Goal: Task Accomplishment & Management: Contribute content

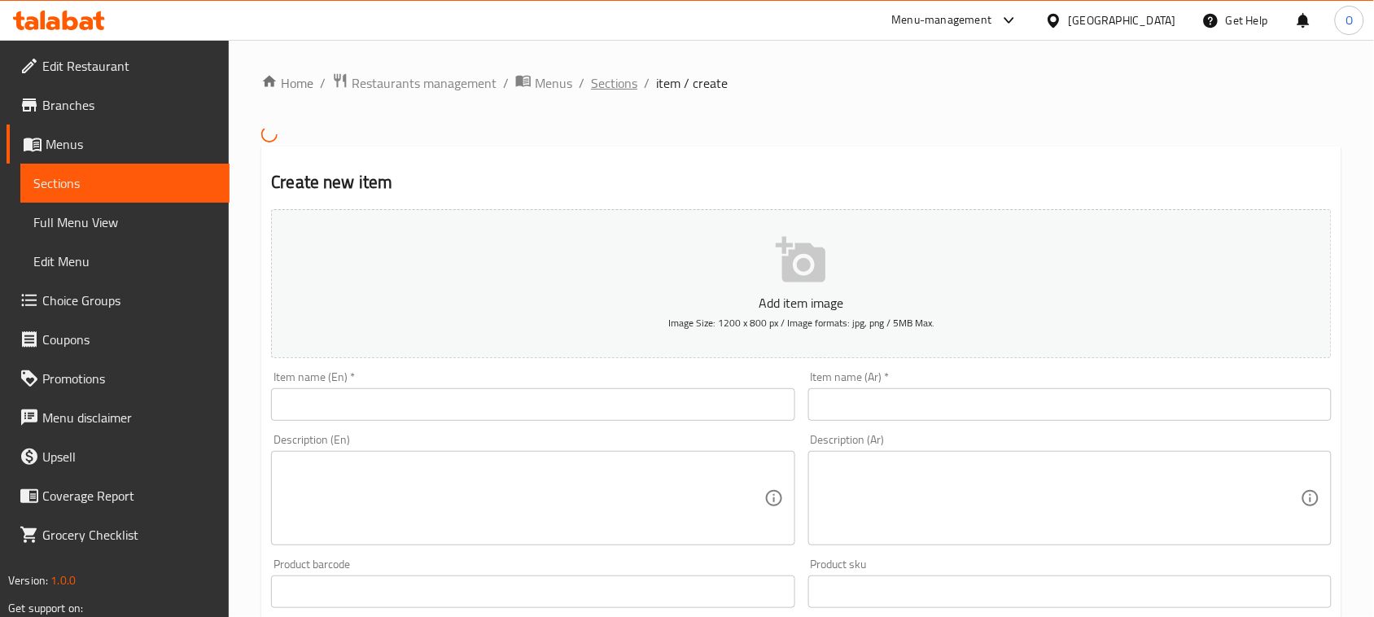
click at [616, 86] on span "Sections" at bounding box center [614, 83] width 46 height 20
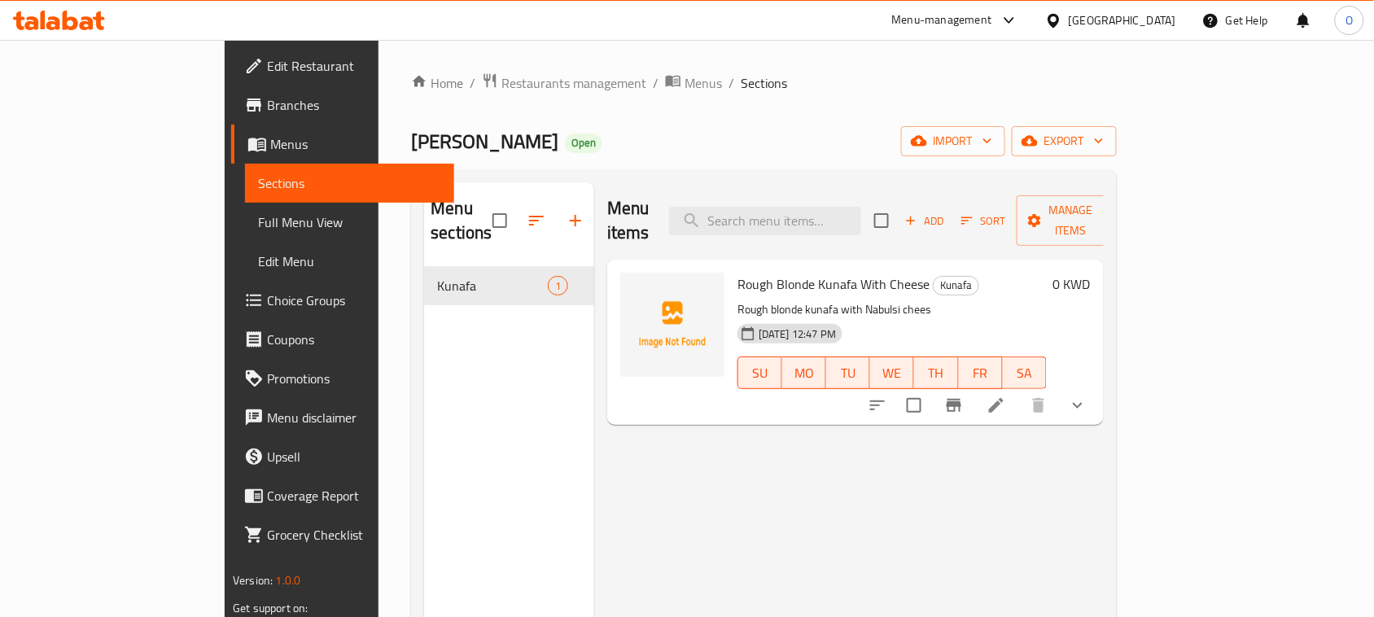
click at [1019, 391] on li at bounding box center [996, 405] width 46 height 29
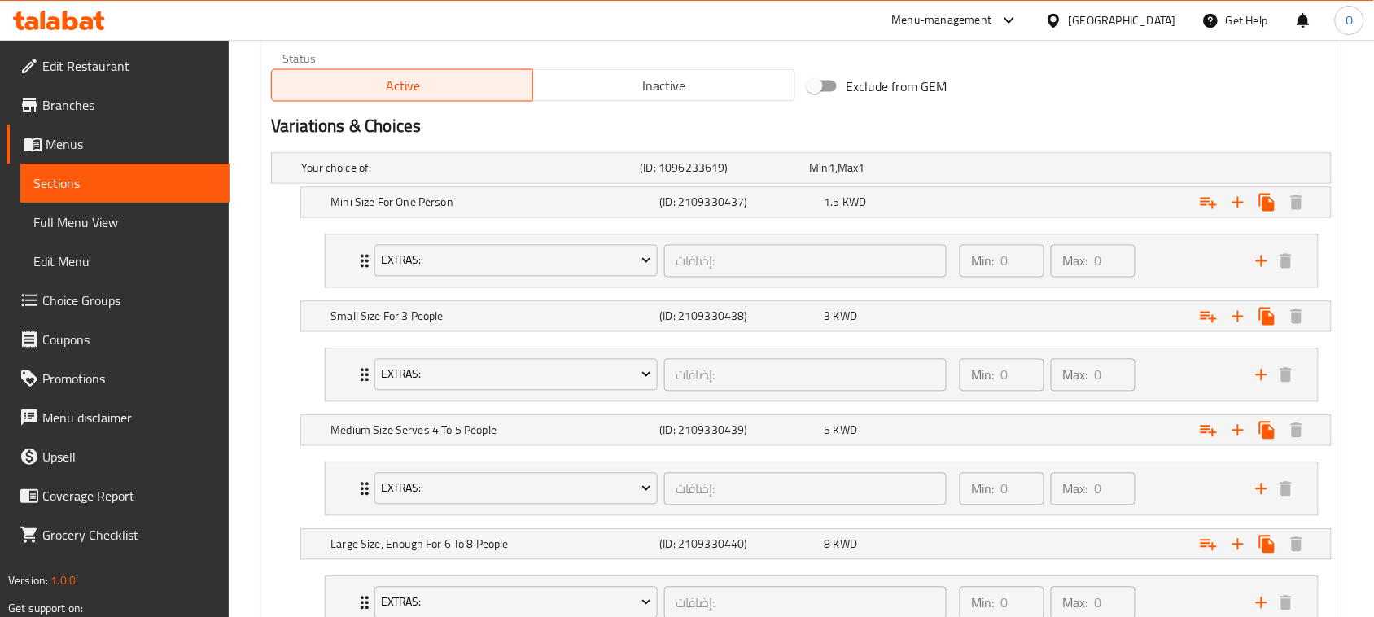
scroll to position [814, 0]
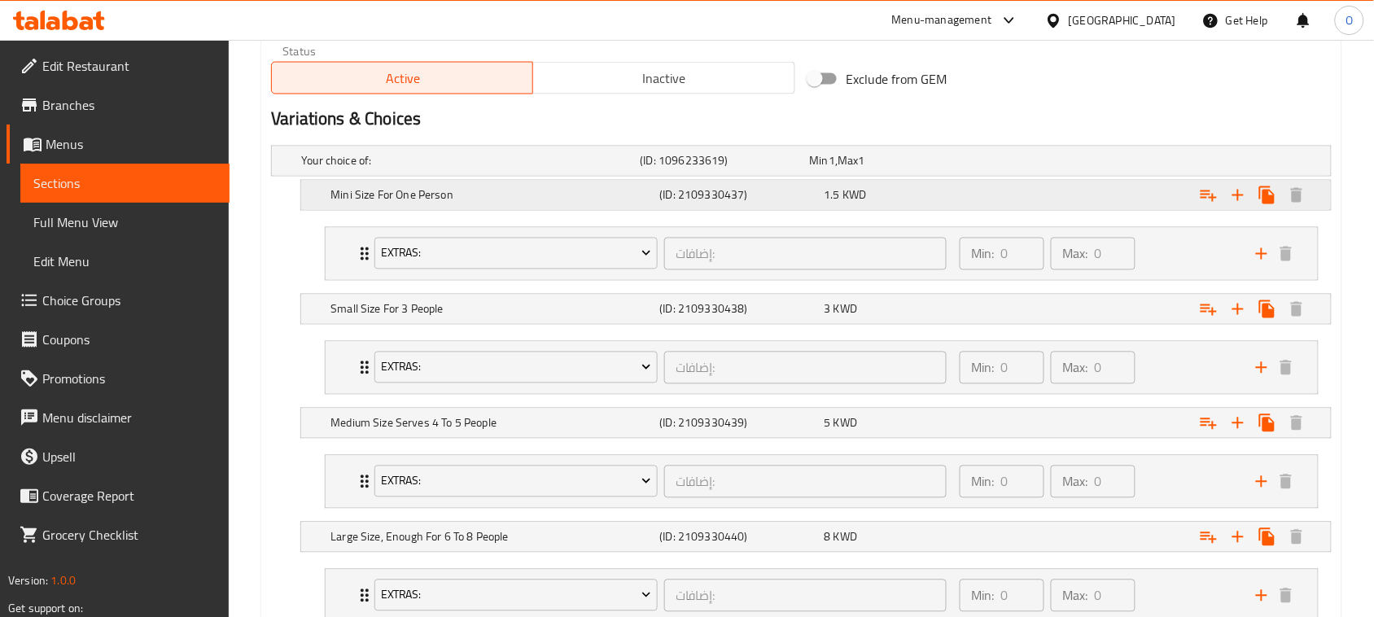
click at [757, 179] on div "Mini Size For One Person (ID: 2109330437) 1.5 KWD" at bounding box center [806, 161] width 1017 height 36
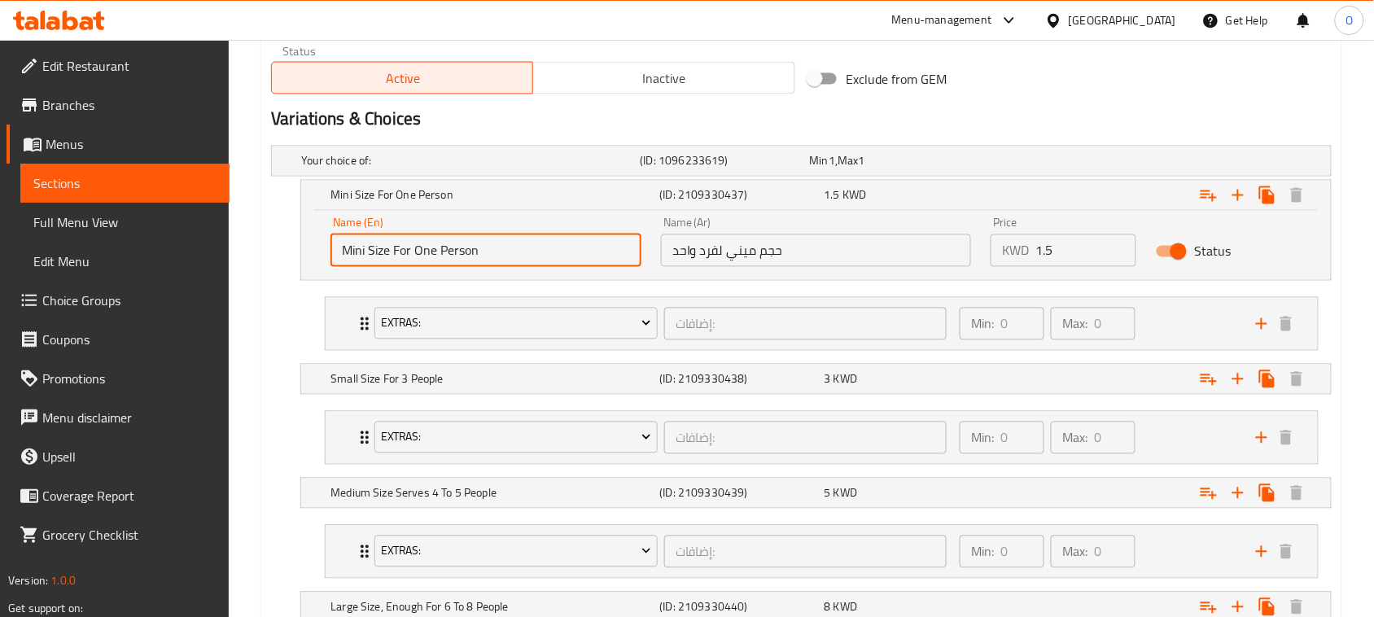
click at [497, 256] on input "Mini Size For One Person" at bounding box center [485, 250] width 311 height 33
click at [702, 238] on input "حجم ميني لفرد واحد" at bounding box center [816, 250] width 311 height 33
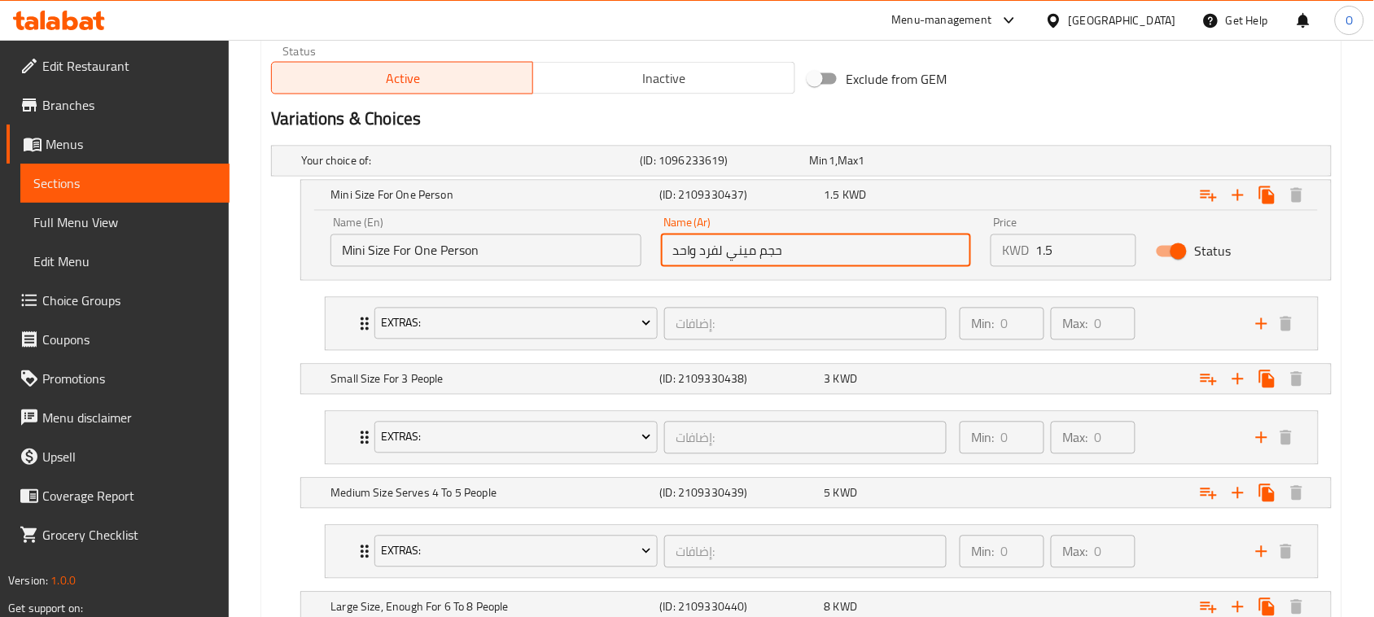
click at [702, 238] on input "حجم ميني لفرد واحد" at bounding box center [816, 250] width 311 height 33
click at [702, 237] on input "حجم ميني لفرد واحد" at bounding box center [816, 250] width 311 height 33
click at [503, 250] on input "Mini Size For One Person" at bounding box center [485, 250] width 311 height 33
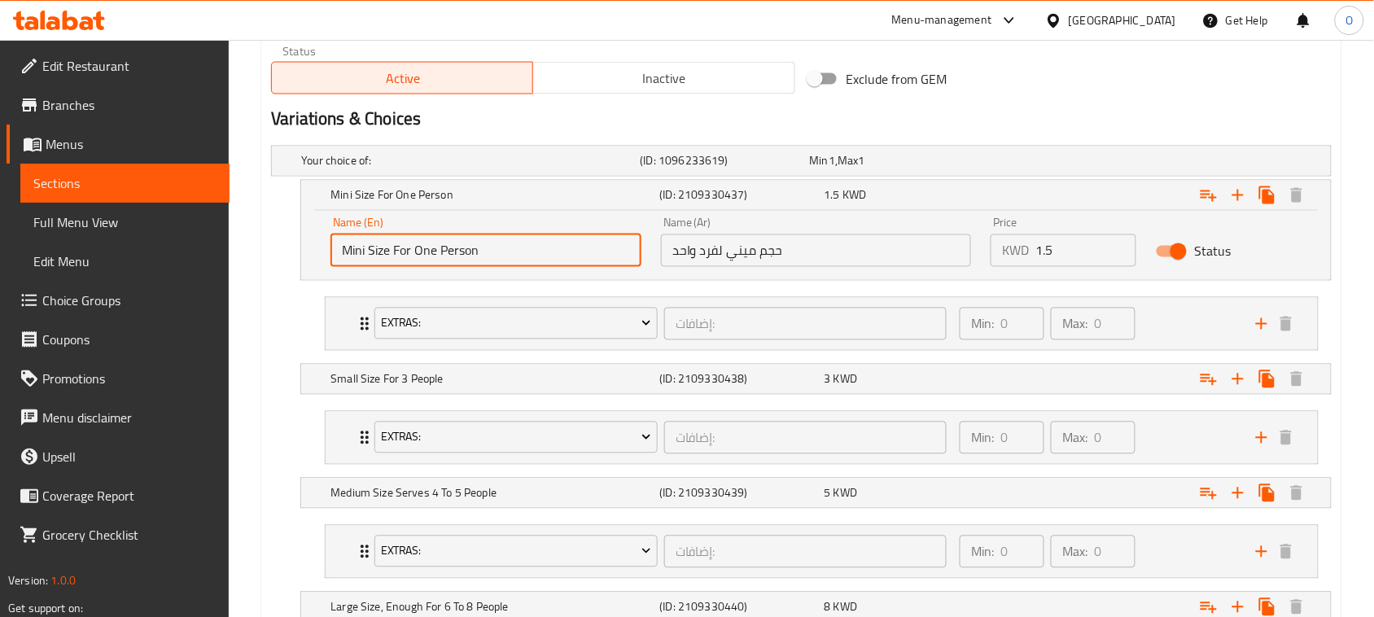
click at [503, 250] on input "Mini Size For One Person" at bounding box center [485, 250] width 311 height 33
click at [722, 169] on h5 "(ID: 2109330438)" at bounding box center [722, 161] width 163 height 16
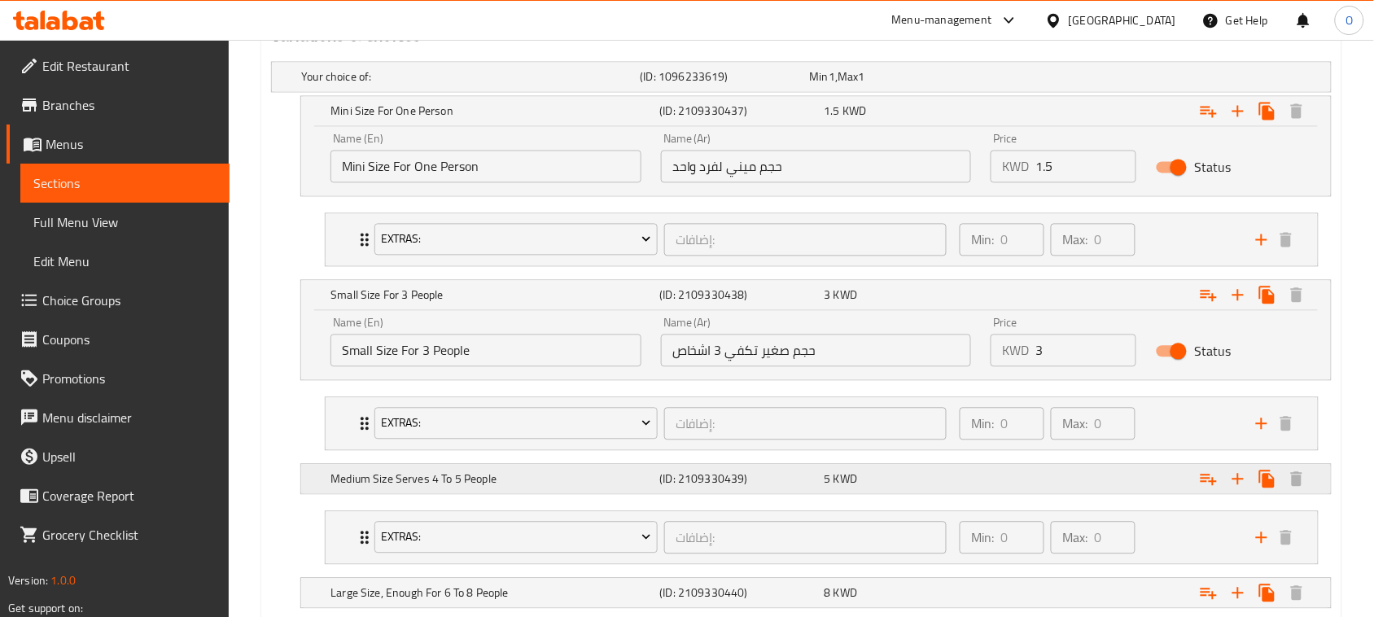
scroll to position [1017, 0]
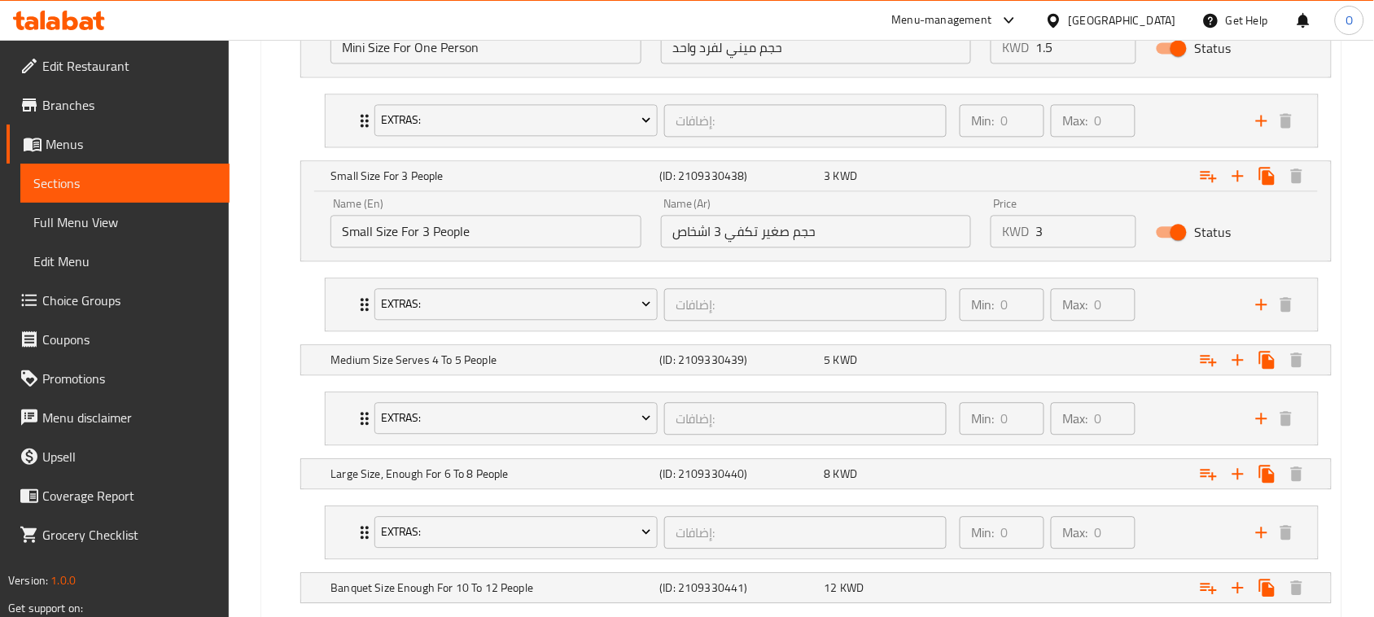
click at [749, 238] on input "حجم صغير تكفي 3 اشخاص" at bounding box center [816, 231] width 311 height 33
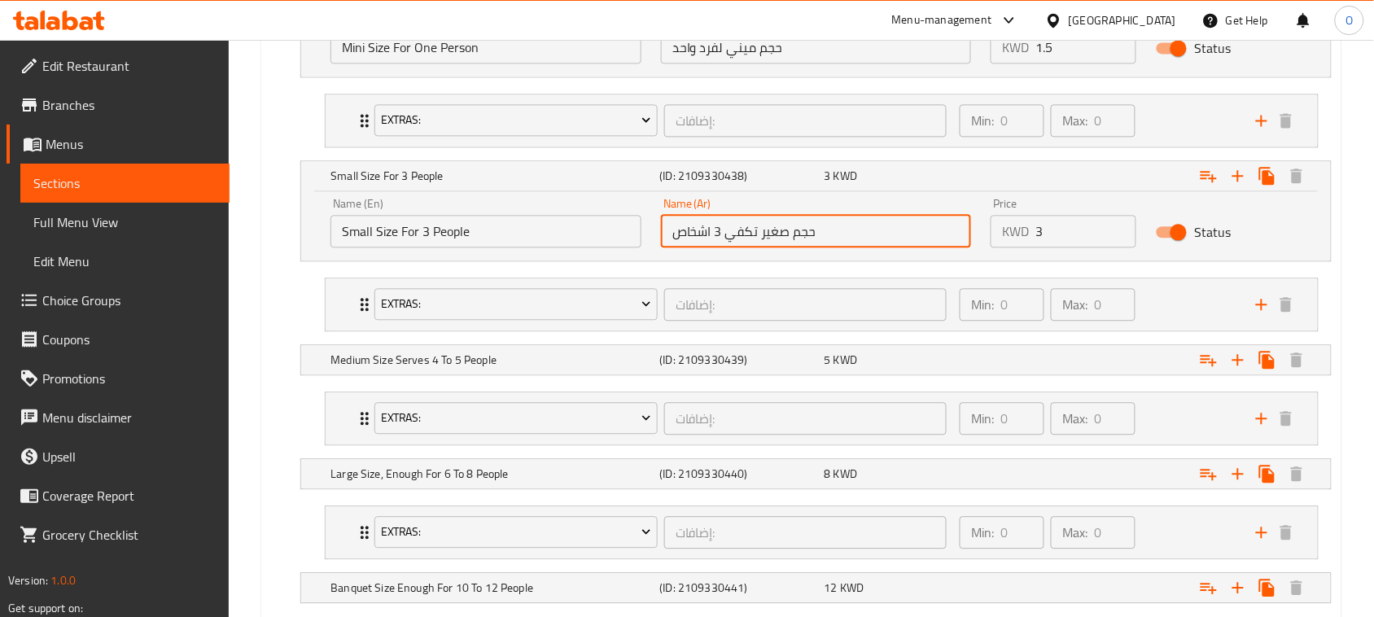
click at [749, 238] on input "حجم صغير تكفي 3 اشخاص" at bounding box center [816, 231] width 311 height 33
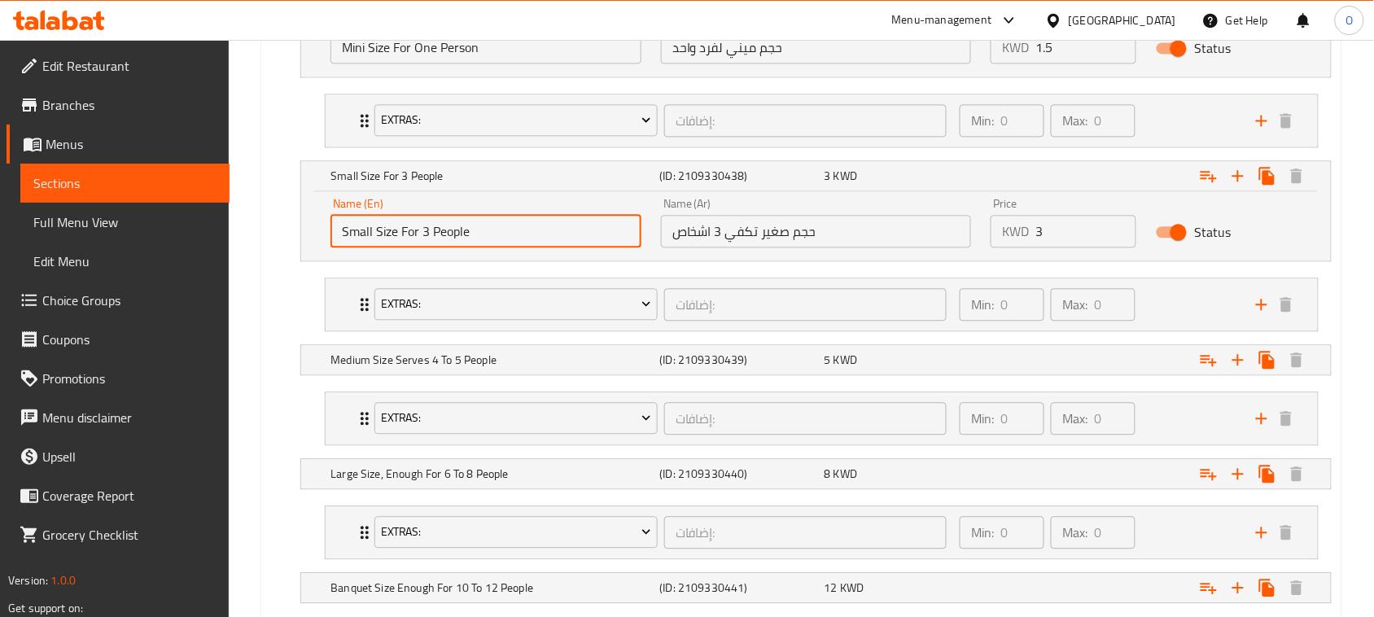
click at [444, 229] on input "Small Size For 3 People" at bounding box center [485, 231] width 311 height 33
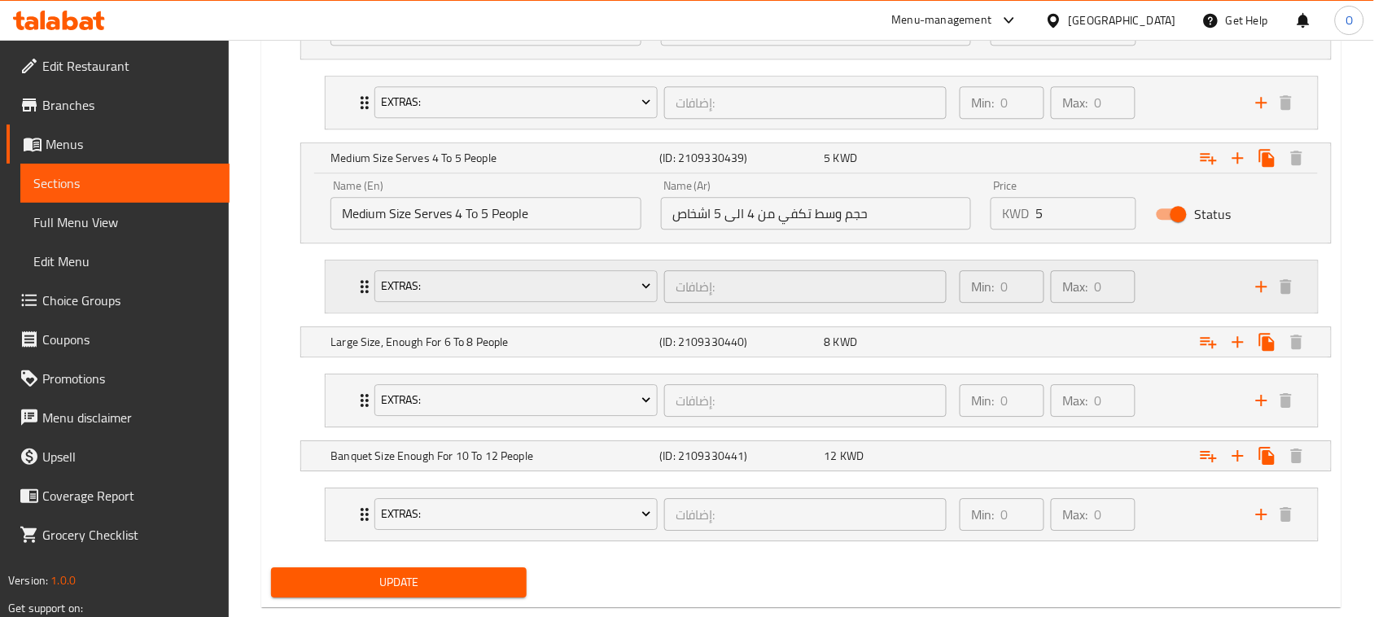
scroll to position [1221, 0]
click at [796, 209] on input "حجم وسط تكفي من 4 الى 5 اشخاص" at bounding box center [816, 211] width 311 height 33
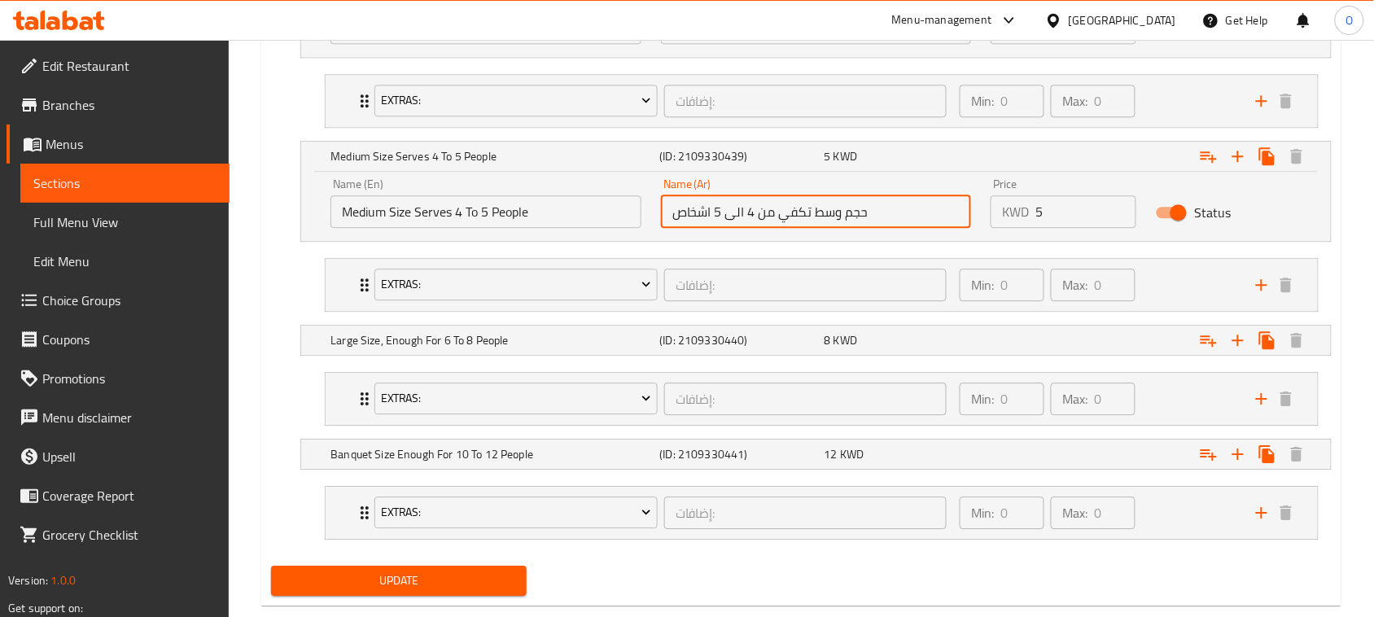
click at [796, 209] on input "حجم وسط تكفي من 4 الى 5 اشخاص" at bounding box center [816, 211] width 311 height 33
click at [421, 206] on input "Medium Size Serves 4 To 5 People" at bounding box center [485, 211] width 311 height 33
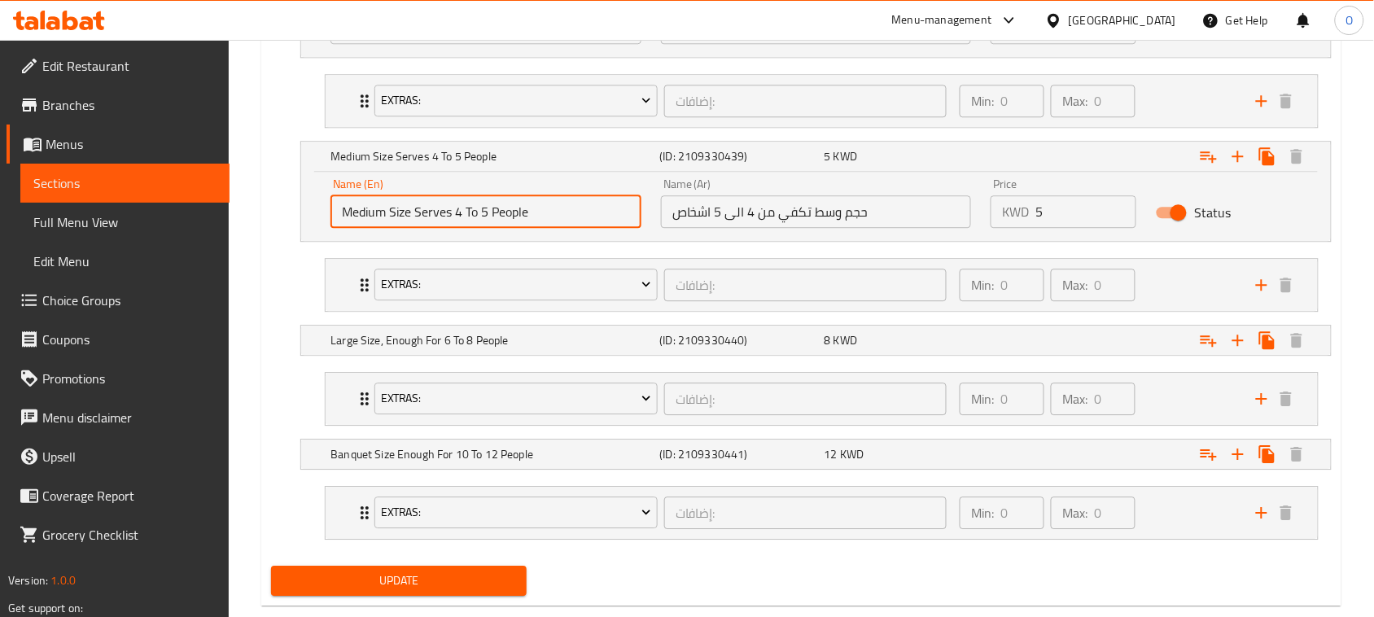
click at [421, 206] on input "Medium Size Serves 4 To 5 People" at bounding box center [485, 211] width 311 height 33
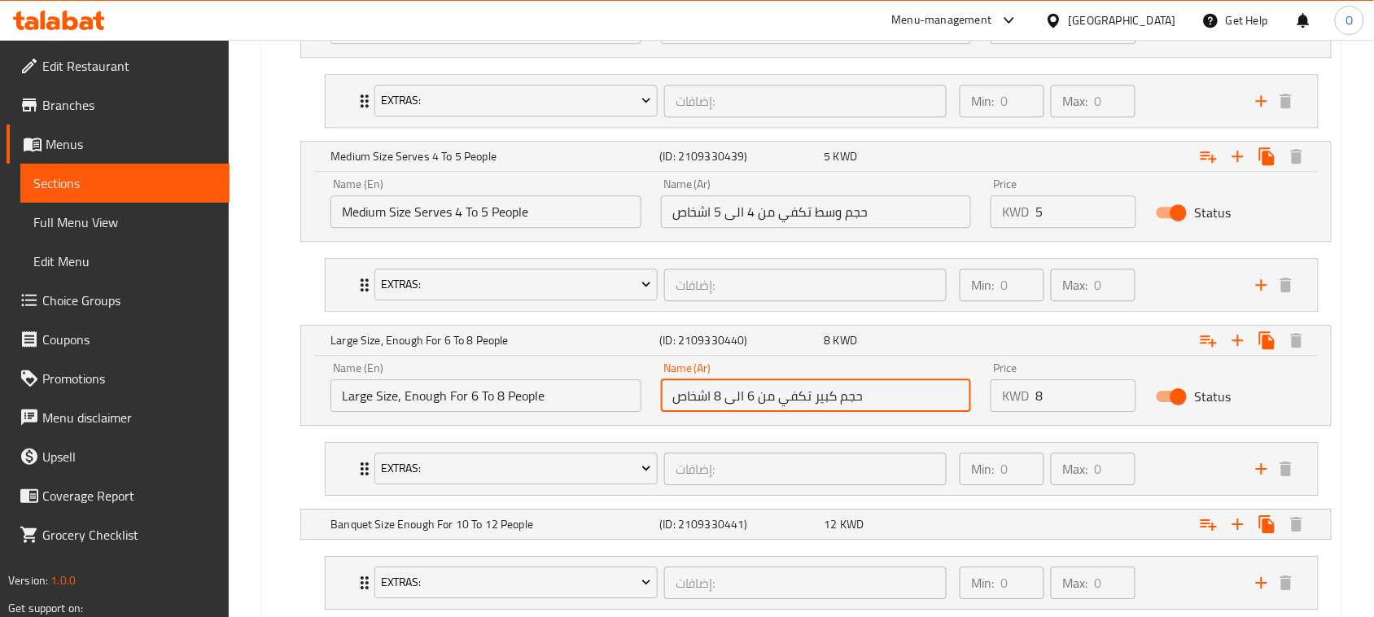
click at [851, 400] on input "حجم كبير تكفي من 6 الى 8 اشخاص" at bounding box center [816, 395] width 311 height 33
click at [499, 405] on input "Large Size, Enough For 6 To 8 People" at bounding box center [485, 395] width 311 height 33
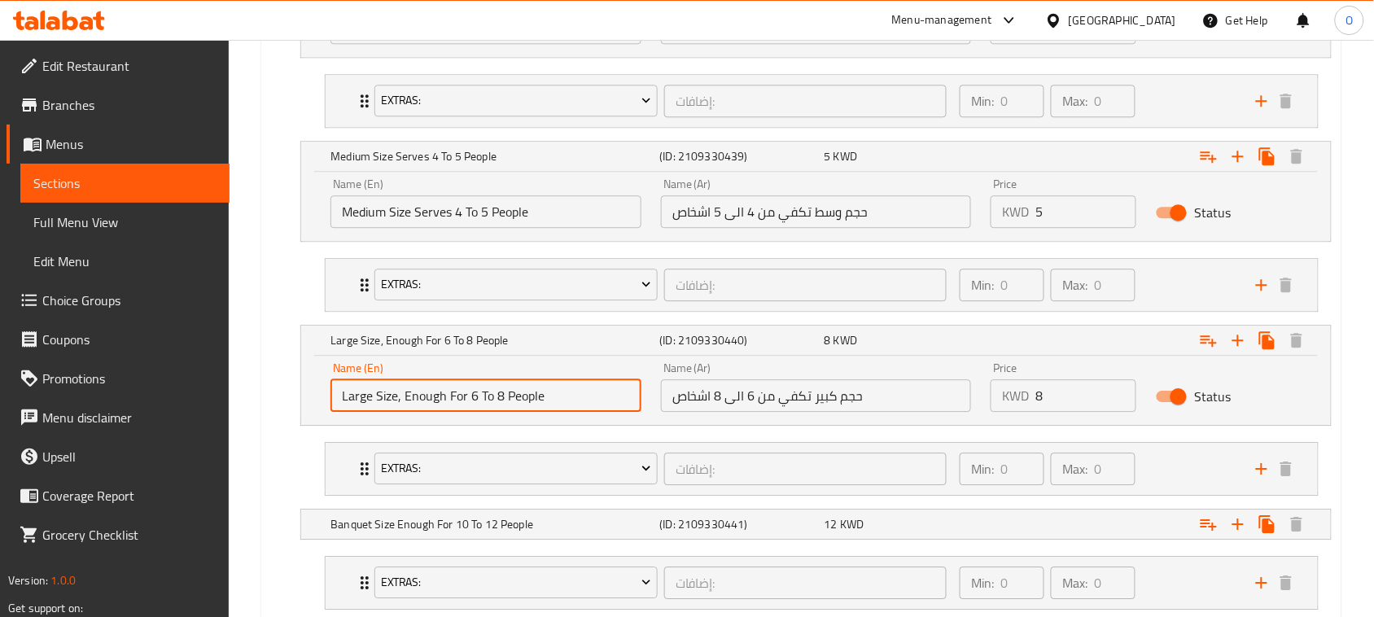
click at [499, 405] on input "Large Size, Enough For 6 To 8 People" at bounding box center [485, 395] width 311 height 33
drag, startPoint x: 499, startPoint y: 405, endPoint x: 458, endPoint y: 396, distance: 41.7
click at [458, 396] on input "Large Size, Enough For 6 To 8 People" at bounding box center [485, 395] width 311 height 33
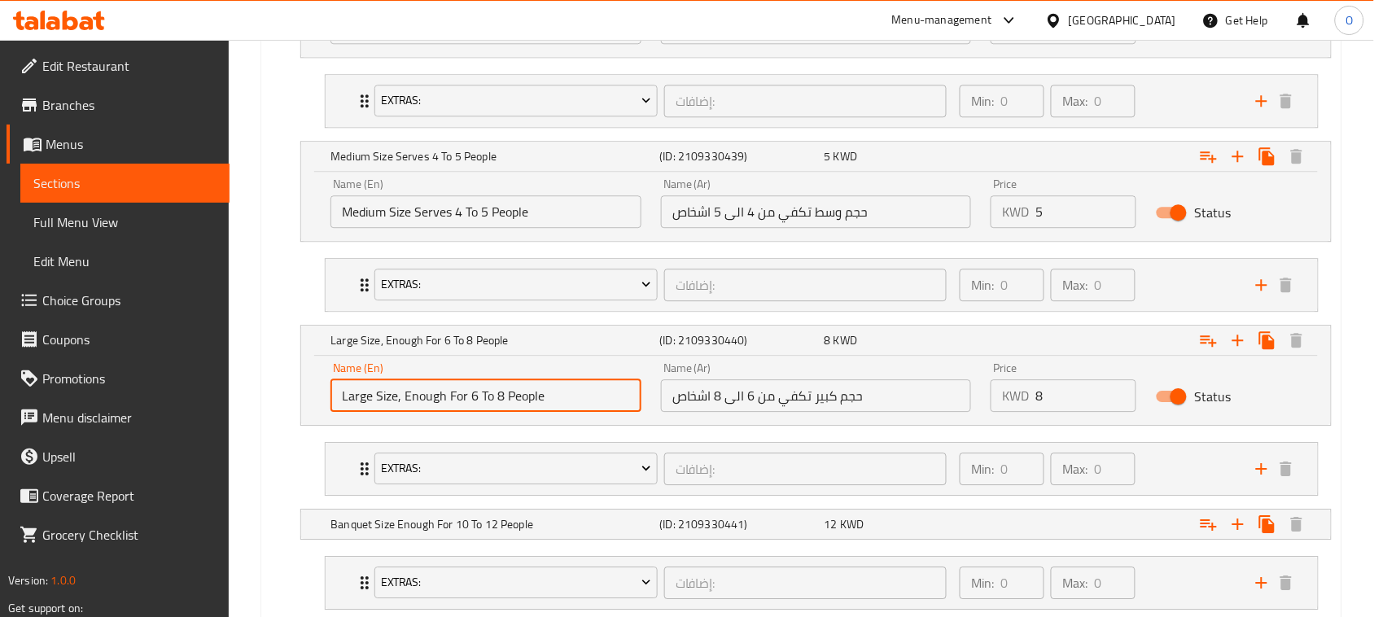
click at [458, 396] on input "Large Size, Enough For 6 To 8 People" at bounding box center [485, 395] width 311 height 33
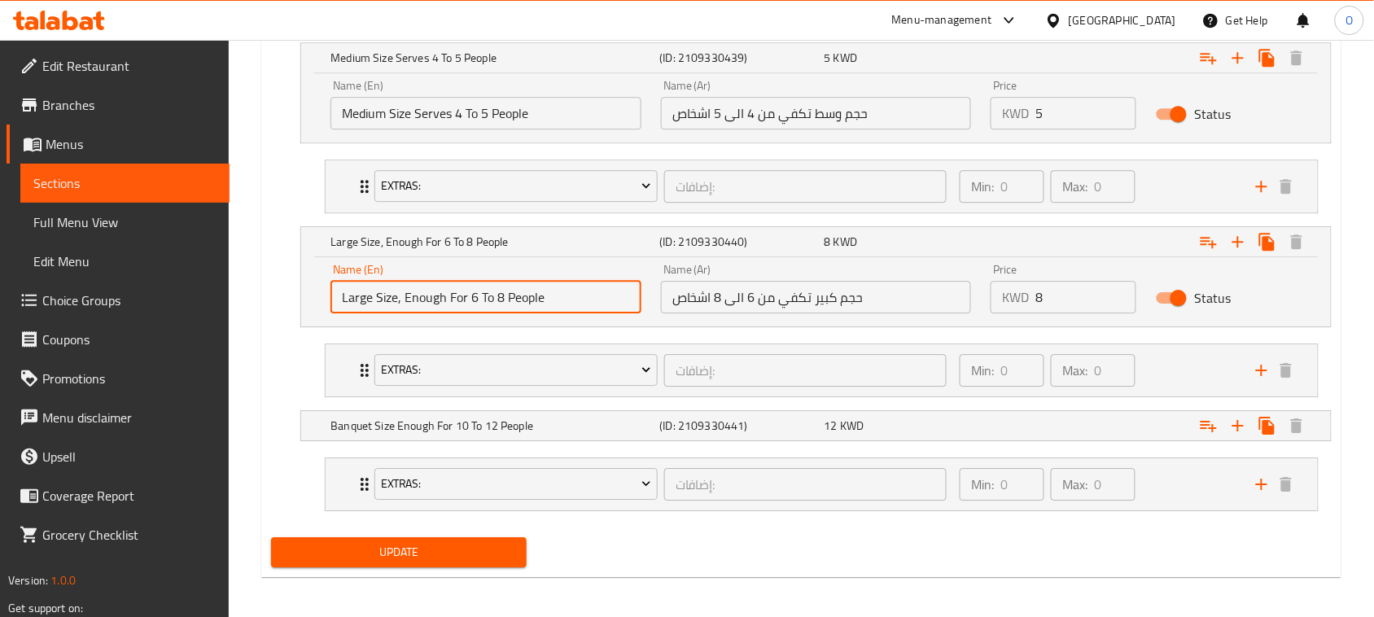
scroll to position [1328, 0]
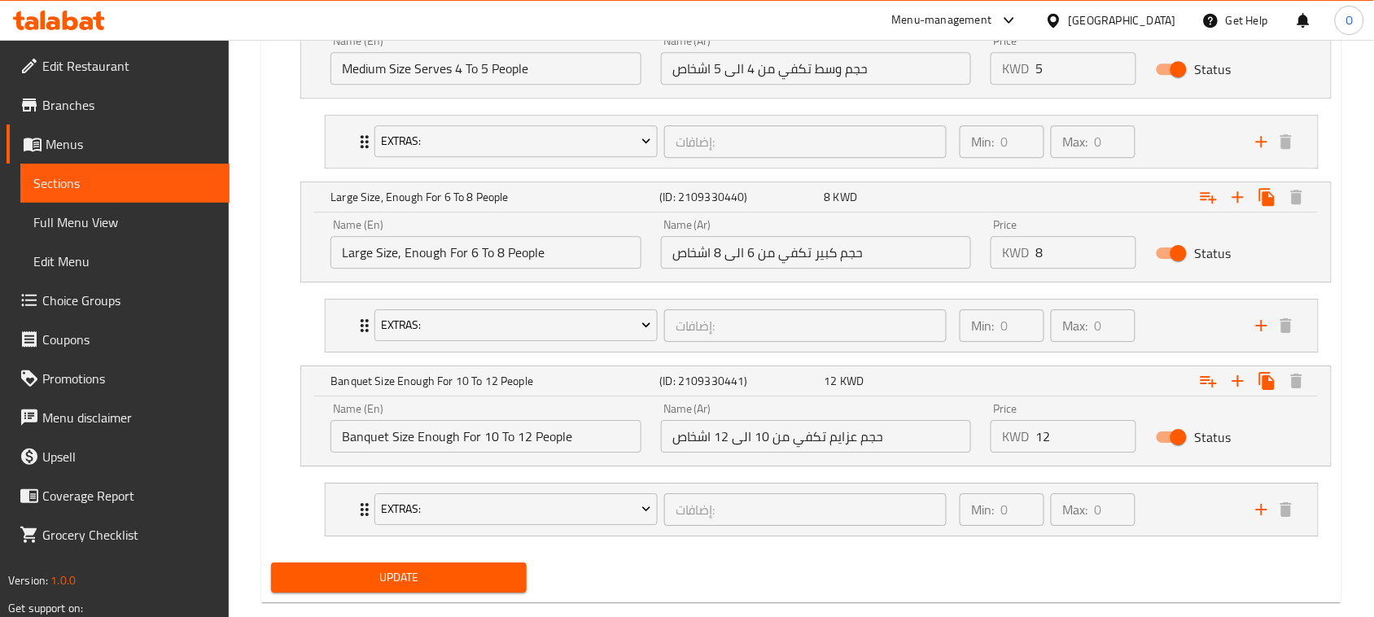
scroll to position [1398, 0]
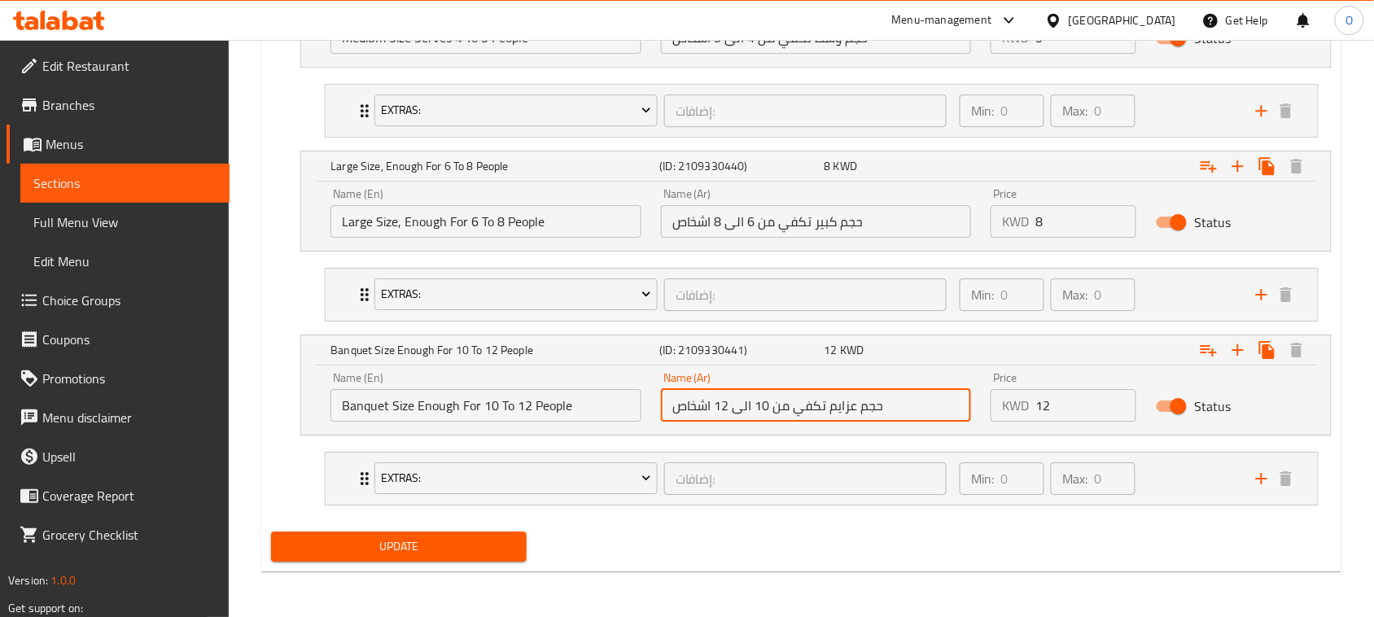
click at [715, 404] on input "حجم عزايم تكفي من 10 الى 12 اشخاص" at bounding box center [816, 405] width 311 height 33
drag, startPoint x: 715, startPoint y: 404, endPoint x: 688, endPoint y: 408, distance: 27.2
click at [688, 408] on input "حجم عزايم تكفي من 10 الى 12 اشخاص" at bounding box center [816, 405] width 311 height 33
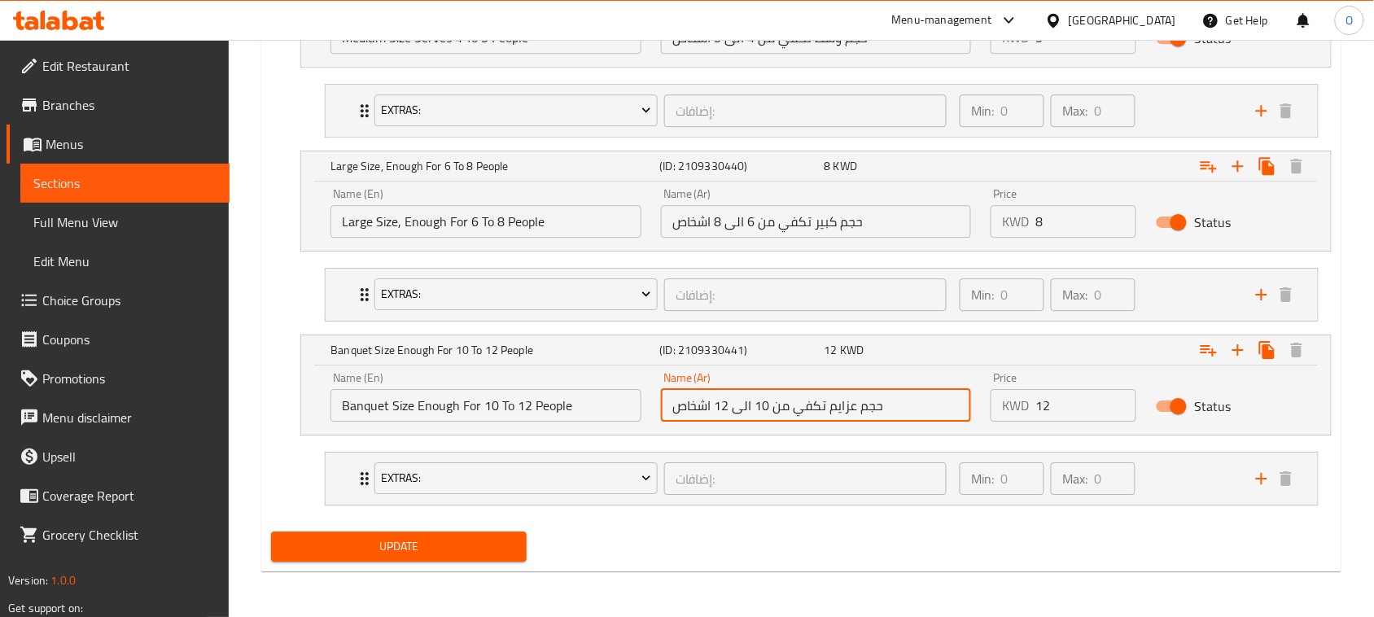
click at [686, 408] on input "حجم عزايم تكفي من 10 الى 12 اشخاص" at bounding box center [816, 405] width 311 height 33
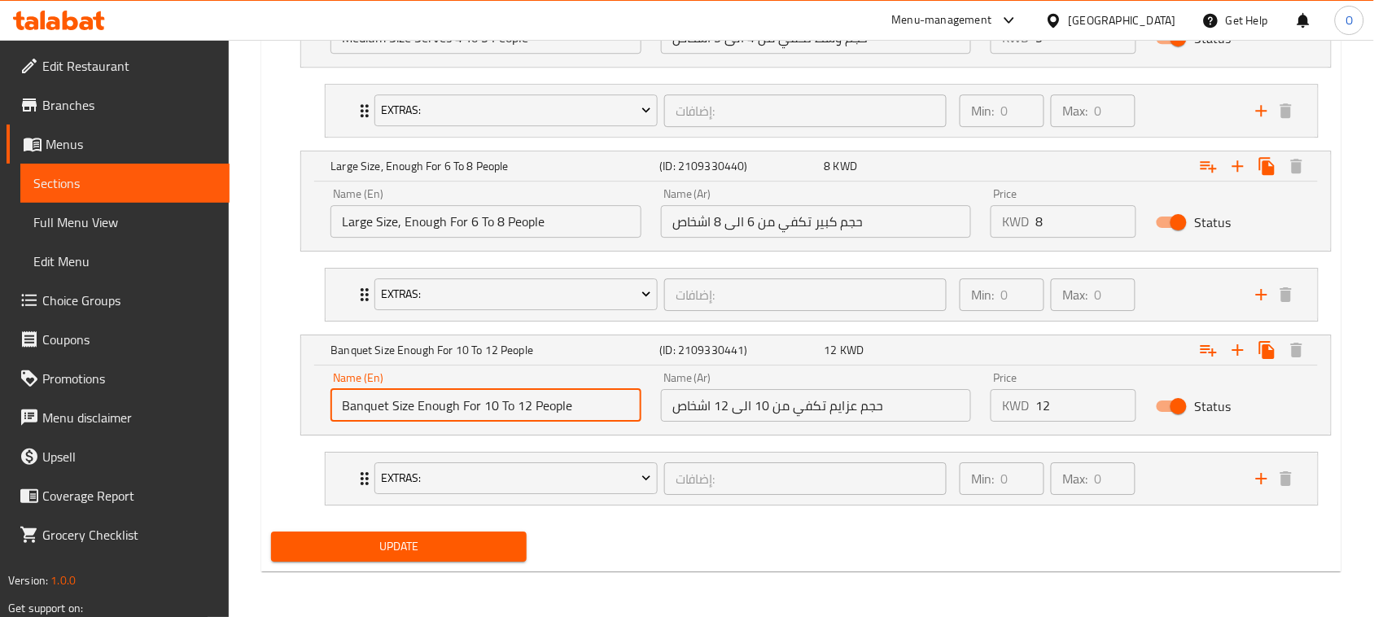
click at [496, 418] on input "Banquet Size Enough For 10 To 12 People" at bounding box center [485, 405] width 311 height 33
drag, startPoint x: 496, startPoint y: 418, endPoint x: 432, endPoint y: 405, distance: 65.4
click at [433, 407] on input "Banquet Size Enough For 10 To 12 People" at bounding box center [485, 405] width 311 height 33
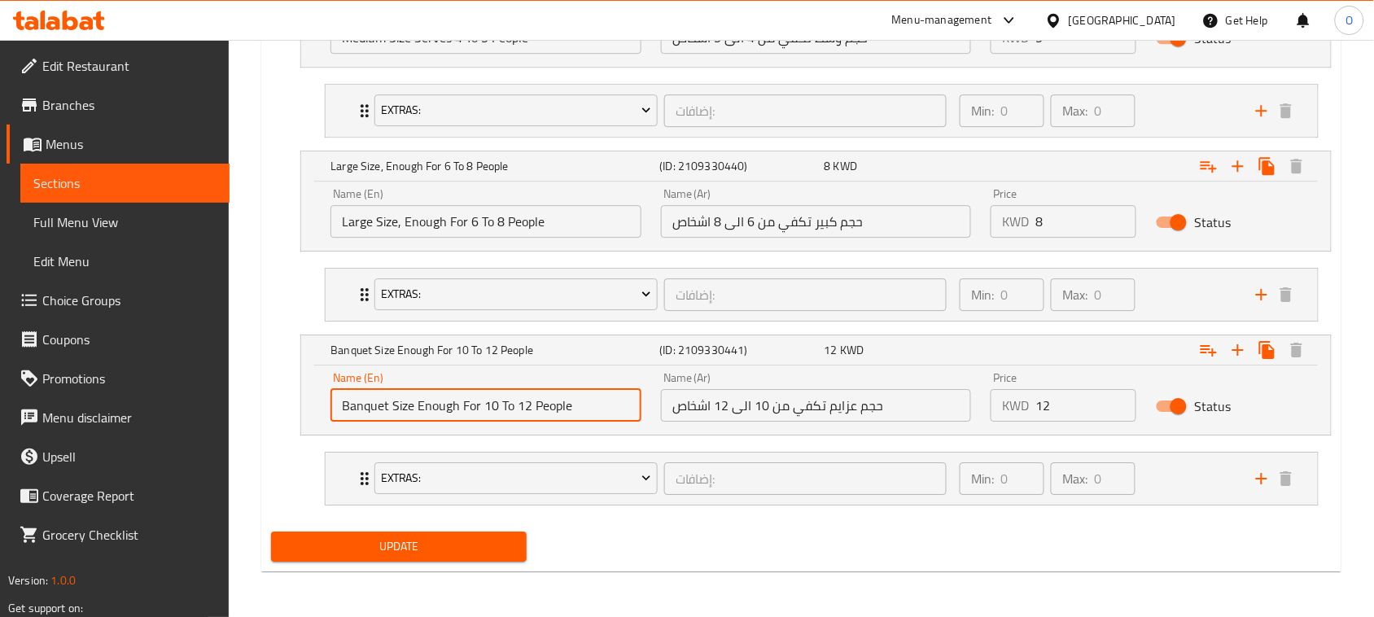
click at [432, 405] on input "Banquet Size Enough For 10 To 12 People" at bounding box center [485, 405] width 311 height 33
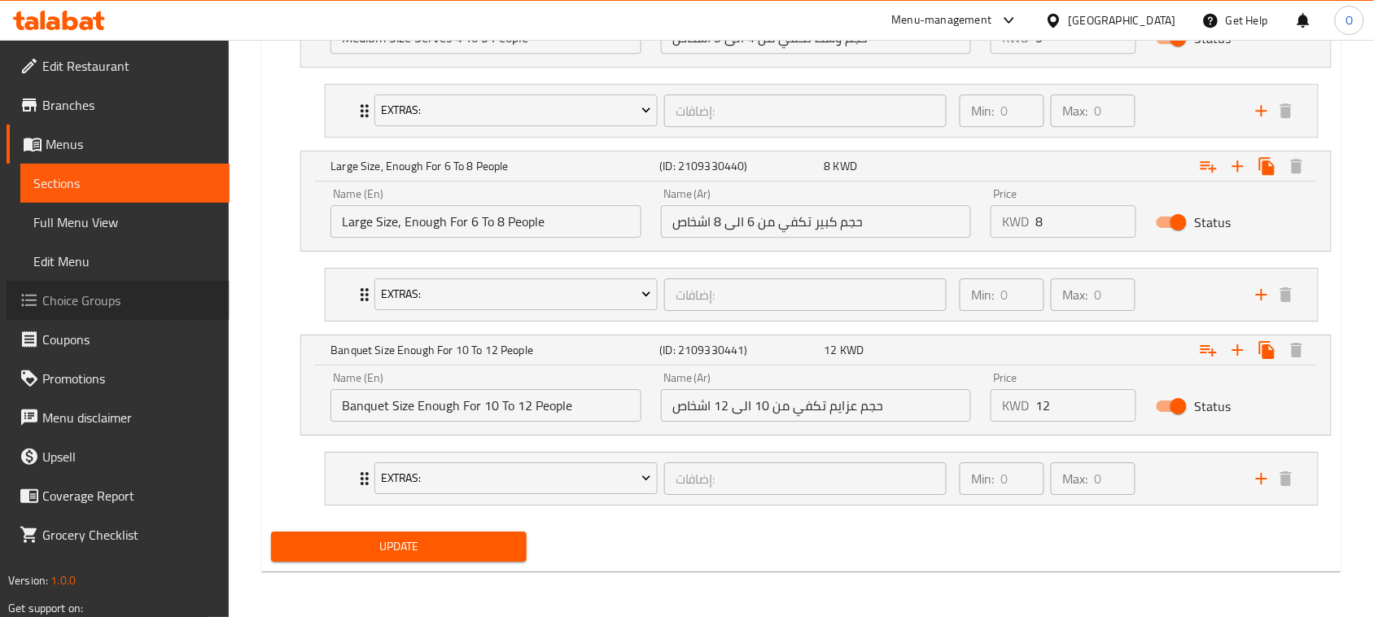
click at [107, 298] on span "Choice Groups" at bounding box center [129, 301] width 174 height 20
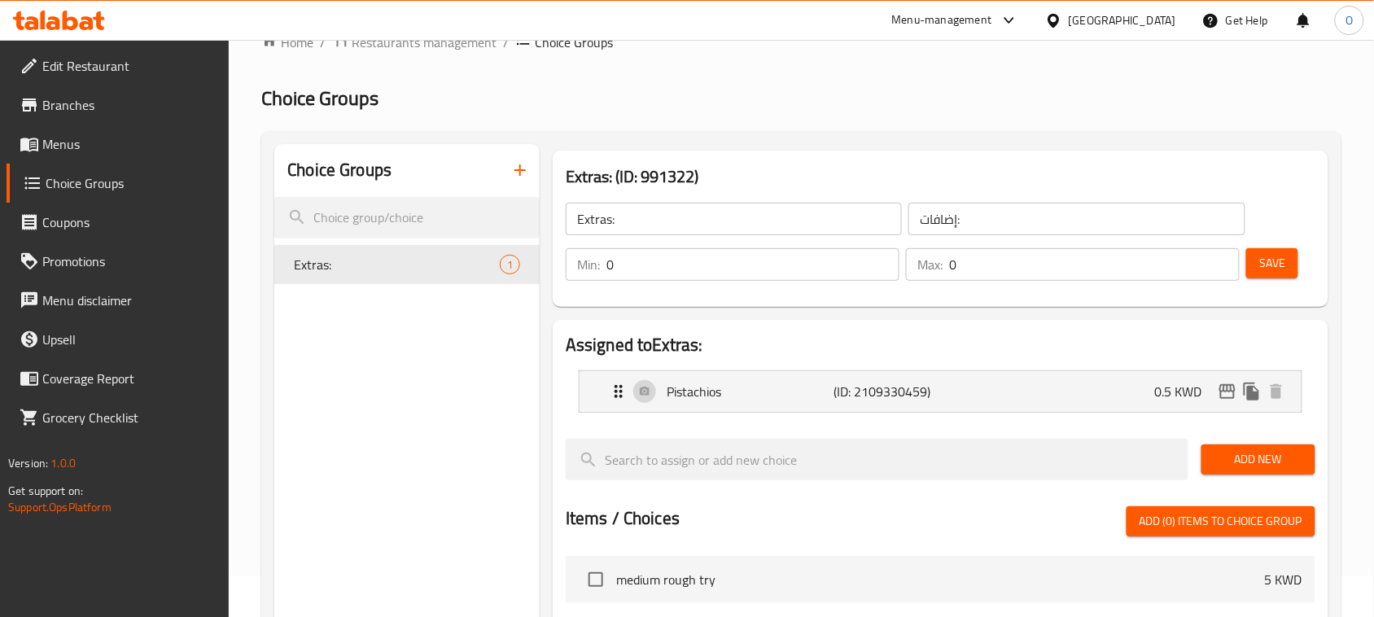
scroll to position [27, 0]
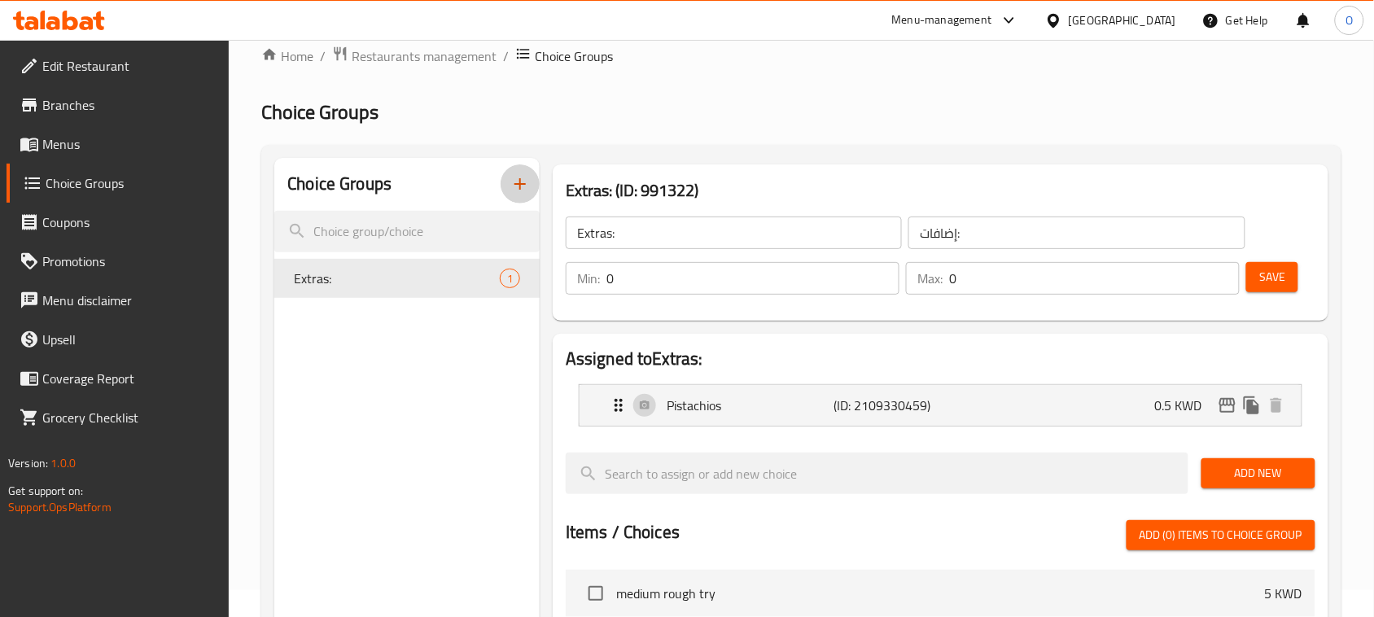
click at [526, 174] on icon "button" at bounding box center [520, 184] width 20 height 20
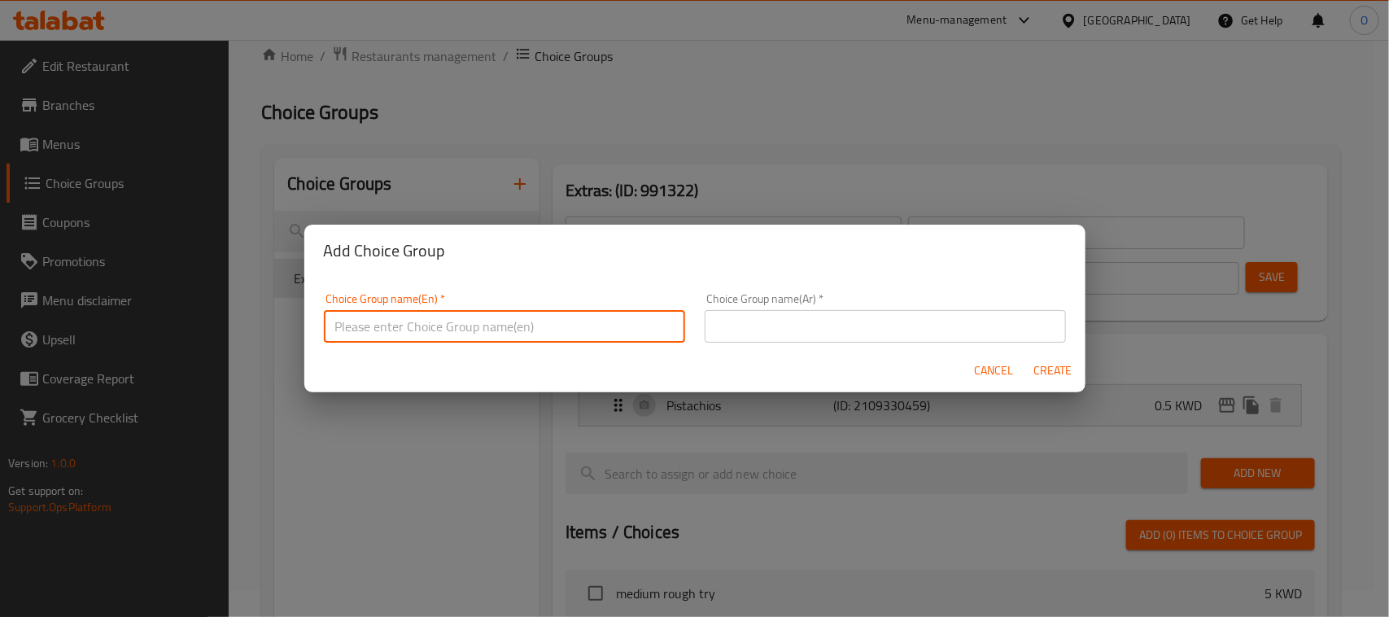
click at [531, 331] on input "text" at bounding box center [504, 326] width 361 height 33
type input "Your Choice Of :"
click at [746, 326] on input "text" at bounding box center [885, 326] width 361 height 33
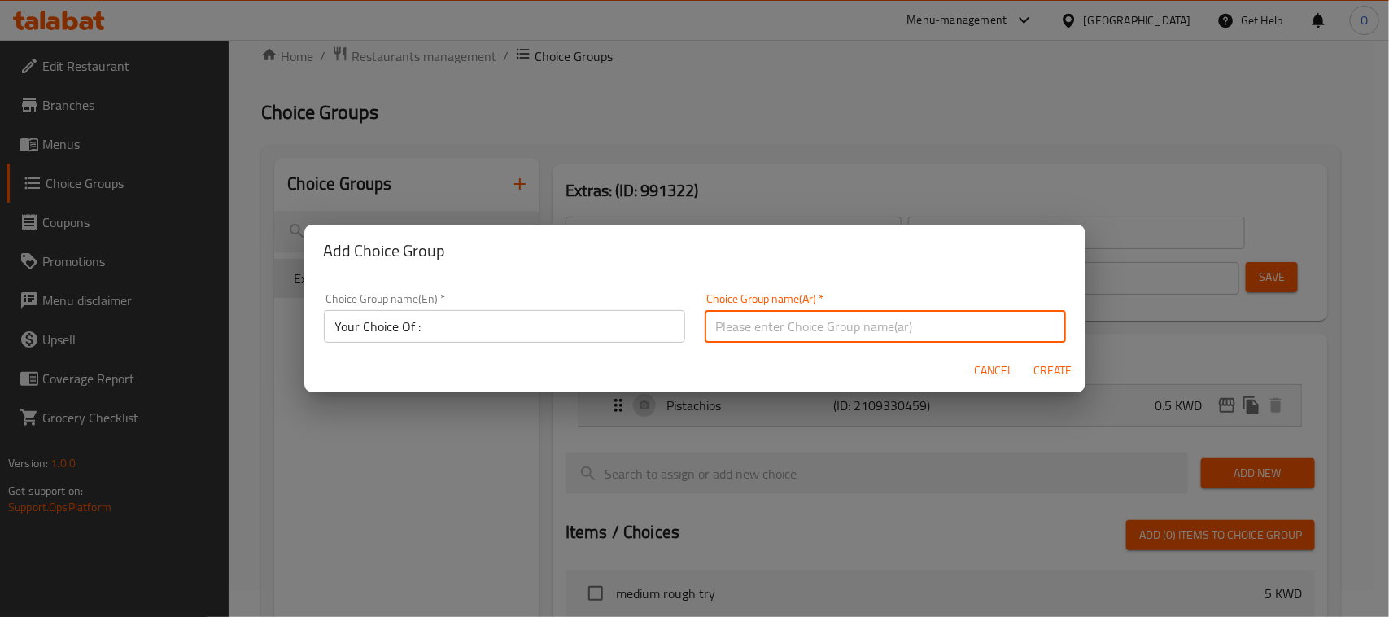
type input "اختيارك من :"
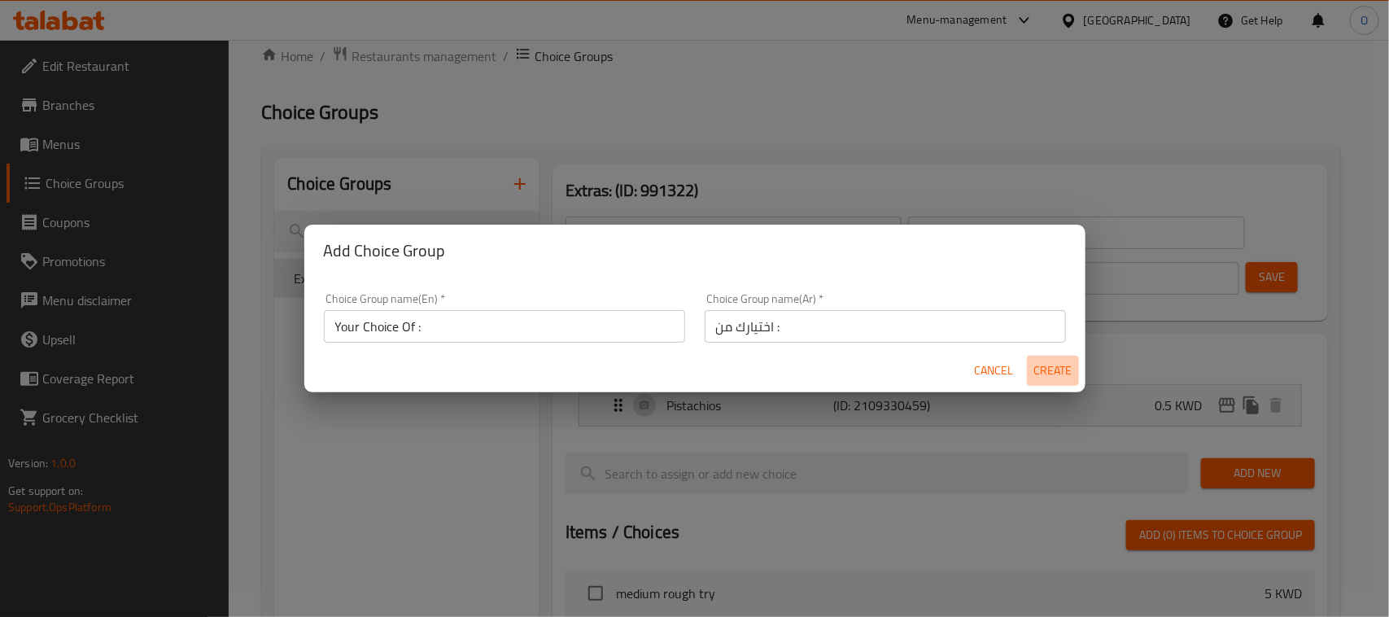
click at [1042, 363] on span "Create" at bounding box center [1053, 371] width 39 height 20
type input "Your Choice Of :"
type input "اختيارك من :"
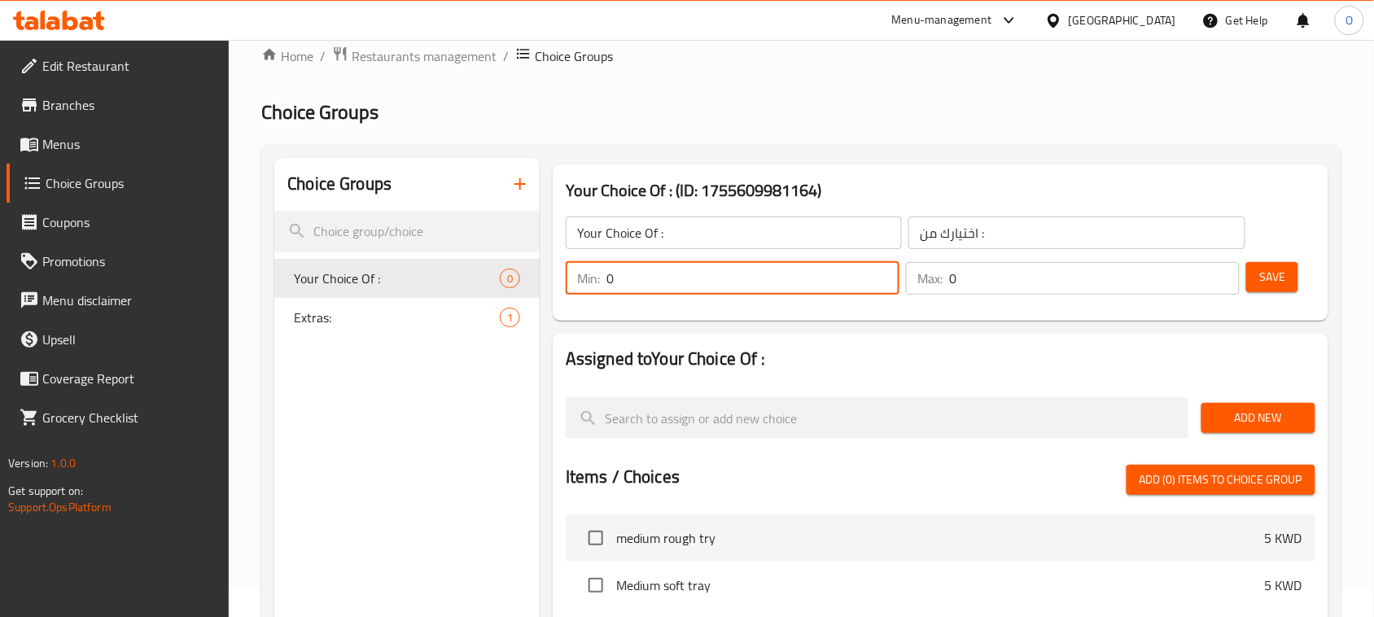
drag, startPoint x: 620, startPoint y: 282, endPoint x: 584, endPoint y: 295, distance: 39.1
click at [584, 295] on div "Min: 0 ​" at bounding box center [732, 278] width 340 height 39
type input "1"
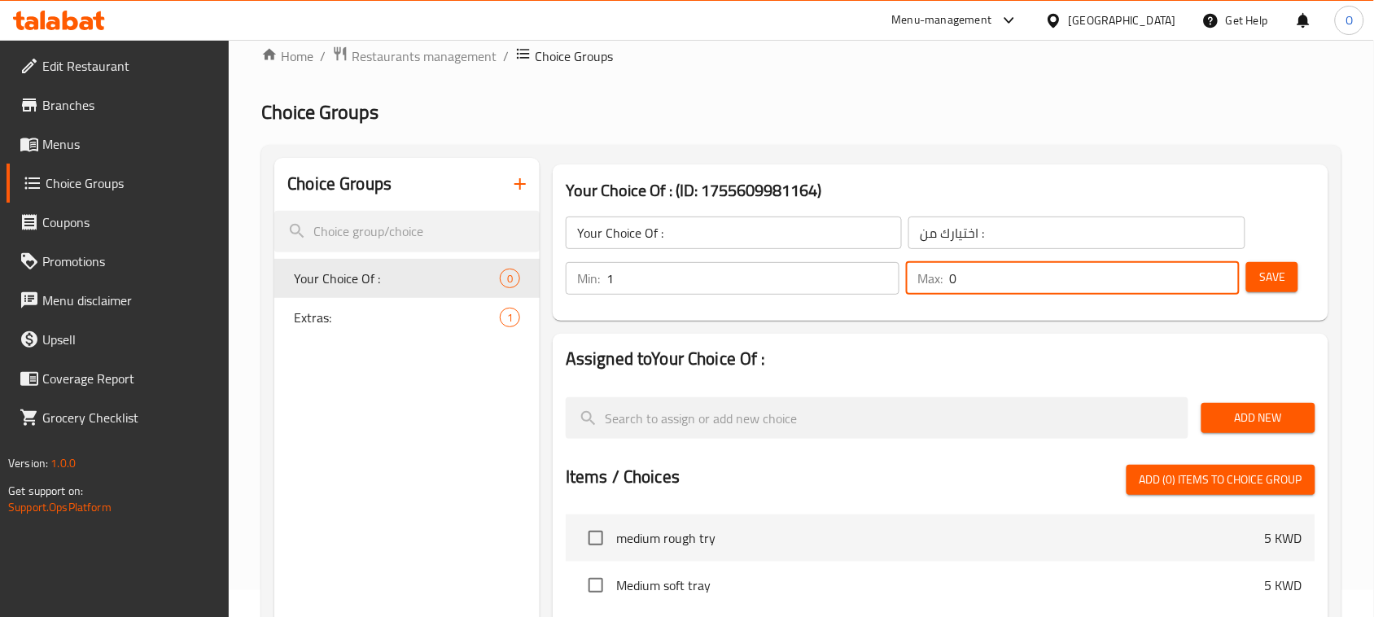
click at [950, 286] on input "0" at bounding box center [1094, 278] width 291 height 33
drag, startPoint x: 962, startPoint y: 282, endPoint x: 859, endPoint y: 321, distance: 110.5
click at [859, 321] on div "Your Choice Of : (ID: 1755609981164) Your Choice Of : ​ اختيارك من : ​ Min: 1 ​…" at bounding box center [940, 242] width 789 height 169
type input "1"
click at [1279, 273] on span "Save" at bounding box center [1272, 277] width 26 height 20
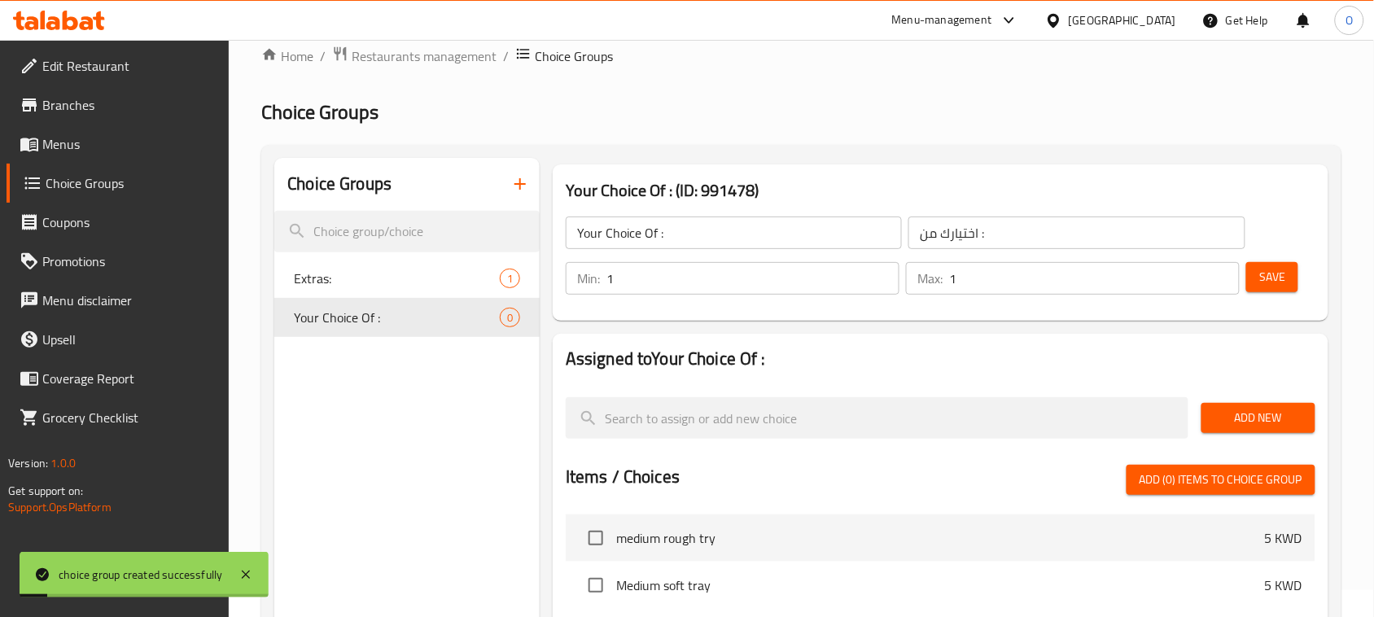
click at [1231, 416] on span "Add New" at bounding box center [1258, 418] width 88 height 20
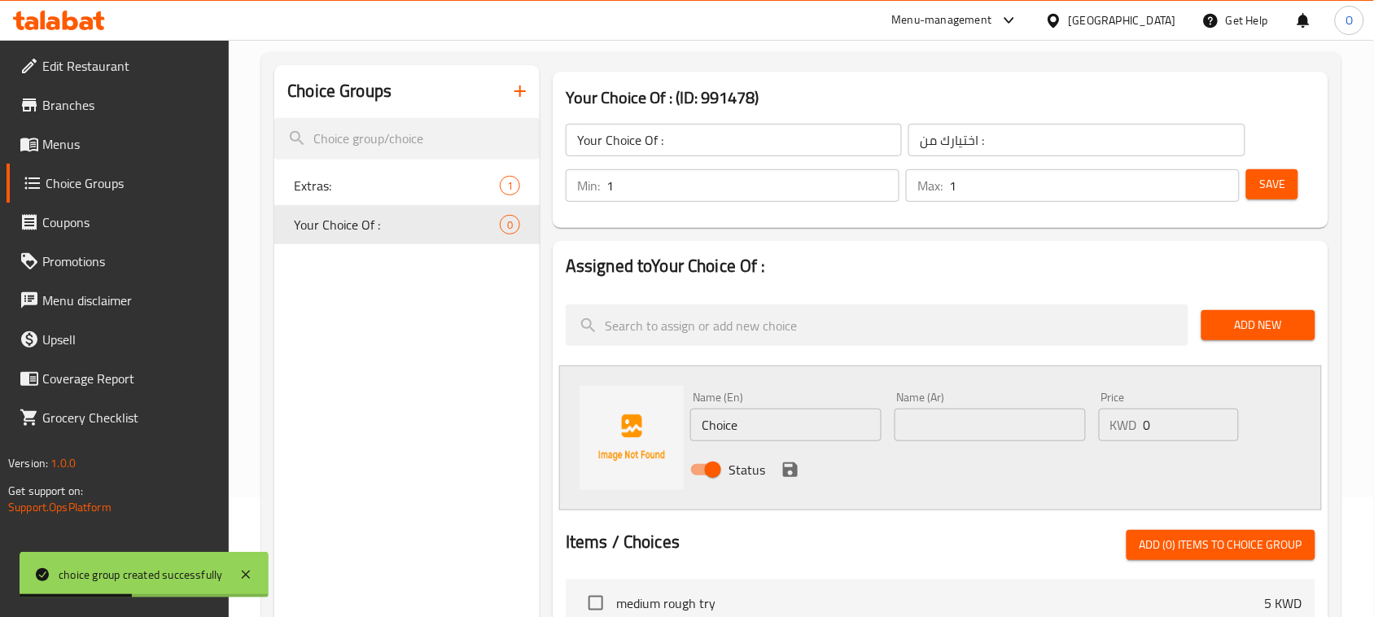
scroll to position [230, 0]
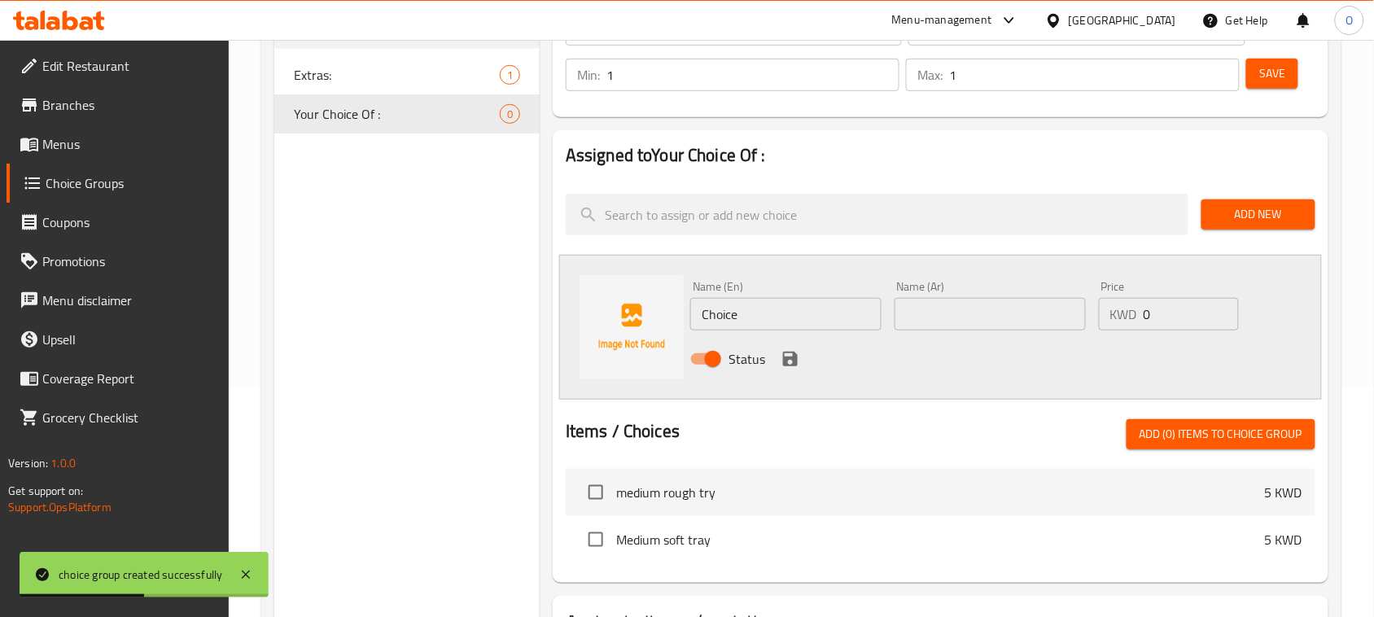
click at [999, 307] on input "text" at bounding box center [989, 314] width 191 height 33
paste input "جبنة"
type input "جبنة"
click at [751, 319] on input "Choice" at bounding box center [785, 314] width 191 height 33
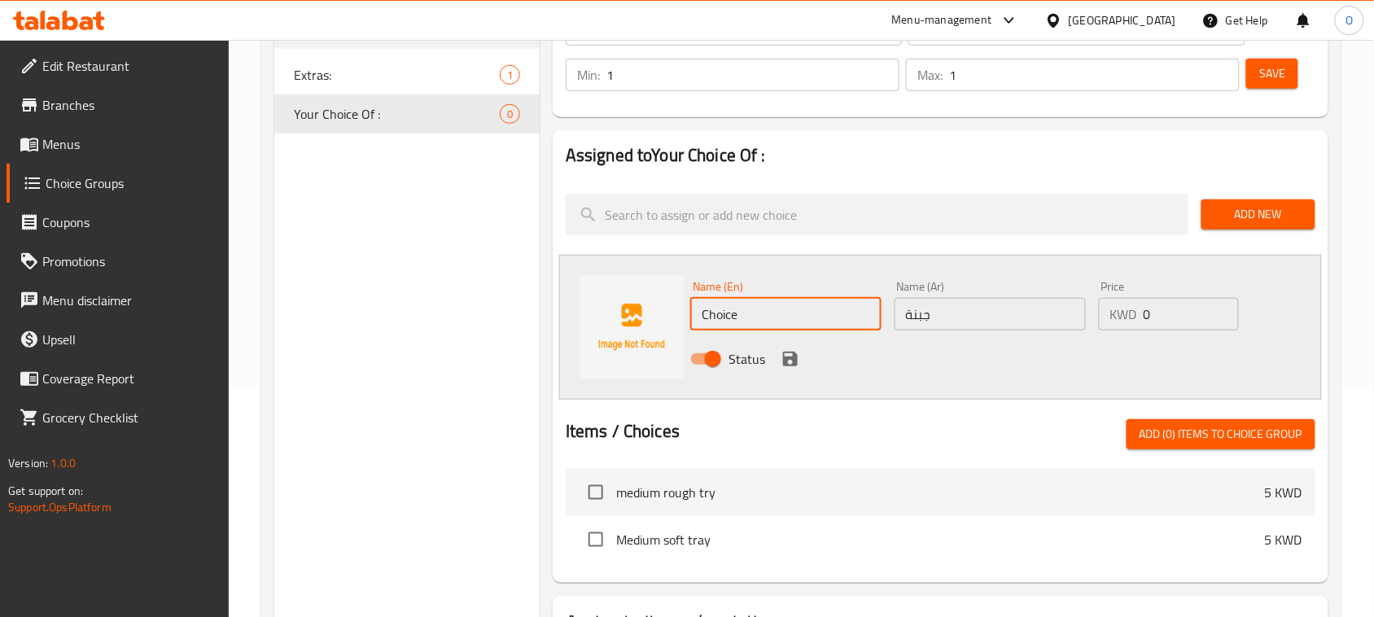
paste input "ees"
type input "Cheese"
click at [706, 391] on div "Name (En) Cheese Name (En) Name (Ar) جبنة Name (Ar) Price KWD 0 Price Status" at bounding box center [940, 327] width 763 height 145
click at [783, 359] on icon "save" at bounding box center [790, 359] width 15 height 15
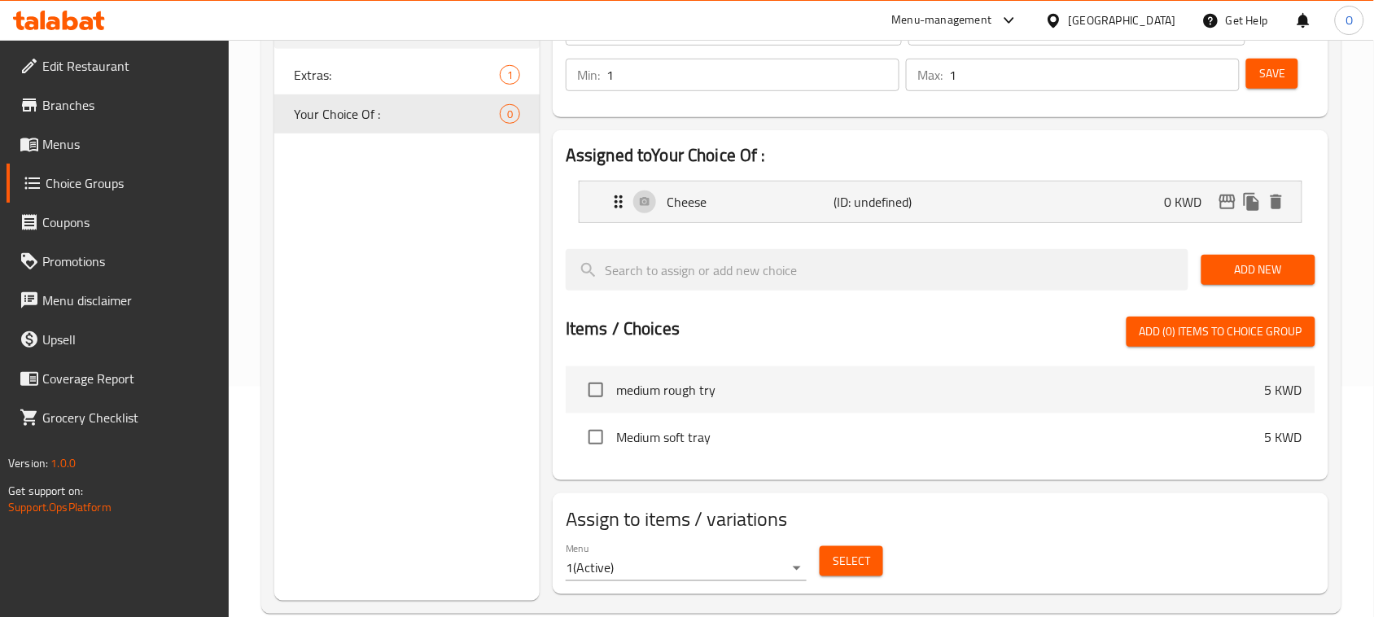
click at [1244, 277] on span "Add New" at bounding box center [1258, 270] width 88 height 20
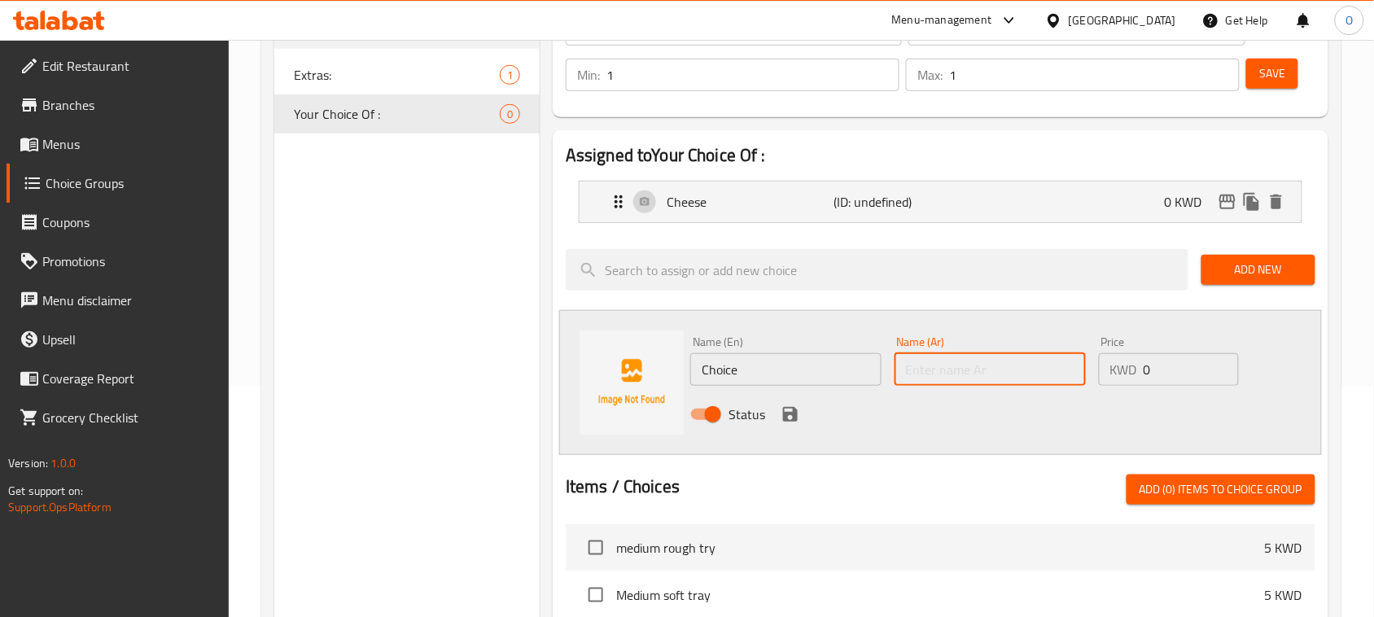
click at [993, 365] on input "text" at bounding box center [989, 369] width 191 height 33
paste input "قشطة"
type input "قشطة"
click at [737, 372] on input "Choice" at bounding box center [785, 369] width 191 height 33
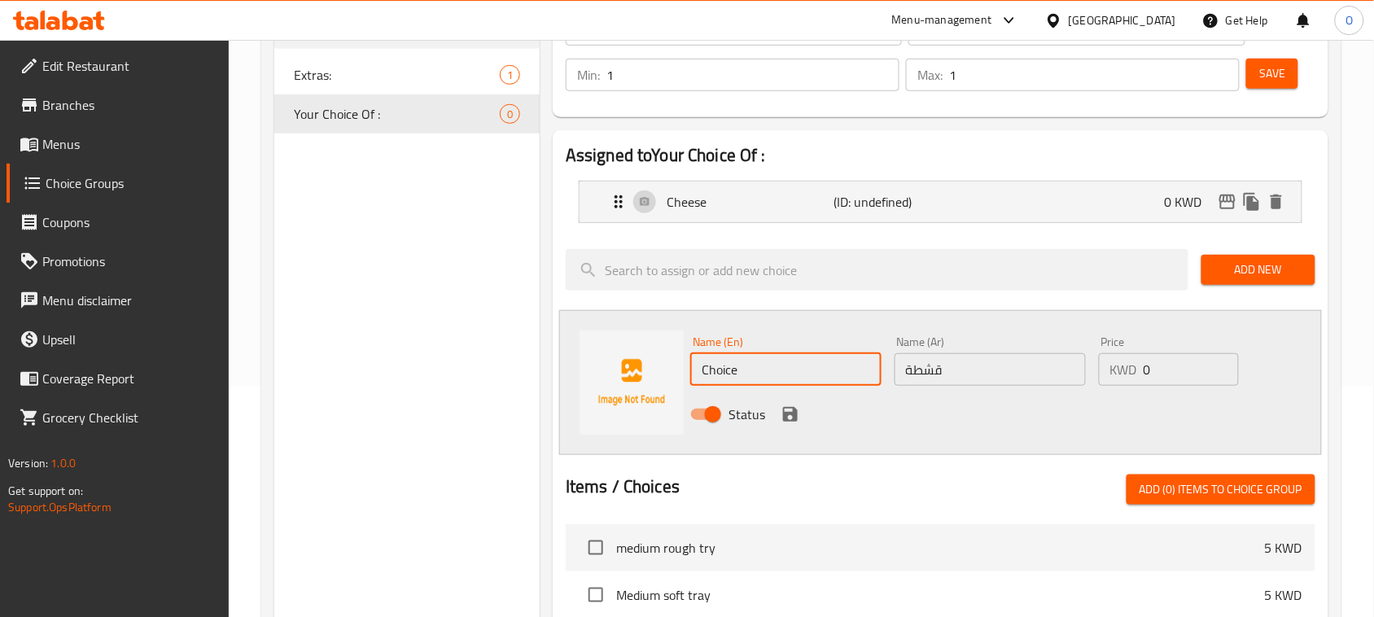
click at [737, 372] on input "Choice" at bounding box center [785, 369] width 191 height 33
paste input "Qeshta"
type input "Qeshta"
click at [750, 460] on div at bounding box center [941, 454] width 750 height 13
click at [794, 423] on icon "save" at bounding box center [790, 414] width 20 height 20
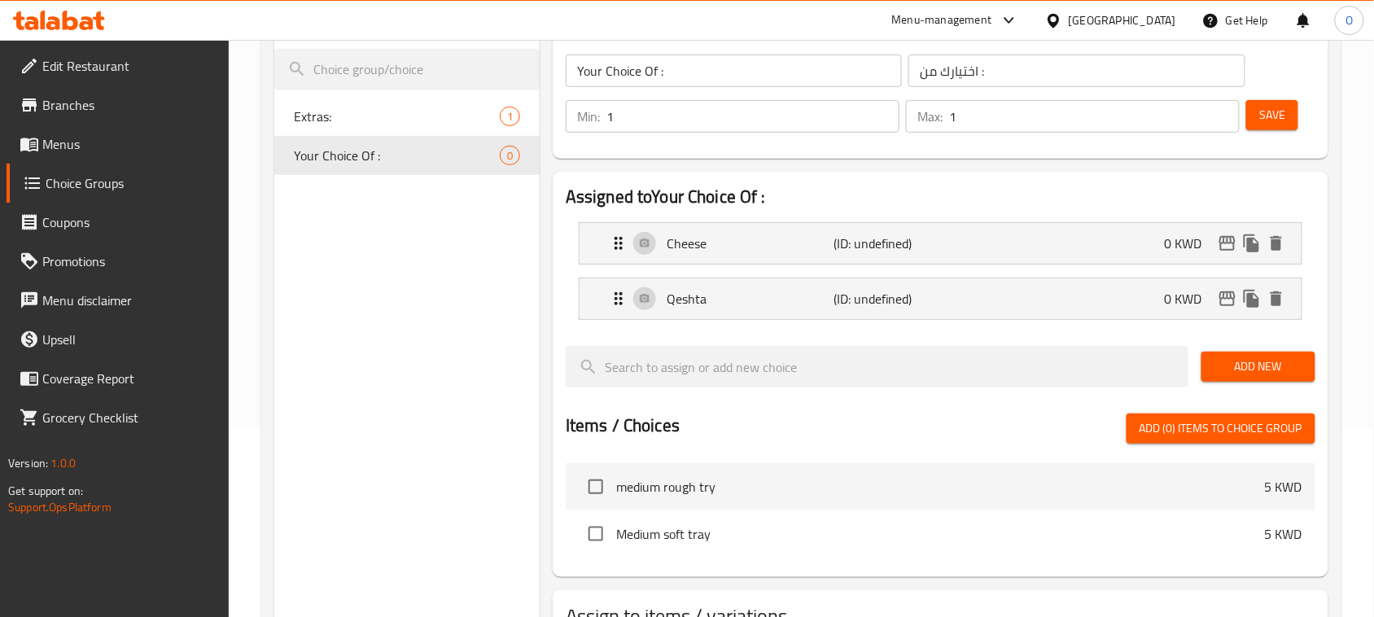
scroll to position [129, 0]
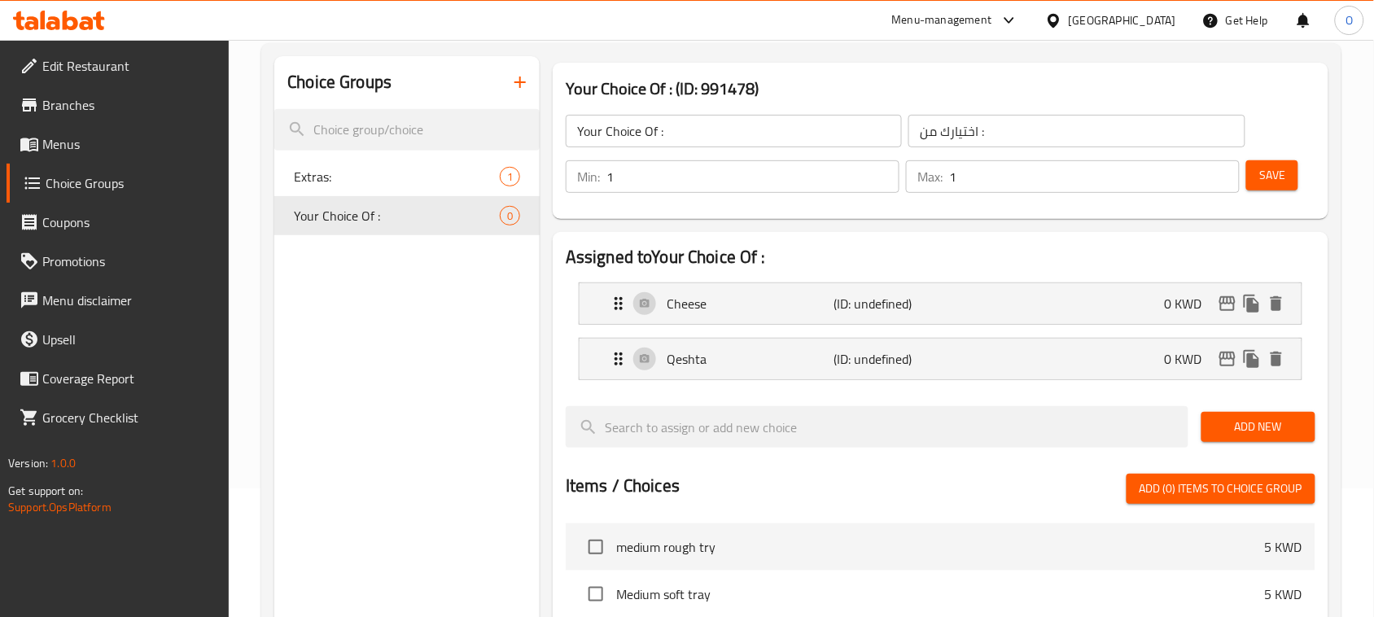
click at [1259, 173] on span "Save" at bounding box center [1272, 175] width 26 height 20
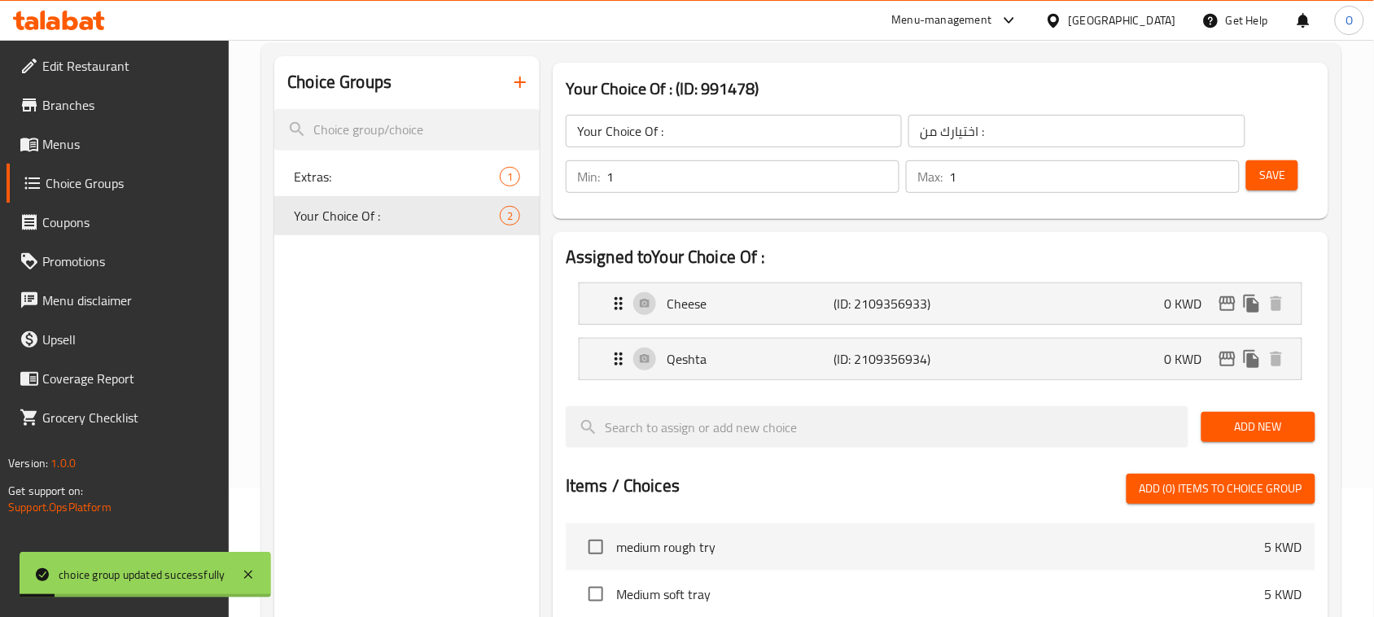
scroll to position [315, 0]
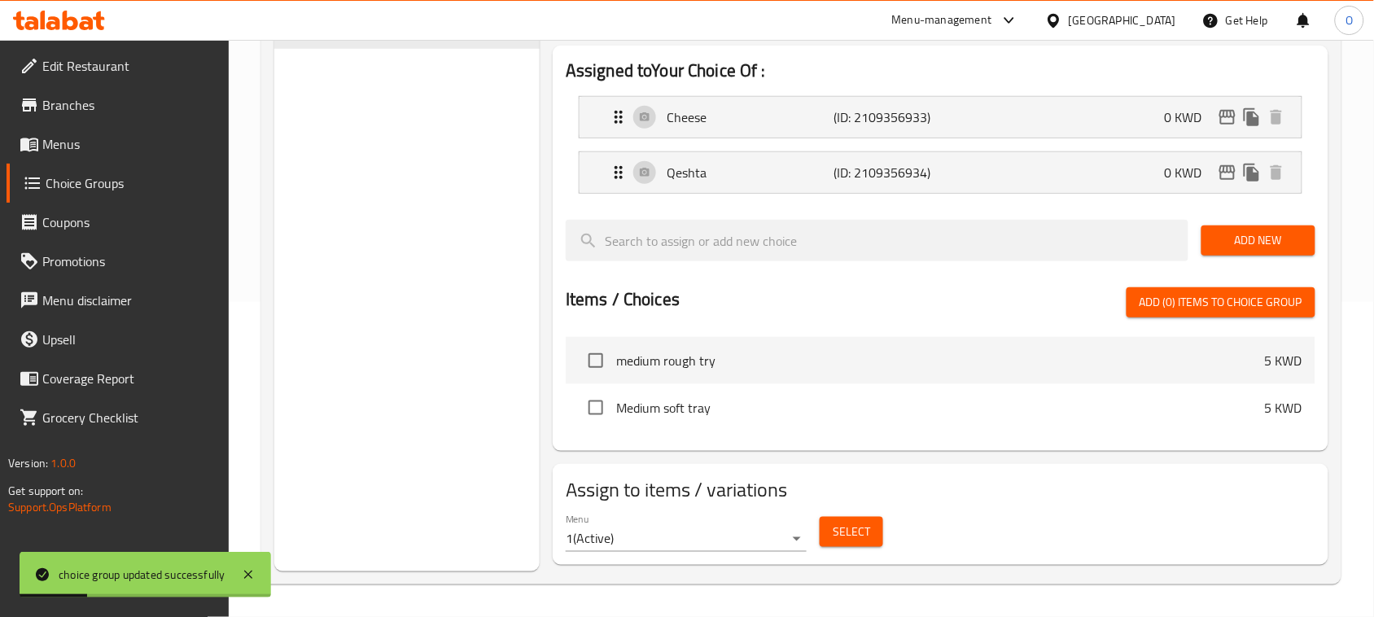
click at [834, 540] on span "Select" at bounding box center [851, 532] width 37 height 20
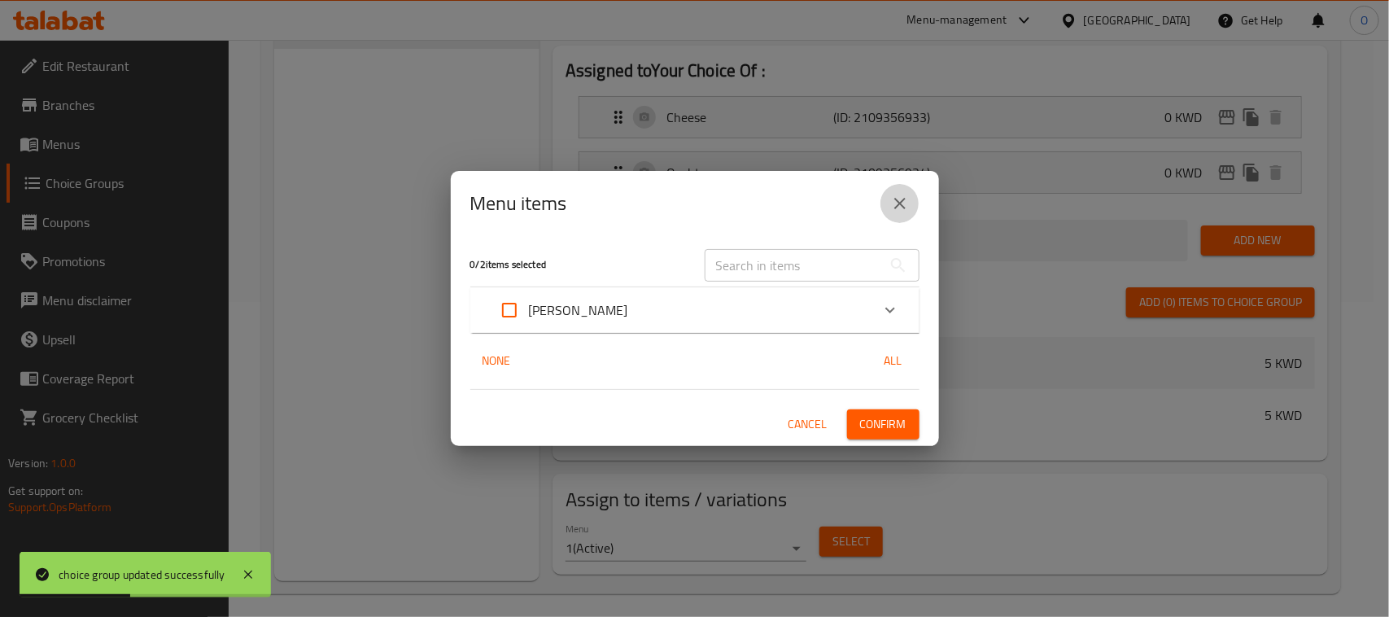
click at [903, 196] on icon "close" at bounding box center [900, 204] width 20 height 20
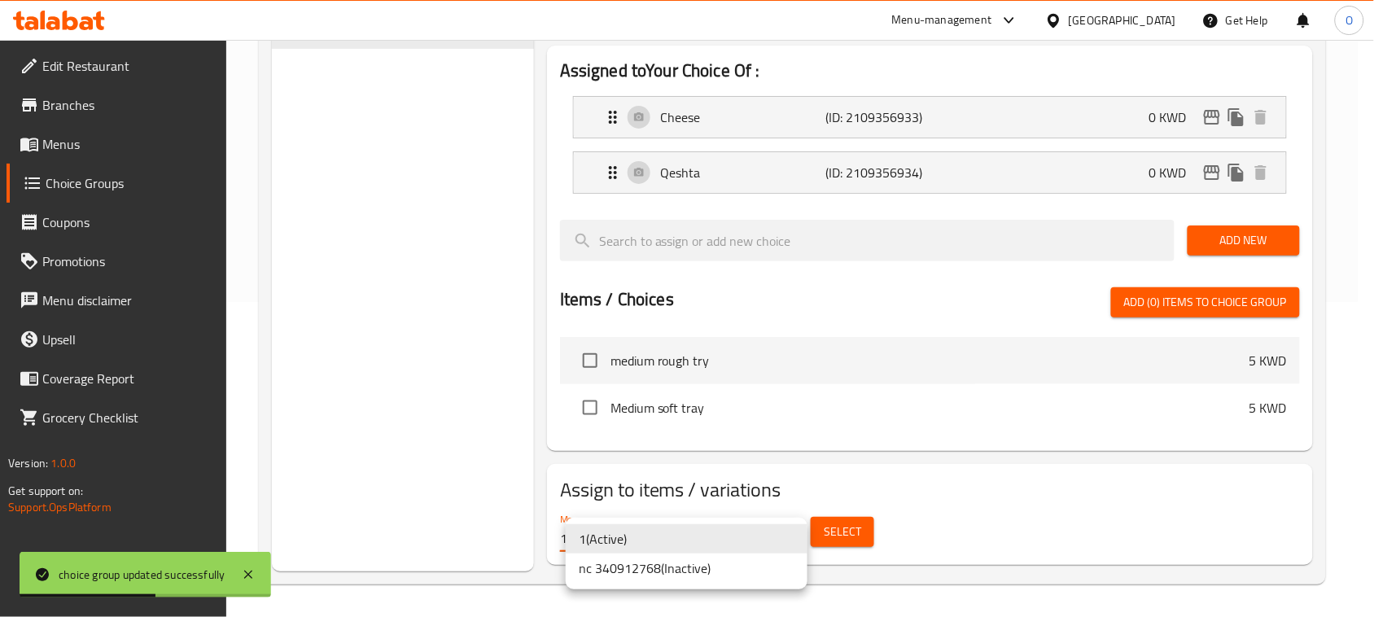
click at [657, 302] on body "choice group updated successfully ​ Menu-management Kuwait Get Help O Edit Rest…" at bounding box center [687, 13] width 1374 height 577
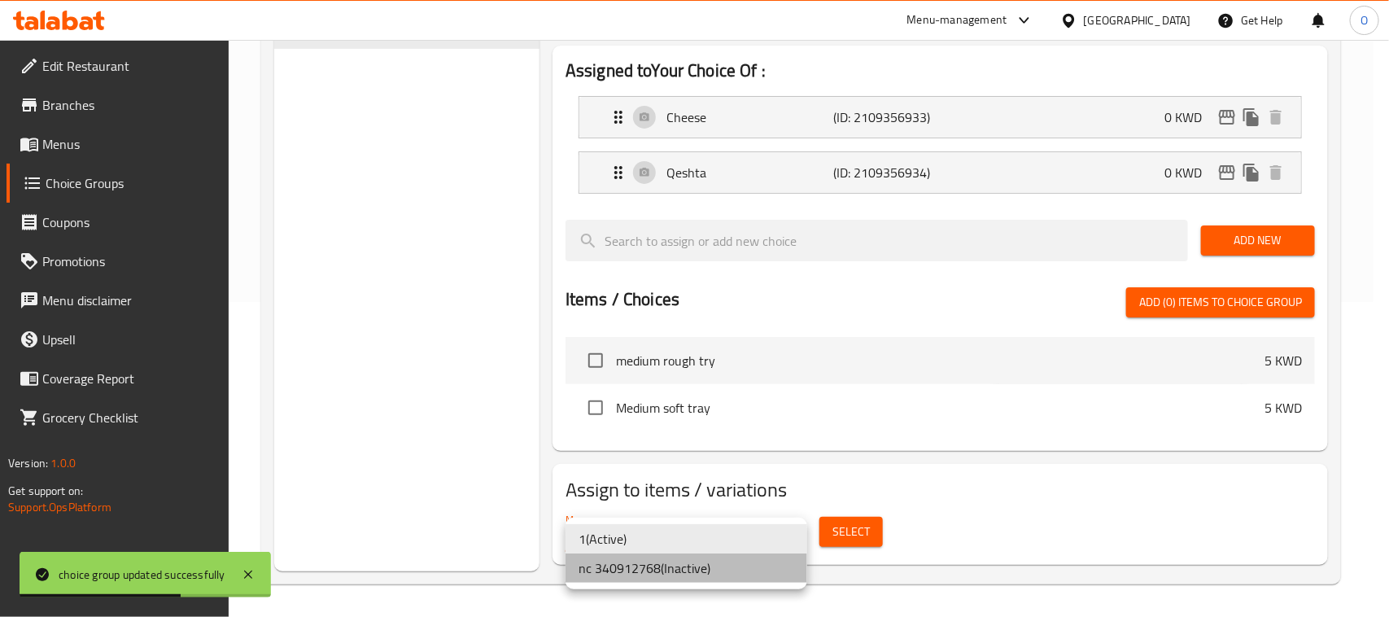
click at [651, 578] on li "nc 340912768 ( Inactive )" at bounding box center [687, 567] width 242 height 29
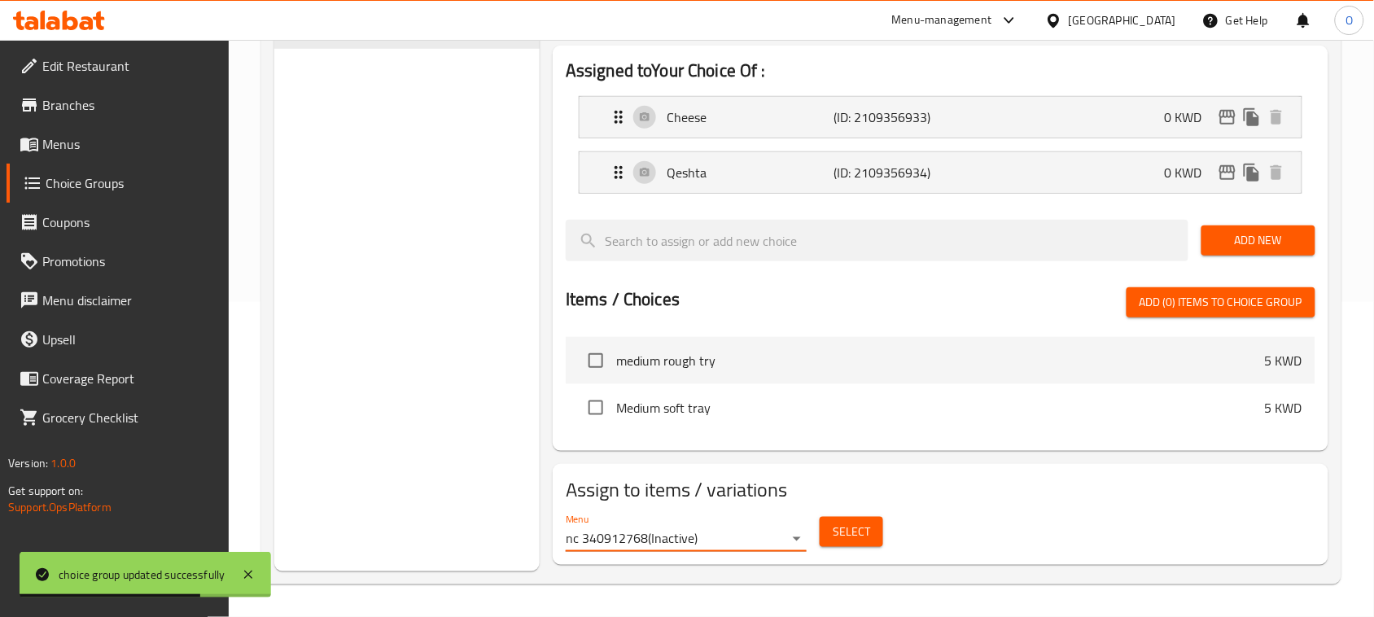
click at [842, 530] on span "Select" at bounding box center [851, 532] width 37 height 20
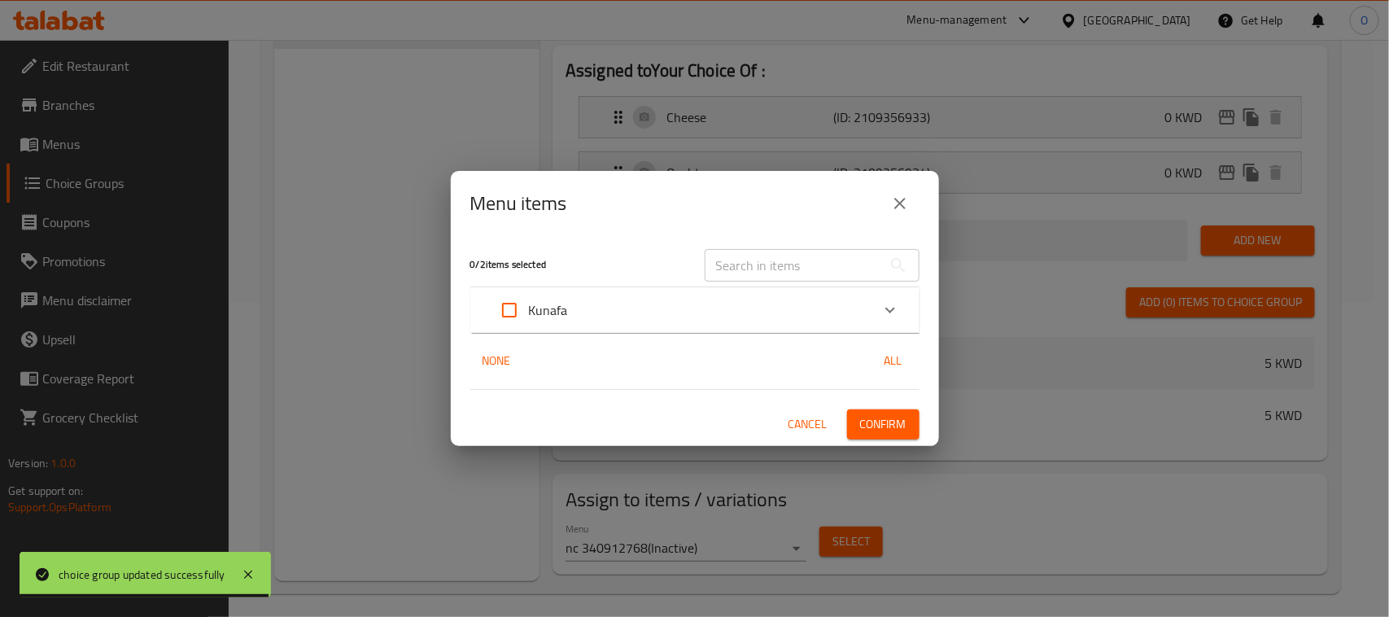
click at [738, 308] on div "Kunafa" at bounding box center [680, 310] width 381 height 39
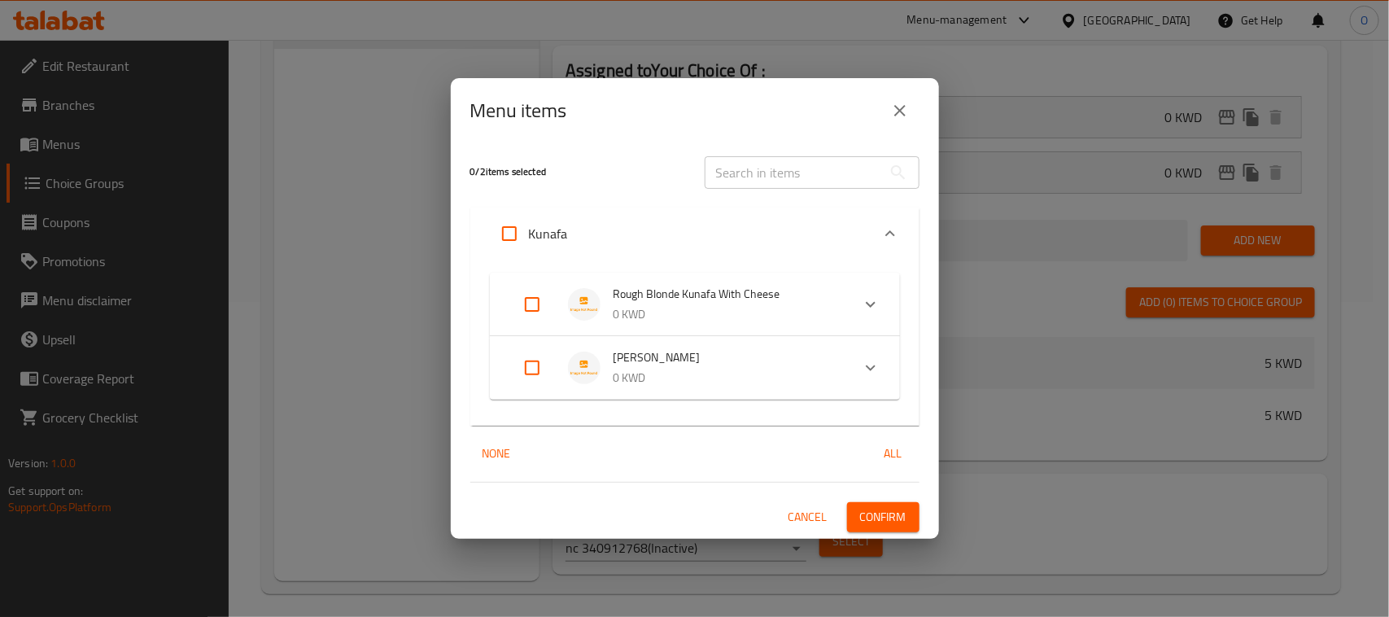
click at [522, 360] on input "Expand" at bounding box center [532, 367] width 39 height 39
checkbox input "true"
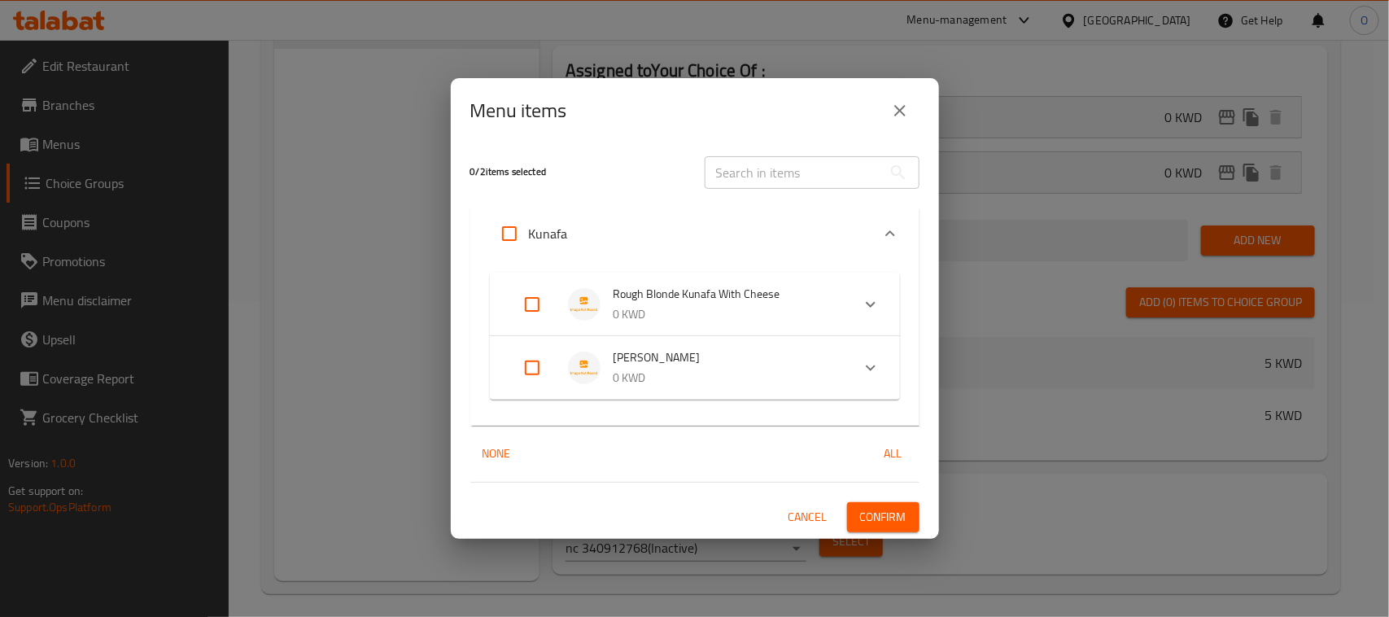
checkbox input "true"
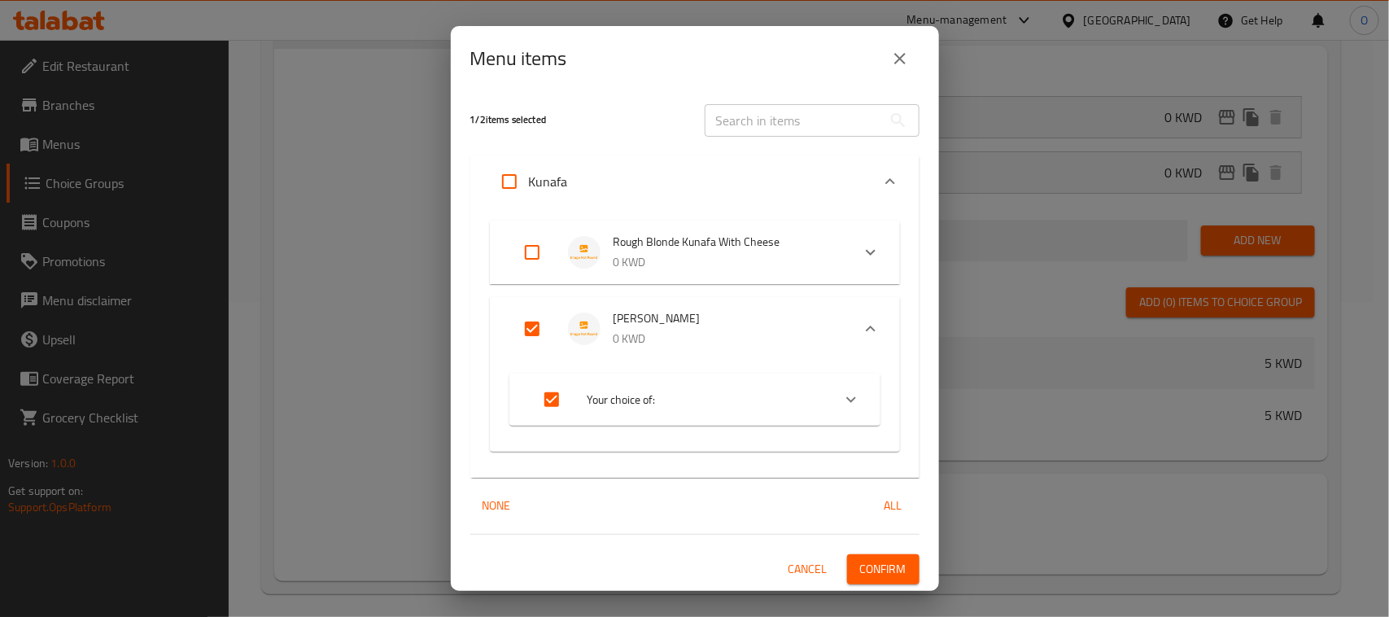
click at [893, 567] on span "Confirm" at bounding box center [883, 569] width 46 height 20
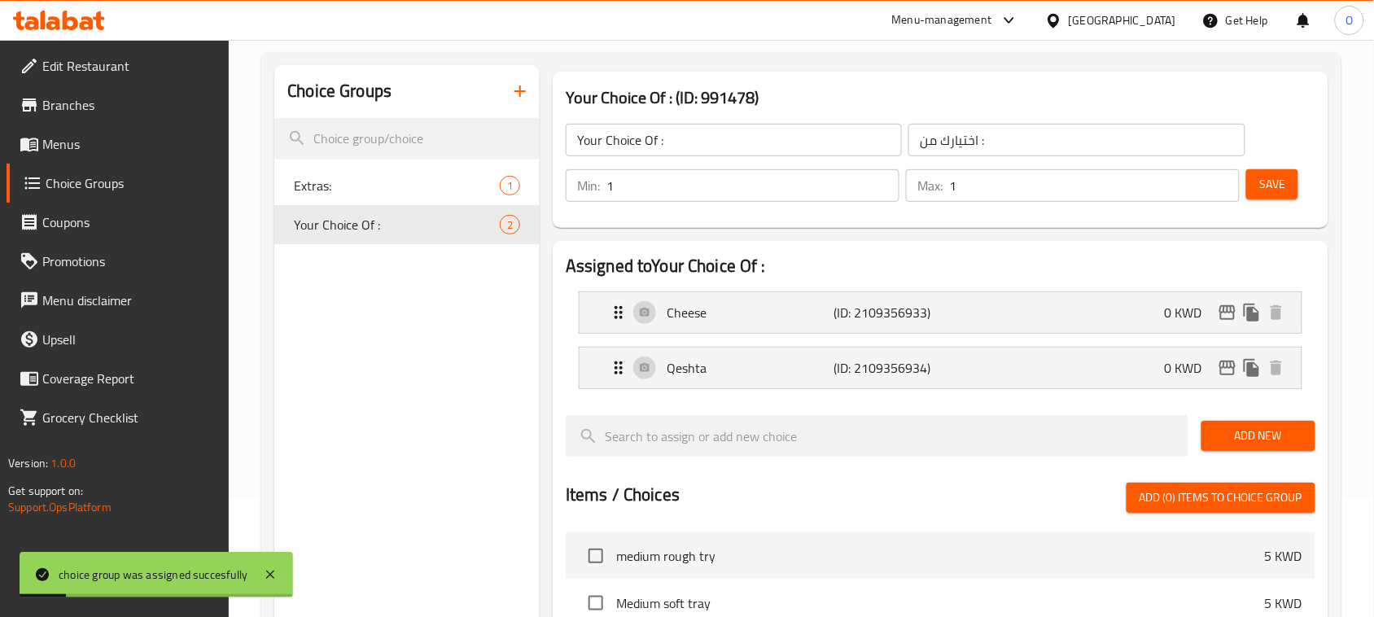
scroll to position [111, 0]
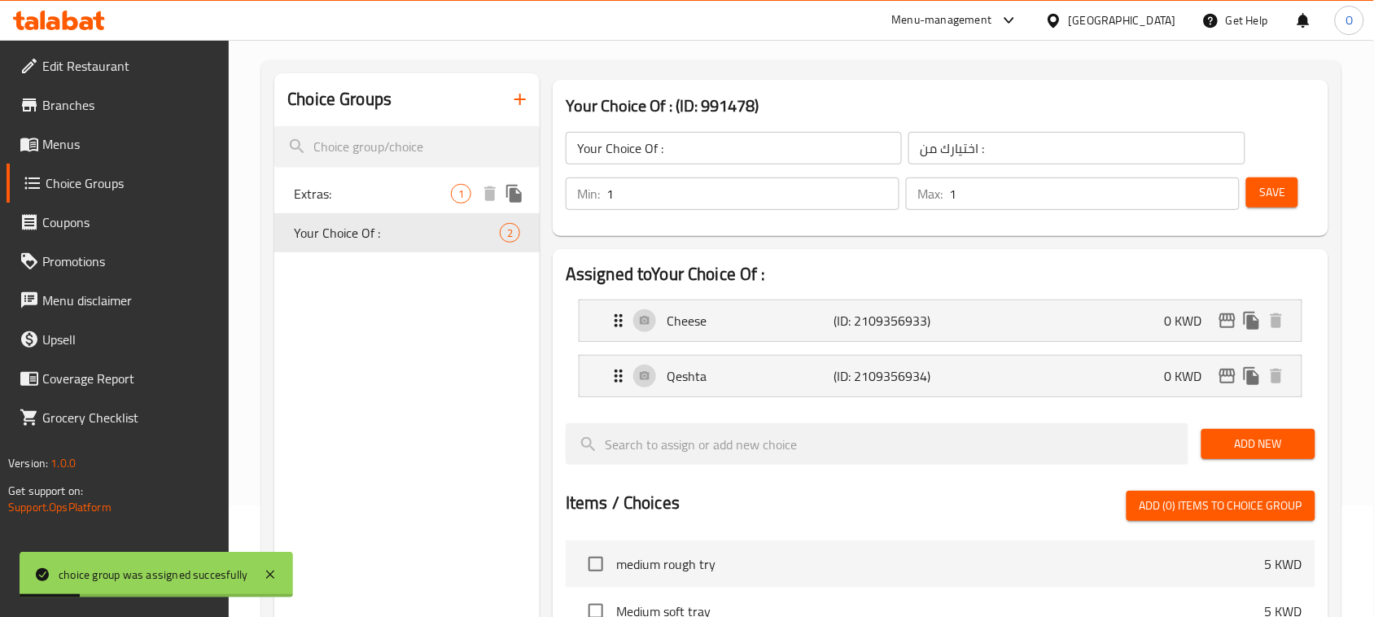
click at [440, 197] on span "Extras:" at bounding box center [372, 194] width 157 height 20
type input "Extras:"
type input "إضافات:"
type input "0"
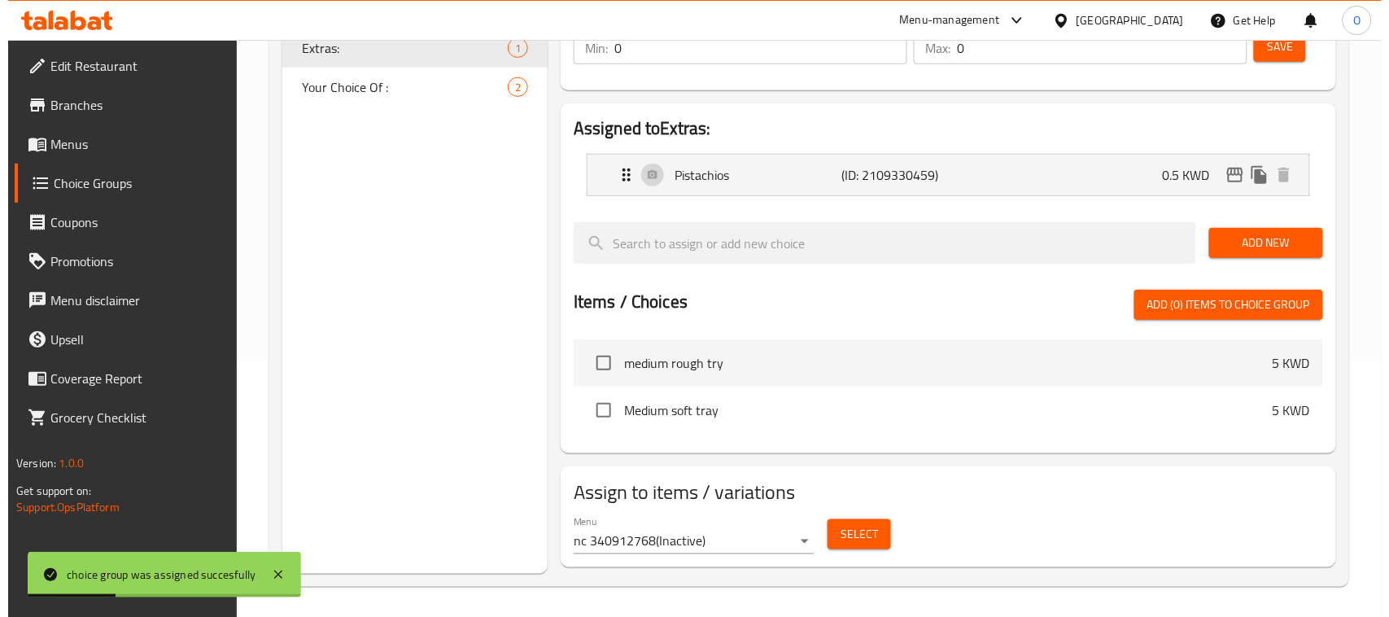
scroll to position [259, 0]
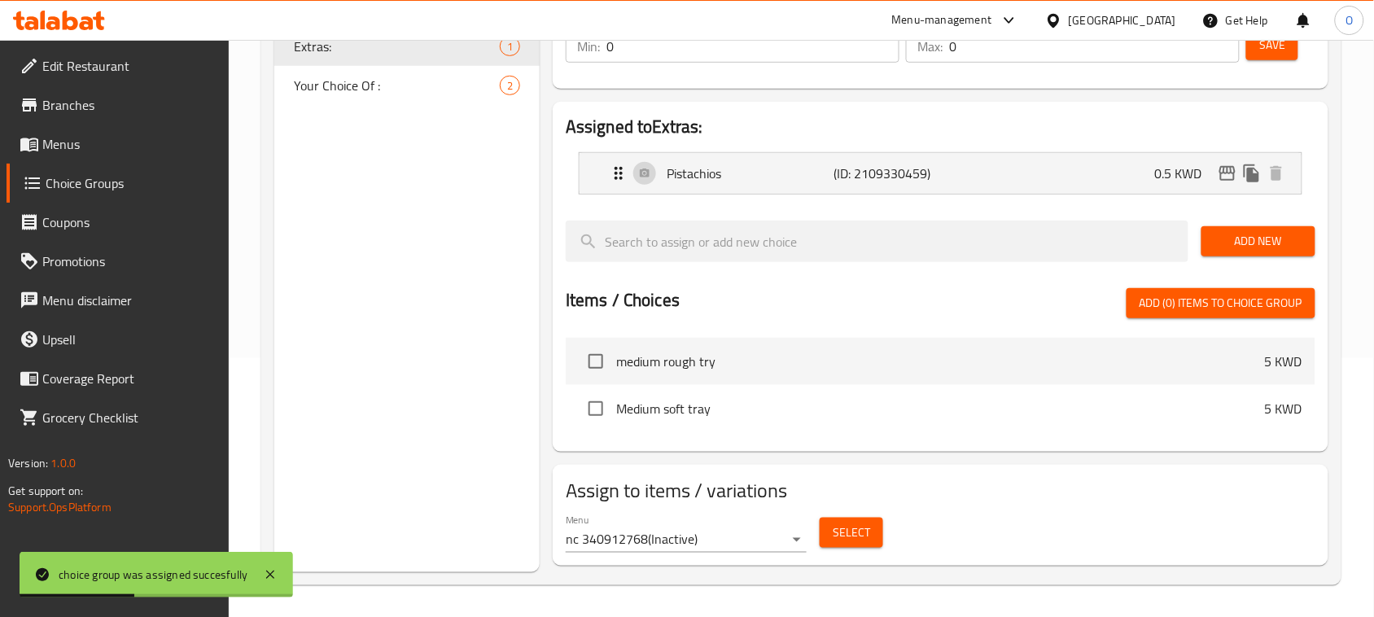
click at [830, 530] on button "Select" at bounding box center [851, 533] width 63 height 30
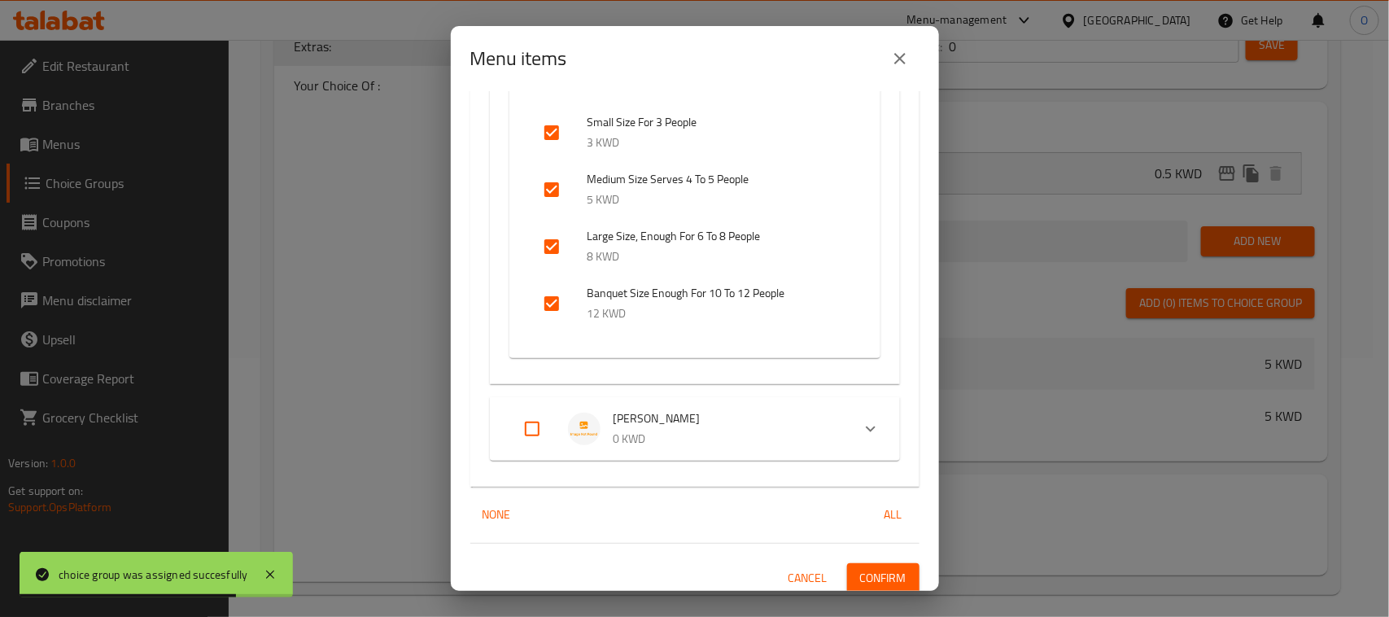
scroll to position [322, 0]
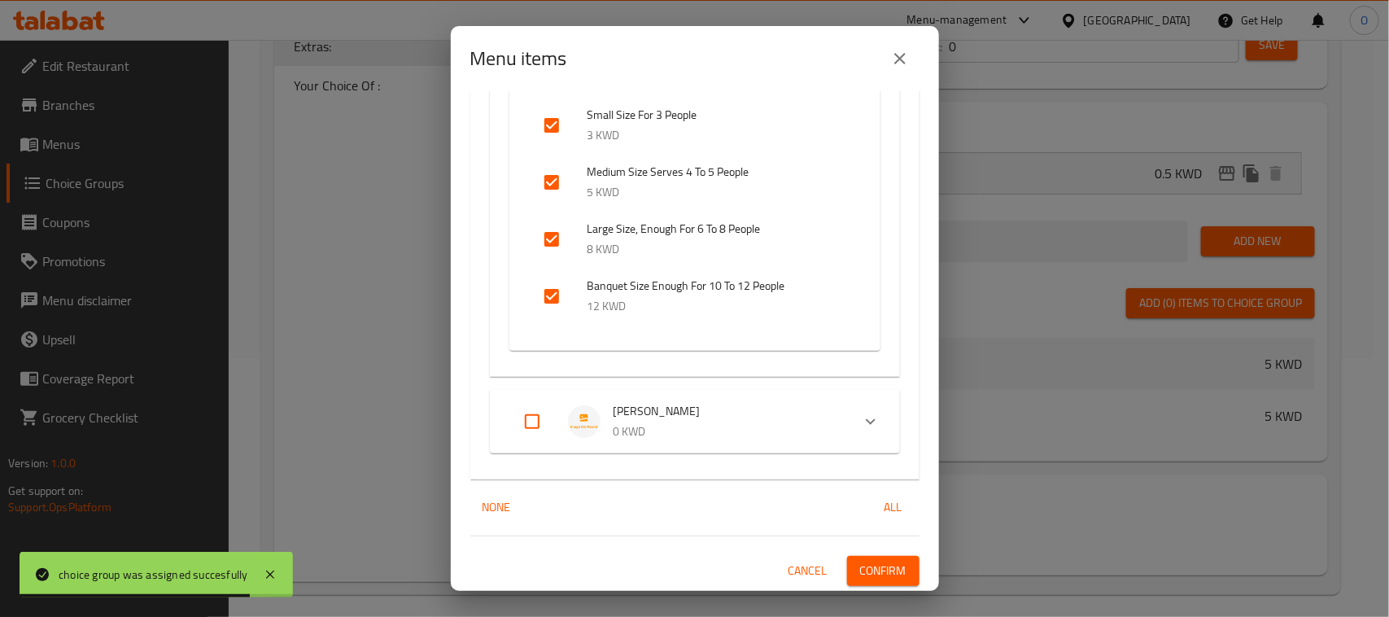
click at [531, 423] on input "Expand" at bounding box center [532, 421] width 39 height 39
checkbox input "true"
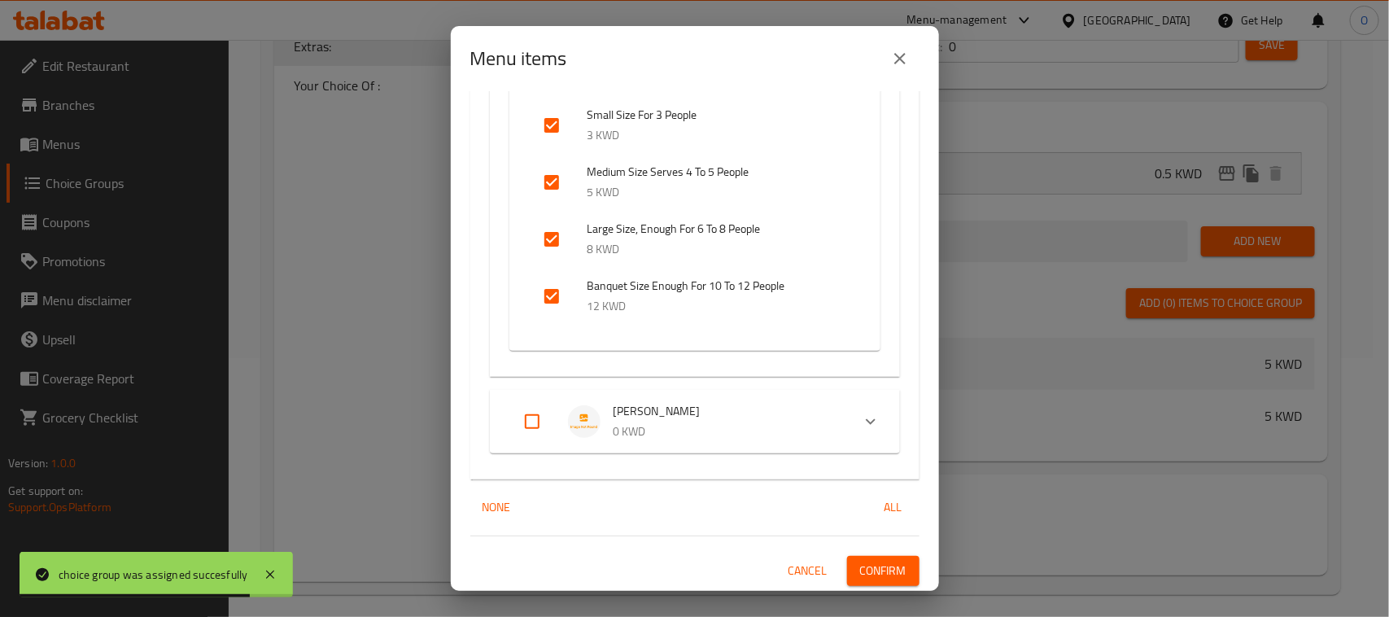
checkbox input "true"
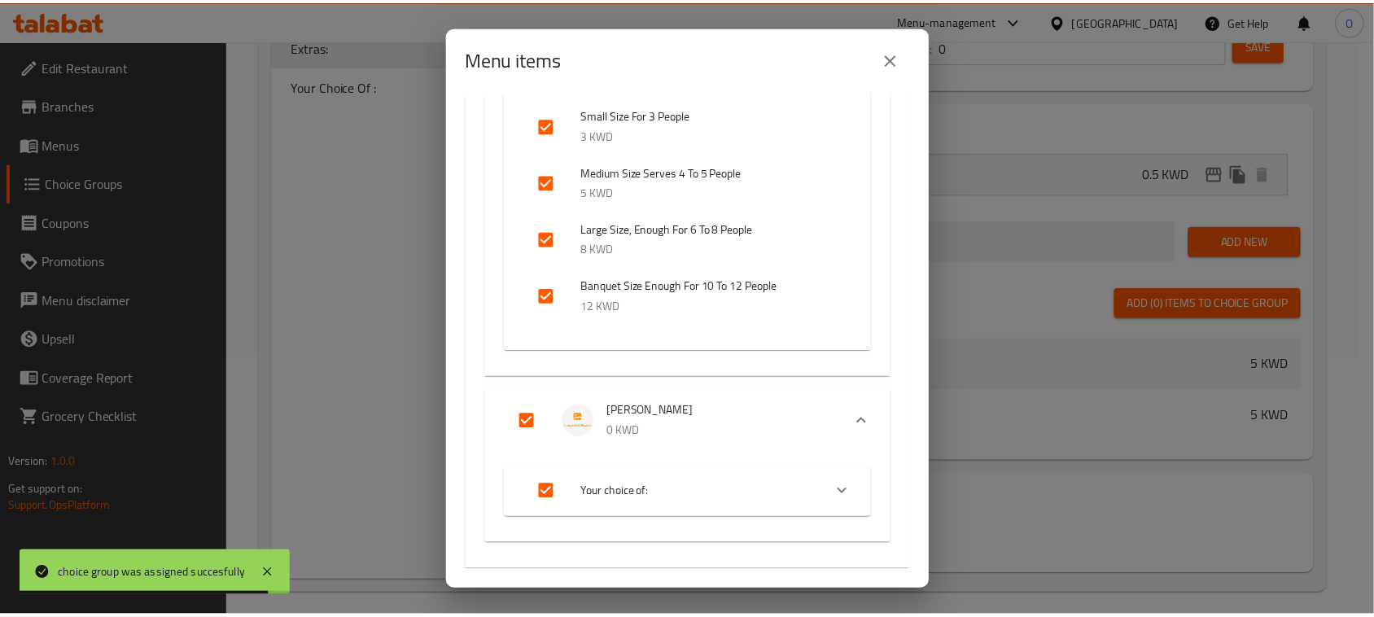
scroll to position [413, 0]
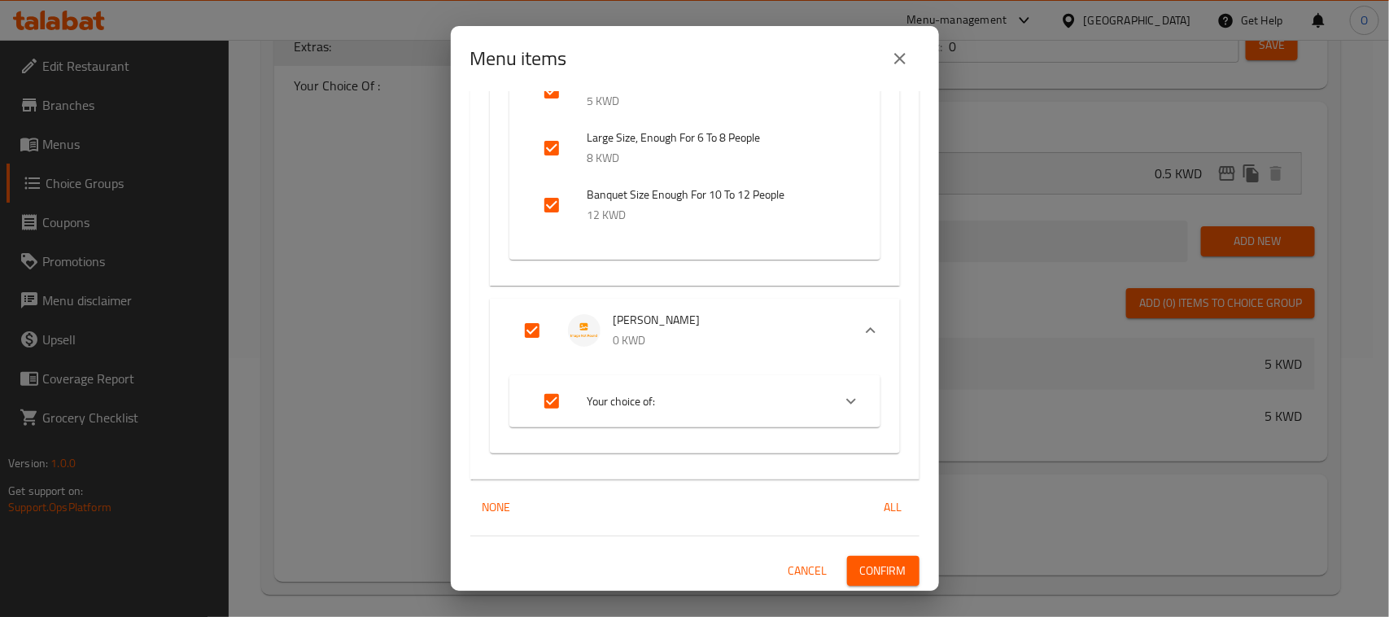
click at [897, 567] on button "Confirm" at bounding box center [883, 571] width 72 height 30
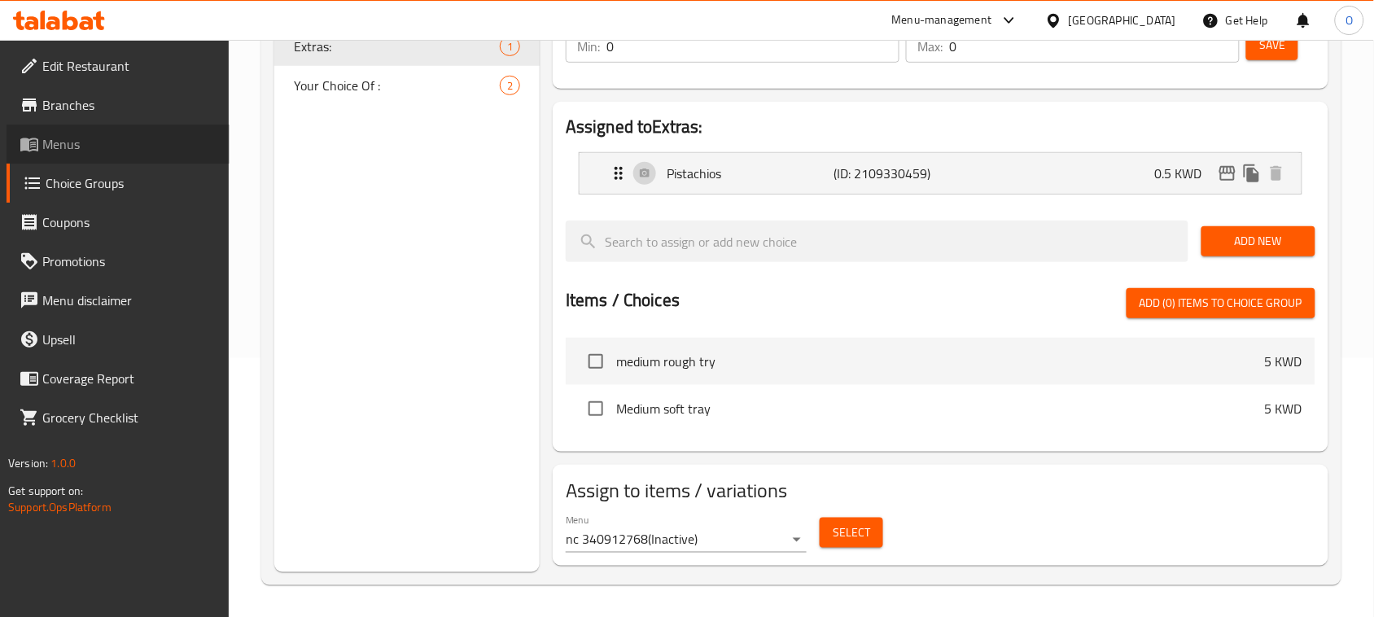
click at [95, 138] on span "Menus" at bounding box center [129, 144] width 174 height 20
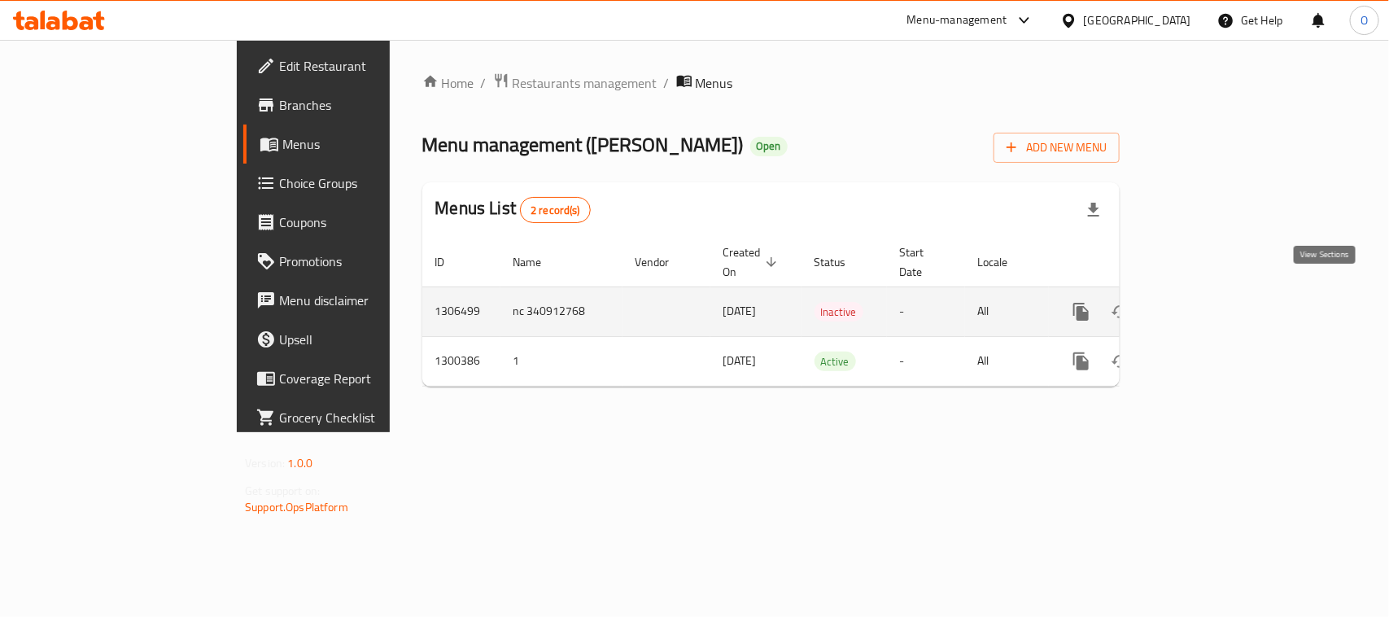
click at [1206, 304] on icon "enhanced table" at bounding box center [1198, 311] width 15 height 15
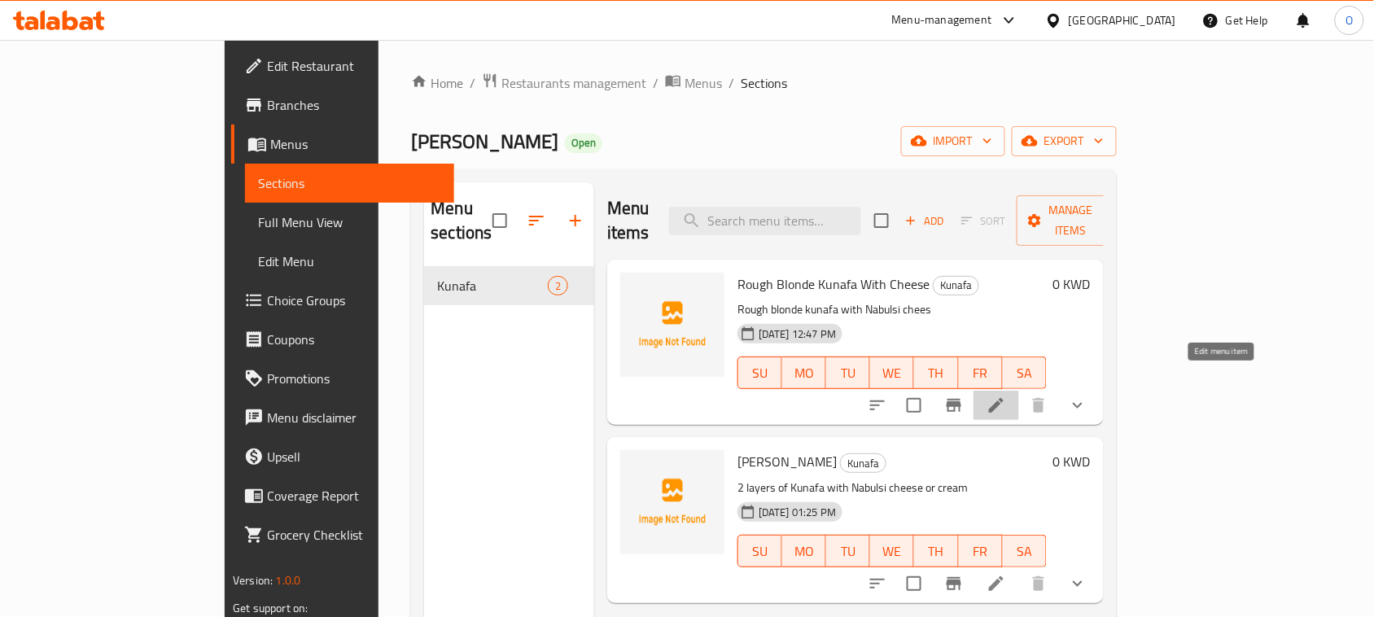
click at [1006, 396] on icon at bounding box center [996, 406] width 20 height 20
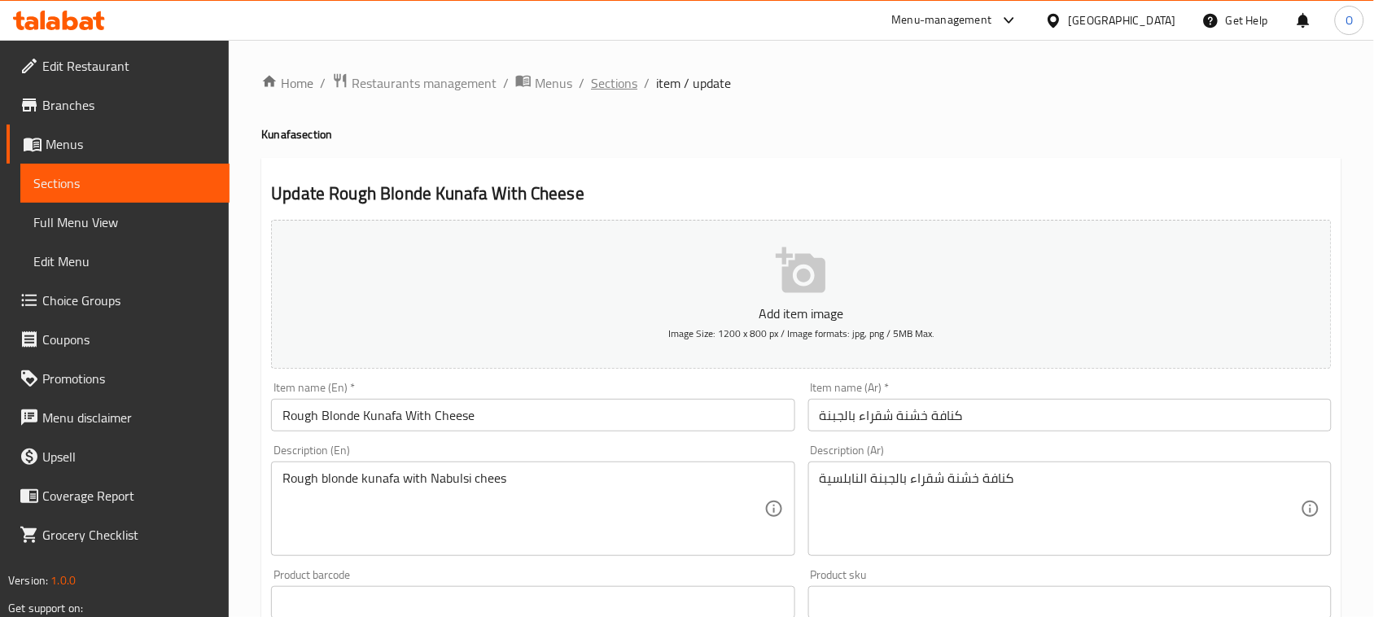
click at [621, 90] on span "Sections" at bounding box center [614, 83] width 46 height 20
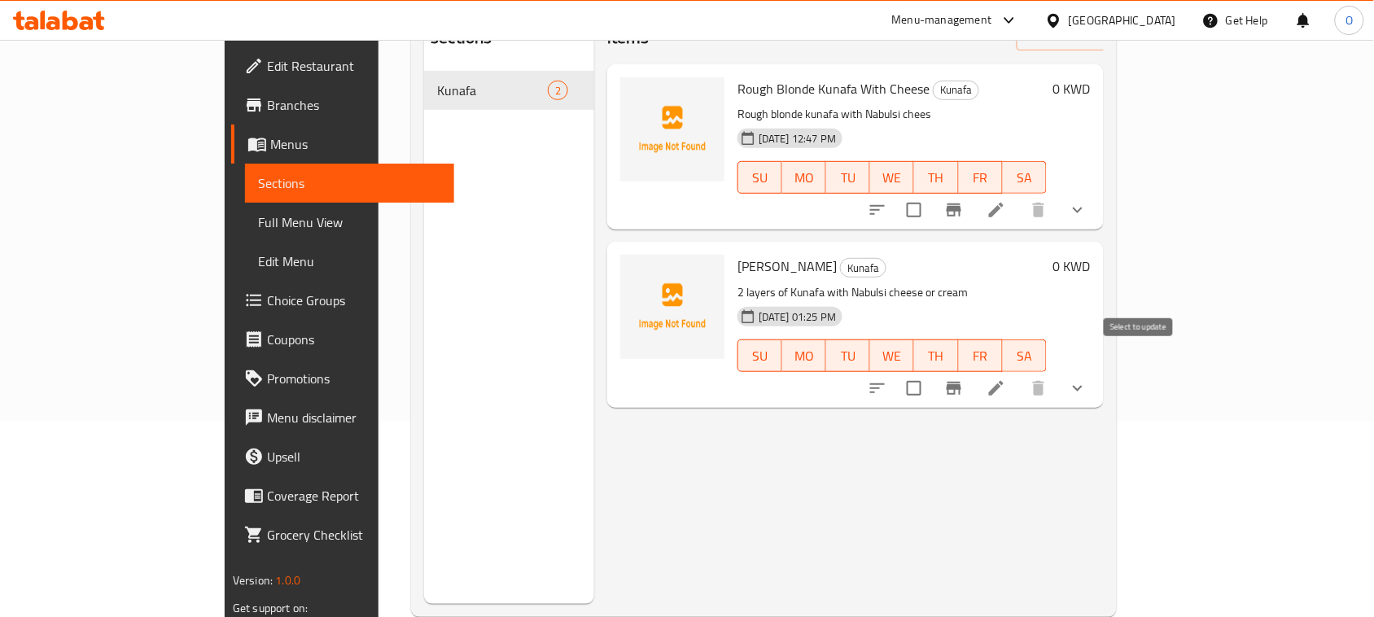
scroll to position [203, 0]
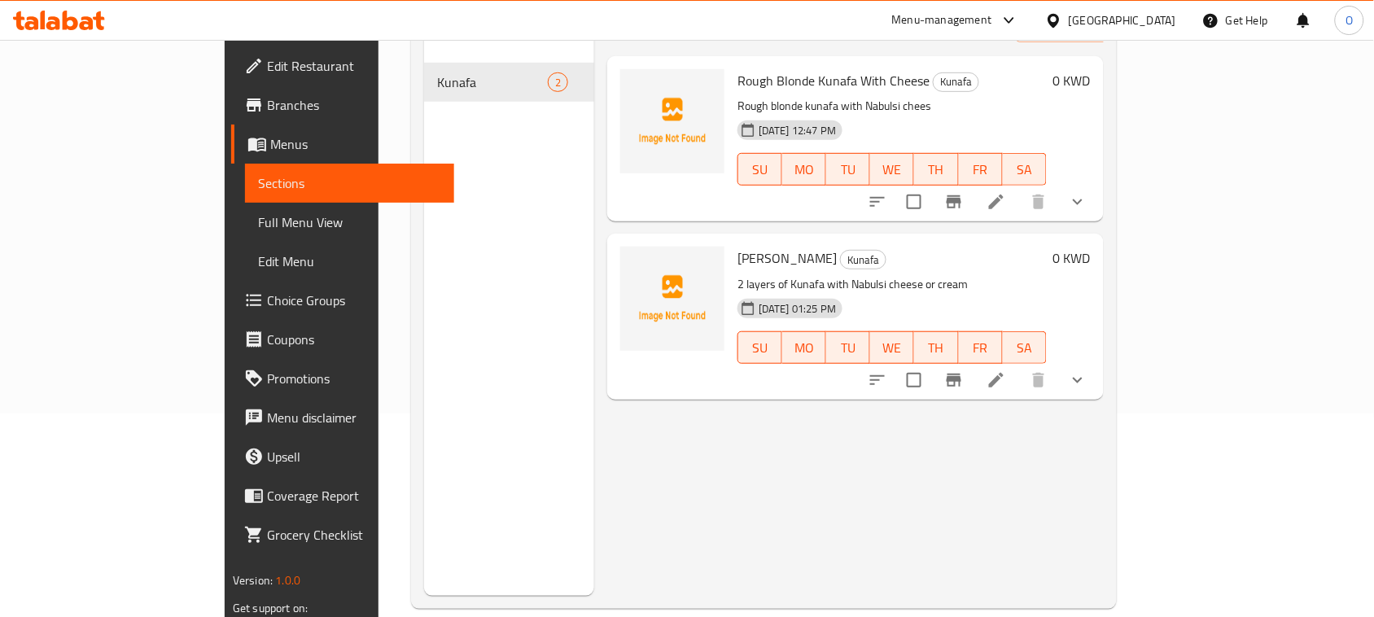
click at [1019, 369] on li at bounding box center [996, 379] width 46 height 29
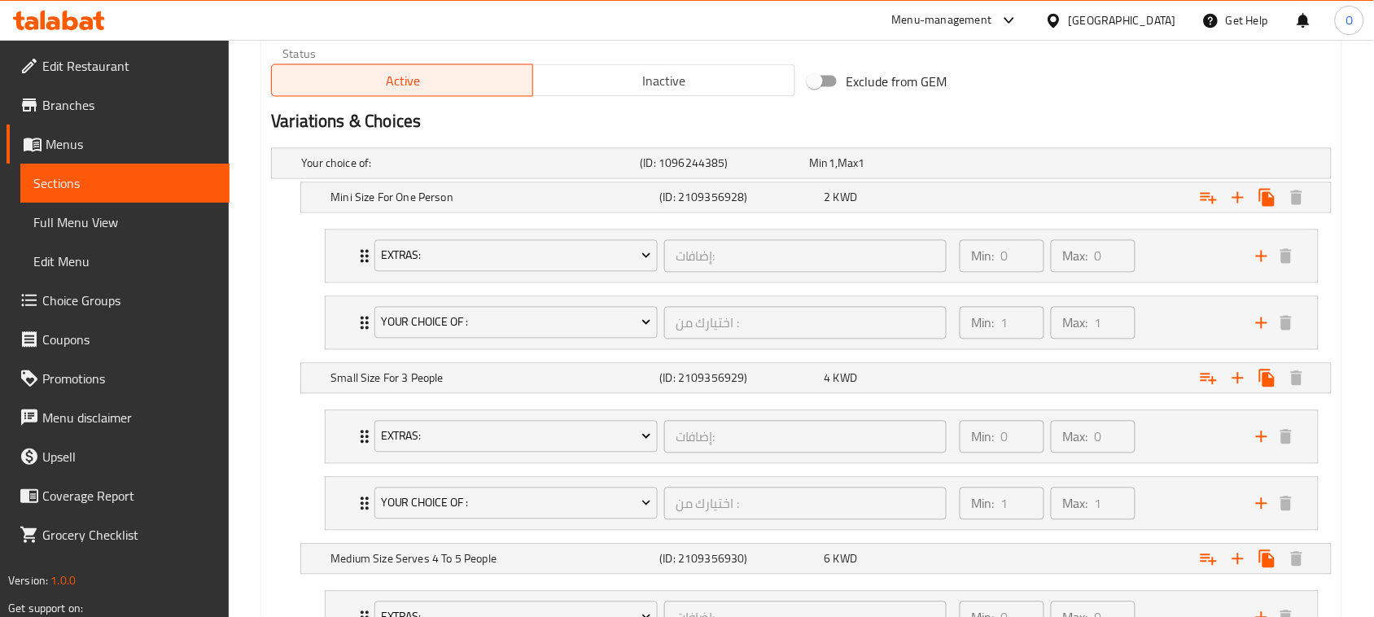
scroll to position [775, 0]
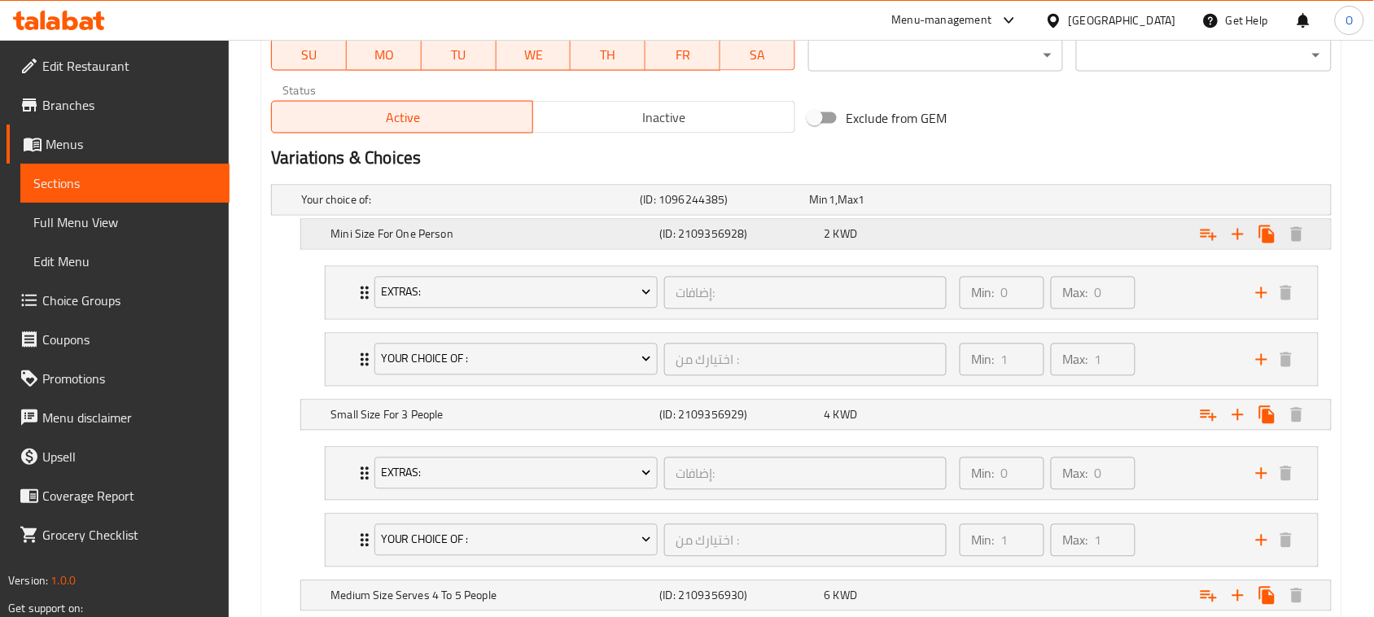
click at [549, 208] on h5 "Mini Size For One Person" at bounding box center [467, 200] width 332 height 16
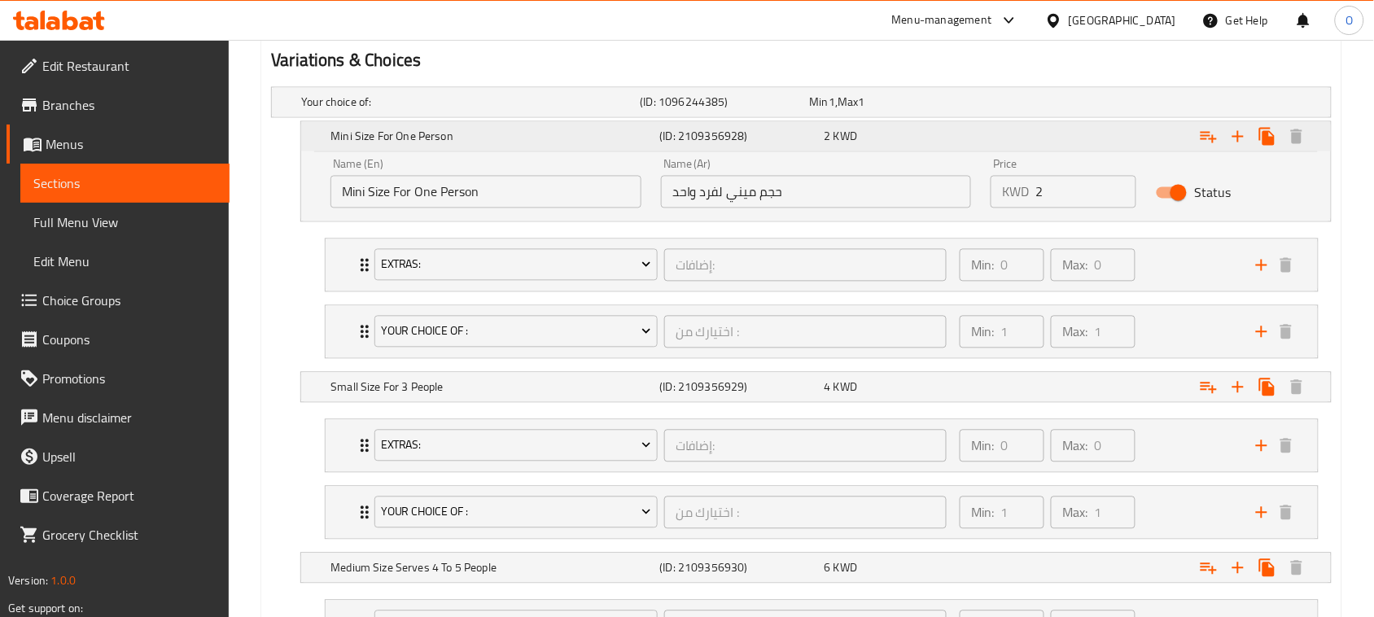
scroll to position [877, 0]
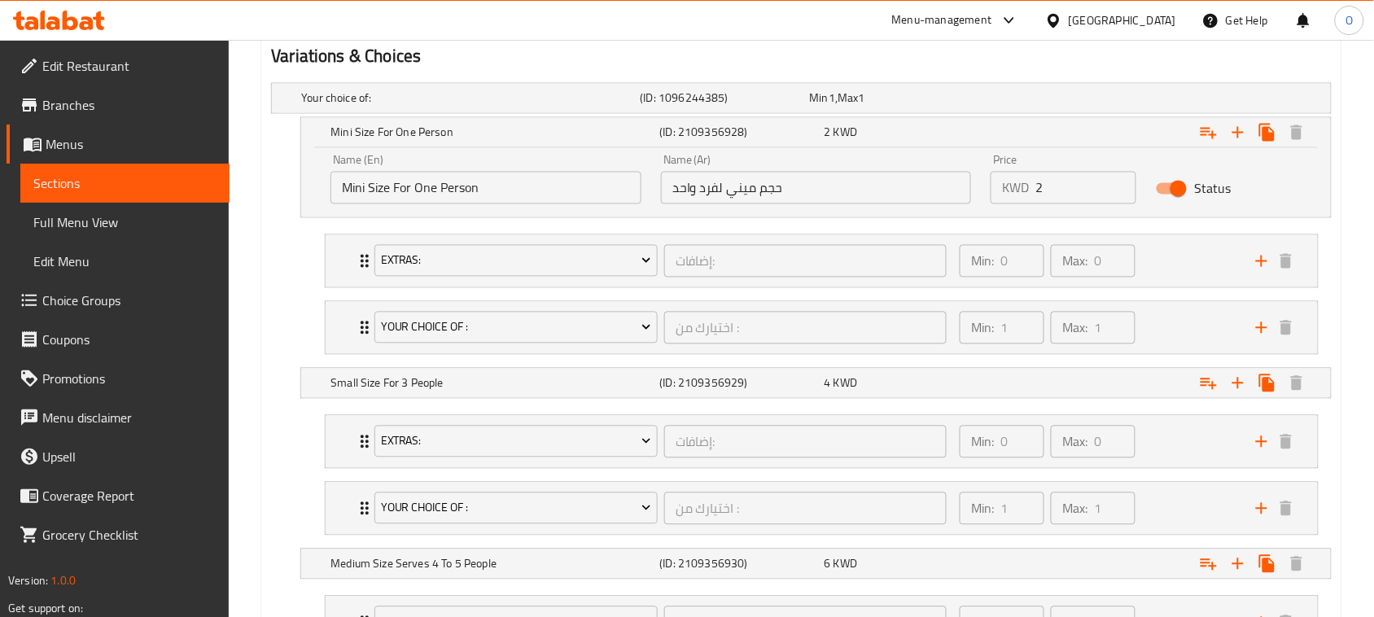
click at [518, 195] on input "Mini Size For One Person" at bounding box center [485, 188] width 311 height 33
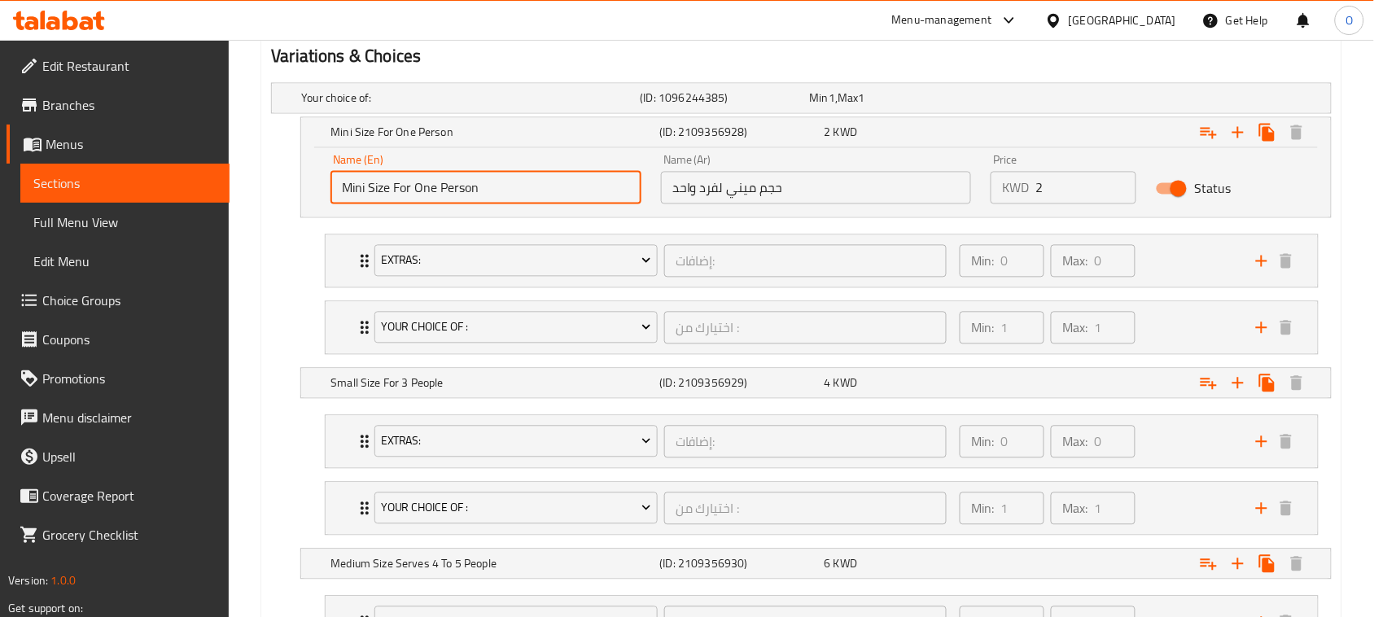
click at [518, 195] on input "Mini Size For One Person" at bounding box center [485, 188] width 311 height 33
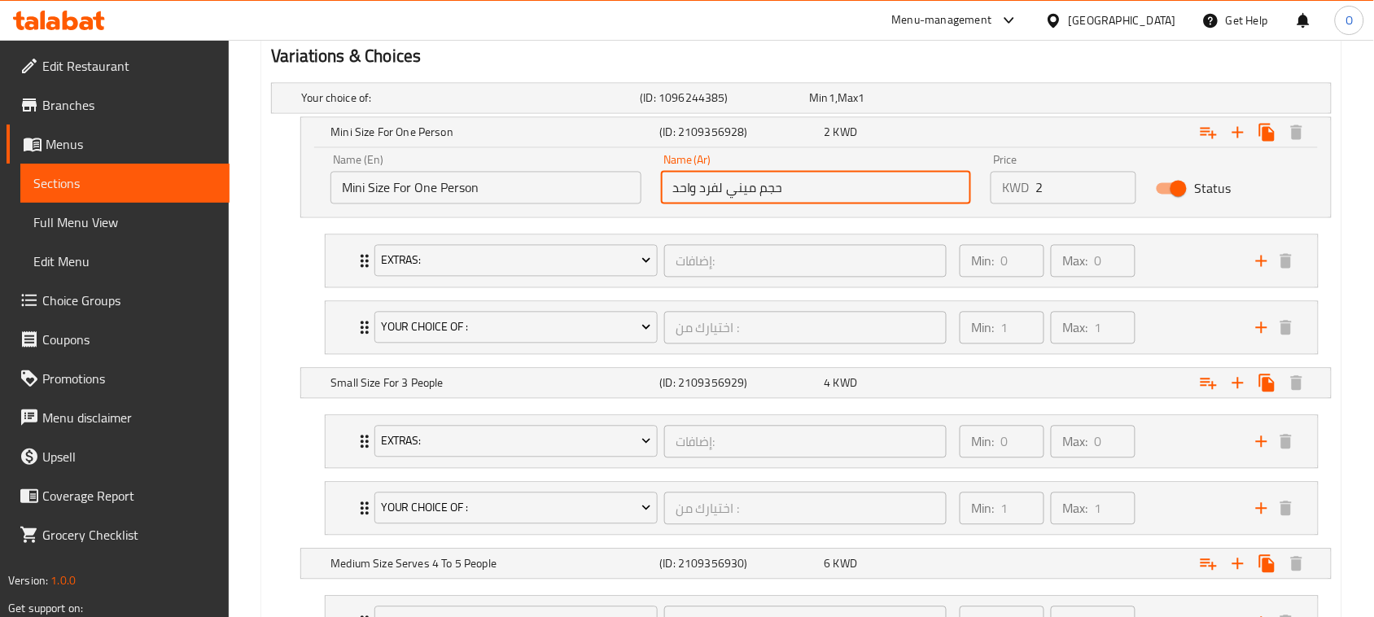
click at [777, 193] on input "حجم ميني لفرد واحد" at bounding box center [816, 188] width 311 height 33
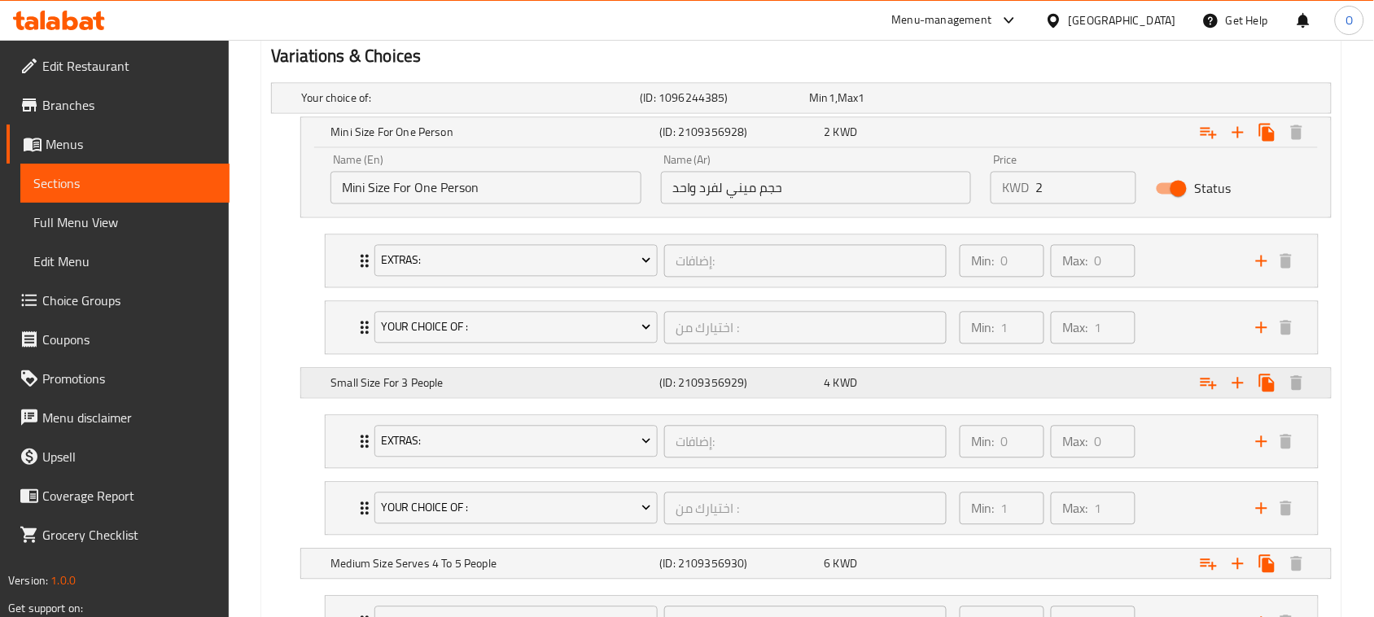
click at [453, 107] on h5 "Small Size For 3 People" at bounding box center [467, 98] width 332 height 16
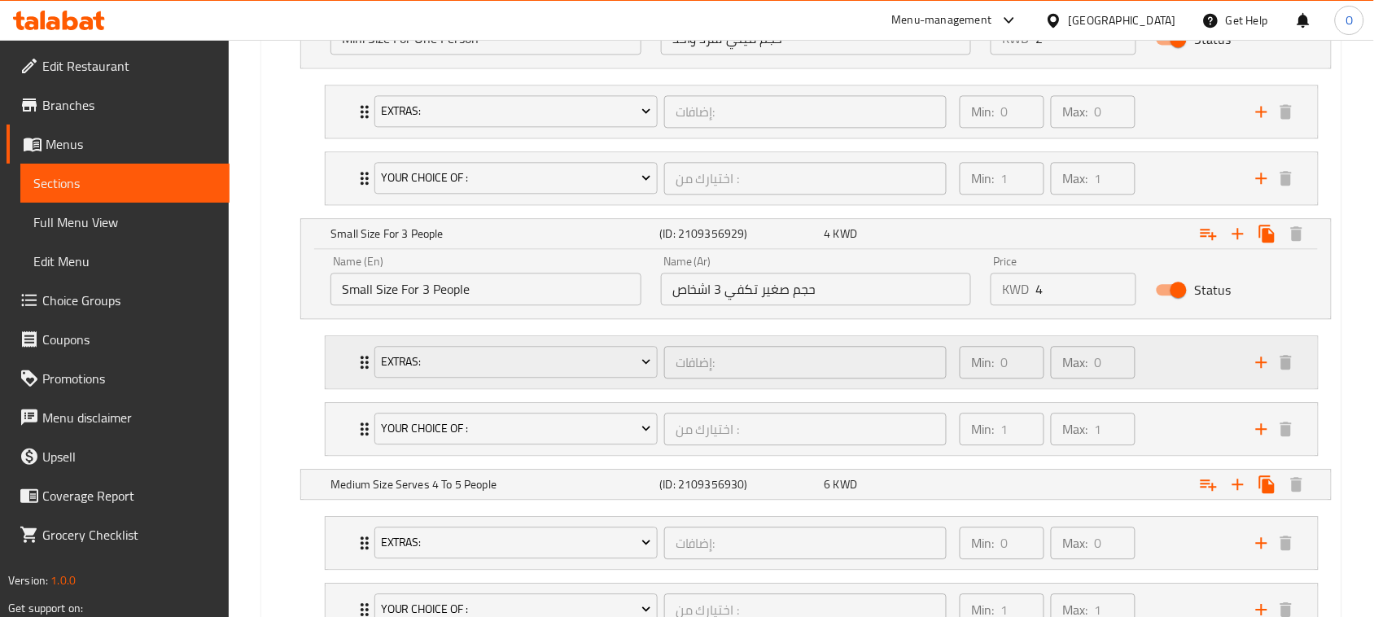
scroll to position [1080, 0]
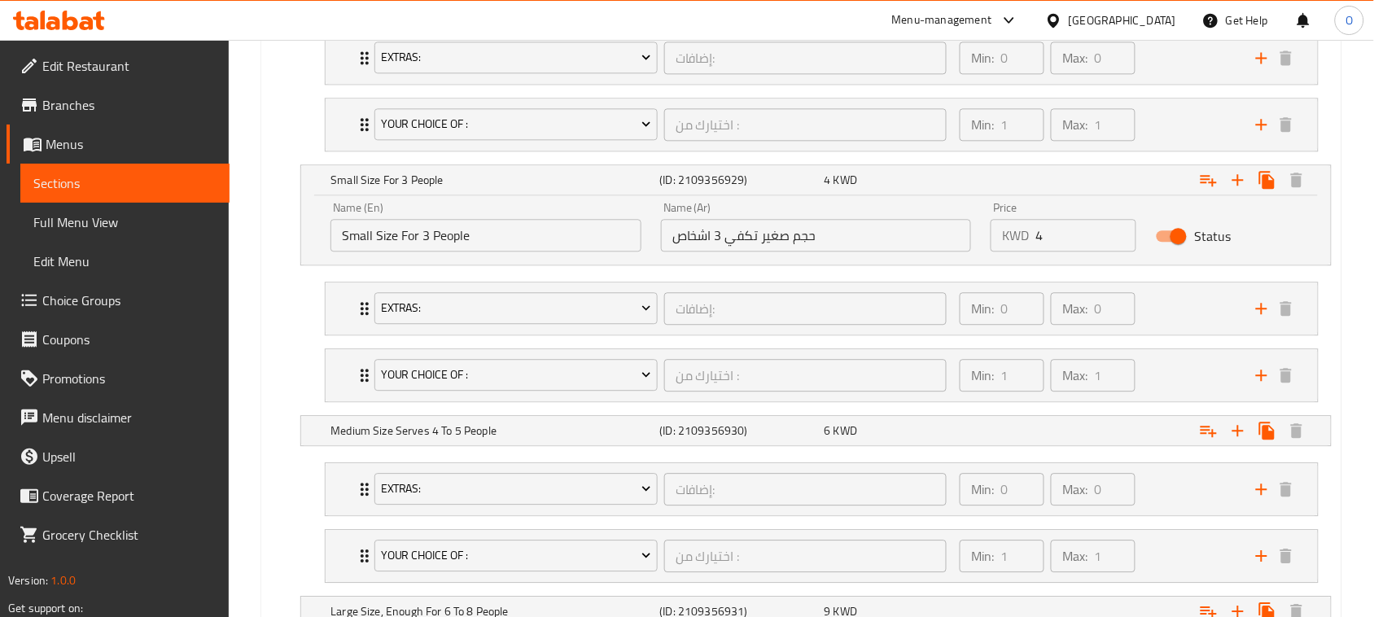
click at [485, 238] on input "Small Size For 3 People" at bounding box center [485, 235] width 311 height 33
click at [746, 244] on input "حجم صغير تكفي 3 اشخاص" at bounding box center [816, 235] width 311 height 33
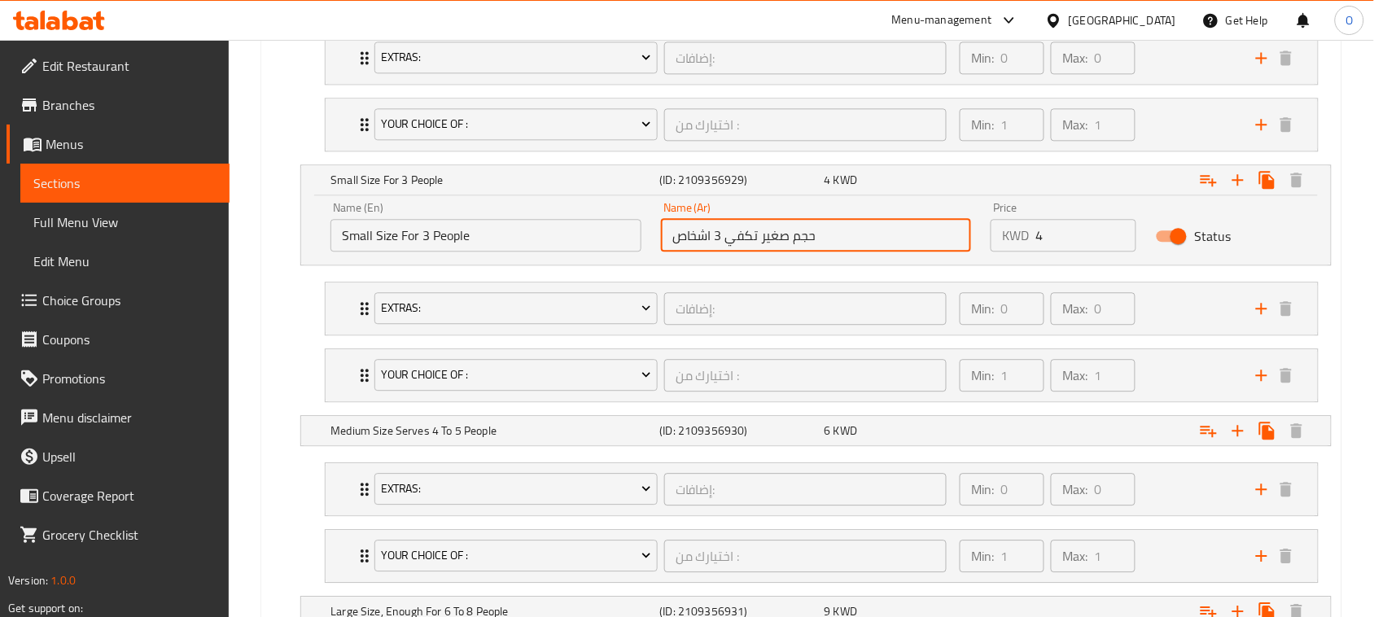
click at [746, 244] on input "حجم صغير تكفي 3 اشخاص" at bounding box center [816, 235] width 311 height 33
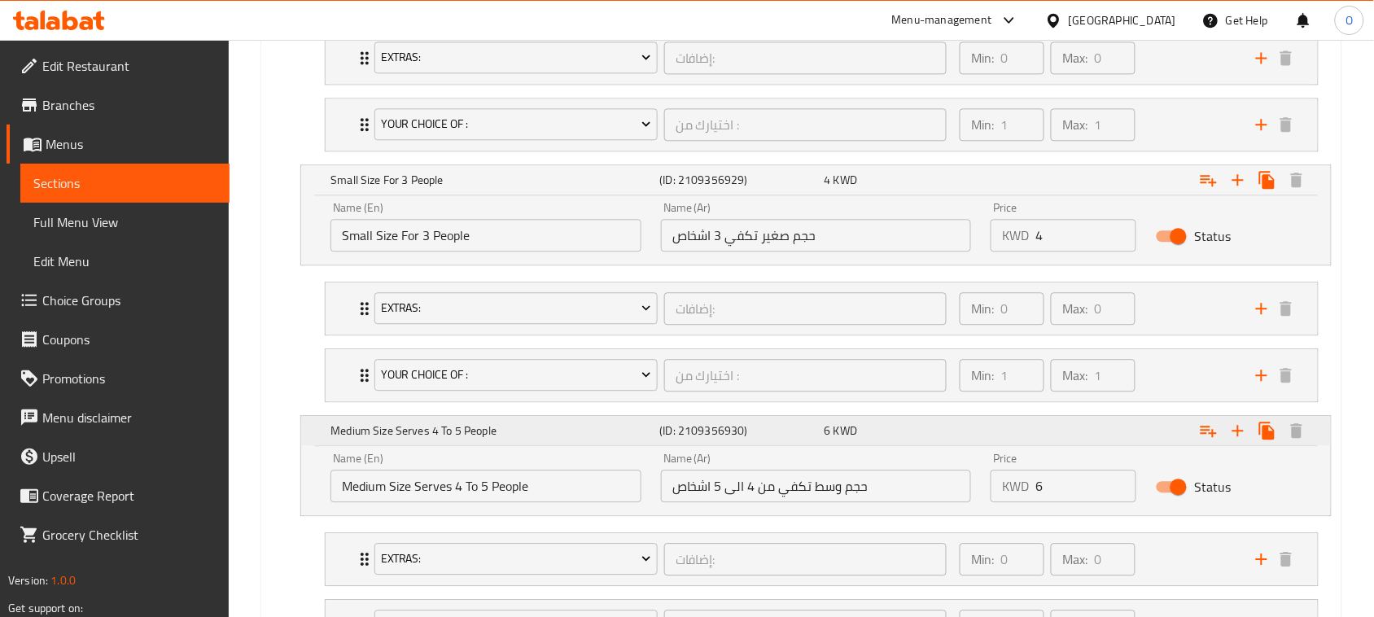
scroll to position [1182, 0]
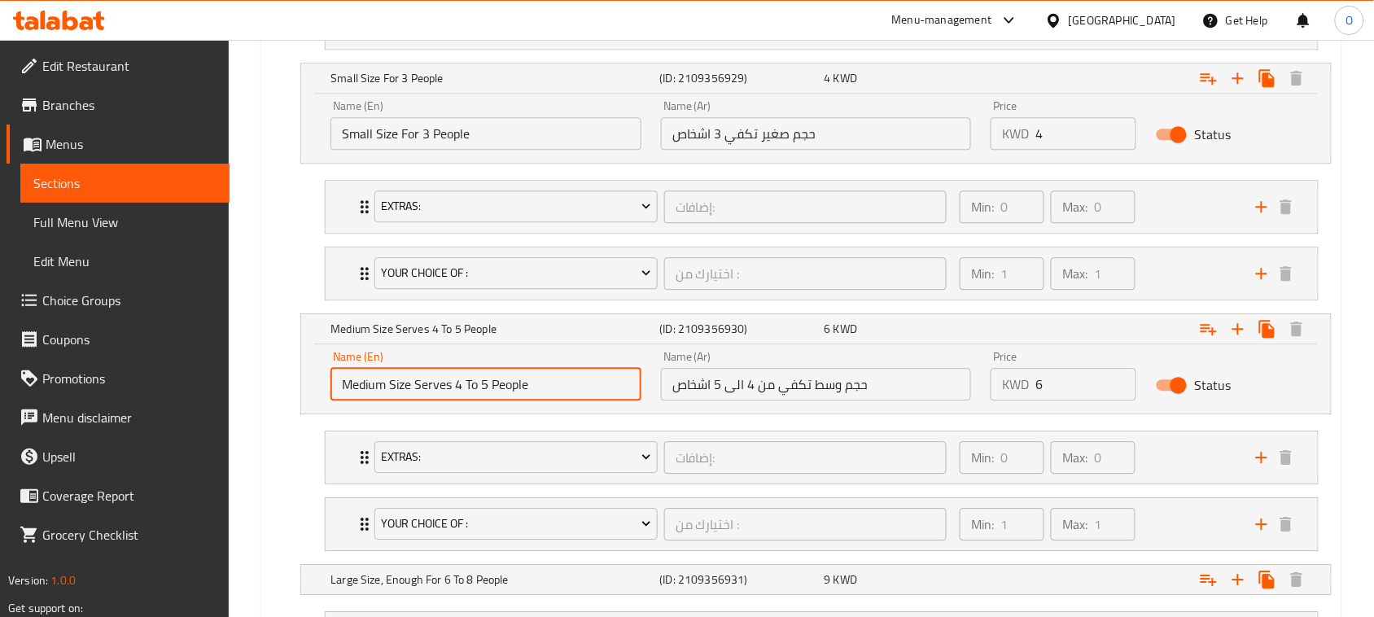
click at [505, 384] on input "Medium Size Serves 4 To 5 People" at bounding box center [485, 384] width 311 height 33
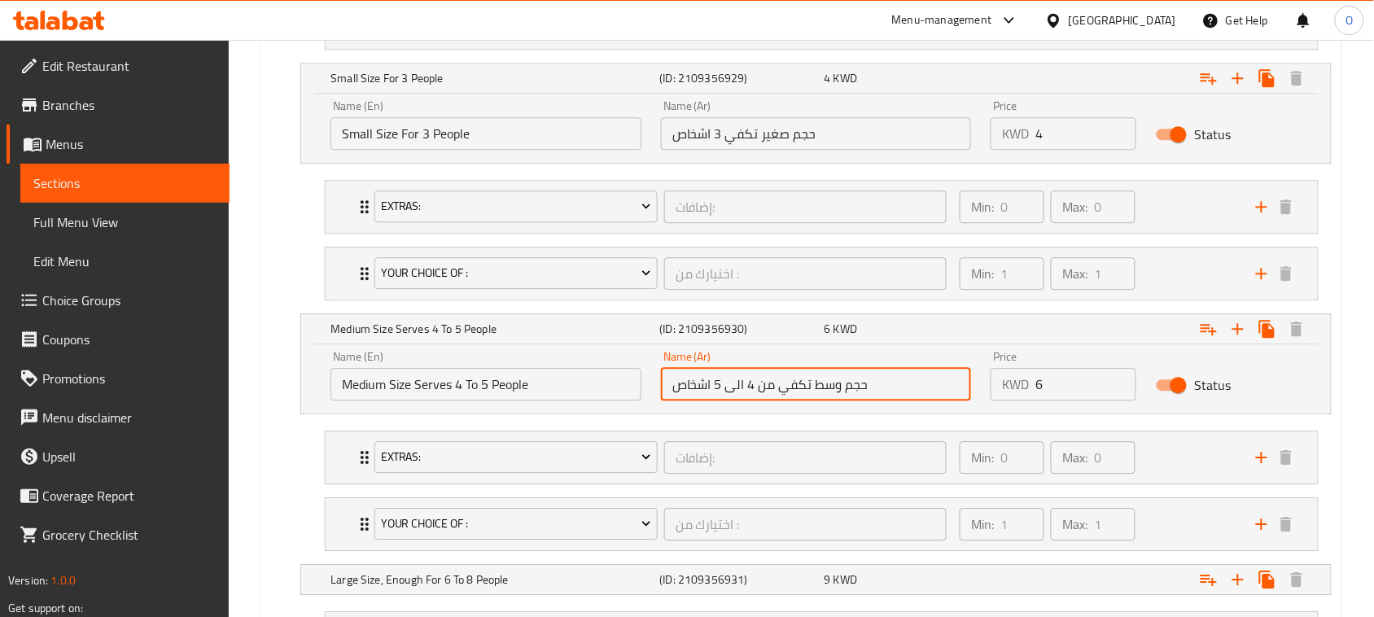
click at [717, 388] on input "حجم وسط تكفي من 4 الى 5 اشخاص" at bounding box center [816, 384] width 311 height 33
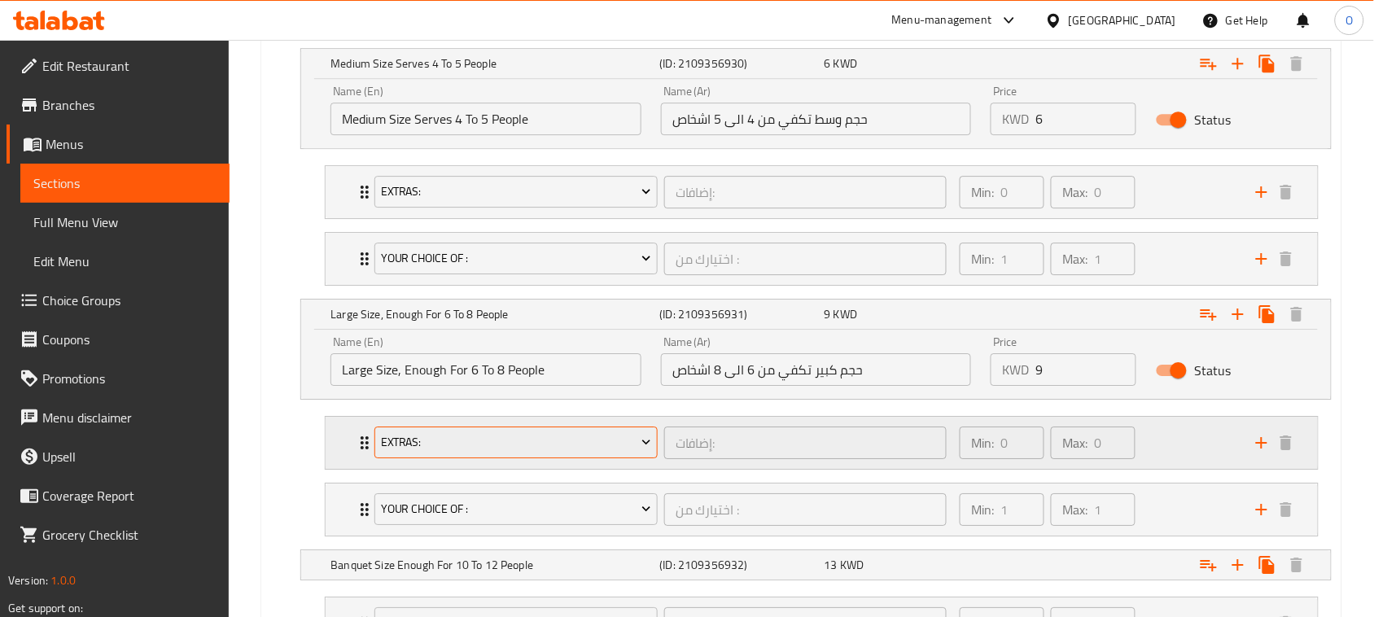
scroll to position [1487, 0]
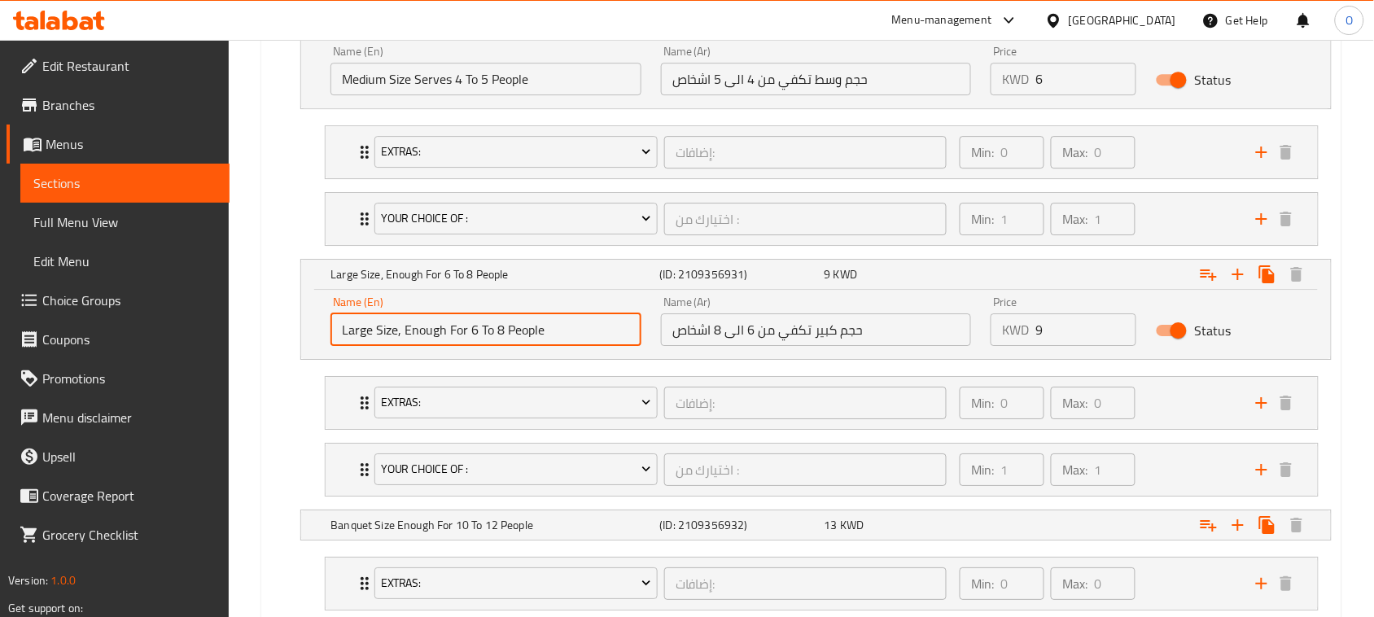
click at [470, 331] on input "Large Size, Enough For 6 To 8 People" at bounding box center [485, 329] width 311 height 33
click at [749, 339] on input "حجم كبير تكفي من 6 الى 8 اشخاص" at bounding box center [816, 329] width 311 height 33
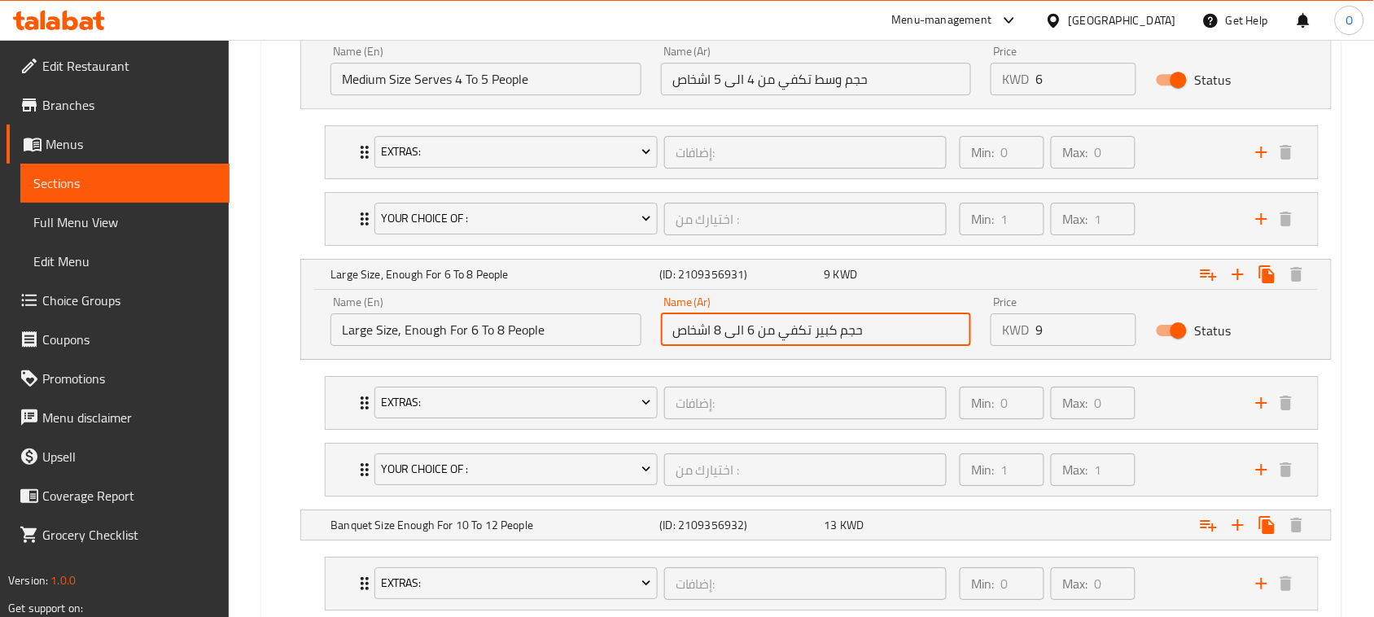
click at [749, 339] on input "حجم كبير تكفي من 6 الى 8 اشخاص" at bounding box center [816, 329] width 311 height 33
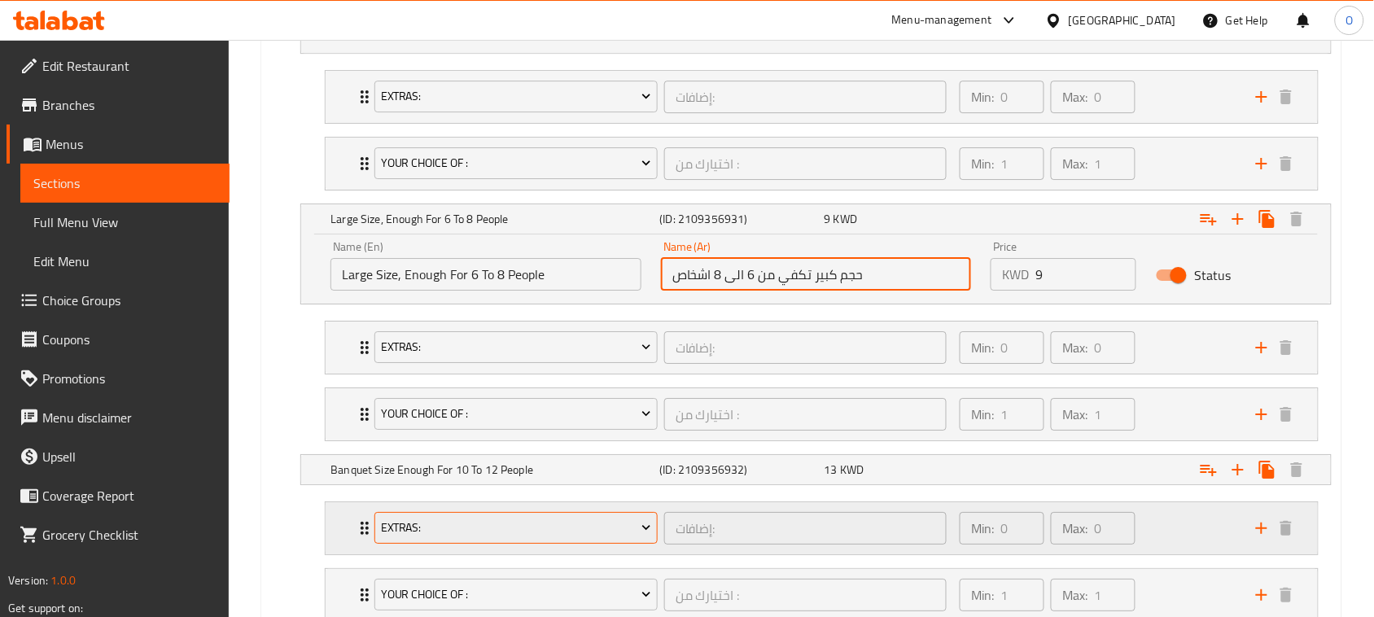
scroll to position [1589, 0]
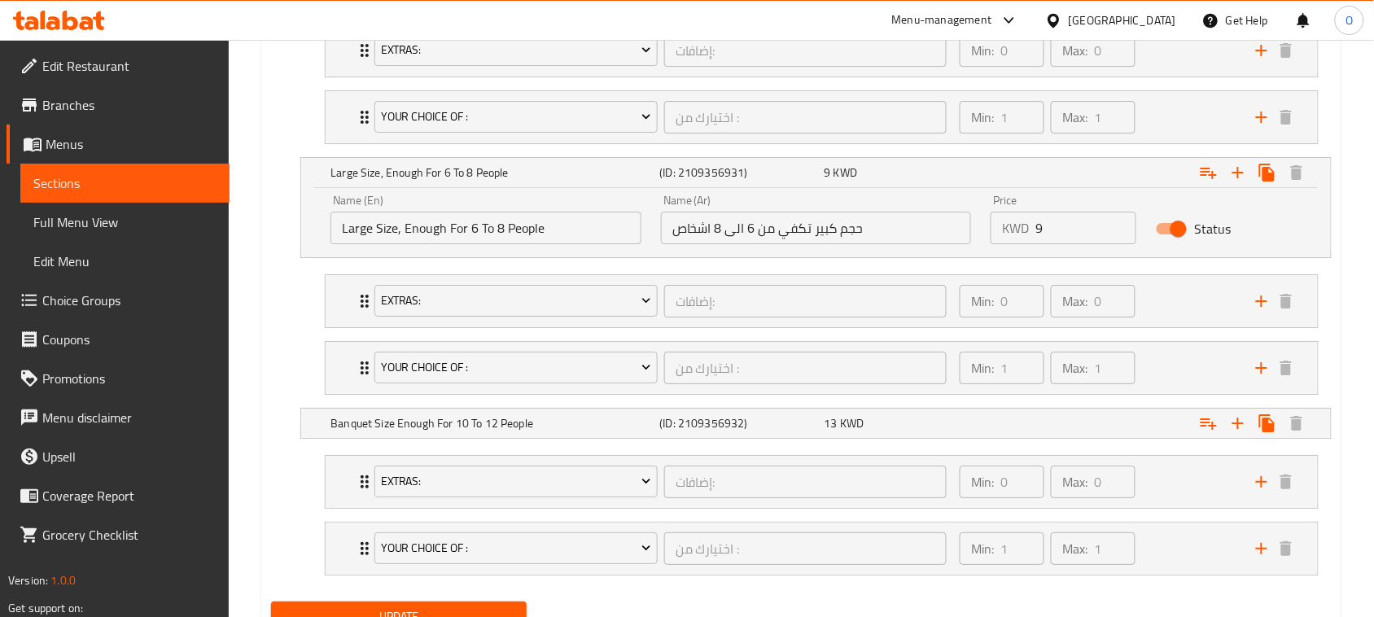
click at [506, 408] on nav "Extras: إضافات: ​ Min: 0 ​ Max: 0 ​ Pistachios (ID: 2109330459) 0.5 KWD Name (E…" at bounding box center [801, 334] width 1060 height 146
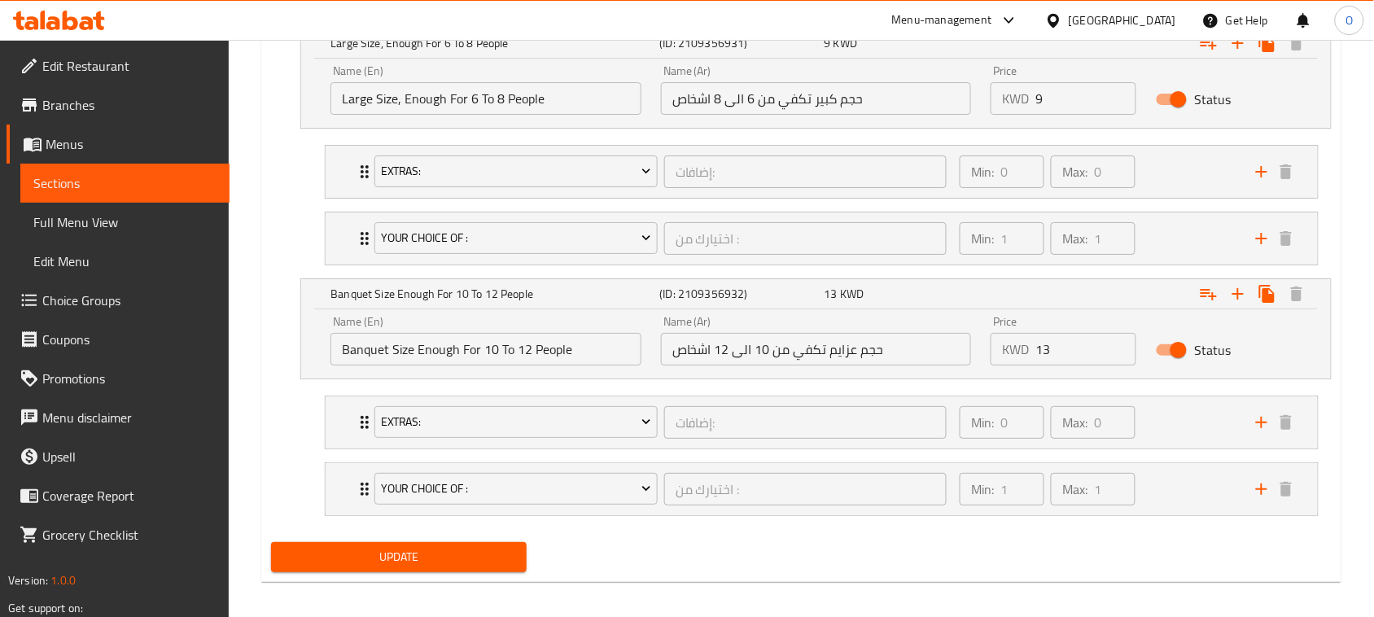
scroll to position [1735, 0]
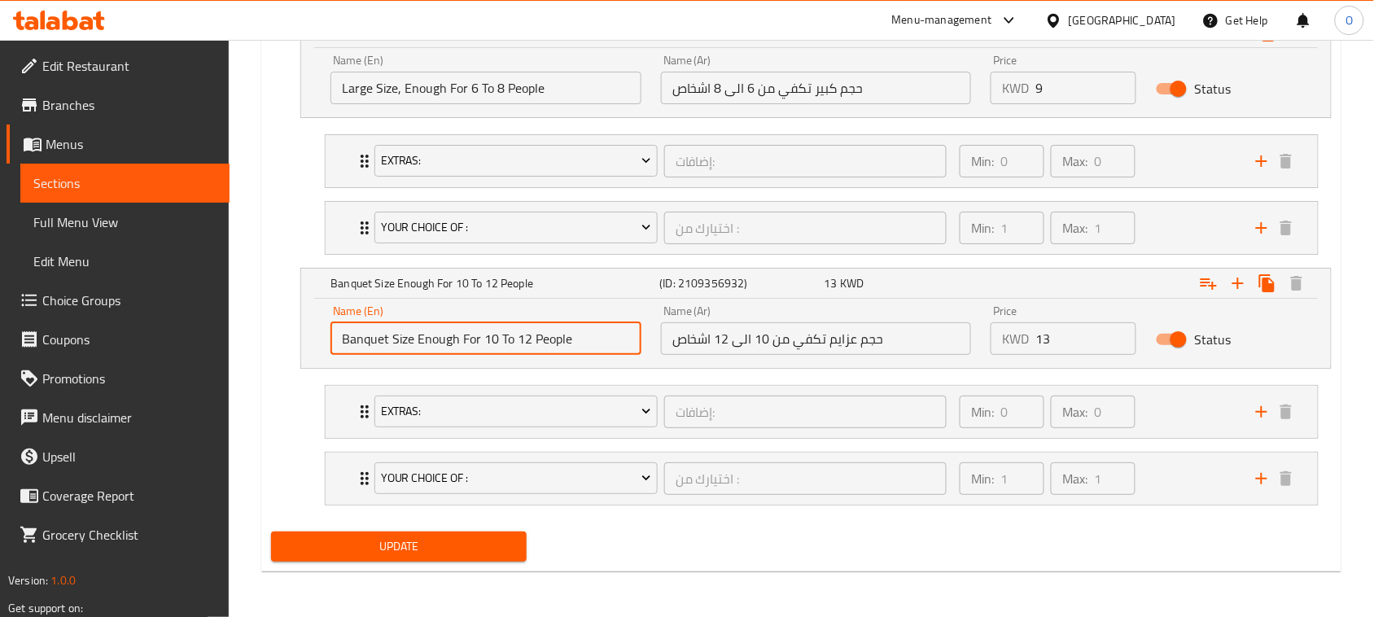
click at [519, 344] on input "Banquet Size Enough For 10 To 12 People" at bounding box center [485, 338] width 311 height 33
click at [723, 340] on input "حجم عزايم تكفي من 10 الى 12 اشخاص" at bounding box center [816, 338] width 311 height 33
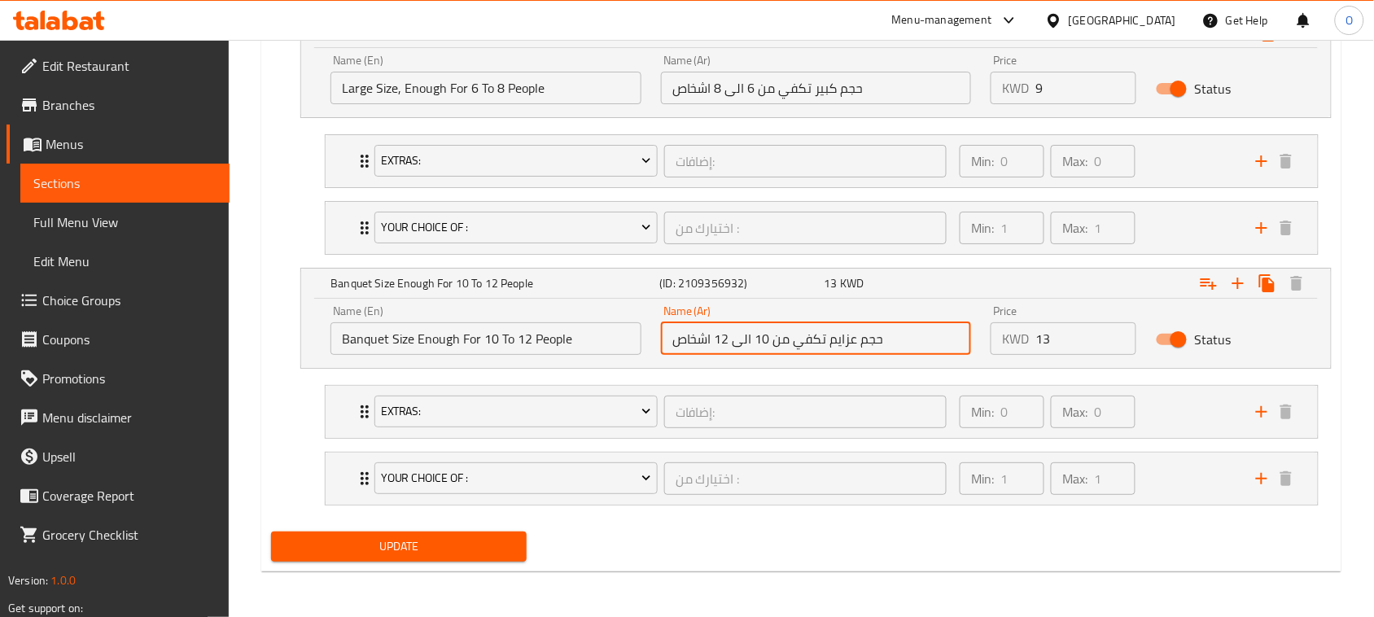
click at [723, 340] on input "حجم عزايم تكفي من 10 الى 12 اشخاص" at bounding box center [816, 338] width 311 height 33
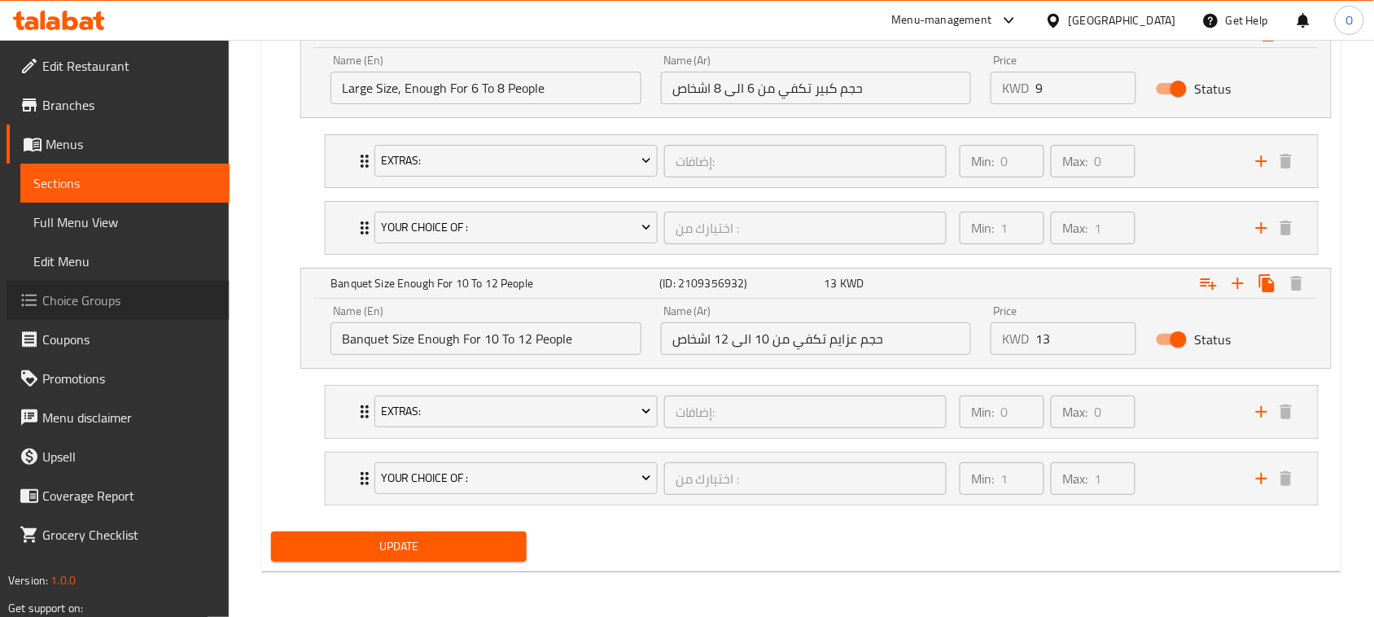
click at [110, 299] on span "Choice Groups" at bounding box center [129, 301] width 174 height 20
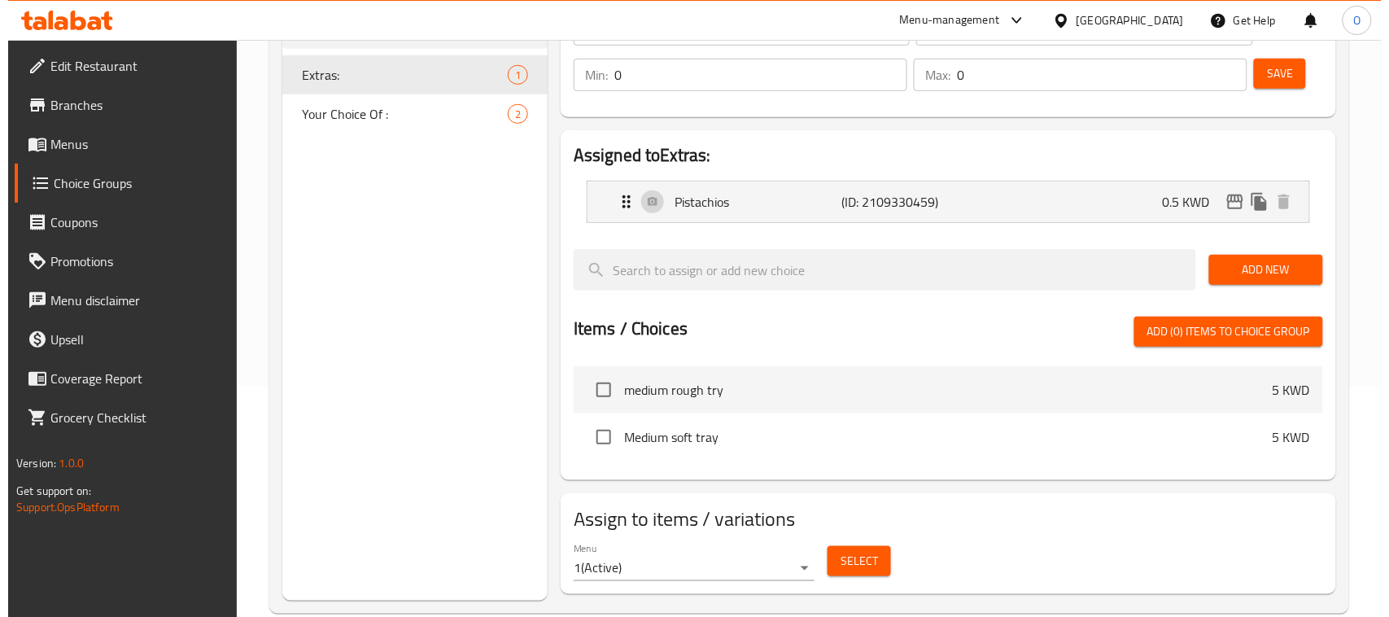
scroll to position [259, 0]
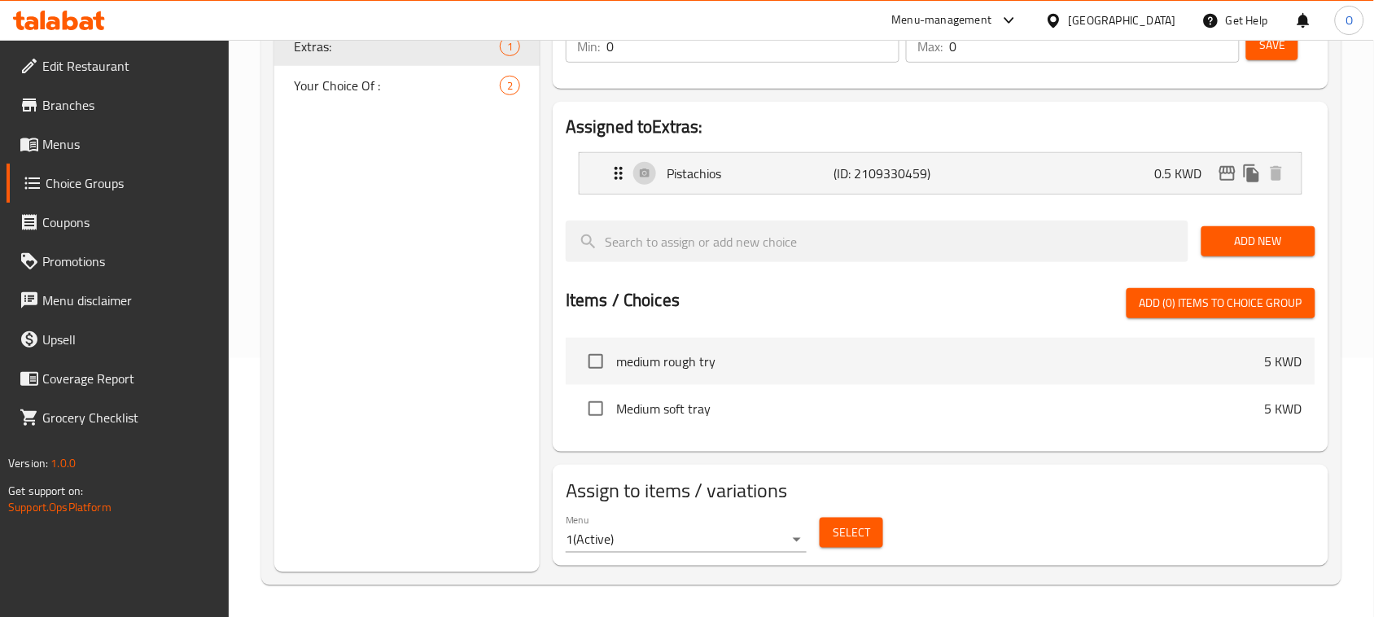
click at [697, 358] on body "​ Menu-management Kuwait Get Help O Edit Restaurant Branches Menus Choice Group…" at bounding box center [687, 69] width 1374 height 577
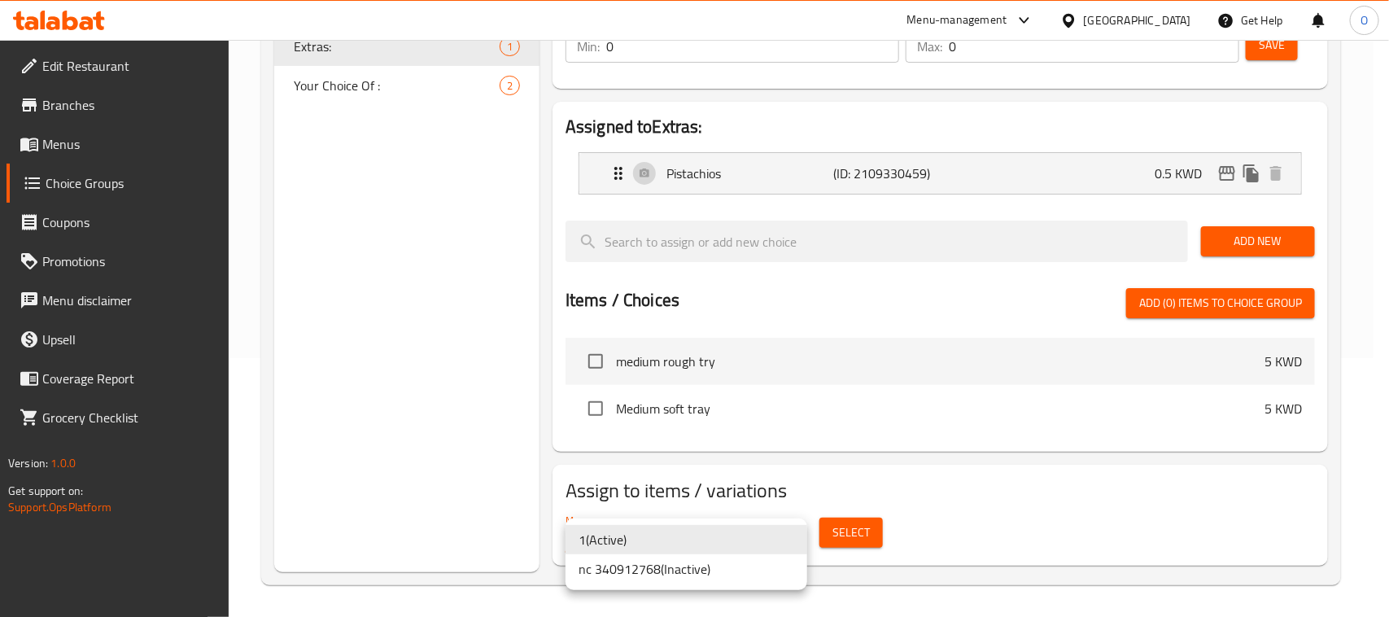
click at [675, 575] on li "nc 340912768 ( Inactive )" at bounding box center [687, 568] width 242 height 29
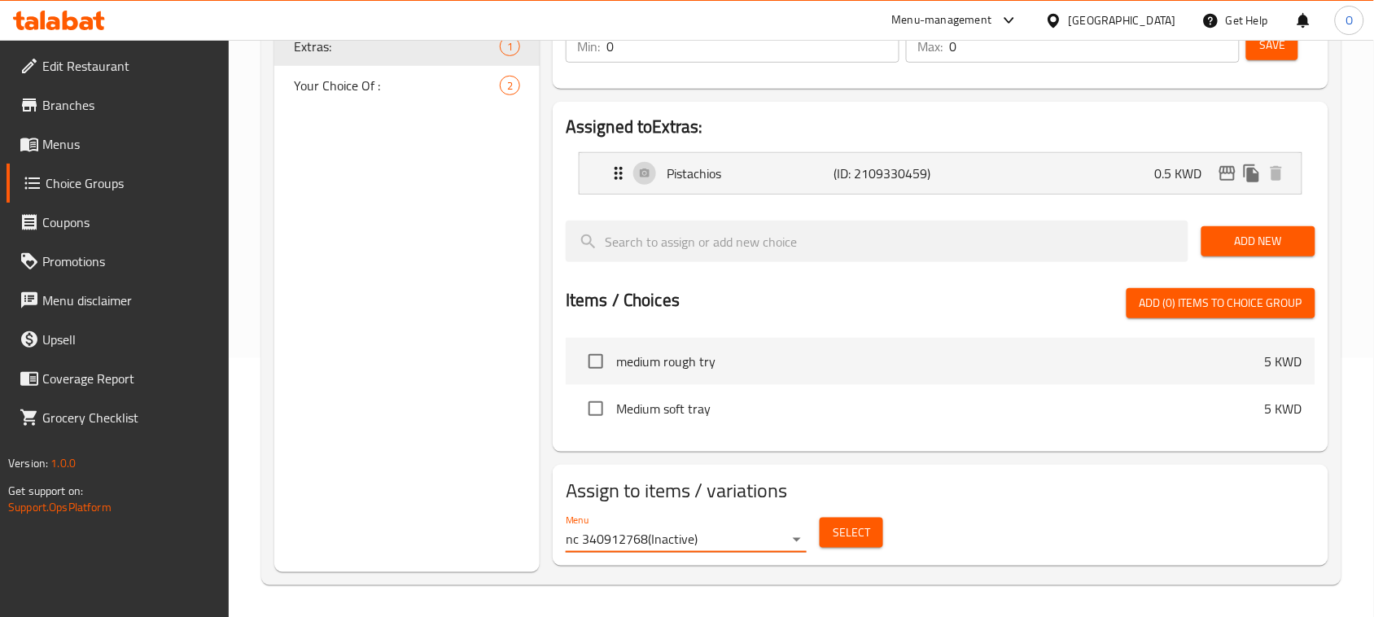
click at [872, 518] on button "Select" at bounding box center [851, 533] width 63 height 30
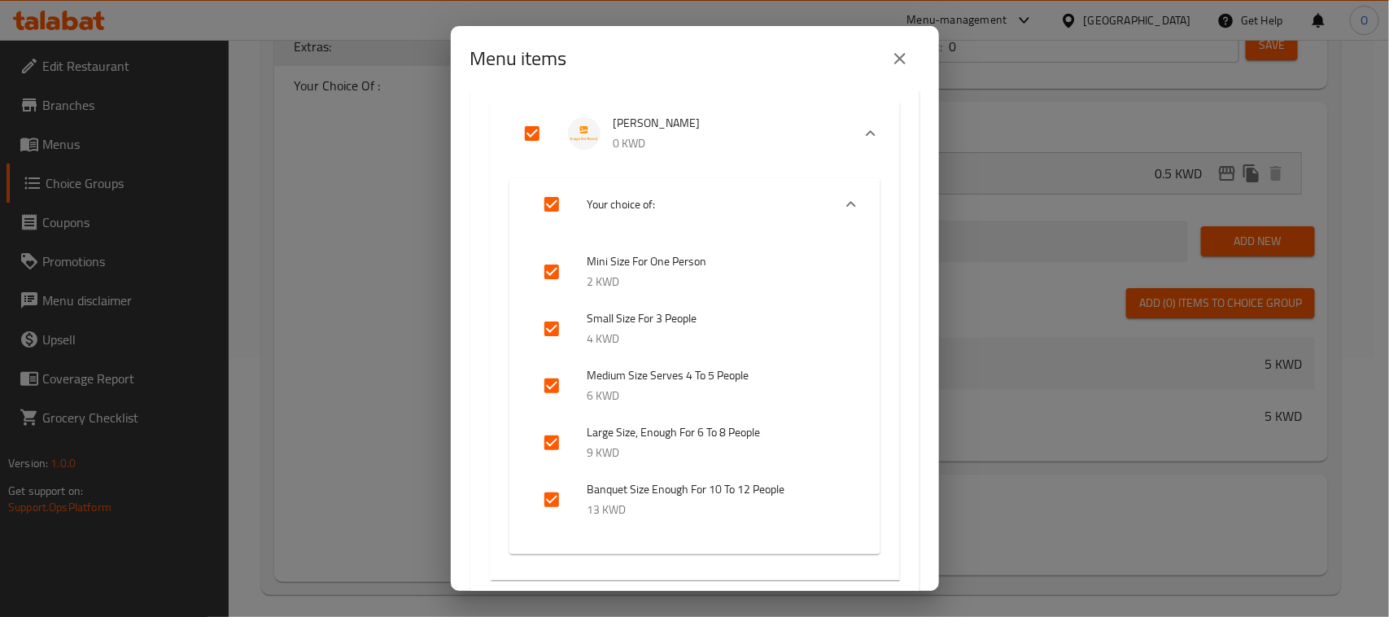
scroll to position [814, 0]
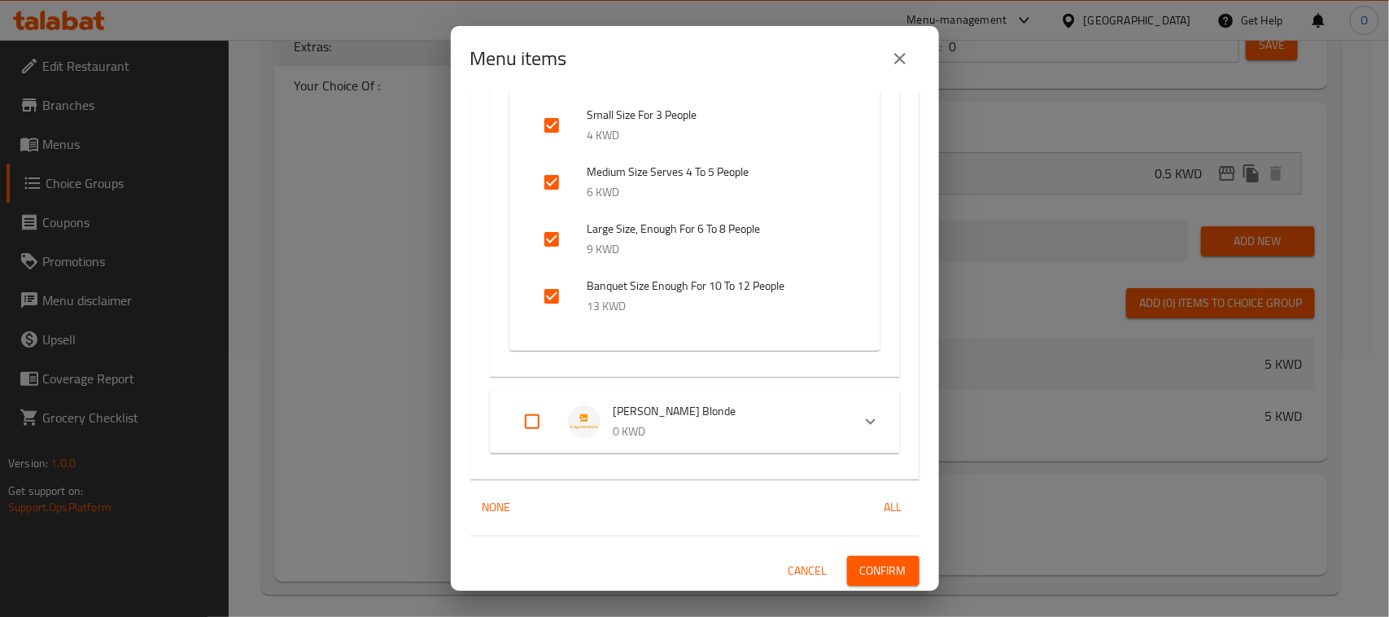
click at [530, 421] on input "Expand" at bounding box center [532, 421] width 39 height 39
checkbox input "true"
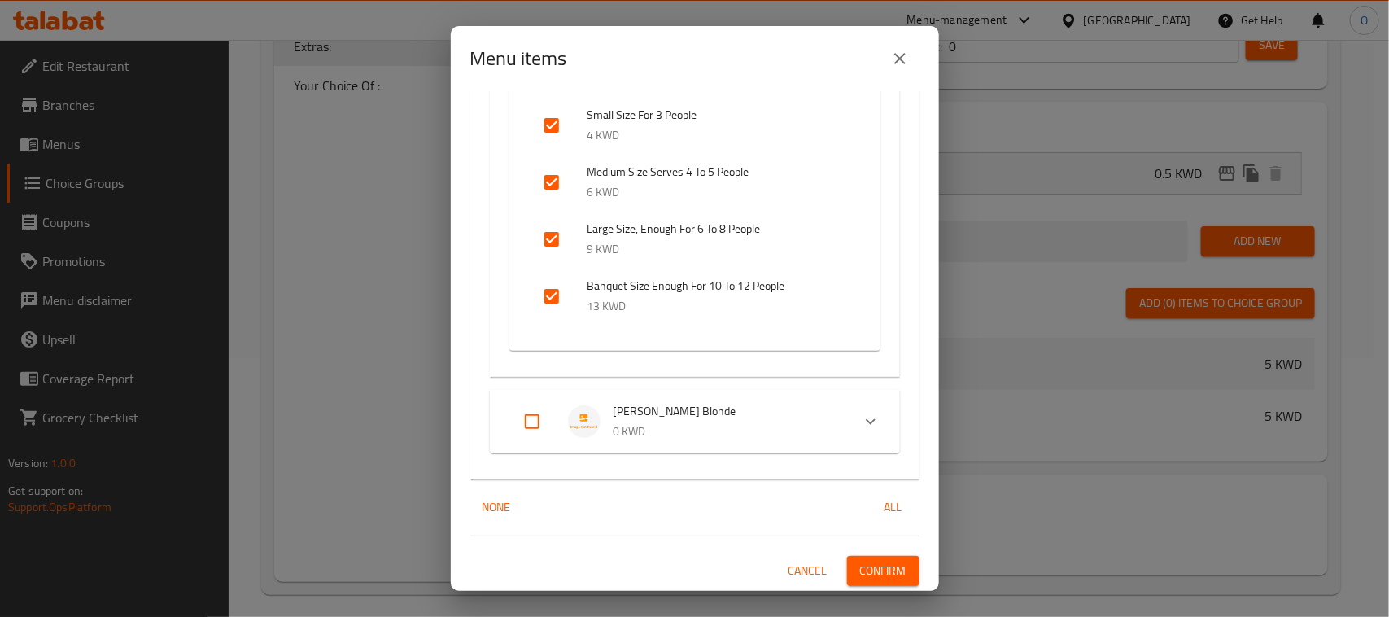
checkbox input "true"
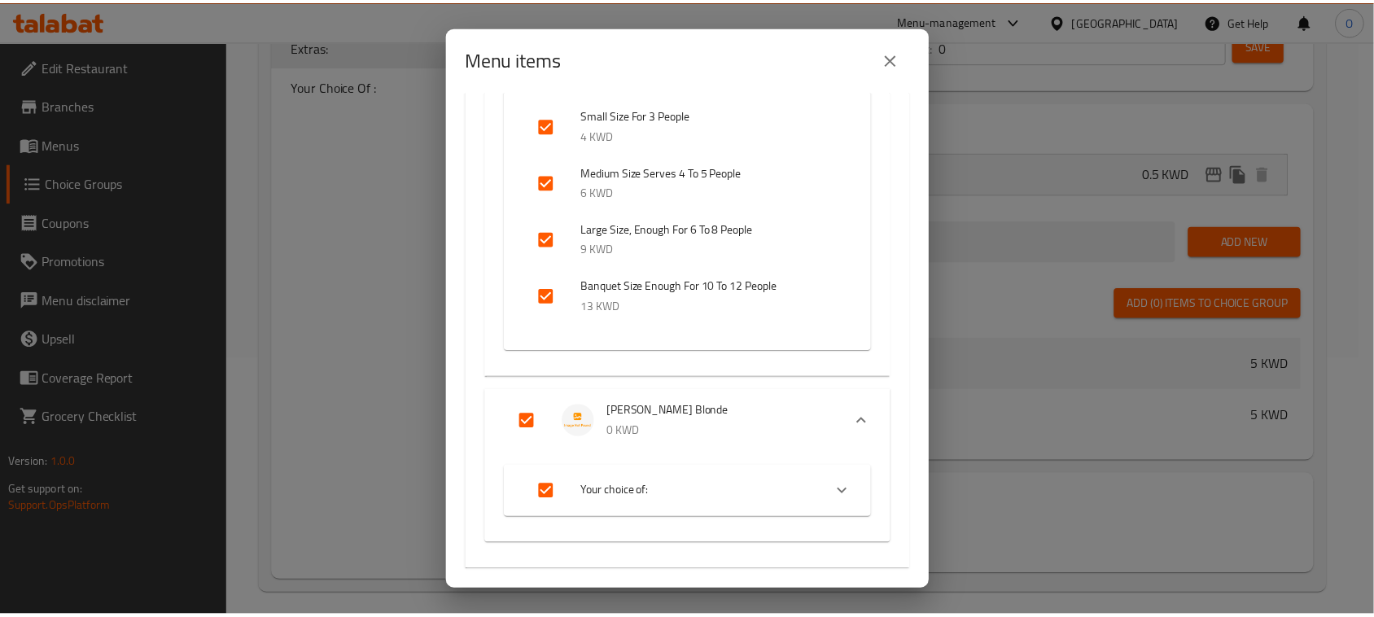
scroll to position [904, 0]
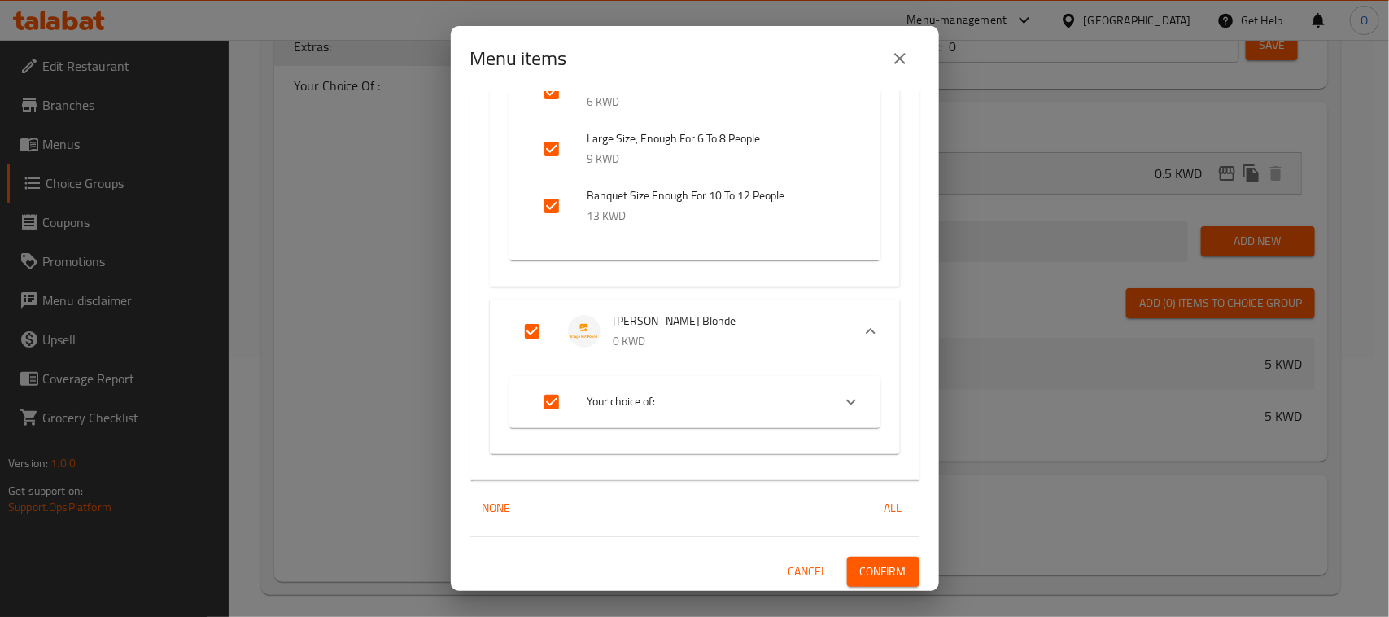
click at [860, 570] on span "Confirm" at bounding box center [883, 572] width 46 height 20
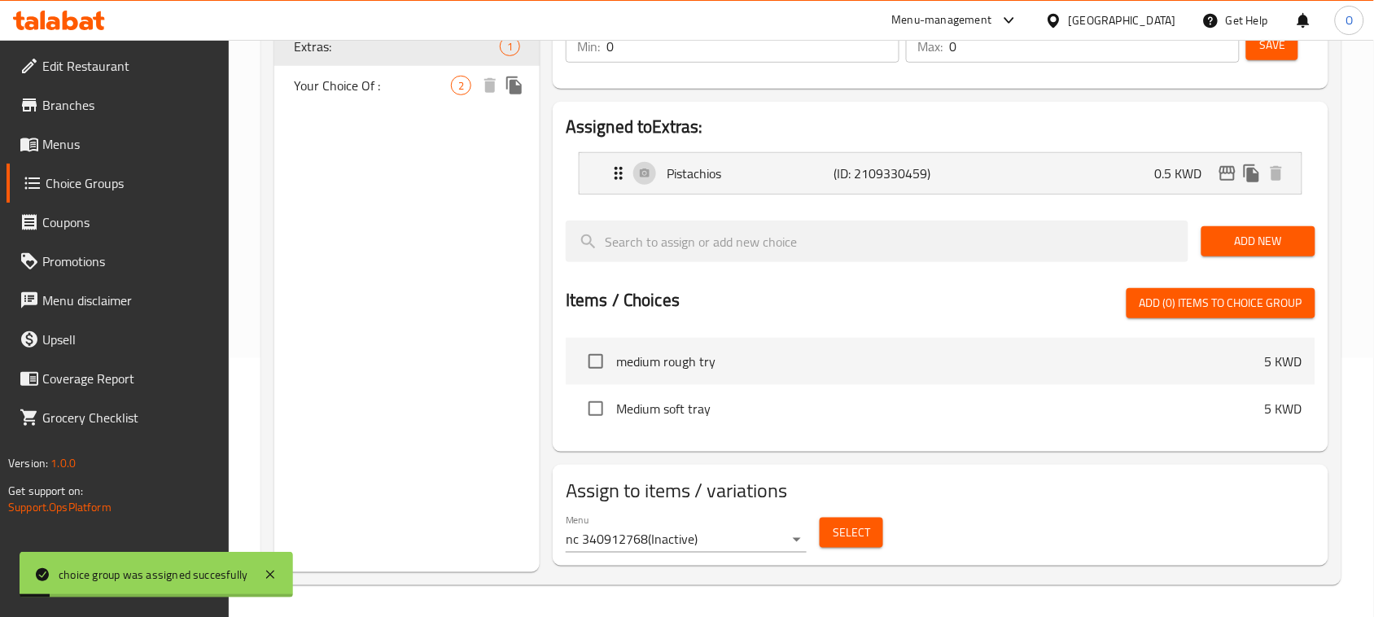
click at [366, 87] on span "Your Choice Of :" at bounding box center [372, 86] width 157 height 20
type input "Your Choice Of :"
type input "اختيارك من :"
type input "1"
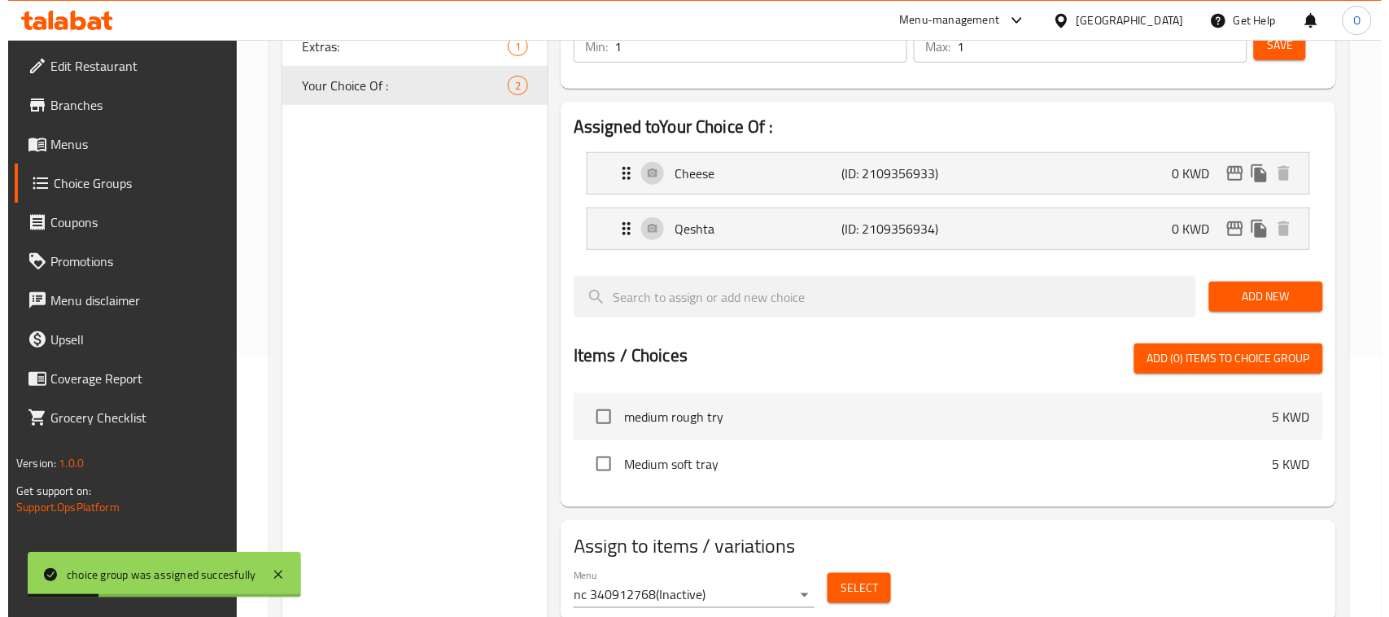
scroll to position [315, 0]
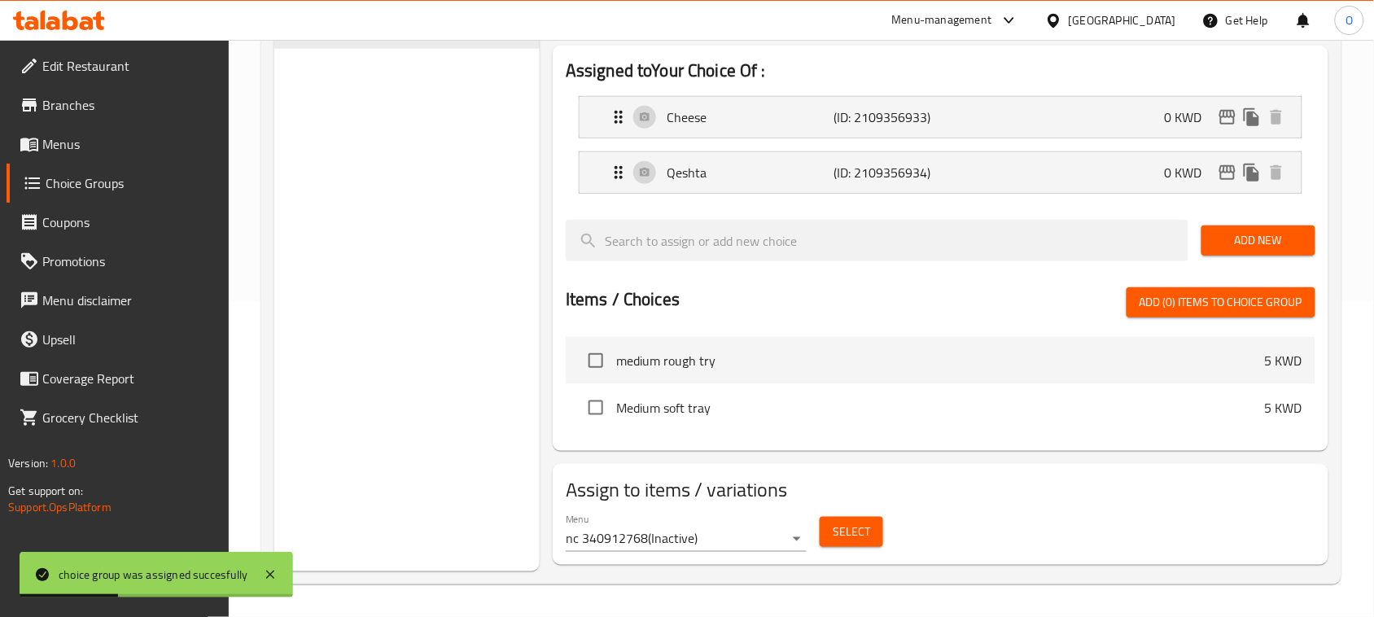
click at [844, 531] on span "Select" at bounding box center [851, 532] width 37 height 20
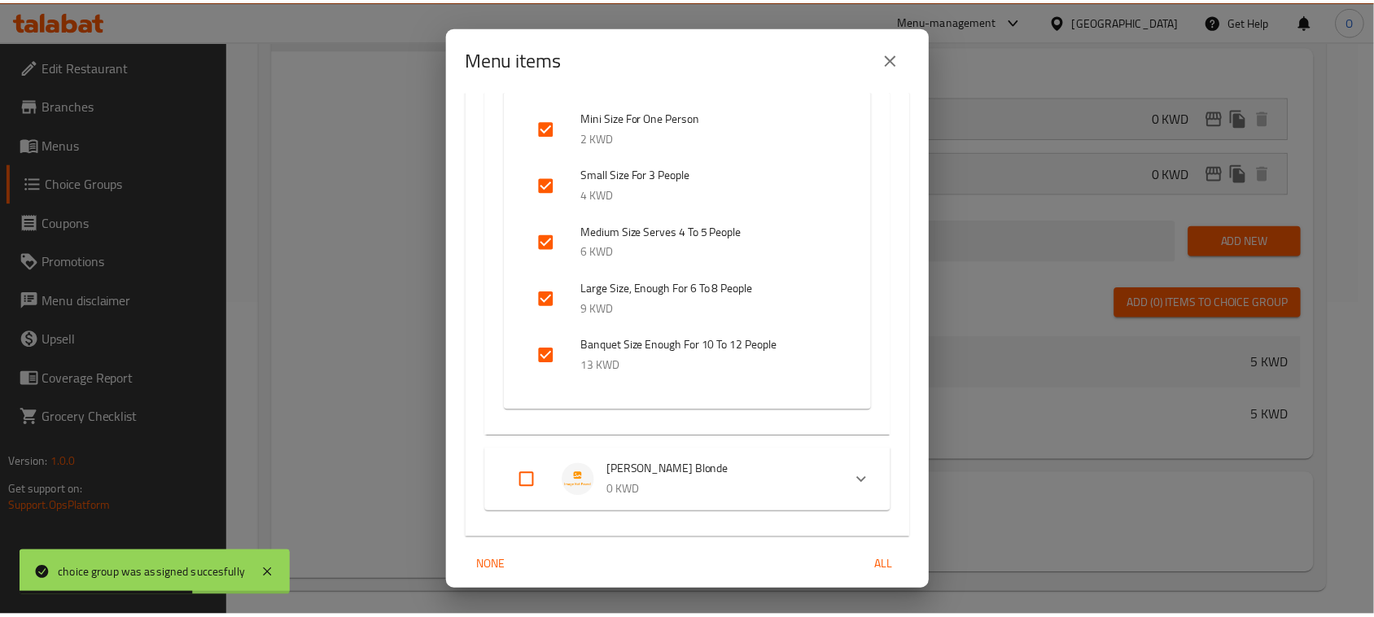
scroll to position [399, 0]
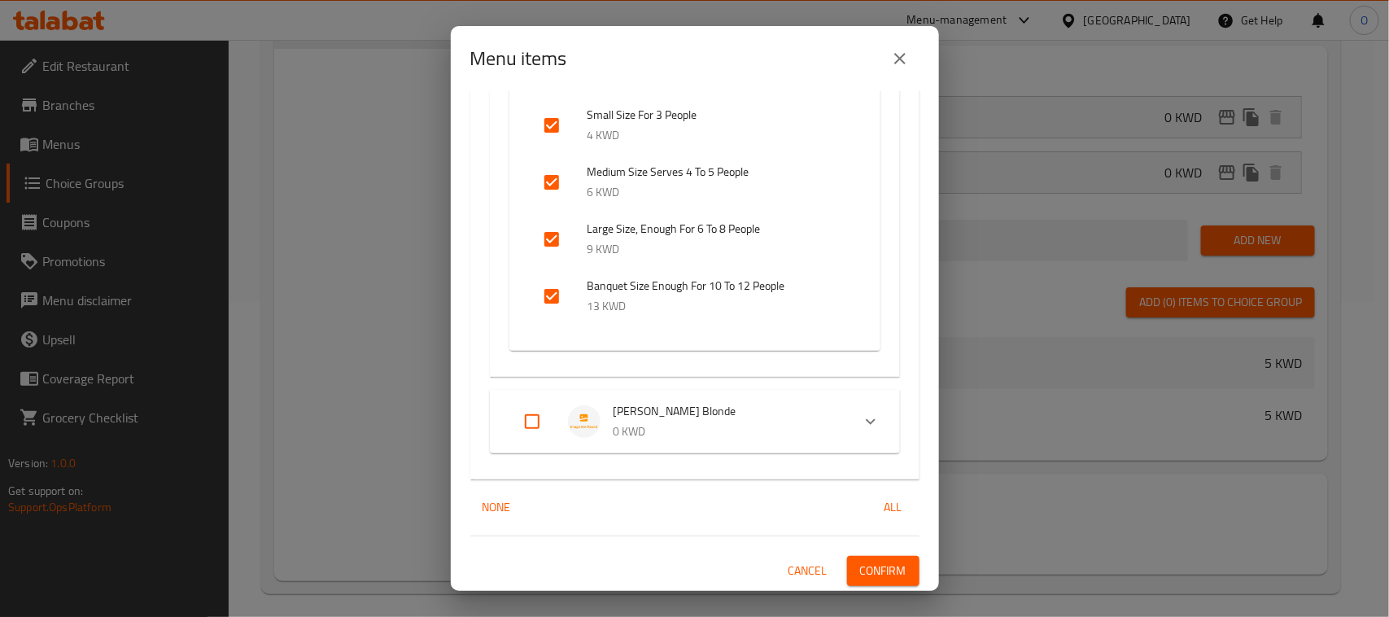
click at [509, 409] on li "Kunafa Ben Naren Blonde 0 KWD" at bounding box center [680, 421] width 342 height 57
click at [527, 425] on input "Expand" at bounding box center [532, 421] width 39 height 39
checkbox input "true"
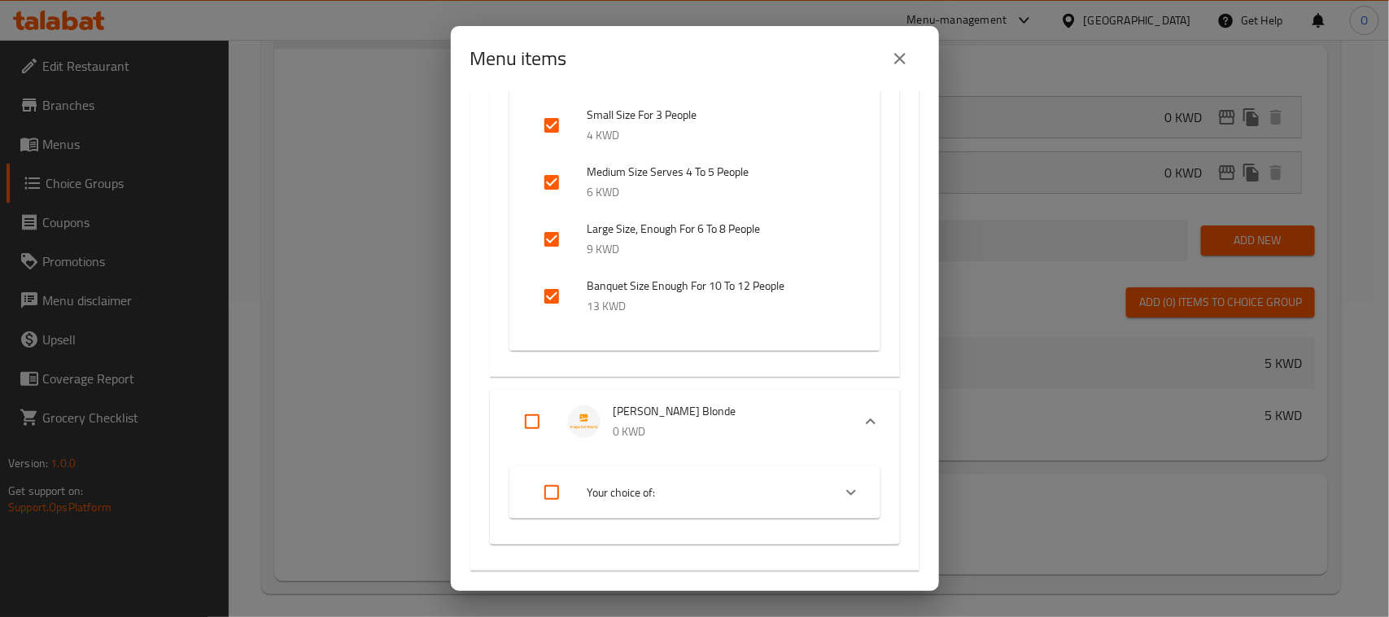
checkbox input "true"
click at [885, 571] on span "Confirm" at bounding box center [883, 571] width 46 height 20
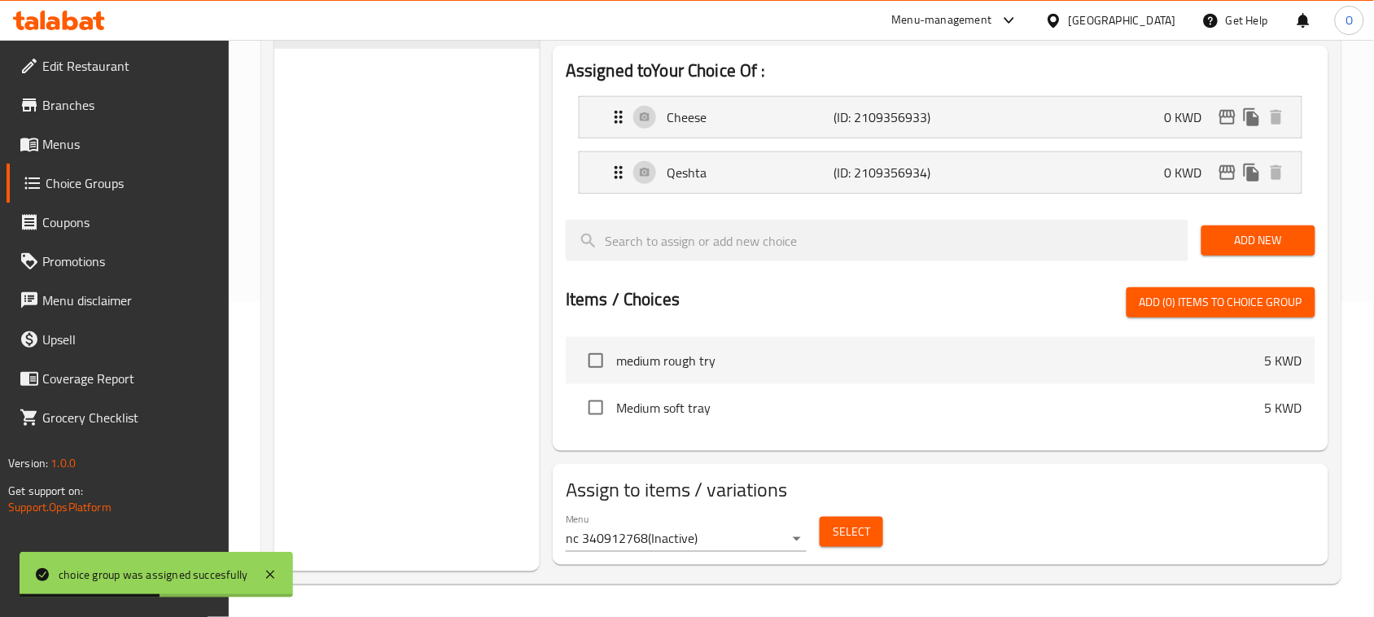
scroll to position [213, 0]
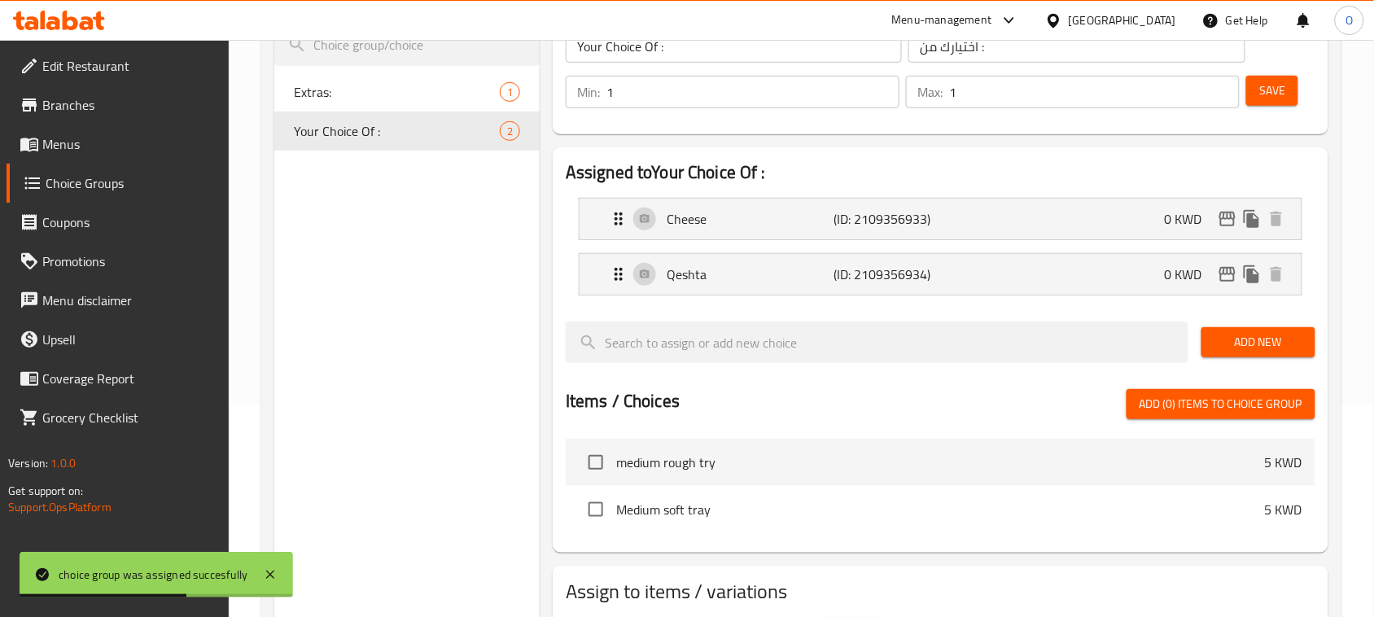
click at [104, 146] on span "Menus" at bounding box center [129, 144] width 174 height 20
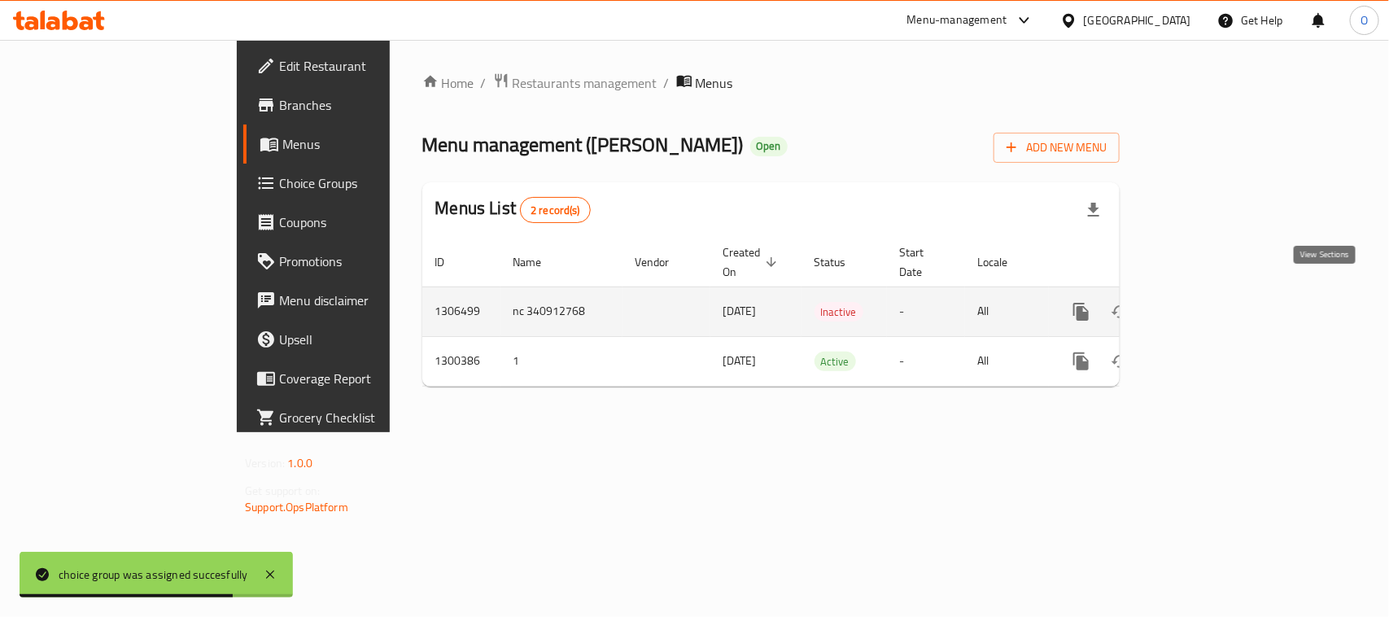
click at [1206, 304] on icon "enhanced table" at bounding box center [1198, 311] width 15 height 15
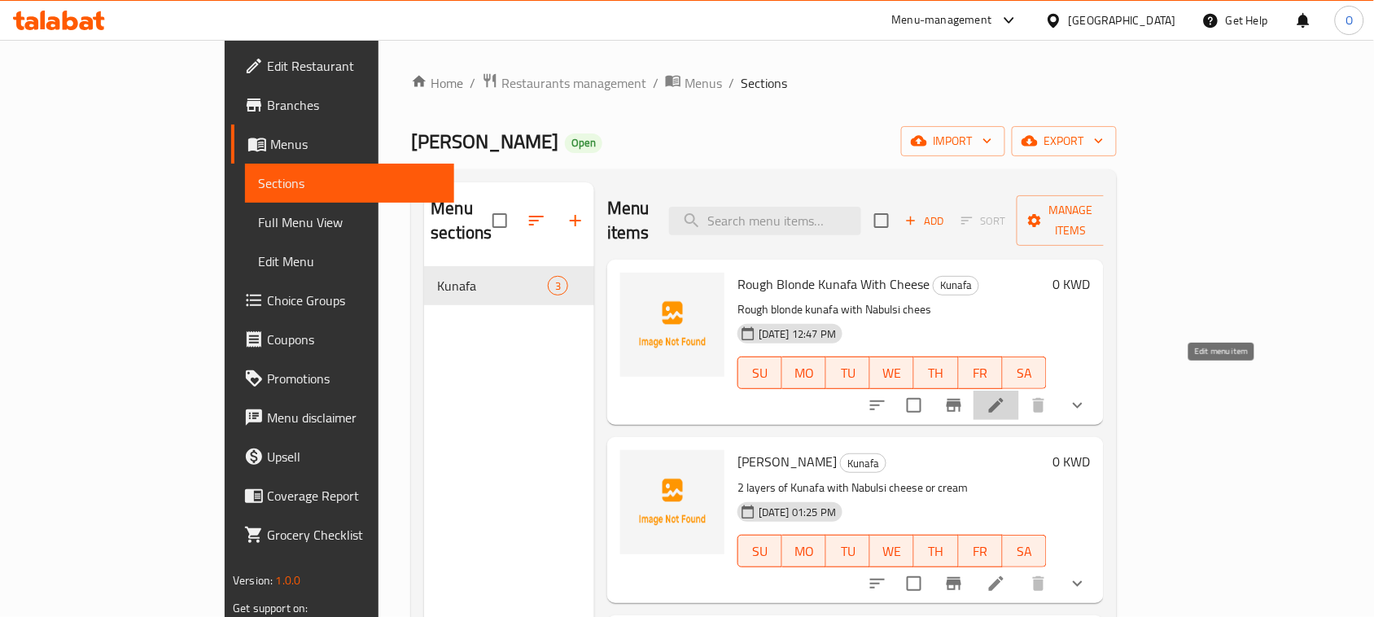
click at [1006, 396] on icon at bounding box center [996, 406] width 20 height 20
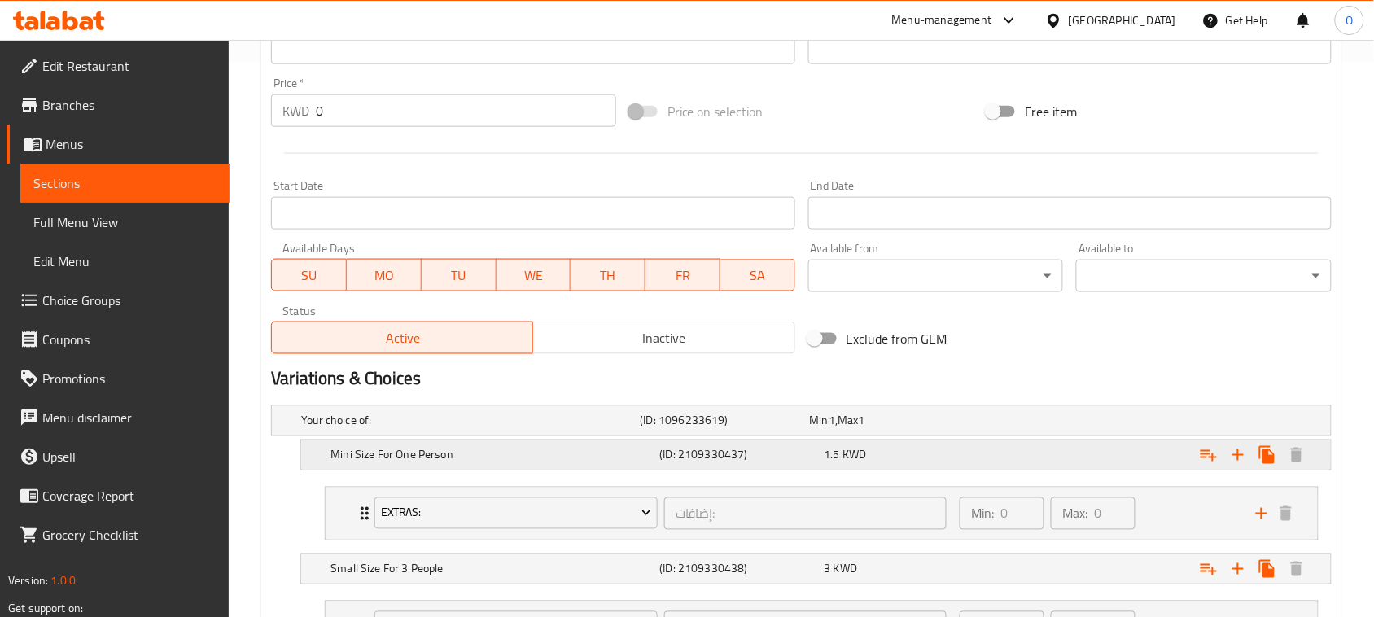
scroll to position [712, 0]
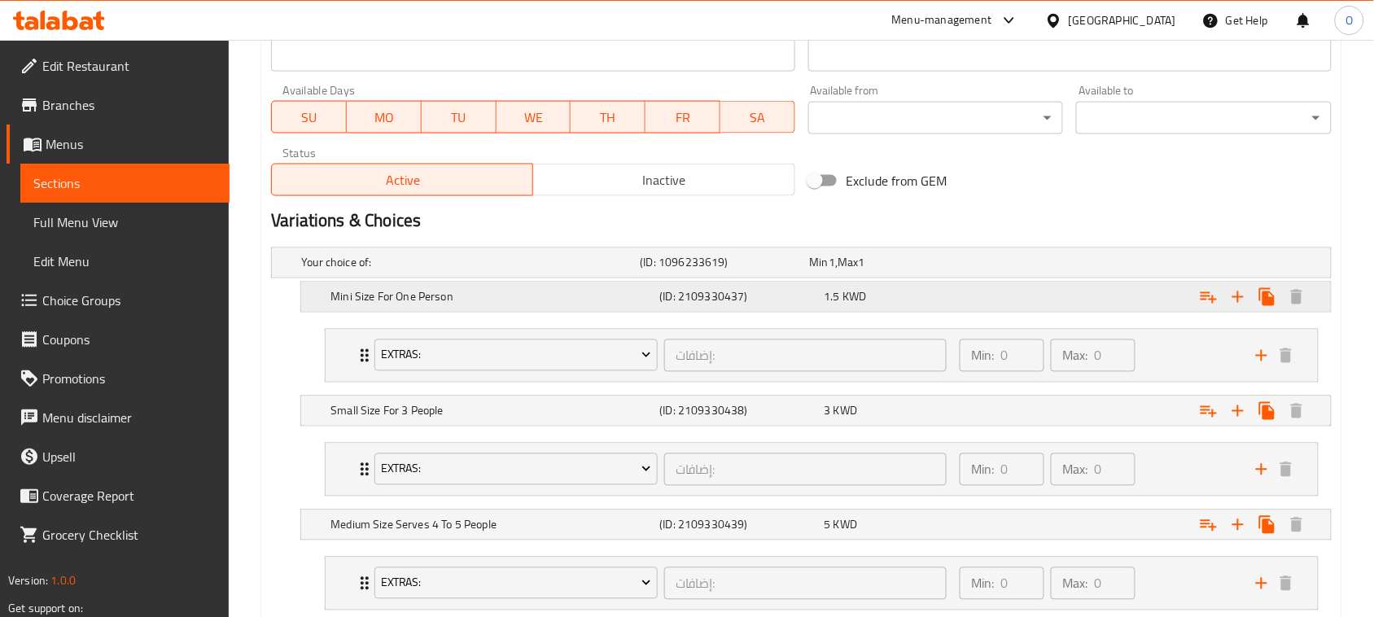
click at [465, 271] on h5 "Mini Size For One Person" at bounding box center [467, 263] width 332 height 16
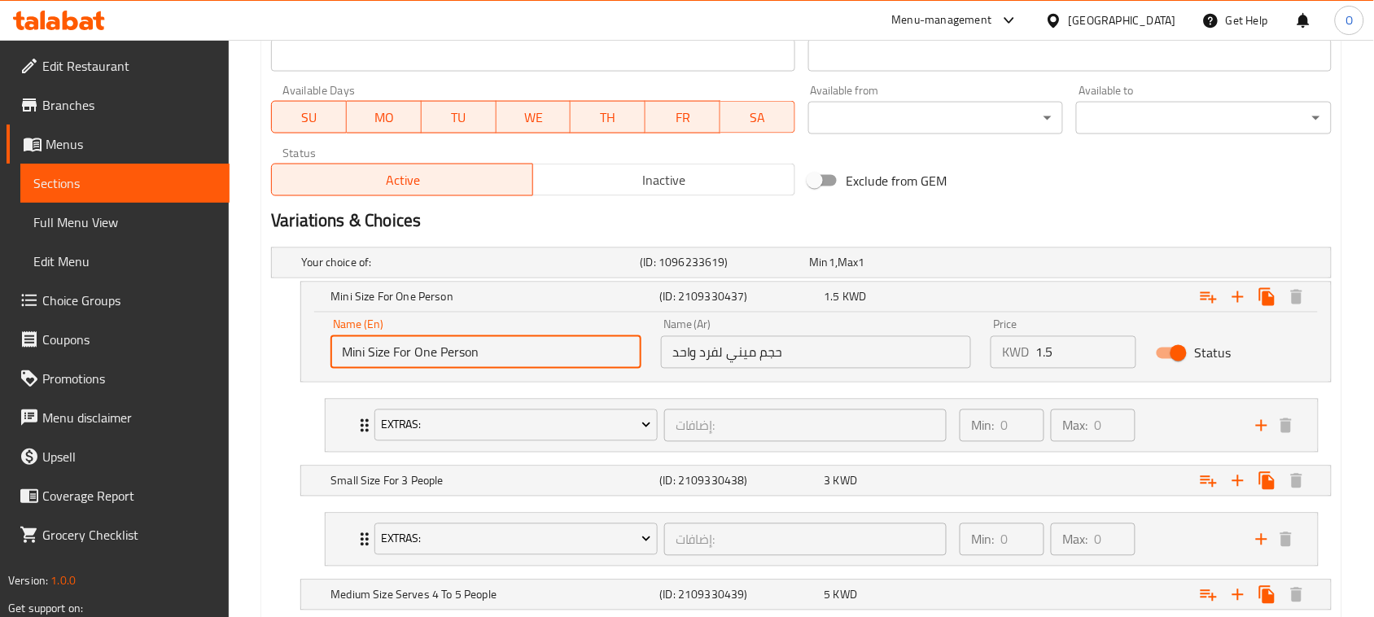
click at [498, 355] on input "Mini Size For One Person" at bounding box center [485, 352] width 311 height 33
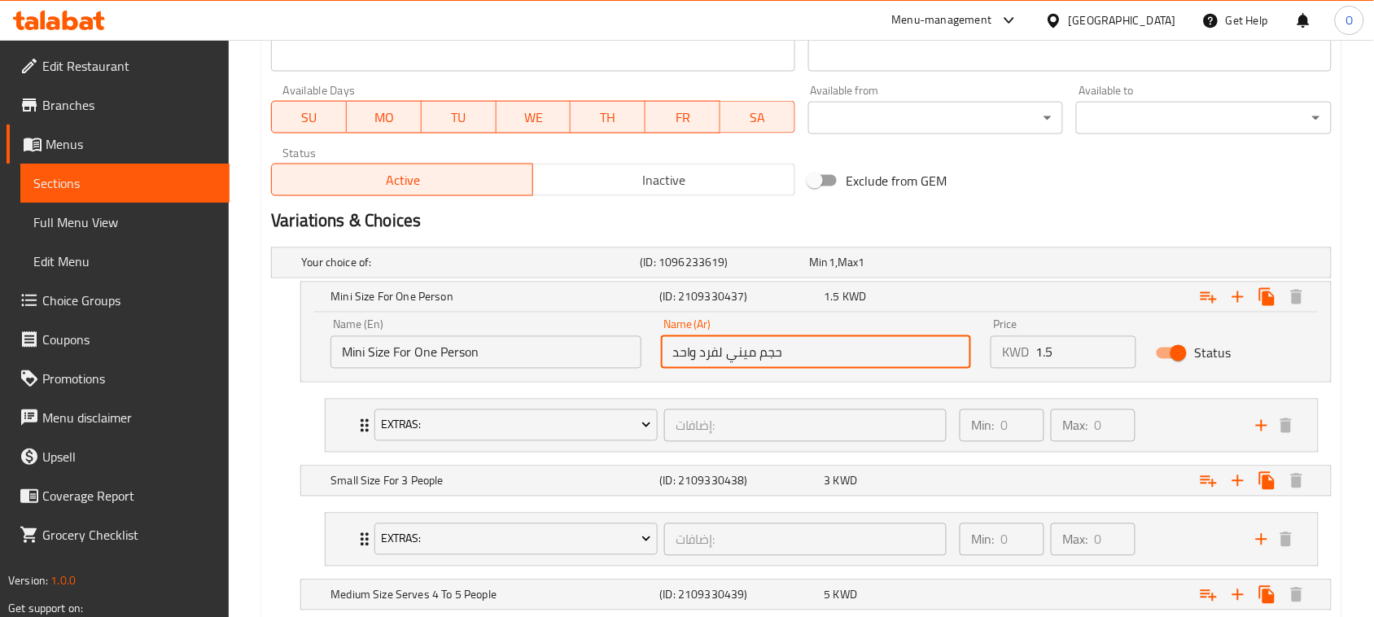
click at [837, 367] on input "حجم ميني لفرد واحد" at bounding box center [816, 352] width 311 height 33
click at [493, 271] on h5 "Small Size For 3 People" at bounding box center [467, 263] width 332 height 16
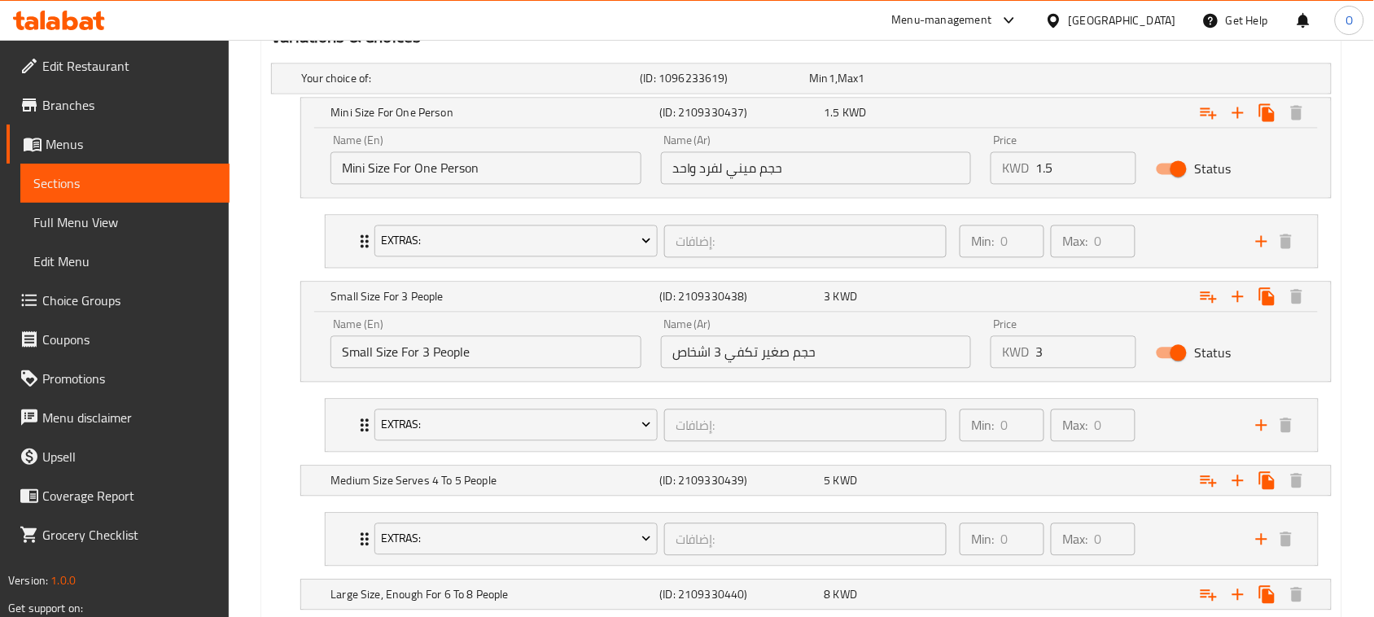
scroll to position [916, 0]
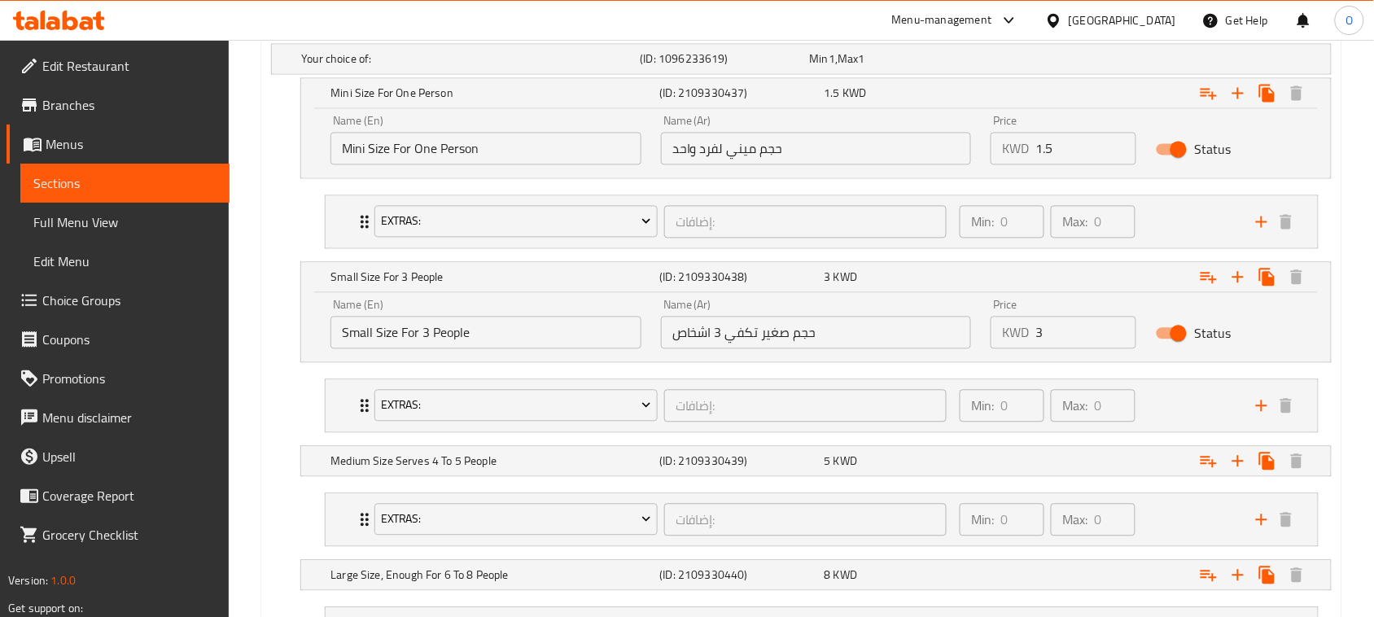
click at [551, 354] on div "Name (En) Small Size For 3 People Name (En)" at bounding box center [486, 324] width 330 height 69
click at [557, 335] on input "Small Size For 3 People" at bounding box center [485, 333] width 311 height 33
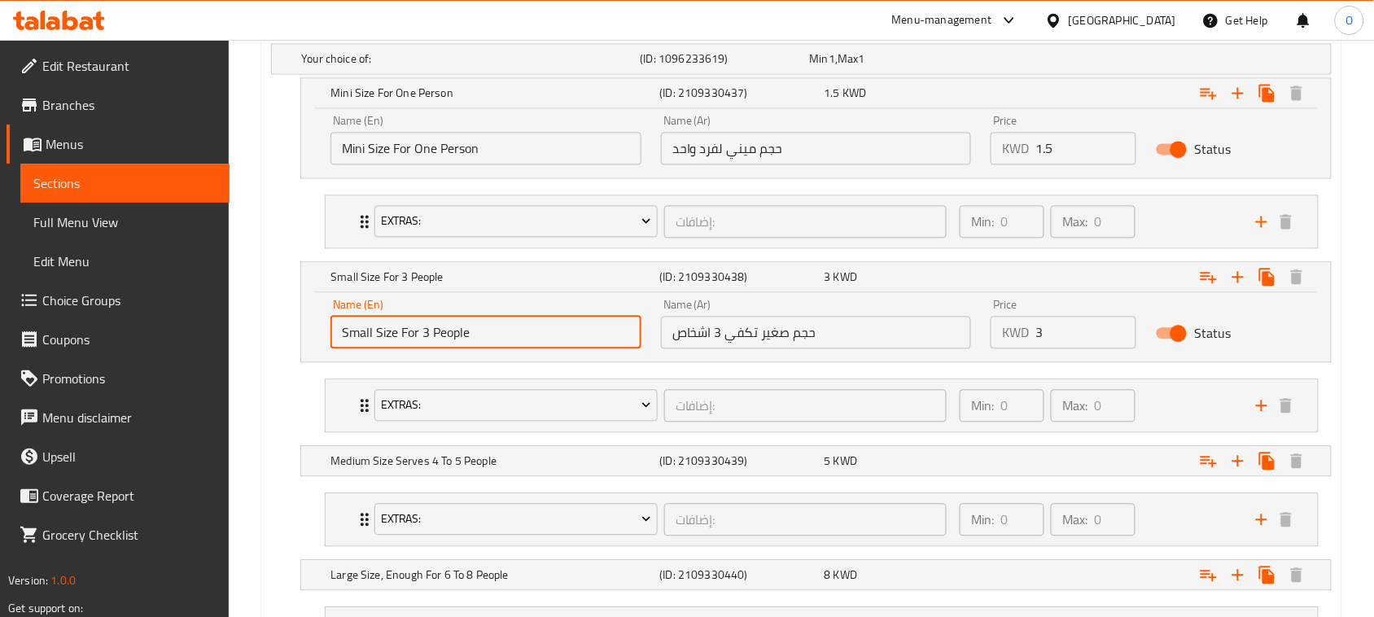
click at [557, 335] on input "Small Size For 3 People" at bounding box center [485, 333] width 311 height 33
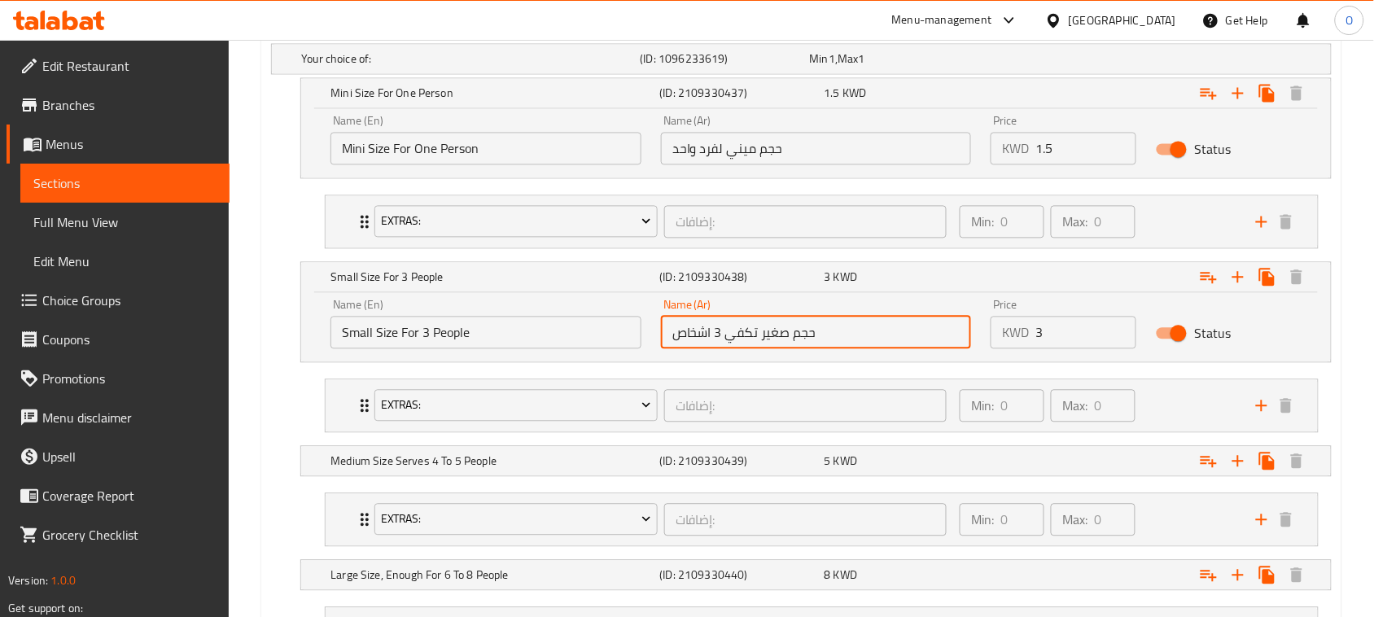
click at [761, 330] on input "حجم صغير تكفي 3 اشخاص" at bounding box center [816, 333] width 311 height 33
click at [549, 68] on h5 "Medium Size Serves 4 To 5 People" at bounding box center [467, 59] width 332 height 16
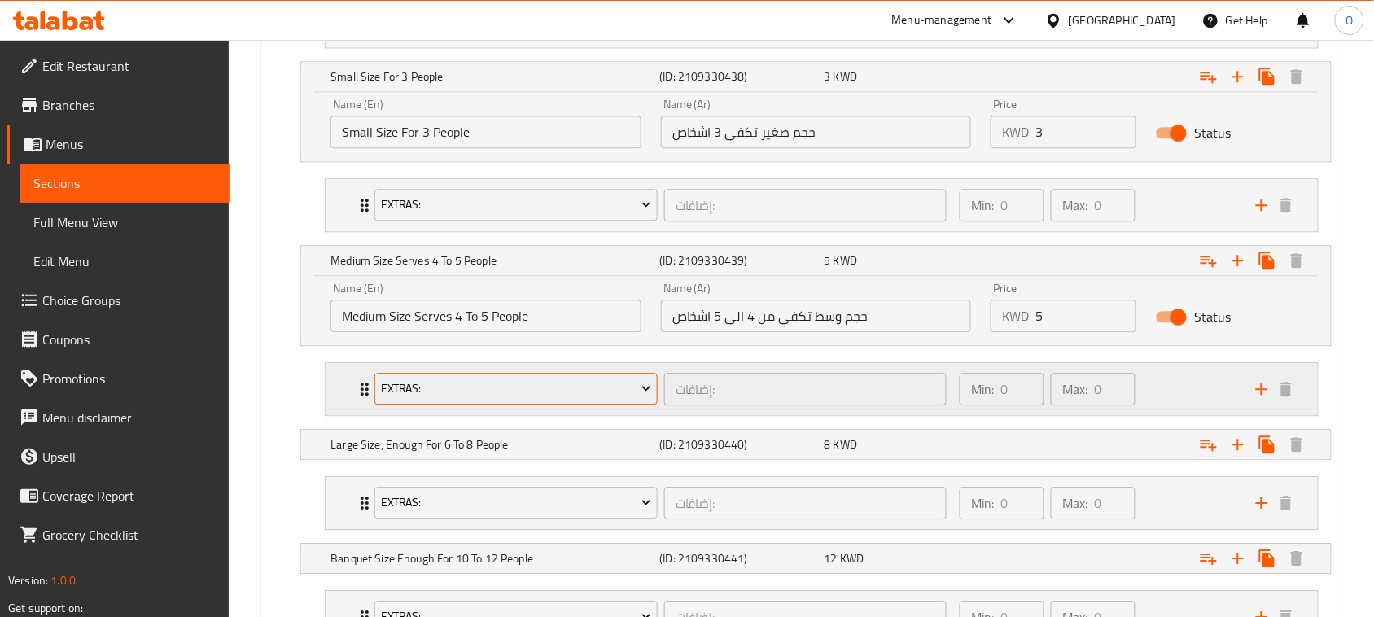
scroll to position [1119, 0]
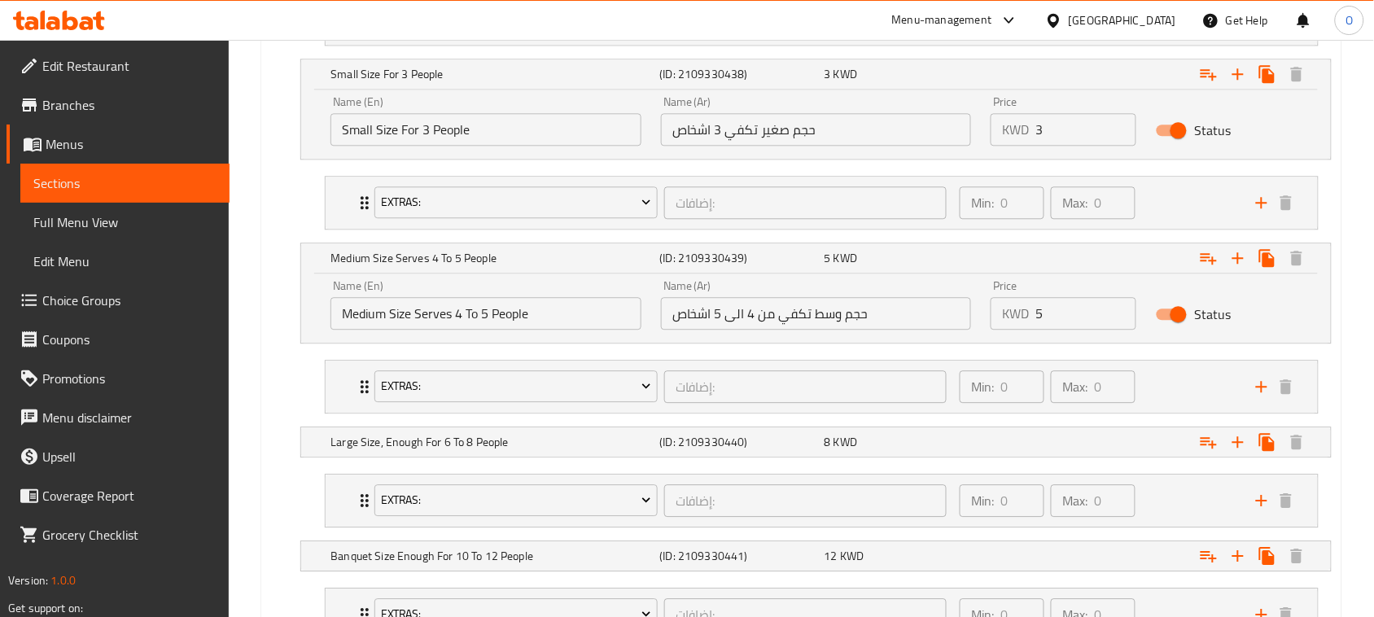
click at [566, 313] on input "Medium Size Serves 4 To 5 People" at bounding box center [485, 313] width 311 height 33
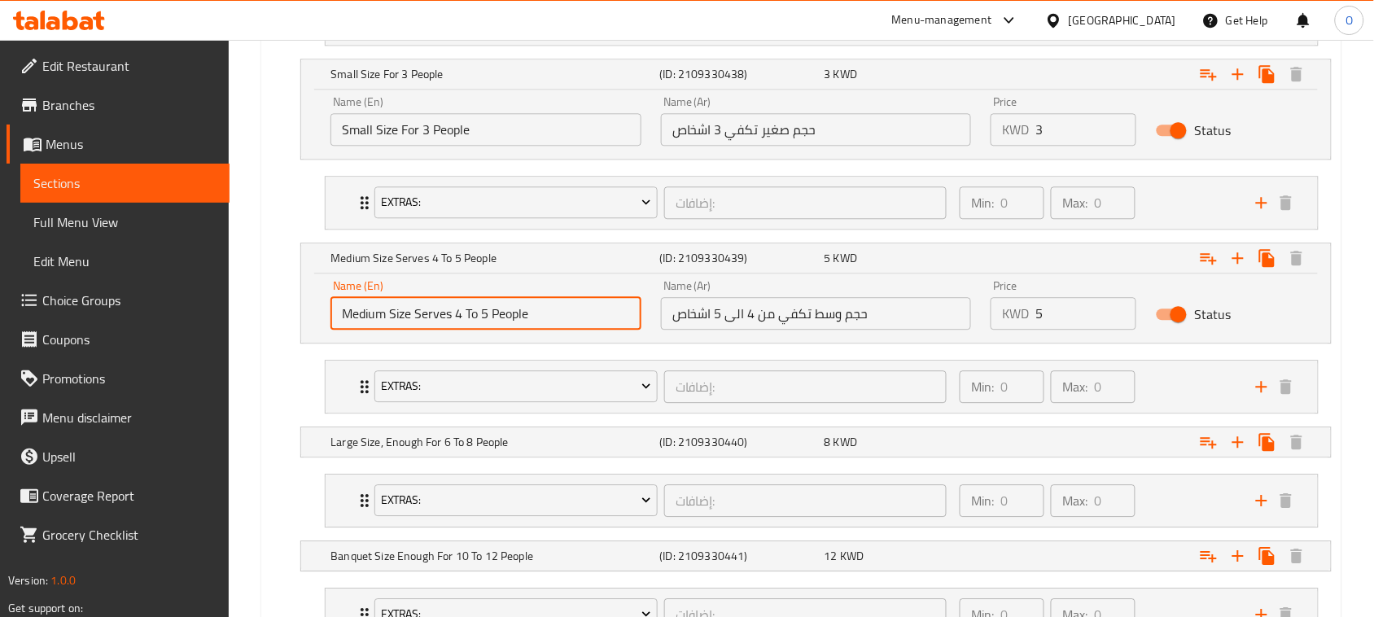
click at [566, 313] on input "Medium Size Serves 4 To 5 People" at bounding box center [485, 313] width 311 height 33
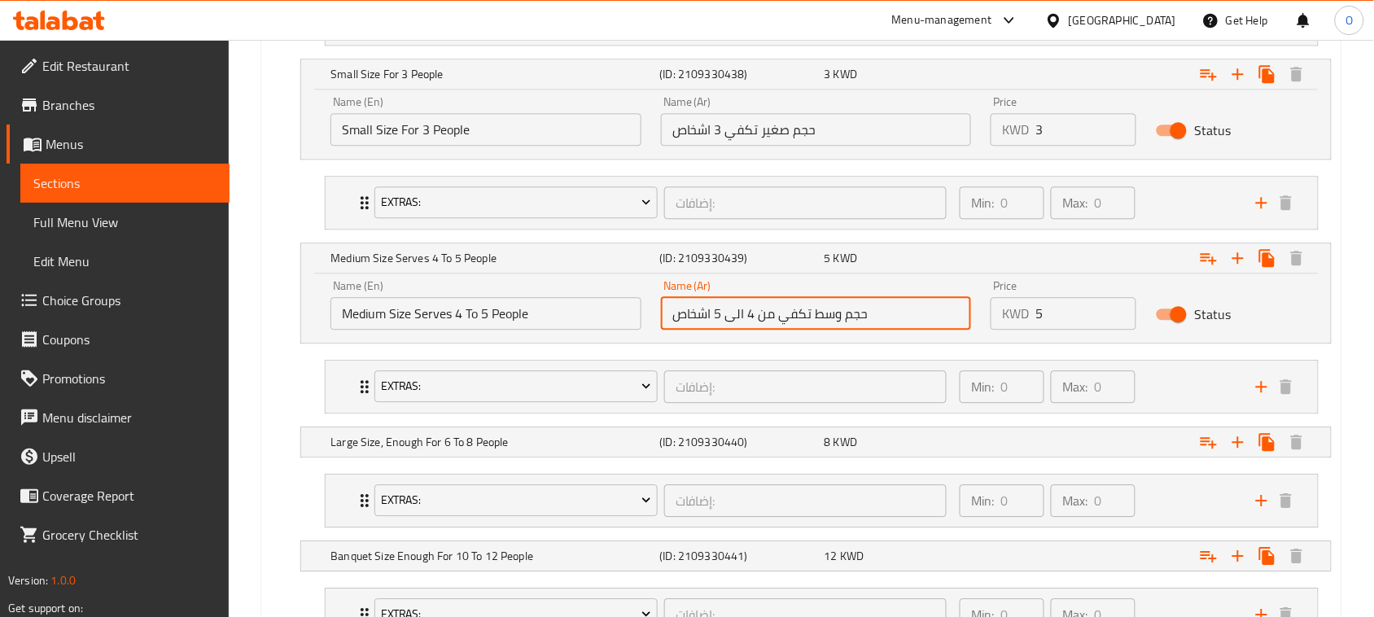
click at [807, 315] on input "حجم وسط تكفي من 4 الى 5 اشخاص" at bounding box center [816, 313] width 311 height 33
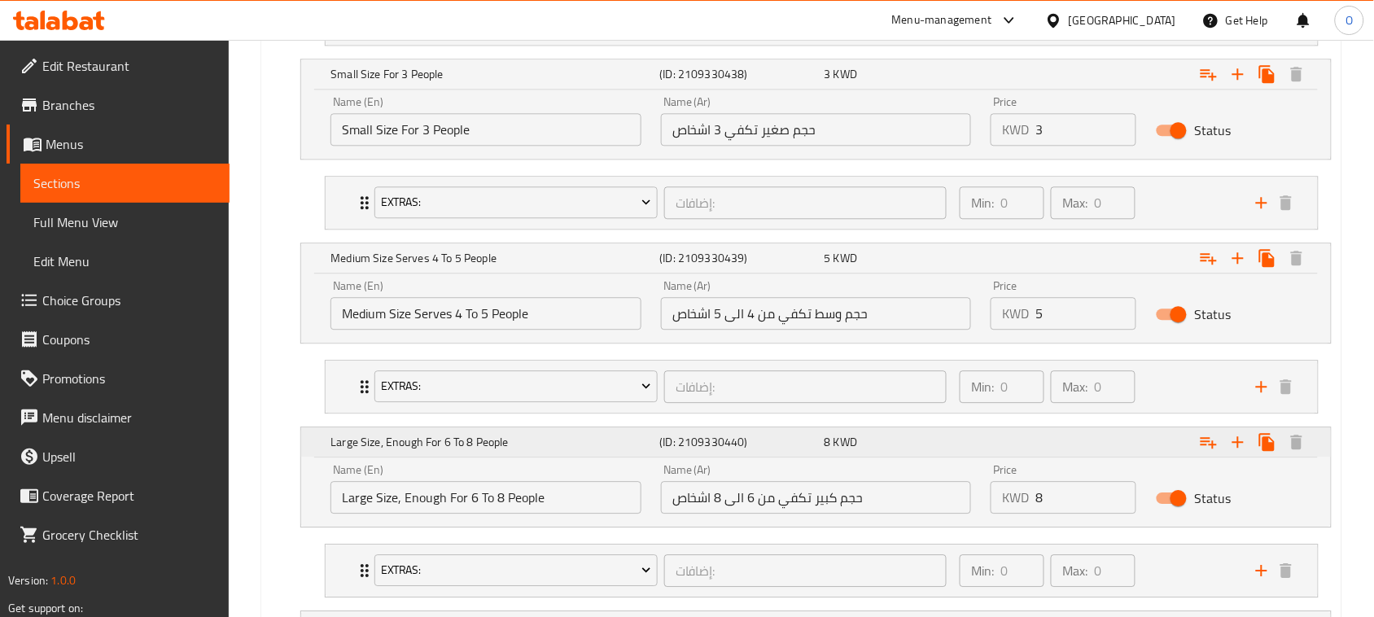
scroll to position [1221, 0]
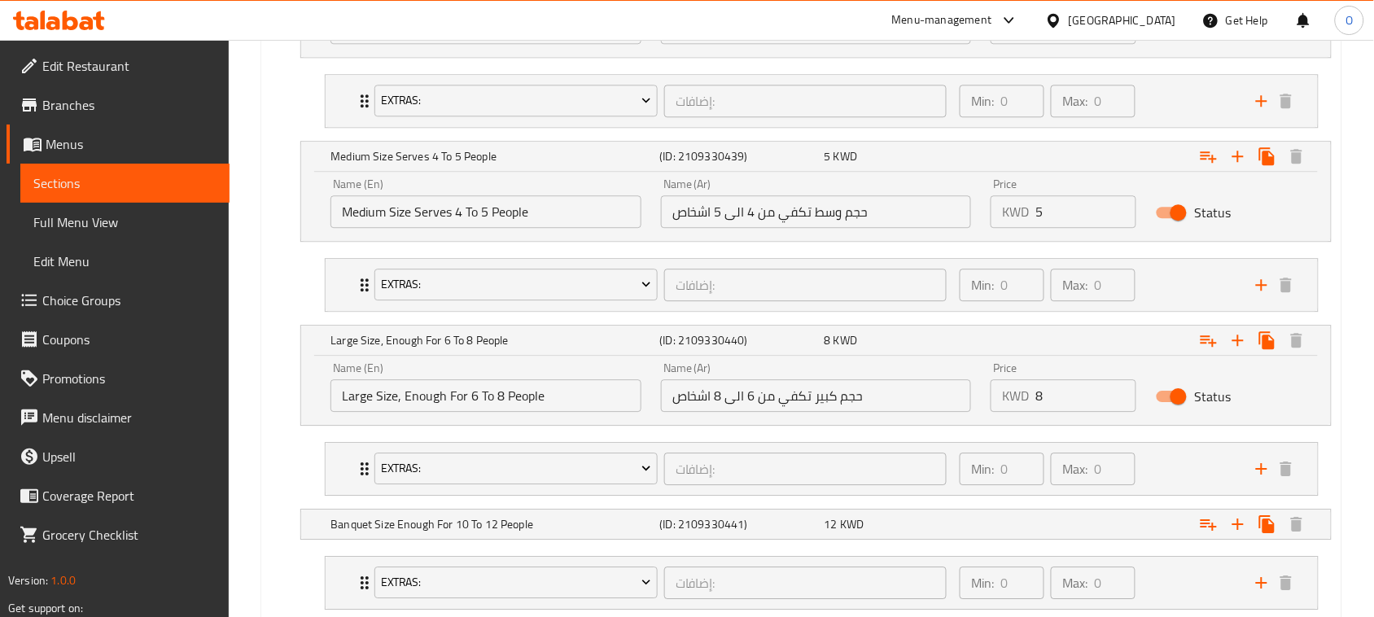
click at [552, 396] on input "Large Size, Enough For 6 To 8 People" at bounding box center [485, 395] width 311 height 33
click at [815, 396] on input "حجم كبير تكفي من 6 الى 8 اشخاص" at bounding box center [816, 395] width 311 height 33
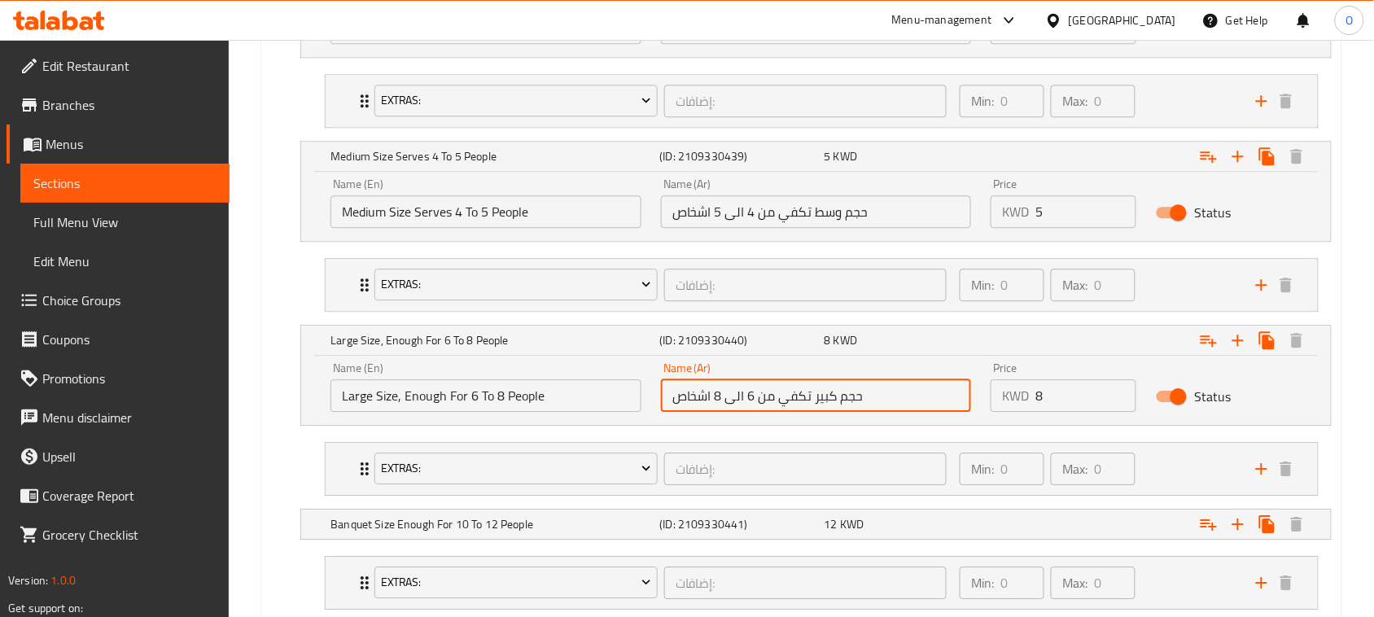
click at [815, 396] on input "حجم كبير تكفي من 6 الى 8 اشخاص" at bounding box center [816, 395] width 311 height 33
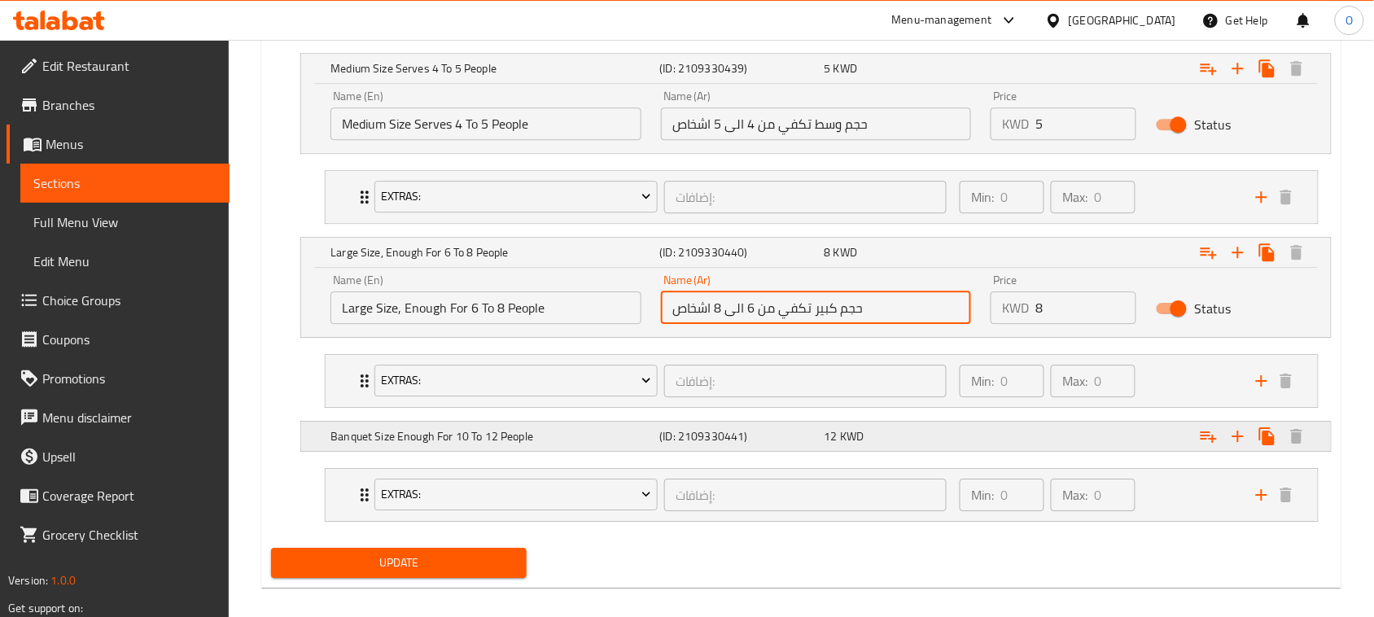
scroll to position [1328, 0]
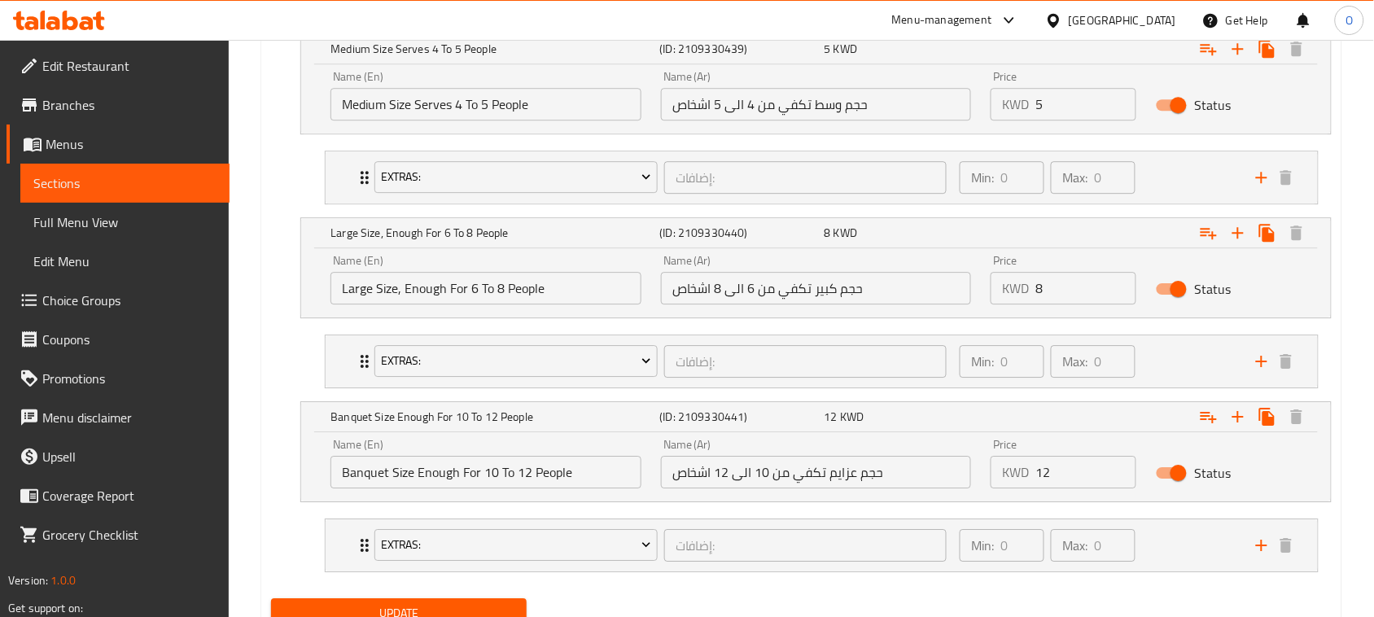
click at [502, 478] on input "Banquet Size Enough For 10 To 12 People" at bounding box center [485, 472] width 311 height 33
click at [849, 482] on input "حجم عزايم تكفي من 10 الى 12 اشخاص" at bounding box center [816, 472] width 311 height 33
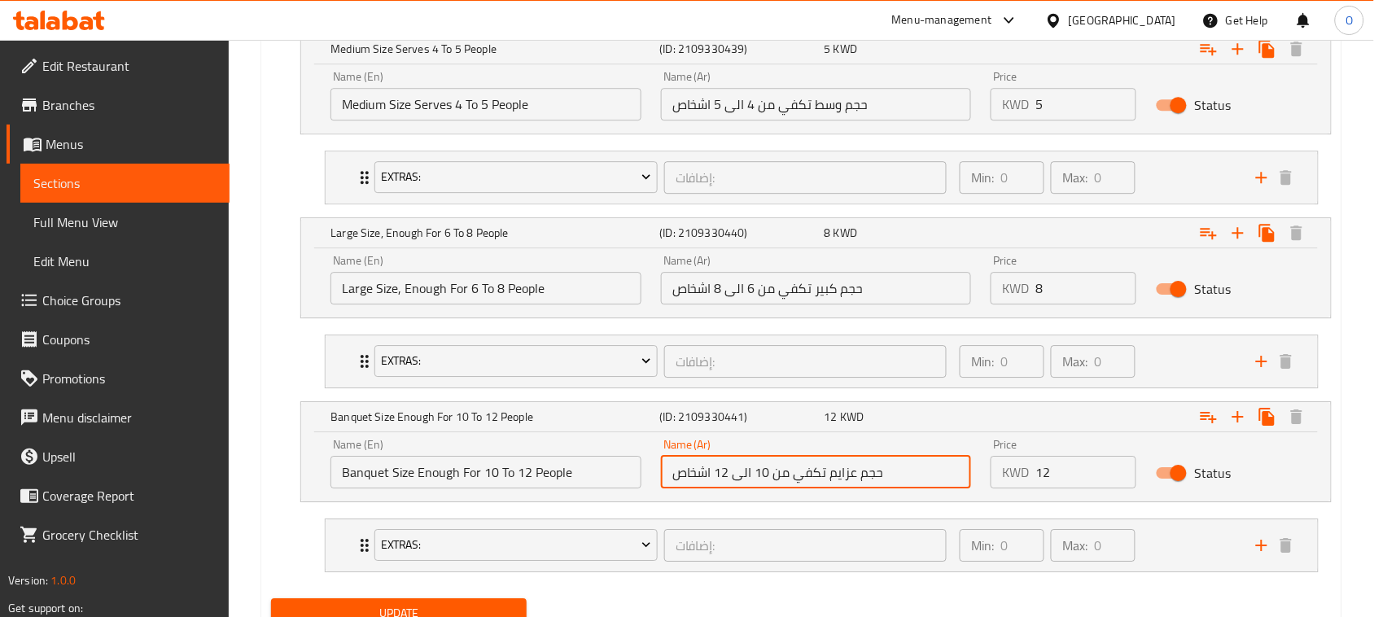
click at [849, 482] on input "حجم عزايم تكفي من 10 الى 12 اشخاص" at bounding box center [816, 472] width 311 height 33
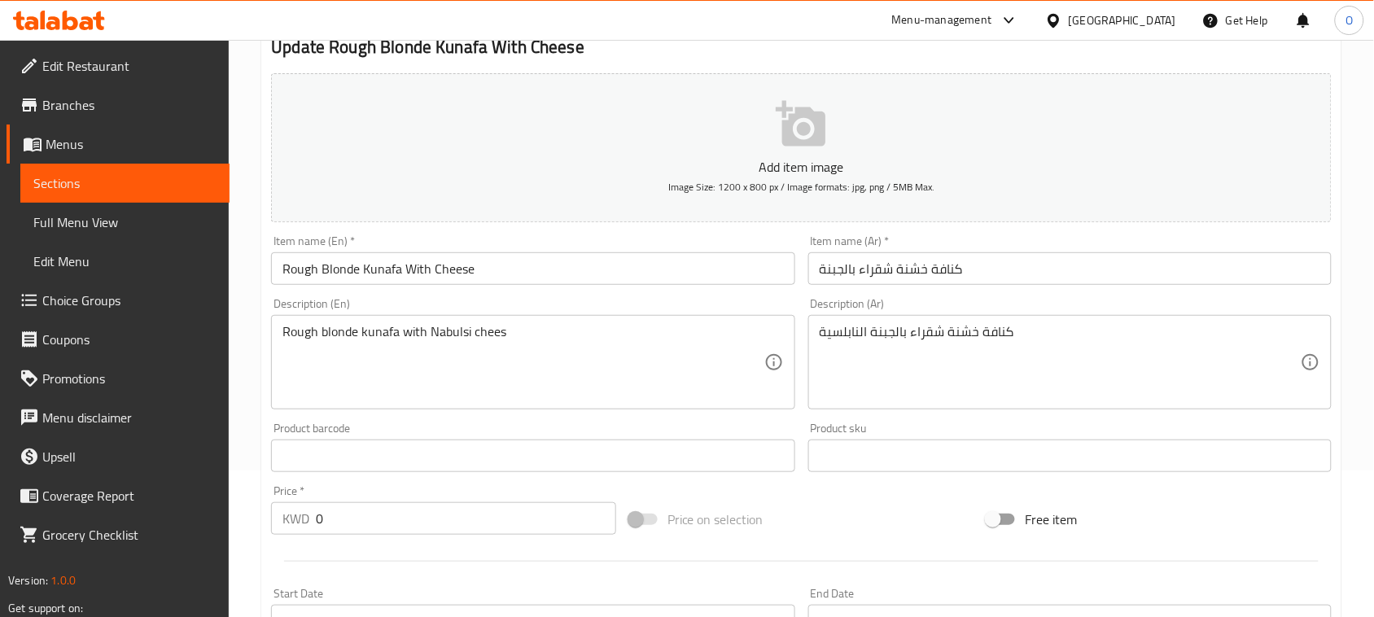
scroll to position [6, 0]
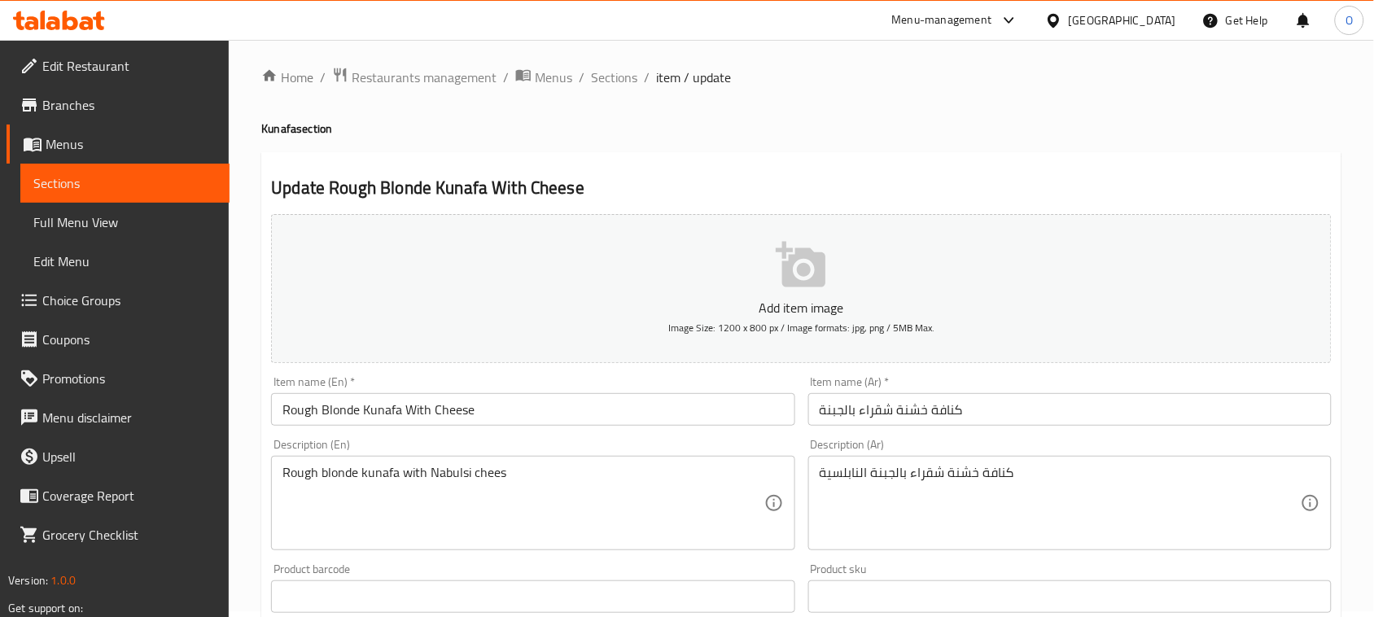
click at [612, 78] on span "Sections" at bounding box center [614, 78] width 46 height 20
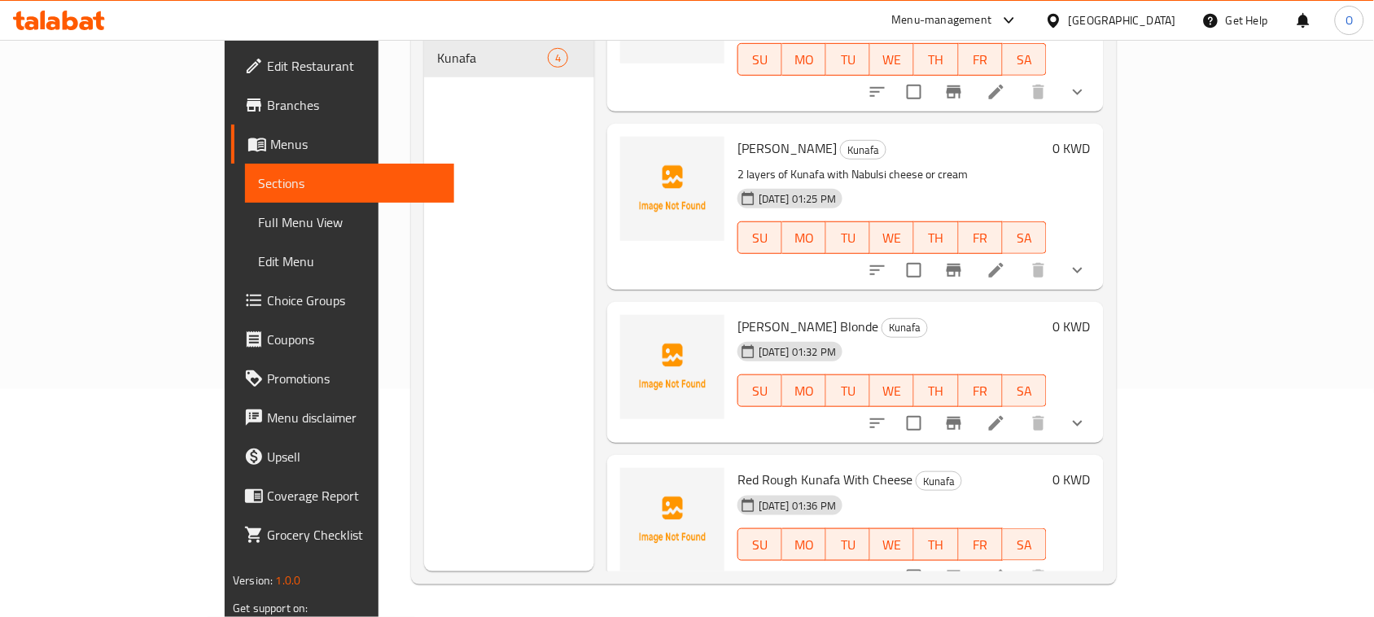
scroll to position [229, 0]
click at [1003, 263] on icon at bounding box center [996, 270] width 15 height 15
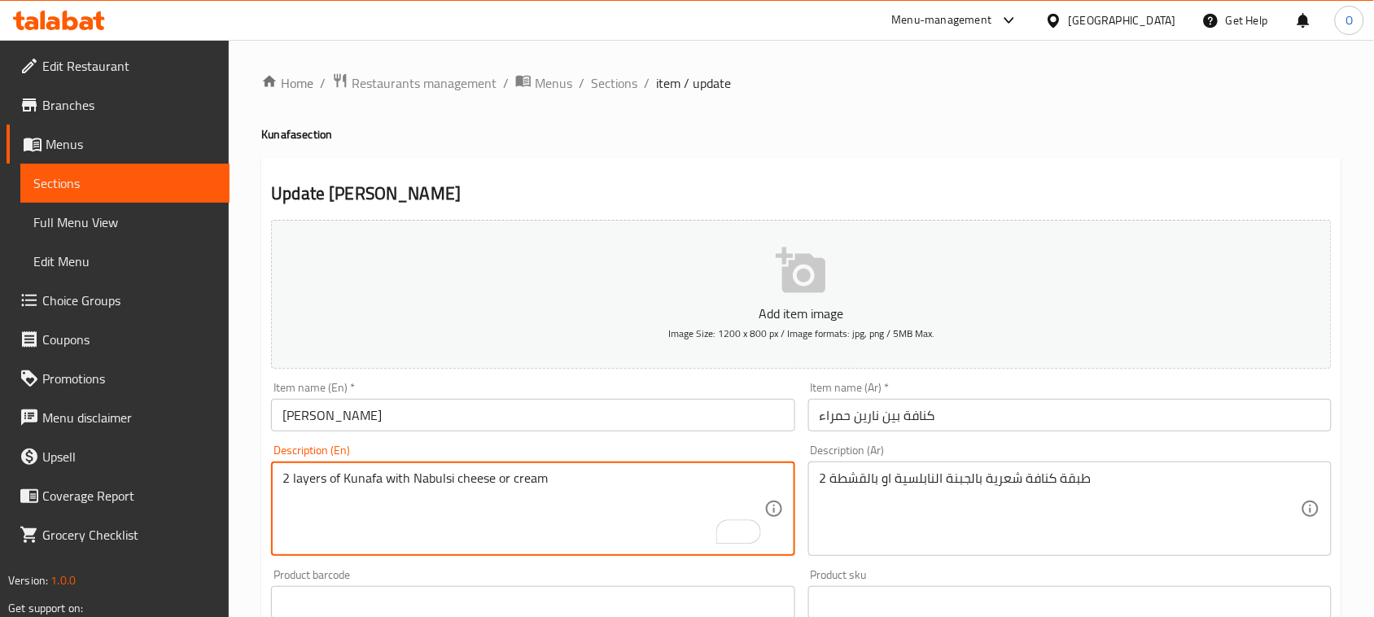
drag, startPoint x: 339, startPoint y: 479, endPoint x: 495, endPoint y: 478, distance: 155.4
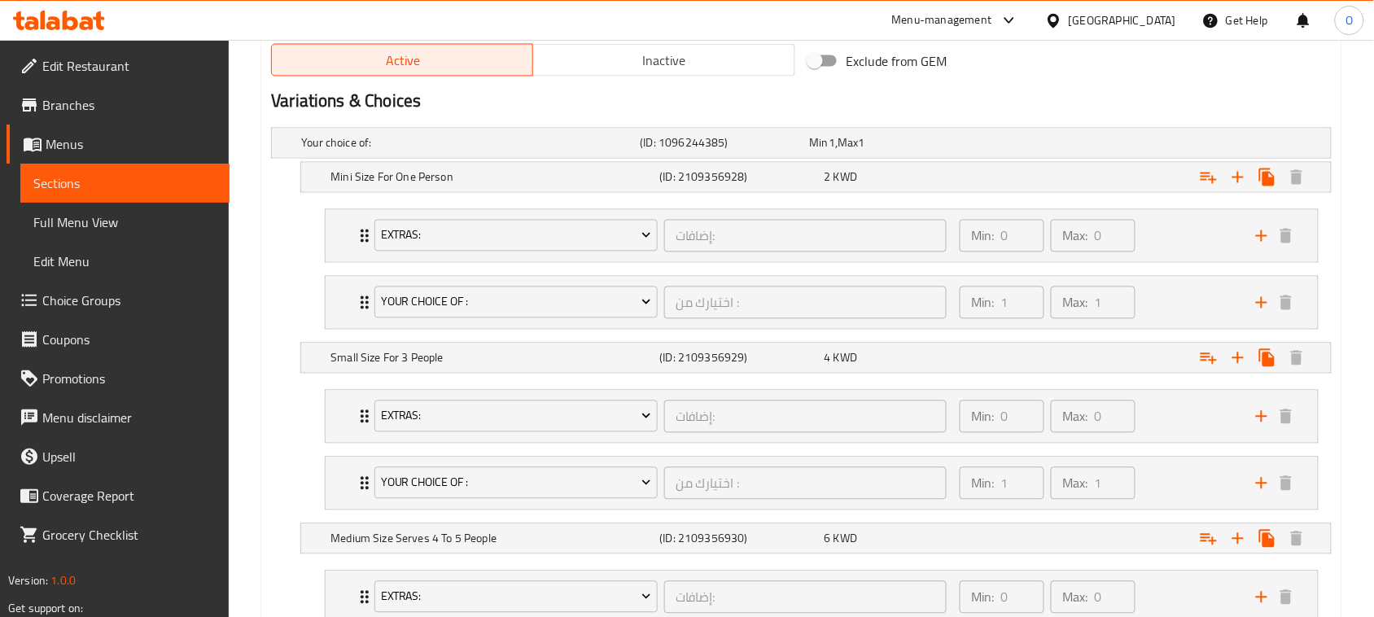
scroll to position [814, 0]
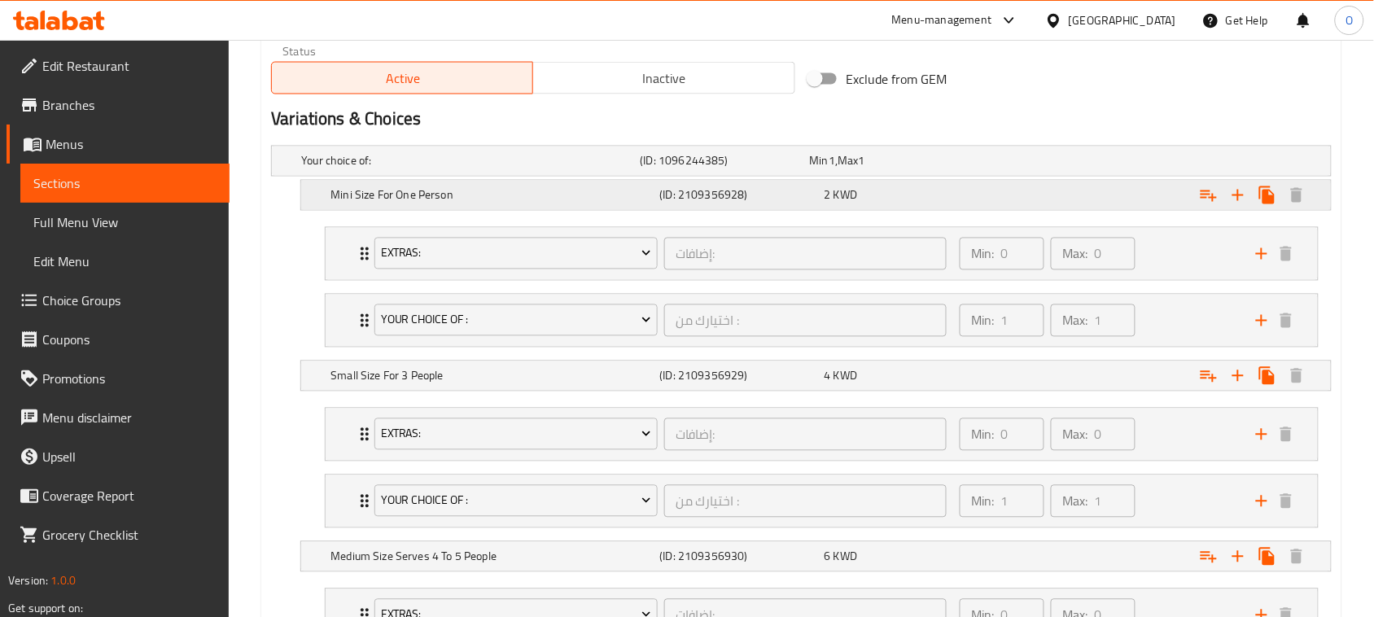
click at [505, 169] on h5 "Mini Size For One Person" at bounding box center [467, 161] width 332 height 16
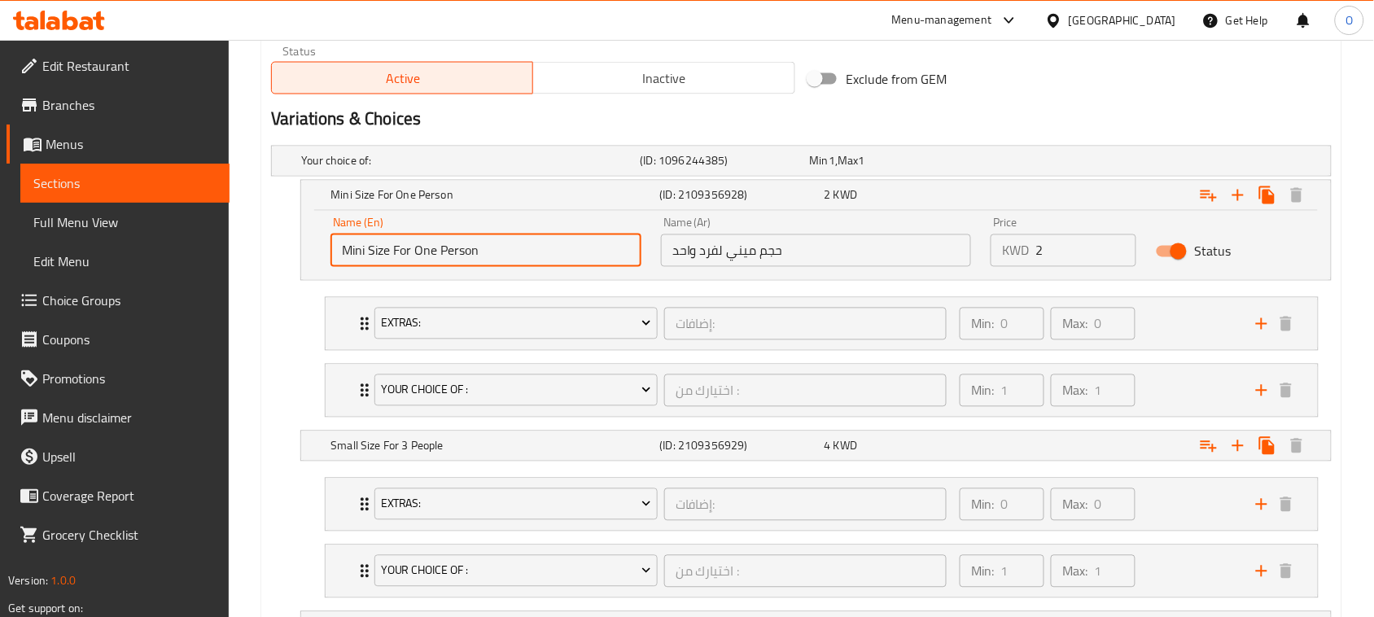
click at [456, 244] on input "Mini Size For One Person" at bounding box center [485, 250] width 311 height 33
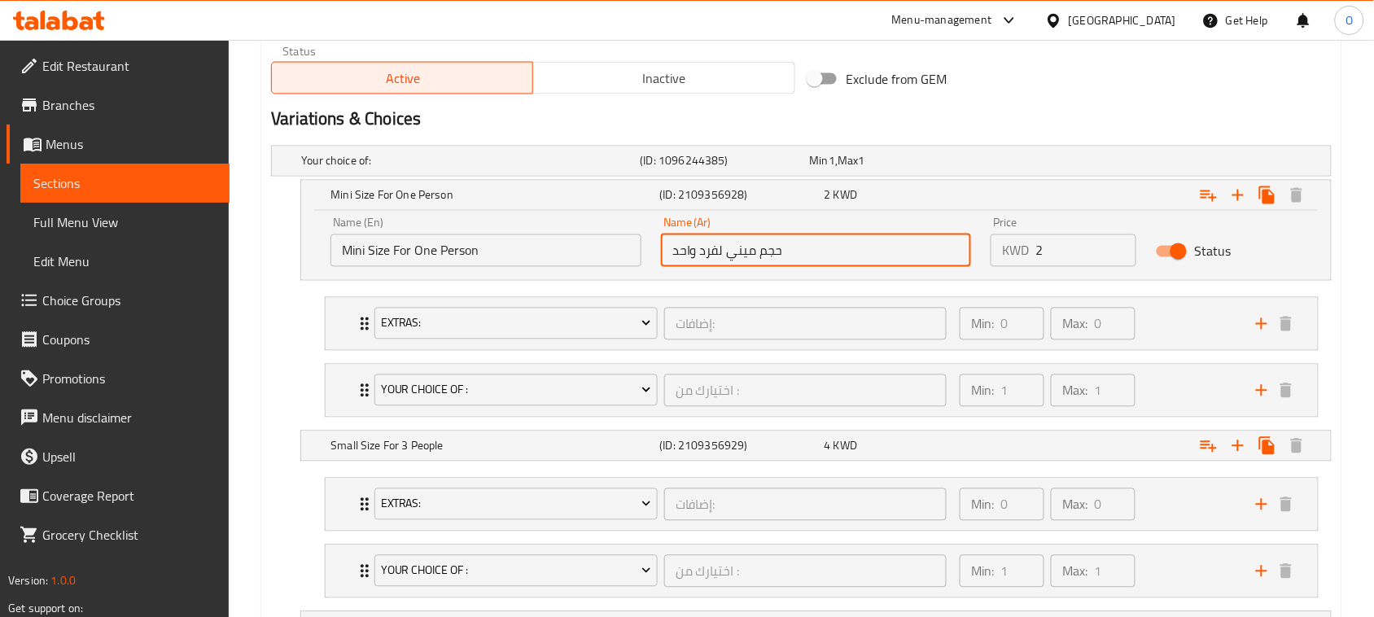
click at [796, 255] on input "حجم ميني لفرد واحد" at bounding box center [816, 250] width 311 height 33
click at [432, 169] on h5 "Small Size For 3 People" at bounding box center [467, 161] width 332 height 16
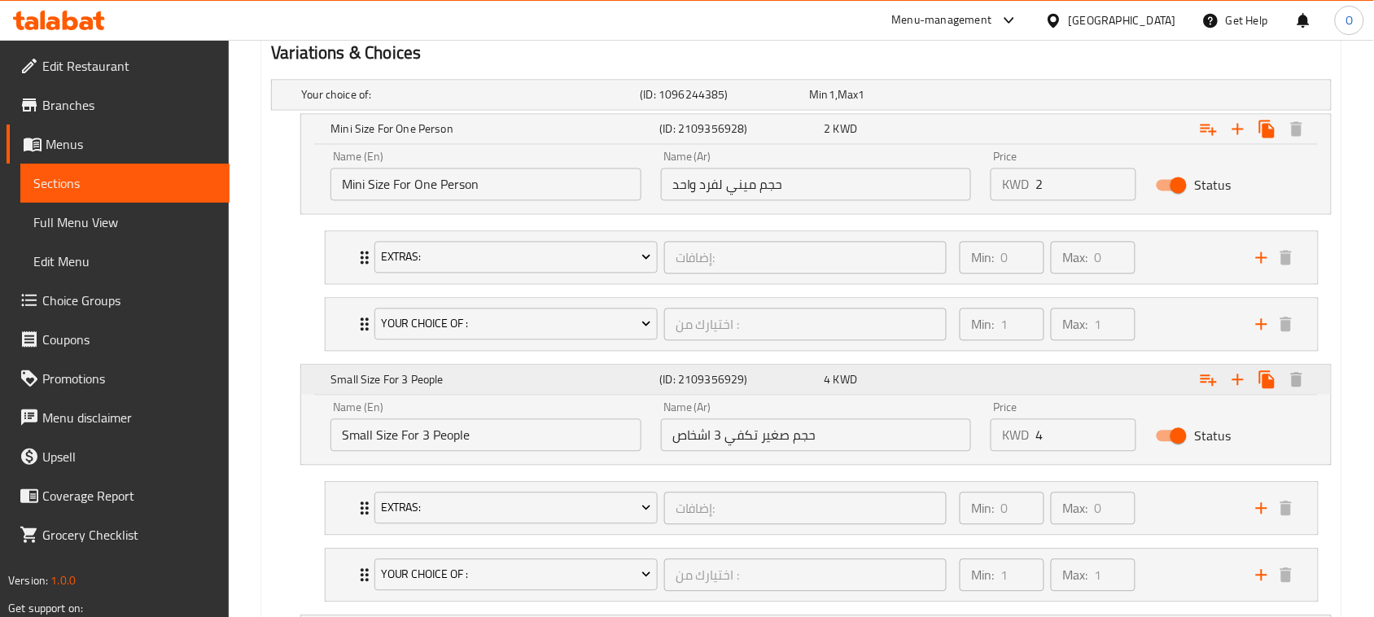
scroll to position [916, 0]
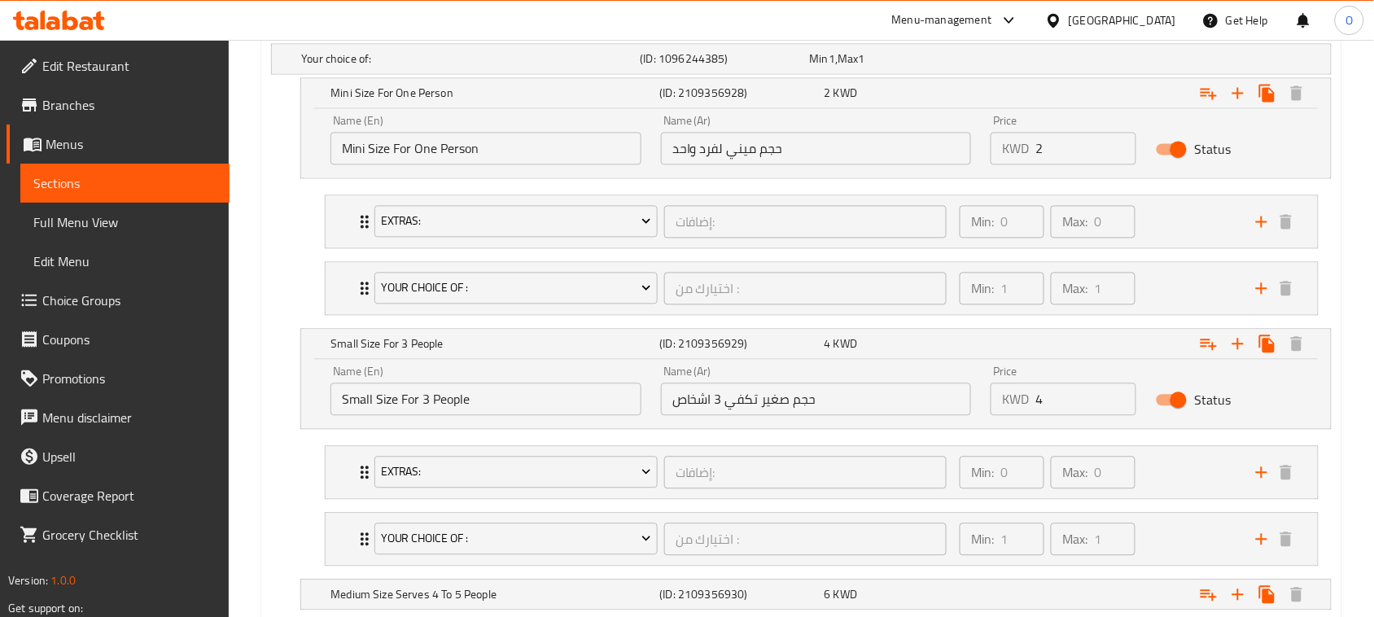
click at [477, 411] on input "Small Size For 3 People" at bounding box center [485, 399] width 311 height 33
click at [697, 404] on input "حجم صغير تكفي 3 اشخاص" at bounding box center [816, 399] width 311 height 33
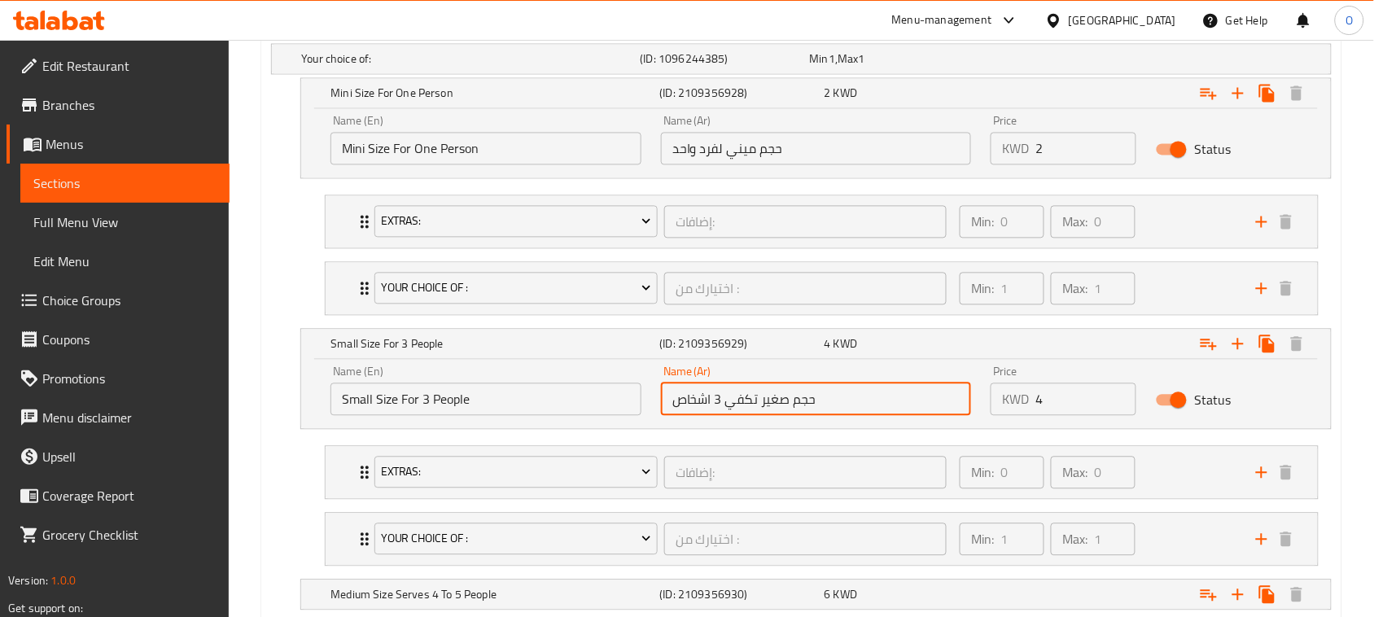
click at [697, 404] on input "حجم صغير تكفي 3 اشخاص" at bounding box center [816, 399] width 311 height 33
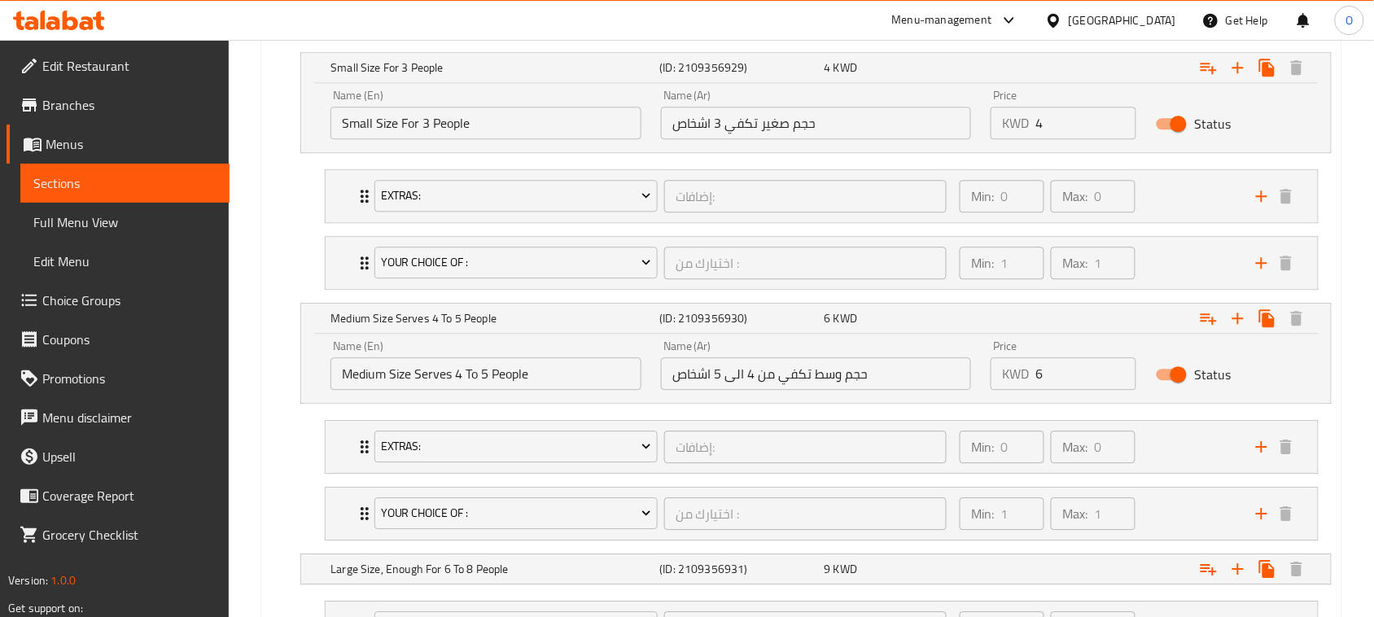
scroll to position [1221, 0]
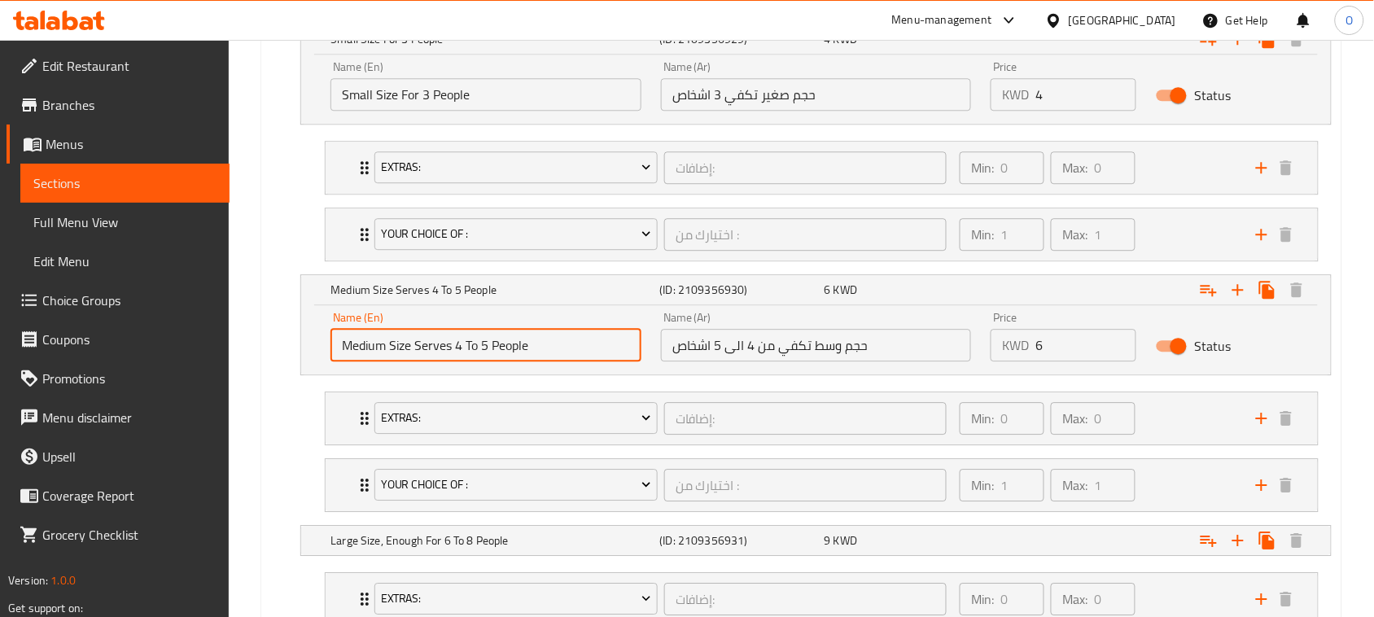
click at [546, 346] on input "Medium Size Serves 4 To 5 People" at bounding box center [485, 345] width 311 height 33
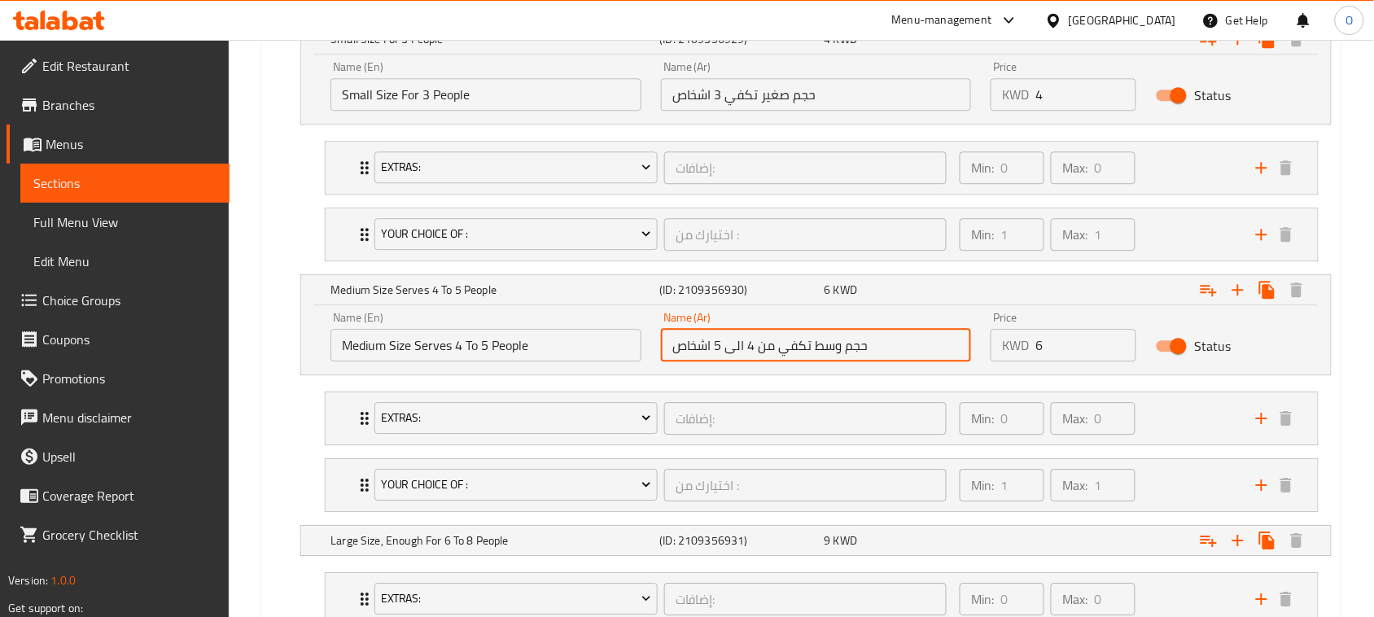
click at [710, 342] on input "حجم وسط تكفي من 4 الى 5 اشخاص" at bounding box center [816, 345] width 311 height 33
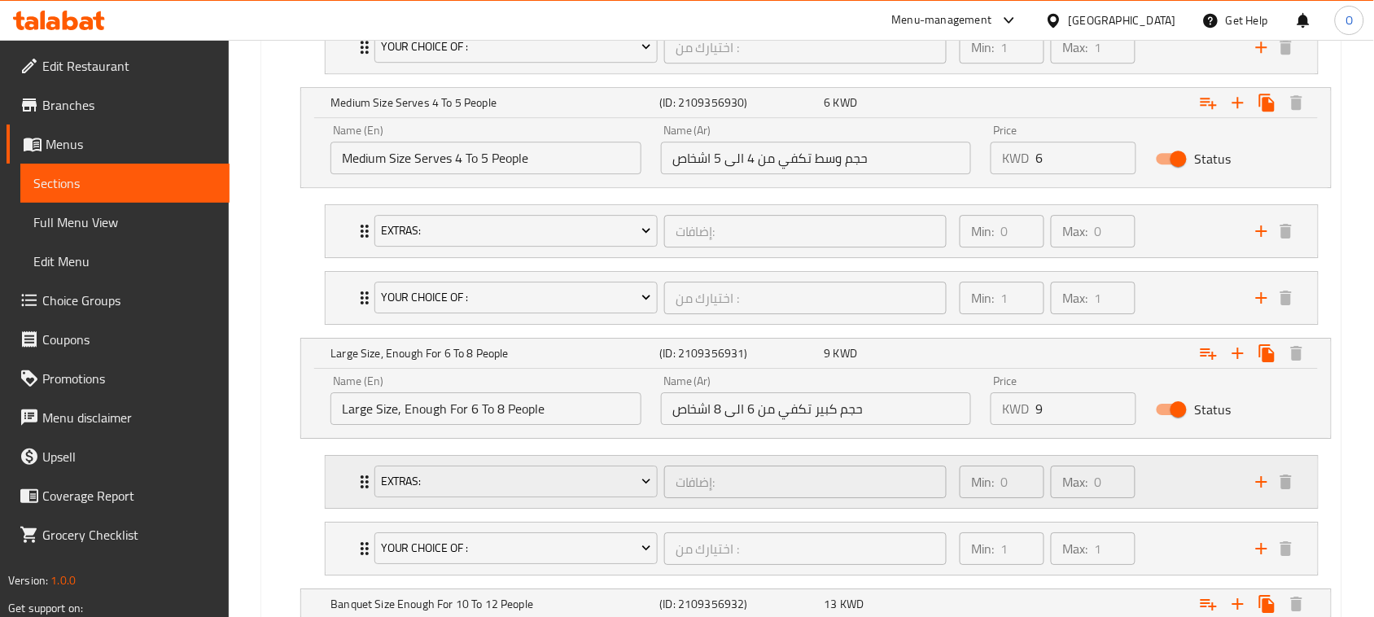
scroll to position [1424, 0]
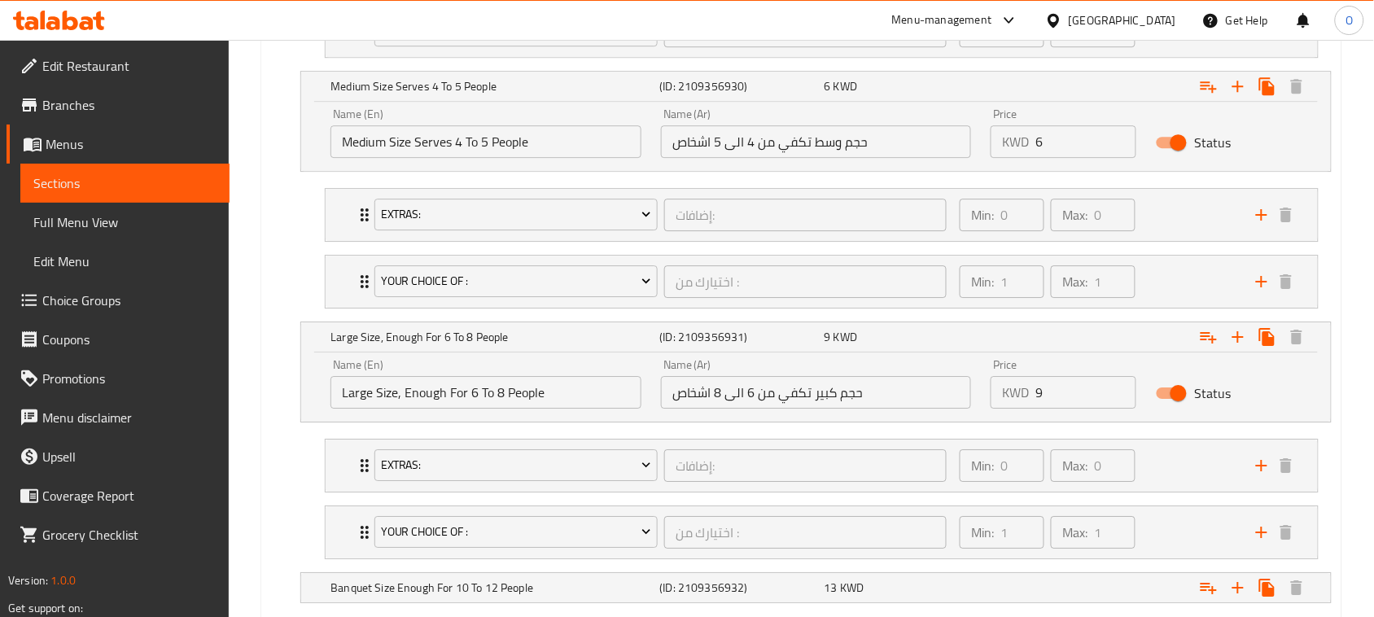
click at [550, 379] on div "Name (En) Large Size, Enough For 6 To 8 People Name (En)" at bounding box center [485, 384] width 311 height 50
copy div "Name (En)"
click at [717, 389] on input "حجم كبير تكفي من 6 الى 8 اشخاص" at bounding box center [816, 392] width 311 height 33
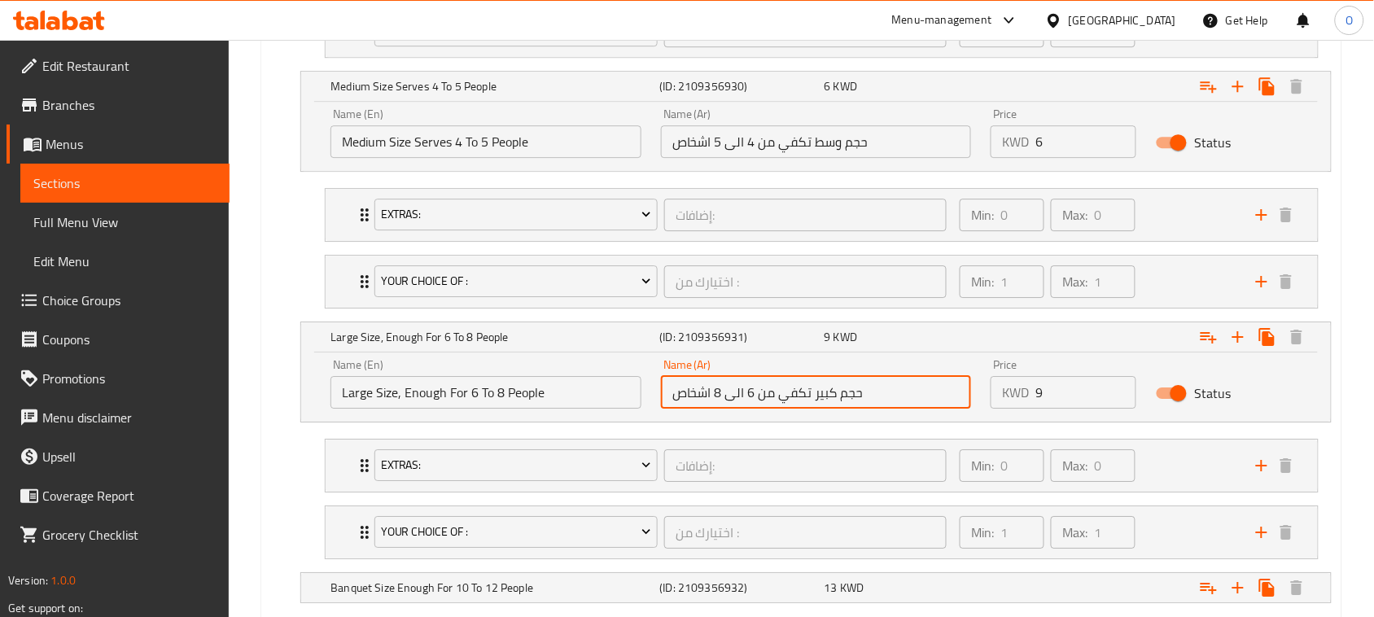
click at [717, 389] on input "حجم كبير تكفي من 6 الى 8 اشخاص" at bounding box center [816, 392] width 311 height 33
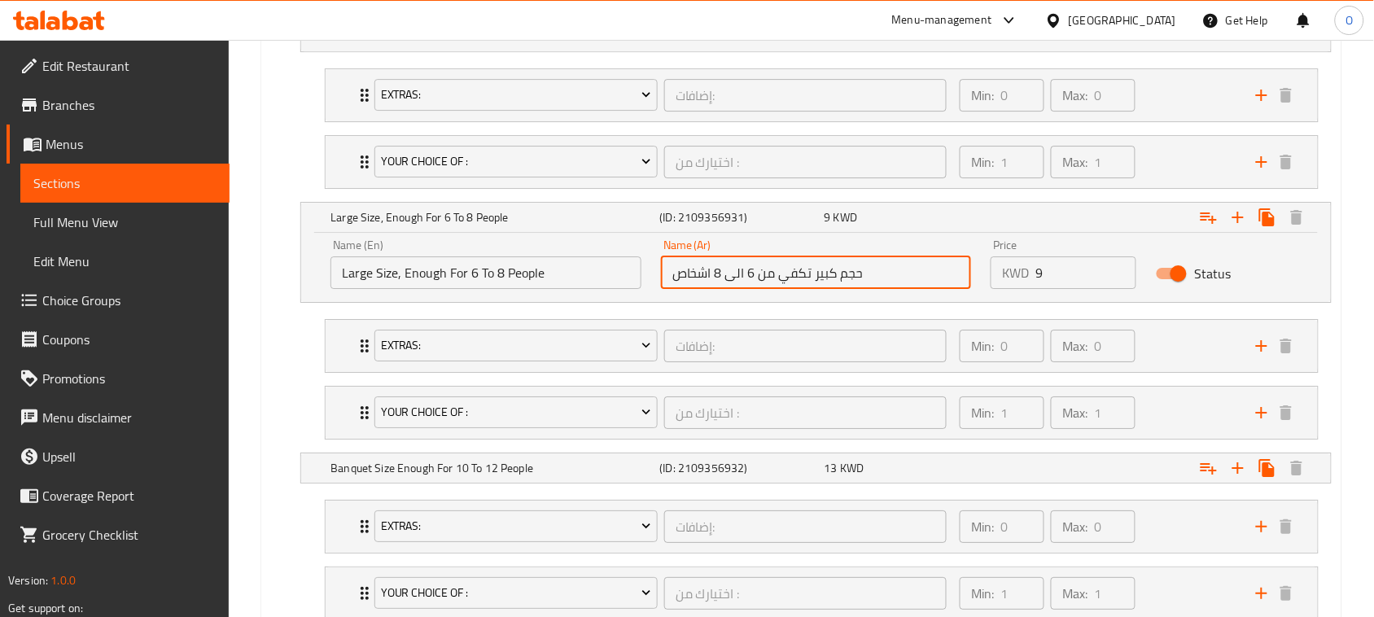
scroll to position [1628, 0]
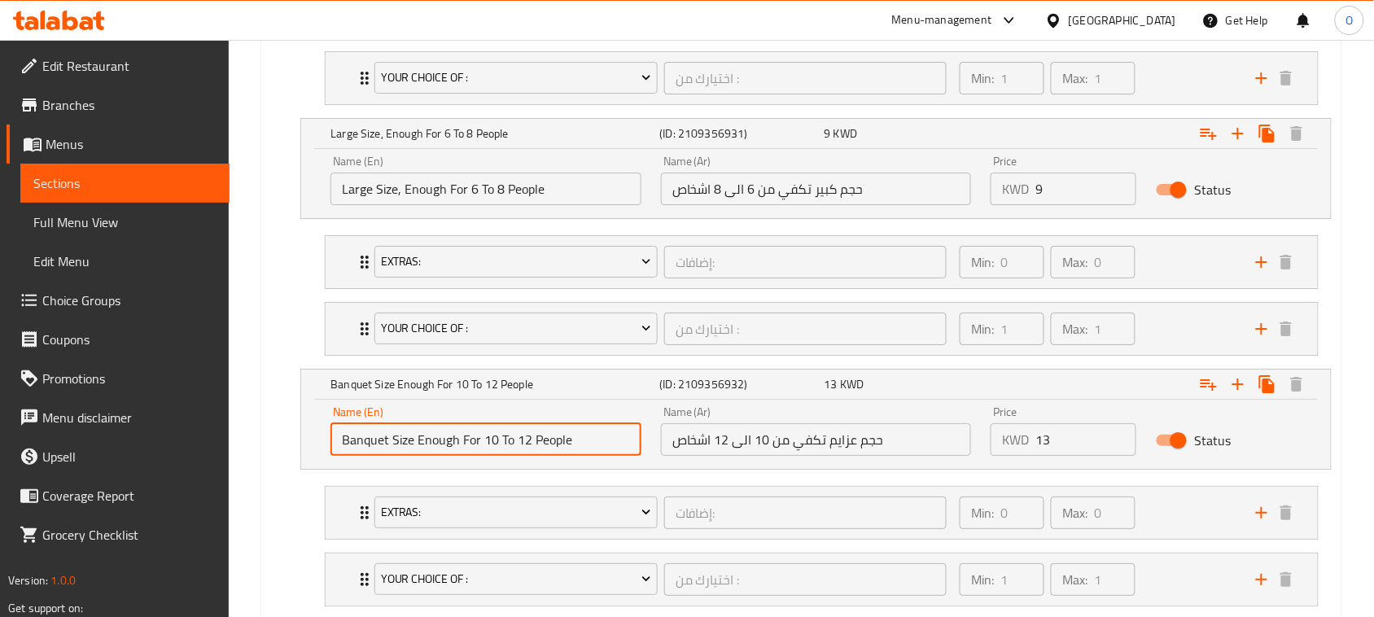
click at [499, 456] on input "Banquet Size Enough For 10 To 12 People" at bounding box center [485, 439] width 311 height 33
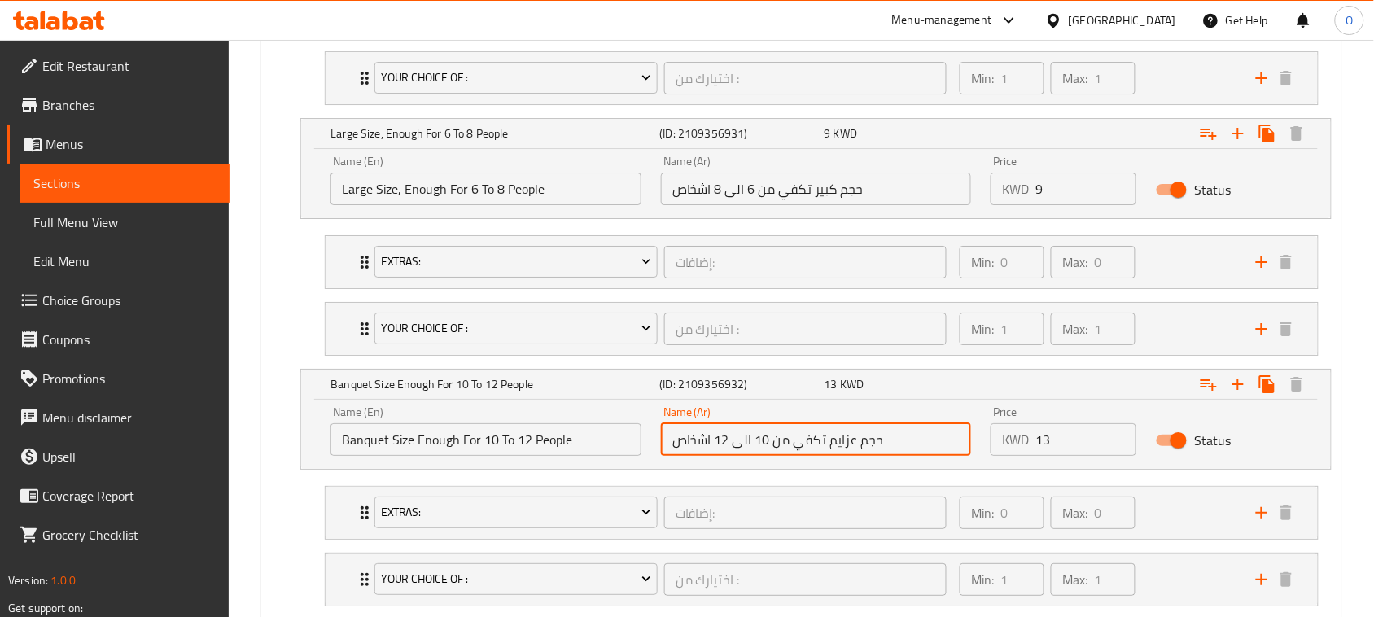
click at [758, 440] on input "حجم عزايم تكفي من 10 الى 12 اشخاص" at bounding box center [816, 439] width 311 height 33
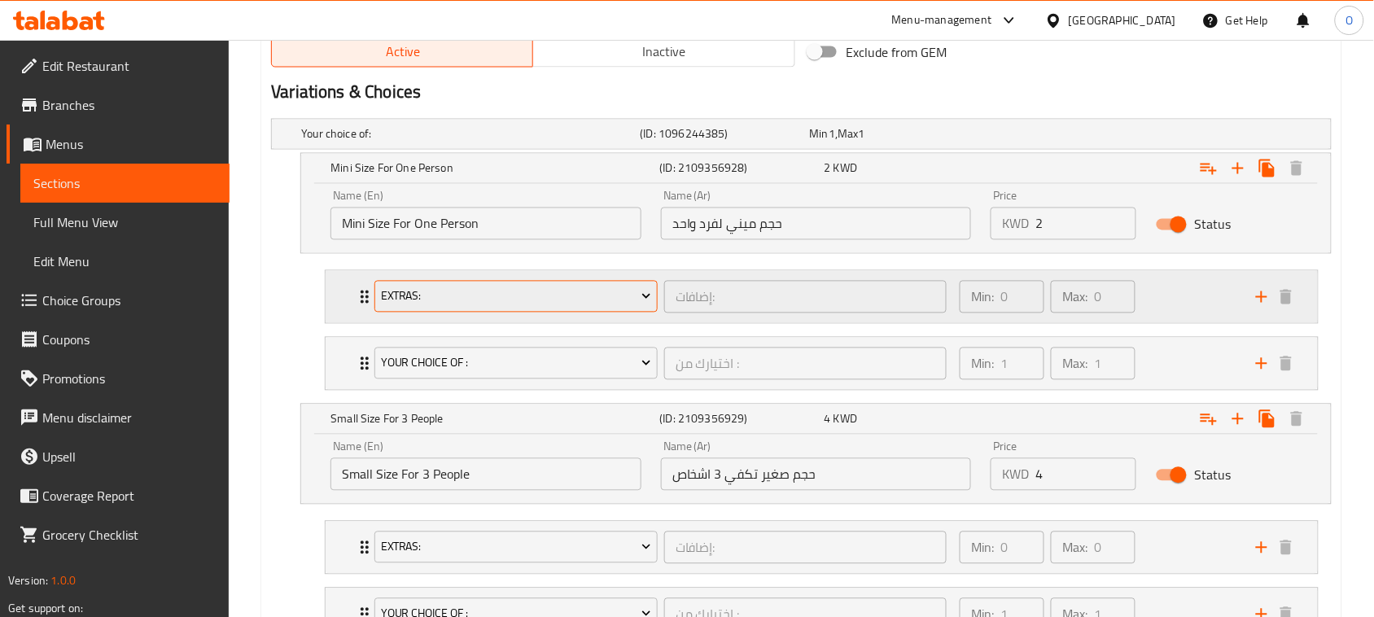
scroll to position [814, 0]
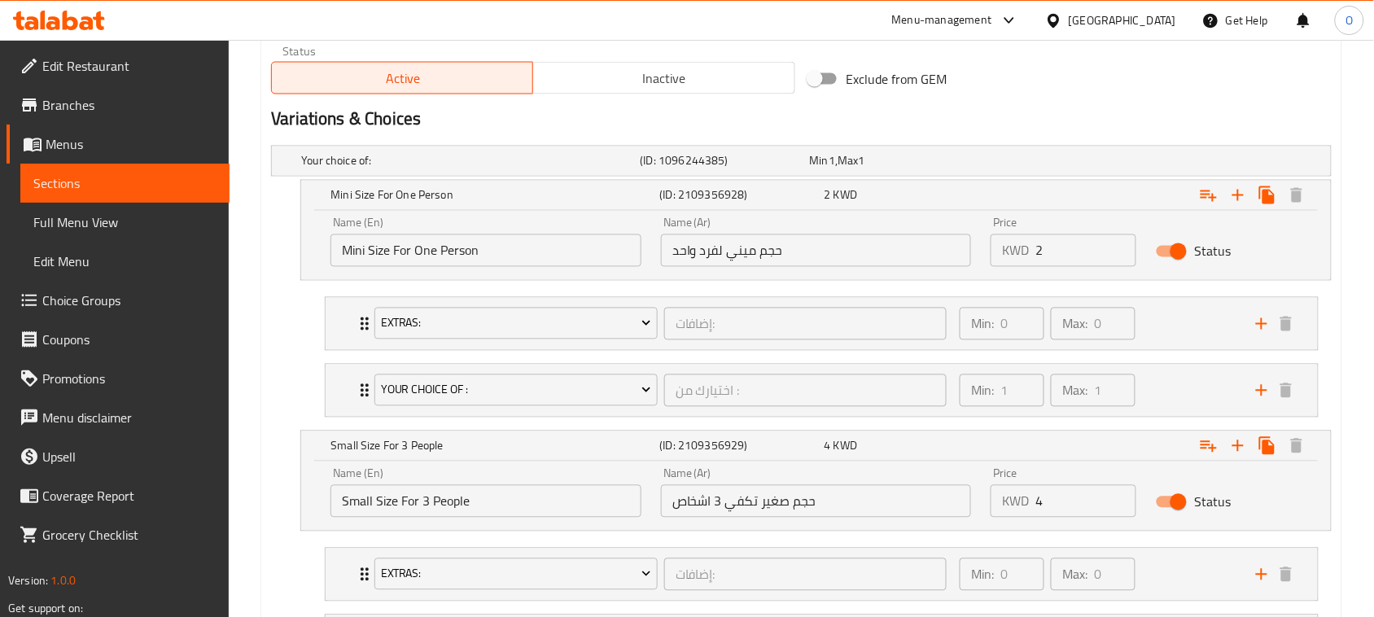
click at [465, 254] on input "Mini Size For One Person" at bounding box center [485, 250] width 311 height 33
click at [766, 250] on input "حجم ميني لفرد واحد" at bounding box center [816, 250] width 311 height 33
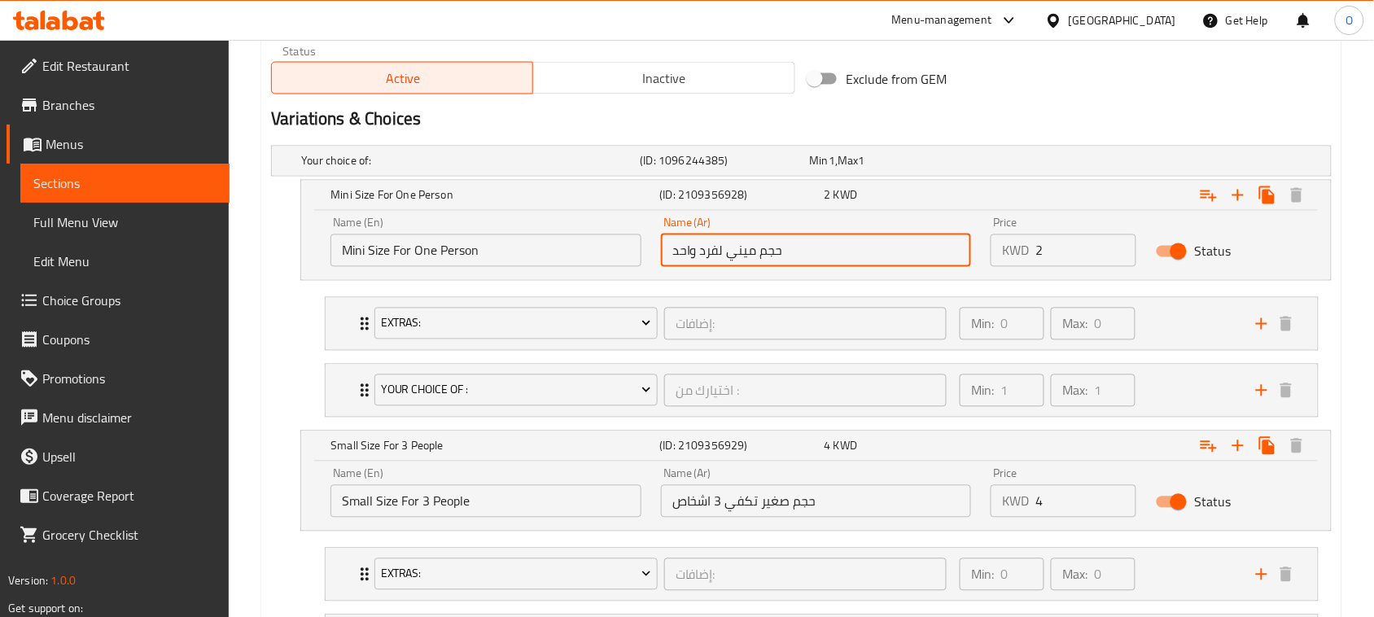
click at [766, 250] on input "حجم ميني لفرد واحد" at bounding box center [816, 250] width 311 height 33
click at [457, 502] on input "Small Size For 3 People" at bounding box center [485, 501] width 311 height 33
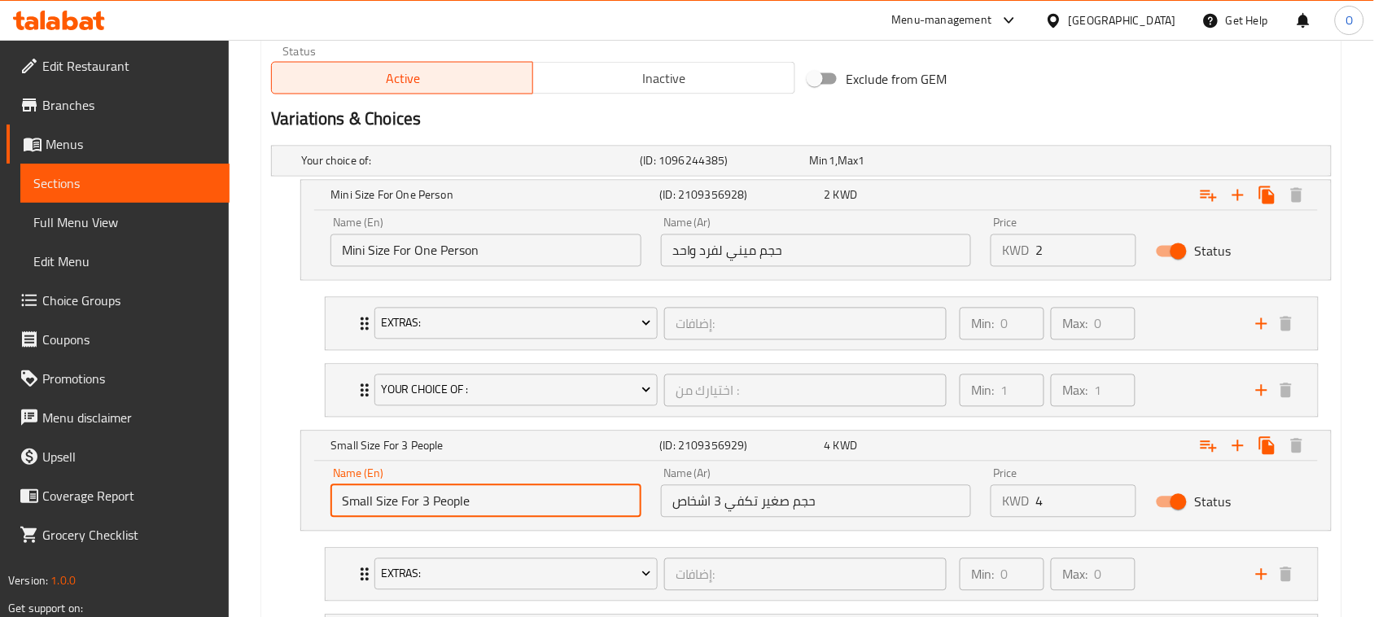
click at [457, 502] on input "Small Size For 3 People" at bounding box center [485, 501] width 311 height 33
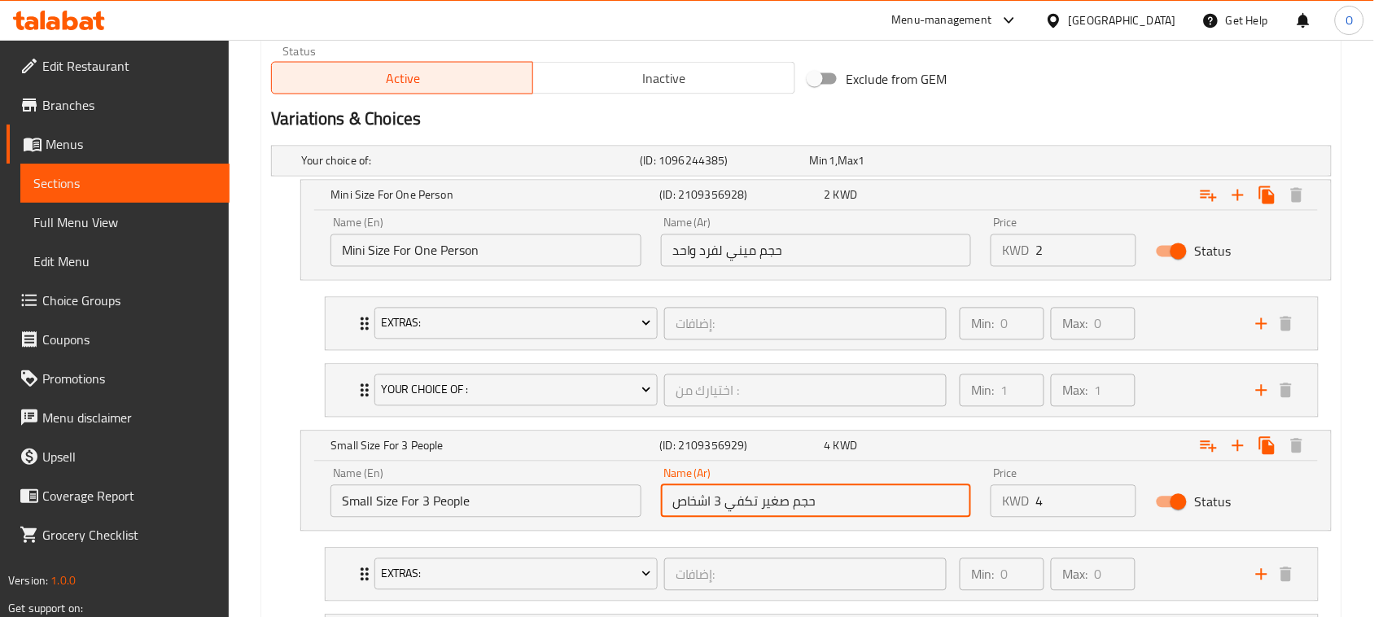
click at [737, 518] on input "حجم صغير تكفي 3 اشخاص" at bounding box center [816, 501] width 311 height 33
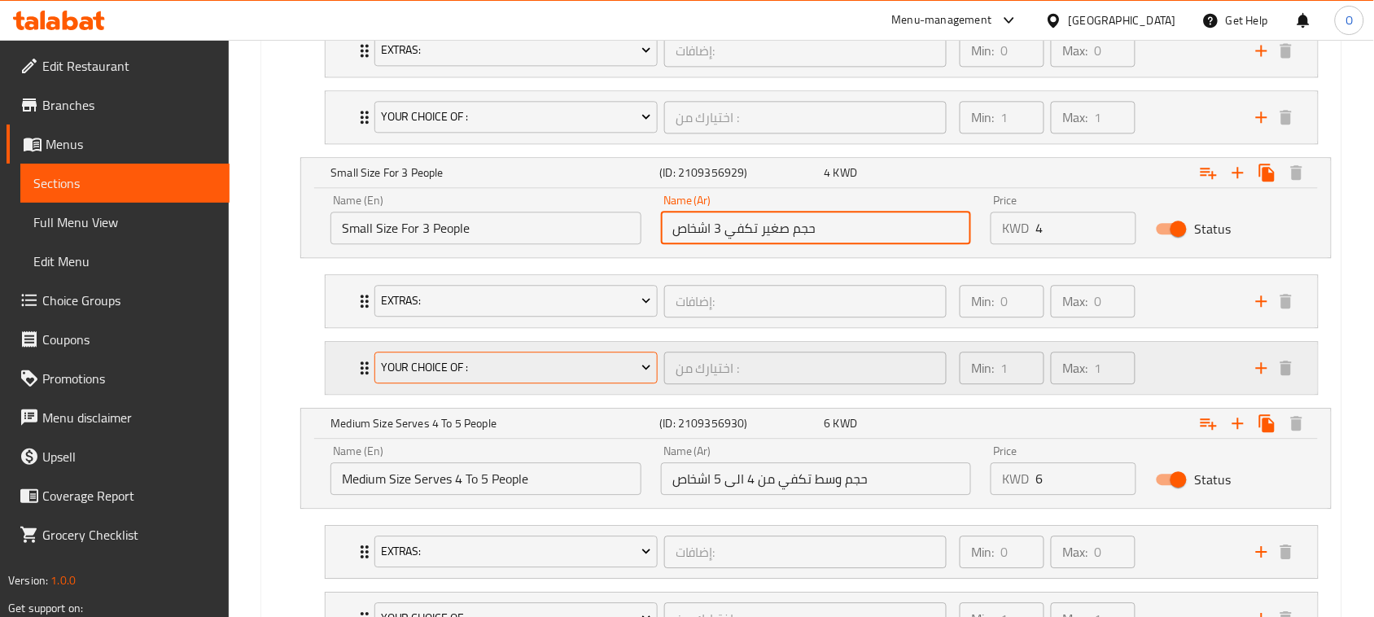
scroll to position [1119, 0]
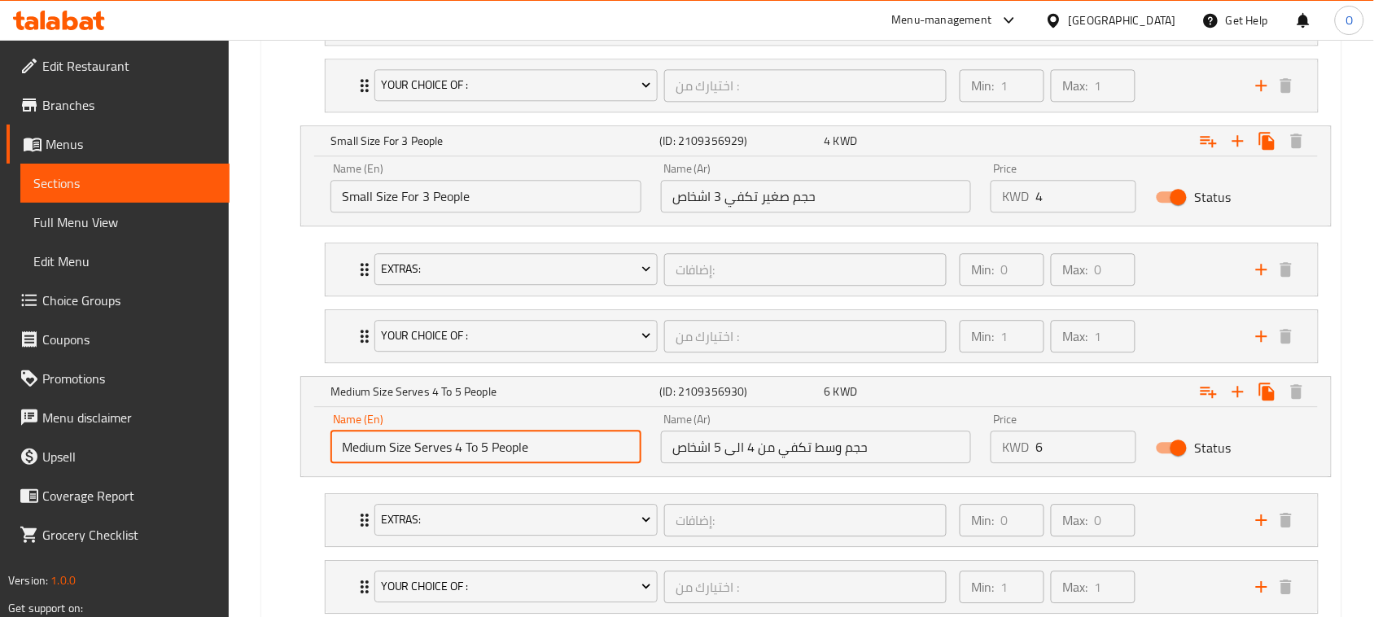
click at [544, 458] on input "Medium Size Serves 4 To 5 People" at bounding box center [485, 447] width 311 height 33
click at [715, 446] on input "حجم وسط تكفي من 4 الى 5 اشخاص" at bounding box center [816, 447] width 311 height 33
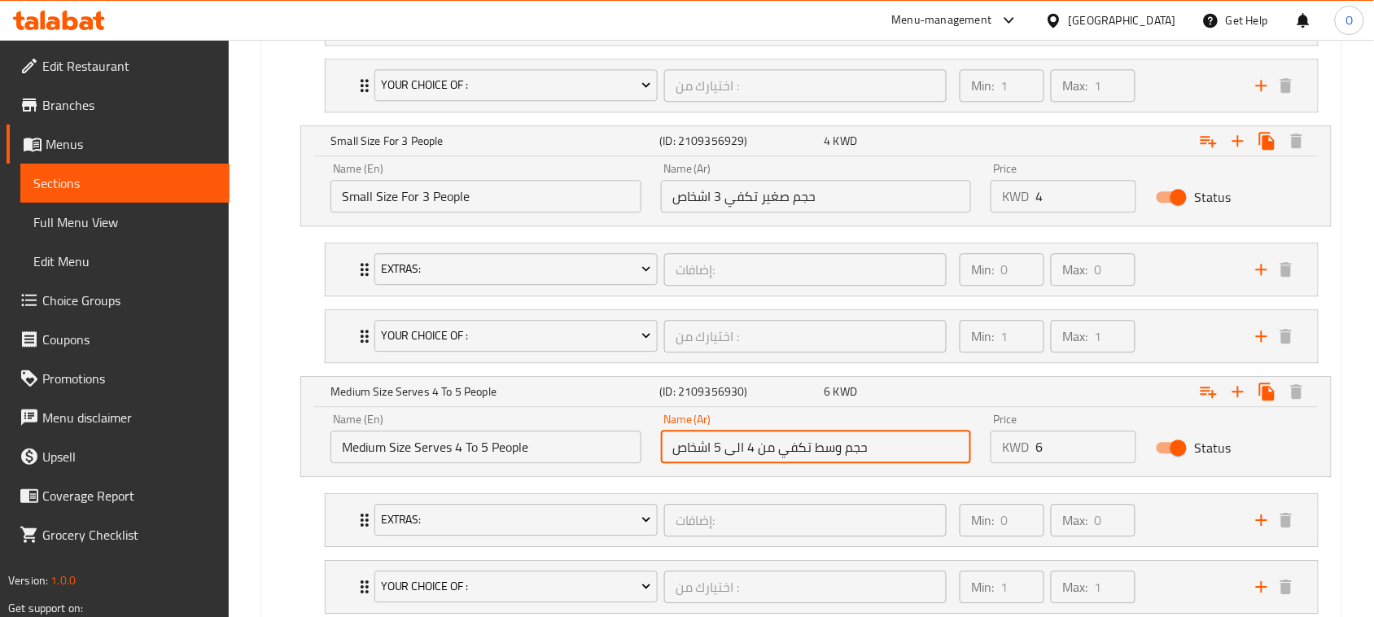
click at [715, 446] on input "حجم وسط تكفي من 4 الى 5 اشخاص" at bounding box center [816, 447] width 311 height 33
click at [716, 446] on input "حجم وسط تكفي من 4 الى 5 اشخاص" at bounding box center [816, 447] width 311 height 33
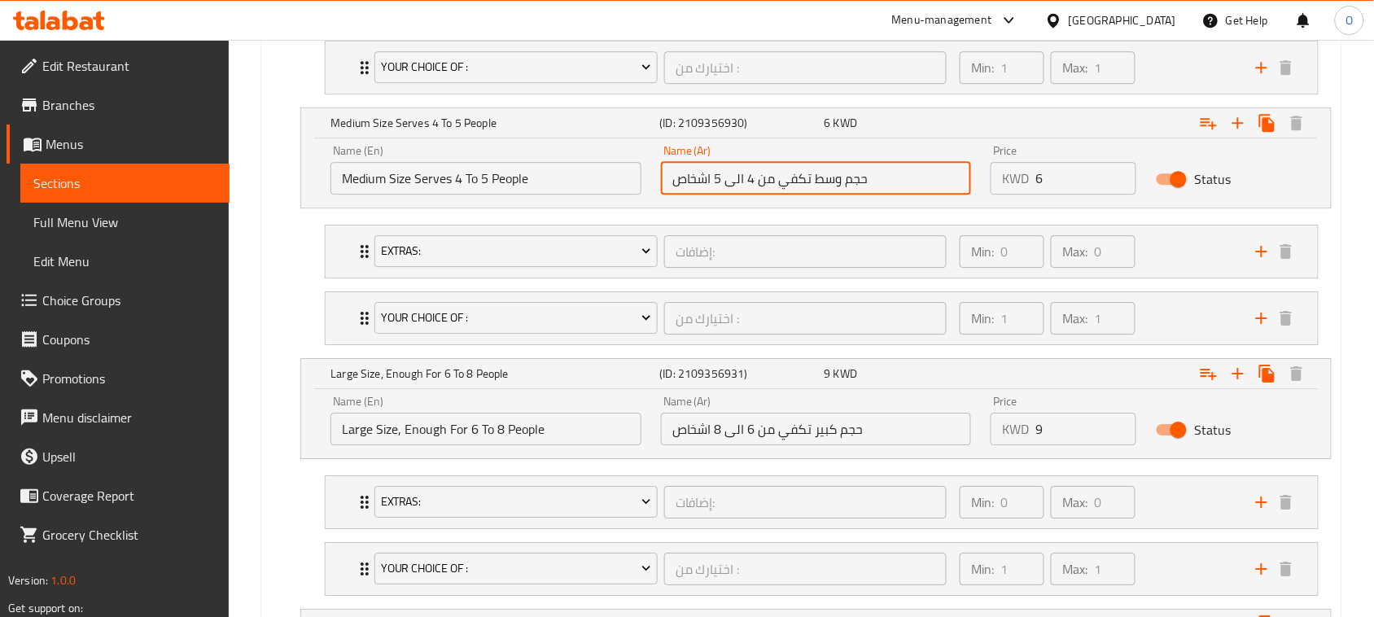
scroll to position [1424, 0]
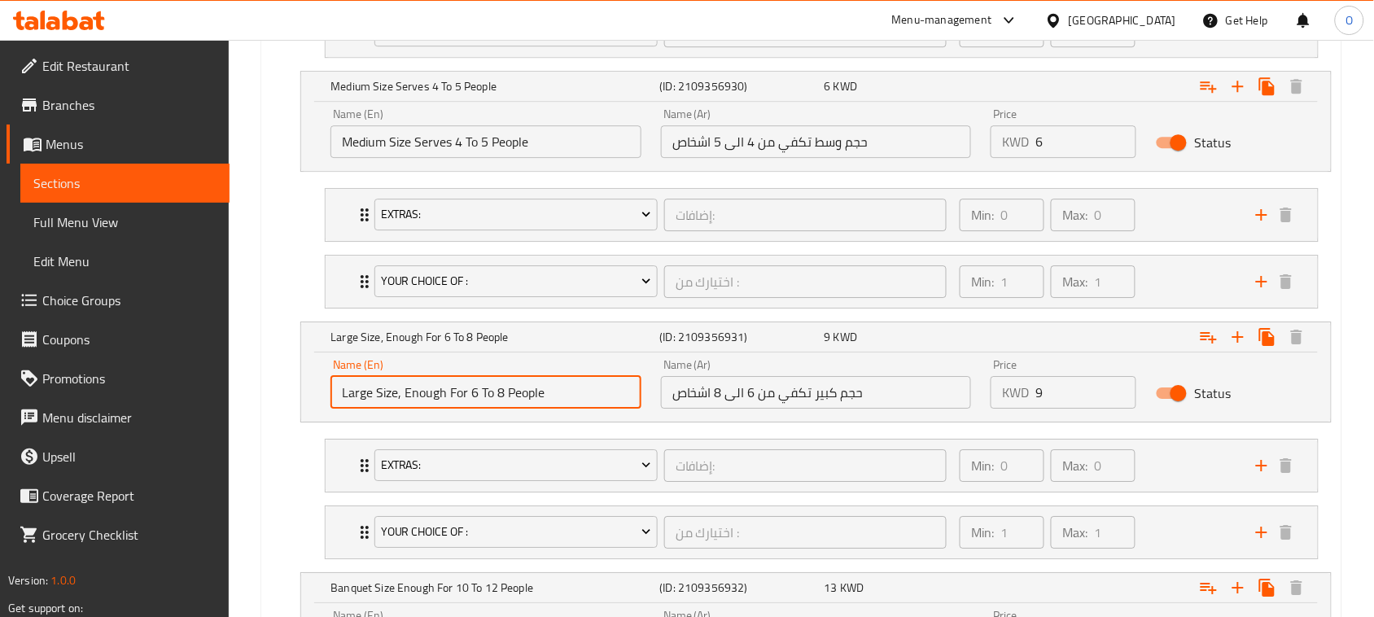
click at [509, 404] on input "Large Size, Enough For 6 To 8 People" at bounding box center [485, 392] width 311 height 33
click at [774, 395] on input "حجم كبير تكفي من 6 الى 8 اشخاص" at bounding box center [816, 392] width 311 height 33
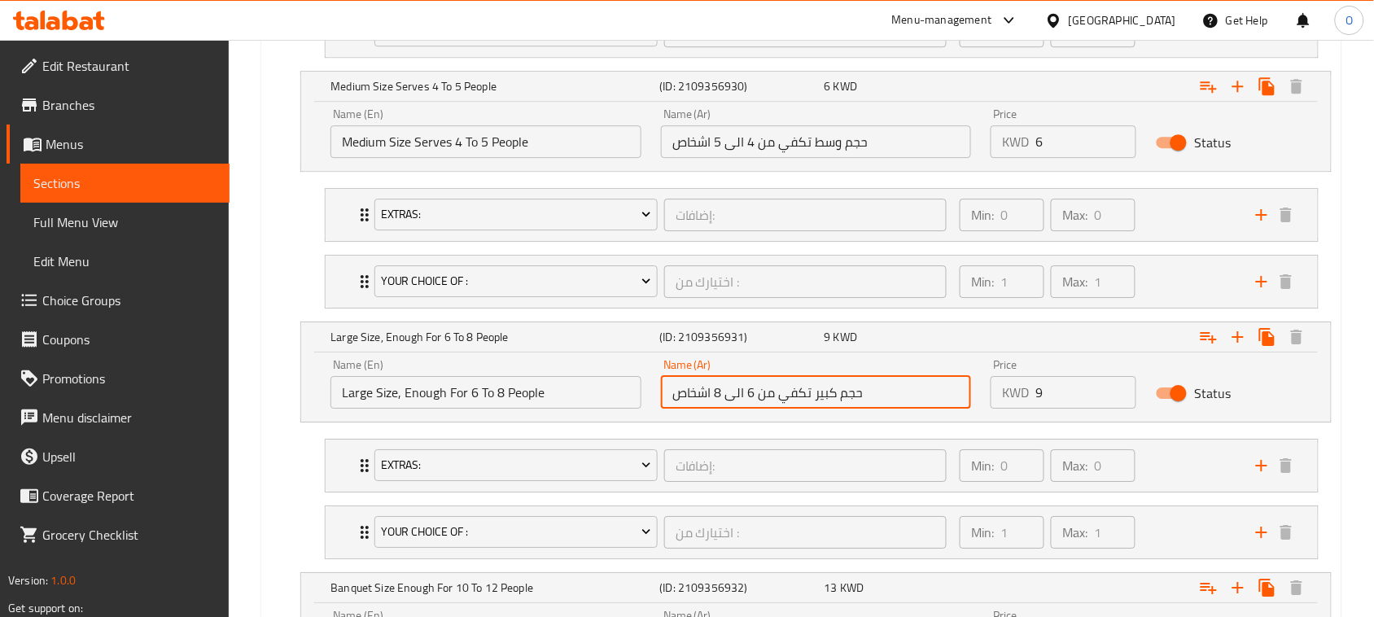
click at [774, 395] on input "حجم كبير تكفي من 6 الى 8 اشخاص" at bounding box center [816, 392] width 311 height 33
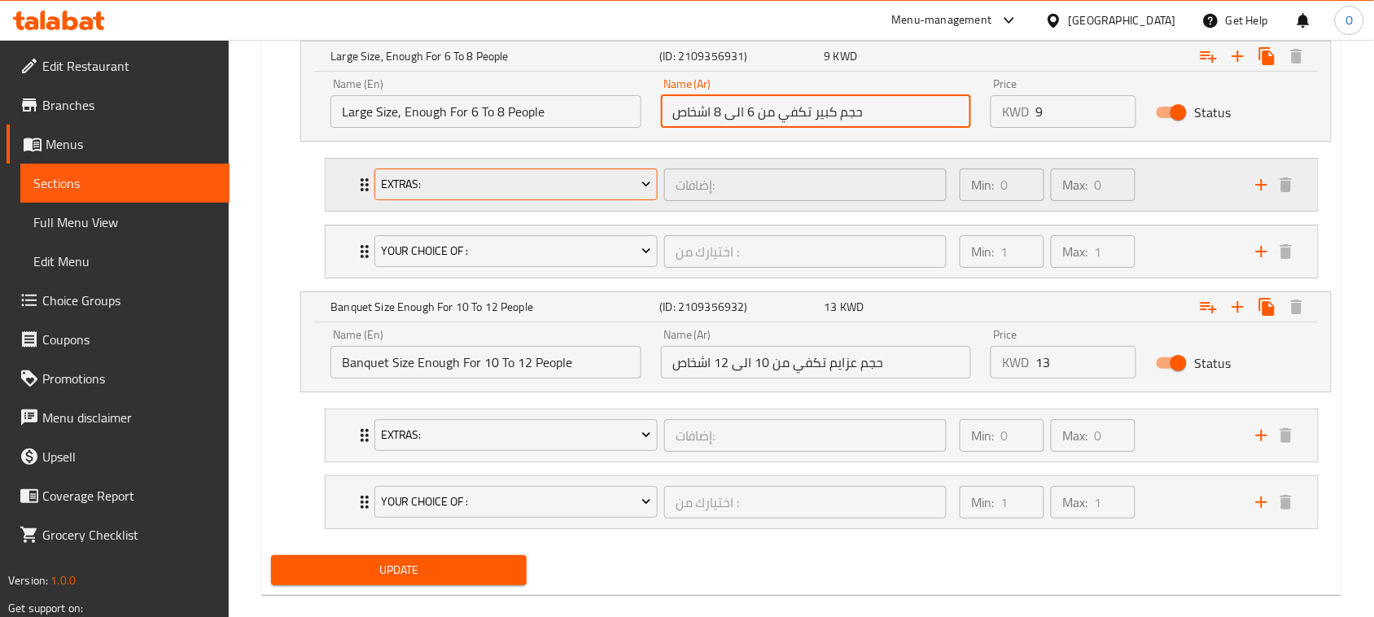
scroll to position [1729, 0]
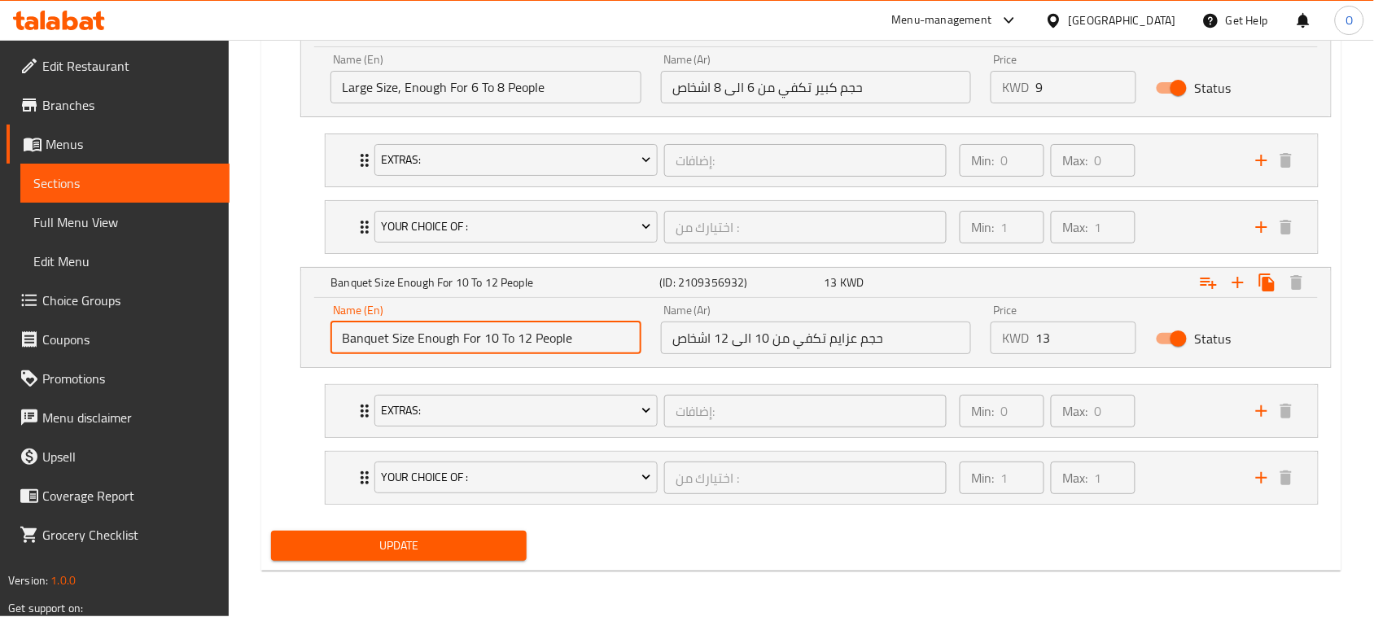
click at [522, 346] on input "Banquet Size Enough For 10 To 12 People" at bounding box center [485, 337] width 311 height 33
click at [746, 347] on input "حجم عزايم تكفي من 10 الى 12 اشخاص" at bounding box center [816, 337] width 311 height 33
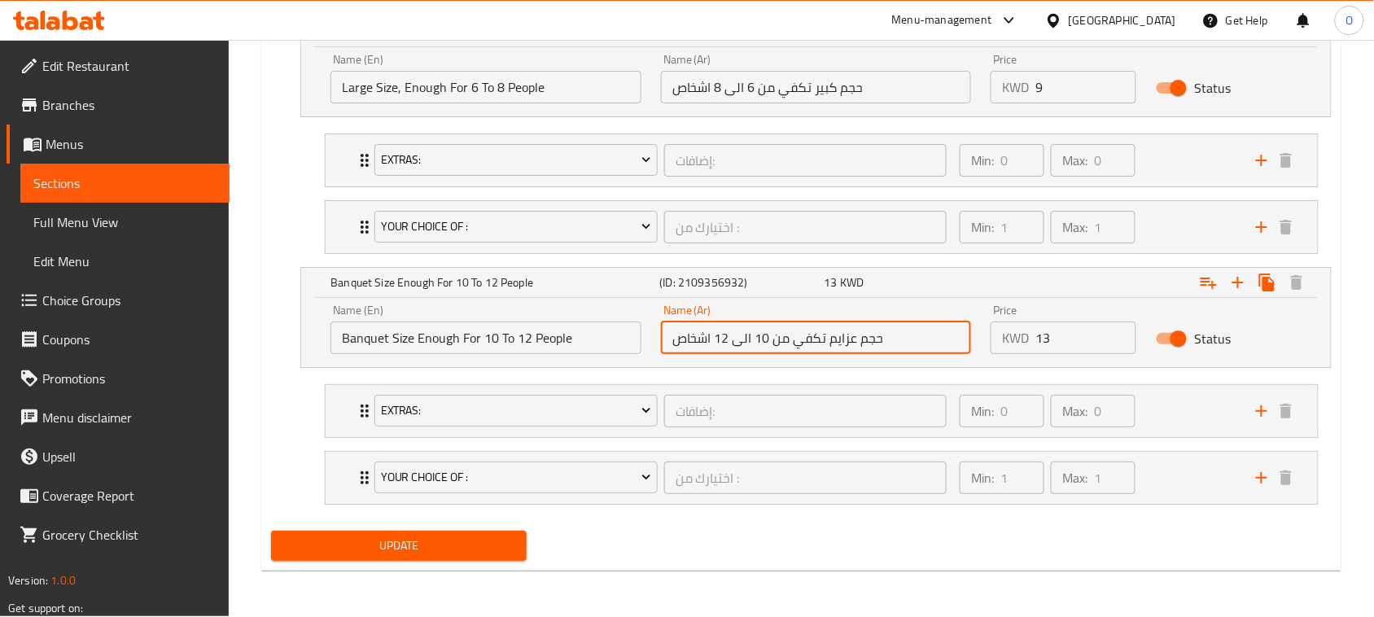
click at [746, 347] on input "حجم عزايم تكفي من 10 الى 12 اشخاص" at bounding box center [816, 337] width 311 height 33
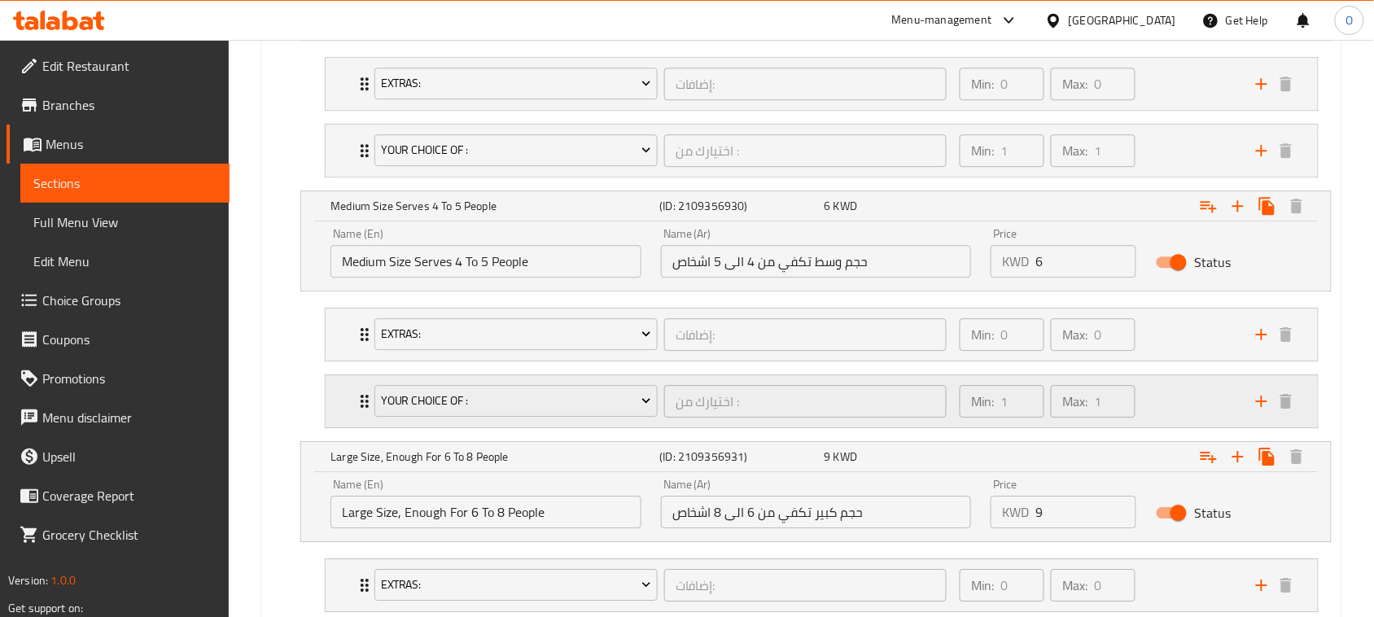
scroll to position [1119, 0]
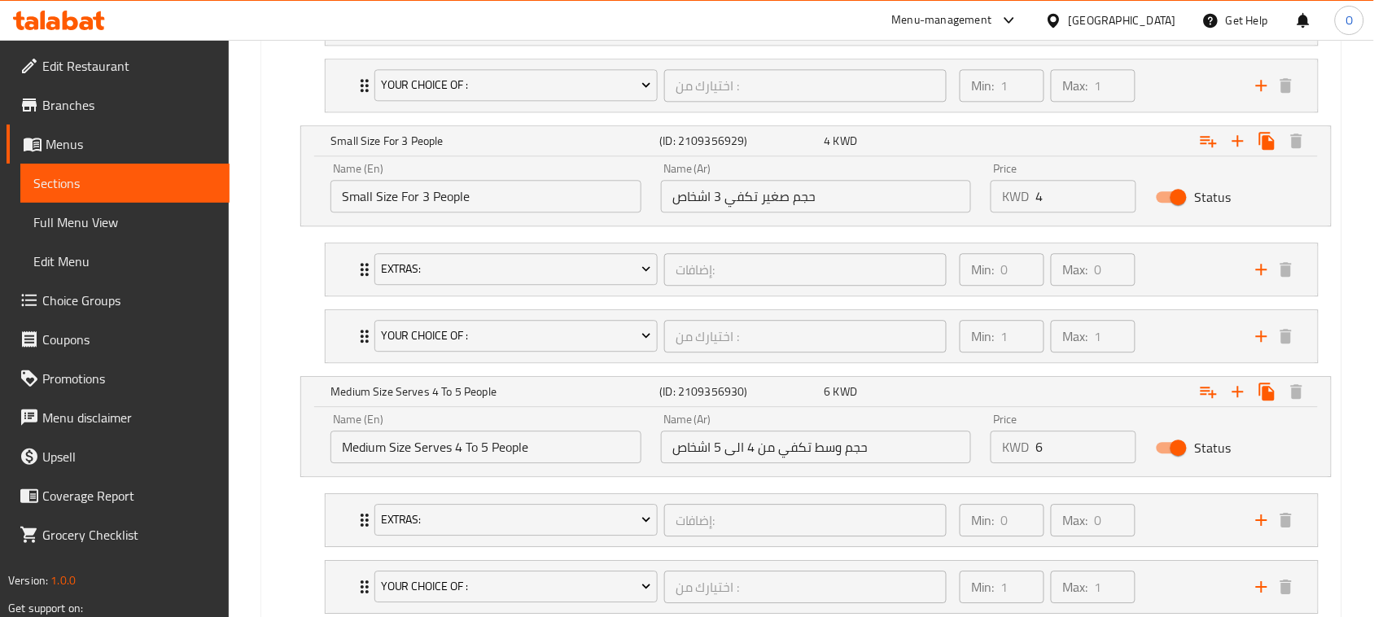
click at [102, 301] on span "Choice Groups" at bounding box center [129, 301] width 174 height 20
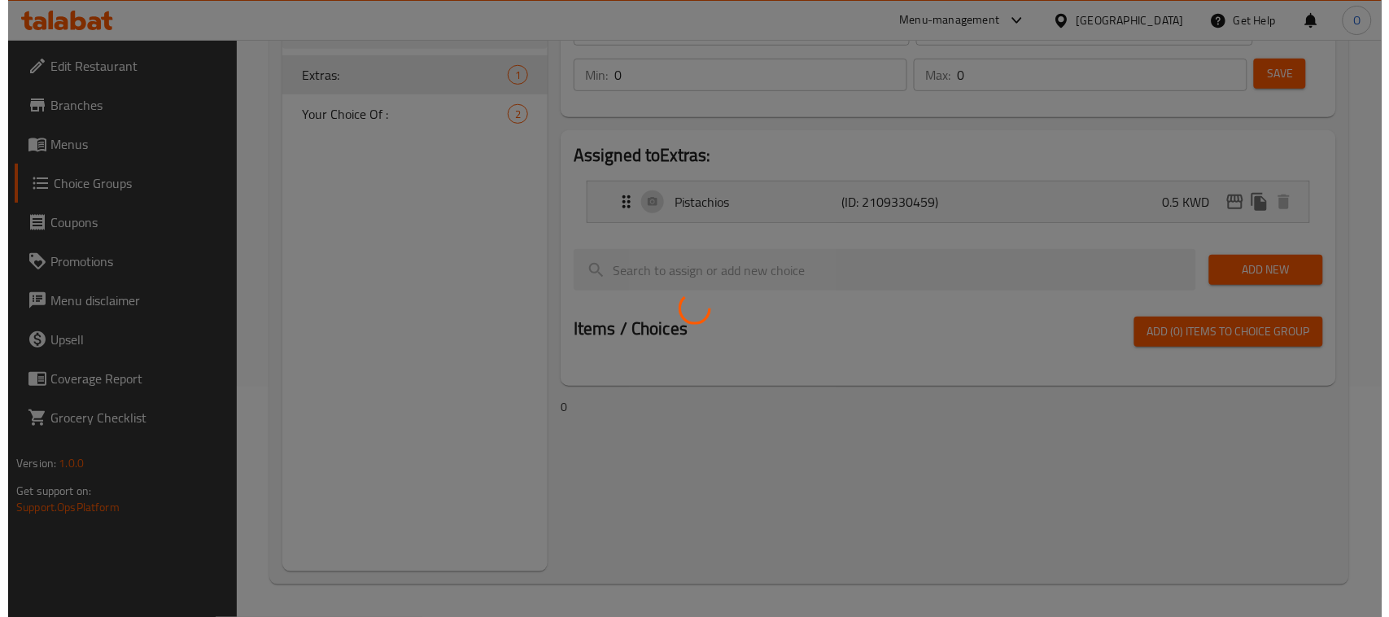
scroll to position [230, 0]
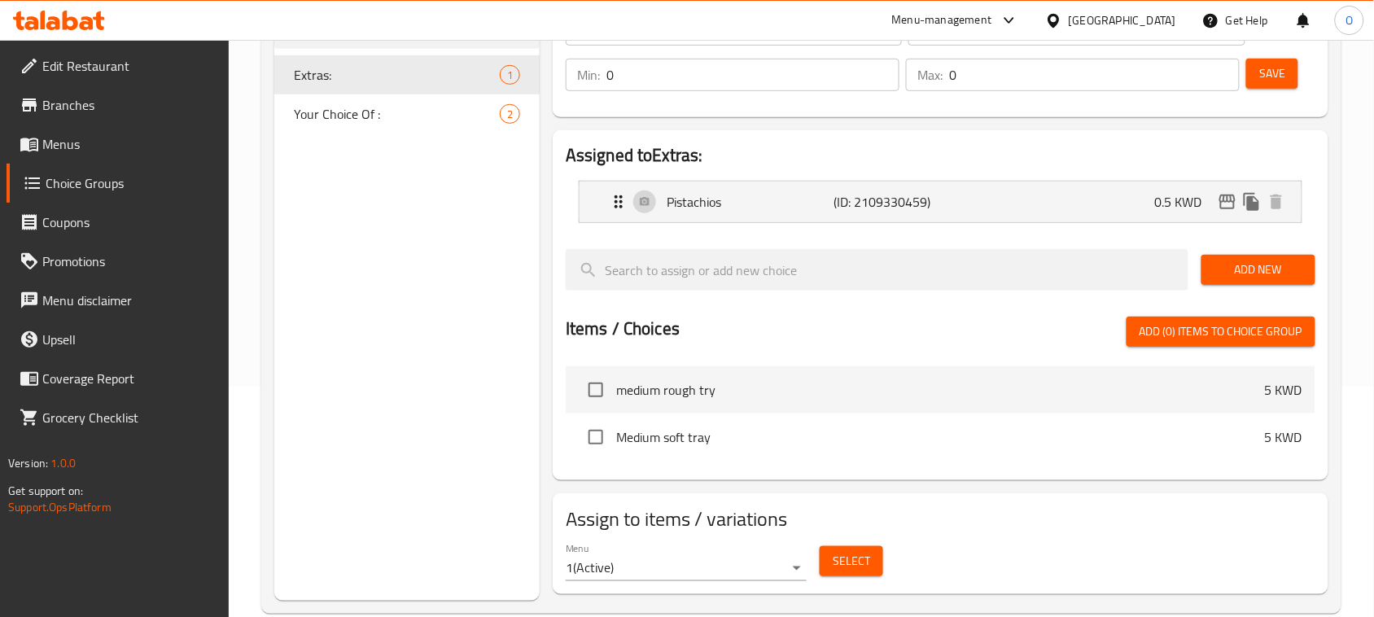
click at [649, 387] on body "​ Menu-management Kuwait Get Help O Edit Restaurant Branches Menus Choice Group…" at bounding box center [687, 98] width 1374 height 577
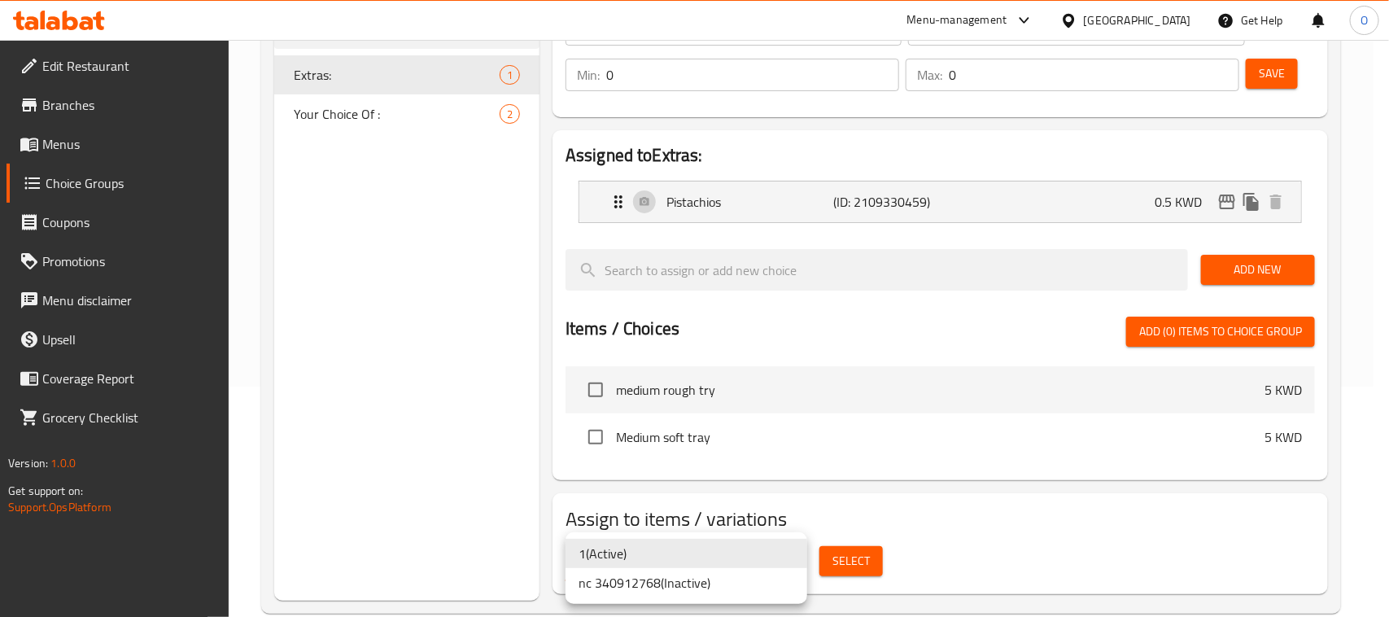
click at [662, 587] on li "nc 340912768 ( Inactive )" at bounding box center [687, 582] width 242 height 29
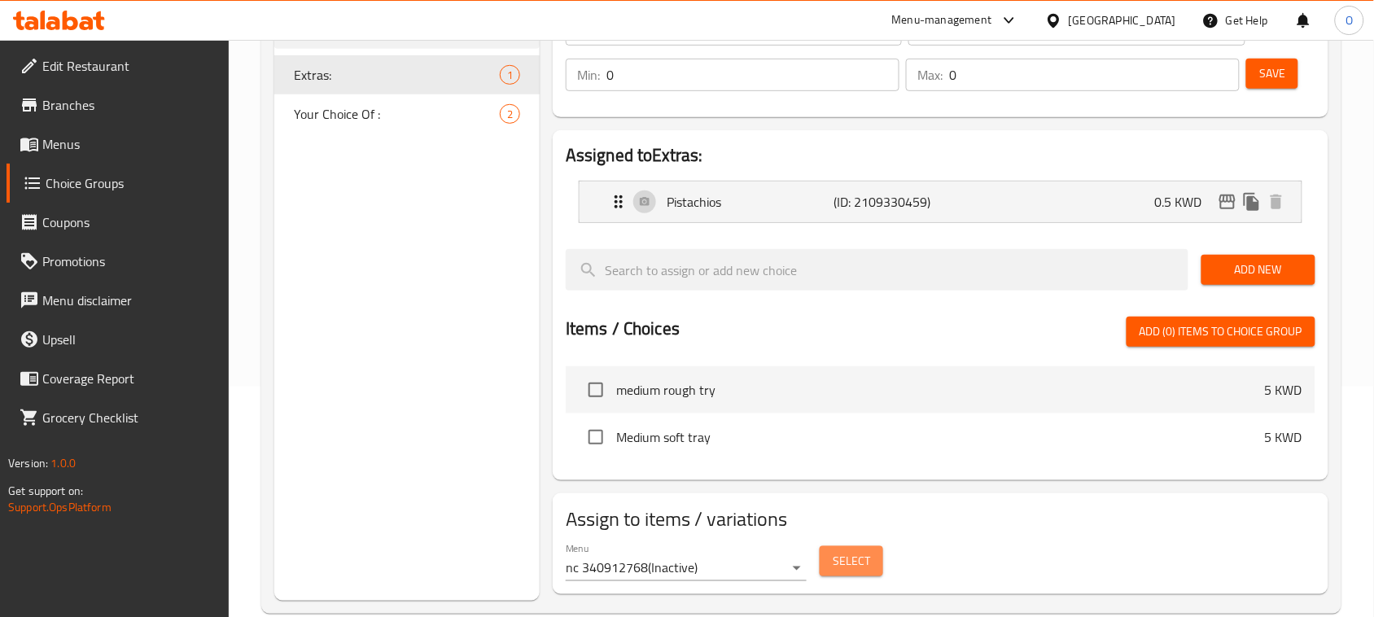
click at [839, 575] on button "Select" at bounding box center [851, 561] width 63 height 30
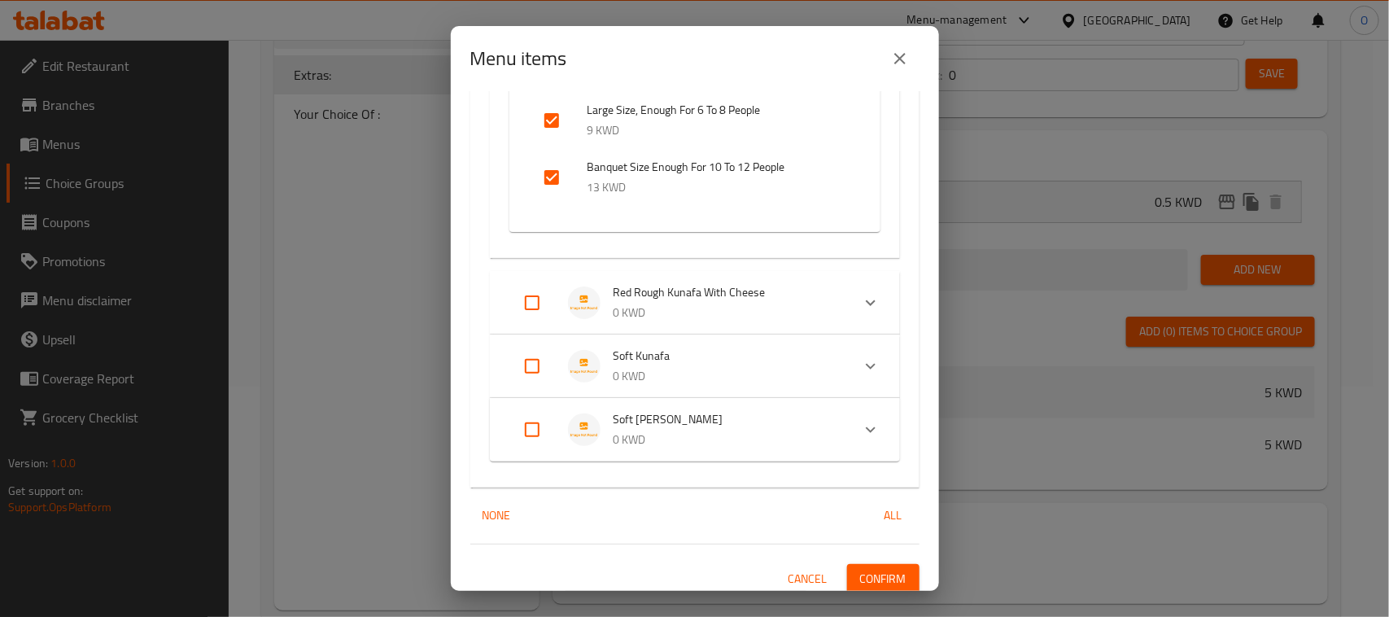
scroll to position [1431, 0]
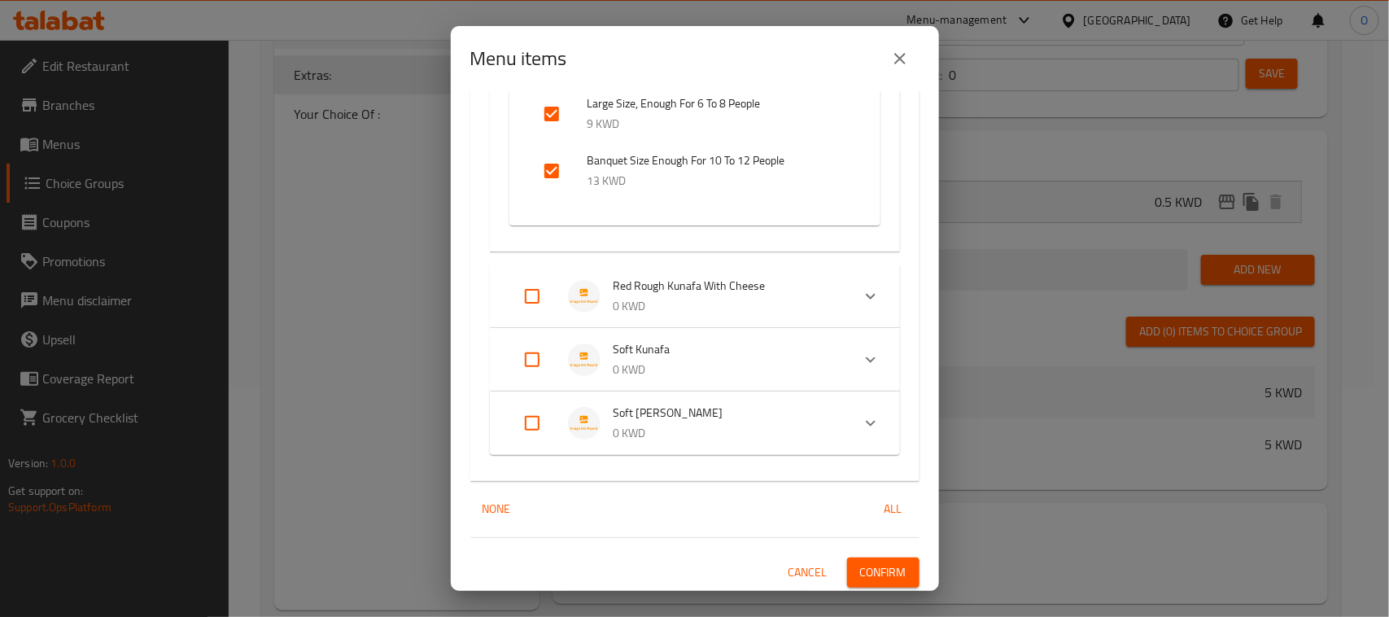
click at [527, 419] on input "Expand" at bounding box center [532, 423] width 39 height 39
checkbox input "true"
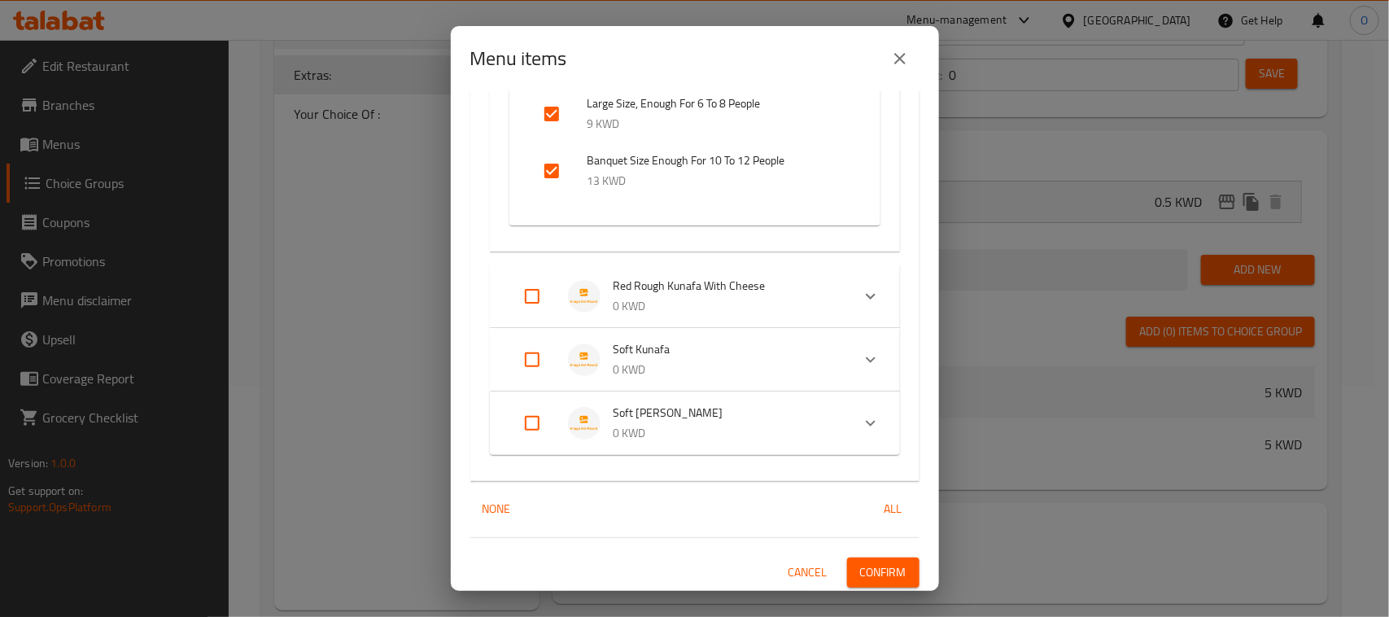
checkbox input "true"
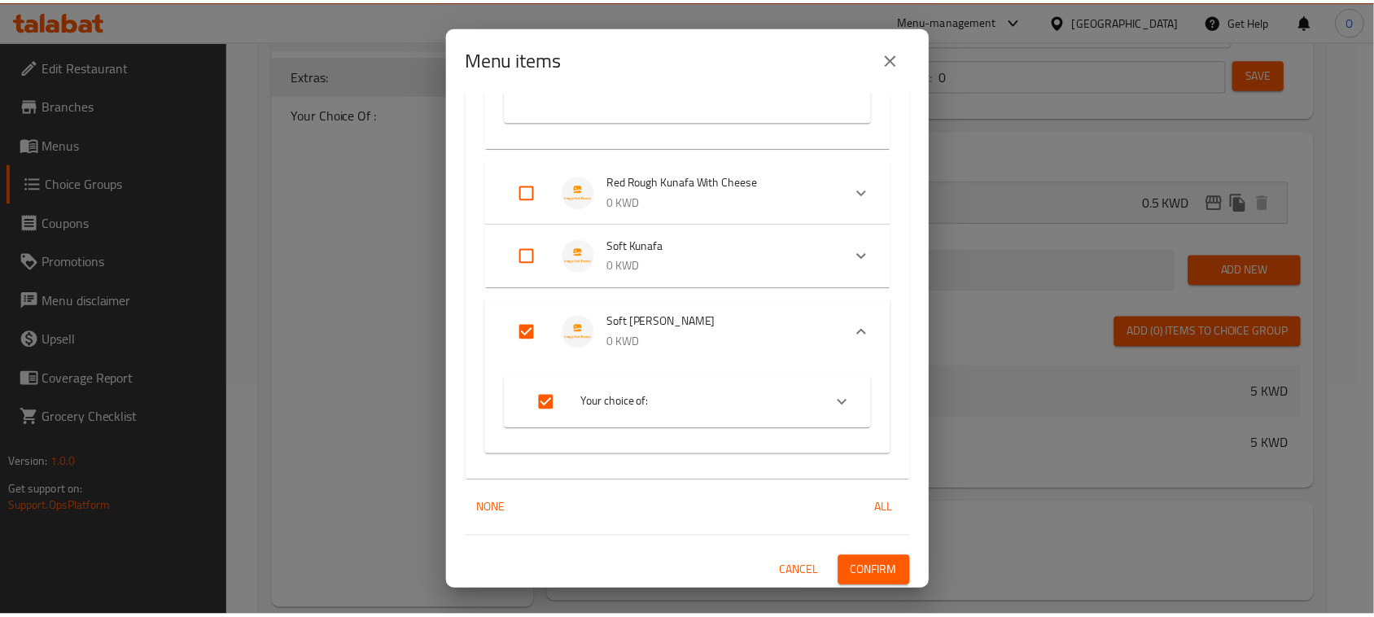
scroll to position [1536, 0]
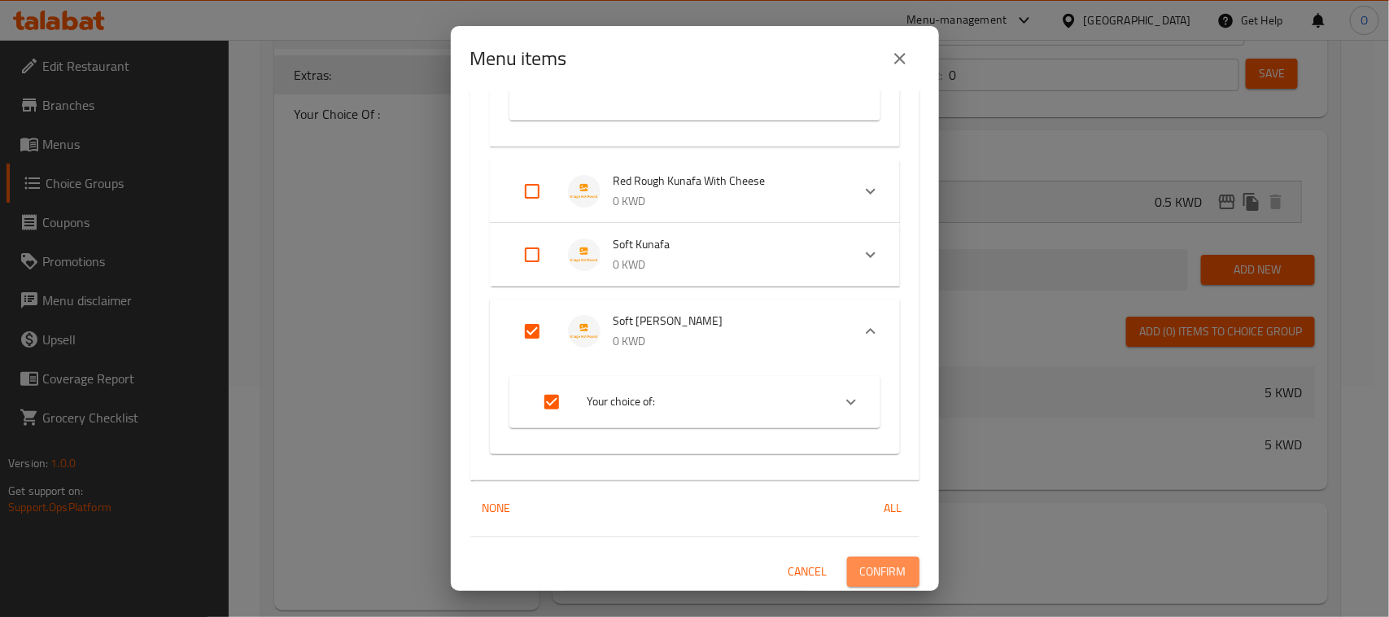
click at [860, 562] on span "Confirm" at bounding box center [883, 572] width 46 height 20
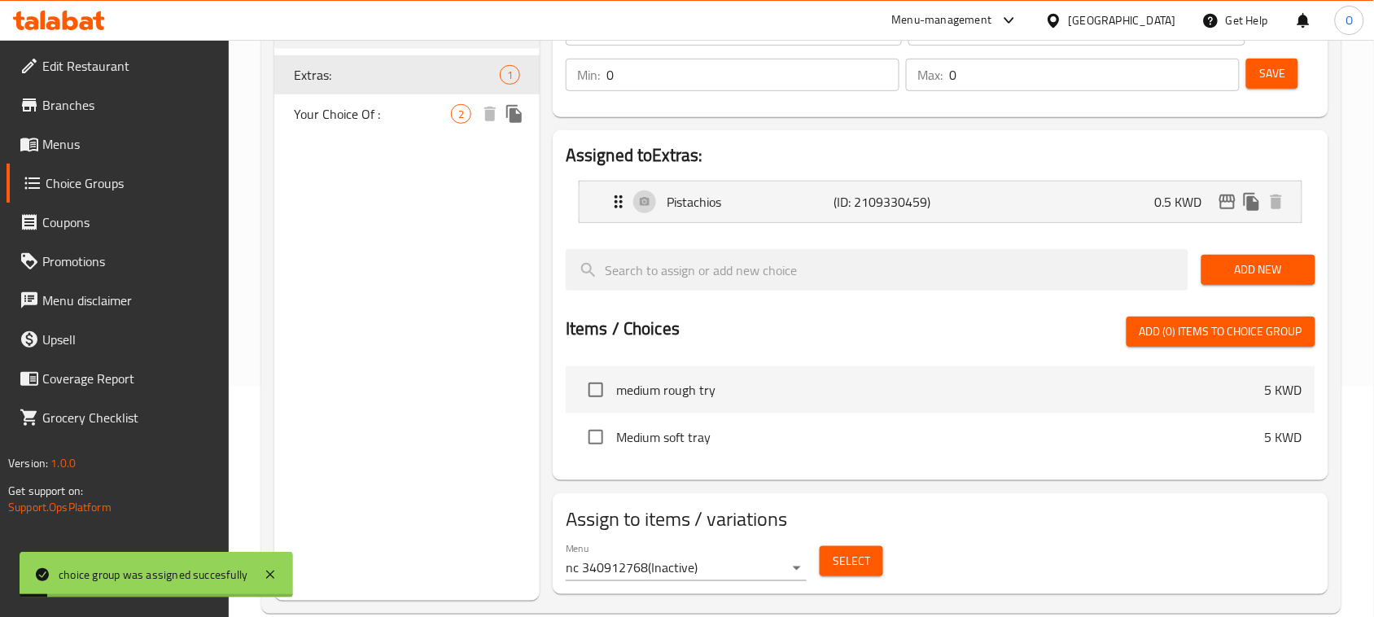
click at [422, 122] on span "Your Choice Of :" at bounding box center [372, 114] width 157 height 20
type input "Your Choice Of :"
type input "اختيارك من :"
type input "1"
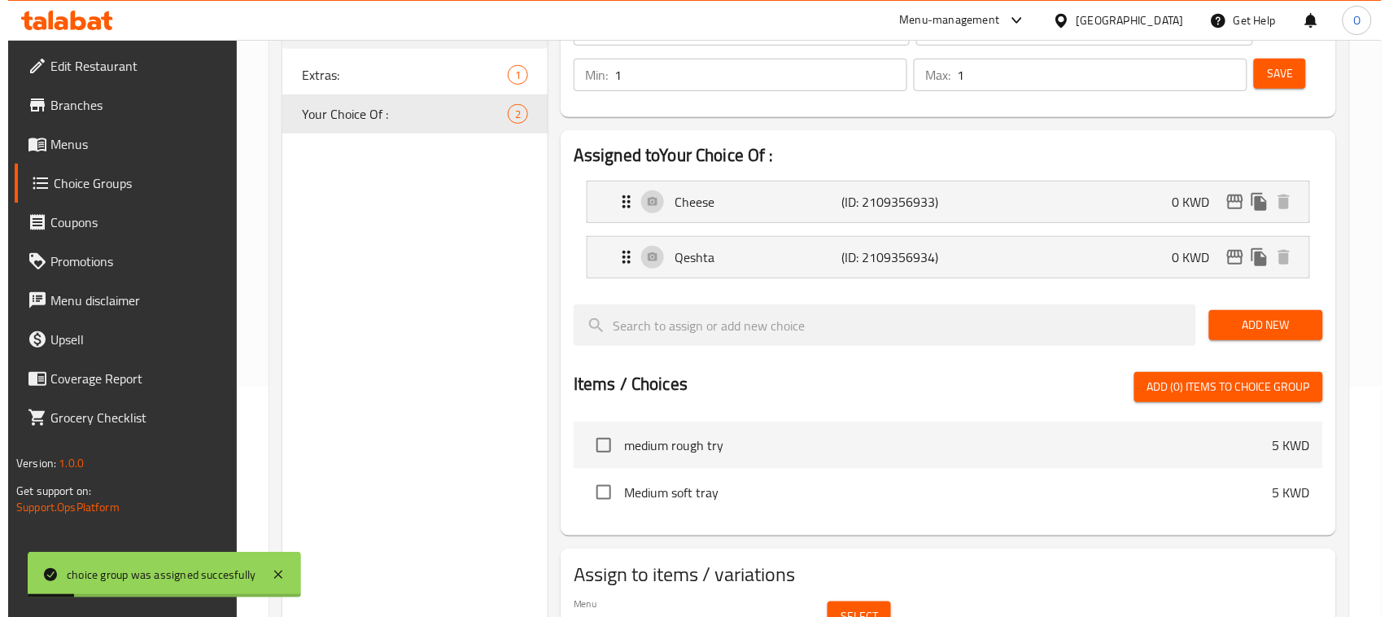
scroll to position [315, 0]
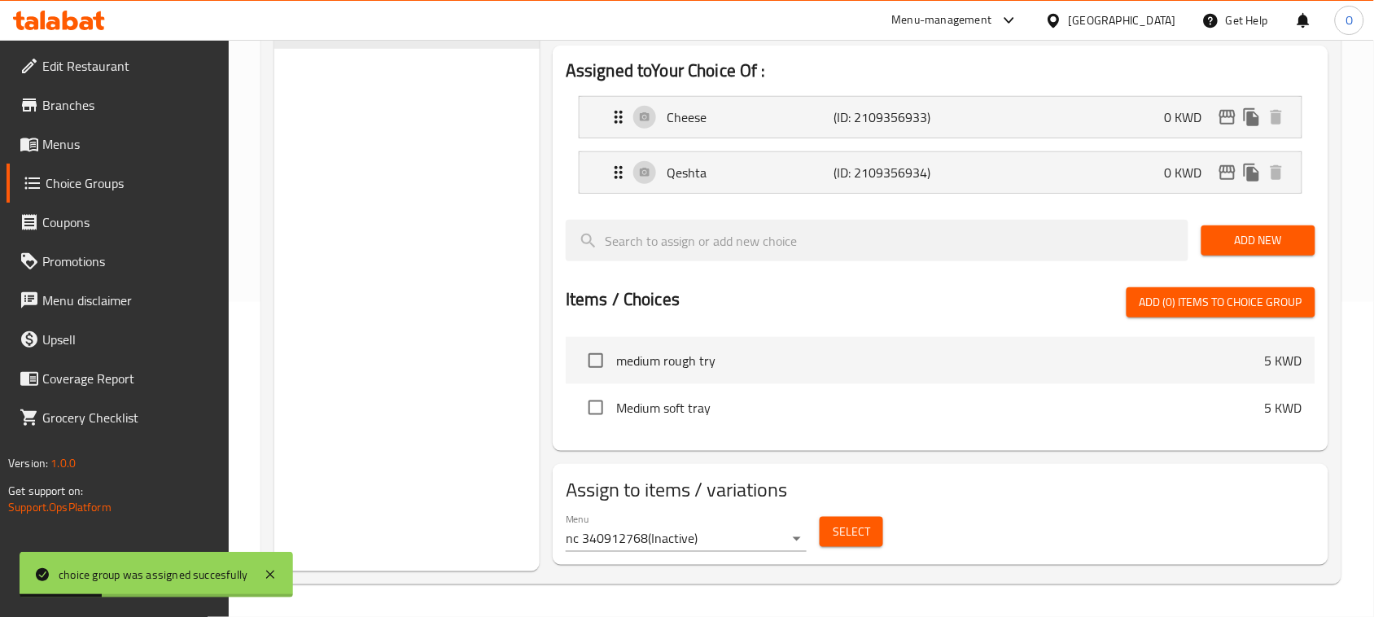
click at [833, 533] on span "Select" at bounding box center [851, 532] width 37 height 20
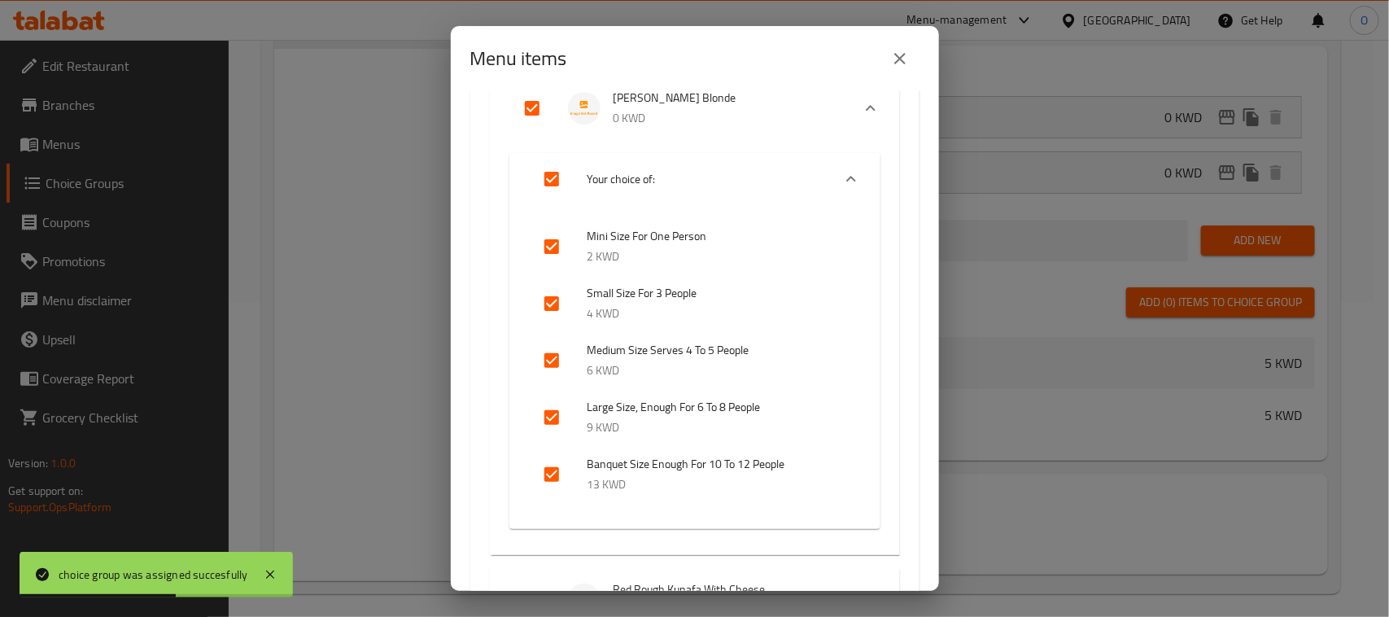
scroll to position [1017, 0]
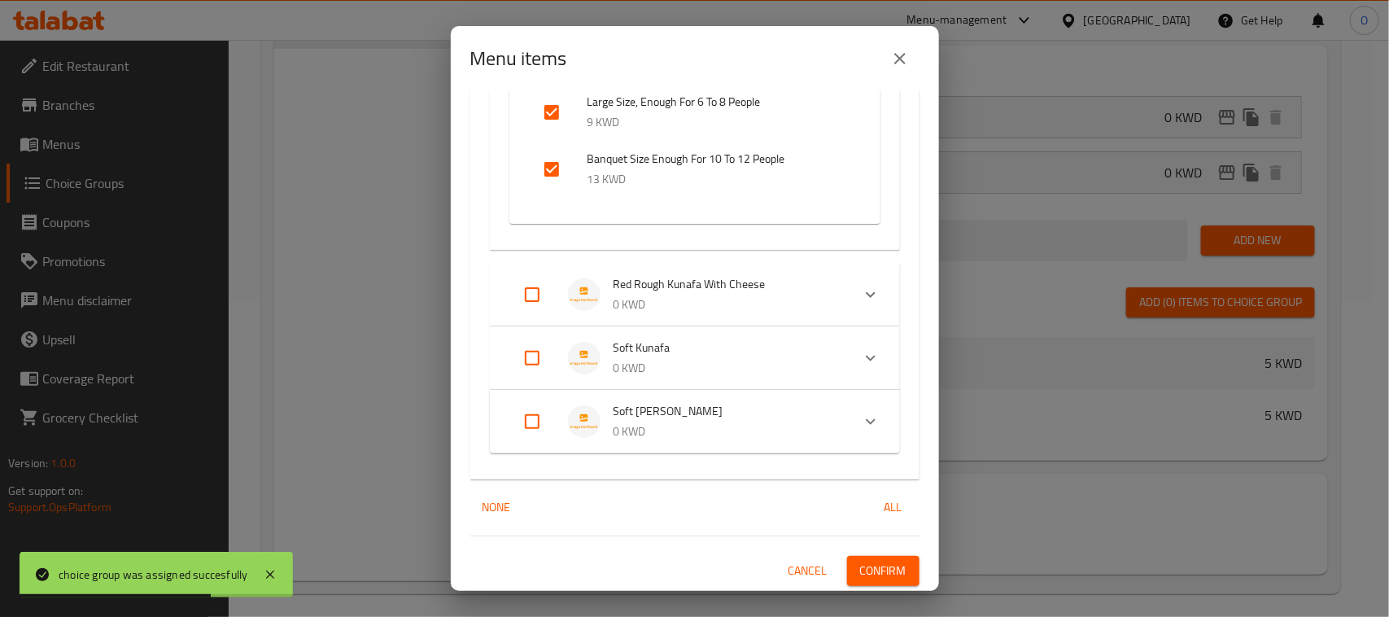
click at [521, 429] on input "Expand" at bounding box center [532, 421] width 39 height 39
checkbox input "true"
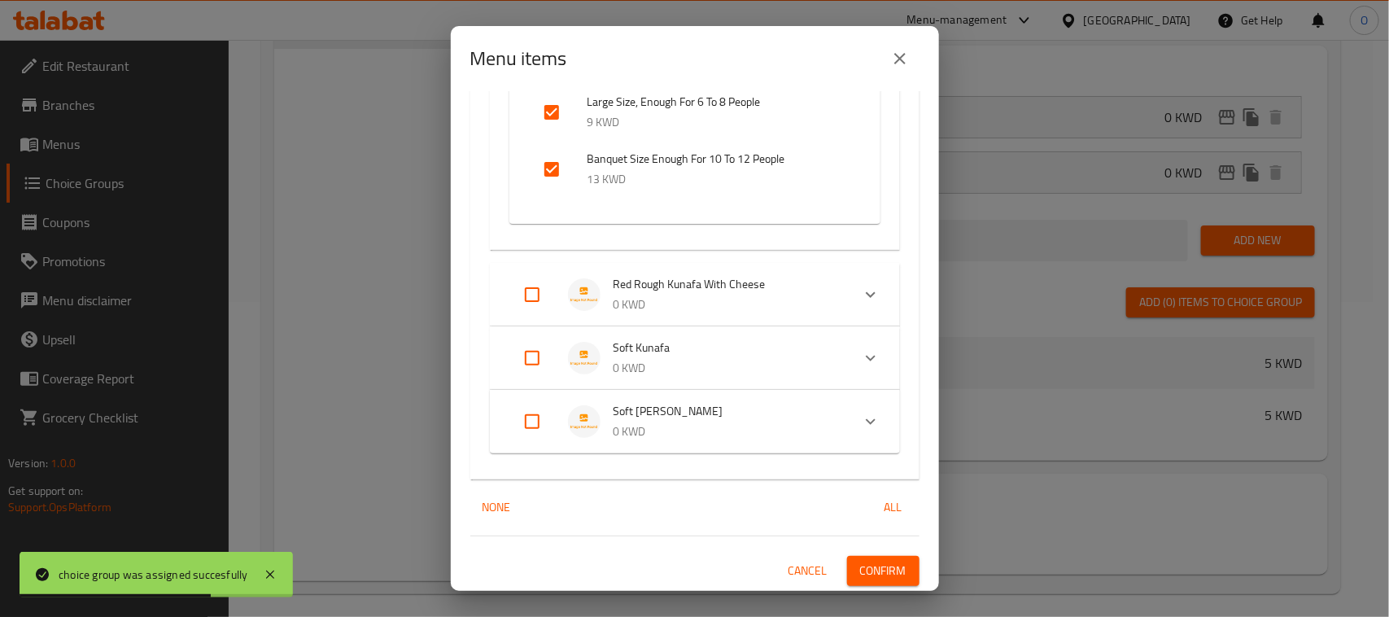
checkbox input "true"
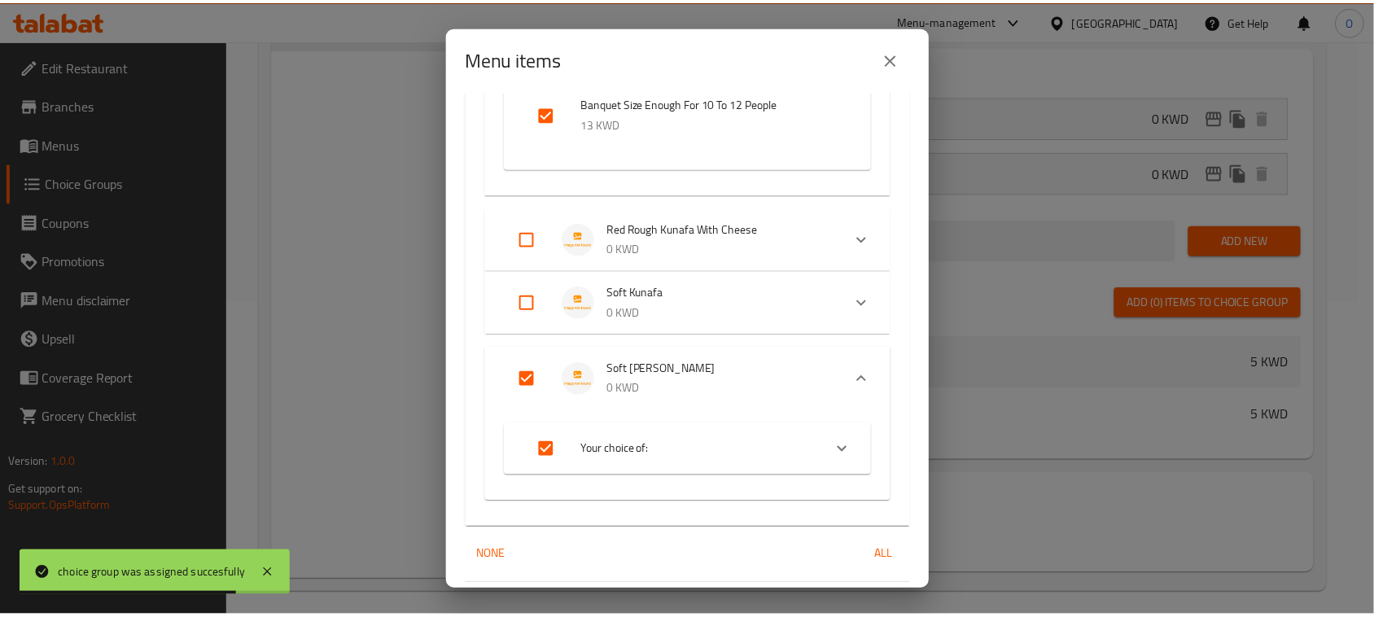
scroll to position [1121, 0]
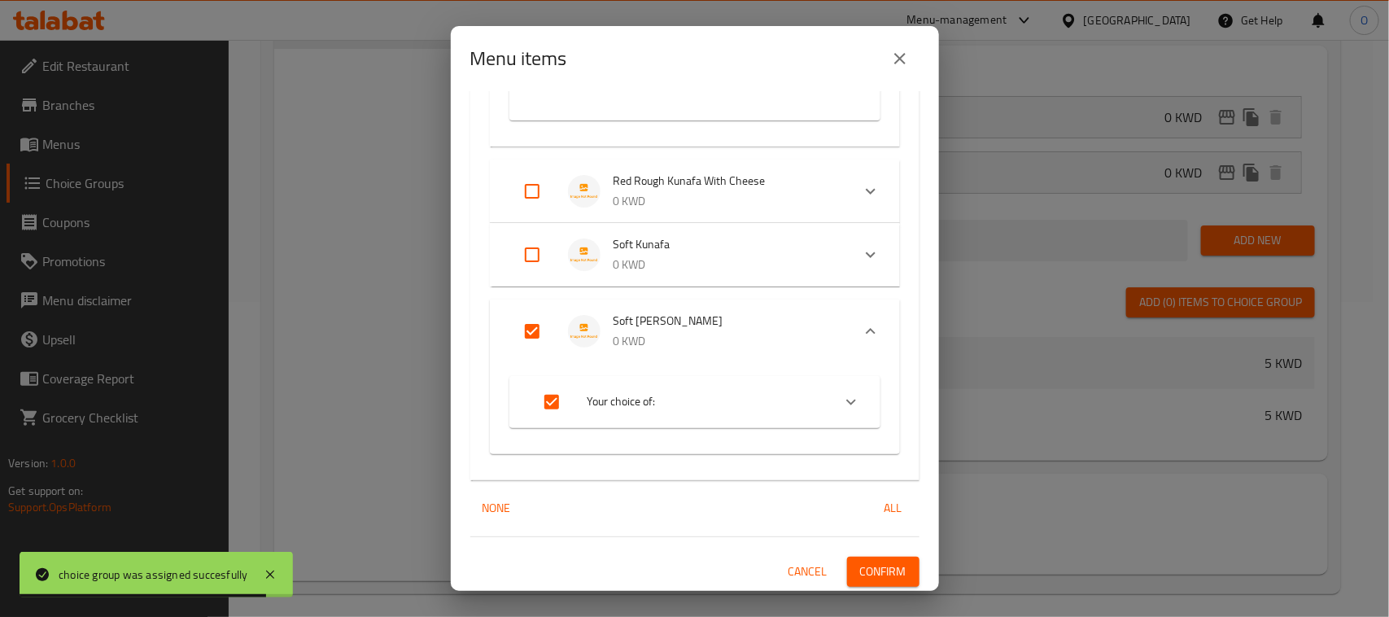
click at [873, 566] on span "Confirm" at bounding box center [883, 572] width 46 height 20
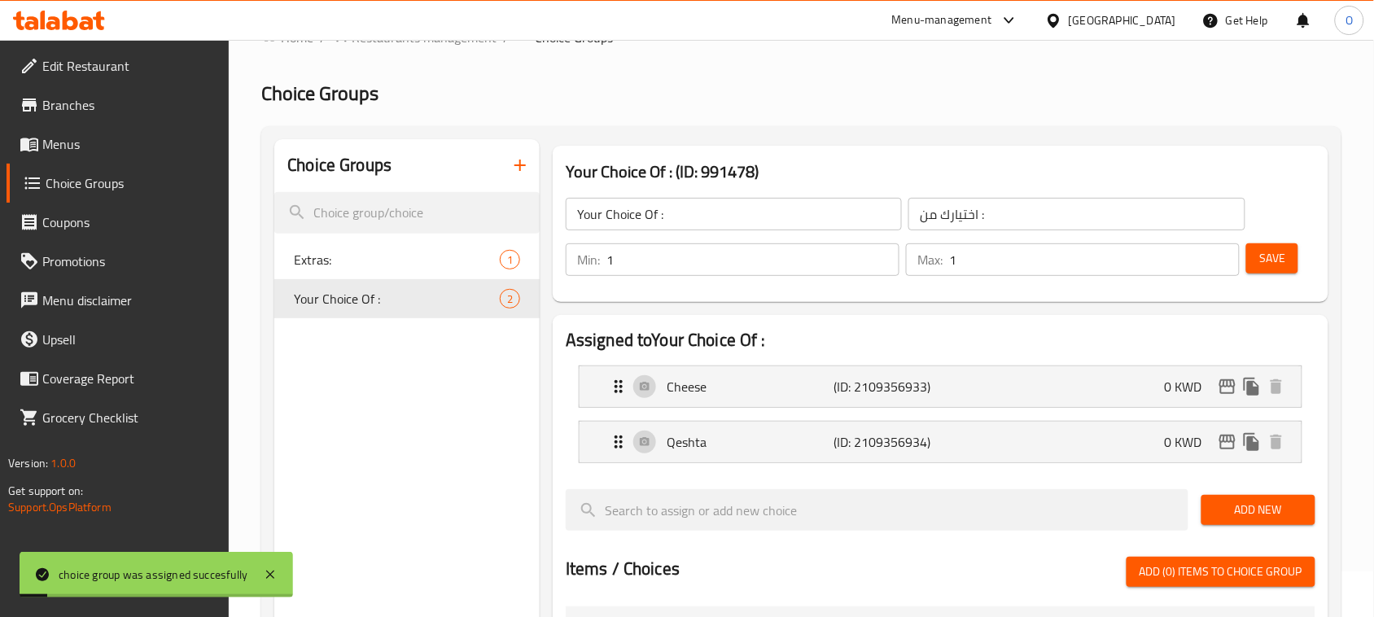
scroll to position [10, 0]
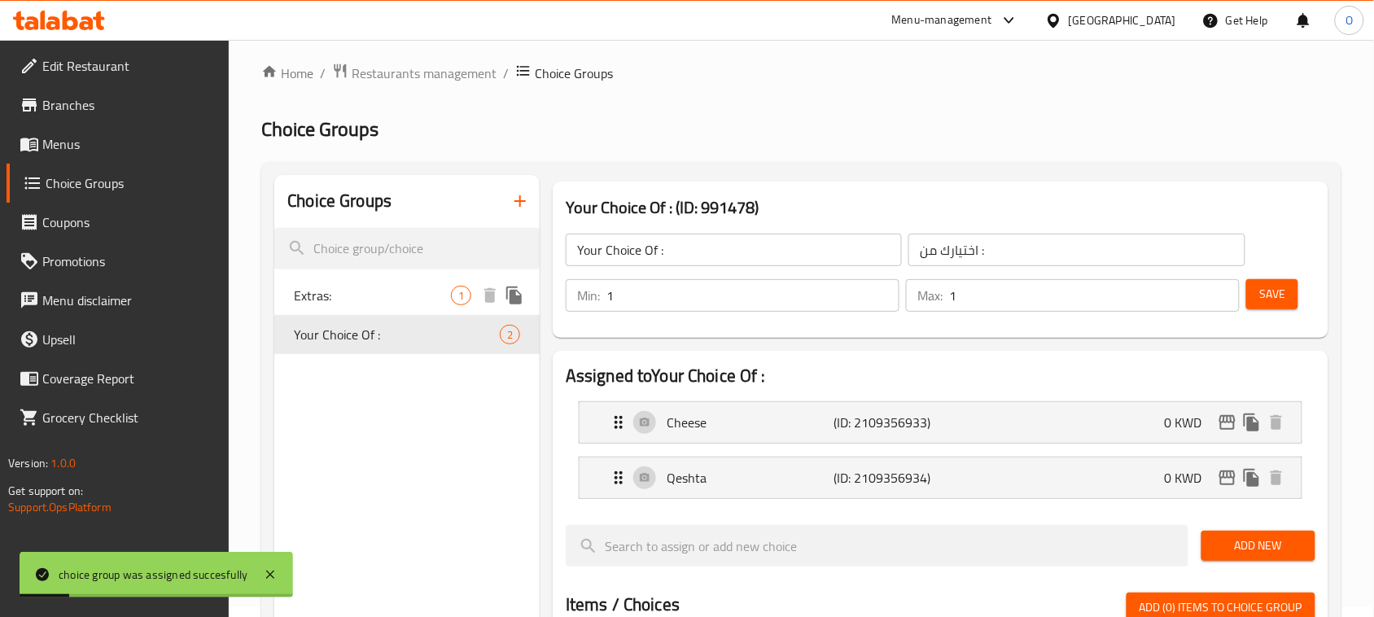
click at [404, 291] on span "Extras:" at bounding box center [372, 296] width 157 height 20
type input "Extras:"
type input "إضافات:"
type input "0"
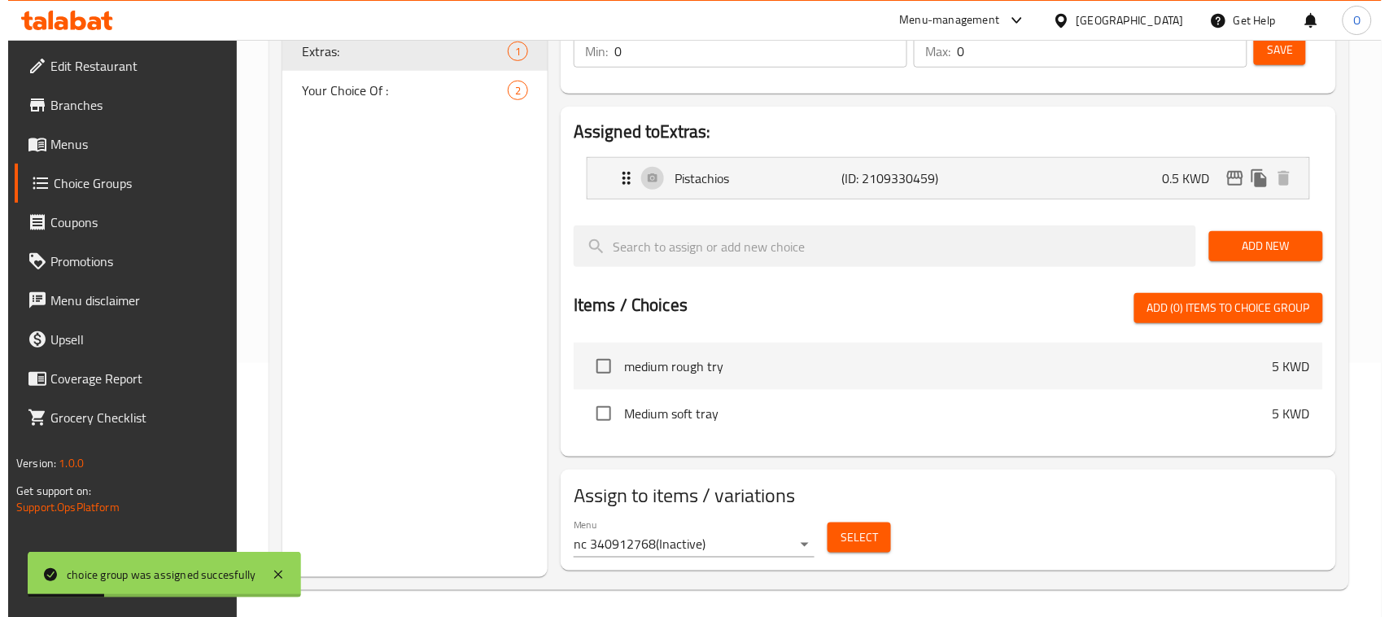
scroll to position [259, 0]
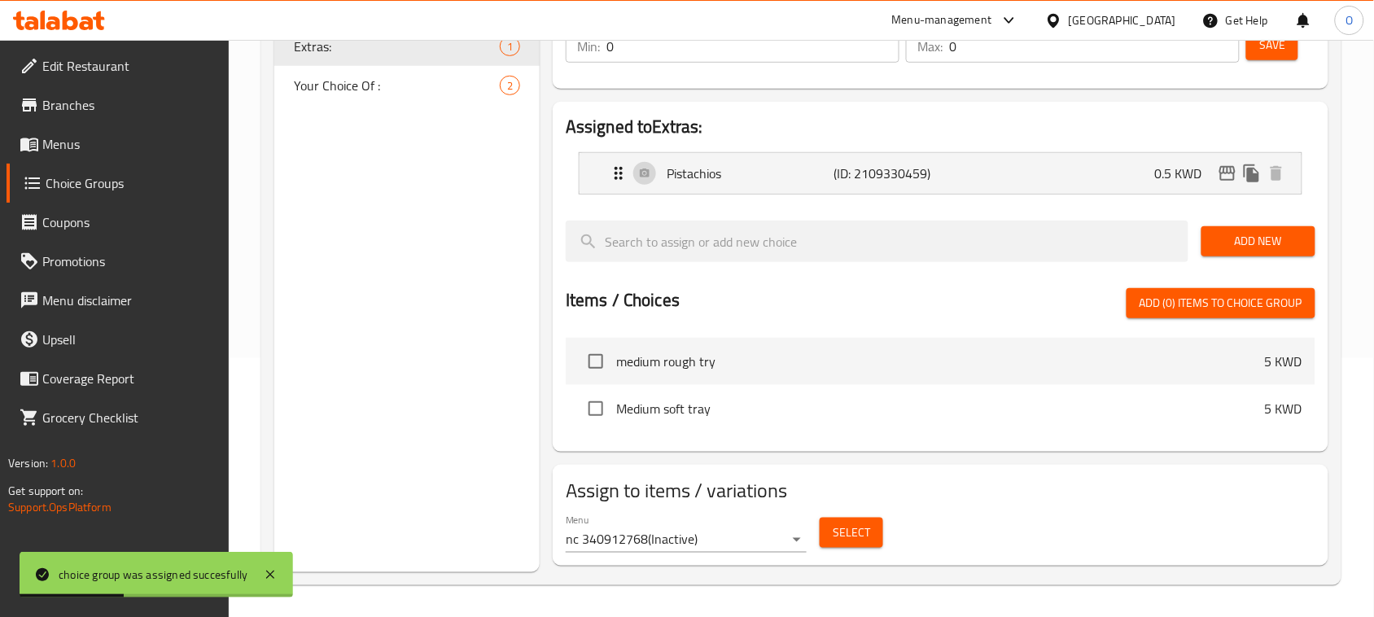
click at [831, 536] on button "Select" at bounding box center [851, 533] width 63 height 30
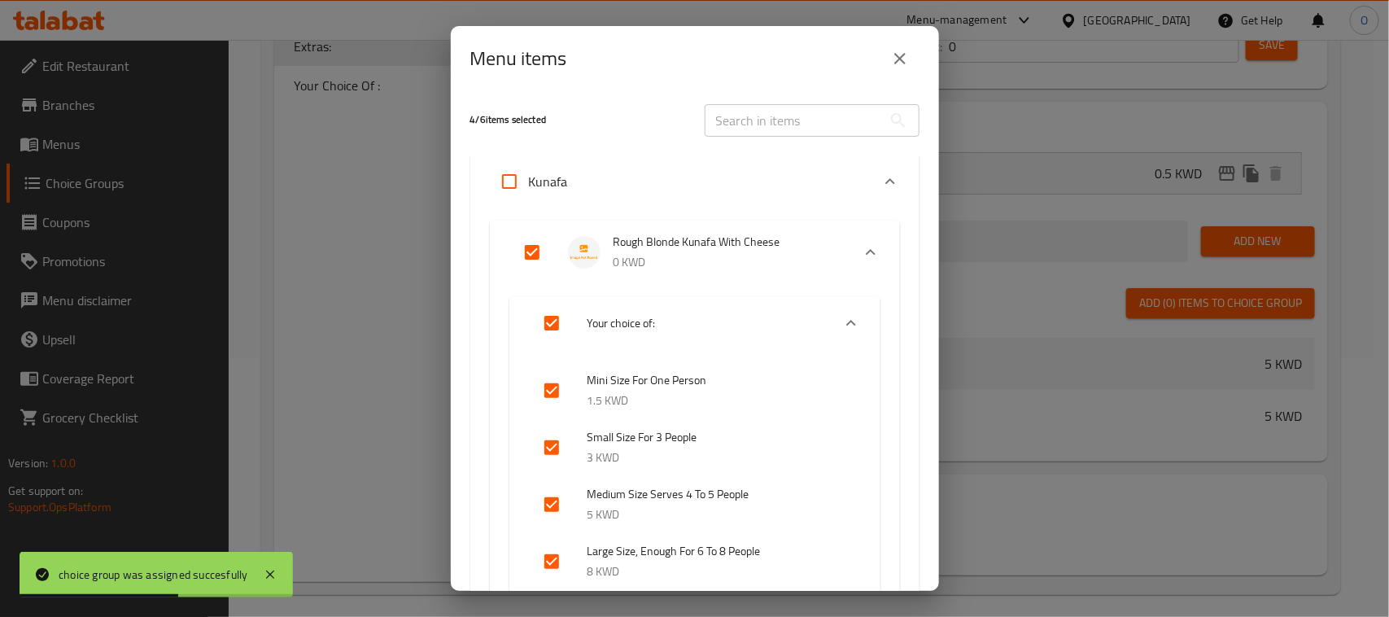
click at [506, 176] on input "Expand" at bounding box center [509, 181] width 39 height 39
checkbox input "true"
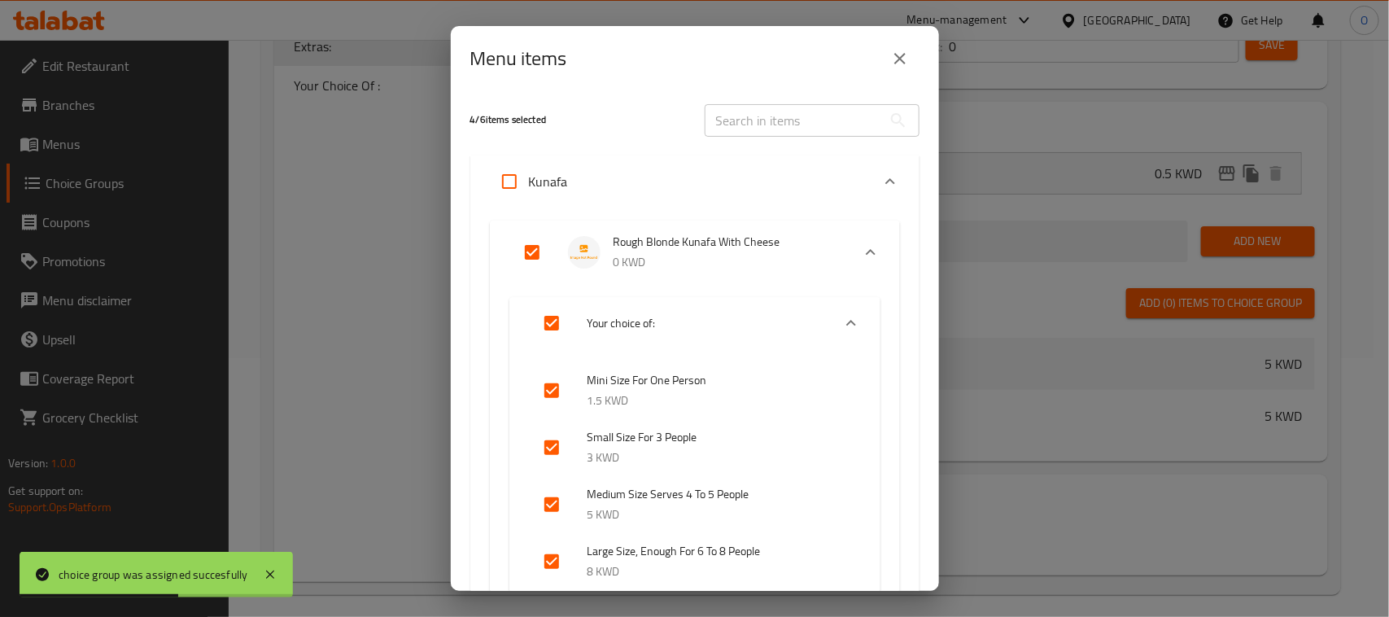
checkbox input "true"
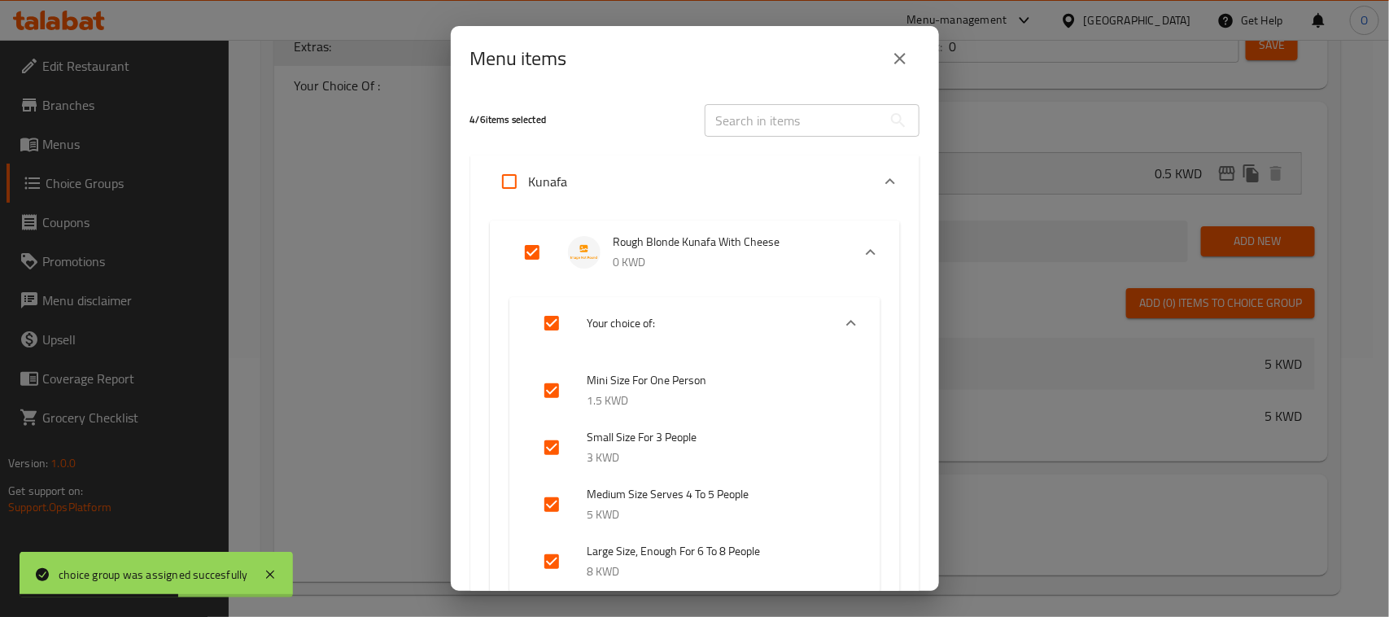
checkbox input "true"
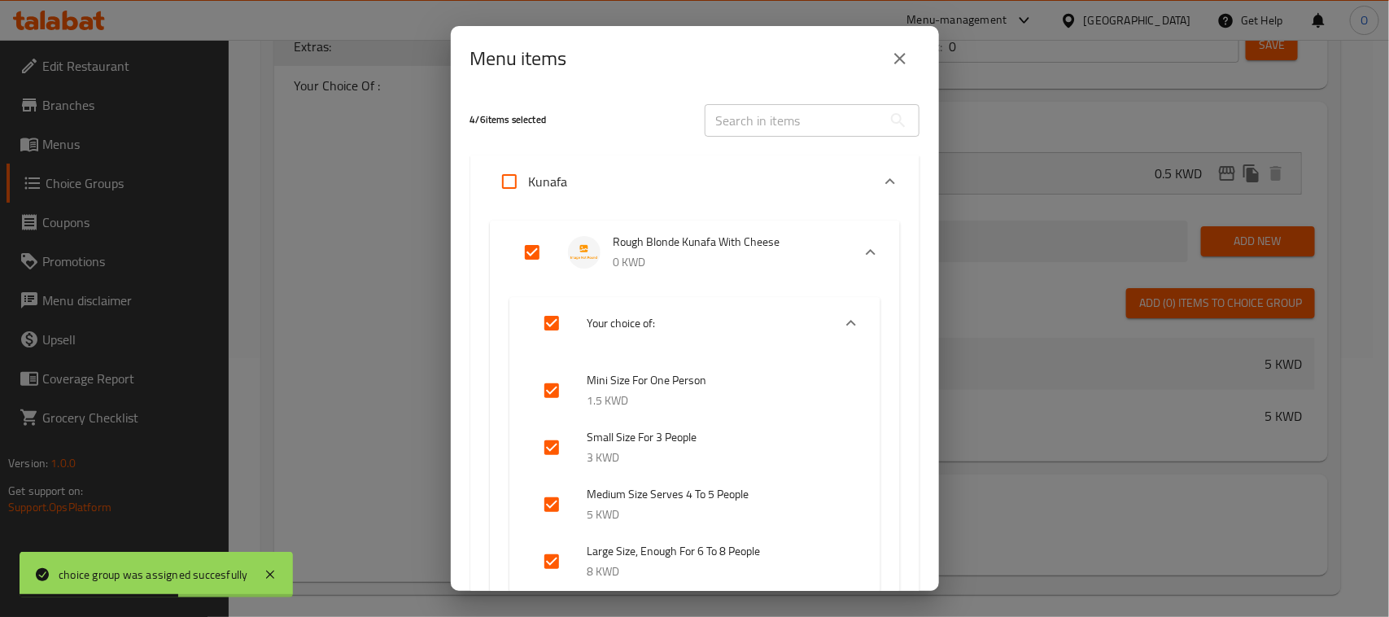
checkbox input "true"
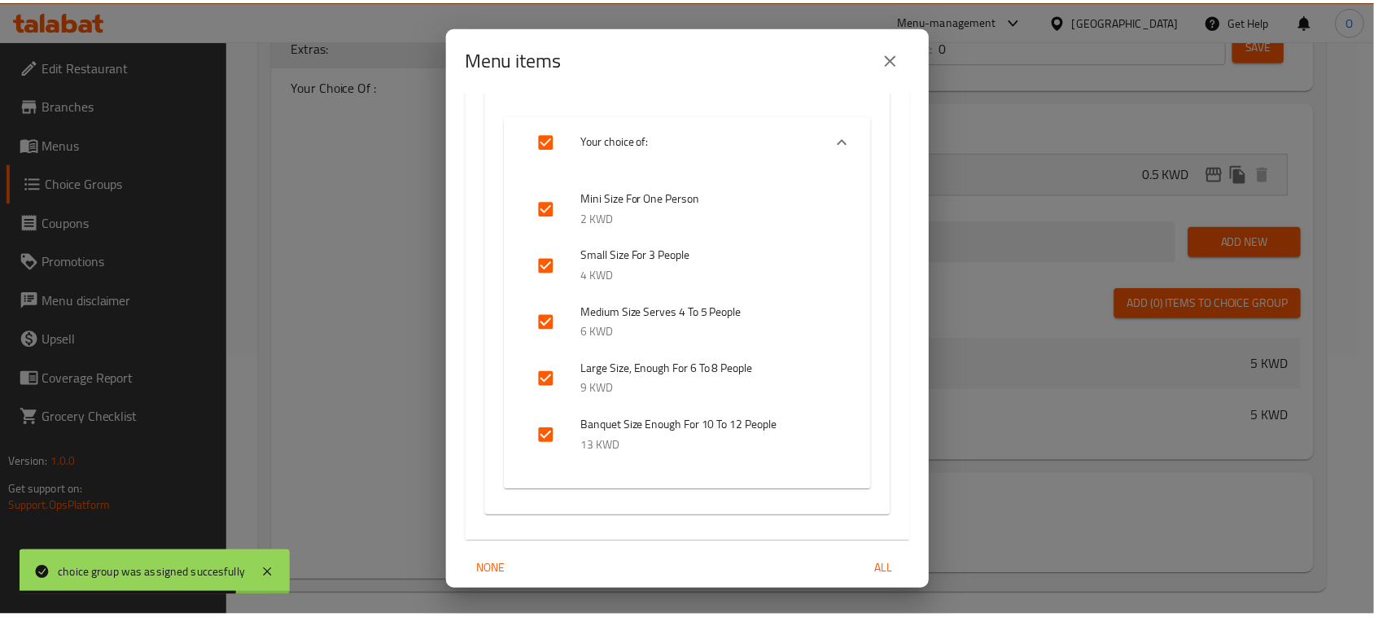
scroll to position [1860, 0]
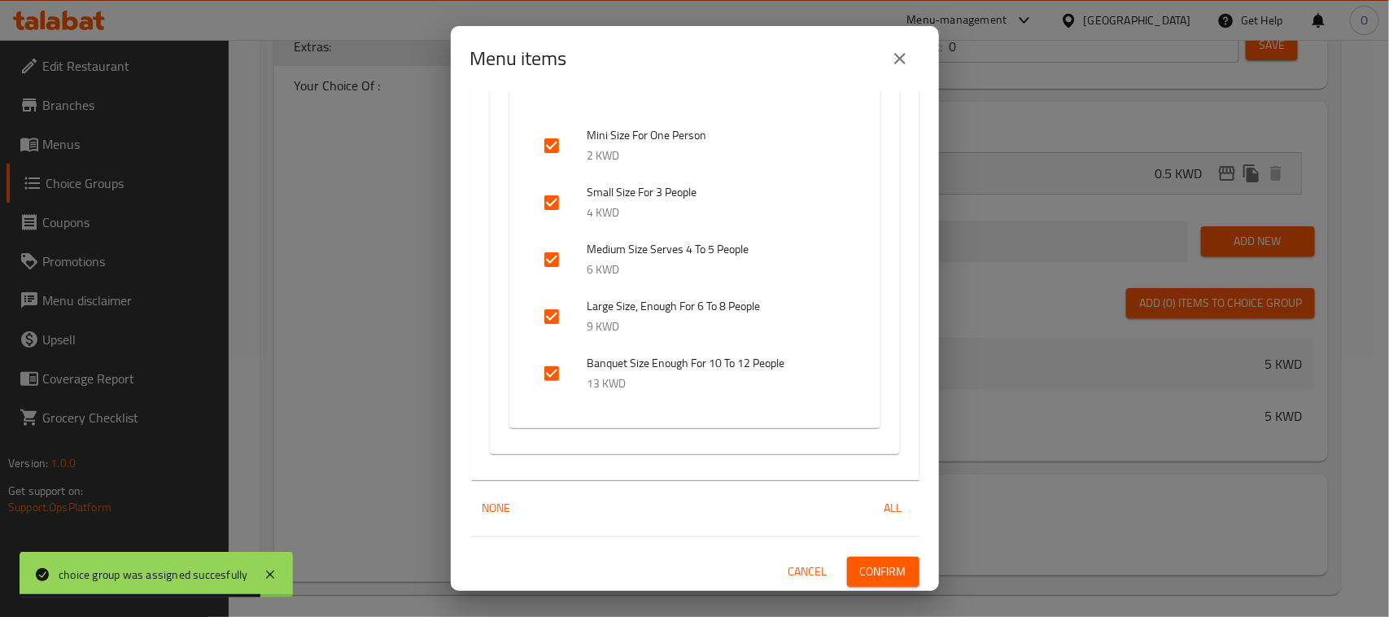
click at [860, 568] on span "Confirm" at bounding box center [883, 572] width 46 height 20
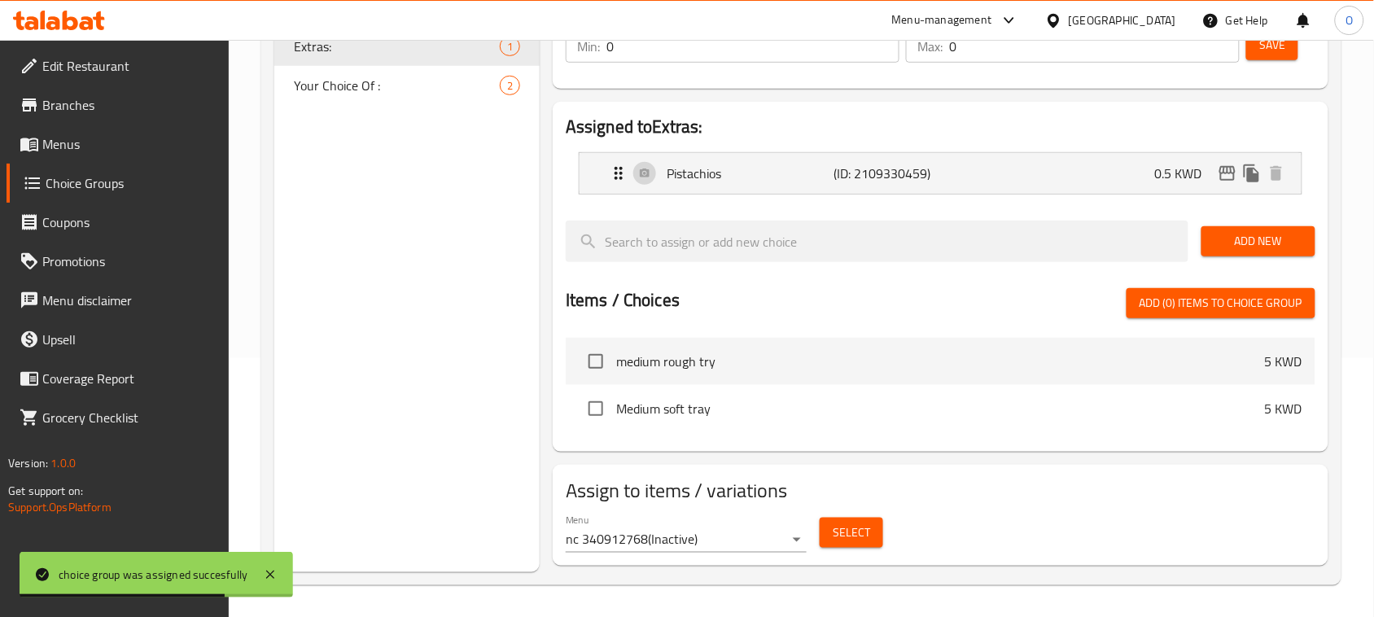
scroll to position [157, 0]
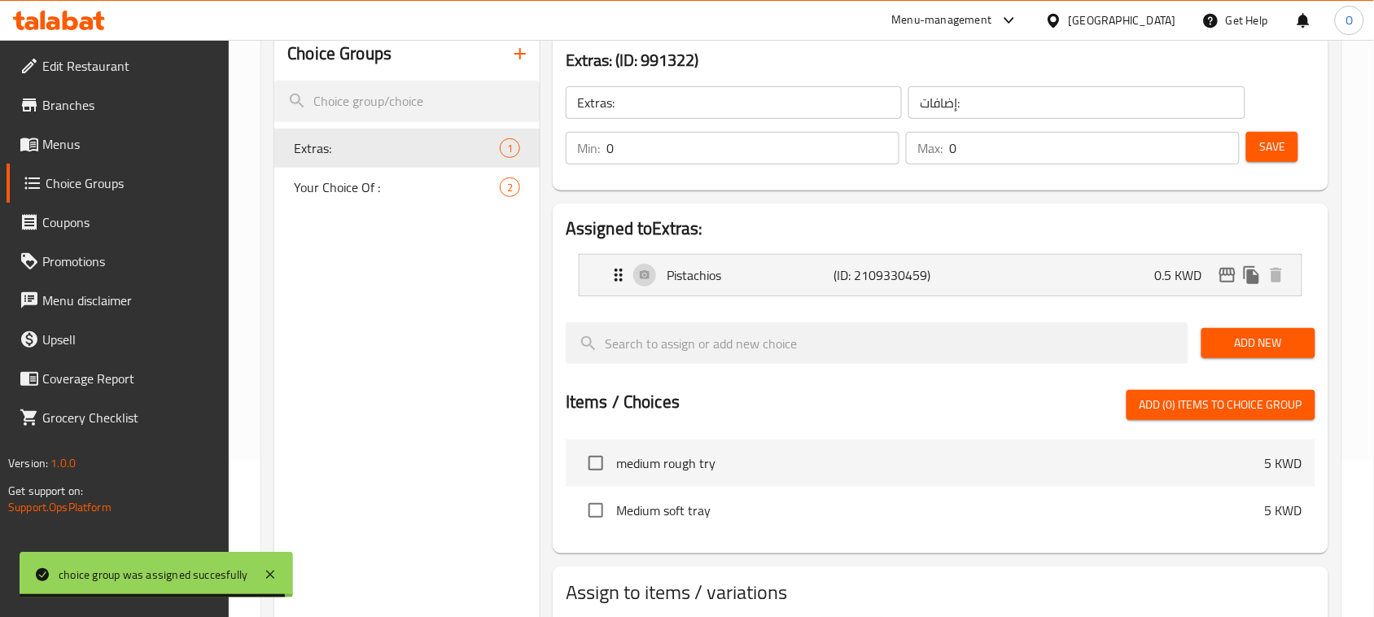
click at [98, 129] on link "Menus" at bounding box center [118, 144] width 223 height 39
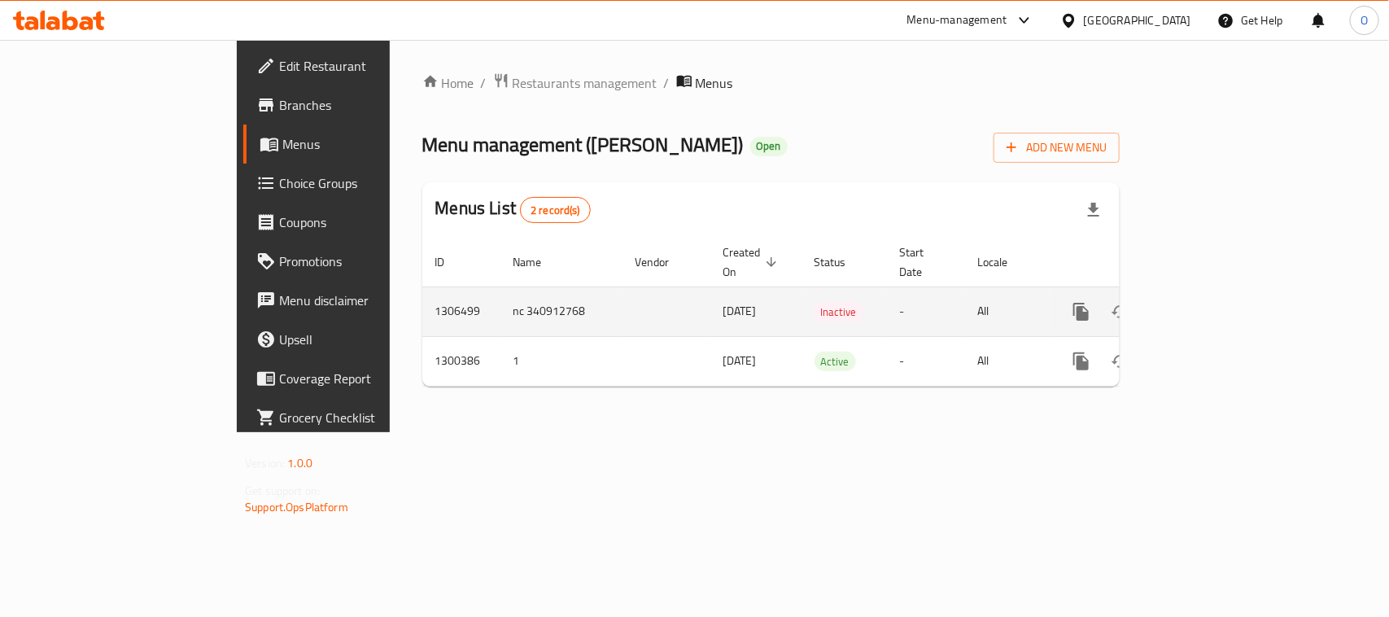
click at [1209, 302] on icon "enhanced table" at bounding box center [1199, 312] width 20 height 20
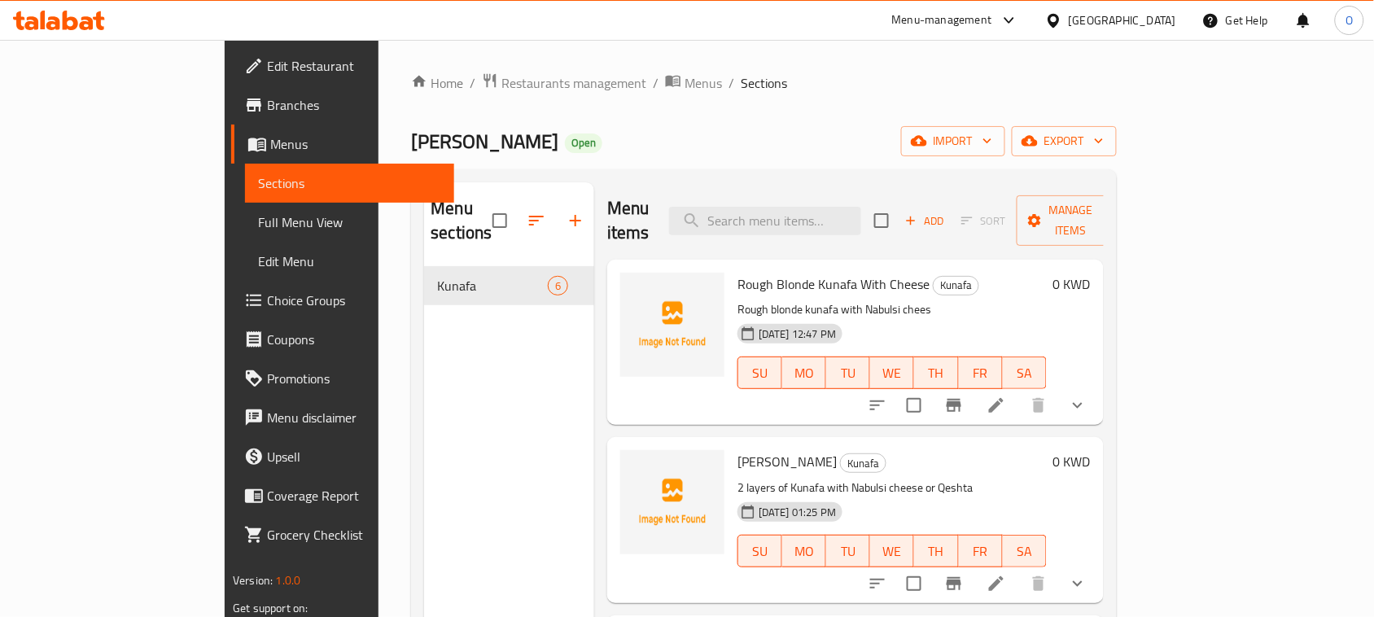
click at [1019, 391] on li at bounding box center [996, 405] width 46 height 29
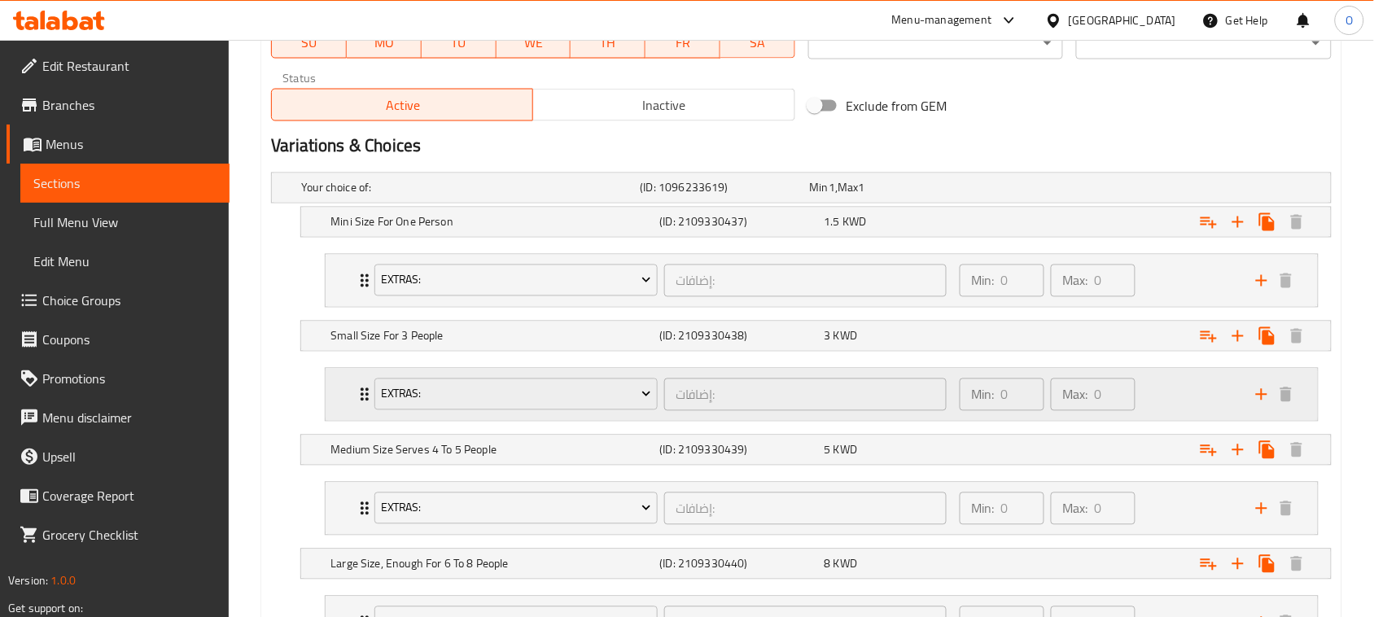
scroll to position [916, 0]
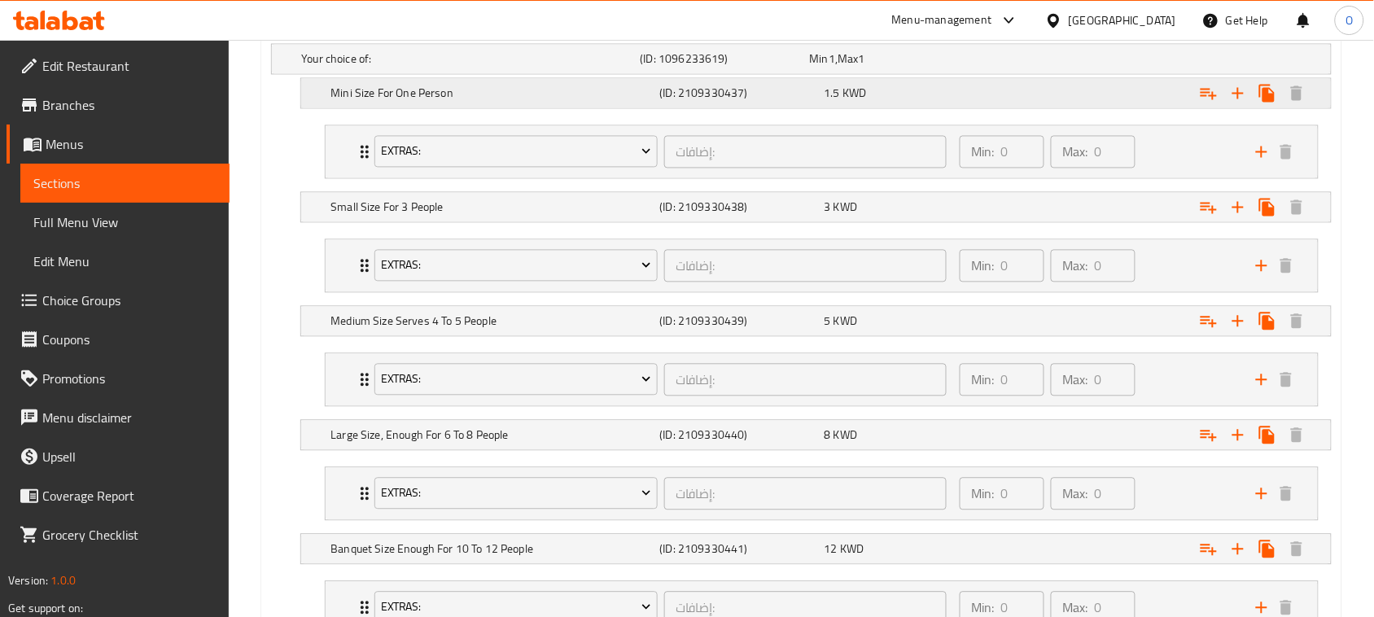
click at [404, 68] on h5 "Mini Size For One Person" at bounding box center [467, 59] width 332 height 16
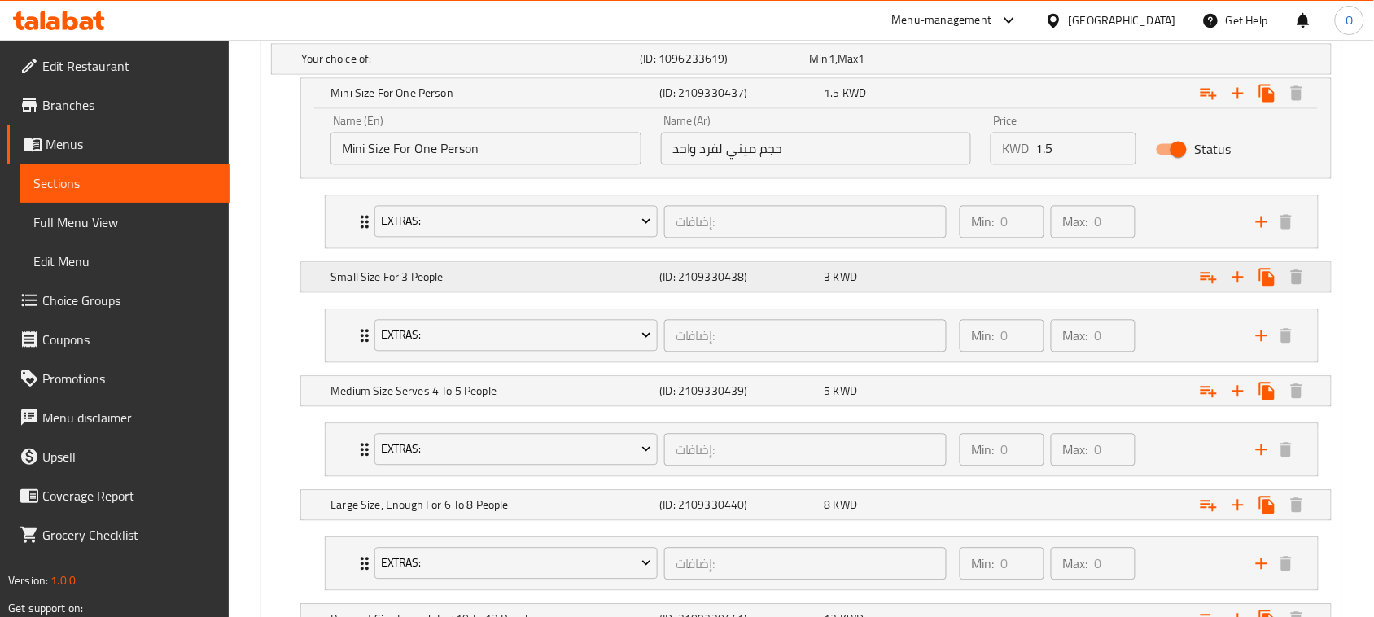
click at [465, 71] on div "Small Size For 3 People" at bounding box center [467, 59] width 339 height 23
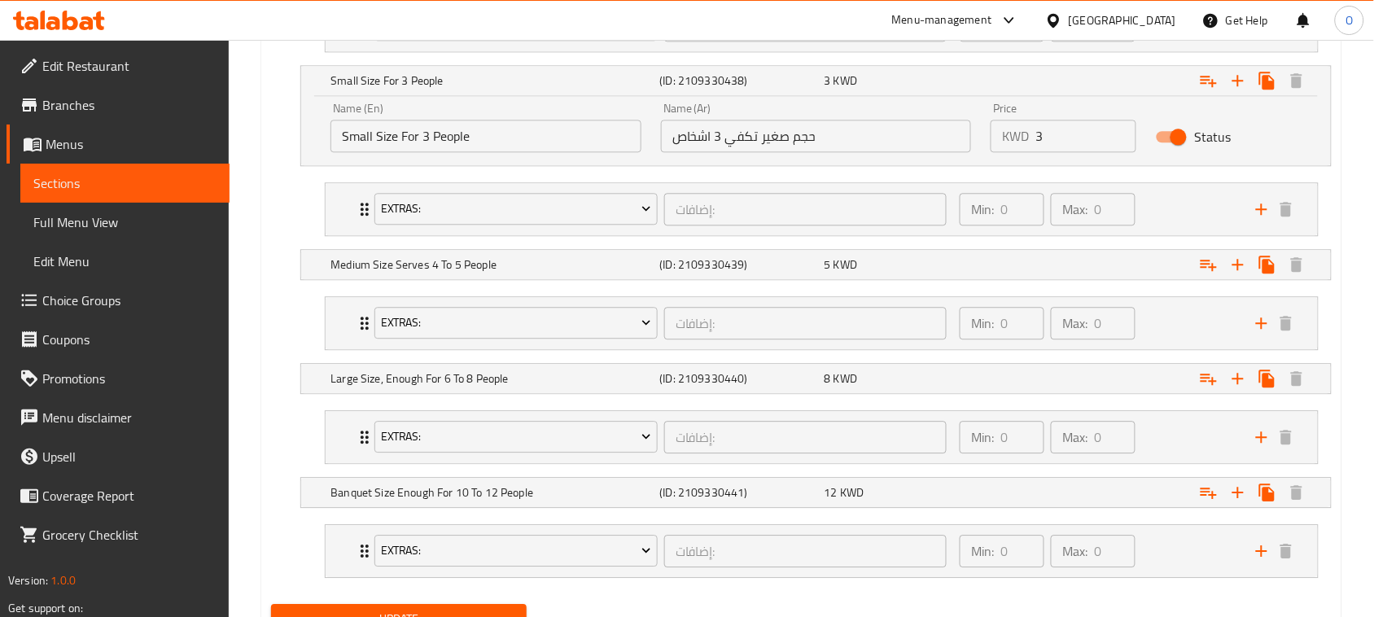
scroll to position [1119, 0]
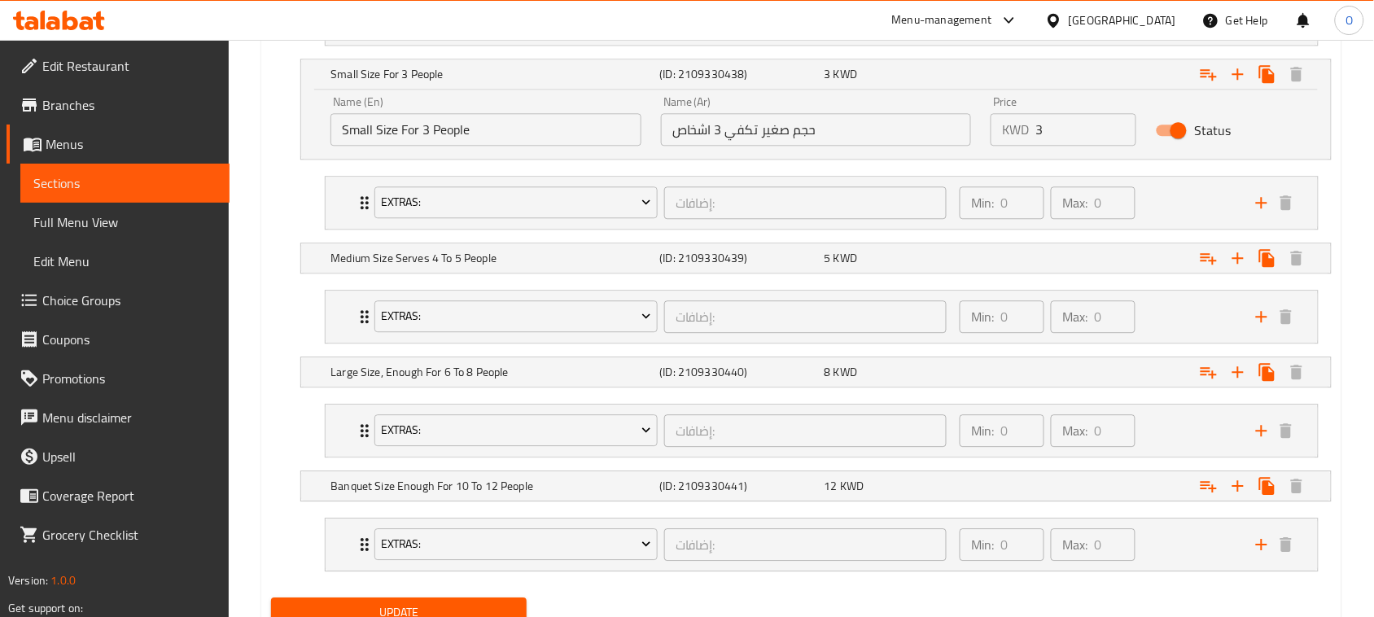
click at [497, 135] on input "Small Size For 3 People" at bounding box center [485, 129] width 311 height 33
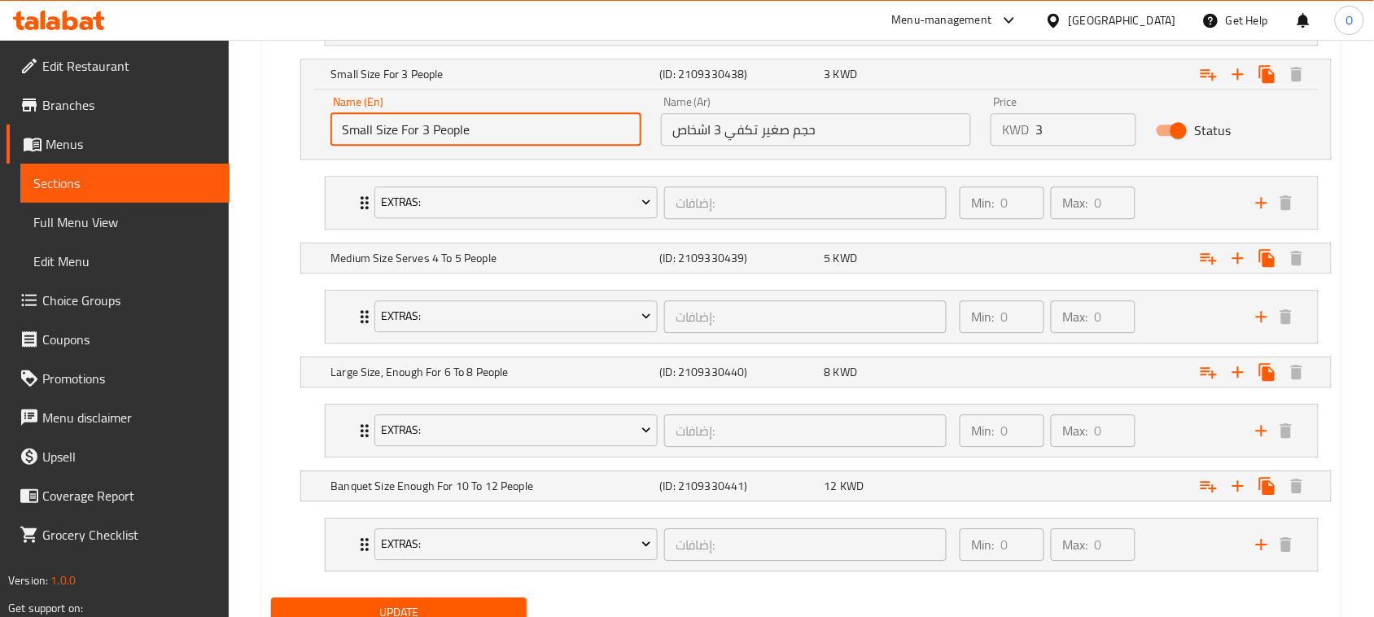
click at [497, 135] on input "Small Size For 3 People" at bounding box center [485, 129] width 311 height 33
click at [709, 123] on input "حجم صغير تكفي 3 اشخاص" at bounding box center [816, 129] width 311 height 33
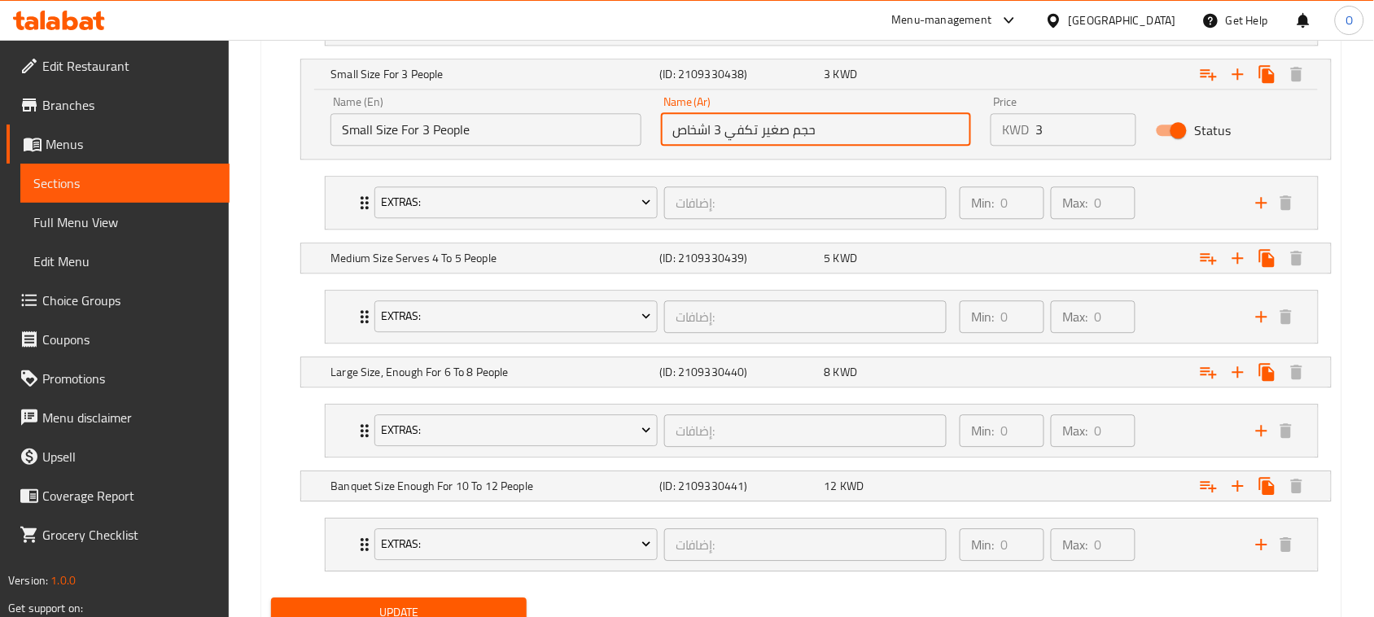
click at [709, 123] on input "حجم صغير تكفي 3 اشخاص" at bounding box center [816, 129] width 311 height 33
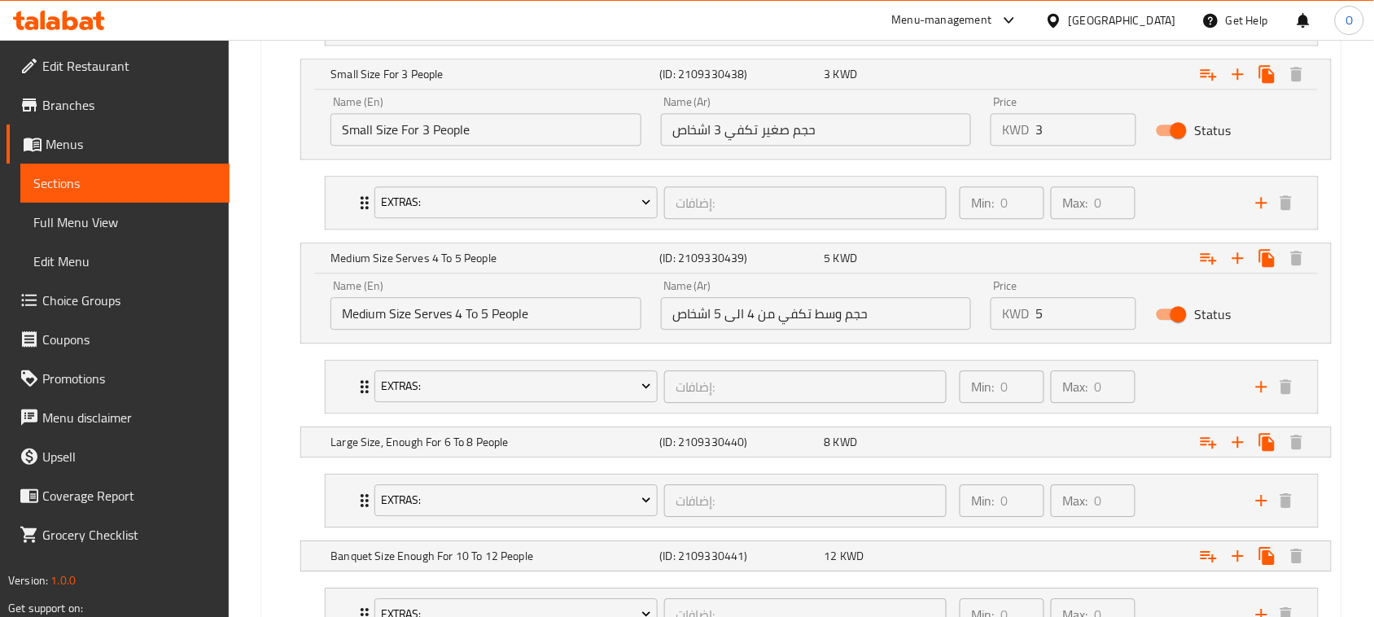
click at [481, 314] on input "Medium Size Serves 4 To 5 People" at bounding box center [485, 313] width 311 height 33
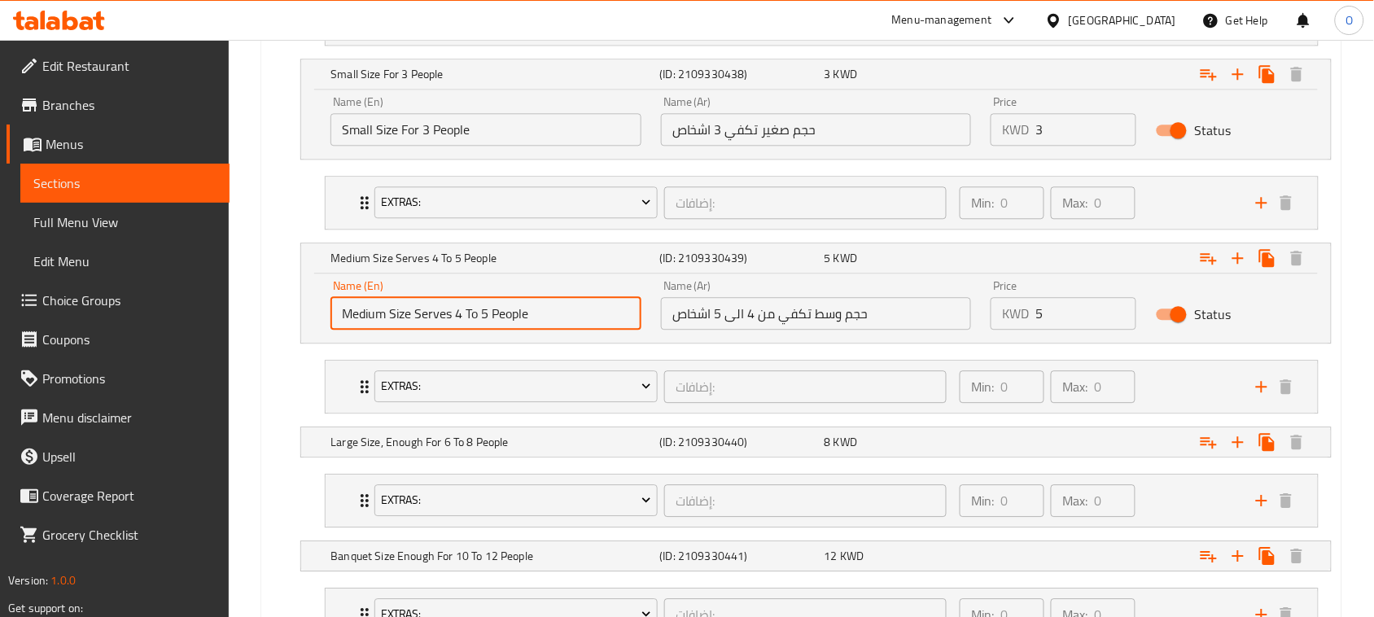
click at [481, 314] on input "Medium Size Serves 4 To 5 People" at bounding box center [485, 313] width 311 height 33
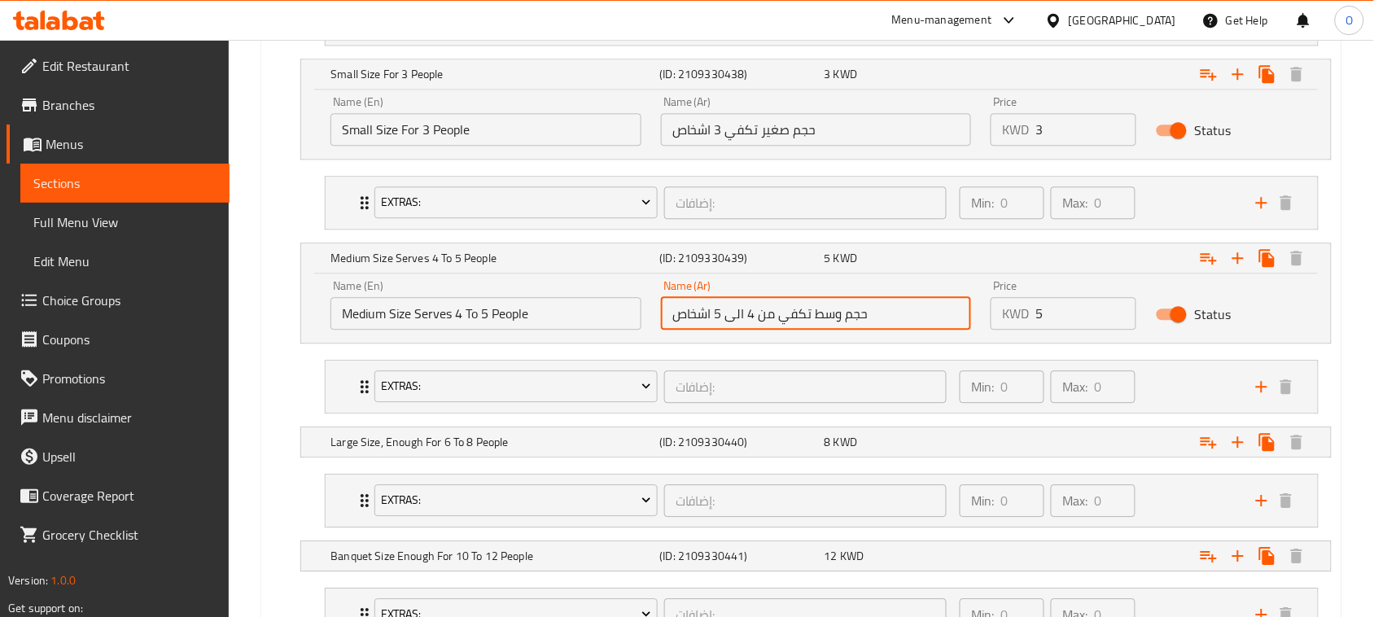
click at [769, 327] on input "حجم وسط تكفي من 4 الى 5 اشخاص" at bounding box center [816, 313] width 311 height 33
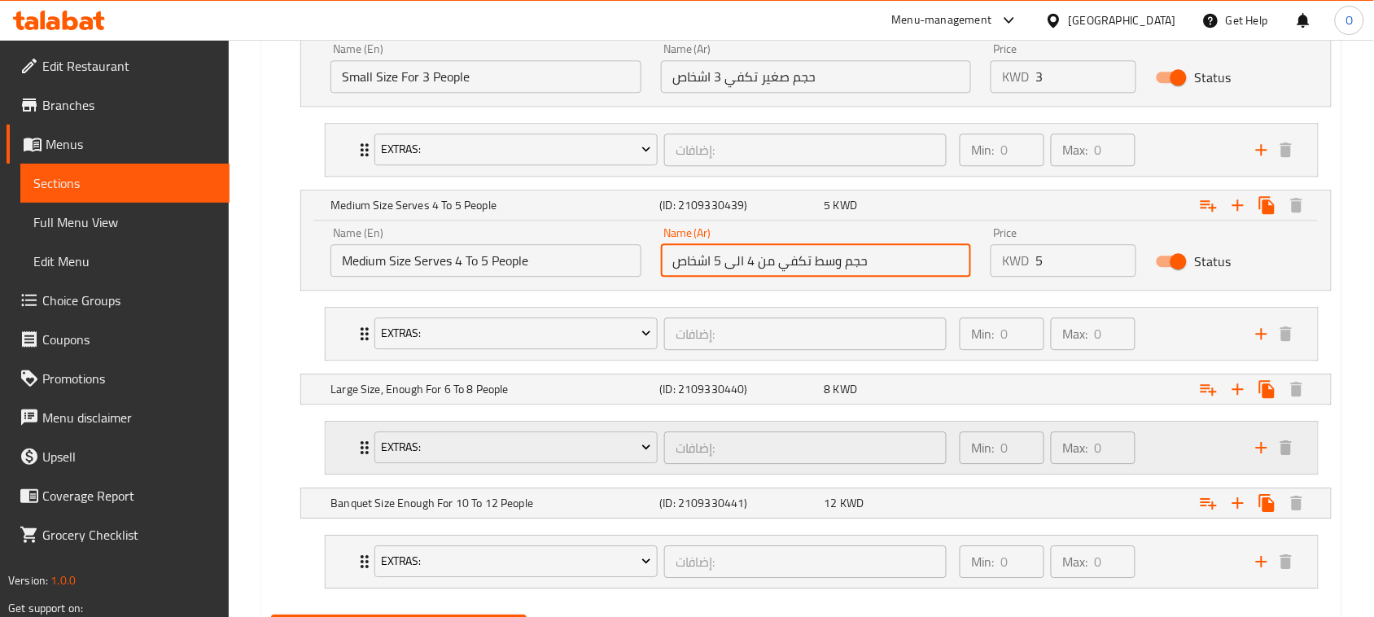
scroll to position [1221, 0]
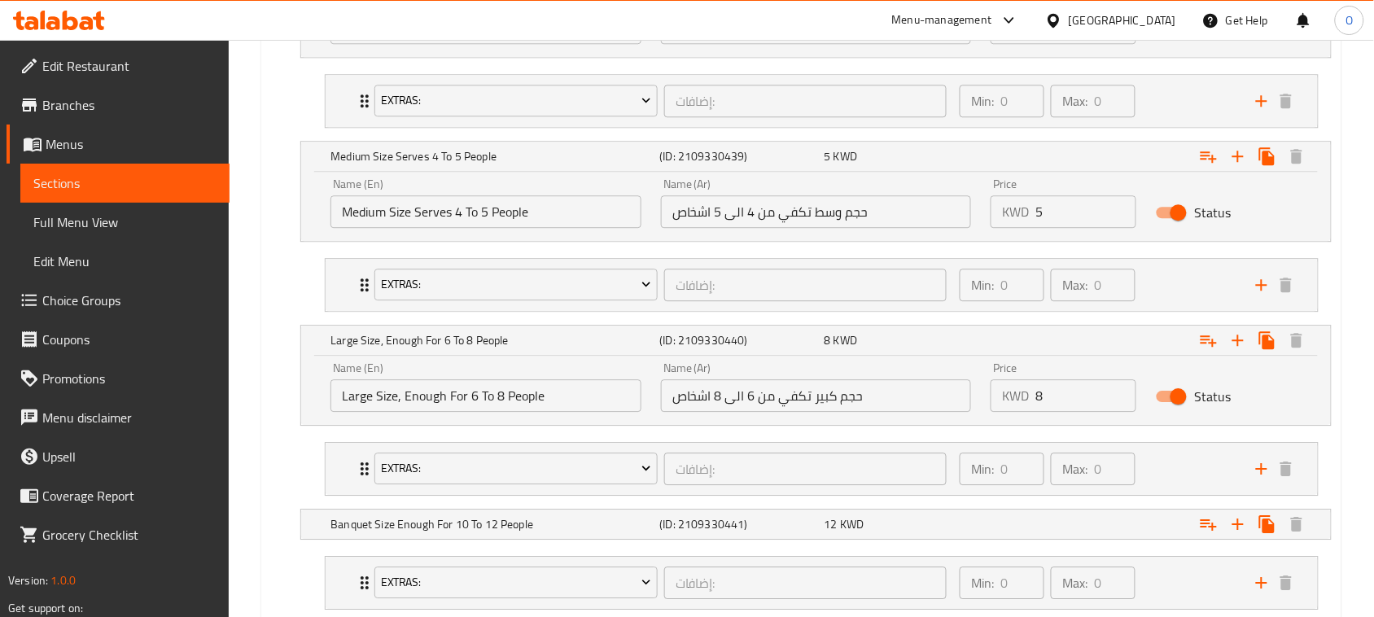
click at [491, 401] on input "Large Size, Enough For 6 To 8 People" at bounding box center [485, 395] width 311 height 33
click at [776, 391] on input "حجم كبير تكفي من 6 الى 8 اشخاص" at bounding box center [816, 395] width 311 height 33
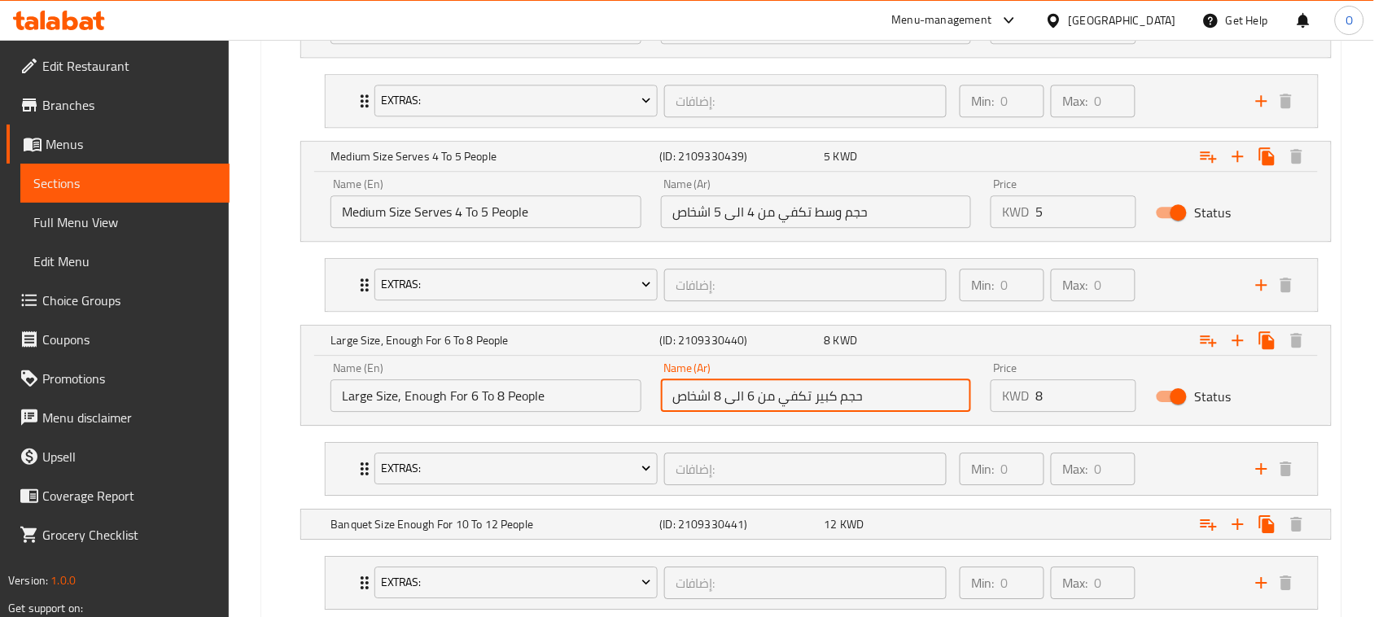
click at [776, 391] on input "حجم كبير تكفي من 6 الى 8 اشخاص" at bounding box center [816, 395] width 311 height 33
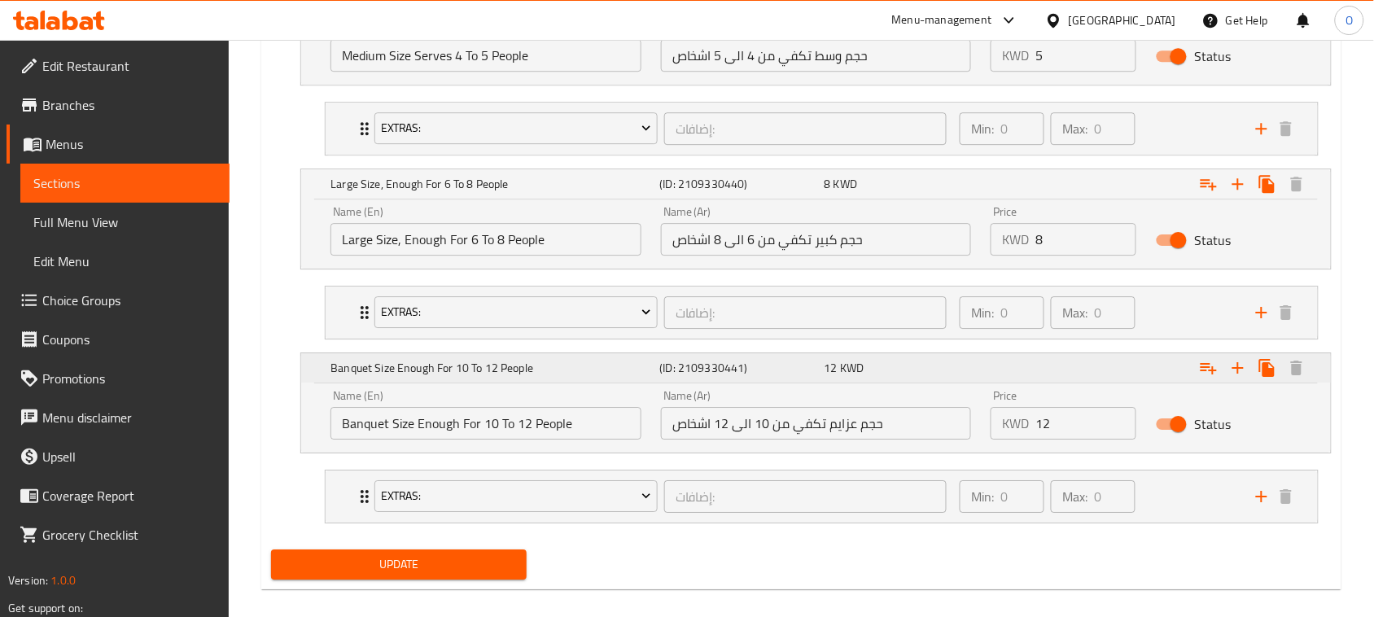
scroll to position [1398, 0]
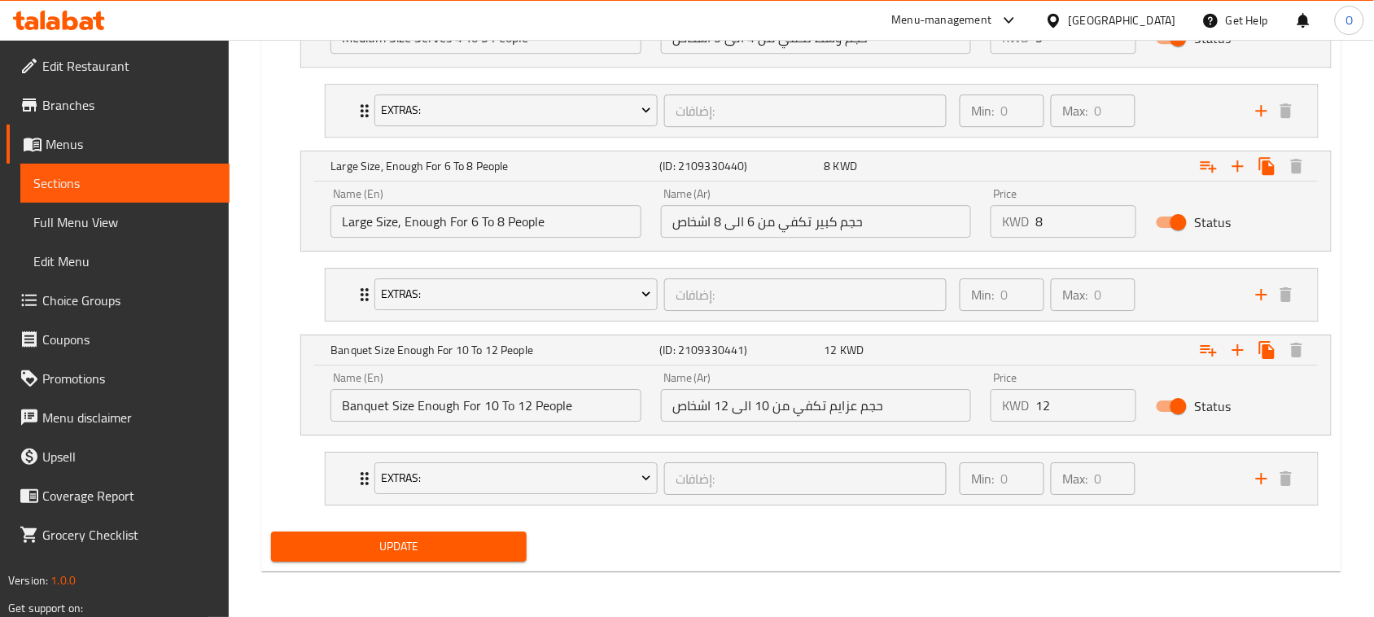
click at [478, 405] on input "Banquet Size Enough For 10 To 12 People" at bounding box center [485, 405] width 311 height 33
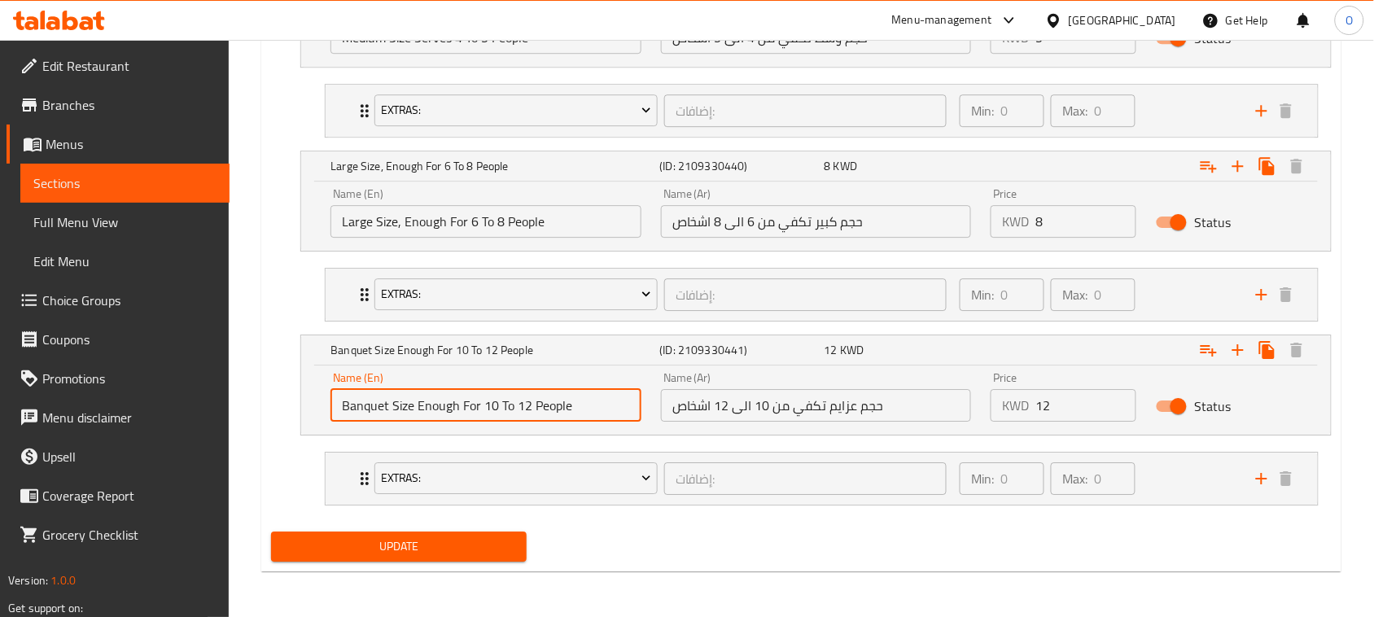
click at [478, 405] on input "Banquet Size Enough For 10 To 12 People" at bounding box center [485, 405] width 311 height 33
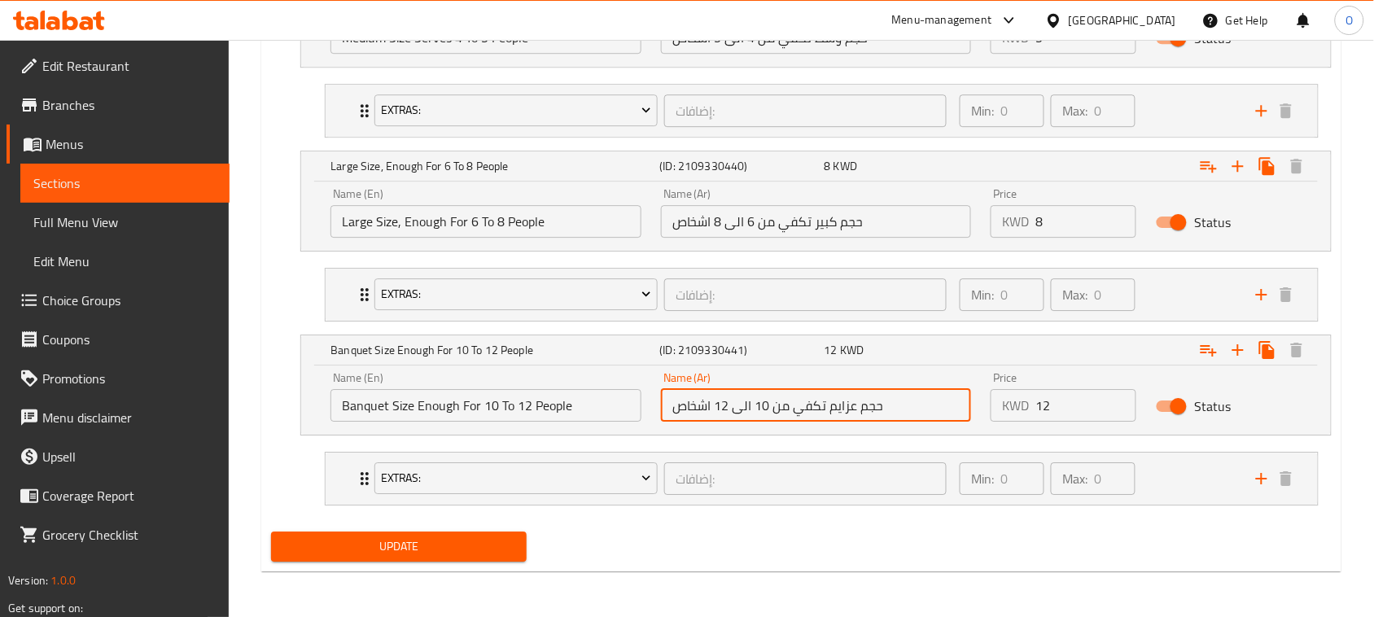
click at [706, 401] on input "حجم عزايم تكفي من 10 الى 12 اشخاص" at bounding box center [816, 405] width 311 height 33
drag, startPoint x: 706, startPoint y: 401, endPoint x: 697, endPoint y: 405, distance: 10.6
click at [697, 405] on input "حجم عزايم تكفي من 10 الى 12 اشخاص" at bounding box center [816, 405] width 311 height 33
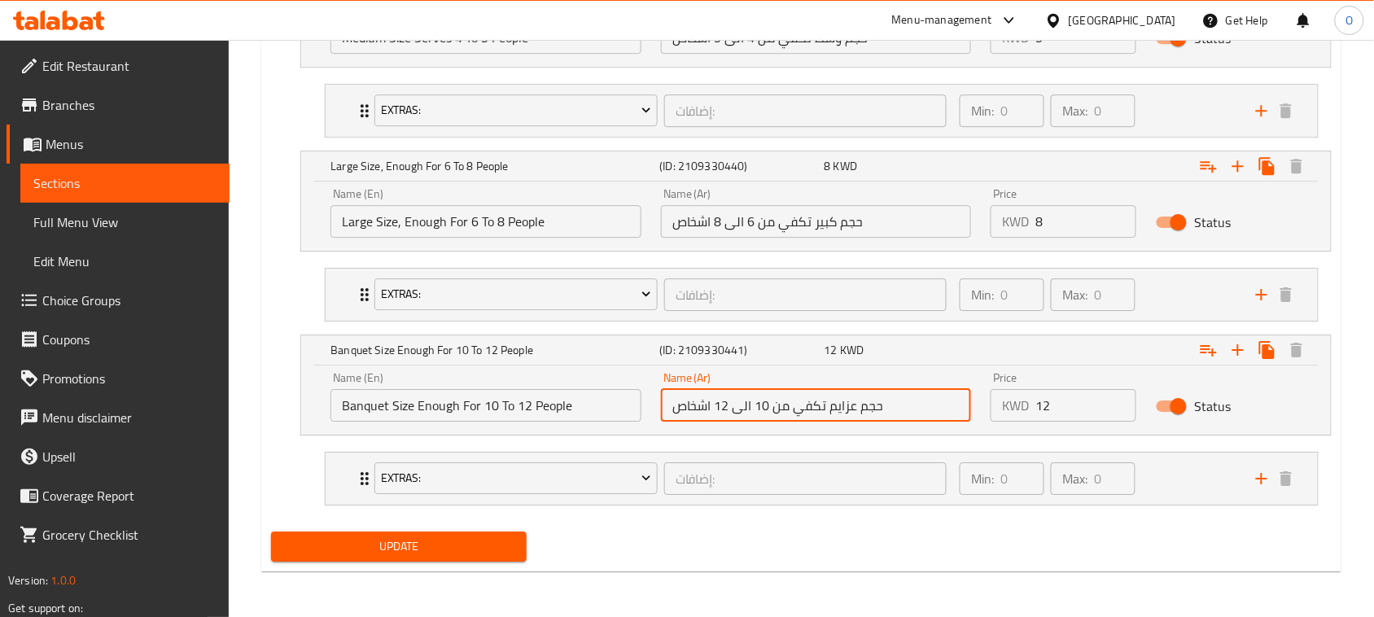
click at [697, 405] on input "حجم عزايم تكفي من 10 الى 12 اشخاص" at bounding box center [816, 405] width 311 height 33
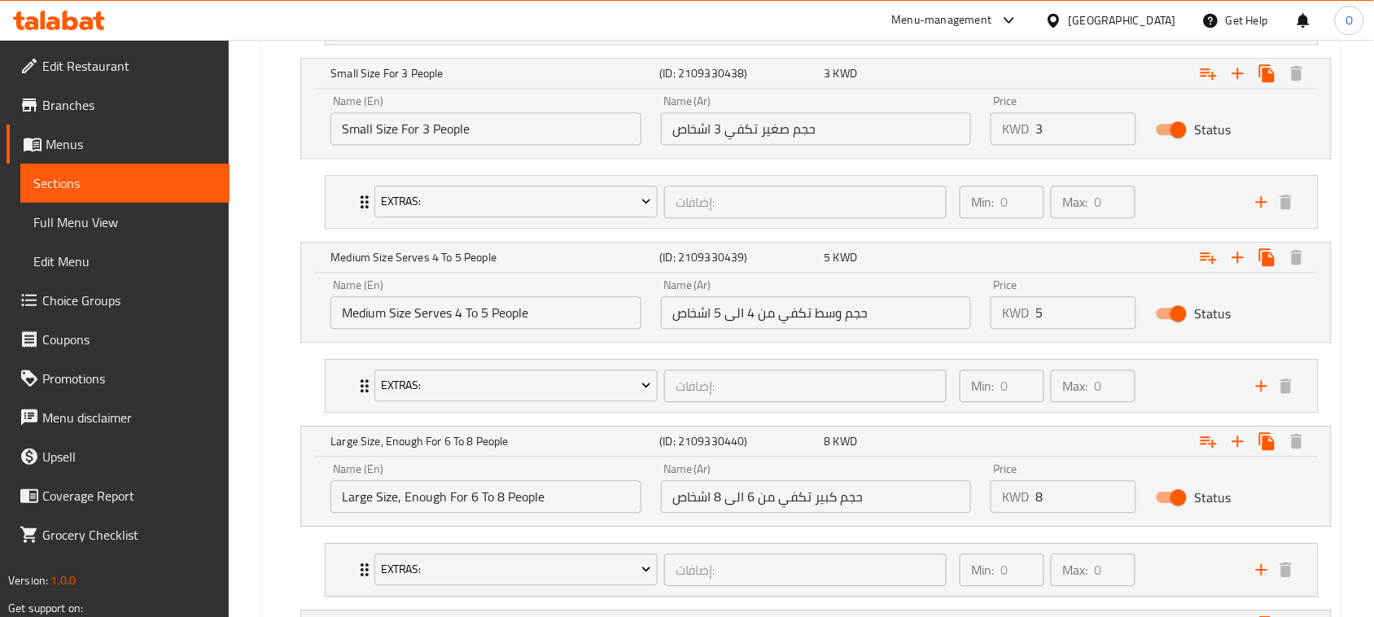
scroll to position [1093, 0]
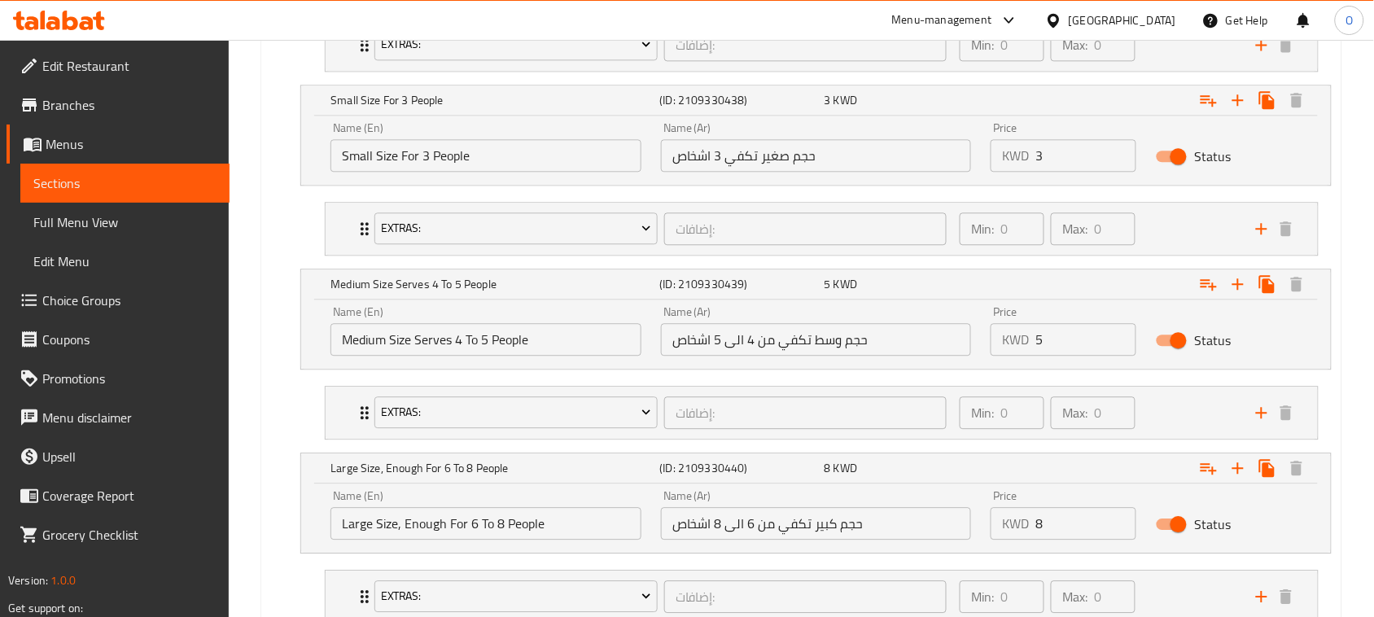
click at [110, 299] on span "Choice Groups" at bounding box center [129, 301] width 174 height 20
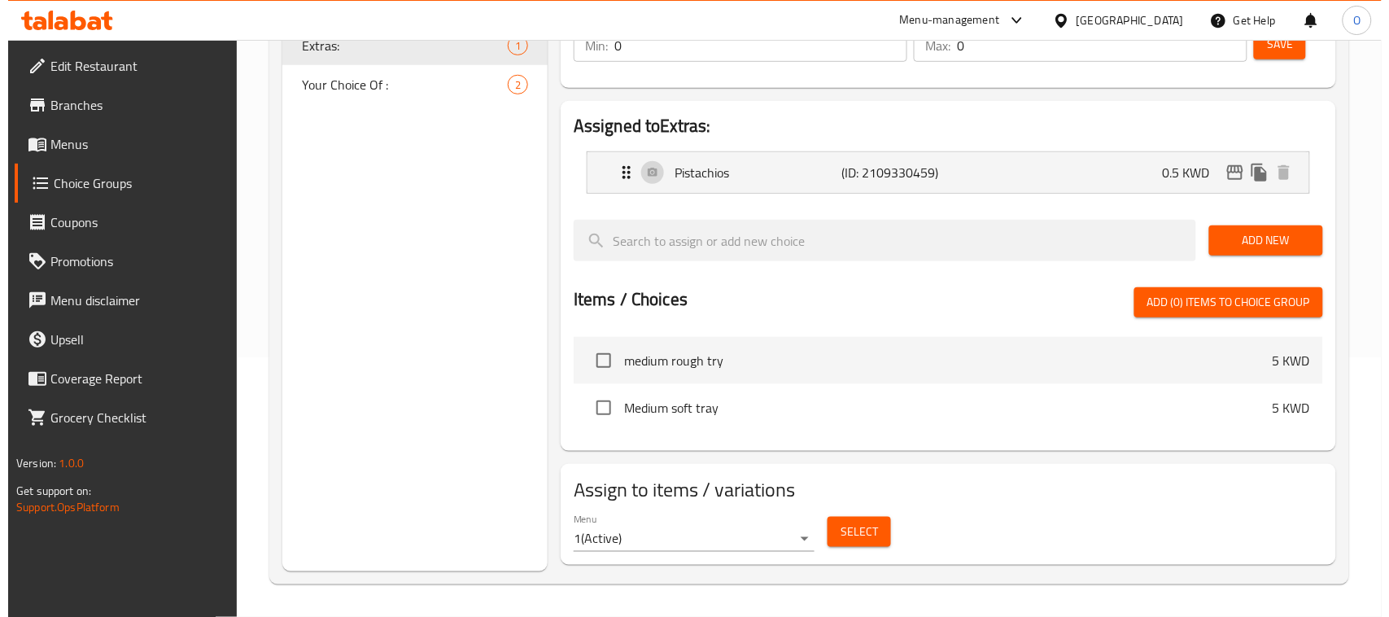
scroll to position [230, 0]
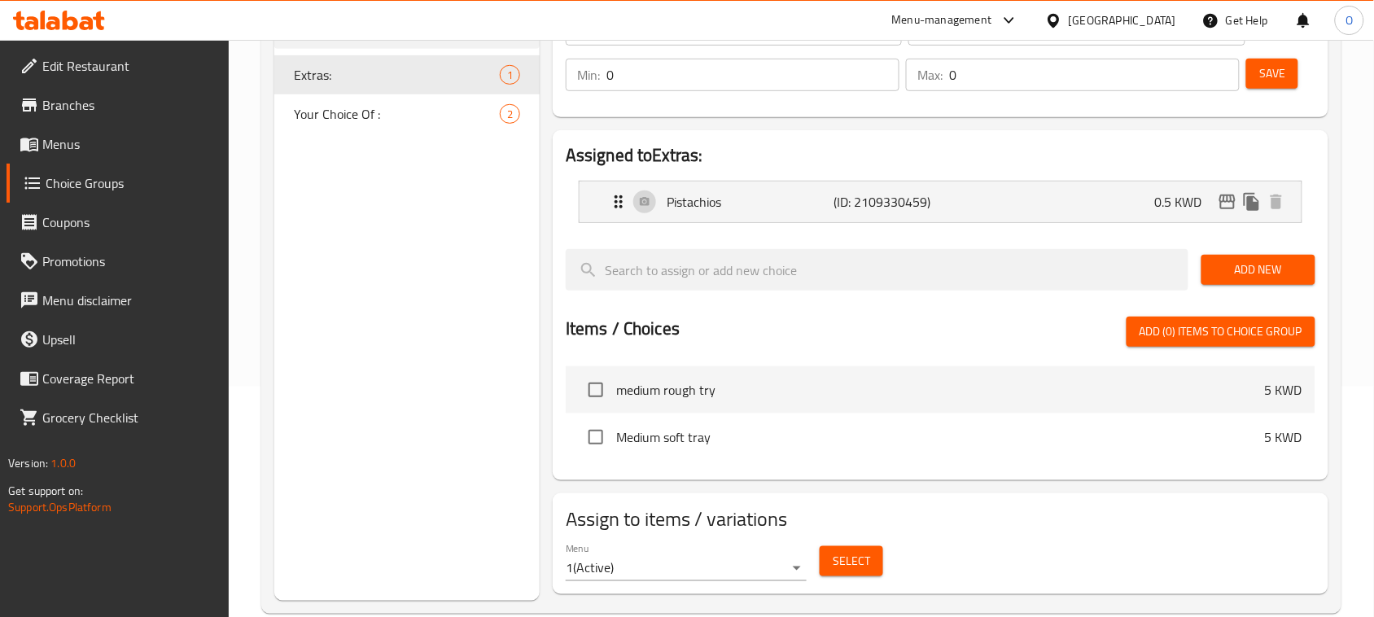
click at [762, 387] on body "​ Menu-management Kuwait Get Help O Edit Restaurant Branches Menus Choice Group…" at bounding box center [687, 98] width 1374 height 577
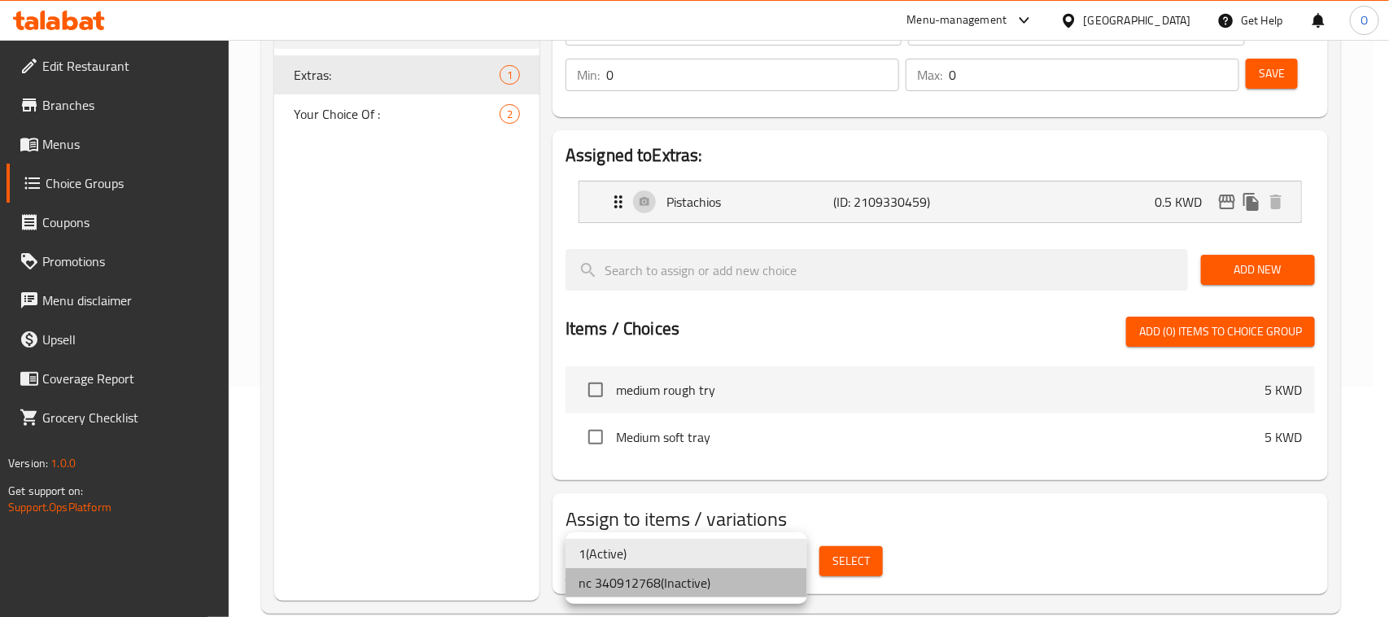
click at [700, 584] on li "nc 340912768 ( Inactive )" at bounding box center [687, 582] width 242 height 29
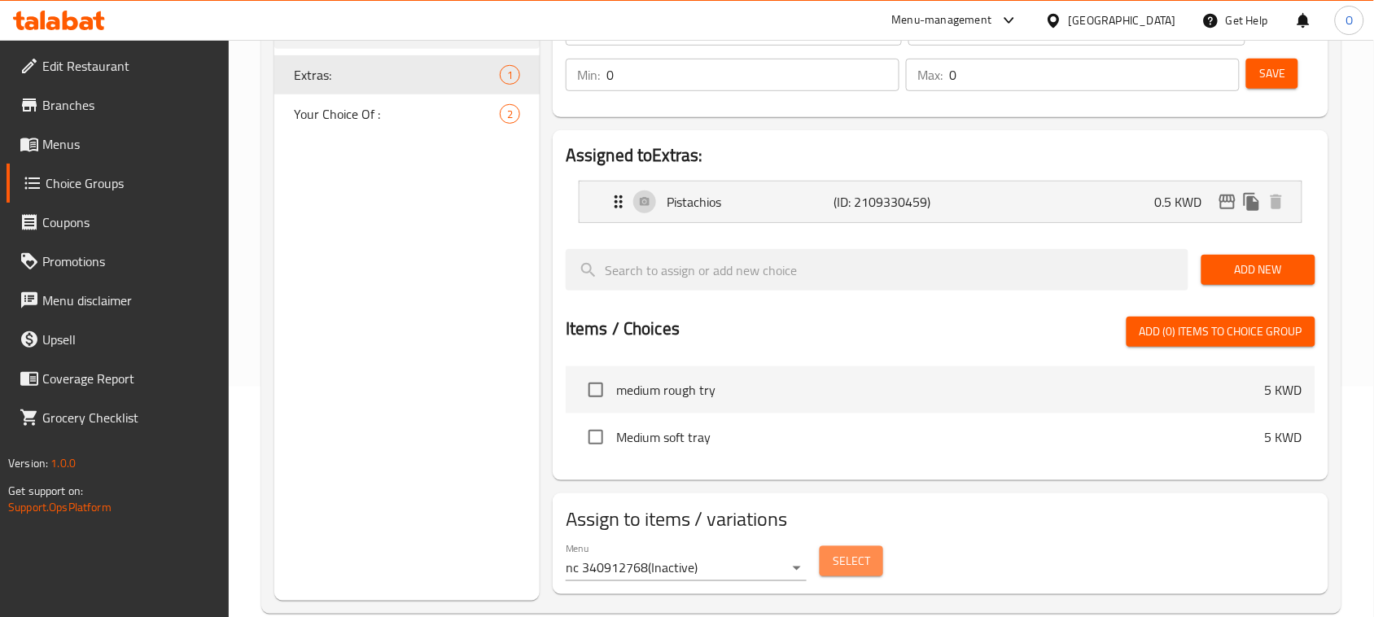
click at [847, 558] on span "Select" at bounding box center [851, 561] width 37 height 20
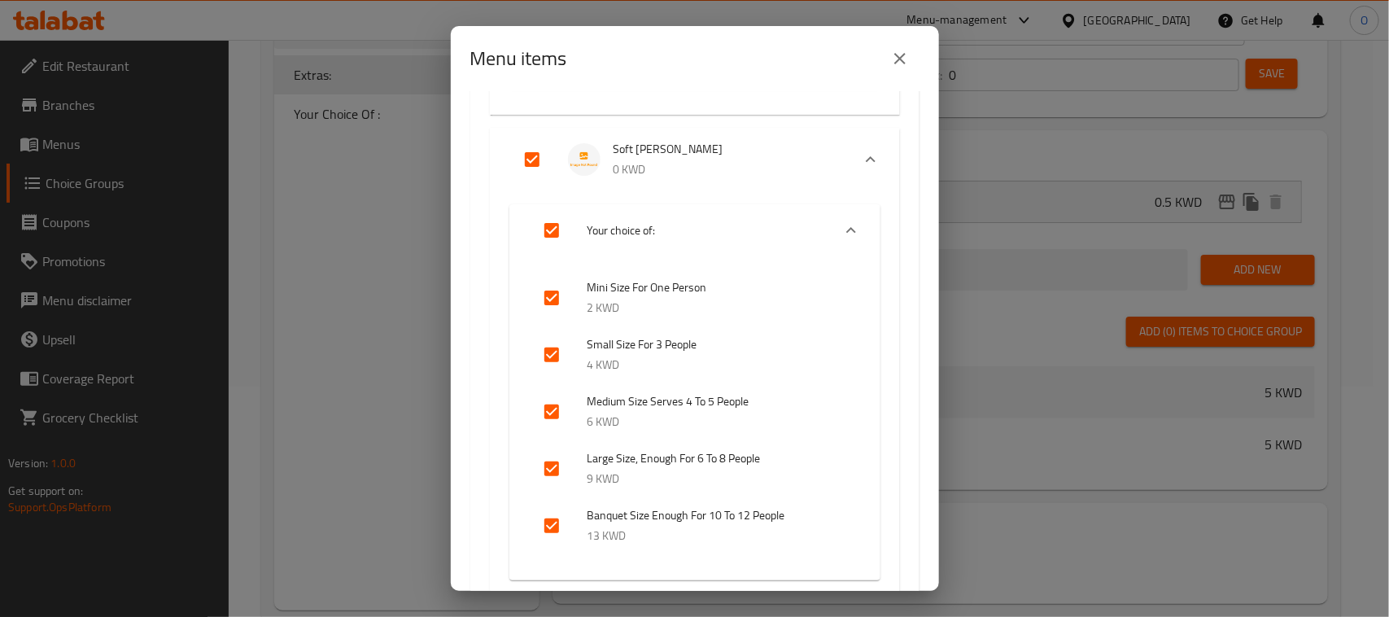
scroll to position [2778, 0]
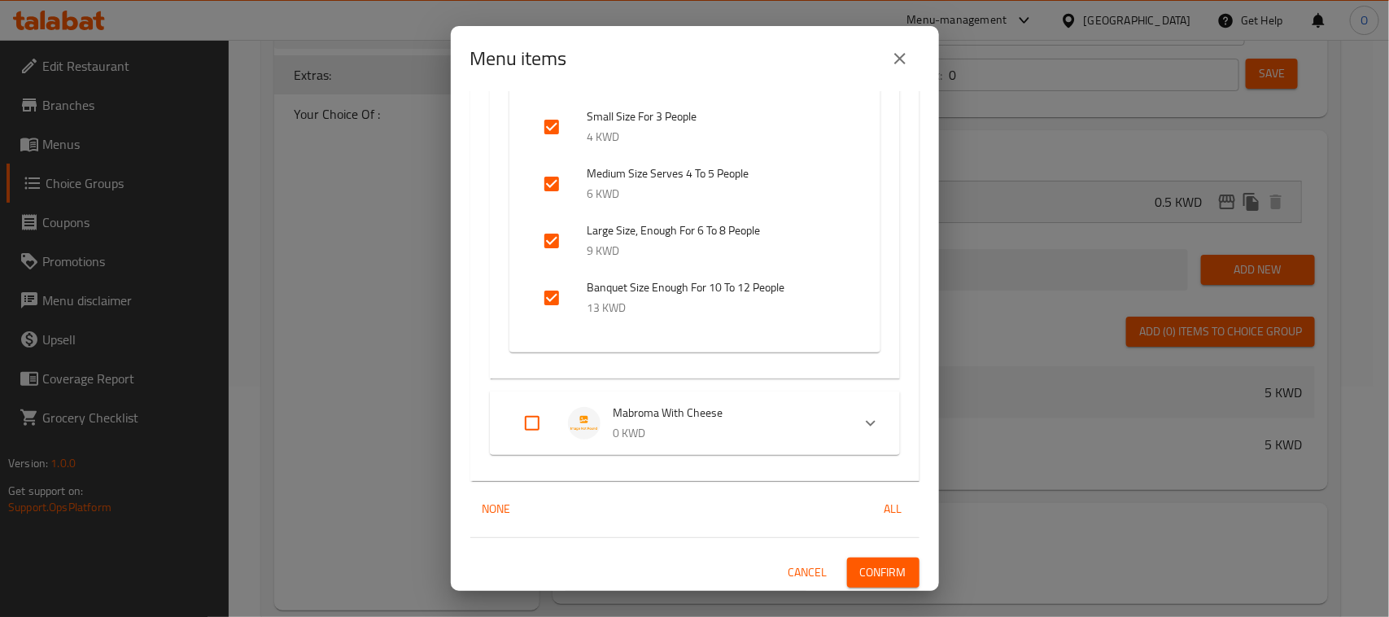
click at [527, 420] on input "Expand" at bounding box center [532, 423] width 39 height 39
checkbox input "true"
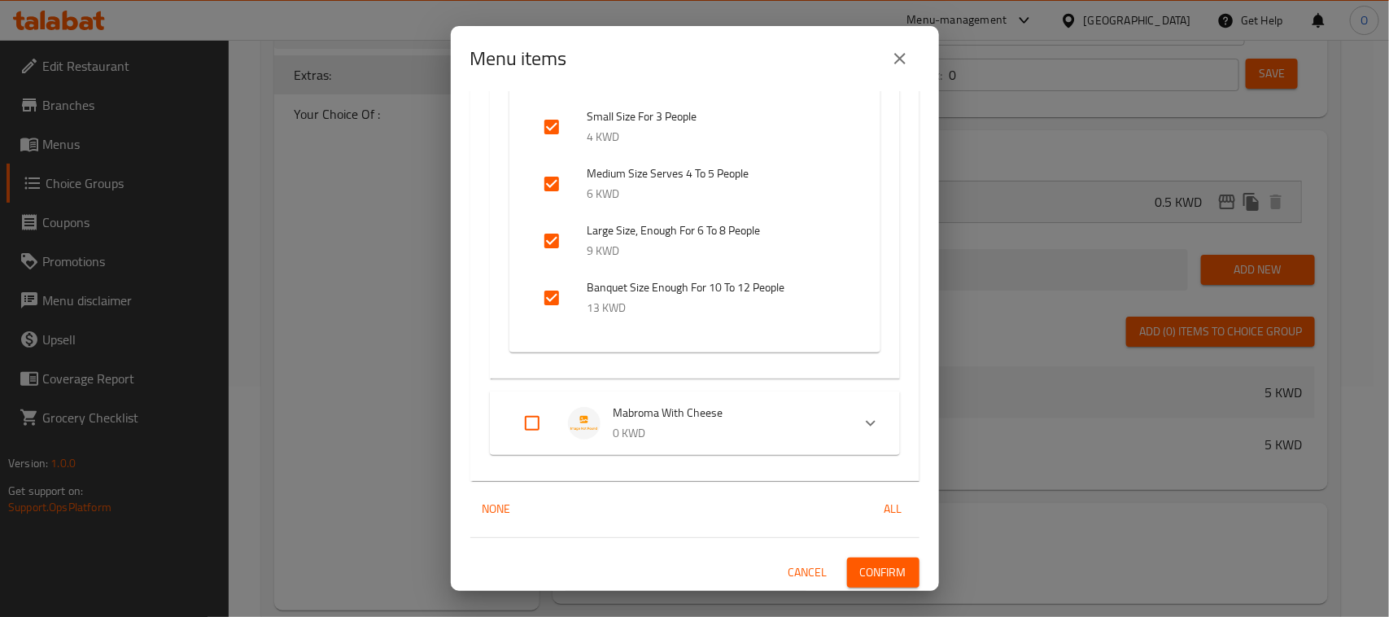
checkbox input "true"
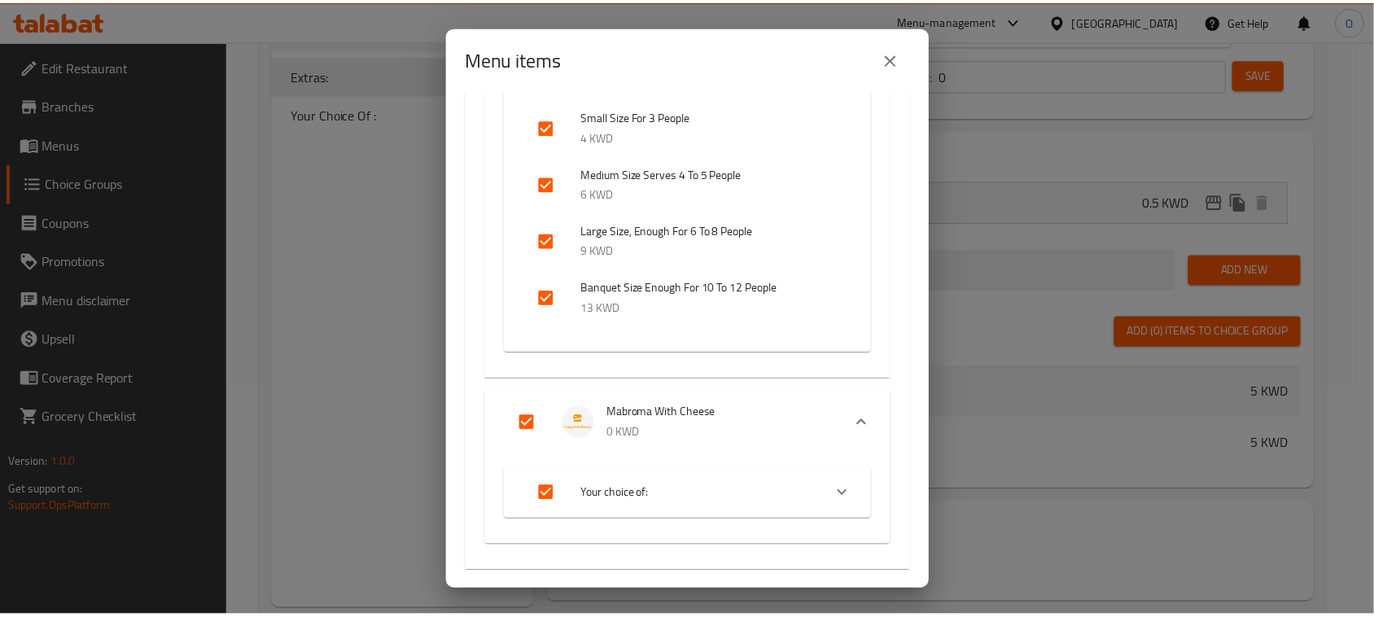
scroll to position [2869, 0]
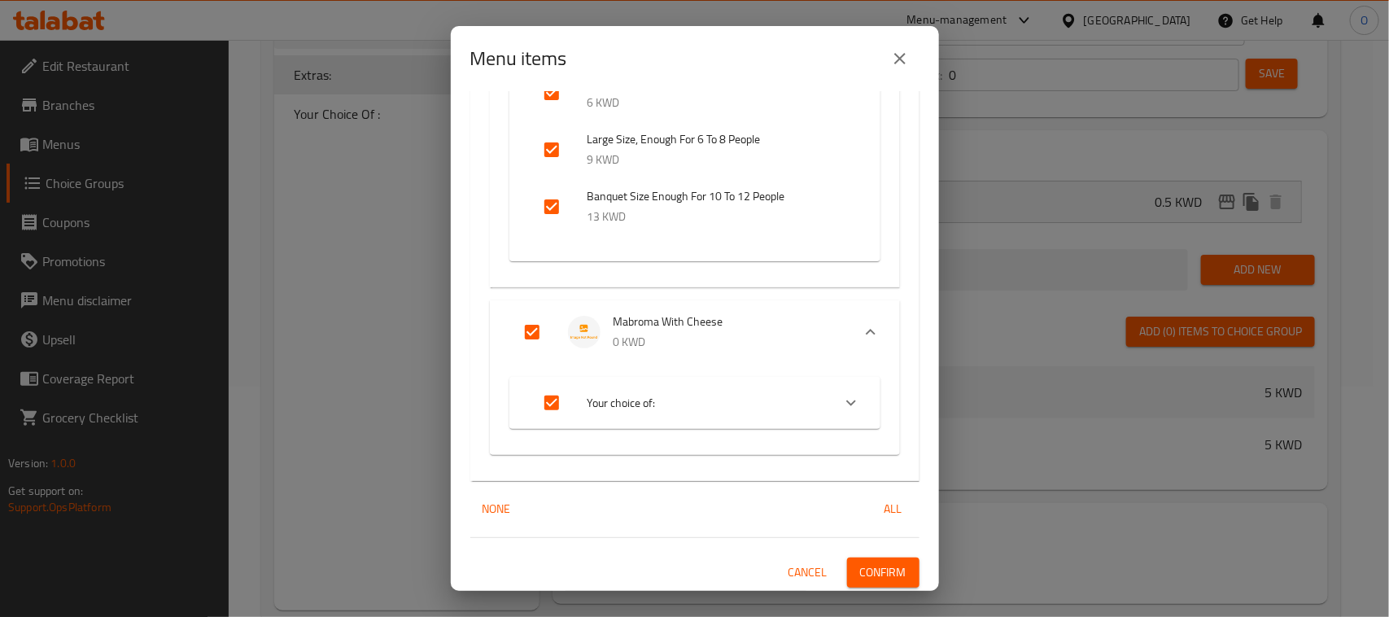
click at [847, 568] on button "Confirm" at bounding box center [883, 572] width 72 height 30
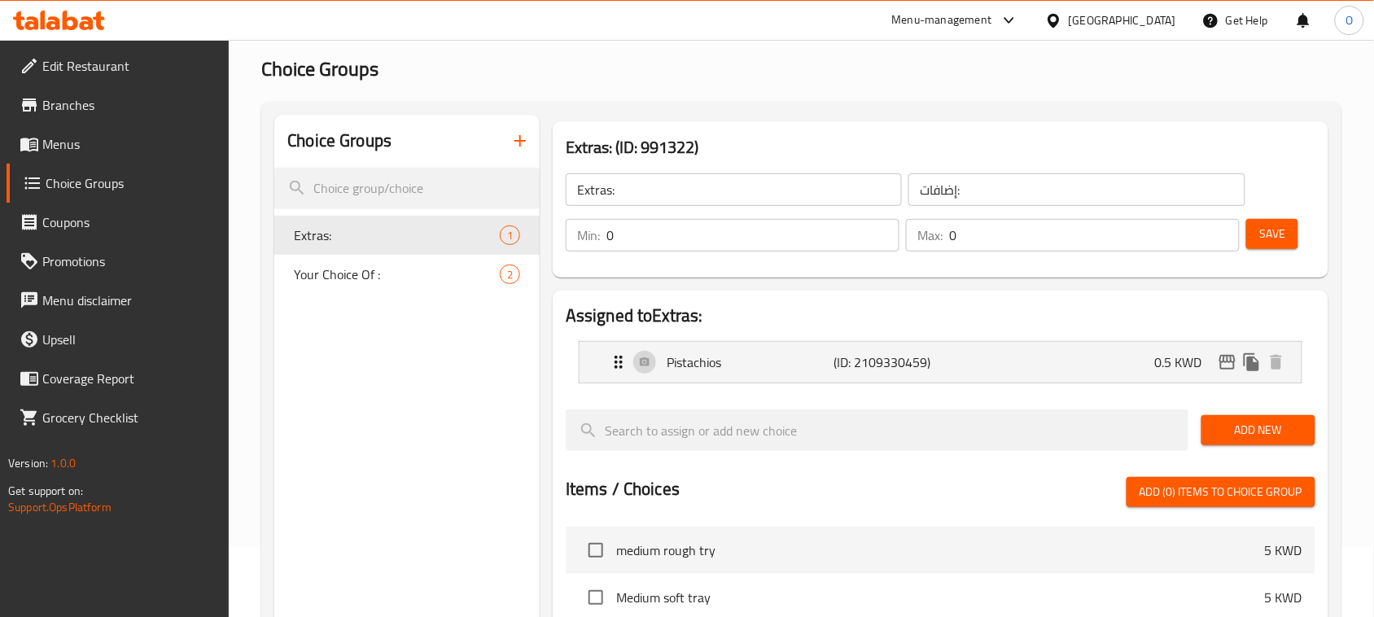
scroll to position [27, 0]
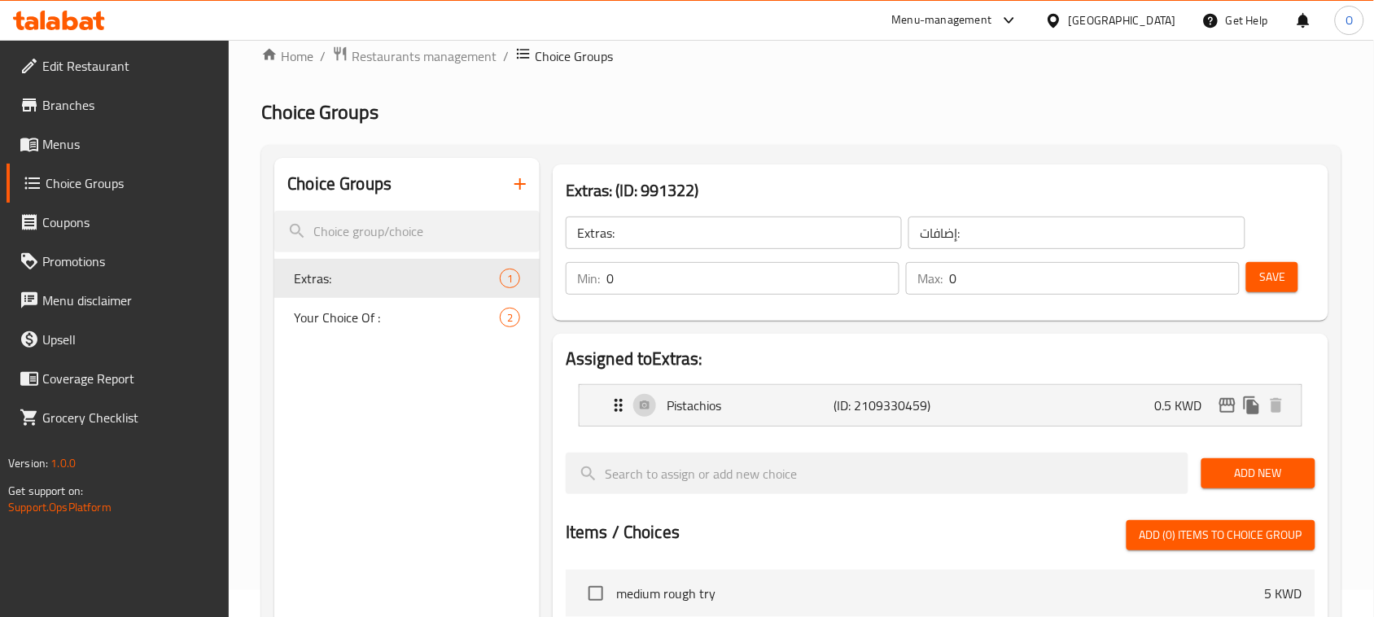
click at [514, 199] on button "button" at bounding box center [520, 183] width 39 height 39
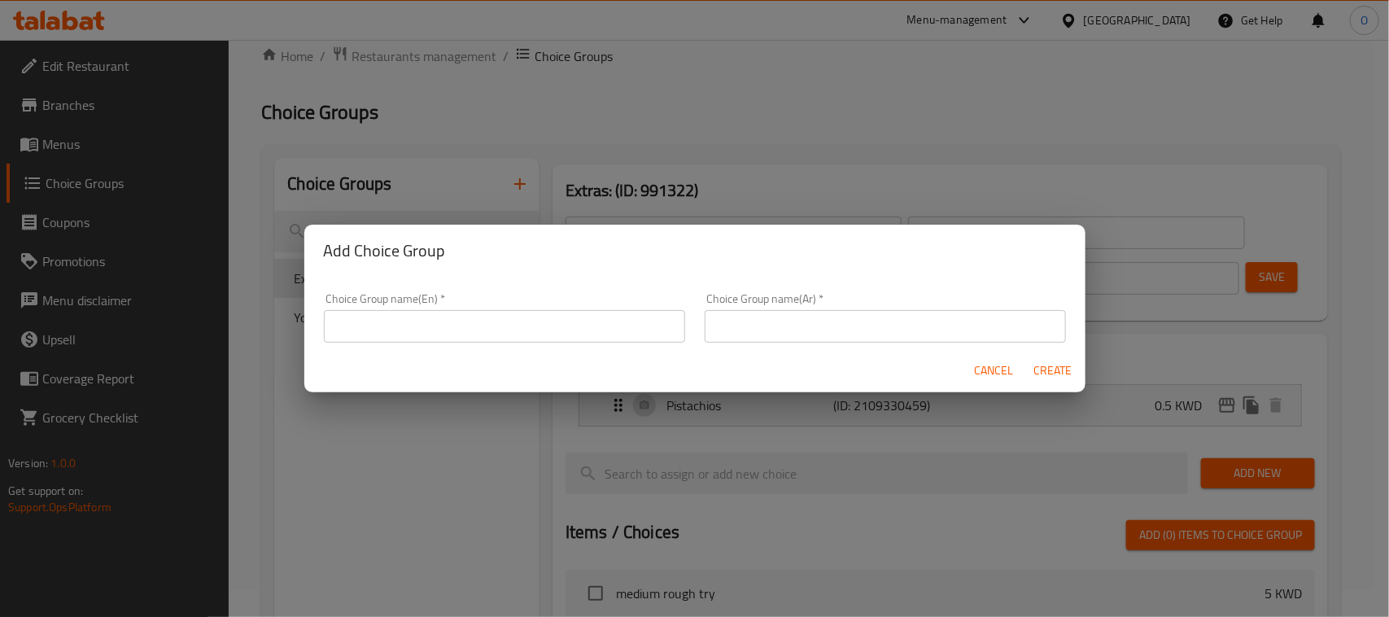
click at [466, 322] on input "text" at bounding box center [504, 326] width 361 height 33
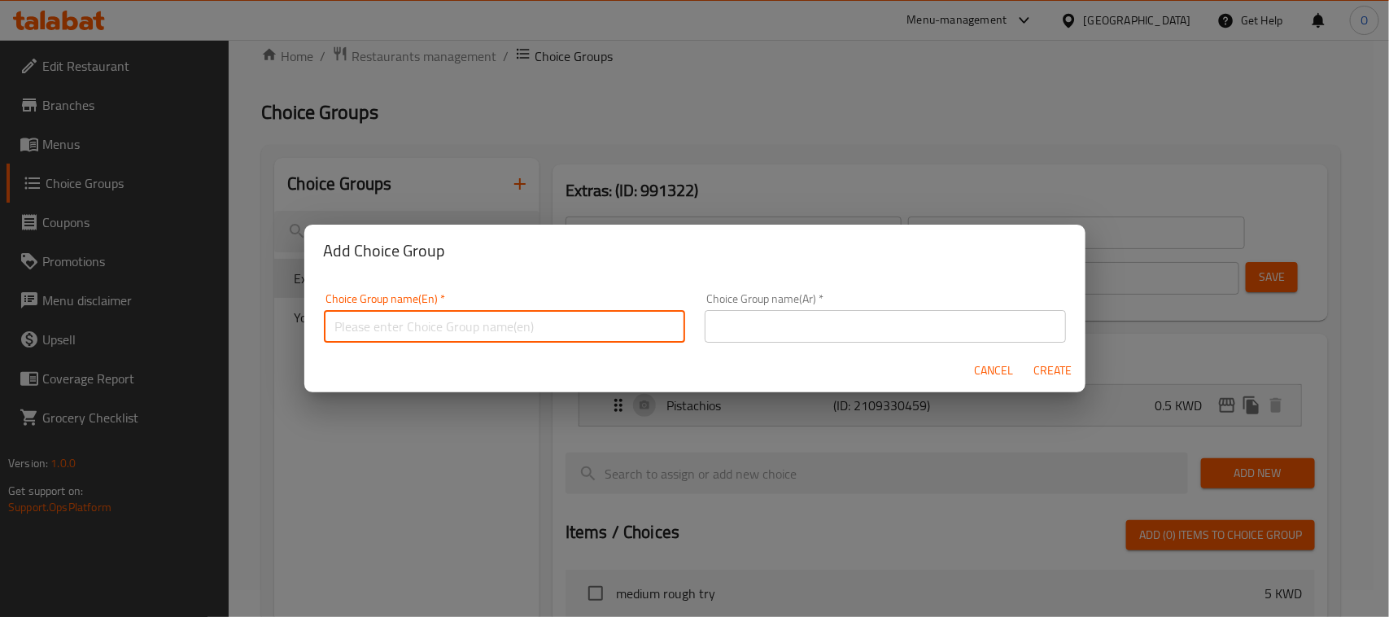
type input "Your Choice Of :"
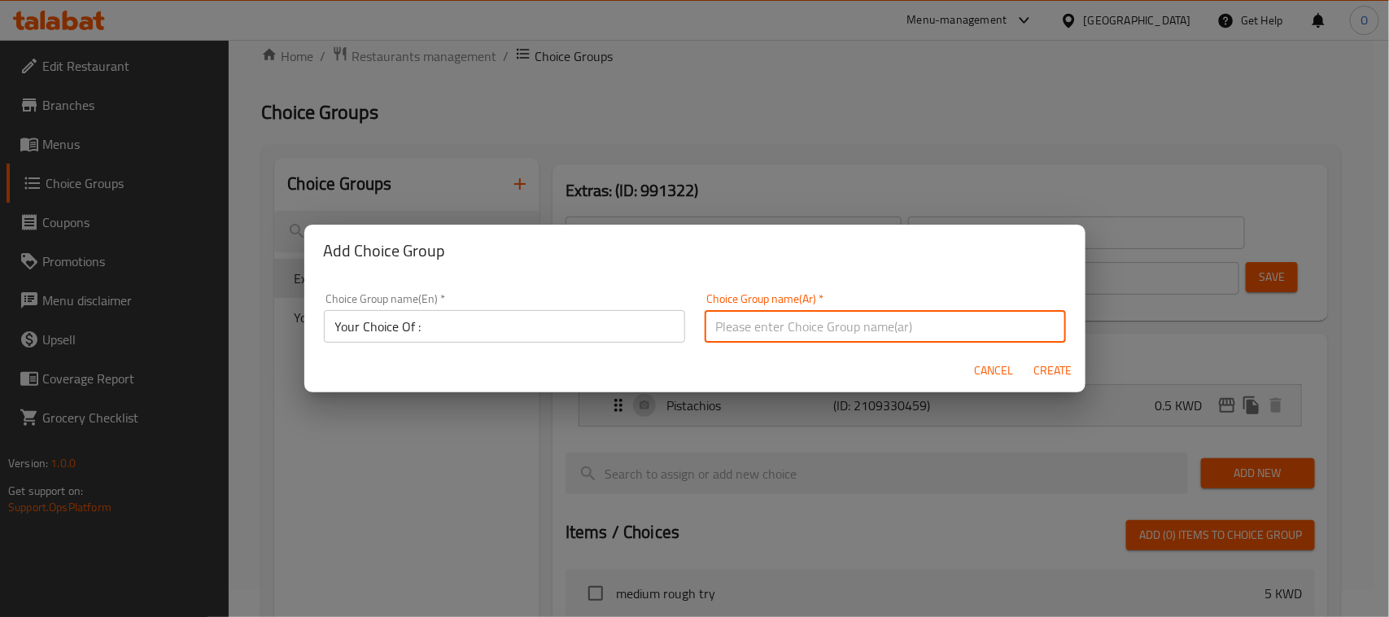
click at [802, 330] on input "text" at bounding box center [885, 326] width 361 height 33
type input "اختيارك من"
click at [456, 334] on input "Your Choice Of :" at bounding box center [504, 326] width 361 height 33
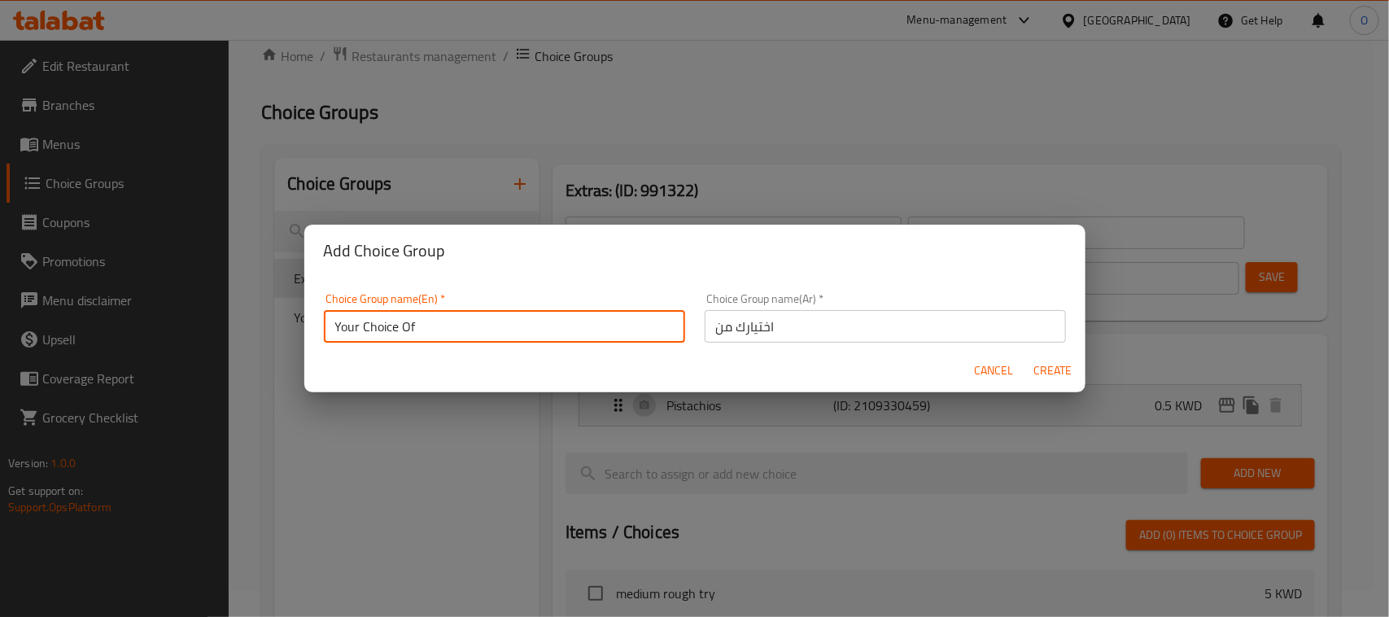
type input "Your Choice Of"
click at [1027, 366] on button "Create" at bounding box center [1053, 371] width 52 height 30
type input "Your Choice Of"
type input "اختيارك من"
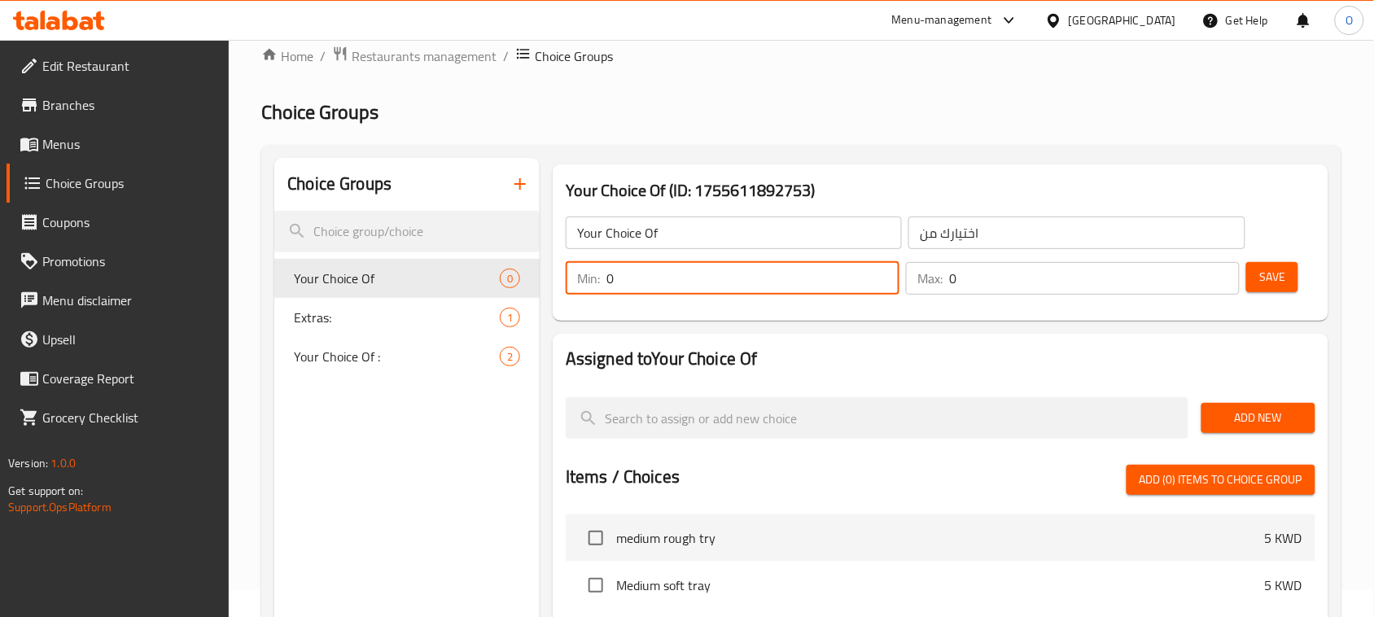
drag, startPoint x: 655, startPoint y: 291, endPoint x: 535, endPoint y: 267, distance: 122.9
click at [535, 267] on div "Choice Groups Your Choice Of 0 Extras: 1 Your Choice Of : 2 Your Choice Of (ID:…" at bounding box center [804, 466] width 1060 height 617
type input "1"
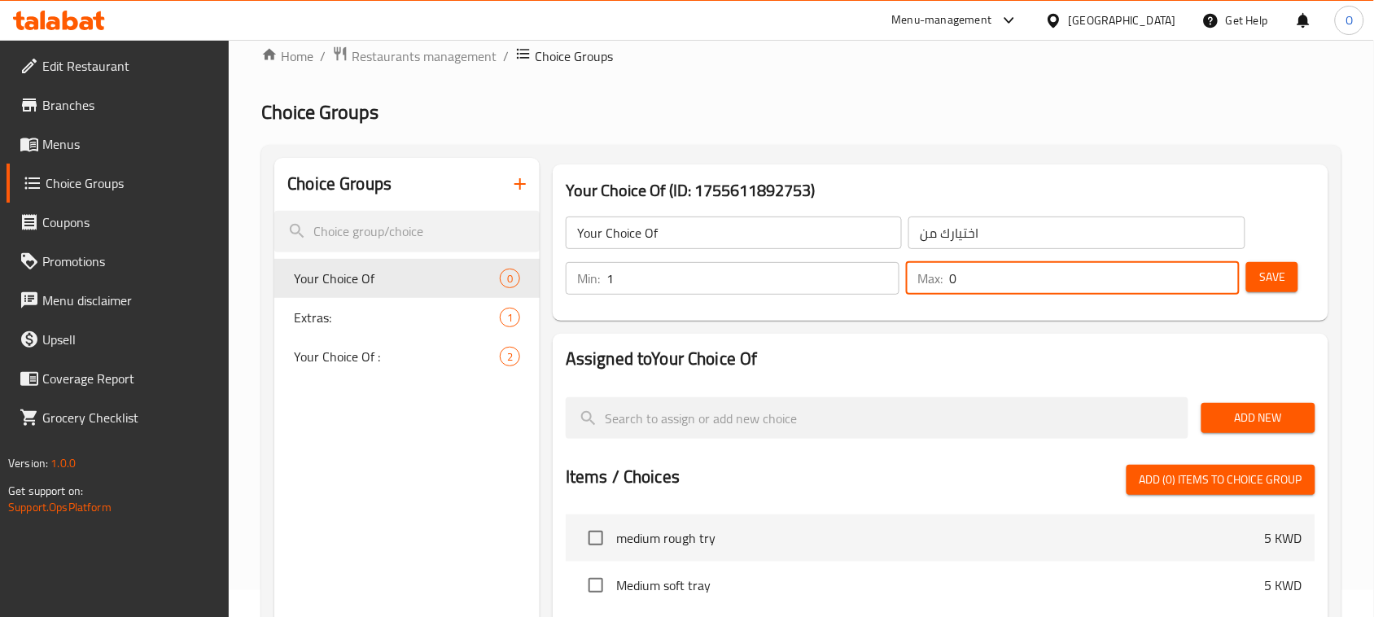
drag, startPoint x: 966, startPoint y: 282, endPoint x: 936, endPoint y: 286, distance: 30.5
click at [936, 286] on div "Max: 0 ​" at bounding box center [1073, 278] width 334 height 33
type input "1"
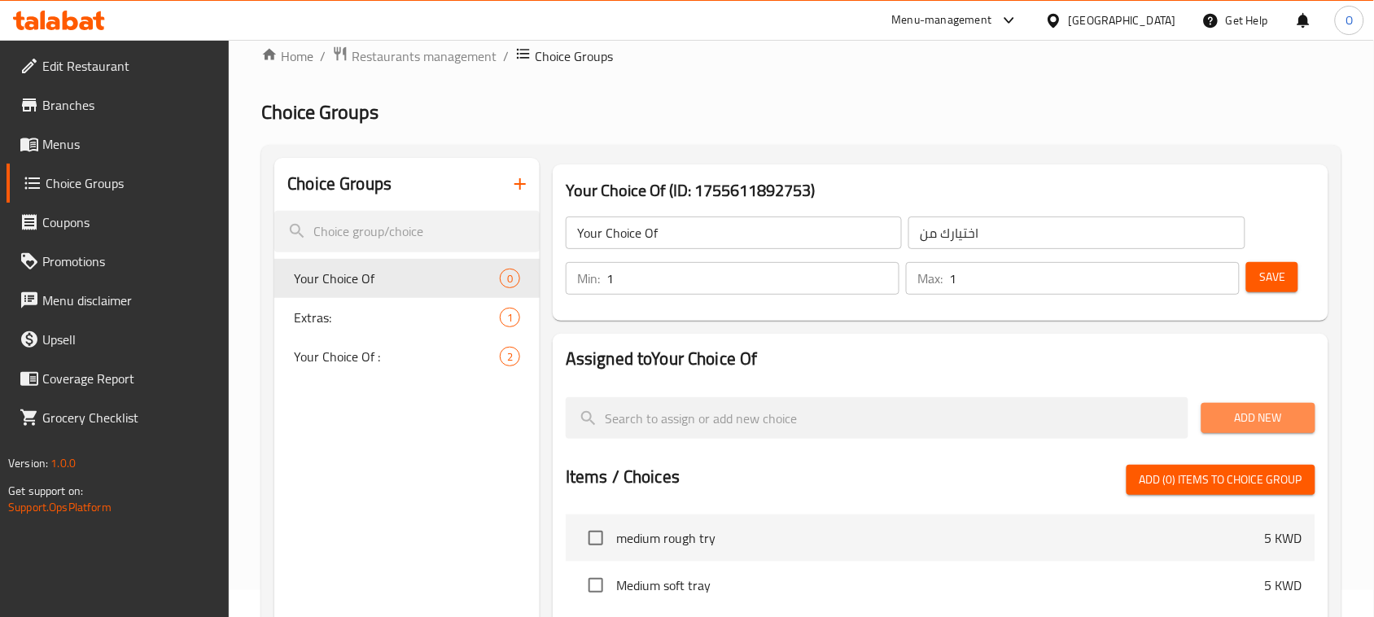
click at [1279, 424] on span "Add New" at bounding box center [1258, 418] width 88 height 20
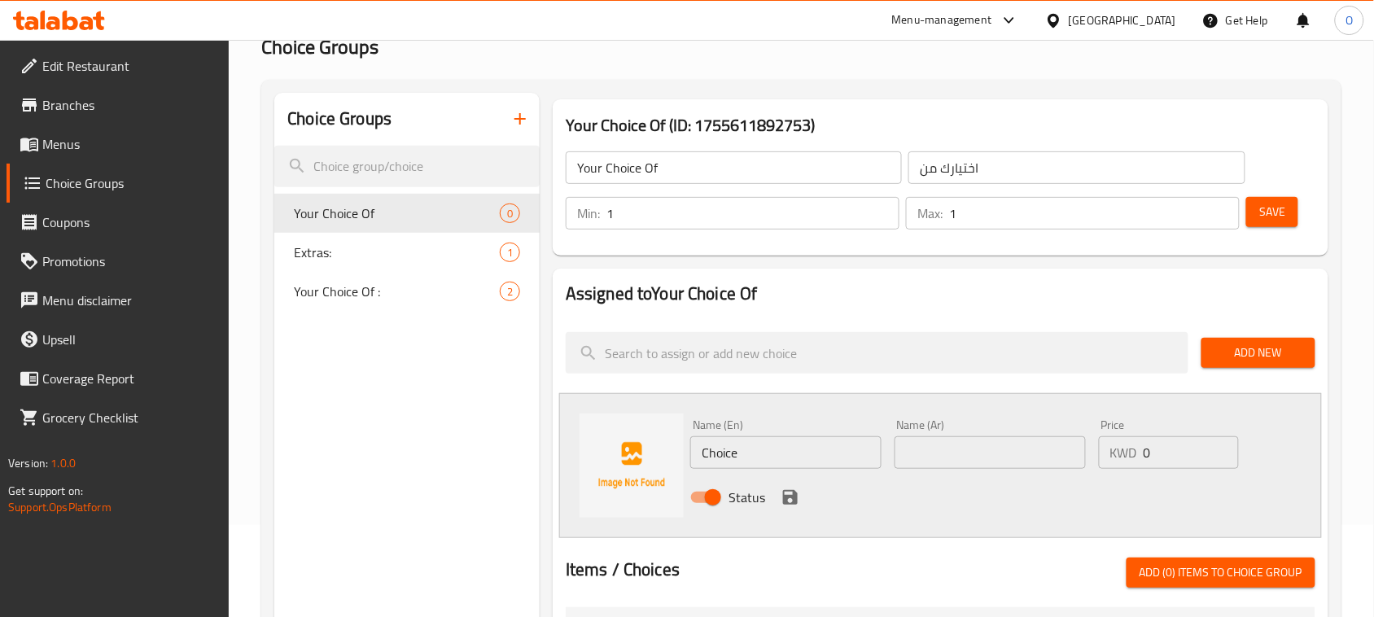
scroll to position [129, 0]
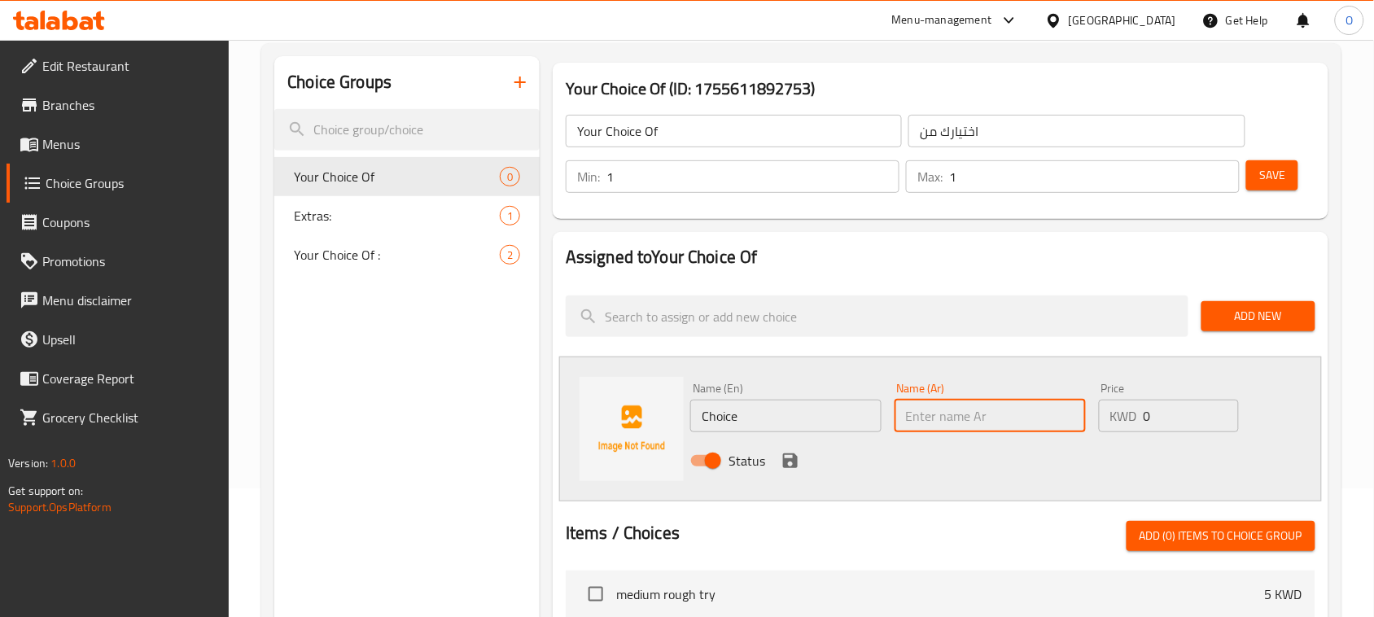
click at [940, 420] on input "text" at bounding box center [989, 416] width 191 height 33
paste input "اللون : حمراء"
drag, startPoint x: 941, startPoint y: 417, endPoint x: 999, endPoint y: 418, distance: 57.8
click at [999, 418] on input "اللون : حمراء" at bounding box center [989, 416] width 191 height 33
click at [949, 422] on input "اللون : حمراء" at bounding box center [989, 416] width 191 height 33
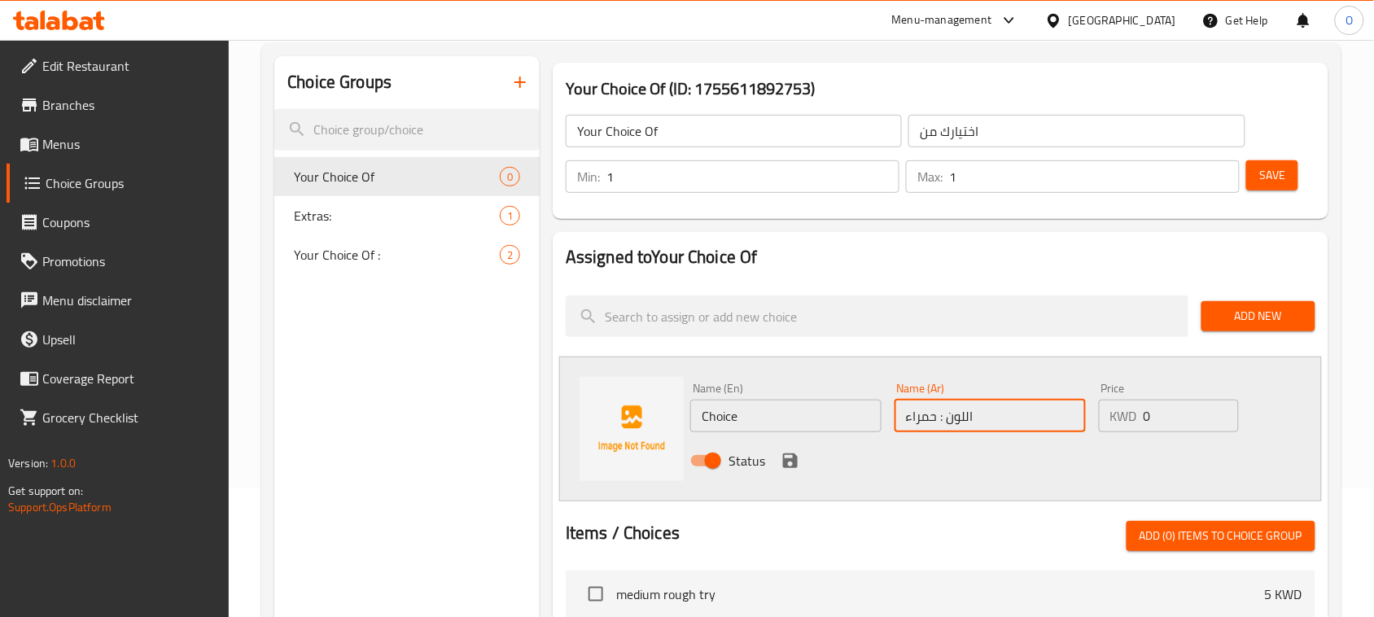
drag, startPoint x: 938, startPoint y: 418, endPoint x: 967, endPoint y: 415, distance: 28.6
click at [1006, 416] on input "اللون : حمراء" at bounding box center [989, 416] width 191 height 33
click at [957, 415] on input "اللون : حمراء" at bounding box center [989, 416] width 191 height 33
drag, startPoint x: 909, startPoint y: 415, endPoint x: 895, endPoint y: 419, distance: 14.4
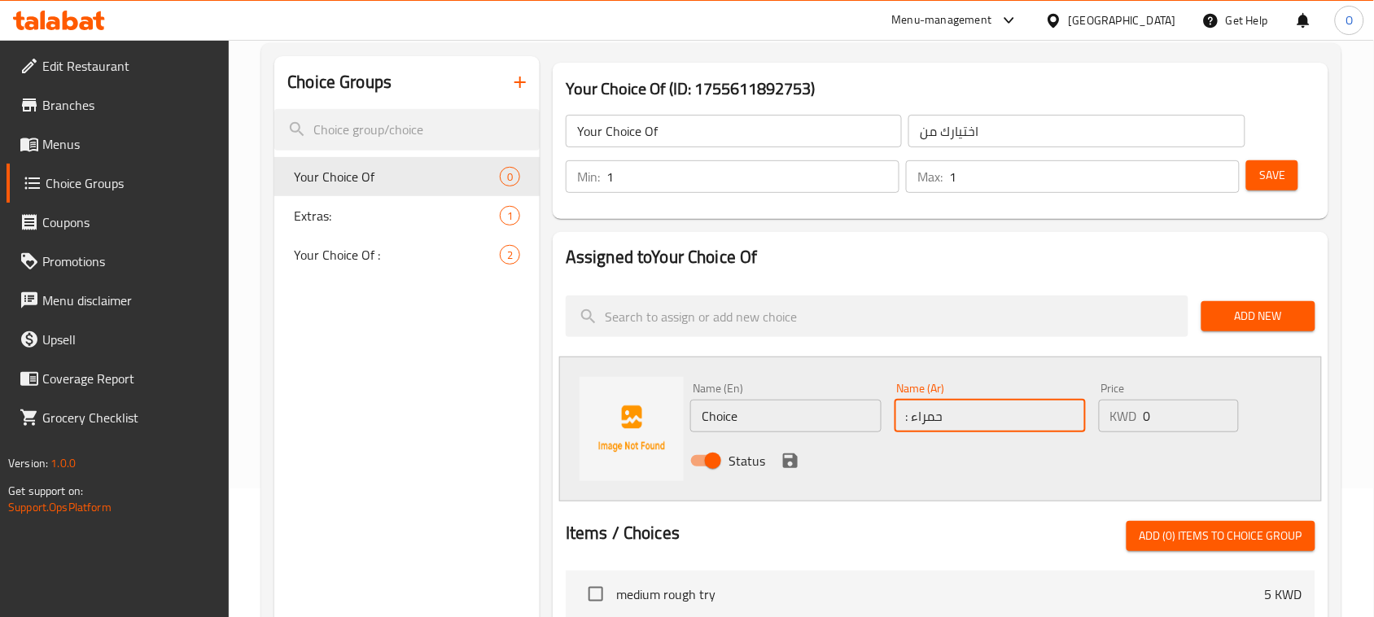
click at [895, 419] on input ": حمراء" at bounding box center [989, 416] width 191 height 33
type input "حمراء"
click at [780, 409] on input "Choice" at bounding box center [785, 416] width 191 height 33
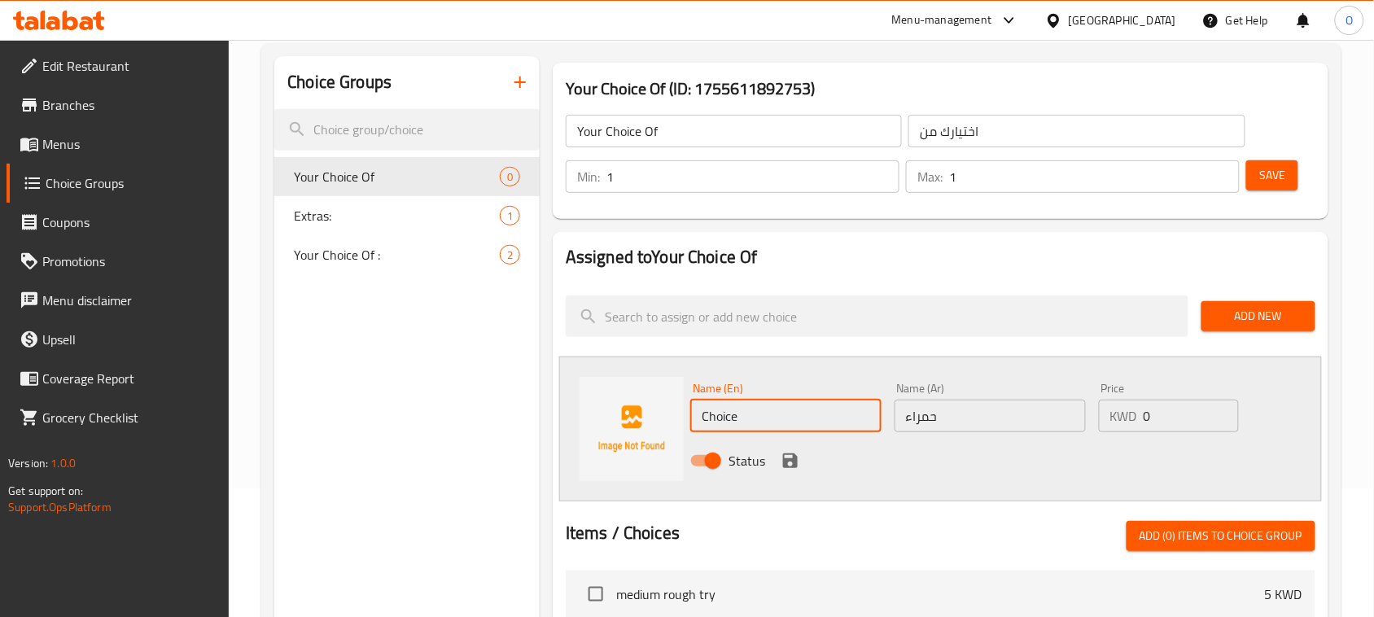
click at [780, 409] on input "Choice" at bounding box center [785, 416] width 191 height 33
type input "Red"
click at [791, 460] on icon "save" at bounding box center [790, 460] width 15 height 15
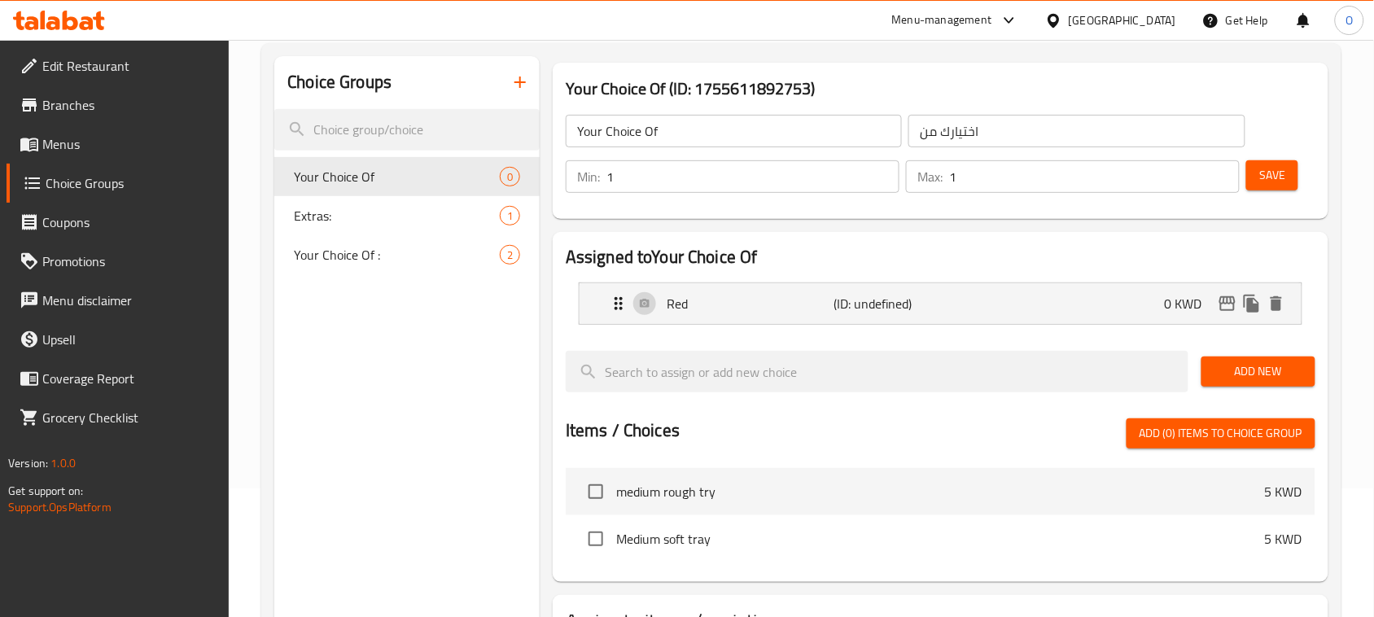
click at [1290, 362] on span "Add New" at bounding box center [1258, 371] width 88 height 20
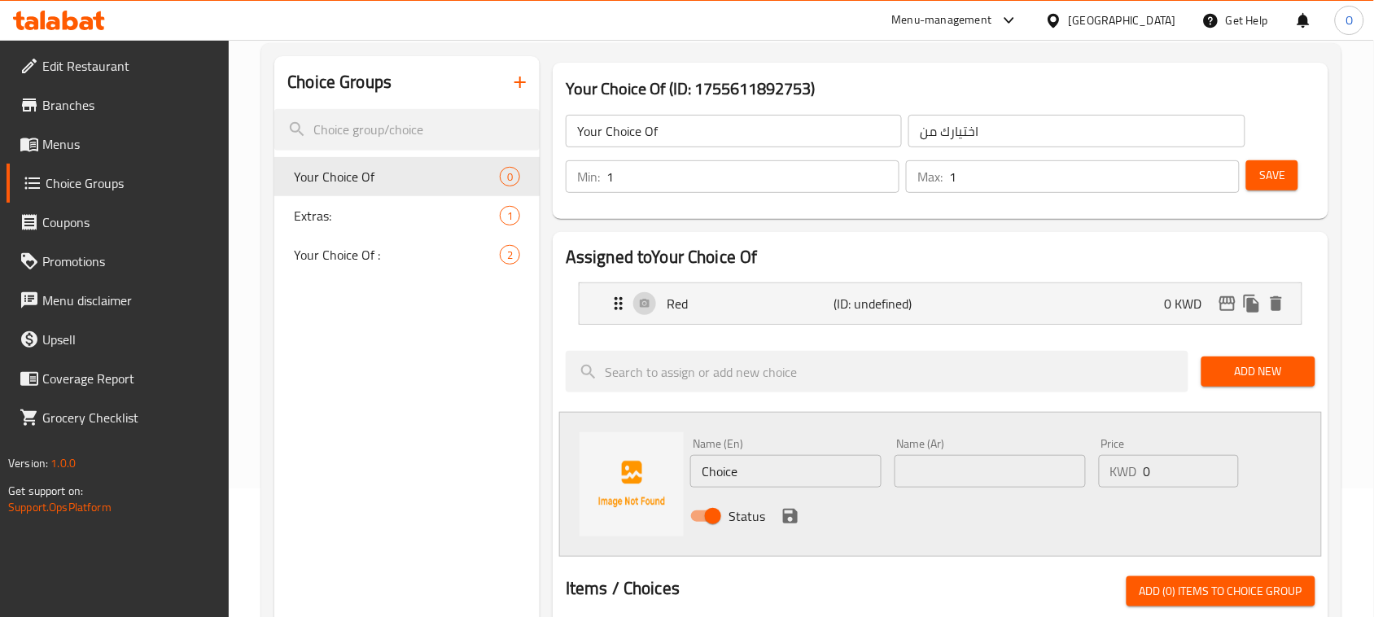
click at [975, 458] on input "text" at bounding box center [989, 471] width 191 height 33
paste input "اللون : شقراء"
drag, startPoint x: 938, startPoint y: 472, endPoint x: 982, endPoint y: 472, distance: 43.9
click at [982, 472] on input "اللون : شقراء" at bounding box center [989, 471] width 191 height 33
click at [929, 466] on input "شقراء" at bounding box center [989, 471] width 191 height 33
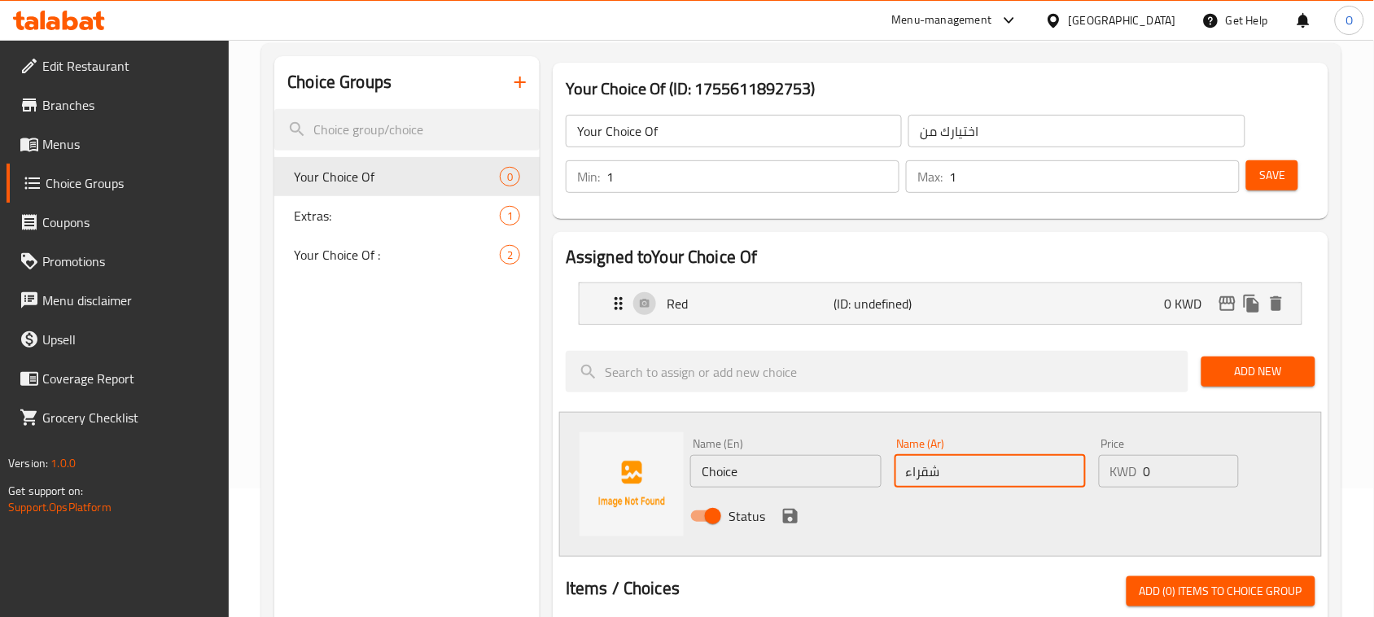
click at [929, 466] on input "شقراء" at bounding box center [989, 471] width 191 height 33
type input "شقراء"
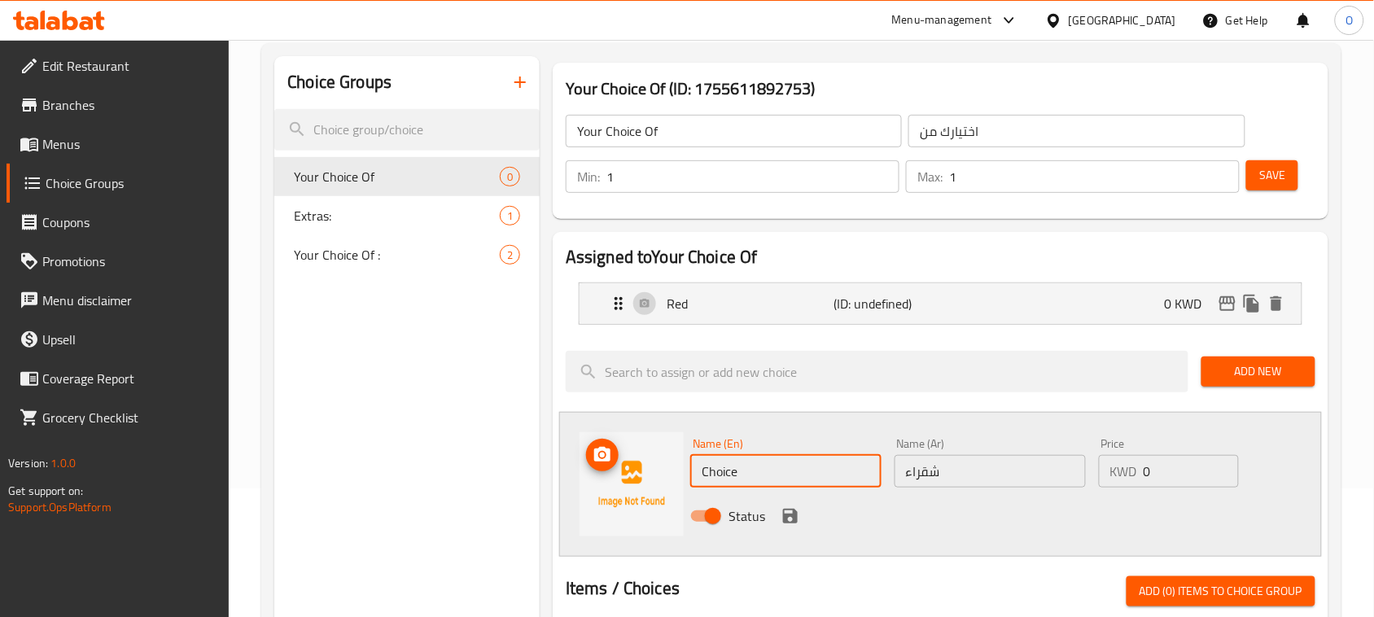
drag, startPoint x: 753, startPoint y: 474, endPoint x: 680, endPoint y: 479, distance: 72.5
click at [680, 479] on div "Name (En) Choice Name (En) Name (Ar) شقراء Name (Ar) Price KWD 0 Price Status" at bounding box center [940, 484] width 763 height 145
paste input "Blond"
type input "Blond"
click at [781, 527] on div "Status" at bounding box center [990, 516] width 612 height 44
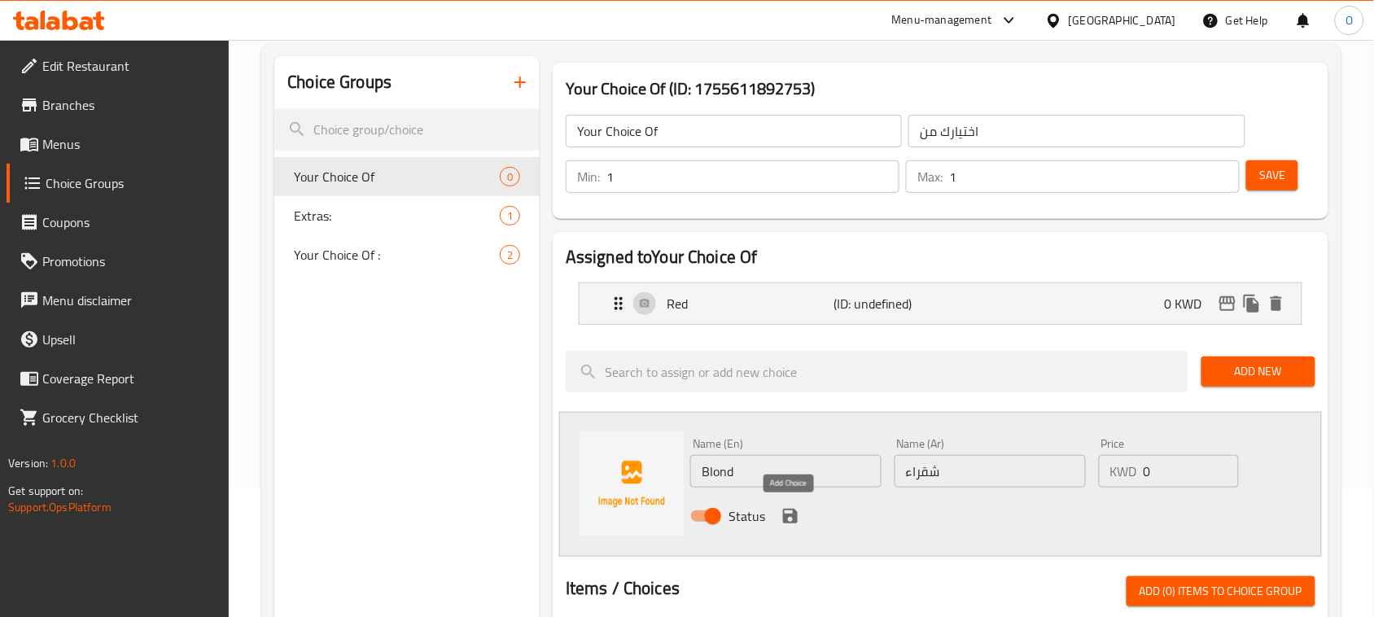
click at [786, 518] on icon "save" at bounding box center [790, 516] width 15 height 15
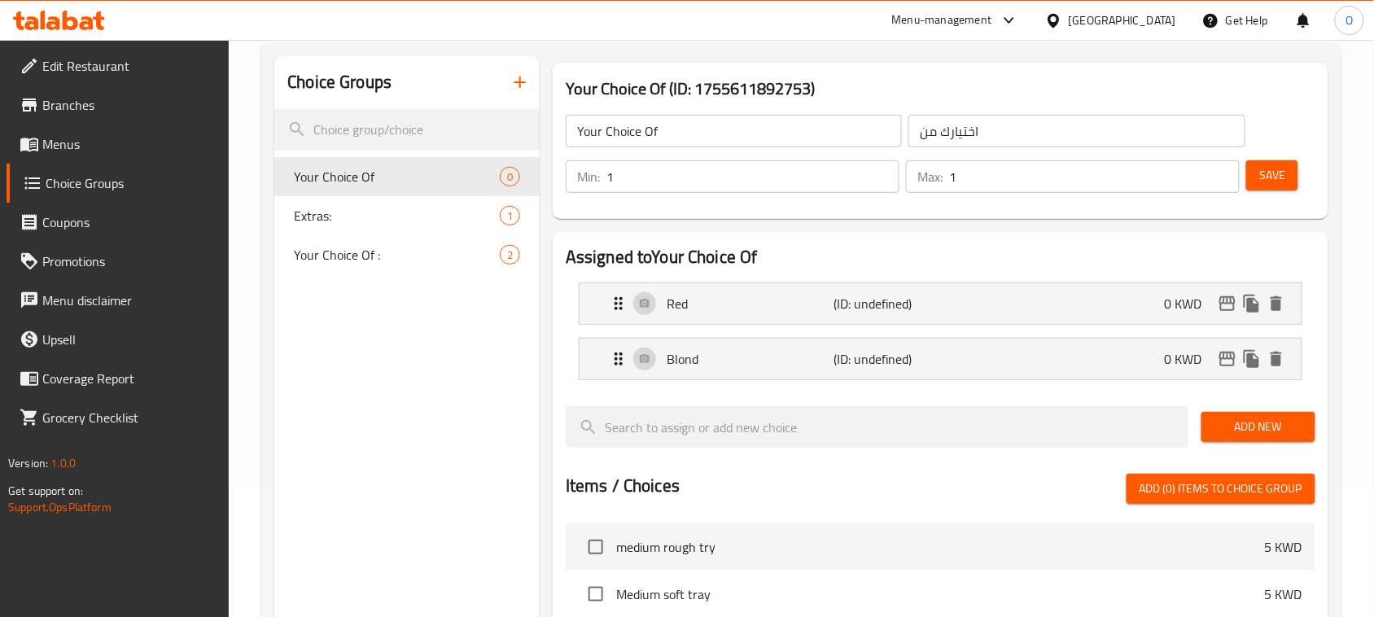
click at [1274, 160] on button "Save" at bounding box center [1272, 175] width 52 height 30
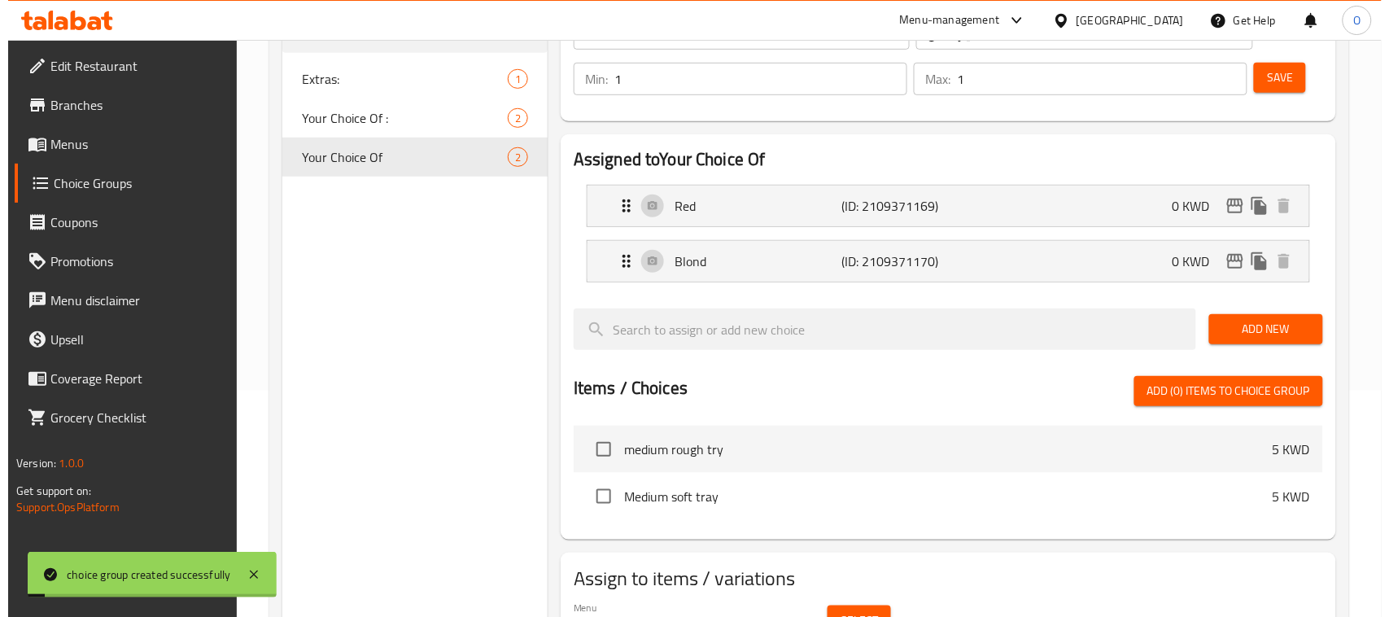
scroll to position [315, 0]
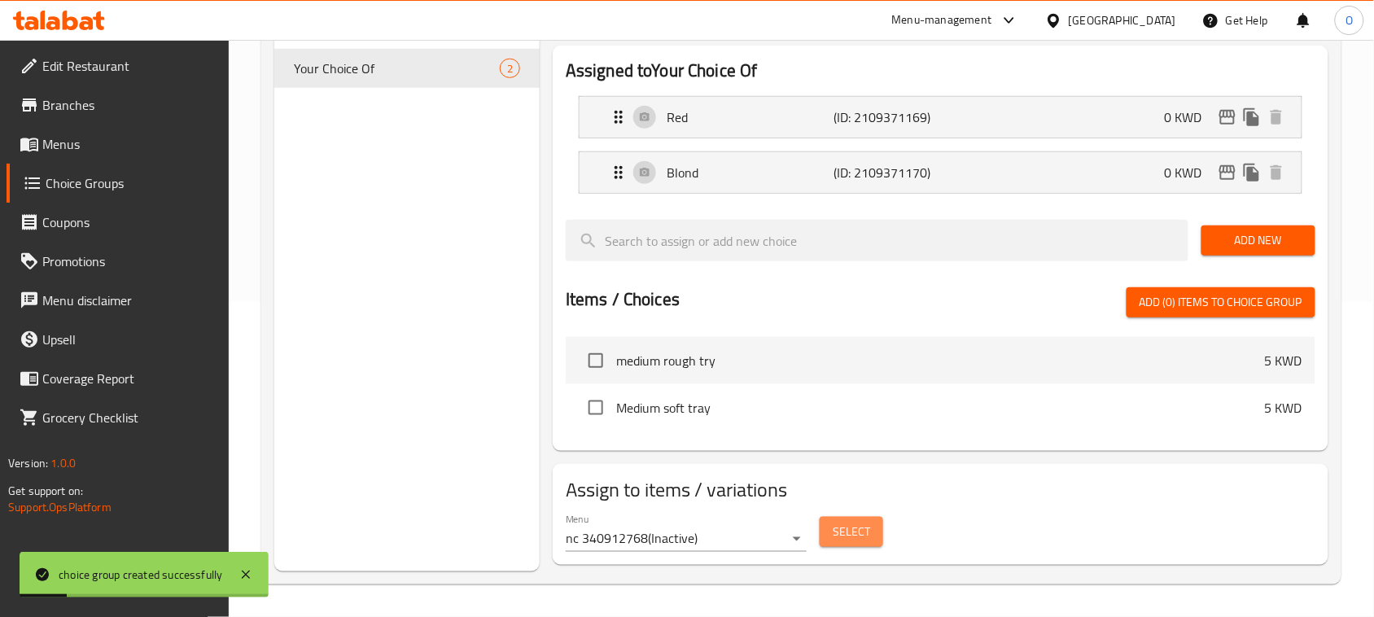
click at [856, 527] on span "Select" at bounding box center [851, 532] width 37 height 20
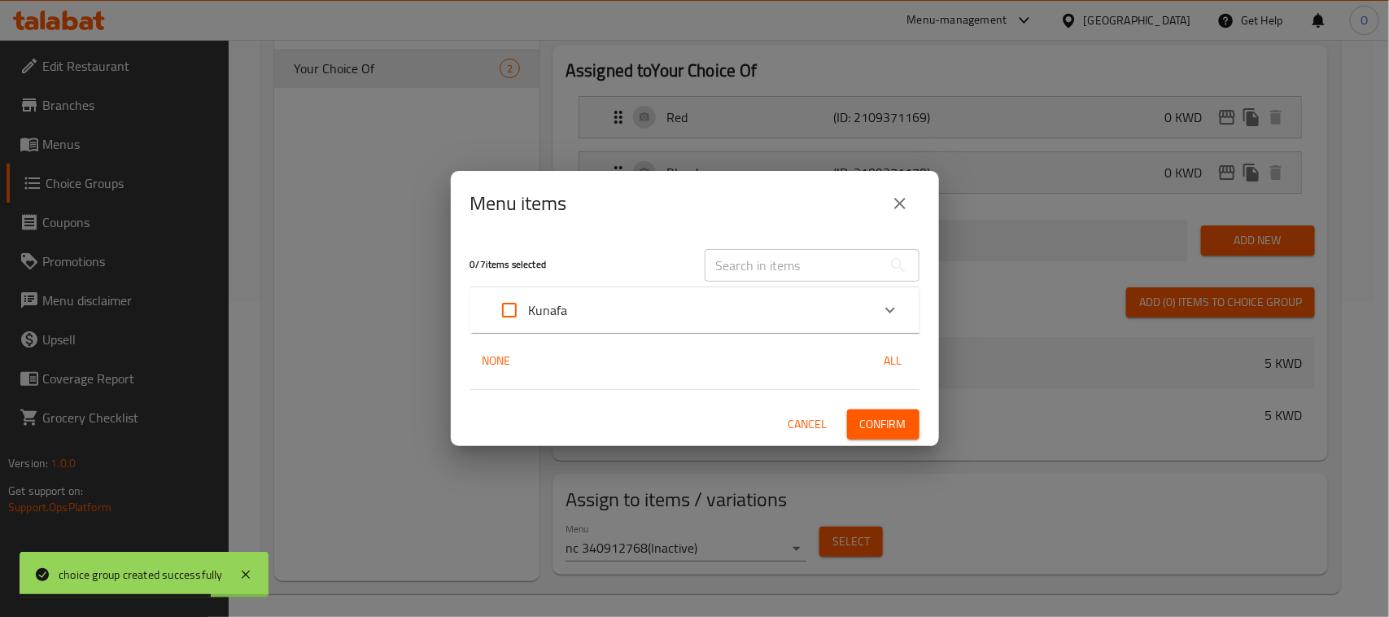
click at [623, 323] on div "Kunafa" at bounding box center [680, 310] width 381 height 39
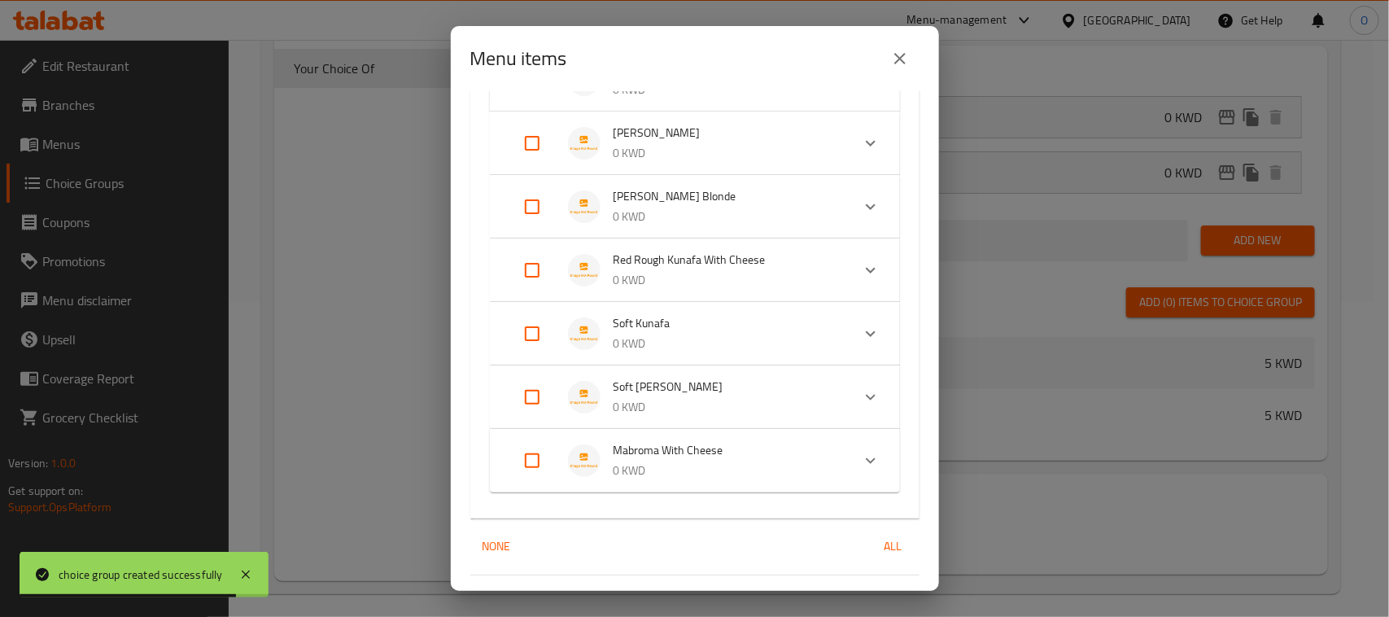
scroll to position [212, 0]
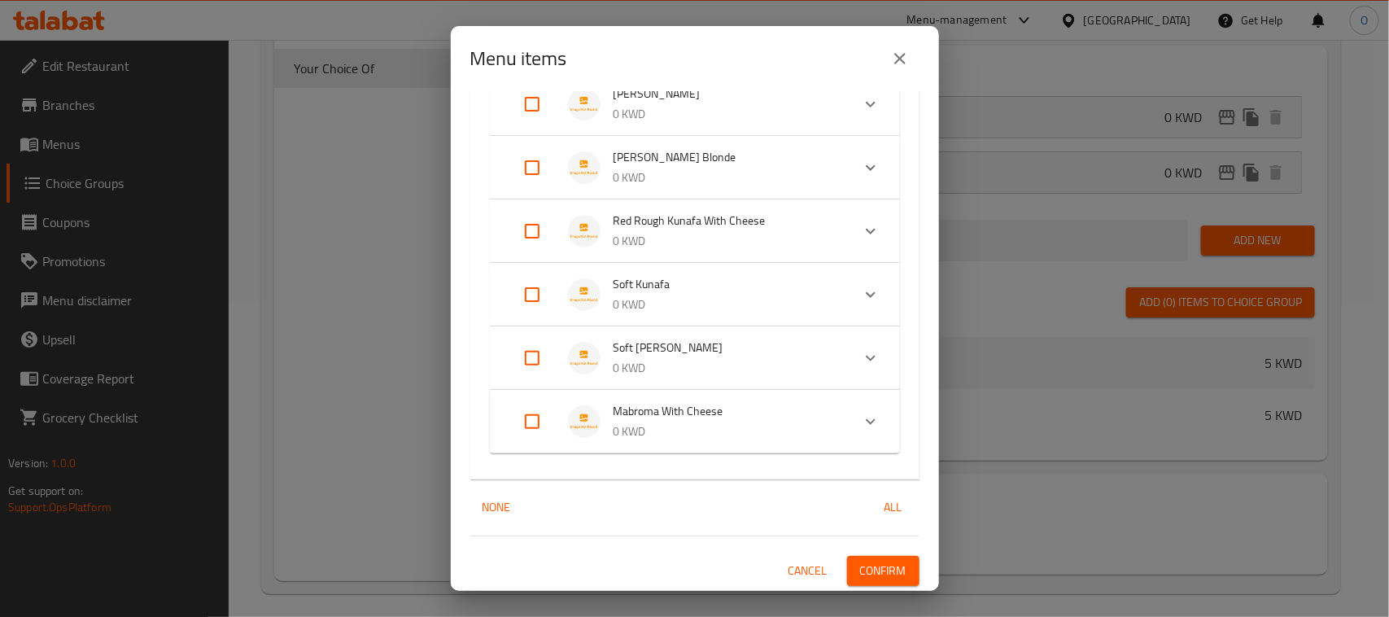
click at [538, 429] on input "Expand" at bounding box center [532, 421] width 39 height 39
checkbox input "true"
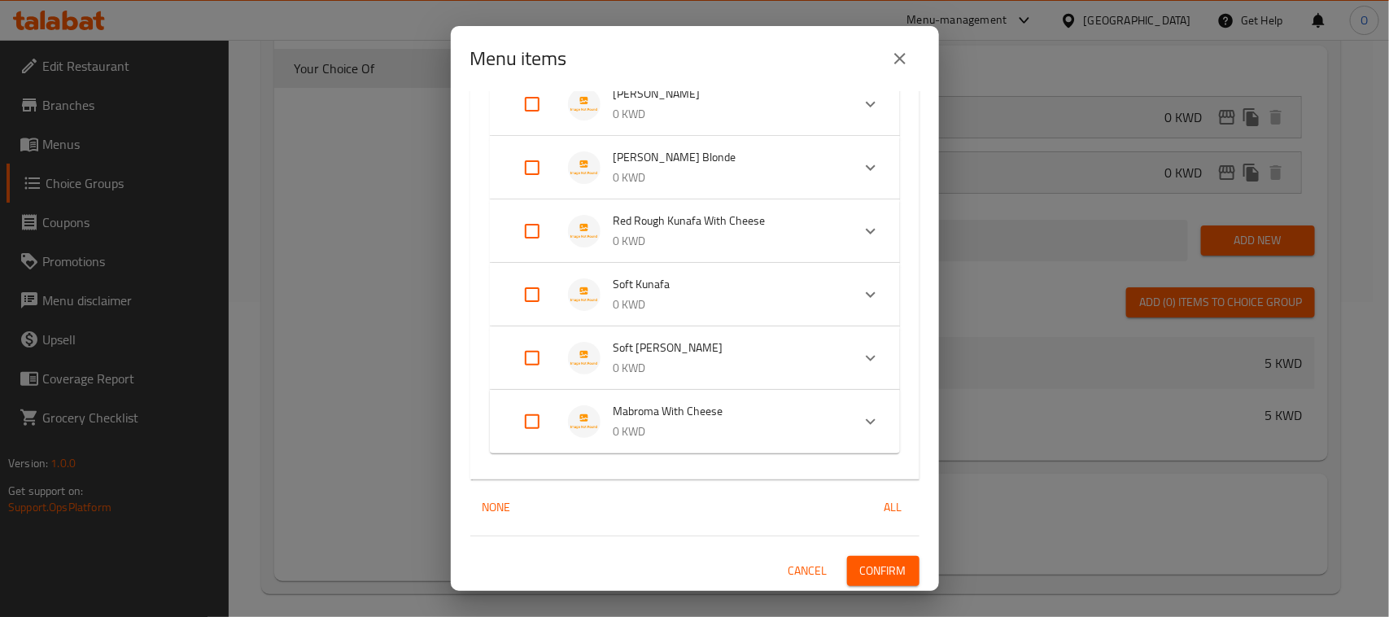
checkbox input "true"
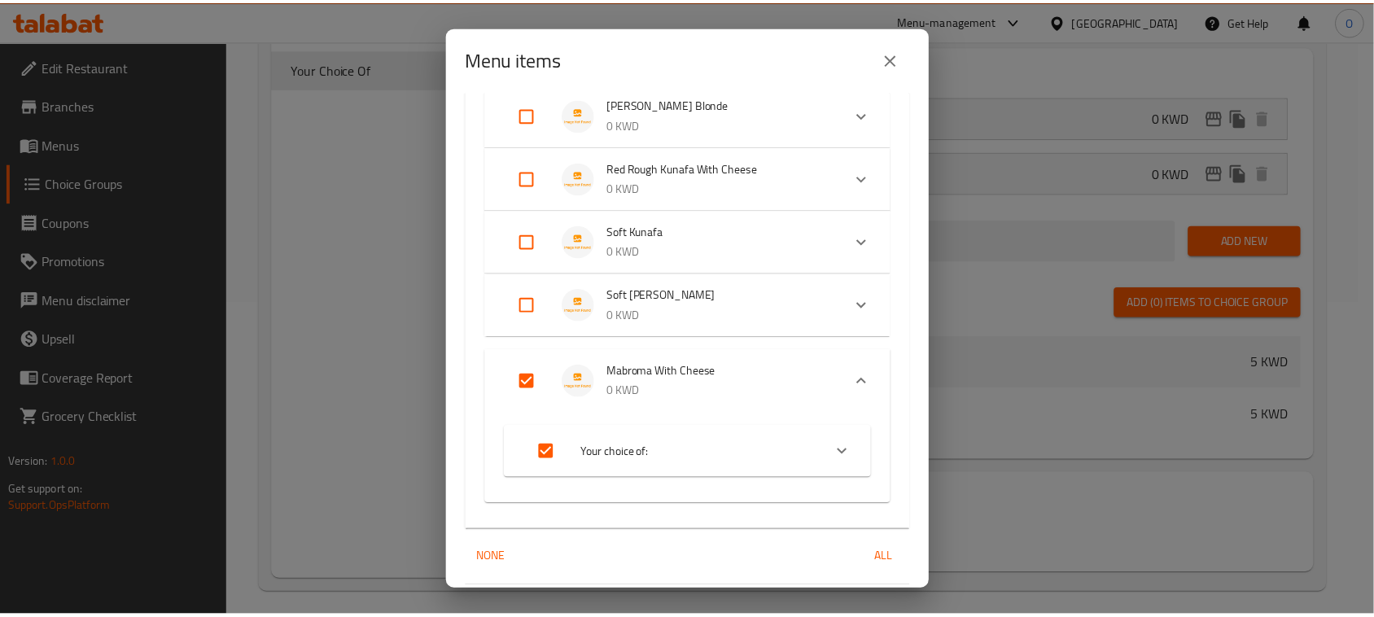
scroll to position [316, 0]
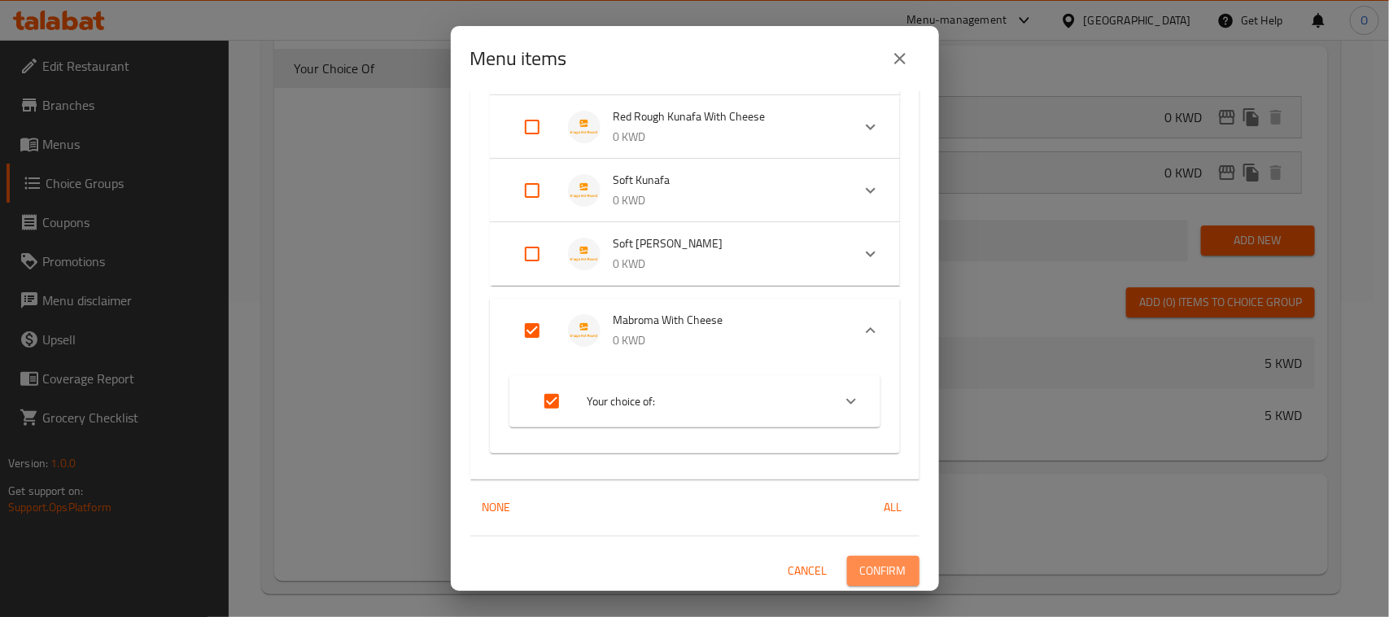
click at [860, 574] on span "Confirm" at bounding box center [883, 571] width 46 height 20
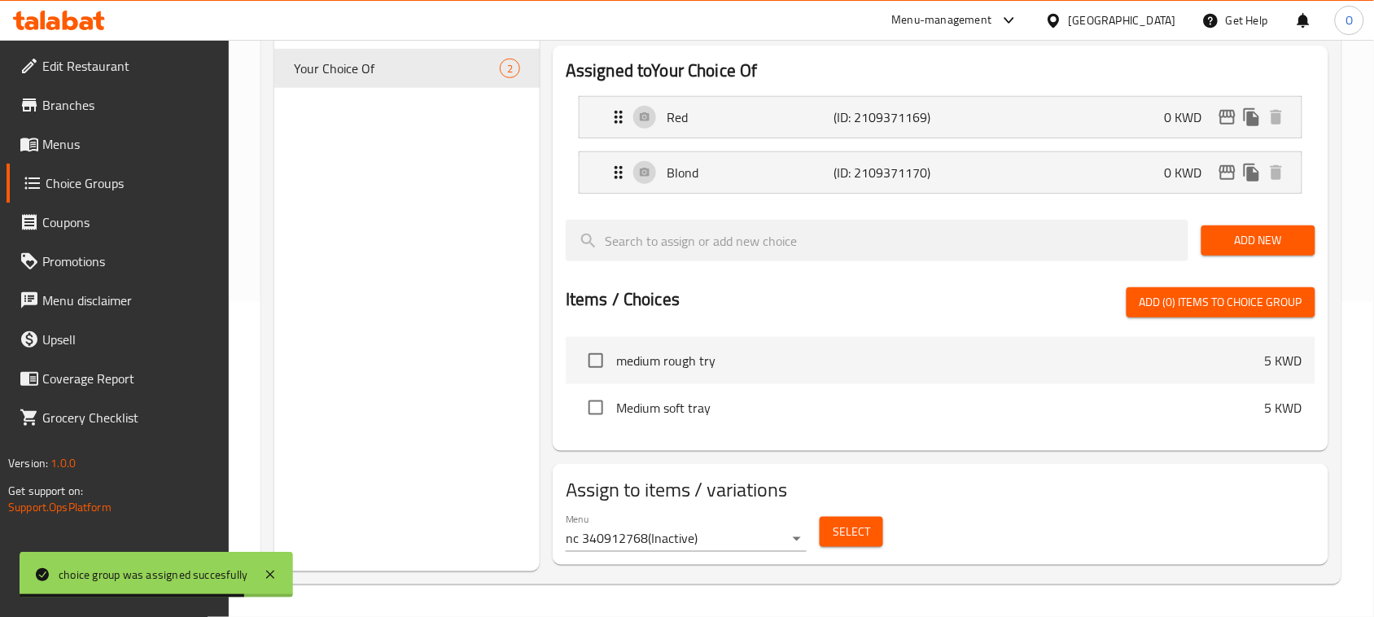
click at [100, 137] on span "Menus" at bounding box center [129, 144] width 174 height 20
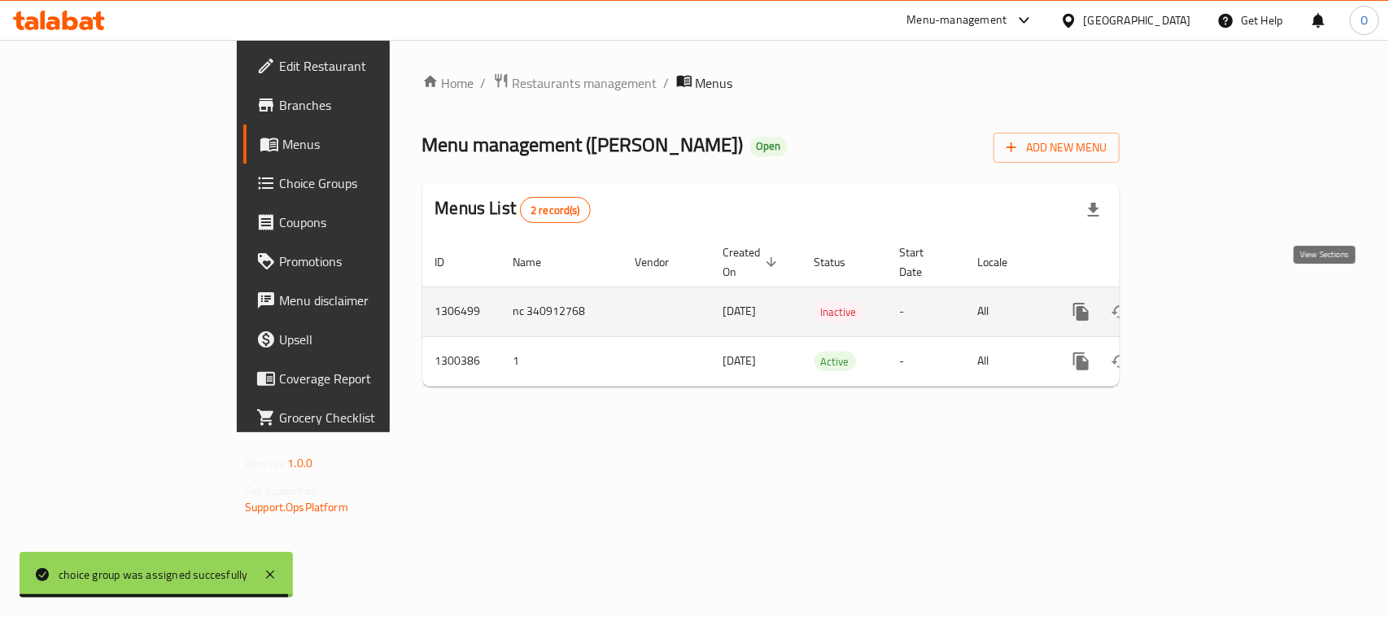
click at [1209, 302] on icon "enhanced table" at bounding box center [1199, 312] width 20 height 20
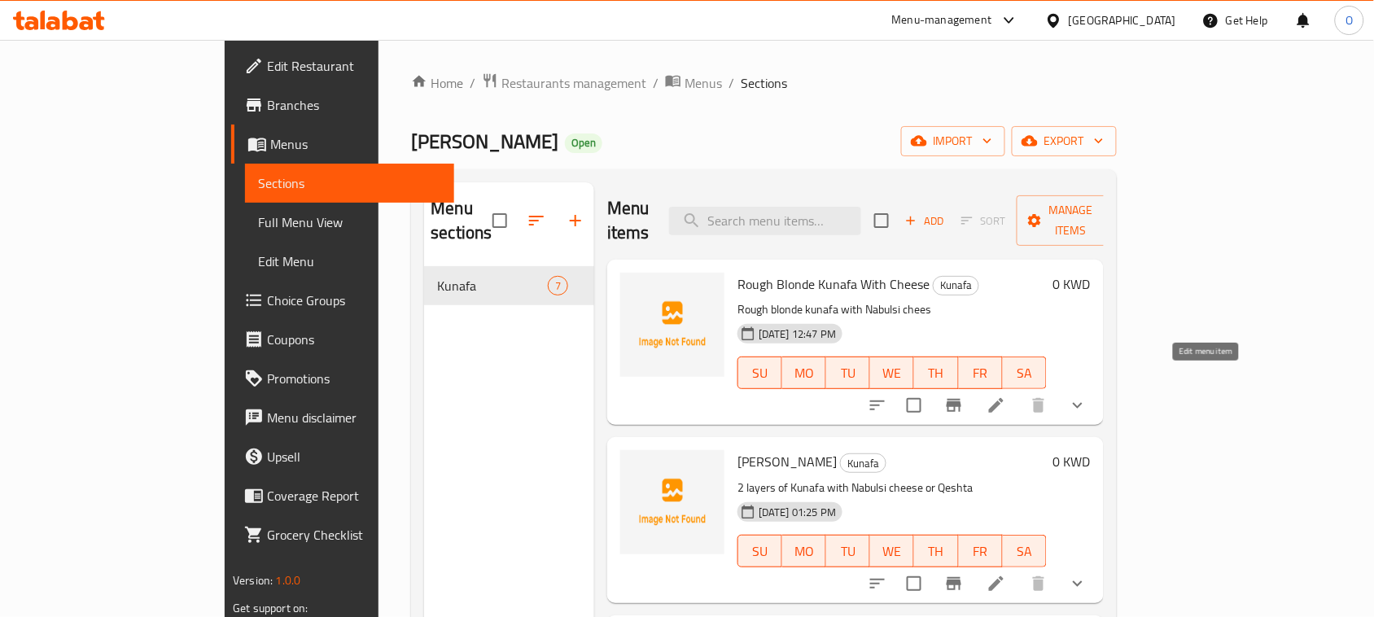
click at [1006, 396] on icon at bounding box center [996, 406] width 20 height 20
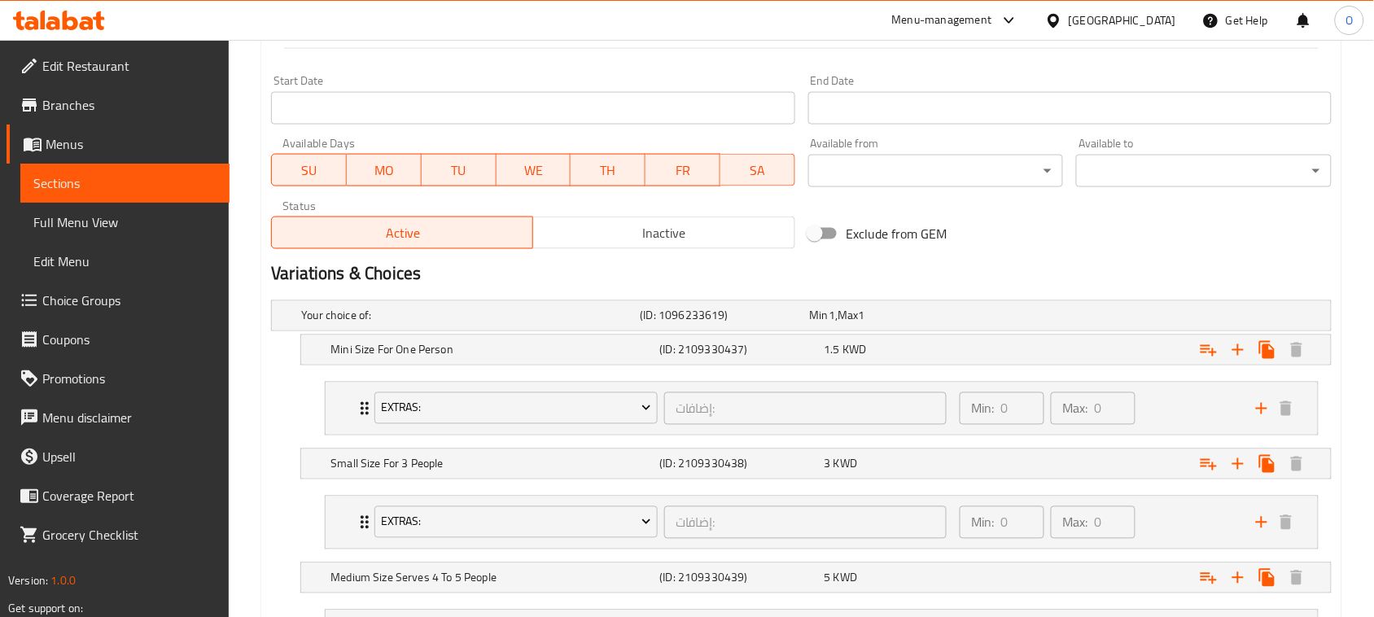
scroll to position [814, 0]
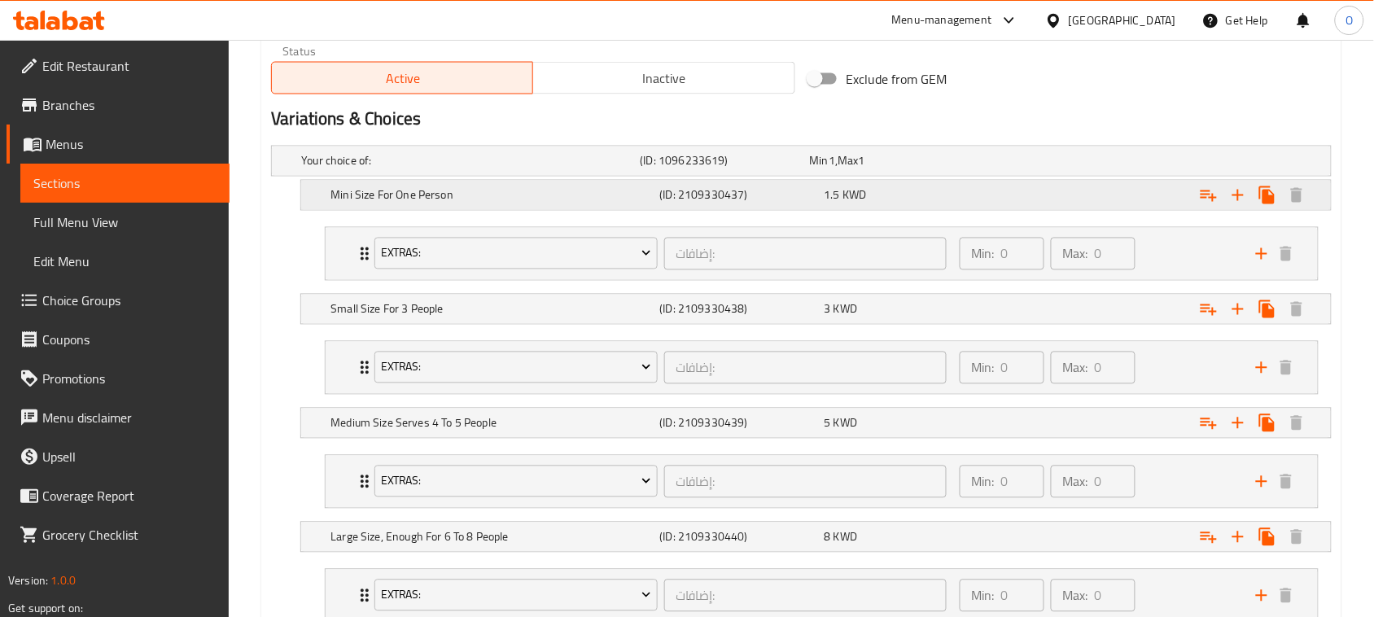
click at [487, 169] on h5 "Mini Size For One Person" at bounding box center [467, 161] width 332 height 16
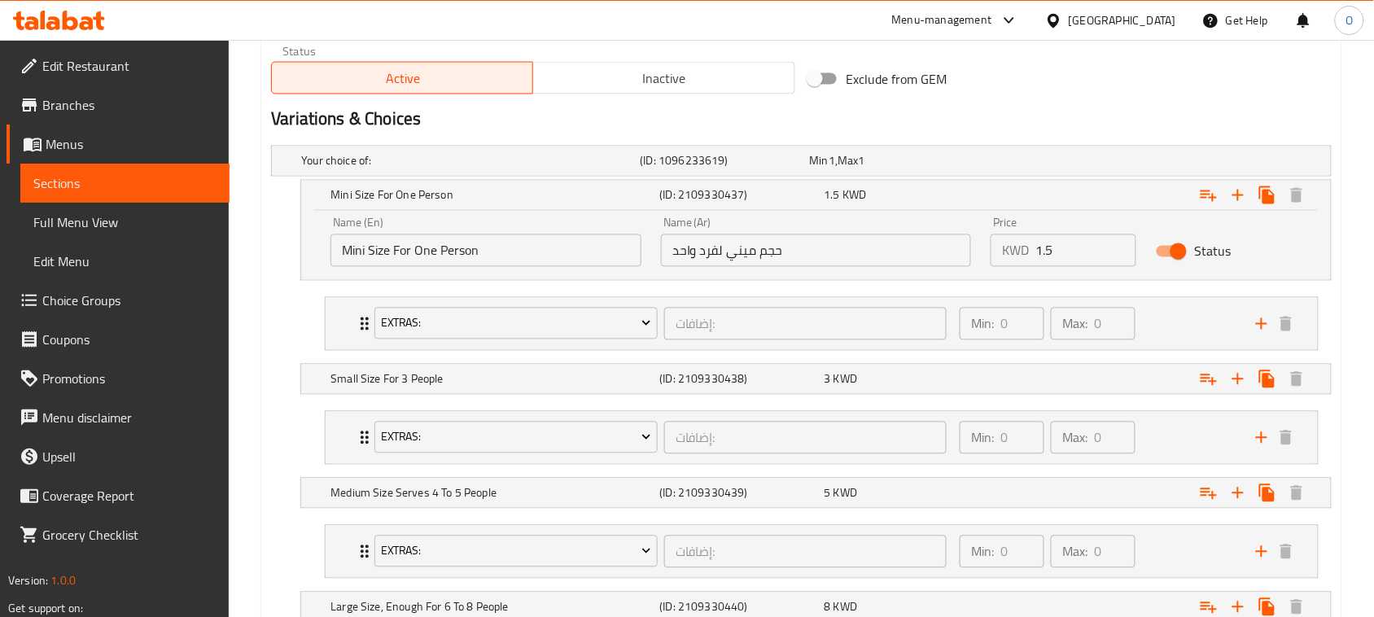
click at [462, 257] on input "Mini Size For One Person" at bounding box center [485, 250] width 311 height 33
click at [767, 254] on input "حجم ميني لفرد واحد" at bounding box center [816, 250] width 311 height 33
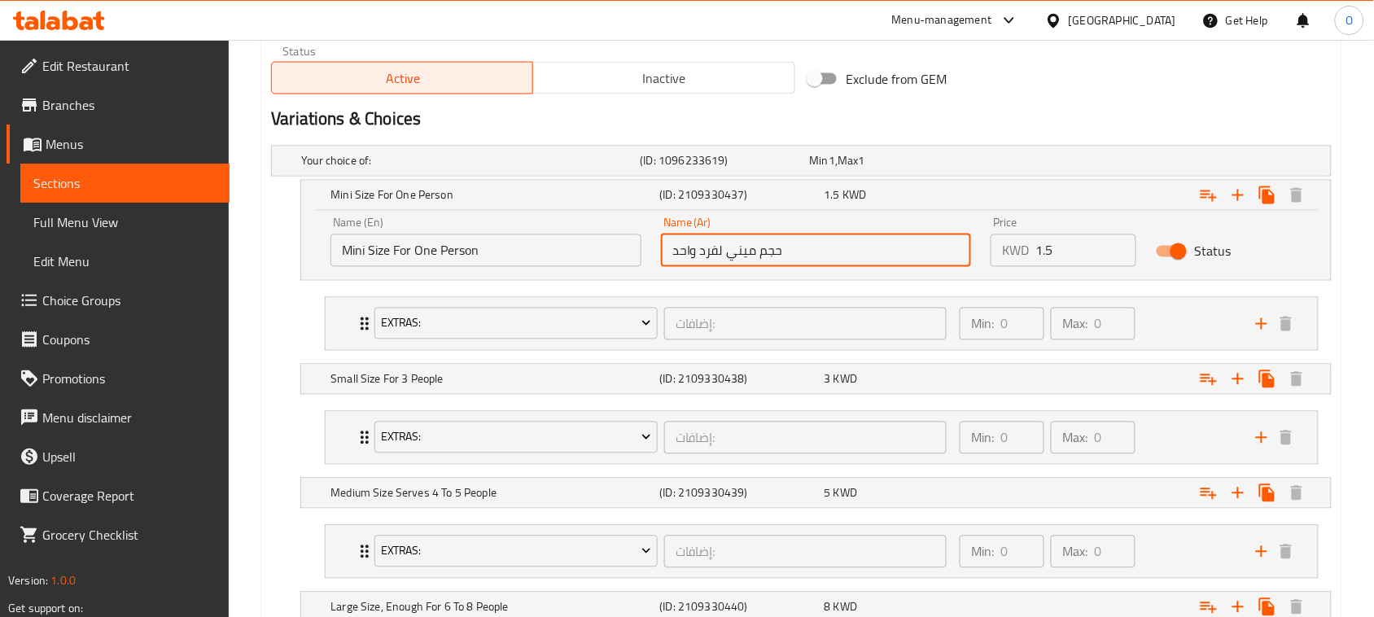
click at [767, 254] on input "حجم ميني لفرد واحد" at bounding box center [816, 250] width 311 height 33
drag, startPoint x: 767, startPoint y: 254, endPoint x: 456, endPoint y: 254, distance: 310.9
click at [456, 254] on input "Mini Size For One Person" at bounding box center [485, 250] width 311 height 33
click at [465, 169] on h5 "Small Size For 3 People" at bounding box center [467, 161] width 332 height 16
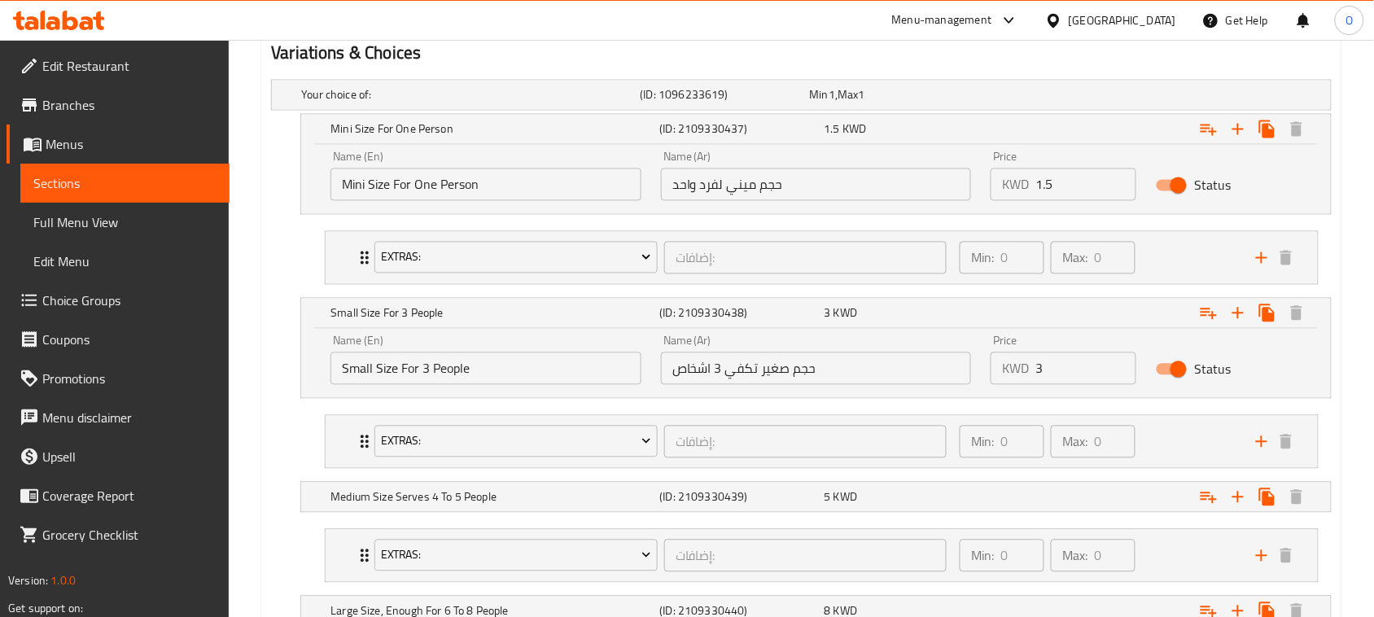
scroll to position [916, 0]
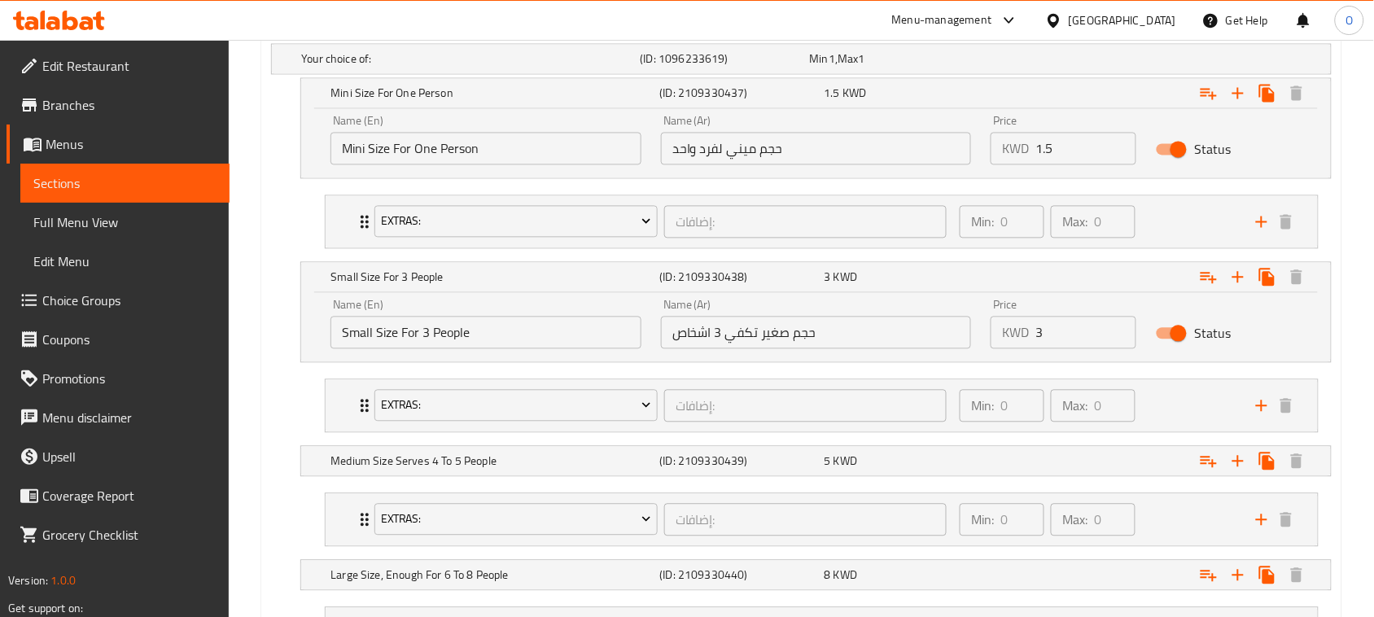
click at [468, 326] on input "Small Size For 3 People" at bounding box center [485, 333] width 311 height 33
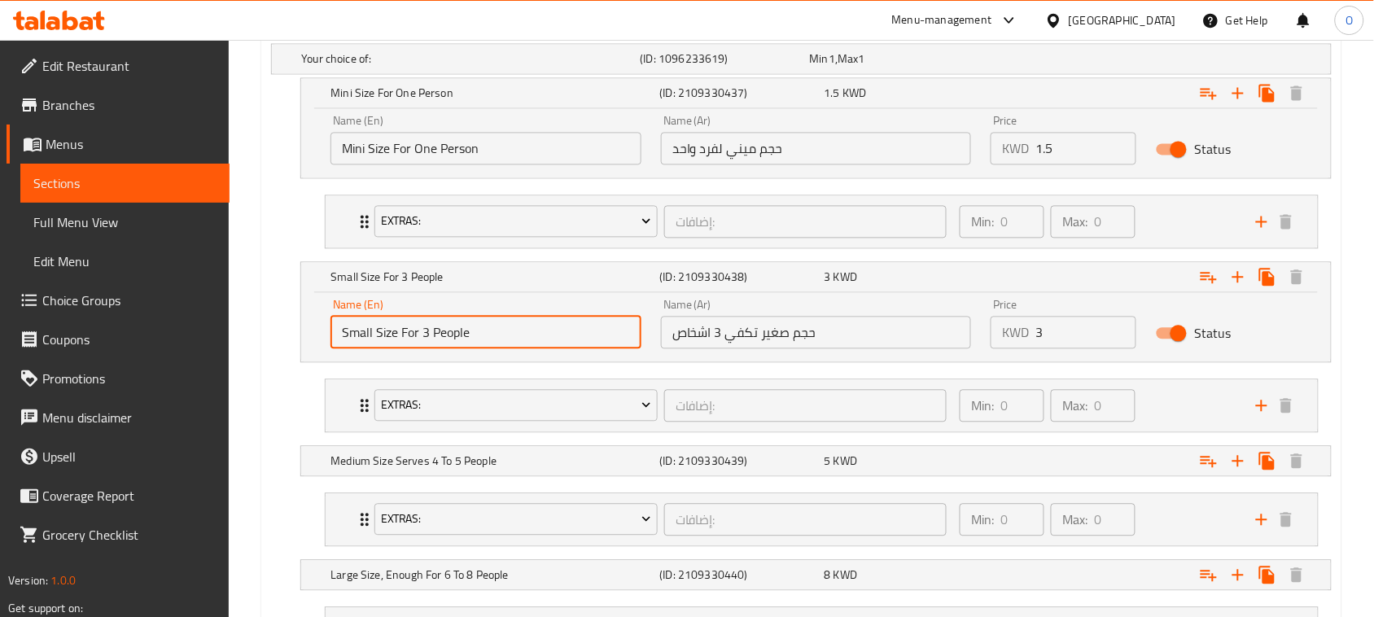
click at [468, 326] on input "Small Size For 3 People" at bounding box center [485, 333] width 311 height 33
click at [735, 328] on input "حجم صغير تكفي 3 اشخاص" at bounding box center [816, 333] width 311 height 33
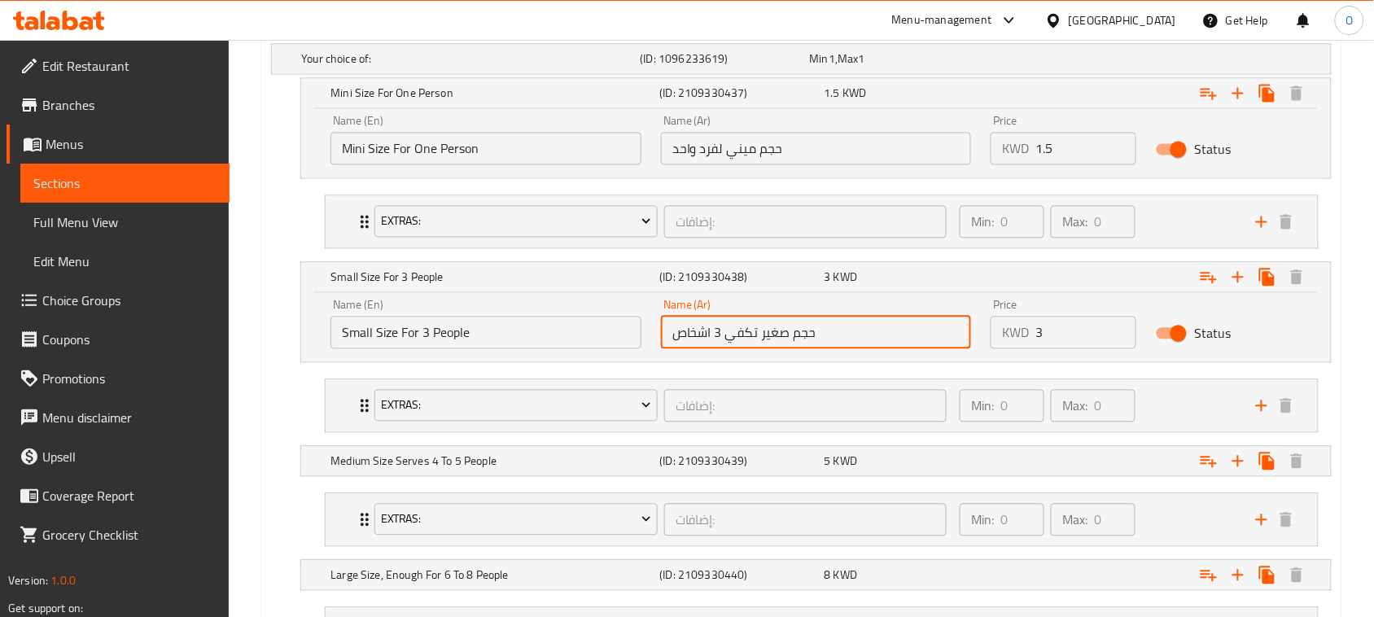
click at [735, 328] on input "حجم صغير تكفي 3 اشخاص" at bounding box center [816, 333] width 311 height 33
drag, startPoint x: 735, startPoint y: 328, endPoint x: 719, endPoint y: 339, distance: 19.4
click at [719, 339] on input "حجم صغير تكفي 3 اشخاص" at bounding box center [816, 333] width 311 height 33
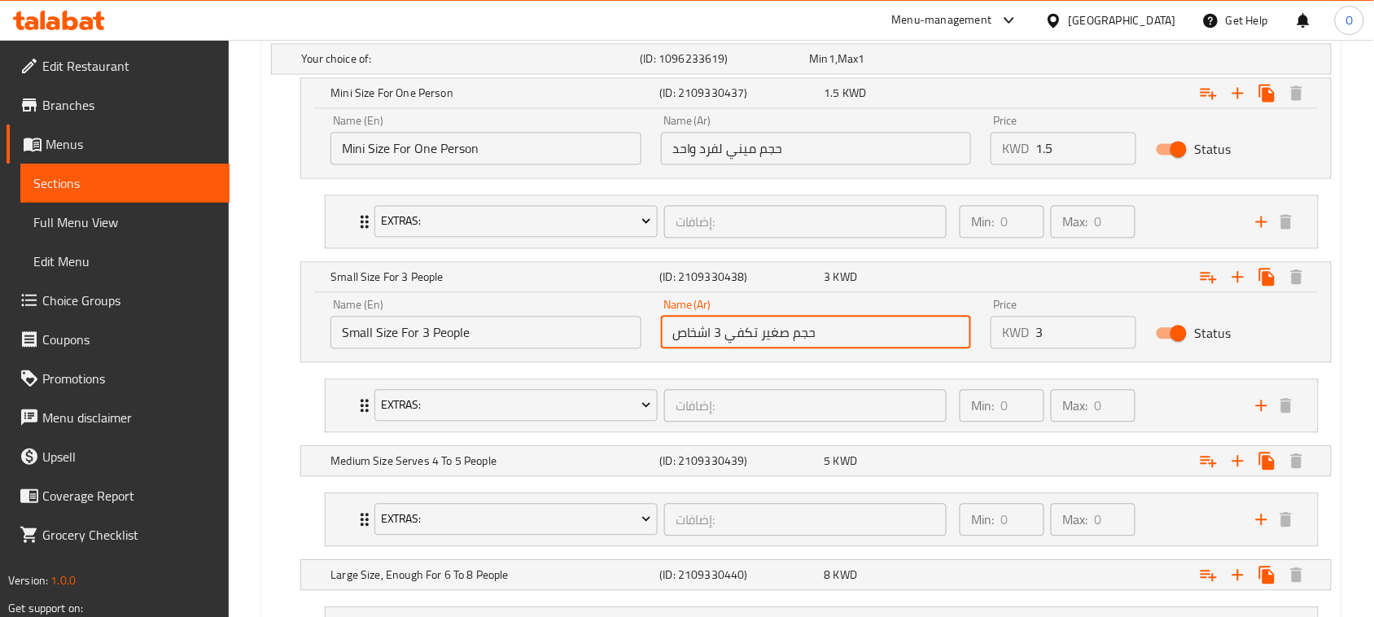
click at [719, 339] on input "حجم صغير تكفي 3 اشخاص" at bounding box center [816, 333] width 311 height 33
click at [549, 68] on h5 "Medium Size Serves 4 To 5 People" at bounding box center [467, 59] width 332 height 16
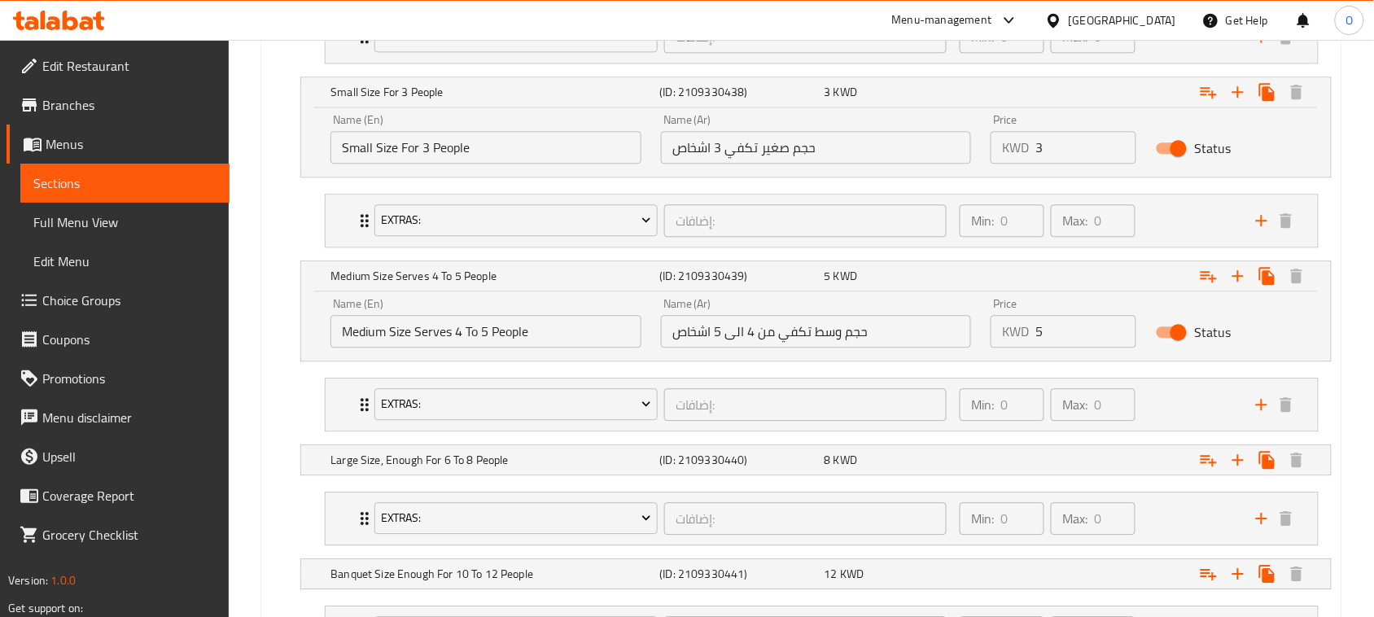
scroll to position [1119, 0]
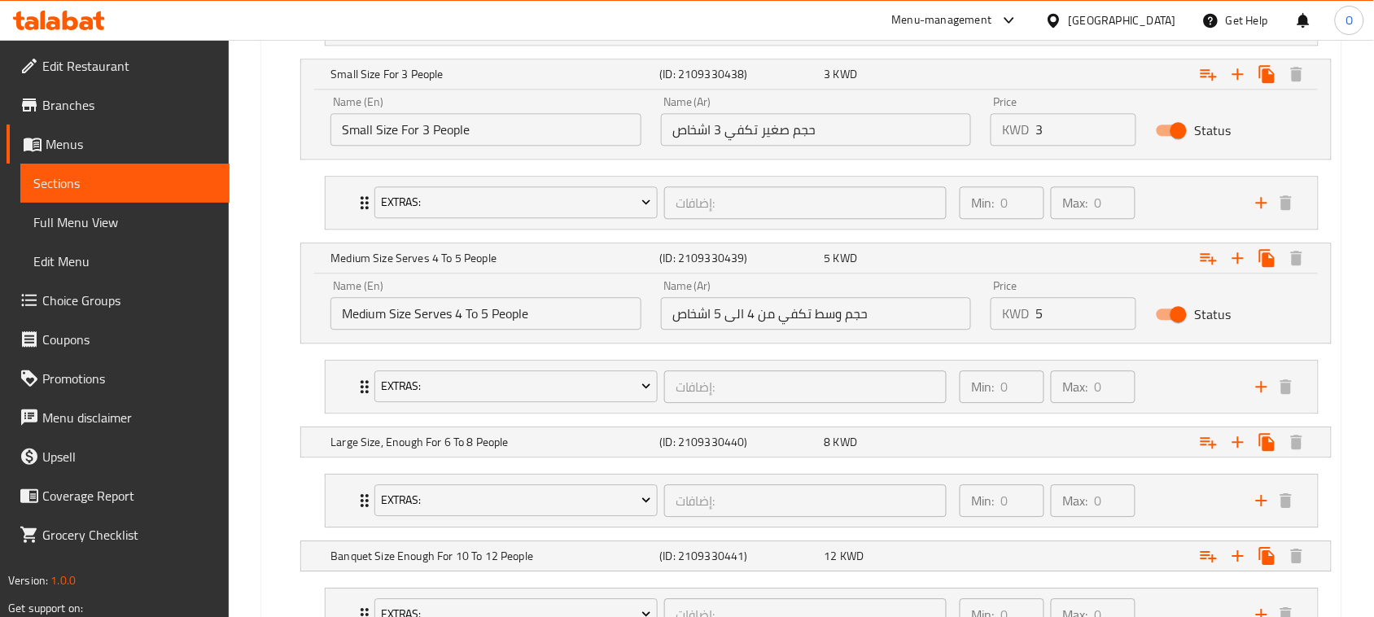
click at [479, 326] on input "Medium Size Serves 4 To 5 People" at bounding box center [485, 313] width 311 height 33
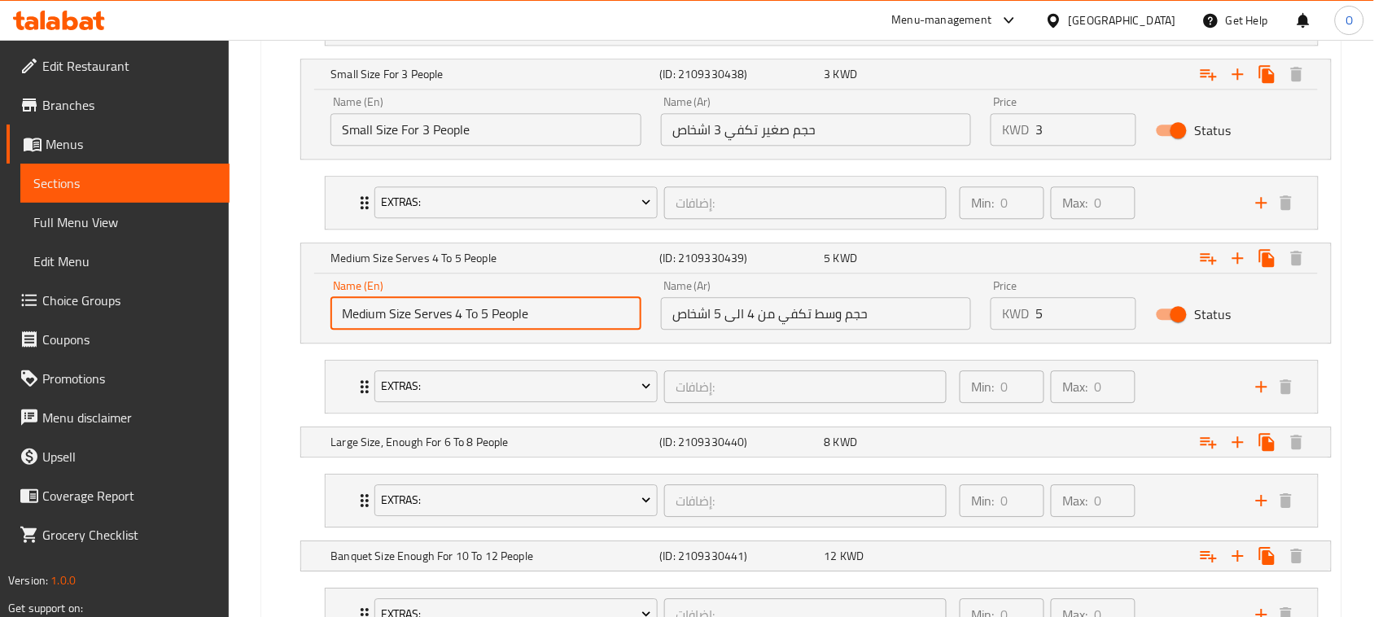
click at [479, 326] on input "Medium Size Serves 4 To 5 People" at bounding box center [485, 313] width 311 height 33
drag, startPoint x: 479, startPoint y: 326, endPoint x: 456, endPoint y: 318, distance: 23.9
click at [456, 318] on input "Medium Size Serves 4 To 5 People" at bounding box center [485, 313] width 311 height 33
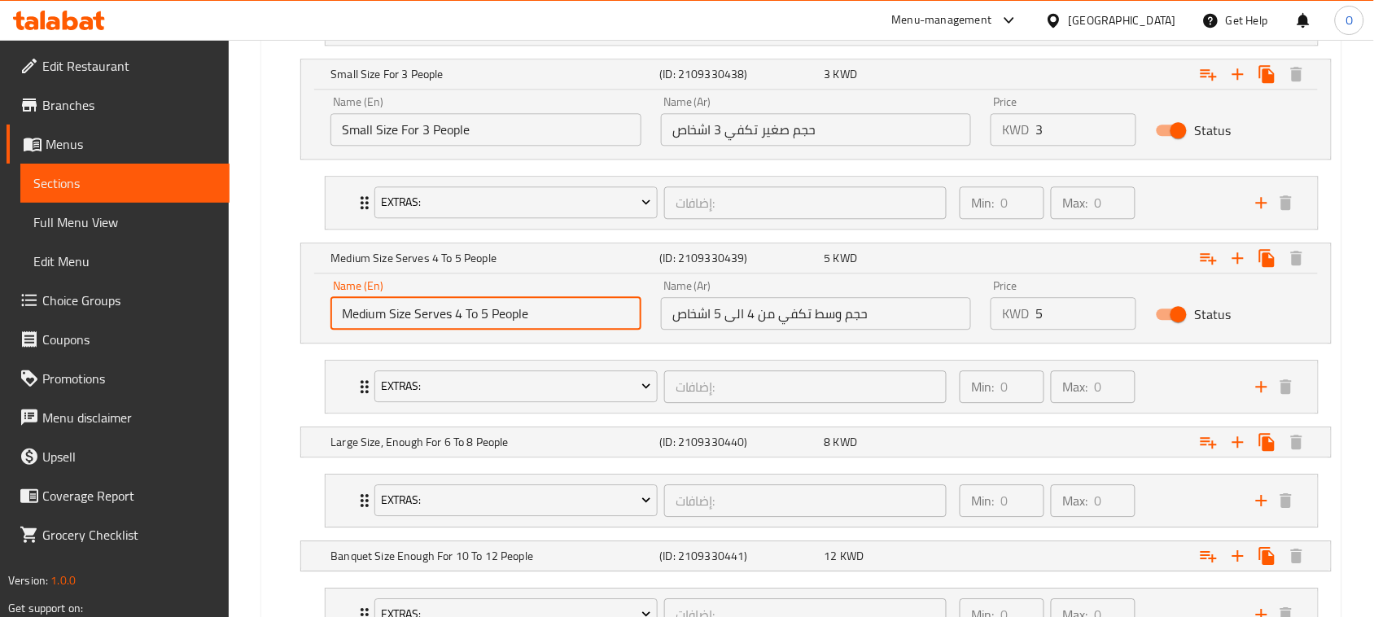
click at [456, 318] on input "Medium Size Serves 4 To 5 People" at bounding box center [485, 313] width 311 height 33
click at [716, 320] on input "حجم وسط تكفي من 4 الى 5 اشخاص" at bounding box center [816, 313] width 311 height 33
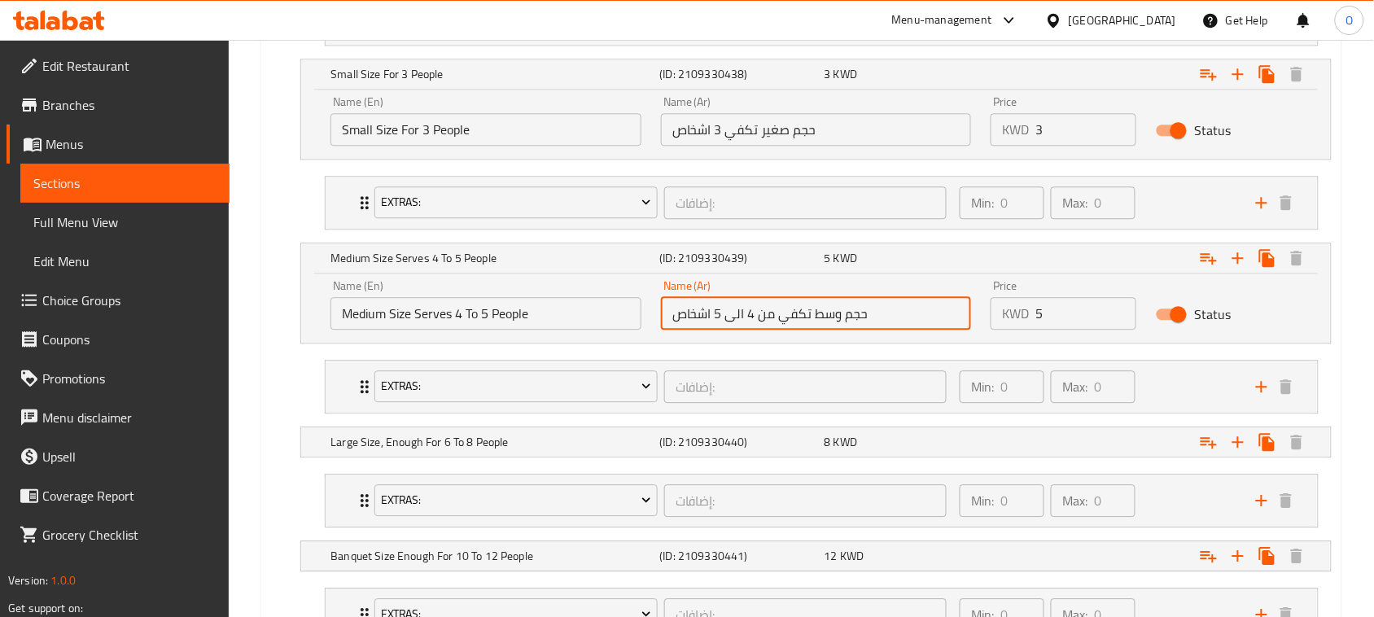
click at [716, 320] on input "حجم وسط تكفي من 4 الى 5 اشخاص" at bounding box center [816, 313] width 311 height 33
drag, startPoint x: 716, startPoint y: 320, endPoint x: 700, endPoint y: 319, distance: 16.3
click at [700, 319] on input "حجم وسط تكفي من 4 الى 5 اشخاص" at bounding box center [816, 313] width 311 height 33
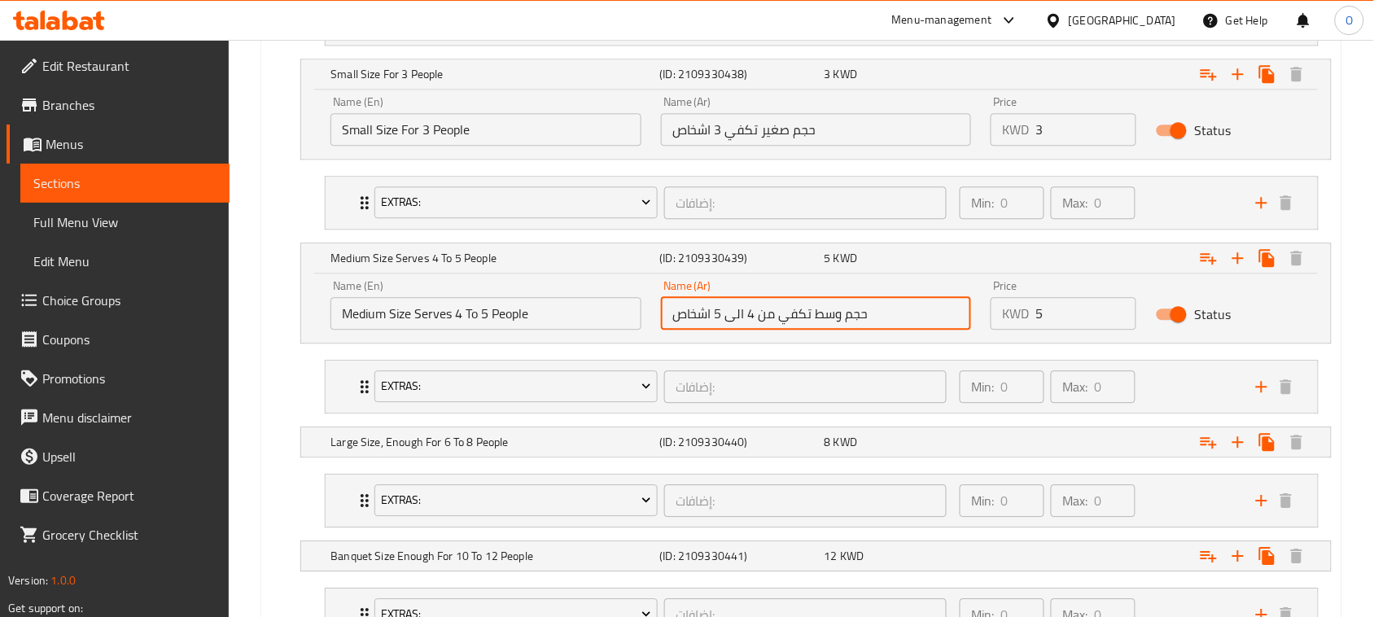
drag, startPoint x: 700, startPoint y: 319, endPoint x: 692, endPoint y: 320, distance: 8.2
click at [692, 320] on input "حجم وسط تكفي من 4 الى 5 اشخاص" at bounding box center [816, 313] width 311 height 33
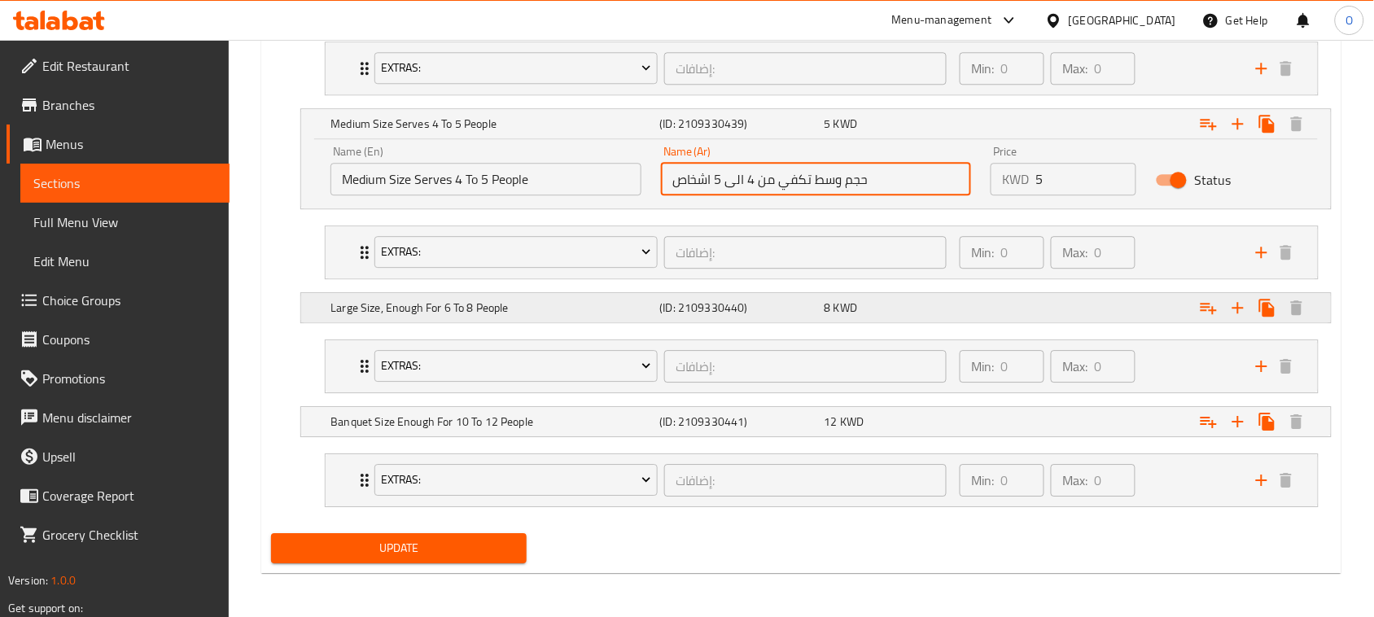
scroll to position [1258, 0]
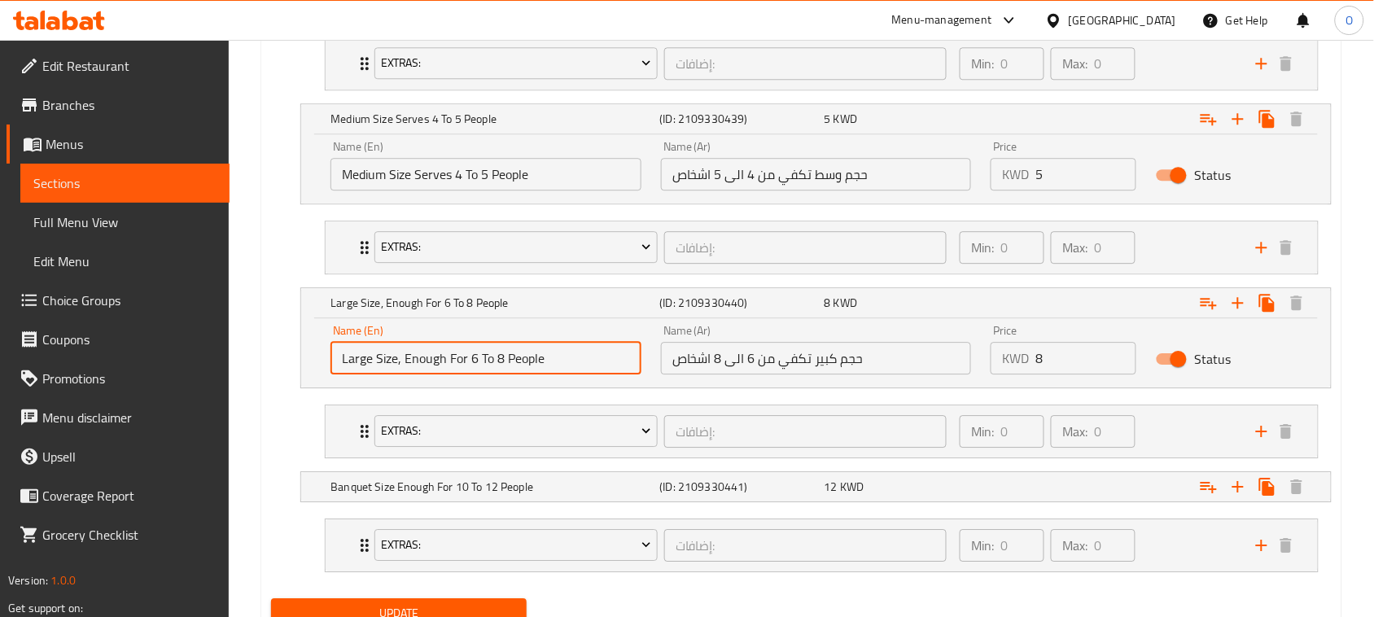
click at [522, 374] on input "Large Size, Enough For 6 To 8 People" at bounding box center [485, 358] width 311 height 33
click at [769, 374] on input "حجم كبير تكفي من 6 الى 8 اشخاص" at bounding box center [816, 358] width 311 height 33
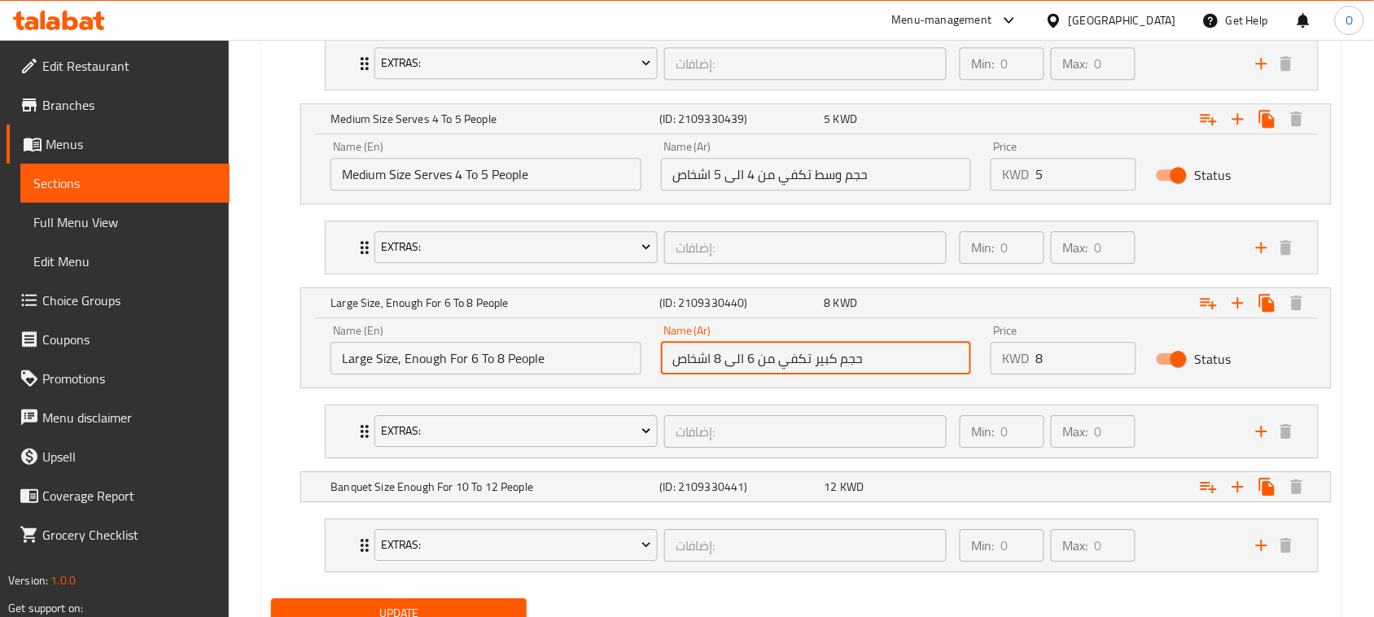
click at [769, 374] on input "حجم كبير تكفي من 6 الى 8 اشخاص" at bounding box center [816, 358] width 311 height 33
drag, startPoint x: 769, startPoint y: 376, endPoint x: 731, endPoint y: 360, distance: 41.6
click at [731, 360] on input "حجم كبير تكفي من 6 الى 8 اشخاص" at bounding box center [816, 358] width 311 height 33
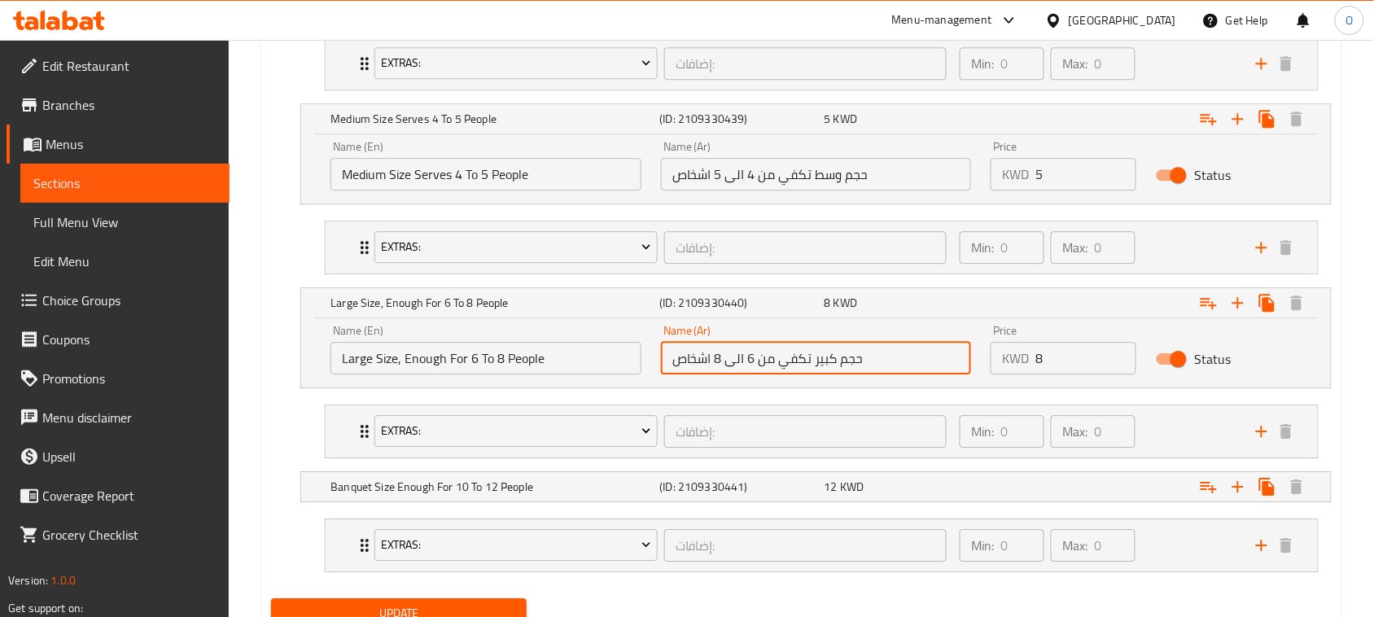
drag, startPoint x: 731, startPoint y: 360, endPoint x: 700, endPoint y: 358, distance: 31.0
click at [700, 358] on input "حجم كبير تكفي من 6 الى 8 اشخاص" at bounding box center [816, 358] width 311 height 33
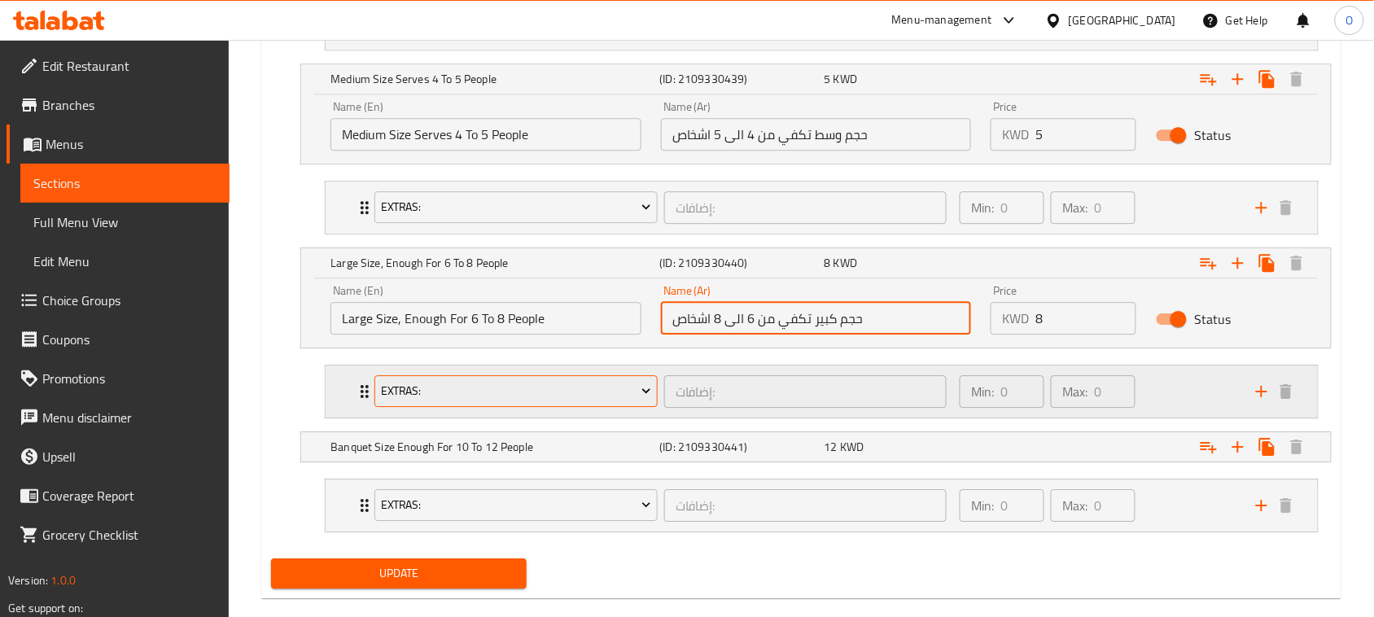
scroll to position [1328, 0]
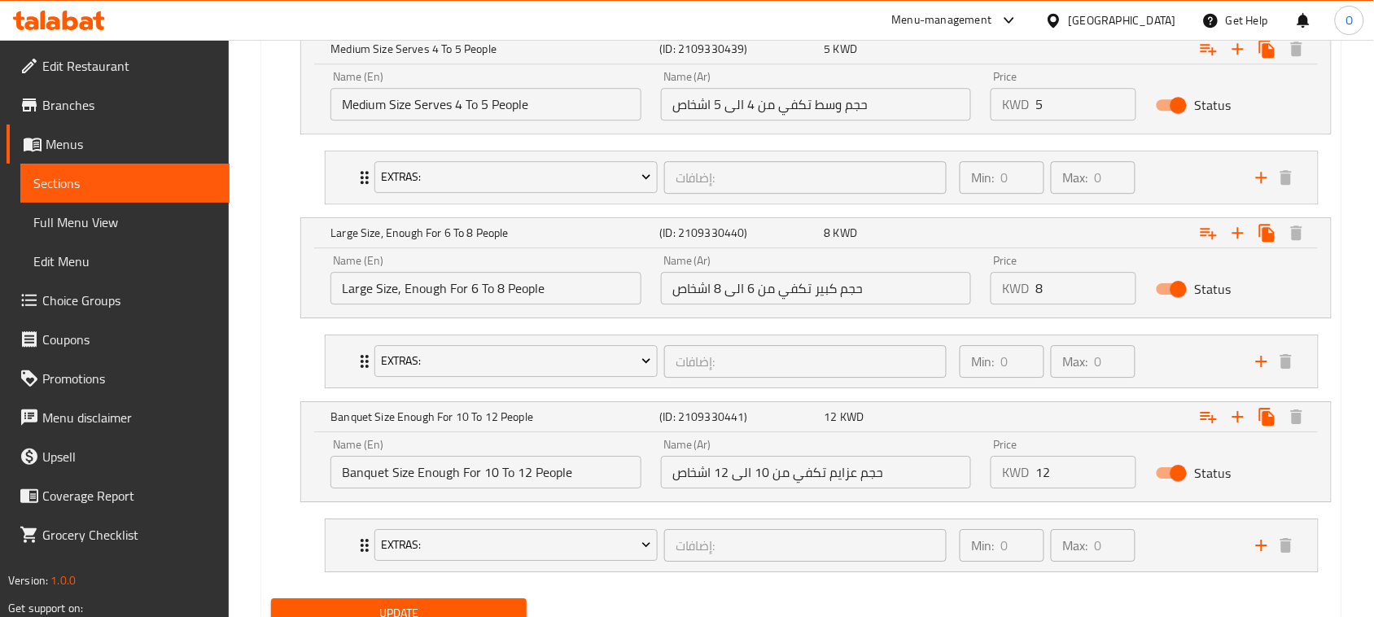
click at [540, 476] on input "Banquet Size Enough For 10 To 12 People" at bounding box center [485, 472] width 311 height 33
click at [541, 476] on input "Banquet Size Enough For 10 To 12 People" at bounding box center [485, 472] width 311 height 33
click at [700, 472] on input "حجم عزايم تكفي من 10 الى 12 اشخاص" at bounding box center [816, 472] width 311 height 33
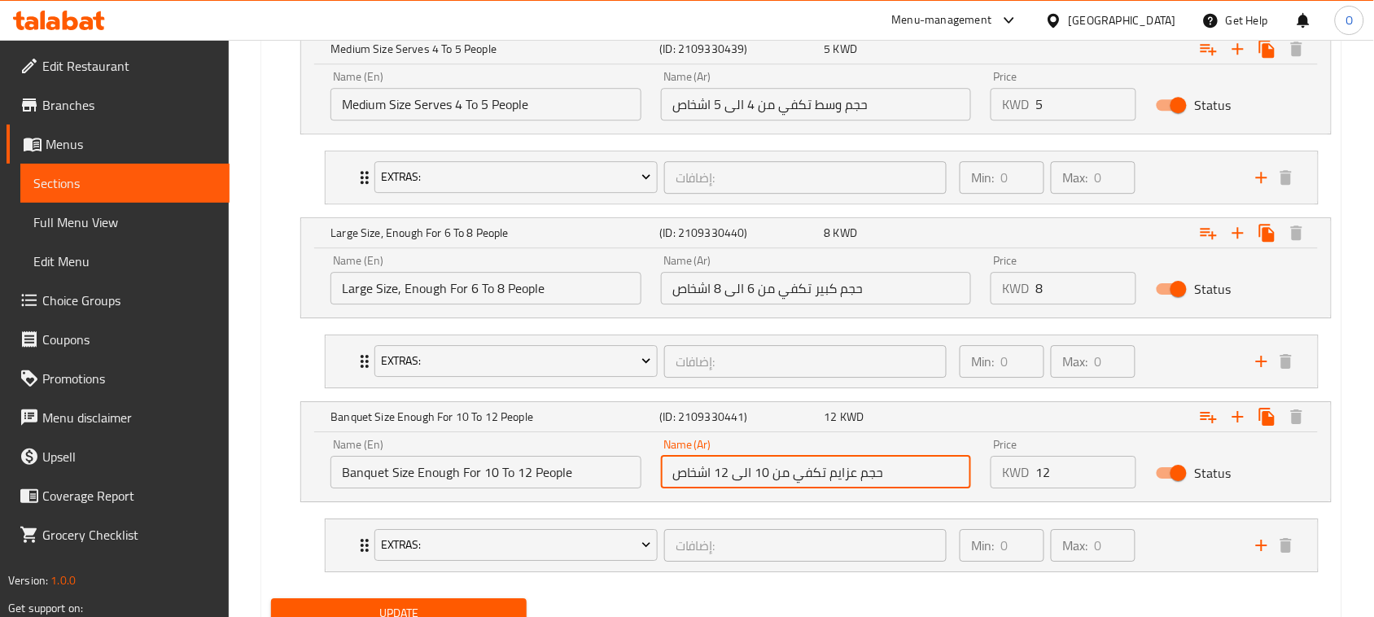
click at [700, 472] on input "حجم عزايم تكفي من 10 الى 12 اشخاص" at bounding box center [816, 472] width 311 height 33
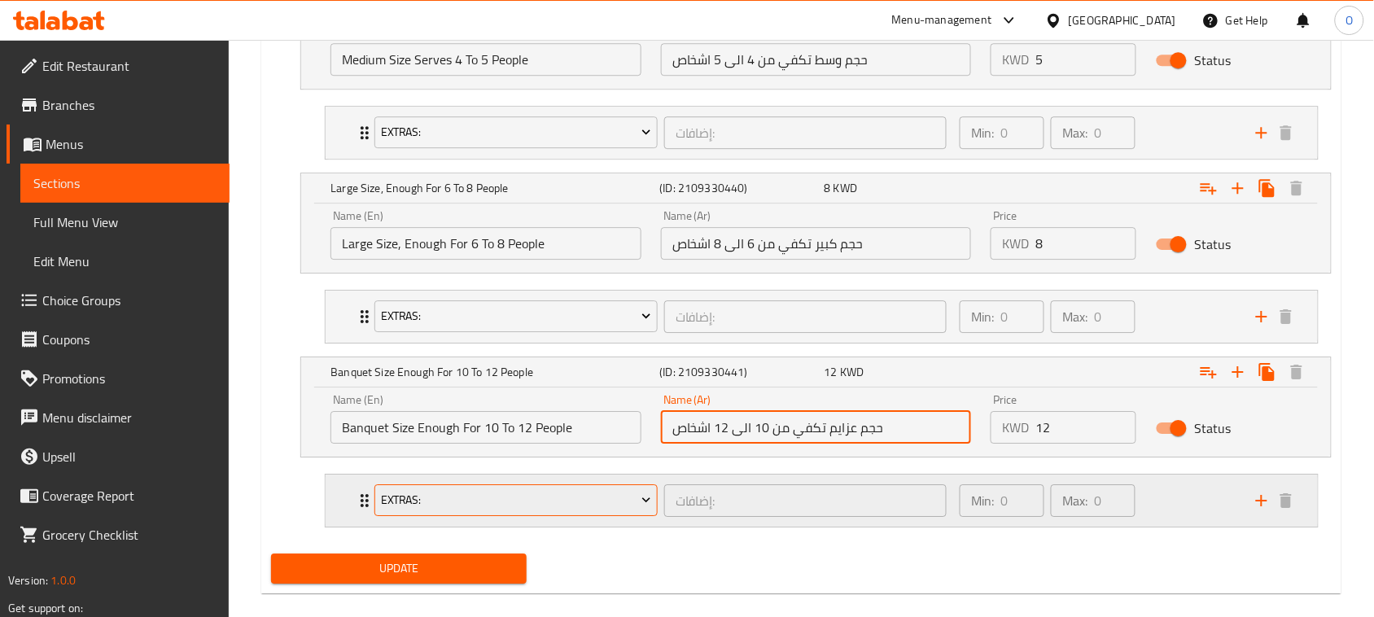
scroll to position [1398, 0]
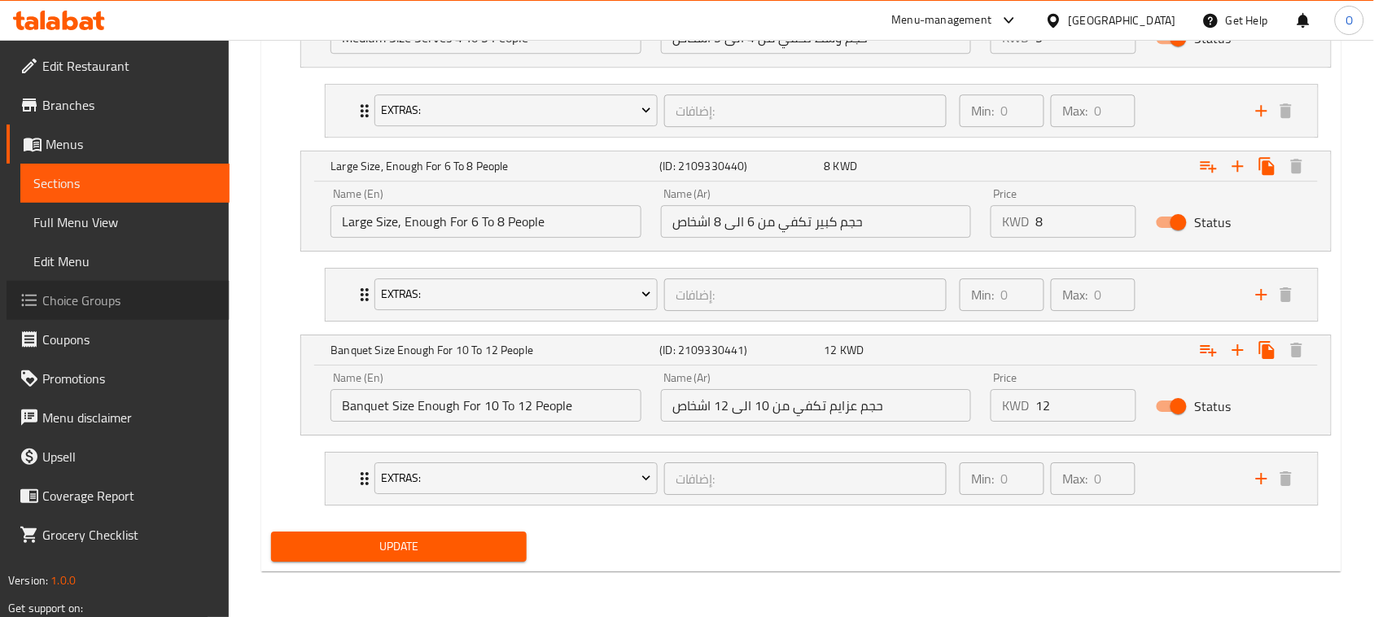
click at [116, 299] on span "Choice Groups" at bounding box center [129, 301] width 174 height 20
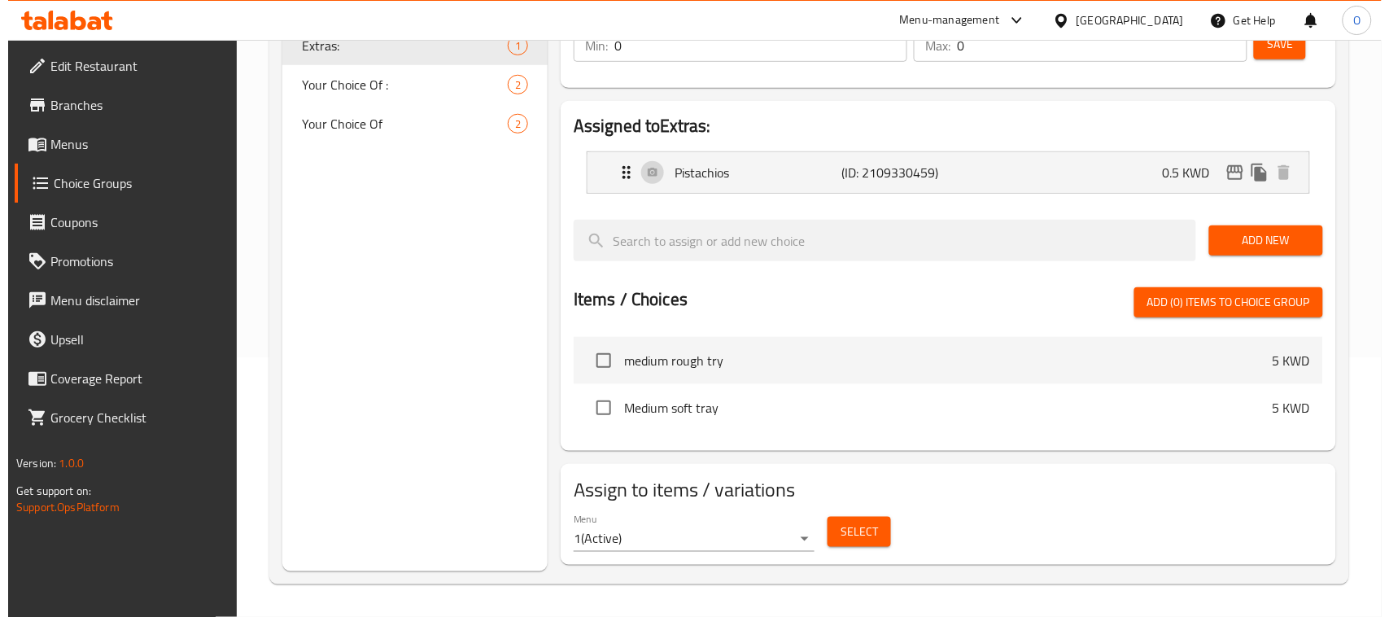
scroll to position [230, 0]
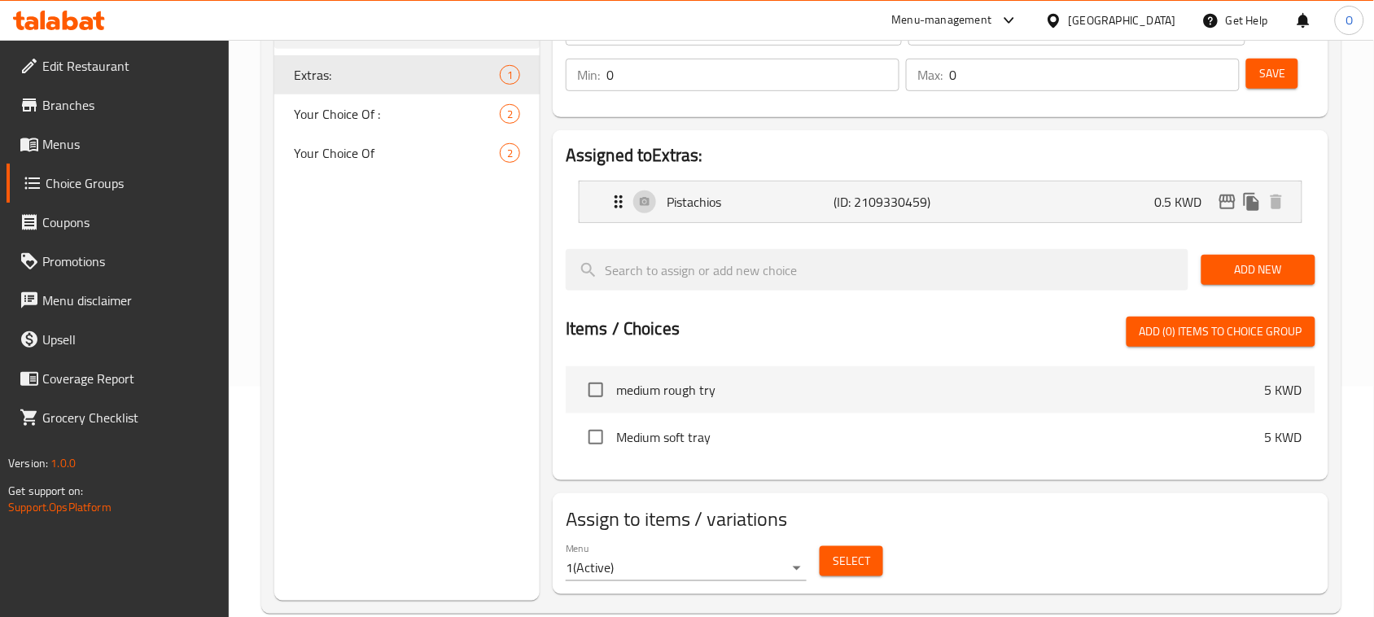
click at [863, 559] on span "Select" at bounding box center [851, 561] width 37 height 20
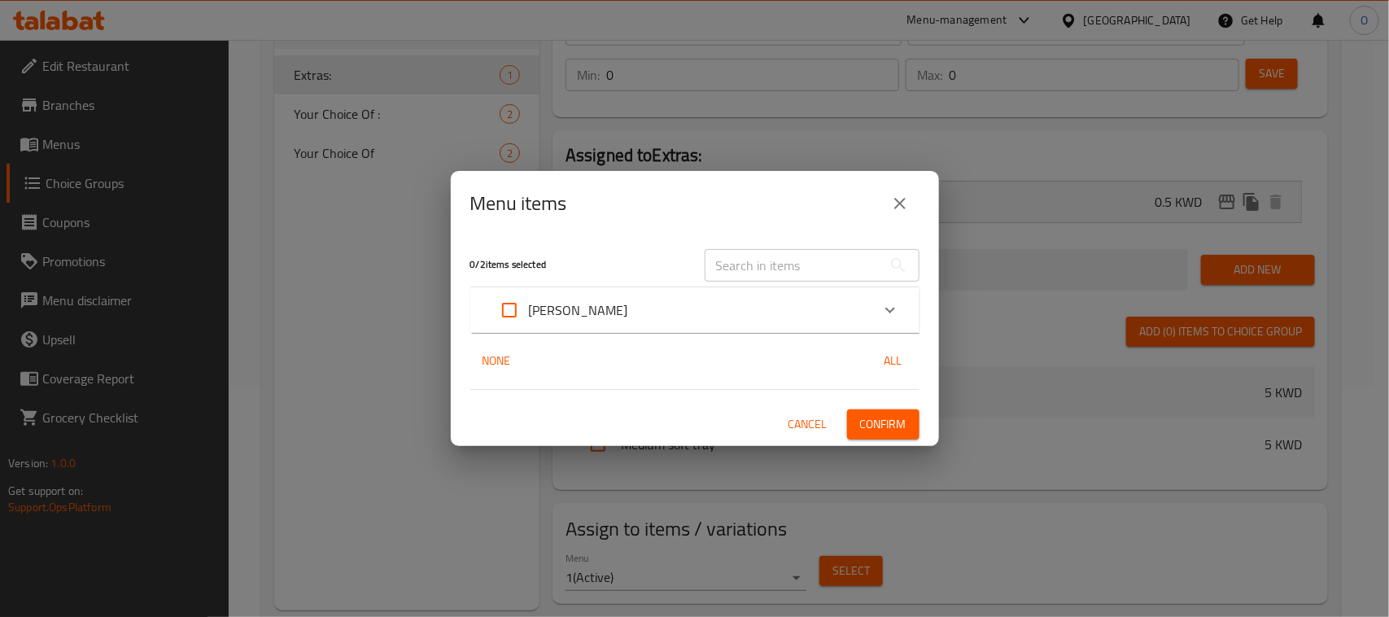
click at [518, 304] on input "Expand" at bounding box center [509, 310] width 39 height 39
checkbox input "true"
click at [899, 421] on span "Confirm" at bounding box center [883, 424] width 46 height 20
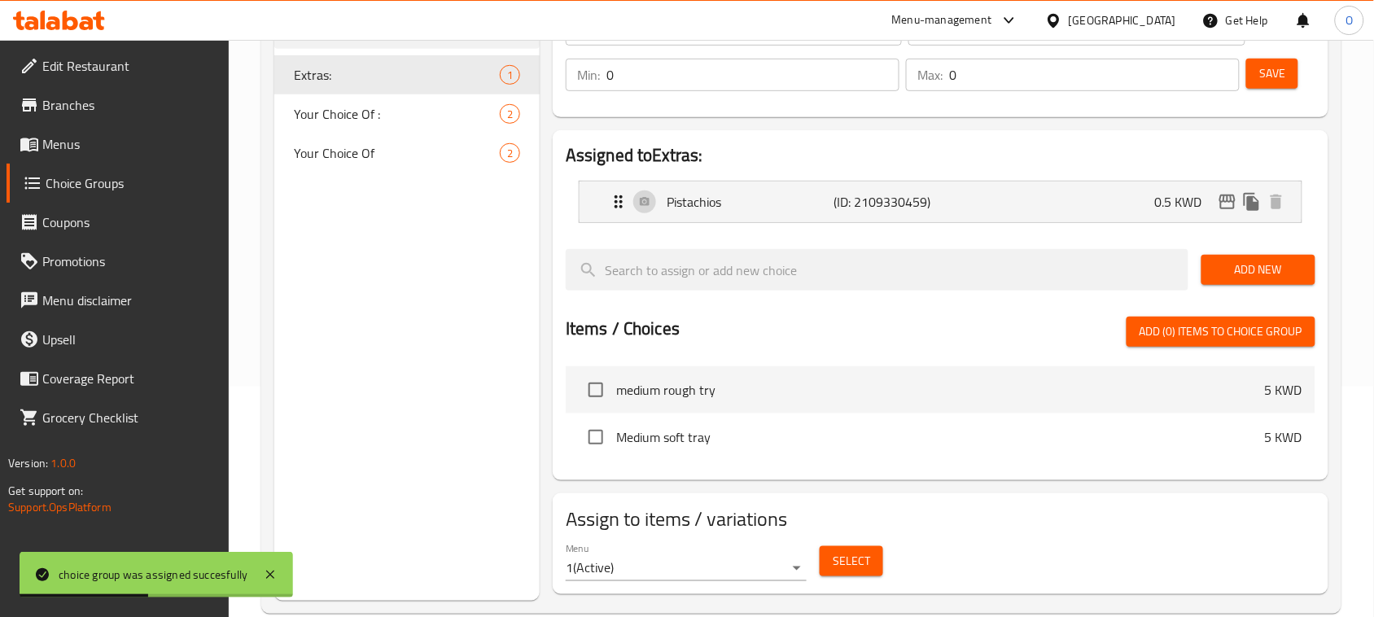
click at [643, 387] on body "choice group was assigned succesfully ​ Menu-management Kuwait Get Help O Edit …" at bounding box center [687, 98] width 1374 height 577
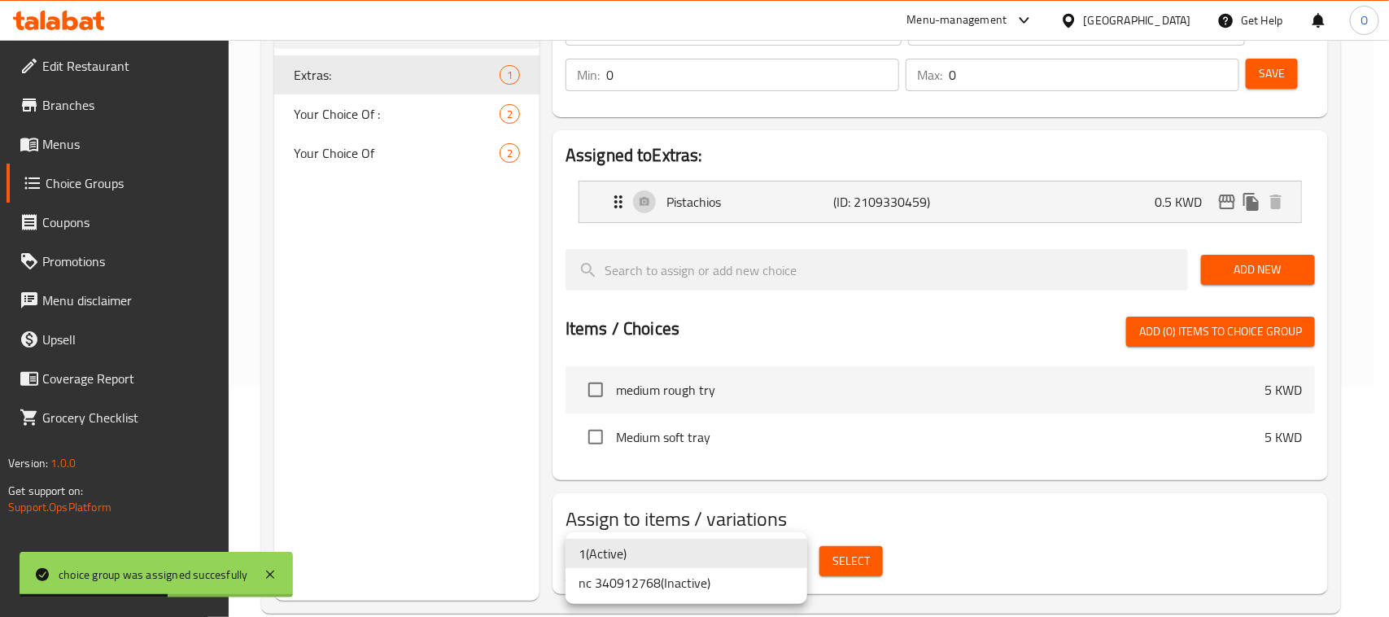
click at [641, 592] on li "nc 340912768 ( Inactive )" at bounding box center [687, 582] width 242 height 29
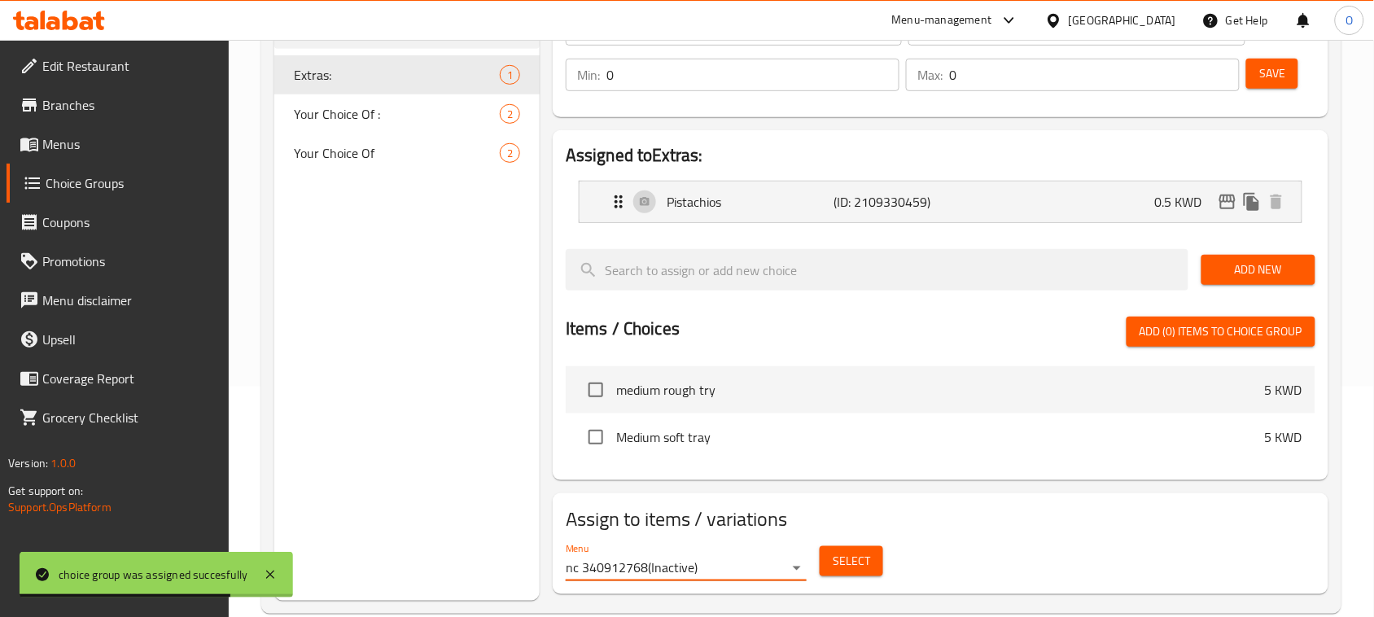
click at [853, 555] on span "Select" at bounding box center [851, 561] width 37 height 20
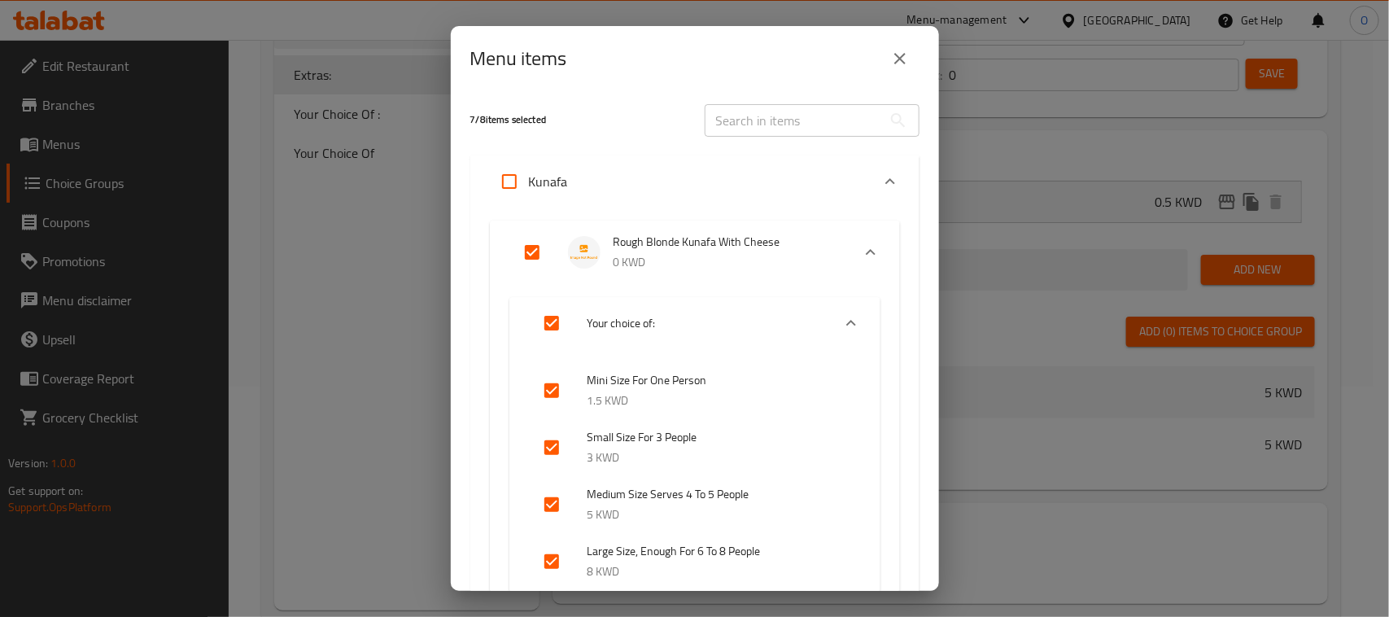
click at [514, 187] on input "Expand" at bounding box center [509, 181] width 39 height 39
checkbox input "true"
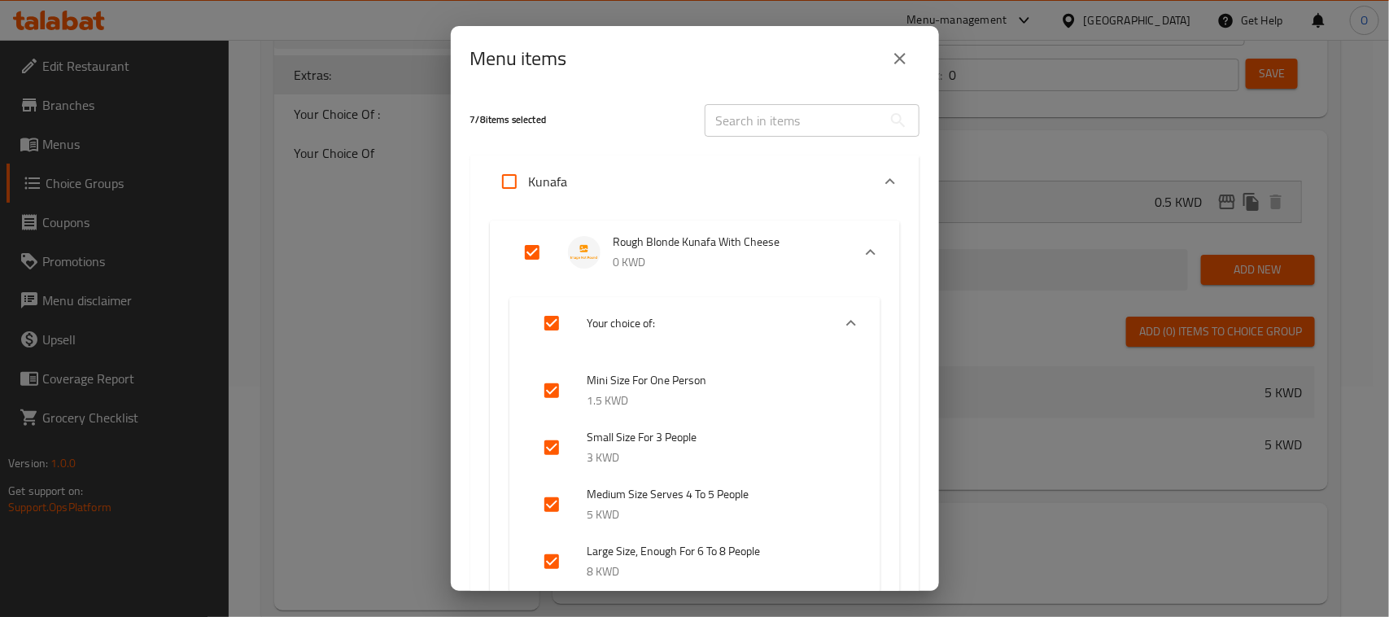
checkbox input "true"
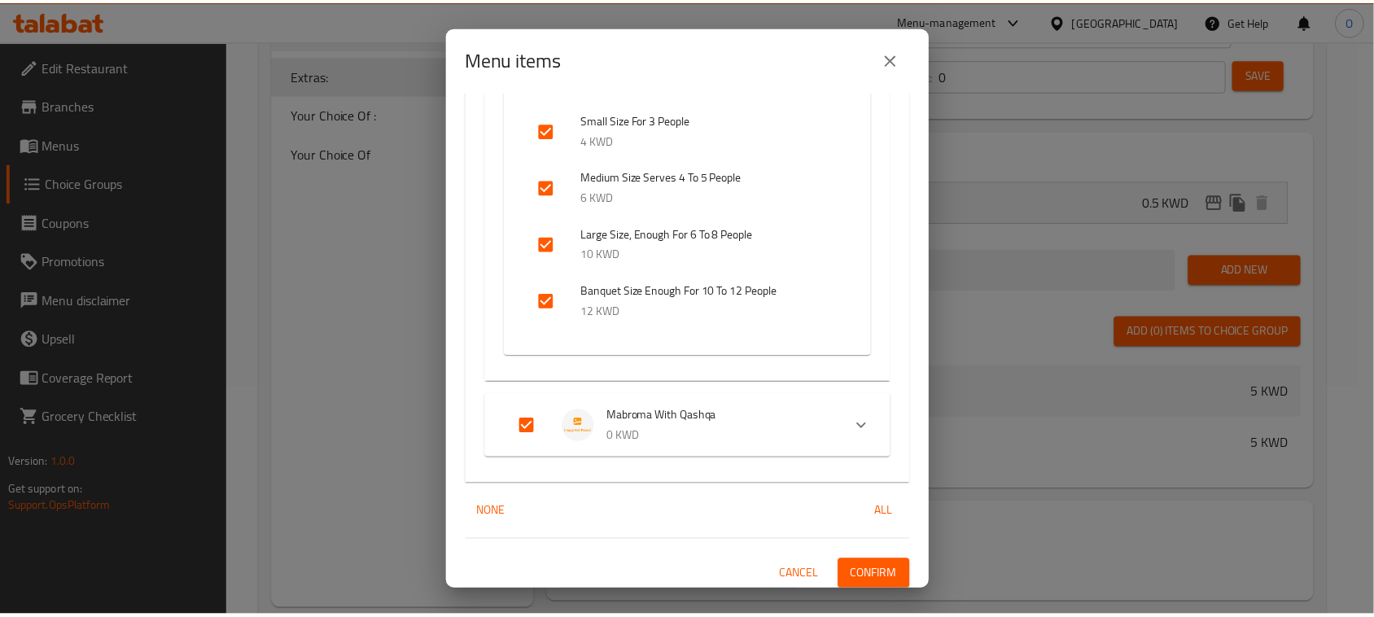
scroll to position [3211, 0]
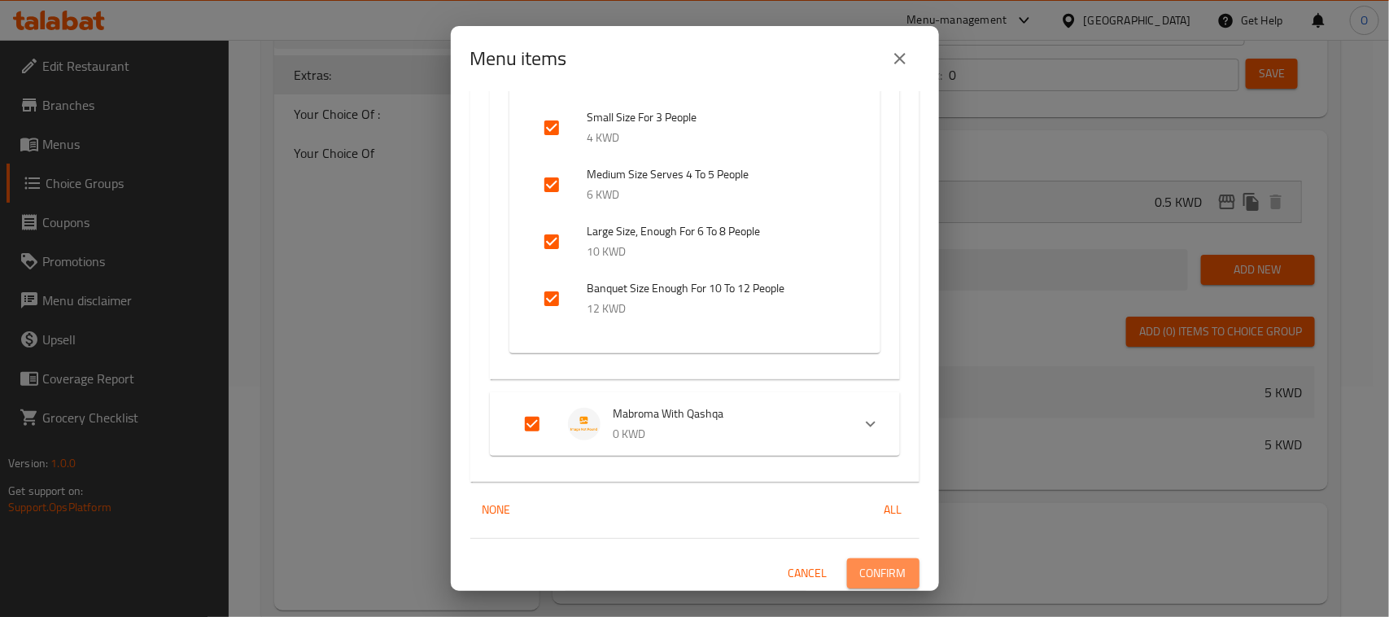
click at [847, 584] on button "Confirm" at bounding box center [883, 573] width 72 height 30
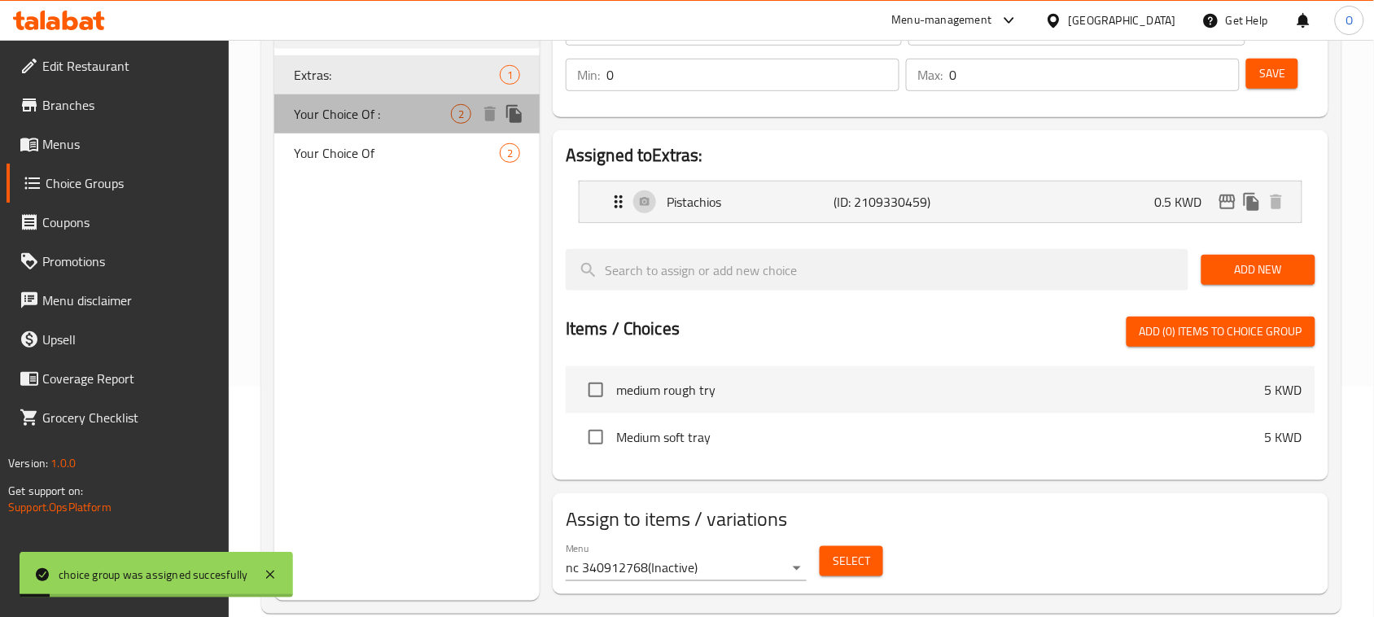
click at [433, 124] on div "Your Choice Of : 2" at bounding box center [406, 113] width 265 height 39
type input "Your Choice Of :"
type input "اختيارك من :"
type input "1"
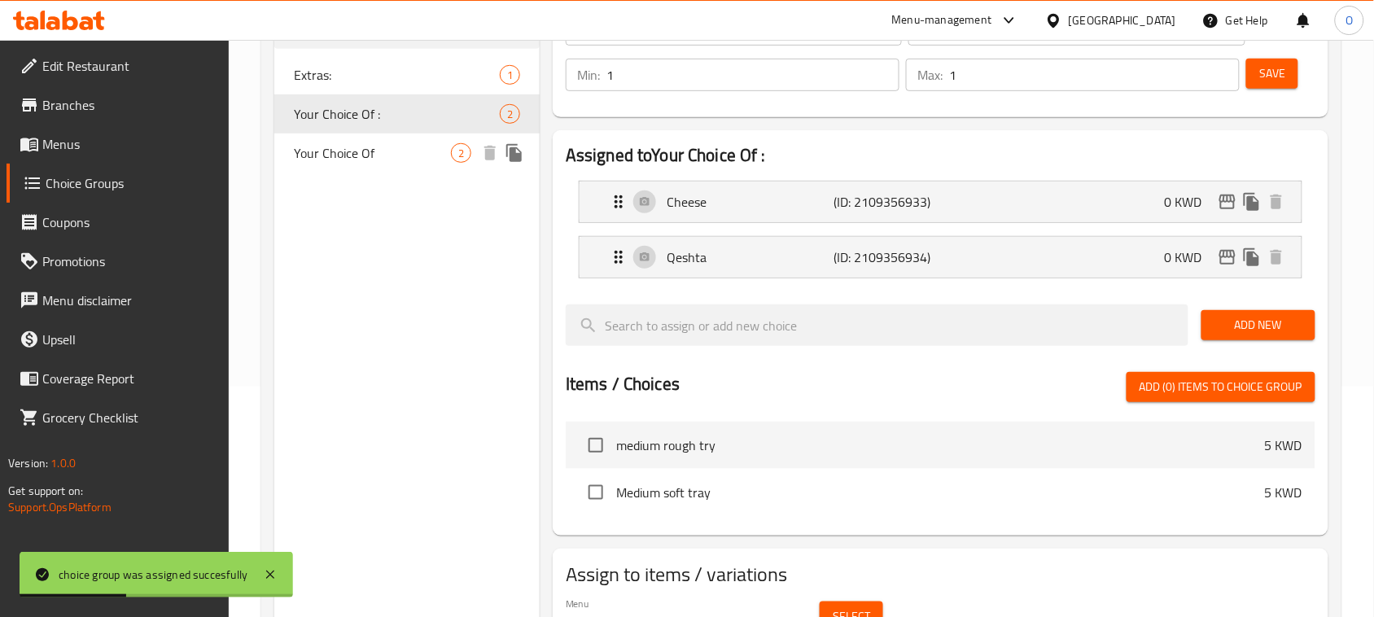
click at [409, 163] on div "Your Choice Of 2" at bounding box center [406, 152] width 265 height 39
type input "Your Choice Of"
type input "اختيارك من"
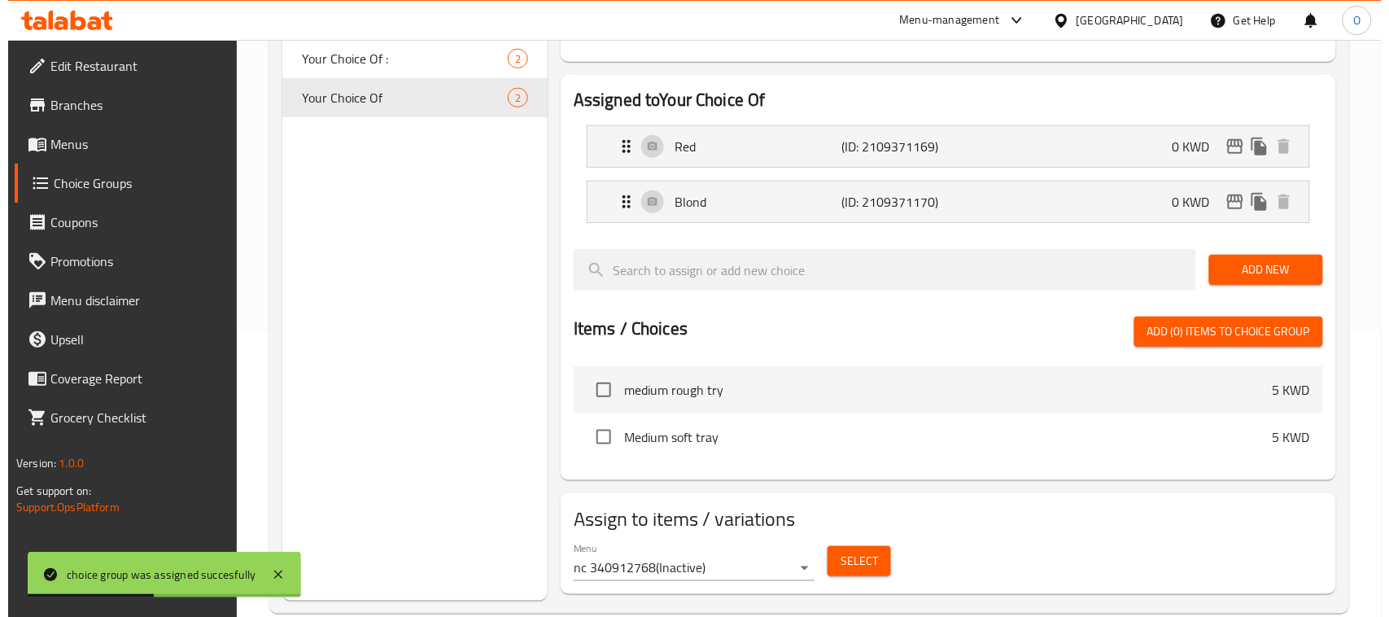
scroll to position [315, 0]
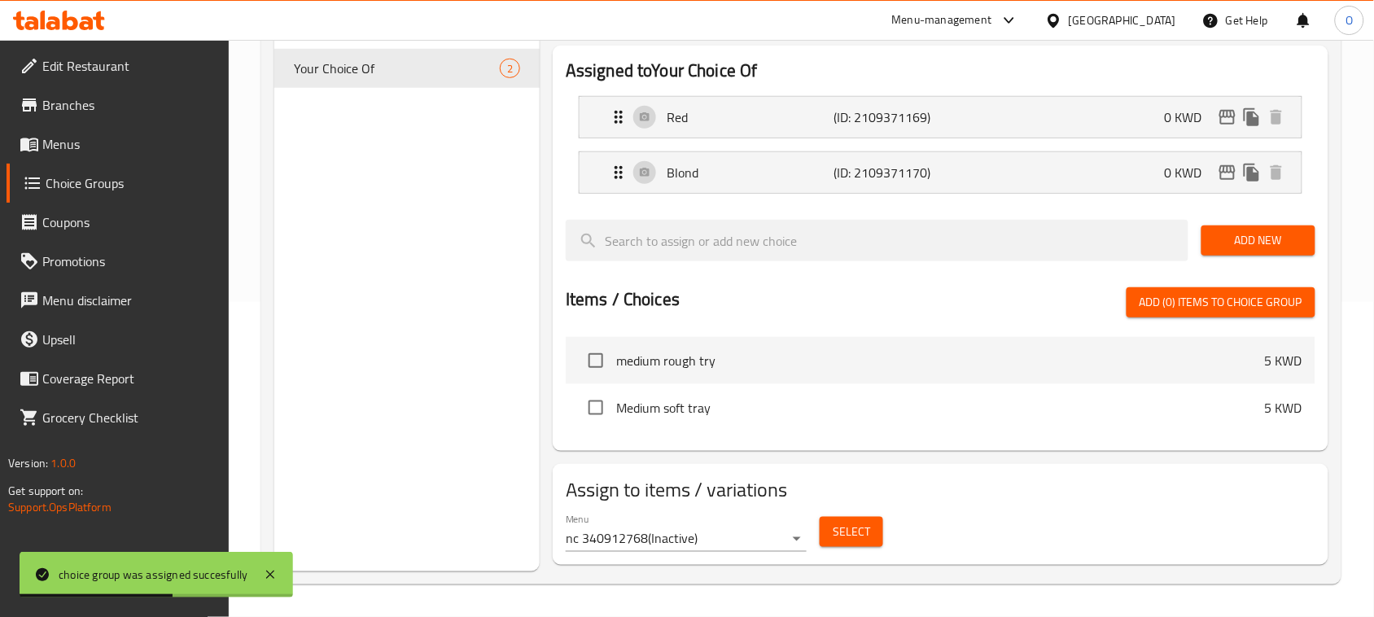
click at [852, 533] on span "Select" at bounding box center [851, 532] width 37 height 20
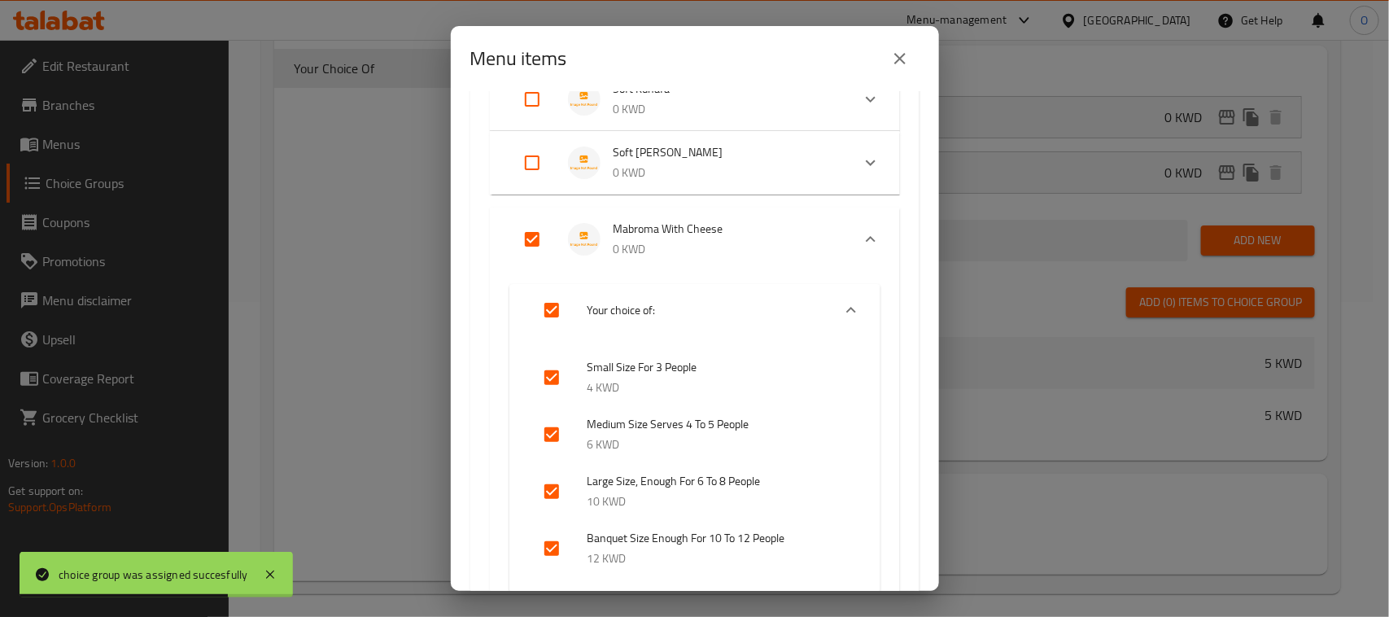
scroll to position [659, 0]
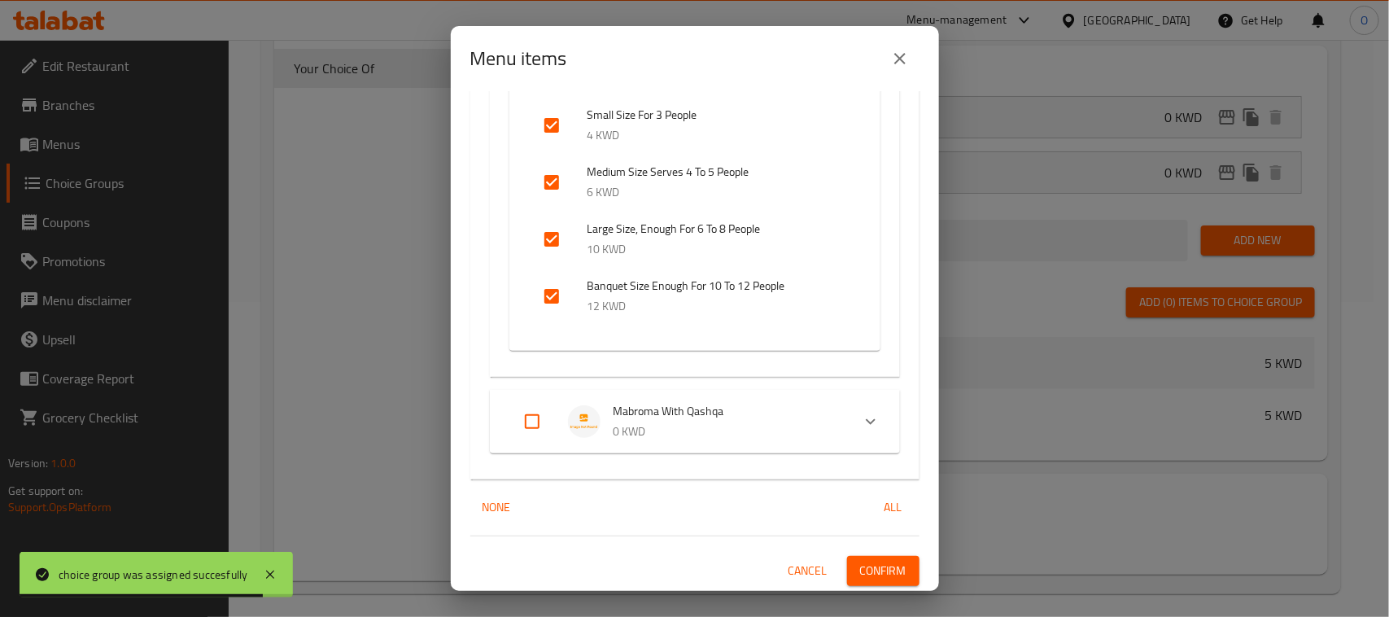
click at [537, 426] on input "Expand" at bounding box center [532, 421] width 39 height 39
checkbox input "true"
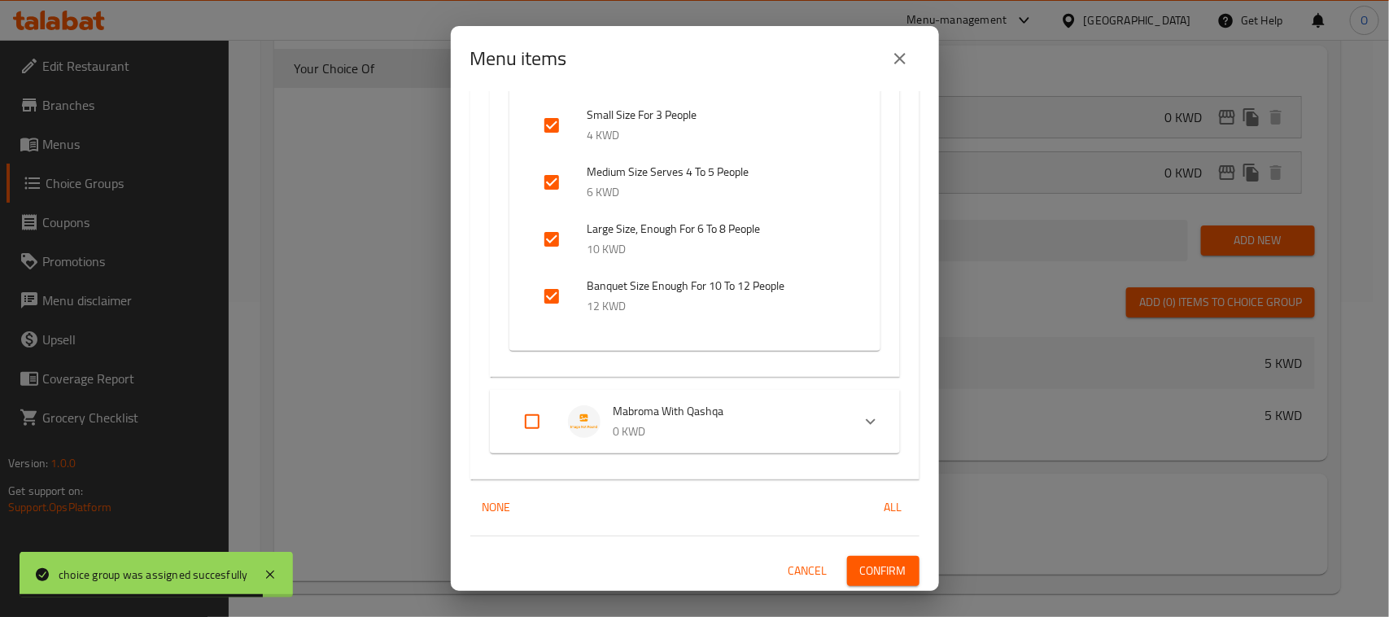
checkbox input "true"
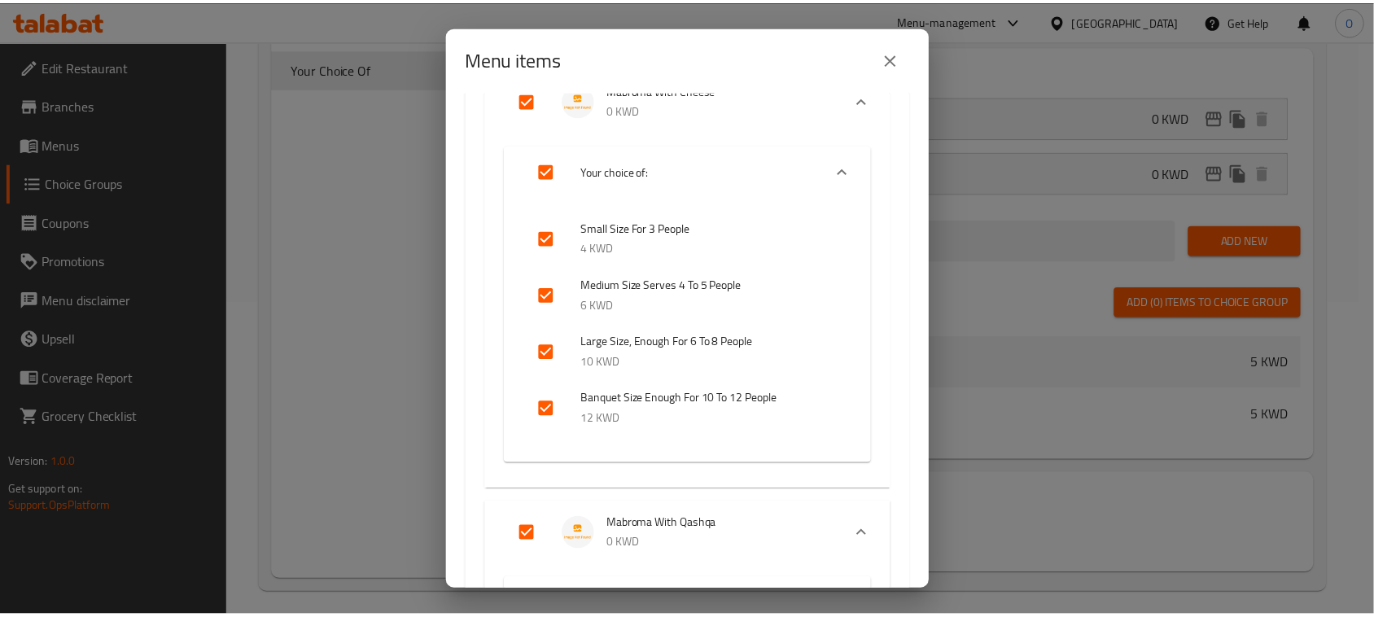
scroll to position [750, 0]
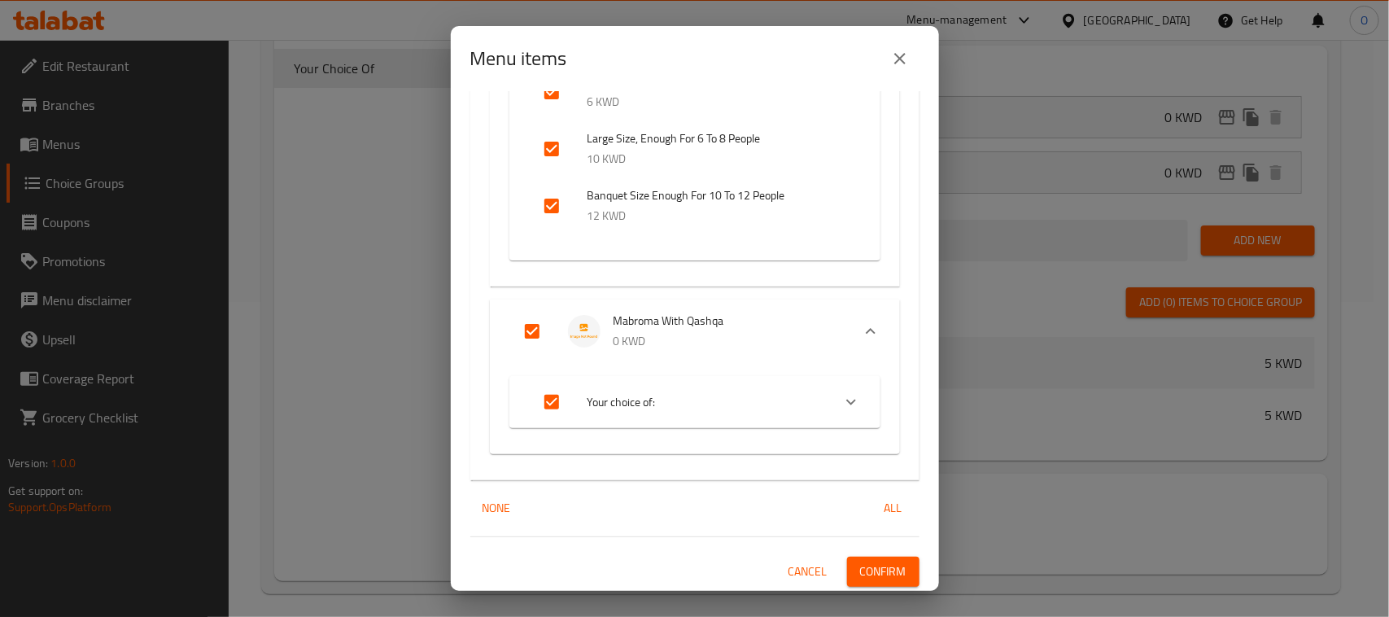
click at [860, 570] on span "Confirm" at bounding box center [883, 572] width 46 height 20
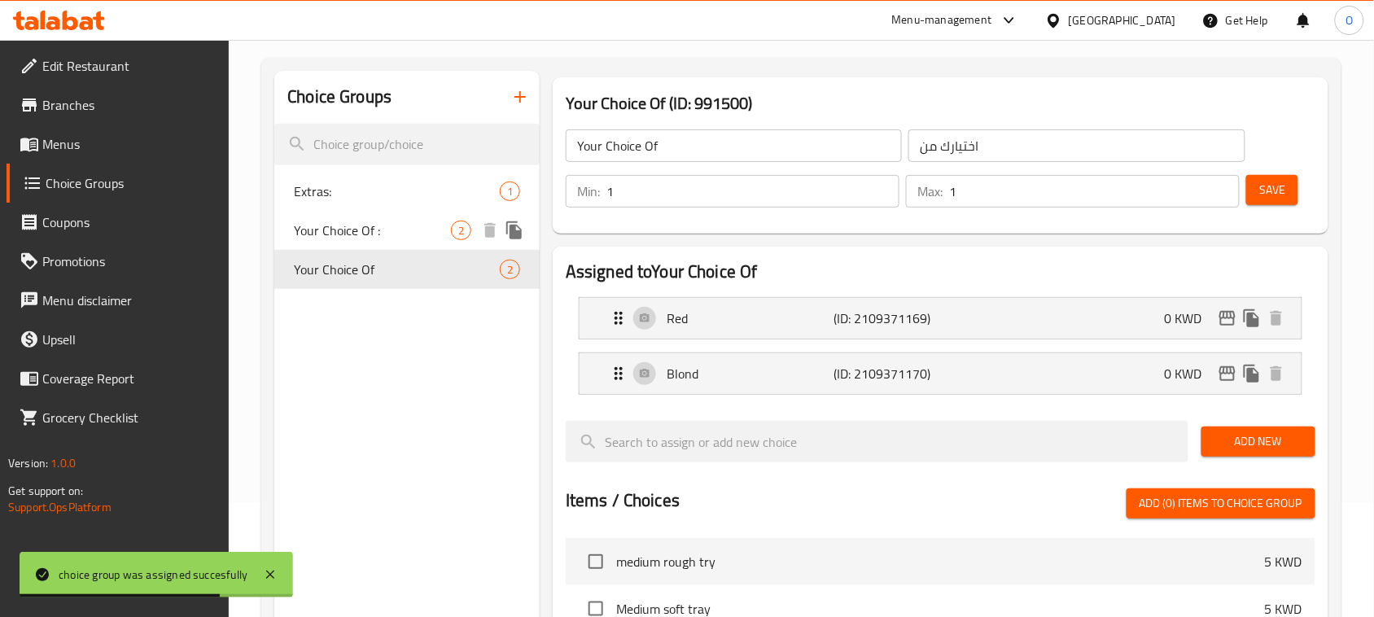
scroll to position [111, 0]
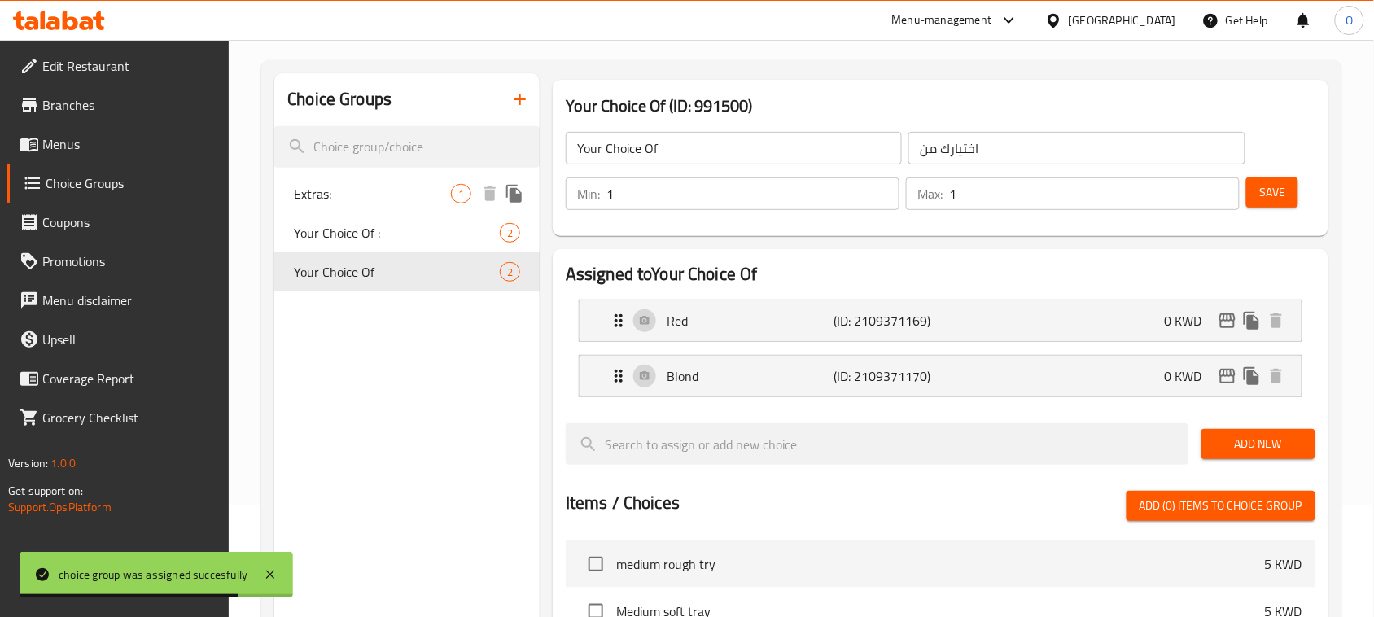
click at [387, 196] on span "Extras:" at bounding box center [372, 194] width 157 height 20
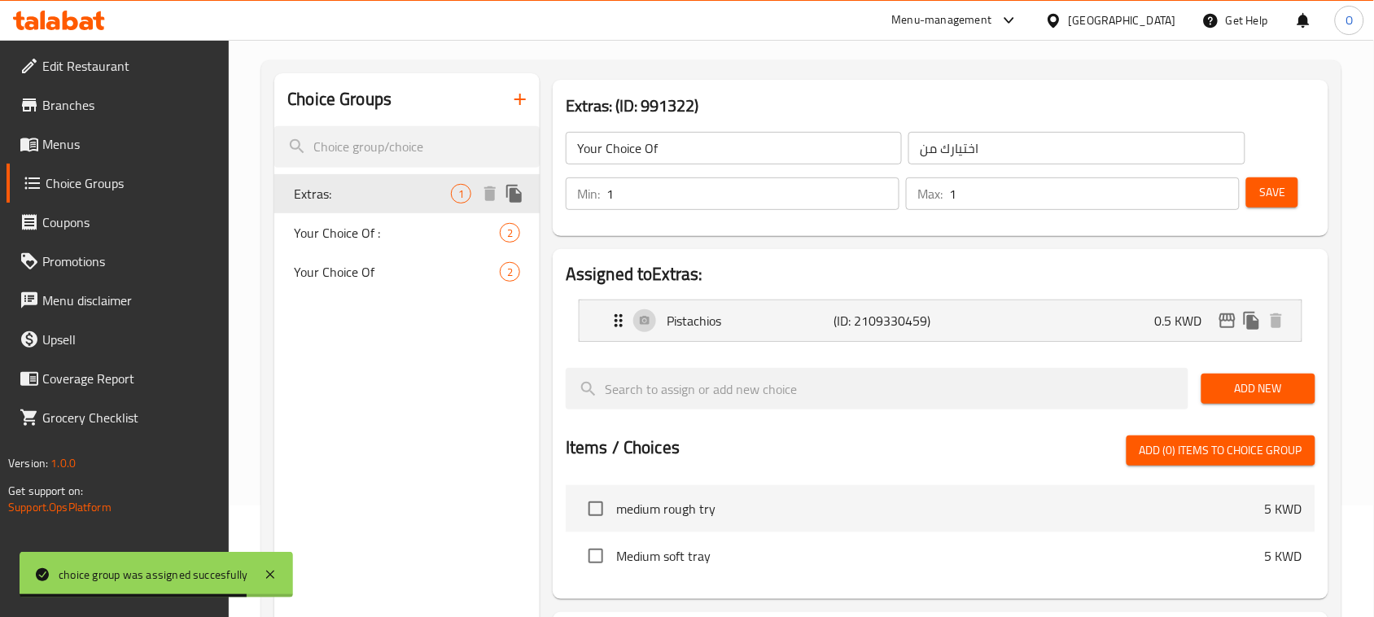
type input "Extras:"
type input "إضافات:"
type input "0"
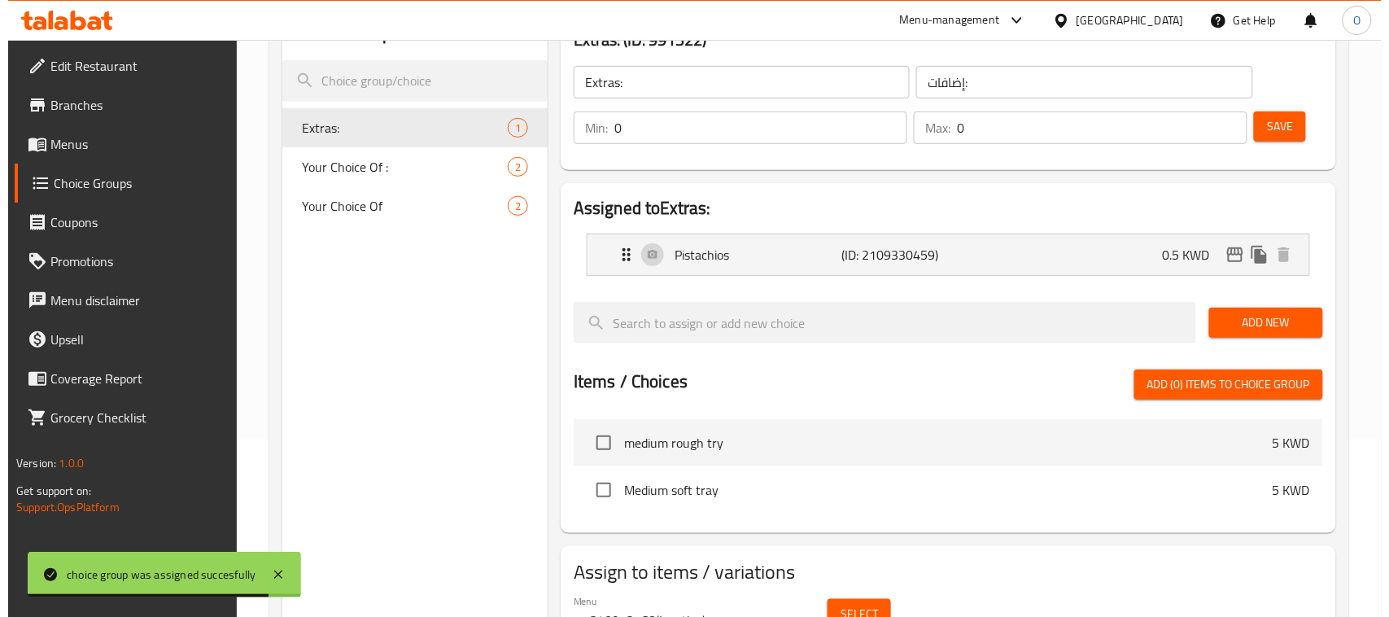
scroll to position [259, 0]
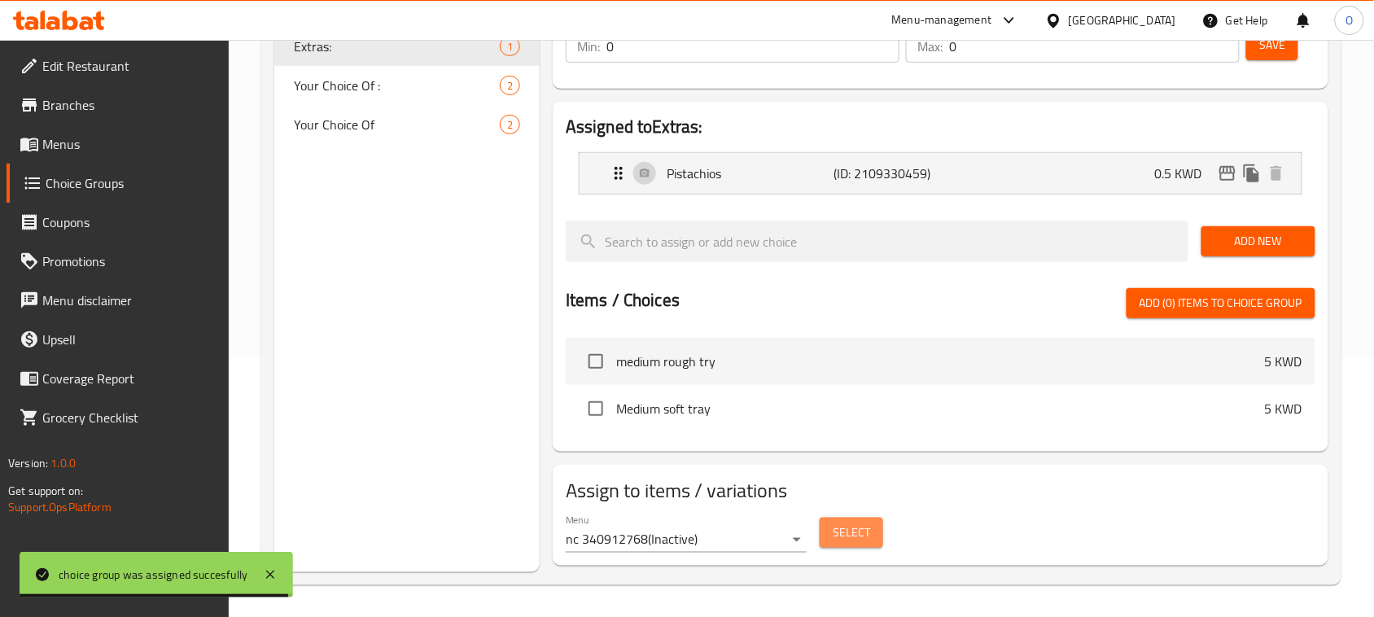
click at [850, 540] on span "Select" at bounding box center [851, 532] width 37 height 20
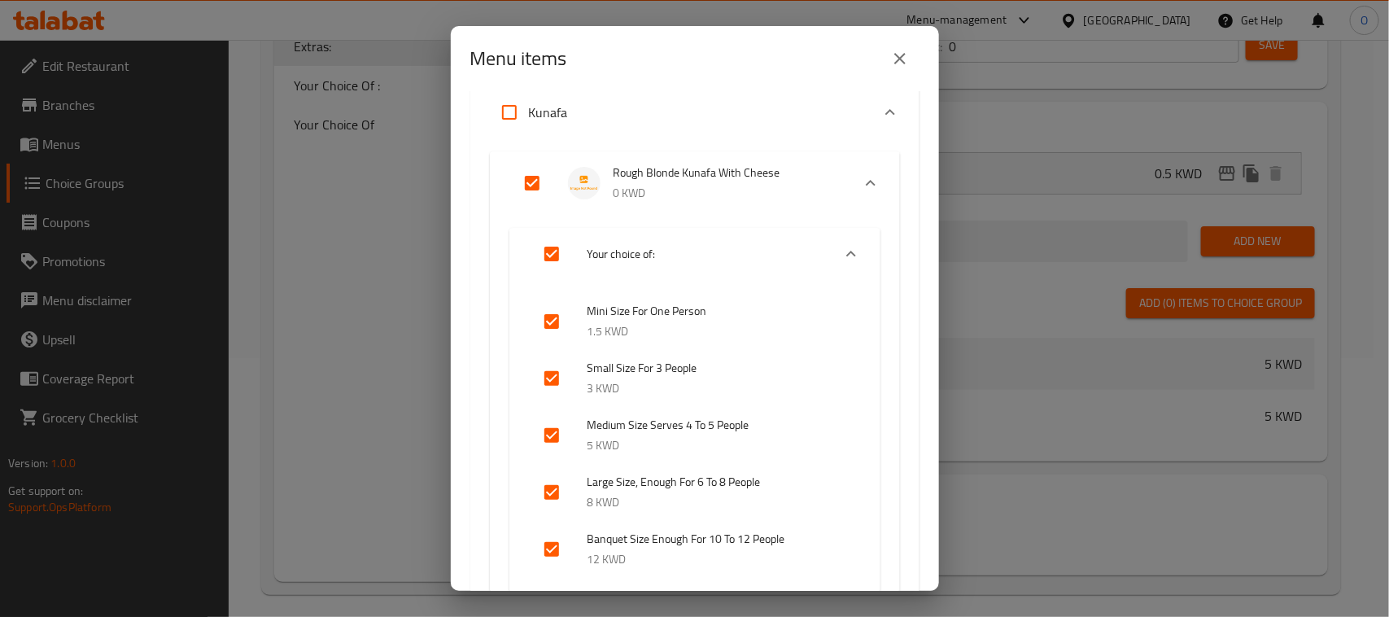
scroll to position [0, 0]
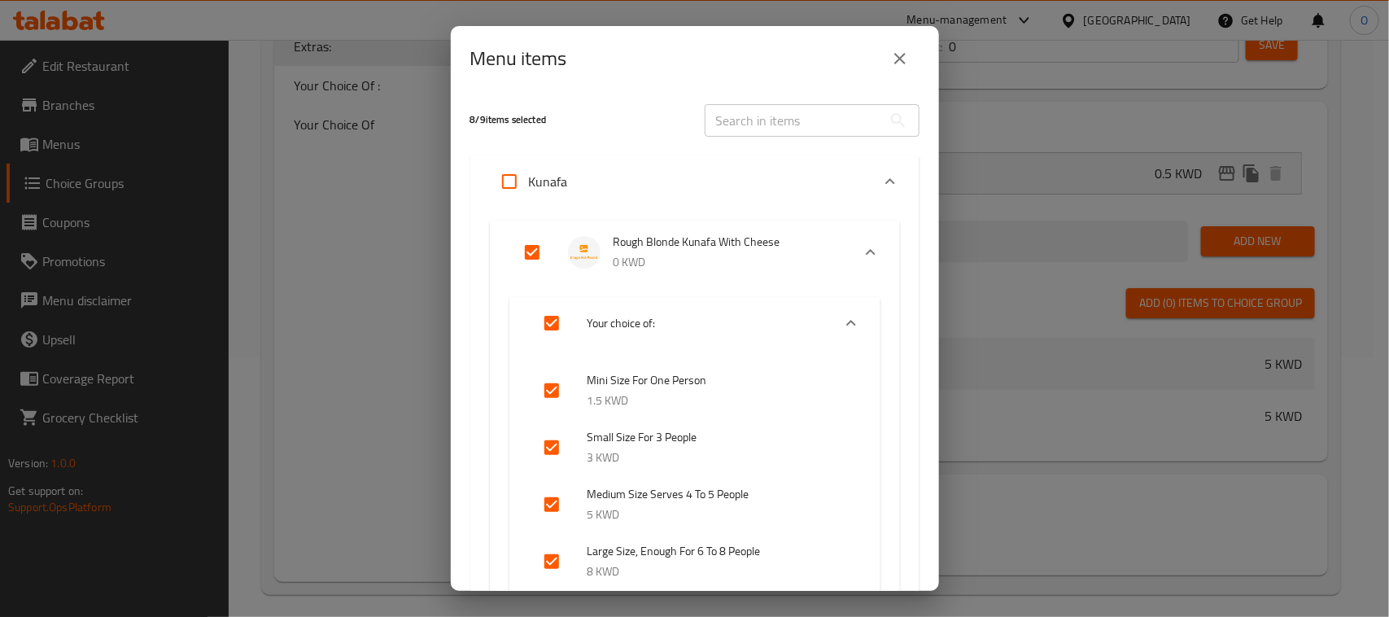
click at [506, 180] on input "Expand" at bounding box center [509, 181] width 39 height 39
checkbox input "true"
click at [921, 124] on div "9 / 9 items selected ​ Kunafa Rough Blonde Kunafa With Cheese 0 KWD Your choice…" at bounding box center [695, 341] width 488 height 500
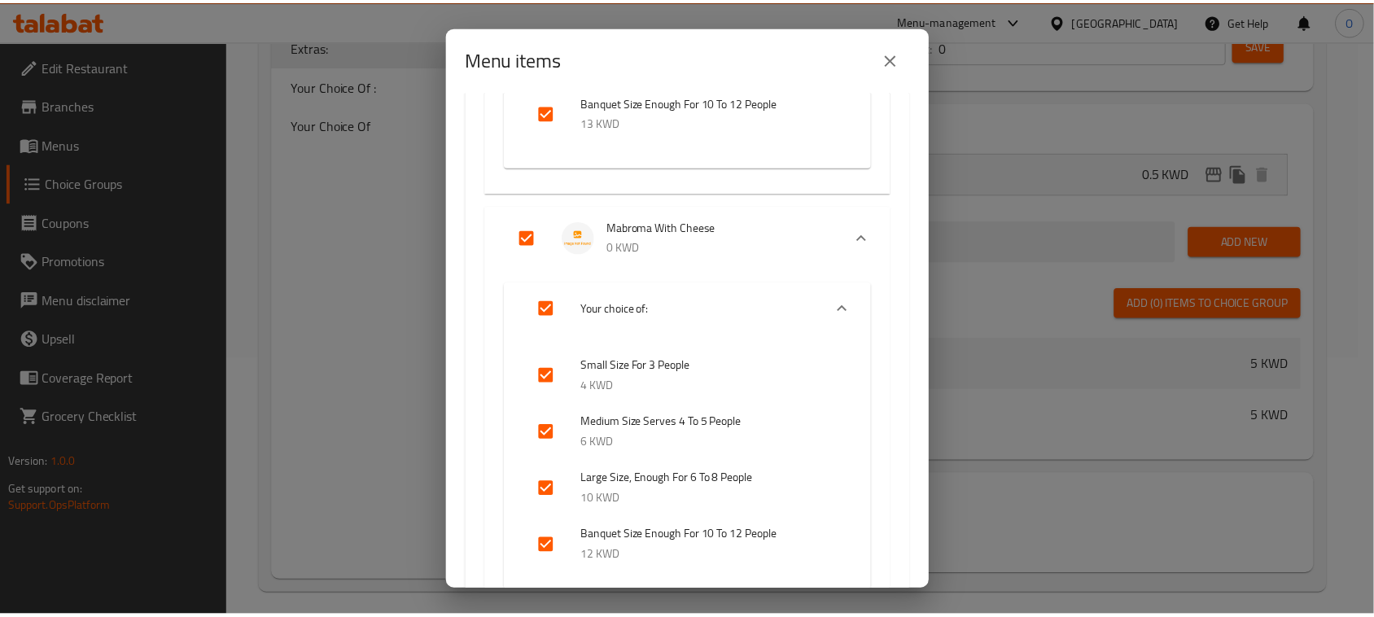
scroll to position [3646, 0]
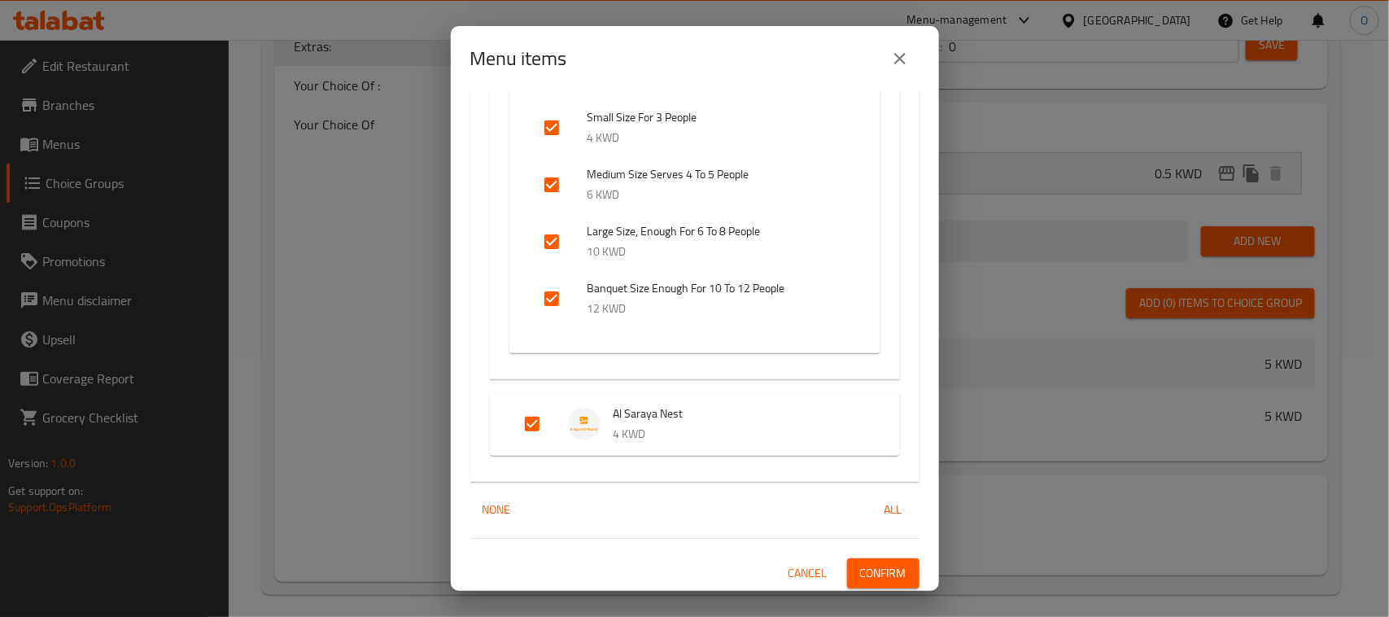
click at [860, 575] on span "Confirm" at bounding box center [883, 573] width 46 height 20
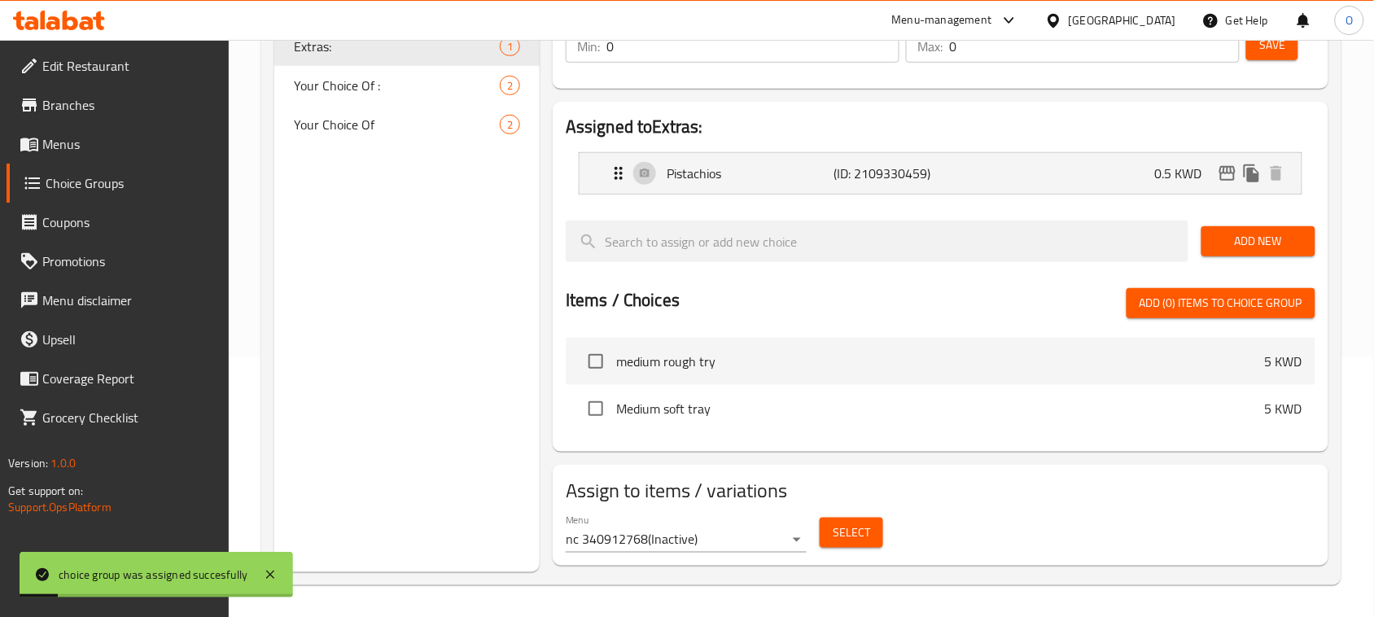
click at [473, 440] on div "Choice Groups Extras: 1 Your Choice Of : 2 Your Choice Of 2" at bounding box center [406, 249] width 265 height 646
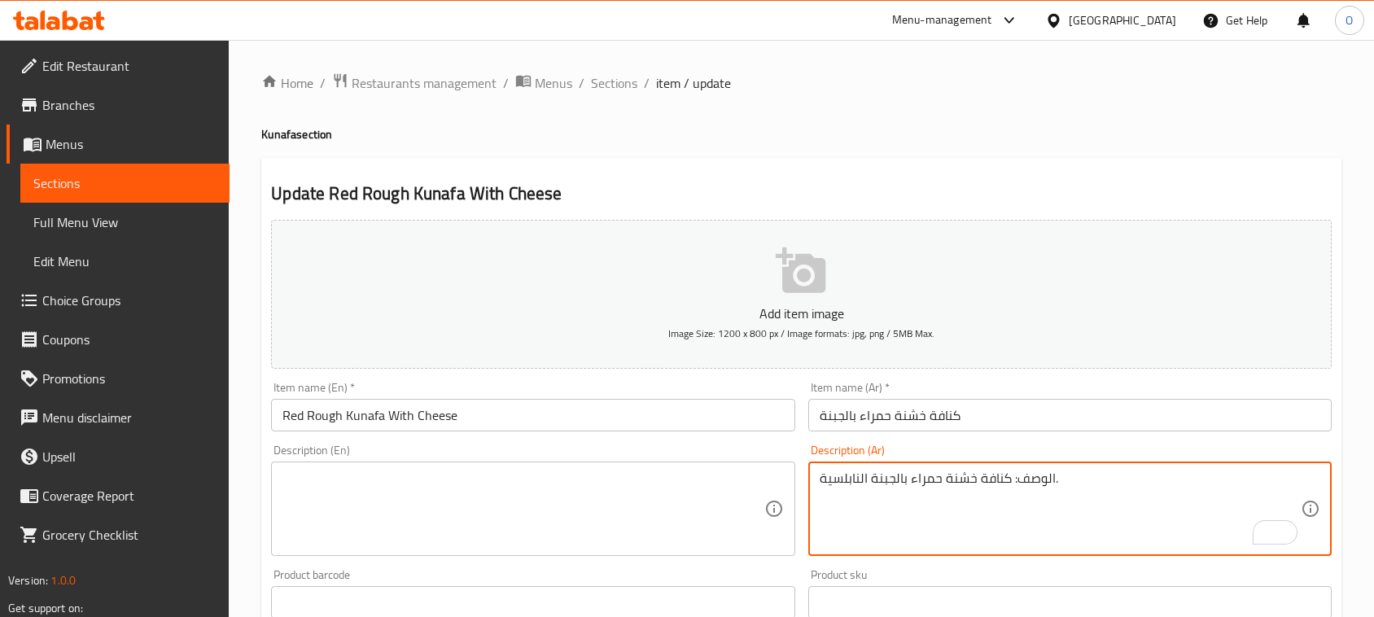
scroll to position [102, 0]
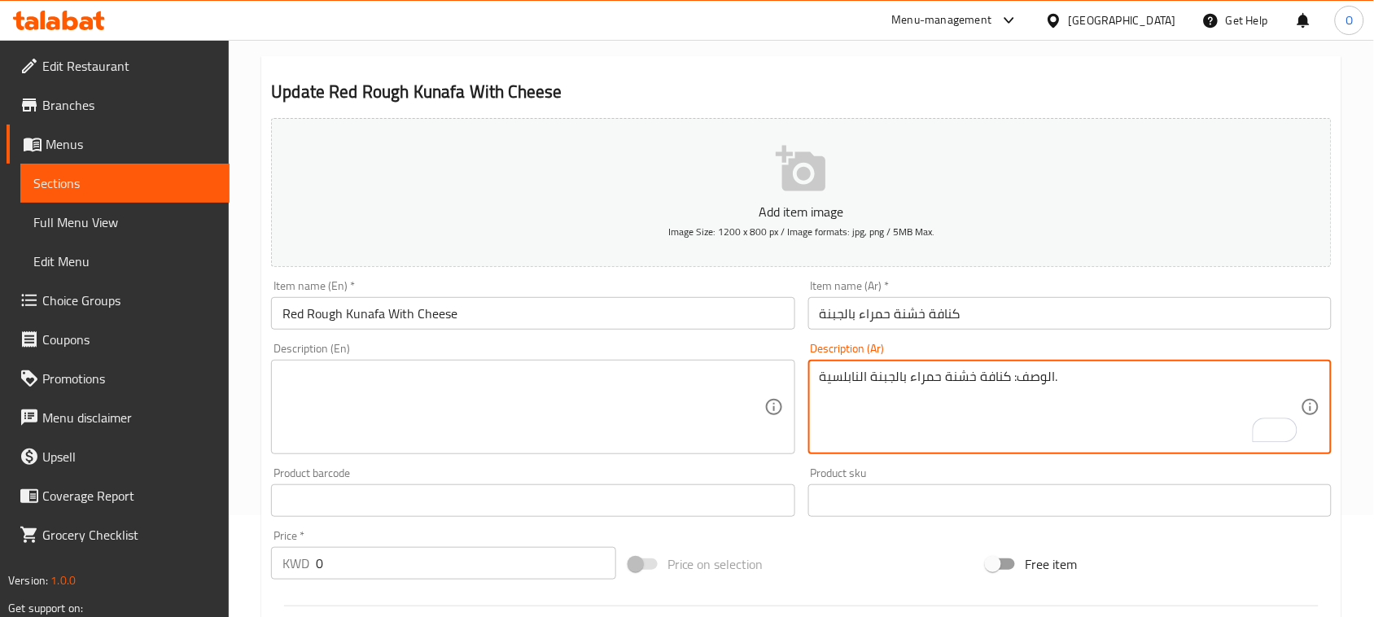
type textarea "الوصف: كنافة خشنة حمراء بالجبنة النابلسية."
click at [356, 411] on textarea at bounding box center [522, 407] width 481 height 77
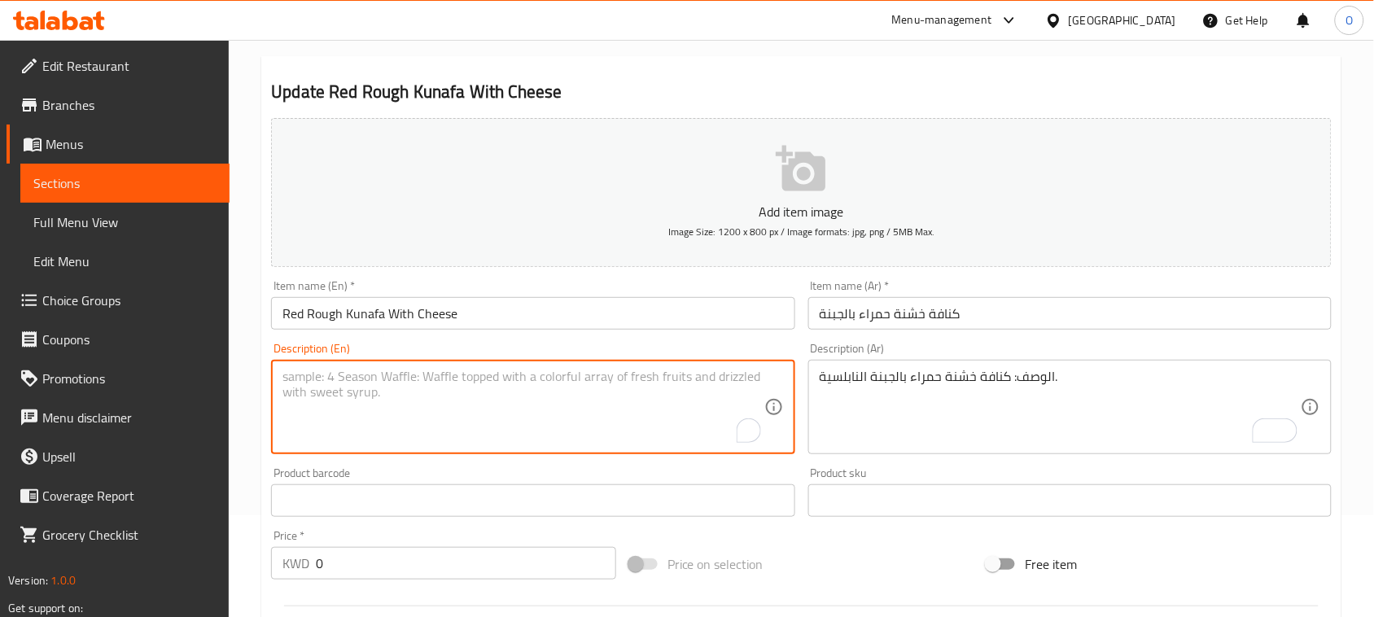
paste textarea "Red rough kunafa with Nabulsi cheese."
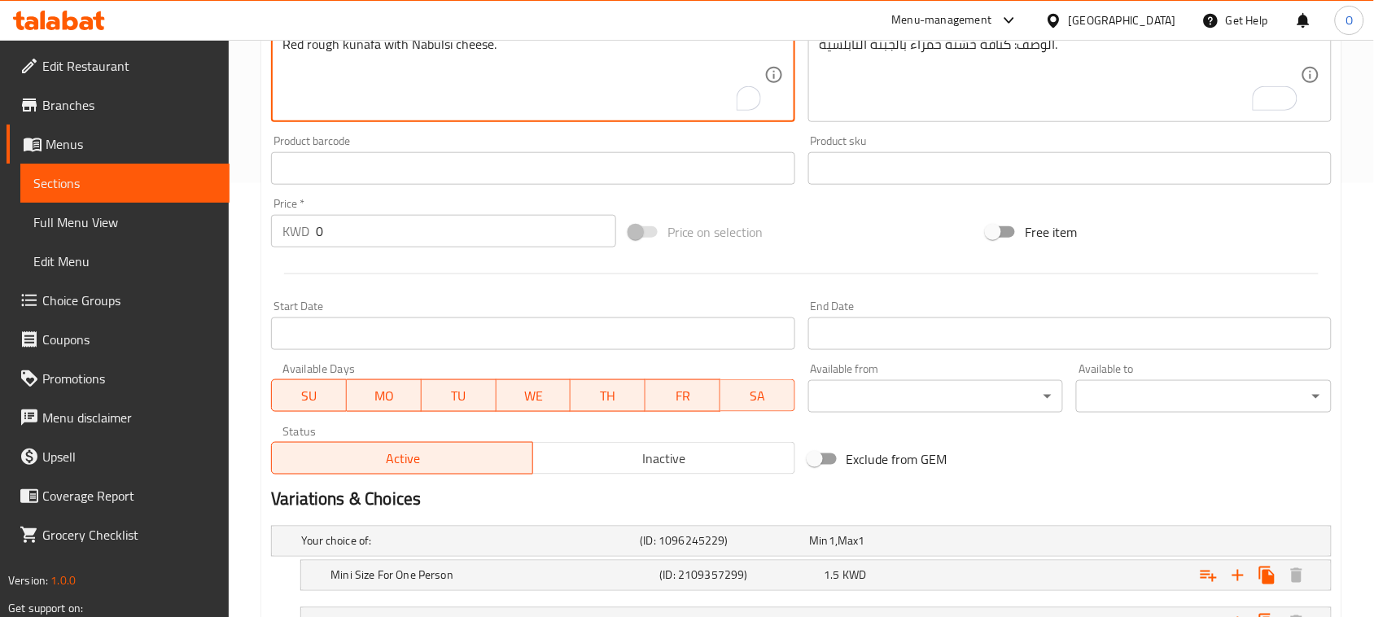
scroll to position [712, 0]
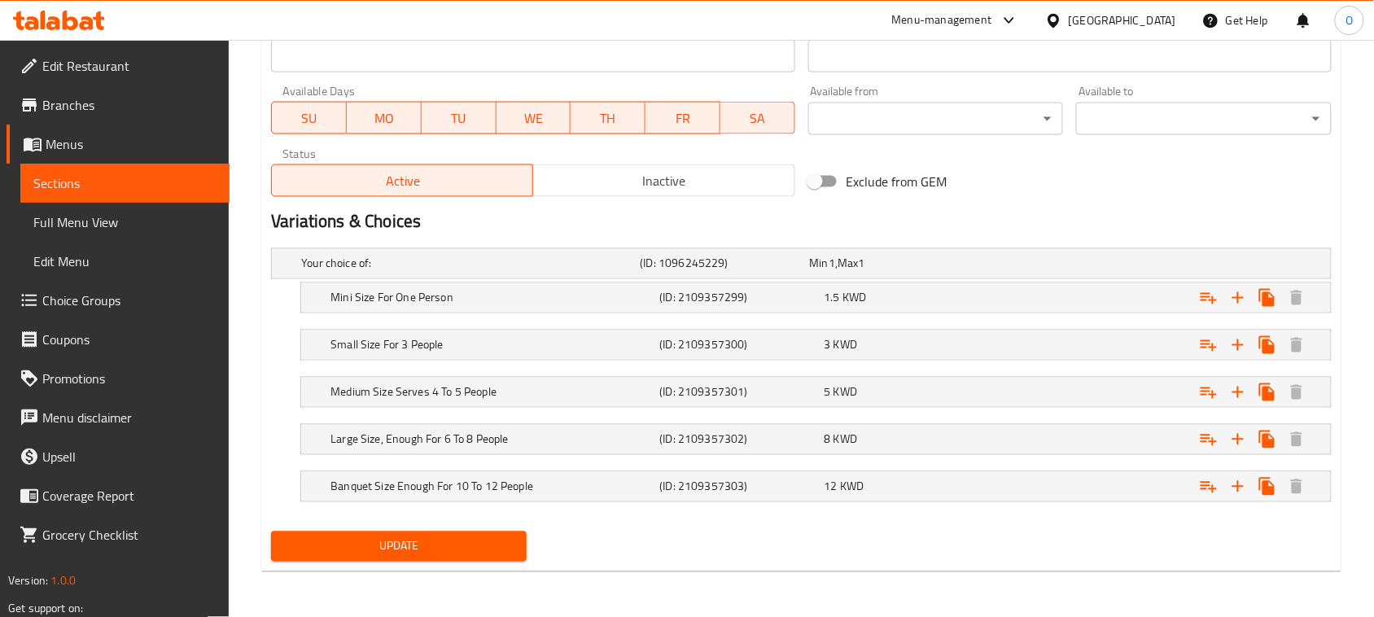
click at [392, 543] on div "Update" at bounding box center [399, 546] width 269 height 43
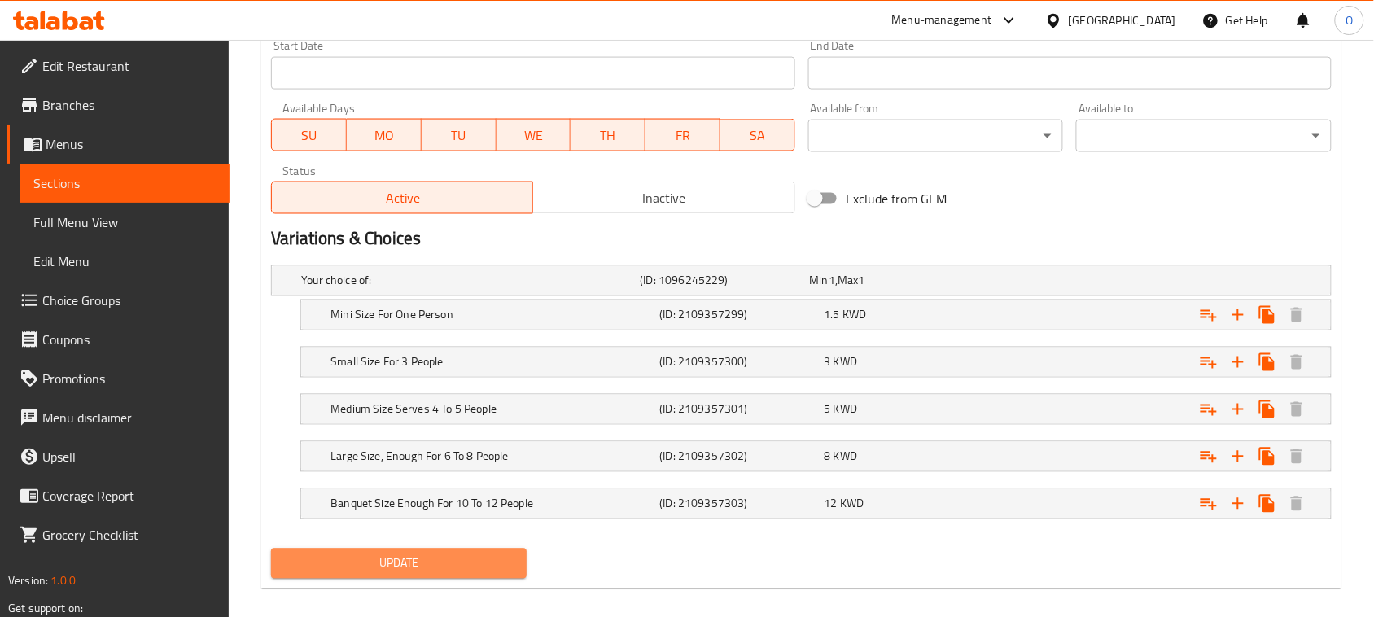
click at [387, 571] on span "Update" at bounding box center [399, 563] width 230 height 20
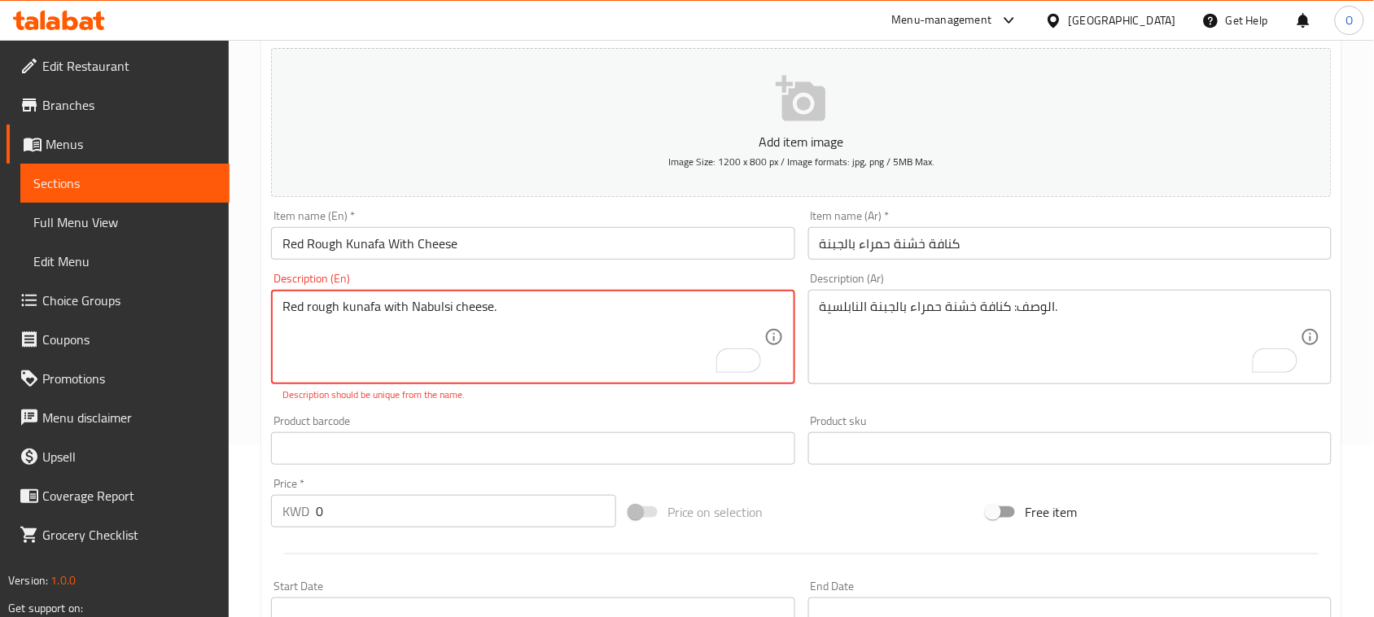
click at [544, 328] on textarea "Red rough kunafa with Nabulsi cheese." at bounding box center [522, 337] width 481 height 77
click at [517, 404] on div "Description (En) Red rough kunafa with Nabulsi cheese. Description (En) Descrip…" at bounding box center [533, 337] width 536 height 142
click at [487, 407] on div "Description (En) Red rough kunafa with Nabulsi cheese Description (En) Descript…" at bounding box center [533, 337] width 536 height 142
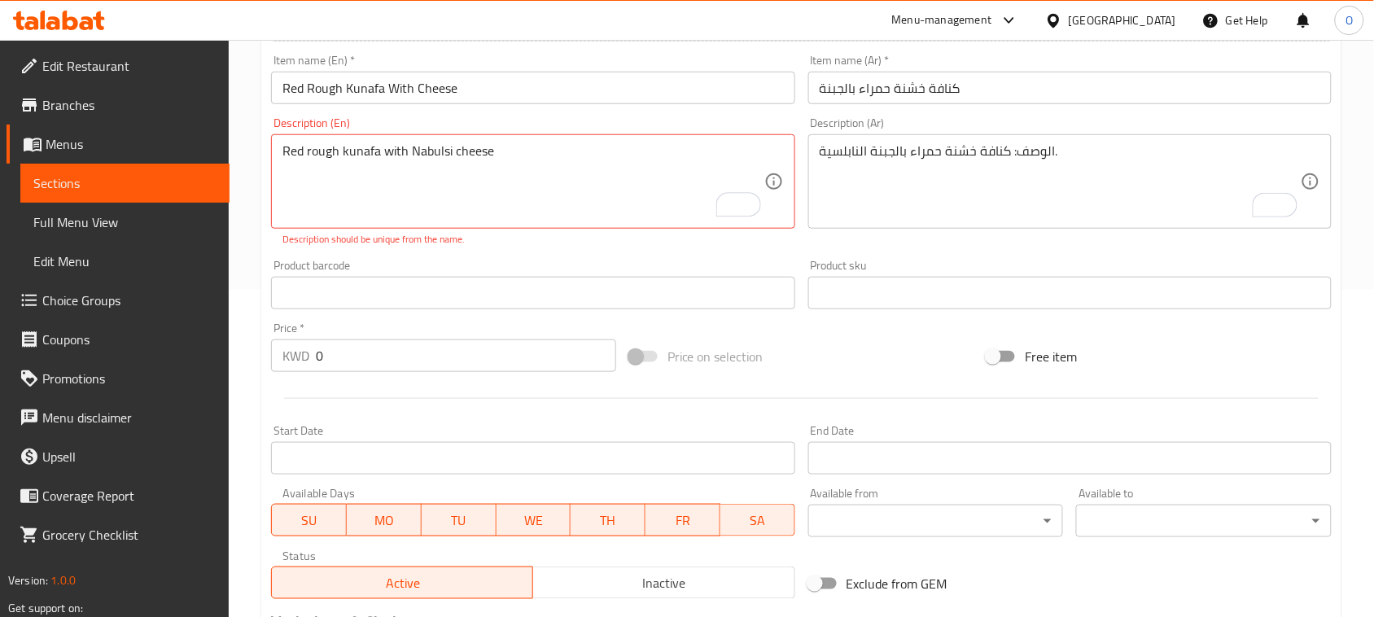
scroll to position [305, 0]
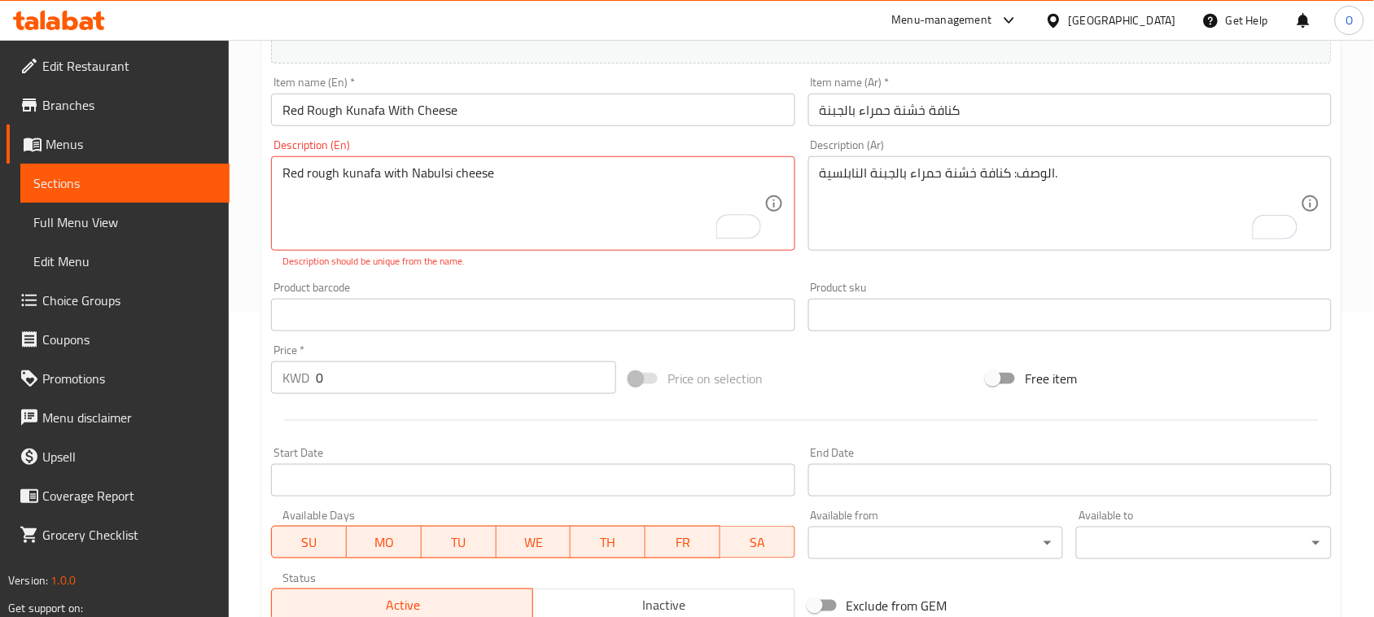
click at [529, 255] on p "Description should be unique from the name." at bounding box center [532, 261] width 501 height 15
click at [518, 275] on div "Product barcode Product barcode" at bounding box center [533, 306] width 536 height 63
type textarea "Red rough kunafa with Nabulsi cheese"
click at [515, 295] on div "Product barcode Product barcode" at bounding box center [532, 307] width 523 height 50
click at [519, 277] on div "Product barcode Product barcode" at bounding box center [533, 306] width 536 height 63
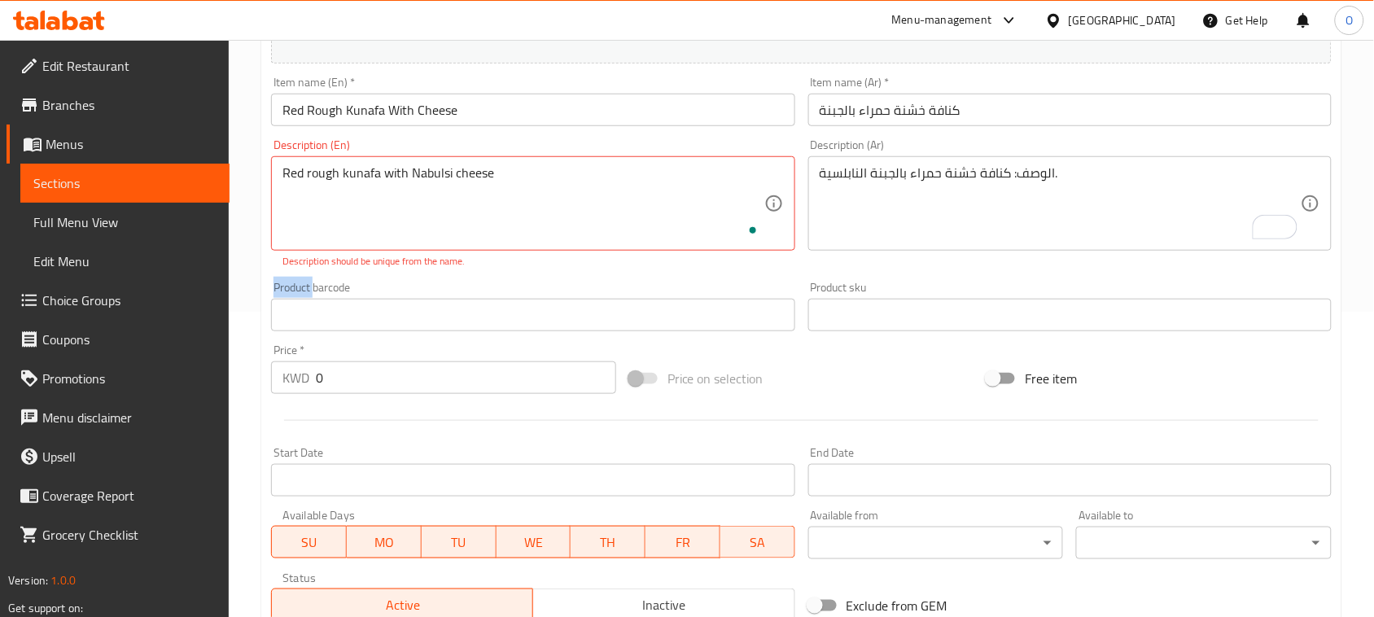
click at [519, 277] on div "Product barcode Product barcode" at bounding box center [533, 306] width 536 height 63
click at [433, 179] on textarea "Red rough kunafa with Nabulsi cheese" at bounding box center [522, 203] width 481 height 77
drag, startPoint x: 285, startPoint y: 176, endPoint x: 244, endPoint y: 191, distance: 43.5
click at [244, 191] on div "Home / Restaurants management / Menus / Sections / item / update Kunafa section…" at bounding box center [801, 388] width 1145 height 1306
drag, startPoint x: 330, startPoint y: 175, endPoint x: 498, endPoint y: 173, distance: 168.5
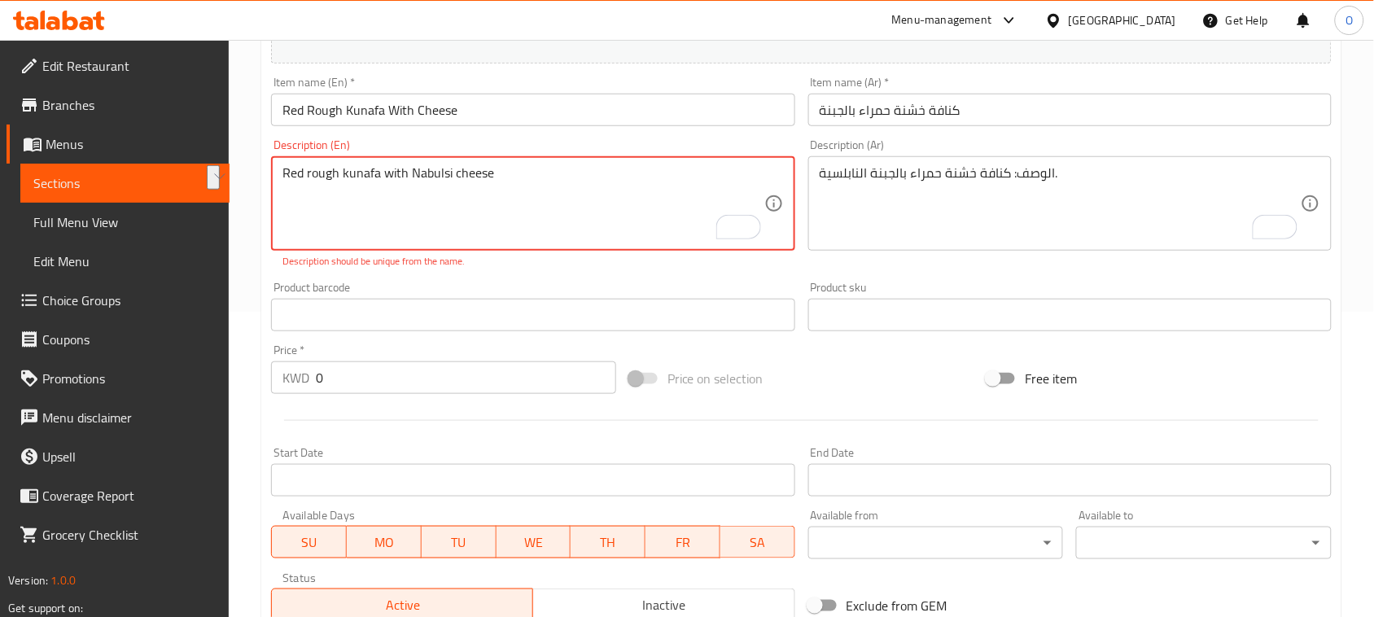
click at [498, 173] on textarea "Red rough kunafa with Nabulsi cheese" at bounding box center [522, 203] width 481 height 77
click at [435, 175] on textarea "Red rough kunafa with Nabulsi cheese" at bounding box center [522, 203] width 481 height 77
click at [445, 173] on textarea "Red rough kunafa with Nabulsi cheese" at bounding box center [522, 203] width 481 height 77
click at [511, 265] on p "Description should be unique from the name." at bounding box center [532, 261] width 501 height 15
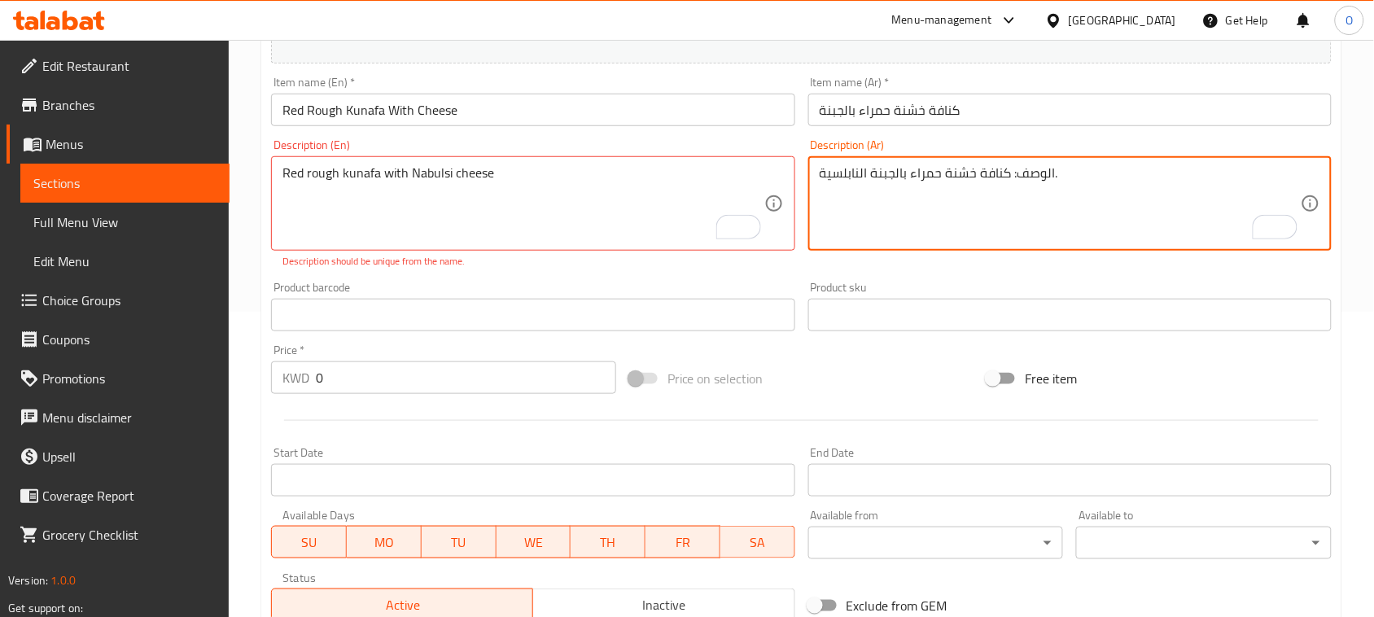
click at [966, 190] on textarea "الوصف: كنافة خشنة حمراء بالجبنة النابلسية." at bounding box center [1060, 203] width 481 height 77
click at [1091, 216] on textarea "الوصف: كنافة خشنة حمراء بالجبنة النابلسية." at bounding box center [1060, 203] width 481 height 77
drag, startPoint x: 1052, startPoint y: 173, endPoint x: 1153, endPoint y: 173, distance: 100.9
click at [1153, 173] on textarea "الوصف: كنافة خشنة حمراء بالجبنة النابلسية." at bounding box center [1060, 203] width 481 height 77
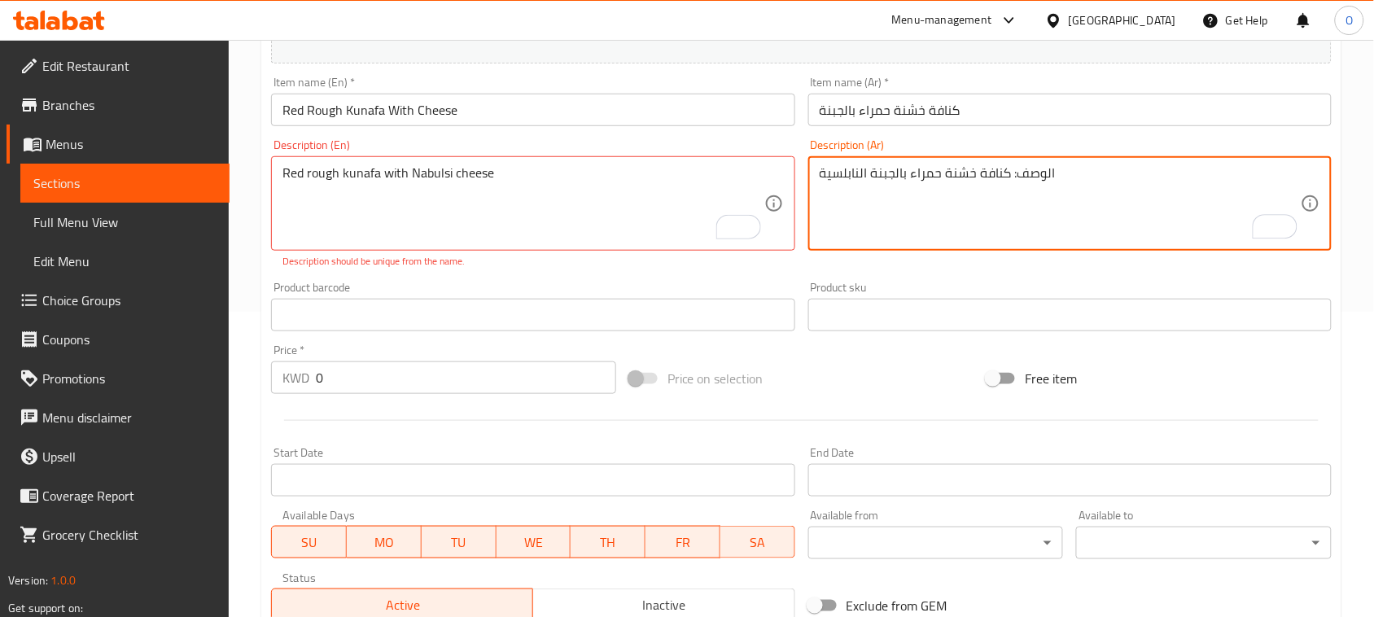
type textarea "الوصف: كنافة خشنة حمراء بالجبنة النابلسية"
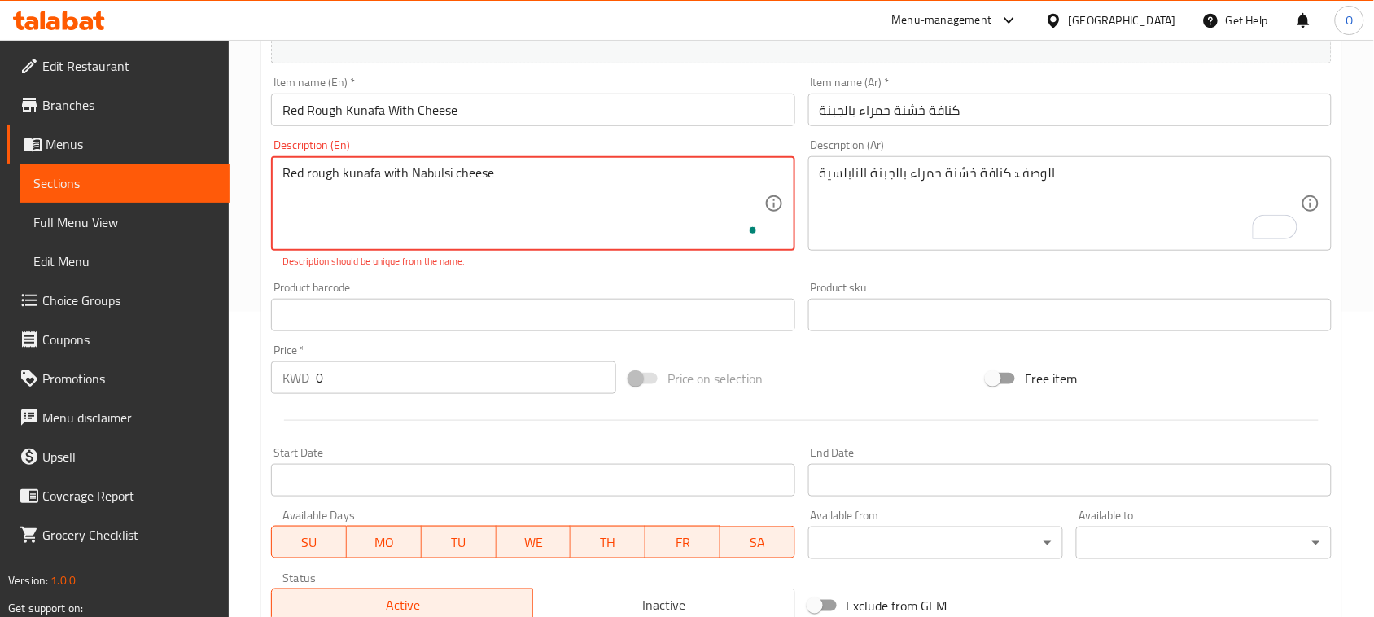
click at [505, 190] on textarea "Red rough kunafa with Nabulsi cheese" at bounding box center [522, 203] width 481 height 77
click at [543, 177] on textarea "Red rough kunafa with Nabulsi cheese" at bounding box center [522, 203] width 481 height 77
click at [519, 177] on textarea "Red rough kunafa with Nabulsi cheese" at bounding box center [522, 203] width 481 height 77
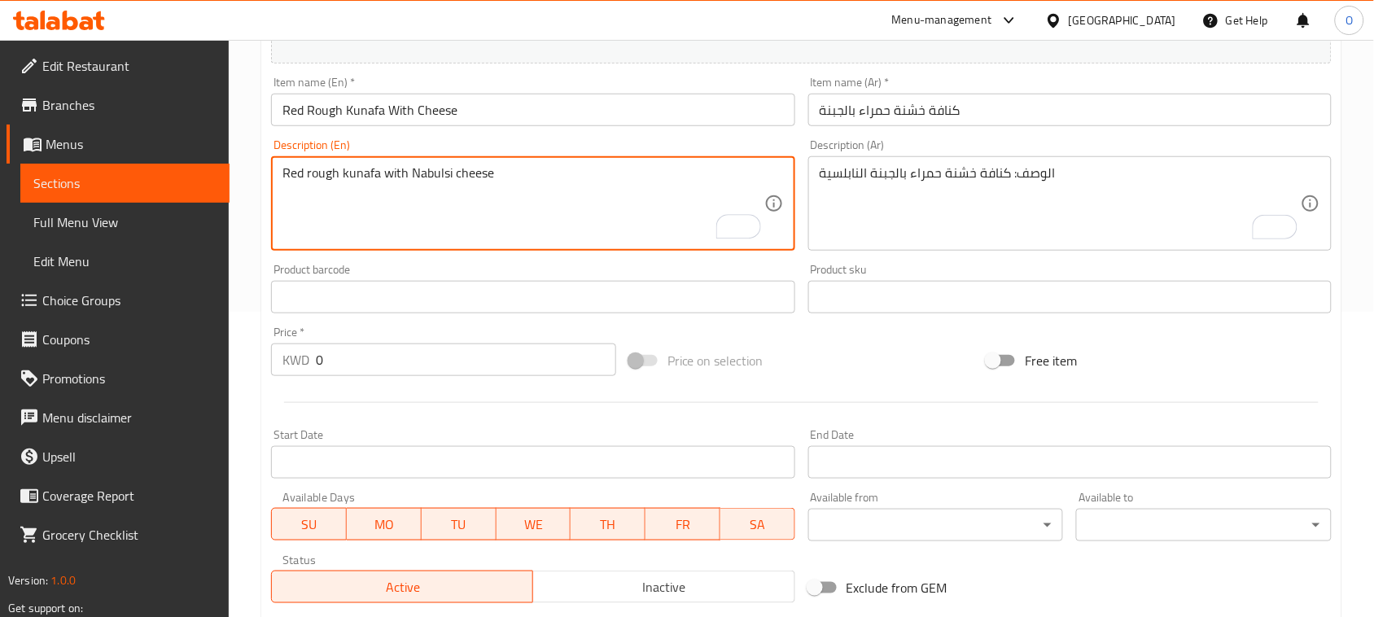
paste textarea "Red coarse kunafa with Nabulsi cheese."
click at [303, 172] on textarea "Red rough kunafa with Nabulsi cheese Red coarse kunafa with Nabulsi cheese." at bounding box center [522, 203] width 481 height 77
click at [321, 171] on textarea "Red rough kunafa with Nabulsi cheese Red coarse kunafa with Nabulsi cheese." at bounding box center [522, 203] width 481 height 77
click at [330, 199] on textarea "Red rough kunafa with Nabulsi cheese Red coarse kunafa with Nabulsi cheese." at bounding box center [522, 203] width 481 height 77
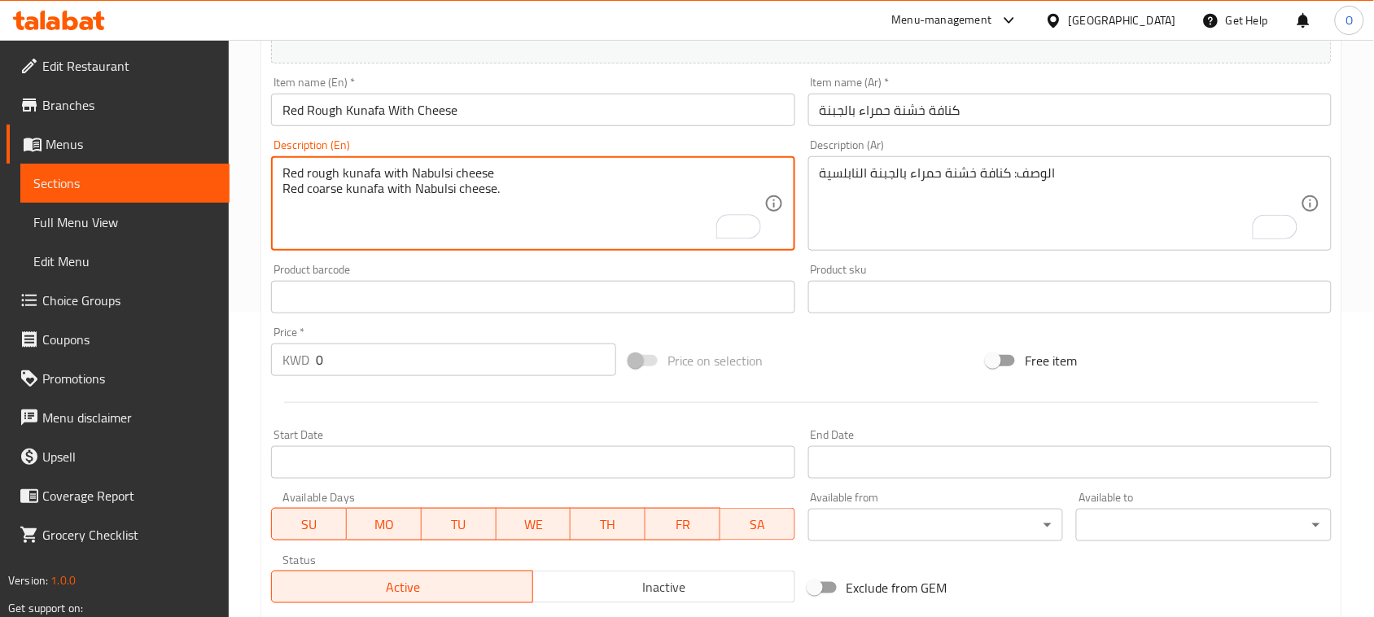
click at [330, 199] on textarea "Red rough kunafa with Nabulsi cheese Red coarse kunafa with Nabulsi cheese." at bounding box center [522, 203] width 481 height 77
paste textarea "rough"
click at [383, 167] on textarea "Red rough kunafa with Nabulsi cheese Red rough kunafa with Nabulsi cheese." at bounding box center [522, 203] width 481 height 77
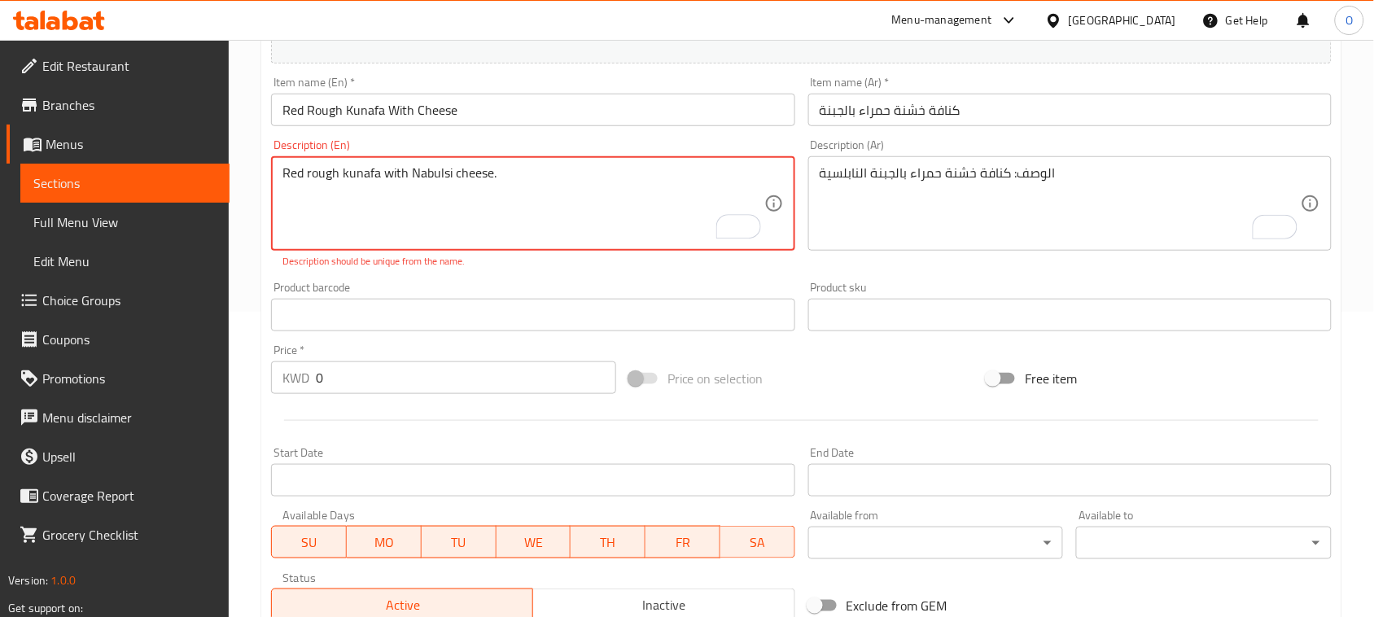
click at [492, 172] on textarea "Red rough kunafa with Nabulsi cheese." at bounding box center [522, 203] width 481 height 77
click at [477, 279] on div "Product barcode Product barcode" at bounding box center [533, 306] width 536 height 63
click at [278, 173] on div "Red rough kunafa with Nabulsi cheese. Description (En)" at bounding box center [532, 203] width 523 height 94
drag, startPoint x: 282, startPoint y: 173, endPoint x: 255, endPoint y: 177, distance: 28.0
click at [255, 177] on div "Home / Restaurants management / Menus / Sections / item / update Kunafa section…" at bounding box center [801, 388] width 1145 height 1306
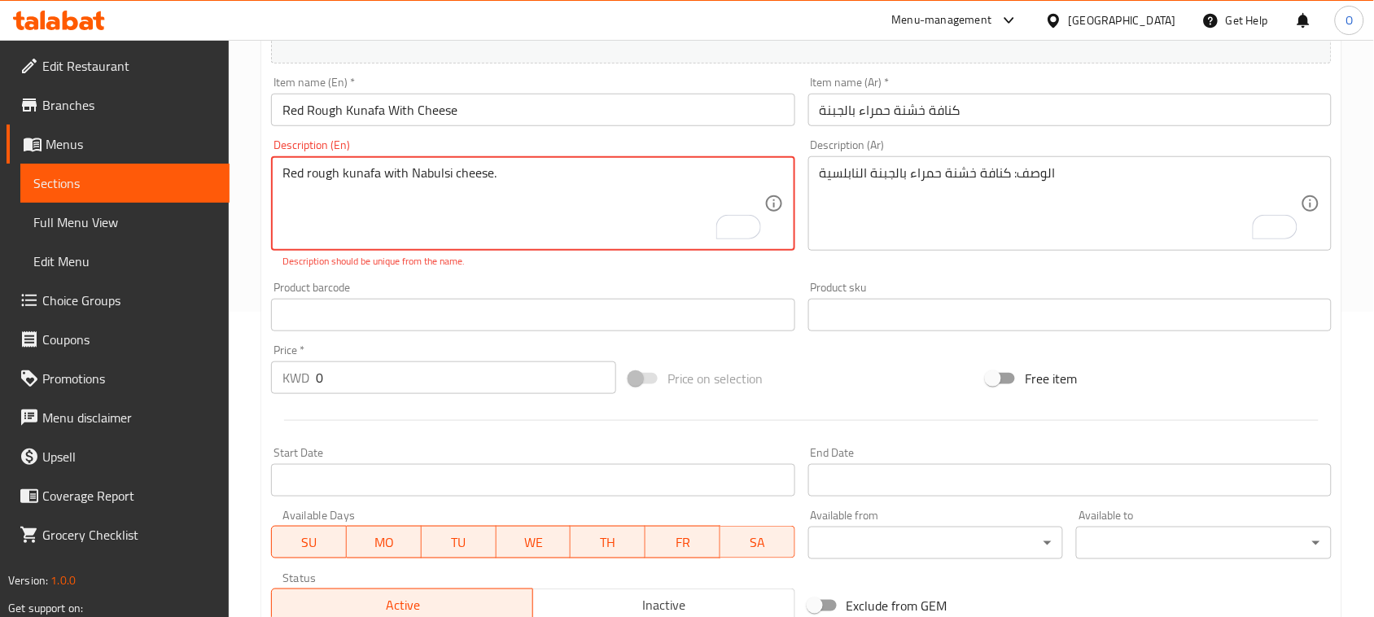
click at [465, 177] on textarea "Red rough kunafa with Nabulsi cheese." at bounding box center [522, 203] width 481 height 77
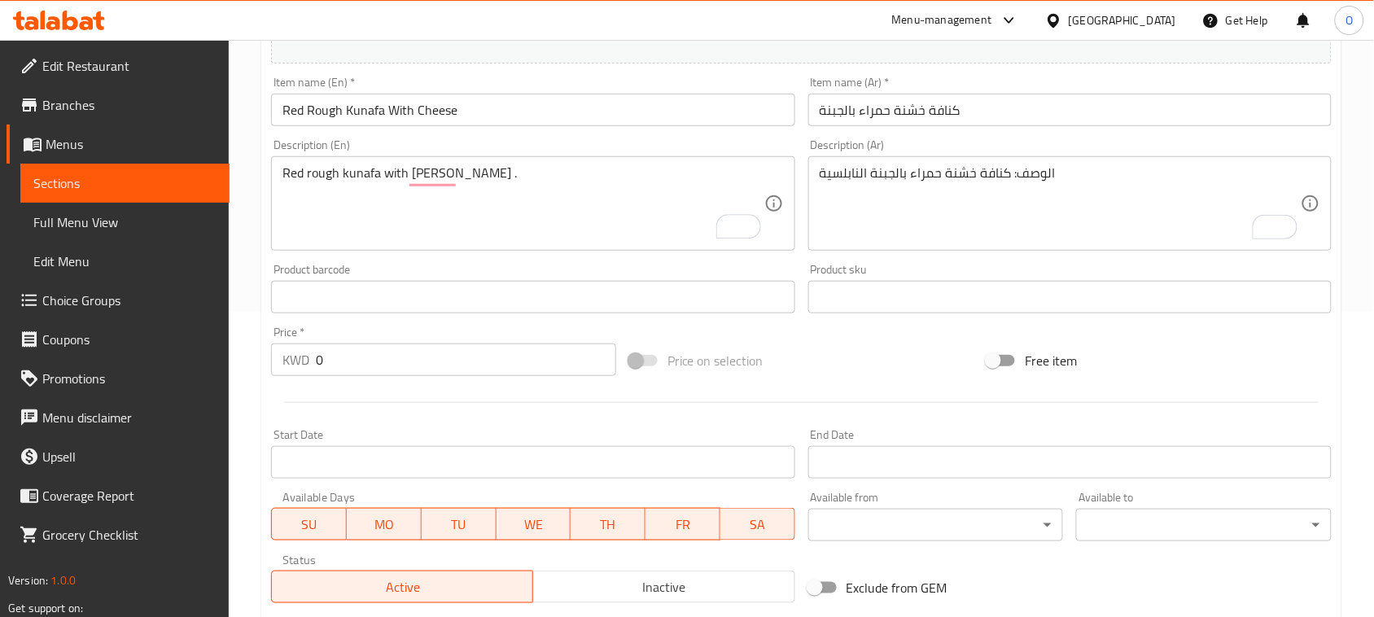
click at [427, 261] on div "Product barcode Product barcode" at bounding box center [533, 288] width 536 height 63
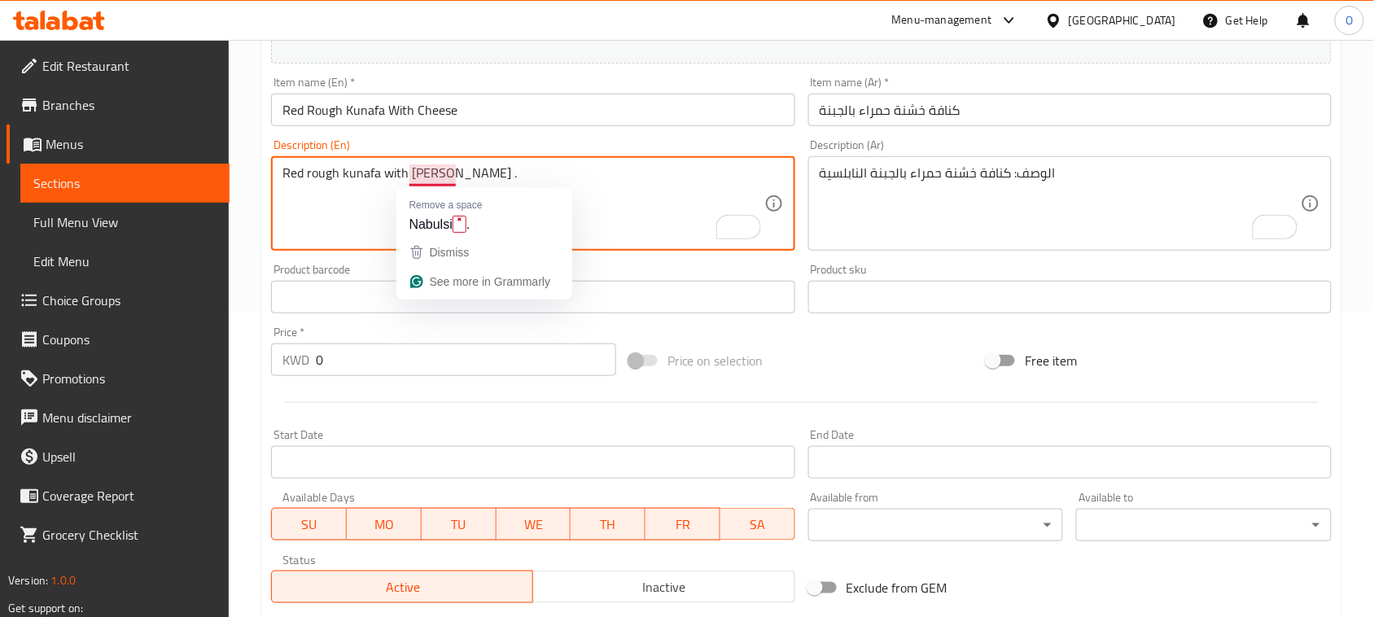
drag, startPoint x: 452, startPoint y: 176, endPoint x: 489, endPoint y: 173, distance: 37.5
click at [442, 114] on input "Red Rough Kunafa With Cheese" at bounding box center [532, 110] width 523 height 33
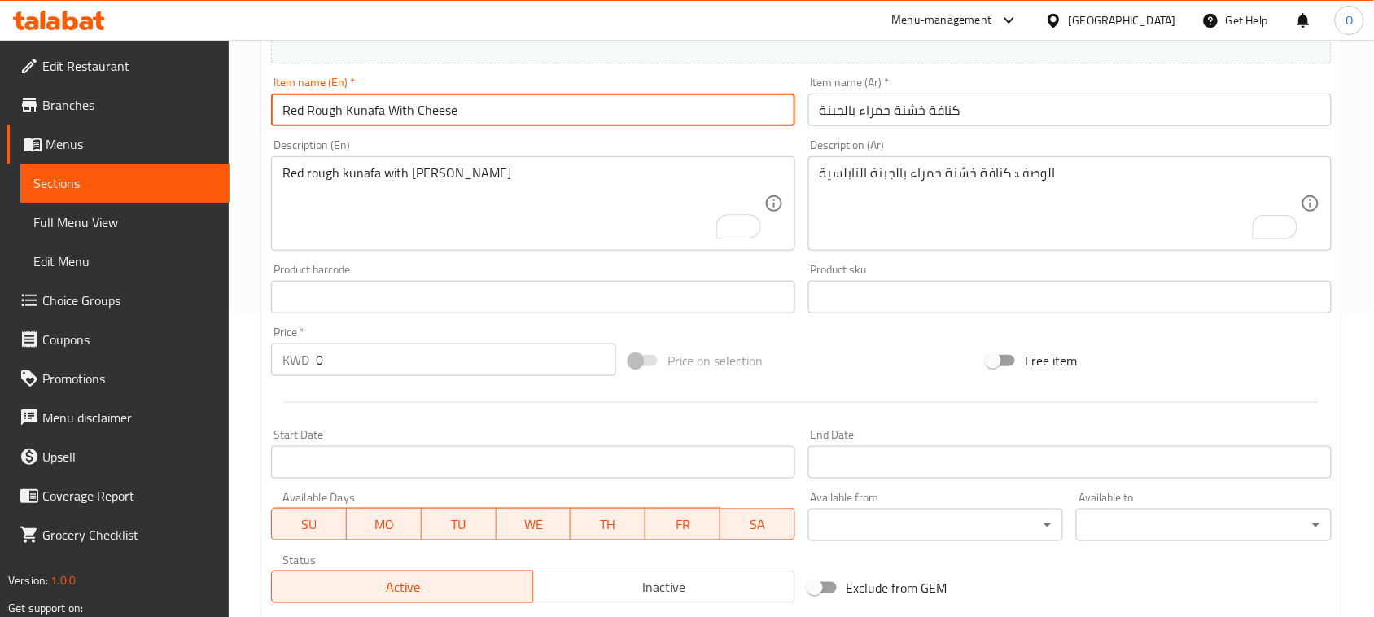
click at [442, 114] on input "Red Rough Kunafa With Cheese" at bounding box center [532, 110] width 523 height 33
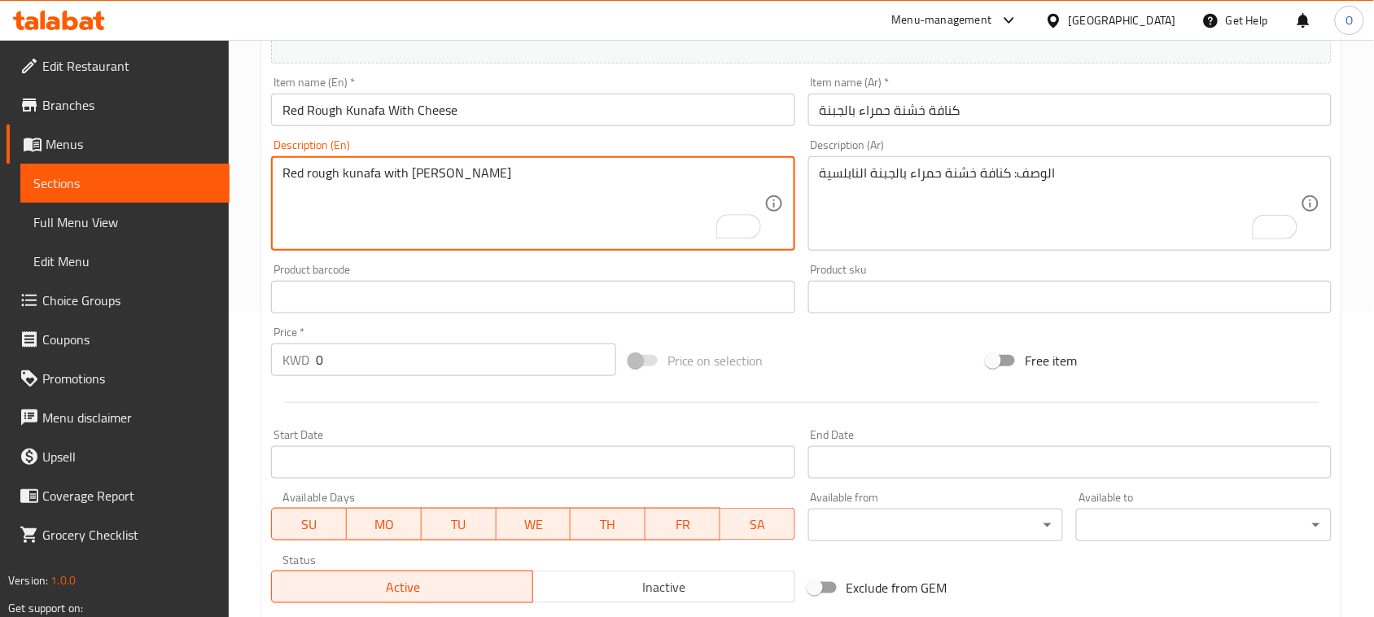
paste textarea "Cheese"
click at [412, 169] on textarea "Red rough kunafa with [PERSON_NAME]" at bounding box center [522, 203] width 481 height 77
paste textarea "Cheese"
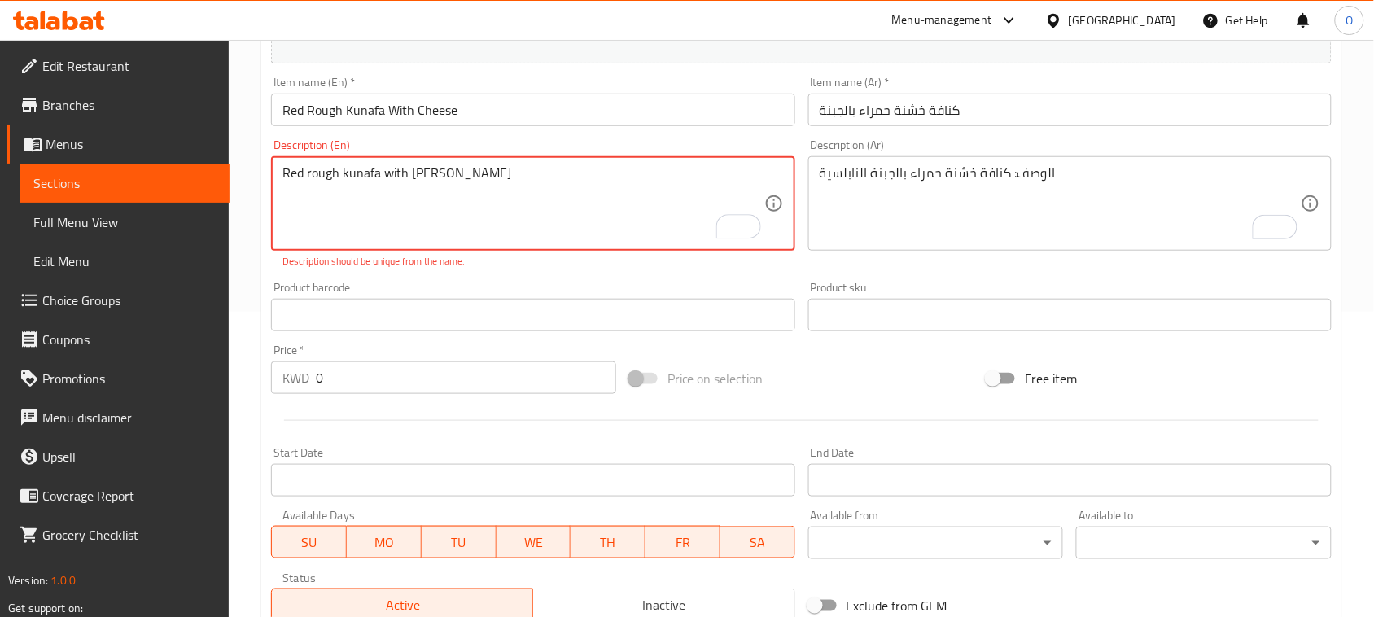
click at [409, 177] on textarea "Red rough kunafa with [PERSON_NAME]" at bounding box center [522, 203] width 481 height 77
click at [511, 273] on div "Description (En) Red rough kunafa with cheese Nabulsi Description (En) Descript…" at bounding box center [533, 204] width 536 height 142
click at [423, 173] on textarea "Red rough kunafa with cheese Nabulsi" at bounding box center [522, 203] width 481 height 77
click at [481, 260] on p "Description should be unique from the name." at bounding box center [532, 261] width 501 height 15
click at [466, 172] on textarea "Red rough kunafa with cheese Nabulsi" at bounding box center [522, 203] width 481 height 77
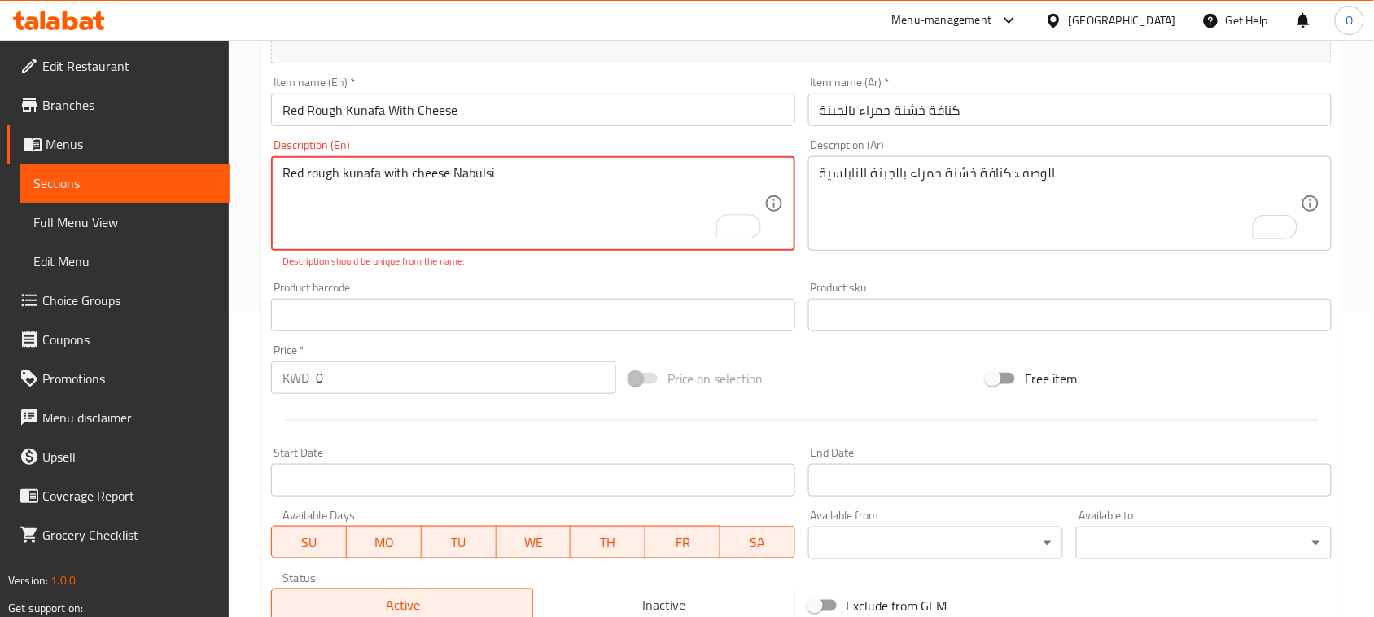
click at [452, 173] on textarea "Red rough kunafa with cheese Nabulsi" at bounding box center [522, 203] width 481 height 77
click at [510, 267] on p "Description should be unique from the name." at bounding box center [532, 261] width 501 height 15
click at [442, 194] on textarea "Red rough kunafa with cheese Nabulsi" at bounding box center [522, 203] width 481 height 77
click at [383, 212] on textarea "Red rough kunafa with cheese Nabulsi" at bounding box center [522, 203] width 481 height 77
click at [522, 286] on div "Product barcode Product barcode" at bounding box center [532, 307] width 523 height 50
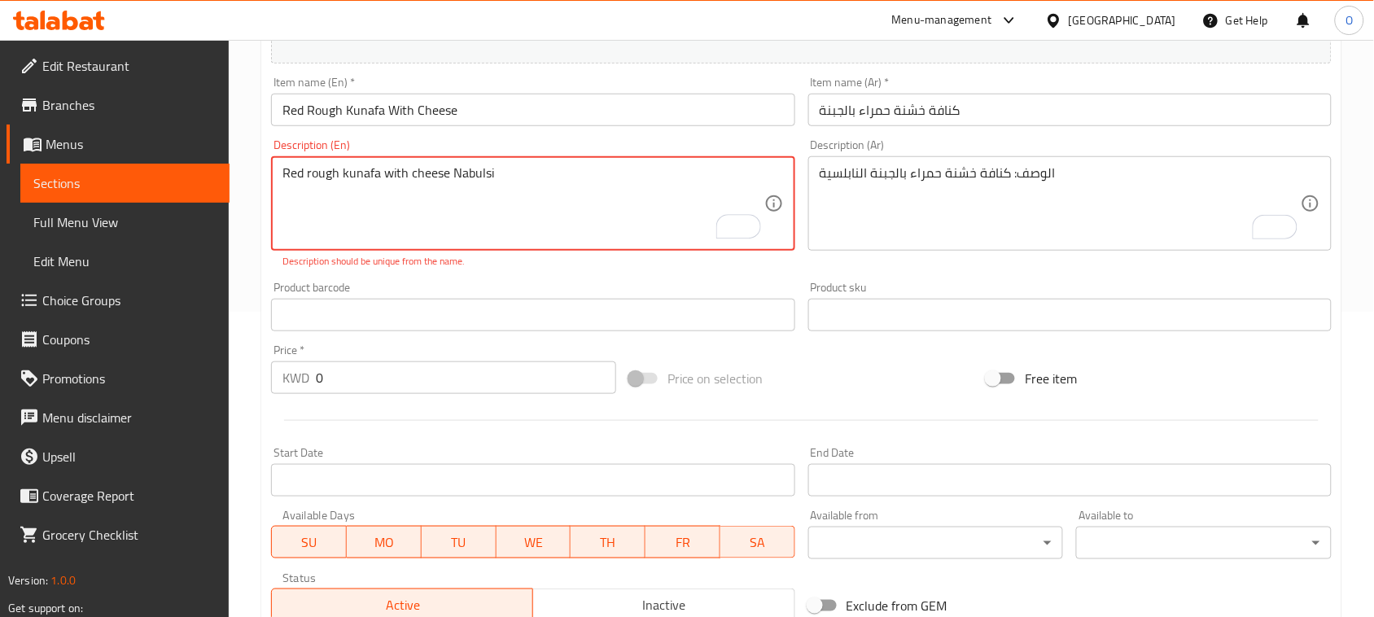
click at [436, 171] on textarea "Red rough kunafa with cheese Nabulsi" at bounding box center [522, 203] width 481 height 77
type textarea "Red rough kunafa with cheese Nabulsi"
click at [563, 265] on p "Description should be unique from the name." at bounding box center [532, 261] width 501 height 15
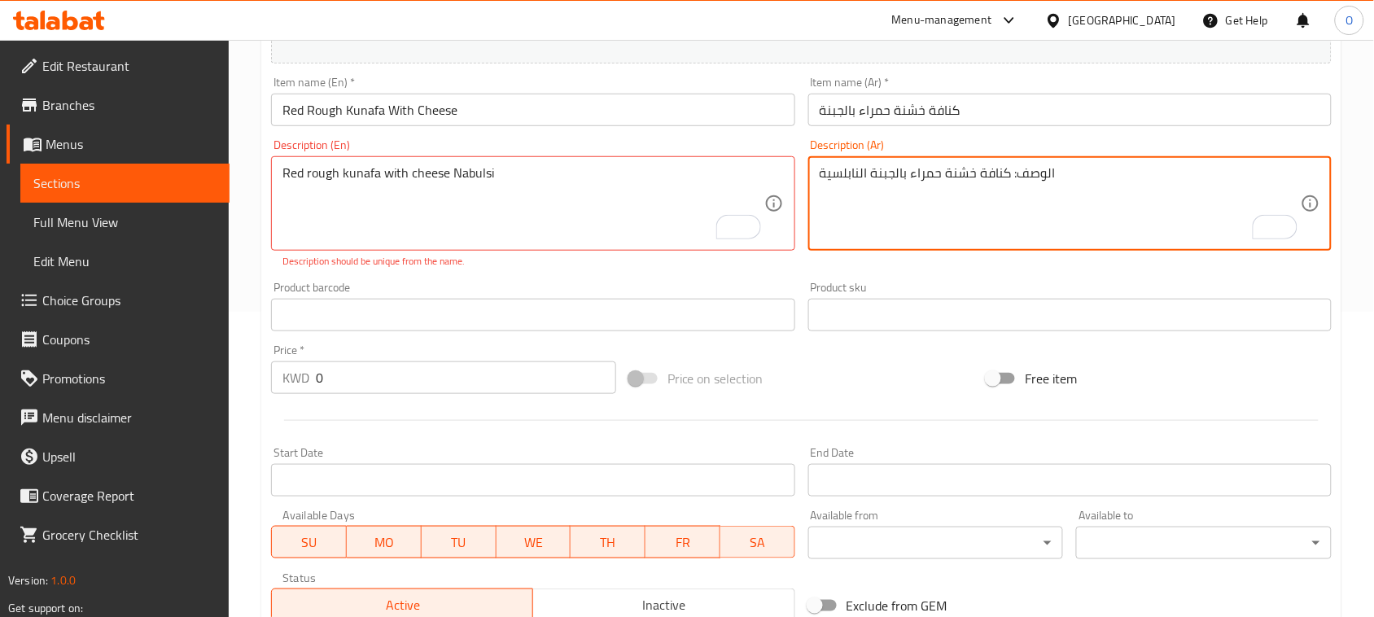
drag, startPoint x: 1008, startPoint y: 176, endPoint x: 1069, endPoint y: 176, distance: 61.0
type textarea "كنافة خشنة حمراء بالجبنة النابلسية"
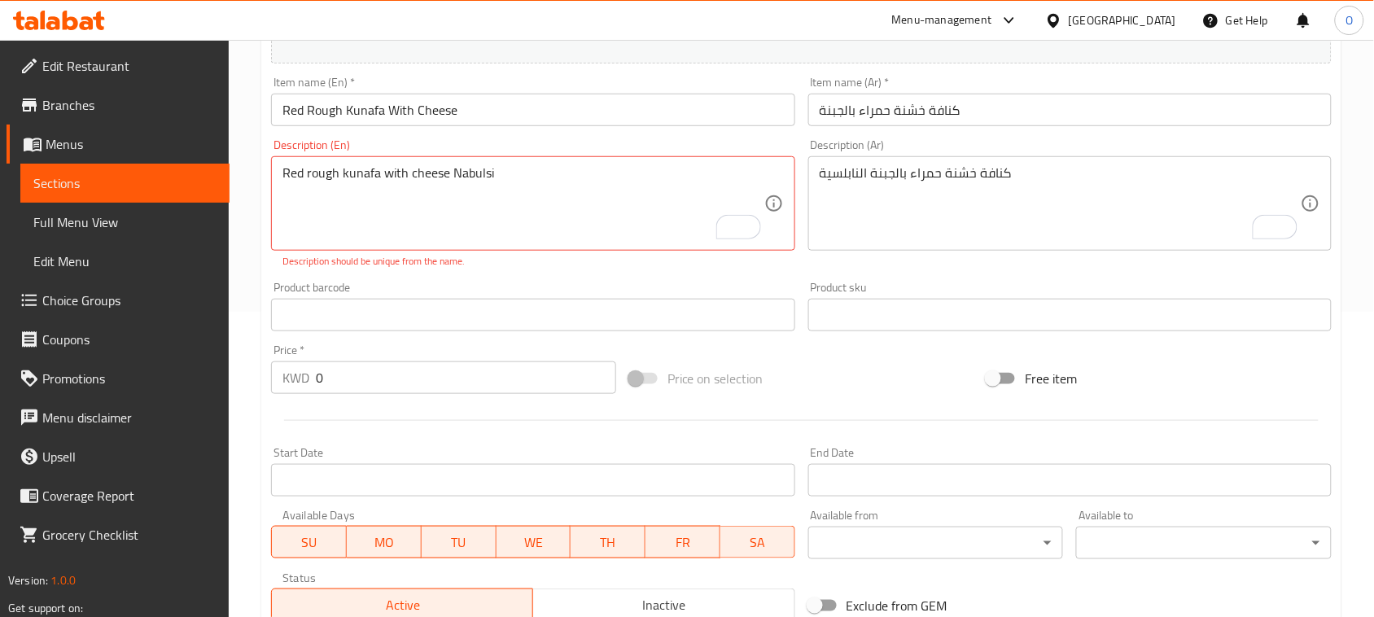
click at [786, 261] on div "Description (En) Red rough kunafa with cheese Nabulsi Description (En) Descript…" at bounding box center [532, 203] width 523 height 129
click at [419, 275] on div "Product barcode Product barcode" at bounding box center [533, 306] width 536 height 63
click at [526, 195] on textarea "Red rough kunafa with cheese Nabulsi" at bounding box center [522, 203] width 481 height 77
click at [282, 177] on textarea "Red rough kunafa with cheese Nabulsi" at bounding box center [522, 203] width 481 height 77
click at [527, 180] on textarea "Red rough kunafa with cheese Nabulsi" at bounding box center [522, 203] width 481 height 77
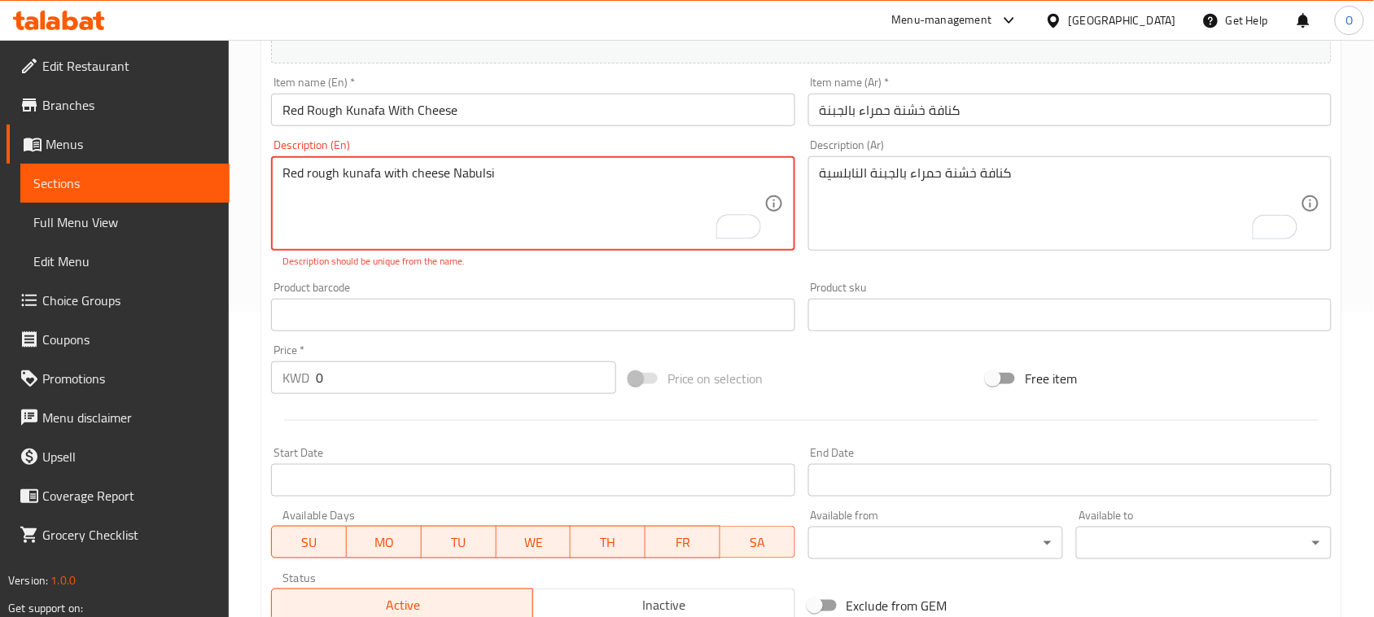
click at [419, 181] on textarea "Red rough kunafa with cheese Nabulsi" at bounding box center [522, 203] width 481 height 77
click at [484, 281] on div "Product barcode Product barcode" at bounding box center [533, 306] width 536 height 63
drag, startPoint x: 342, startPoint y: 171, endPoint x: 514, endPoint y: 171, distance: 171.7
click at [514, 171] on textarea "Red rough kunafa with cheese Nabulsi" at bounding box center [522, 203] width 481 height 77
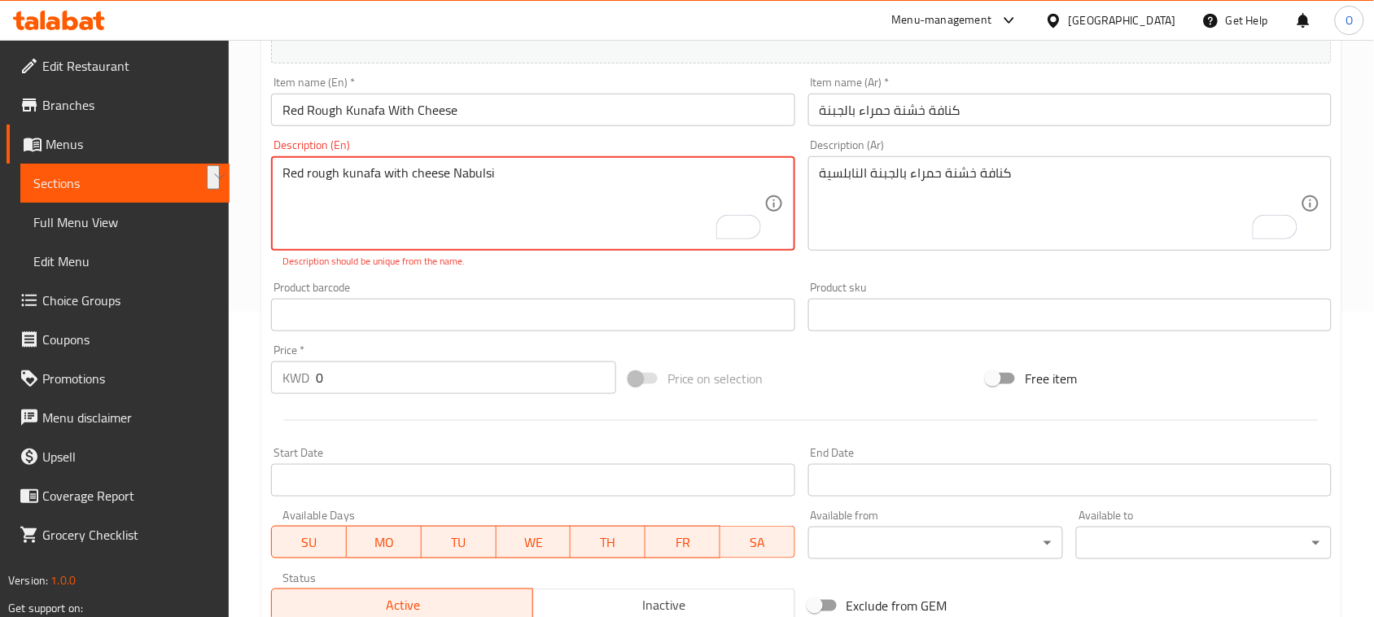
paste textarea "Kunafa with Nabulsi cheese"
drag, startPoint x: 514, startPoint y: 171, endPoint x: 513, endPoint y: 255, distance: 83.8
drag, startPoint x: 511, startPoint y: 263, endPoint x: 509, endPoint y: 273, distance: 9.9
click at [510, 269] on p "Description should be unique from the name." at bounding box center [532, 261] width 501 height 15
click at [509, 273] on div "Description (En) Red rough Kunafa with Nabulsi cheese Description (En) Descript…" at bounding box center [533, 204] width 536 height 142
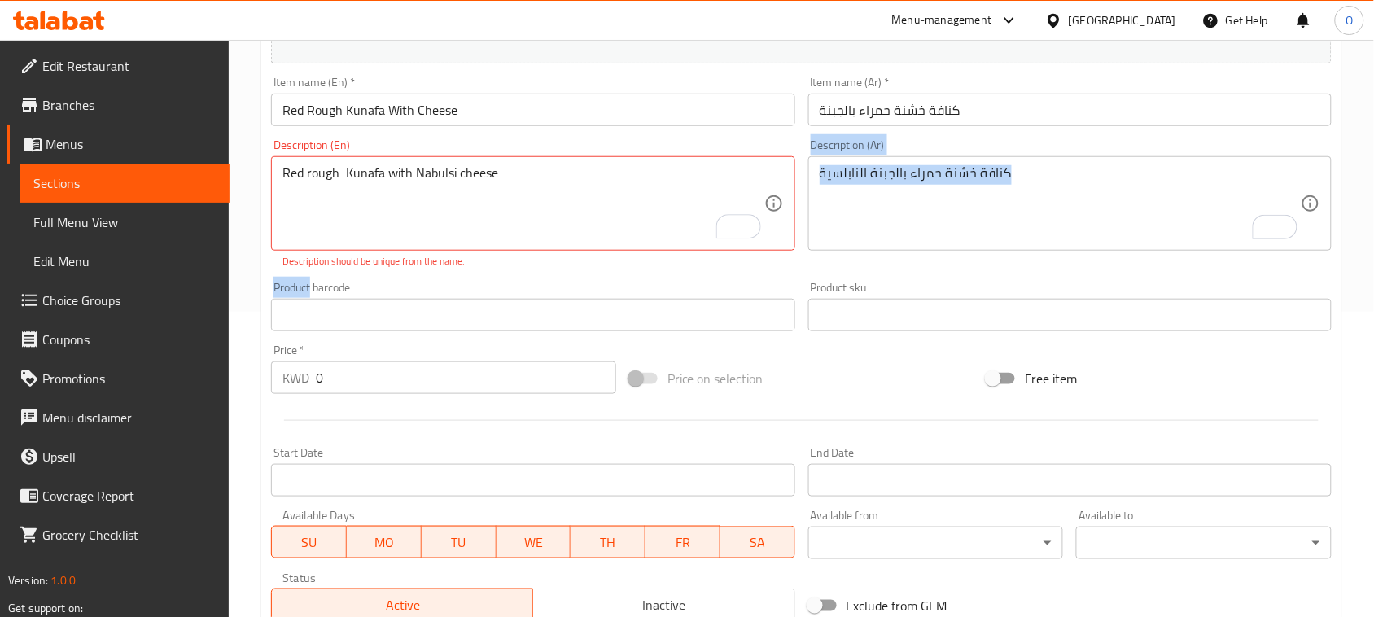
click at [514, 278] on div "Add item image Image Size: 1200 x 800 px / Image formats: jpg, png / 5MB Max. I…" at bounding box center [801, 267] width 1073 height 719
click at [514, 278] on div "Product barcode Product barcode" at bounding box center [533, 306] width 536 height 63
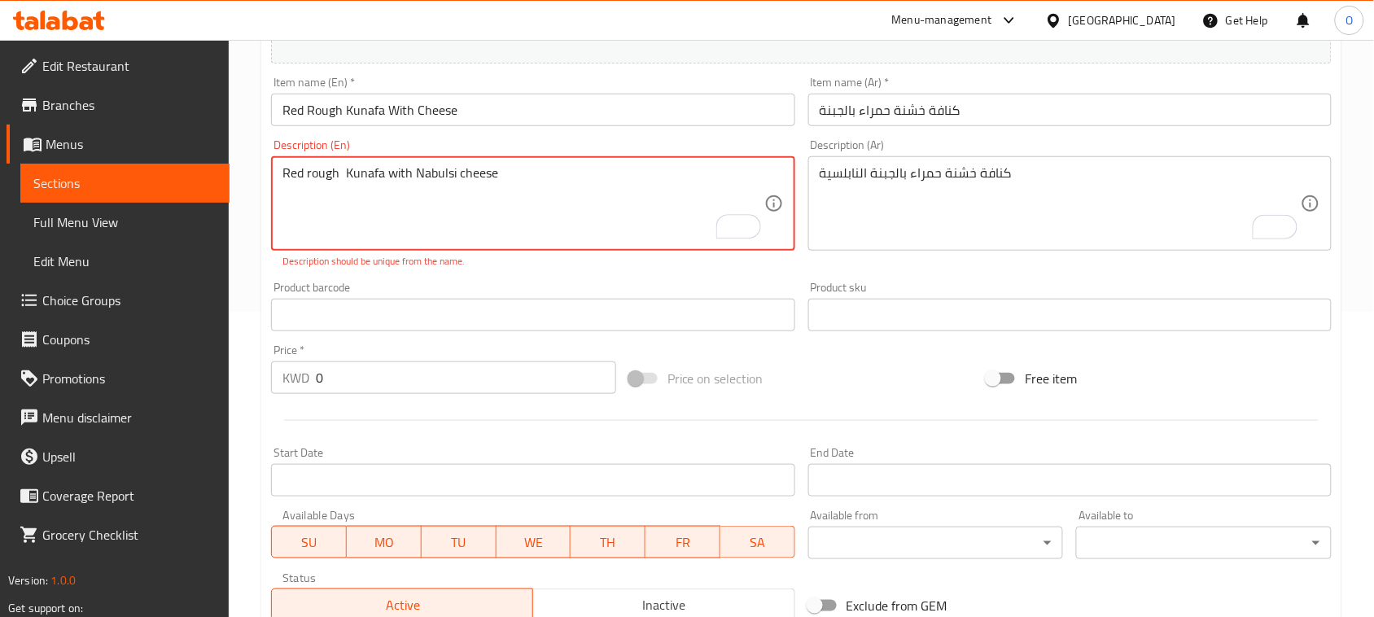
drag, startPoint x: 346, startPoint y: 173, endPoint x: 335, endPoint y: 172, distance: 10.6
click at [495, 262] on p "Description should be unique from the name." at bounding box center [532, 261] width 501 height 15
drag, startPoint x: 283, startPoint y: 169, endPoint x: 263, endPoint y: 177, distance: 21.9
click at [263, 177] on div "Update Red Rough Kunafa With Cheese Add item image Image Size: 1200 x 800 px / …" at bounding box center [801, 424] width 1080 height 1143
click at [517, 222] on textarea "Red rough Kunafa with Nabulsi cheese" at bounding box center [522, 203] width 481 height 77
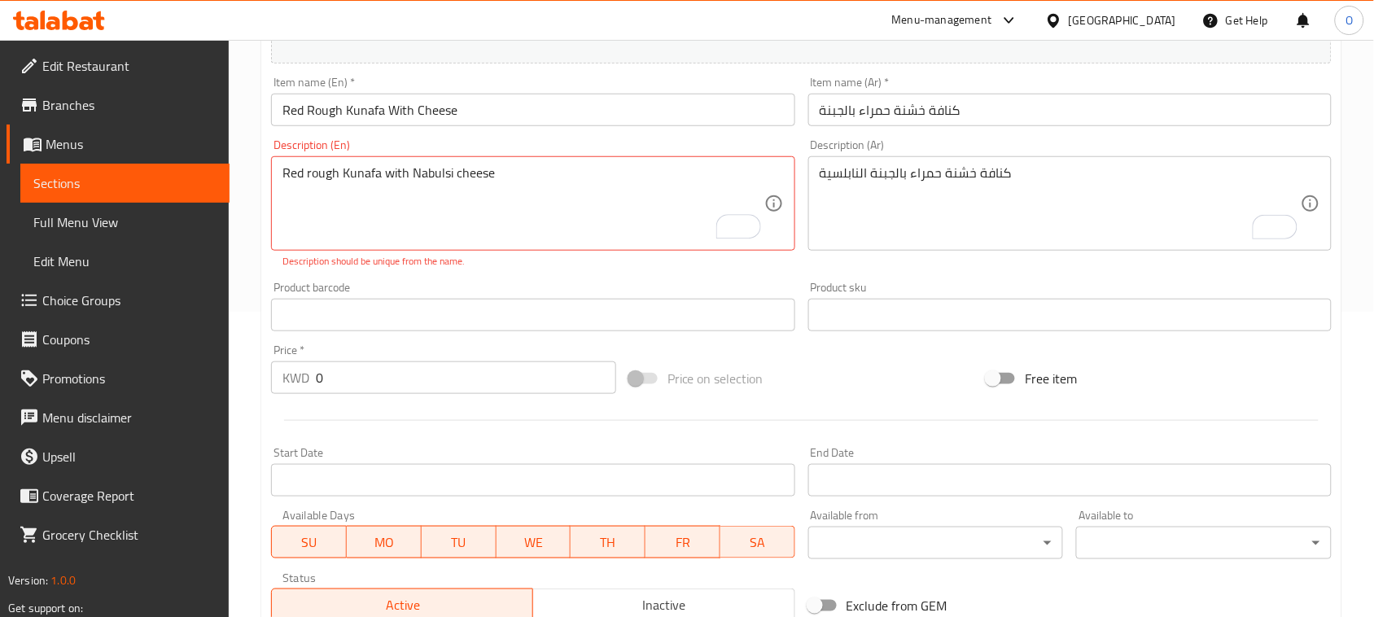
click at [526, 265] on p "Description should be unique from the name." at bounding box center [532, 261] width 501 height 15
click at [487, 179] on textarea "Red rough Kunafa with Nabulsi cheese" at bounding box center [522, 203] width 481 height 77
click at [375, 181] on textarea "Red rough Kunafa with Nabulsi cheese" at bounding box center [522, 203] width 481 height 77
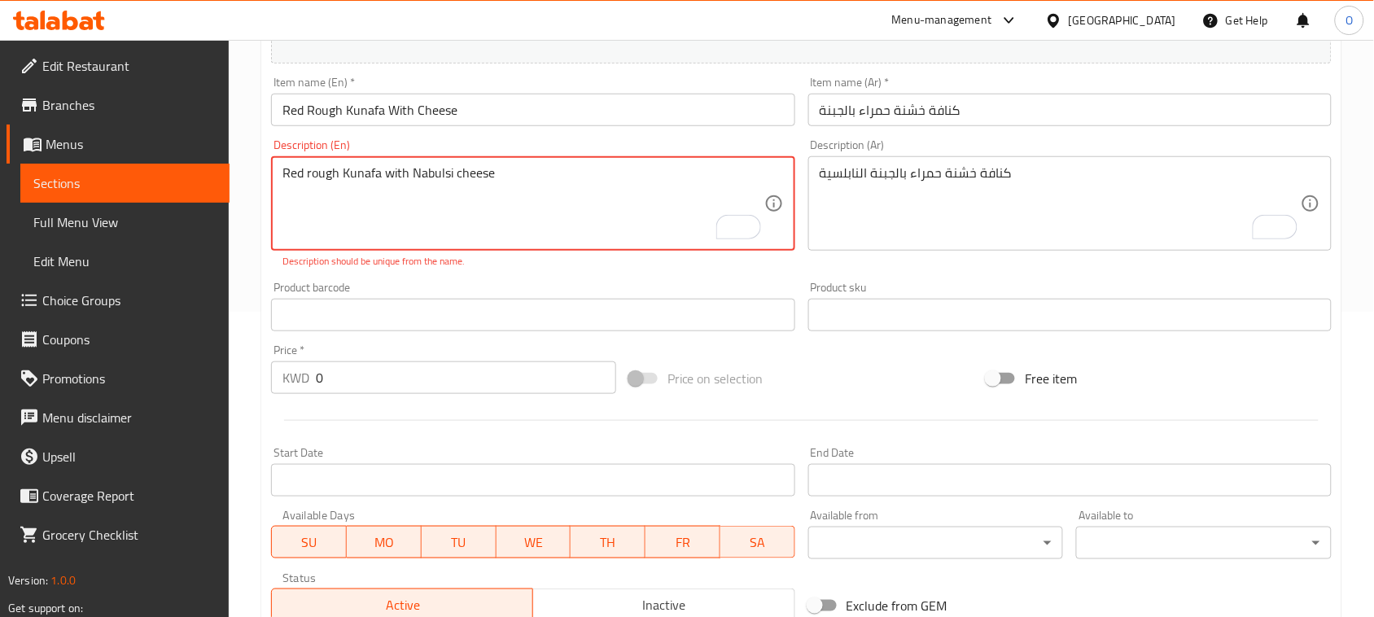
click at [548, 181] on textarea "Red rough Kunafa with Nabulsi cheese" at bounding box center [522, 203] width 481 height 77
click at [539, 260] on p "Description should be unique from the name." at bounding box center [532, 261] width 501 height 15
click at [492, 172] on textarea "Red rough Kunafa with Nabulsi cheese" at bounding box center [522, 203] width 481 height 77
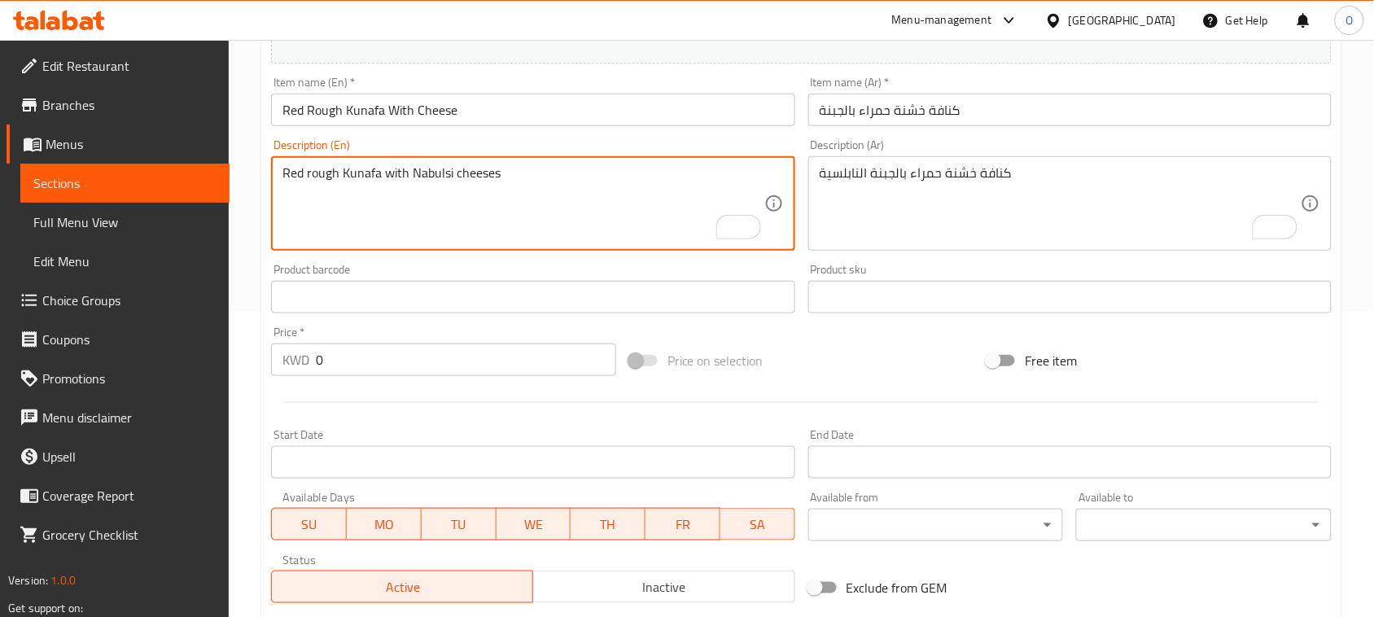
type textarea "Red rough Kunafa with Nabulsi cheeses"
click at [498, 264] on div "Product barcode Product barcode" at bounding box center [532, 289] width 523 height 50
click at [488, 181] on textarea "Red rough Kunafa with Nabulsi cheeses" at bounding box center [522, 203] width 481 height 77
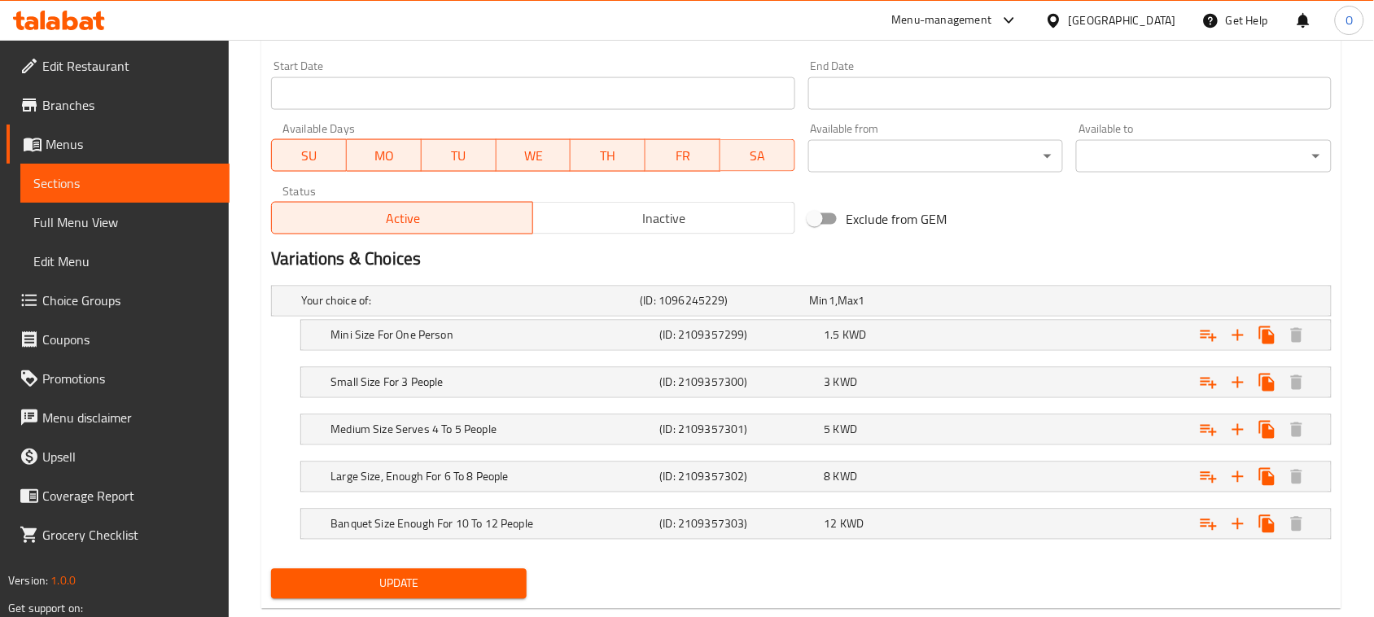
scroll to position [712, 0]
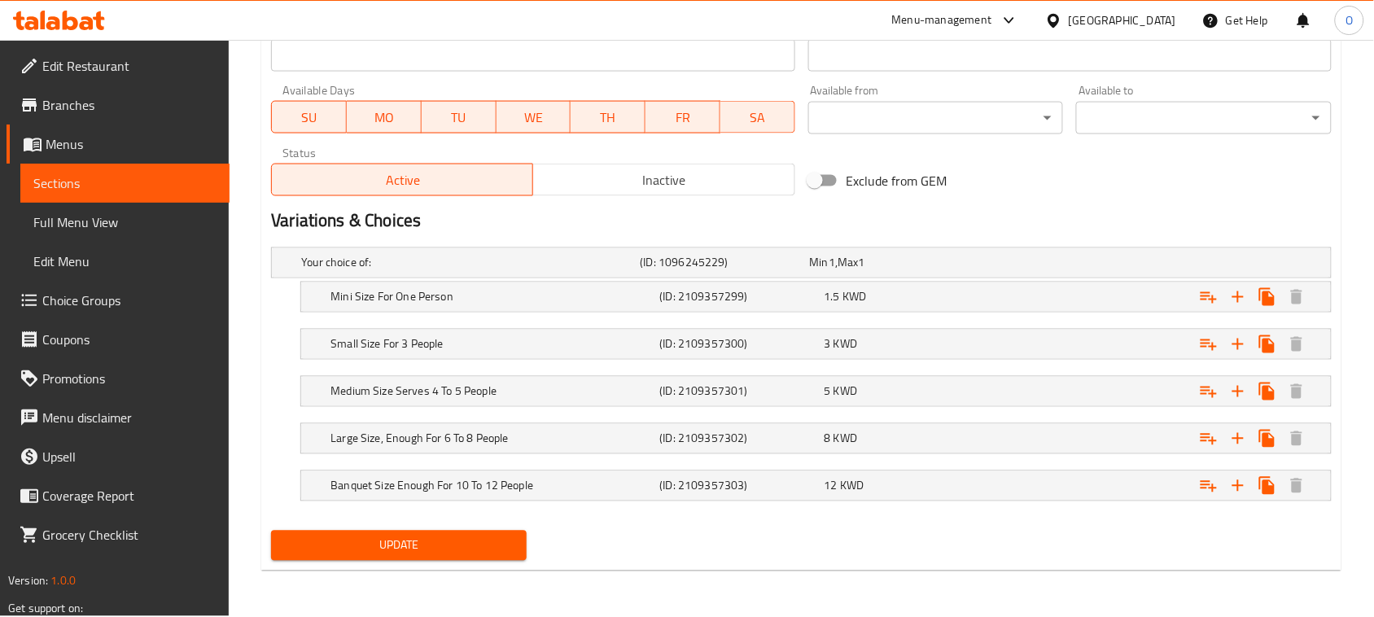
click at [404, 546] on span "Update" at bounding box center [399, 546] width 230 height 20
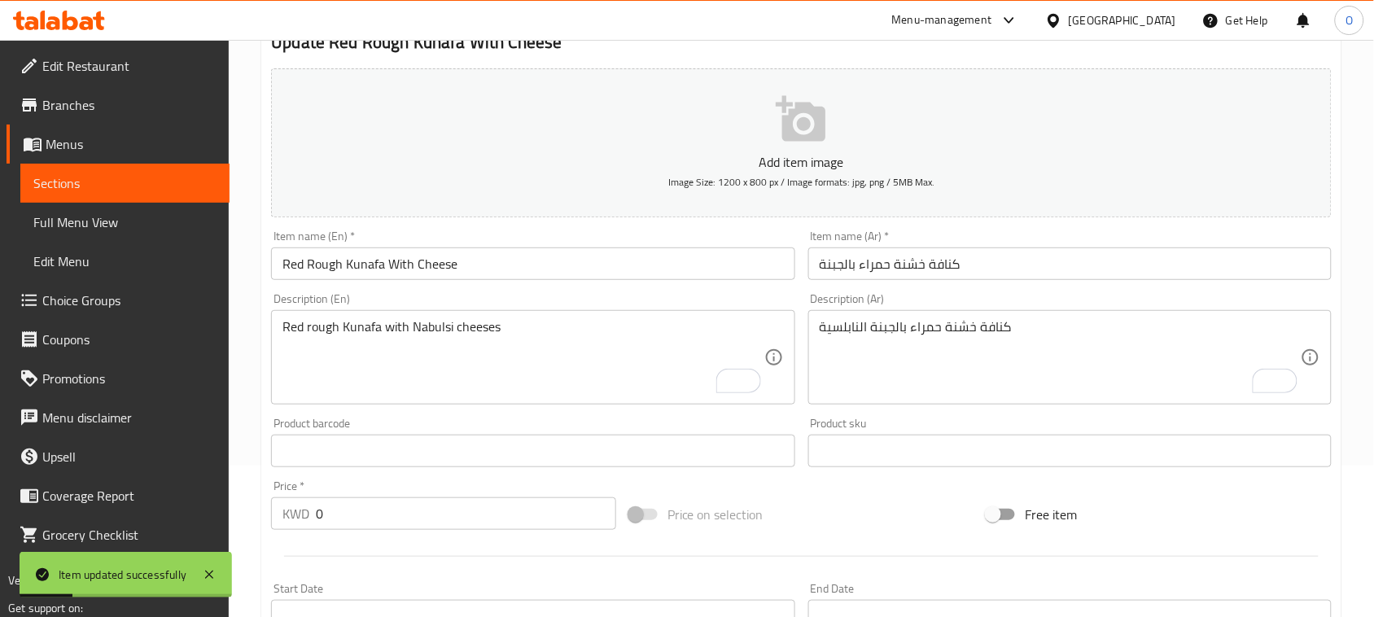
scroll to position [0, 0]
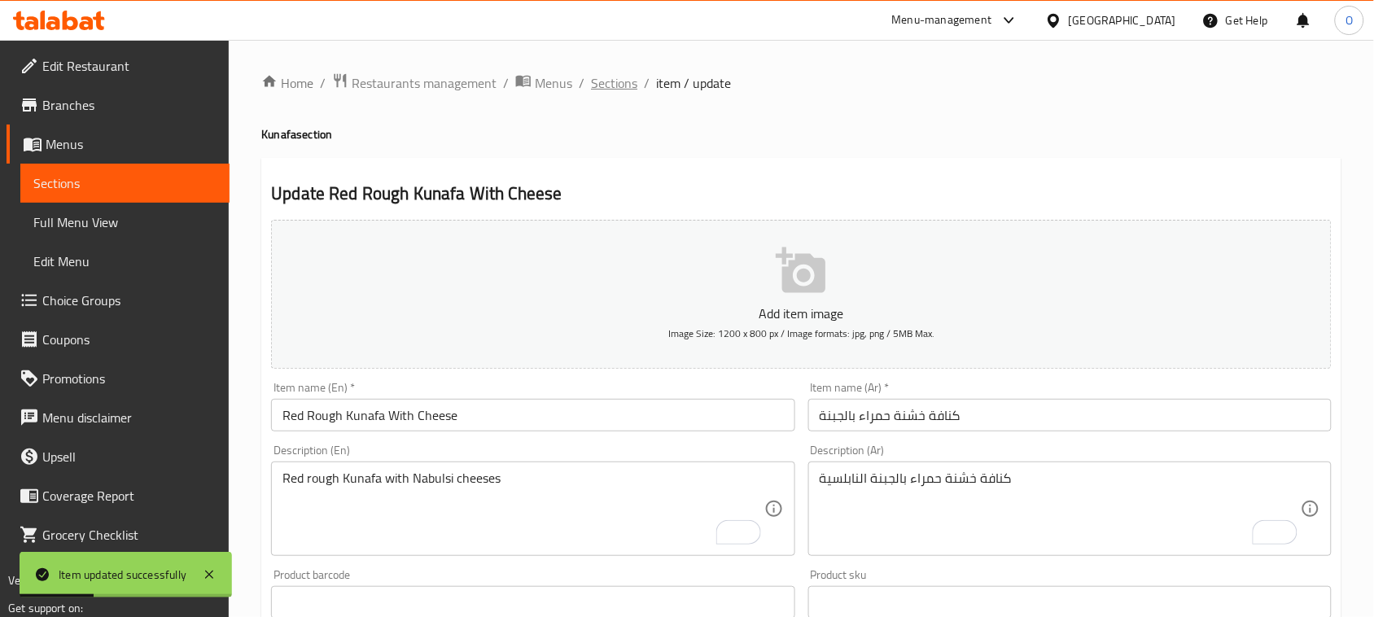
click at [602, 73] on span "Sections" at bounding box center [614, 83] width 46 height 20
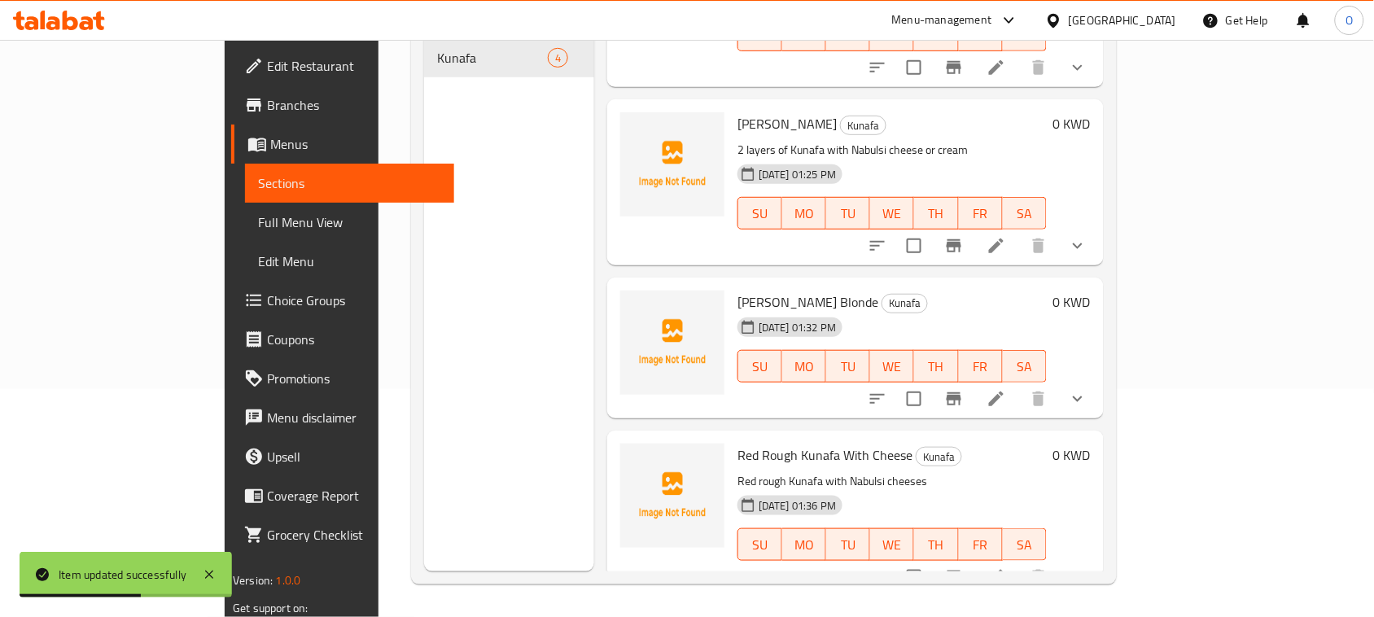
scroll to position [229, 0]
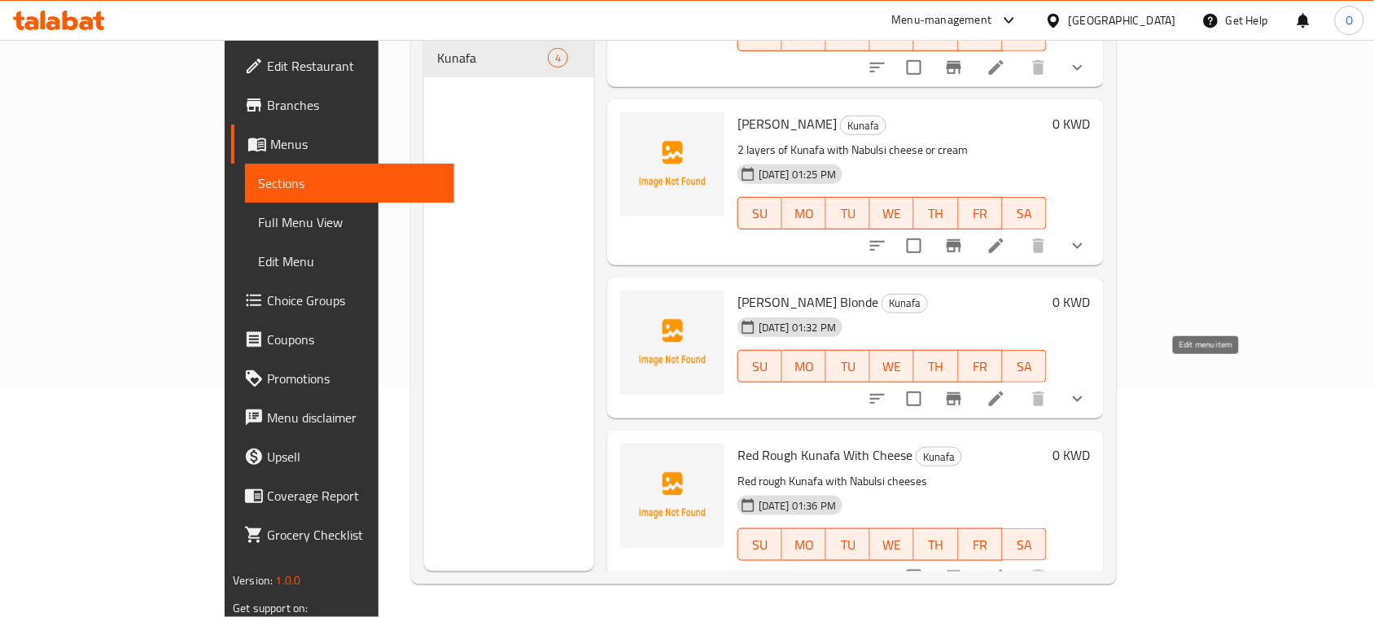
click at [1006, 389] on icon at bounding box center [996, 399] width 20 height 20
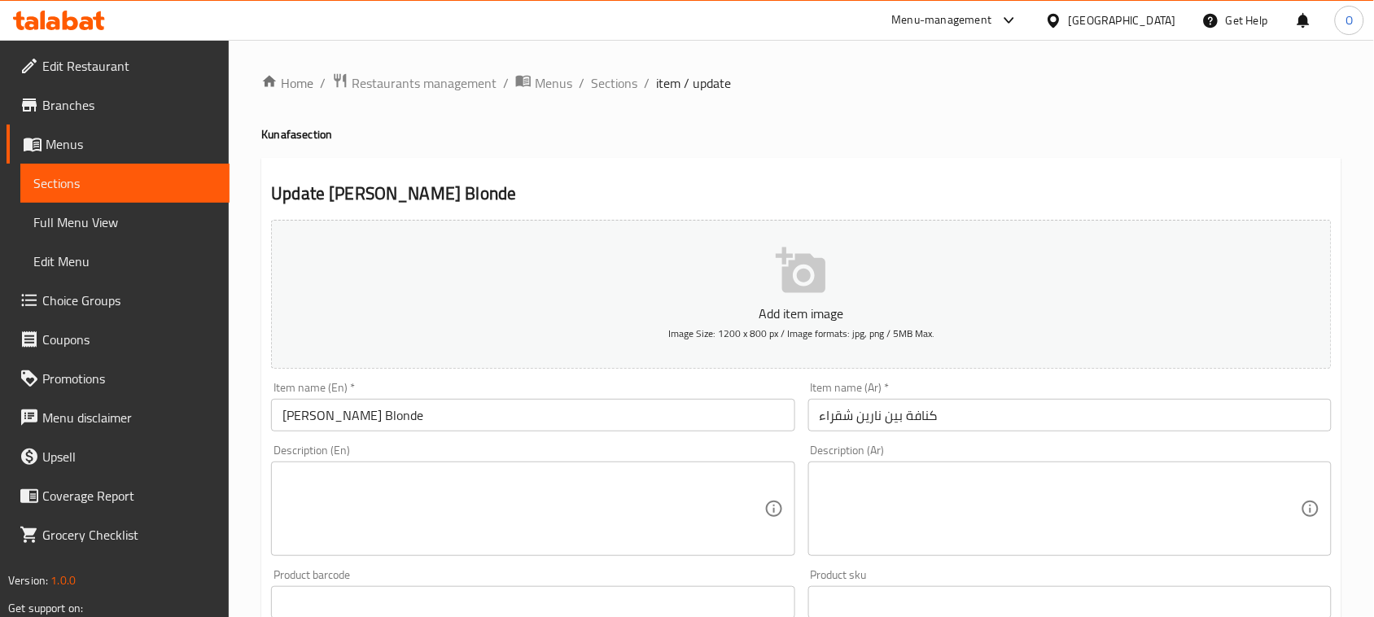
click at [883, 491] on textarea at bounding box center [1060, 508] width 481 height 77
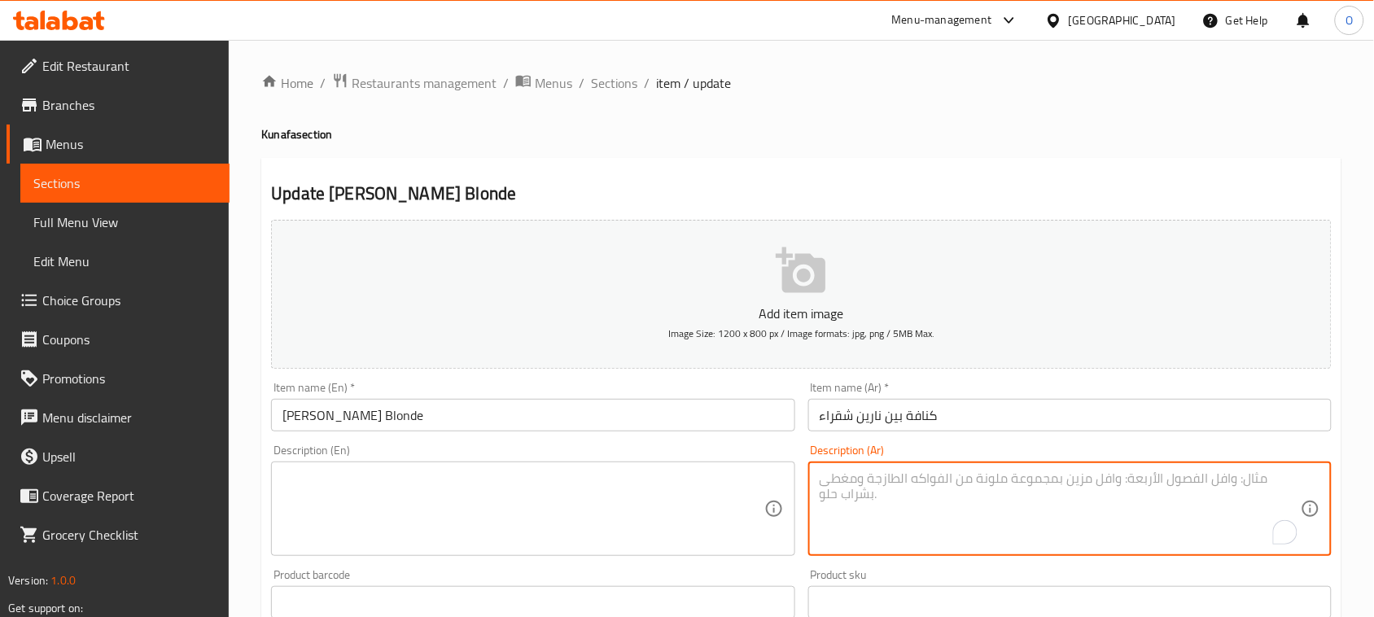
paste textarea "الوصف: 2 طبقة كنافة شعرية بالجبنة النابلسية او بالقشطة."
drag, startPoint x: 1088, startPoint y: 480, endPoint x: 1129, endPoint y: 479, distance: 40.7
click at [1129, 479] on textarea "الوصف: 2 طبقة كنافة شعرية بالجبنة النابلسية او بالقشطة." at bounding box center [1060, 508] width 481 height 77
click at [1103, 490] on textarea "الوصف: 2 طبقة كنافة شعرية بالجبنة النابلسية او بالقشطة." at bounding box center [1060, 508] width 481 height 77
drag, startPoint x: 1088, startPoint y: 483, endPoint x: 1126, endPoint y: 480, distance: 37.5
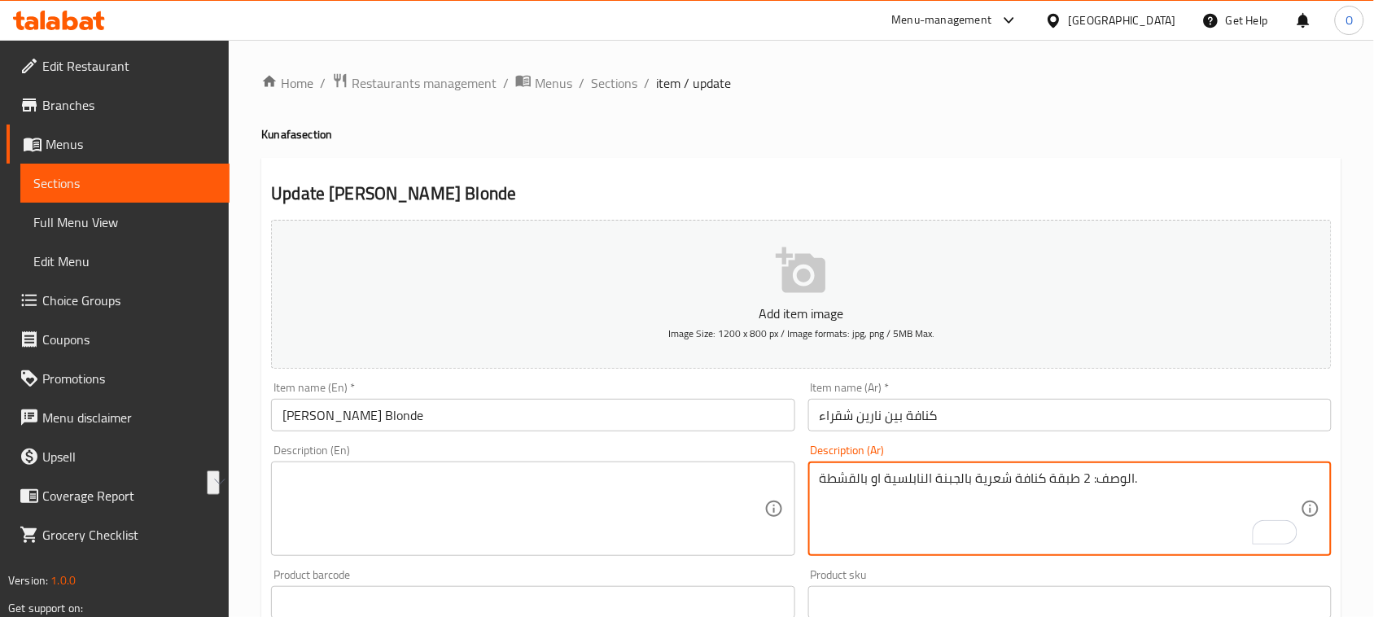
click at [1126, 480] on textarea "الوصف: 2 طبقة كنافة شعرية بالجبنة النابلسية او بالقشطة." at bounding box center [1060, 508] width 481 height 77
click at [1121, 480] on textarea "الوصف: 2 طبقة كنافة شعرية بالجبنة النابلسية او بالقشطة." at bounding box center [1060, 508] width 481 height 77
drag, startPoint x: 1088, startPoint y: 481, endPoint x: 1115, endPoint y: 481, distance: 26.9
click at [1115, 481] on textarea "الوصف: 2 طبقة كنافة شعرية بالجبنة النابلسية او بالقشطة." at bounding box center [1060, 508] width 481 height 77
click at [1121, 480] on textarea "الوصف: 2 طبقة كنافة شعرية بالجبنة النابلسية او بالقشطة." at bounding box center [1060, 508] width 481 height 77
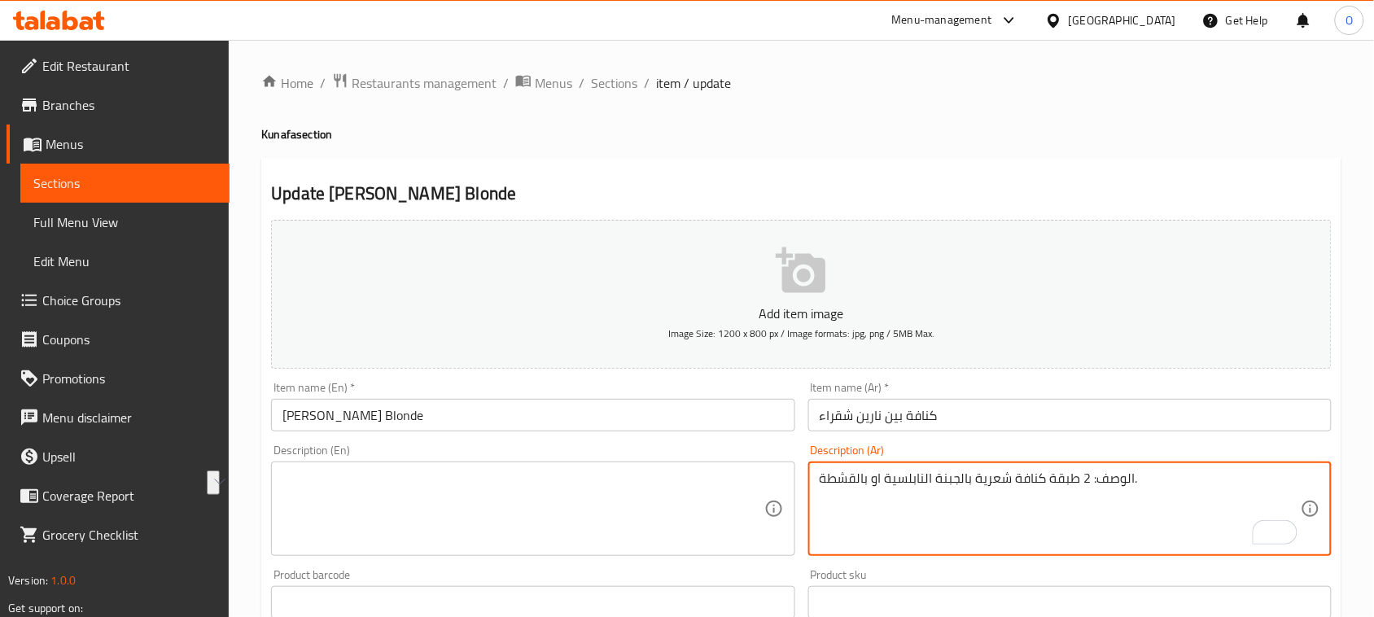
click at [1121, 480] on textarea "الوصف: 2 طبقة كنافة شعرية بالجبنة النابلسية او بالقشطة." at bounding box center [1060, 508] width 481 height 77
drag, startPoint x: 824, startPoint y: 482, endPoint x: 811, endPoint y: 483, distance: 13.0
click at [811, 483] on div ": 2 طبقة كنافة شعرية بالجبنة النابلسية او بالقشطة. Description (Ar)" at bounding box center [1069, 508] width 523 height 94
click at [900, 492] on textarea "2 طبقة كنافة شعرية بالجبنة النابلسية او بالقشطة." at bounding box center [1060, 508] width 481 height 77
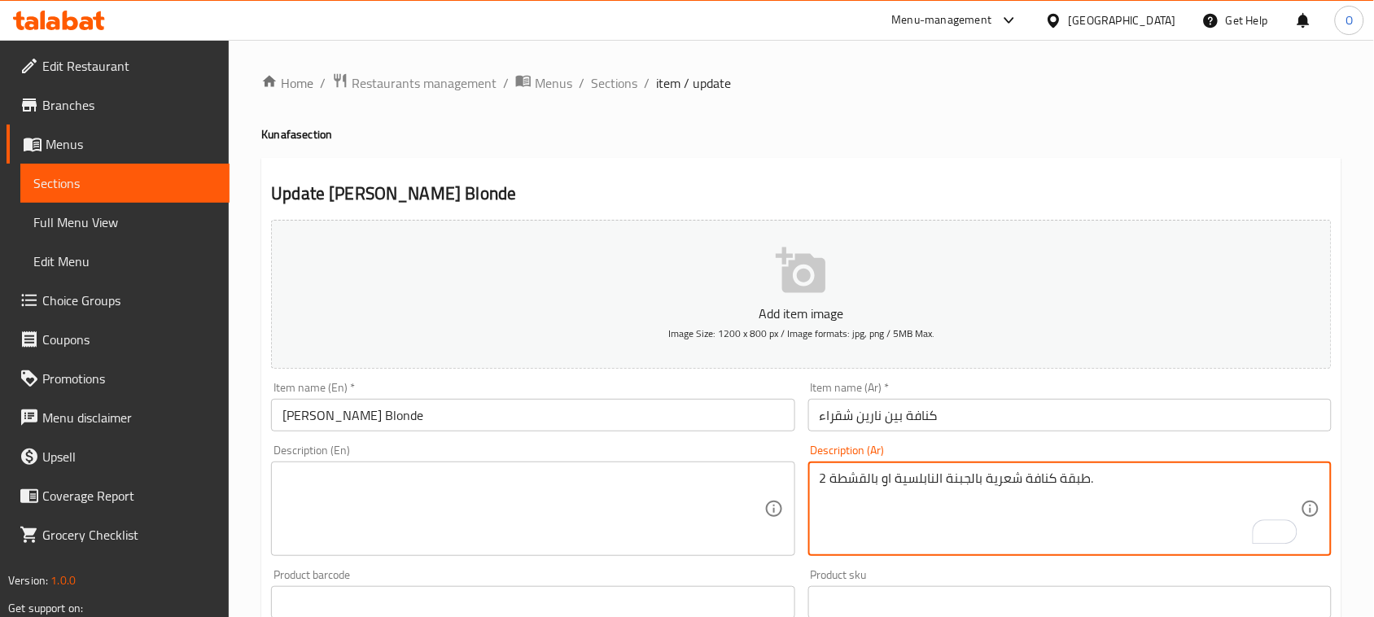
click at [900, 492] on textarea "2 طبقة كنافة شعرية بالجبنة النابلسية او بالقشطة." at bounding box center [1060, 508] width 481 height 77
click at [1199, 490] on textarea "2 طبقة كنافة شعرية بالجبنة النابلسية او بالقشطة." at bounding box center [1060, 508] width 481 height 77
drag, startPoint x: 1091, startPoint y: 484, endPoint x: 1178, endPoint y: 487, distance: 87.1
click at [1178, 487] on textarea "2 طبقة كنافة شعرية بالجبنة النابلسية او بالقشطة." at bounding box center [1060, 508] width 481 height 77
click at [1058, 477] on textarea "2 طبقة كنافة شعرية بالجبنة النابلسية او بالقشطة." at bounding box center [1060, 508] width 481 height 77
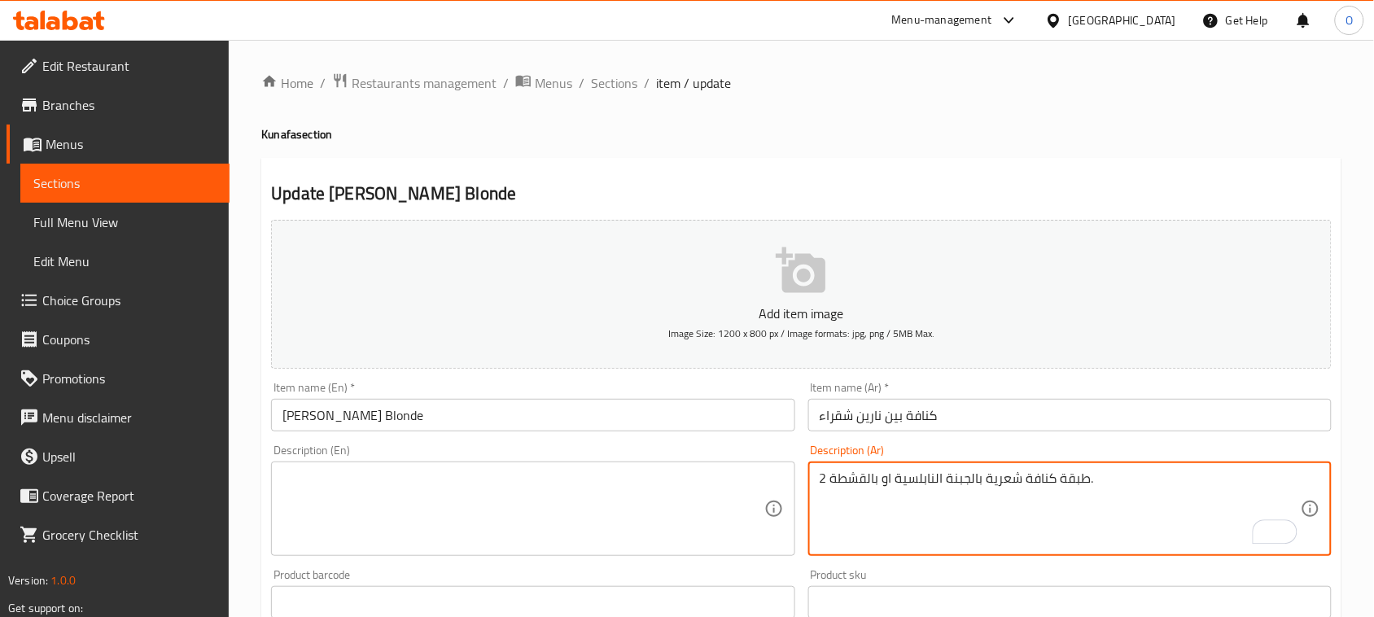
click at [1058, 477] on textarea "2 طبقة كنافة شعرية بالجبنة النابلسية او بالقشطة." at bounding box center [1060, 508] width 481 height 77
type textarea "2 طبقة كنافة شعرية بالجبنة النابلسية او بالقشطة."
click at [387, 513] on textarea at bounding box center [522, 508] width 481 height 77
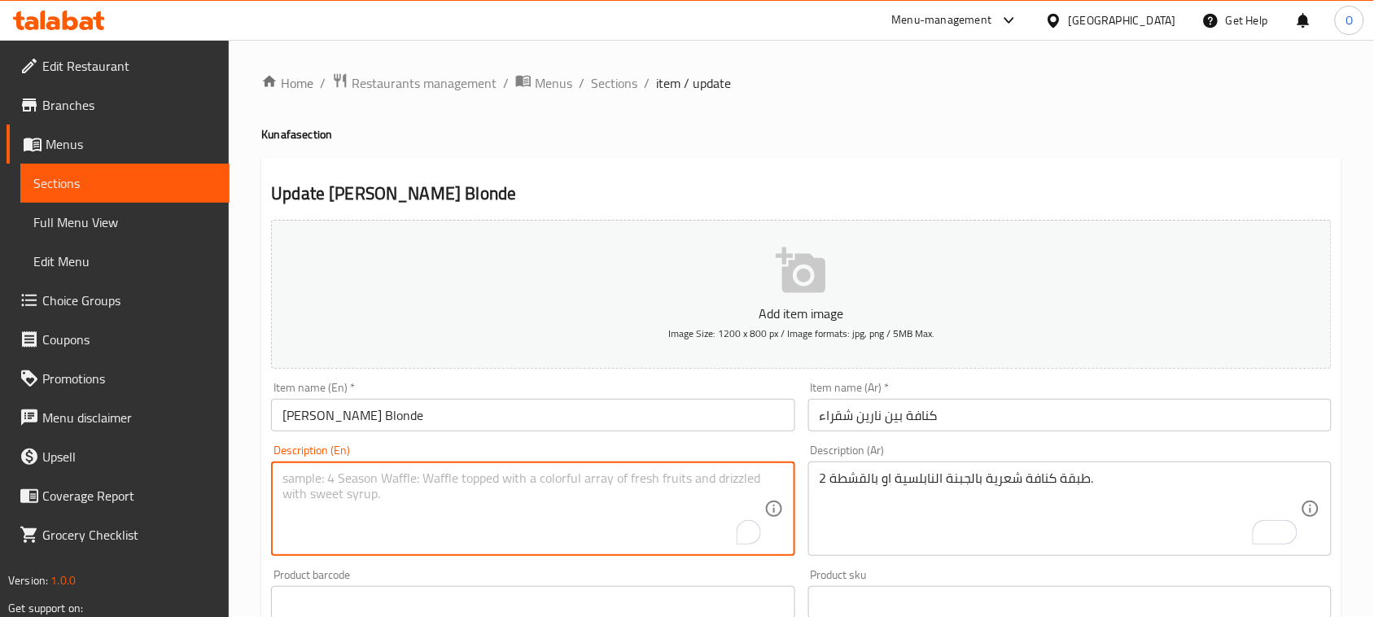
paste textarea "2 layers of Kunafa with Nabulsi cheese or cream."
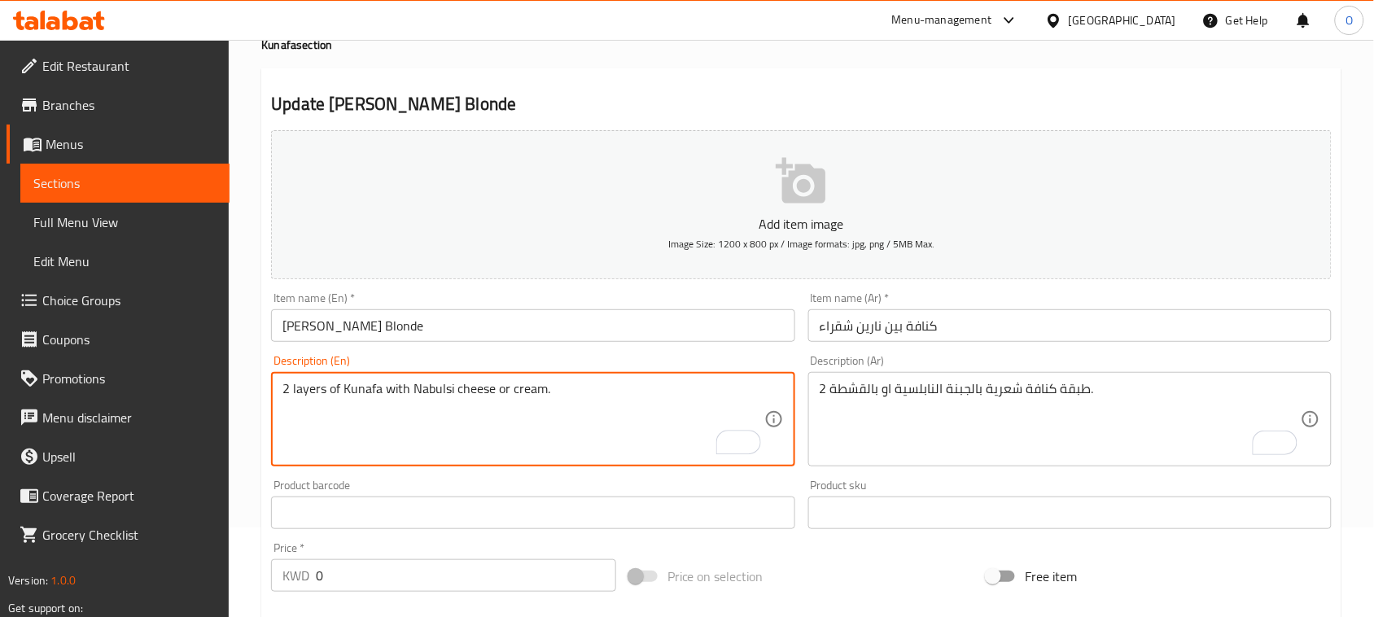
scroll to position [102, 0]
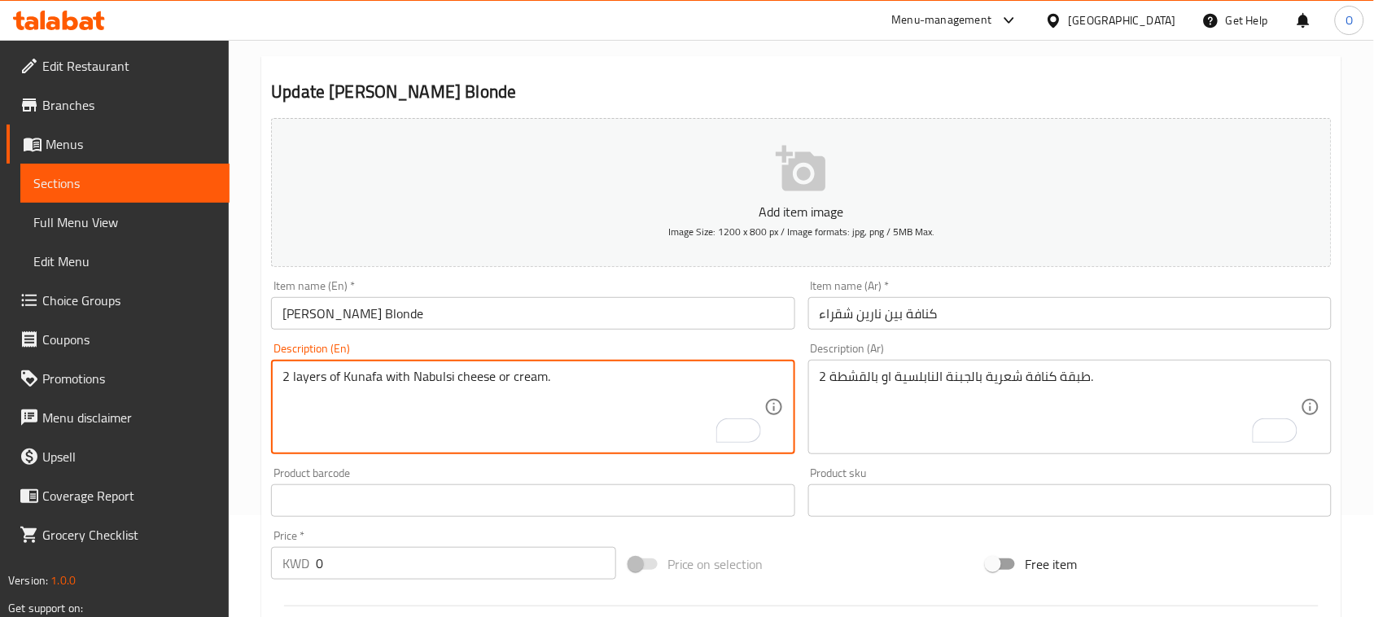
click at [527, 395] on textarea "2 layers of Kunafa with Nabulsi cheese or cream." at bounding box center [522, 407] width 481 height 77
paste textarea "Qeshta"
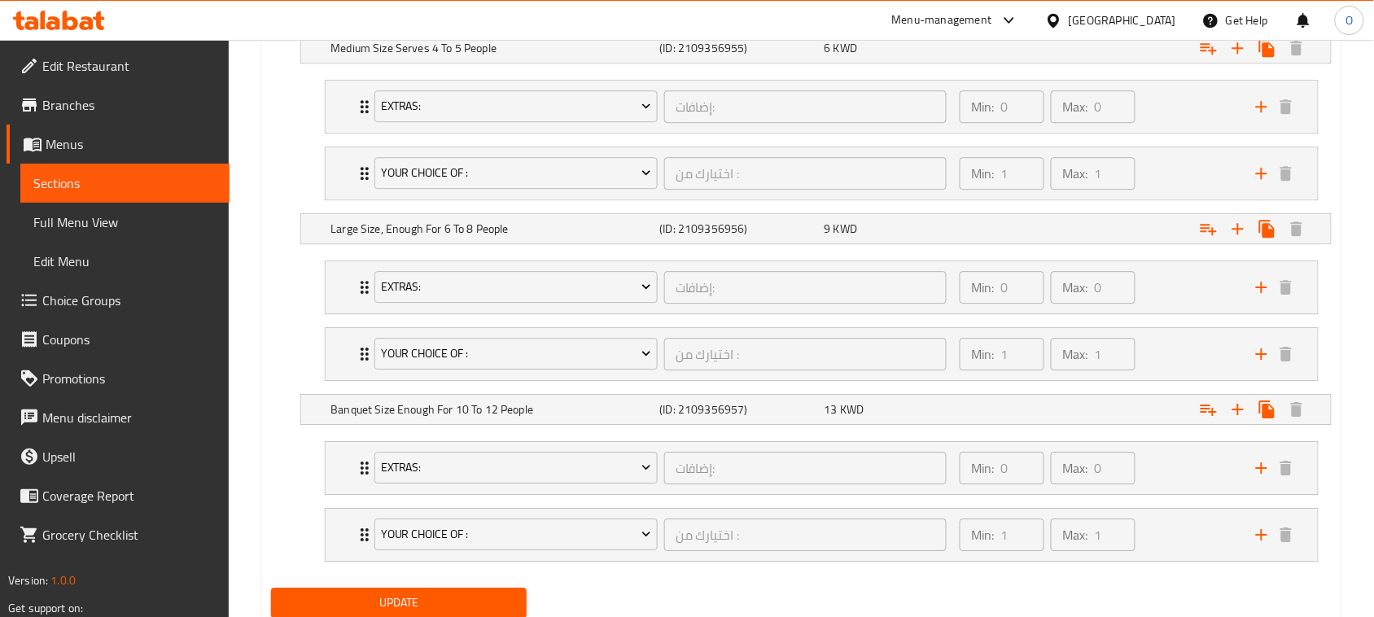
scroll to position [1385, 0]
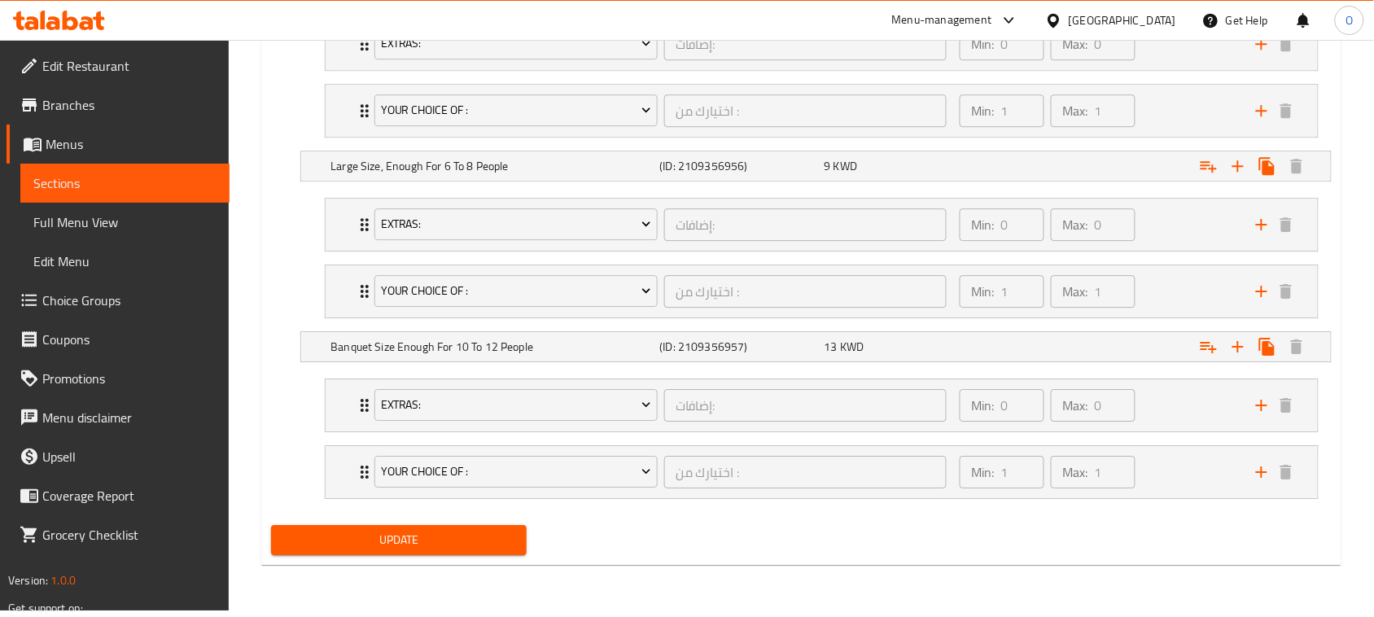
type textarea "2 layers of Kunafa with Nabulsi cheese or Qeshta ."
click at [387, 543] on span "Update" at bounding box center [399, 540] width 230 height 20
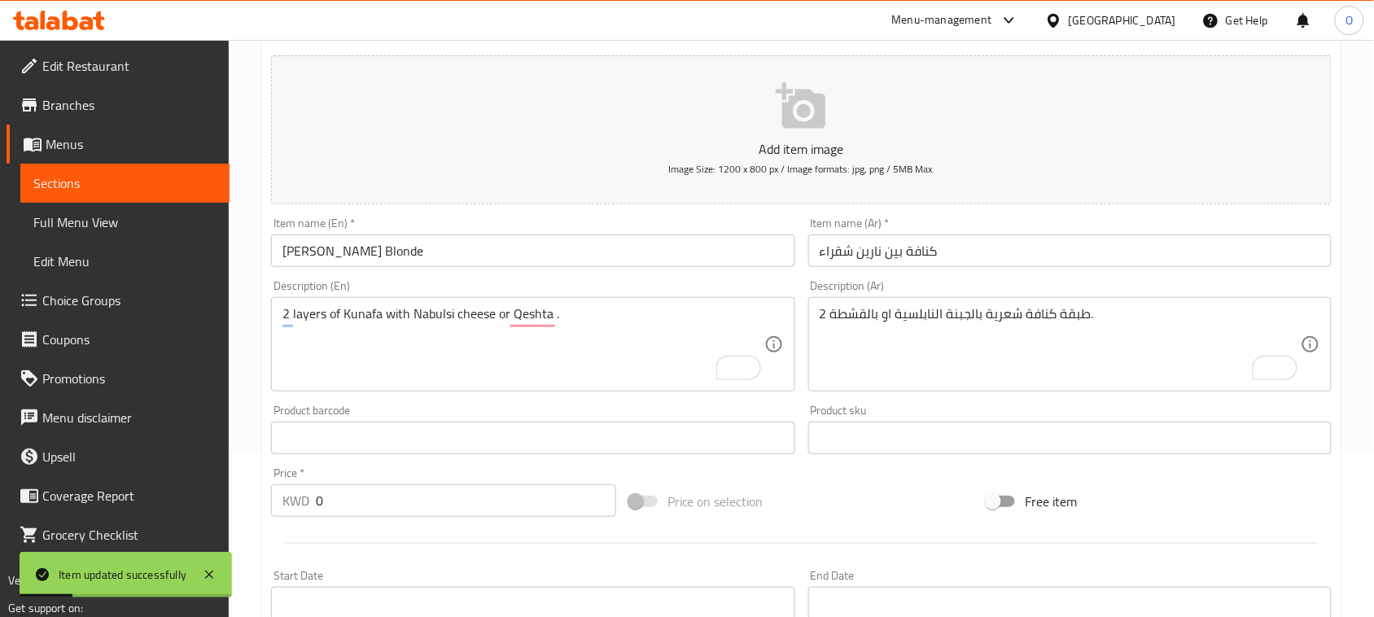
scroll to position [0, 0]
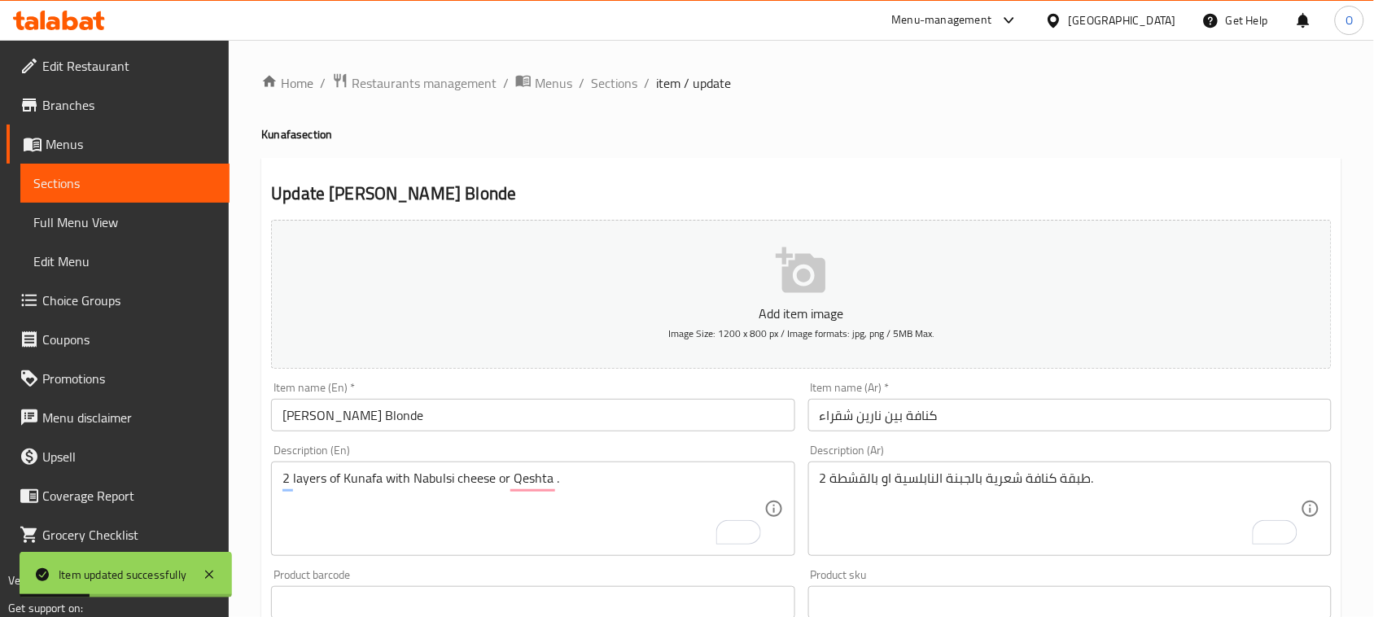
click at [613, 73] on span "Sections" at bounding box center [614, 83] width 46 height 20
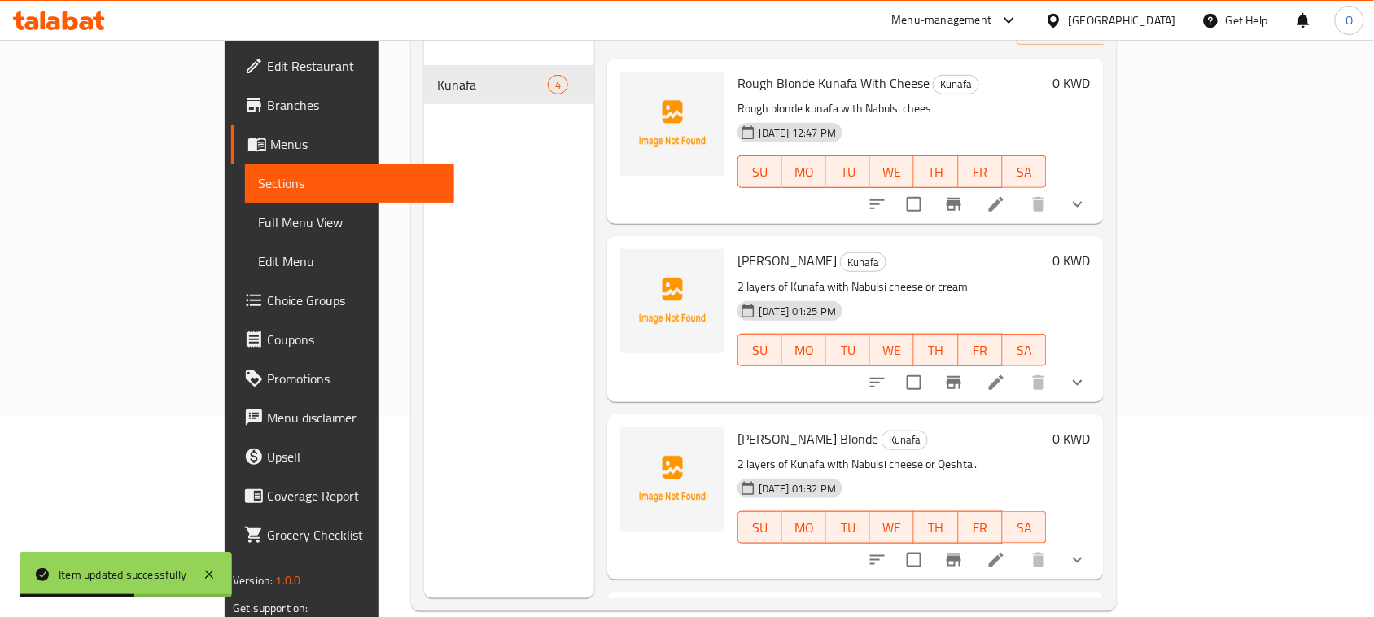
scroll to position [203, 0]
click at [1097, 374] on div at bounding box center [977, 380] width 239 height 39
click at [1006, 370] on icon at bounding box center [996, 380] width 20 height 20
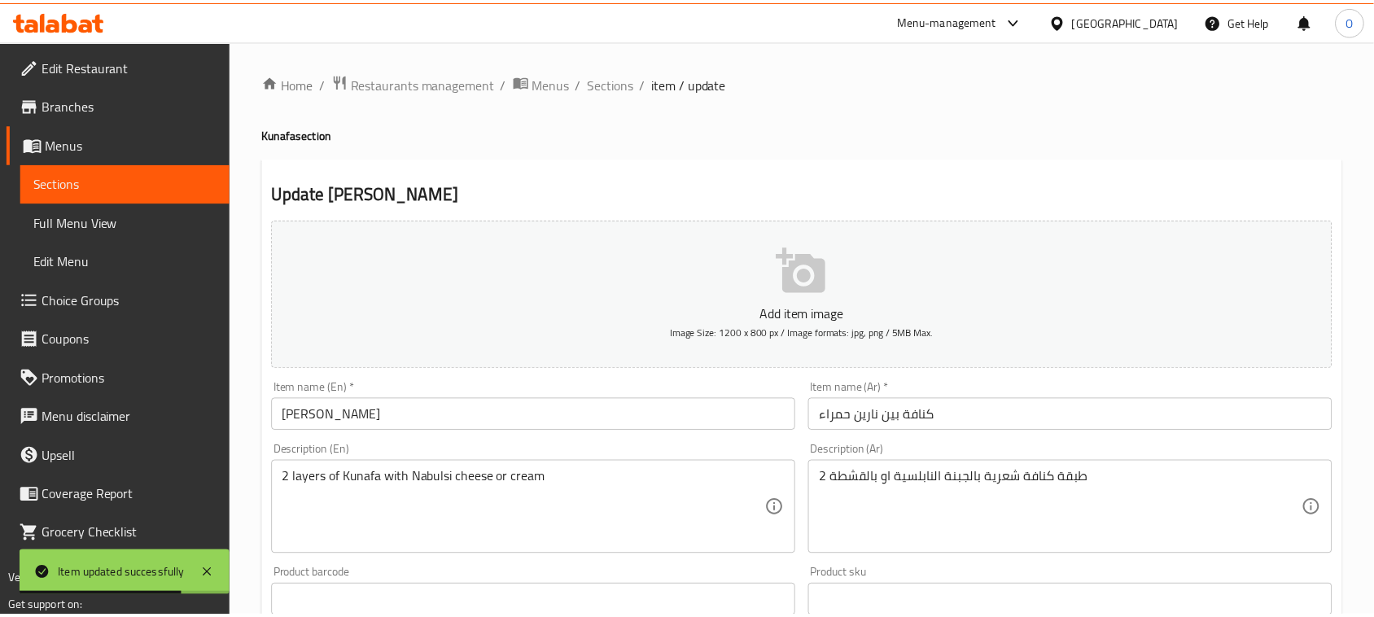
scroll to position [102, 0]
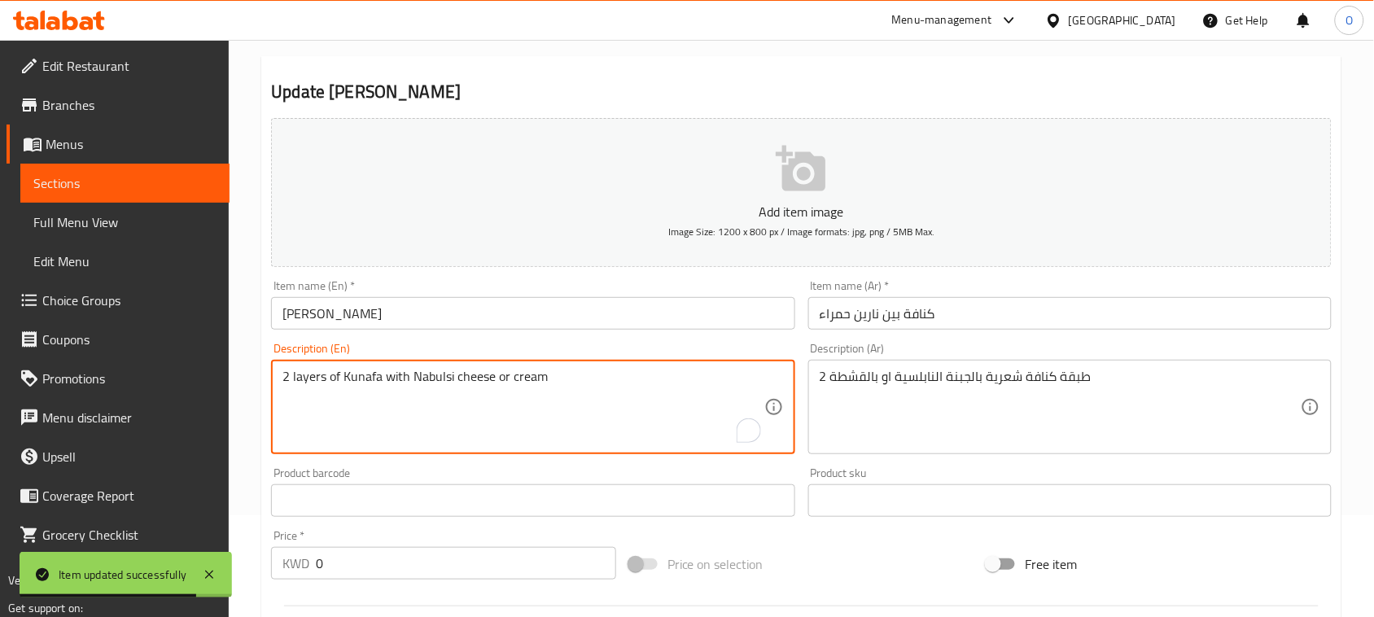
click at [527, 383] on textarea "2 layers of Kunafa with Nabulsi cheese or cream" at bounding box center [522, 407] width 481 height 77
paste textarea "Qeshta"
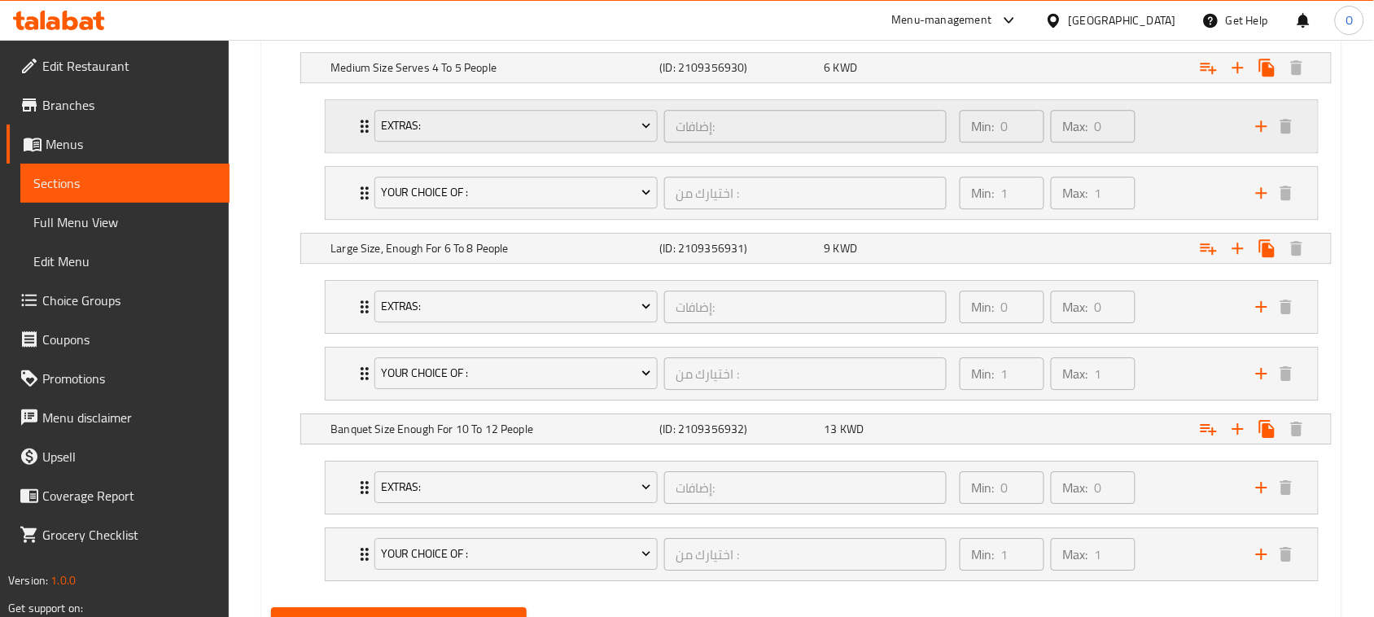
scroll to position [1385, 0]
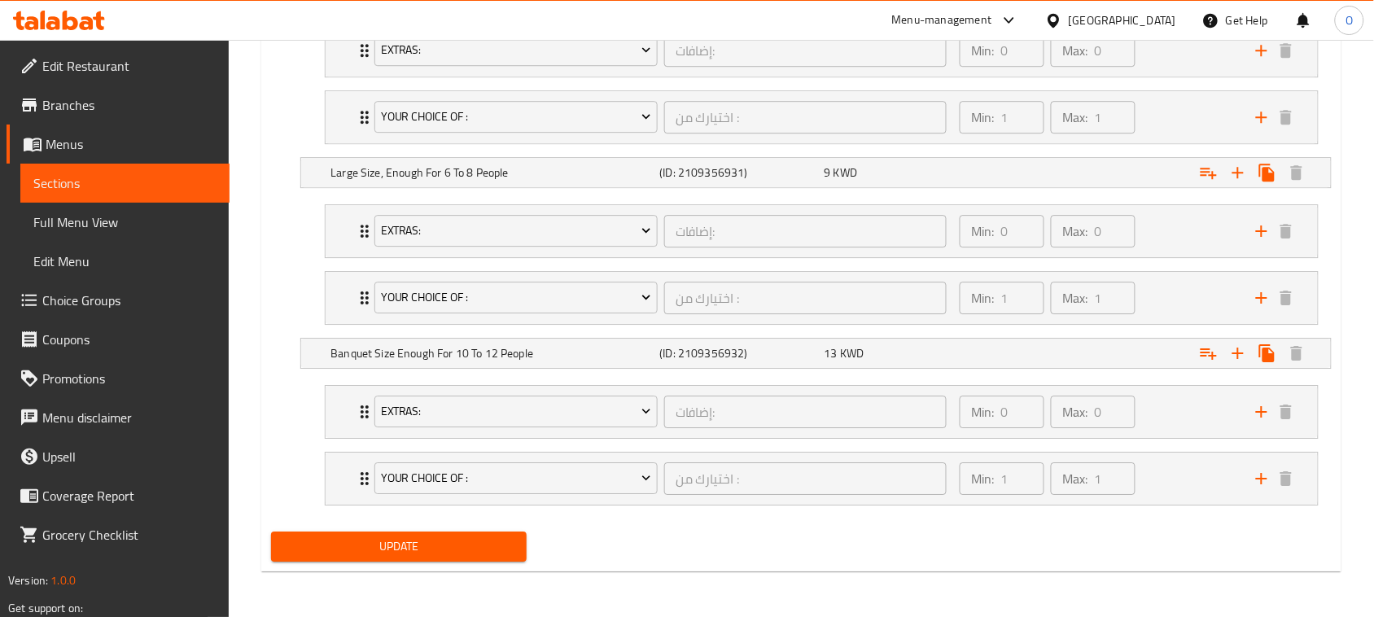
type textarea "2 layers of Kunafa with Nabulsi cheese or Qeshta"
click at [429, 558] on button "Update" at bounding box center [399, 546] width 256 height 30
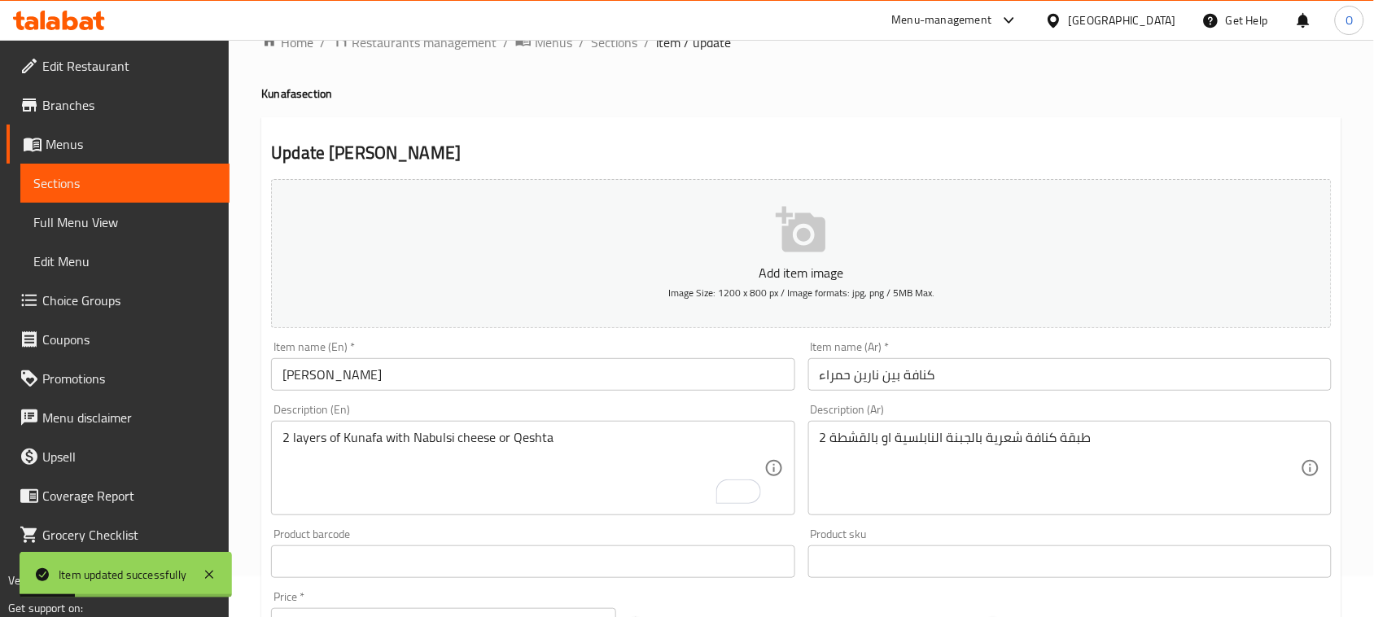
scroll to position [0, 0]
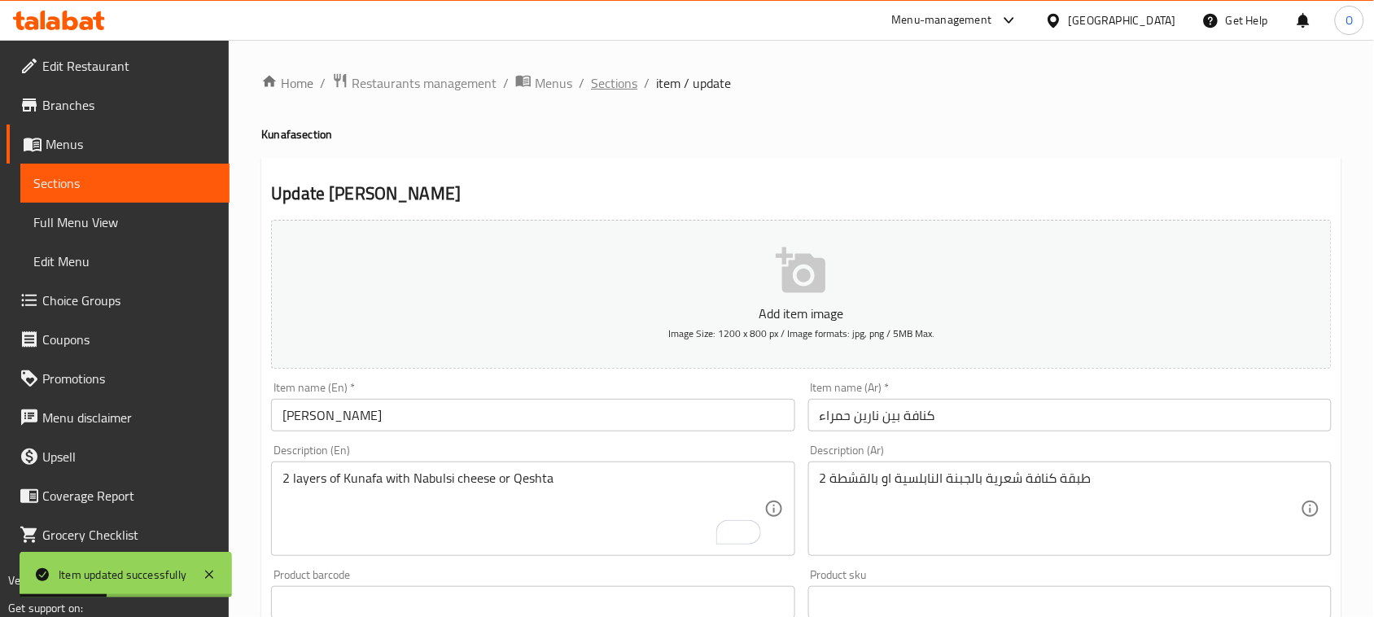
click at [623, 90] on span "Sections" at bounding box center [614, 83] width 46 height 20
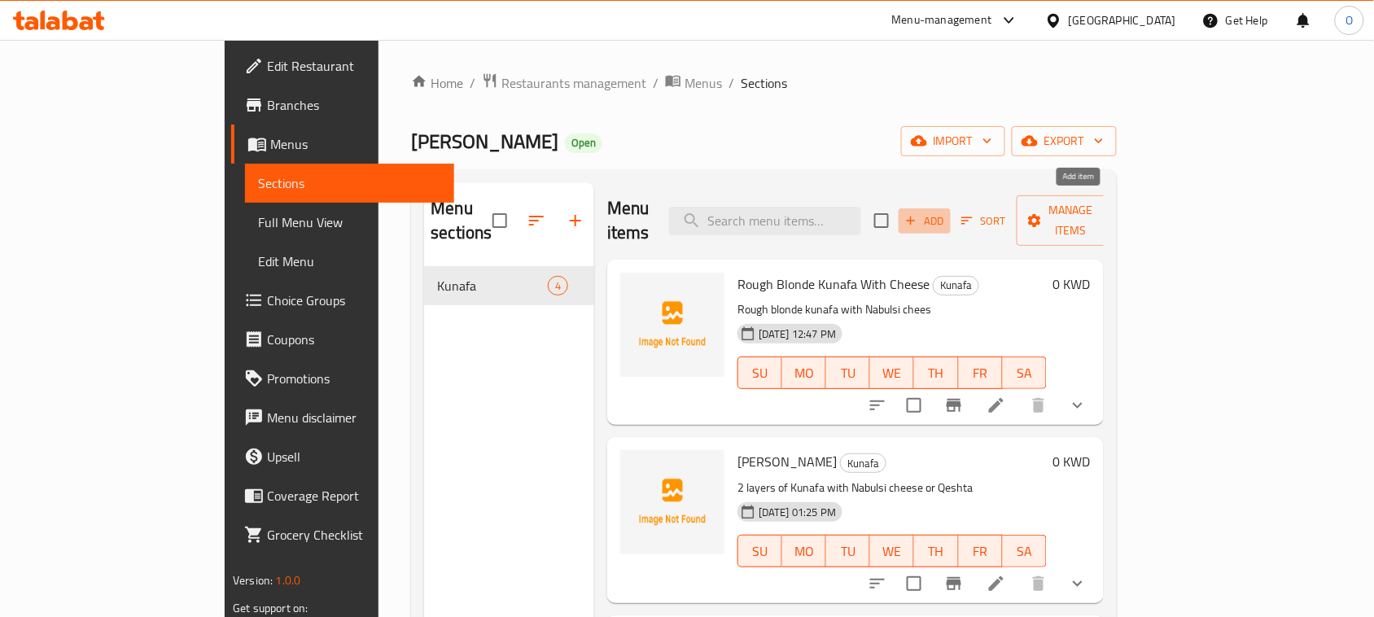
click at [947, 216] on span "Add" at bounding box center [925, 221] width 44 height 19
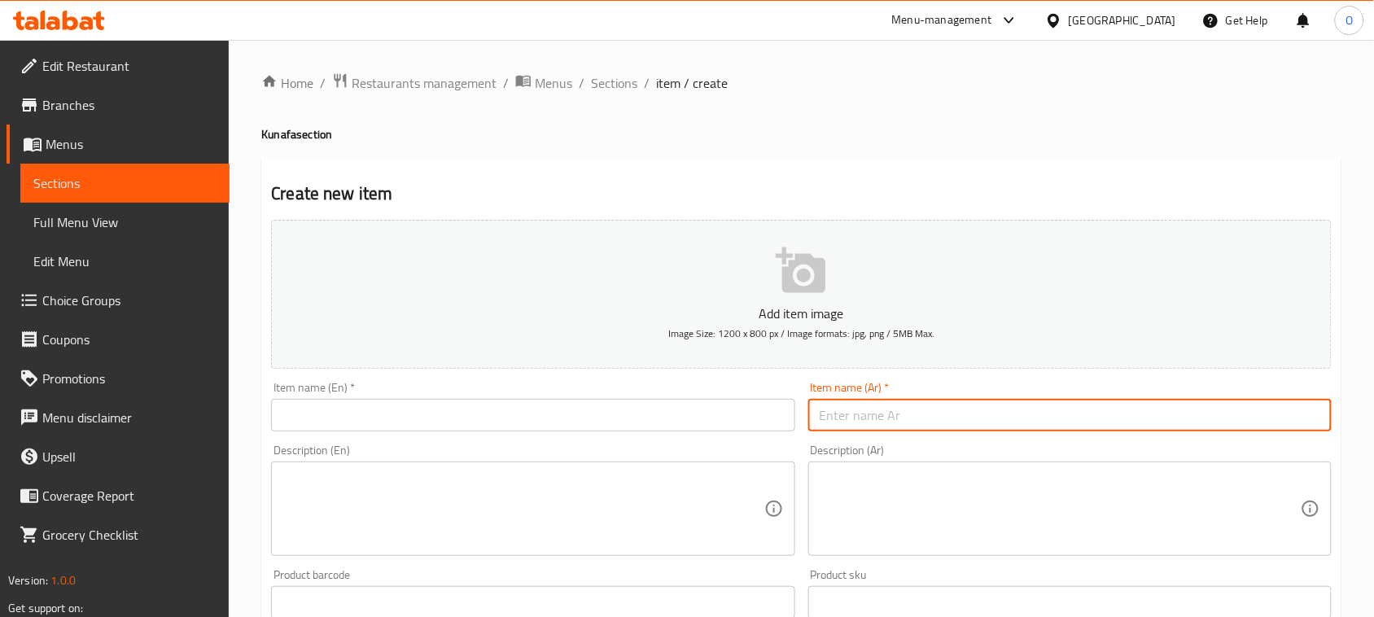
paste input "ناعمة"
type input "ناعمة"
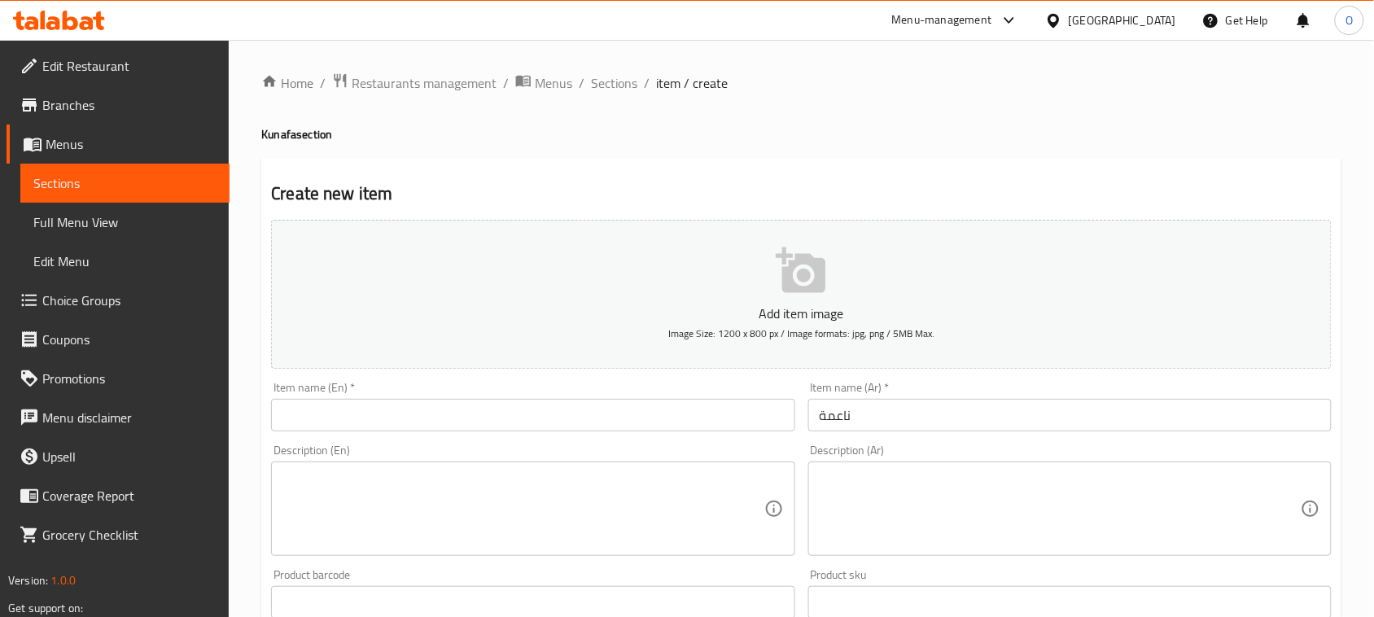
click at [266, 137] on h4 "Kunafa section" at bounding box center [801, 134] width 1080 height 16
copy h4 "Kunafa"
click at [322, 404] on input "text" at bounding box center [532, 415] width 523 height 33
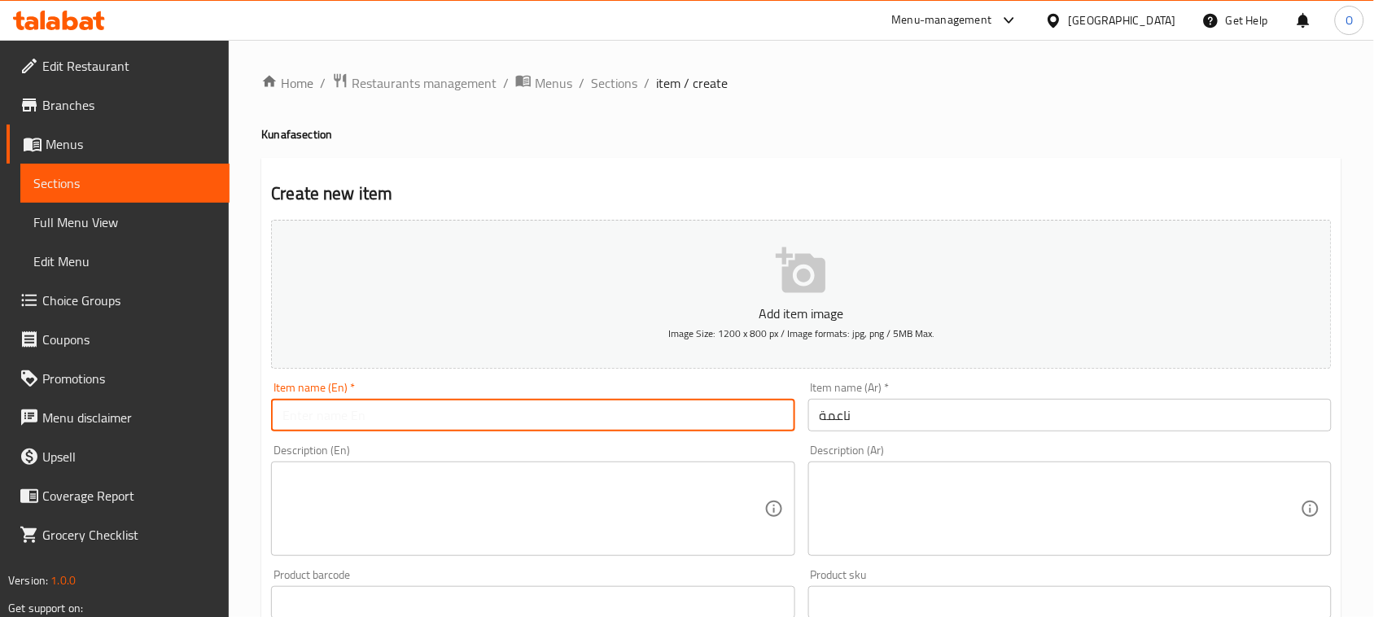
paste input "Kunafa"
click at [842, 415] on input "ناعمة" at bounding box center [1069, 415] width 523 height 33
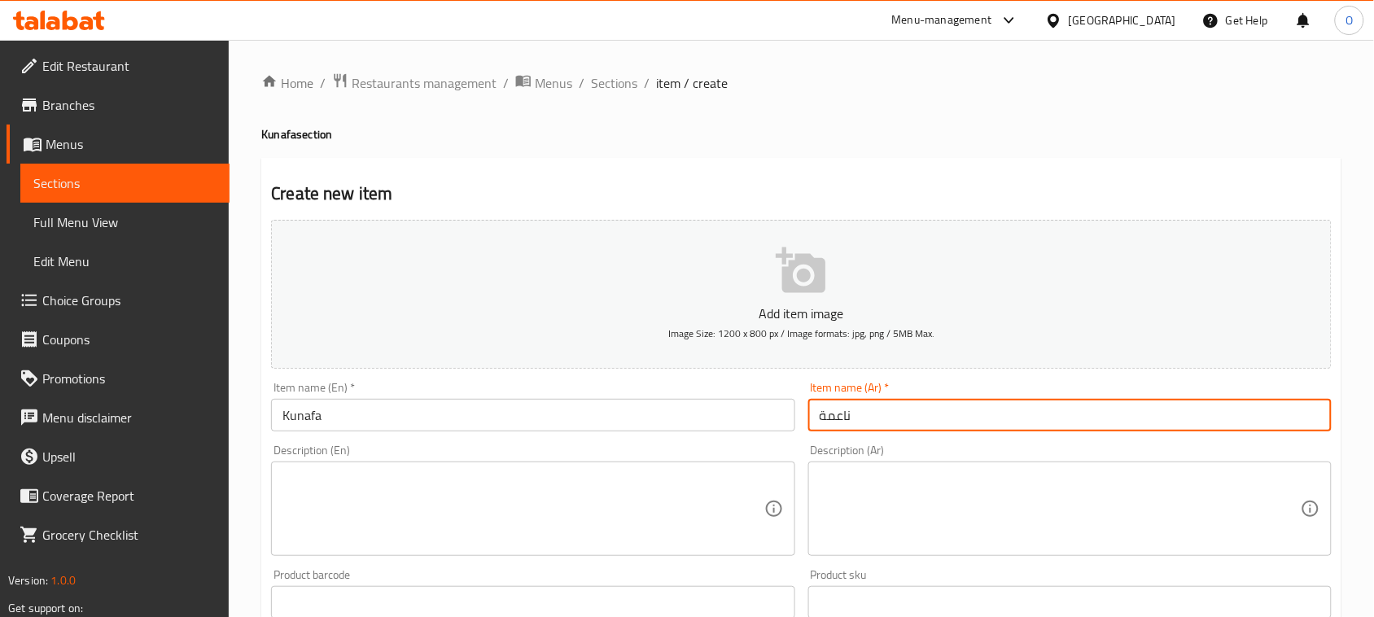
click at [842, 415] on input "ناعمة" at bounding box center [1069, 415] width 523 height 33
click at [282, 416] on input "Kunafa" at bounding box center [532, 415] width 523 height 33
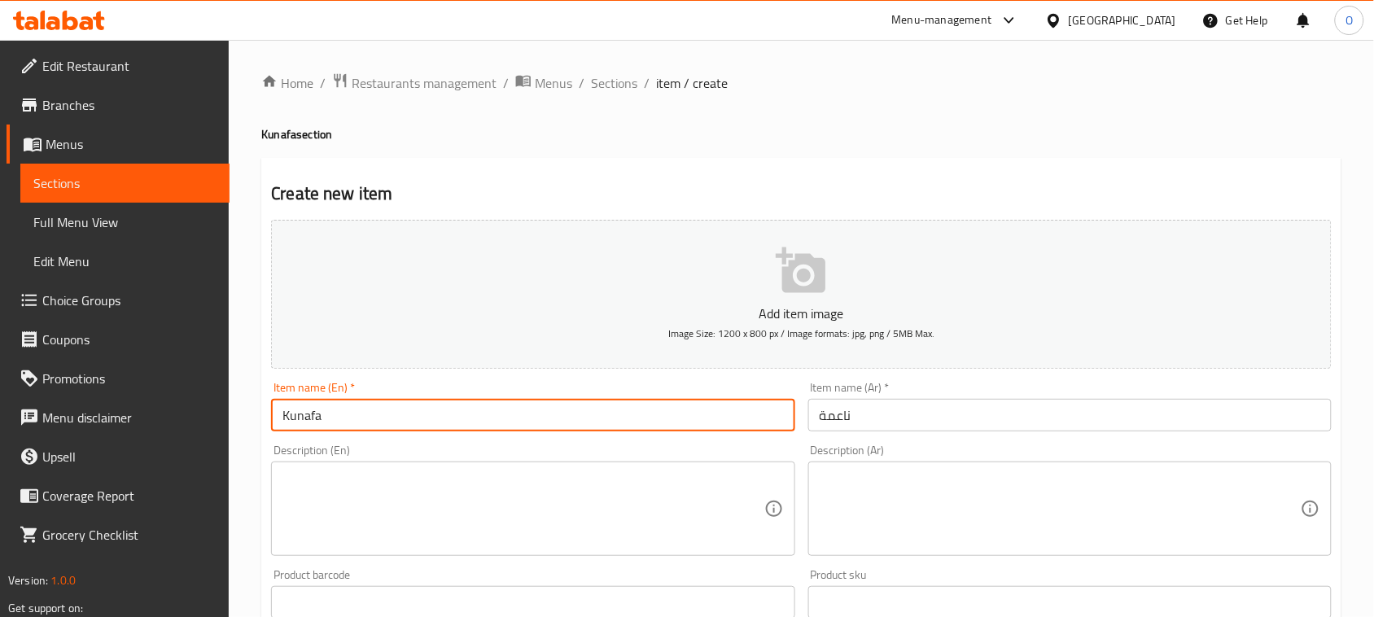
paste input "Soft"
click at [427, 424] on input "Soft Kunafa" at bounding box center [532, 415] width 523 height 33
type input "Soft Kunafa"
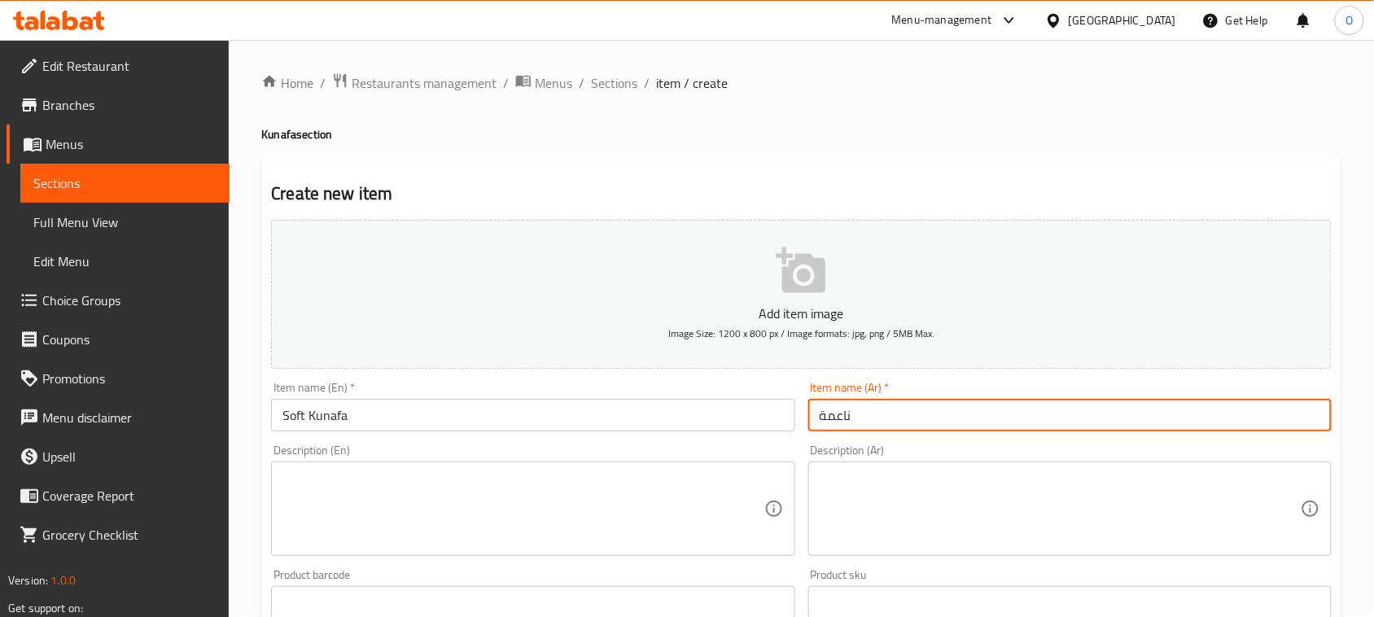
click at [877, 409] on input "ناعمة" at bounding box center [1069, 415] width 523 height 33
paste input "نافة ناعمة"
type input "كنافة ناعمة"
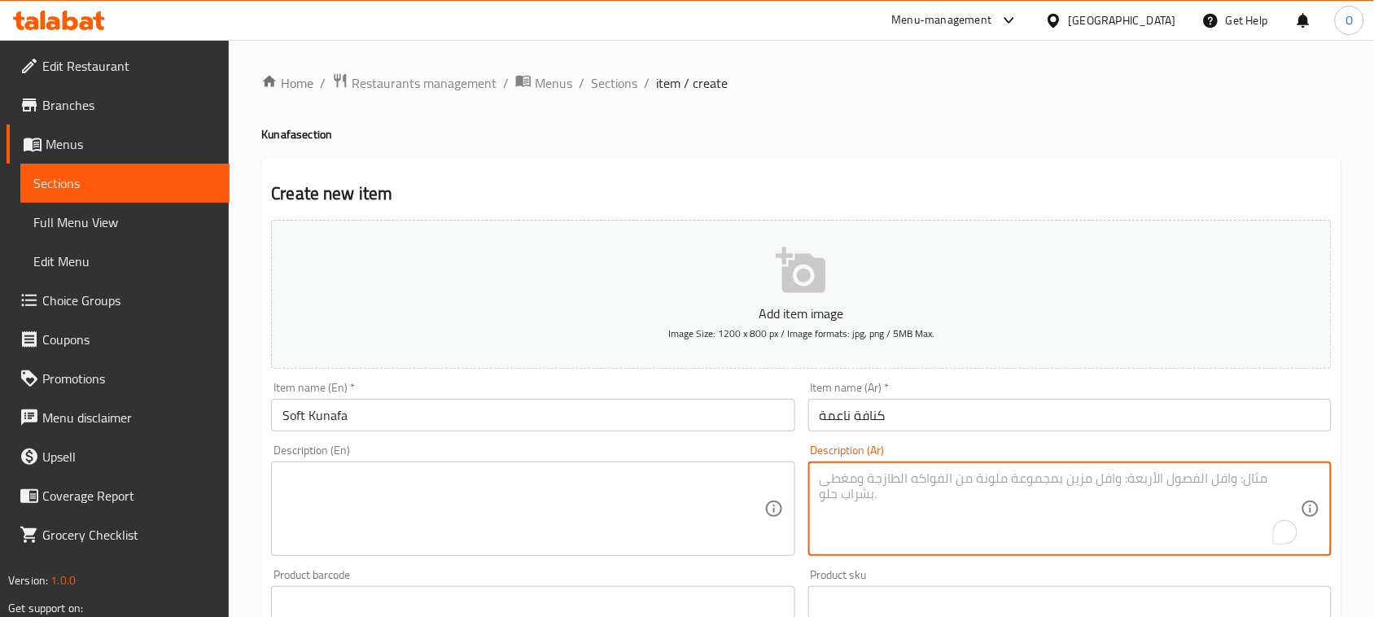
click at [844, 484] on textarea "To enrich screen reader interactions, please activate Accessibility in Grammarl…" at bounding box center [1060, 508] width 481 height 77
paste textarea "الوصف: كنافة ناعمة بالجبنة النابلسية."
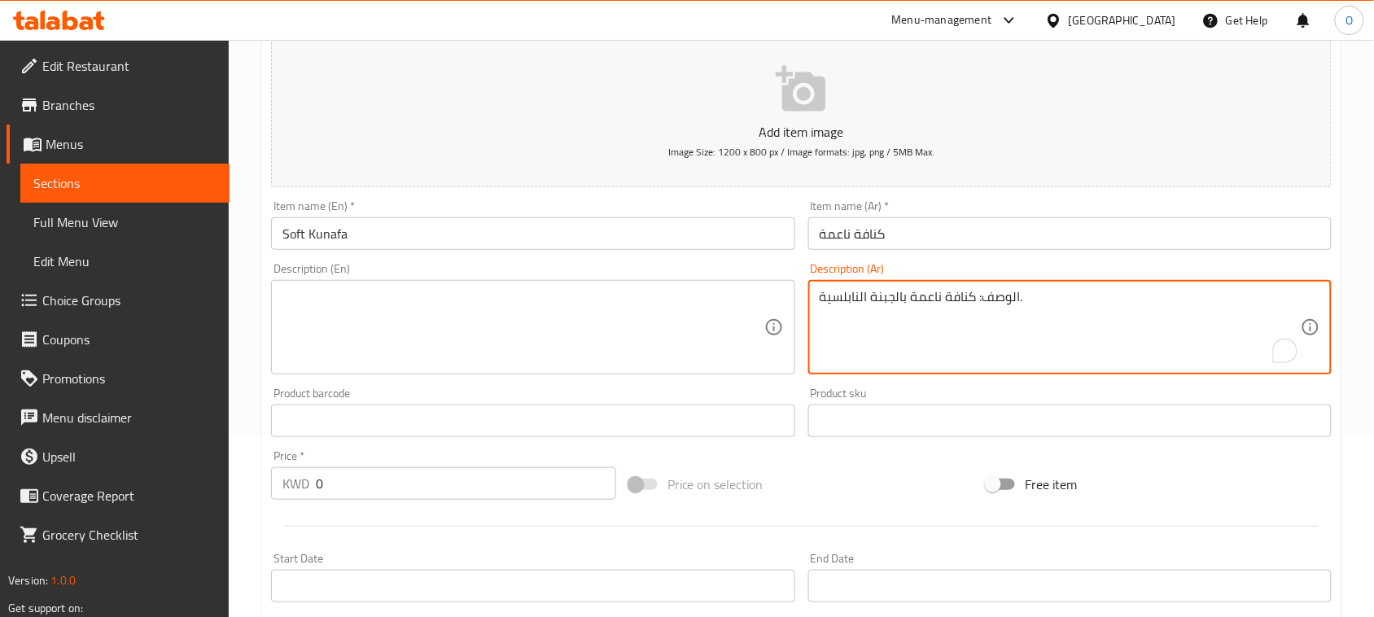
scroll to position [203, 0]
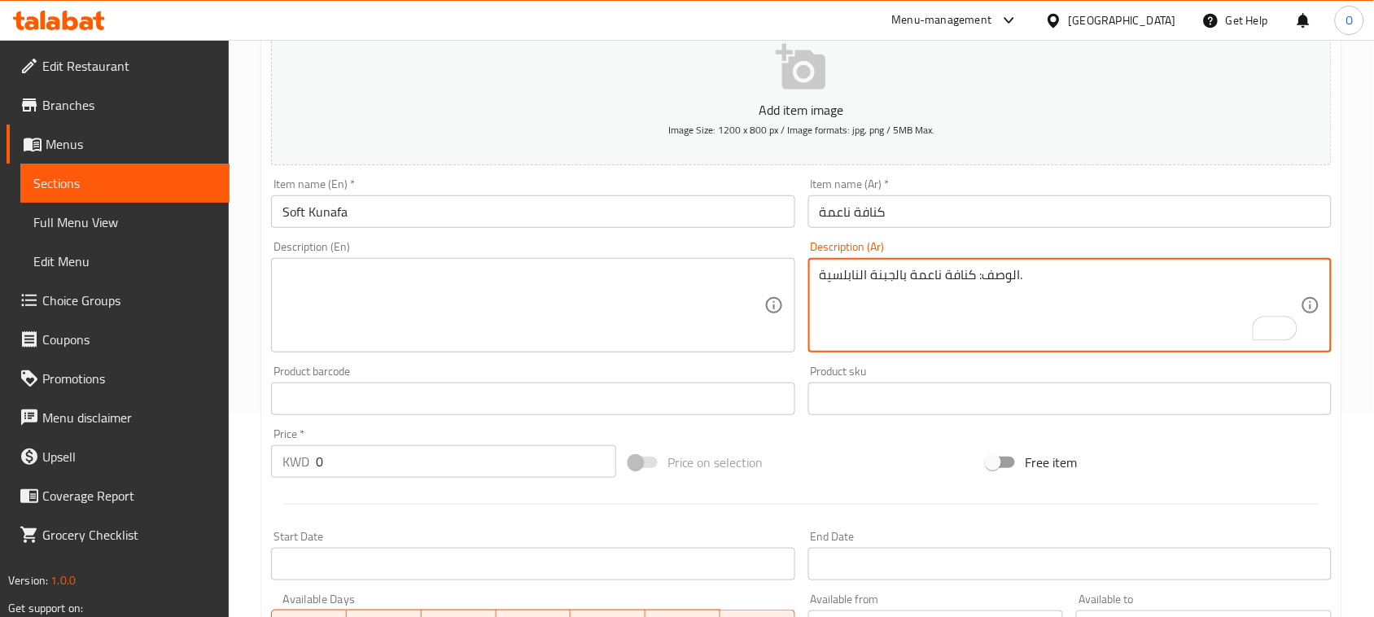
drag, startPoint x: 973, startPoint y: 271, endPoint x: 1032, endPoint y: 277, distance: 58.9
click at [1032, 277] on textarea "الوصف: كنافة ناعمة بالجبنة النابلسية." at bounding box center [1060, 305] width 481 height 77
click at [999, 285] on textarea "الوصف: كنافة ناعمة بالجبنة النابلسية." at bounding box center [1060, 305] width 481 height 77
drag, startPoint x: 823, startPoint y: 277, endPoint x: 807, endPoint y: 278, distance: 15.5
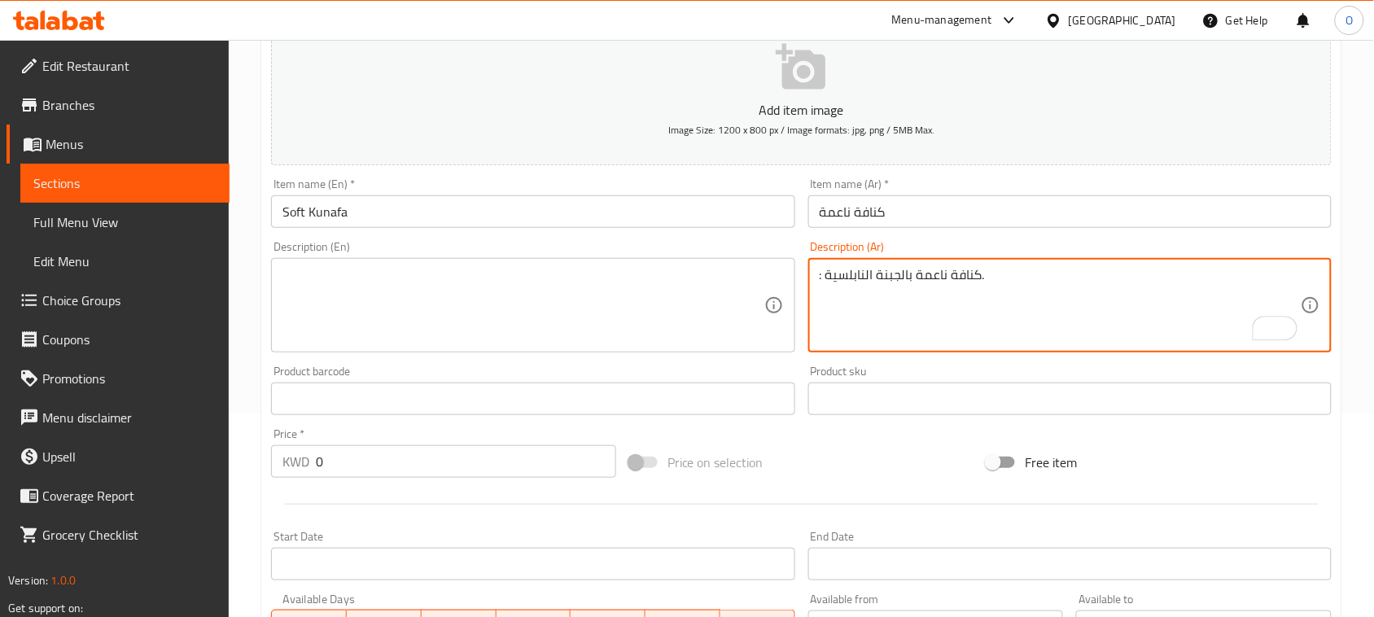
click at [808, 278] on div ": كنافة ناعمة بالجبنة النابلسية. Description (Ar)" at bounding box center [1069, 305] width 523 height 94
click at [864, 277] on textarea "كنافة ناعمة بالجبنة النابلسية." at bounding box center [1060, 305] width 481 height 77
click at [1019, 282] on textarea "كنافة ناعمة بالجبنة النابلسية." at bounding box center [1060, 305] width 481 height 77
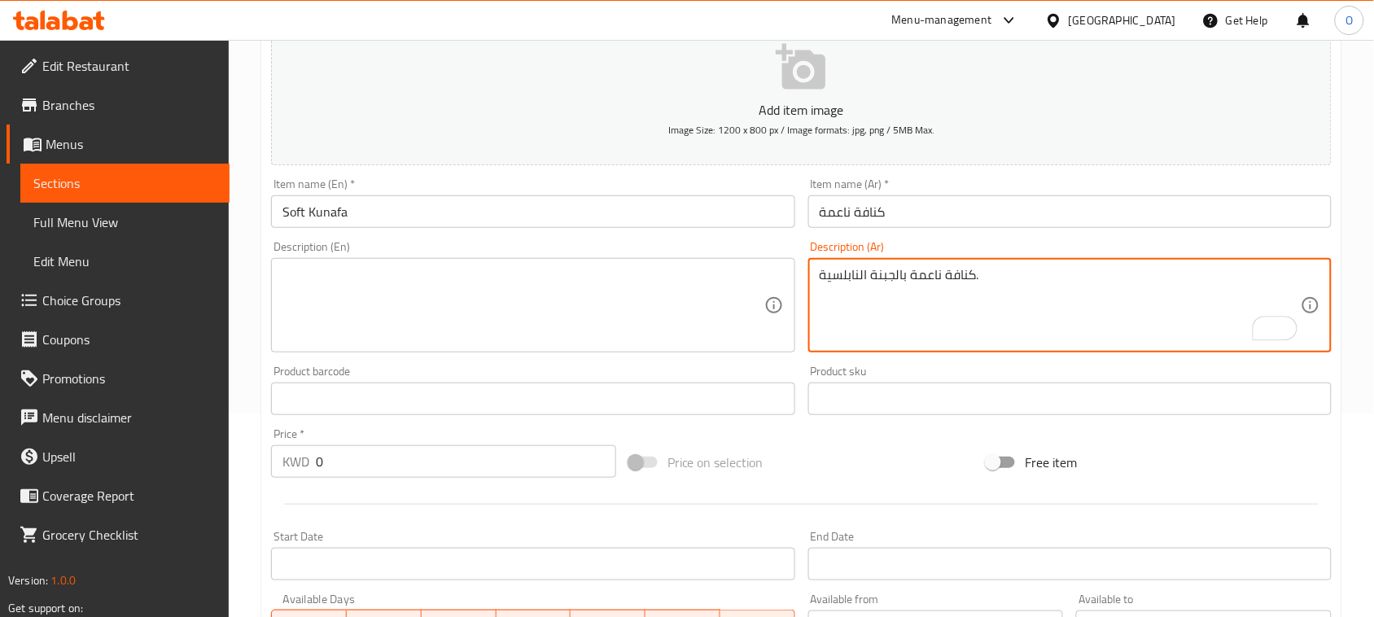
click at [975, 279] on textarea "كنافة ناعمة بالجبنة النابلسية." at bounding box center [1060, 305] width 481 height 77
drag, startPoint x: 975, startPoint y: 279, endPoint x: 1067, endPoint y: 283, distance: 92.1
click at [1067, 283] on textarea "كنافة ناعمة بالجبنة النابلسية." at bounding box center [1060, 305] width 481 height 77
click at [989, 281] on textarea "كنافة ناعمة بالجبنة النابلسية" at bounding box center [1060, 305] width 481 height 77
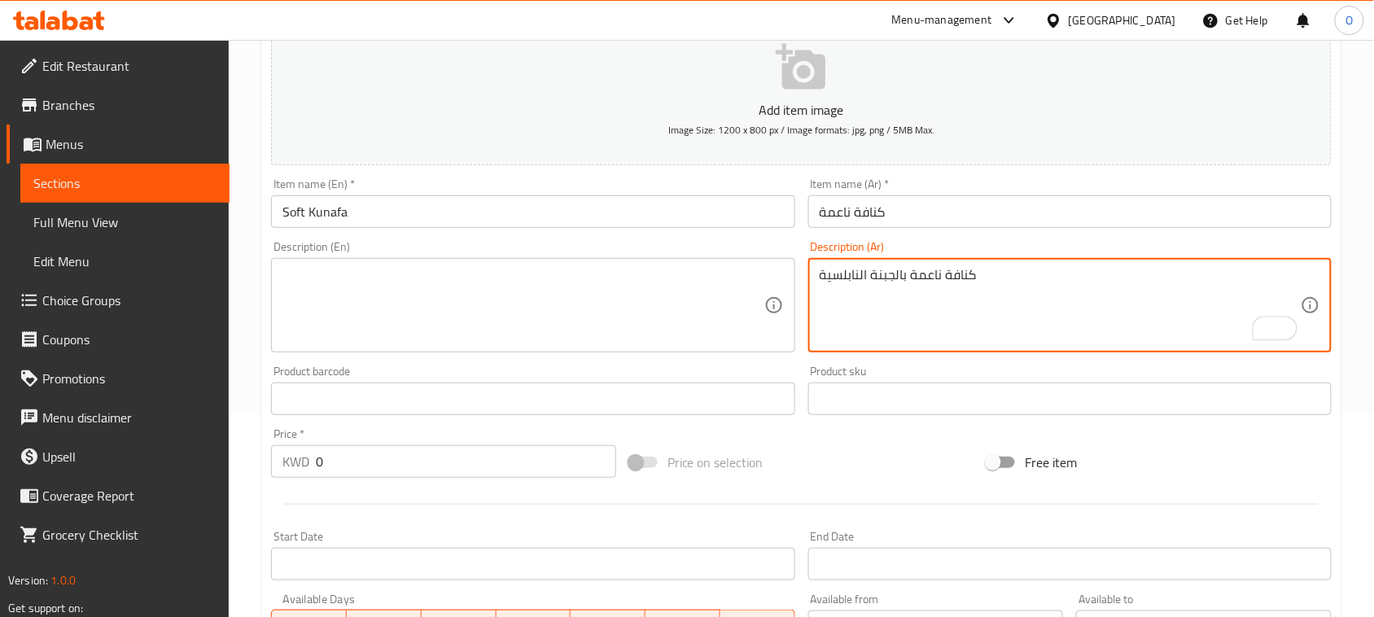
click at [989, 281] on textarea "كنافة ناعمة بالجبنة النابلسية" at bounding box center [1060, 305] width 481 height 77
type textarea "كنافة ناعمة بالجبنة النابلسية"
click at [480, 293] on textarea at bounding box center [522, 305] width 481 height 77
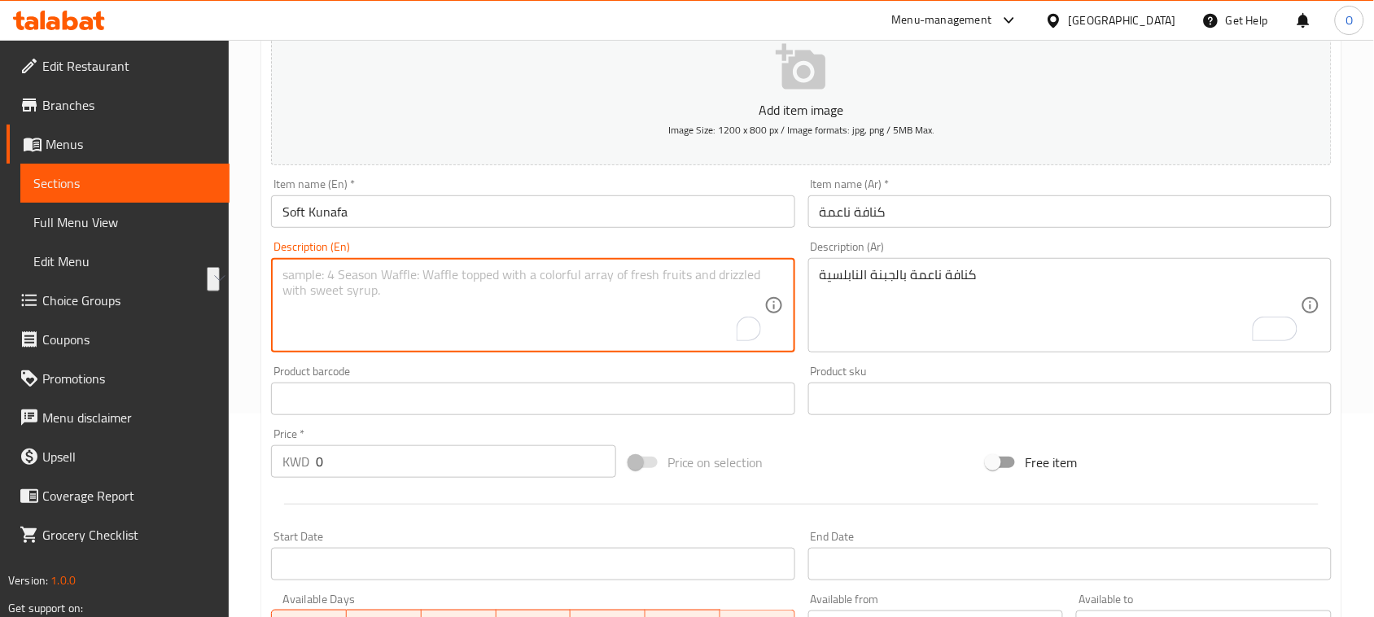
paste textarea "Soft Kunafa with Nabulsi Cheese"
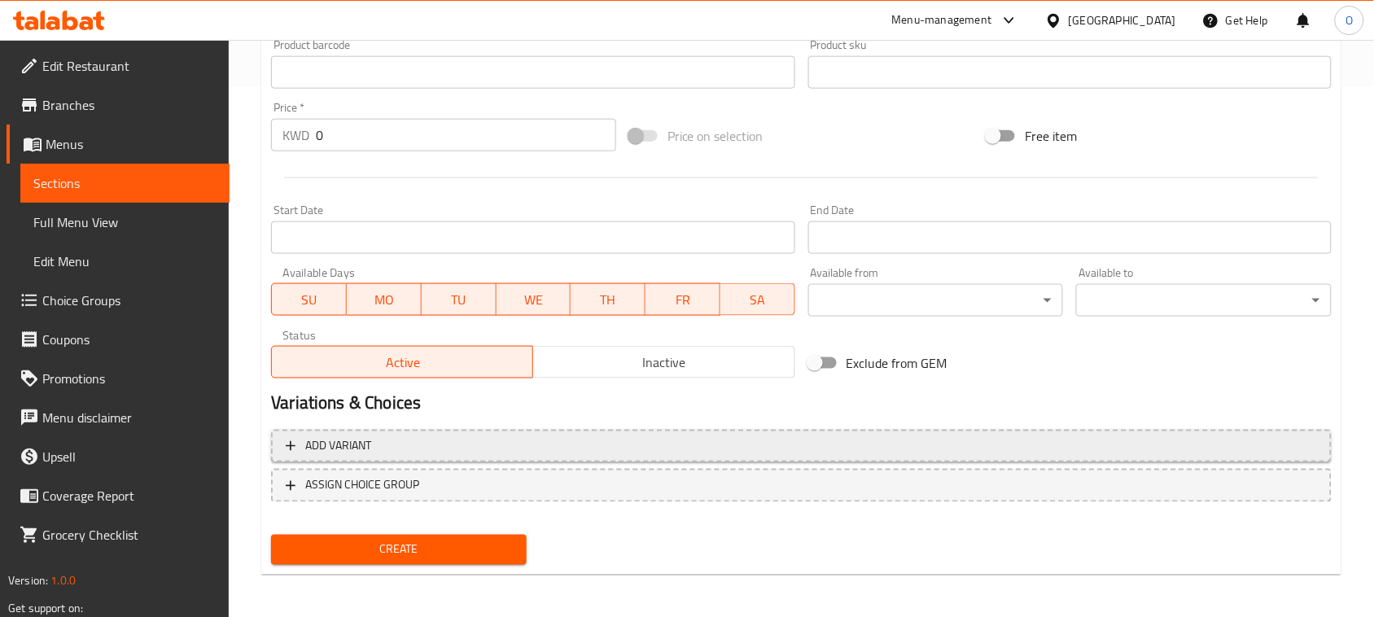
type textarea "Soft Kunafa with Nabulsi Cheese"
click at [600, 437] on span "Add variant" at bounding box center [801, 446] width 1031 height 20
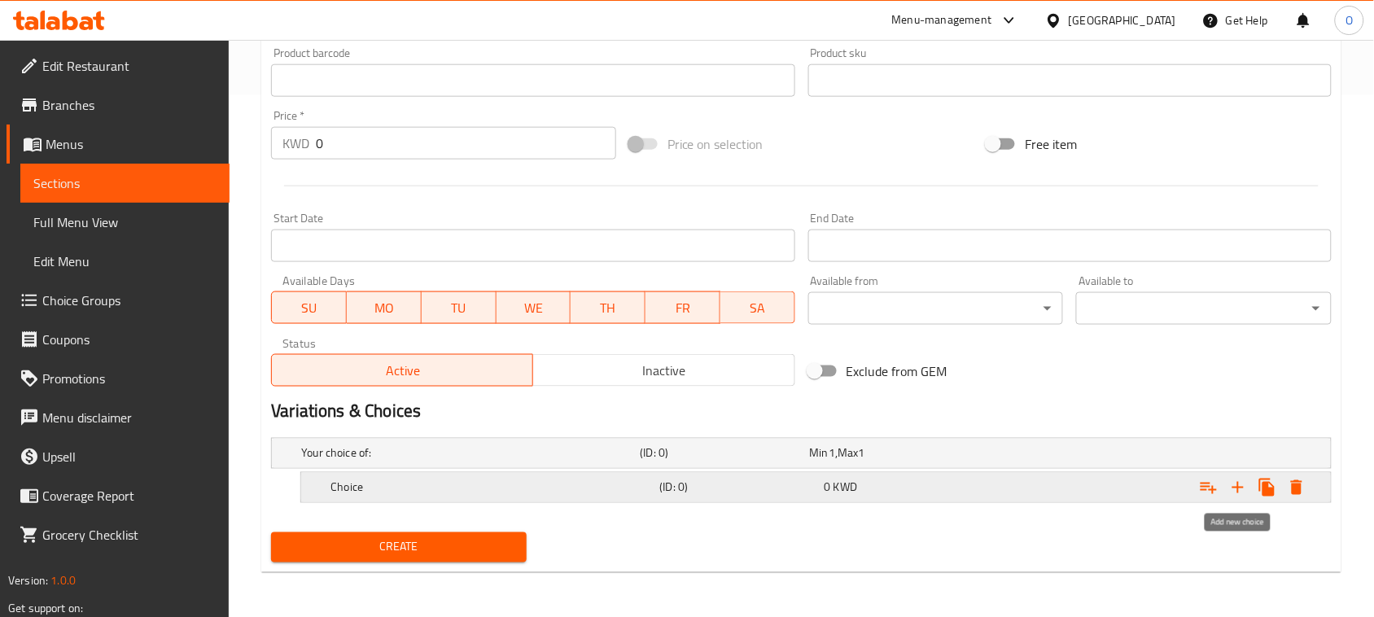
click at [1233, 492] on icon "Expand" at bounding box center [1238, 488] width 20 height 20
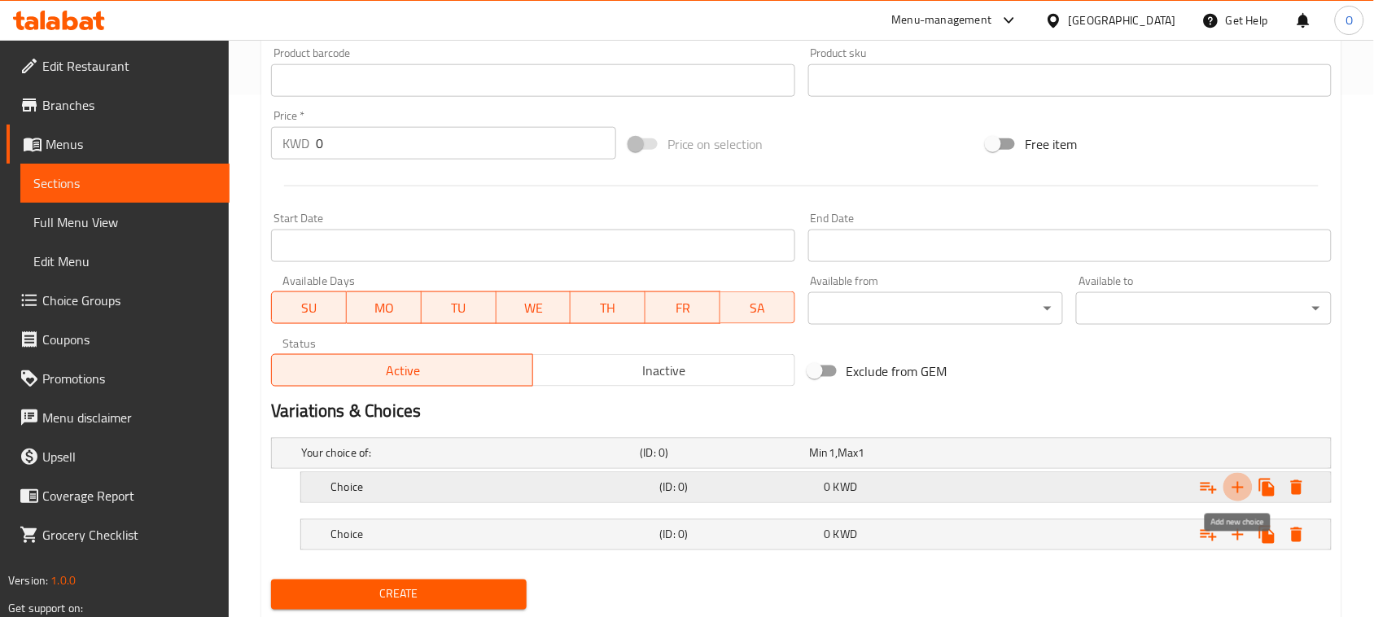
click at [1233, 492] on icon "Expand" at bounding box center [1238, 488] width 20 height 20
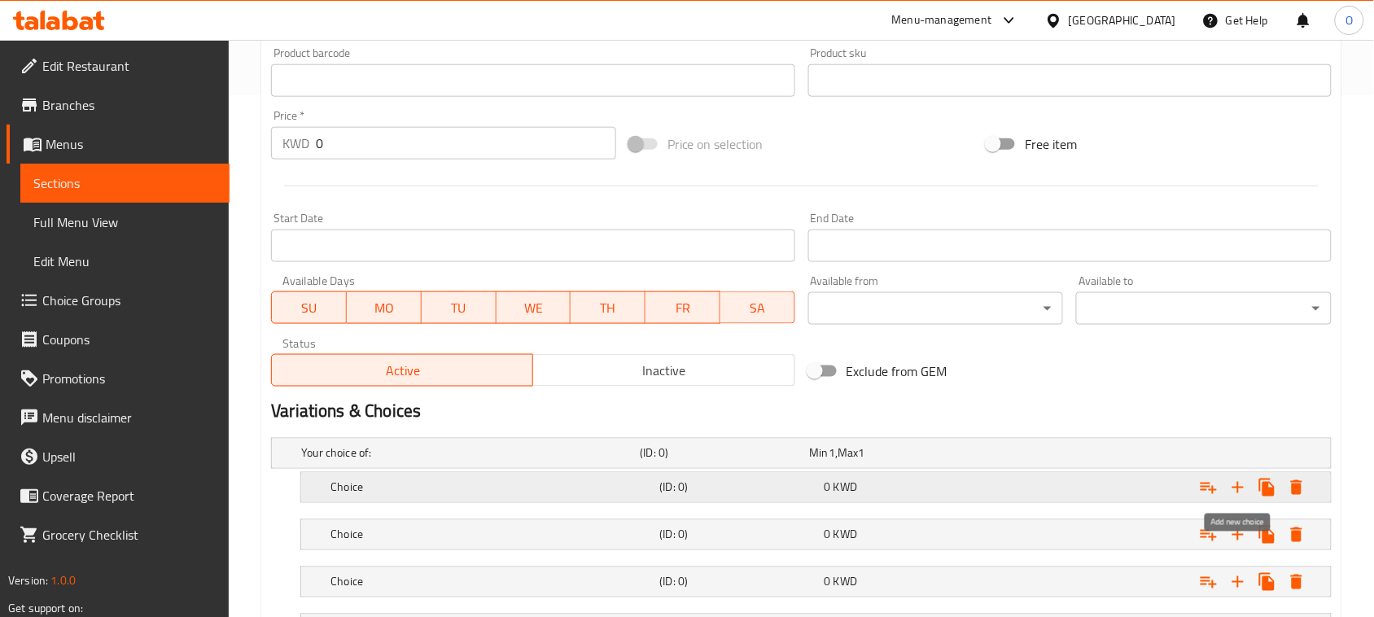
scroll to position [664, 0]
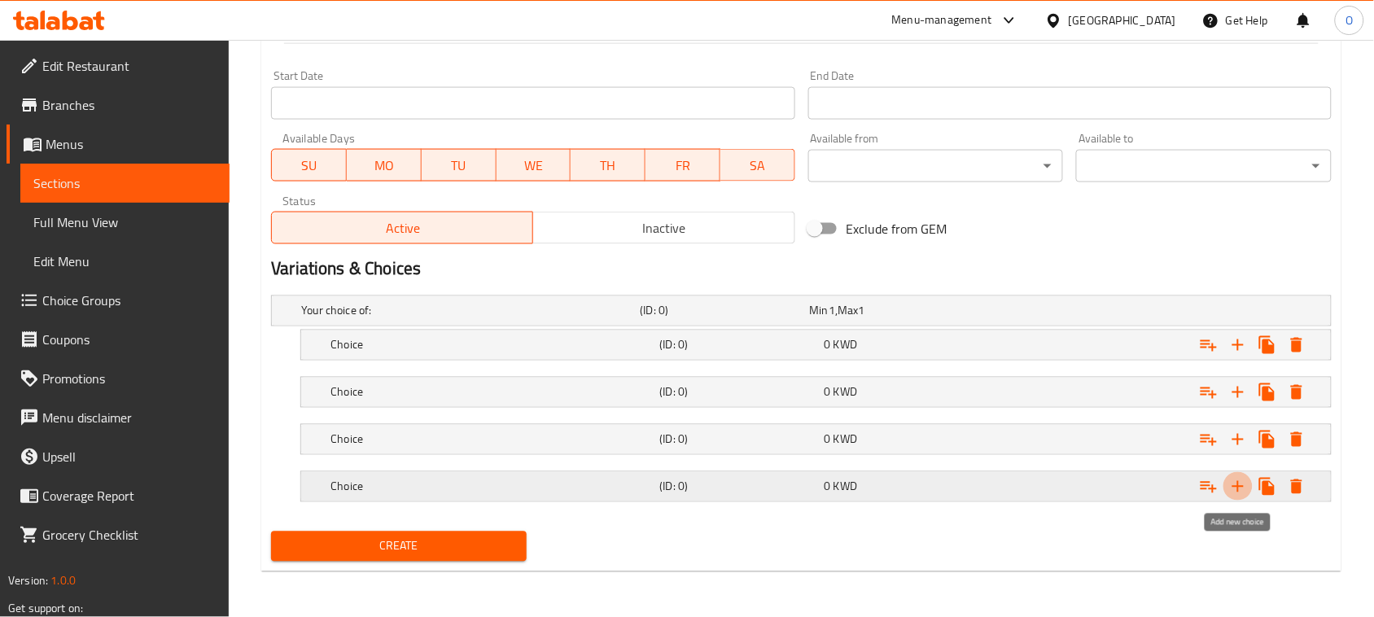
click at [1238, 485] on icon "Expand" at bounding box center [1237, 486] width 11 height 11
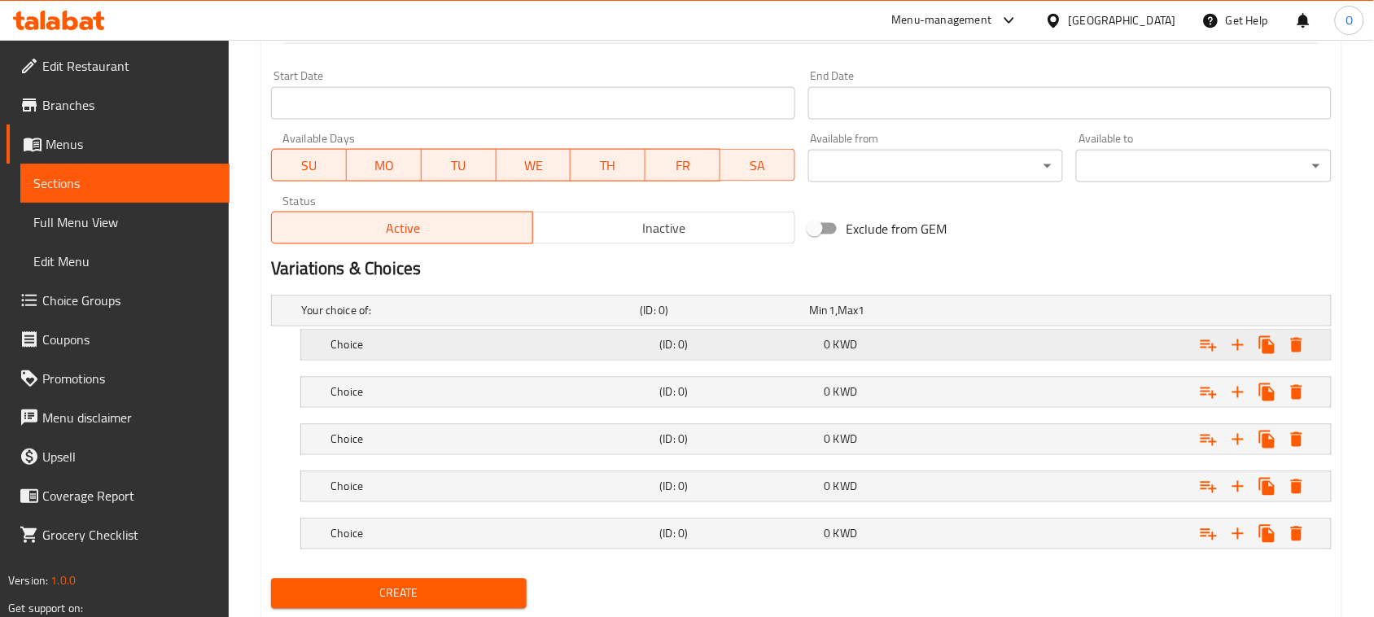
click at [409, 319] on h5 "Choice" at bounding box center [467, 311] width 332 height 16
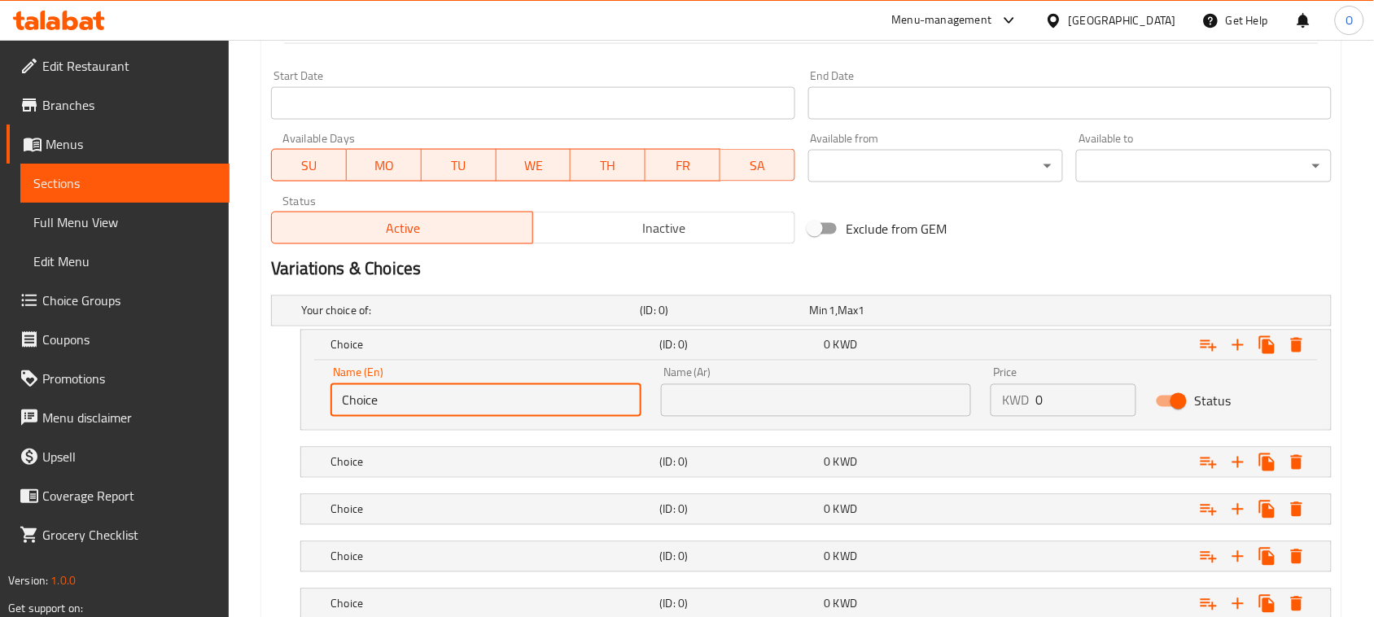
click at [383, 412] on input "Choice" at bounding box center [485, 400] width 311 height 33
paste input "Mini Size For One Person"
type input "Mini Size For One Person"
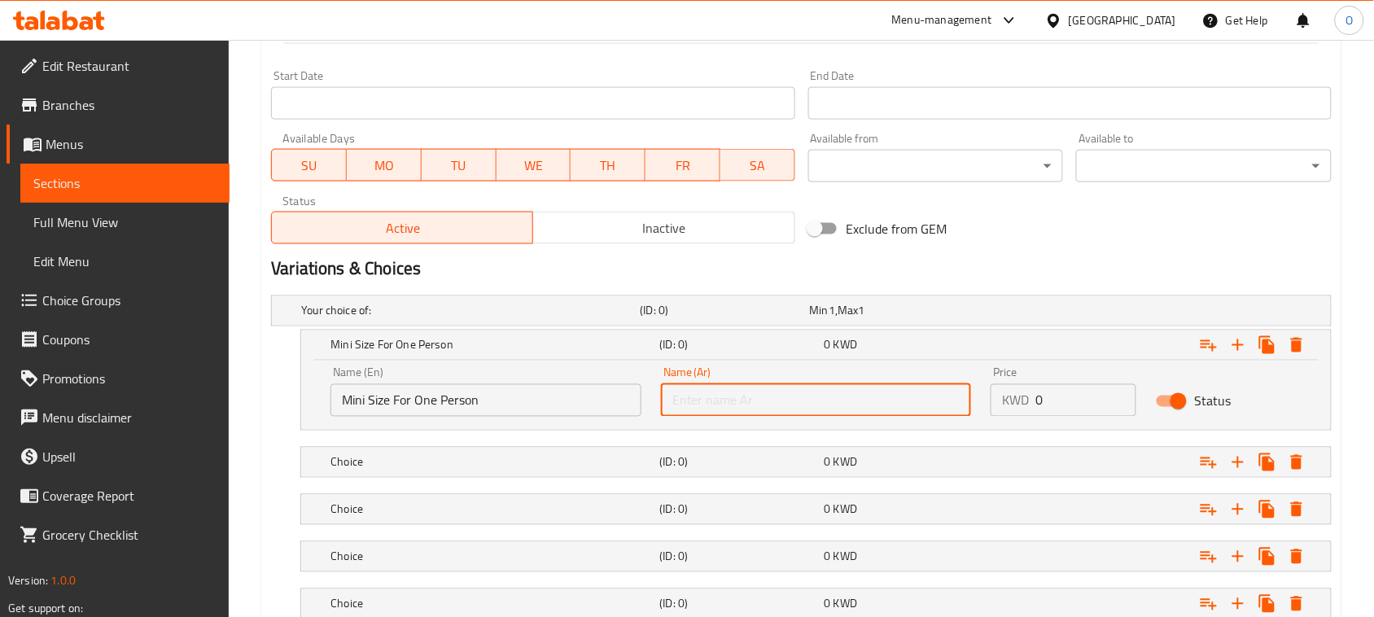
click at [712, 401] on input "text" at bounding box center [816, 400] width 311 height 33
paste input "حجم ميني لفرد واحد"
type input "حجم ميني لفرد واحد"
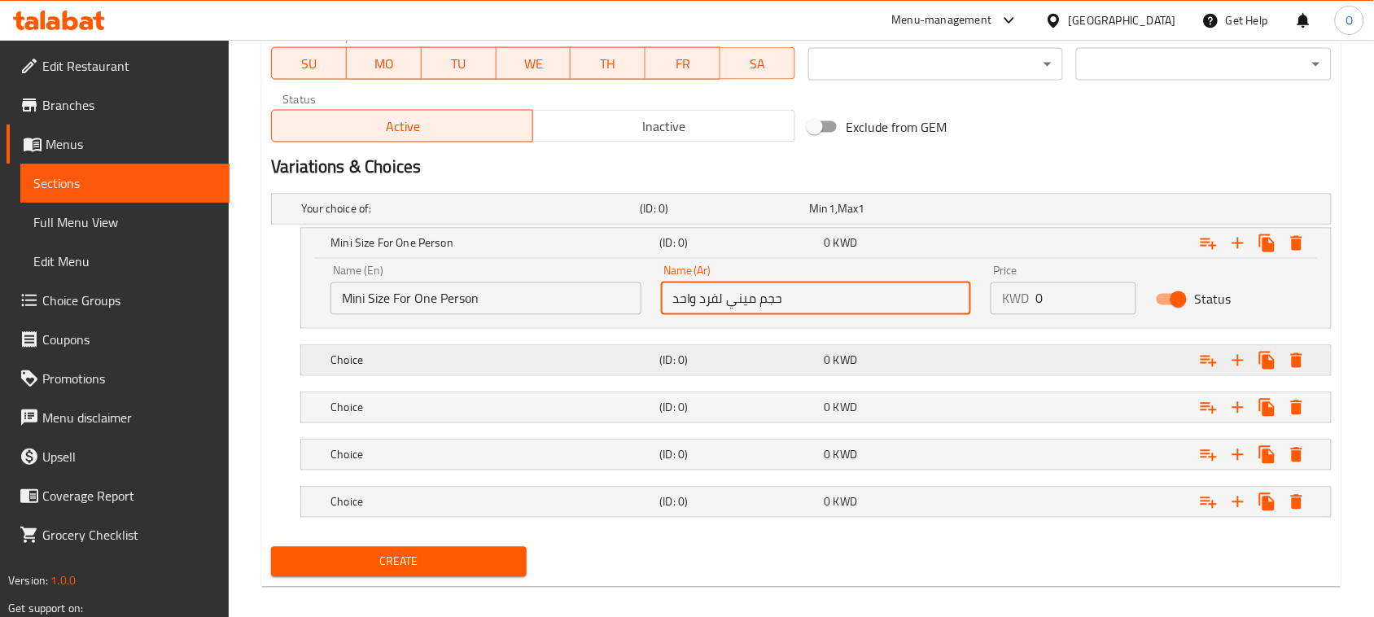
click at [436, 217] on h5 "Choice" at bounding box center [467, 209] width 332 height 16
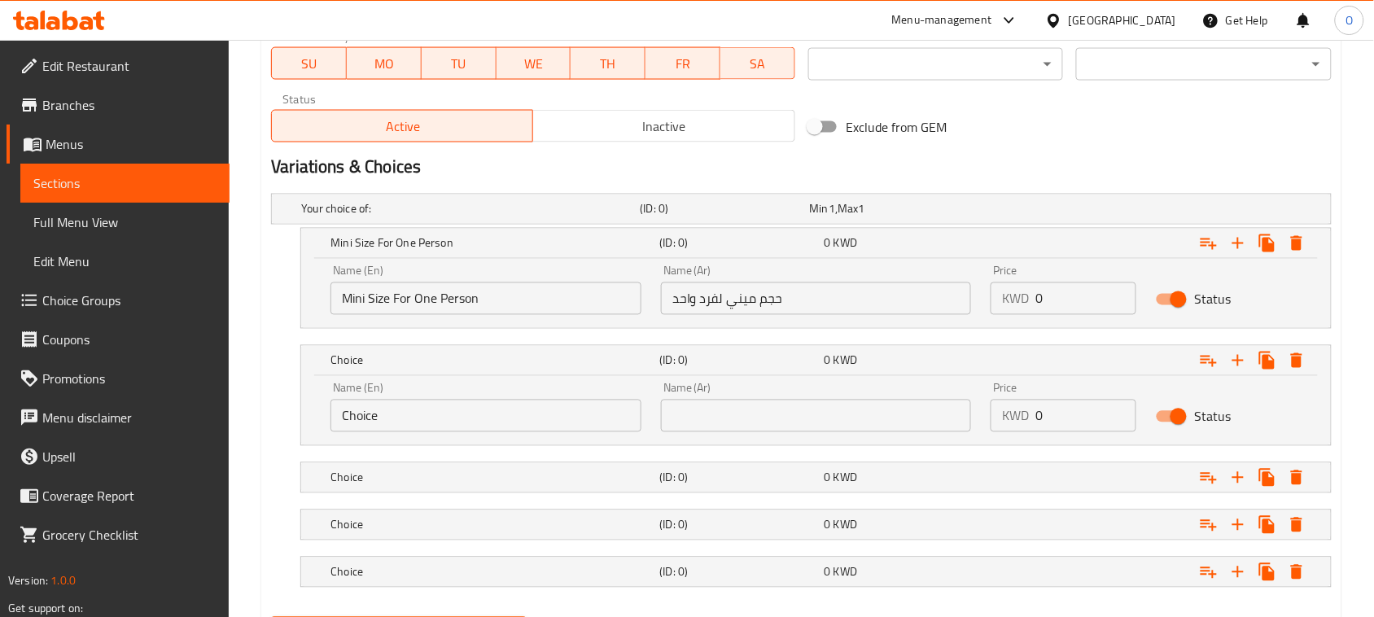
click at [438, 429] on input "Choice" at bounding box center [485, 416] width 311 height 33
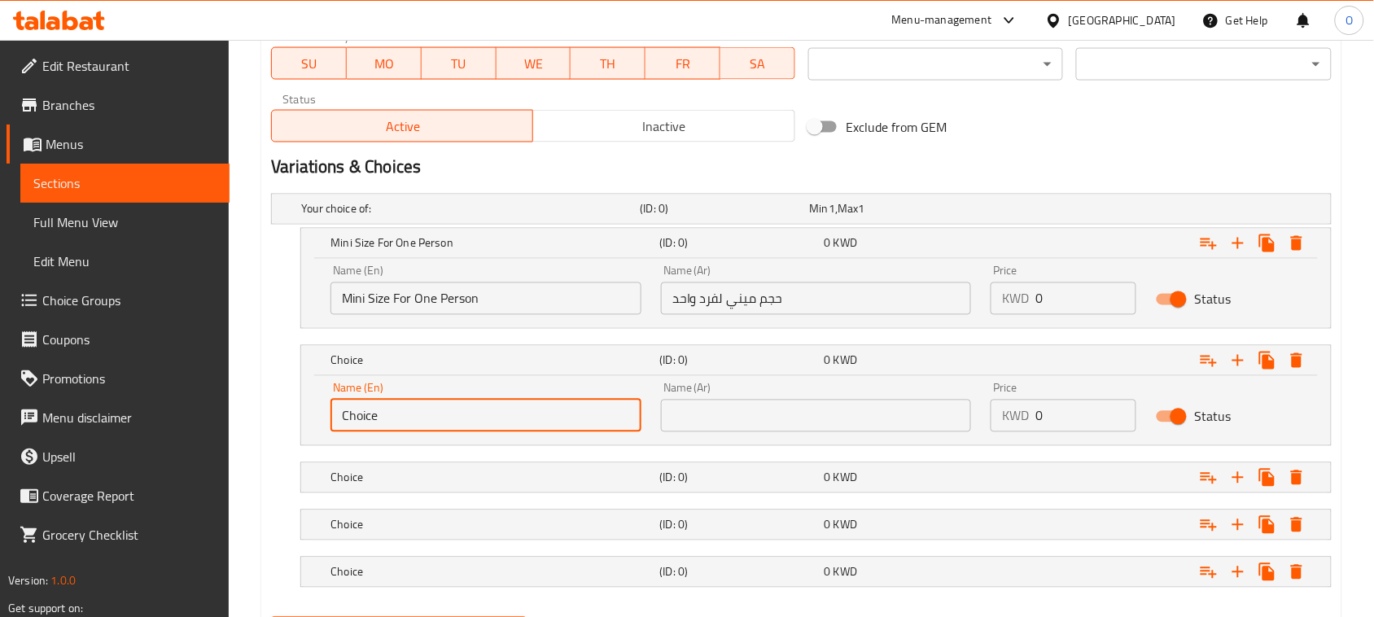
click at [438, 429] on input "Choice" at bounding box center [485, 416] width 311 height 33
paste input "Small Size For 3 Peopl"
type input "Small Size For 3 People"
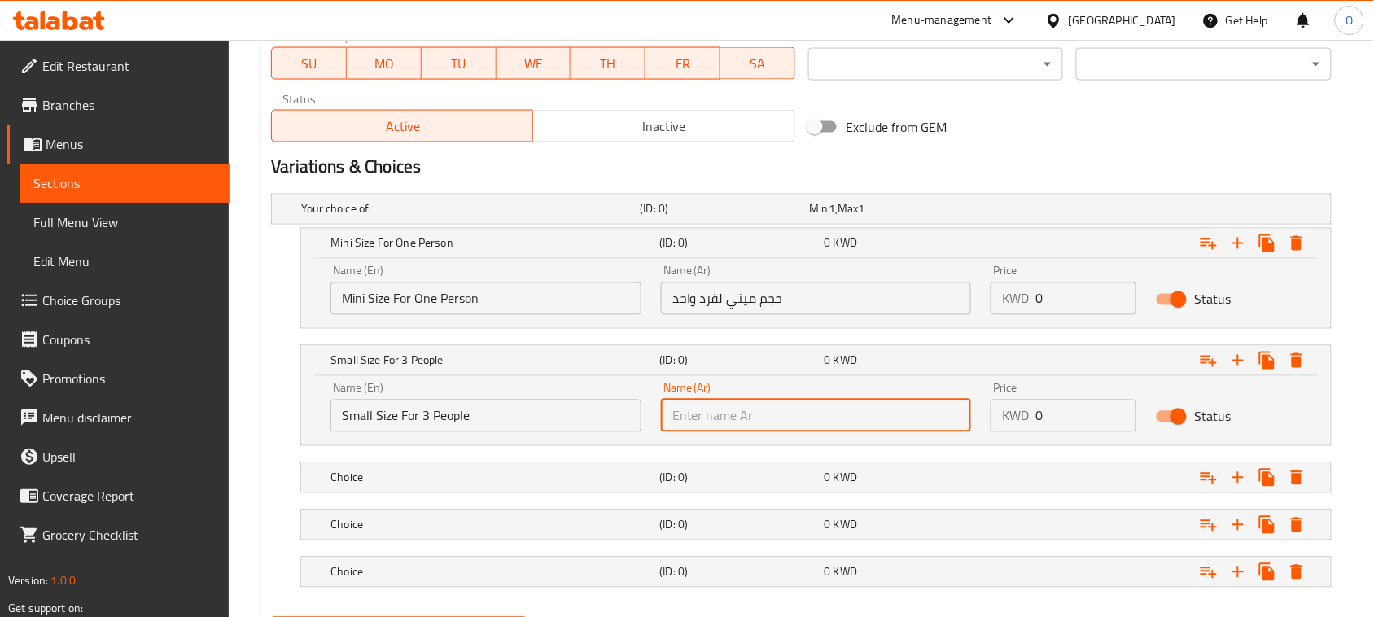
click at [704, 416] on input "text" at bounding box center [816, 416] width 311 height 33
paste input "حجم صغير تكفي 3 اشخاص"
type input "حجم صغير تكفي 3 اشخاص"
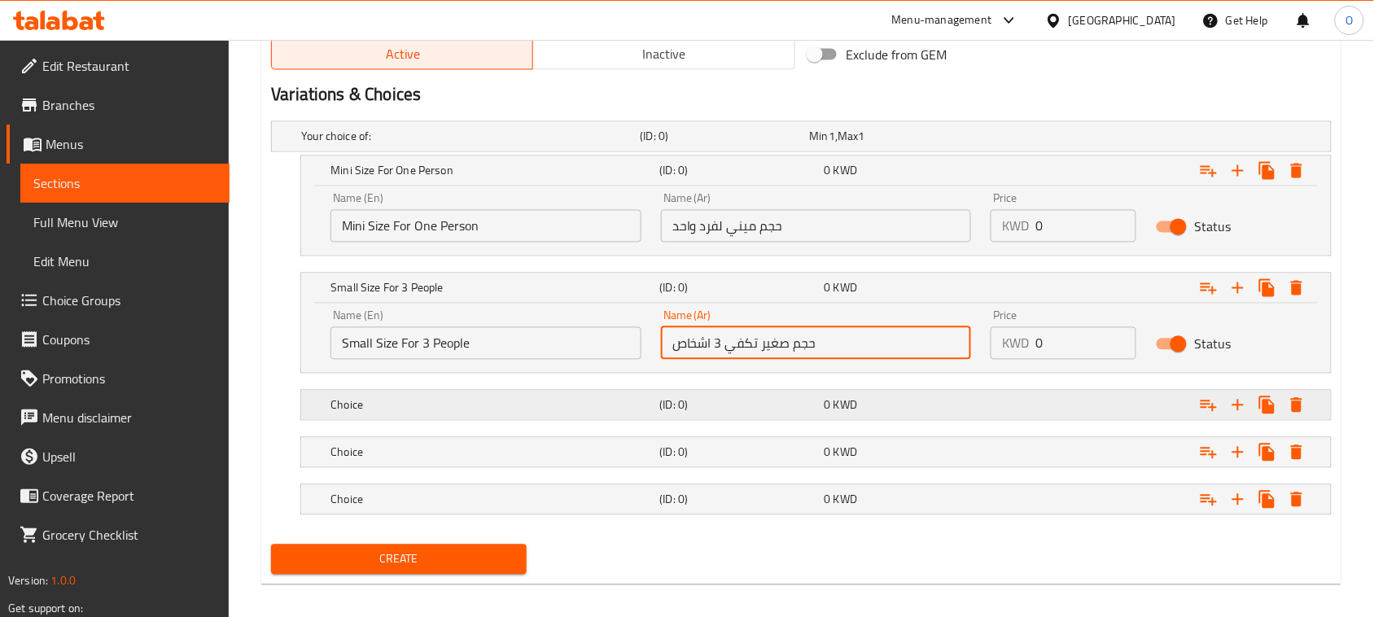
scroll to position [852, 0]
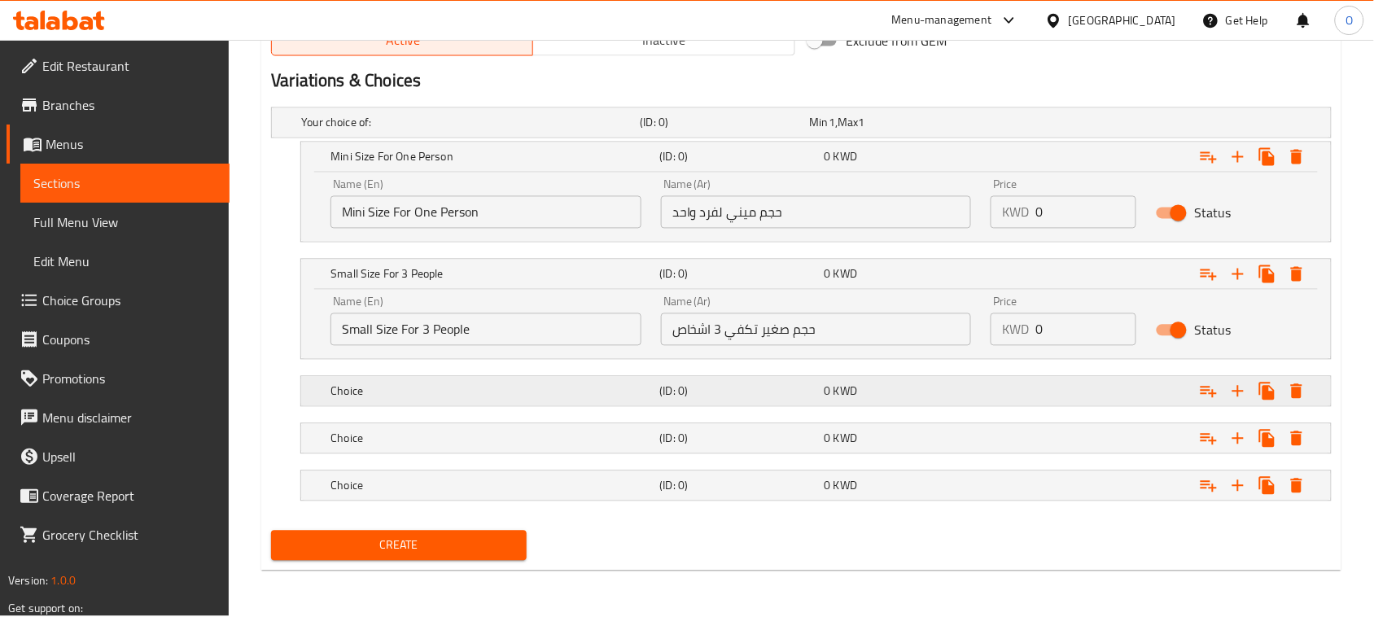
click at [444, 131] on h5 "Choice" at bounding box center [467, 123] width 332 height 16
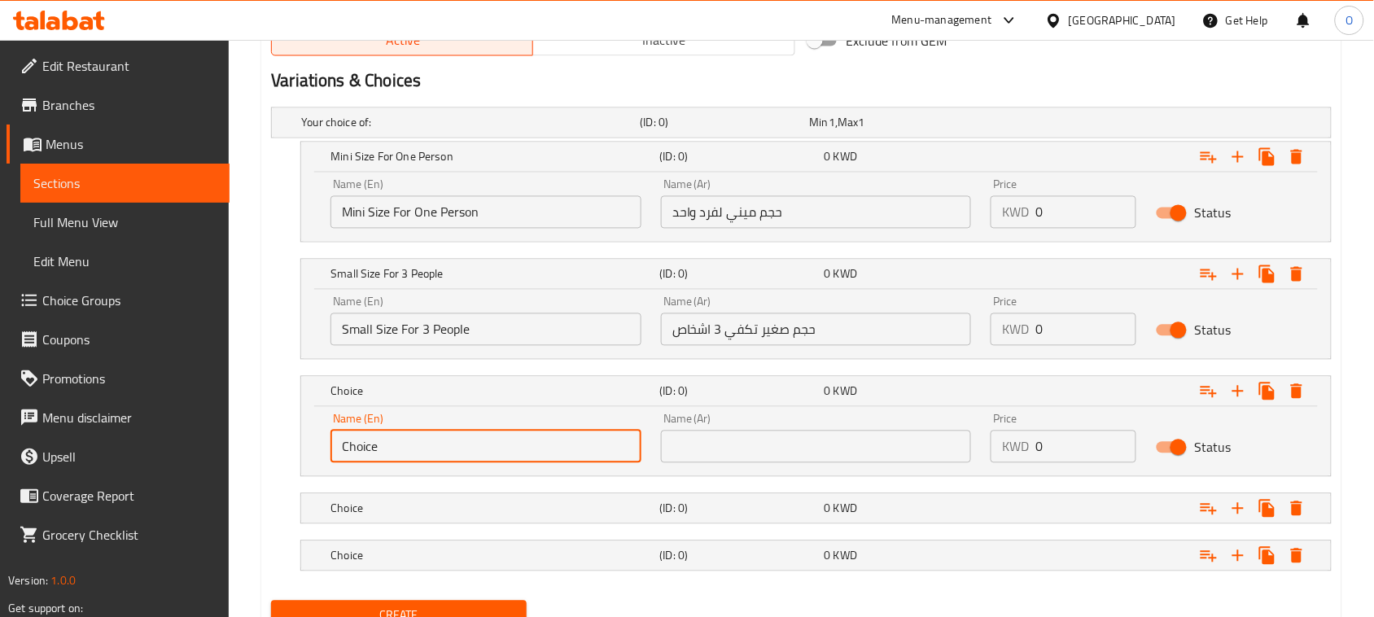
click at [458, 456] on input "Choice" at bounding box center [485, 447] width 311 height 33
paste input "Medium Size Serves 4 To 5 Peopl"
type input "Medium Size Serves 4 To 5 People"
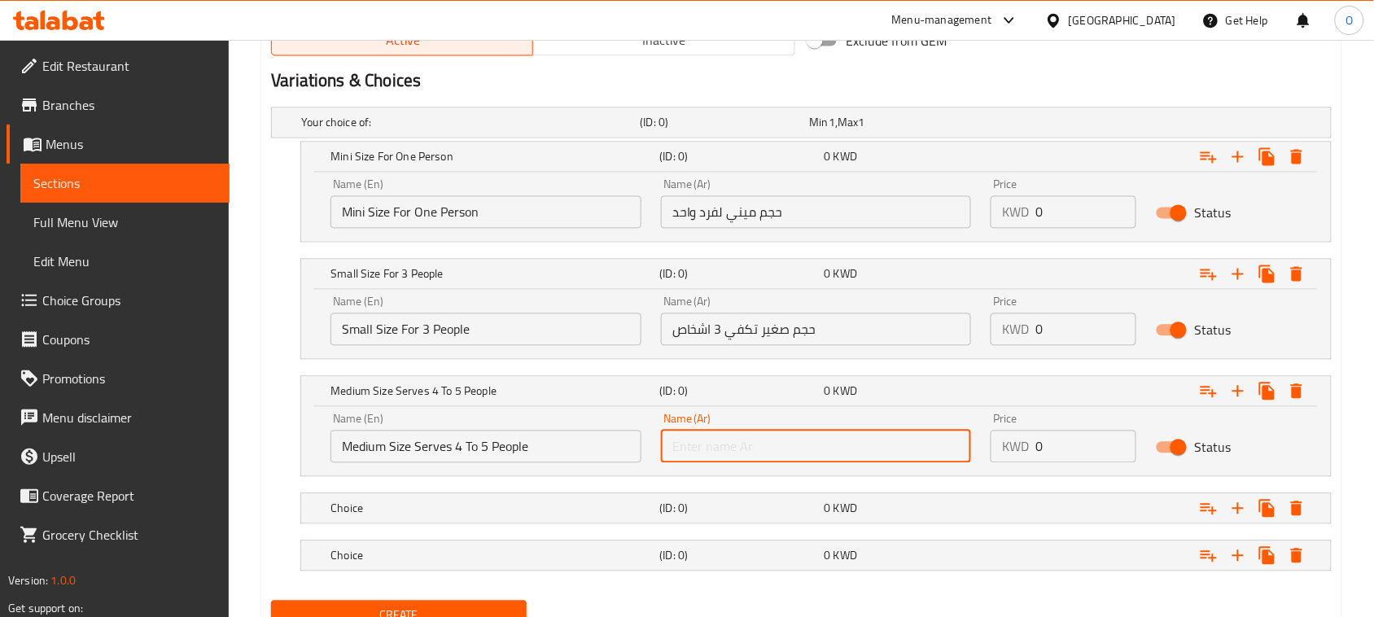
click at [681, 448] on input "text" at bounding box center [816, 447] width 311 height 33
paste input "حجم وسط تكفي من 4 الى 5 اشخاص"
type input "حجم وسط تكفي من 4 الى 5 اشخاص"
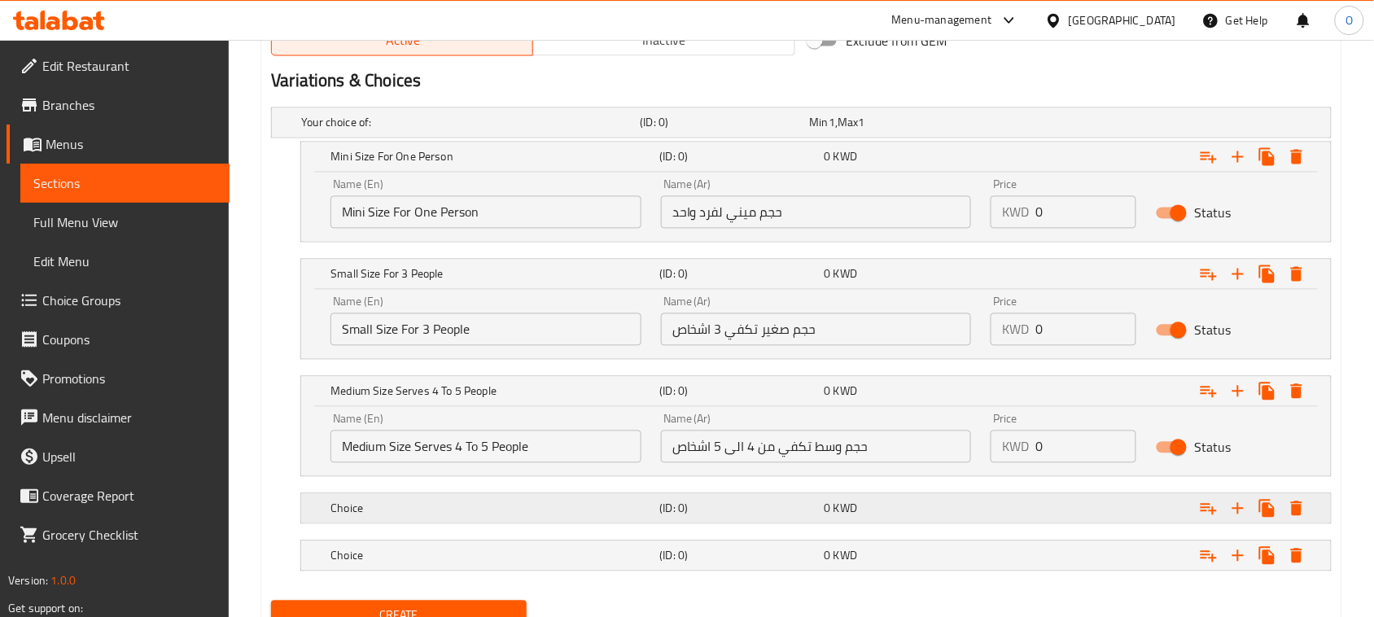
click at [473, 131] on h5 "Choice" at bounding box center [467, 123] width 332 height 16
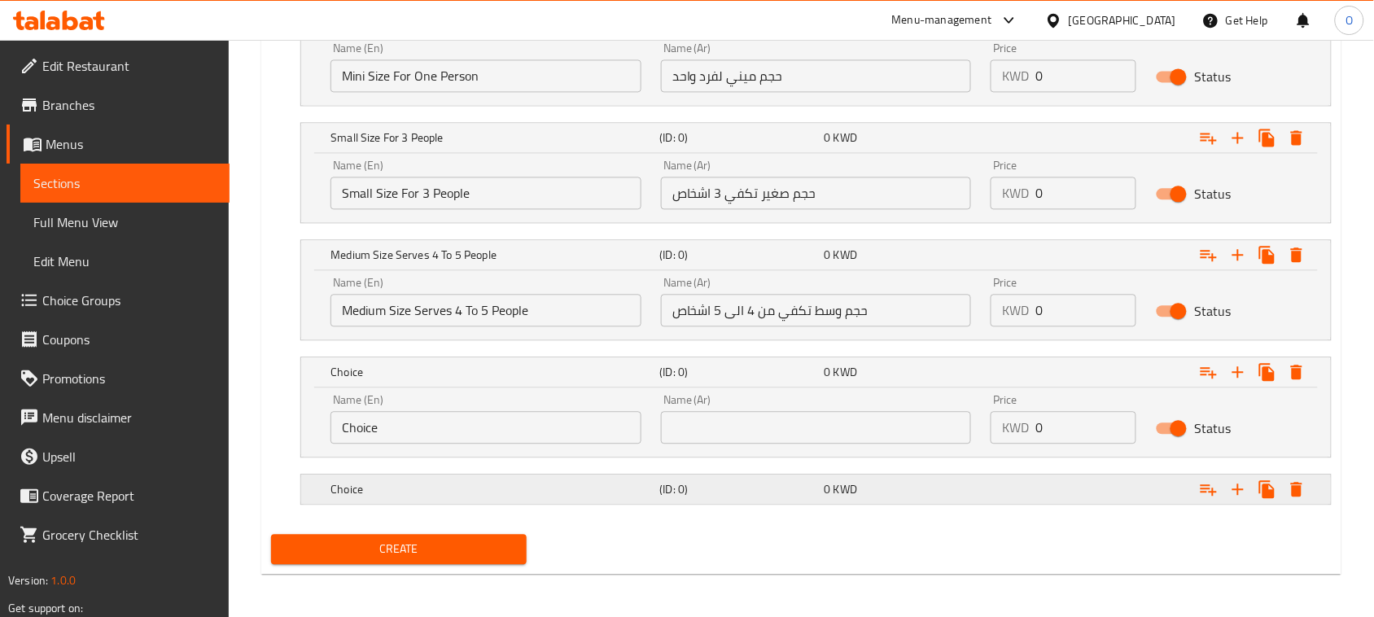
scroll to position [991, 0]
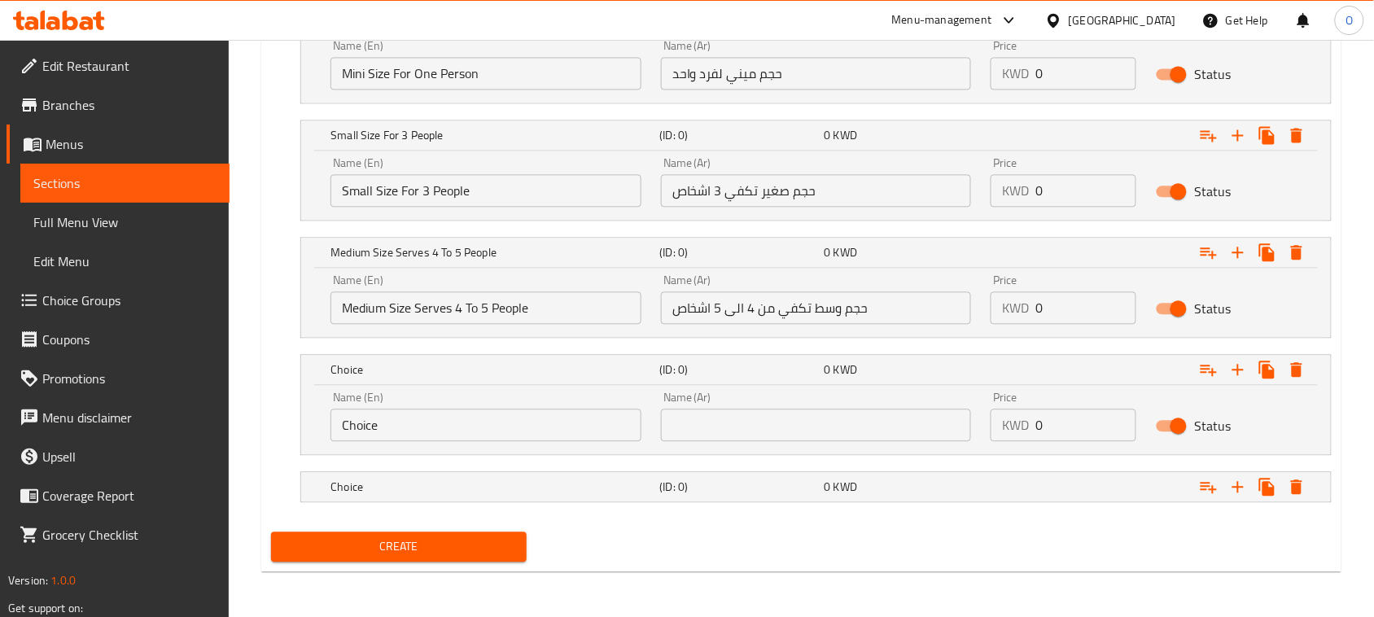
click at [448, 427] on input "Choice" at bounding box center [485, 425] width 311 height 33
paste input "Large Size, Enough For 6 To 8 Peopl"
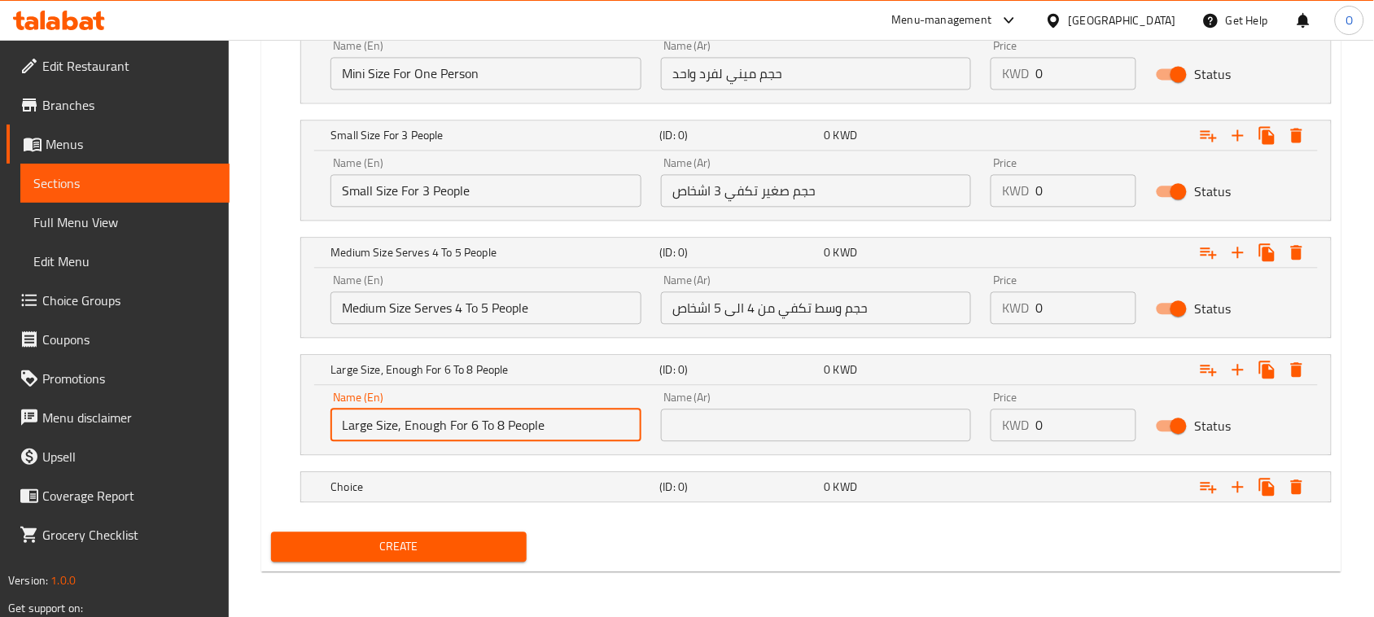
type input "Large Size, Enough For 6 To 8 People"
click at [747, 417] on input "text" at bounding box center [816, 425] width 311 height 33
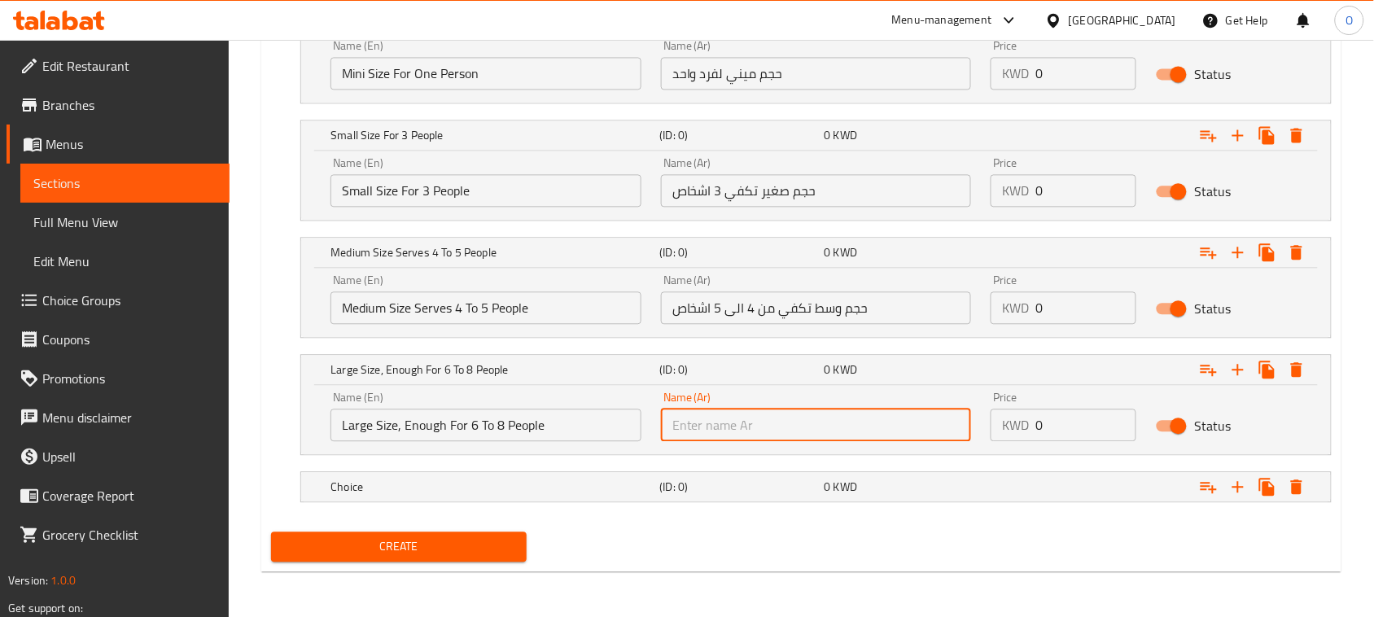
paste input "حجم كبير تكفي من 6 الى 8 اشخاص"
type input "حجم كبير تكفي من 6 الى 8 اشخاص"
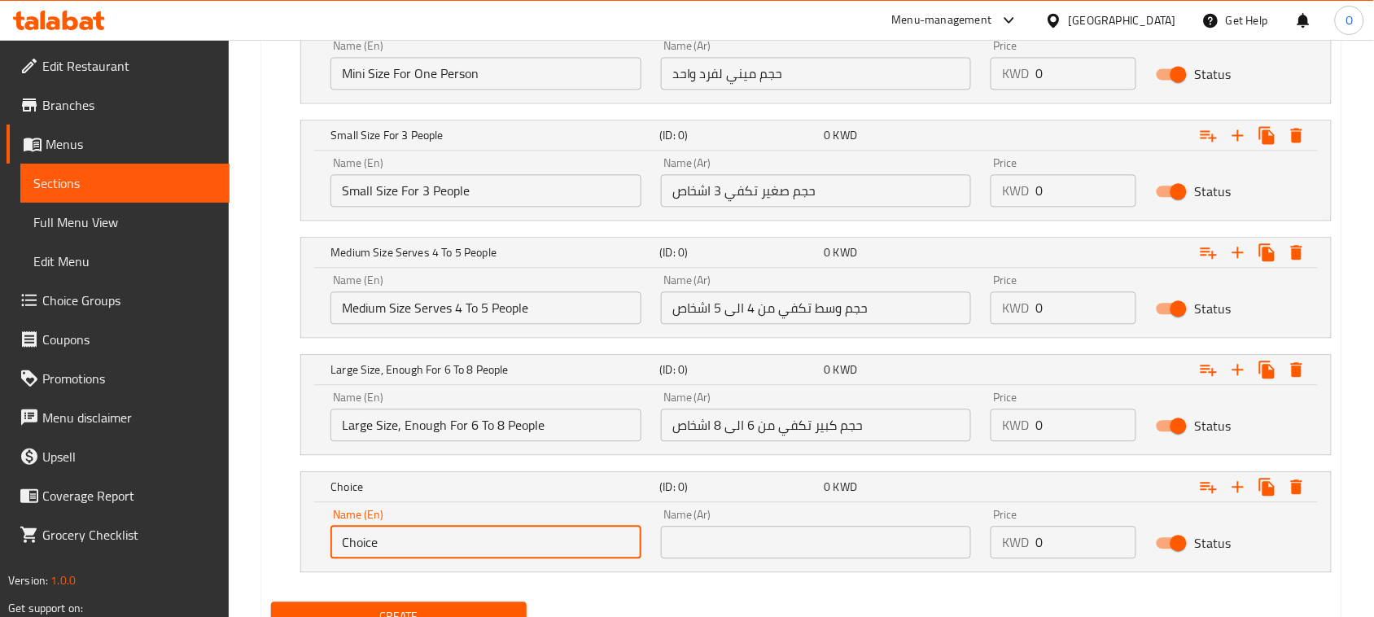
click at [536, 550] on input "Choice" at bounding box center [485, 542] width 311 height 33
paste input "Banquet Size Enough For 10 To 12 Peopl"
type input "Banquet Size Enough For 10 To 12 People"
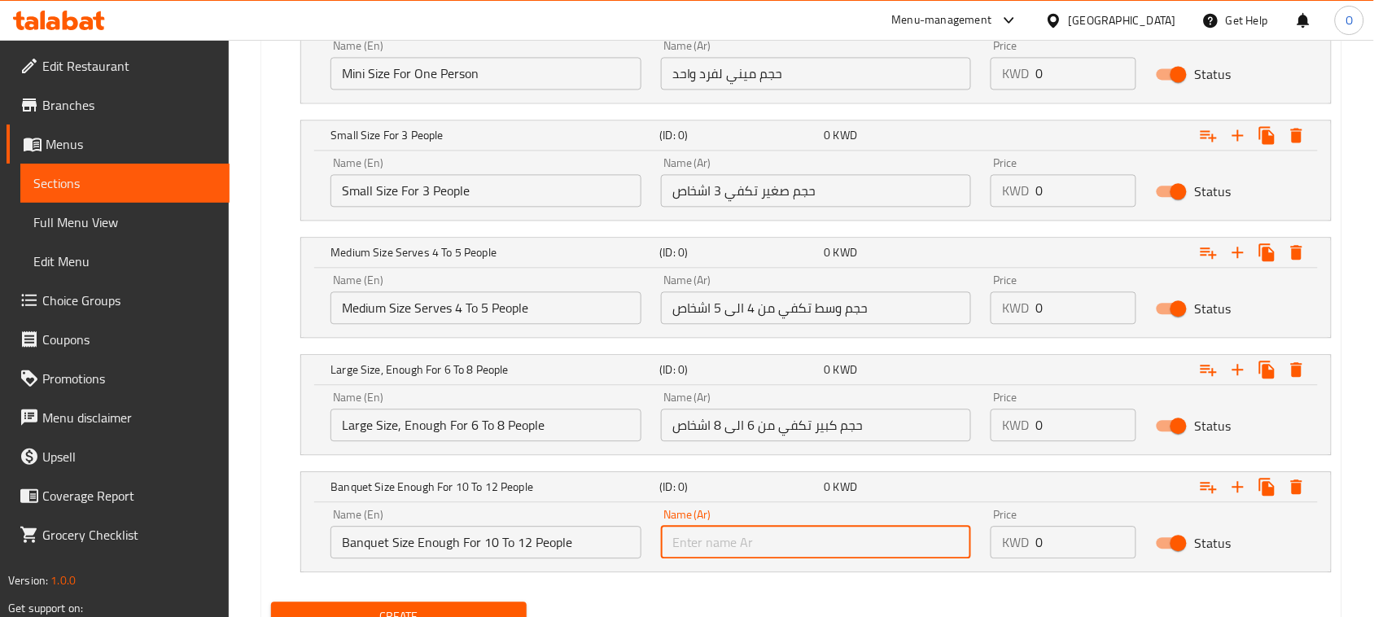
click at [778, 548] on input "text" at bounding box center [816, 542] width 311 height 33
paste input "حجم عزايم تكفي من 10 الى 12 اشخاص"
type input "حجم عزايم تكفي من 10 الى 12 اشخاص"
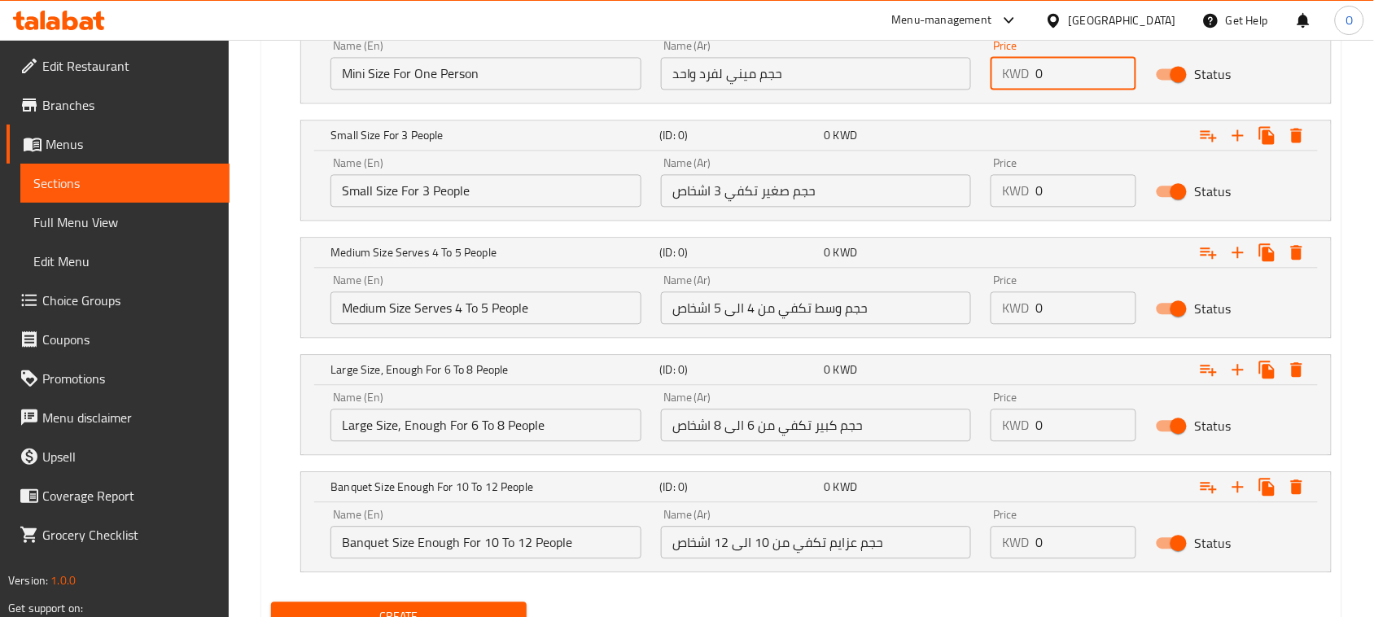
drag, startPoint x: 1060, startPoint y: 69, endPoint x: 1024, endPoint y: 72, distance: 36.7
click at [1024, 72] on div "KWD 0 Price" at bounding box center [1063, 73] width 146 height 33
paste input "1.75"
type input "1.75"
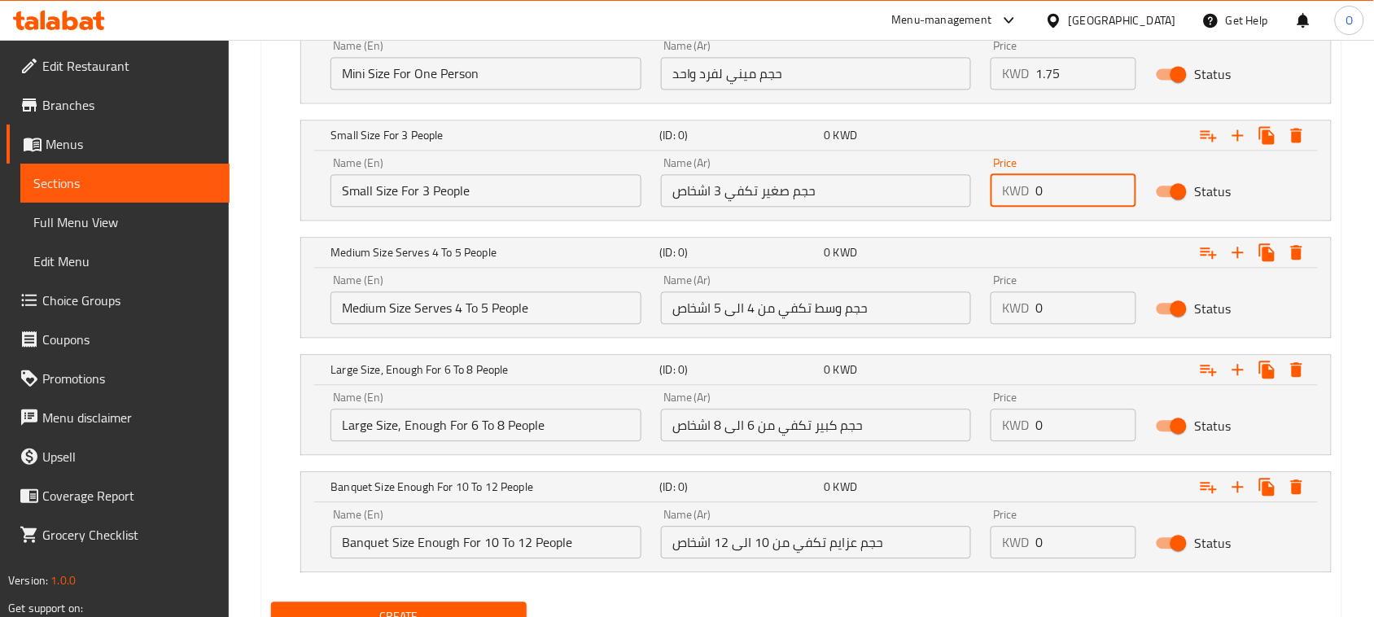
drag, startPoint x: 1051, startPoint y: 181, endPoint x: 1018, endPoint y: 187, distance: 33.9
click at [1018, 187] on div "KWD 0 Price" at bounding box center [1063, 190] width 146 height 33
paste input "3"
type input "3"
drag, startPoint x: 1046, startPoint y: 311, endPoint x: 990, endPoint y: 324, distance: 57.6
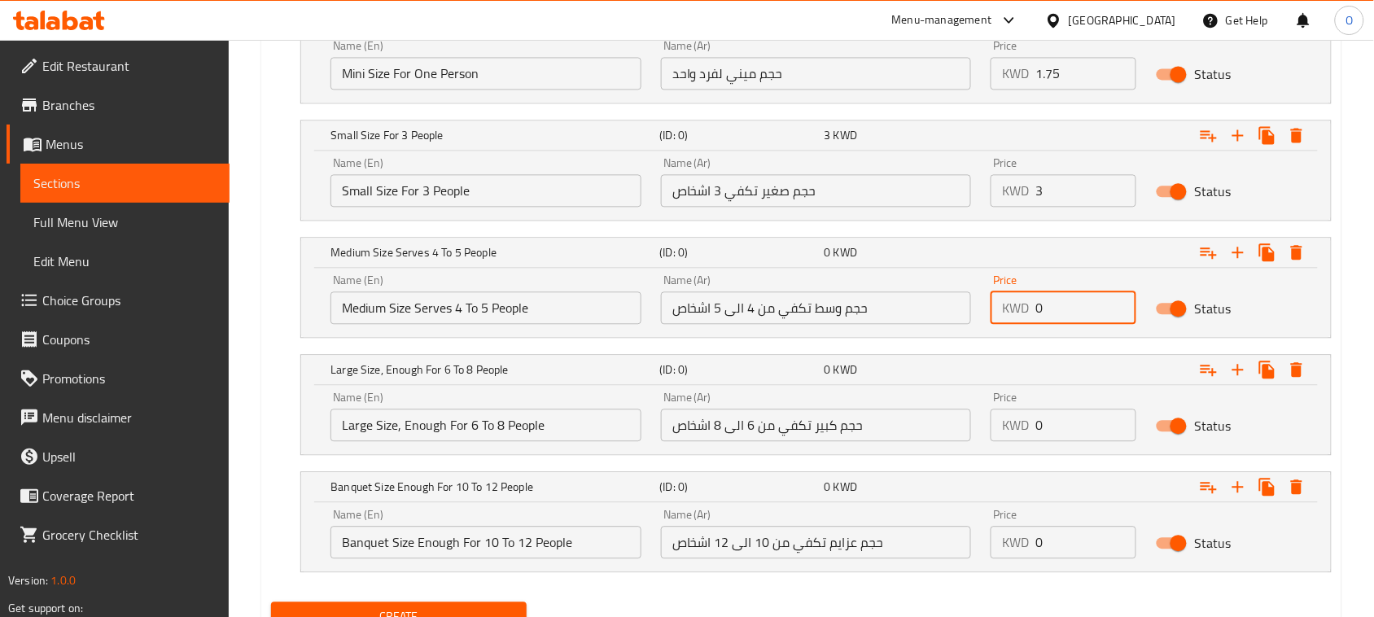
click at [990, 324] on div "Price KWD 0 Price" at bounding box center [1063, 299] width 165 height 69
paste input "6"
type input "6"
drag, startPoint x: 1072, startPoint y: 407, endPoint x: 967, endPoint y: 445, distance: 111.7
click at [967, 445] on div "Name (En) Large Size, Enough For 6 To 8 People Name (En) Name (Ar) حجم كبير تكف…" at bounding box center [816, 416] width 990 height 69
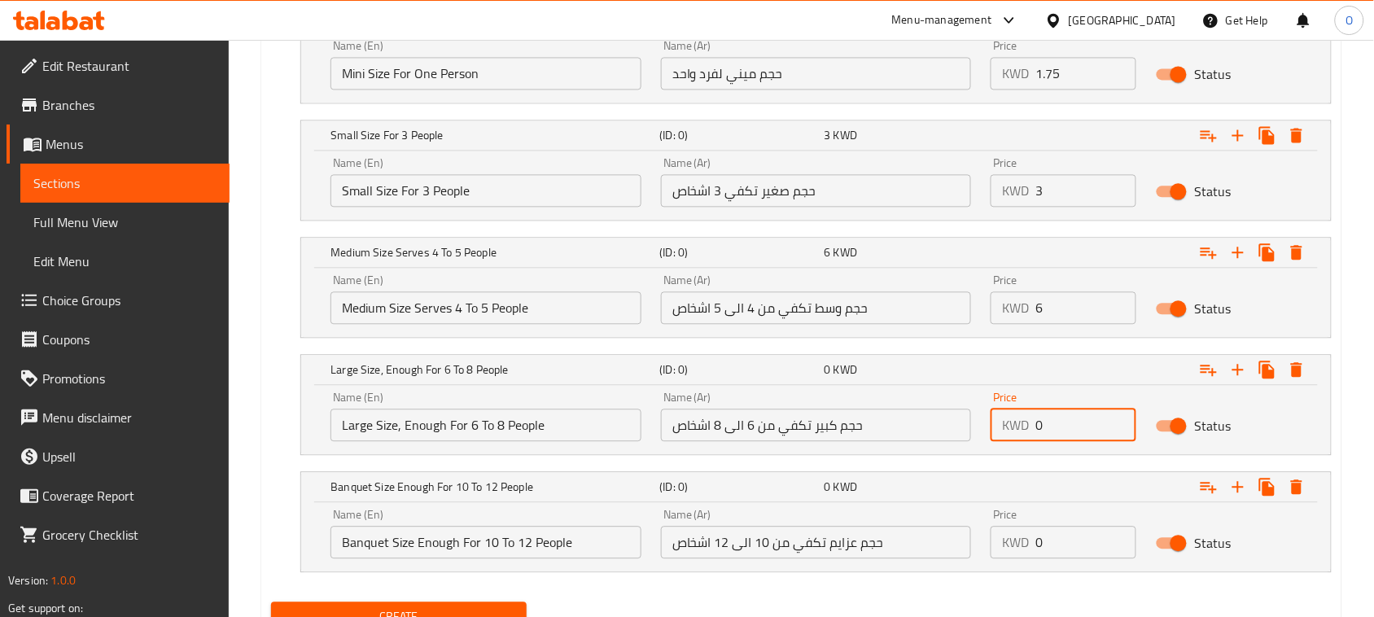
paste input "1"
type input "10"
drag, startPoint x: 1059, startPoint y: 544, endPoint x: 999, endPoint y: 560, distance: 61.6
click at [999, 560] on div "Price KWD 0 Price" at bounding box center [1063, 533] width 165 height 69
paste input "12"
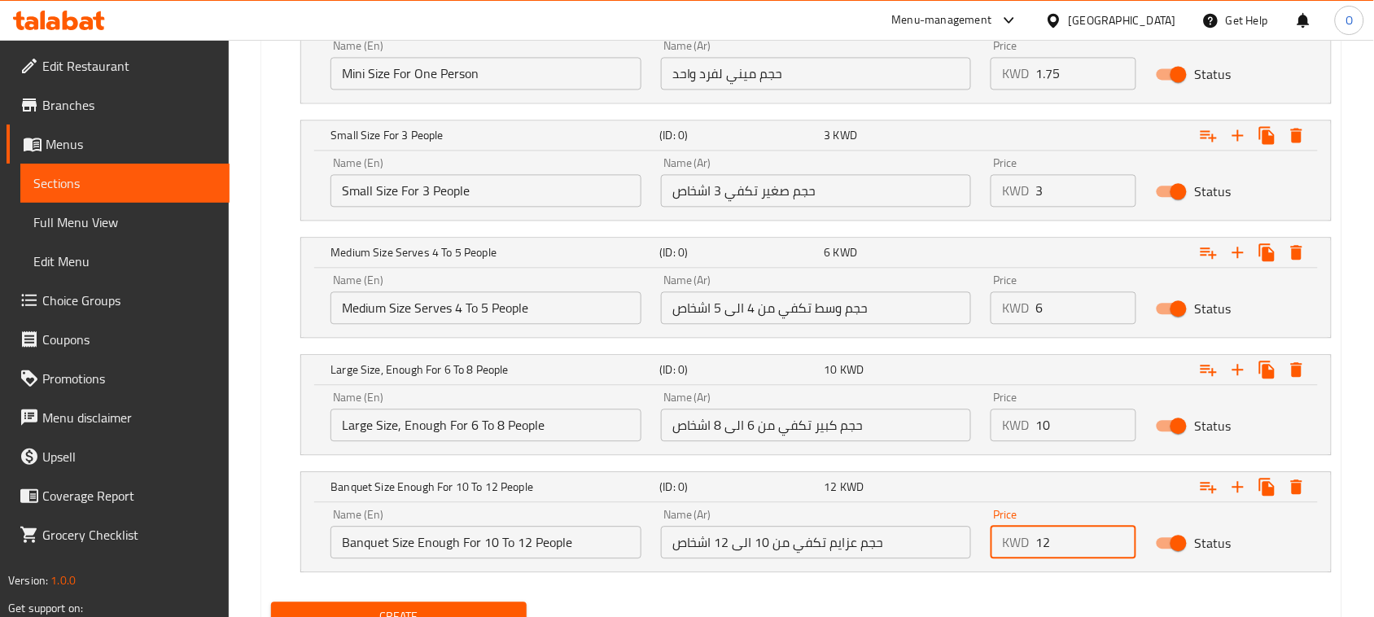
type input "12"
click at [990, 572] on div "Banquet Size Enough For 10 To 12 People (ID: 0) 12 KWD Name (En) Banquet Size E…" at bounding box center [815, 521] width 1031 height 101
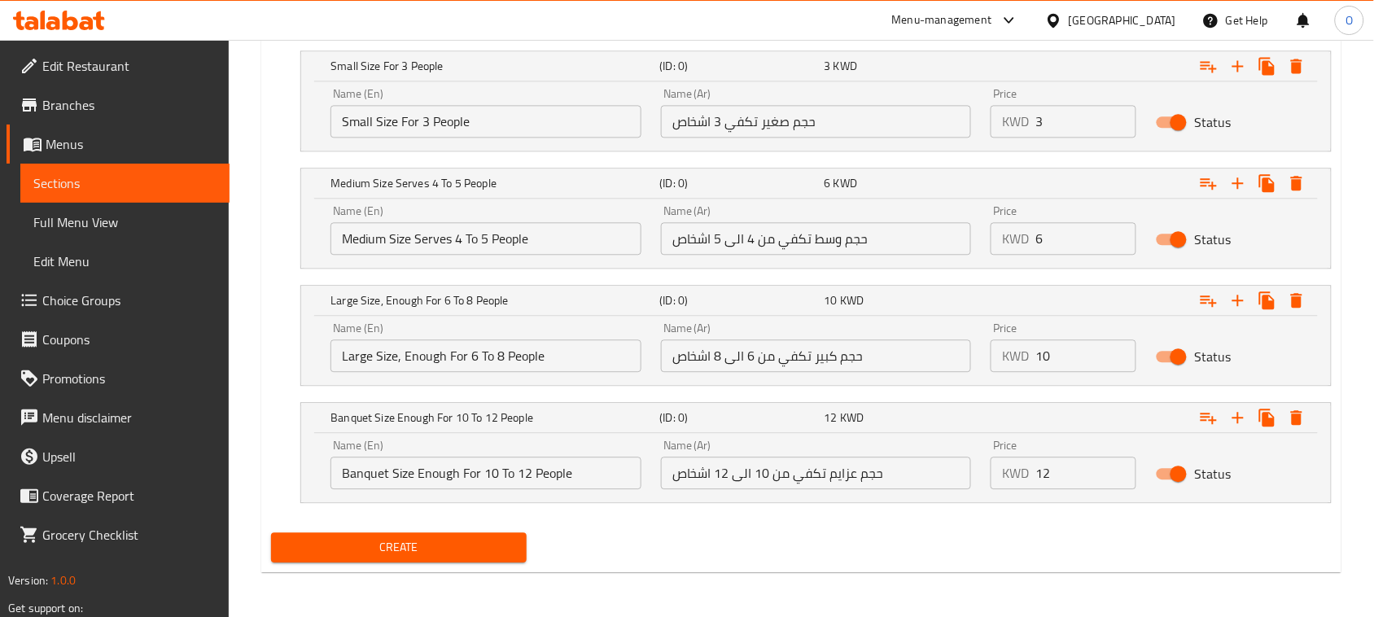
scroll to position [1062, 0]
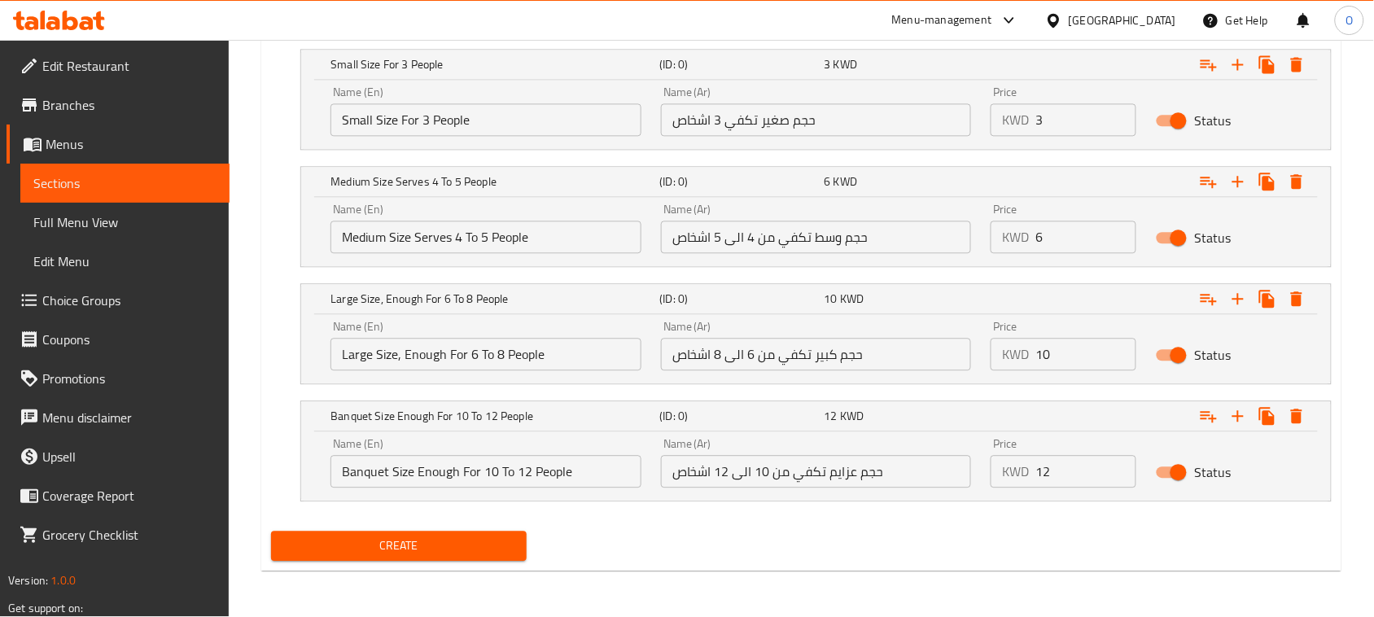
click at [424, 544] on span "Create" at bounding box center [399, 546] width 230 height 20
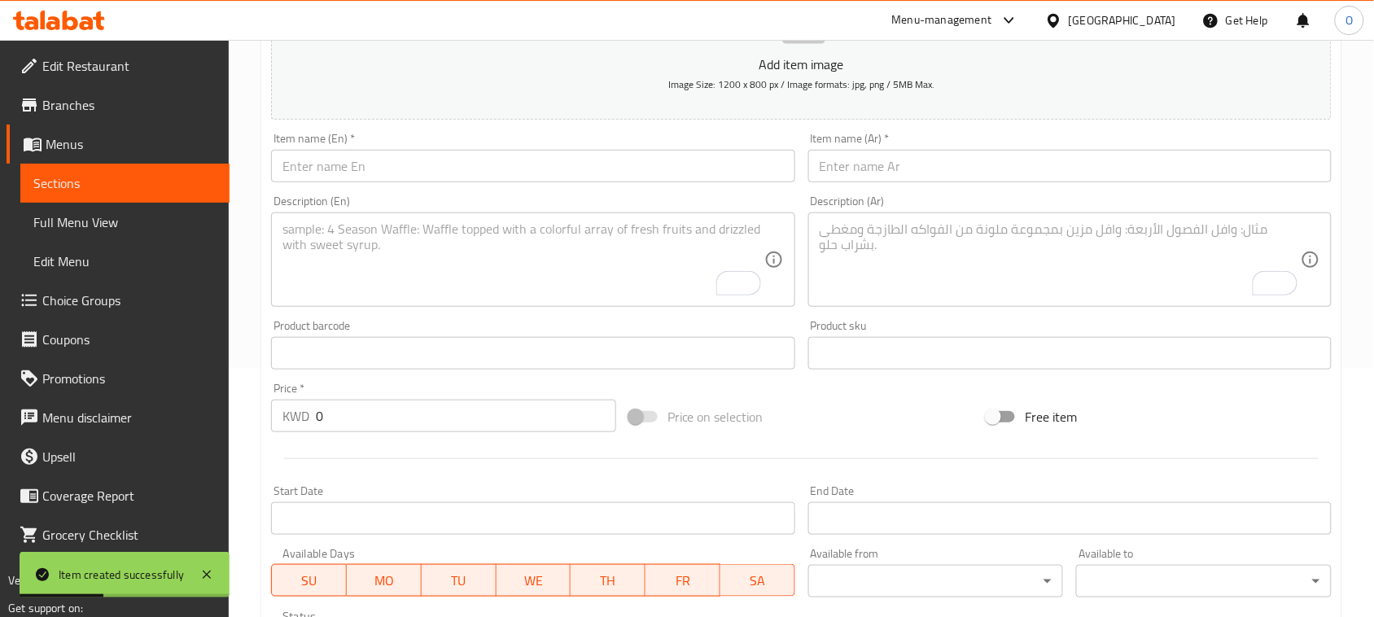
scroll to position [248, 0]
click at [962, 171] on input "text" at bounding box center [1069, 167] width 523 height 33
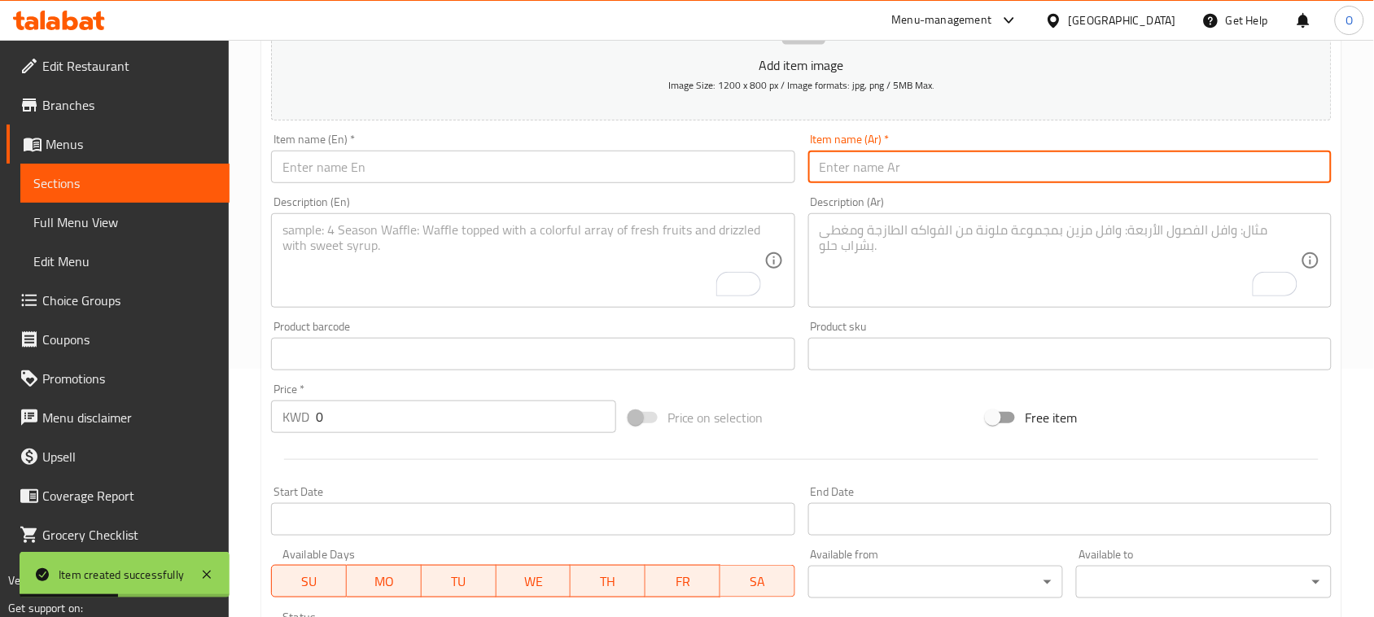
paste input "بين نارين ناعمة"
drag, startPoint x: 903, startPoint y: 168, endPoint x: 999, endPoint y: 185, distance: 96.6
click at [999, 185] on div "Item name (Ar)   * بين نارين ناعمة Item name (Ar) *" at bounding box center [1070, 158] width 536 height 63
type input "بين نارين ناعمة"
click at [344, 168] on input "text" at bounding box center [532, 167] width 523 height 33
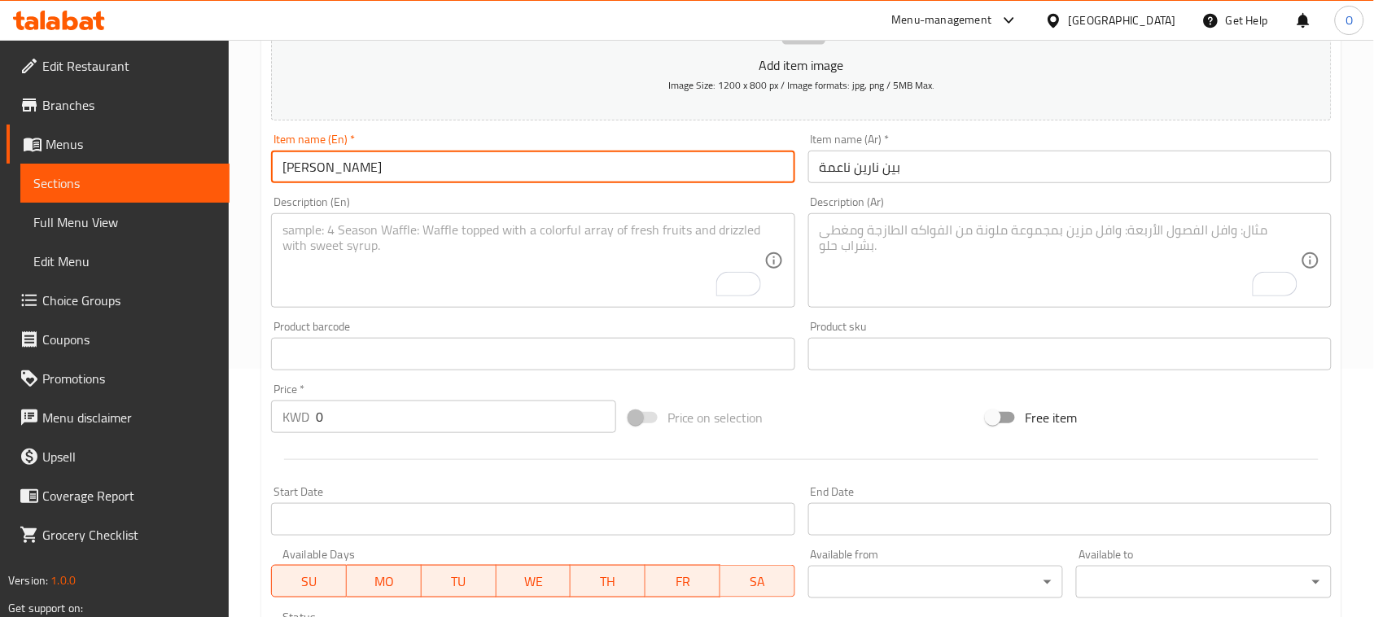
type input "Ben Naren"
click at [955, 281] on textarea "To enrich screen reader interactions, please activate Accessibility in Grammarl…" at bounding box center [1060, 260] width 481 height 77
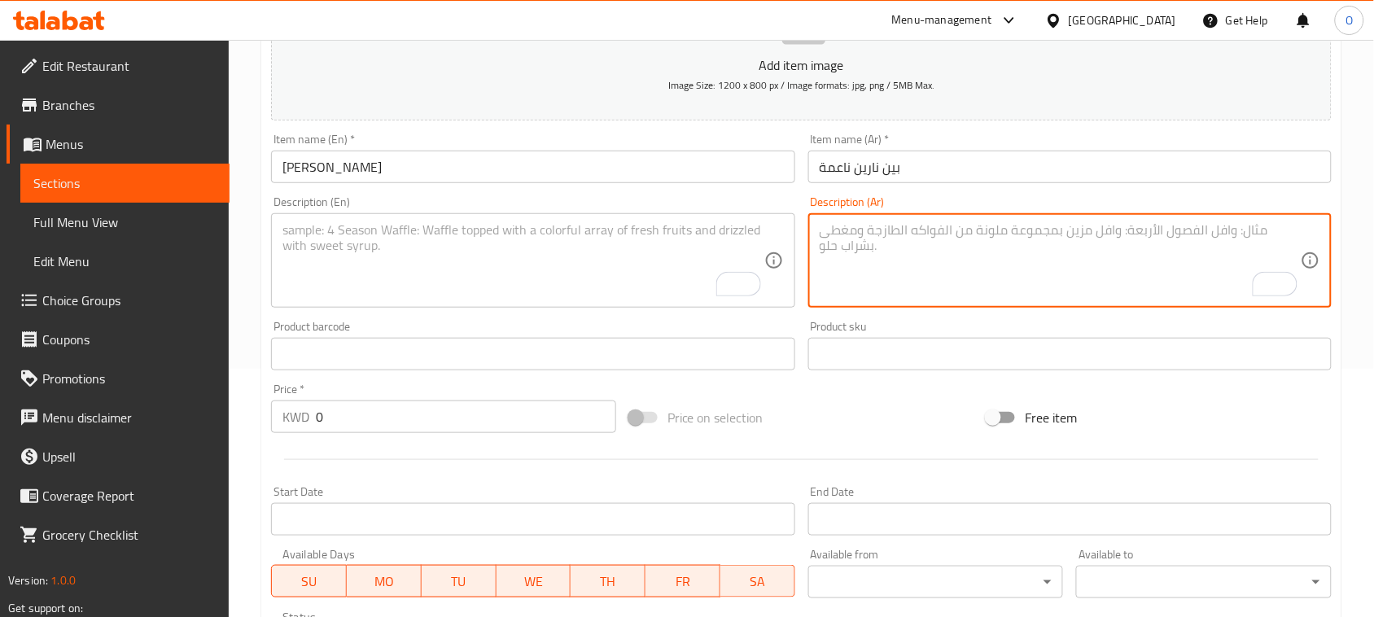
paste textarea "الوصف: 2 طبقة كنافة ناعمة بالجبنة النابلسية او القشطة ."
drag, startPoint x: 1070, startPoint y: 234, endPoint x: 1126, endPoint y: 234, distance: 55.3
click at [1126, 234] on textarea "الوصف: 2 طبقة كنافة ناعمة بالجبنة النابلسية او القشطة ." at bounding box center [1060, 260] width 481 height 77
click at [1083, 242] on textarea "الوصف: 2 طبقة كنافة ناعمة بالجبنة النابلسية او القشطة ." at bounding box center [1060, 260] width 481 height 77
drag, startPoint x: 1079, startPoint y: 232, endPoint x: 1130, endPoint y: 226, distance: 50.8
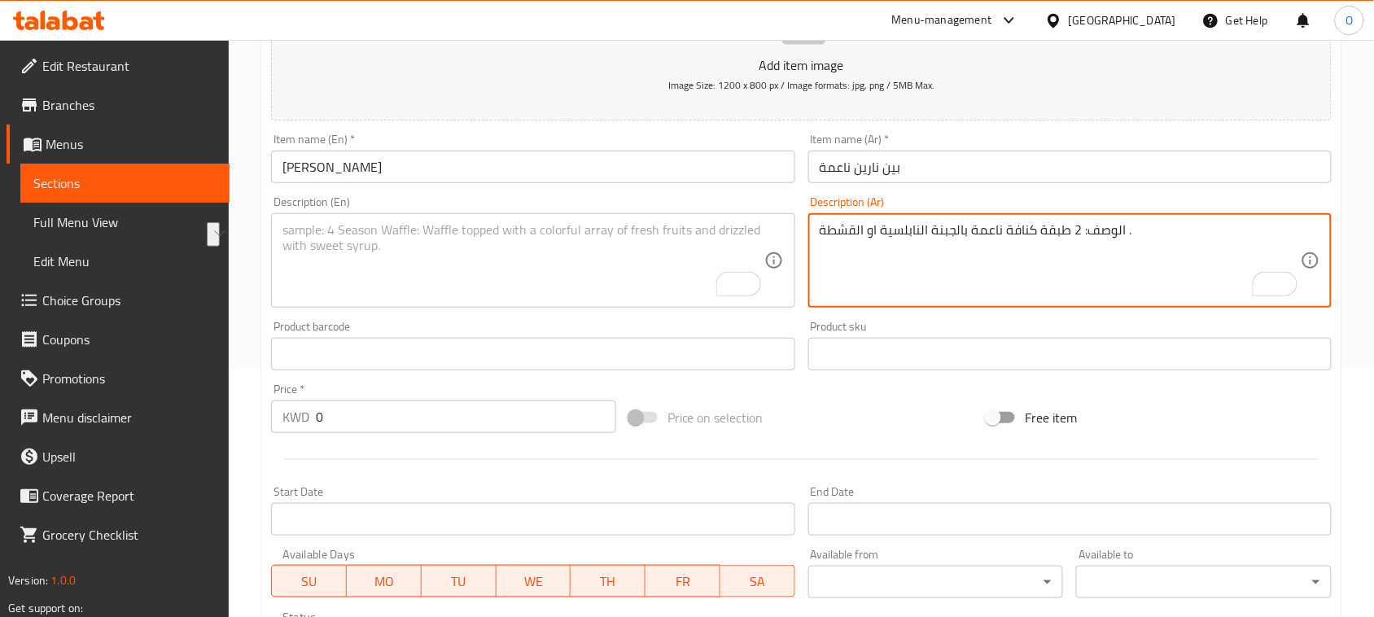
click at [1130, 226] on textarea "الوصف: 2 طبقة كنافة ناعمة بالجبنة النابلسية او القشطة ." at bounding box center [1060, 260] width 481 height 77
click at [1096, 226] on textarea "الوصف: 2 طبقة كنافة ناعمة بالجبنة النابلسية او القشطة ." at bounding box center [1060, 260] width 481 height 77
drag, startPoint x: 822, startPoint y: 233, endPoint x: 810, endPoint y: 234, distance: 12.3
click at [810, 234] on div ": 2 طبقة كنافة ناعمة بالجبنة النابلسية او القشطة . Description (Ar)" at bounding box center [1069, 260] width 523 height 94
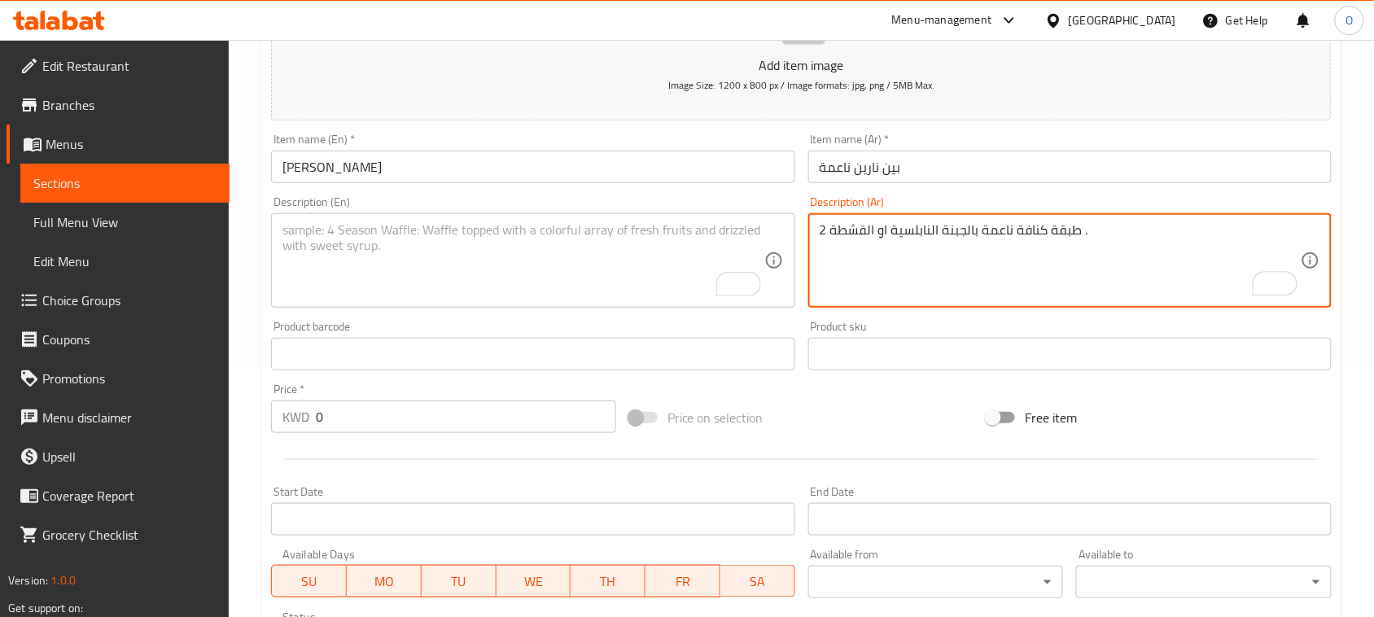
click at [864, 241] on textarea "2 طبقة كنافة ناعمة بالجبنة النابلسية او القشطة ." at bounding box center [1060, 260] width 481 height 77
click at [951, 275] on textarea "2 طبقة كنافة ناعمة بالجبنة النابلسية او القشطة ." at bounding box center [1060, 260] width 481 height 77
drag, startPoint x: 1082, startPoint y: 232, endPoint x: 1170, endPoint y: 248, distance: 89.4
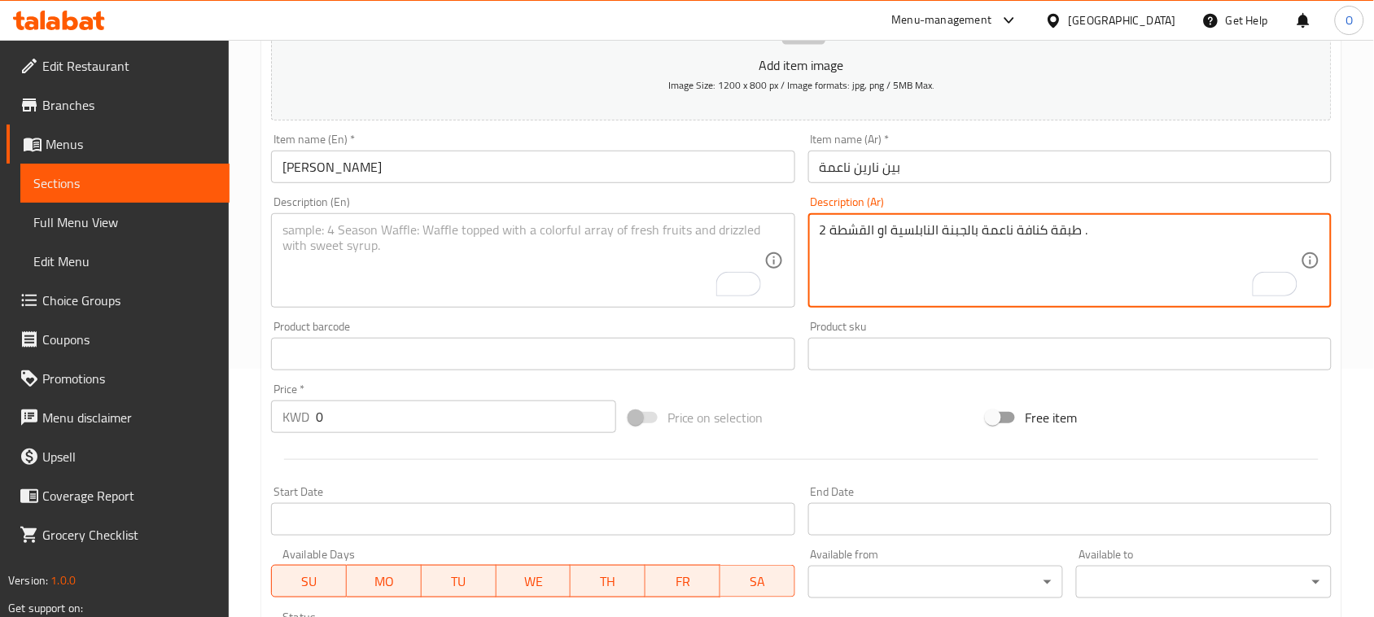
click at [1170, 248] on textarea "2 طبقة كنافة ناعمة بالجبنة النابلسية او القشطة ." at bounding box center [1060, 260] width 481 height 77
click at [1005, 234] on textarea "2 طبقة كنافة ناعمة بالجبنة النابلسية او القشطة" at bounding box center [1060, 260] width 481 height 77
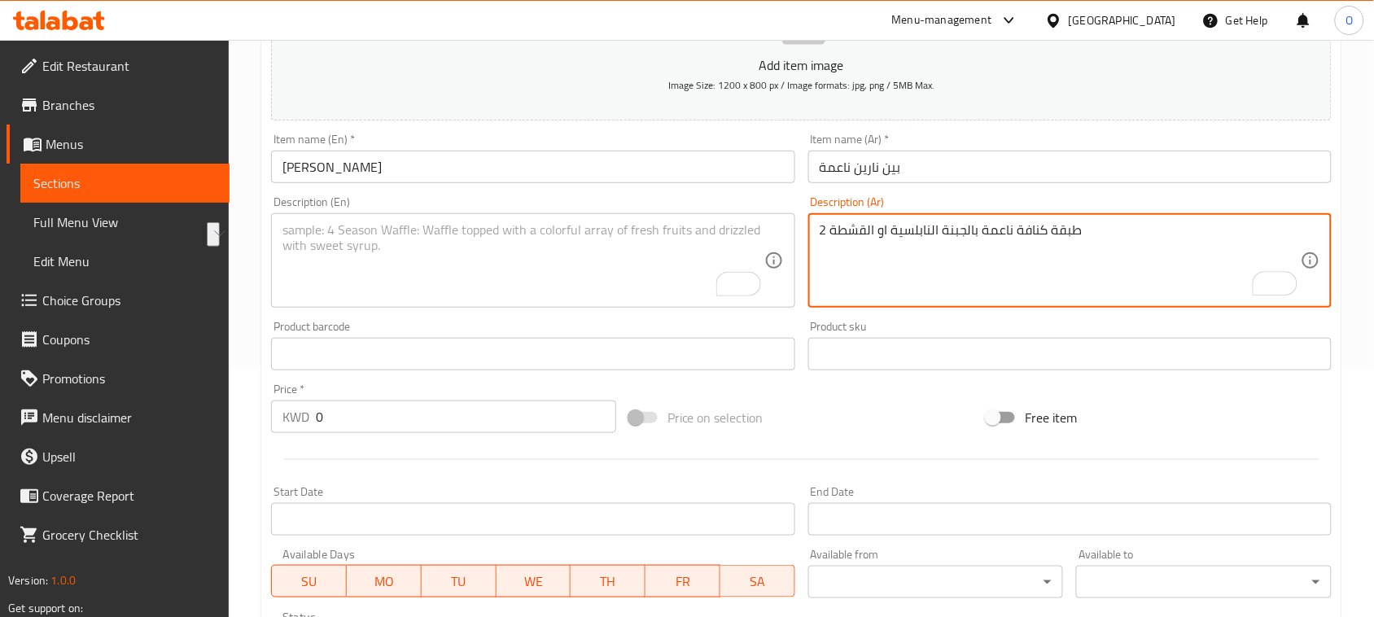
type textarea "2 طبقة كنافة ناعمة بالجبنة النابلسية او القشطة"
click at [448, 277] on textarea "To enrich screen reader interactions, please activate Accessibility in Grammarl…" at bounding box center [522, 260] width 481 height 77
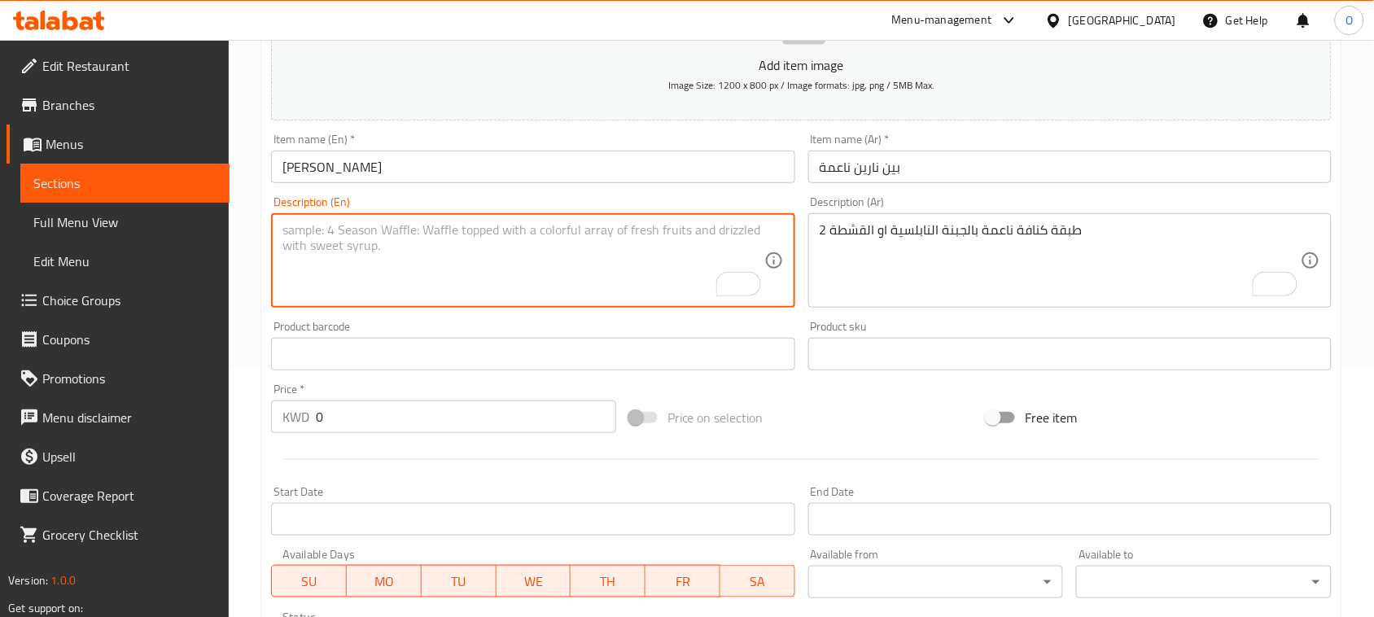
paste textarea "2 layers of soft kunafa with Nabulsi cheese or cream"
click at [545, 230] on textarea "2 layers of soft kunafa with Nabulsi cheese or cream" at bounding box center [522, 260] width 481 height 77
paste textarea "Qeshta"
type textarea "2 layers of soft kunafa with Nabulsi cheese or Qeshta"
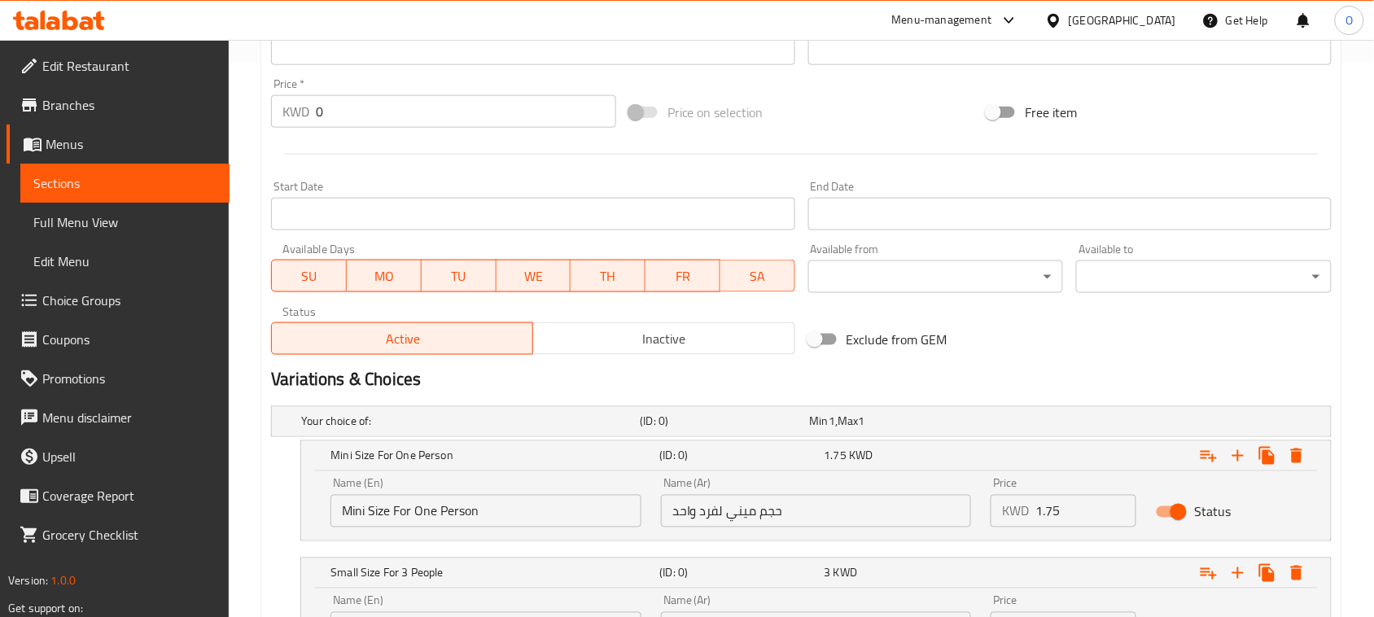
scroll to position [859, 0]
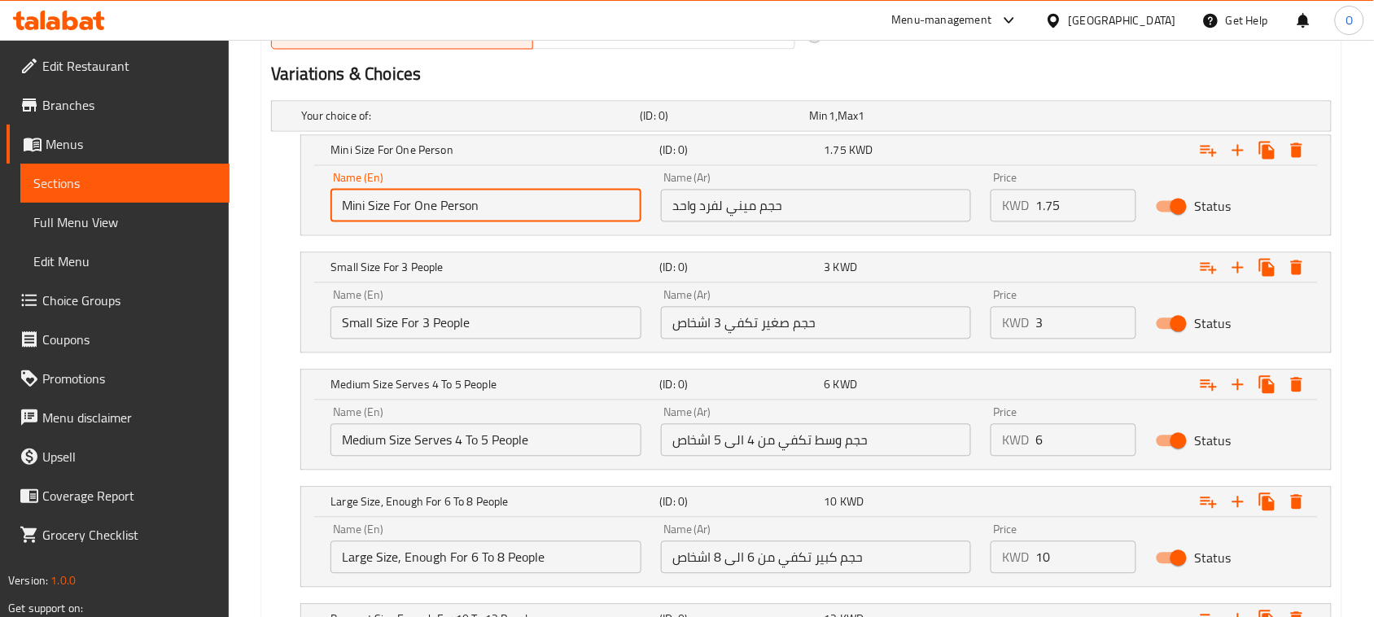
click at [468, 203] on input "Mini Size For One Person" at bounding box center [485, 206] width 311 height 33
paste input "Mini Size For One Person"
type input "Mini Size For One Person"
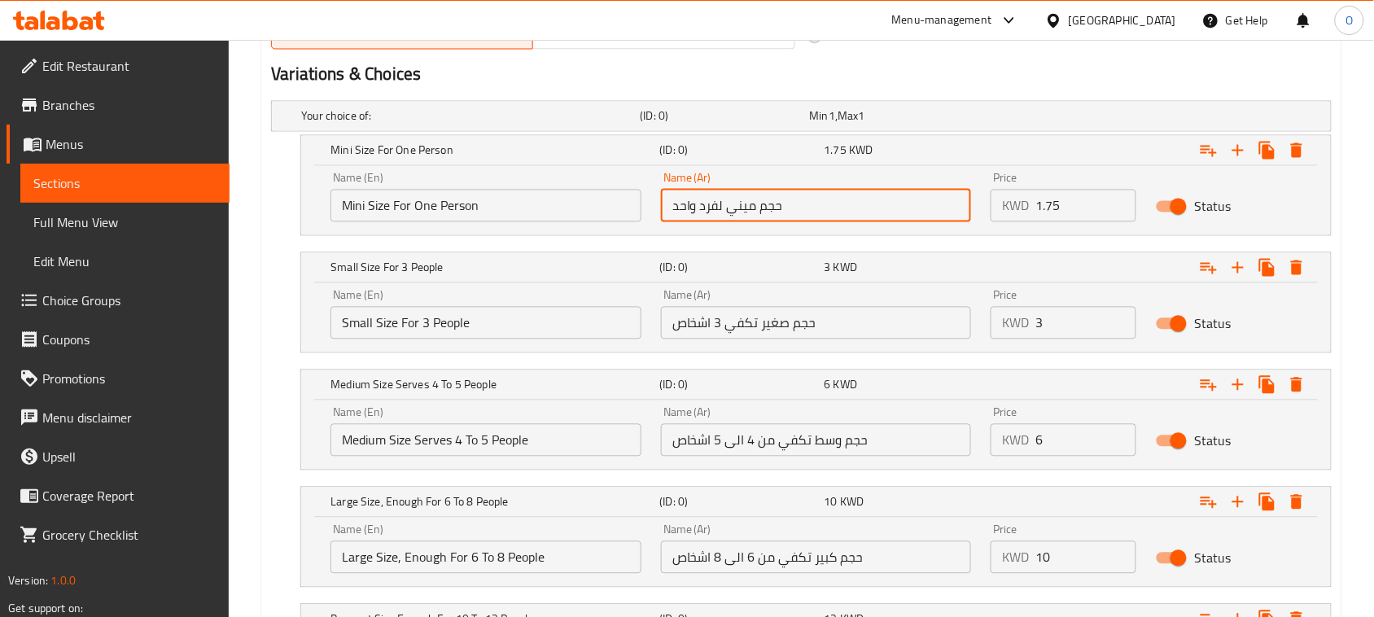
click at [735, 217] on input "حجم ميني لفرد واحد" at bounding box center [816, 206] width 311 height 33
paste input "حجم ميني لفرد واحد"
type input "حجم ميني لفرد واحد"
click at [436, 321] on input "Small Size For 3 People" at bounding box center [485, 323] width 311 height 33
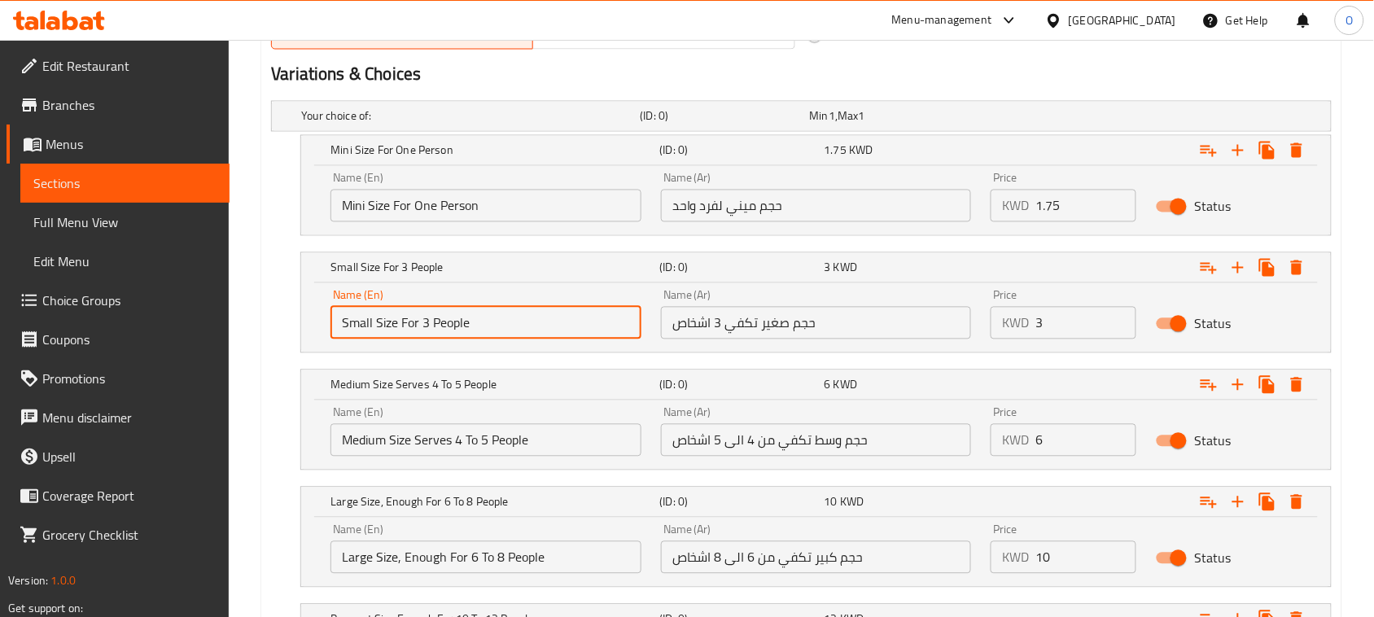
click at [436, 321] on input "Small Size For 3 People" at bounding box center [485, 323] width 311 height 33
paste input "Small Size For 3 Peopl"
type input "Small Size For 3 People"
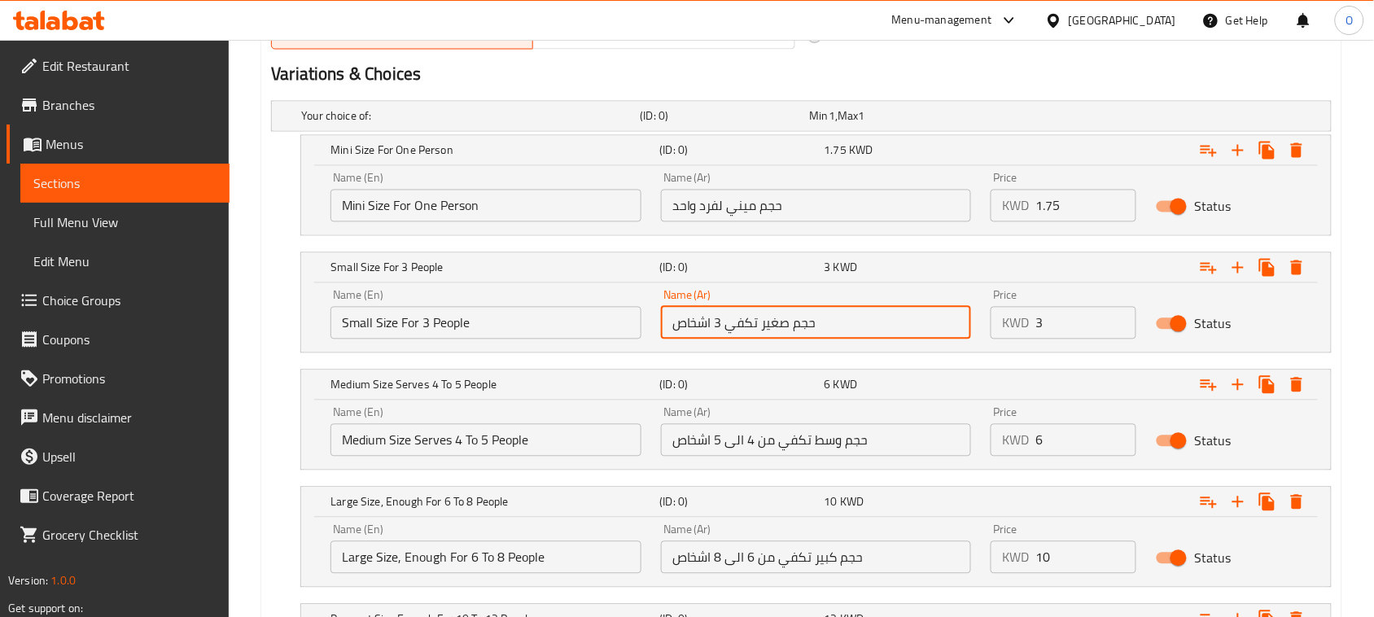
paste input "text"
type input "حجم صغير تكفي 3 اشخاص"
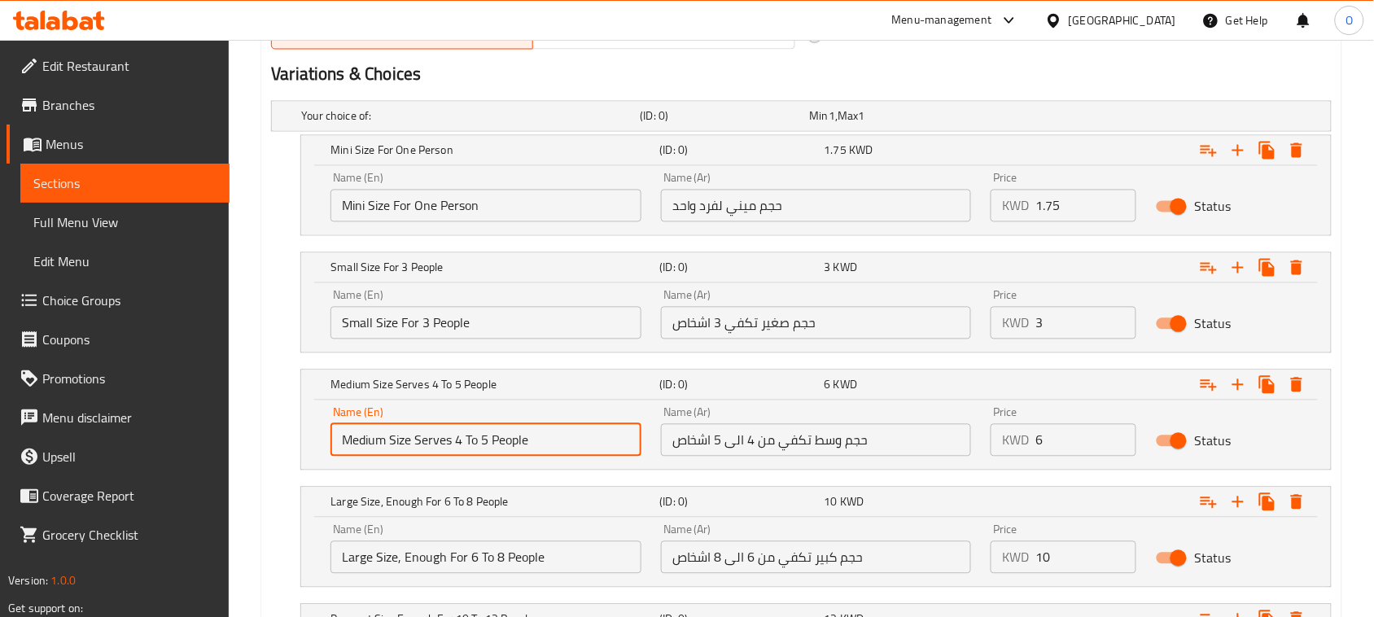
click at [432, 444] on input "Medium Size Serves 4 To 5 People" at bounding box center [485, 440] width 311 height 33
type input "Medium Size Serves 4 To 5 People"
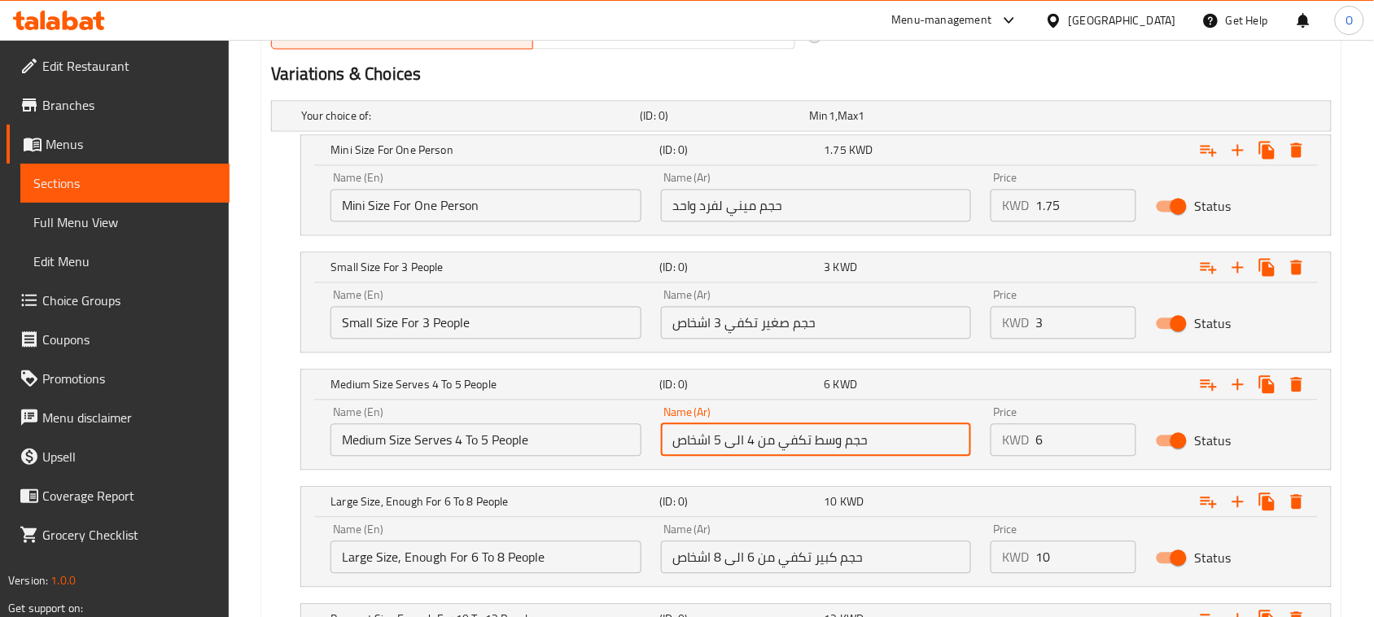
click at [745, 438] on input "حجم وسط تكفي من 4 الى 5 اشخاص" at bounding box center [816, 440] width 311 height 33
paste input "حجم وسط تكفي من 4 الى 5 اشخاص"
type input "حجم وسط تكفي من 4 الى 5 اشخاص"
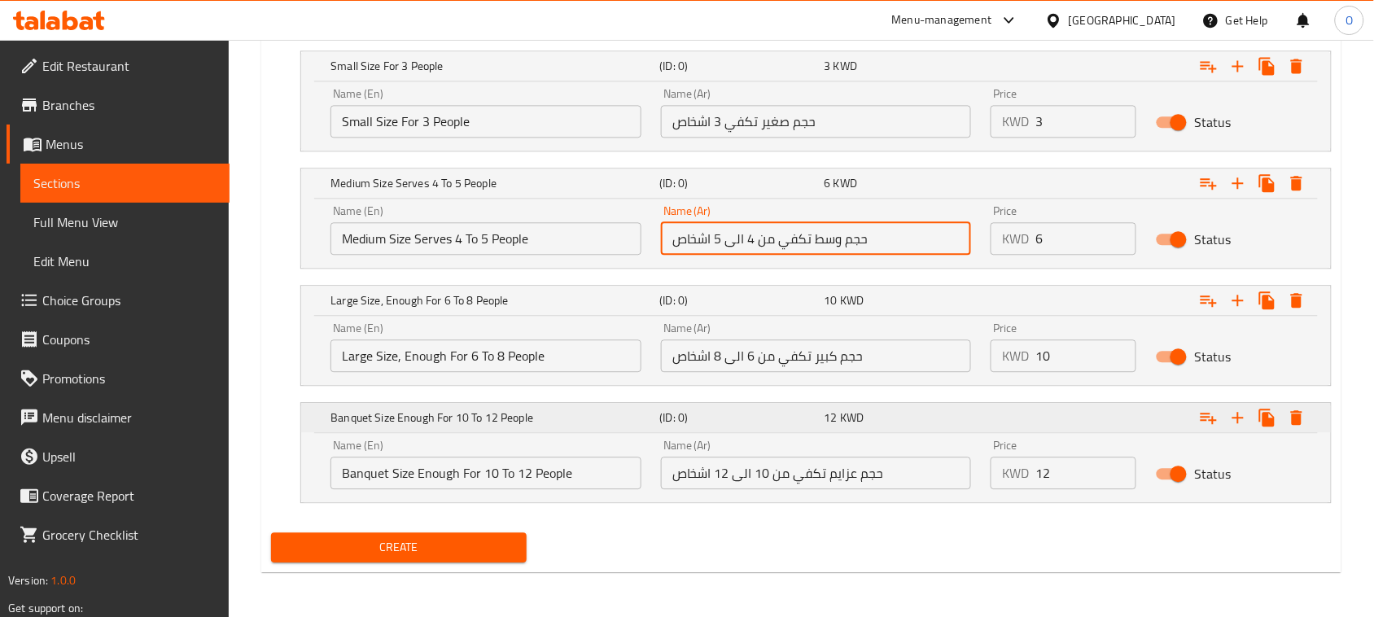
scroll to position [1062, 0]
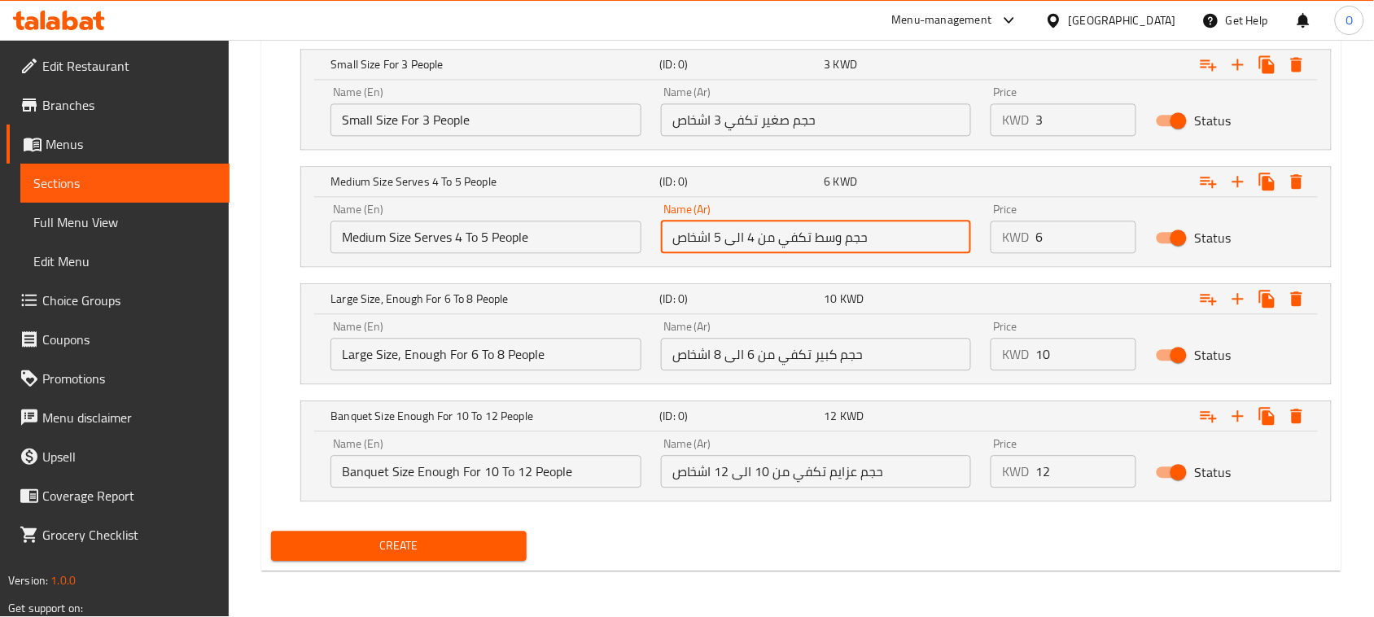
click at [444, 356] on input "Large Size, Enough For 6 To 8 People" at bounding box center [485, 354] width 311 height 33
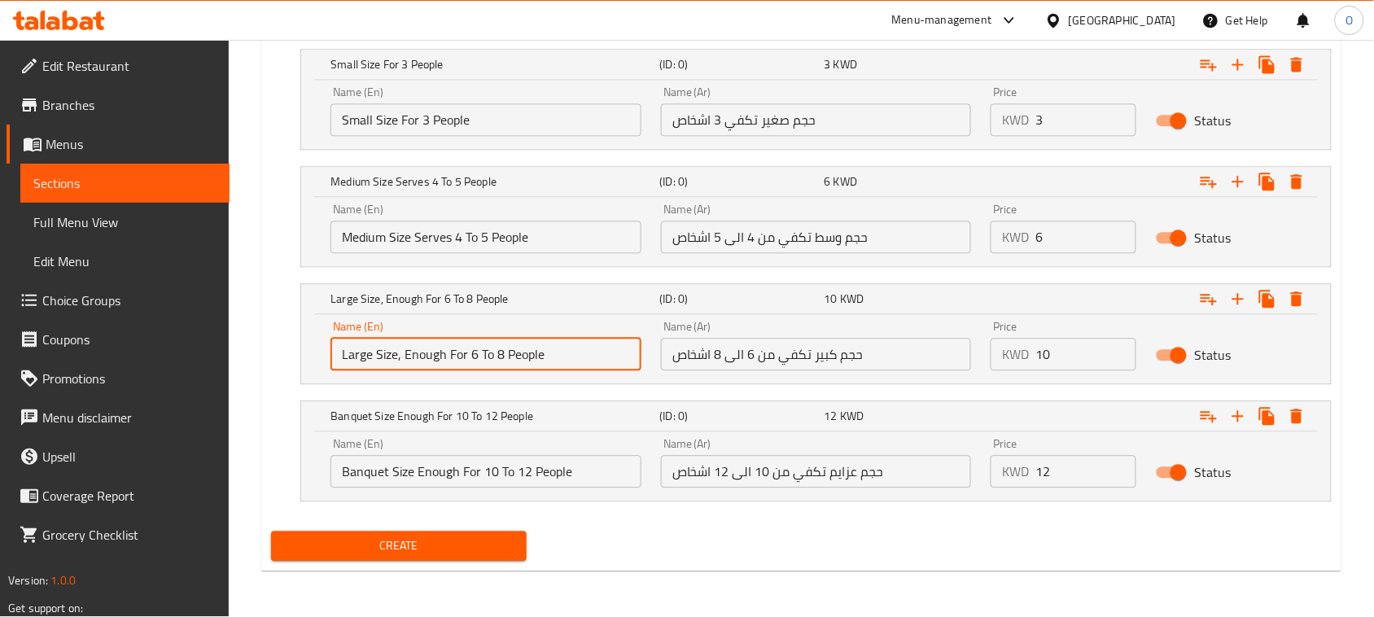
click at [444, 356] on input "Large Size, Enough For 6 To 8 People" at bounding box center [485, 354] width 311 height 33
paste input "Large Size, Enough For 6 To 8 Peopl"
type input "Large Size, Enough For 6 To 8 People"
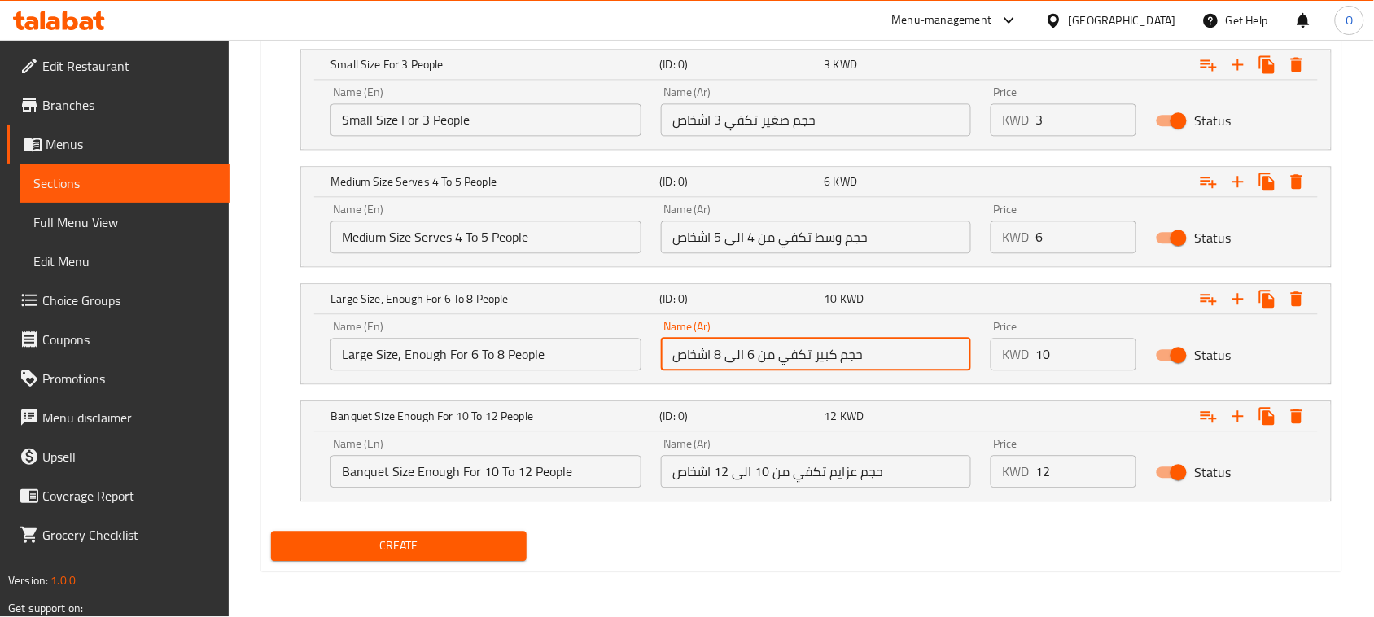
paste input "text"
type input "حجم كبير تكفي من 6 الى 8 اشخاص"
click at [472, 461] on input "Banquet Size Enough For 10 To 12 People" at bounding box center [485, 471] width 311 height 33
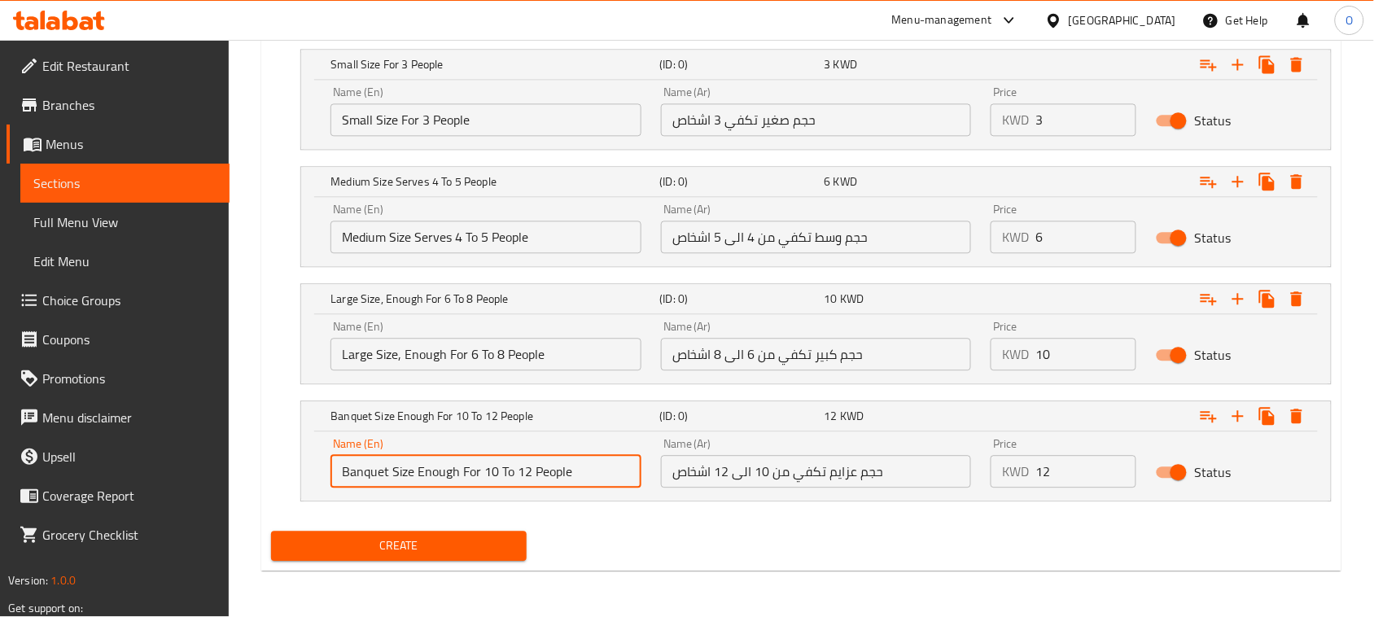
click at [472, 461] on input "Banquet Size Enough For 10 To 12 People" at bounding box center [485, 471] width 311 height 33
paste input "Banquet Size Enough For 10 To 12 Peopl"
type input "Banquet Size Enough For 10 To 12 People"
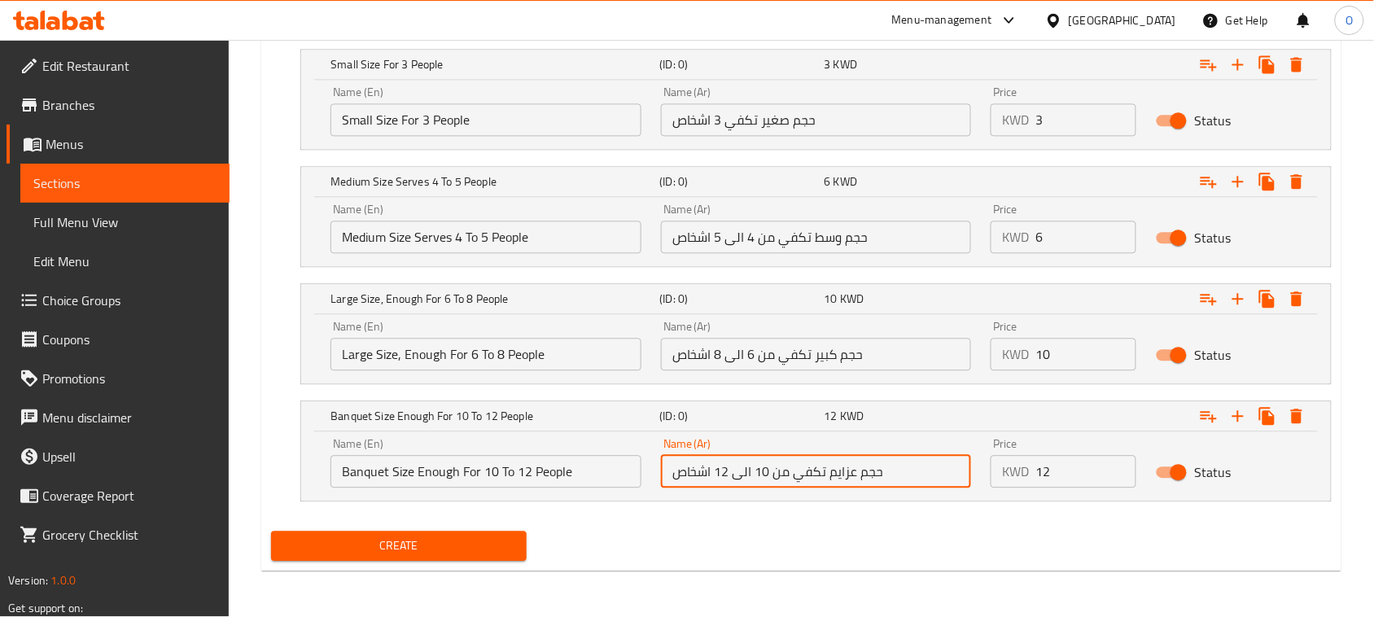
click at [819, 478] on input "حجم عزايم تكفي من 10 الى 12 اشخاص" at bounding box center [816, 471] width 311 height 33
paste input "حجم عزايم تكفي من 10 الى 12 اشخاص"
type input "حجم عزايم تكفي من 10 الى 12 اشخاص"
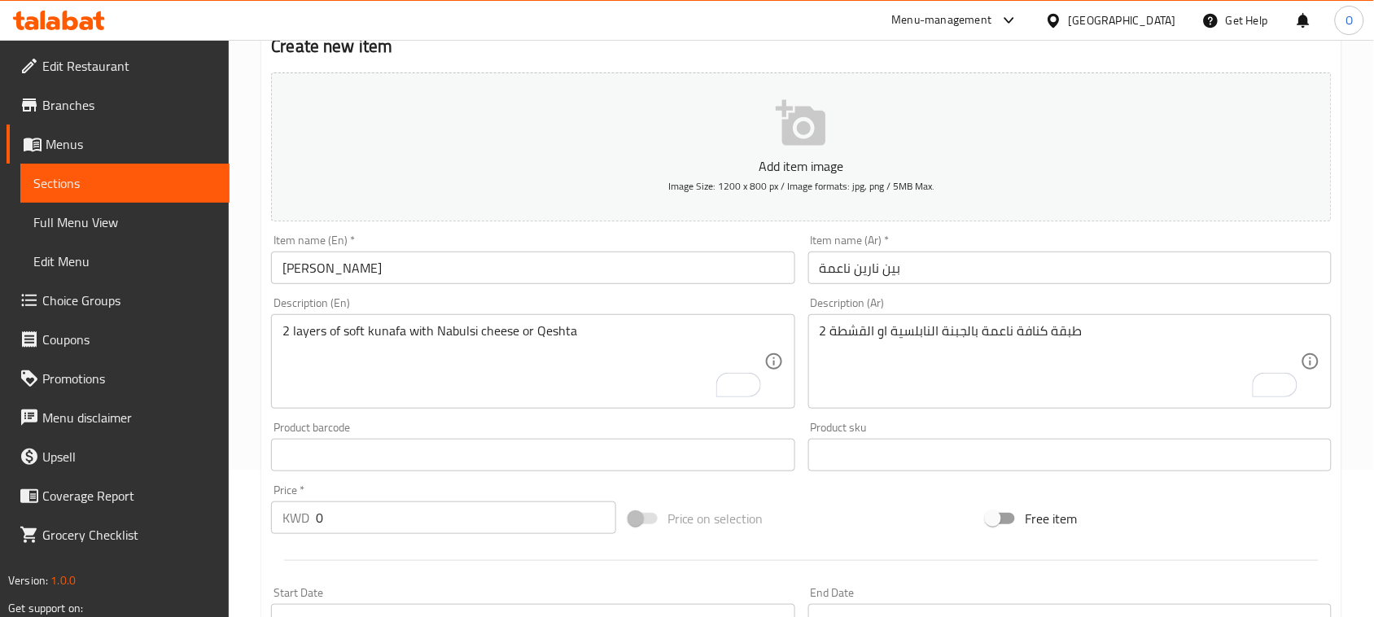
scroll to position [146, 0]
click at [830, 278] on input "بين نارين ناعمة" at bounding box center [1069, 268] width 523 height 33
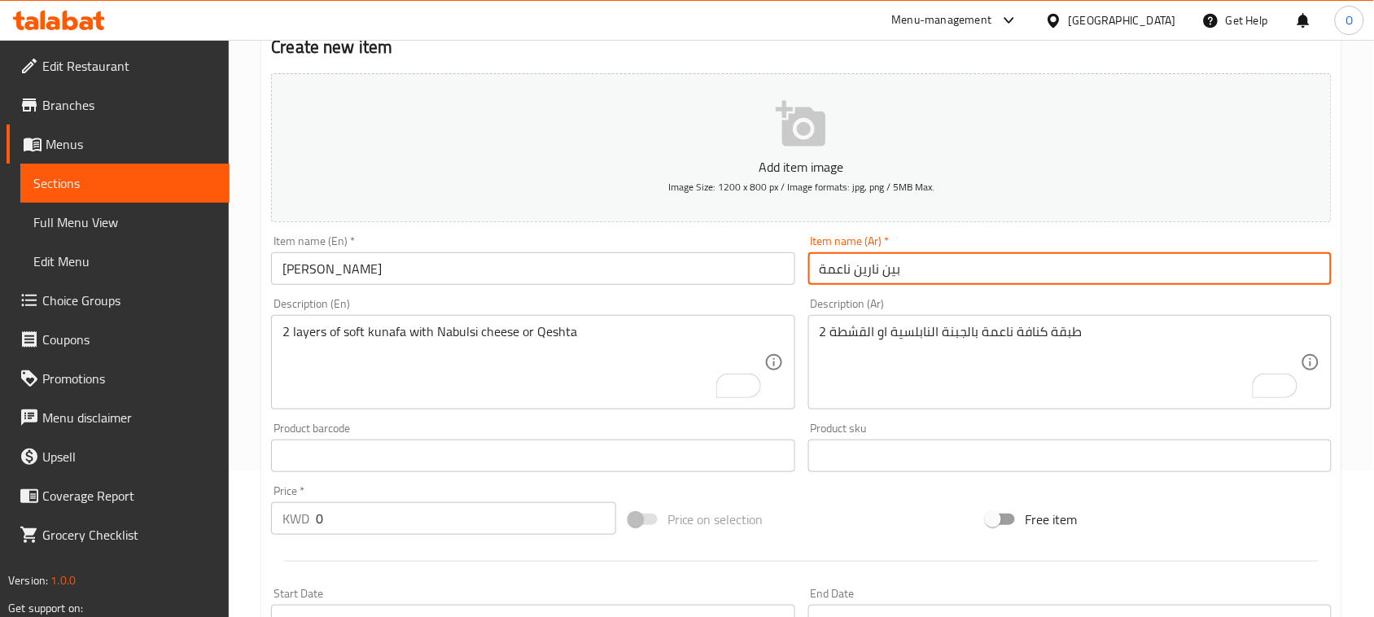
click at [830, 278] on input "بين نارين ناعمة" at bounding box center [1069, 268] width 523 height 33
click at [282, 269] on input "Ben Naren" at bounding box center [532, 268] width 523 height 33
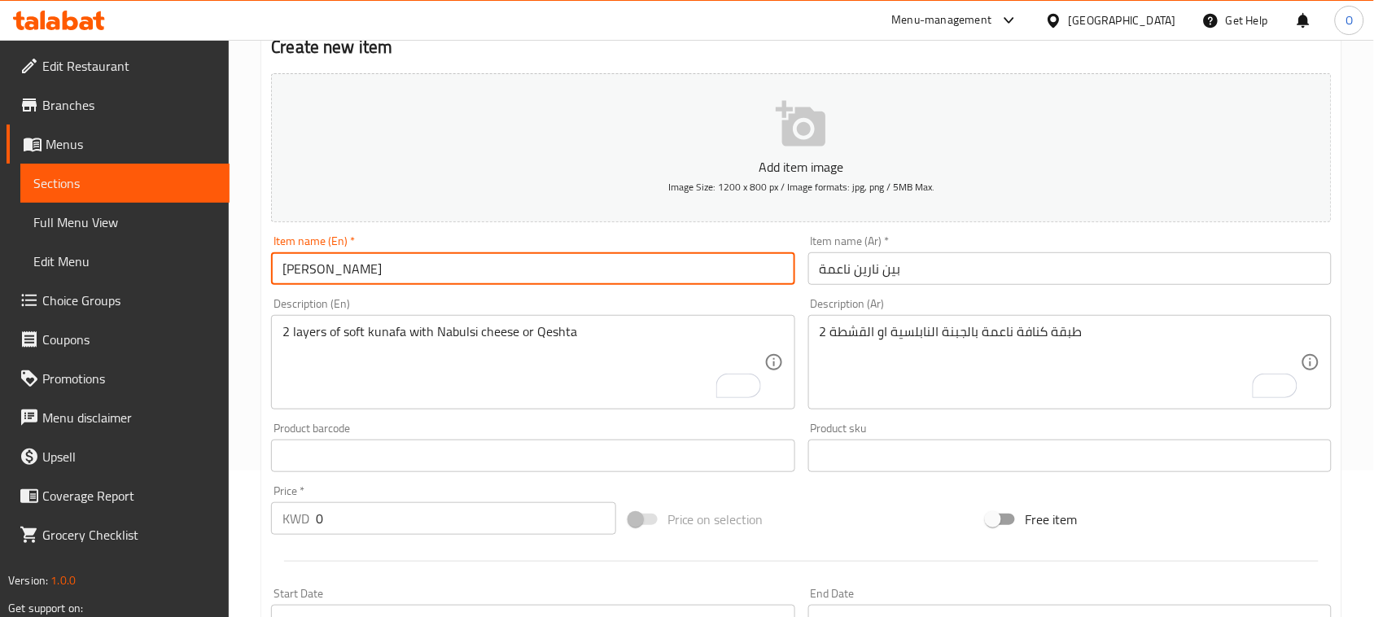
paste input "Soft"
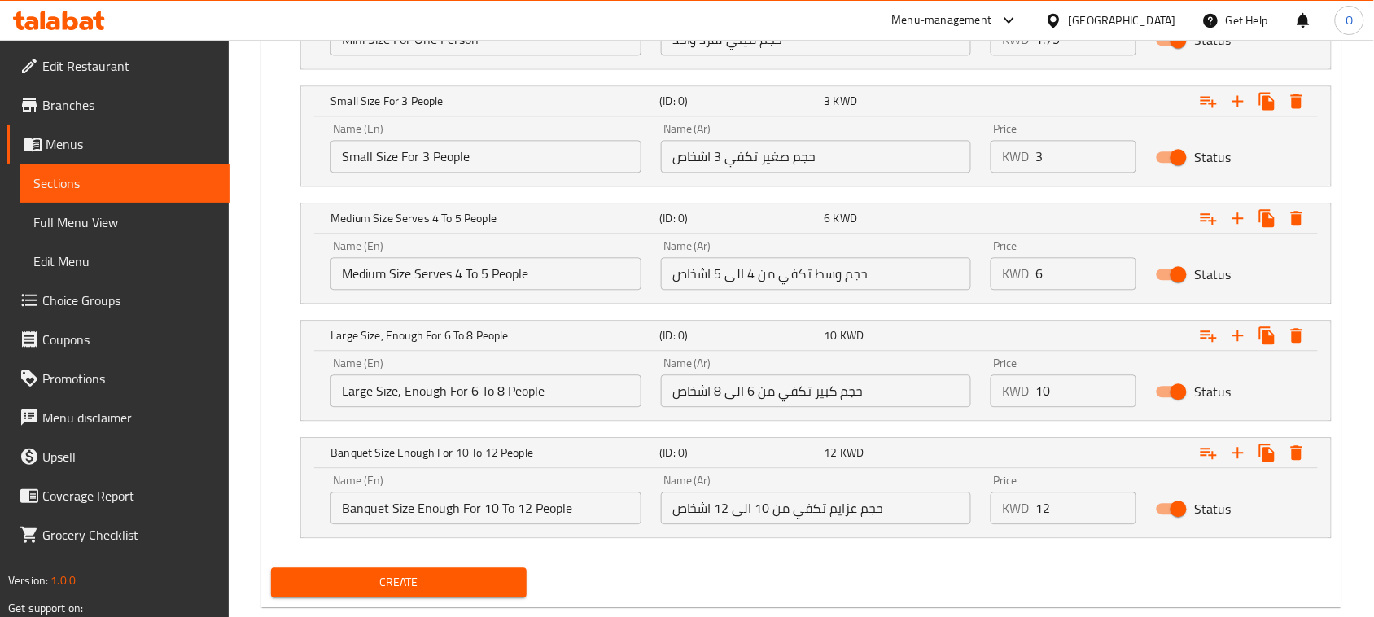
scroll to position [1062, 0]
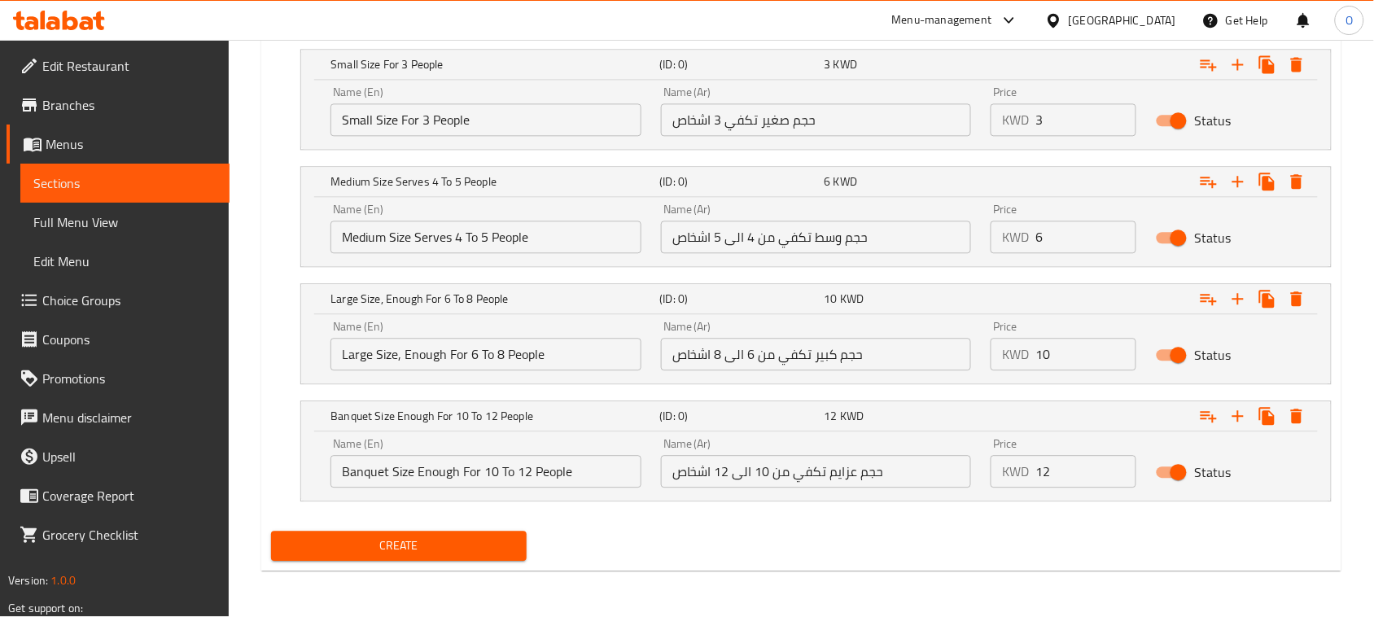
type input "Soft Ben Naren"
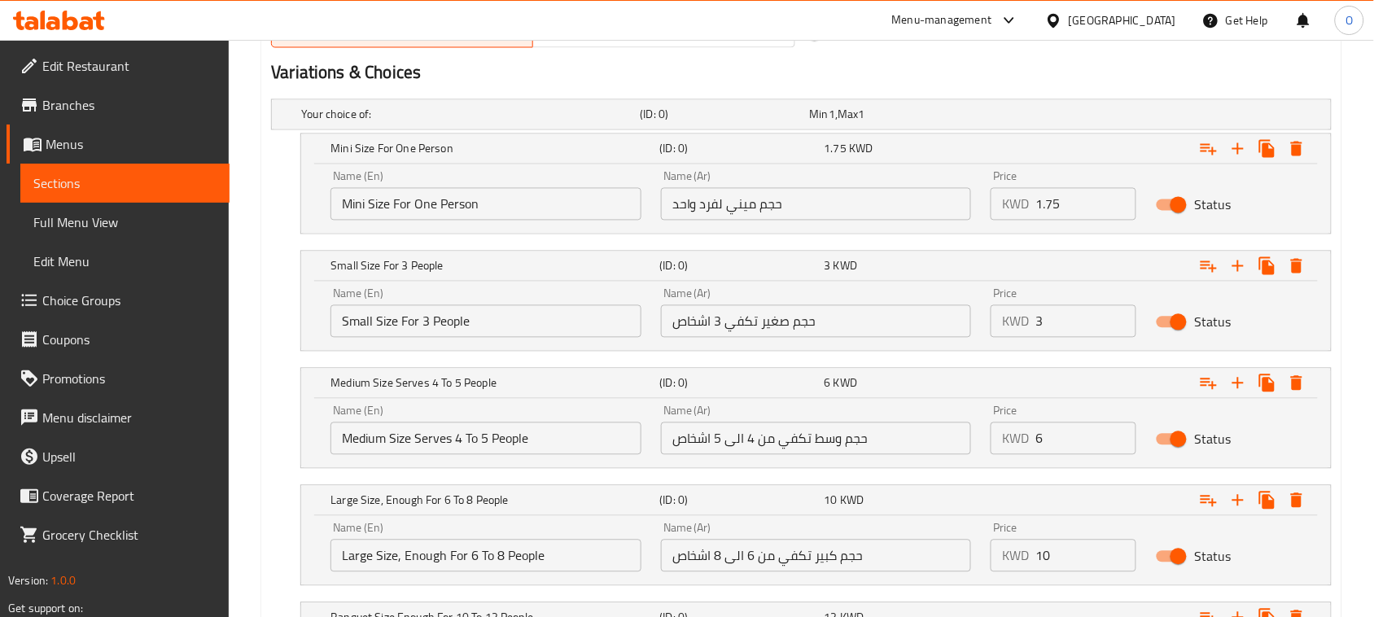
scroll to position [859, 0]
drag, startPoint x: 1046, startPoint y: 209, endPoint x: 1003, endPoint y: 217, distance: 43.1
click at [1003, 217] on div "KWD 1.75 Price" at bounding box center [1063, 206] width 146 height 33
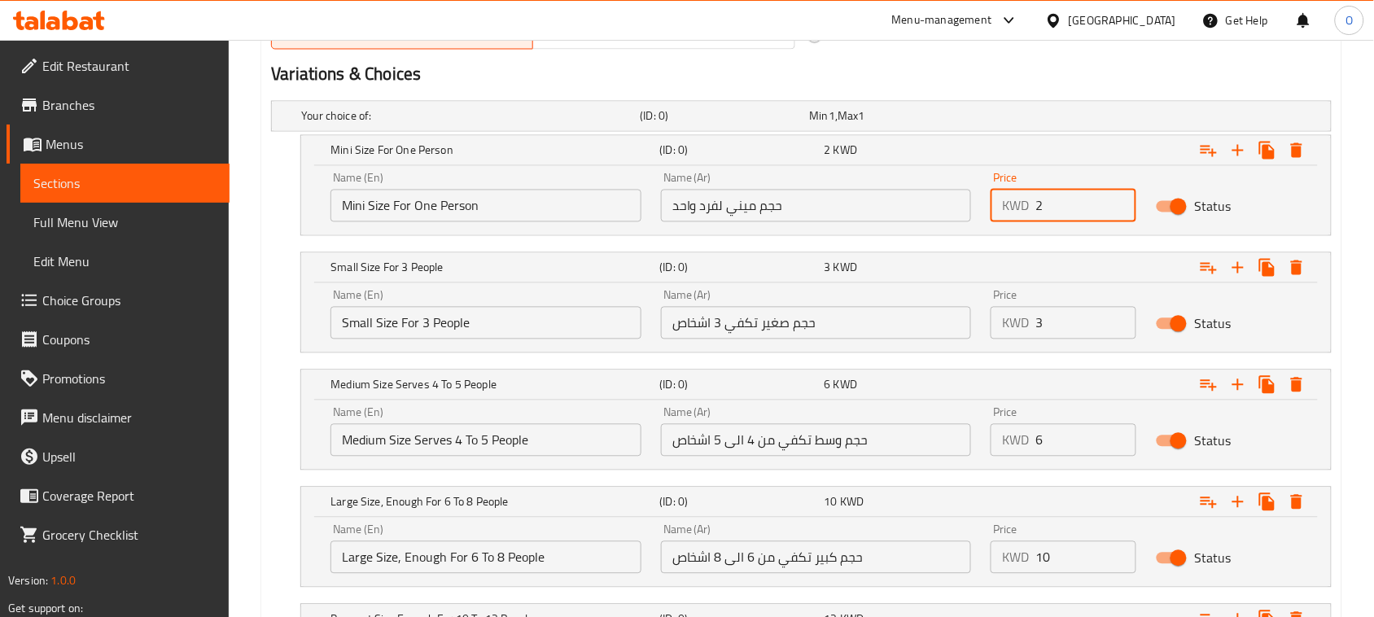
type input "2"
drag, startPoint x: 1043, startPoint y: 331, endPoint x: 1022, endPoint y: 336, distance: 21.7
click at [1022, 336] on div "KWD 3 Price" at bounding box center [1063, 323] width 146 height 33
type input "4"
drag, startPoint x: 1030, startPoint y: 450, endPoint x: 1017, endPoint y: 450, distance: 12.2
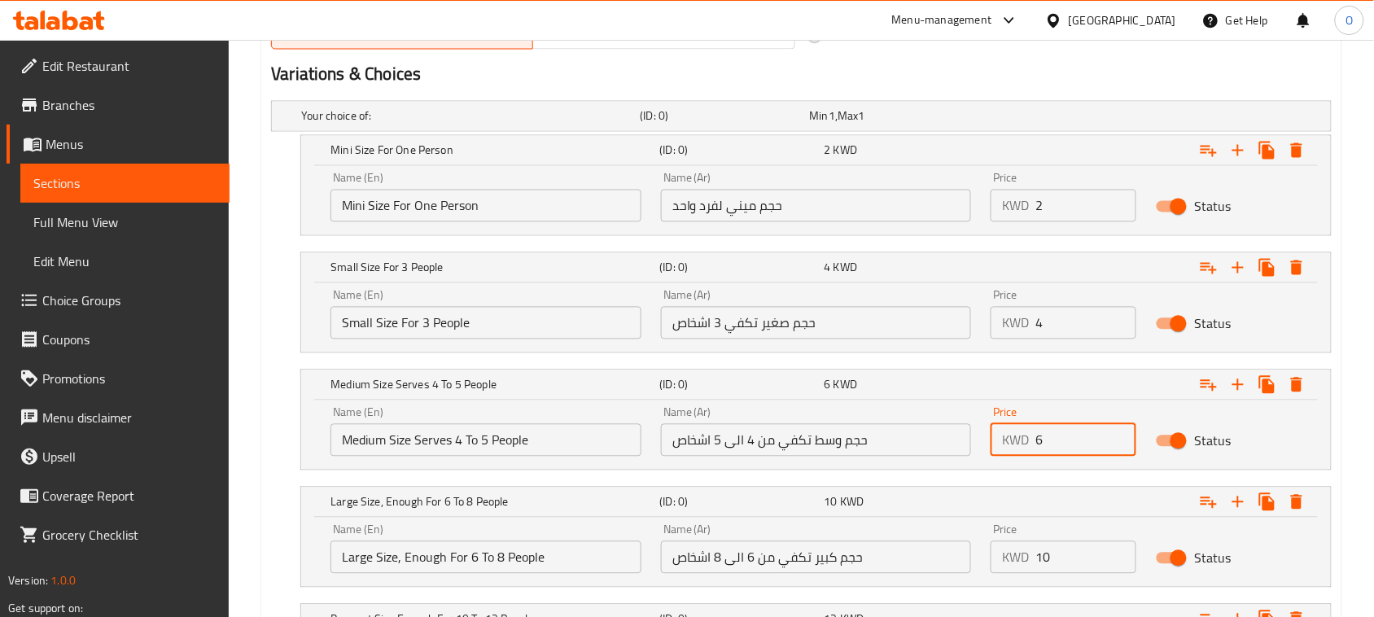
click at [1017, 450] on div "KWD 6 Price" at bounding box center [1063, 440] width 146 height 33
type input "6"
drag, startPoint x: 1047, startPoint y: 557, endPoint x: 1011, endPoint y: 562, distance: 36.8
click at [1012, 562] on div "KWD 10 Price" at bounding box center [1063, 557] width 146 height 33
type input "9"
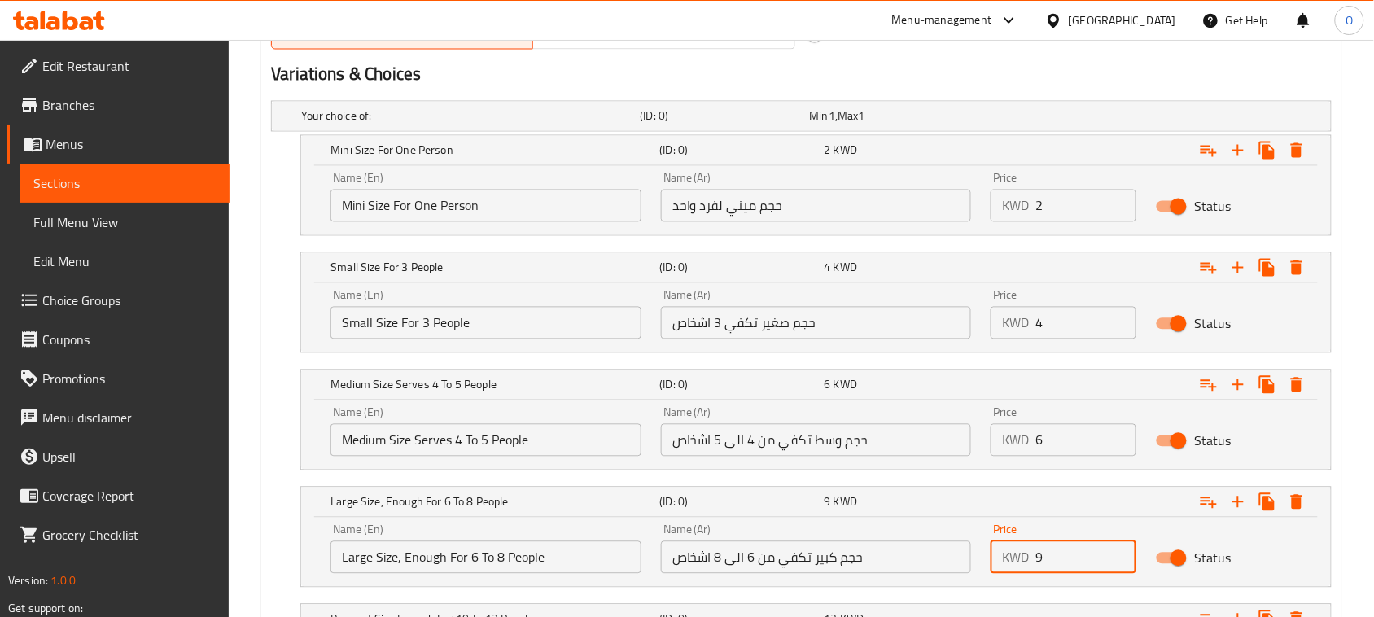
click at [1333, 465] on div "Your choice of: (ID: 0) Min 1 , Max 1 Name (En) Your choice of: Name (En) Name …" at bounding box center [801, 410] width 1073 height 633
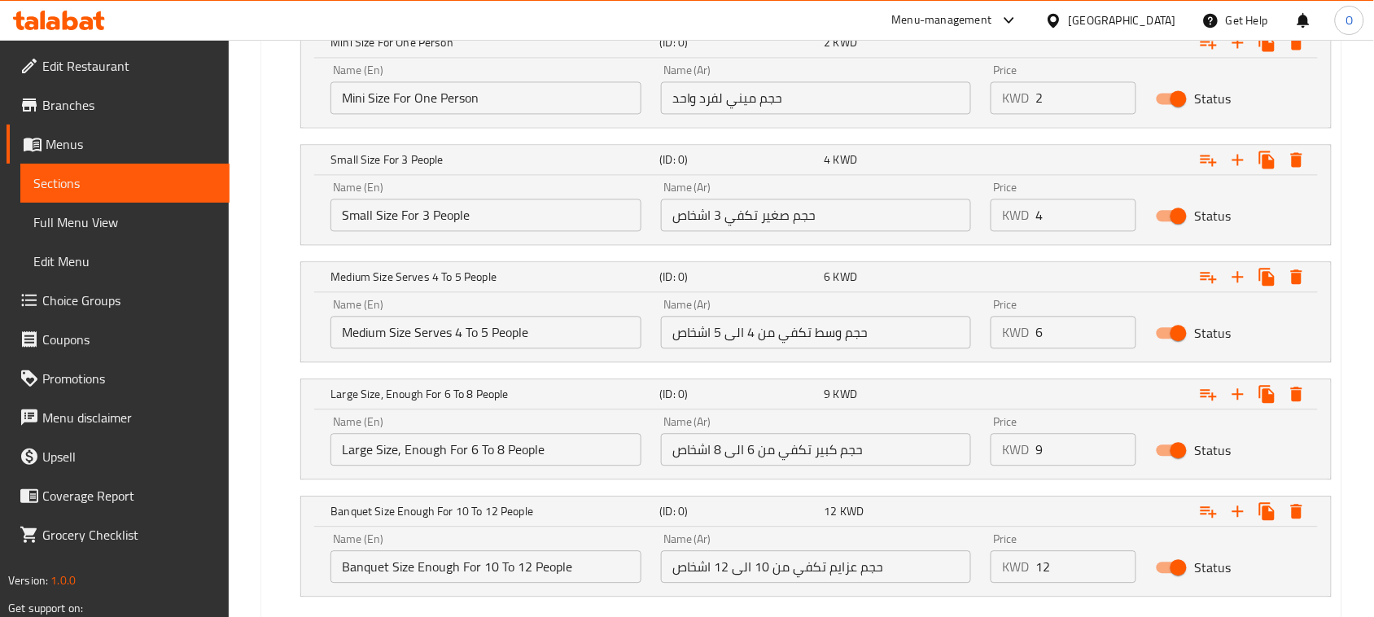
scroll to position [1062, 0]
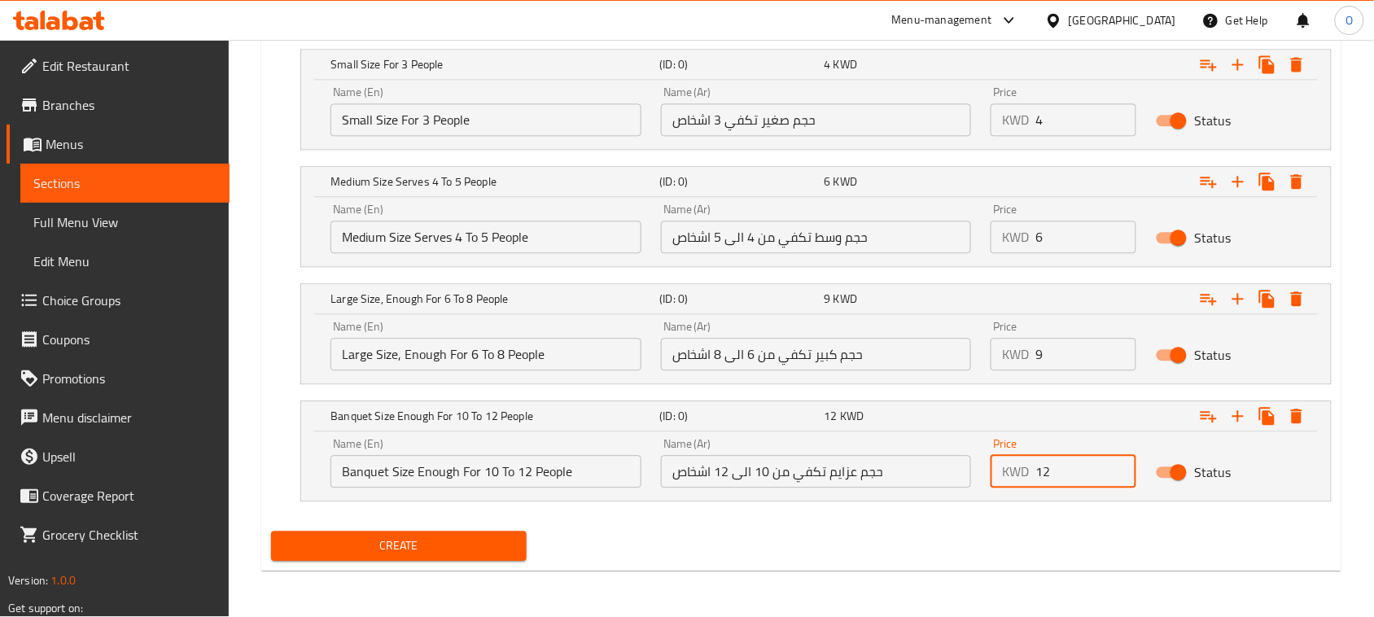
drag, startPoint x: 1060, startPoint y: 473, endPoint x: 1021, endPoint y: 476, distance: 39.2
click at [1021, 476] on div "KWD 12 Price" at bounding box center [1063, 471] width 146 height 33
type input "13"
click at [719, 546] on div "Create" at bounding box center [801, 545] width 1073 height 43
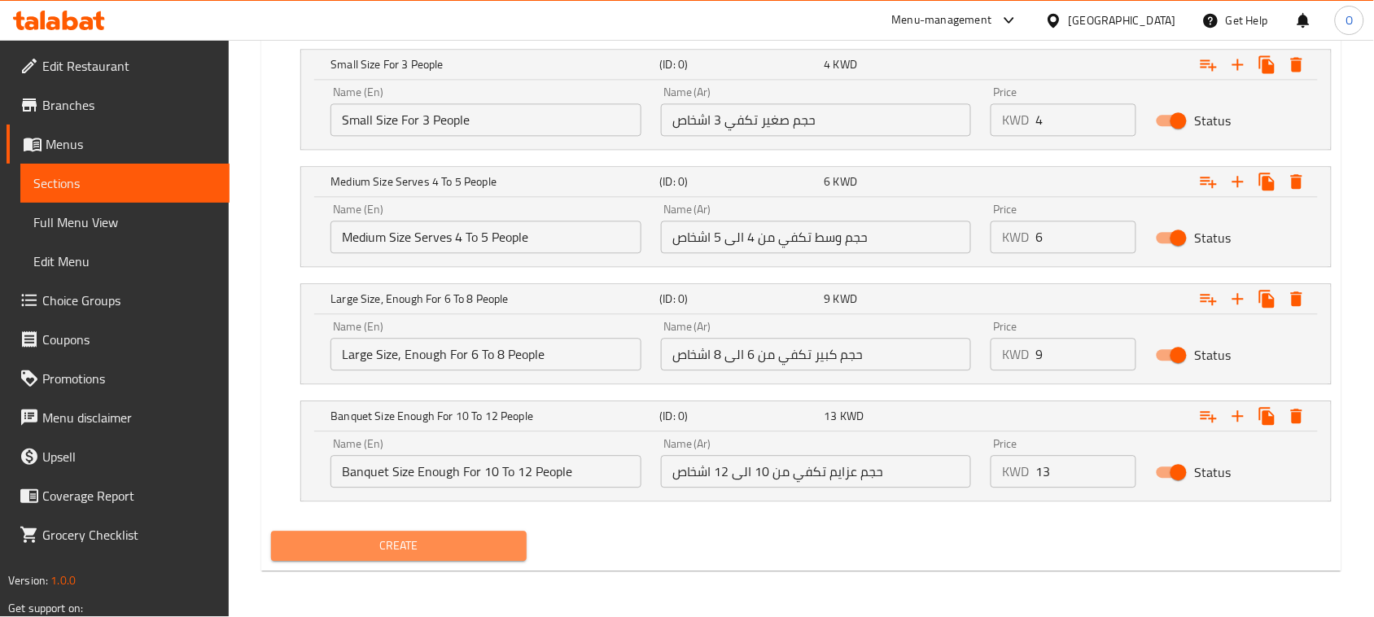
click at [458, 535] on button "Create" at bounding box center [399, 546] width 256 height 30
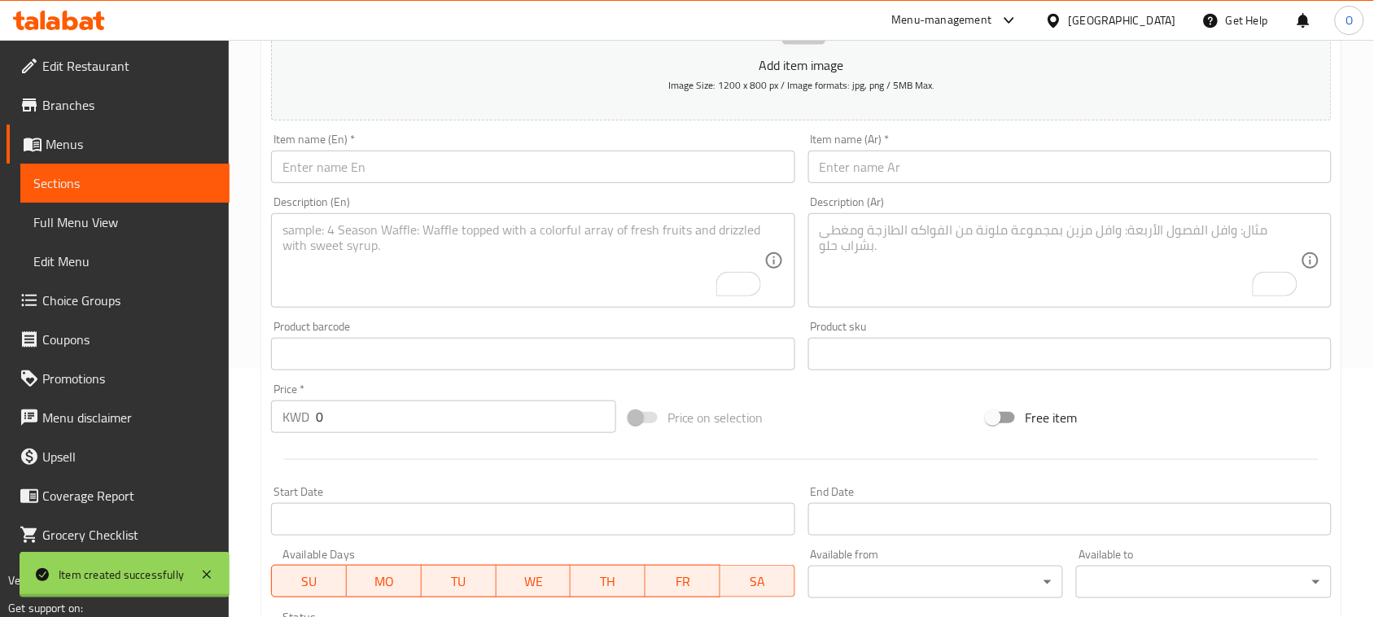
scroll to position [146, 0]
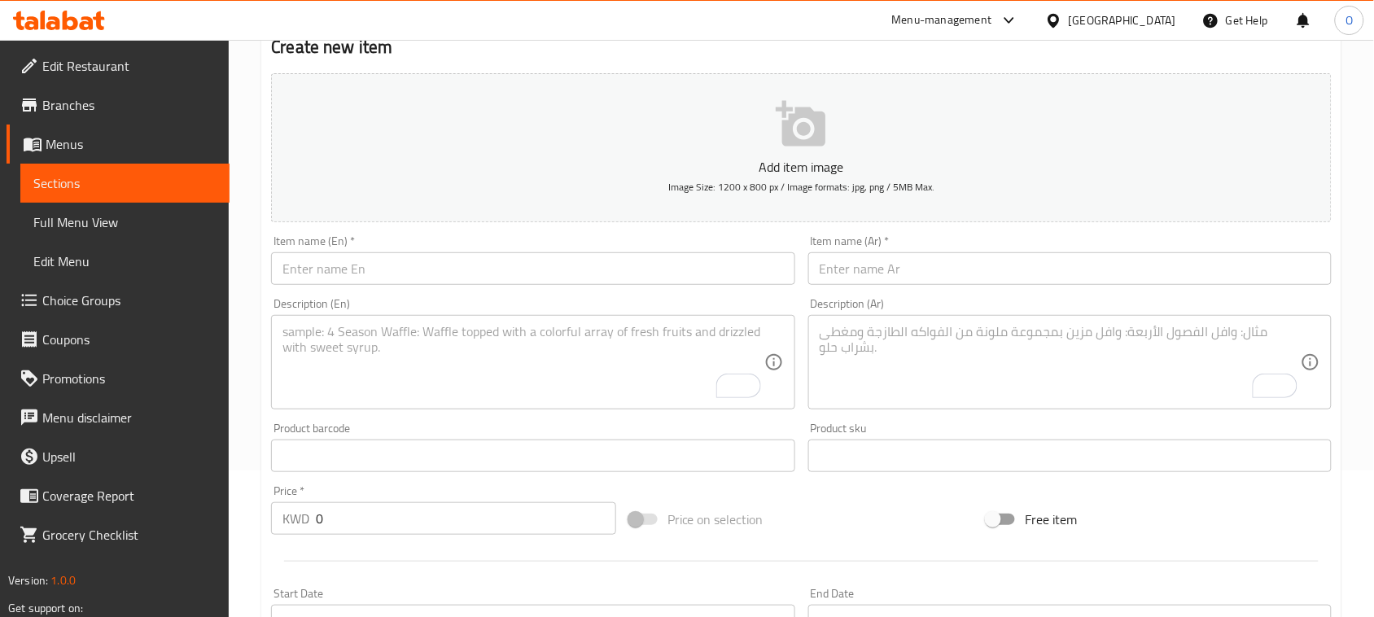
click at [936, 263] on input "text" at bounding box center [1069, 268] width 523 height 33
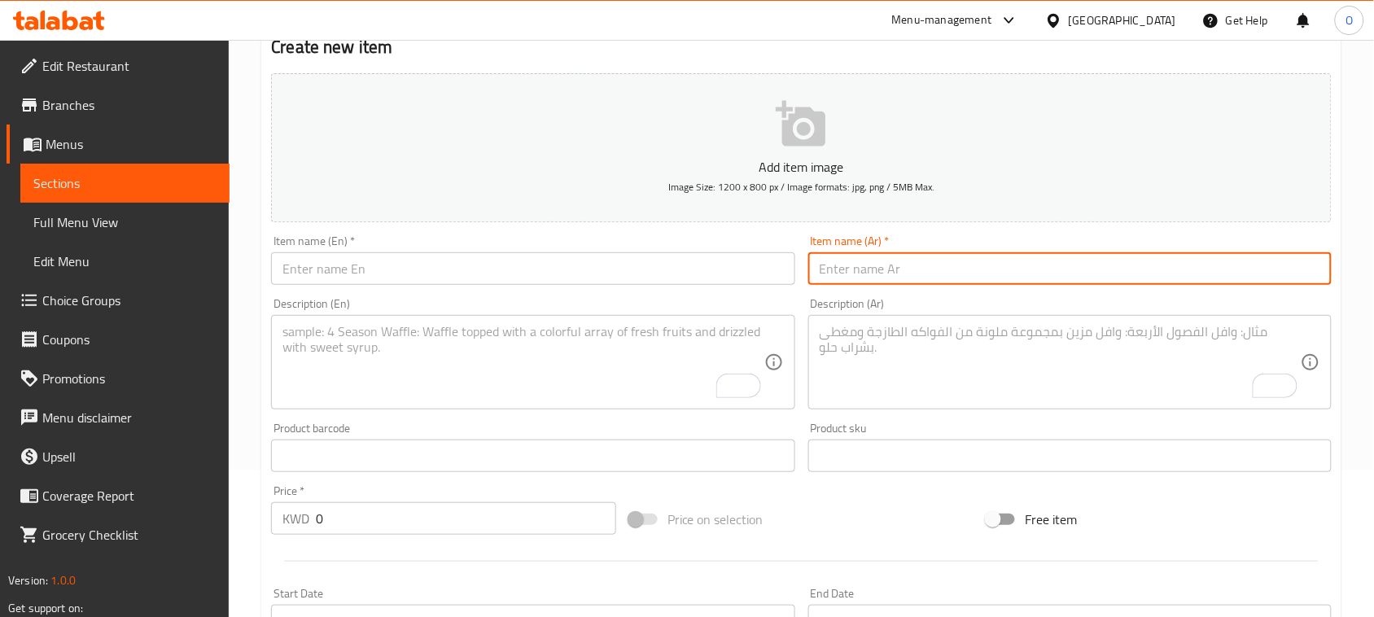
paste input "مبرومة بالجبنة"
drag, startPoint x: 903, startPoint y: 273, endPoint x: 1048, endPoint y: 282, distance: 145.1
click at [1048, 282] on input "مبرومة بالجبنة" at bounding box center [1069, 268] width 523 height 33
click at [853, 282] on input "مبرومة بالجبنة" at bounding box center [1069, 268] width 523 height 33
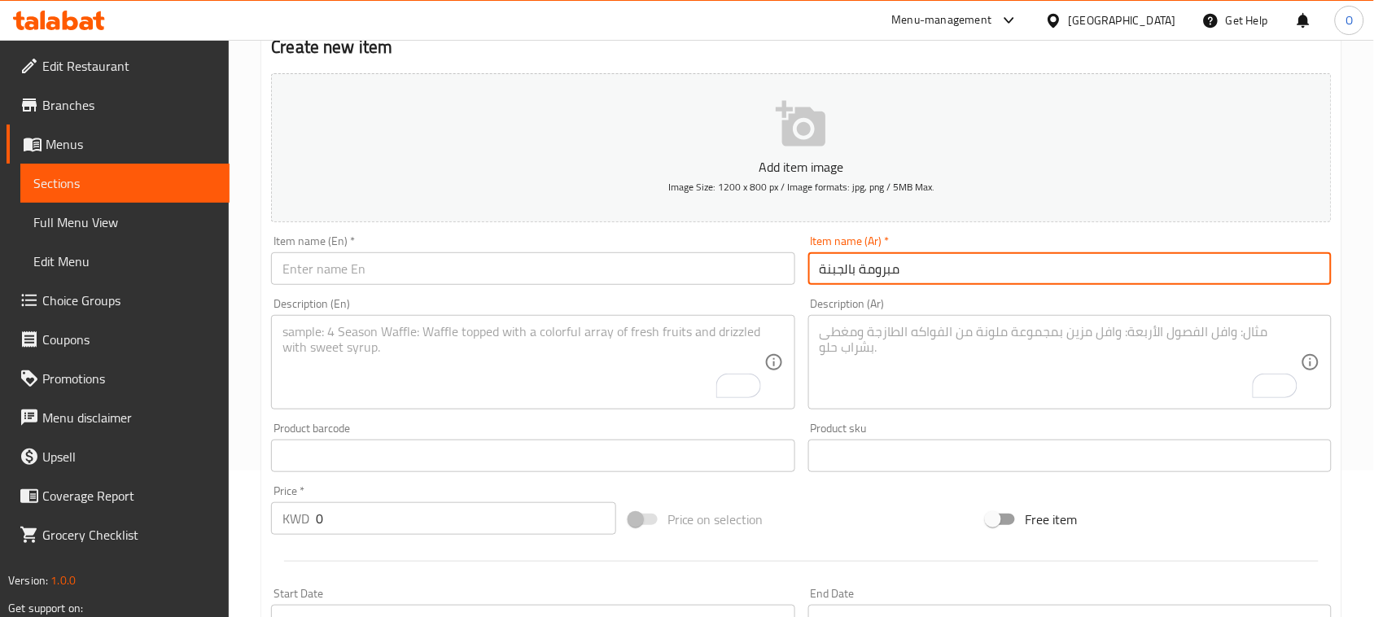
click at [853, 282] on input "مبرومة بالجبنة" at bounding box center [1069, 268] width 523 height 33
type input "مبرومة بالجبنة"
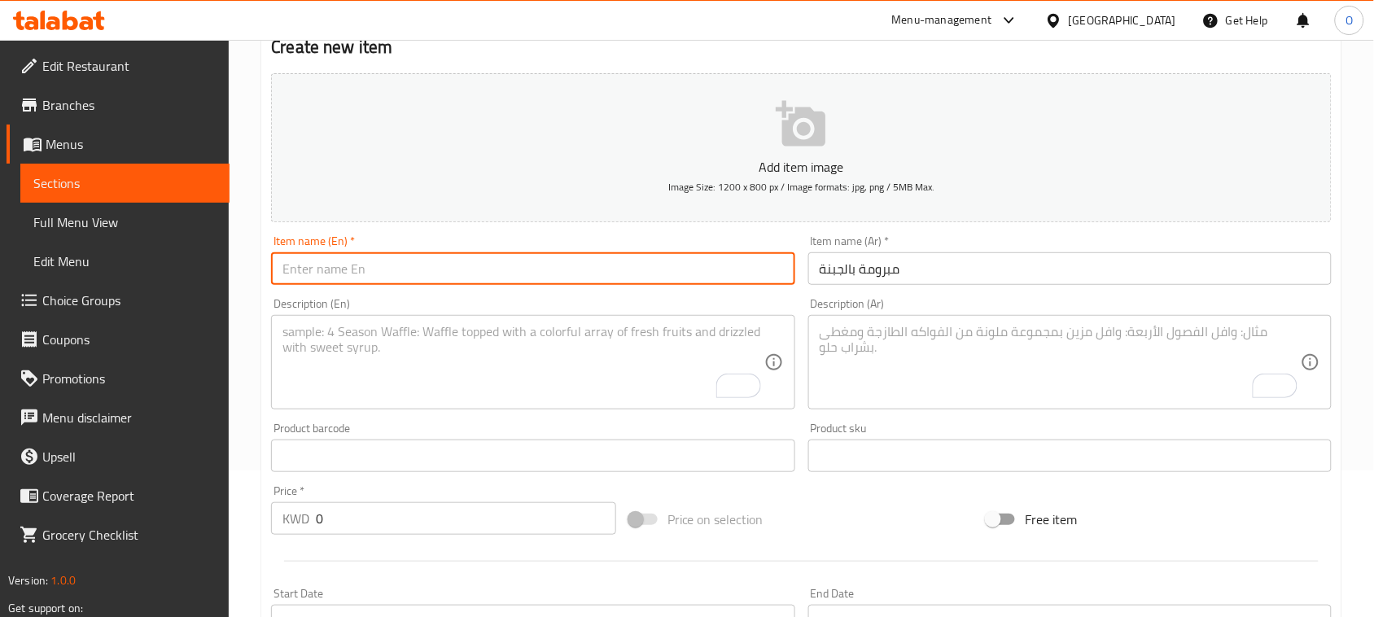
click at [387, 279] on input "text" at bounding box center [532, 268] width 523 height 33
paste input "With Cheese"
click at [278, 269] on input "With Cheese" at bounding box center [532, 268] width 523 height 33
type input "Mabroma With Cheese"
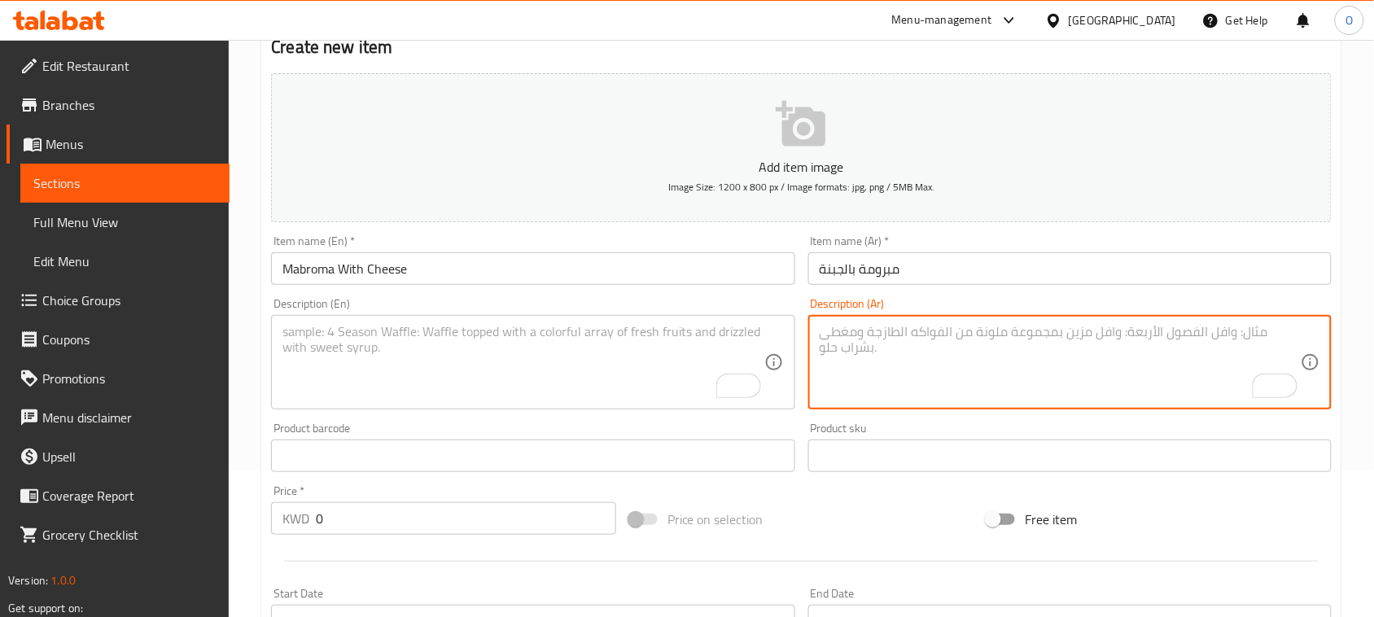
click at [999, 400] on textarea "To enrich screen reader interactions, please activate Accessibility in Grammarl…" at bounding box center [1060, 362] width 481 height 77
paste textarea "الوصف:أصابع من كنافة شعرية محشوة بالجبنة النابلسية."
drag, startPoint x: 1074, startPoint y: 334, endPoint x: 1119, endPoint y: 330, distance: 45.0
click at [1119, 330] on textarea "الوصف:أصابع من كنافة شعرية محشوة بالجبنة النابلسية." at bounding box center [1060, 362] width 481 height 77
click at [1101, 331] on textarea "الوصف:أصابع من كنافة شعرية محشوة بالجبنة النابلسية." at bounding box center [1060, 362] width 481 height 77
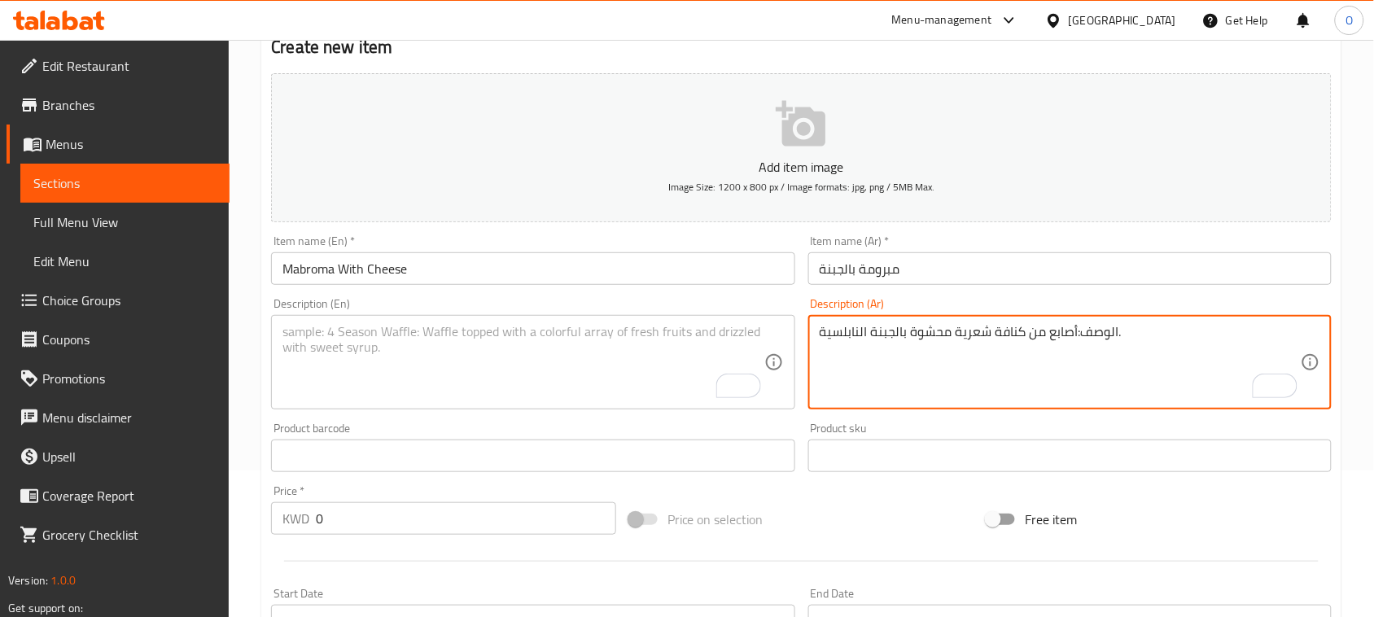
click at [1101, 331] on textarea "الوصف:أصابع من كنافة شعرية محشوة بالجبنة النابلسية." at bounding box center [1060, 362] width 481 height 77
drag, startPoint x: 822, startPoint y: 335, endPoint x: 811, endPoint y: 335, distance: 10.6
click at [811, 335] on div ":أصابع من كنافة شعرية محشوة بالجبنة النابلسية. Description (Ar)" at bounding box center [1069, 362] width 523 height 94
click at [879, 350] on textarea "أصابع من كنافة شعرية محشوة بالجبنة النابلسية." at bounding box center [1060, 362] width 481 height 77
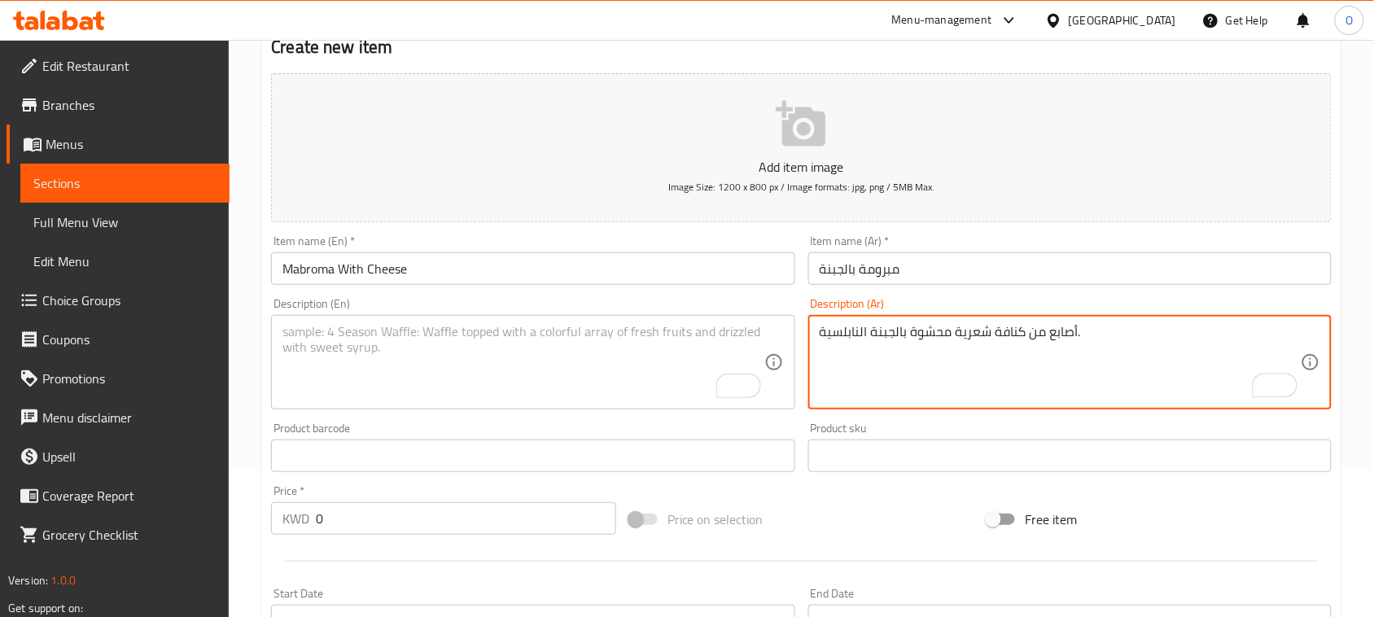
click at [879, 350] on textarea "أصابع من كنافة شعرية محشوة بالجبنة النابلسية." at bounding box center [1060, 362] width 481 height 77
drag, startPoint x: 879, startPoint y: 350, endPoint x: 863, endPoint y: 361, distance: 18.7
click at [863, 361] on textarea "أصابع من كنافة شعرية محشوة بالجبنة النابلسية." at bounding box center [1060, 362] width 481 height 77
drag, startPoint x: 1079, startPoint y: 334, endPoint x: 1225, endPoint y: 334, distance: 145.7
click at [1225, 334] on textarea "أصابع من كنافة شعرية محشوة بالجبنة النابلسية." at bounding box center [1060, 362] width 481 height 77
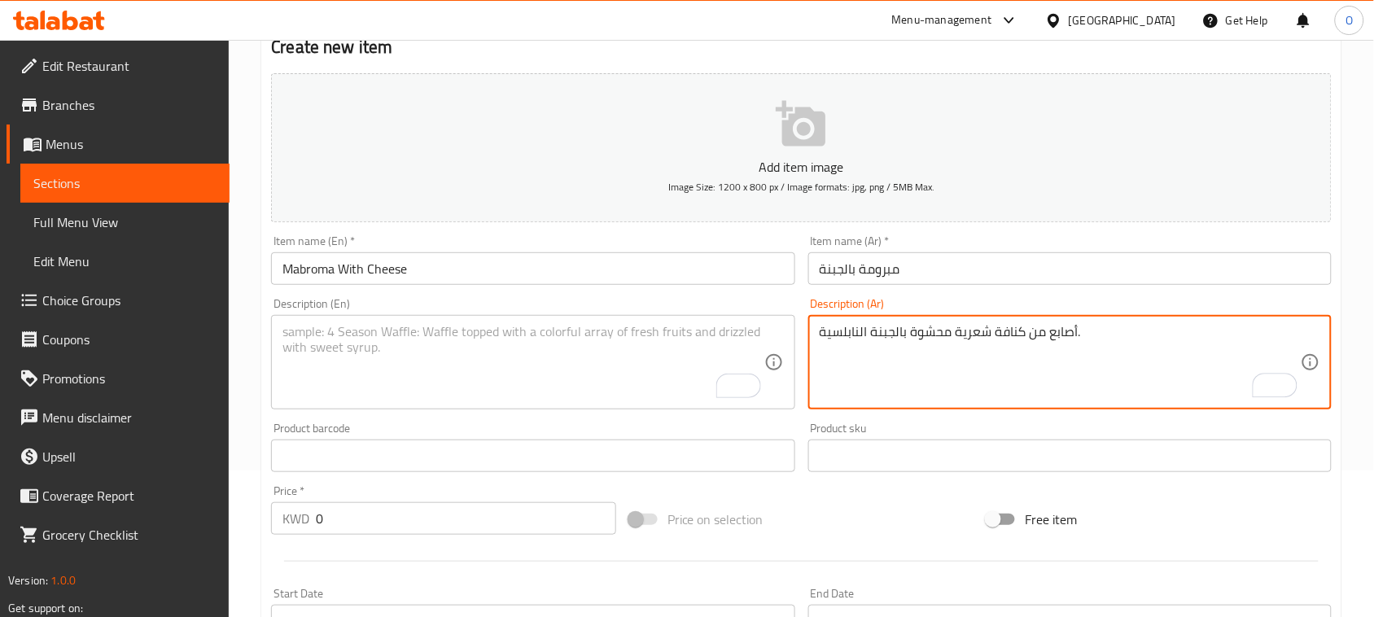
click at [1002, 340] on textarea "أصابع من كنافة شعرية محشوة بالجبنة النابلسية." at bounding box center [1060, 362] width 481 height 77
type textarea "أصابع من كنافة شعرية محشوة بالجبنة النابلسية."
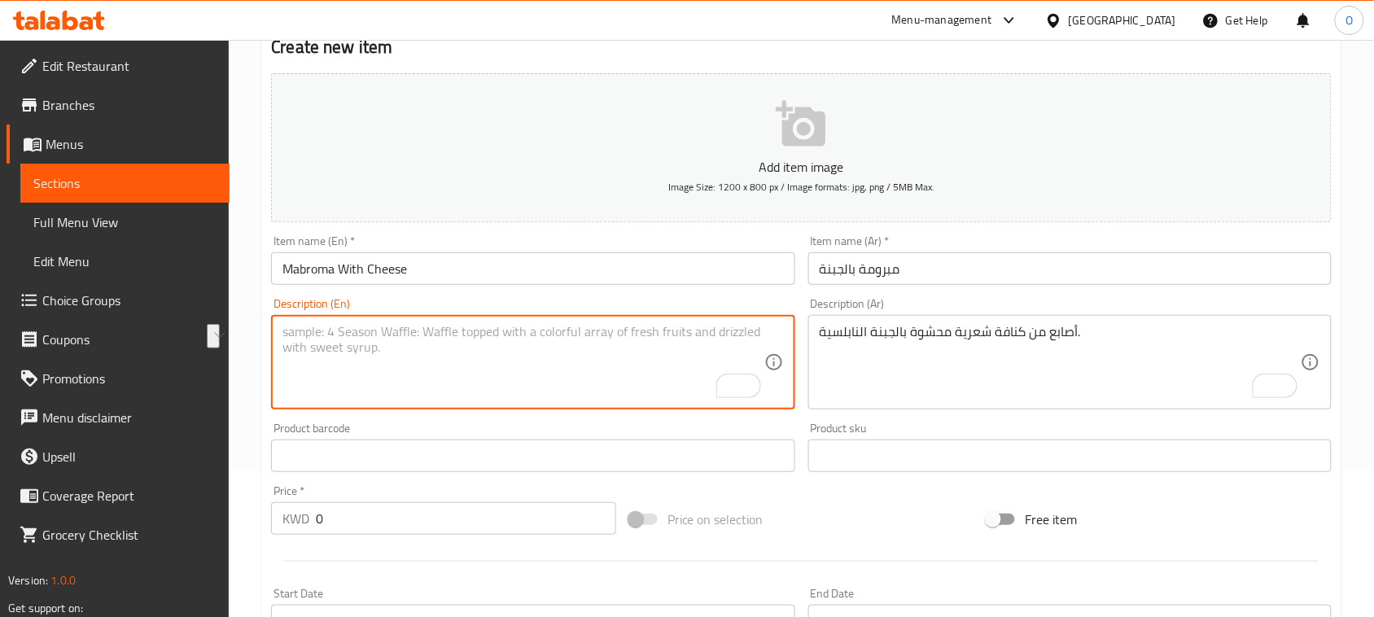
click at [364, 395] on textarea "To enrich screen reader interactions, please activate Accessibility in Grammarl…" at bounding box center [522, 362] width 481 height 77
paste textarea "Fingers of Kunafa stuffed with Nabulsi cheese."
type textarea "Fingers of Kunafa stuffed with Nabulsi cheese."
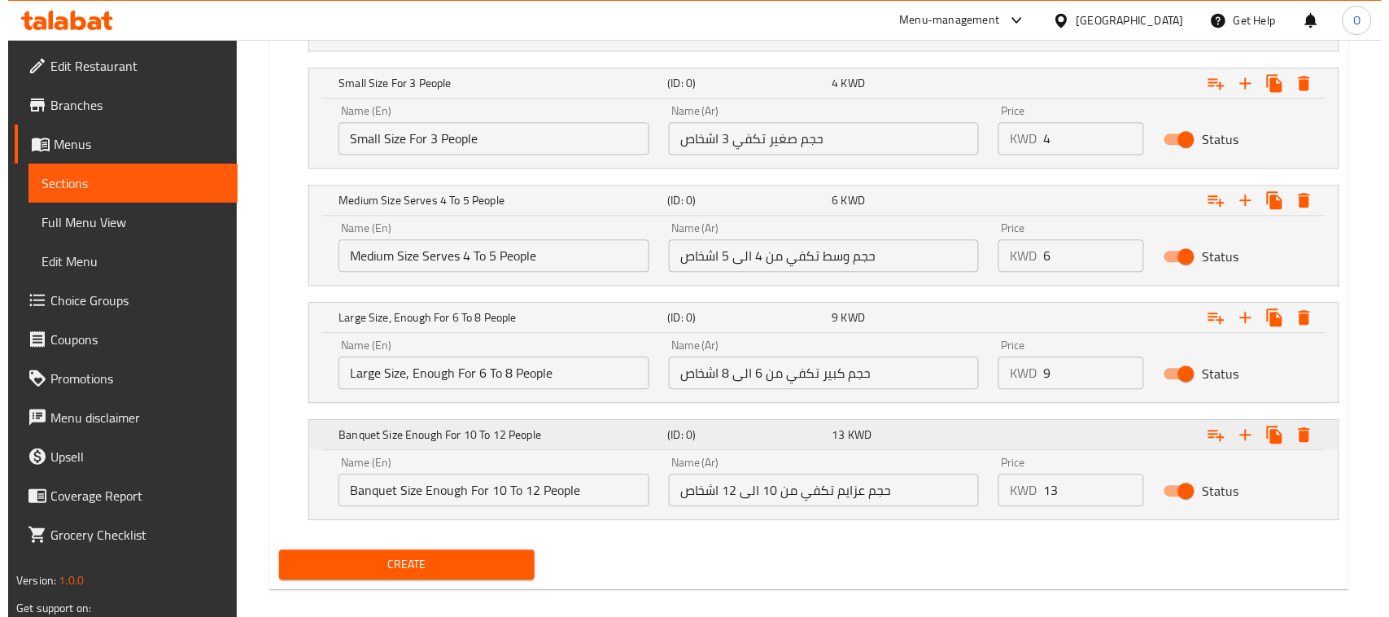
scroll to position [1062, 0]
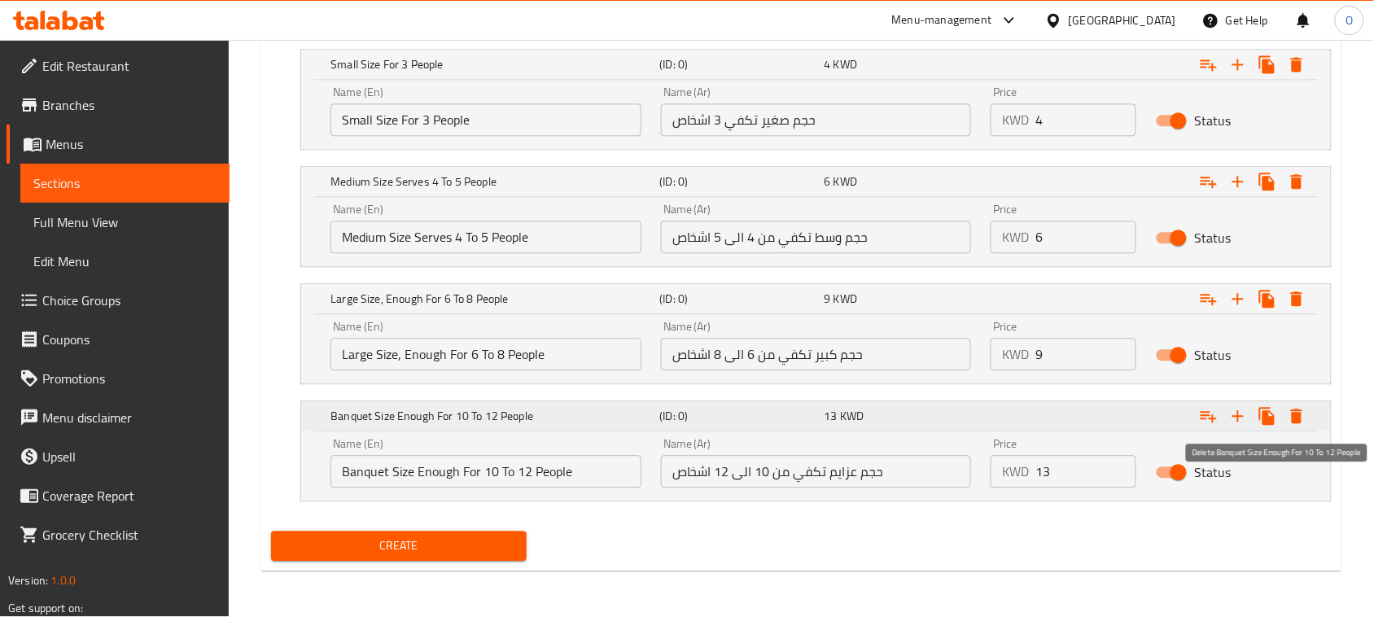
click at [1296, 420] on icon "Expand" at bounding box center [1296, 416] width 11 height 15
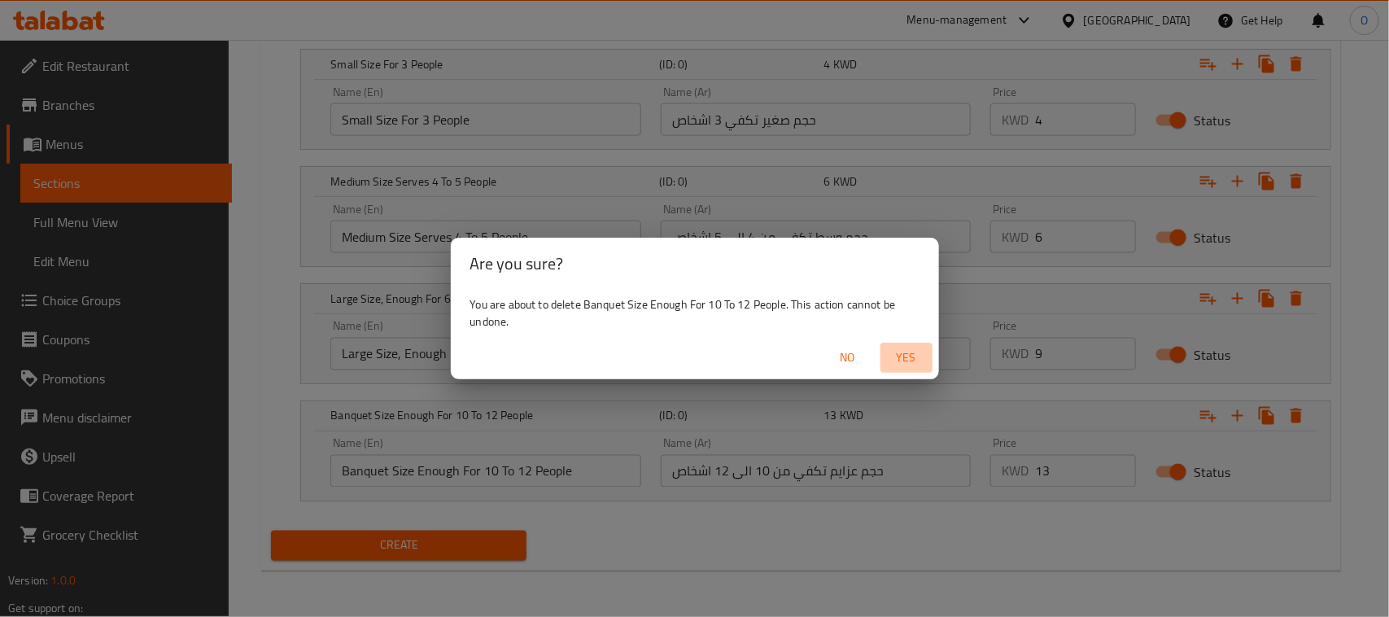
click at [896, 348] on span "Yes" at bounding box center [906, 358] width 39 height 20
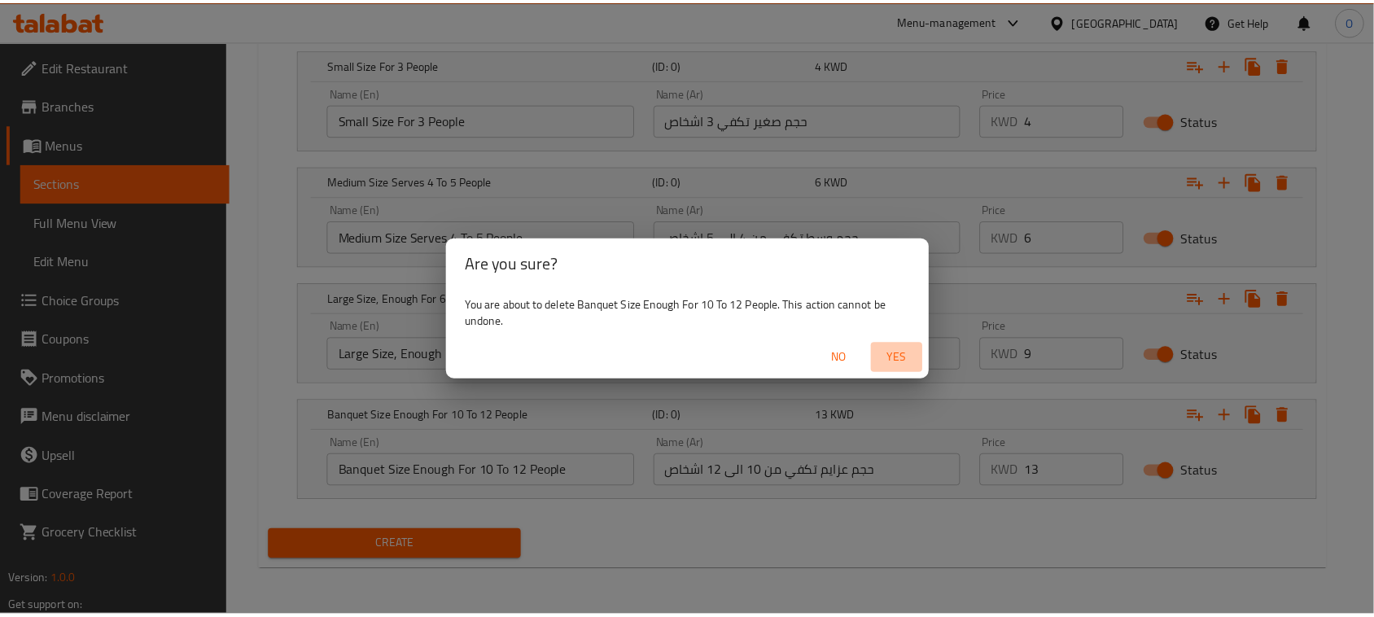
scroll to position [944, 0]
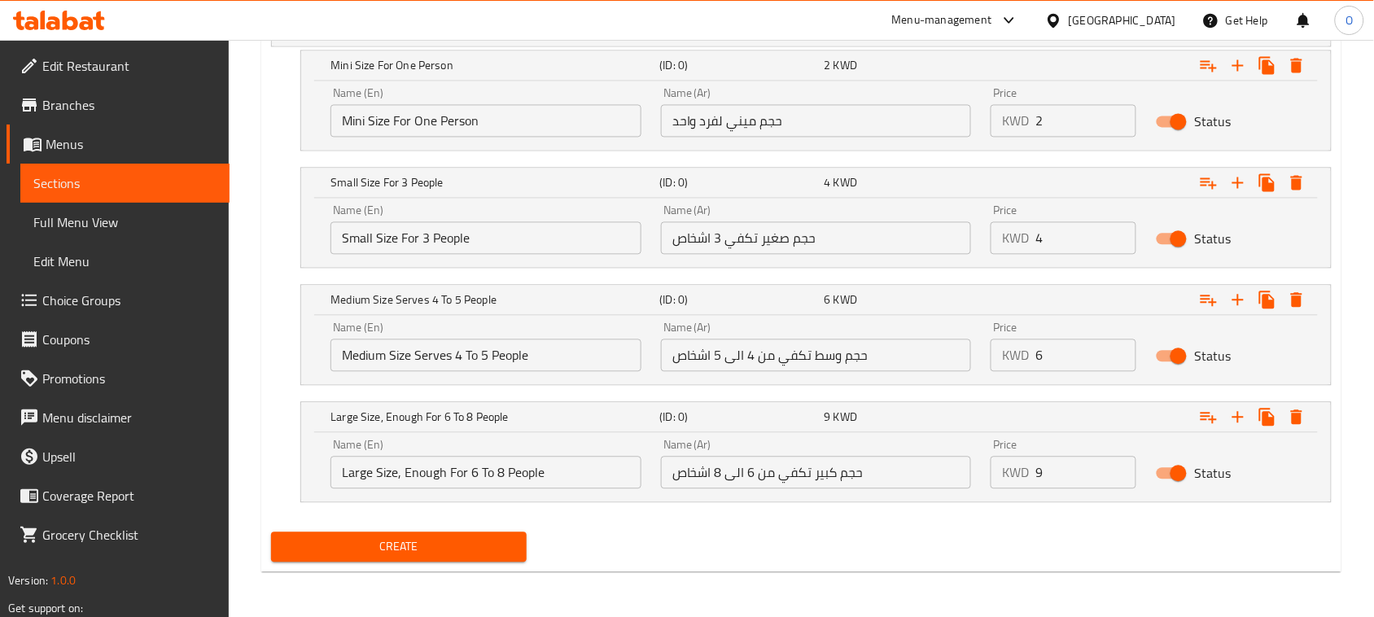
click at [441, 120] on input "Mini Size For One Person" at bounding box center [485, 120] width 311 height 33
paste input "Small Size For 3 Peopl"
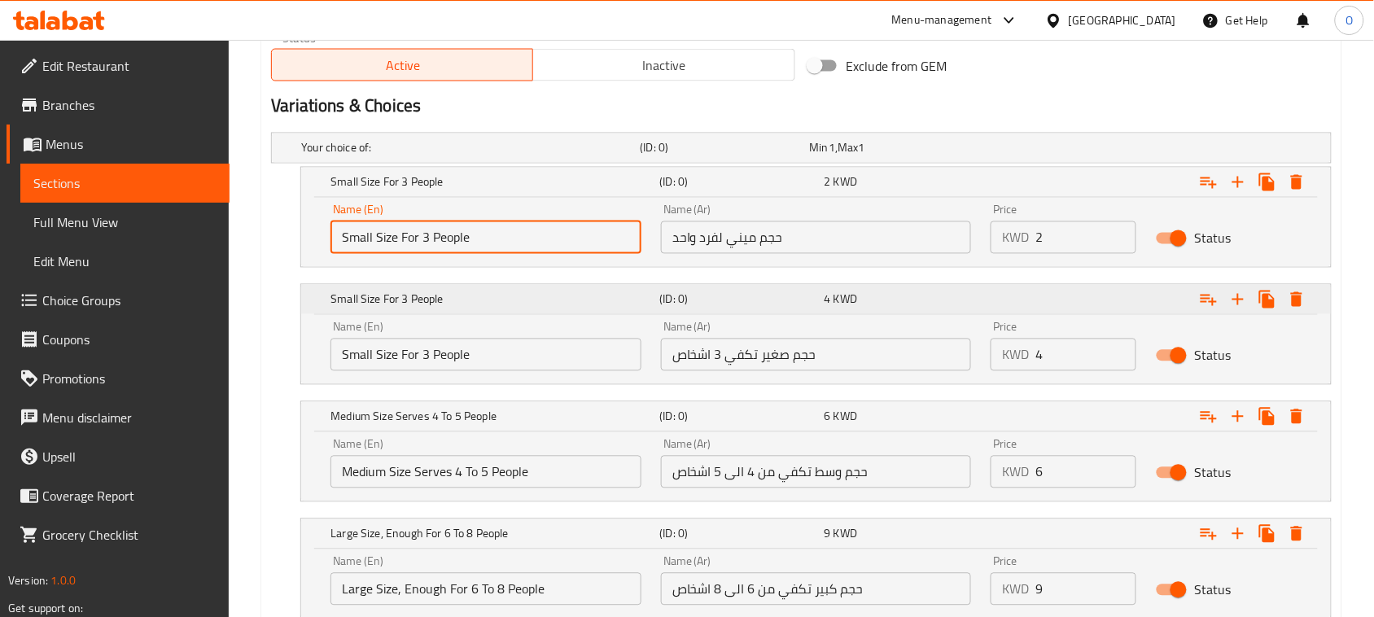
scroll to position [741, 0]
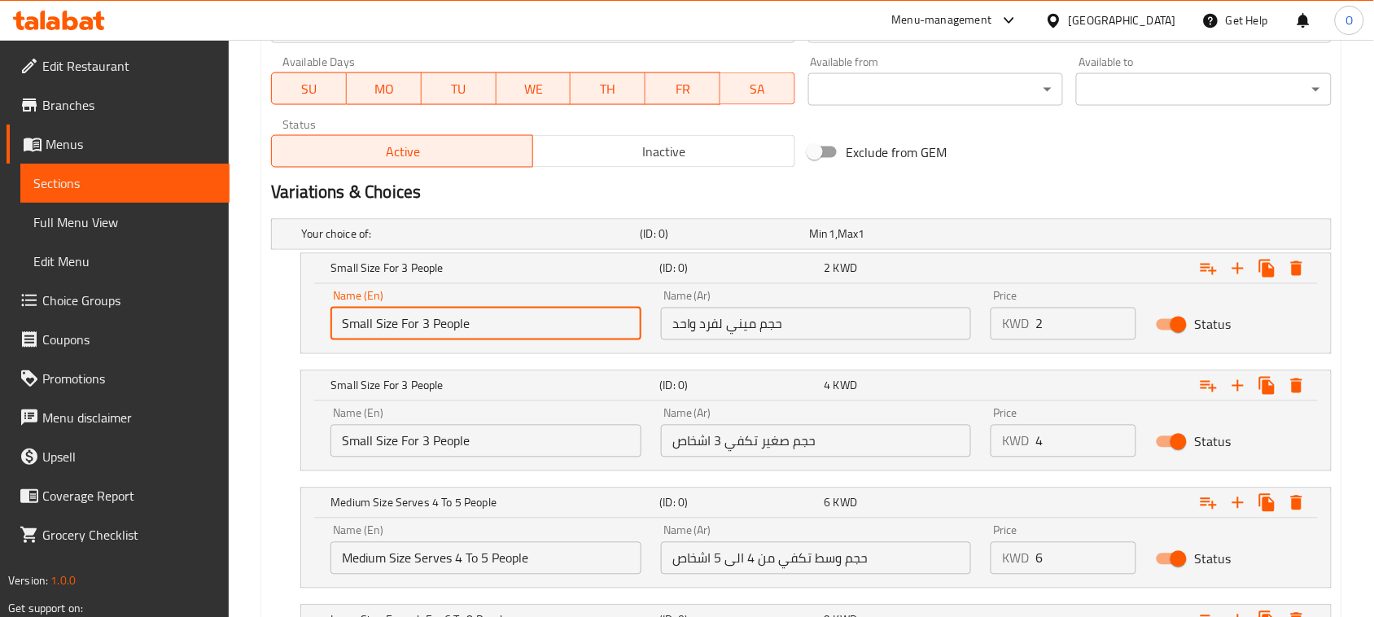
type input "Small Size For 3 People"
click at [726, 318] on input "حجم ميني لفرد واحد" at bounding box center [816, 324] width 311 height 33
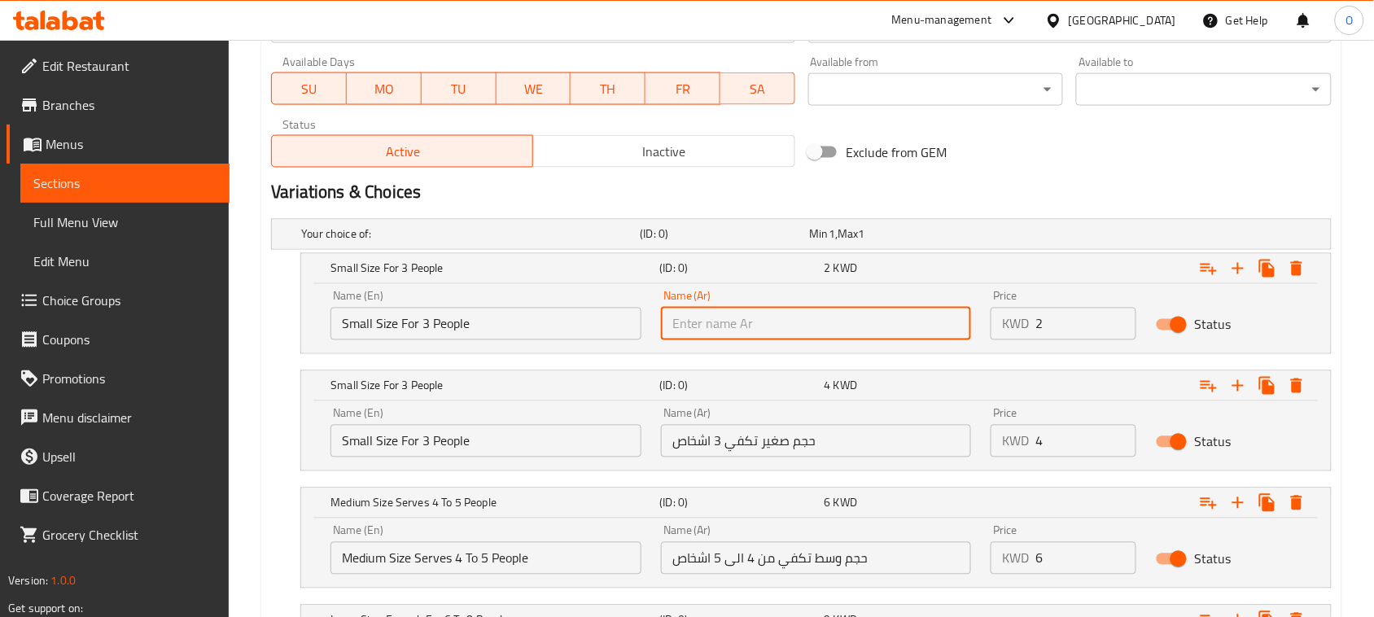
paste input "حجم صغير تكفي 3 اشخاص"
type input "حجم صغير تكفي 3 اشخاص"
click at [417, 446] on input "Small Size For 3 People" at bounding box center [485, 441] width 311 height 33
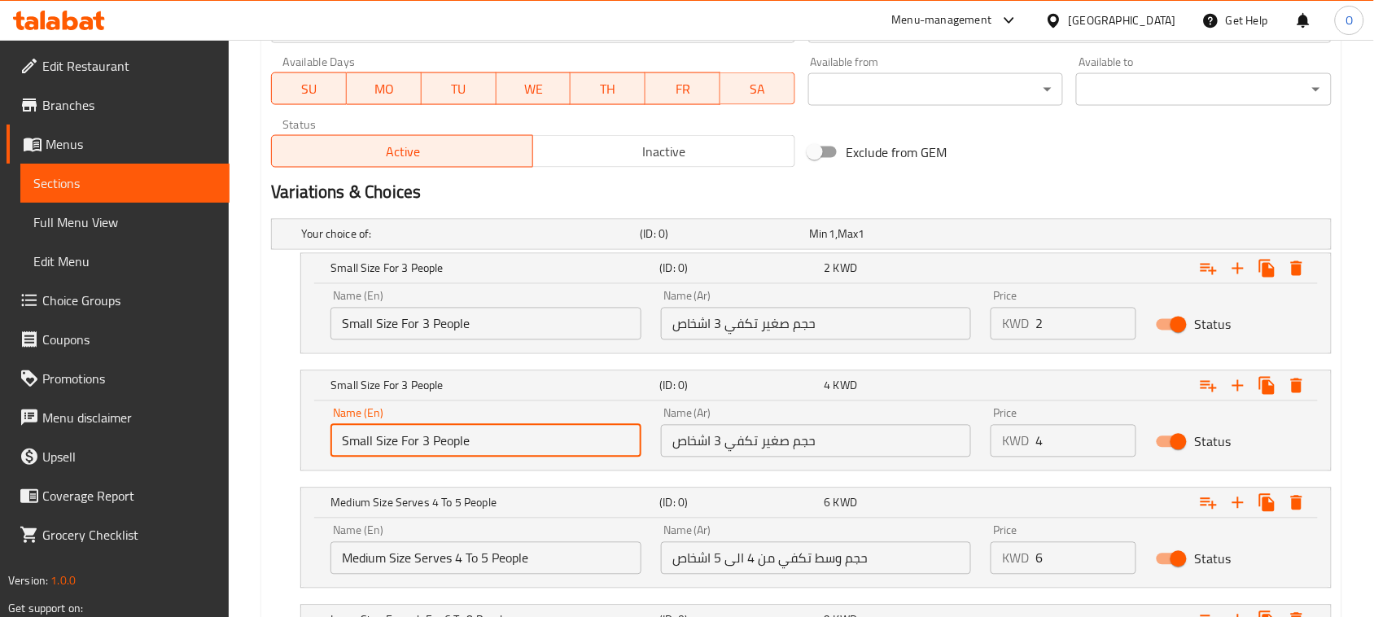
click at [417, 446] on input "Small Size For 3 People" at bounding box center [485, 441] width 311 height 33
paste input "Medium Size Serves 4 To 5"
type input "Medium Size Serves 4 To 5 People"
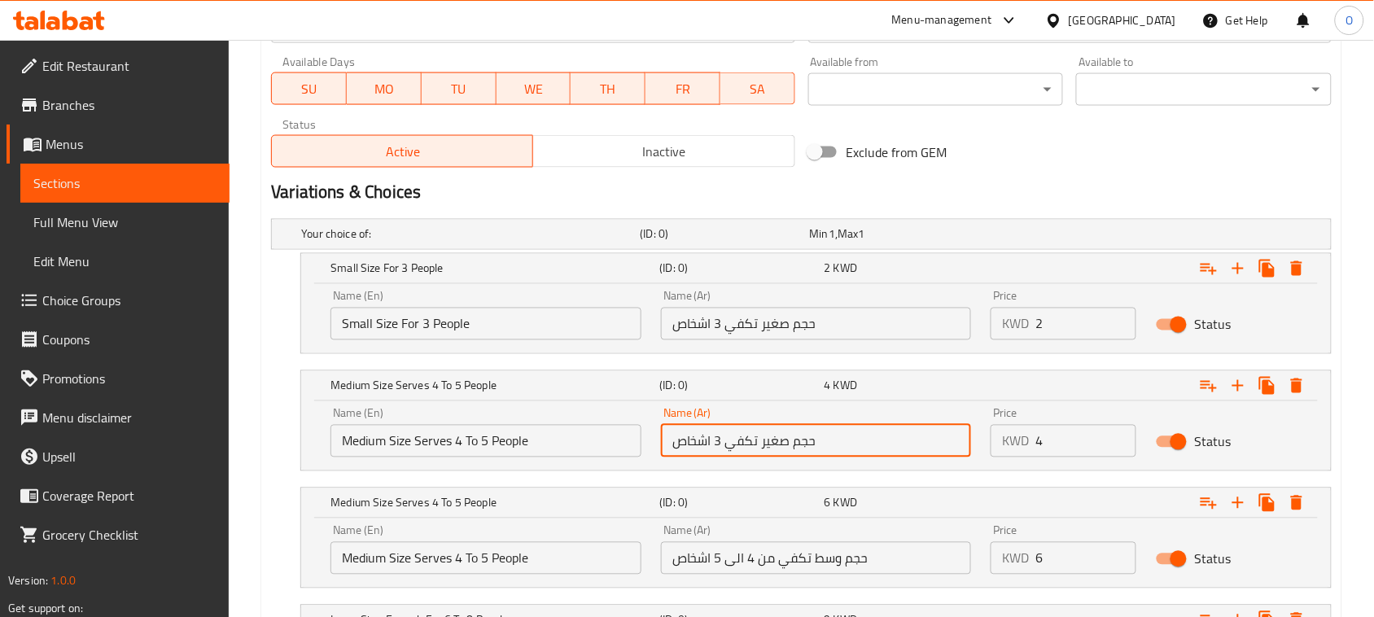
paste input "وسط تكفي من 4 الى 5"
type input "حجم وسط تكفي من 4 الى 5 اشخاص"
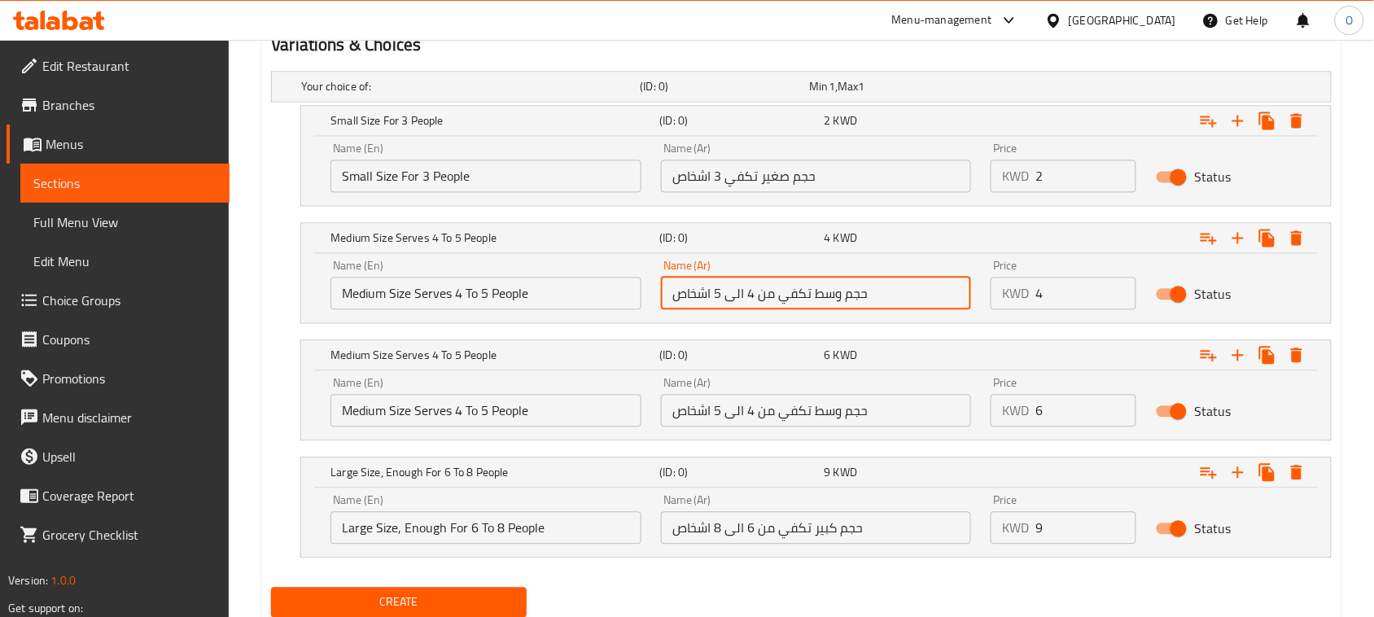
scroll to position [944, 0]
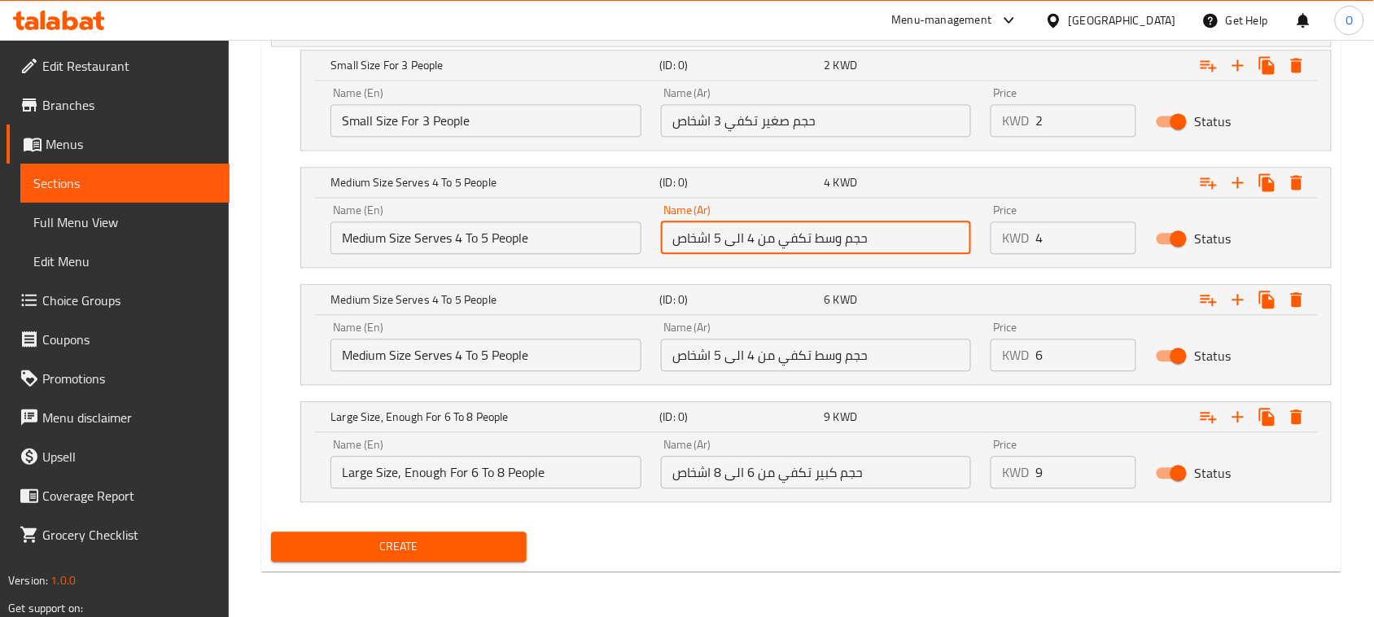
click at [368, 352] on input "Medium Size Serves 4 To 5 People" at bounding box center [485, 355] width 311 height 33
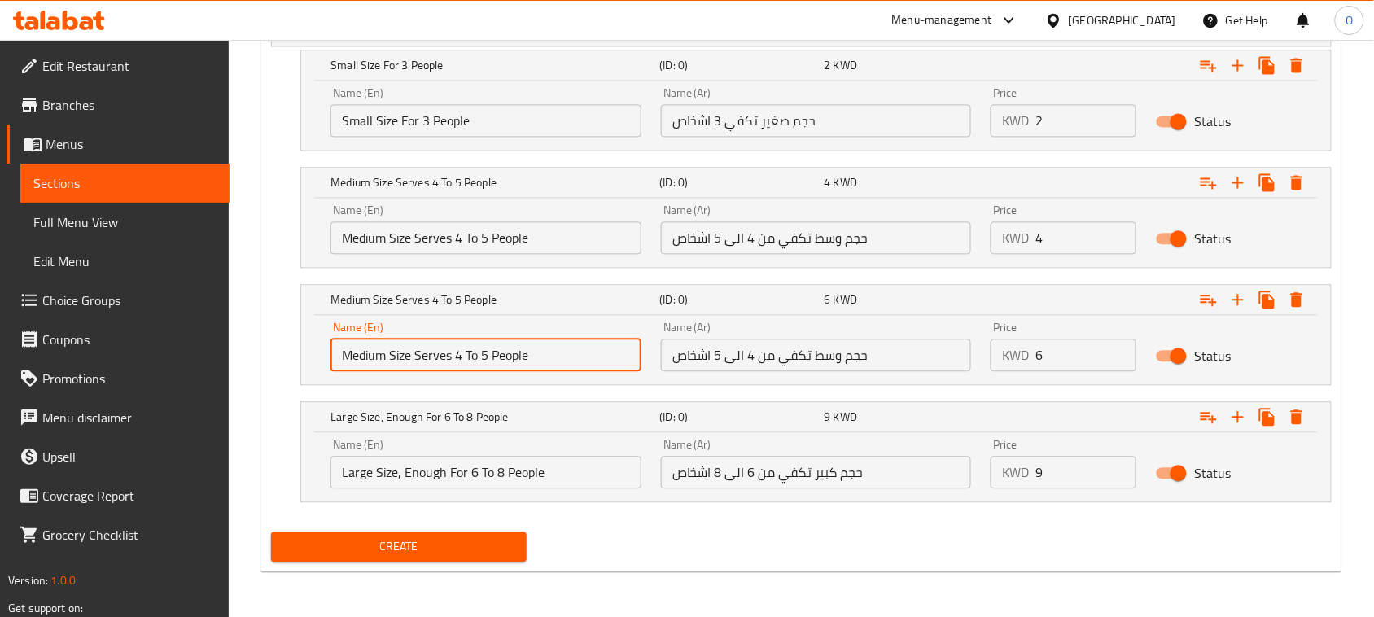
click at [368, 352] on input "Medium Size Serves 4 To 5 People" at bounding box center [485, 355] width 311 height 33
paste input "Large Size, Enough For 6 To 8"
type input "Large Size, Enough For 6 To 8 People"
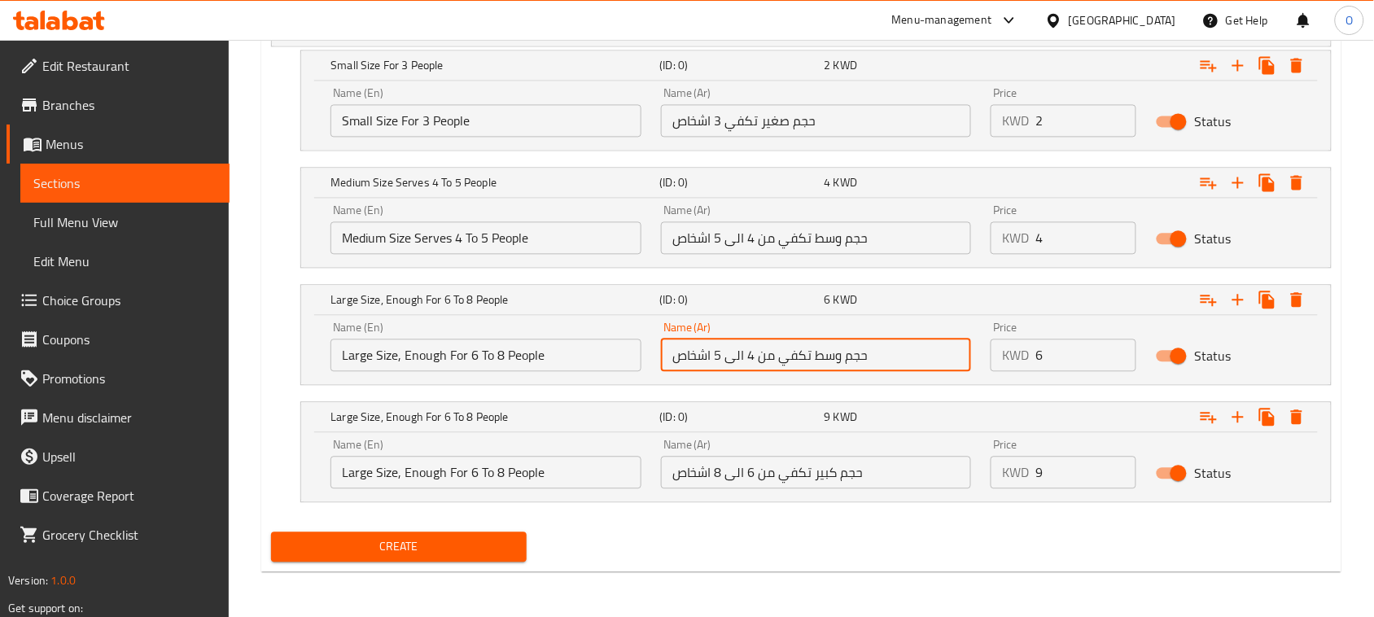
paste input "بير تكفي من 6 الى 8 اشخاص"
type input "حجم كبير تكفي من 6 الى 8 اشخاص"
click at [531, 466] on input "Large Size, Enough For 6 To 8 People" at bounding box center [485, 472] width 311 height 33
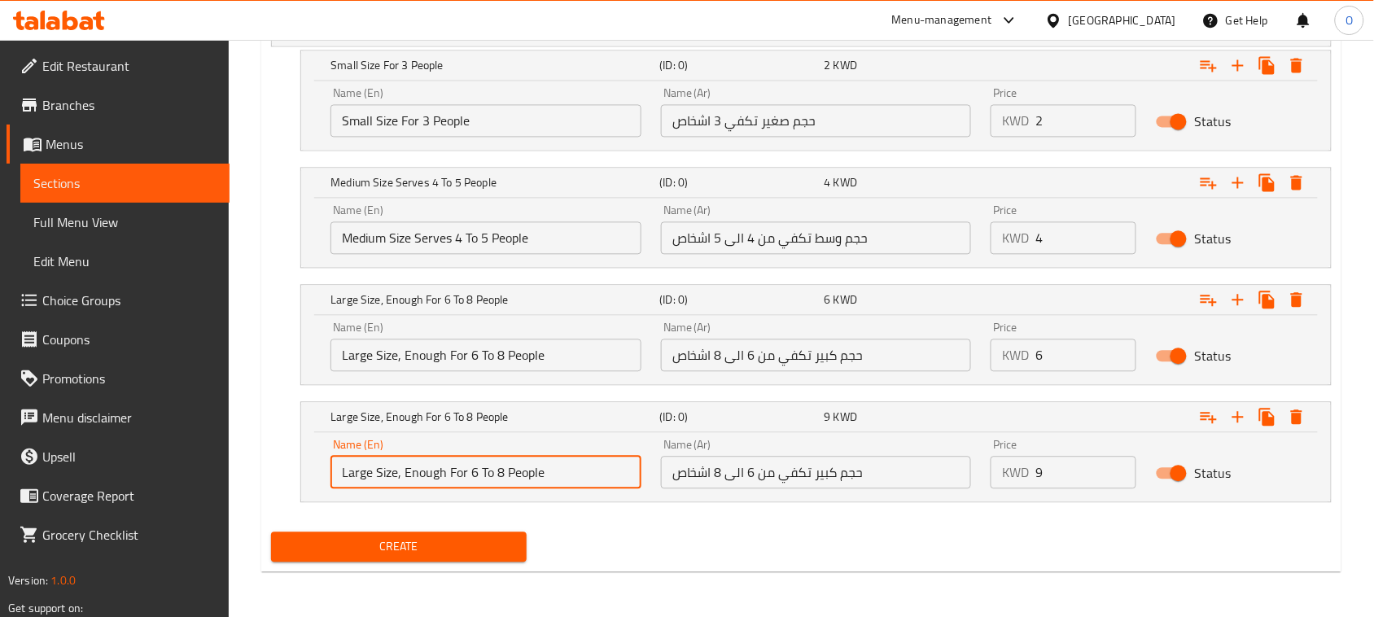
click at [531, 466] on input "Large Size, Enough For 6 To 8 People" at bounding box center [485, 472] width 311 height 33
paste input "Banquet Size Enough For 10 To 12"
type input "Banquet Size Enough For 10 To 12 People"
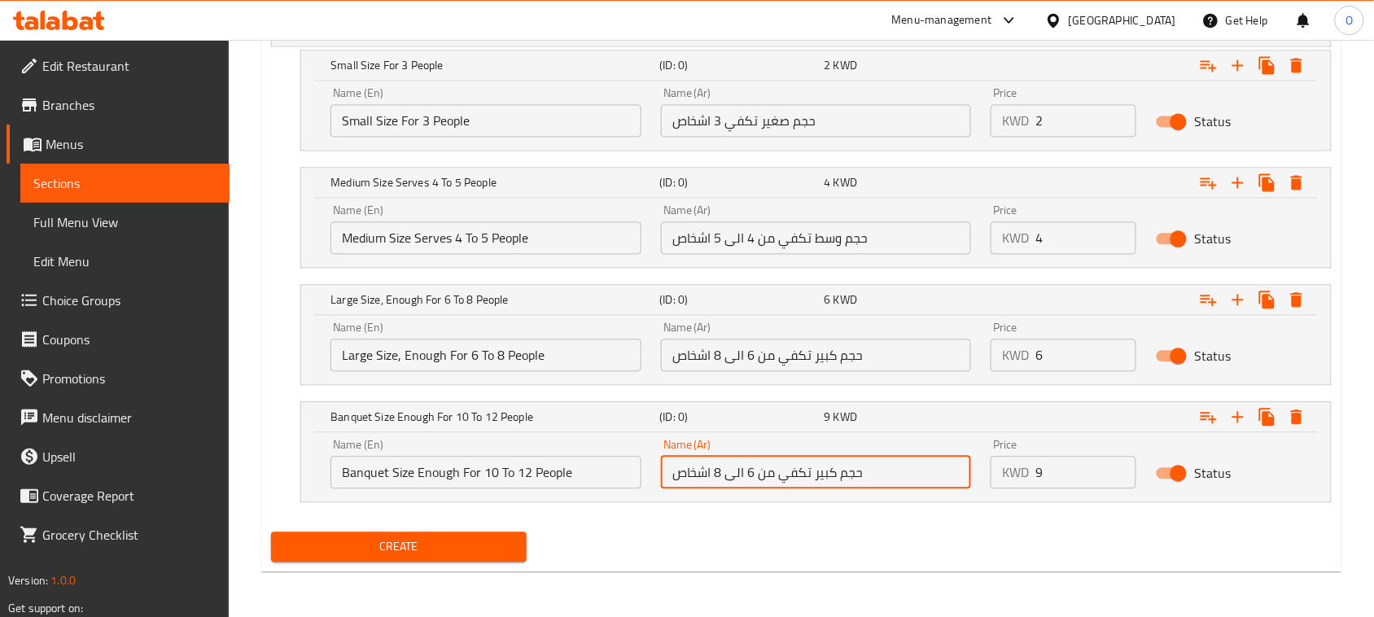
paste input "عزايم تكفي من 10 الى 12 اشخاص"
type input "حجم عزايم تكفي من 10 الى 12 اشخاص"
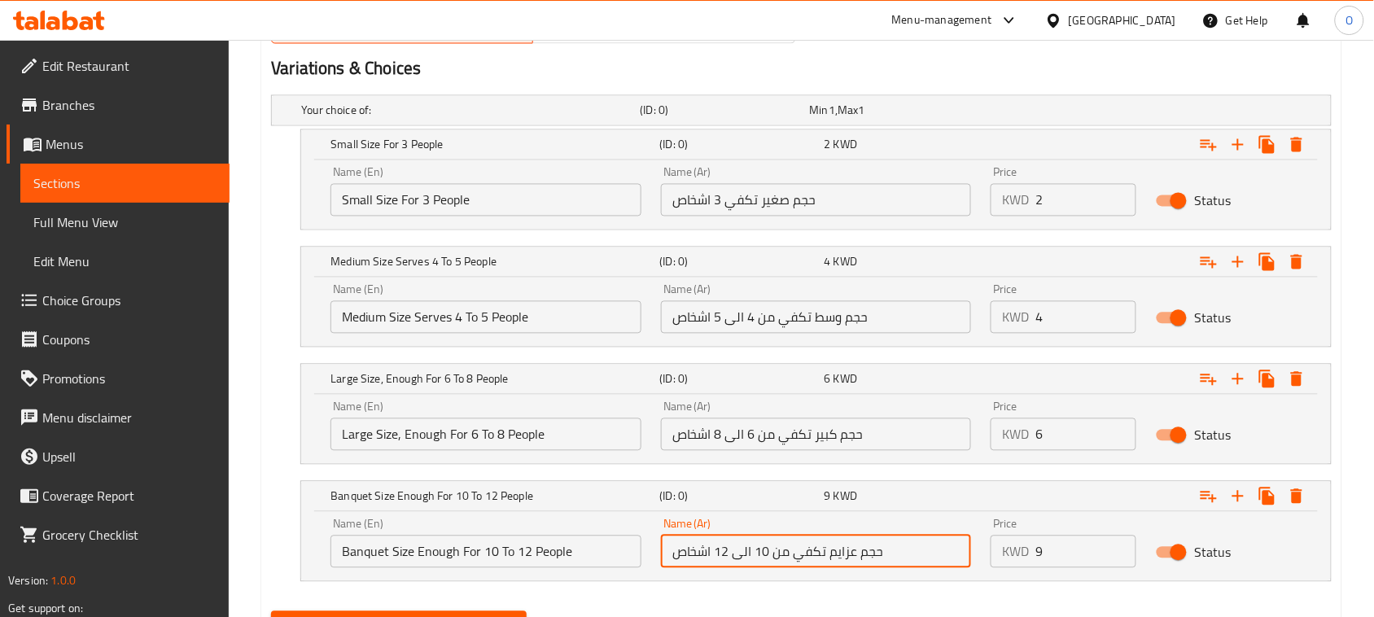
scroll to position [842, 0]
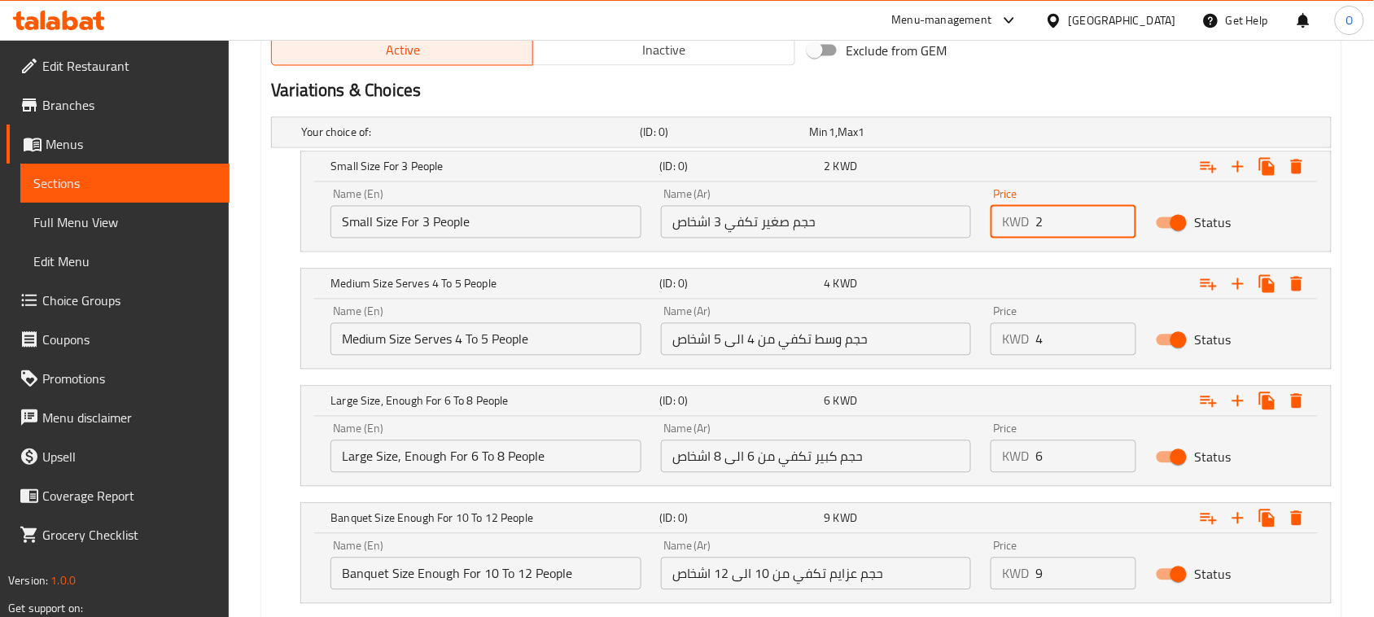
drag, startPoint x: 1068, startPoint y: 226, endPoint x: 1019, endPoint y: 225, distance: 48.8
click at [1019, 225] on div "KWD 2 Price" at bounding box center [1063, 222] width 146 height 33
type input "4"
drag, startPoint x: 1040, startPoint y: 339, endPoint x: 1012, endPoint y: 343, distance: 28.9
click at [1012, 343] on div "KWD 4 Price" at bounding box center [1063, 339] width 146 height 33
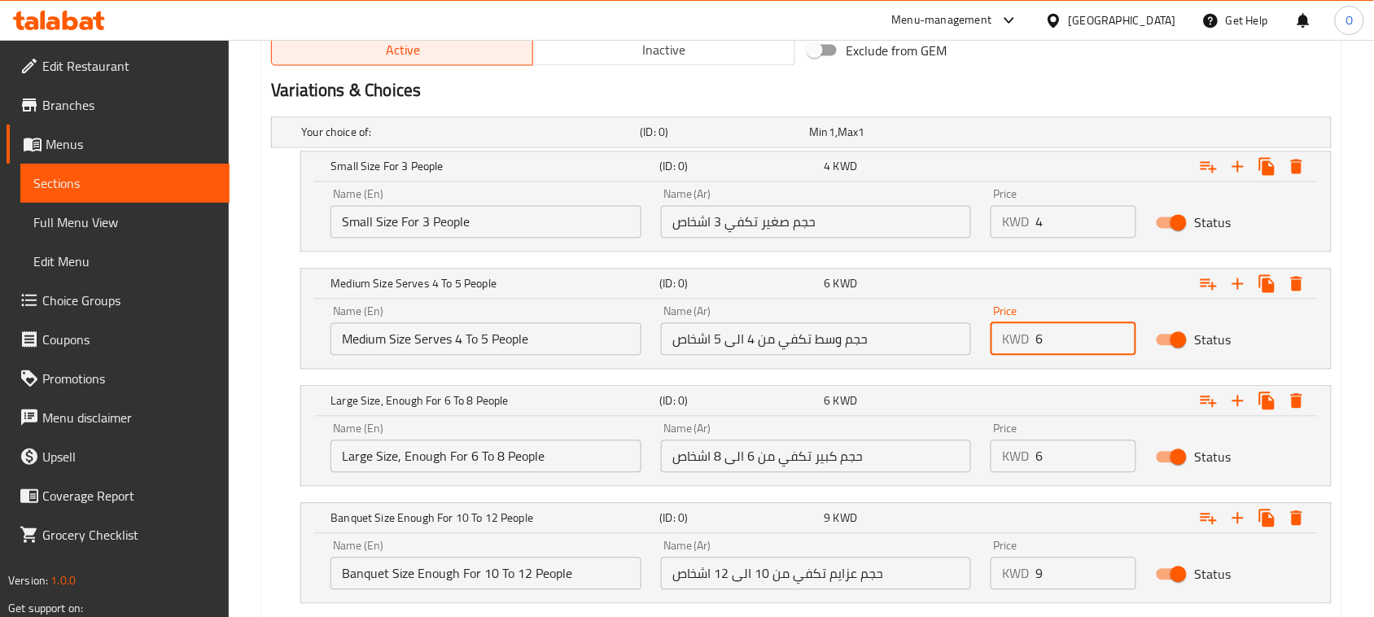
type input "6"
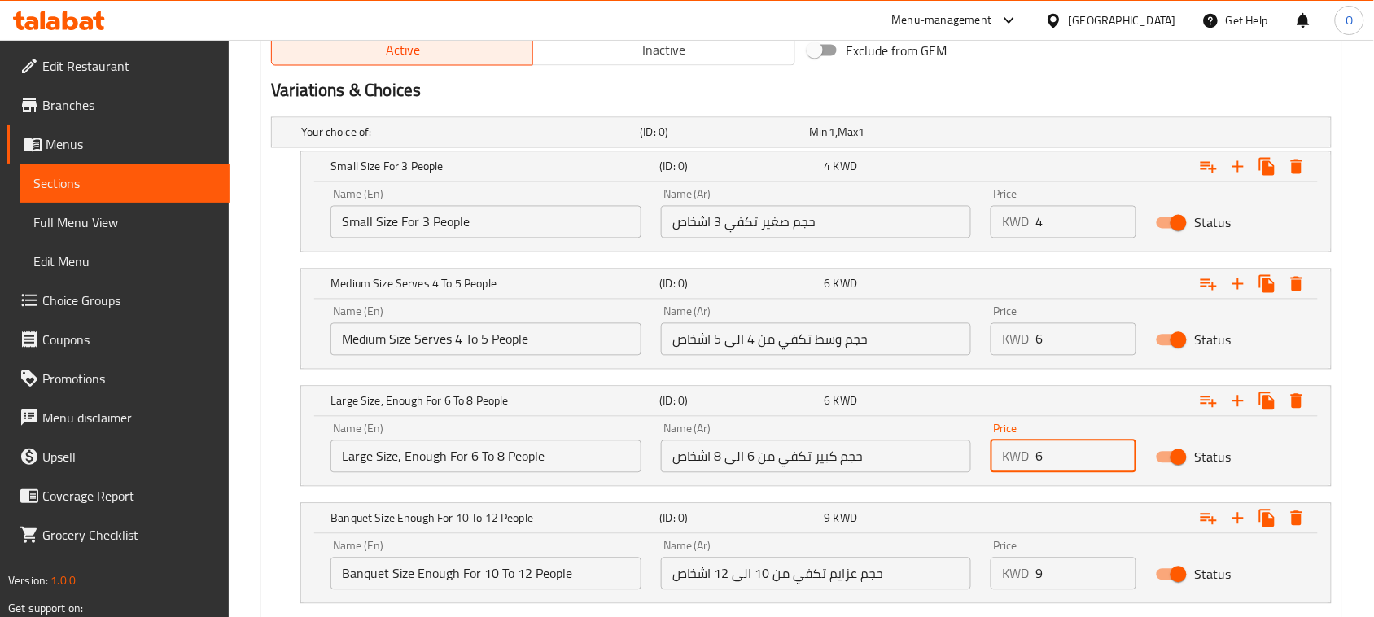
drag, startPoint x: 1047, startPoint y: 469, endPoint x: 1015, endPoint y: 470, distance: 32.6
click at [1015, 470] on div "KWD 6 Price" at bounding box center [1063, 456] width 146 height 33
drag, startPoint x: 1054, startPoint y: 454, endPoint x: 1005, endPoint y: 470, distance: 51.2
click at [1005, 470] on div "KWD 40 Price" at bounding box center [1063, 456] width 146 height 33
type input "10"
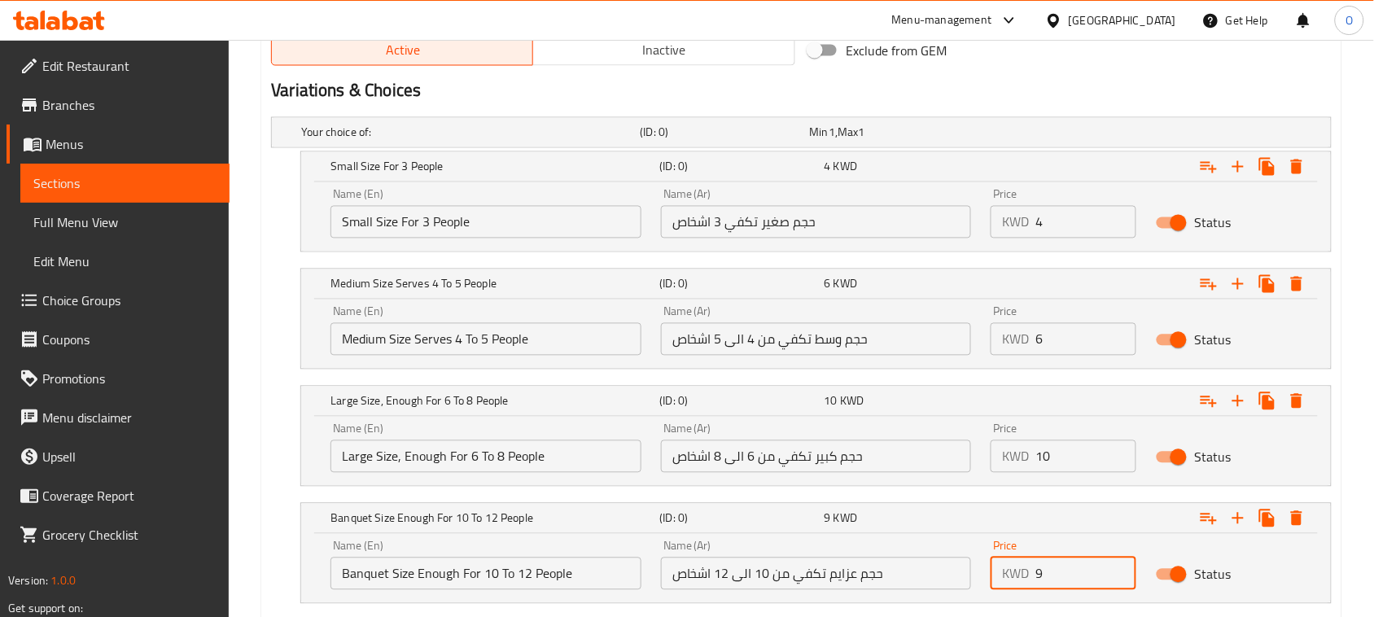
drag, startPoint x: 1059, startPoint y: 572, endPoint x: 1018, endPoint y: 575, distance: 40.8
click at [1018, 575] on div "KWD 9 Price" at bounding box center [1063, 573] width 146 height 33
type input "12"
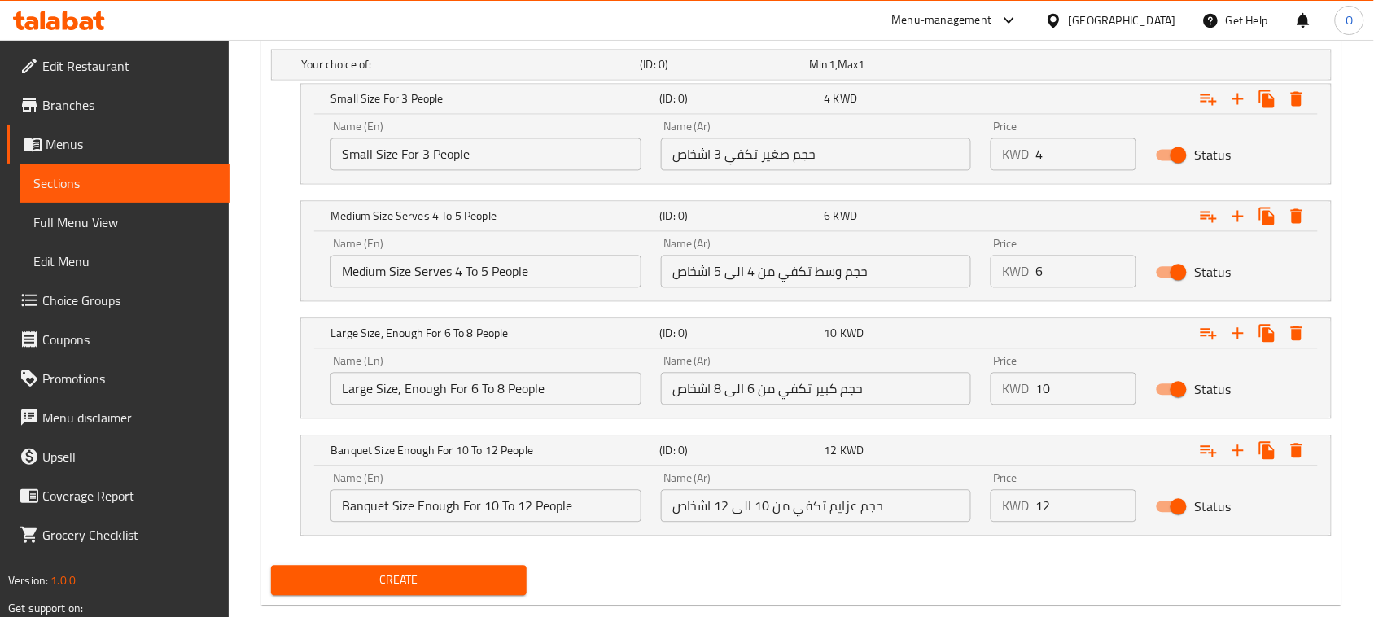
scroll to position [944, 0]
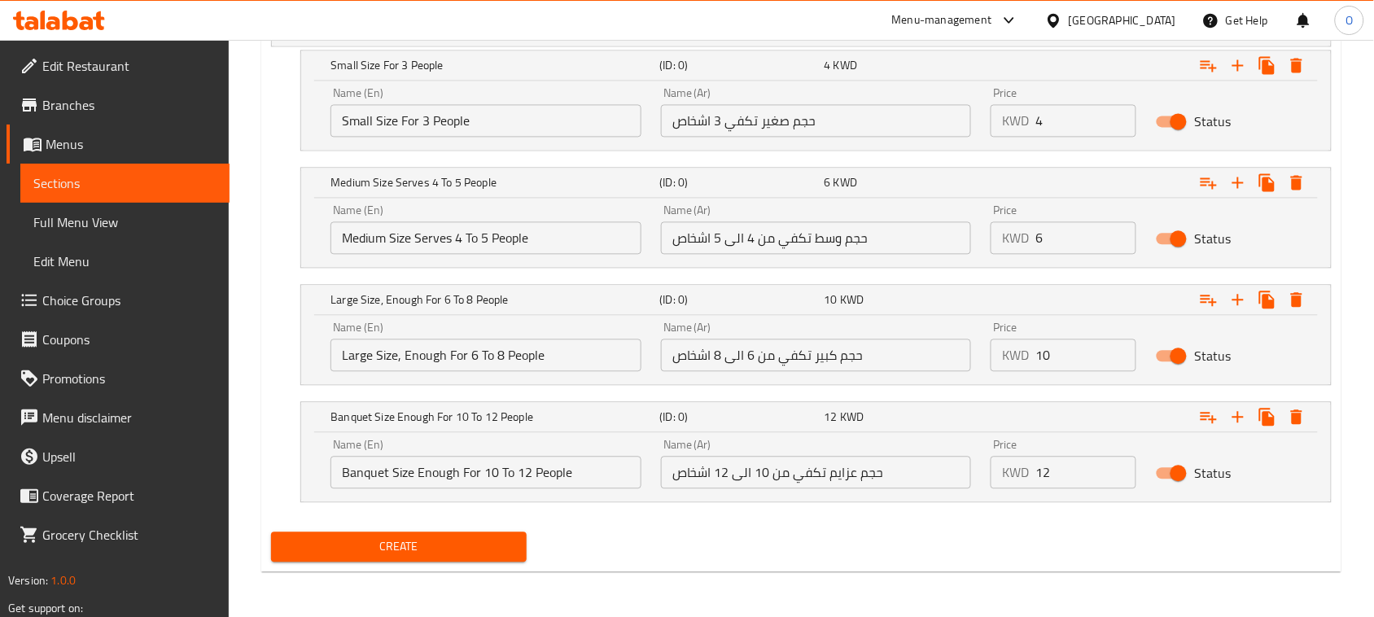
click at [474, 538] on span "Create" at bounding box center [399, 546] width 230 height 20
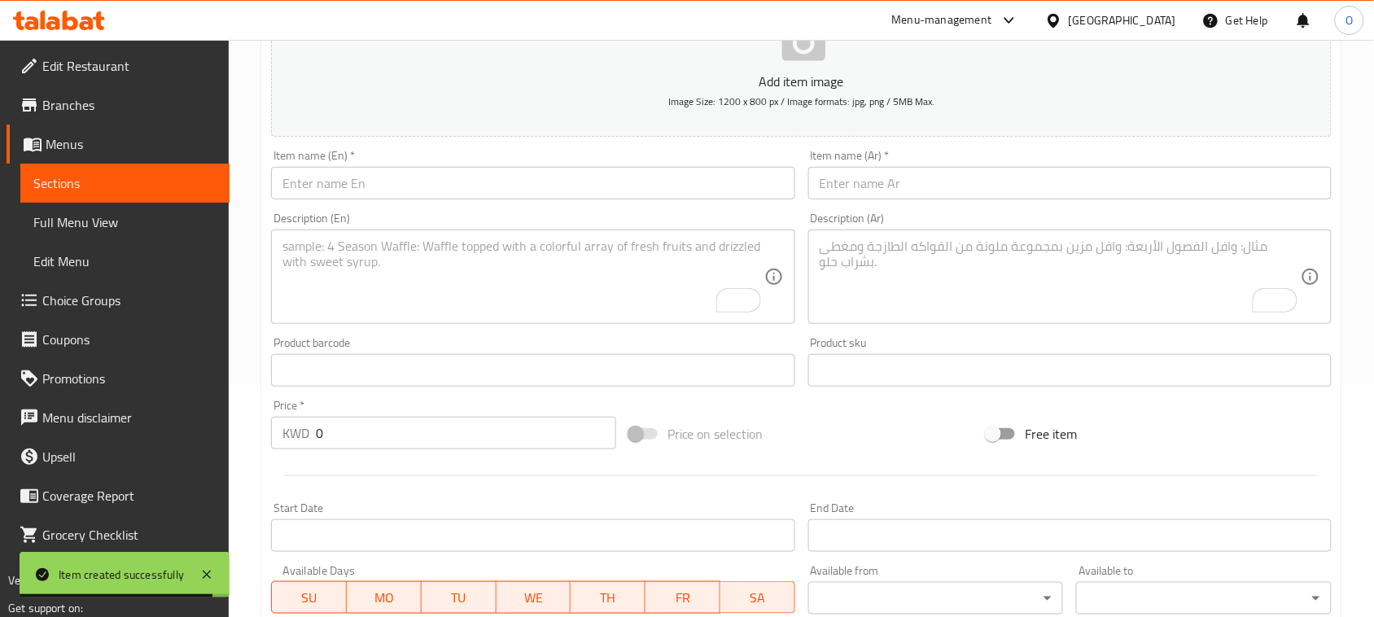
scroll to position [0, 0]
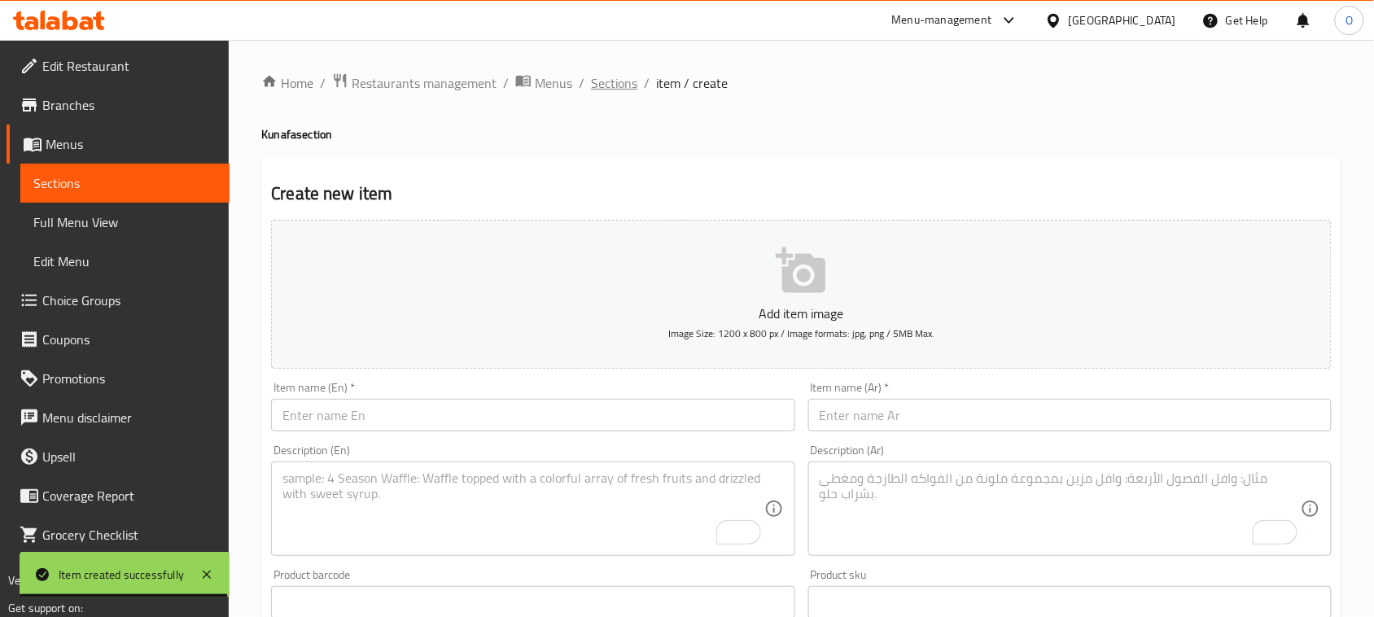
click at [614, 75] on span "Sections" at bounding box center [614, 83] width 46 height 20
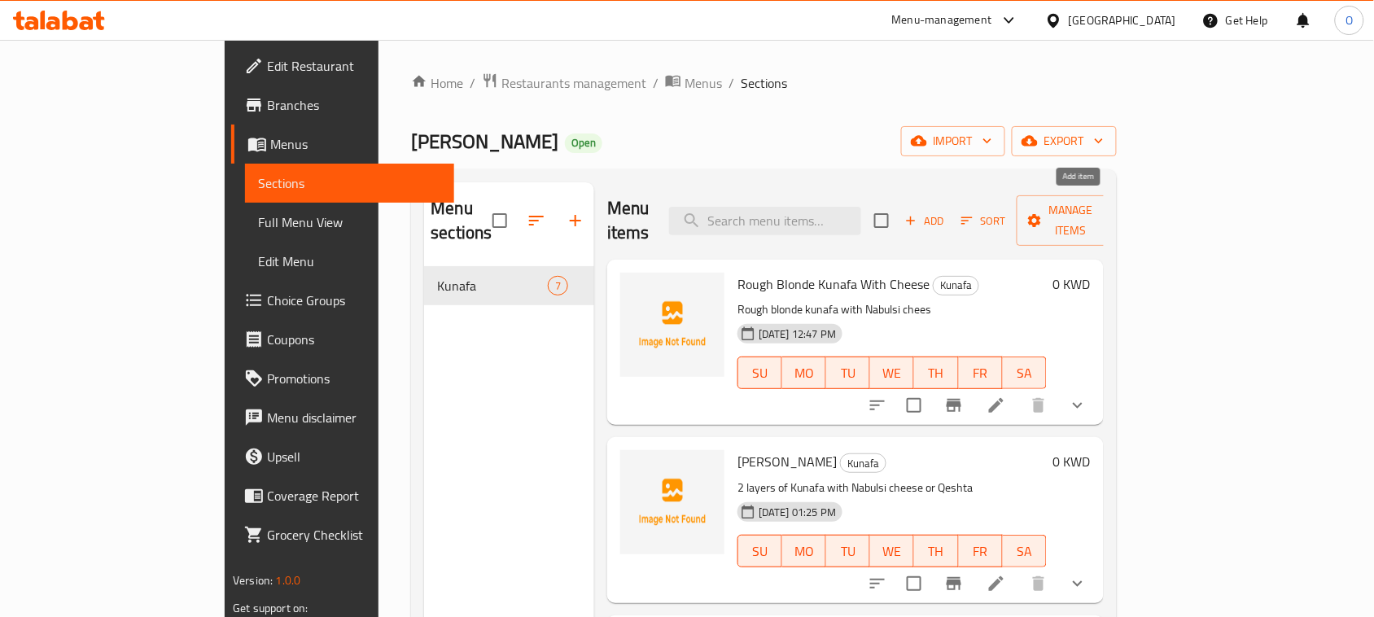
click at [947, 213] on span "Add" at bounding box center [925, 221] width 44 height 19
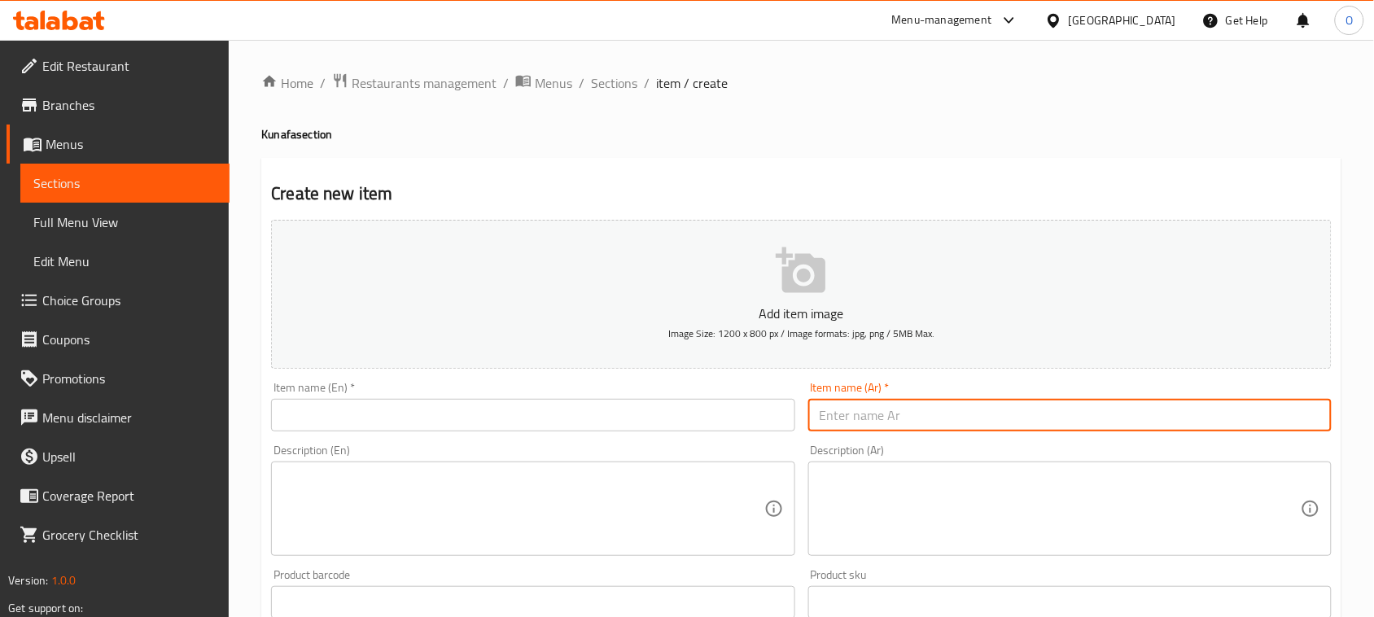
click at [987, 413] on input "text" at bounding box center [1069, 415] width 523 height 33
paste input "مبرومة بالقشقة"
drag, startPoint x: 910, startPoint y: 415, endPoint x: 1056, endPoint y: 416, distance: 146.5
click at [1056, 416] on input "مبرومة بالقشقة" at bounding box center [1069, 415] width 523 height 33
click at [953, 415] on input "مبرومة بالقشقة" at bounding box center [1069, 415] width 523 height 33
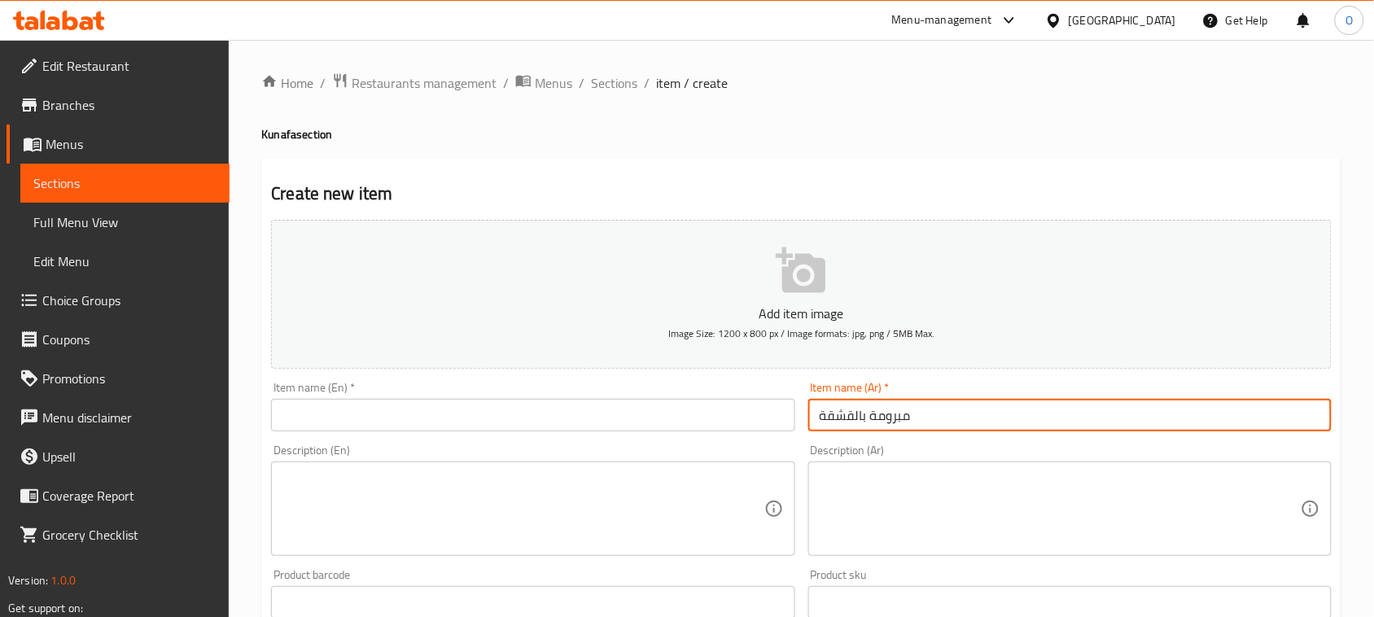
click at [953, 415] on input "مبرومة بالقشقة" at bounding box center [1069, 415] width 523 height 33
type input "مبرومة بالقشقة"
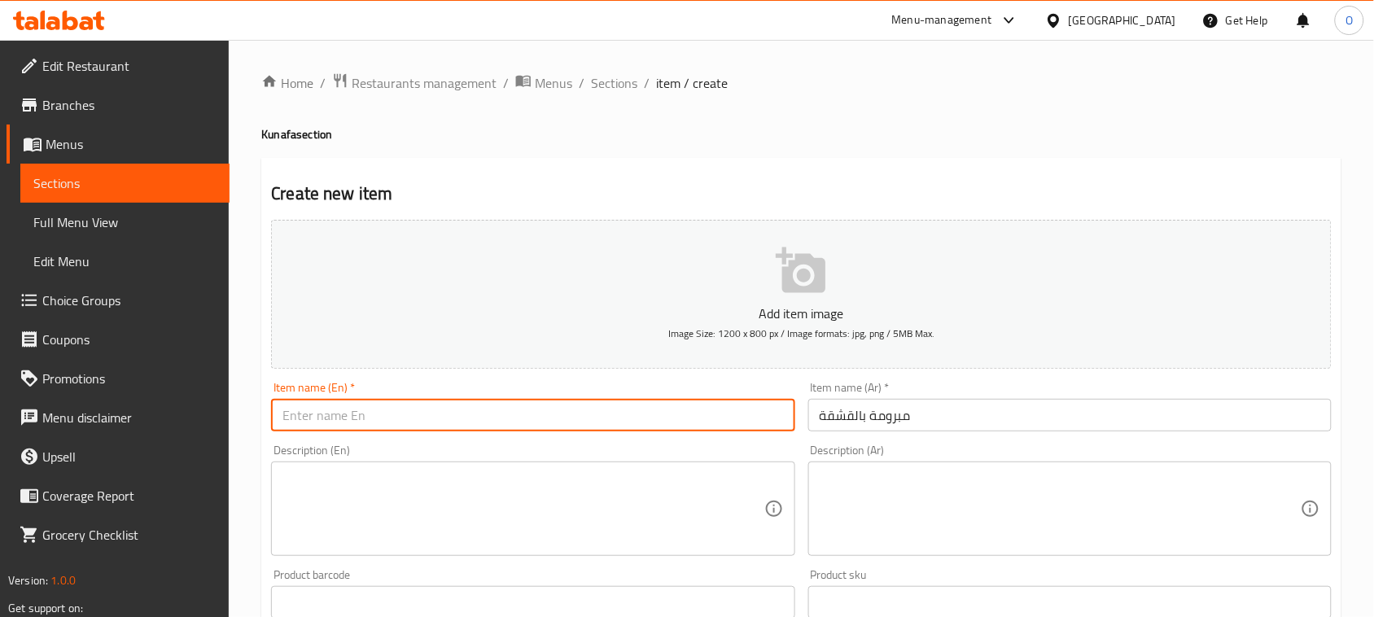
click at [366, 413] on input "text" at bounding box center [532, 415] width 523 height 33
paste input "Twisted With Qashqa"
click at [303, 417] on input "Twisted With Qashqa" at bounding box center [532, 415] width 523 height 33
type input "Mabroma With Qashqa"
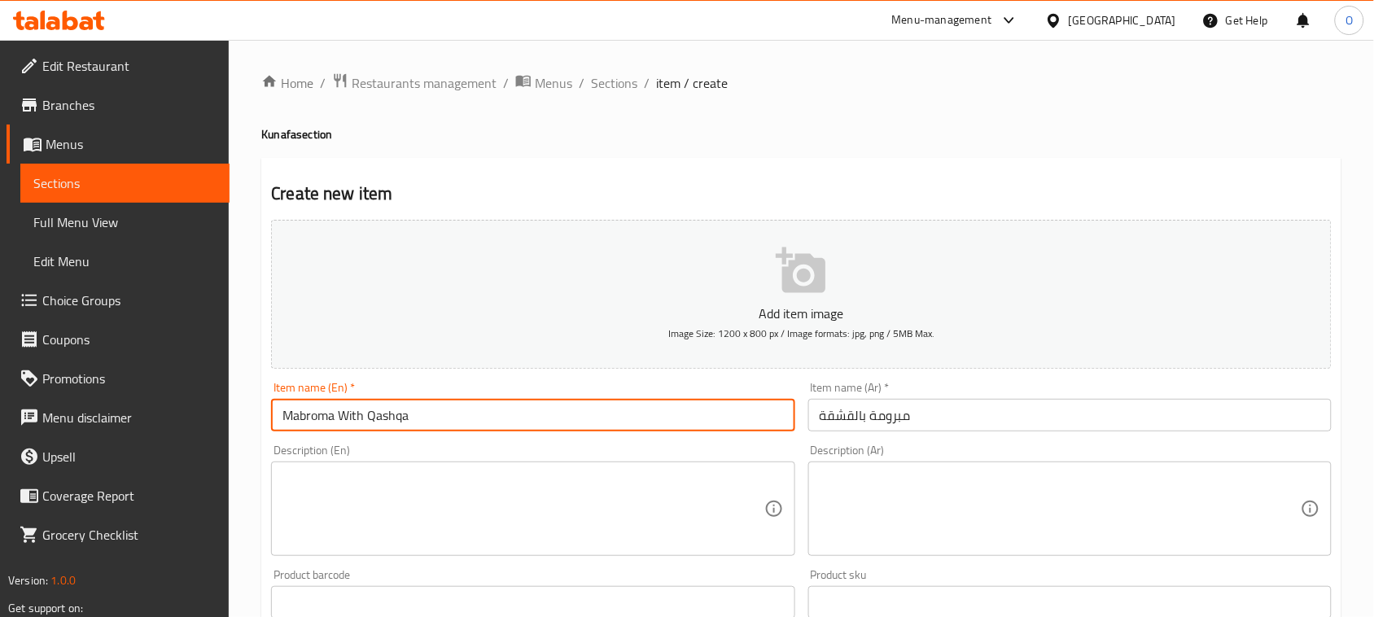
click at [845, 503] on textarea at bounding box center [1060, 508] width 481 height 77
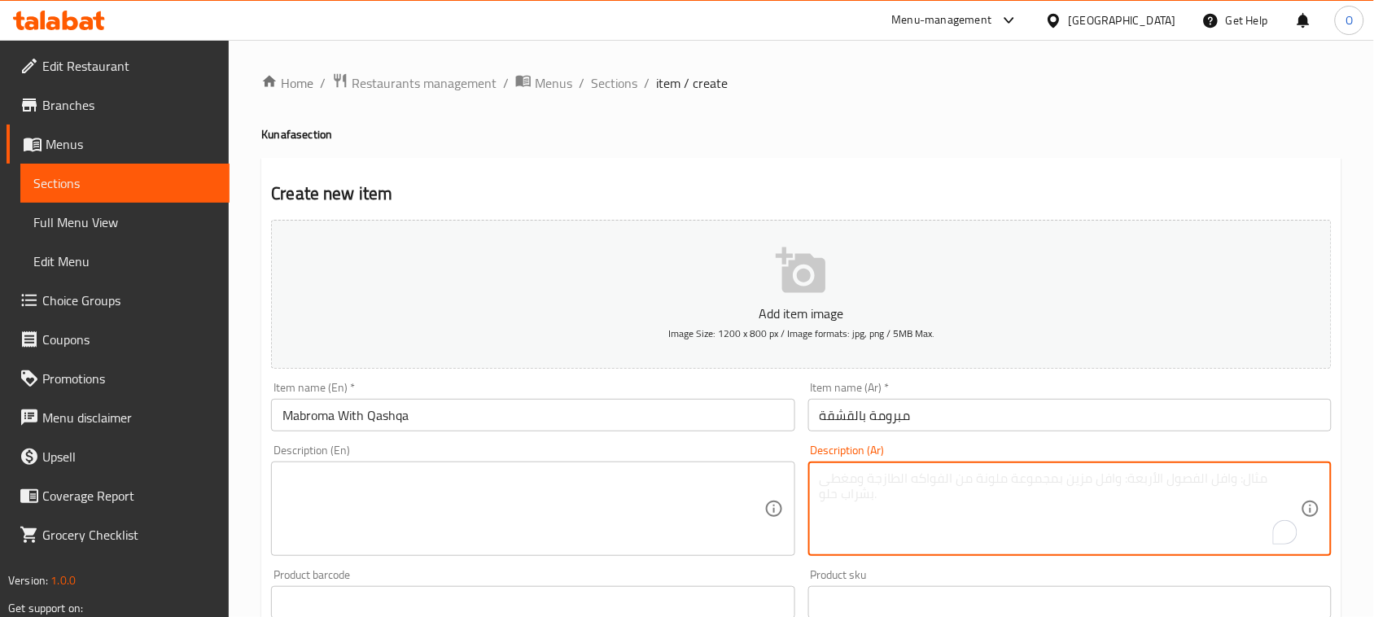
paste textarea "الوصف:أصابع من كنافة شعرية محشوة قشطة طازجة."
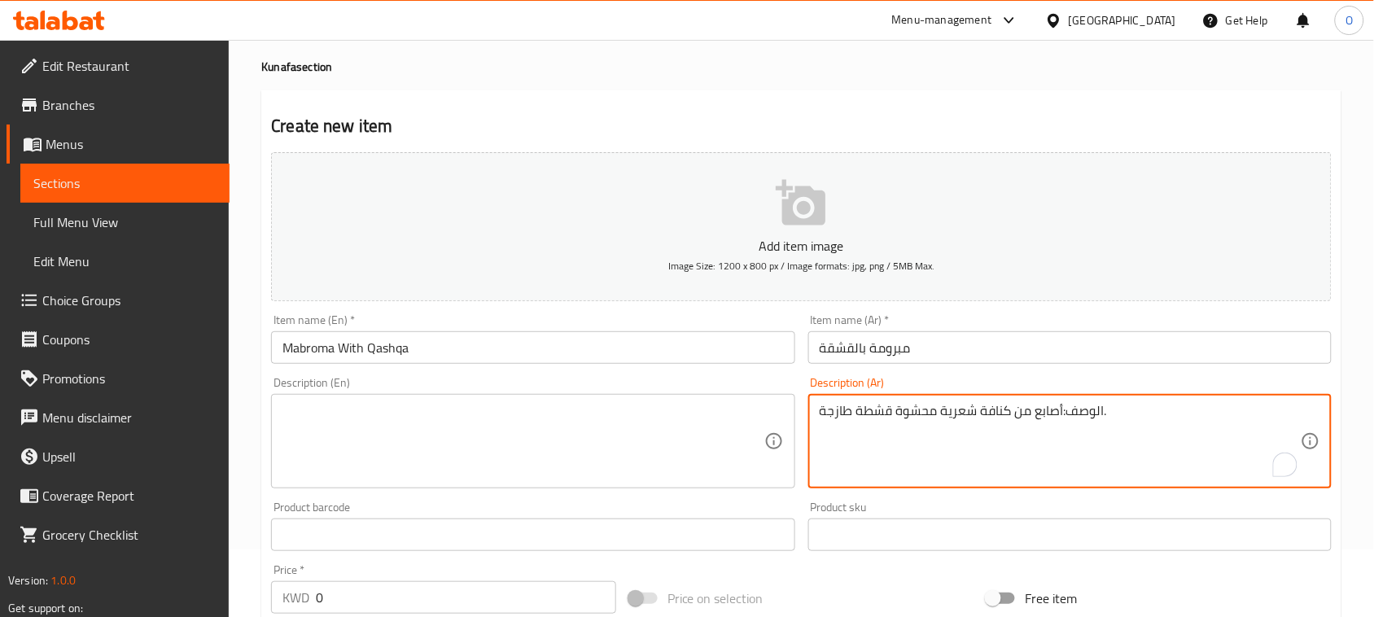
scroll to position [102, 0]
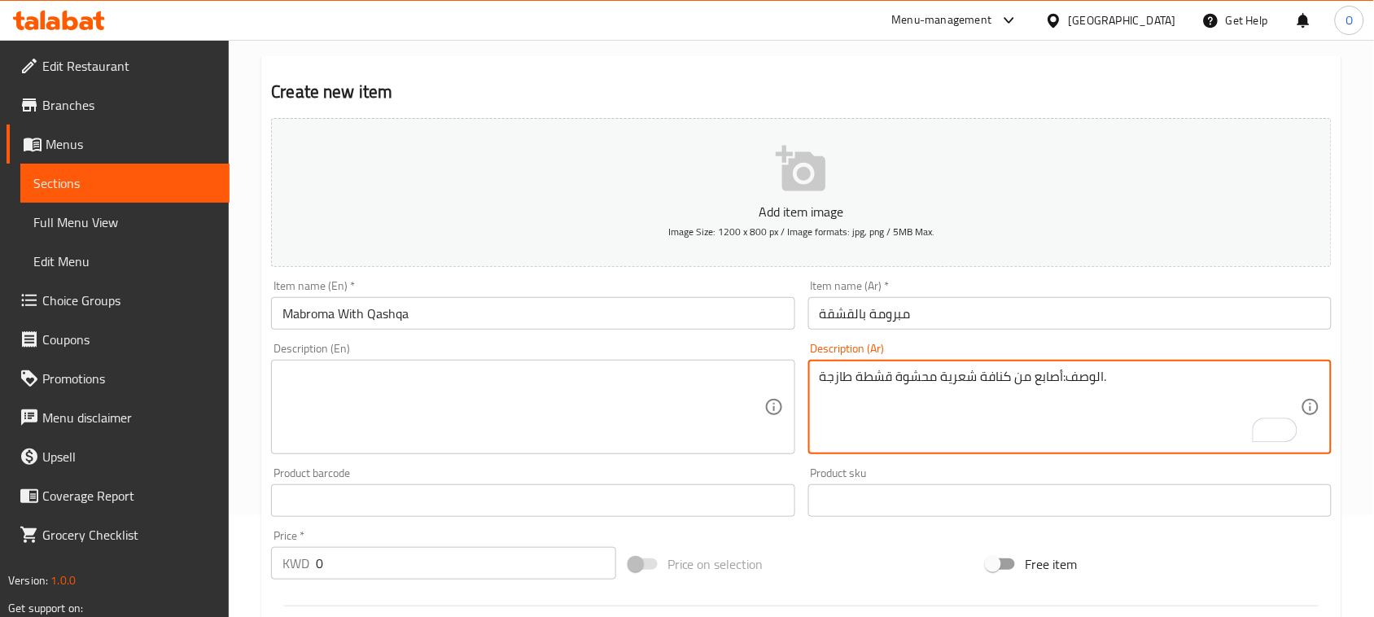
drag, startPoint x: 1063, startPoint y: 381, endPoint x: 1101, endPoint y: 385, distance: 38.5
click at [1101, 385] on textarea "الوصف:أصابع من كنافة شعرية محشوة قشطة طازجة." at bounding box center [1060, 407] width 481 height 77
drag, startPoint x: 823, startPoint y: 379, endPoint x: 779, endPoint y: 389, distance: 45.0
click at [780, 389] on div "Add item image Image Size: 1200 x 800 px / Image formats: jpg, png / 5MB Max. I…" at bounding box center [801, 462] width 1073 height 702
click at [903, 387] on textarea "أصابع من كنافة شعرية محشوة قشطة طازجة." at bounding box center [1060, 407] width 481 height 77
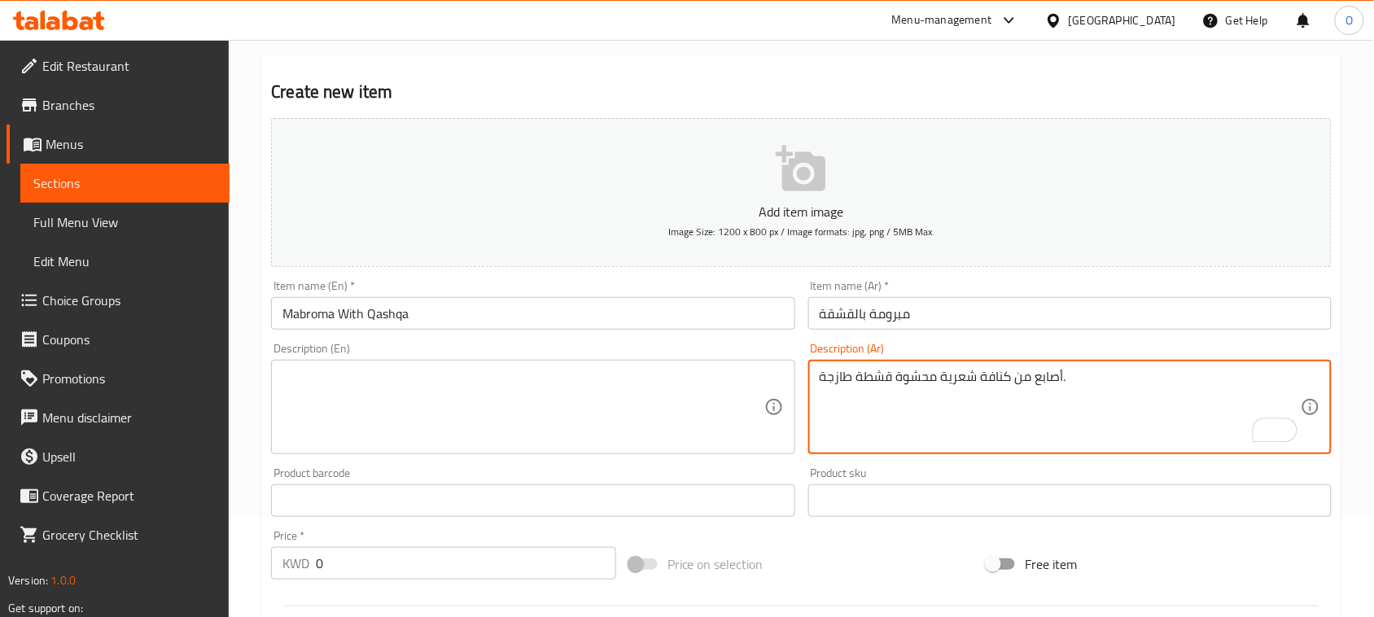
click at [903, 387] on textarea "أصابع من كنافة شعرية محشوة قشطة طازجة." at bounding box center [1060, 407] width 481 height 77
click at [1062, 452] on div "أصابع من كنافة شعرية محشوة قشطة طازجة. Description (Ar)" at bounding box center [1069, 407] width 523 height 94
click at [1064, 377] on textarea "أصابع من كنافة شعرية محشوة قشطة طازجة." at bounding box center [1060, 407] width 481 height 77
drag, startPoint x: 1064, startPoint y: 378, endPoint x: 1157, endPoint y: 379, distance: 93.6
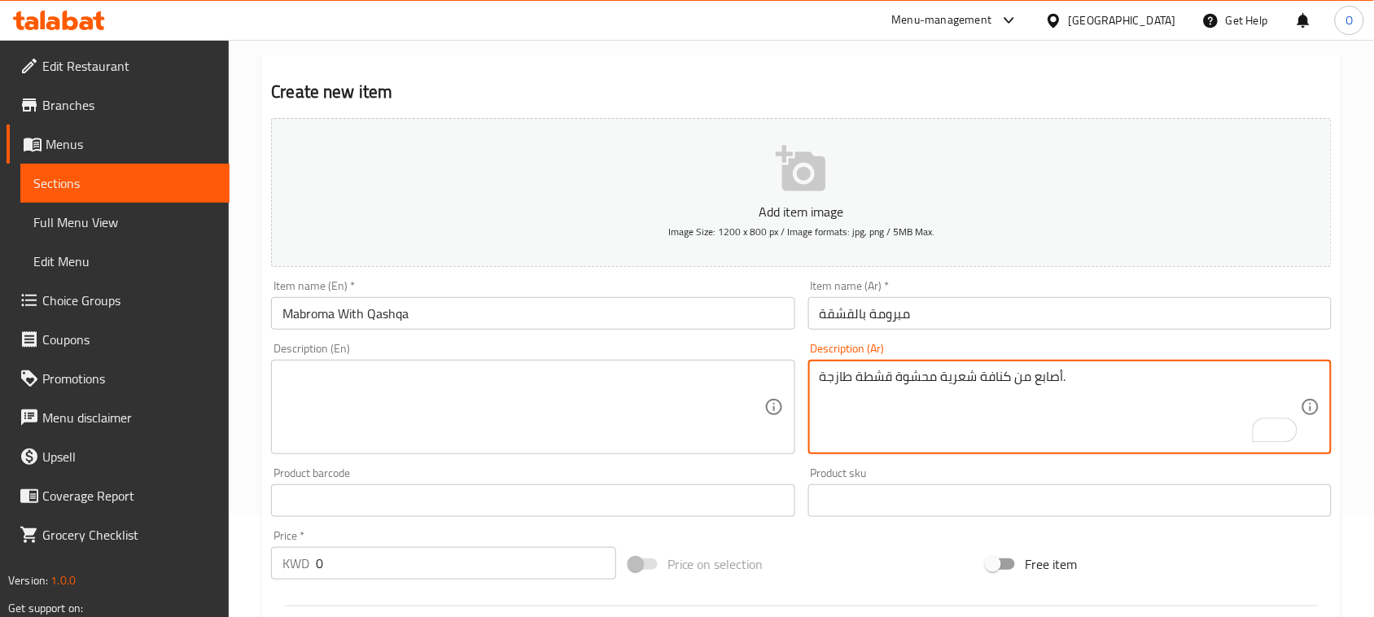
click at [1157, 379] on textarea "أصابع من كنافة شعرية محشوة قشطة طازجة." at bounding box center [1060, 407] width 481 height 77
type textarea "أصابع من كنافة شعرية محشوة قشطة طازجة."
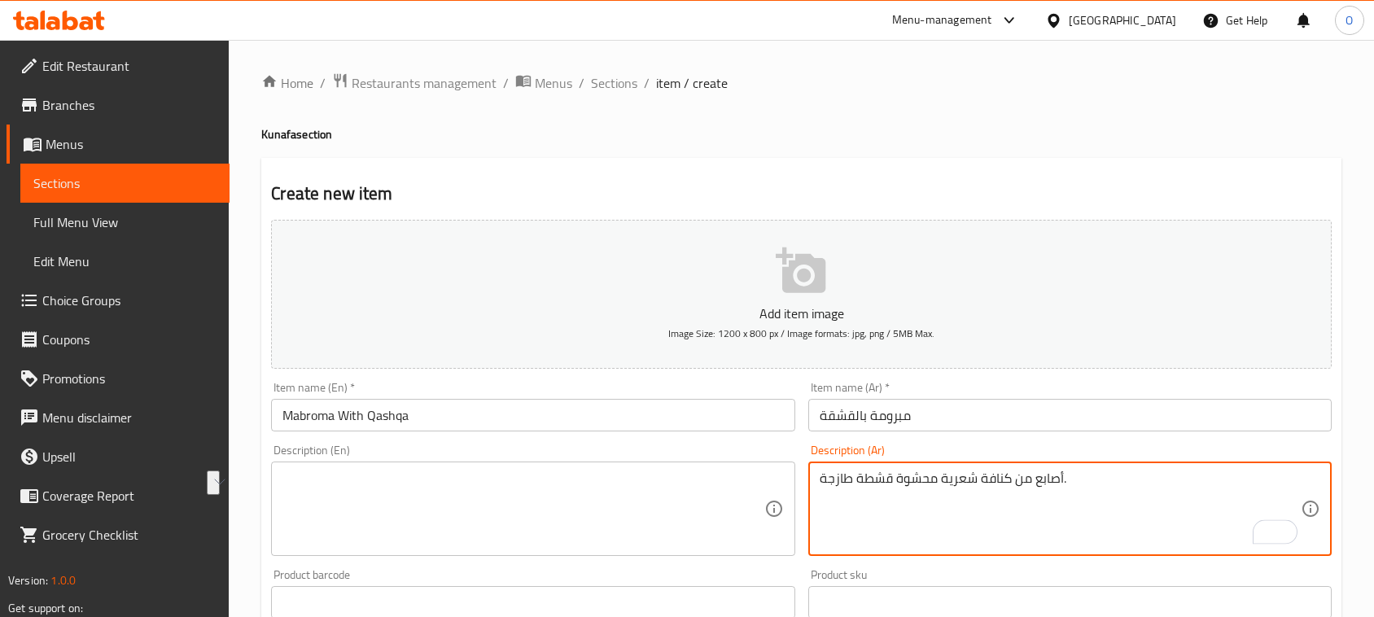
scroll to position [102, 0]
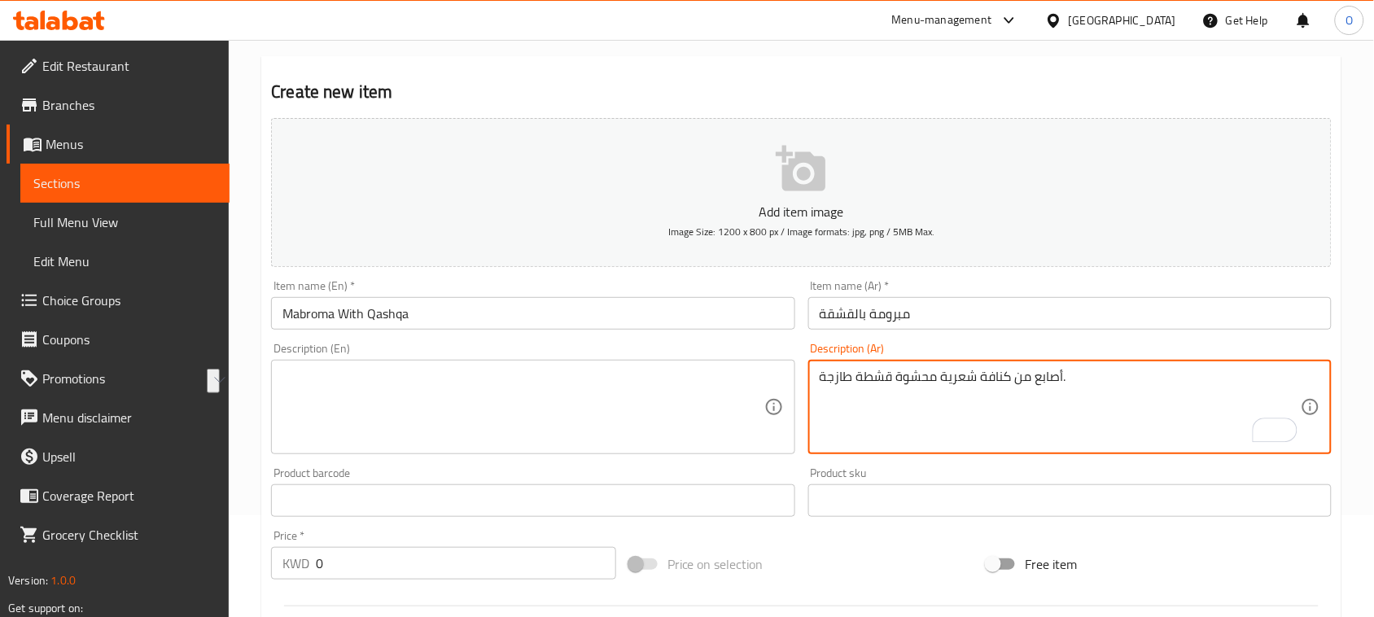
type textarea "أصابع من كنافة شعرية محشوة قشطة طازجة."
click at [359, 387] on textarea at bounding box center [522, 407] width 481 height 77
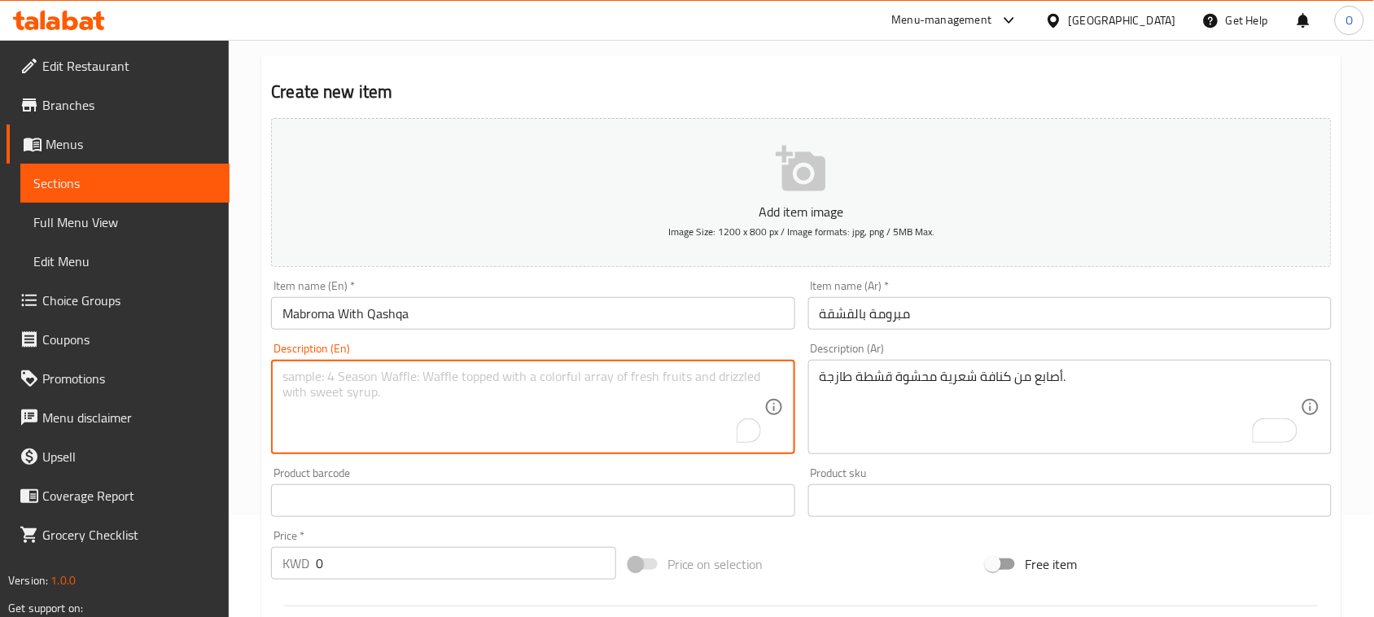
paste textarea "Fingers of Kunafa filled with fresh cream."
type textarea "Fingers of Kunafa filled with fresh cream."
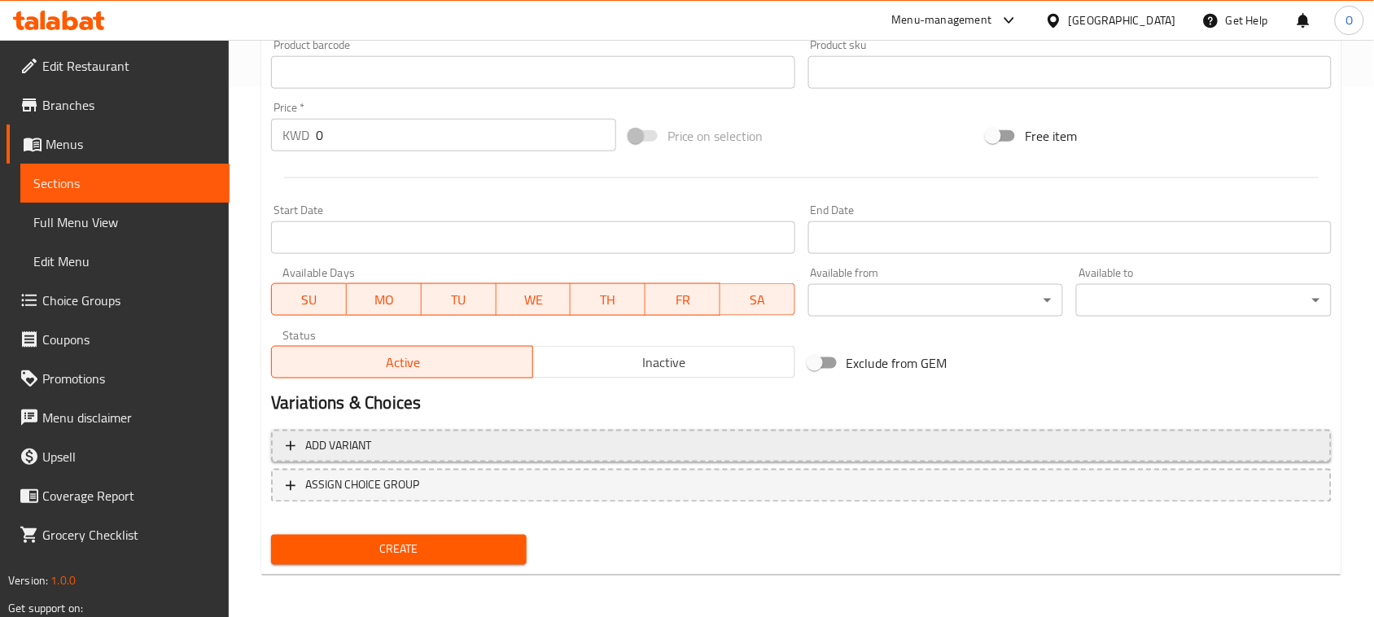
click at [890, 438] on span "Add variant" at bounding box center [801, 446] width 1031 height 20
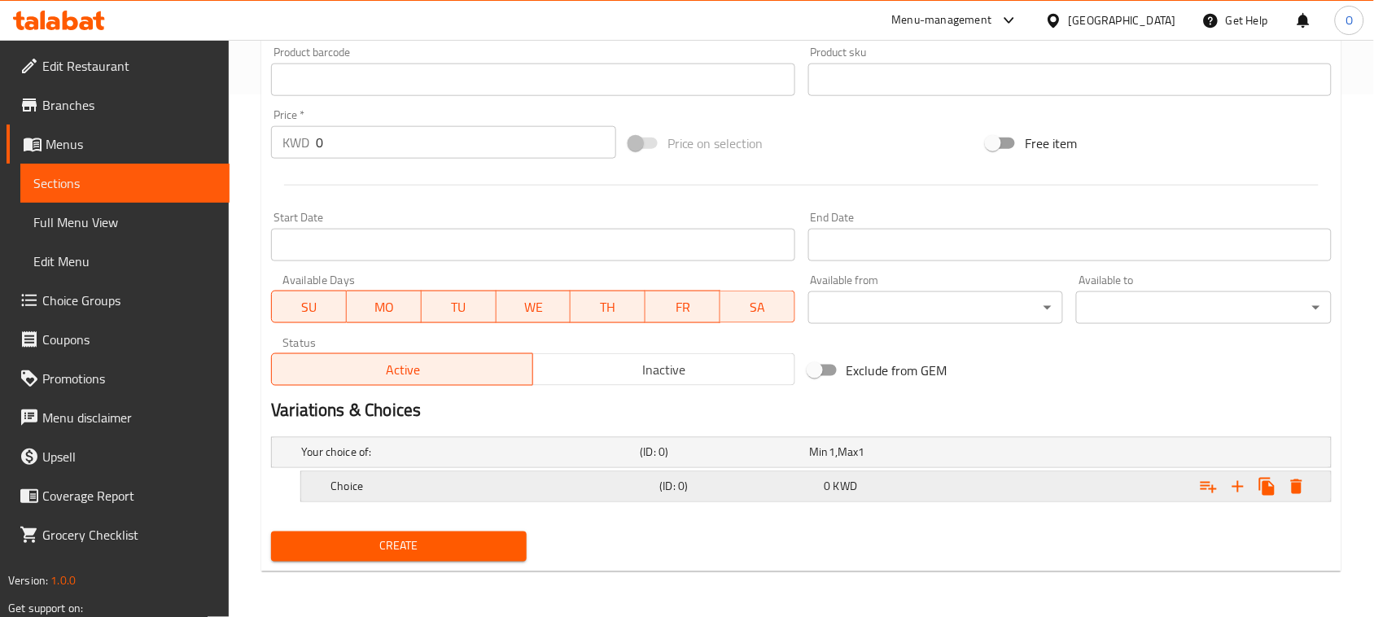
scroll to position [522, 0]
click at [1244, 491] on icon "Expand" at bounding box center [1238, 488] width 20 height 20
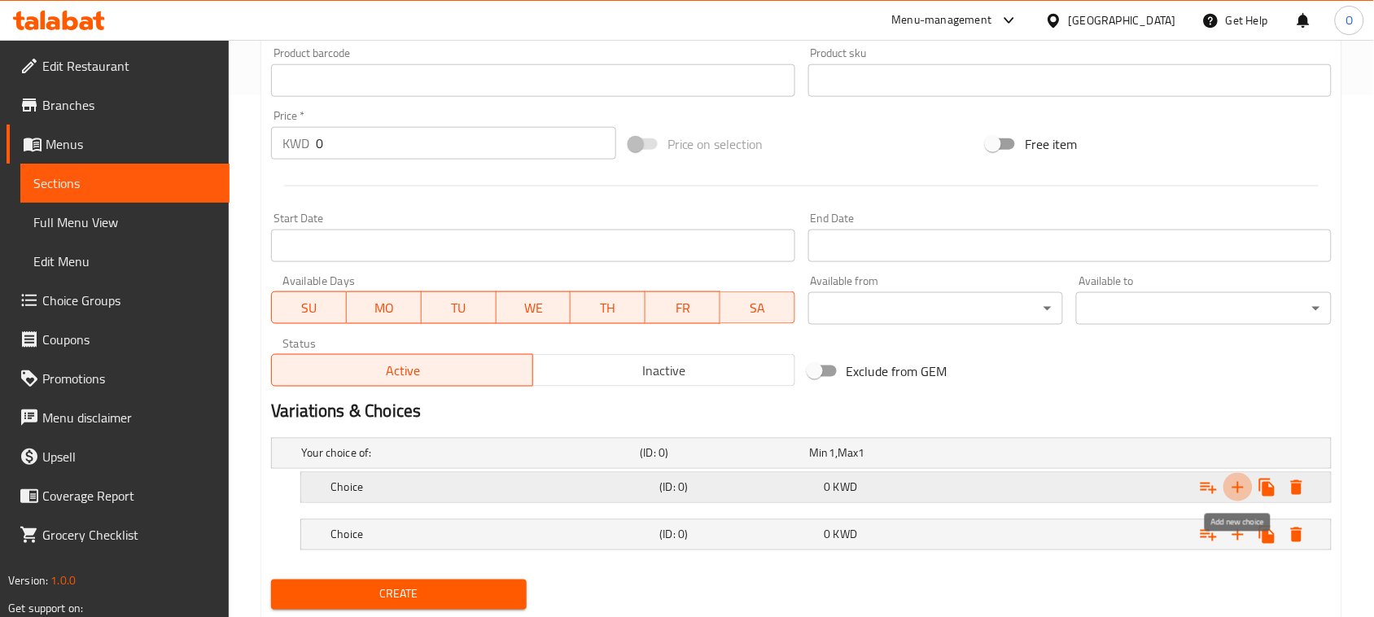
click at [1244, 491] on icon "Expand" at bounding box center [1238, 488] width 20 height 20
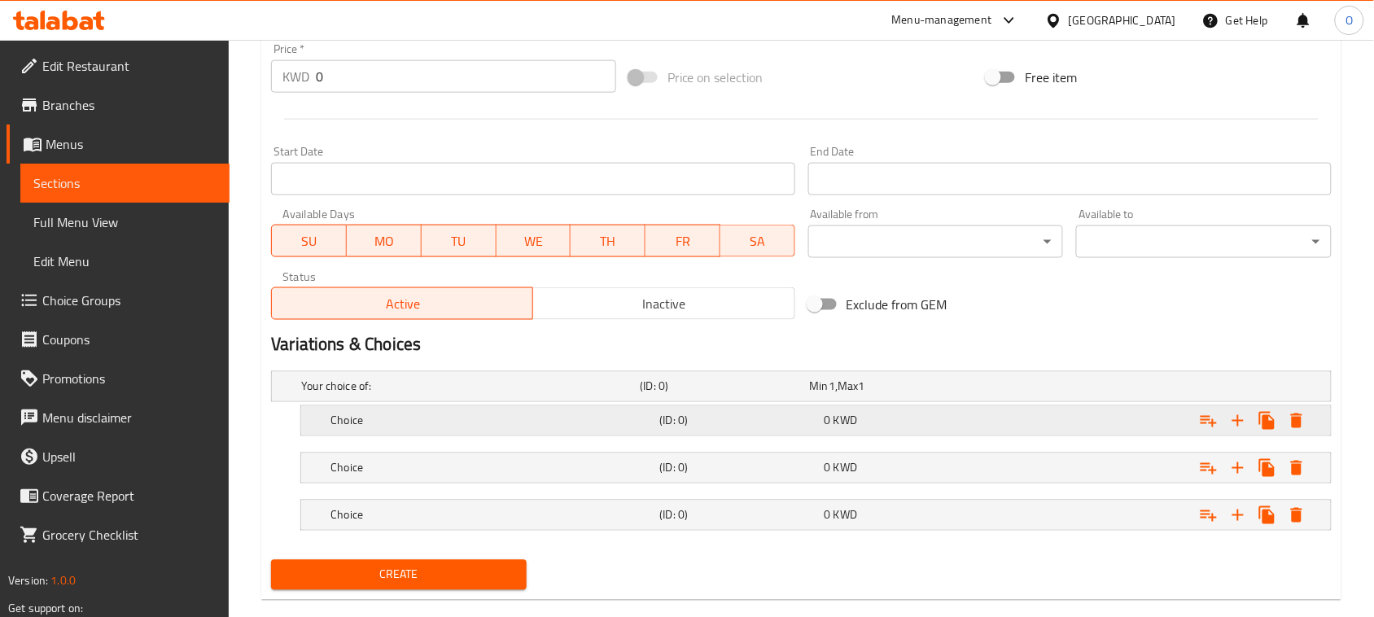
scroll to position [617, 0]
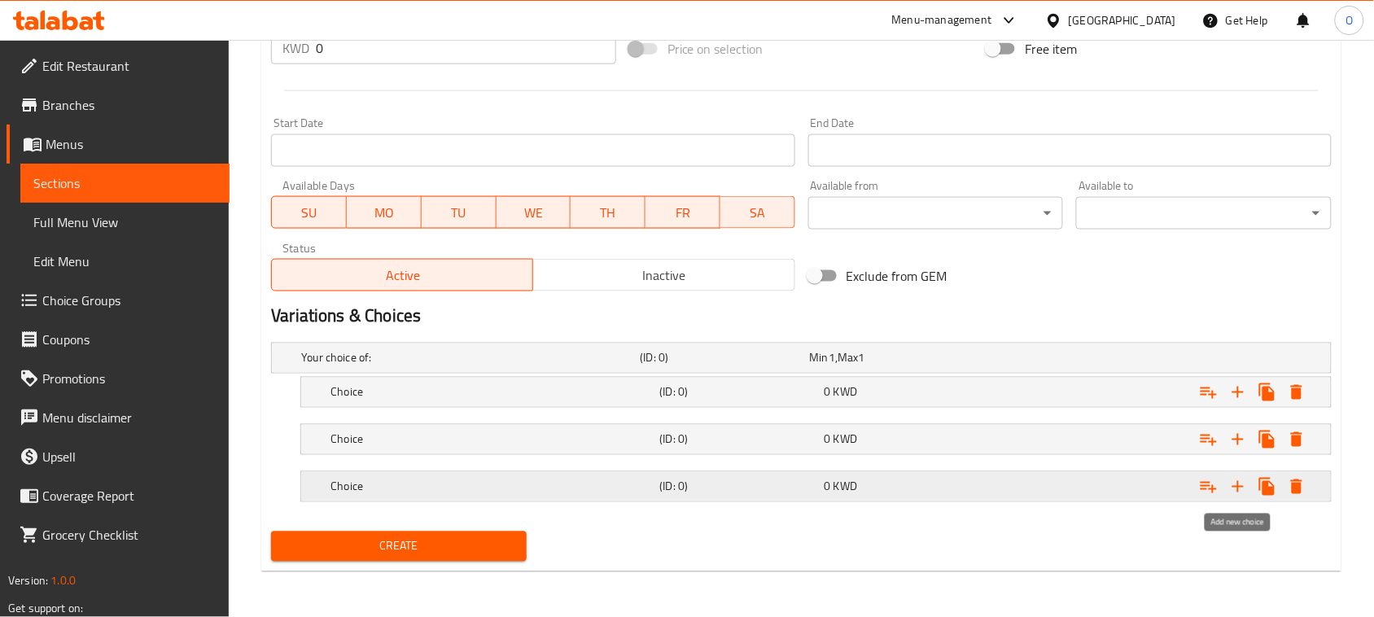
click at [1243, 485] on icon "Expand" at bounding box center [1238, 487] width 20 height 20
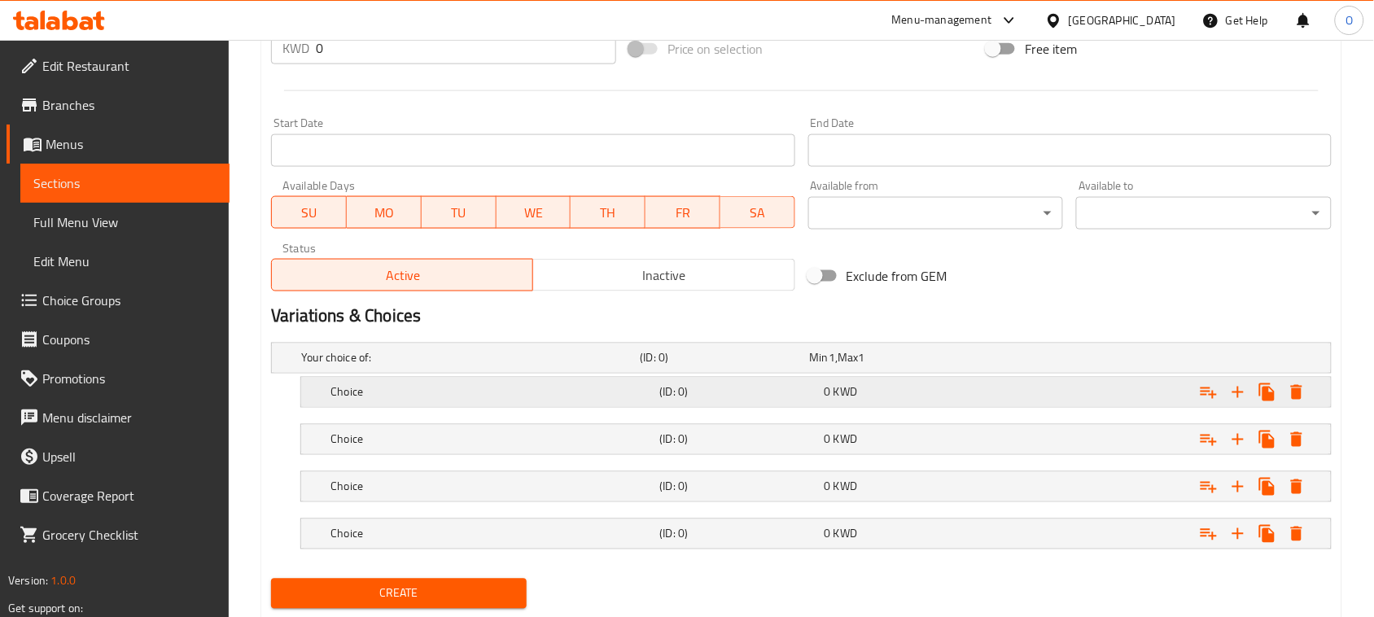
click at [448, 366] on h5 "Choice" at bounding box center [467, 358] width 332 height 16
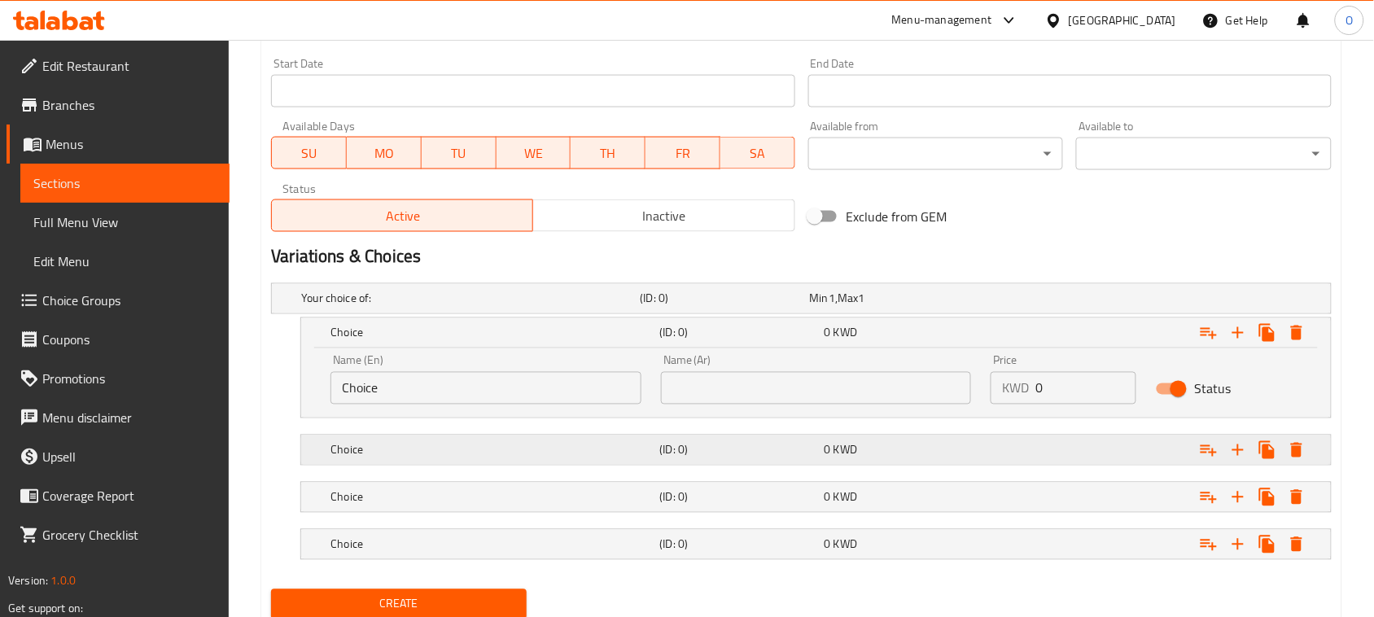
scroll to position [719, 0]
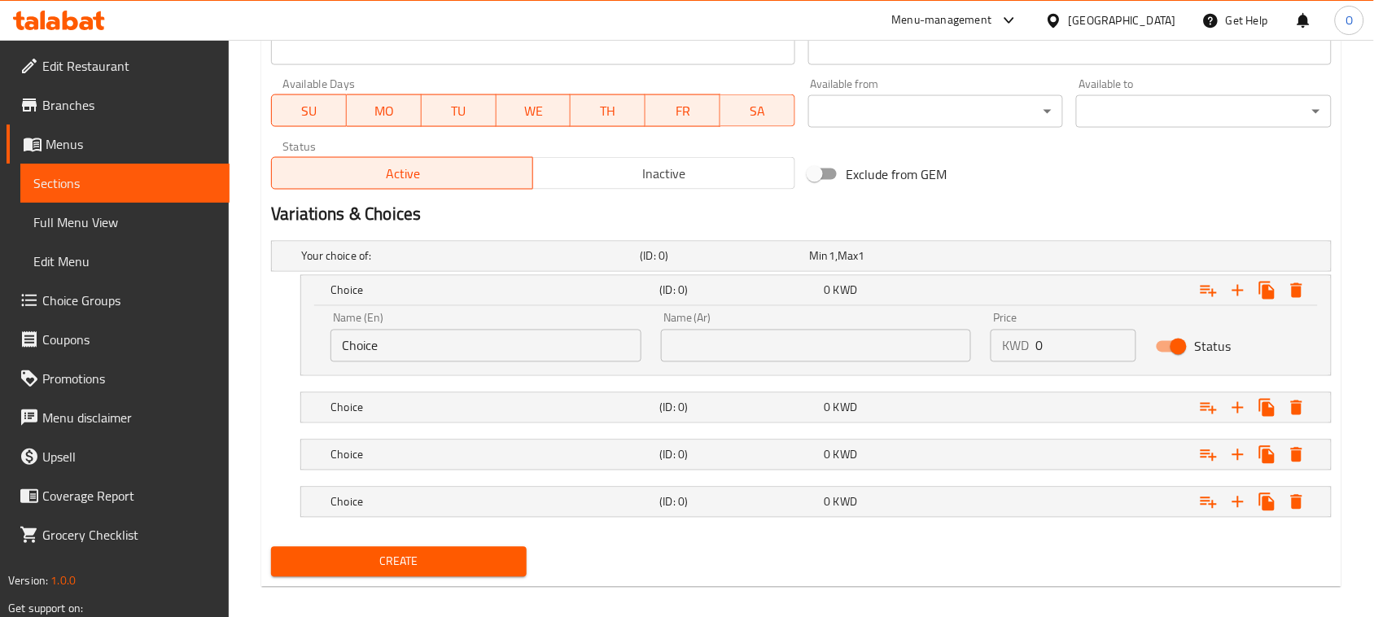
click at [445, 339] on input "Choice" at bounding box center [485, 346] width 311 height 33
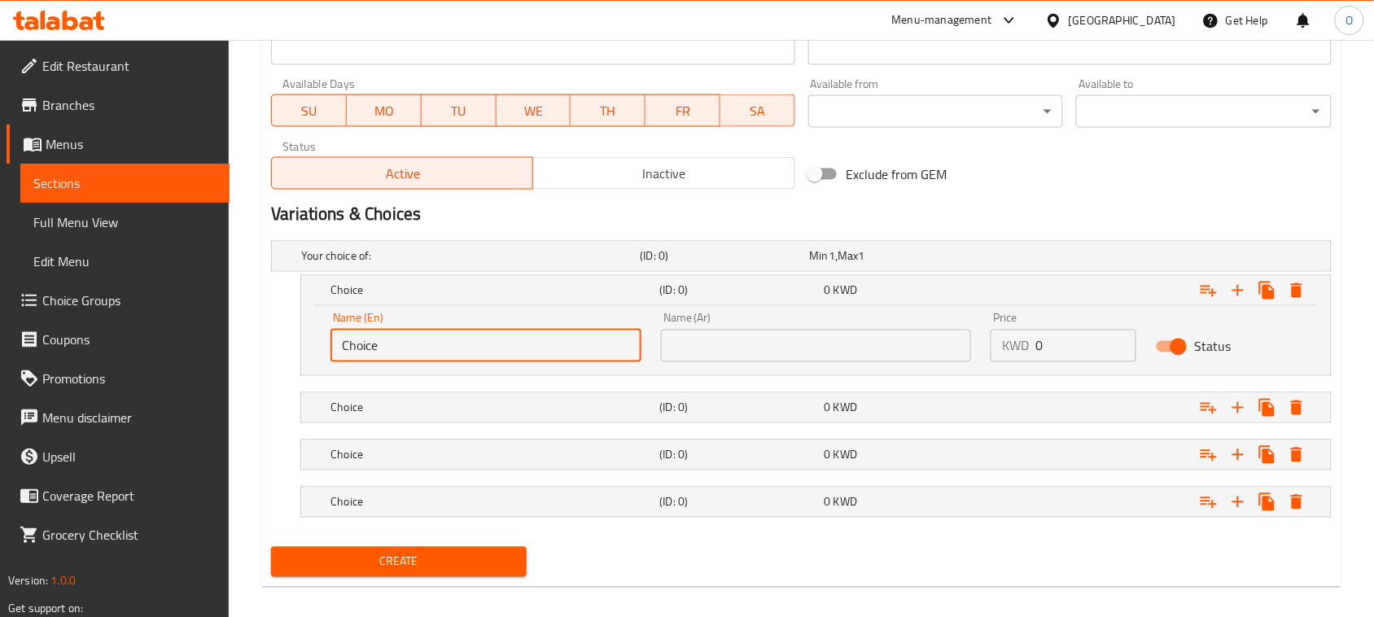
click at [445, 339] on input "Choice" at bounding box center [485, 346] width 311 height 33
paste input "Mini Size For One Person"
click at [472, 355] on input "Mini Size For One Person" at bounding box center [485, 346] width 311 height 33
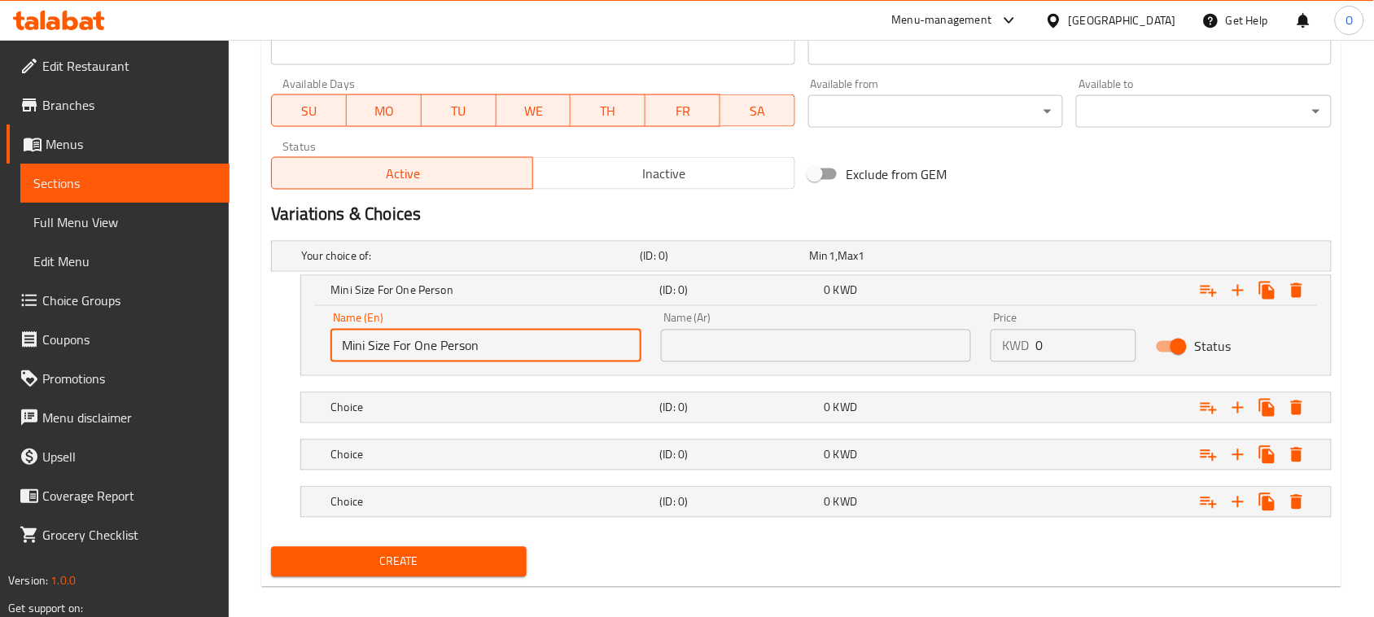
drag, startPoint x: 472, startPoint y: 355, endPoint x: 452, endPoint y: 352, distance: 20.6
click at [452, 352] on input "Mini Size For One Person" at bounding box center [485, 346] width 311 height 33
paste input "Small Size For 3 People"
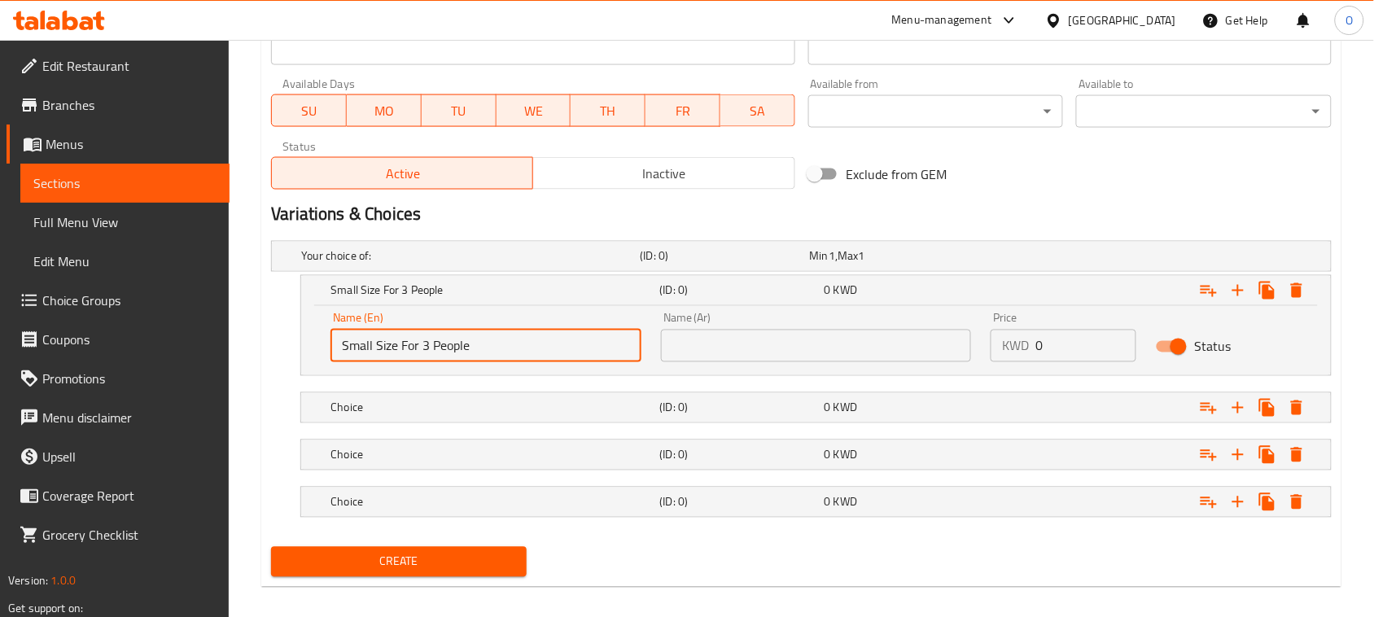
type input "Small Size For 3 People"
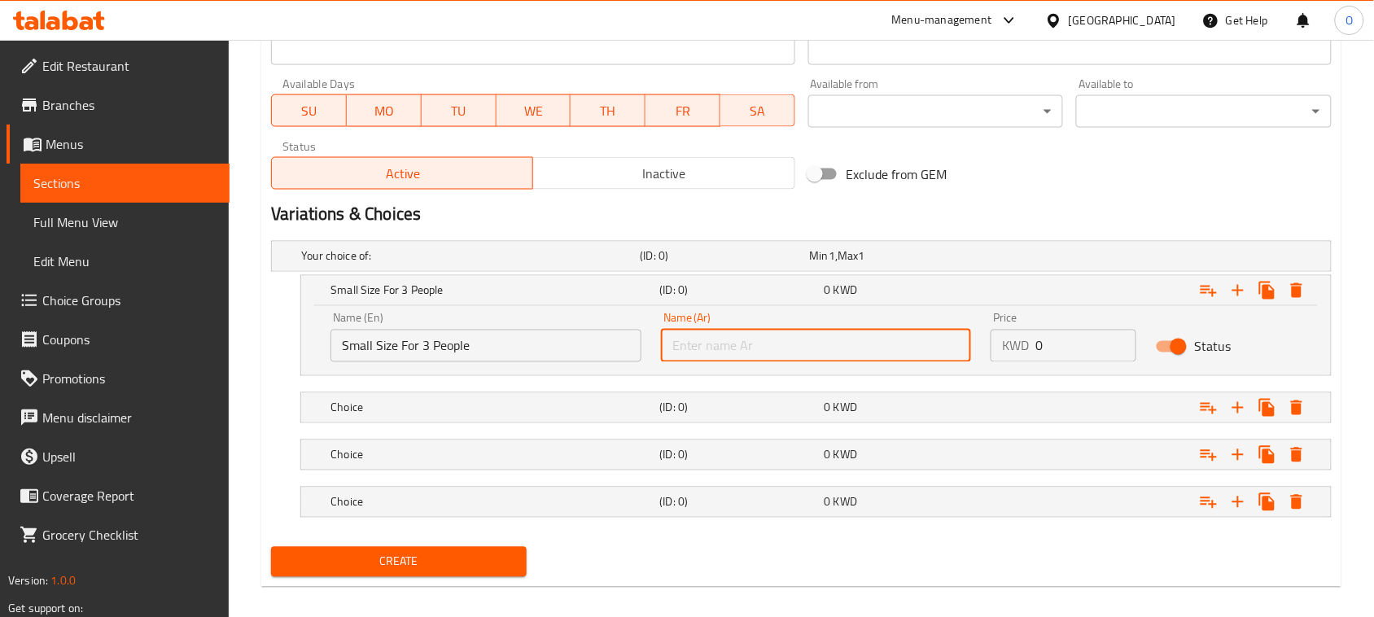
paste input "حجم صغير تكفي 3 اشخاص"
type input "حجم صغير تكفي 3 اشخاص"
click at [425, 265] on h5 "Choice" at bounding box center [467, 256] width 332 height 16
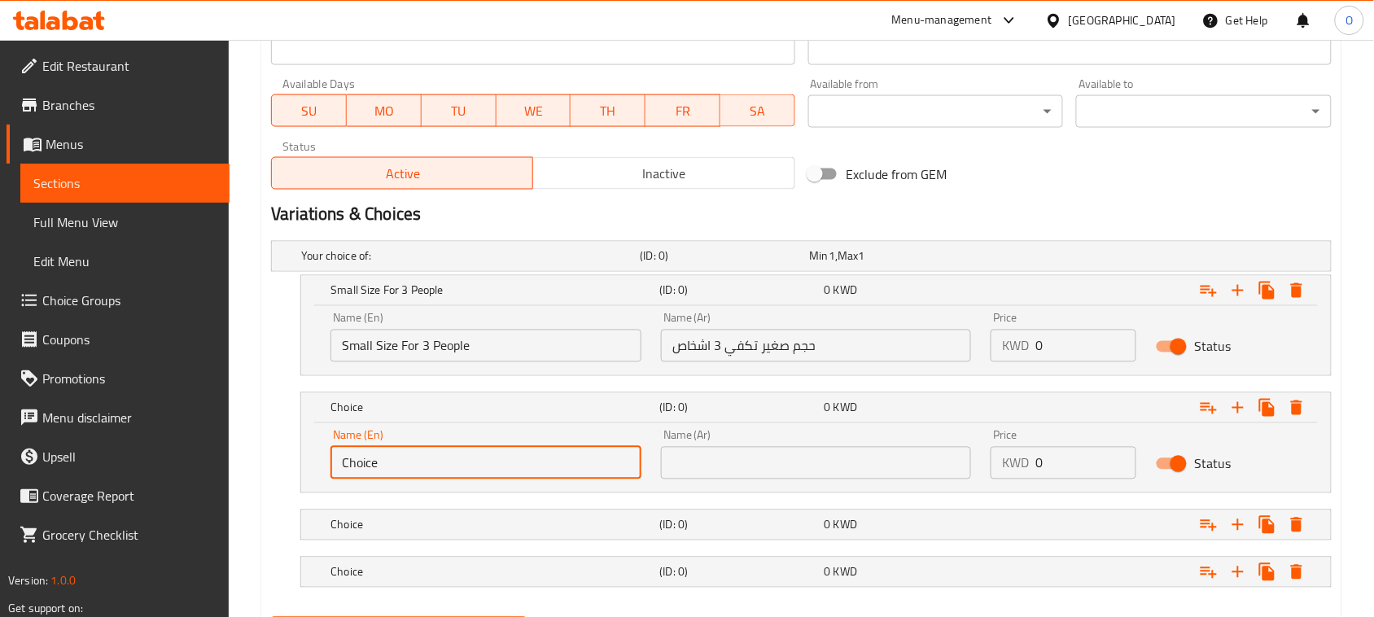
click at [428, 462] on input "Choice" at bounding box center [485, 463] width 311 height 33
click at [428, 464] on input "Choice" at bounding box center [485, 463] width 311 height 33
paste input "Medium Size Serves 4 To 5 Peopl"
type input "Medium Size Serves 4 To 5 People"
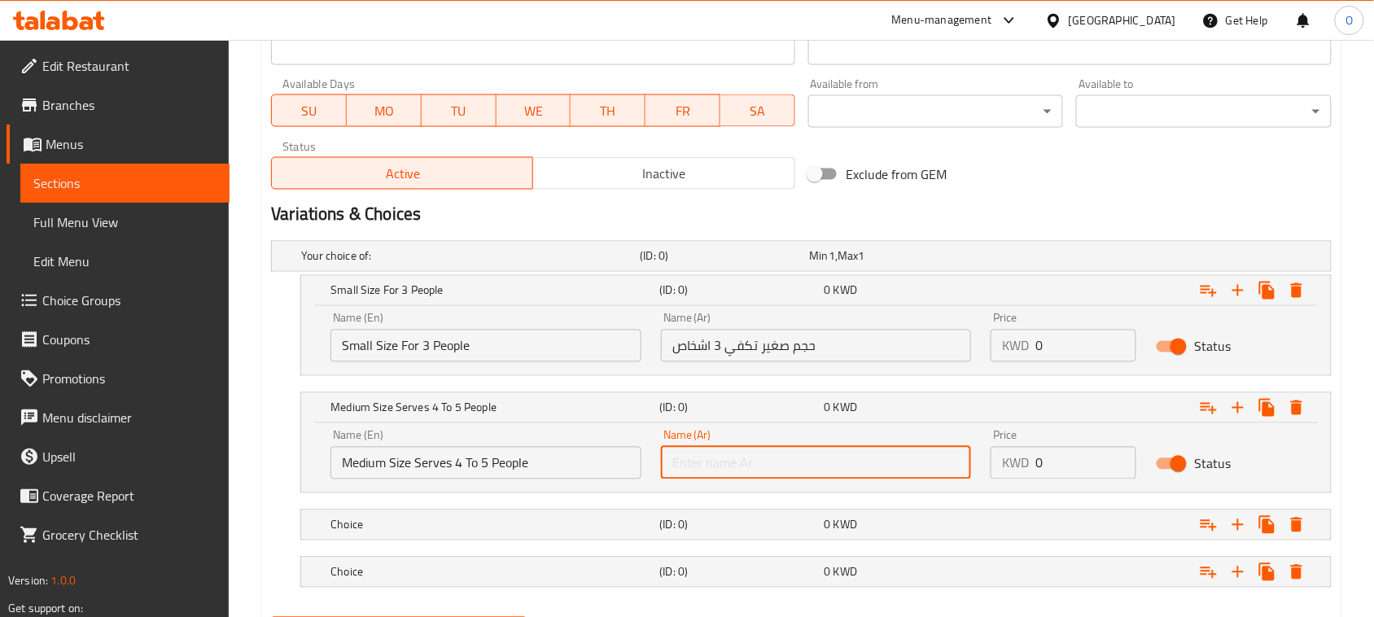
paste input "حجم وسط تكفي من 4 الى 5 اشخاص"
type input "حجم وسط تكفي من 4 الى 5 اشخاص"
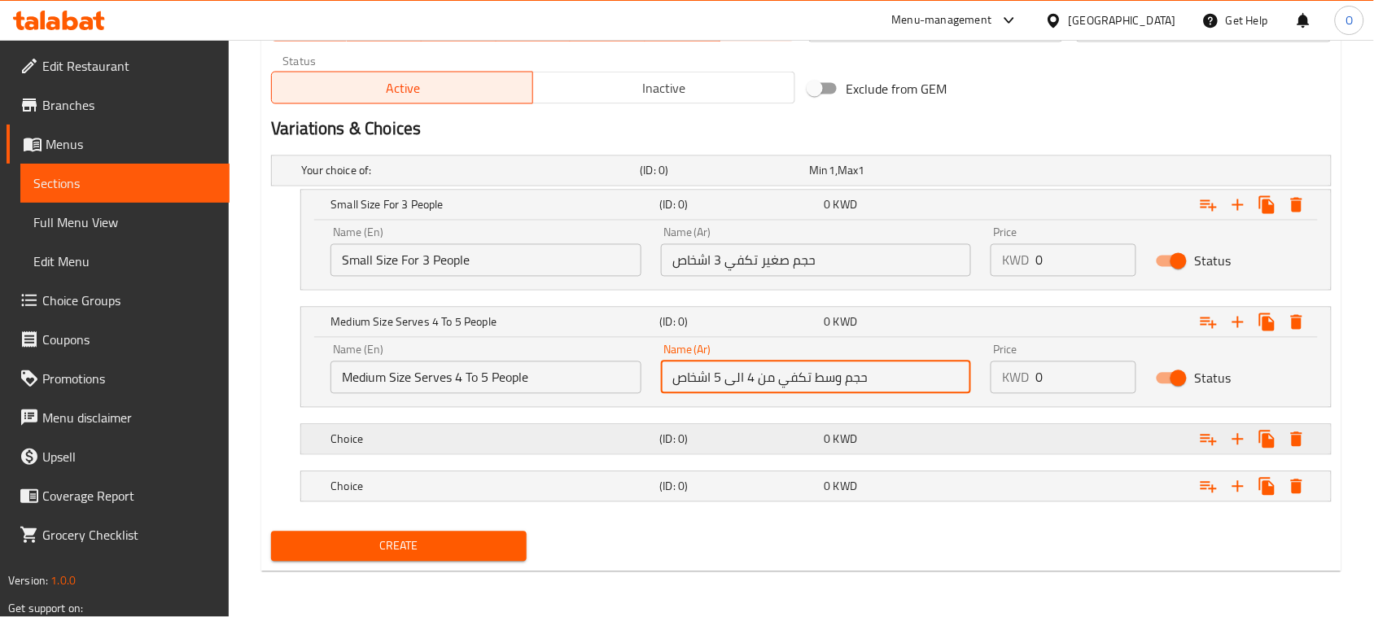
click at [522, 179] on h5 "Choice" at bounding box center [467, 171] width 332 height 16
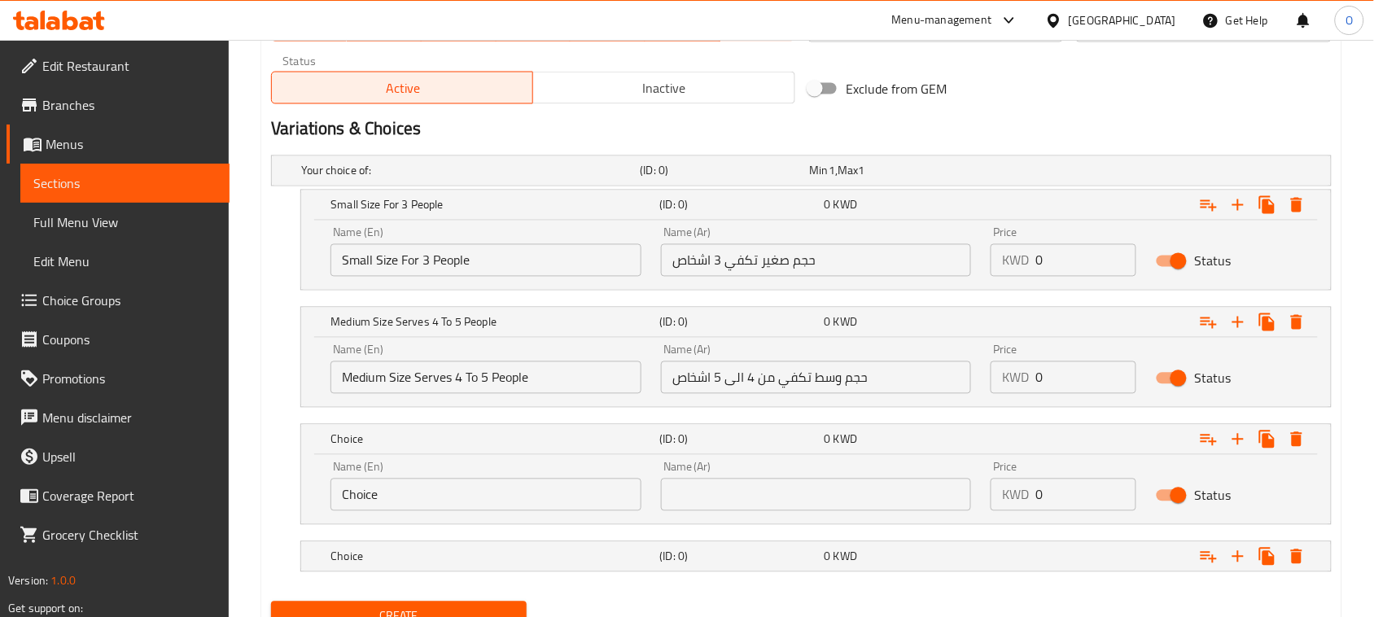
click at [501, 505] on input "Choice" at bounding box center [485, 495] width 311 height 33
paste input "Large Size, Enough For 6 To 8 Peopl"
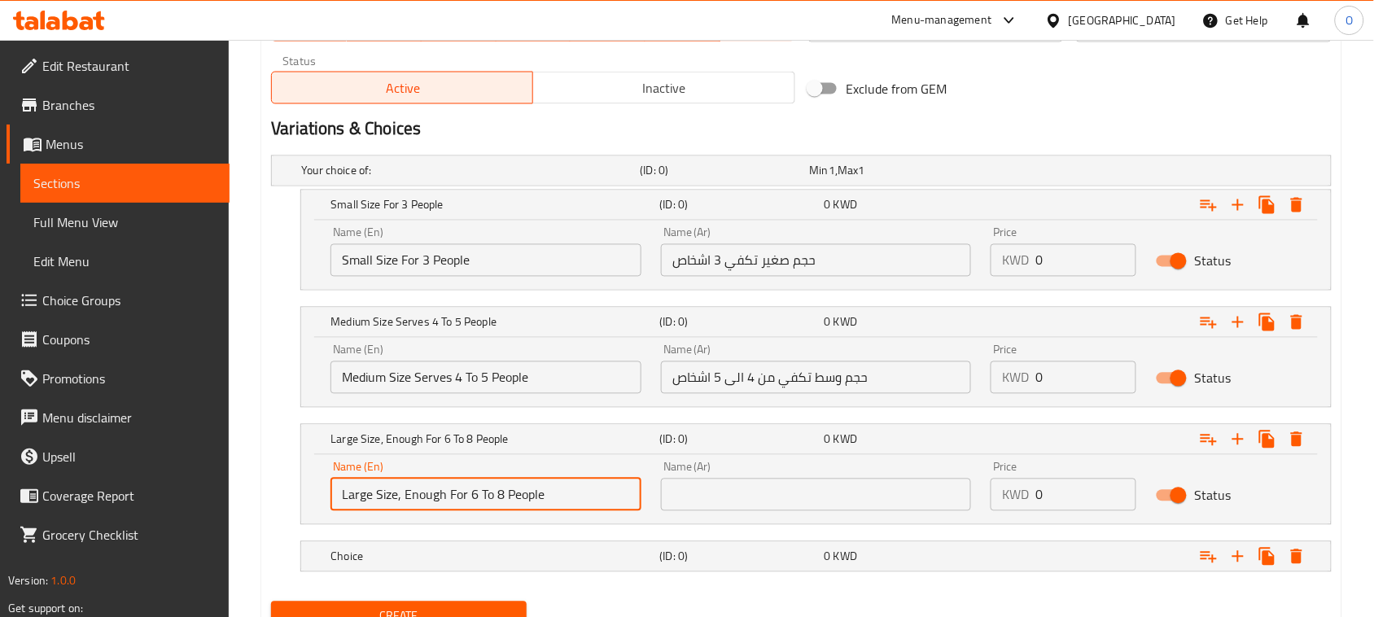
type input "Large Size, Enough For 6 To 8 People"
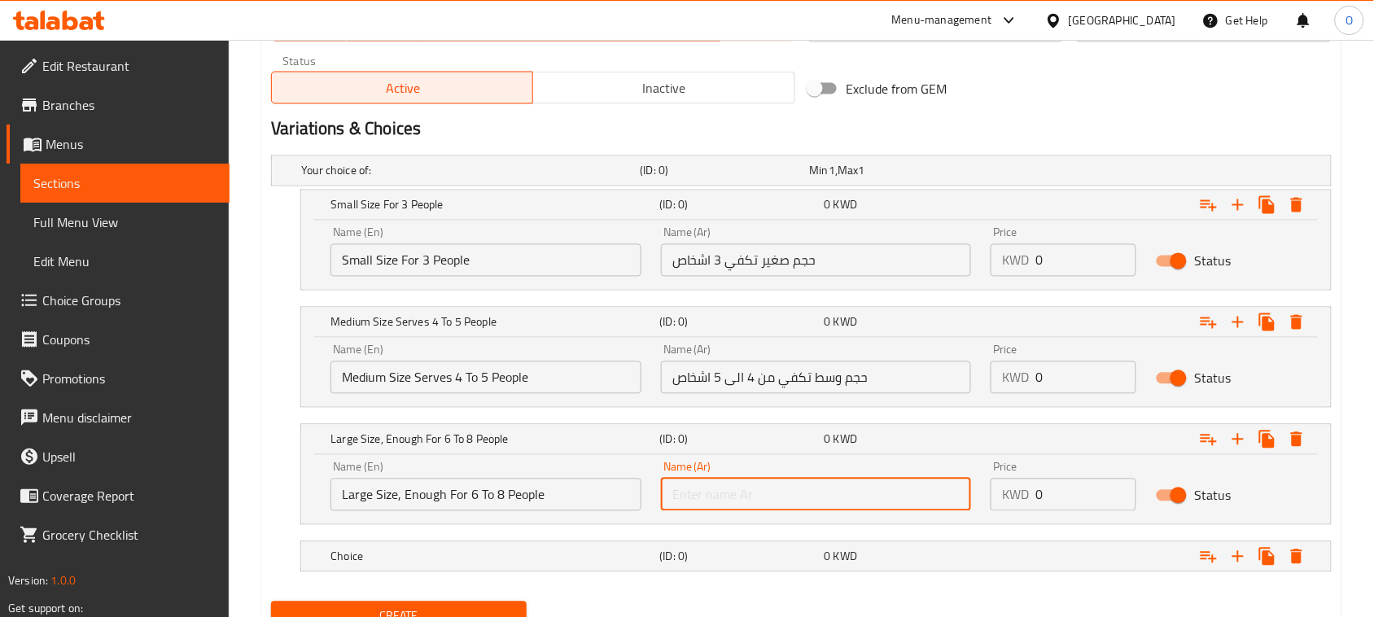
paste input "حجم كبير تكفي من 6 الى 8 اشخاص"
type input "حجم كبير تكفي من 6 الى 8 اشخاص"
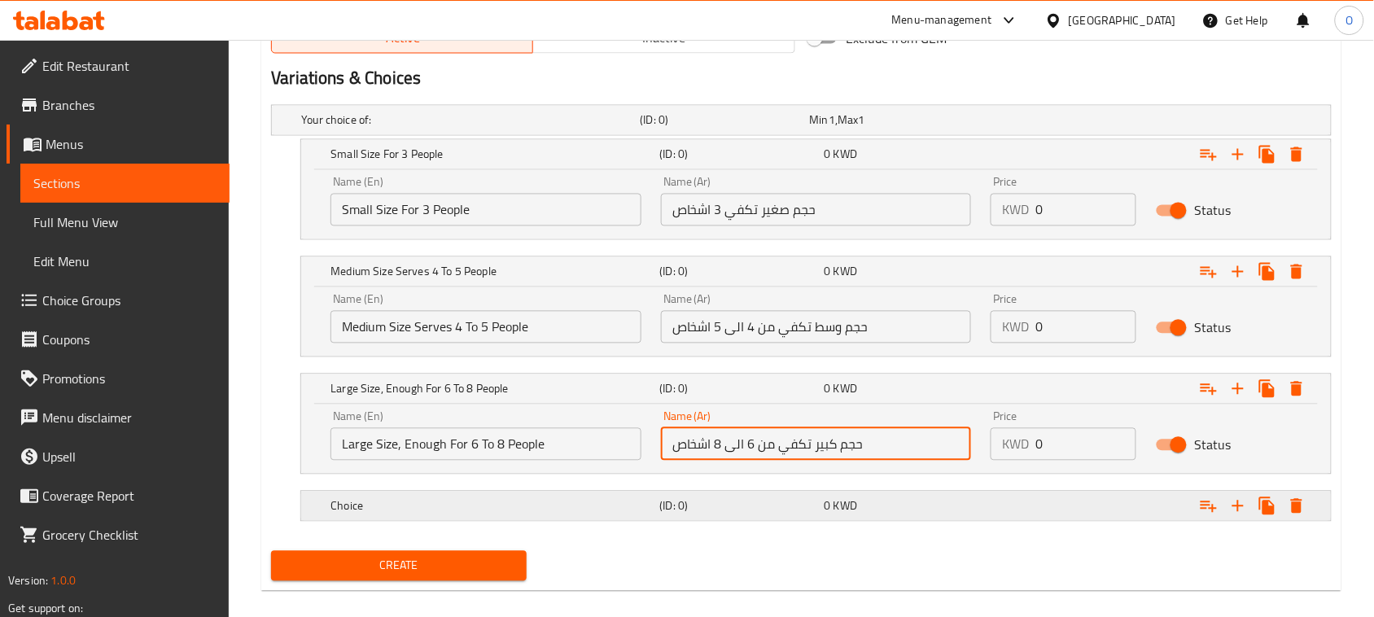
scroll to position [875, 0]
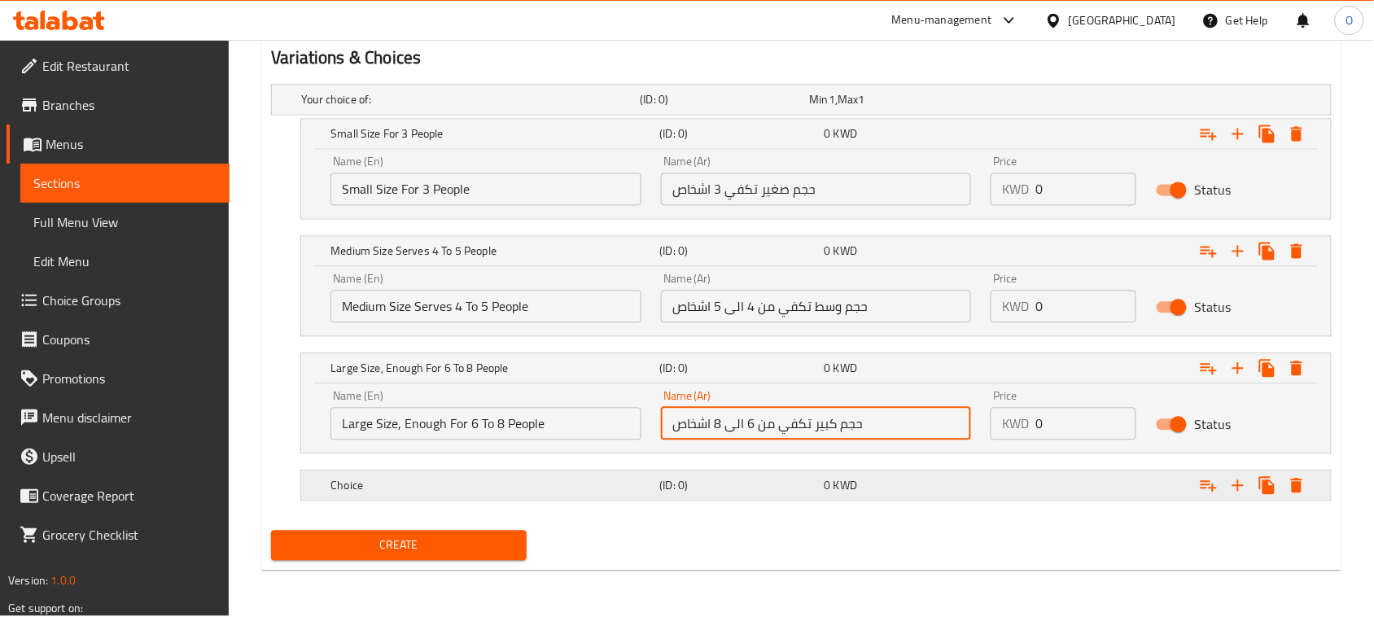
click at [485, 111] on div "Choice" at bounding box center [467, 100] width 339 height 23
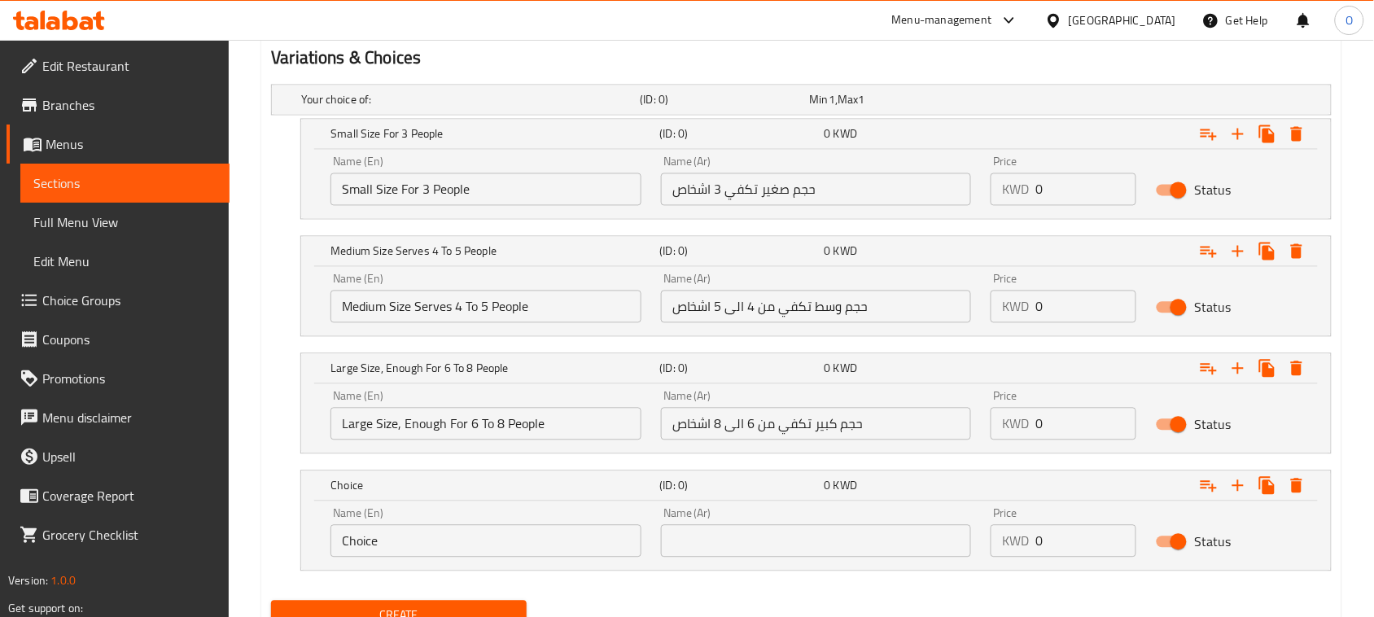
click at [486, 525] on input "Choice" at bounding box center [485, 541] width 311 height 33
click at [486, 526] on input "Choice" at bounding box center [485, 541] width 311 height 33
paste input "Banquet Size Enough For 10 To 12 Peopl"
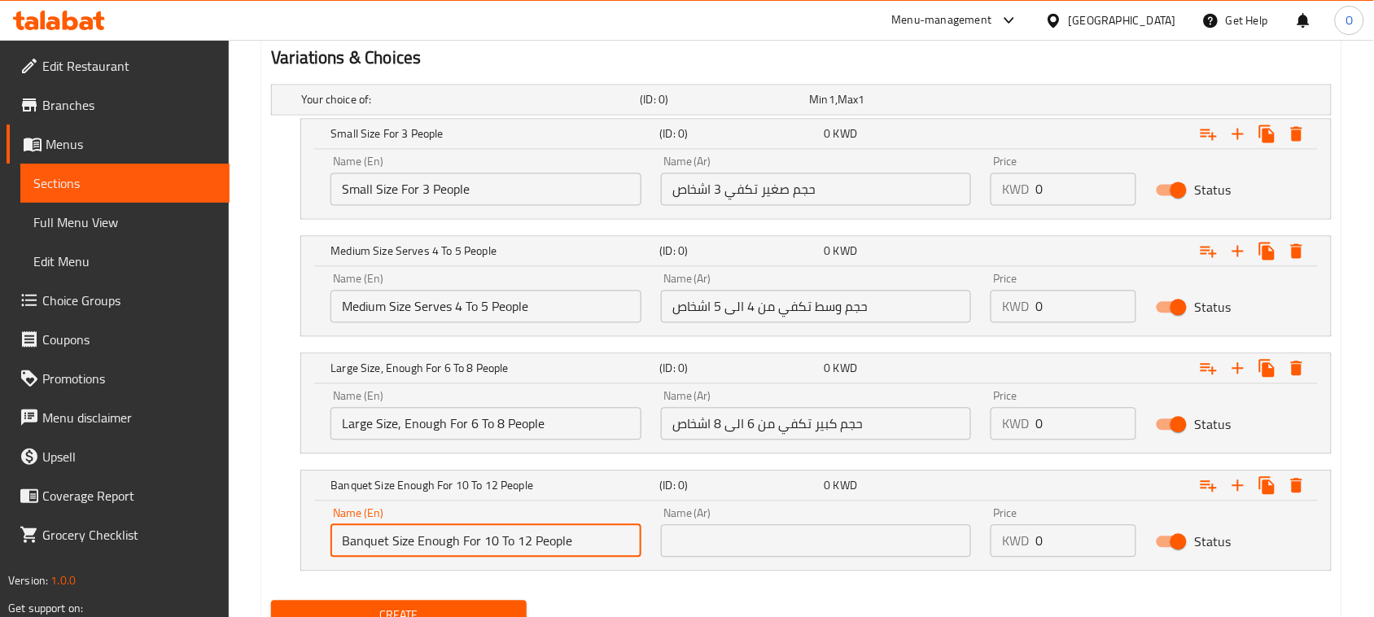
type input "Banquet Size Enough For 10 To 12 People"
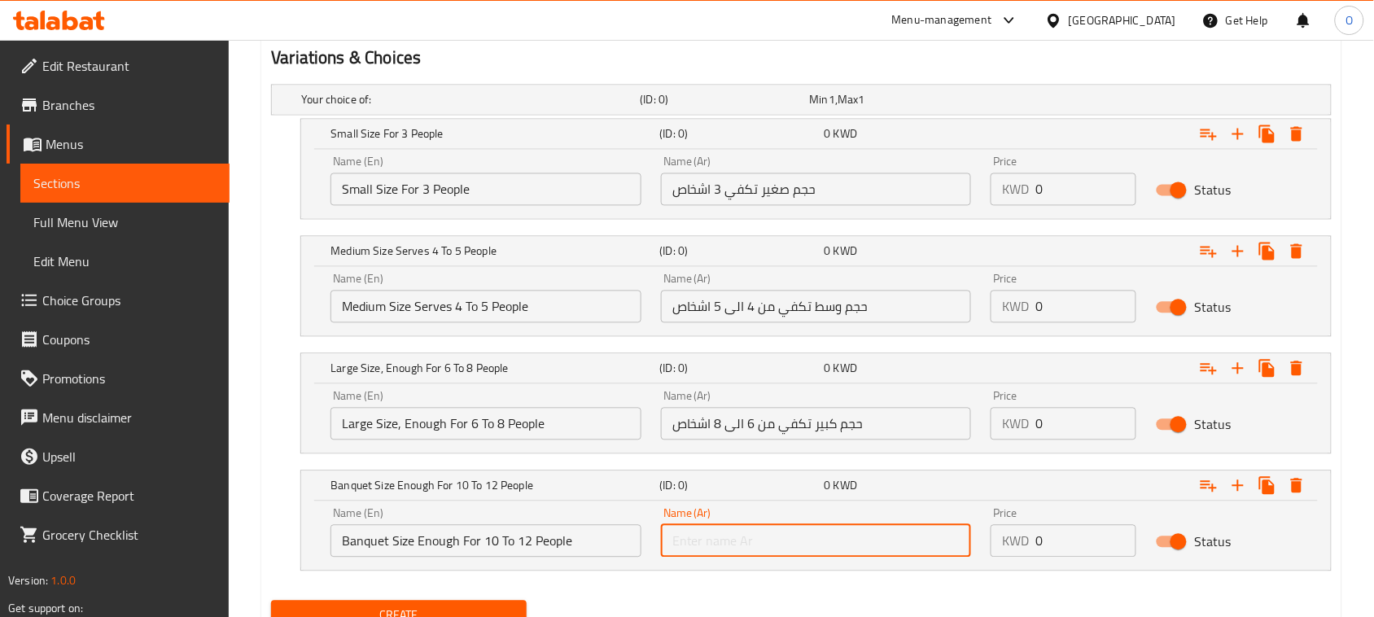
click at [770, 533] on input "text" at bounding box center [816, 541] width 311 height 33
paste input "حجم عزايم تكفي من 10 الى 12 اشخاص"
type input "حجم عزايم تكفي من 10 الى 12 اشخاص"
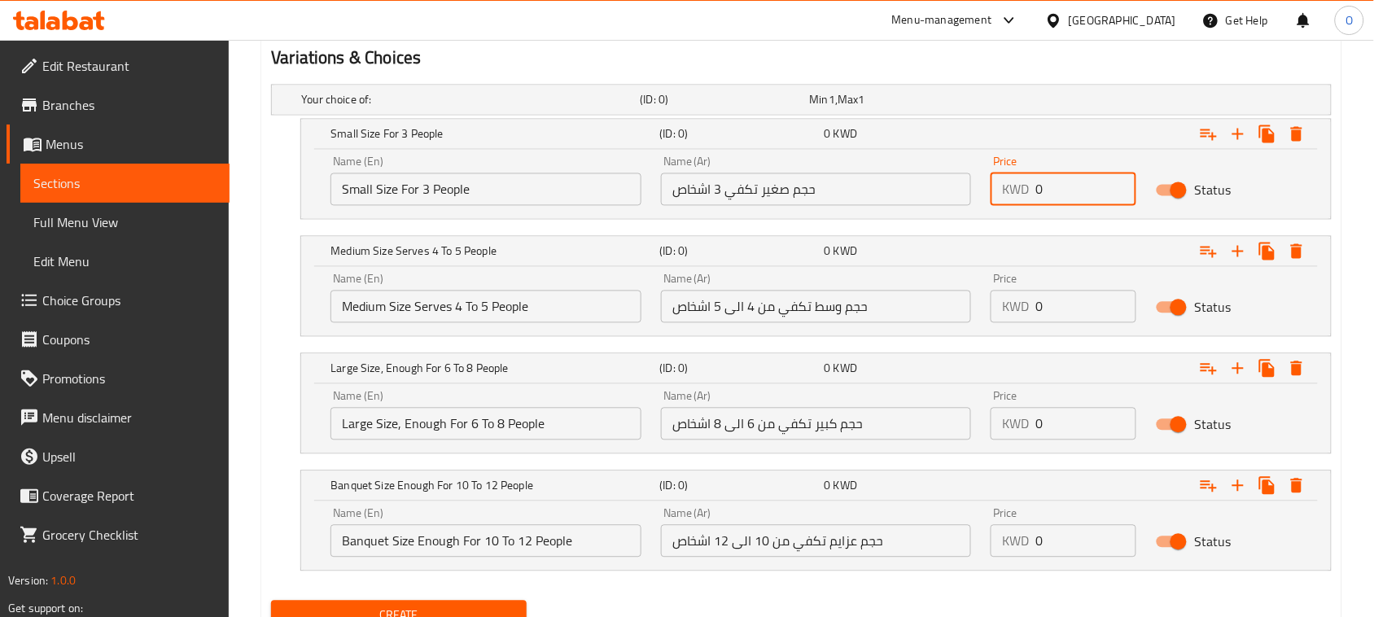
drag, startPoint x: 1050, startPoint y: 184, endPoint x: 986, endPoint y: 204, distance: 66.7
click at [986, 204] on div "Price KWD 0 Price" at bounding box center [1063, 180] width 165 height 69
type input "4"
drag, startPoint x: 1047, startPoint y: 312, endPoint x: 995, endPoint y: 323, distance: 53.3
click at [995, 323] on div "Price KWD 0 Price" at bounding box center [1063, 298] width 165 height 69
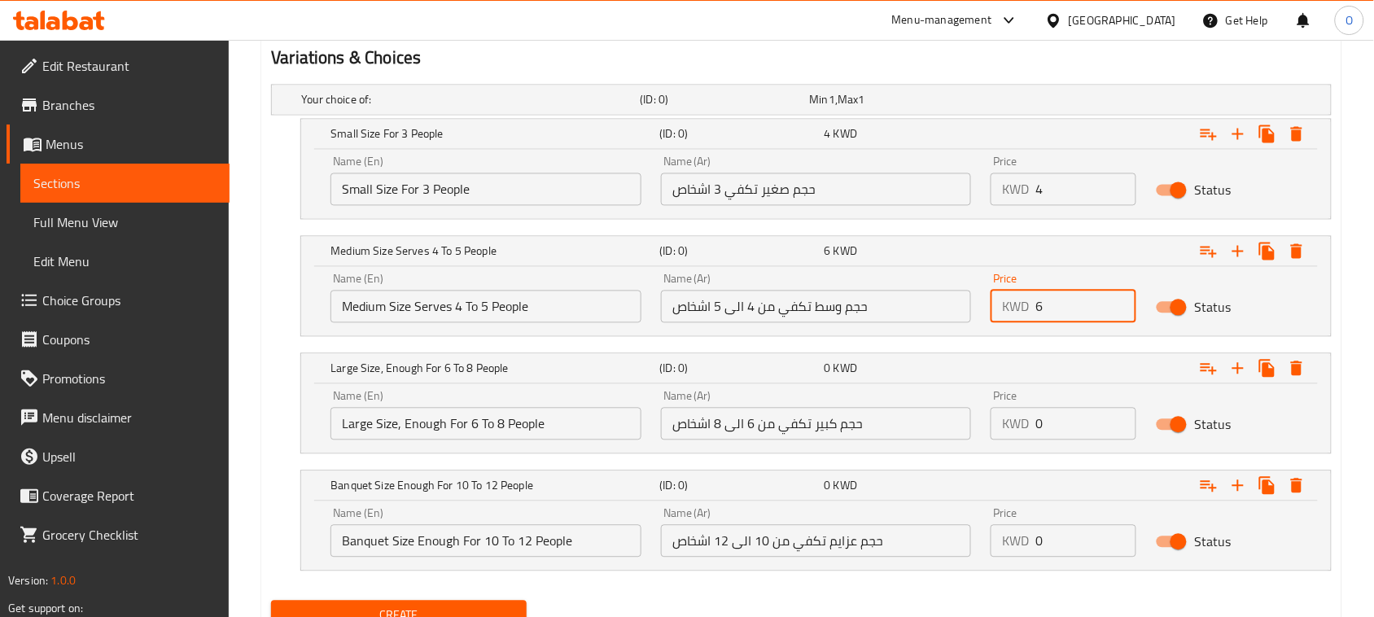
type input "6"
drag, startPoint x: 1032, startPoint y: 427, endPoint x: 991, endPoint y: 434, distance: 41.2
click at [991, 434] on div "KWD 0 Price" at bounding box center [1063, 424] width 146 height 33
drag, startPoint x: 1060, startPoint y: 421, endPoint x: 999, endPoint y: 438, distance: 64.2
click at [999, 438] on div "KWD 40 Price" at bounding box center [1063, 424] width 146 height 33
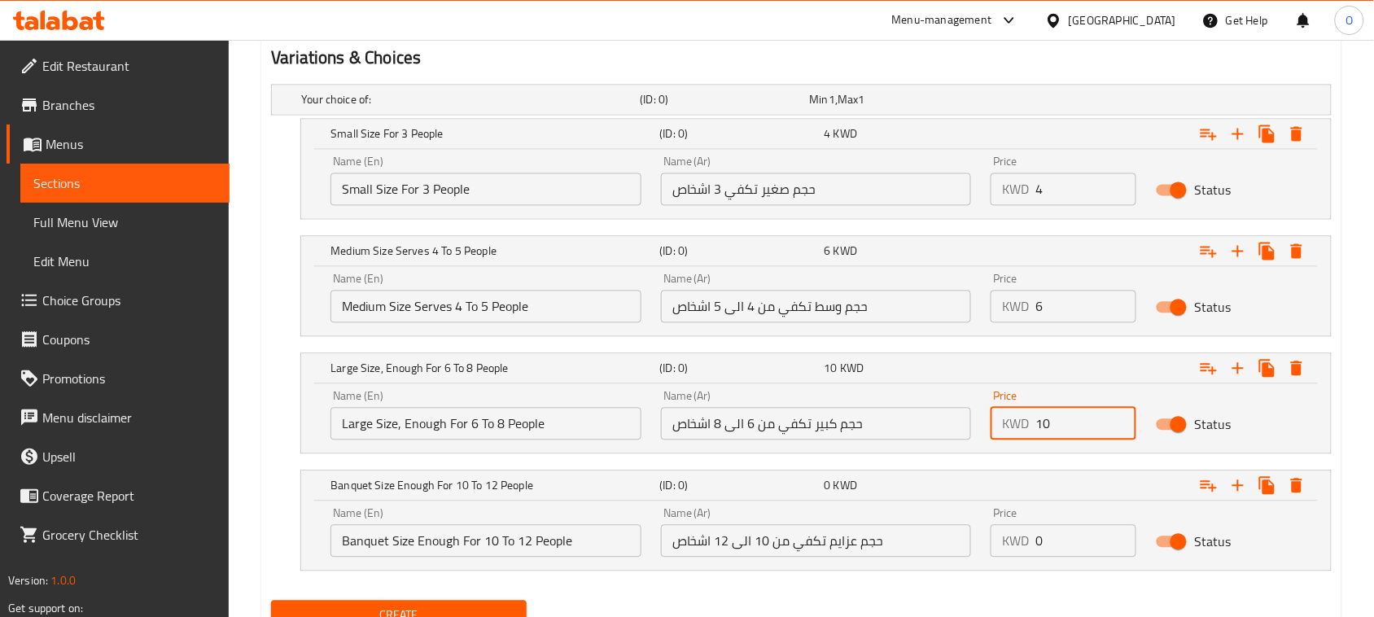
type input "10"
drag, startPoint x: 1043, startPoint y: 544, endPoint x: 1031, endPoint y: 544, distance: 12.2
click at [1032, 544] on div "KWD 0 Price" at bounding box center [1063, 541] width 146 height 33
type input "12"
click at [848, 584] on nav at bounding box center [801, 581] width 1060 height 13
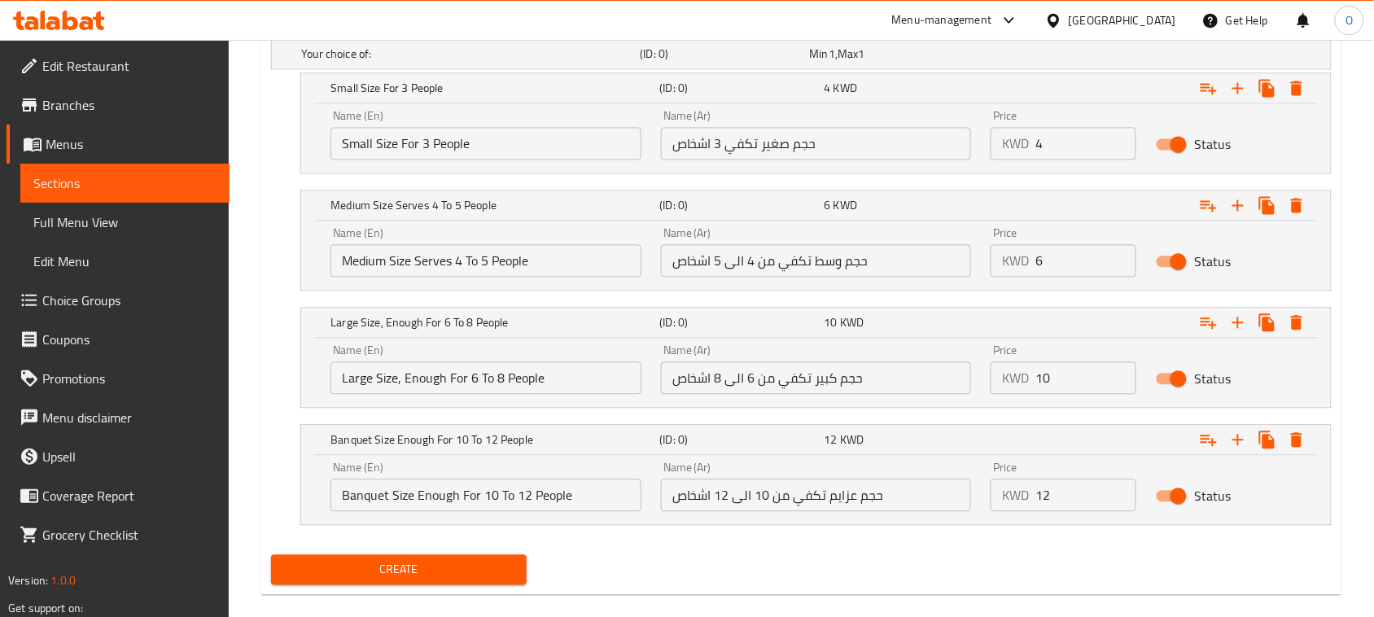
scroll to position [944, 0]
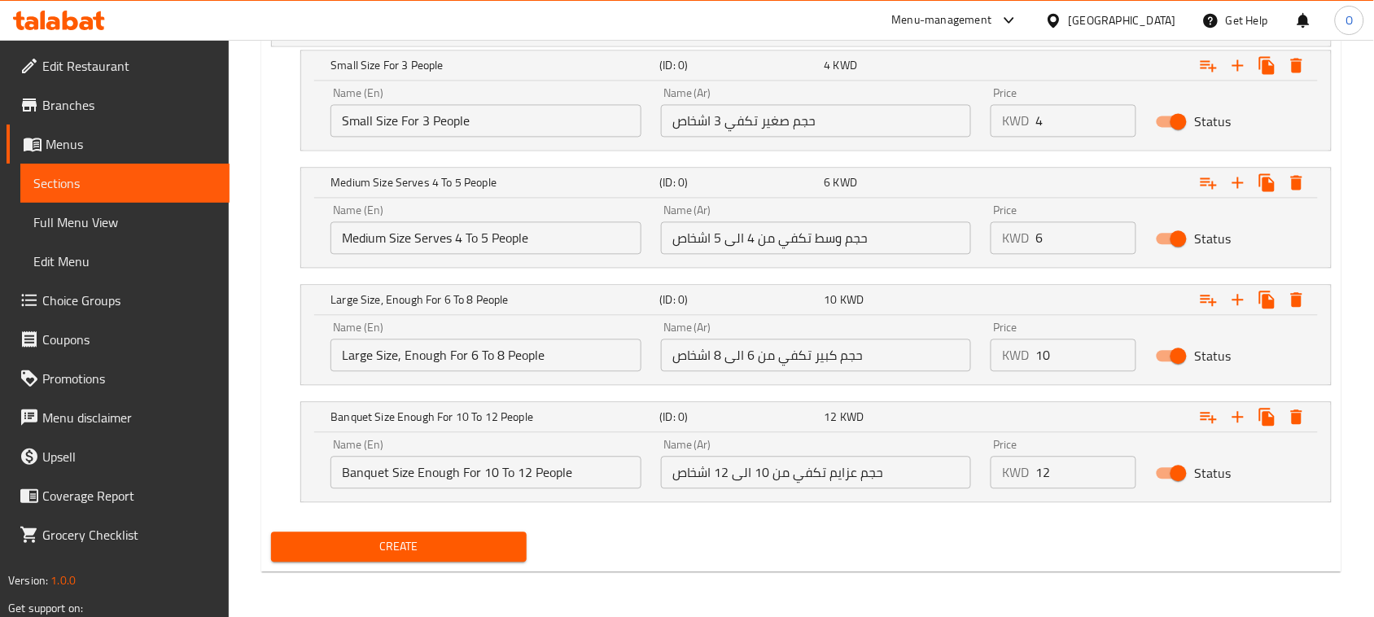
click at [474, 552] on span "Create" at bounding box center [399, 546] width 230 height 20
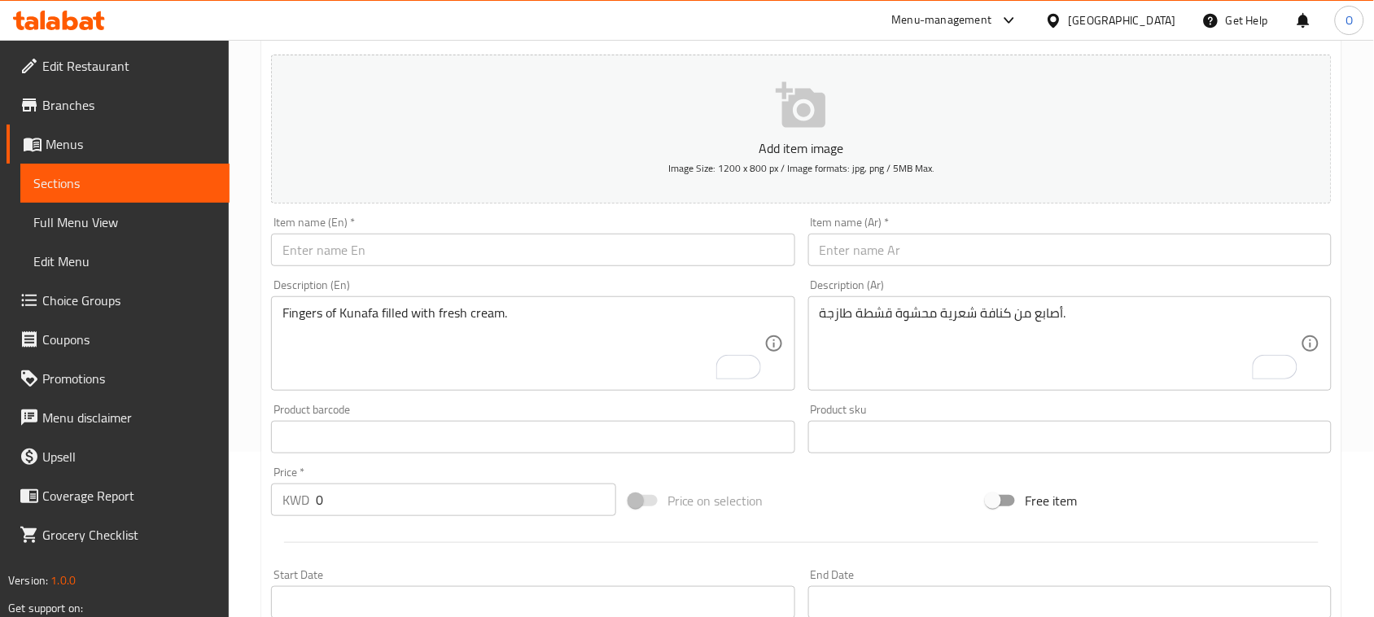
scroll to position [130, 0]
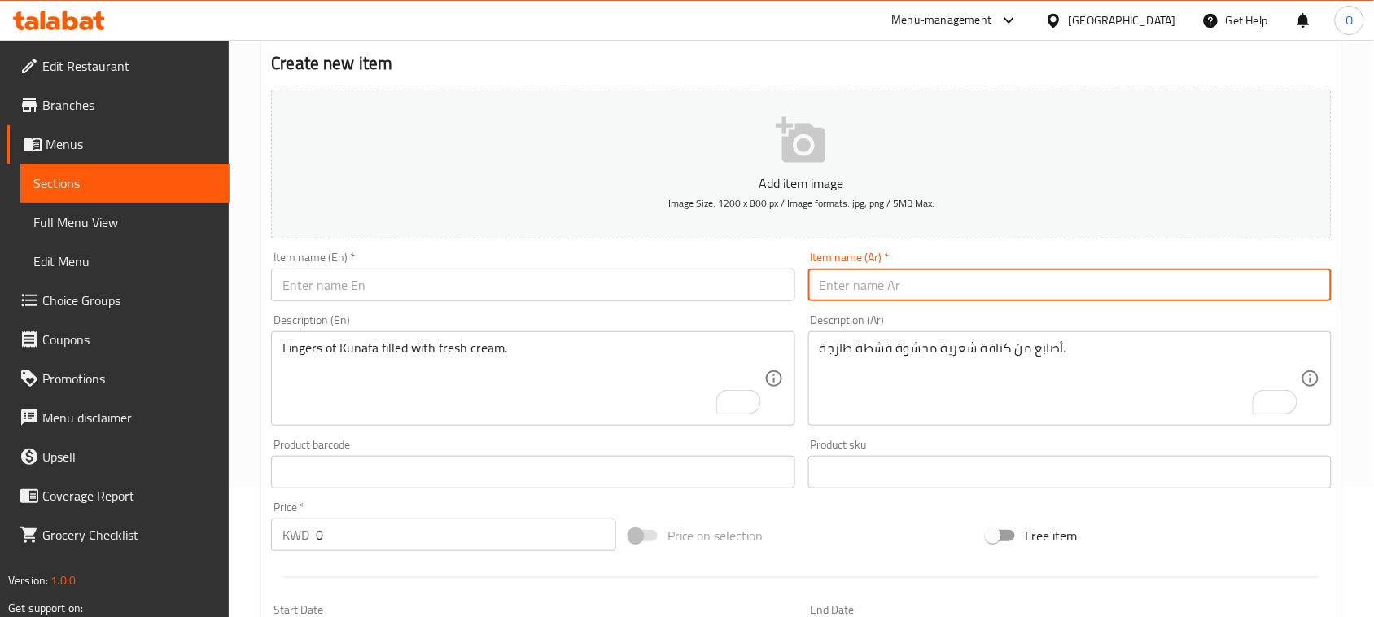
paste input "عش السرايا"
drag, startPoint x: 881, startPoint y: 286, endPoint x: 974, endPoint y: 287, distance: 93.6
click at [974, 287] on input "عش السرايا" at bounding box center [1069, 285] width 523 height 33
click at [842, 283] on input "عش السرايا" at bounding box center [1069, 285] width 523 height 33
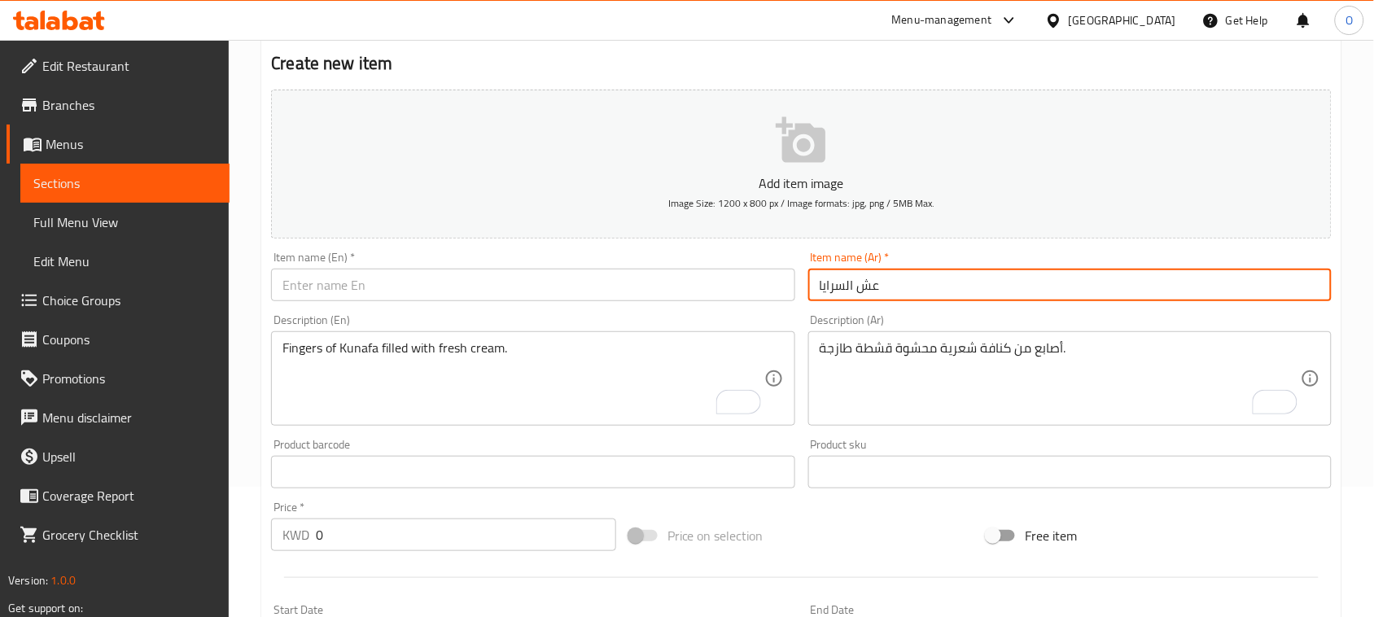
click at [842, 283] on input "عش السرايا" at bounding box center [1069, 285] width 523 height 33
type input "عش السرايا"
click at [320, 291] on input "text" at bounding box center [532, 285] width 523 height 33
click at [875, 290] on input "عش السرايا" at bounding box center [1069, 285] width 523 height 33
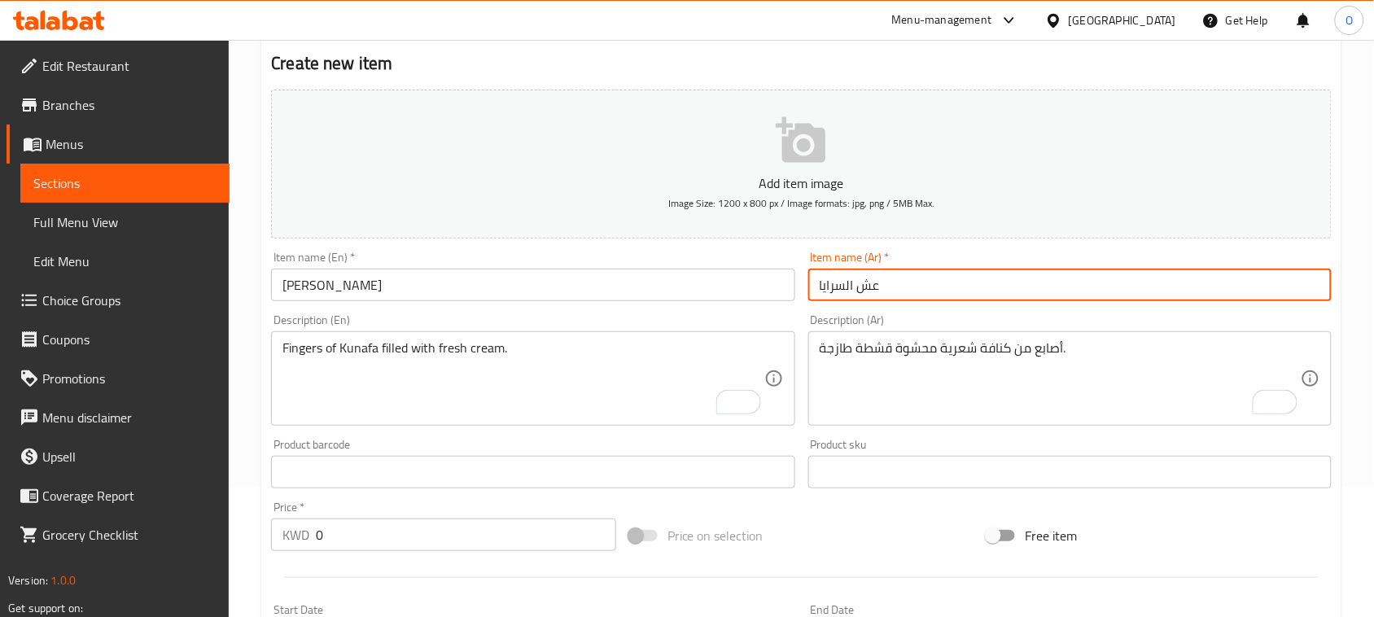
click at [368, 282] on input "Al Saraya" at bounding box center [532, 285] width 523 height 33
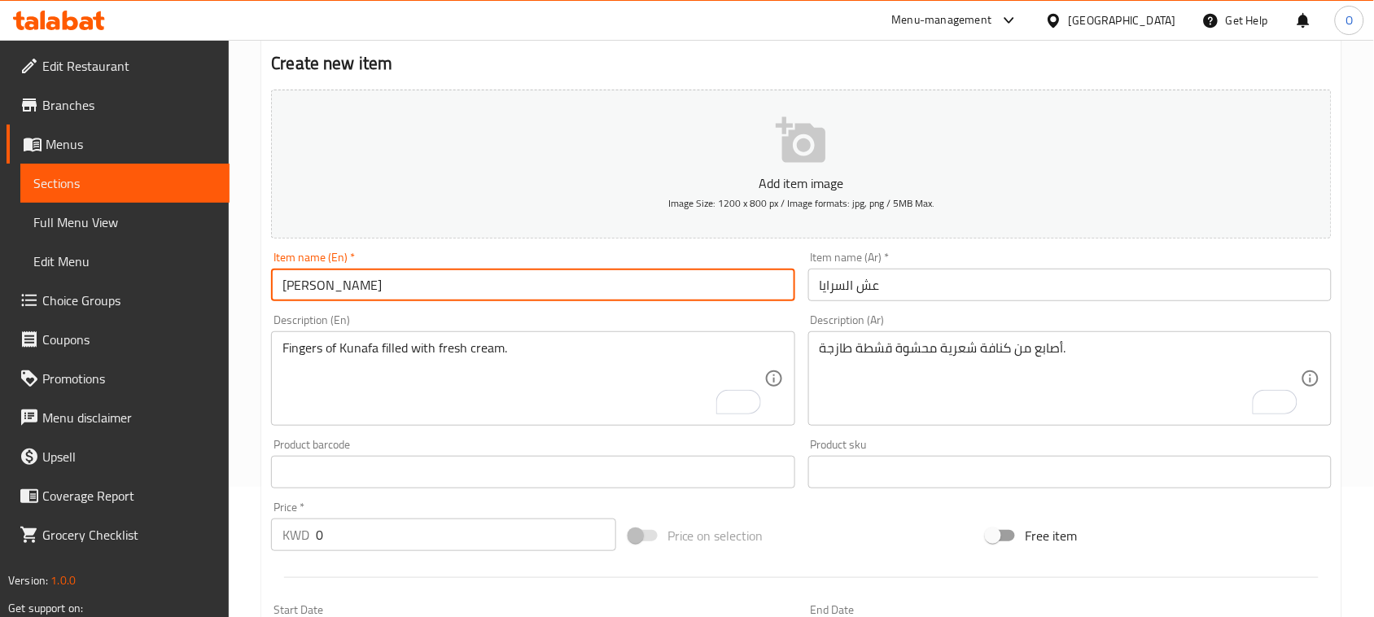
paste input "Nest"
type input "Al Saraya Nest"
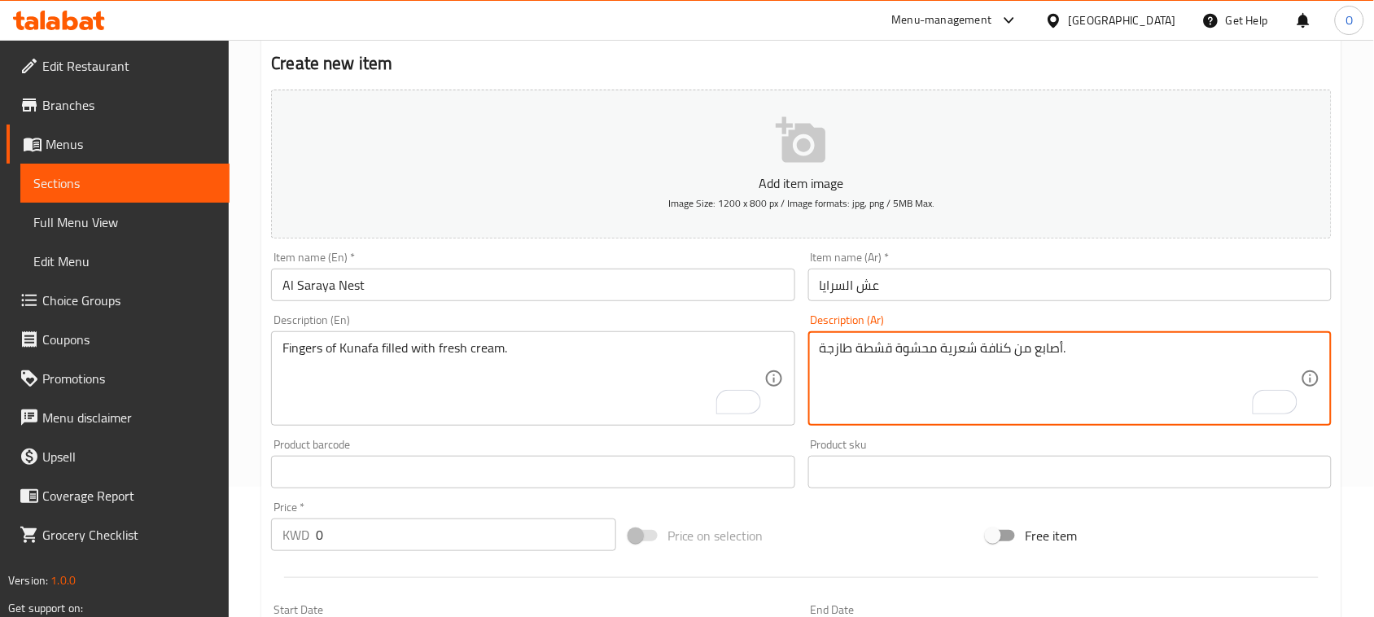
paste textarea "مزيج من عجينة خاصة ممزوجة بالقشطة والفستق."
type textarea "مزيج من عجينة خاصة ممزوجة بالقشطة والفستق."
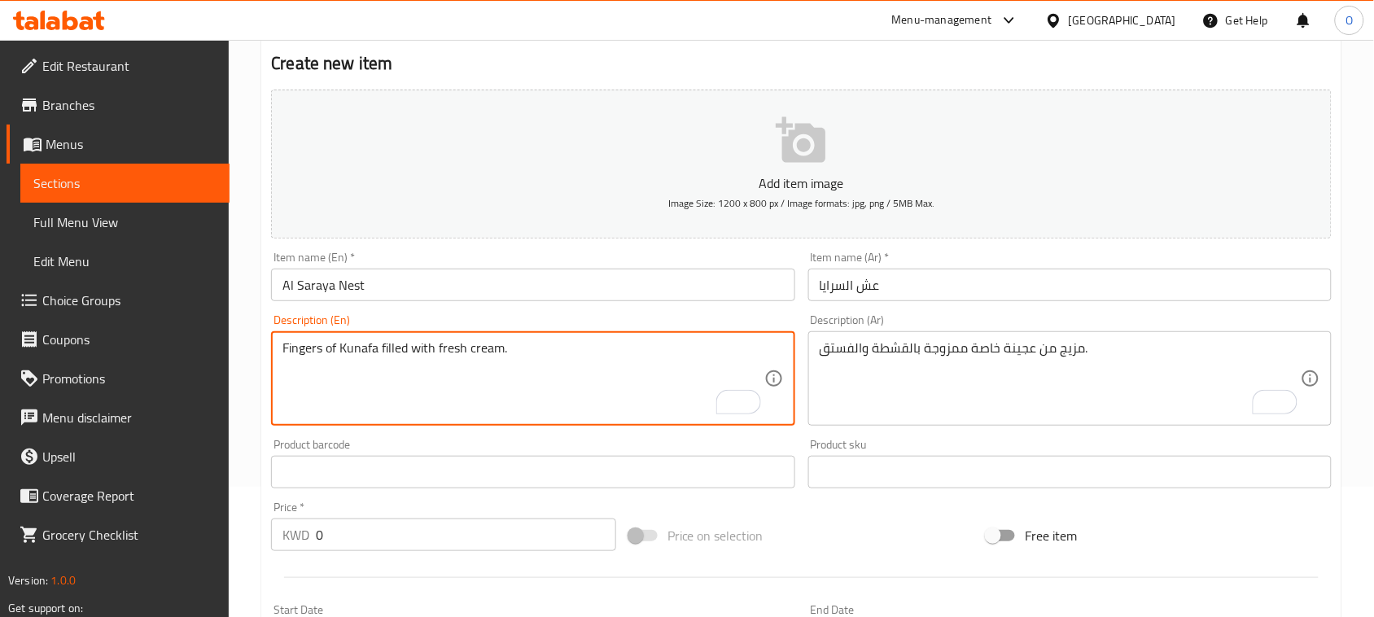
paste textarea "A mixture of special dough mixed with cream and pistachios"
click at [509, 342] on textarea "A mixture of special dough mixed with cream and pistachios." at bounding box center [522, 378] width 481 height 77
paste textarea "Qeshta"
type textarea "A mixture of special dough mixed with Qeshta and pistachios."
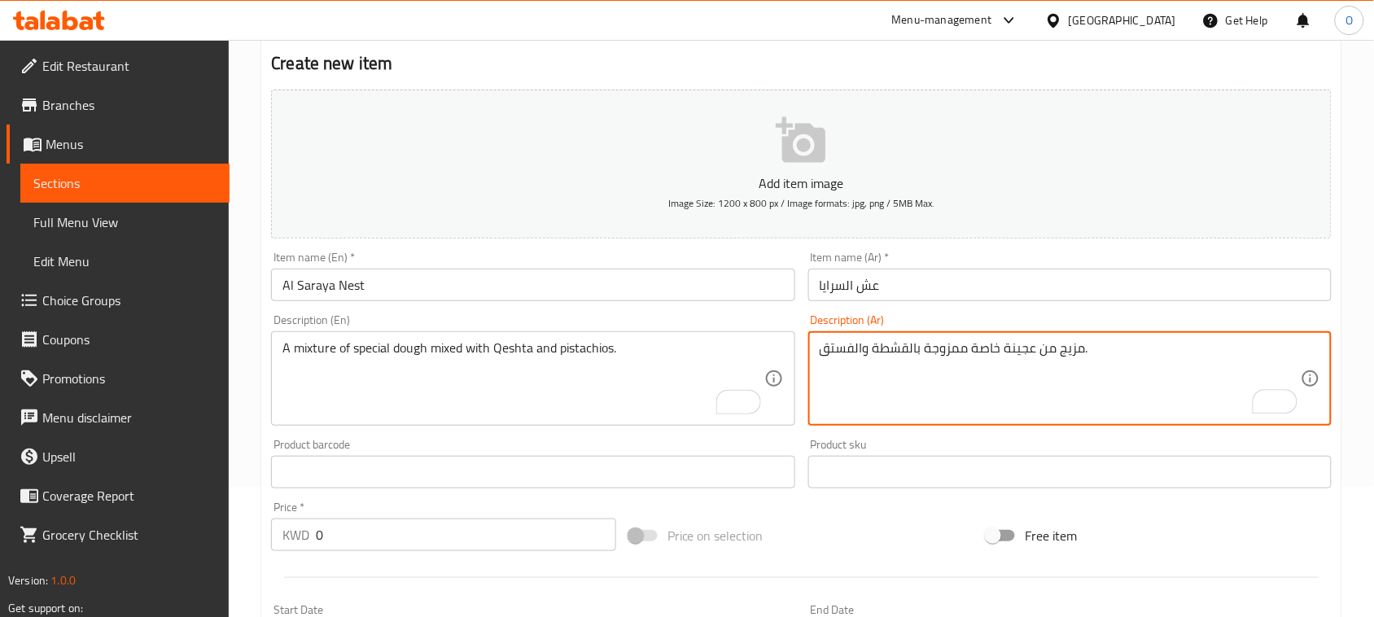
click at [1089, 352] on textarea "مزيج من عجينة خاصة ممزوجة بالقشطة والفستق." at bounding box center [1060, 378] width 481 height 77
paste textarea "تكفي 4 اشخاص"
click at [912, 350] on textarea "مزيج من عجينة خاصة ممزوجة بالقشطة والفستق. تكفي 4 اشخاص" at bounding box center [1060, 378] width 481 height 77
drag, startPoint x: 904, startPoint y: 351, endPoint x: 798, endPoint y: 343, distance: 106.1
click at [798, 343] on div "Add item image Image Size: 1200 x 800 px / Image formats: jpg, png / 5MB Max. I…" at bounding box center [801, 434] width 1073 height 702
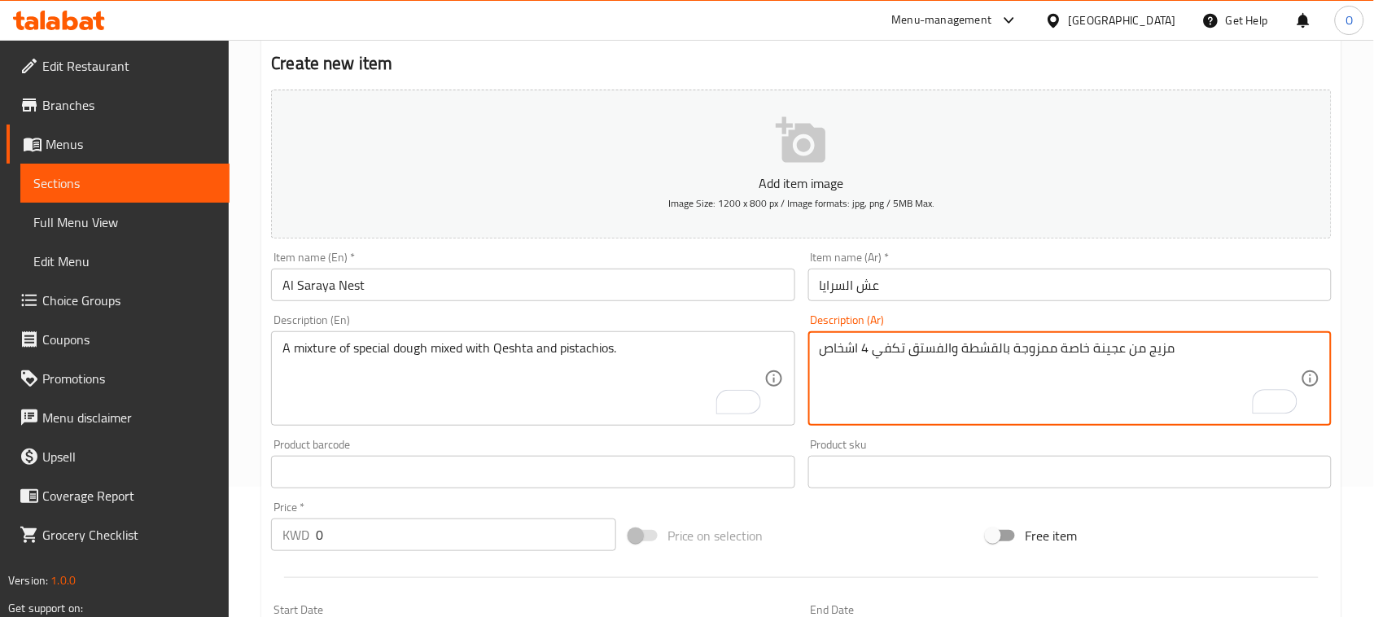
drag, startPoint x: 868, startPoint y: 352, endPoint x: 834, endPoint y: 368, distance: 37.5
click at [833, 368] on textarea "مزيج من عجينة خاصة ممزوجة بالقشطة والفستق تكفي 4 اشخاص" at bounding box center [1060, 378] width 481 height 77
drag, startPoint x: 905, startPoint y: 348, endPoint x: 800, endPoint y: 347, distance: 105.0
click at [800, 347] on html "​ Menu-management Kuwait Get Help O Edit Restaurant Branches Menus Sections Ful…" at bounding box center [687, 178] width 1374 height 617
drag, startPoint x: 868, startPoint y: 352, endPoint x: 828, endPoint y: 375, distance: 46.3
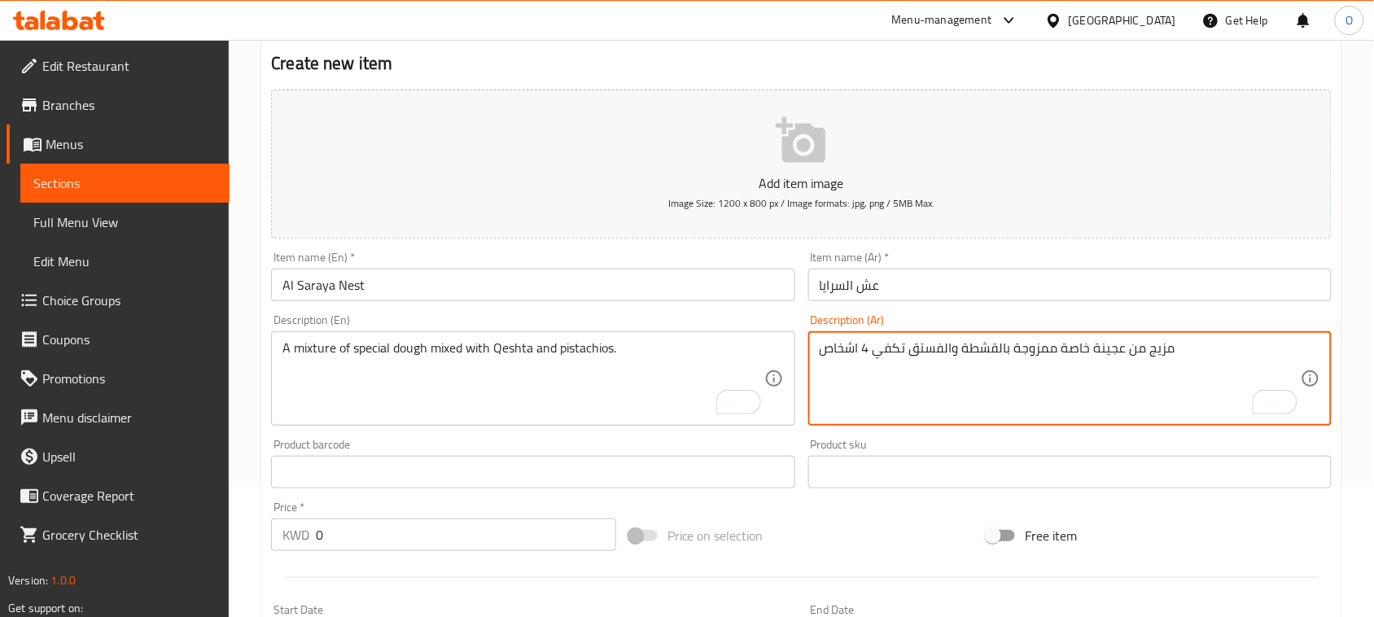
click at [824, 376] on textarea "مزيج من عجينة خاصة ممزوجة بالقشطة والفستق تكفي 4 اشخاص" at bounding box center [1060, 378] width 481 height 77
drag, startPoint x: 904, startPoint y: 348, endPoint x: 820, endPoint y: 343, distance: 84.8
click at [820, 343] on textarea "مزيج من عجينة خاصة ممزوجة بالقشطة والفستق تكفي 4 اشخاص" at bounding box center [1060, 378] width 481 height 77
type textarea "مزيج من عجينة خاصة ممزوجة بالقشطة والفستق تكفي 4 اشخاص"
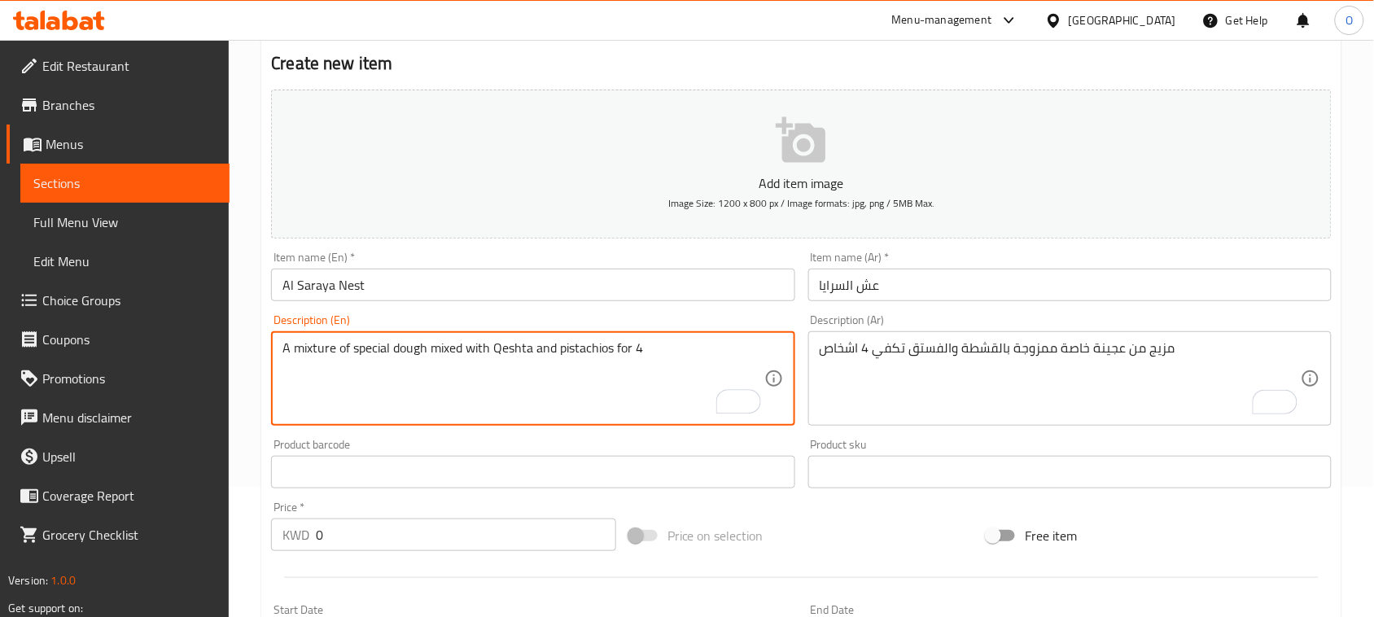
paste textarea "Serves 4 people"
click at [666, 354] on textarea "A mixture of special dough mixed with Qeshta and pistachios for 4 Serves 4 peop…" at bounding box center [522, 378] width 481 height 77
drag, startPoint x: 690, startPoint y: 351, endPoint x: 645, endPoint y: 348, distance: 45.6
click at [645, 348] on textarea "A mixture of special dough mixed with Qeshta and pistachios for 4 Serves 4 peop…" at bounding box center [522, 378] width 481 height 77
type textarea "A mixture of special dough mixed with Qeshta and pistachios for 4 people"
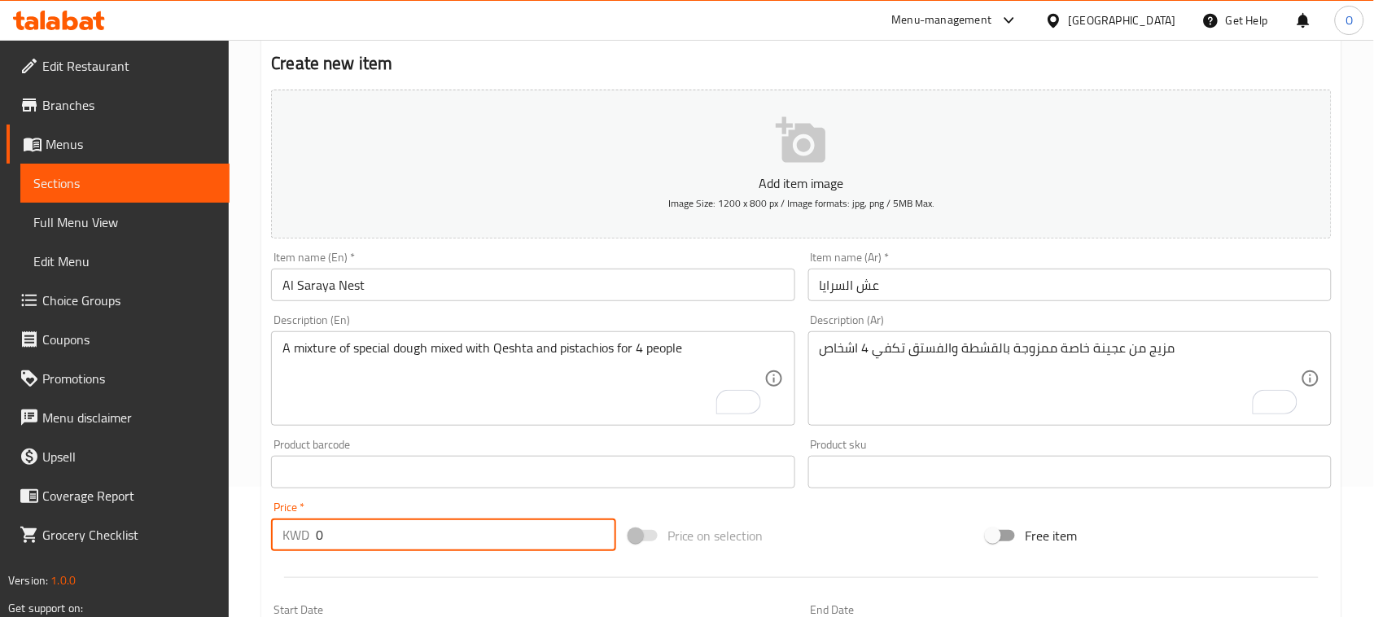
drag, startPoint x: 320, startPoint y: 530, endPoint x: 312, endPoint y: 537, distance: 10.9
click at [312, 537] on div "KWD 0 Price *" at bounding box center [443, 534] width 345 height 33
type input "4"
click at [370, 564] on div at bounding box center [801, 577] width 1073 height 40
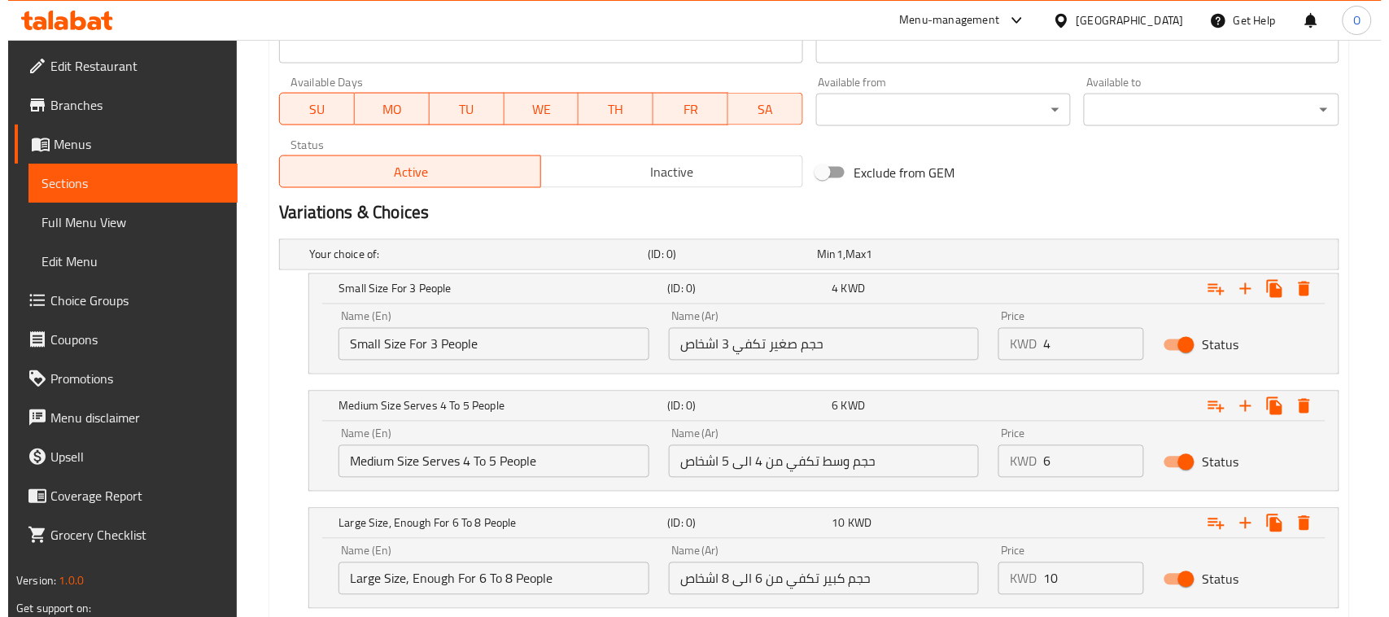
scroll to position [741, 0]
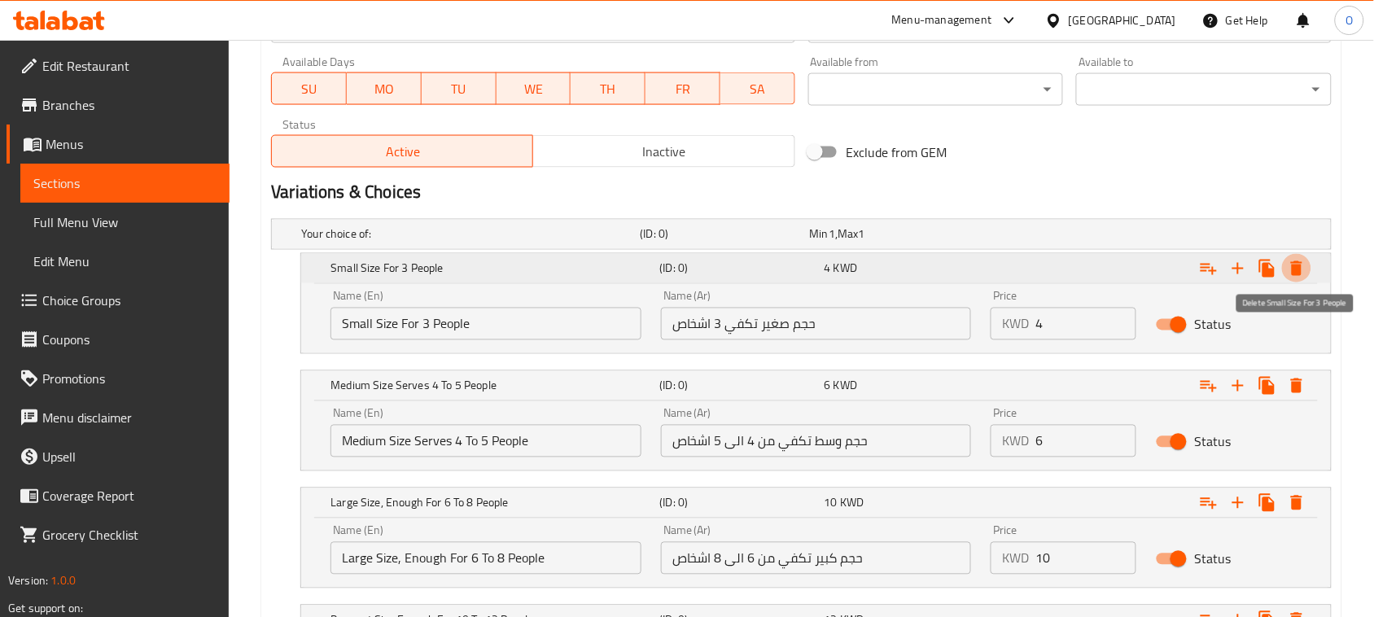
click at [1309, 266] on button "Expand" at bounding box center [1296, 268] width 29 height 29
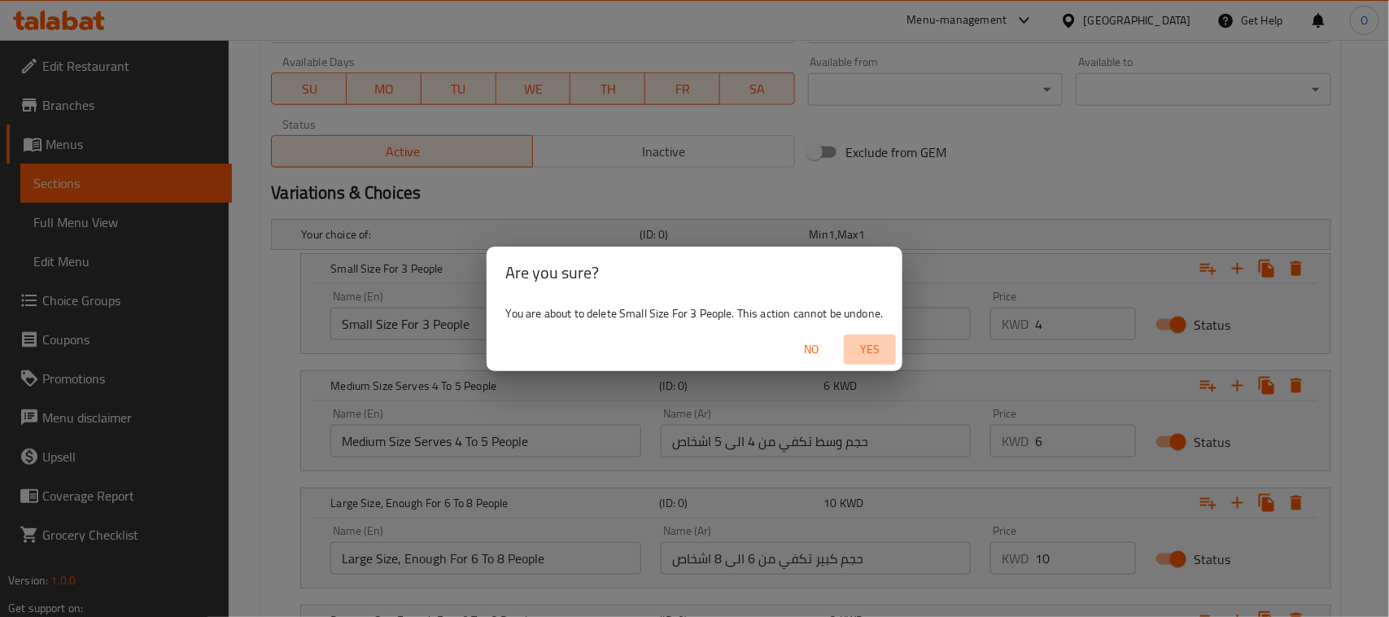
click at [885, 348] on span "Yes" at bounding box center [869, 349] width 39 height 20
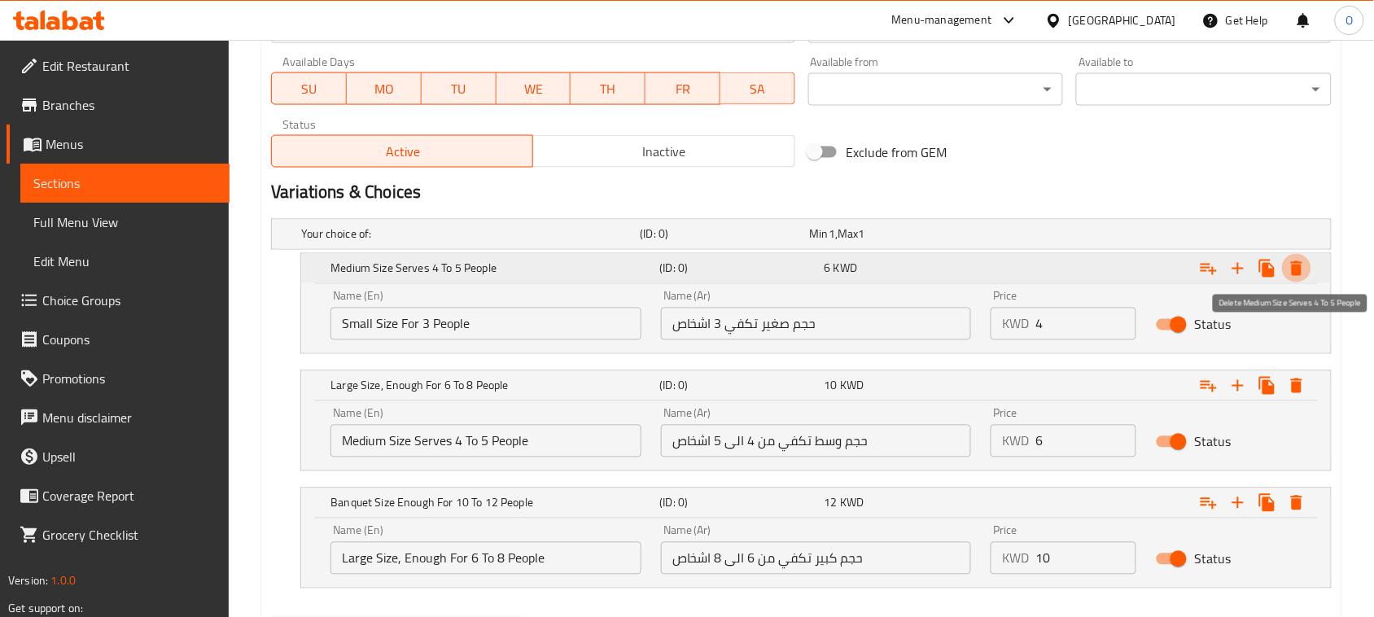
click at [1303, 267] on icon "Expand" at bounding box center [1297, 269] width 20 height 20
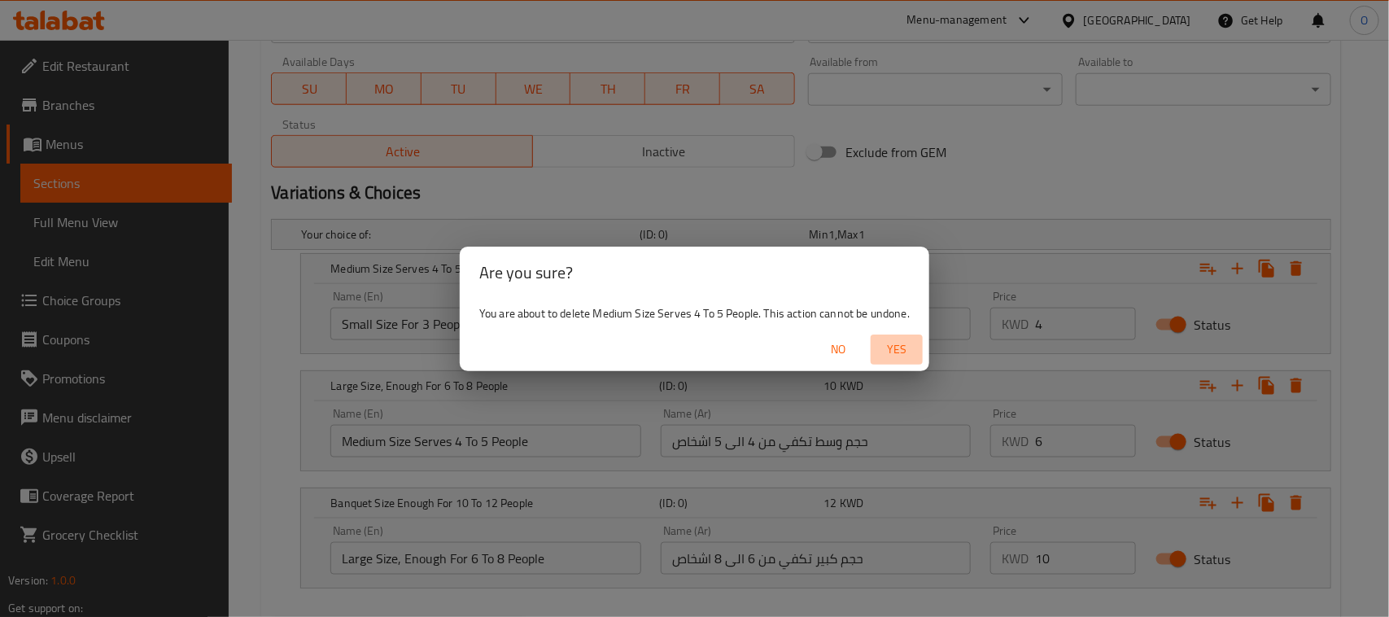
click at [893, 348] on span "Yes" at bounding box center [896, 349] width 39 height 20
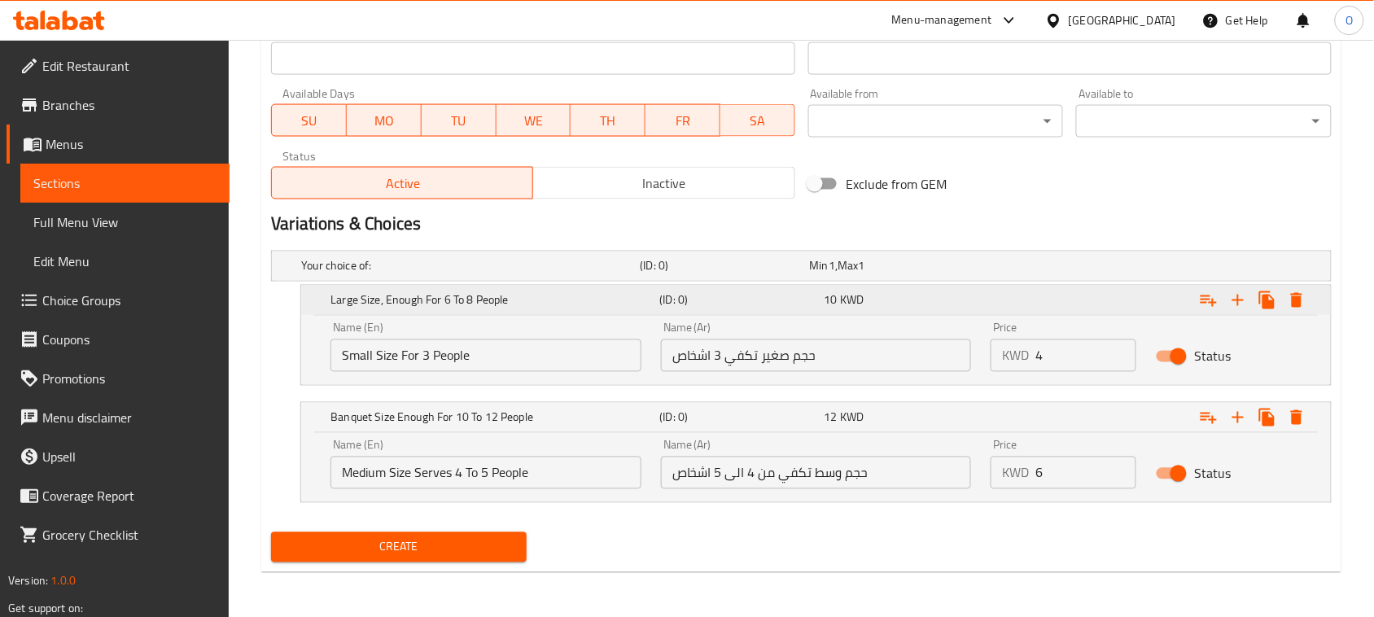
click at [1300, 298] on icon "Expand" at bounding box center [1296, 300] width 11 height 15
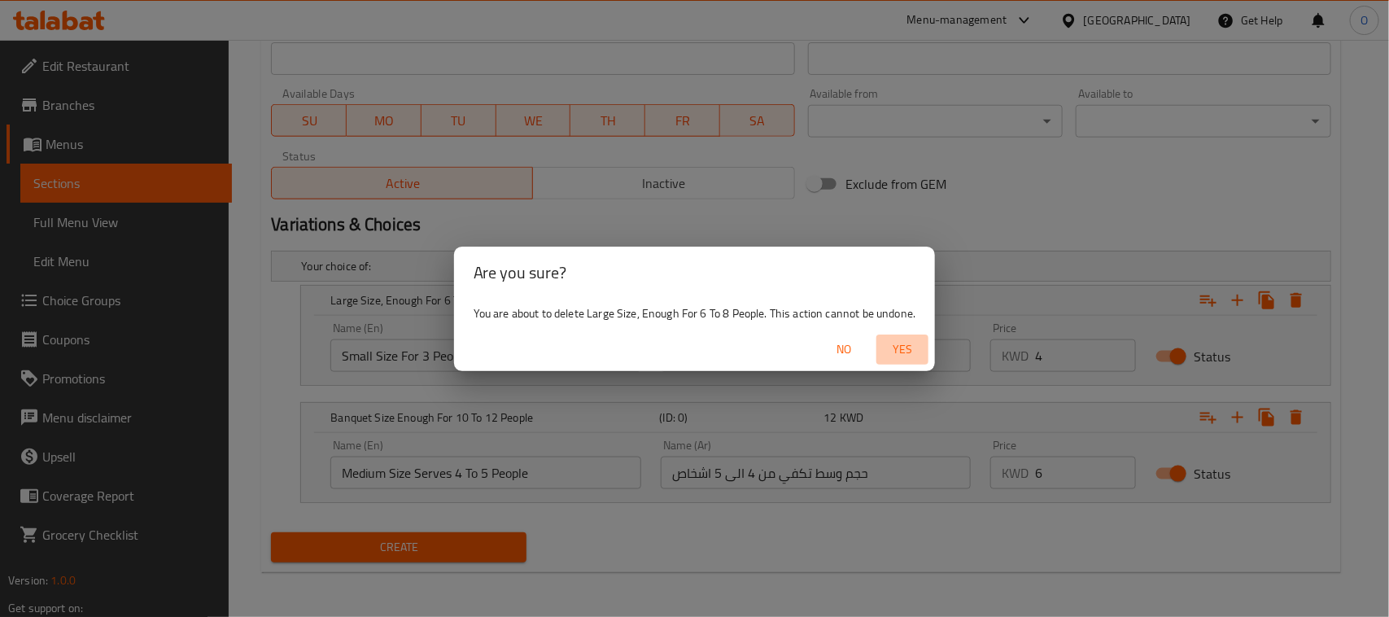
click at [903, 348] on span "Yes" at bounding box center [902, 349] width 39 height 20
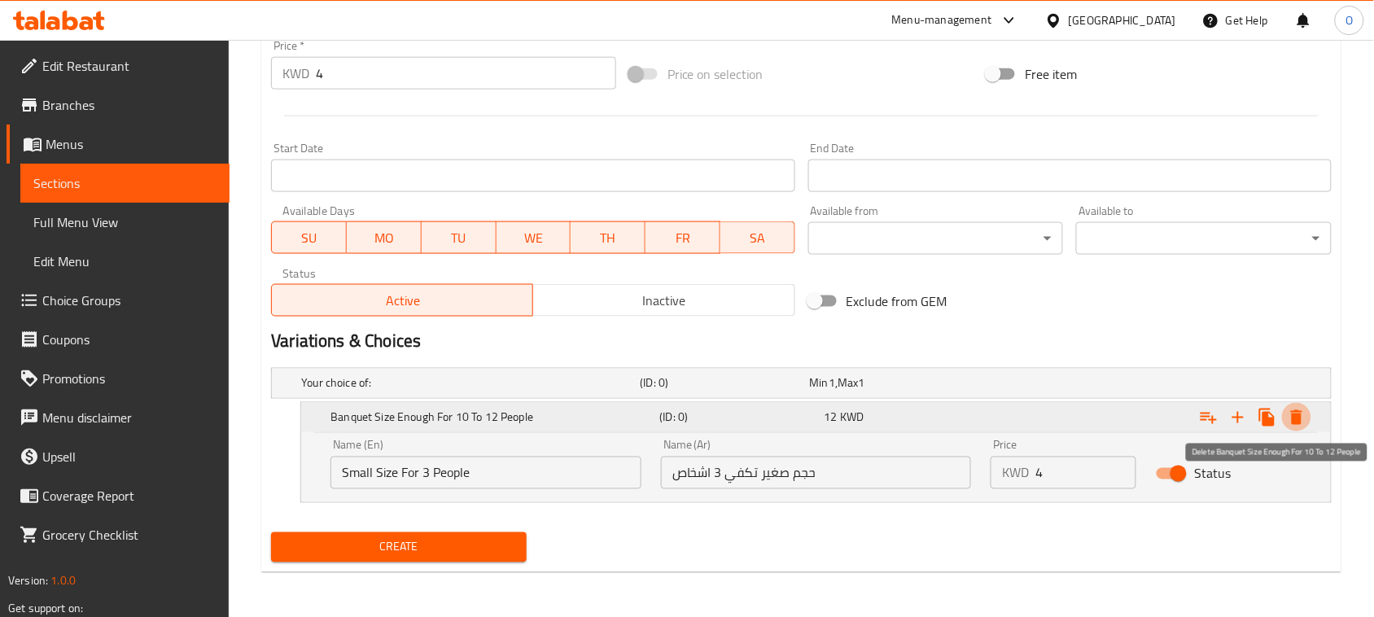
click at [1292, 420] on icon "Expand" at bounding box center [1296, 417] width 11 height 15
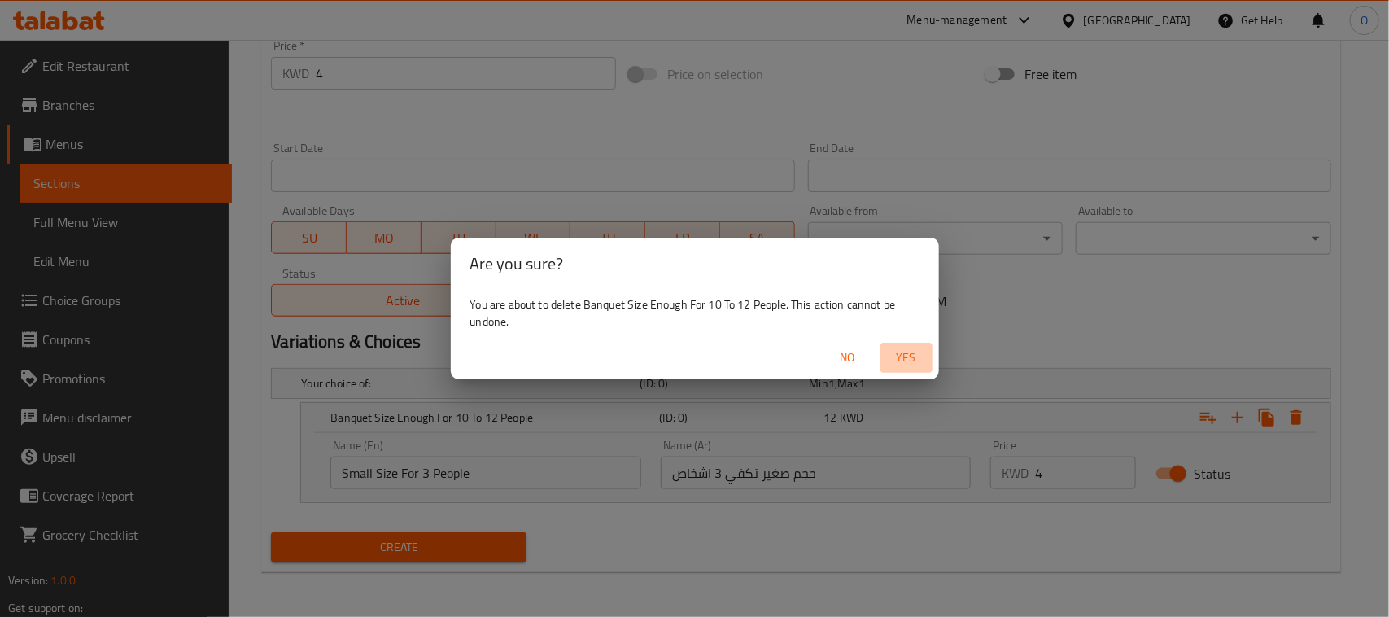
click at [906, 346] on button "Yes" at bounding box center [907, 358] width 52 height 30
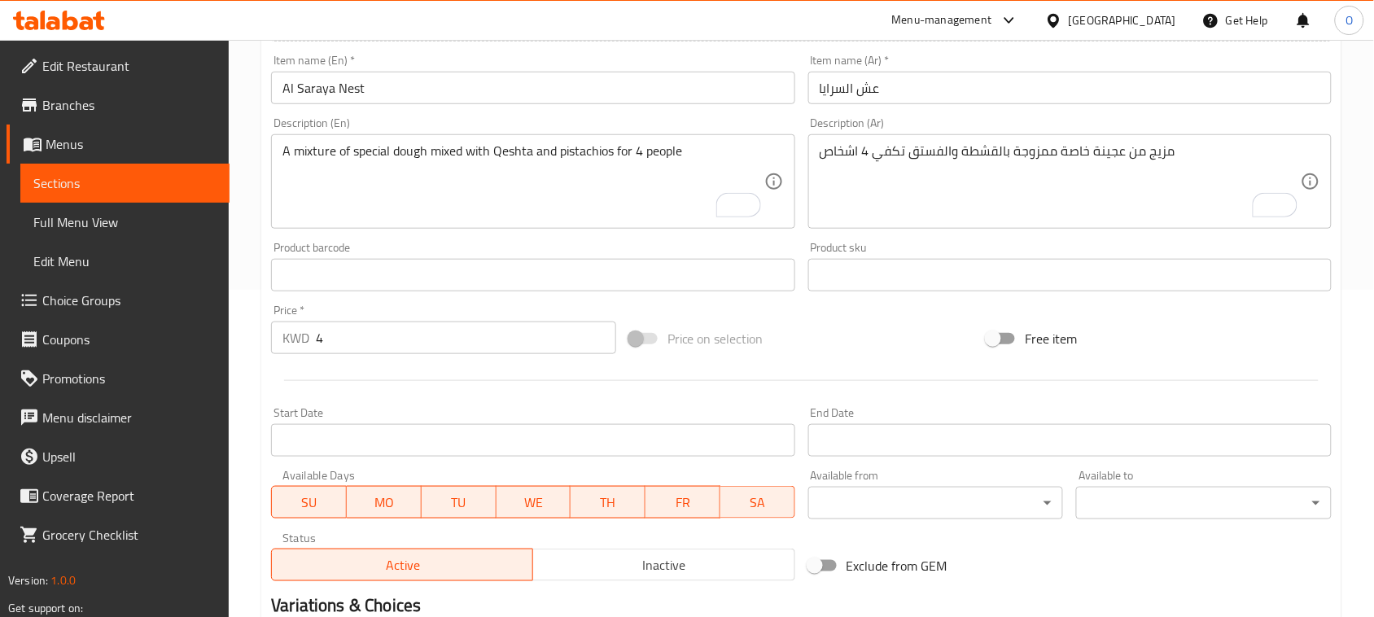
scroll to position [326, 0]
drag, startPoint x: 324, startPoint y: 326, endPoint x: 313, endPoint y: 339, distance: 16.2
click at [315, 338] on div "KWD 4 Price *" at bounding box center [443, 338] width 345 height 33
click at [434, 385] on div at bounding box center [801, 381] width 1073 height 40
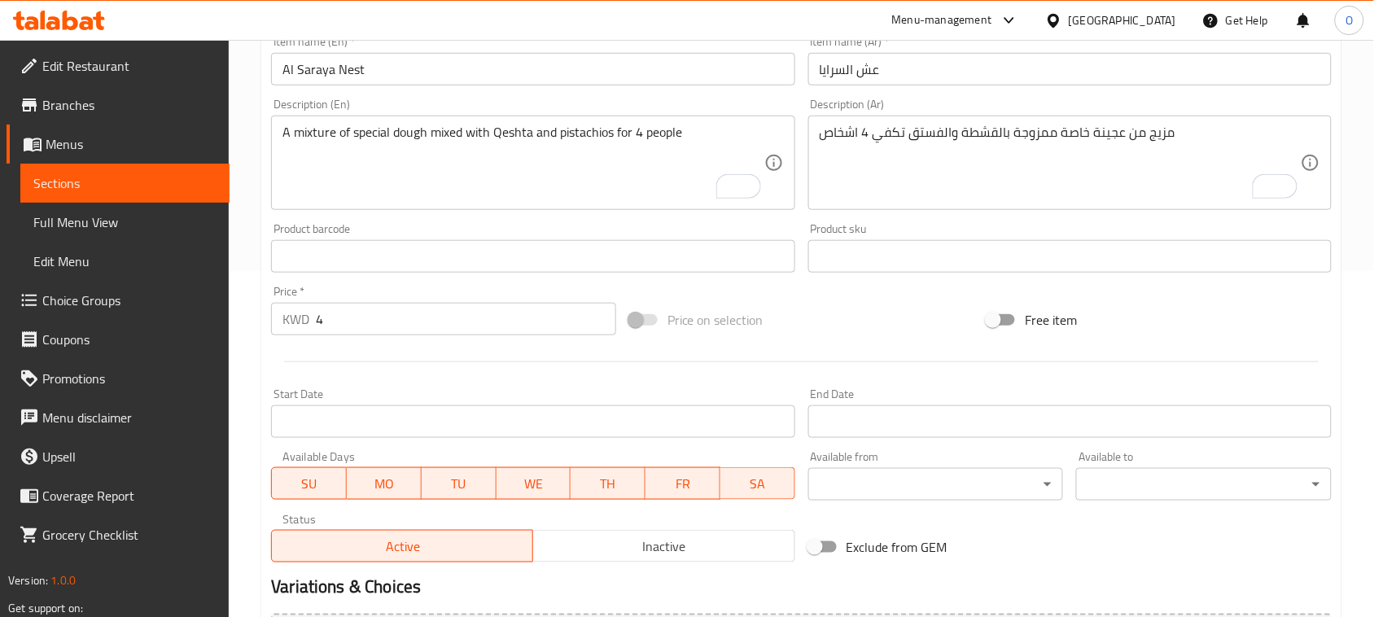
scroll to position [530, 0]
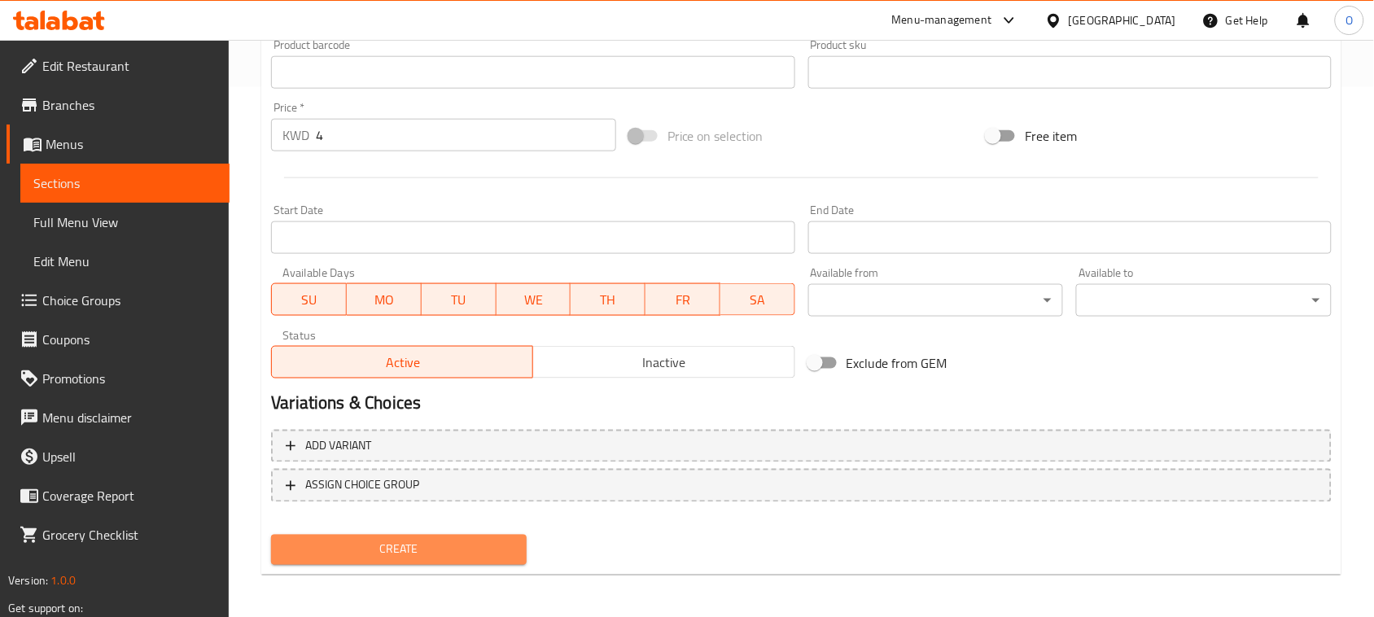
click at [423, 548] on span "Create" at bounding box center [399, 550] width 230 height 20
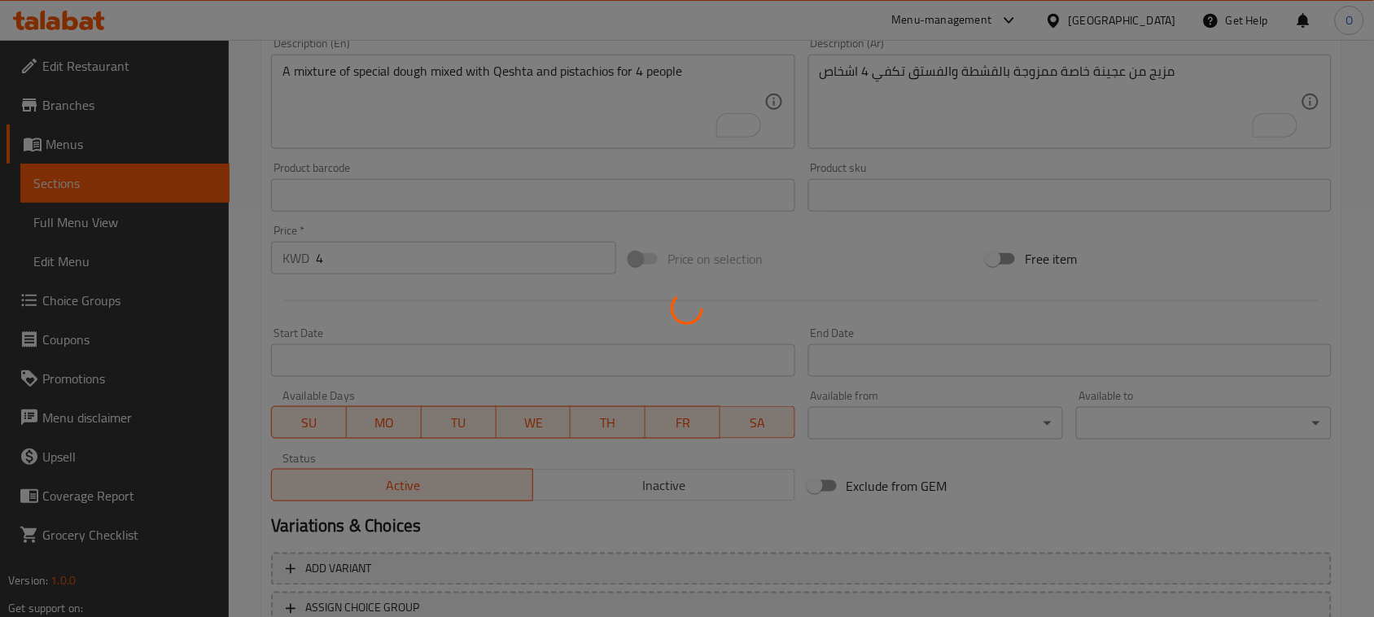
scroll to position [225, 0]
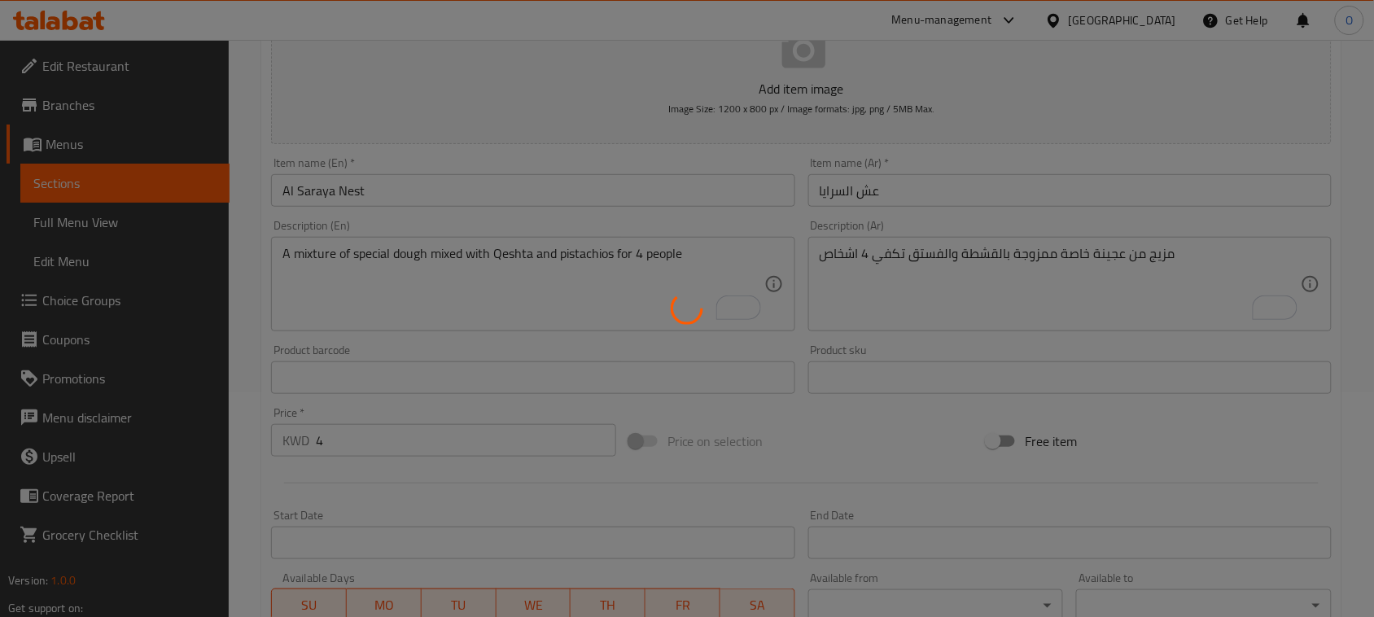
type input "0"
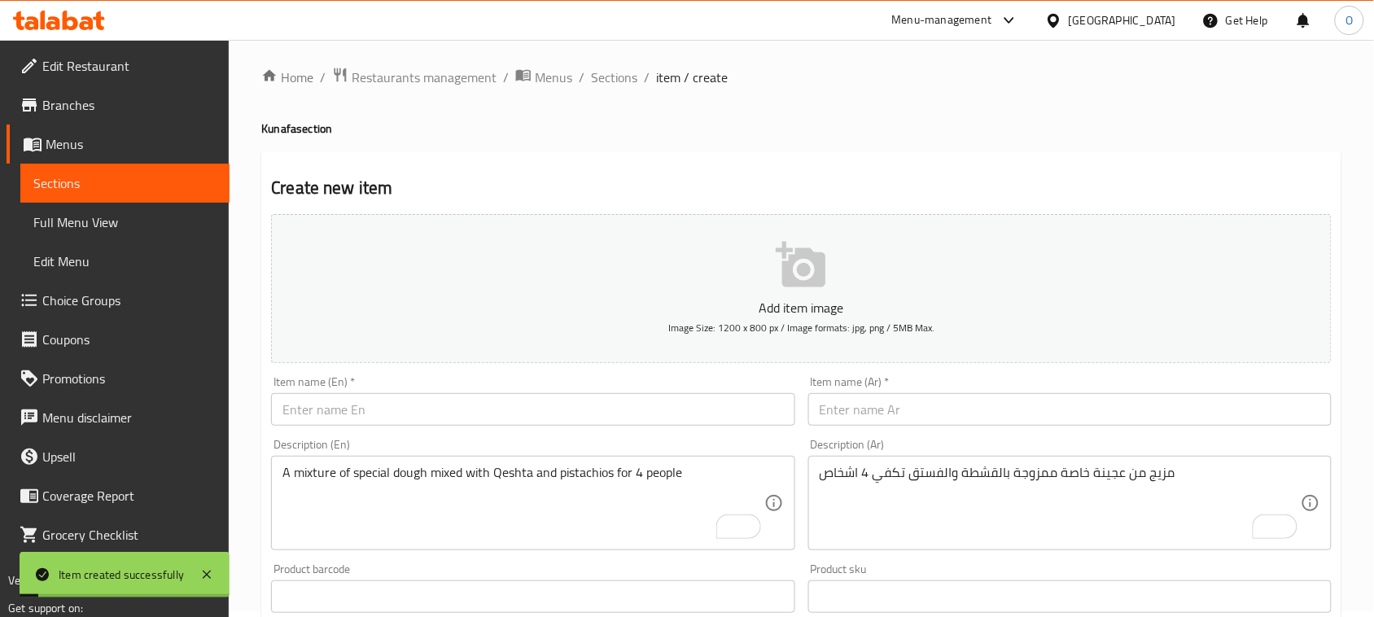
scroll to position [0, 0]
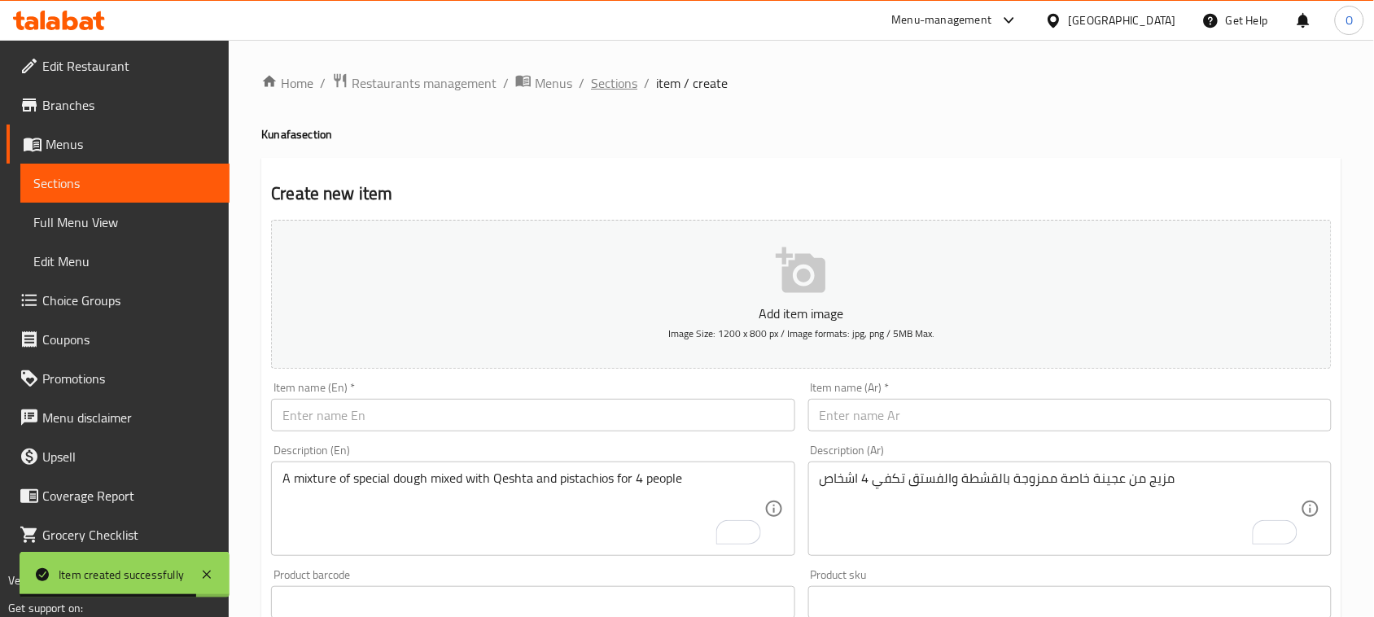
click at [611, 73] on span "Sections" at bounding box center [614, 83] width 46 height 20
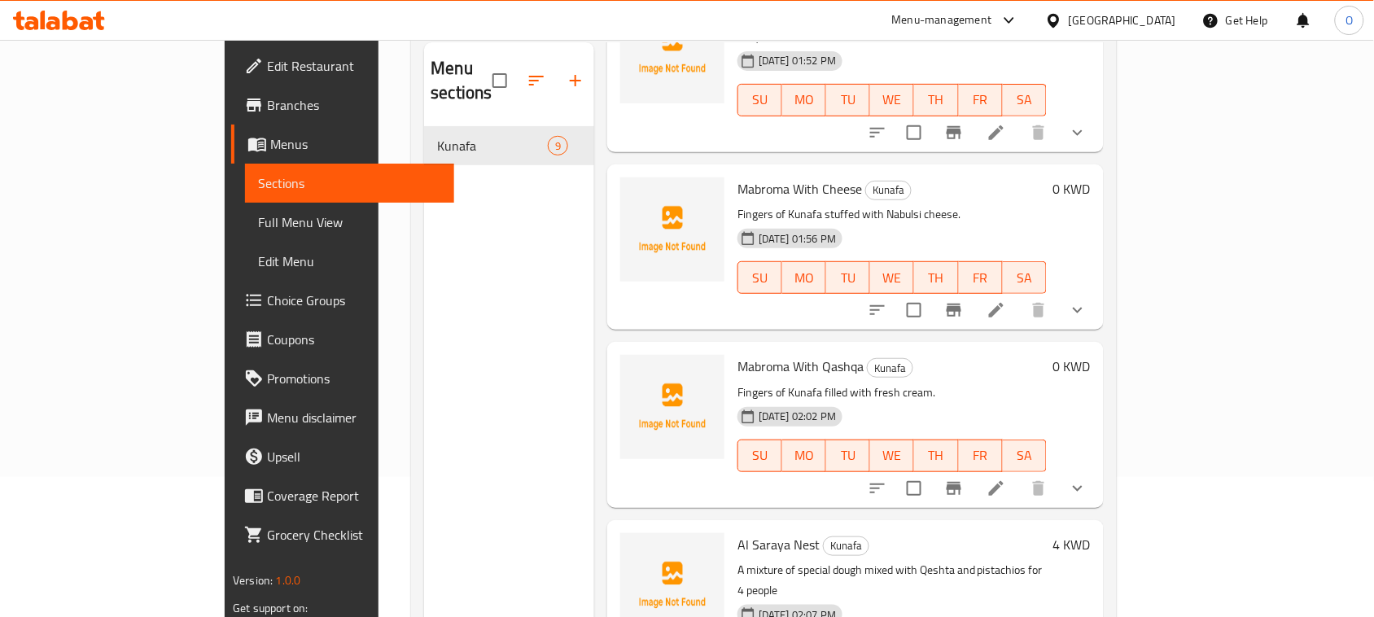
scroll to position [229, 0]
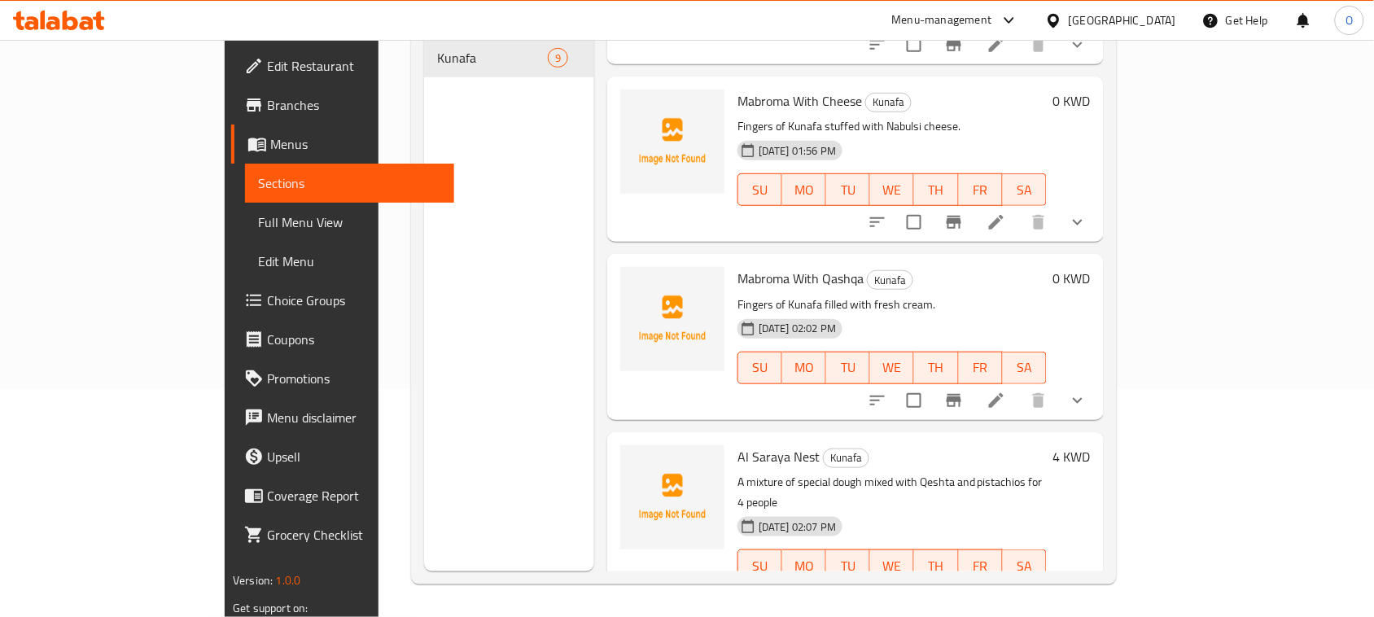
click at [1019, 584] on li at bounding box center [996, 598] width 46 height 29
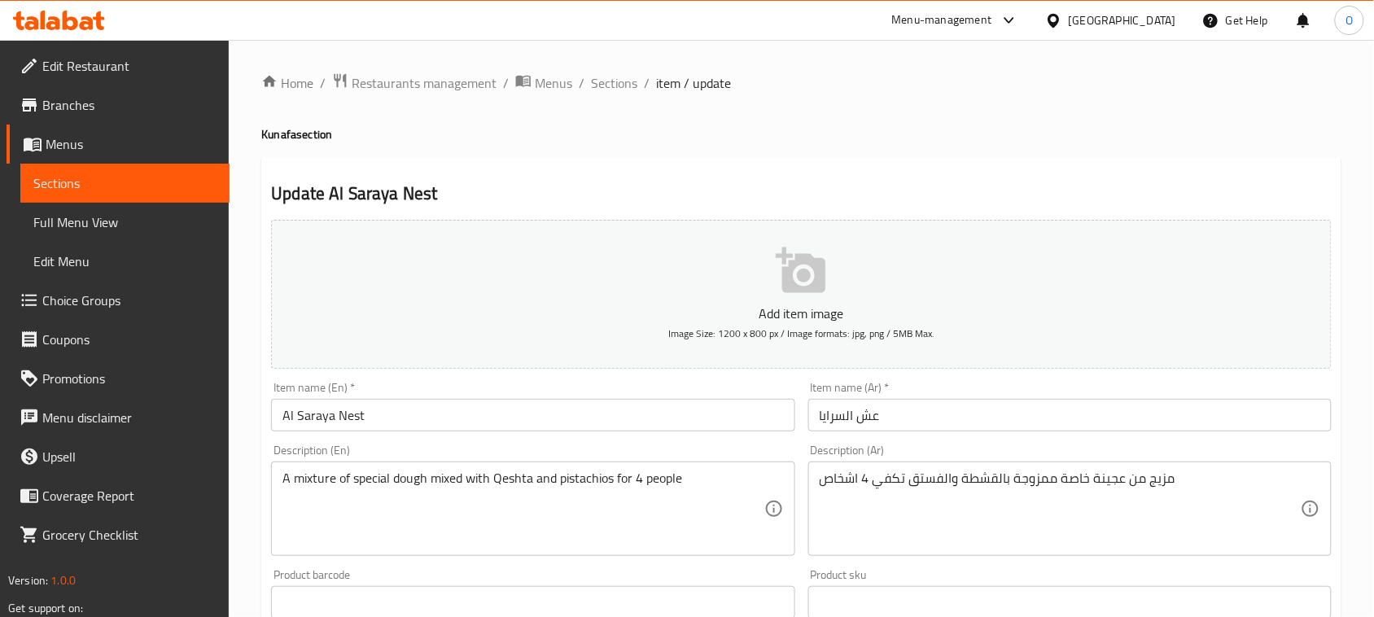
click at [400, 409] on input "Al Saraya Nest" at bounding box center [532, 415] width 523 height 33
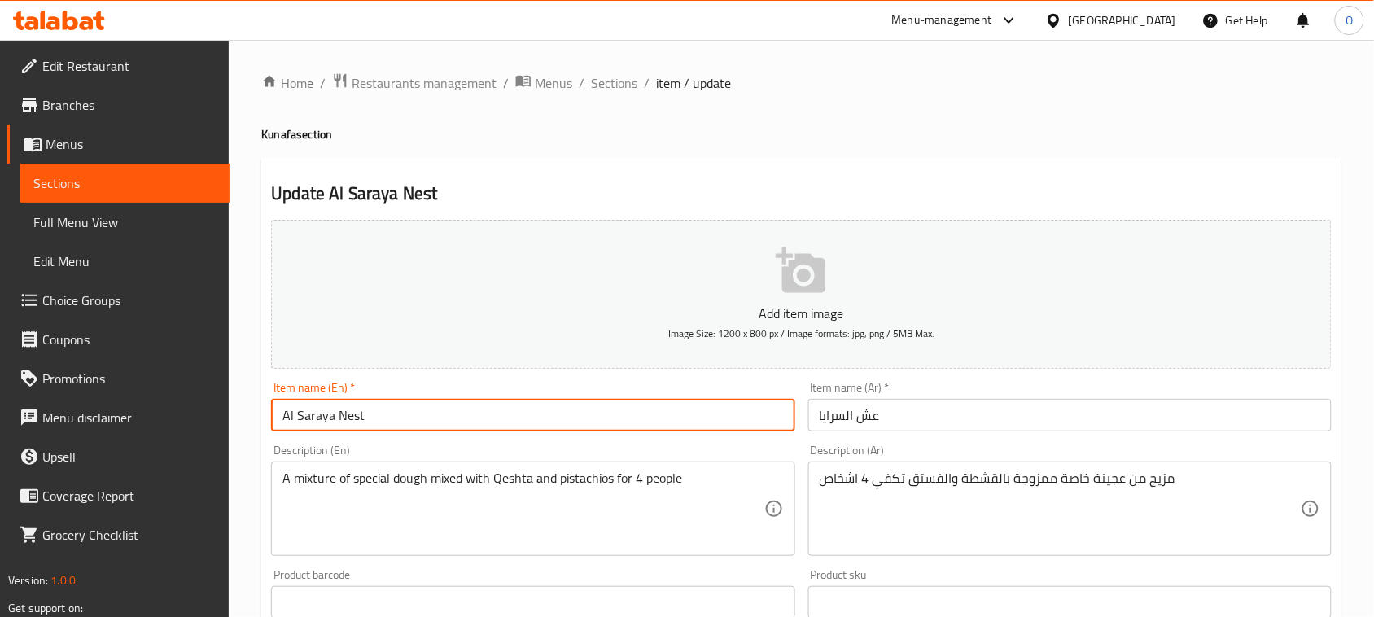
click at [400, 409] on input "Al Saraya Nest" at bounding box center [532, 415] width 523 height 33
paste input "ish Al Saraya"
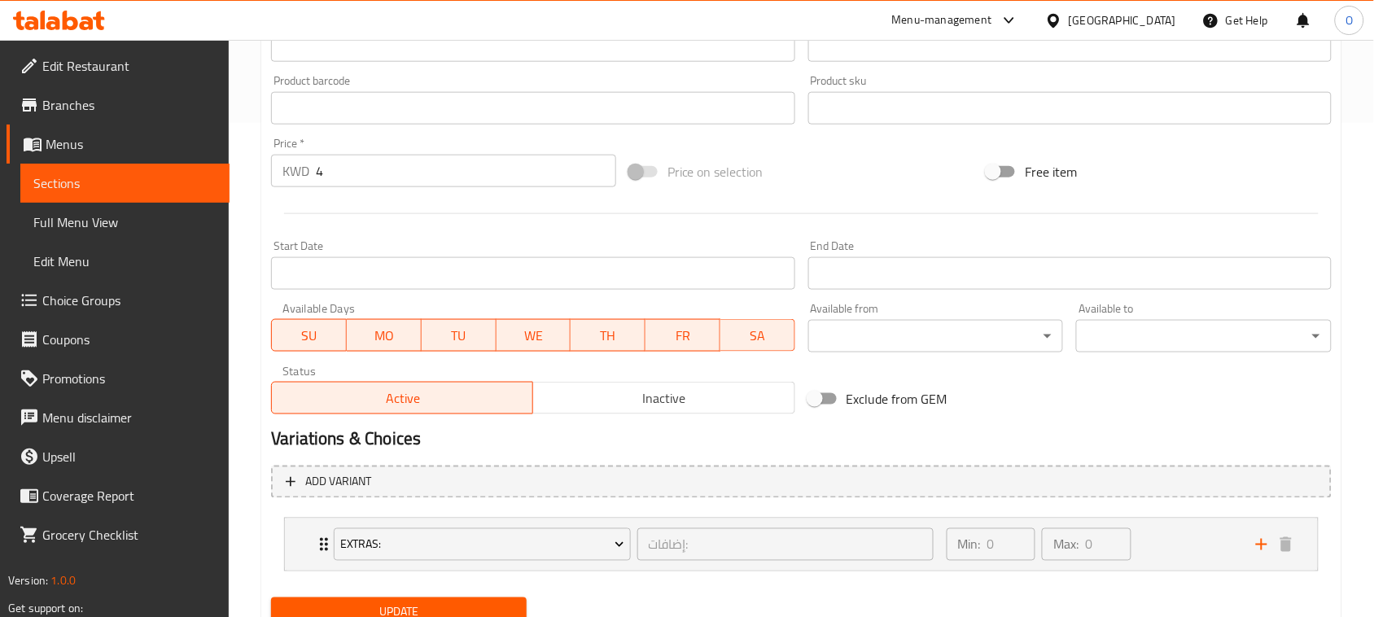
scroll to position [558, 0]
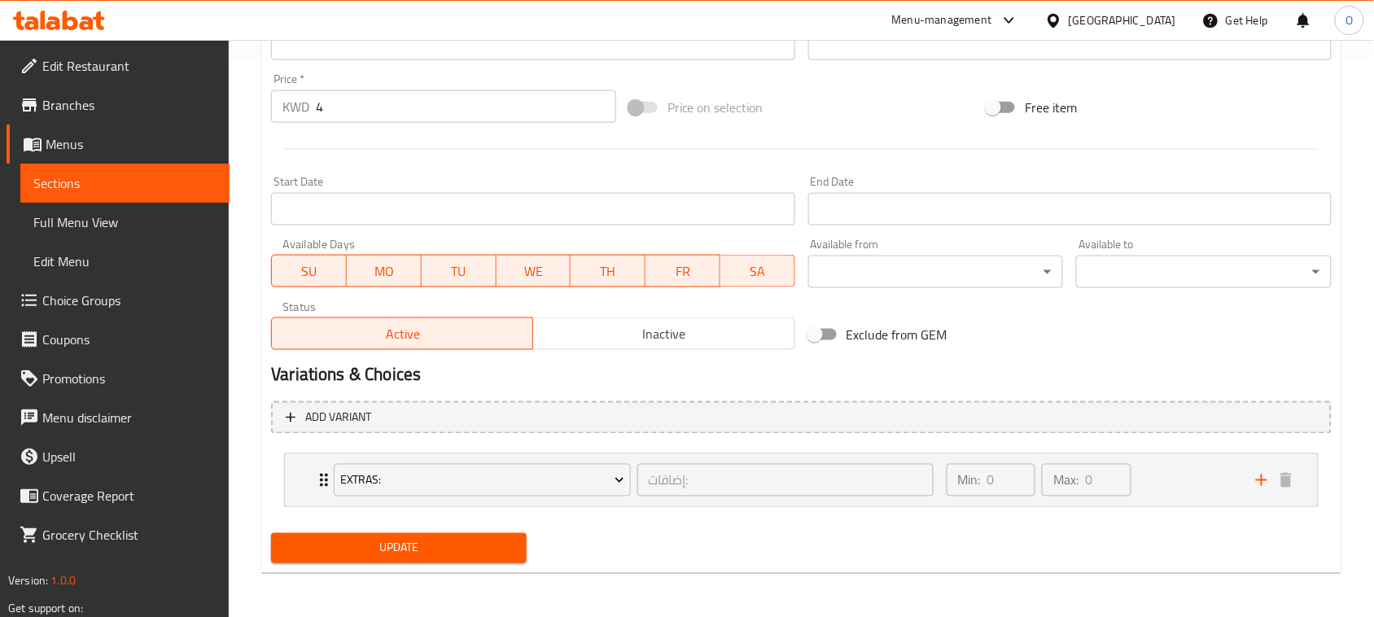
type input "Aish Al Saraya"
click at [436, 548] on span "Update" at bounding box center [399, 548] width 230 height 20
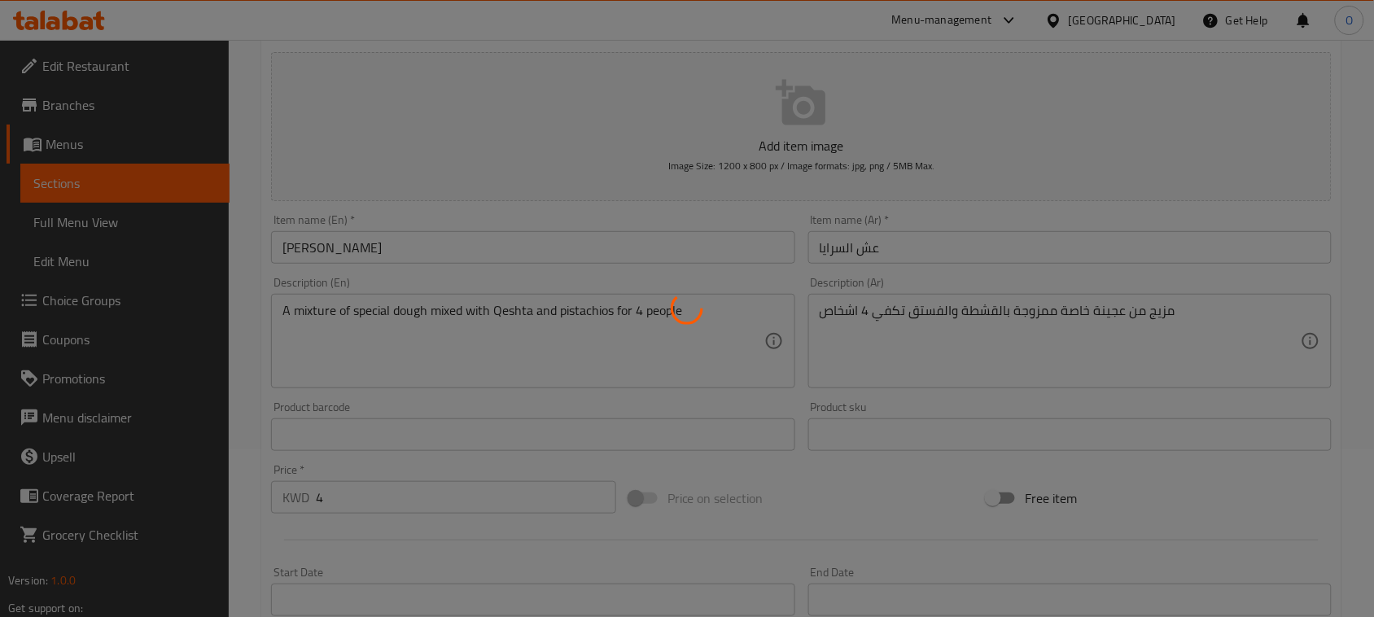
scroll to position [0, 0]
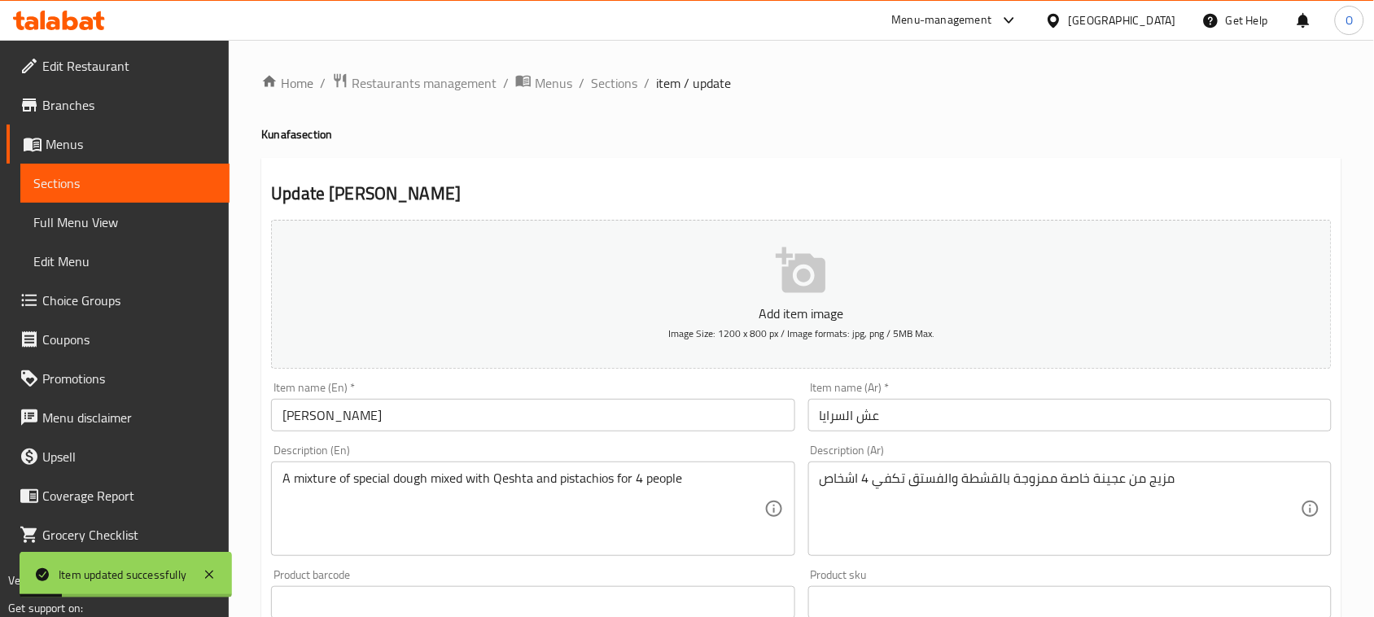
click at [98, 255] on span "Edit Menu" at bounding box center [124, 261] width 183 height 20
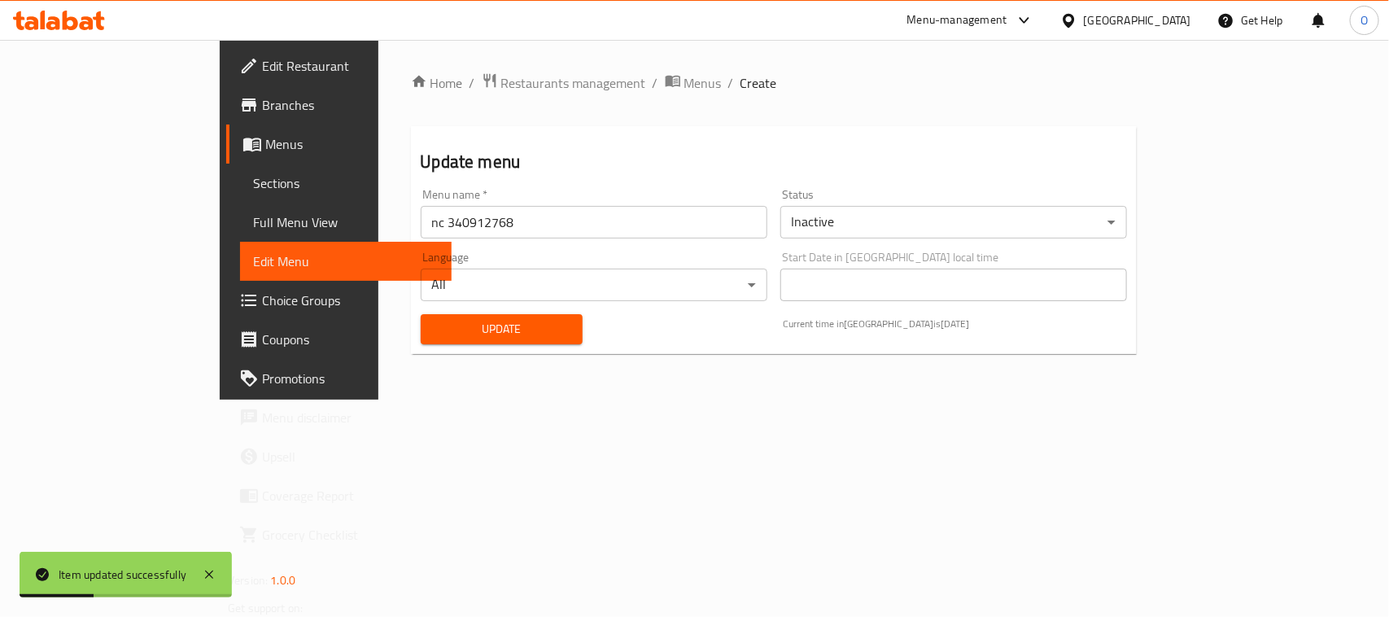
click at [877, 218] on body "Item updated successfully ​ Menu-management Kuwait Get Help O Edit Restaurant B…" at bounding box center [694, 328] width 1389 height 577
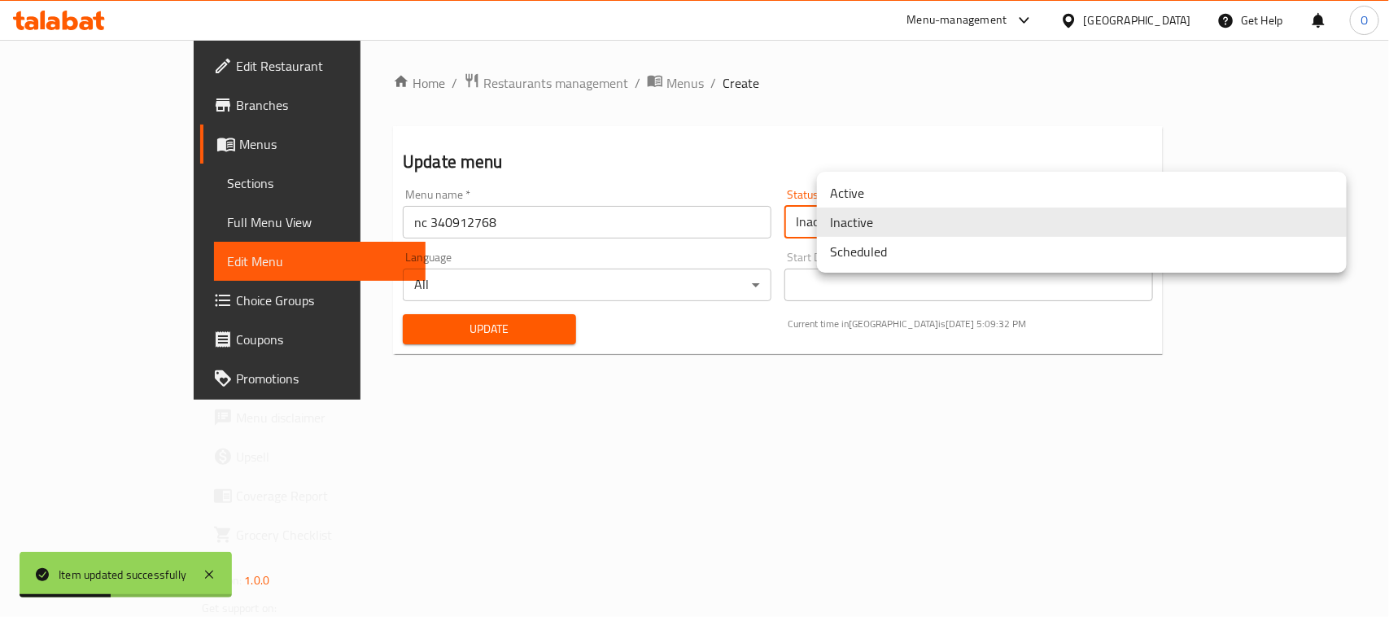
click at [856, 192] on li "Active" at bounding box center [1082, 192] width 530 height 29
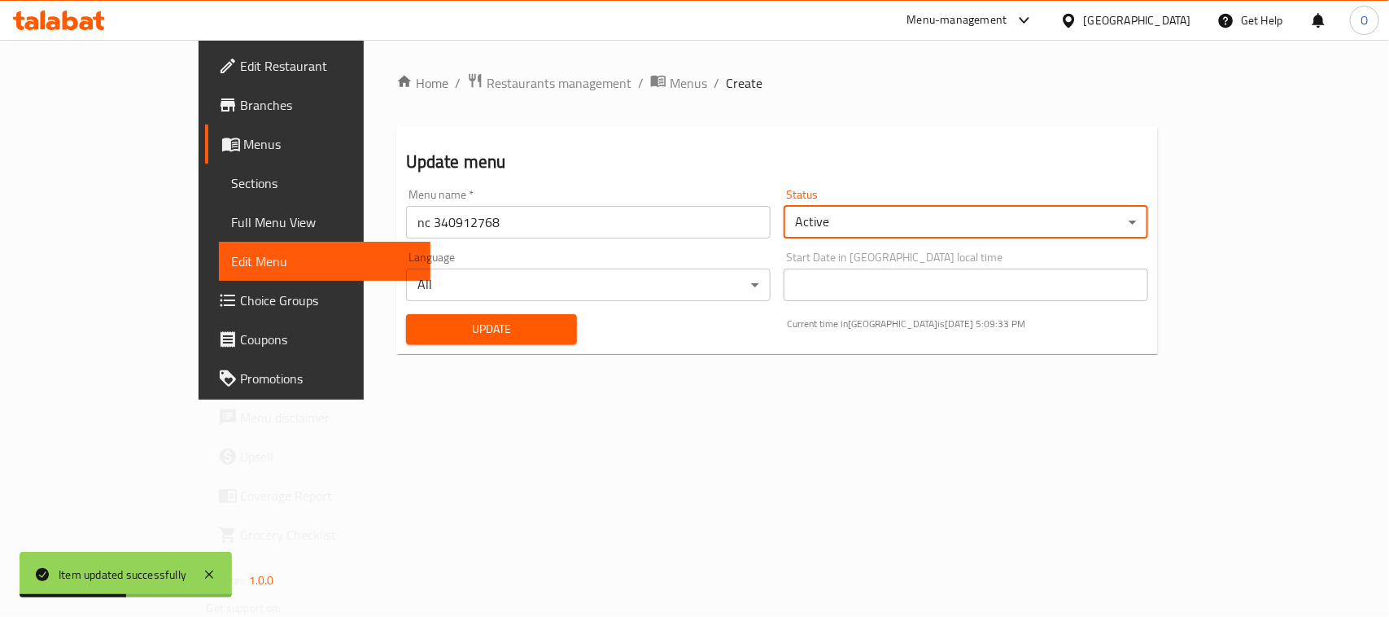
click at [495, 335] on span "Update" at bounding box center [491, 329] width 145 height 20
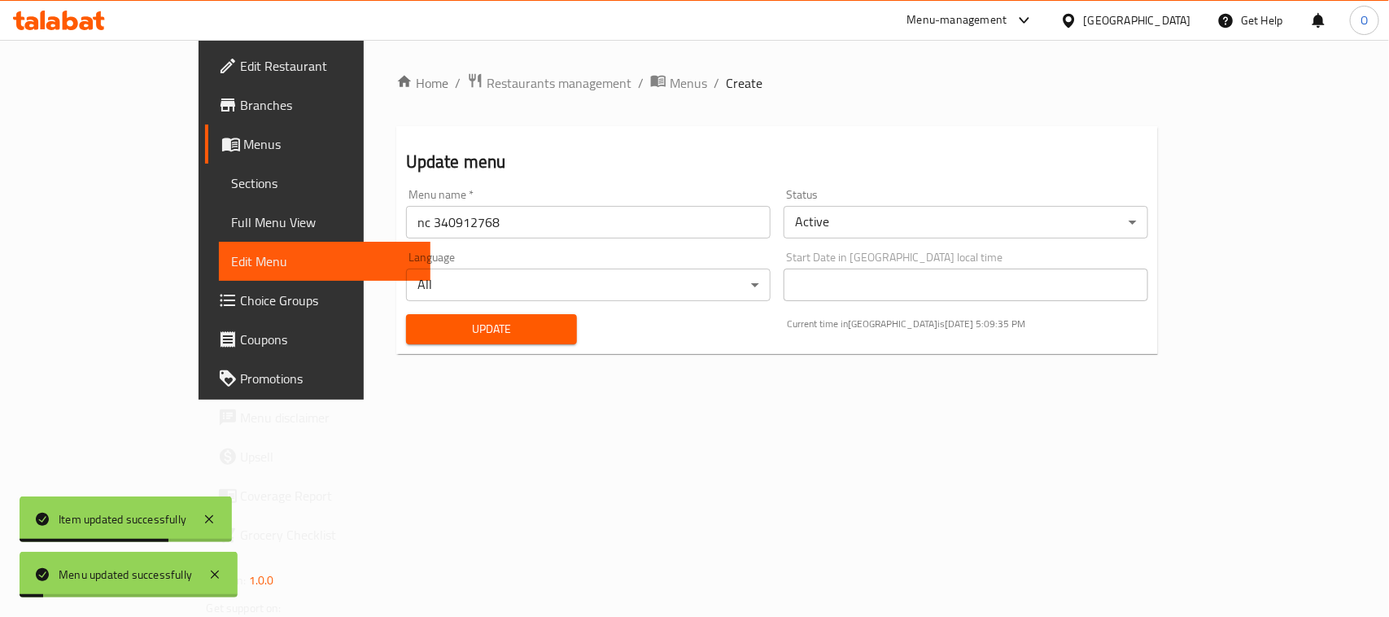
click at [232, 225] on span "Full Menu View" at bounding box center [325, 222] width 186 height 20
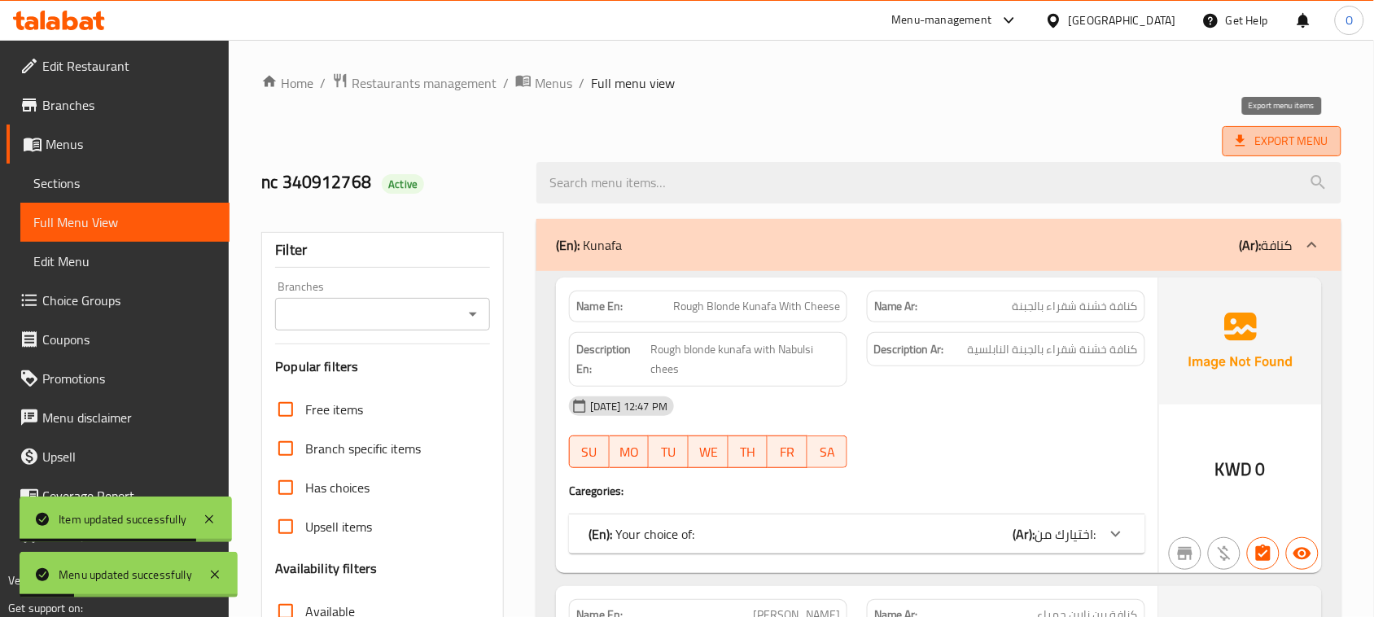
click at [1292, 153] on span "Export Menu" at bounding box center [1281, 141] width 119 height 30
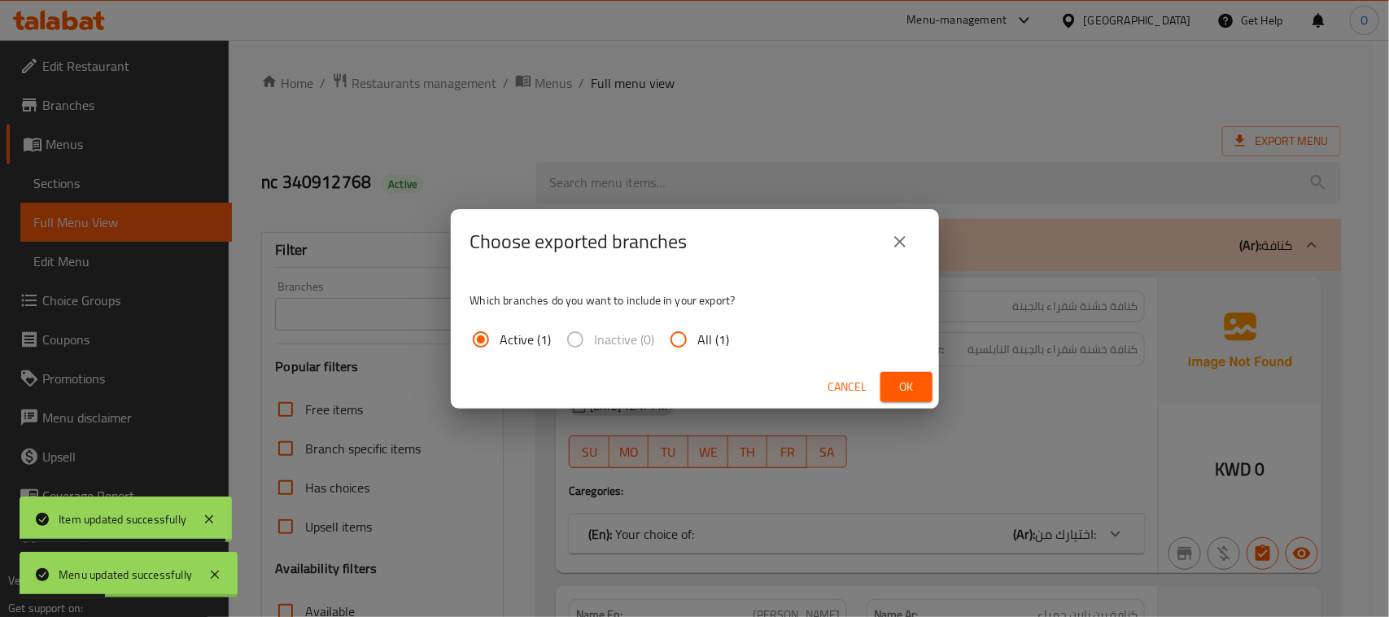
click at [903, 391] on span "Ok" at bounding box center [907, 387] width 26 height 20
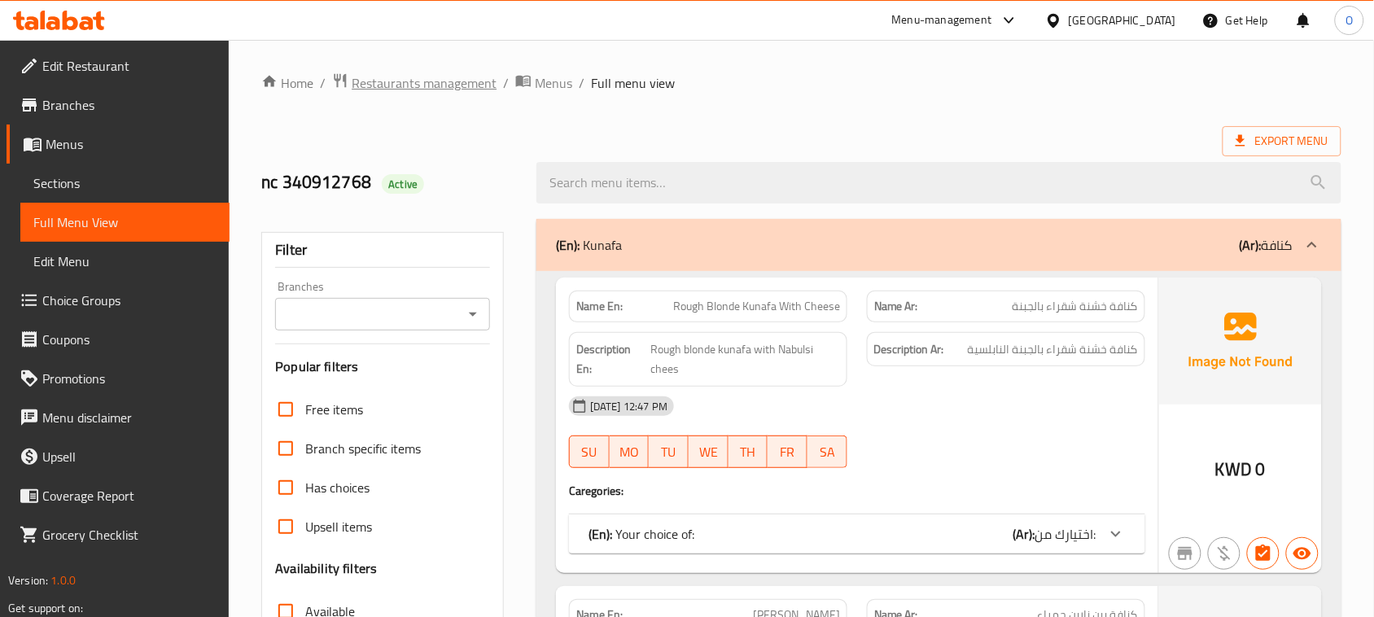
click at [437, 90] on span "Restaurants management" at bounding box center [424, 83] width 145 height 20
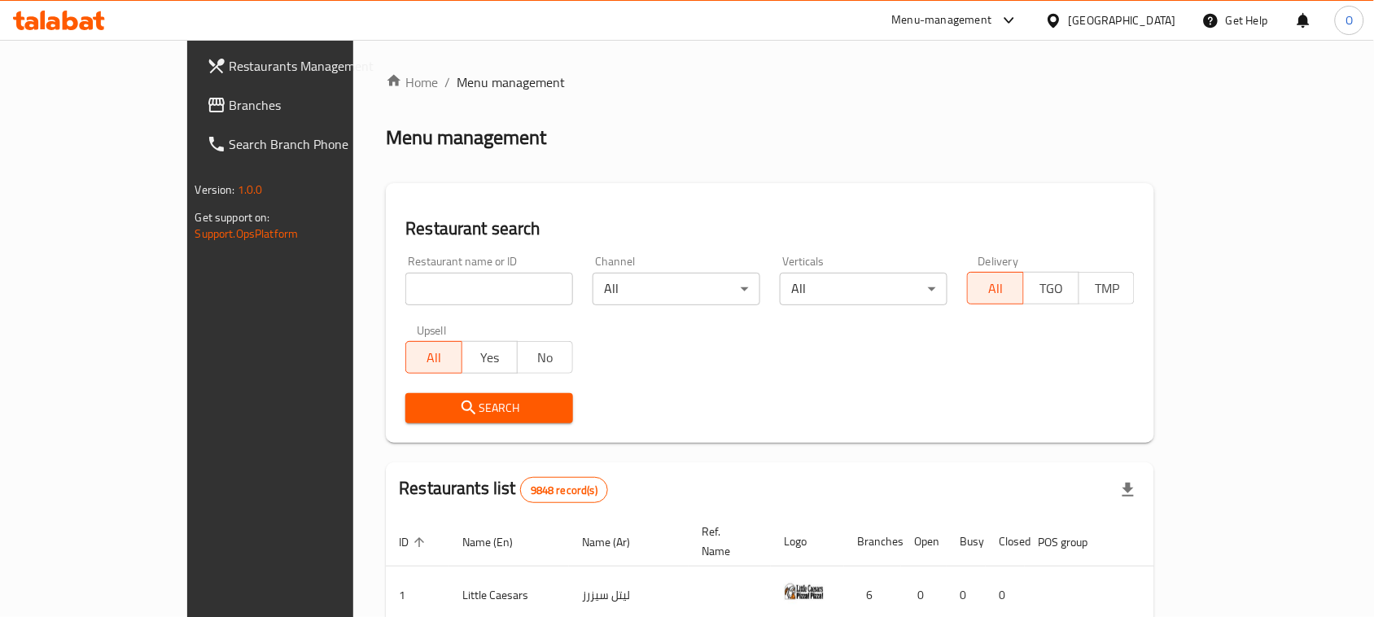
click at [1156, 8] on div "[GEOGRAPHIC_DATA]" at bounding box center [1110, 20] width 157 height 39
click at [1143, 20] on div "[GEOGRAPHIC_DATA]" at bounding box center [1122, 20] width 107 height 18
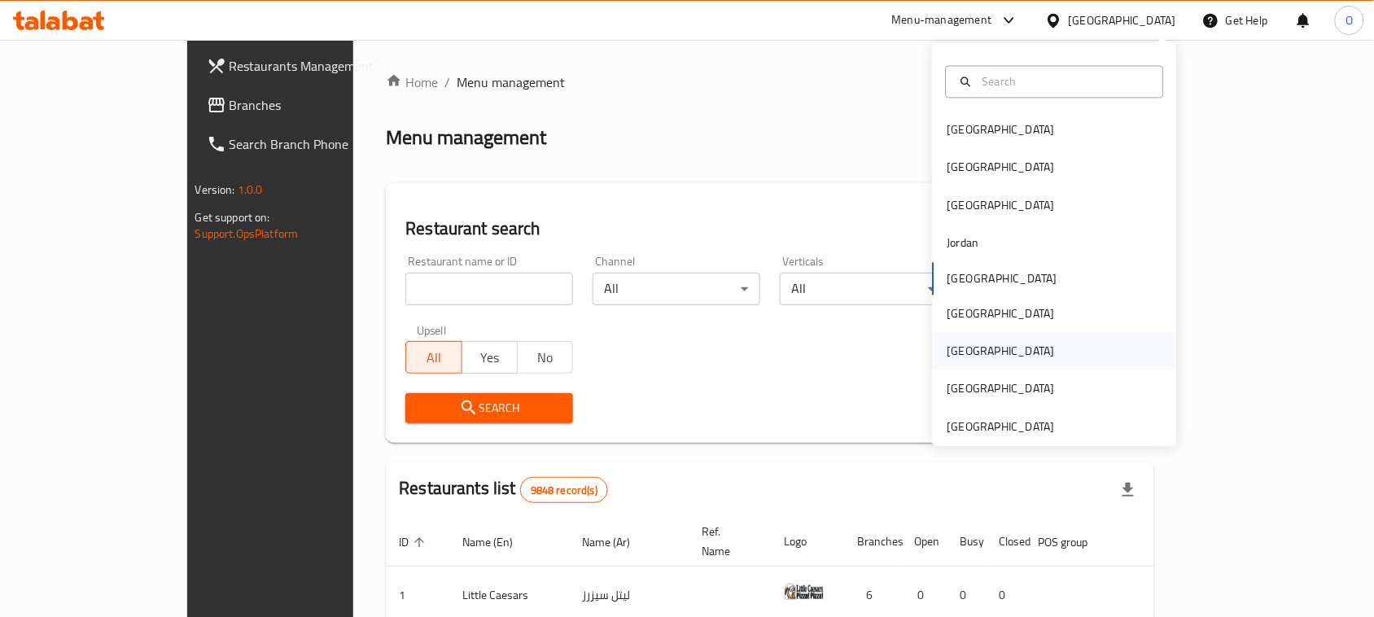
click at [947, 343] on div "Qatar" at bounding box center [1000, 352] width 107 height 18
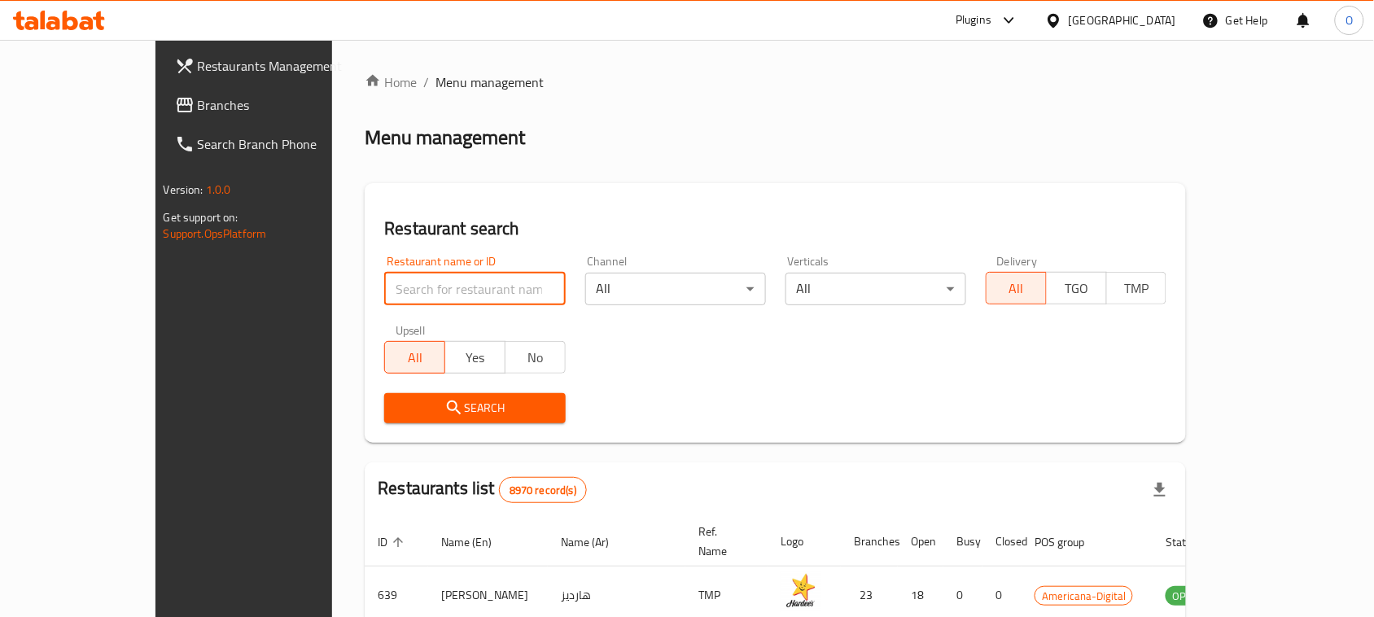
paste input "Awfully Good"
type input "Awfully Good"
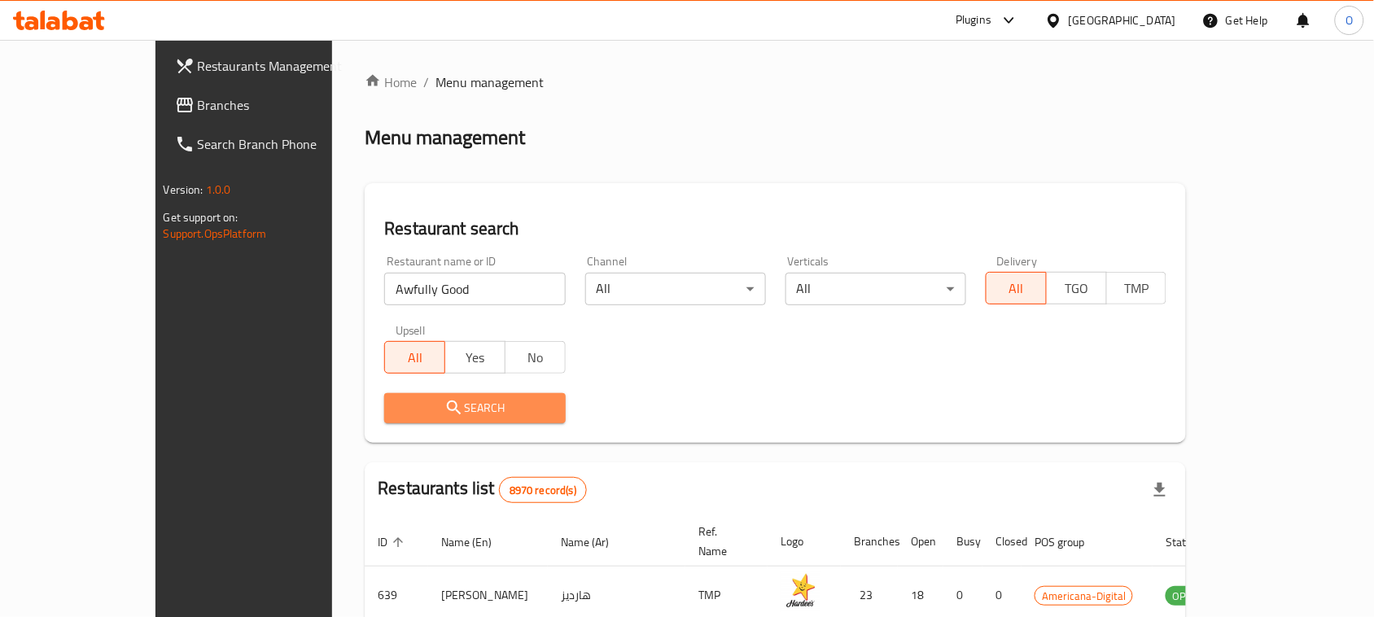
click at [400, 400] on span "Search" at bounding box center [474, 408] width 155 height 20
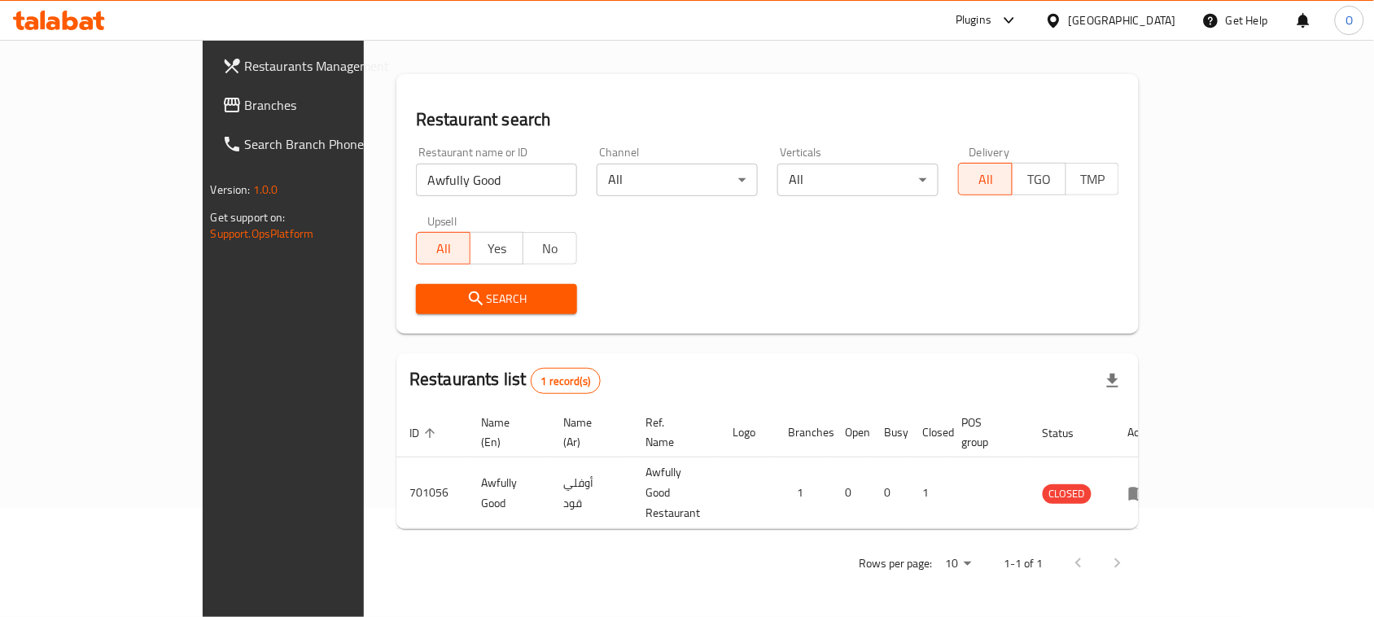
scroll to position [77, 0]
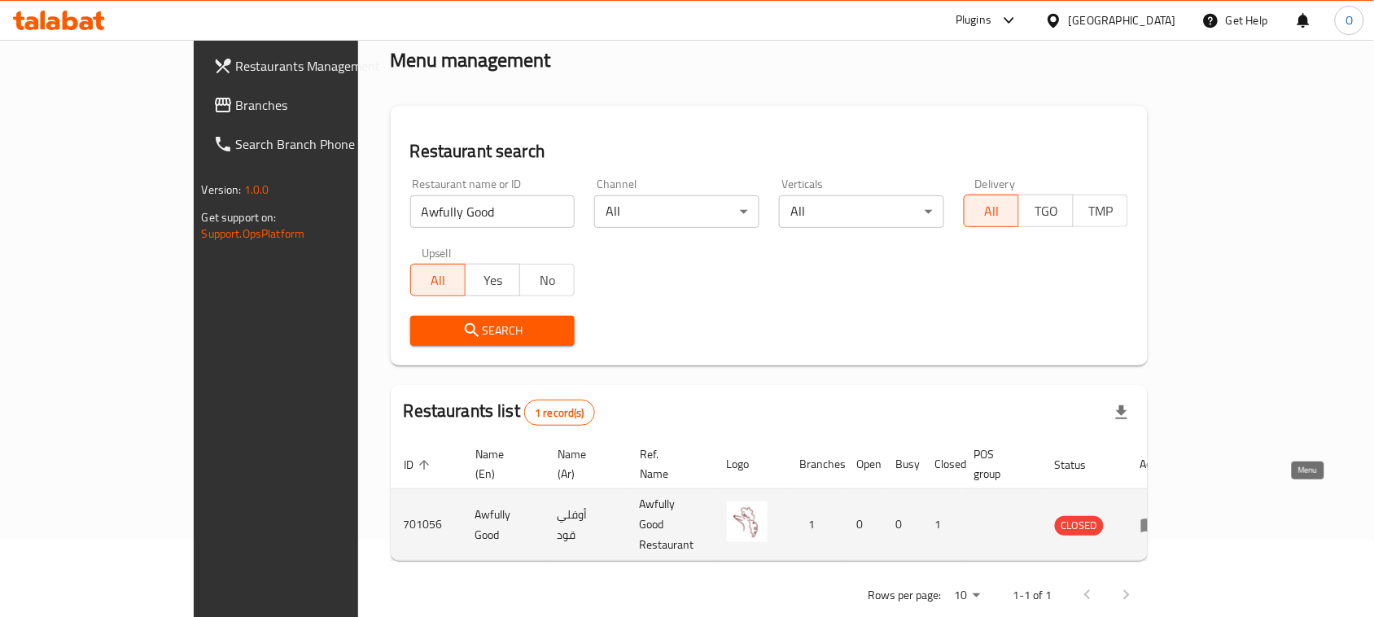
click at [1159, 518] on icon "enhanced table" at bounding box center [1150, 525] width 18 height 14
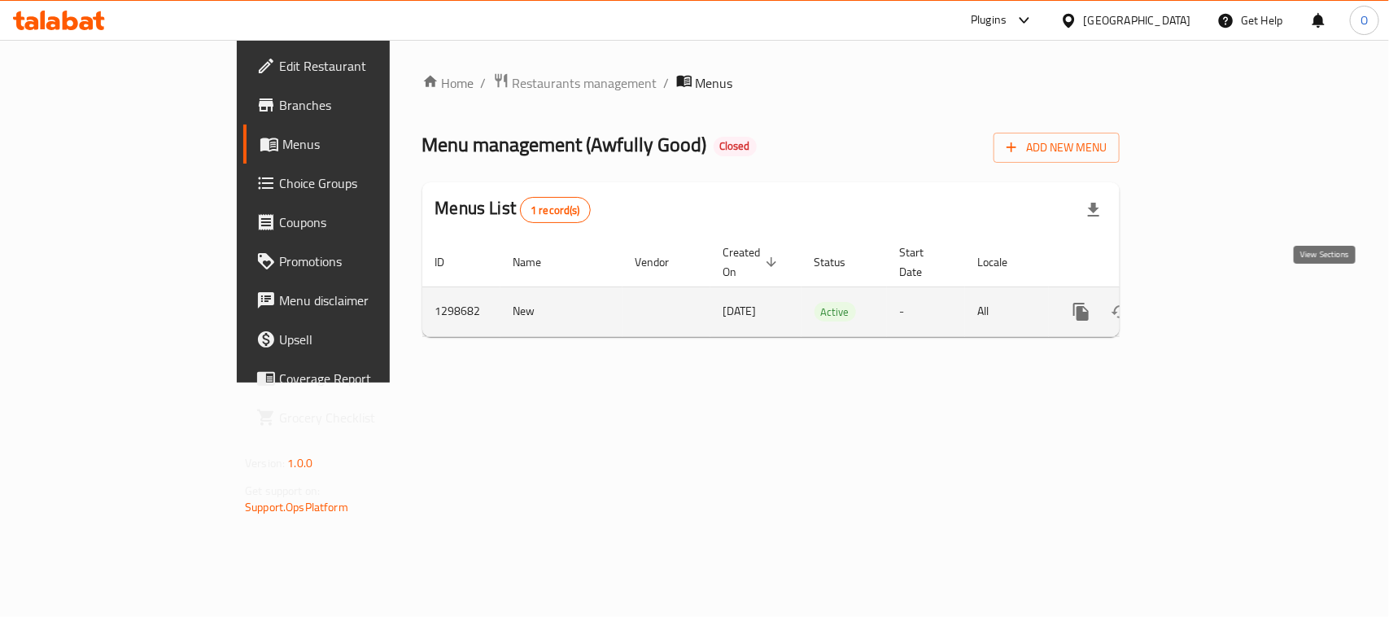
click at [1209, 302] on icon "enhanced table" at bounding box center [1199, 312] width 20 height 20
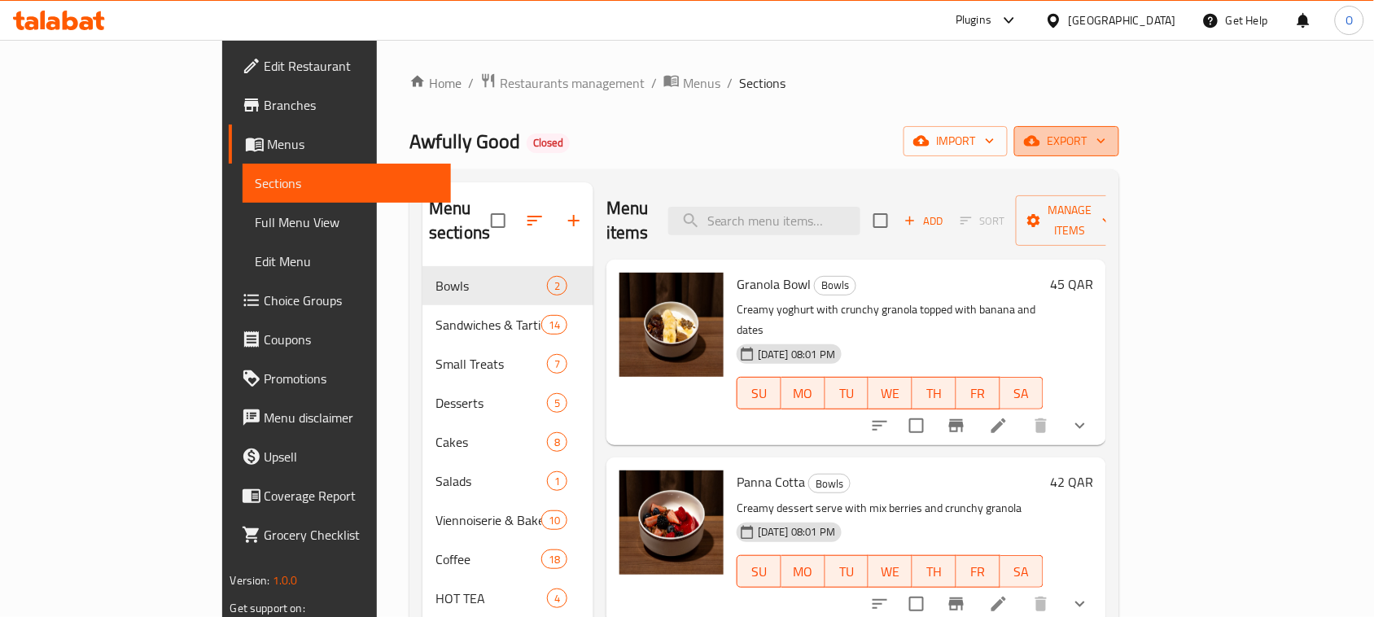
click at [1109, 133] on icon "button" at bounding box center [1101, 141] width 16 height 16
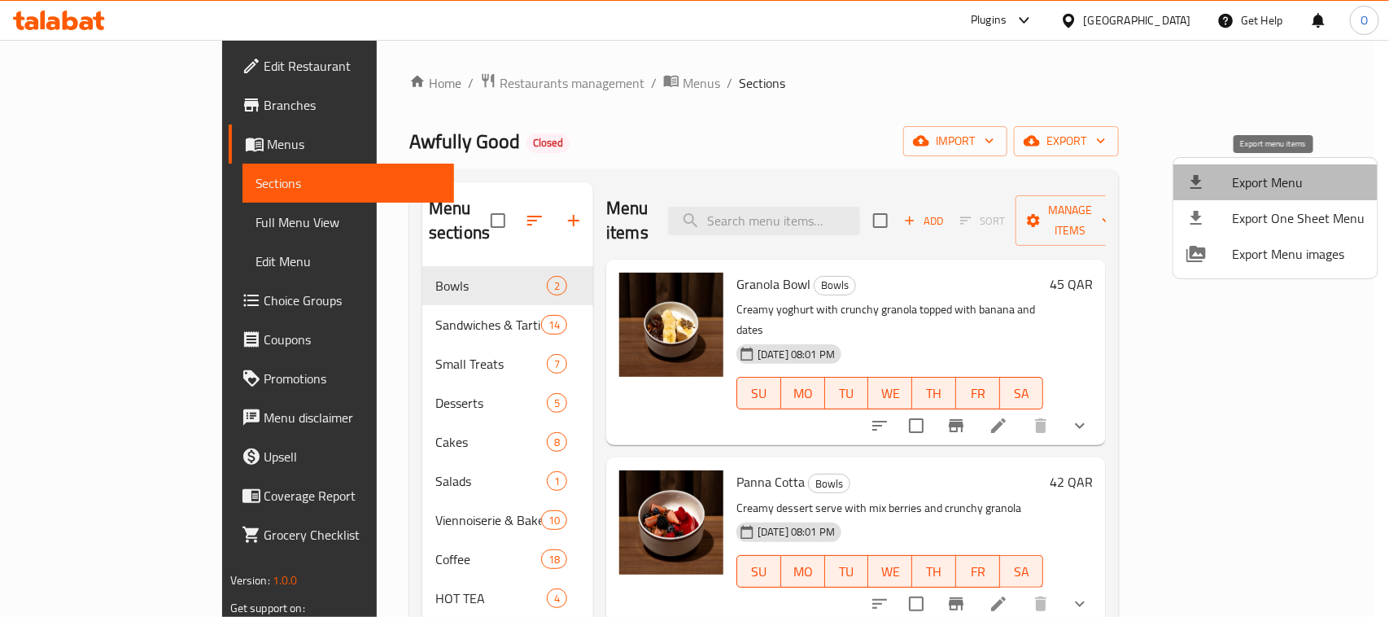
click at [1292, 173] on span "Export Menu" at bounding box center [1298, 183] width 133 height 20
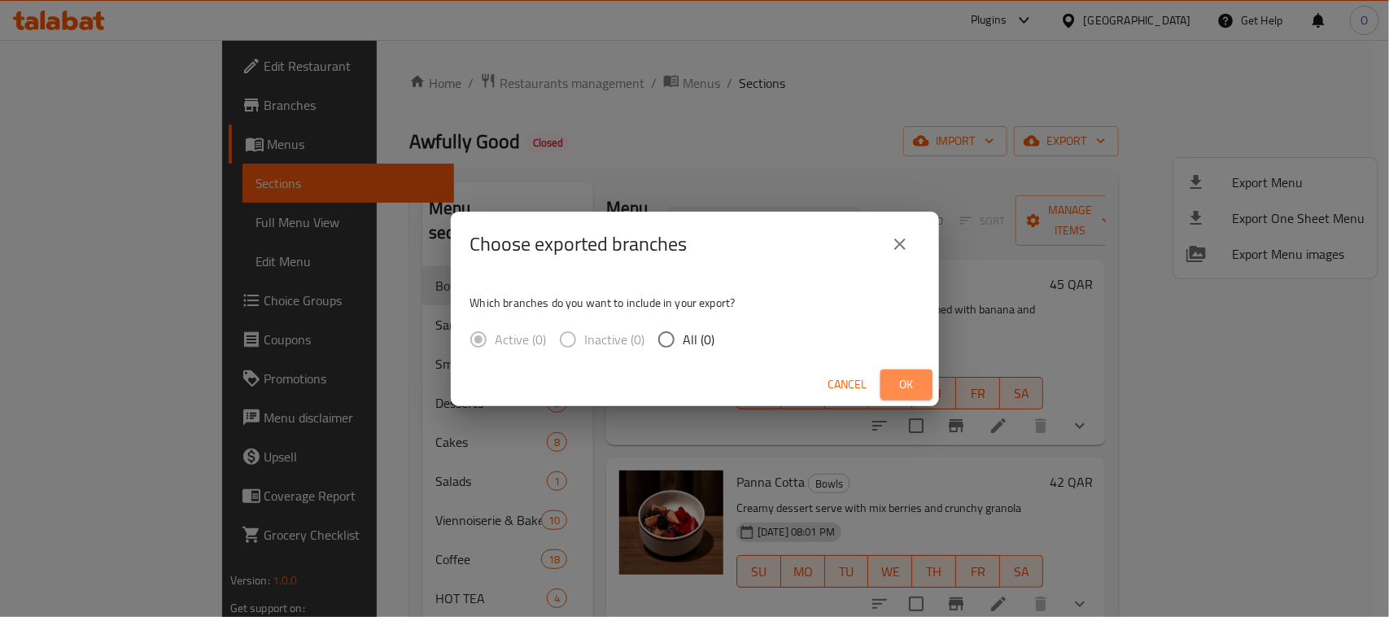
click at [907, 378] on span "Ok" at bounding box center [907, 384] width 26 height 20
click at [888, 375] on button "Ok" at bounding box center [907, 384] width 52 height 30
click at [906, 391] on span "Ok" at bounding box center [907, 384] width 26 height 20
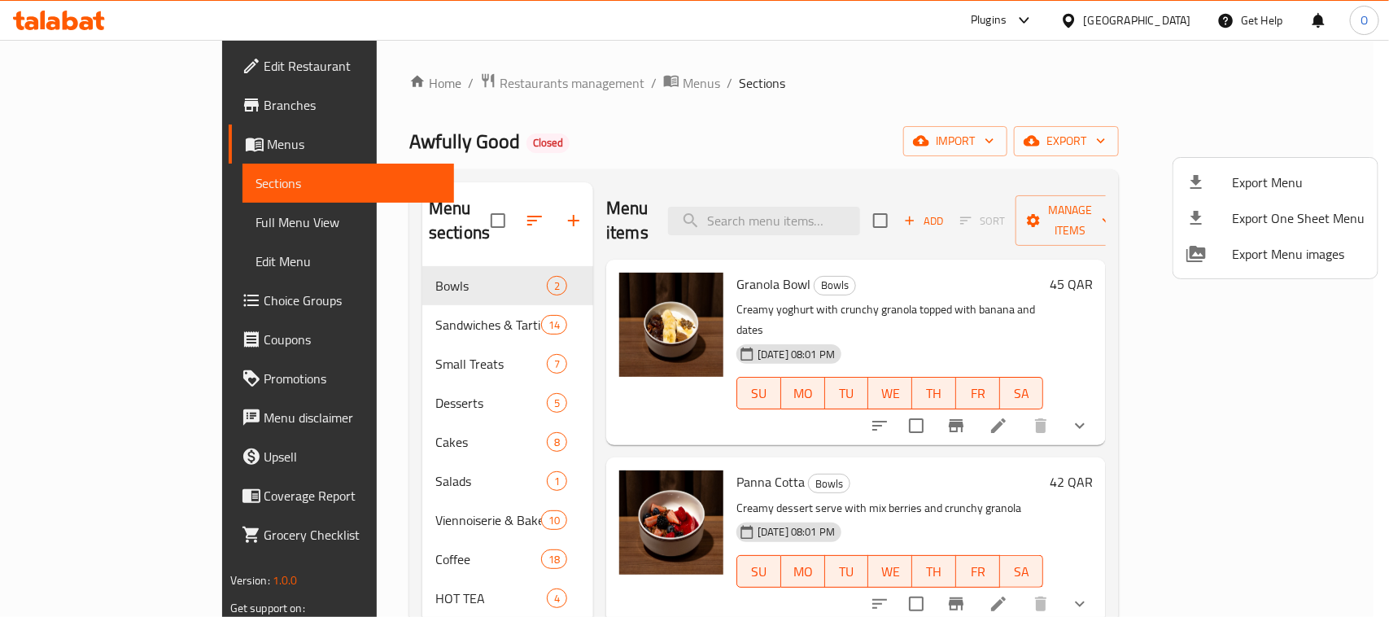
click at [812, 107] on div at bounding box center [694, 308] width 1389 height 617
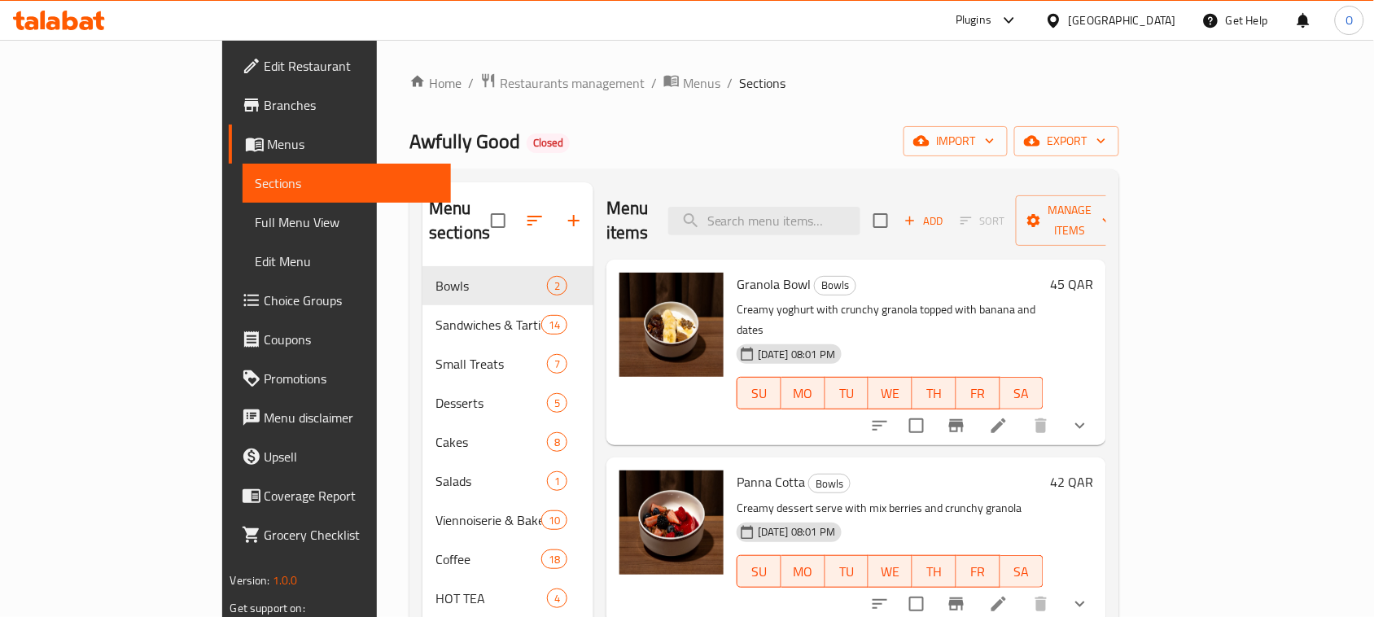
click at [773, 120] on div "Home / Restaurants management / Menus / Sections Awfully Good Closed import exp…" at bounding box center [764, 442] width 710 height 740
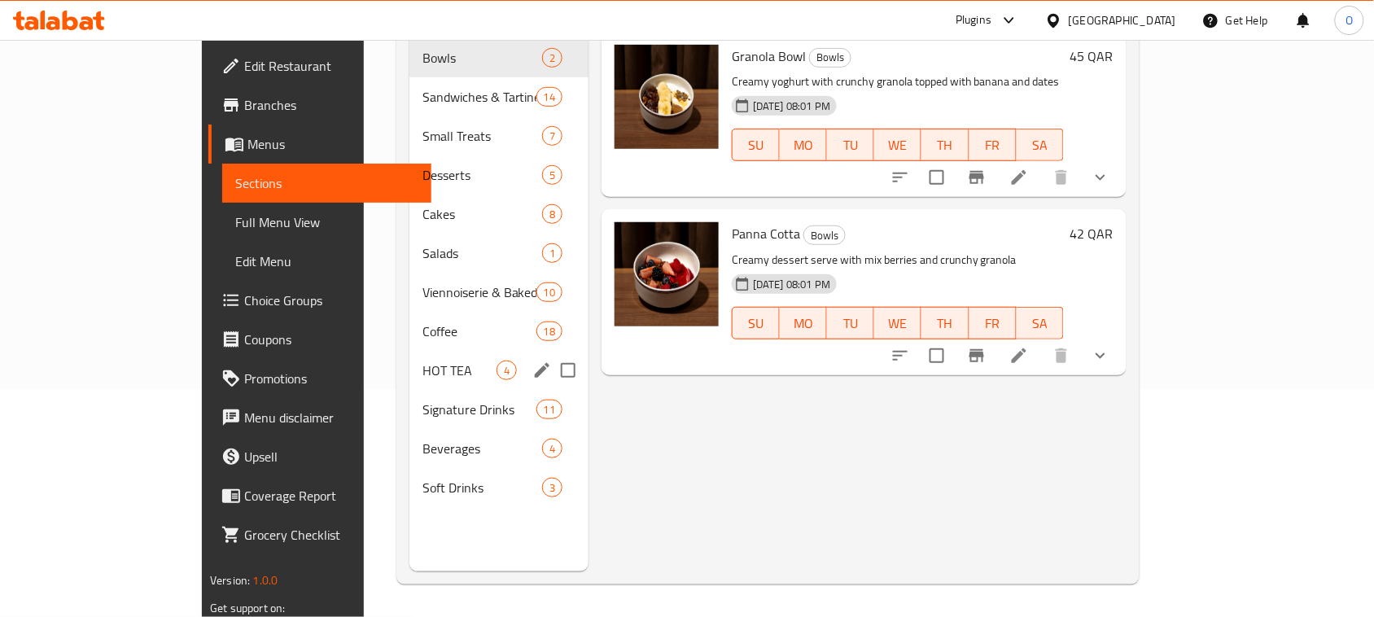
scroll to position [25, 0]
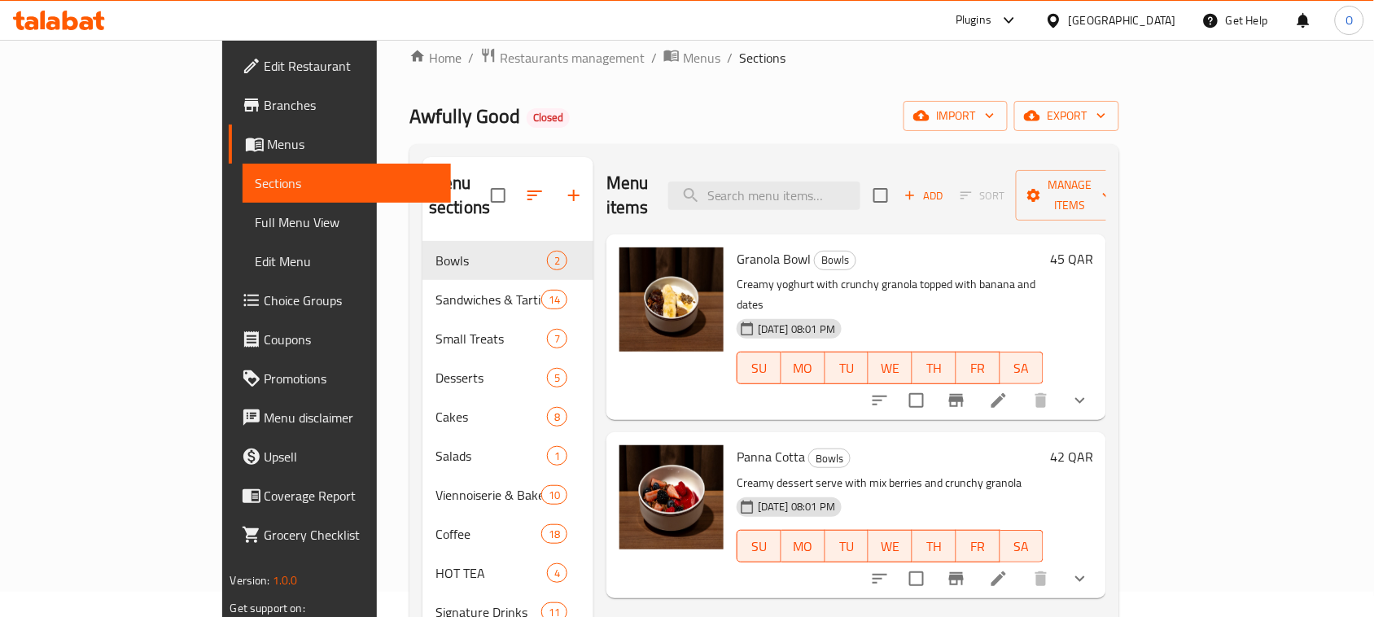
click at [690, 118] on div "Awfully Good Closed import export" at bounding box center [764, 116] width 710 height 30
click at [1106, 368] on div "Granola Bowl Bowls Creamy yoghurt with crunchy granola topped with banana and d…" at bounding box center [856, 327] width 500 height 186
click at [1090, 391] on icon "show more" at bounding box center [1080, 401] width 20 height 20
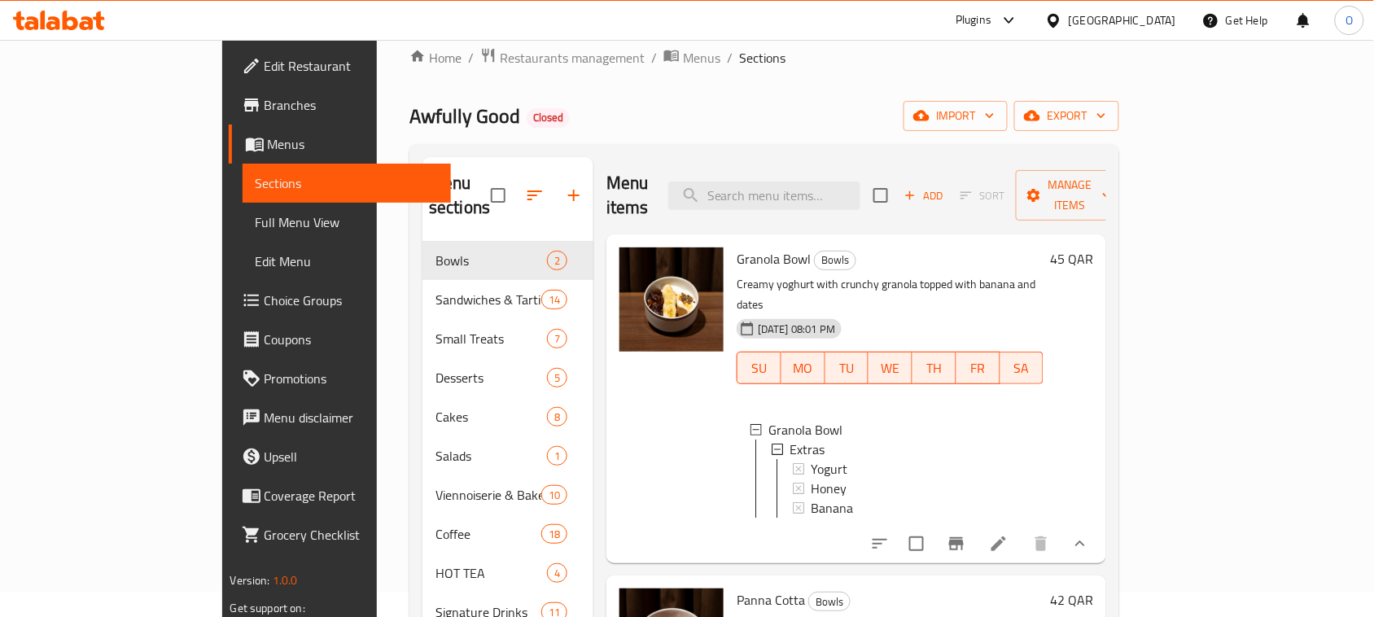
click at [1021, 529] on li at bounding box center [999, 543] width 46 height 29
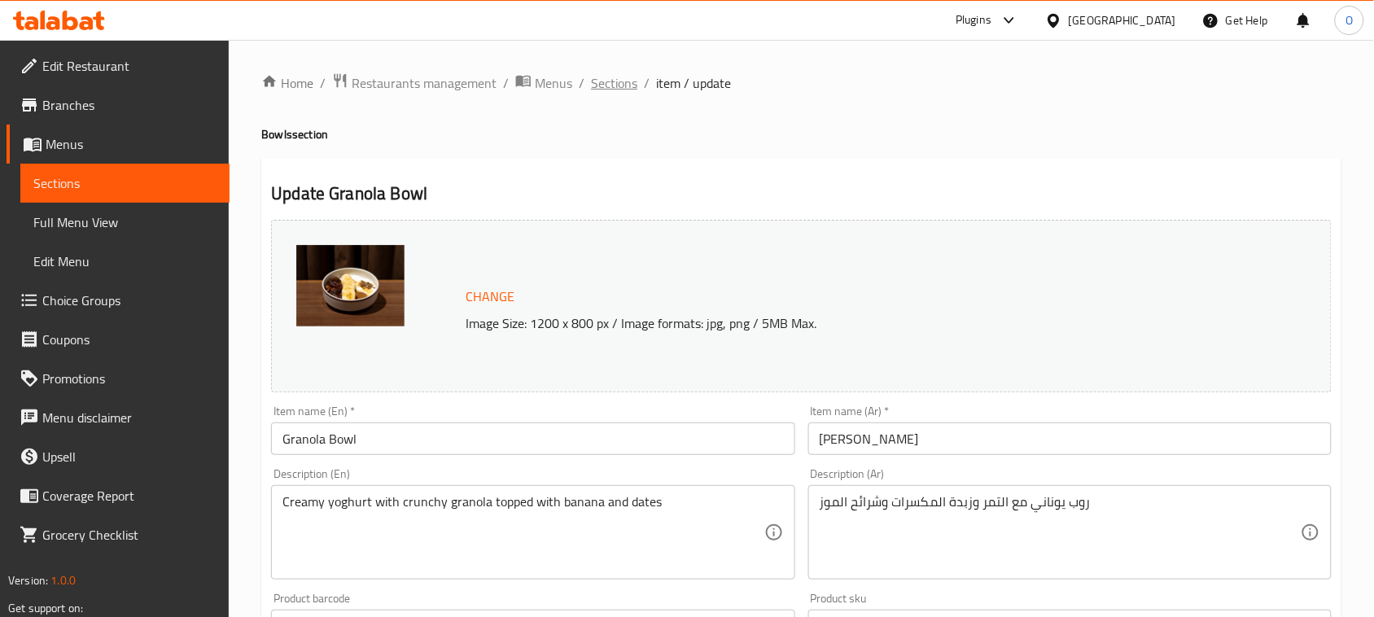
click at [600, 90] on span "Sections" at bounding box center [614, 83] width 46 height 20
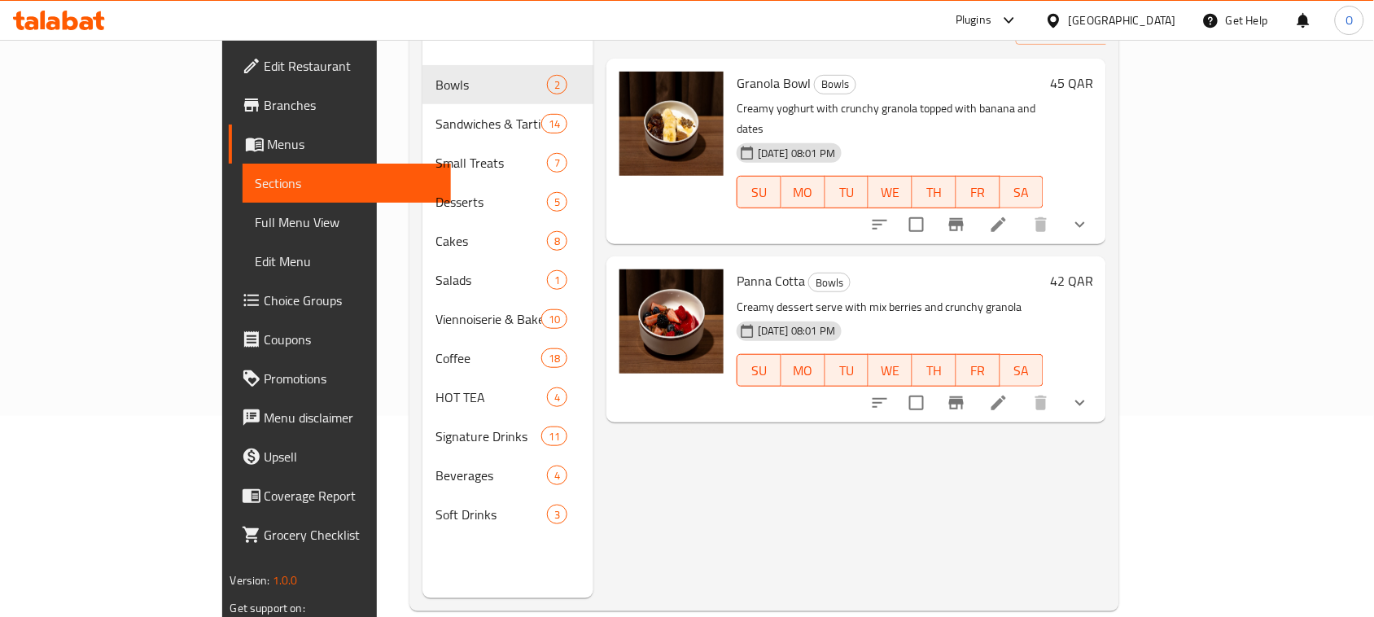
scroll to position [203, 0]
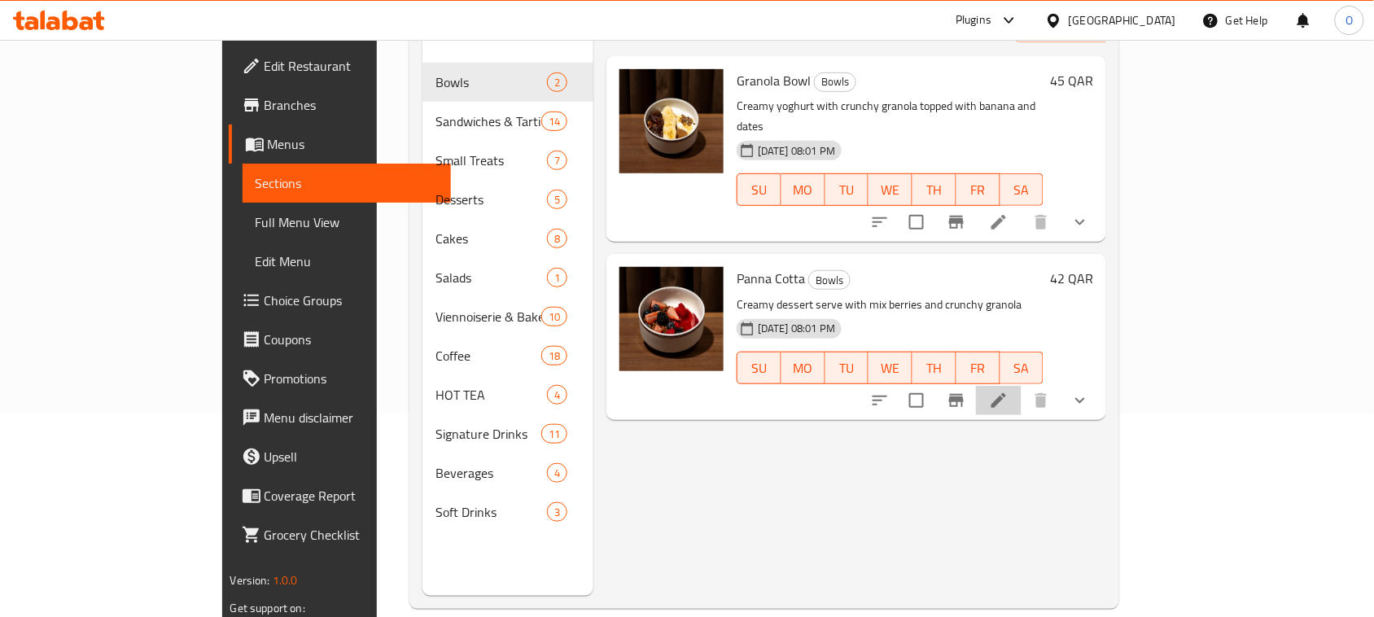
click at [1021, 386] on li at bounding box center [999, 400] width 46 height 29
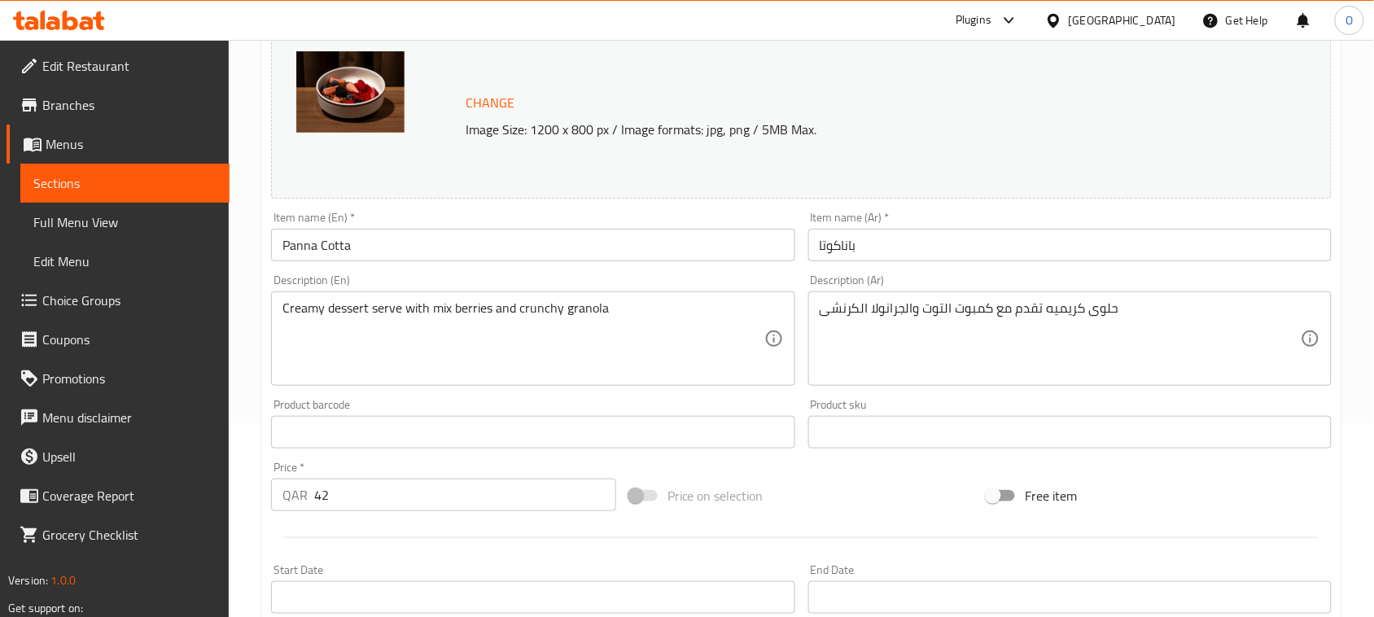
scroll to position [203, 0]
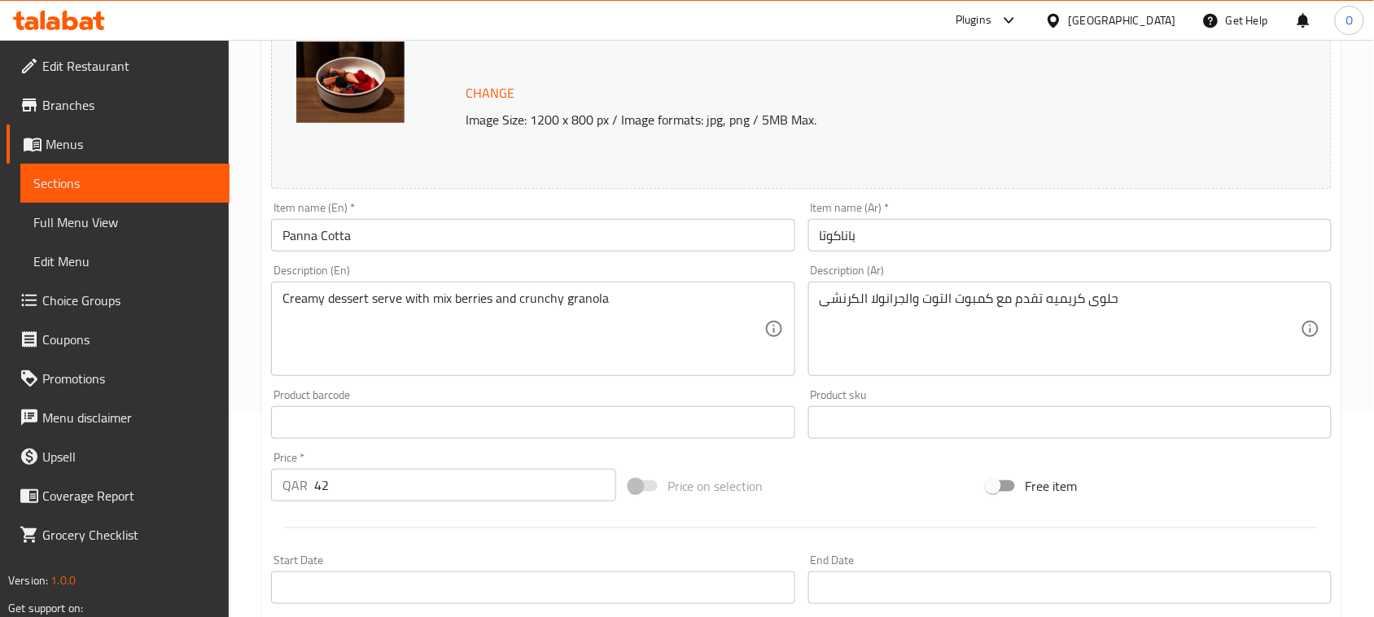
click at [863, 240] on input "باناكوتا" at bounding box center [1069, 235] width 523 height 33
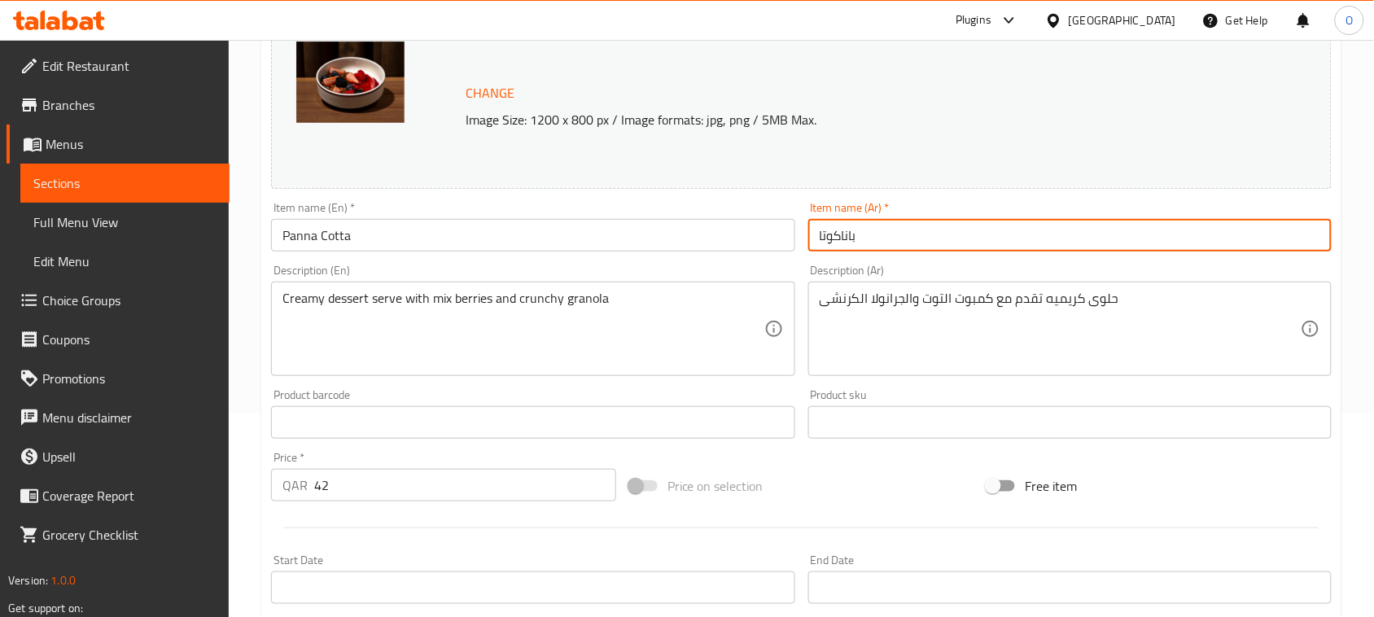
click at [863, 240] on input "باناكوتا" at bounding box center [1069, 235] width 523 height 33
paste input "كوتا غرانول"
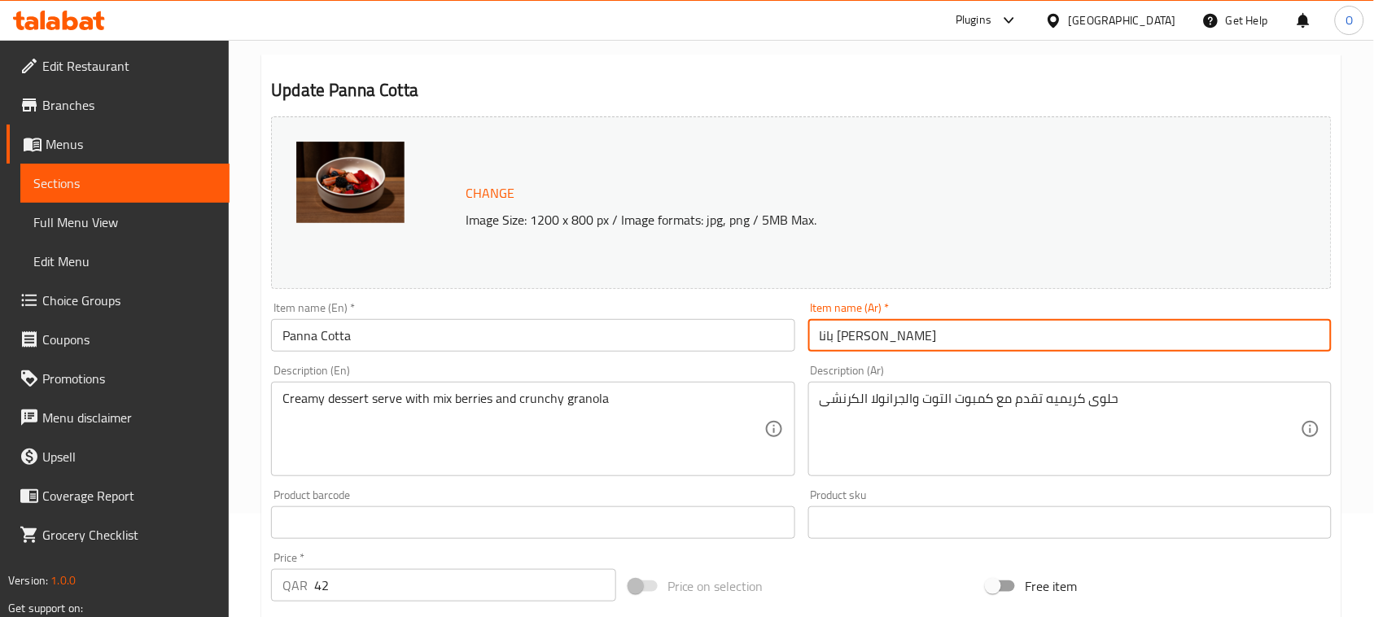
scroll to position [0, 0]
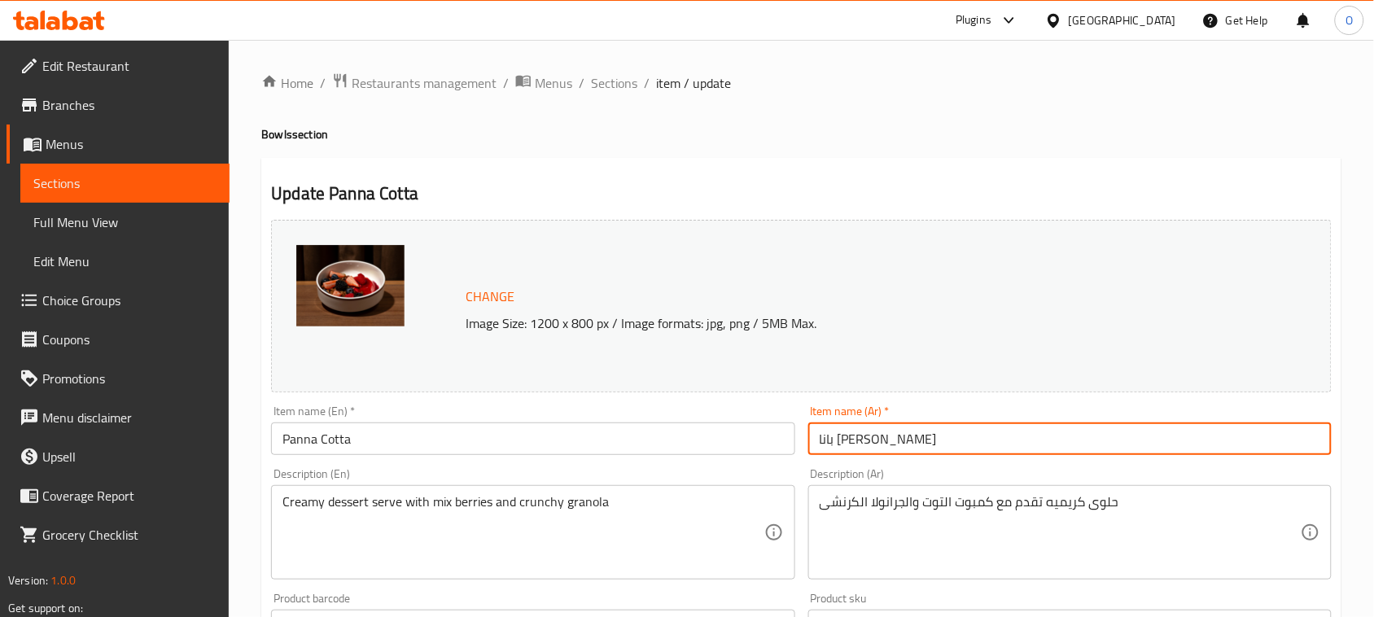
click at [844, 437] on input "بانا كوتا غرانولا" at bounding box center [1069, 438] width 523 height 33
type input "بانا كوتا غرانولا"
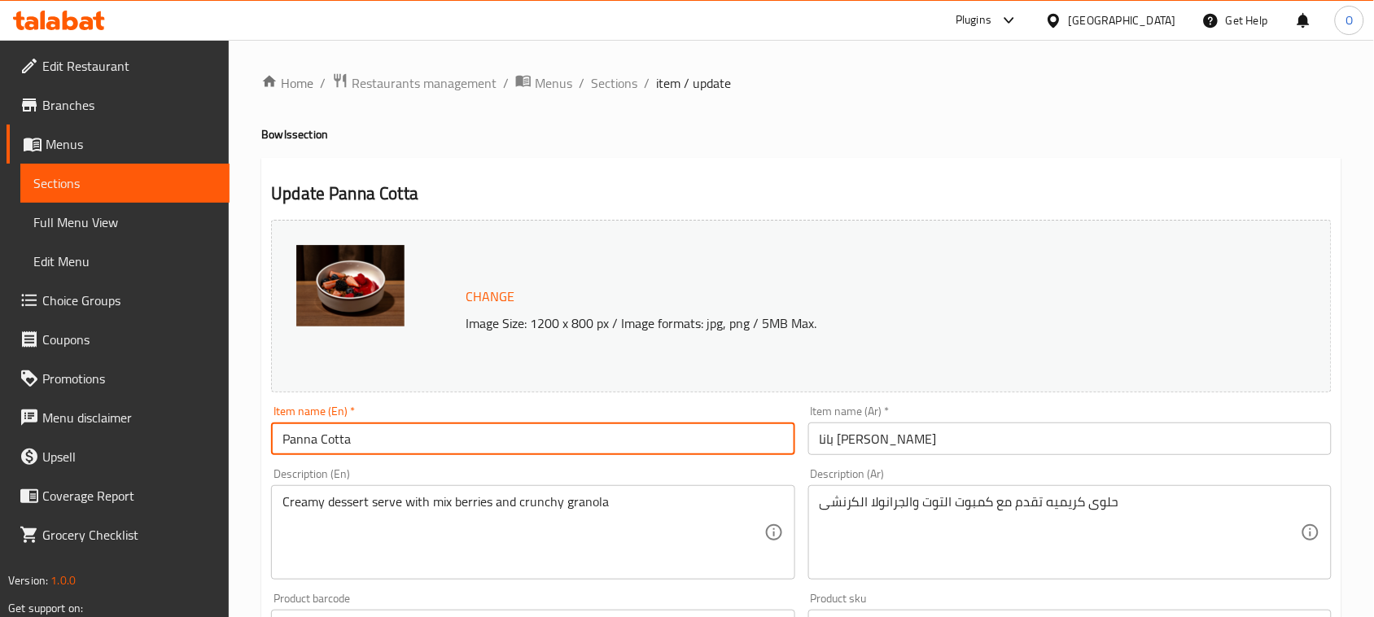
click at [375, 449] on input "Panna Cotta" at bounding box center [532, 438] width 523 height 33
paste input "Granola"
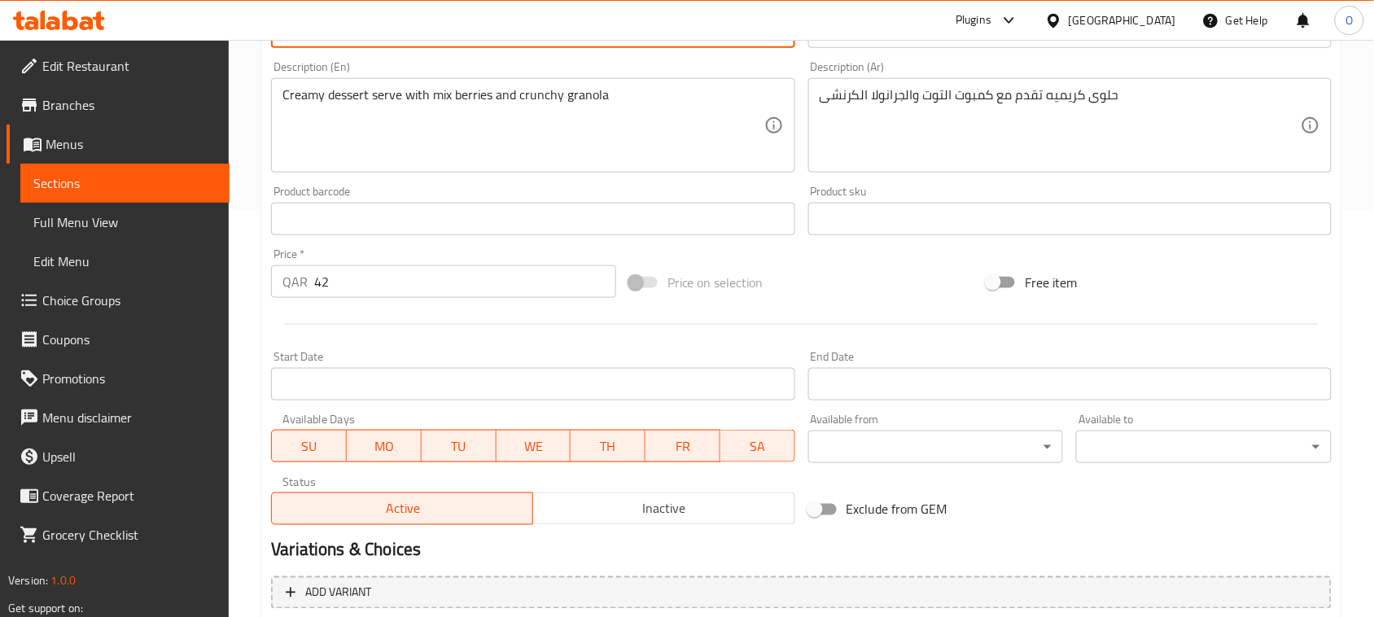
scroll to position [583, 0]
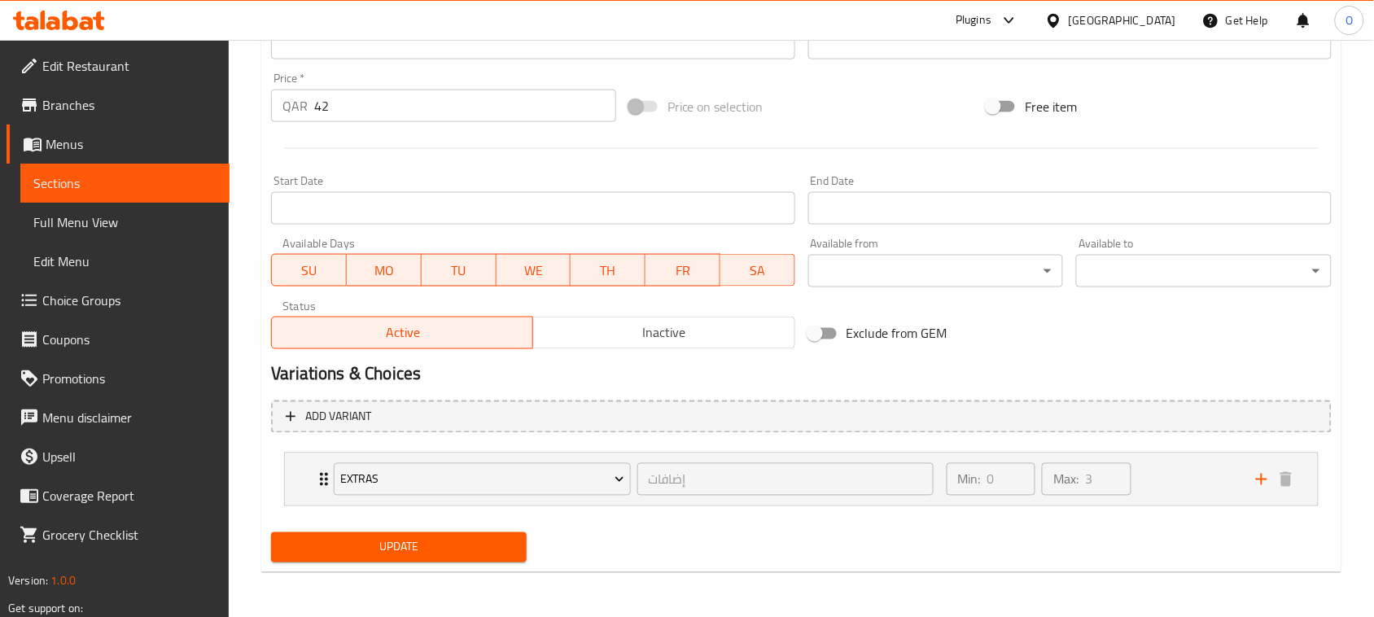
type input "Panna Cotta Granola"
click at [378, 547] on span "Update" at bounding box center [399, 547] width 230 height 20
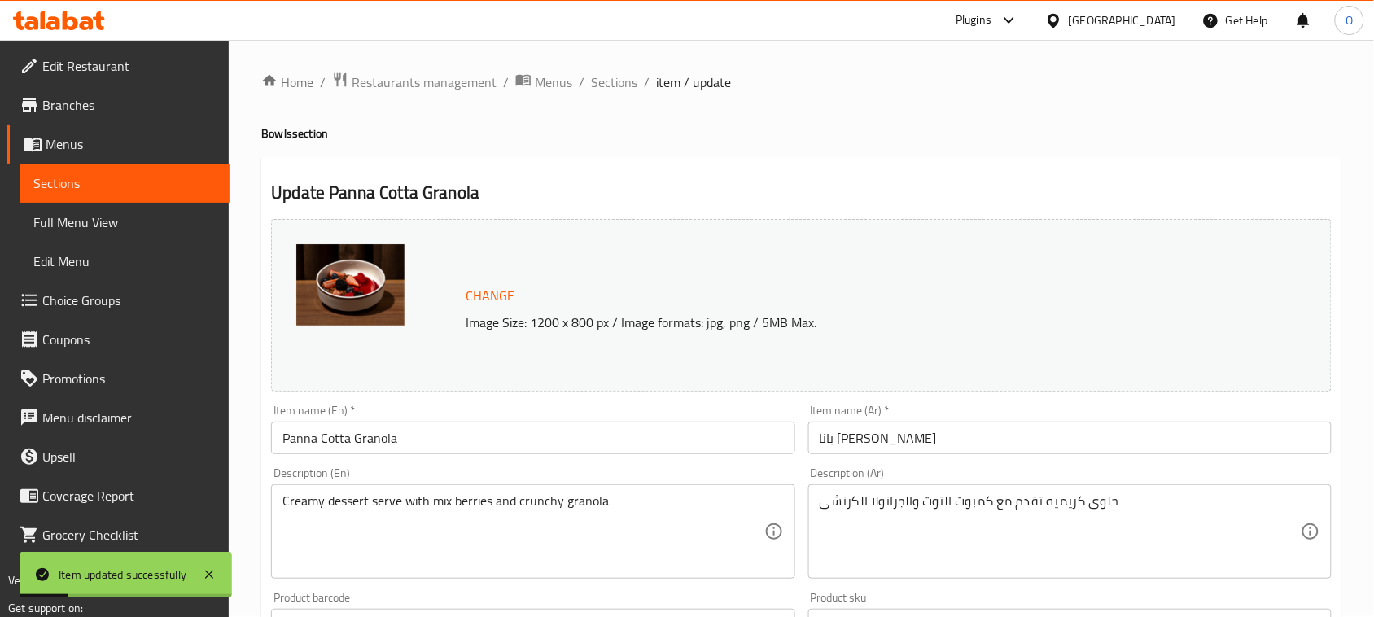
scroll to position [0, 0]
click at [619, 82] on span "Sections" at bounding box center [614, 83] width 46 height 20
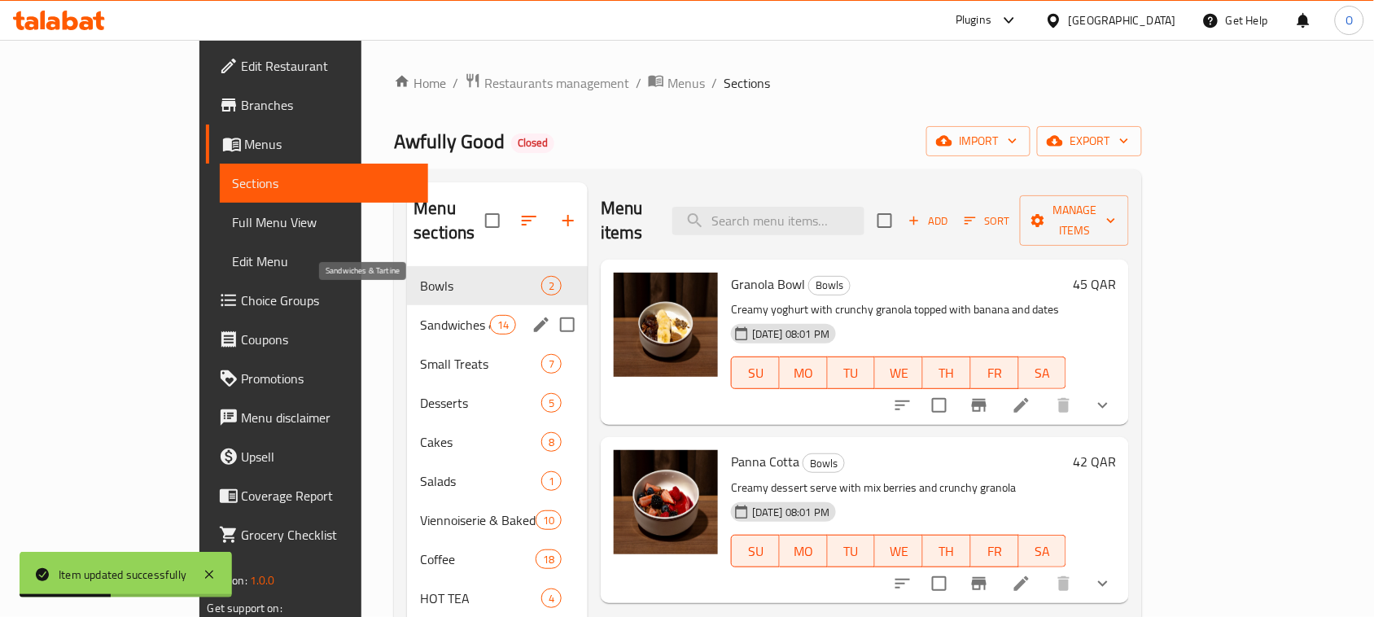
click at [420, 315] on span "Sandwiches & Tartine" at bounding box center [454, 325] width 69 height 20
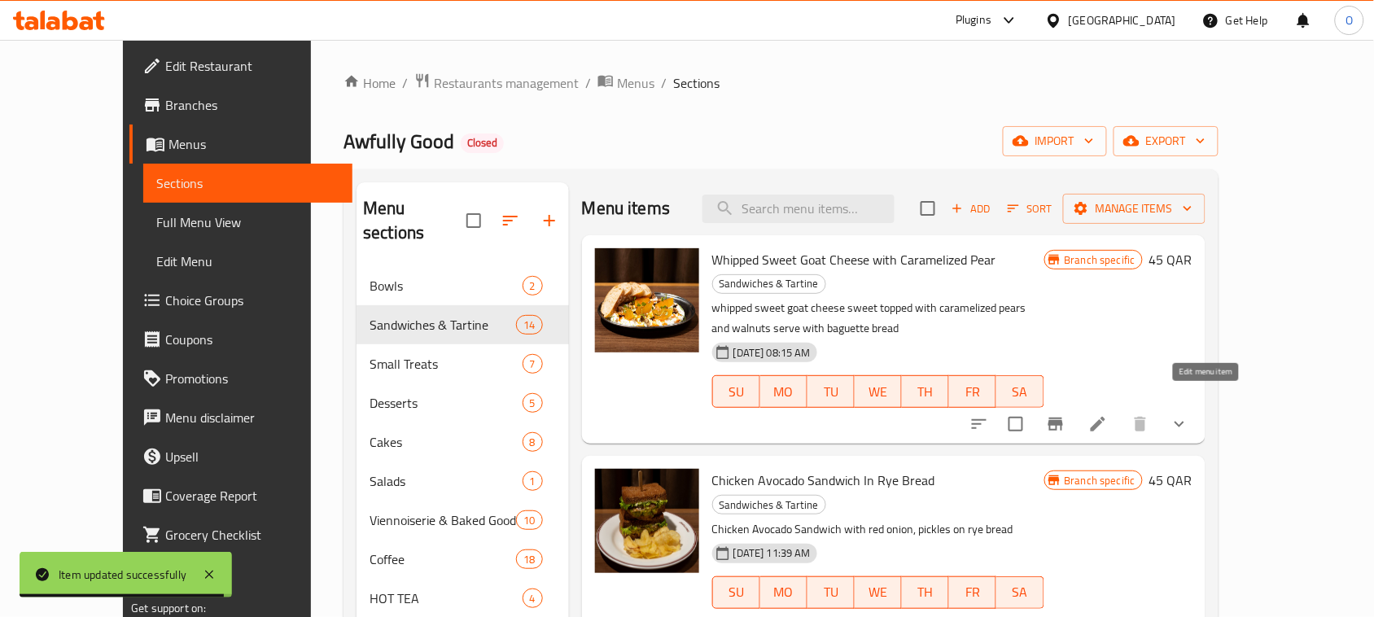
click at [1108, 414] on icon at bounding box center [1098, 424] width 20 height 20
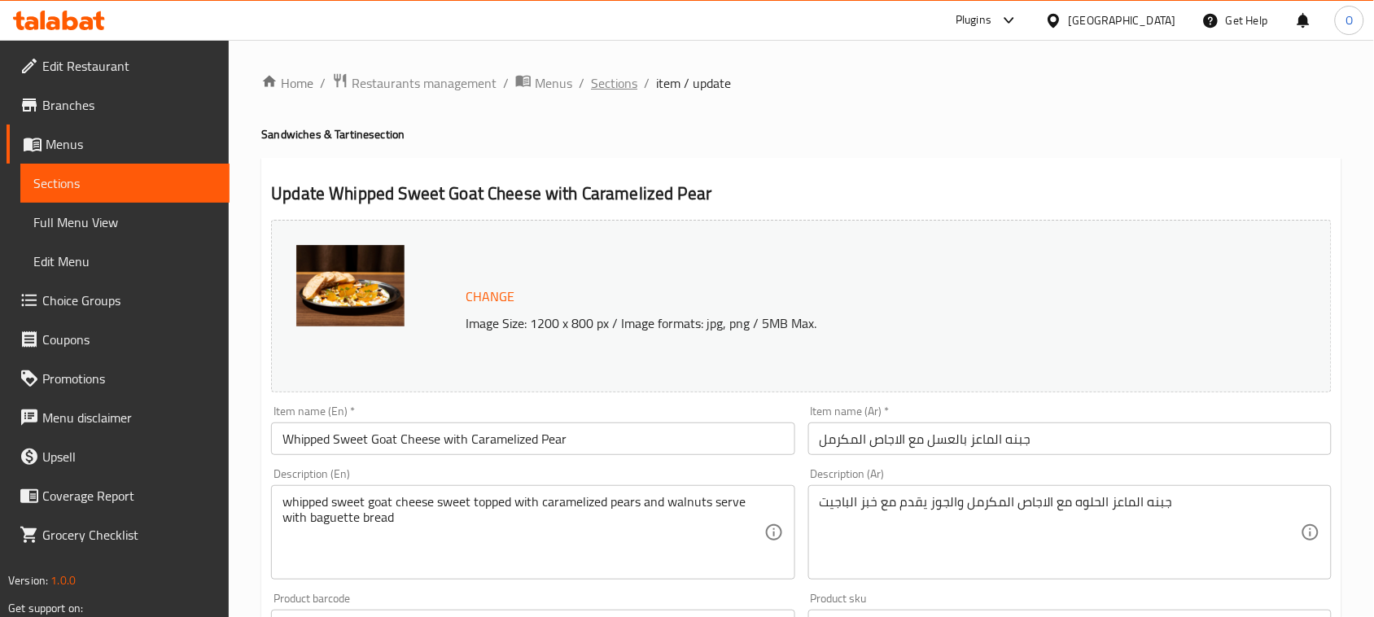
click at [615, 80] on span "Sections" at bounding box center [614, 83] width 46 height 20
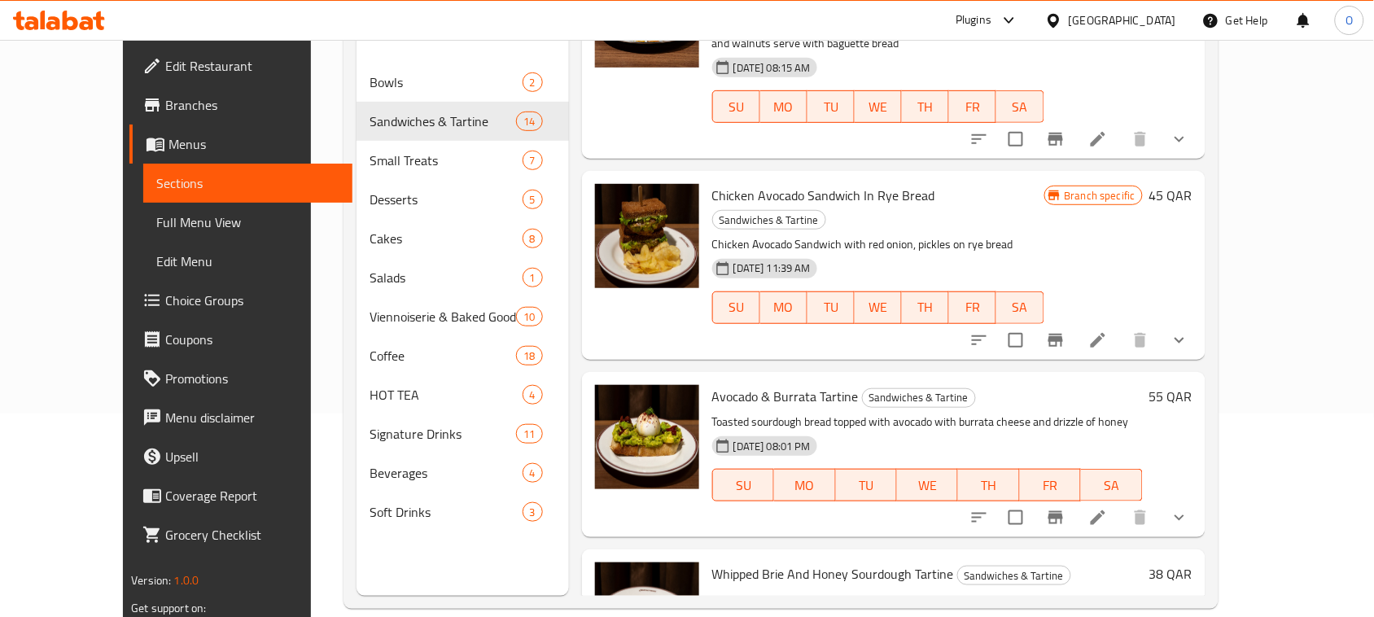
scroll to position [203, 0]
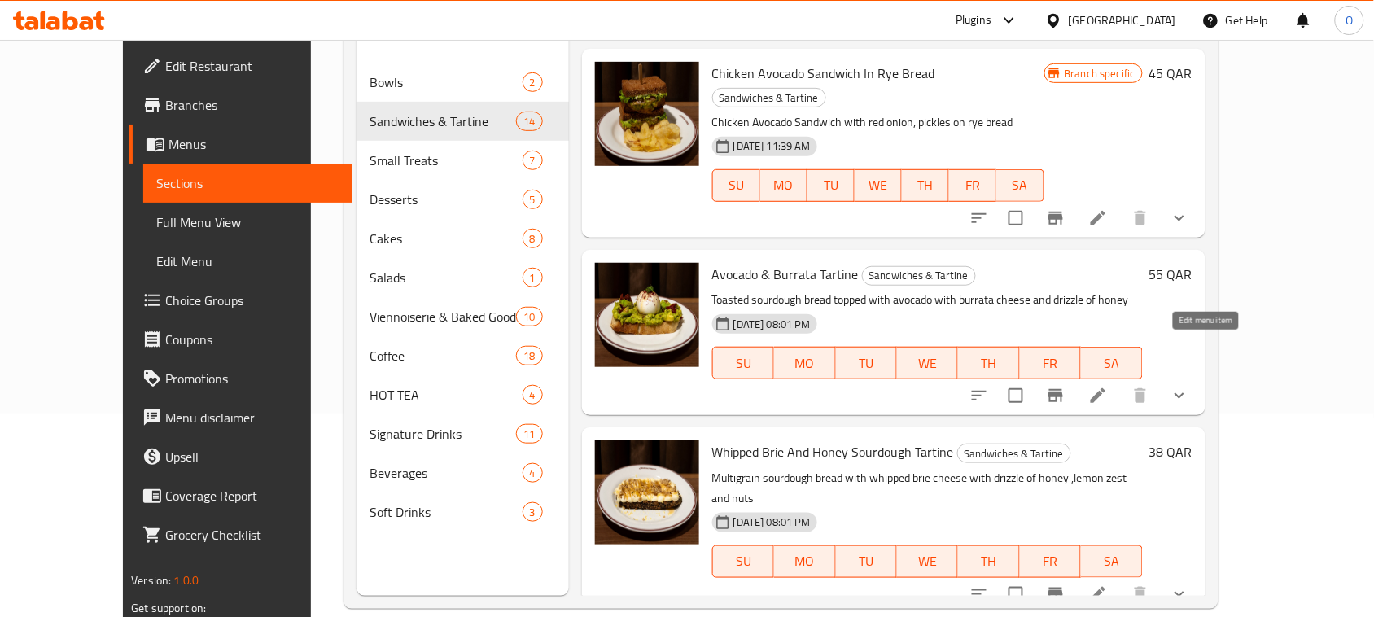
click at [1105, 388] on icon at bounding box center [1098, 395] width 15 height 15
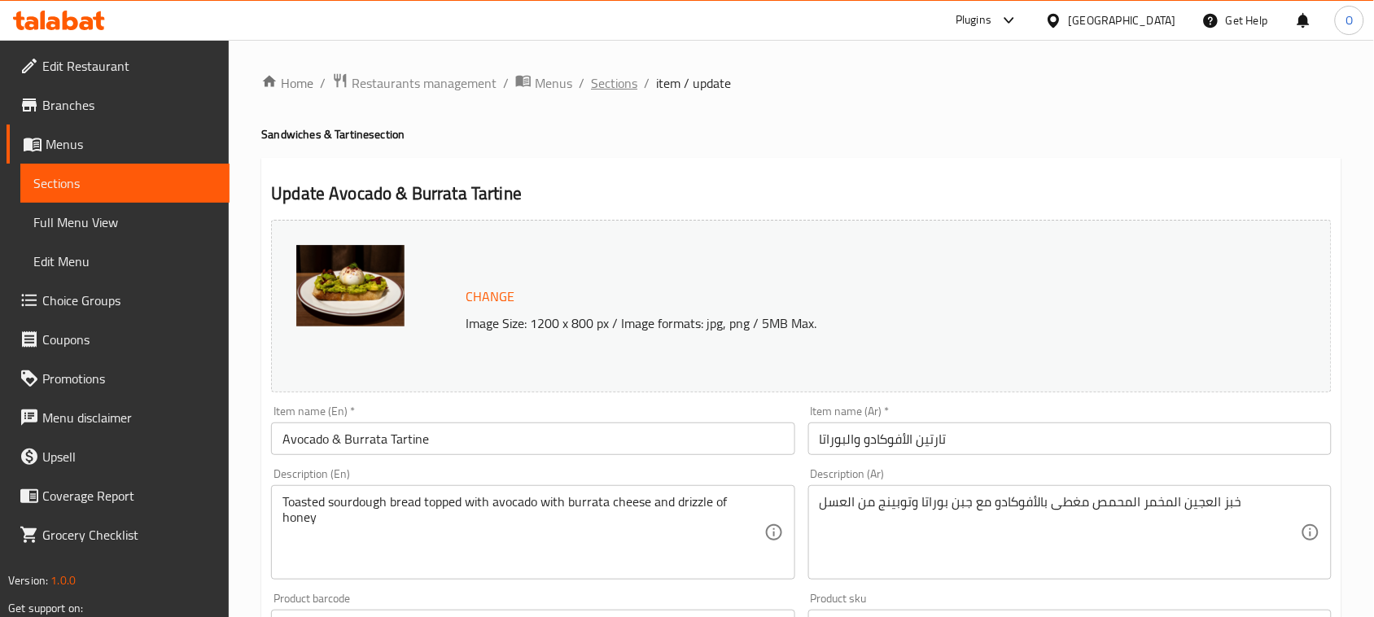
click at [614, 76] on span "Sections" at bounding box center [614, 83] width 46 height 20
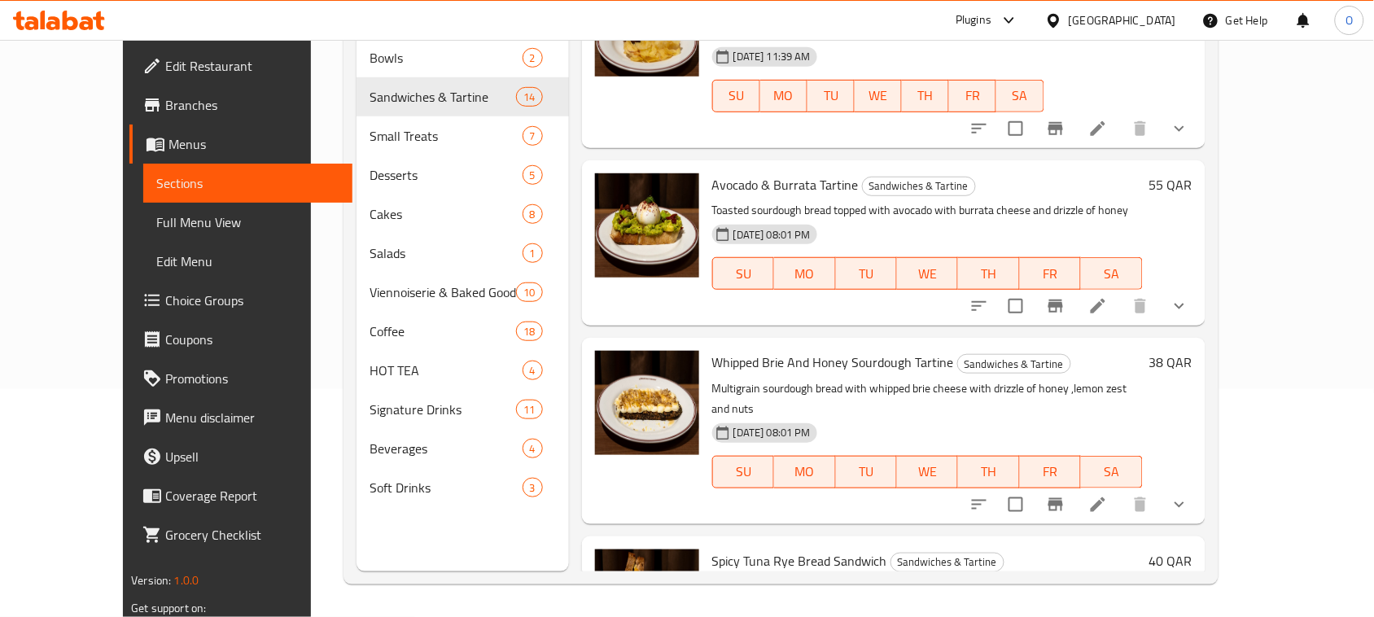
scroll to position [305, 0]
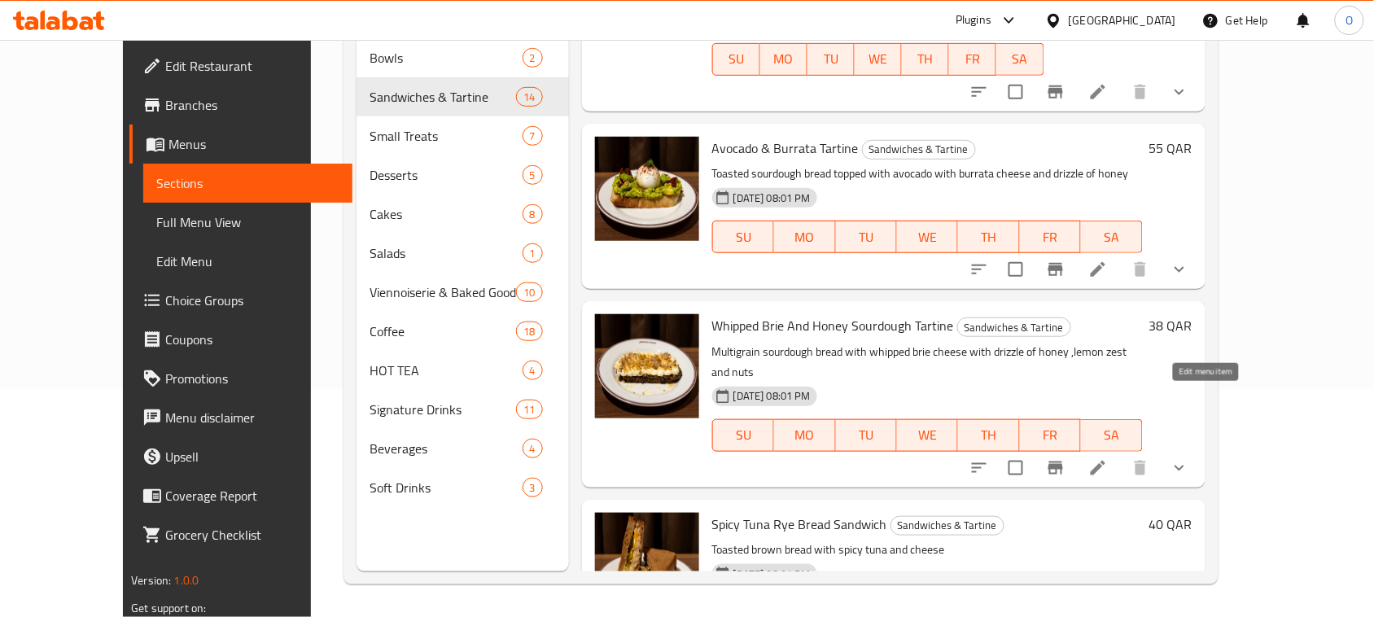
click at [1108, 458] on icon at bounding box center [1098, 468] width 20 height 20
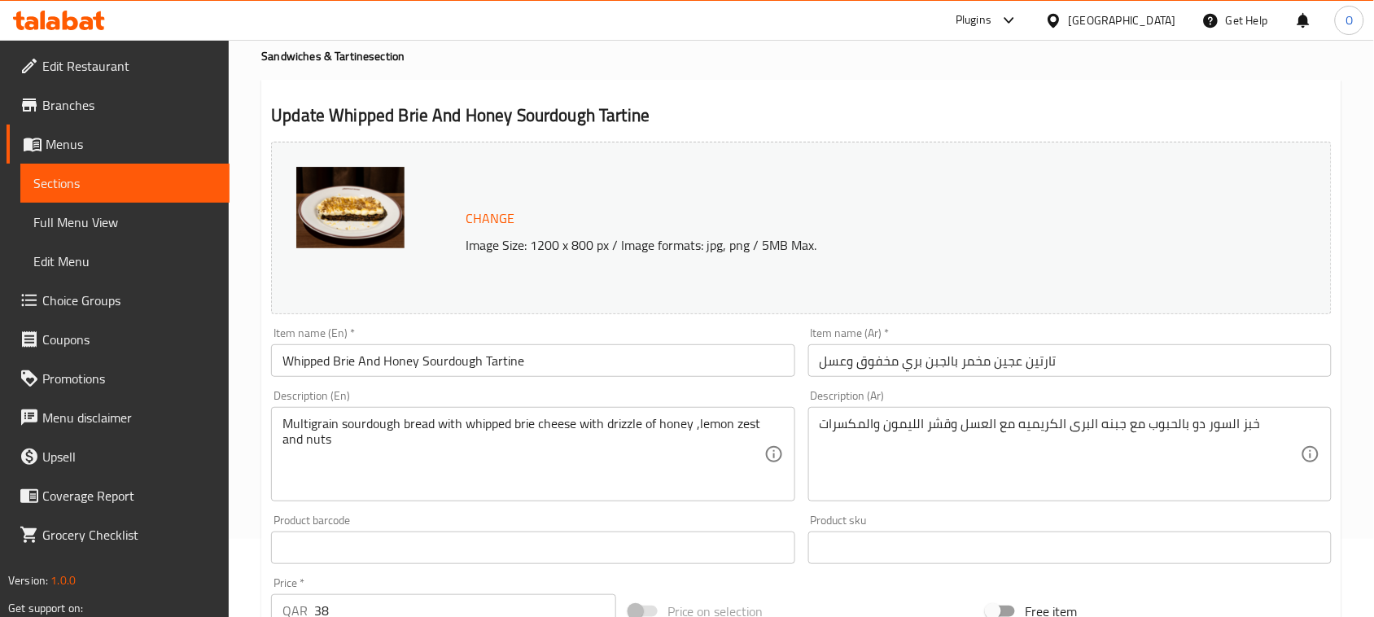
scroll to position [102, 0]
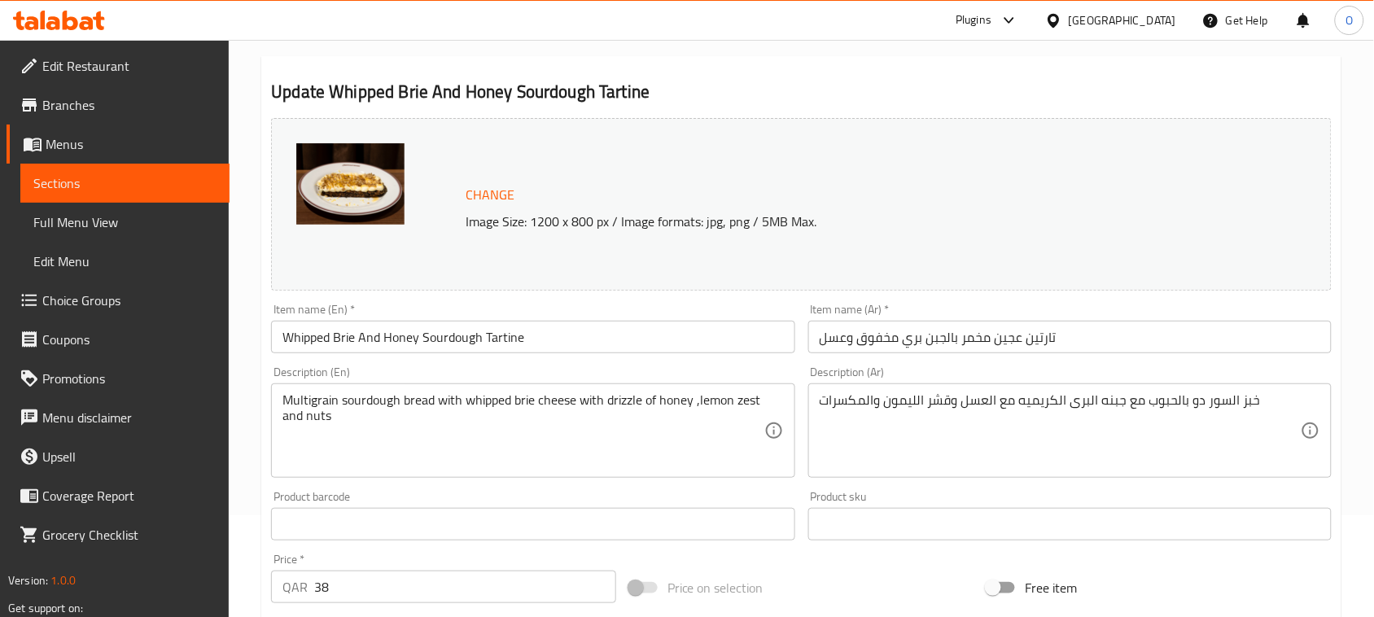
click at [946, 335] on input "تارتين عجين مخمر بالجبن بري مخفوق وعسل" at bounding box center [1069, 337] width 523 height 33
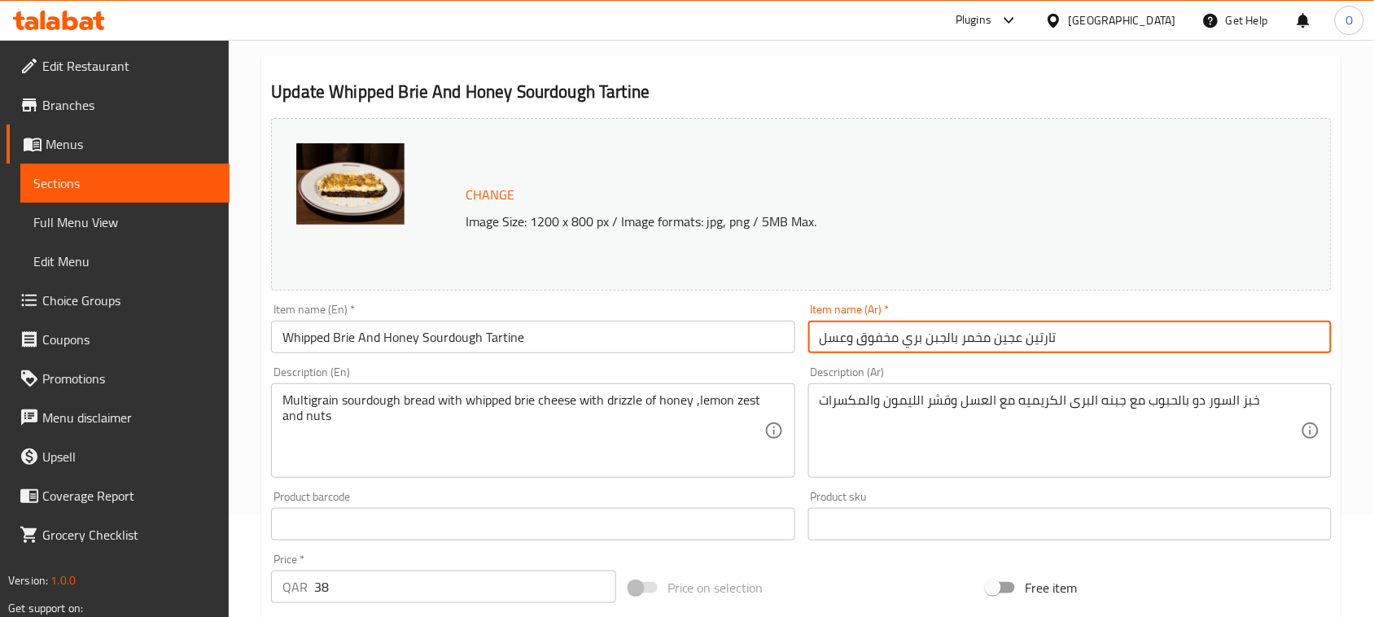
click at [946, 335] on input "تارتين عجين مخمر بالجبن بري مخفوق وعسل" at bounding box center [1069, 337] width 523 height 33
paste input "وست الساوردو وجبنة البري وال"
type input "توست الساوردو وجبنة البري والعسل"
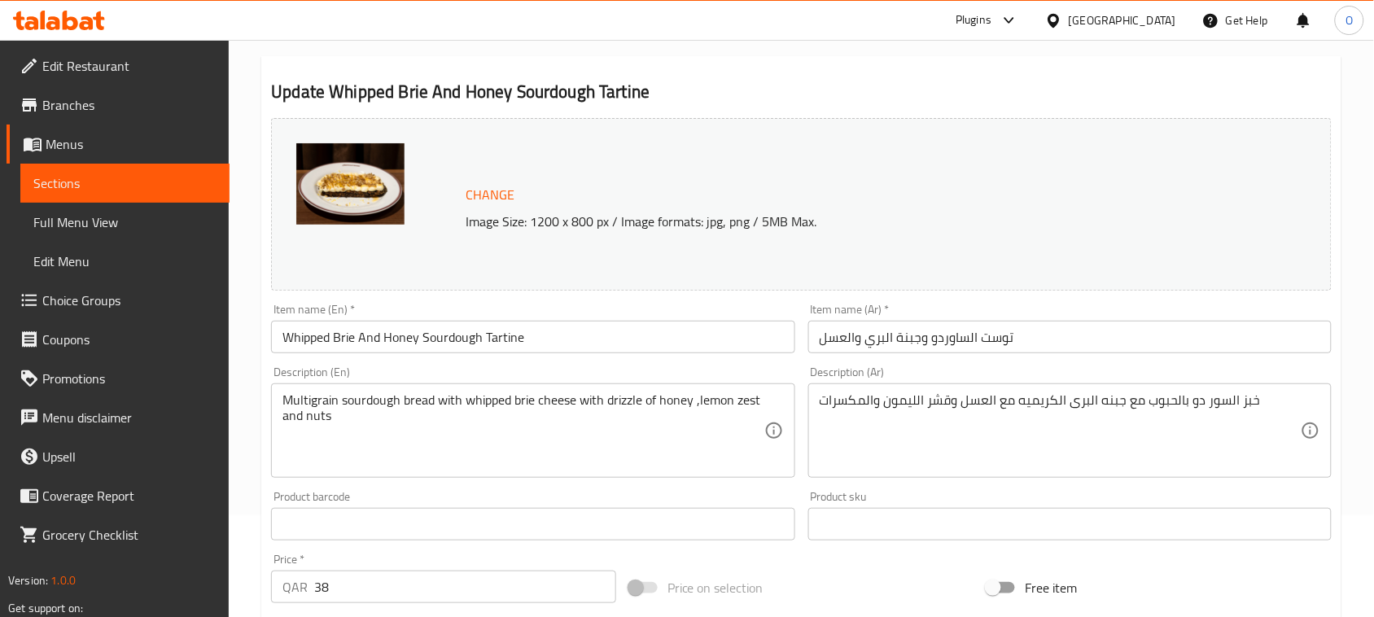
click at [494, 343] on input "Whipped Brie And Honey Sourdough Tartine" at bounding box center [532, 337] width 523 height 33
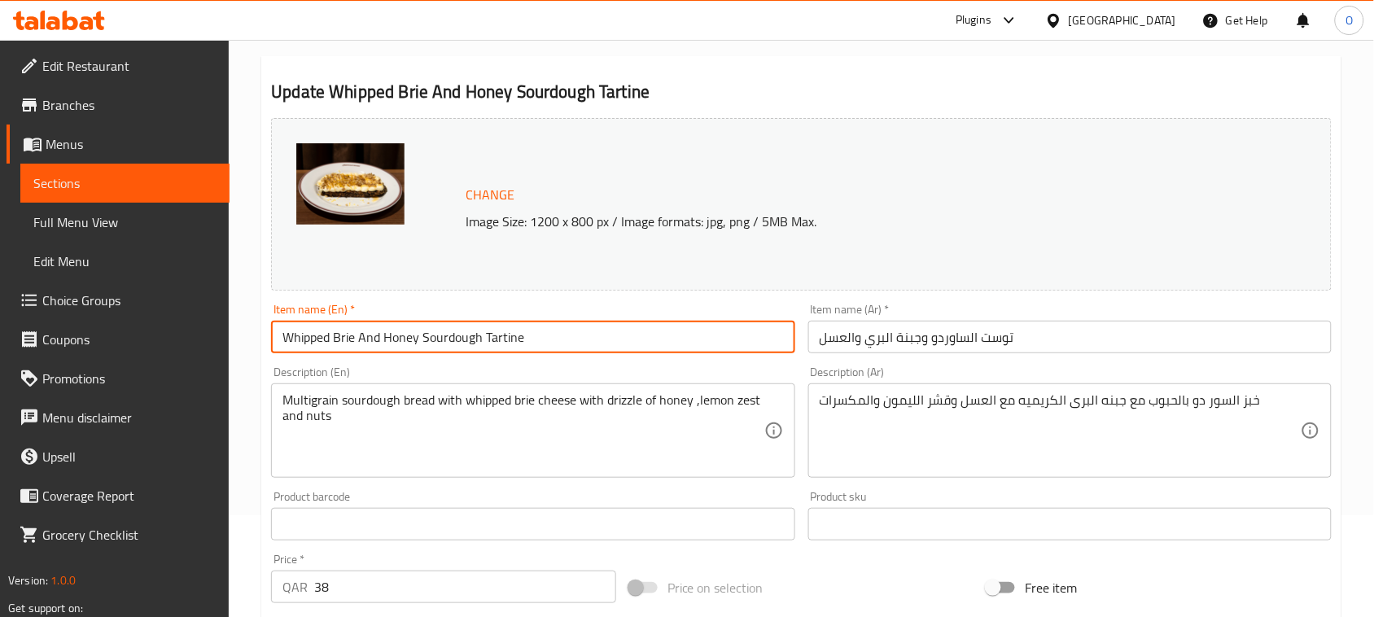
click at [494, 343] on input "Whipped Brie And Honey Sourdough Tartine" at bounding box center [532, 337] width 523 height 33
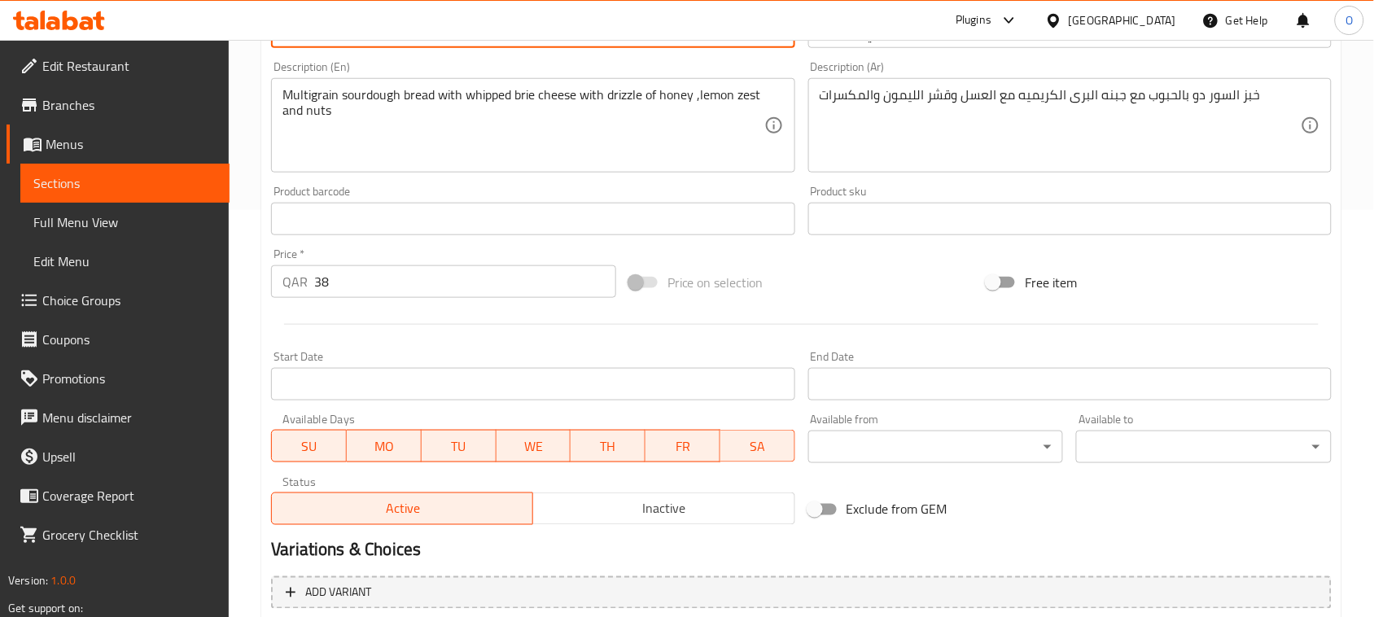
scroll to position [610, 0]
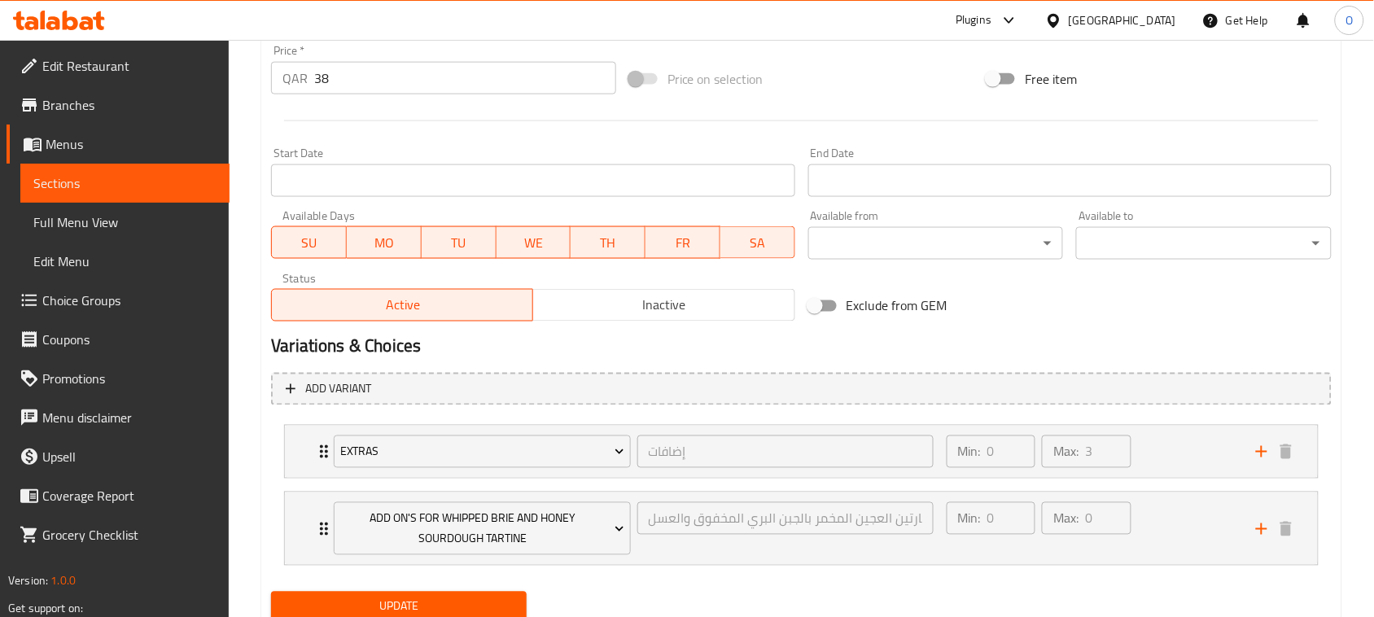
click at [379, 606] on span "Update" at bounding box center [399, 607] width 230 height 20
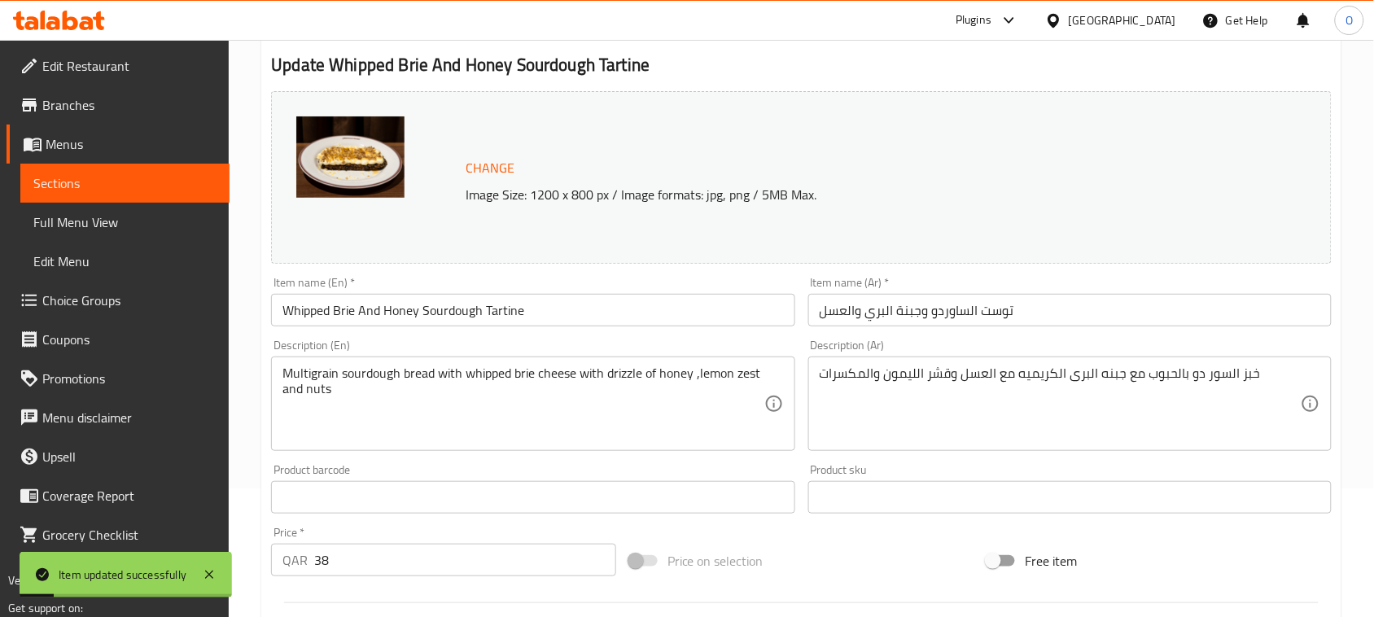
scroll to position [0, 0]
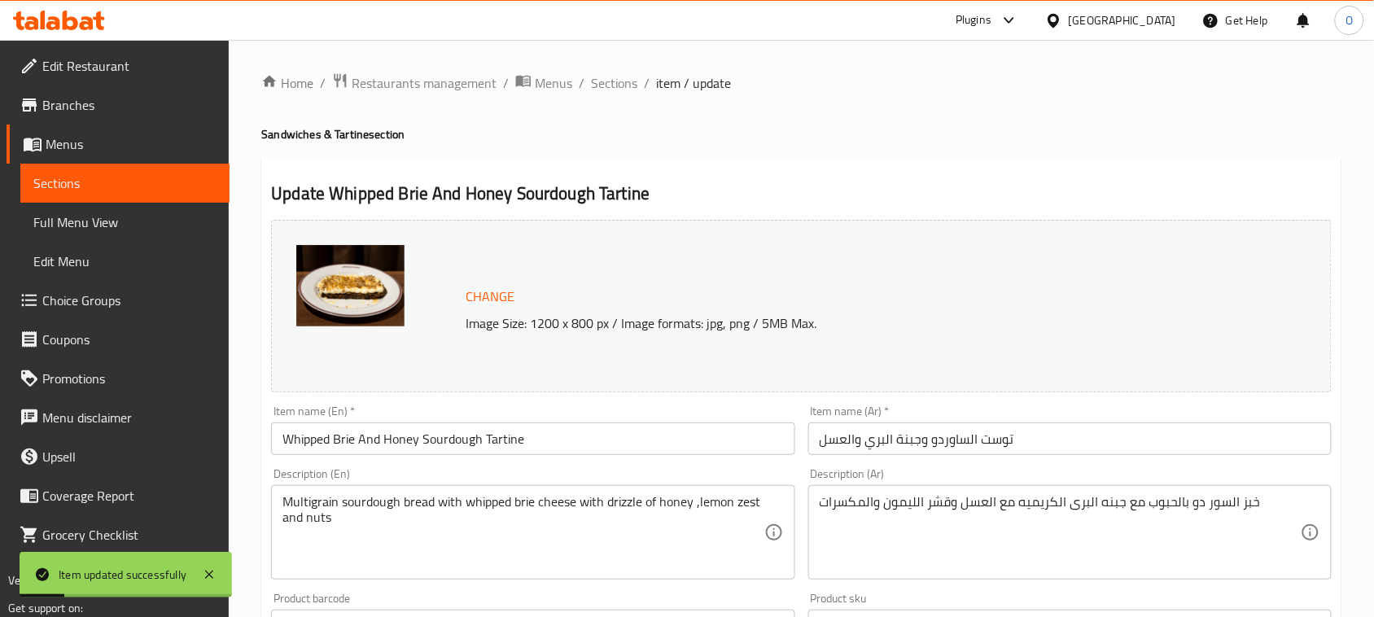
click at [613, 90] on span "Sections" at bounding box center [614, 83] width 46 height 20
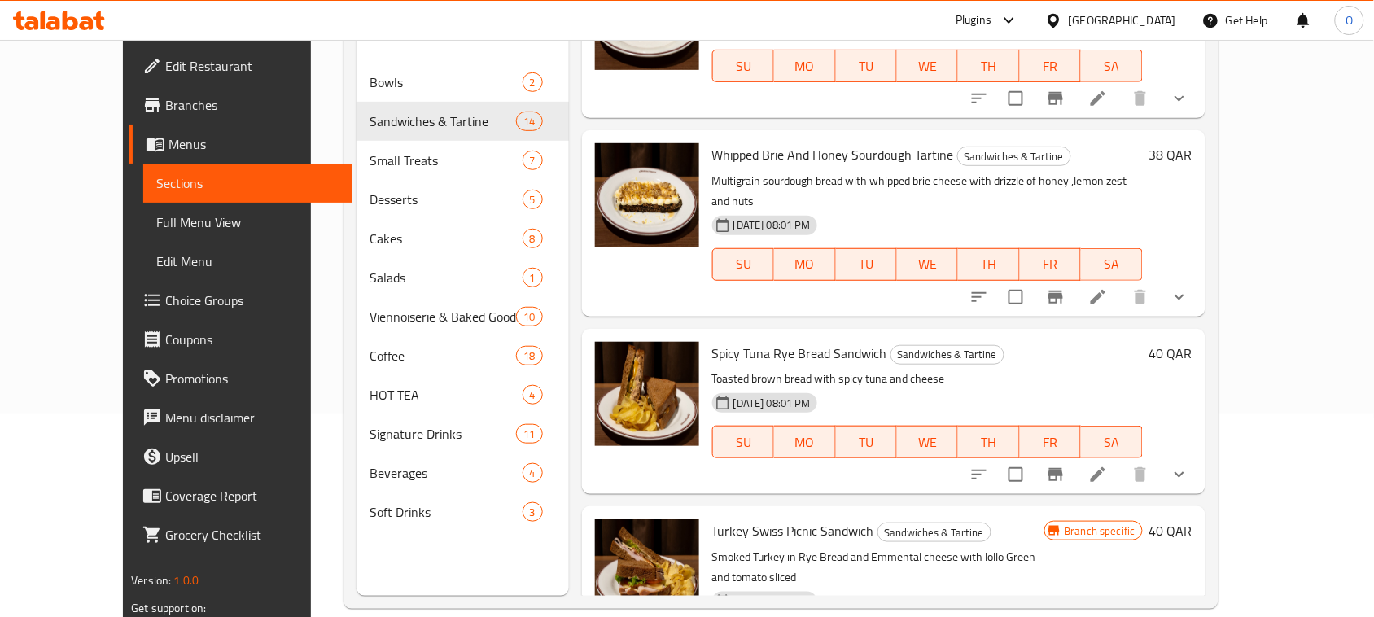
scroll to position [509, 0]
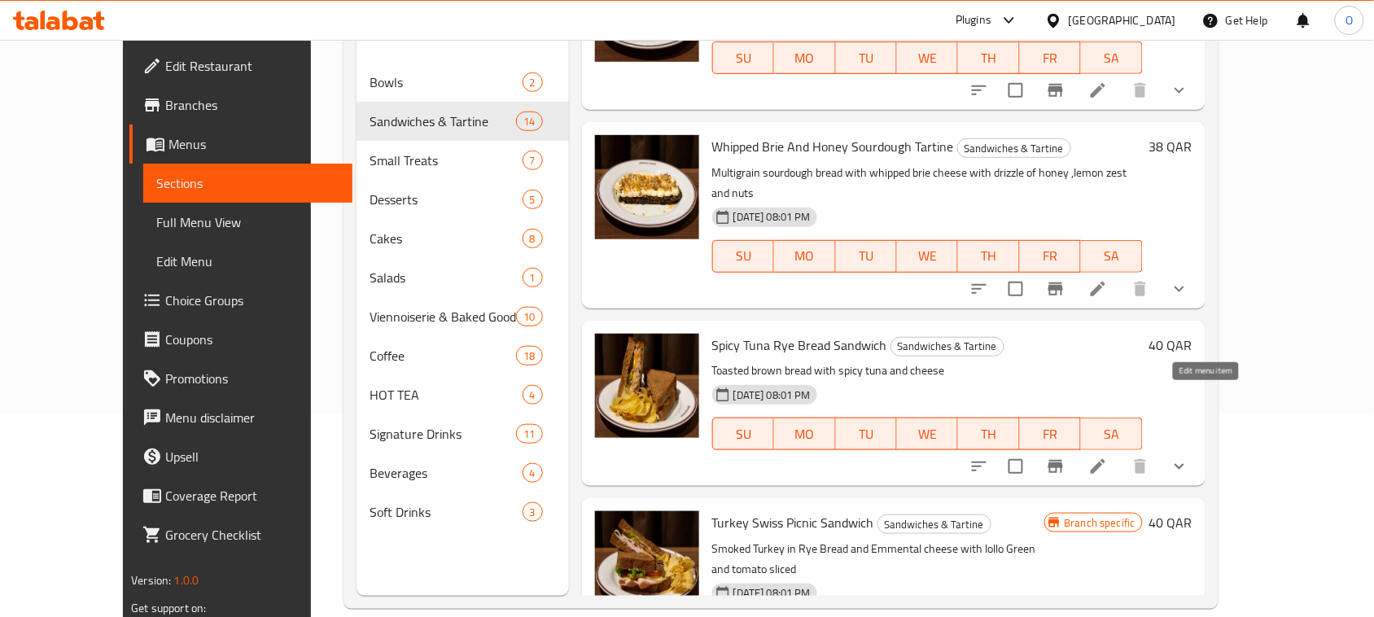
click at [1108, 457] on icon at bounding box center [1098, 467] width 20 height 20
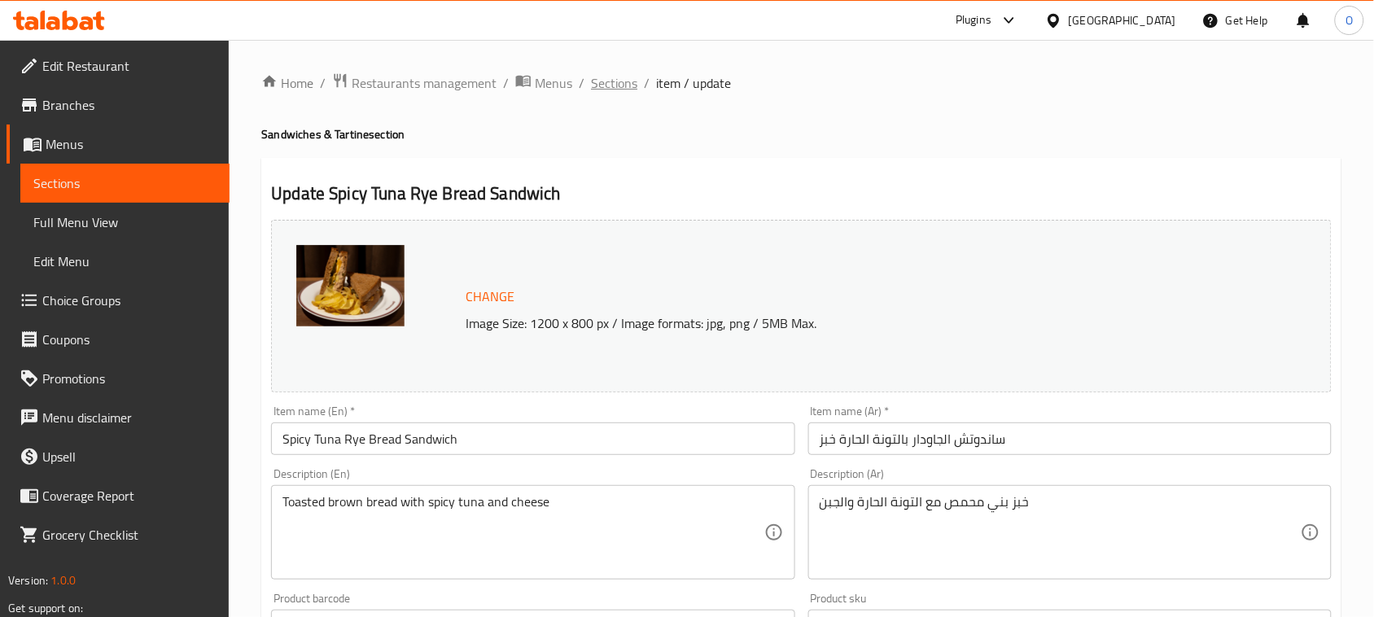
click at [625, 85] on span "Sections" at bounding box center [614, 83] width 46 height 20
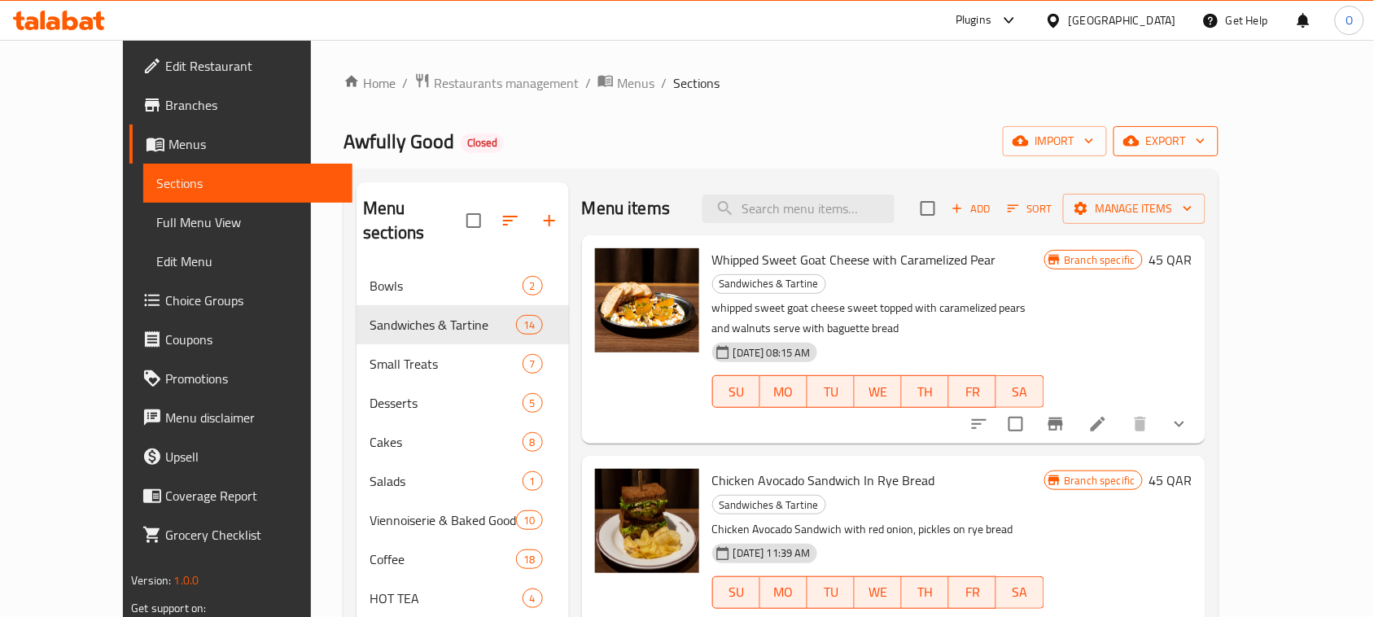
click at [1139, 137] on icon "button" at bounding box center [1131, 141] width 16 height 16
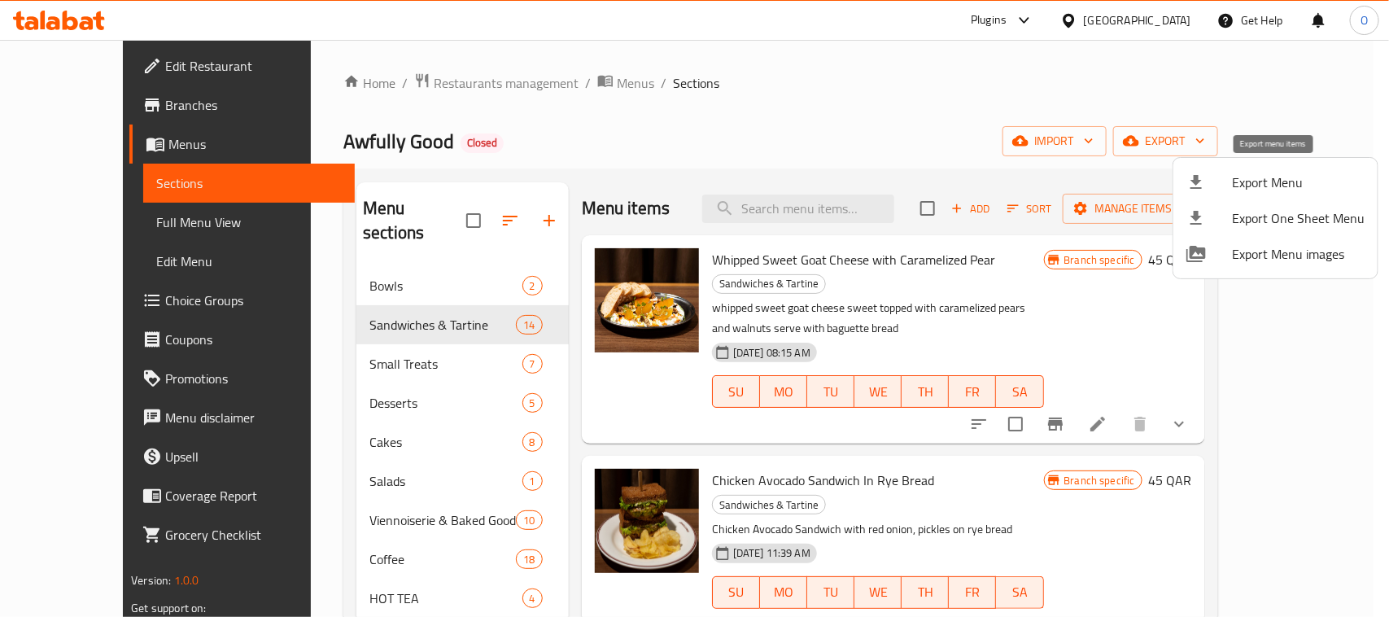
click at [1238, 181] on span "Export Menu" at bounding box center [1298, 183] width 133 height 20
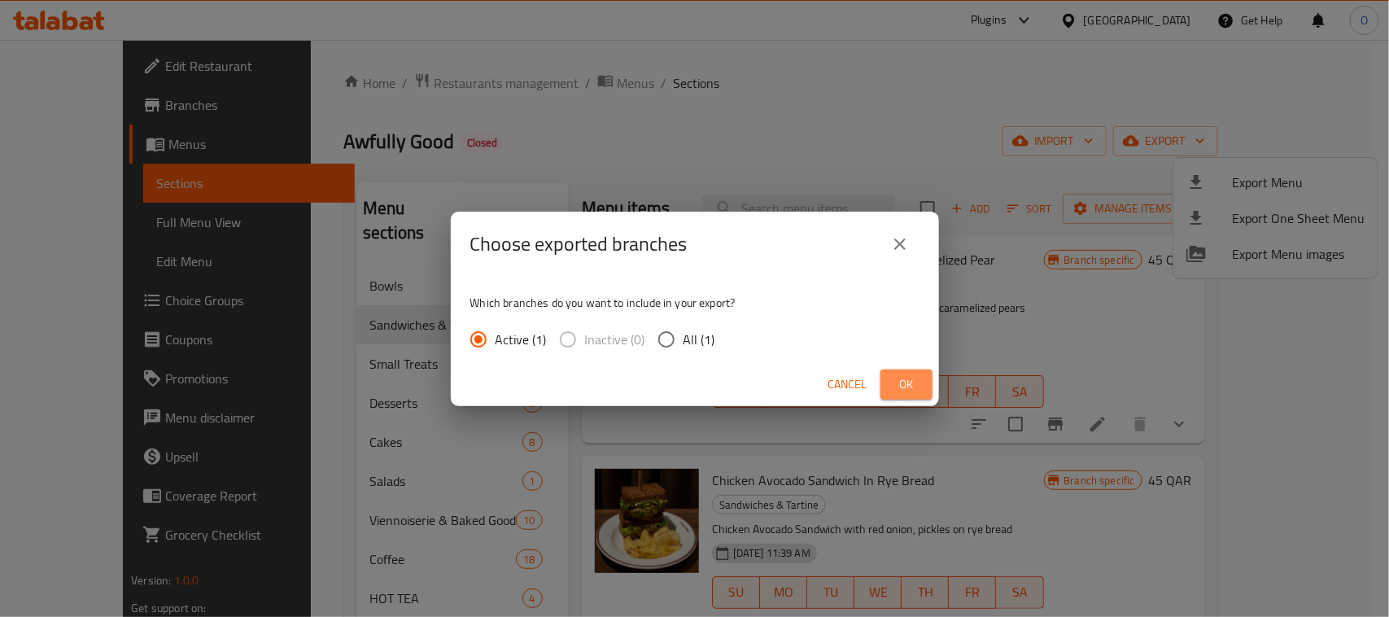
click at [904, 391] on span "Ok" at bounding box center [907, 384] width 26 height 20
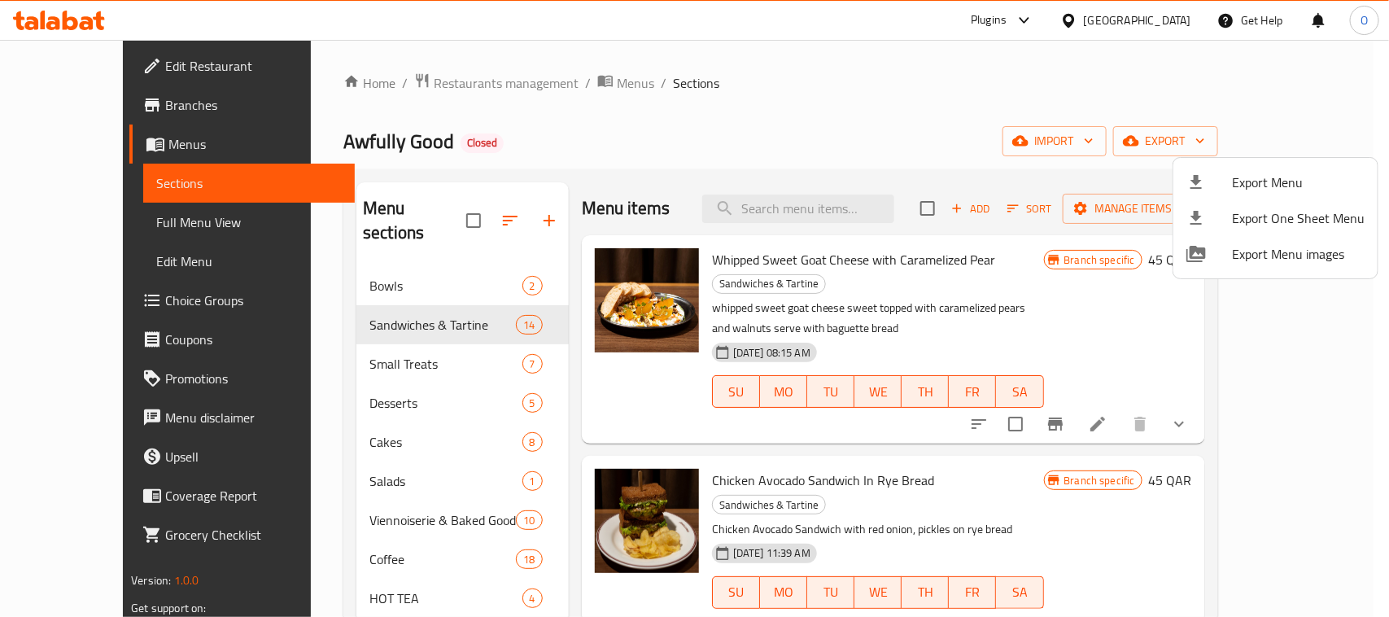
click at [1168, 4] on div at bounding box center [694, 308] width 1389 height 617
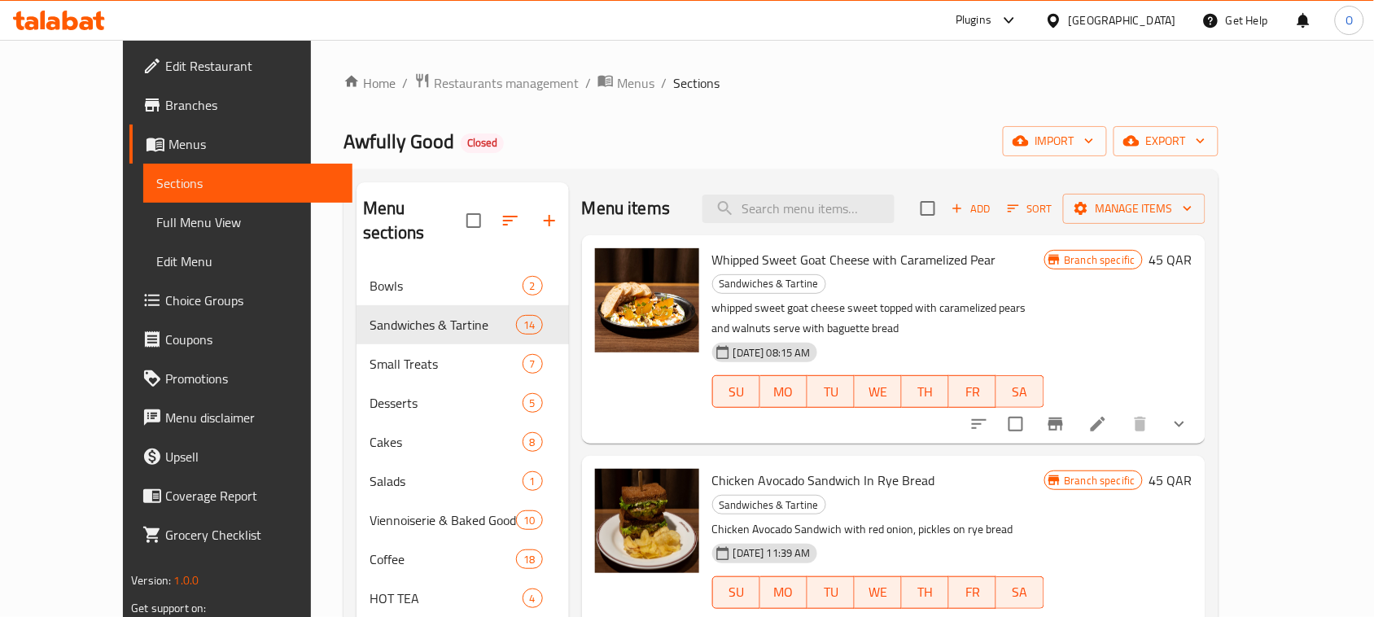
click at [1169, 13] on div "Qatar" at bounding box center [1122, 20] width 107 height 18
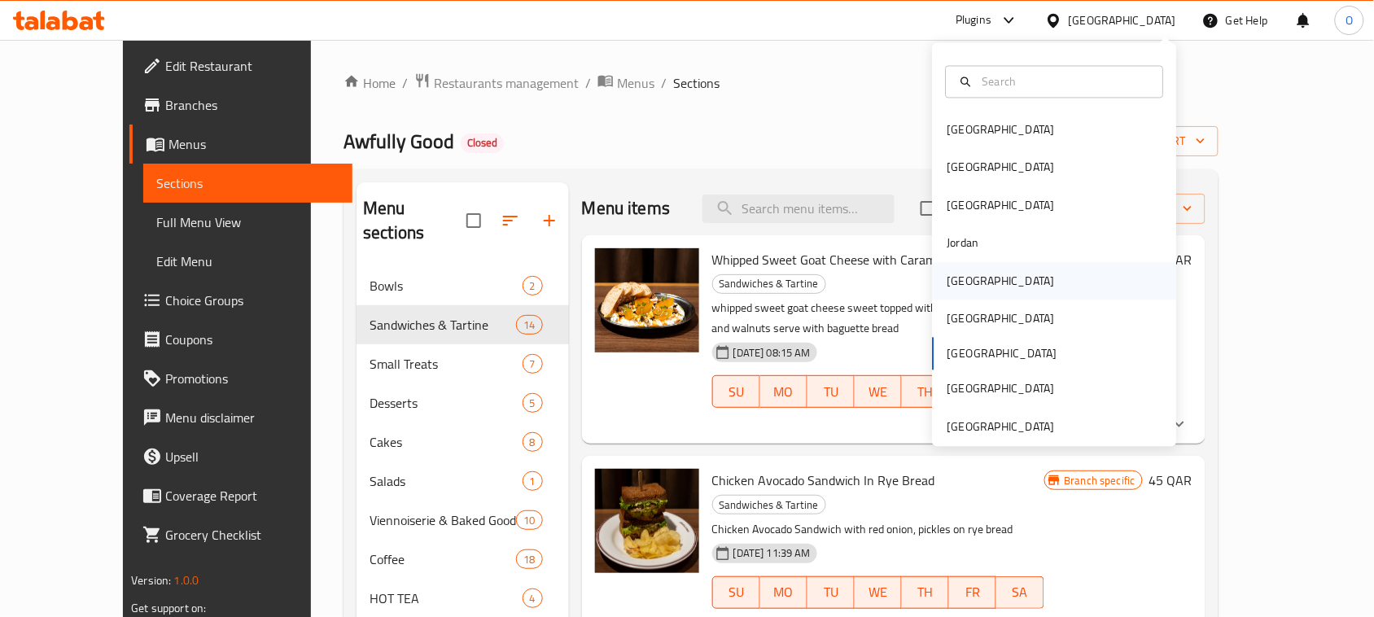
click at [970, 289] on div "[GEOGRAPHIC_DATA]" at bounding box center [1000, 280] width 133 height 37
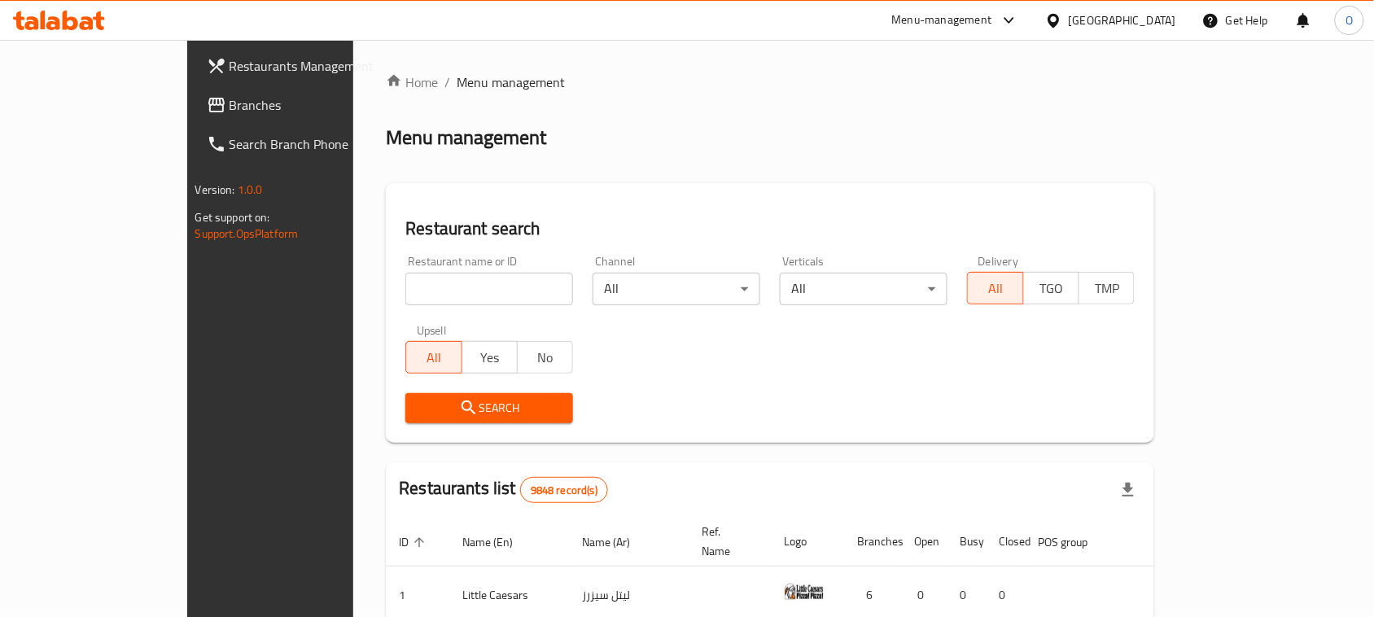
click at [230, 107] on span "Branches" at bounding box center [317, 105] width 174 height 20
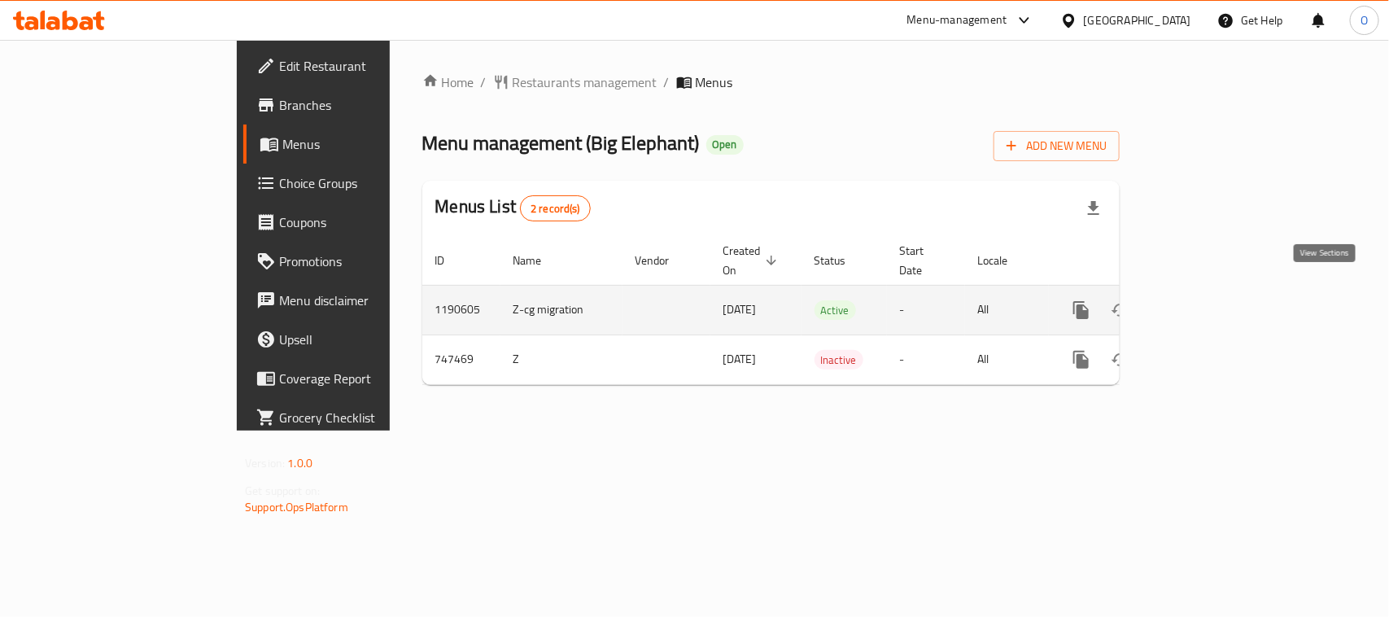
click at [1218, 303] on link "enhanced table" at bounding box center [1198, 310] width 39 height 39
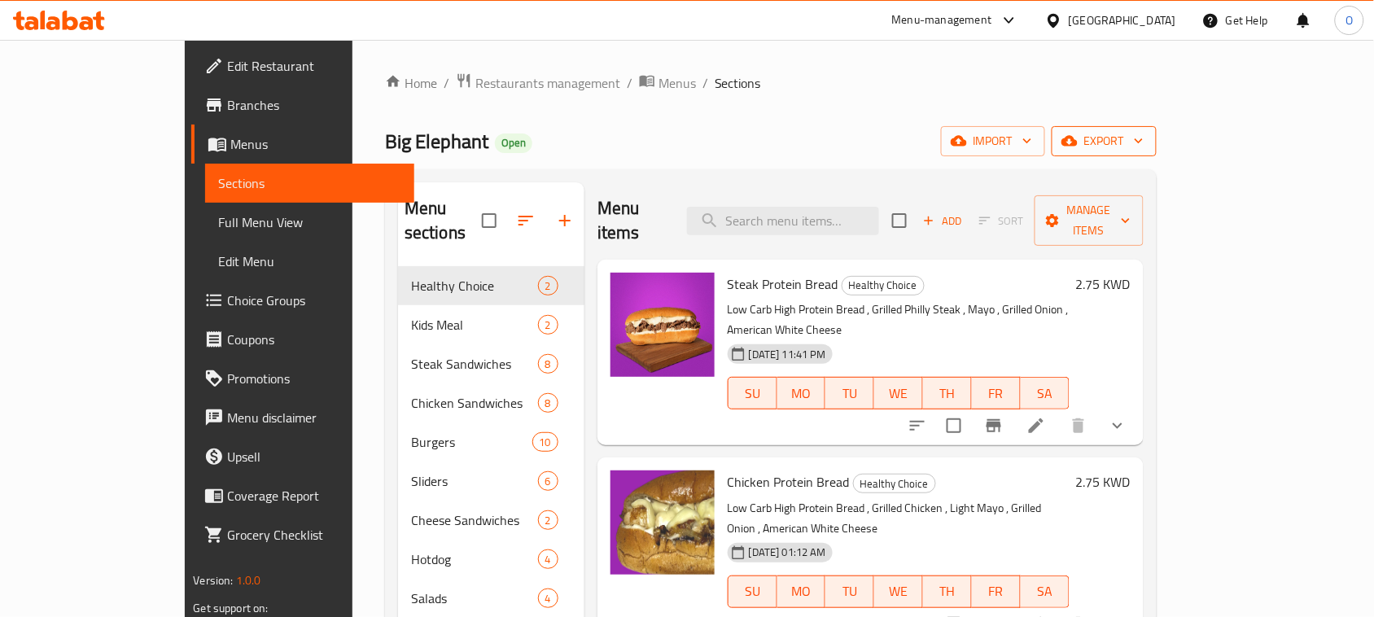
click at [1156, 155] on button "export" at bounding box center [1103, 141] width 105 height 30
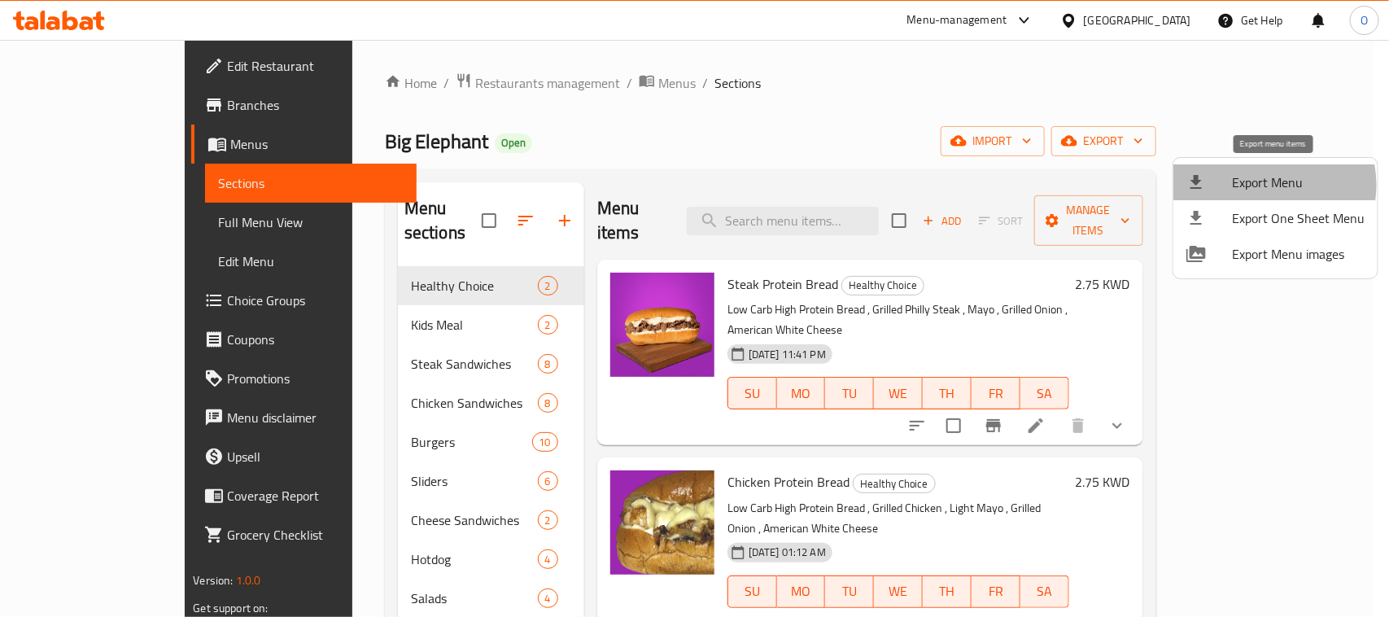
click at [1266, 185] on span "Export Menu" at bounding box center [1298, 183] width 133 height 20
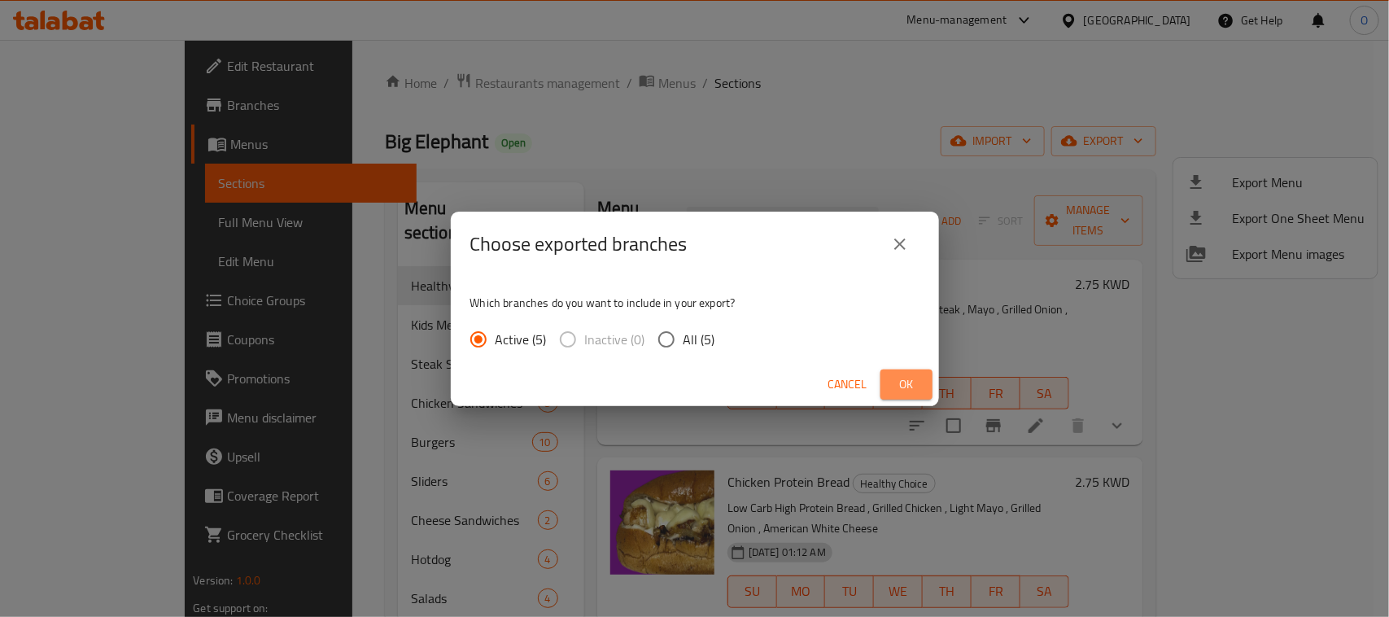
click at [905, 387] on span "Ok" at bounding box center [907, 384] width 26 height 20
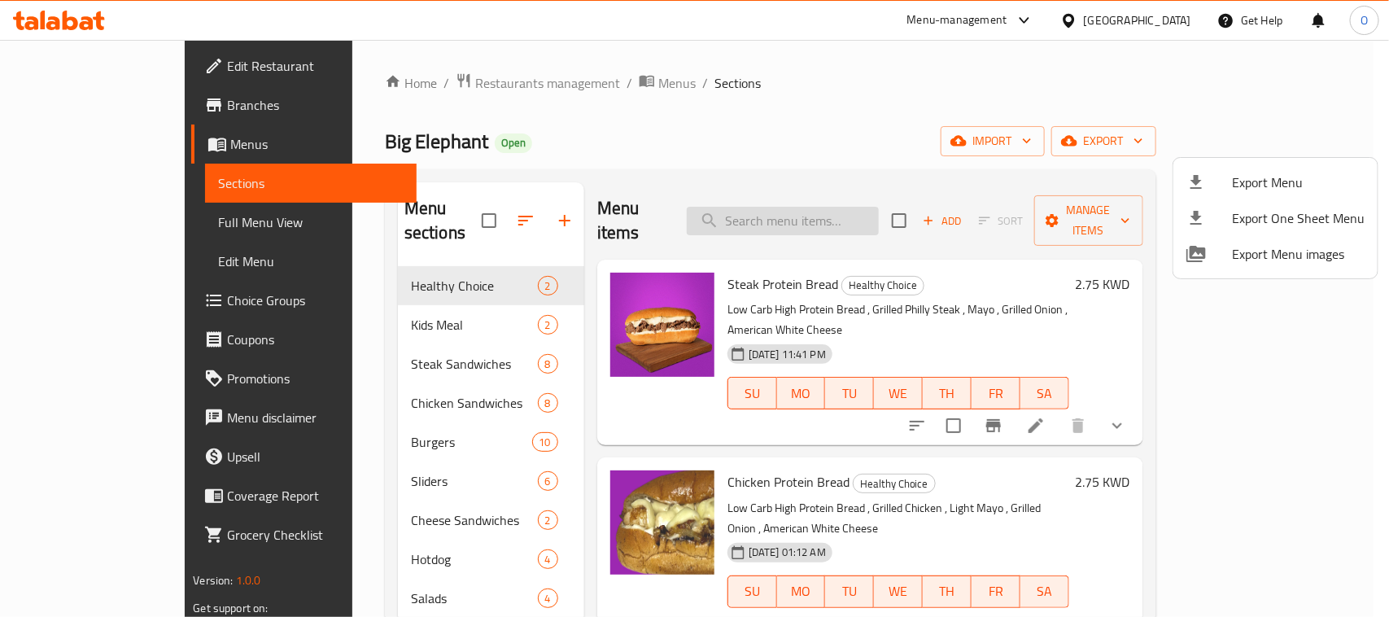
drag, startPoint x: 806, startPoint y: 210, endPoint x: 783, endPoint y: 198, distance: 25.9
click at [783, 198] on div at bounding box center [694, 308] width 1389 height 617
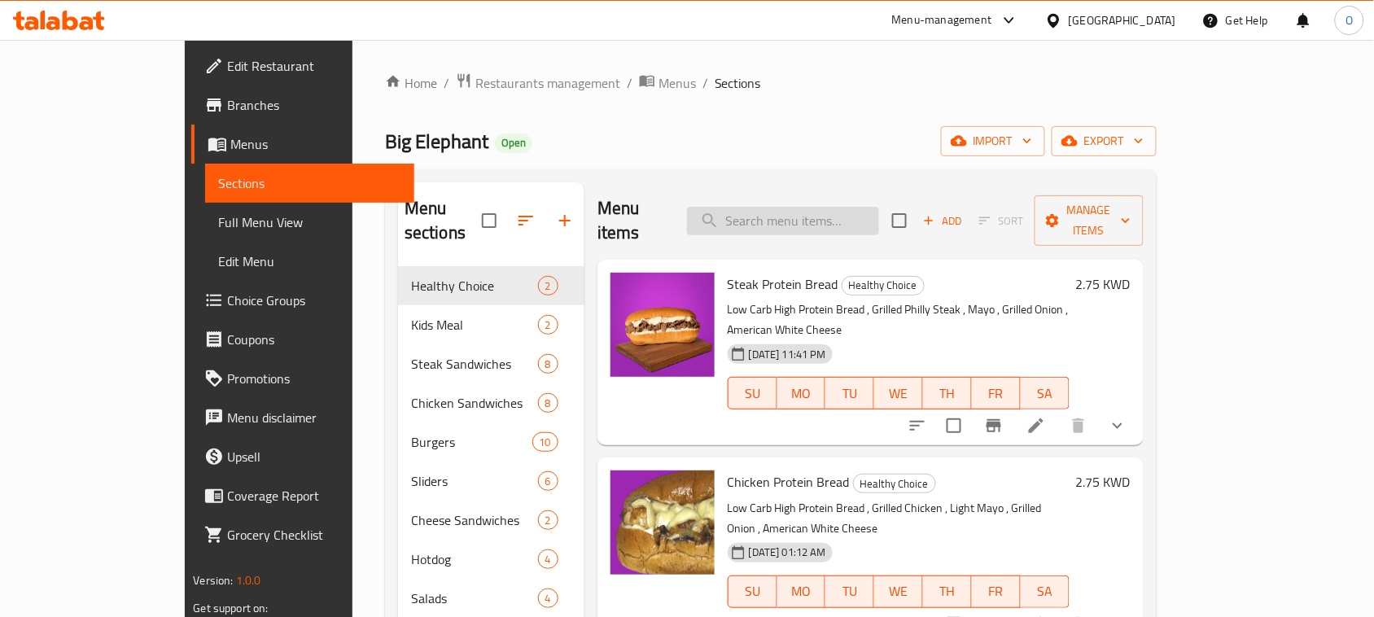
paste input "Big Elephant Hawalli"
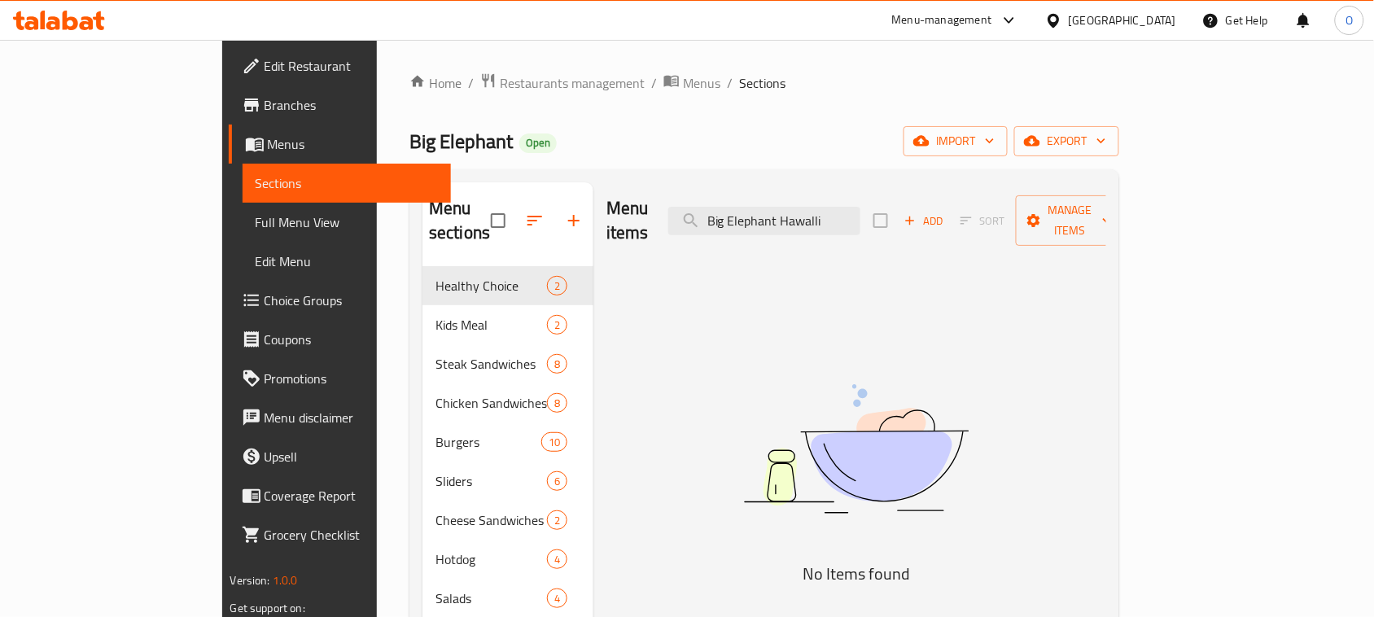
type input "Big Elephant Hawalli"
click at [265, 114] on span "Branches" at bounding box center [352, 105] width 174 height 20
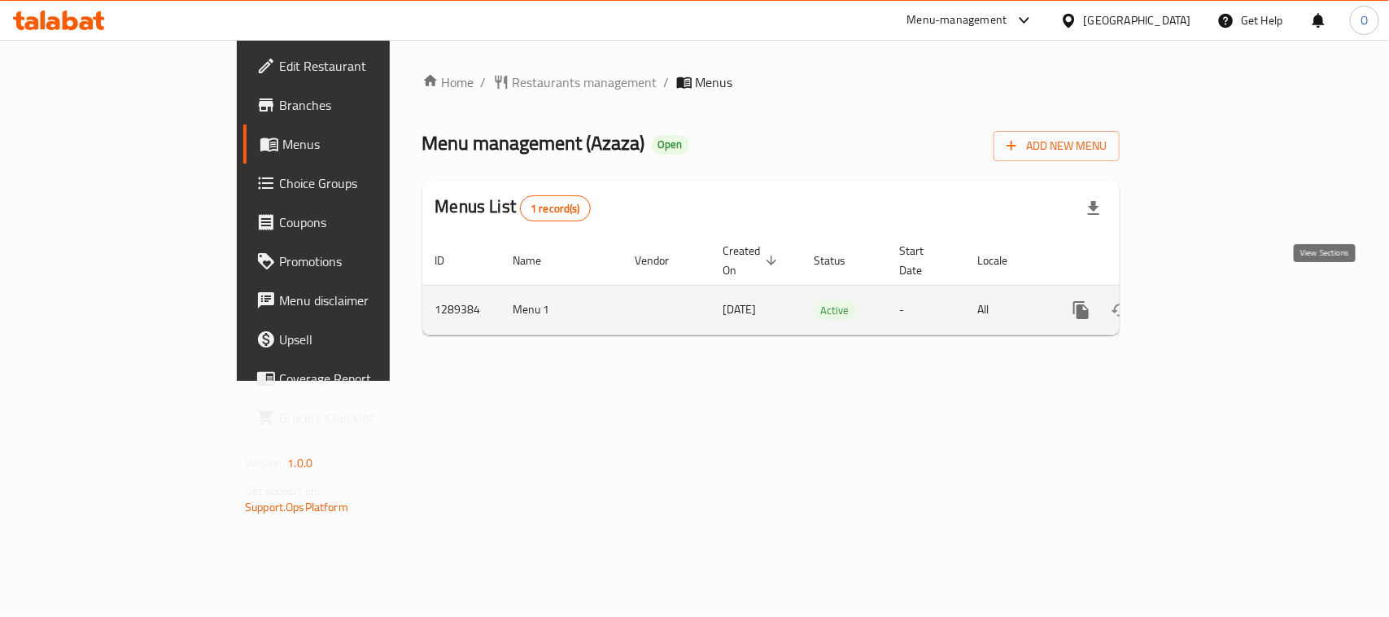
click at [1218, 291] on link "enhanced table" at bounding box center [1198, 310] width 39 height 39
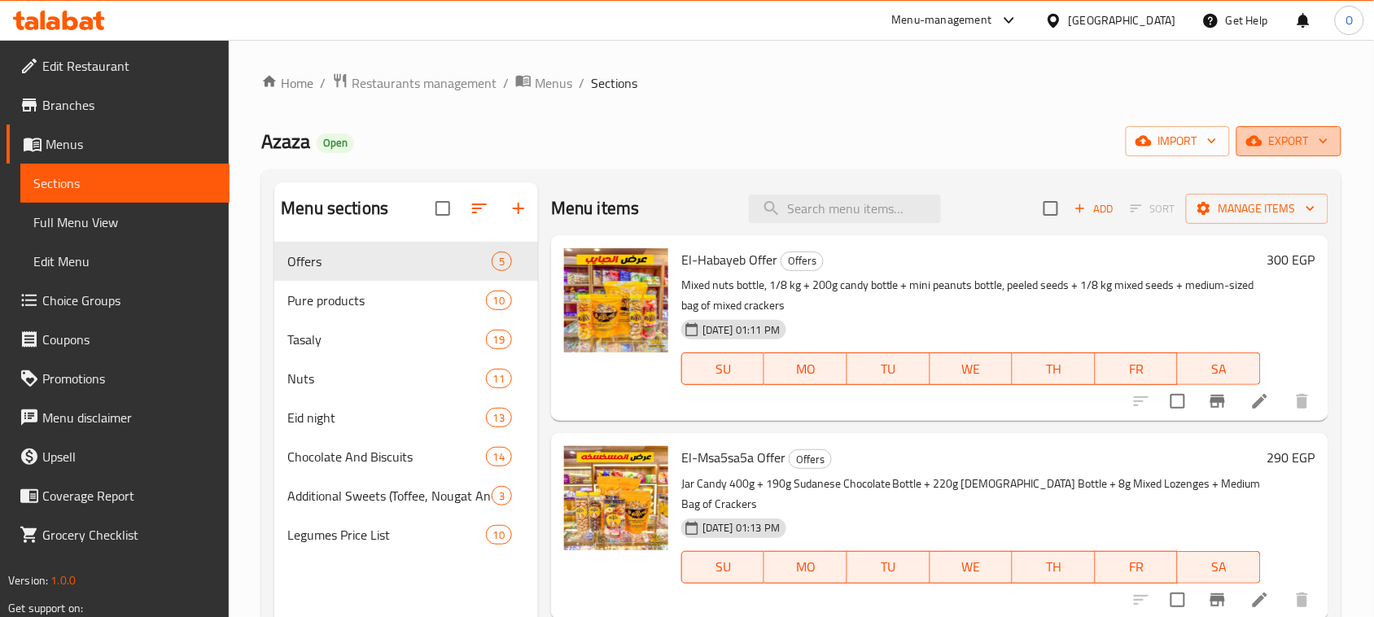
click at [1275, 137] on span "export" at bounding box center [1288, 141] width 79 height 20
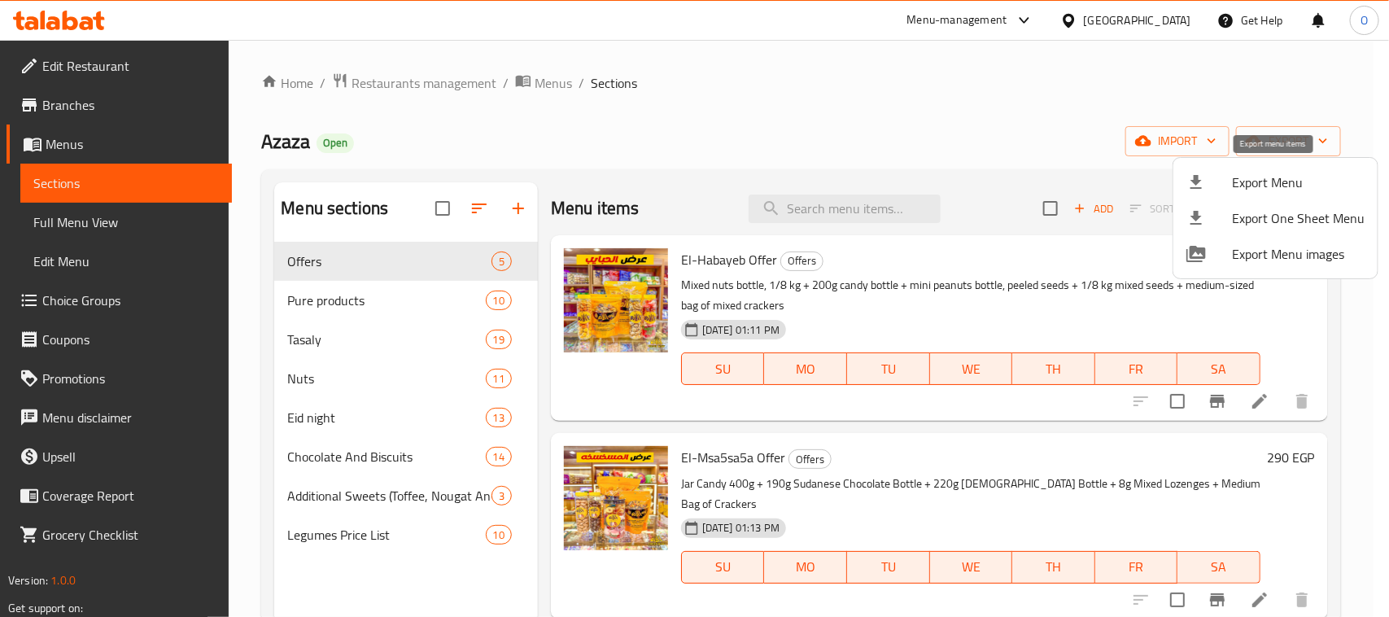
click at [1250, 187] on span "Export Menu" at bounding box center [1298, 183] width 133 height 20
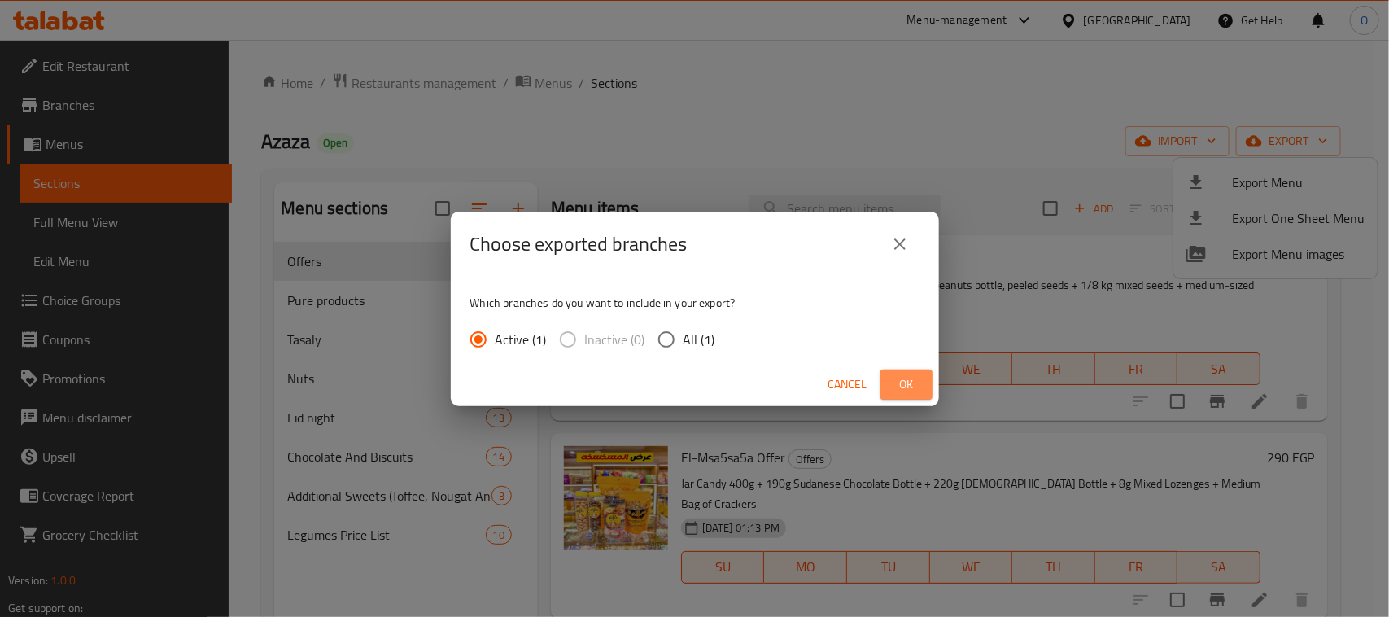
click at [897, 375] on span "Ok" at bounding box center [907, 384] width 26 height 20
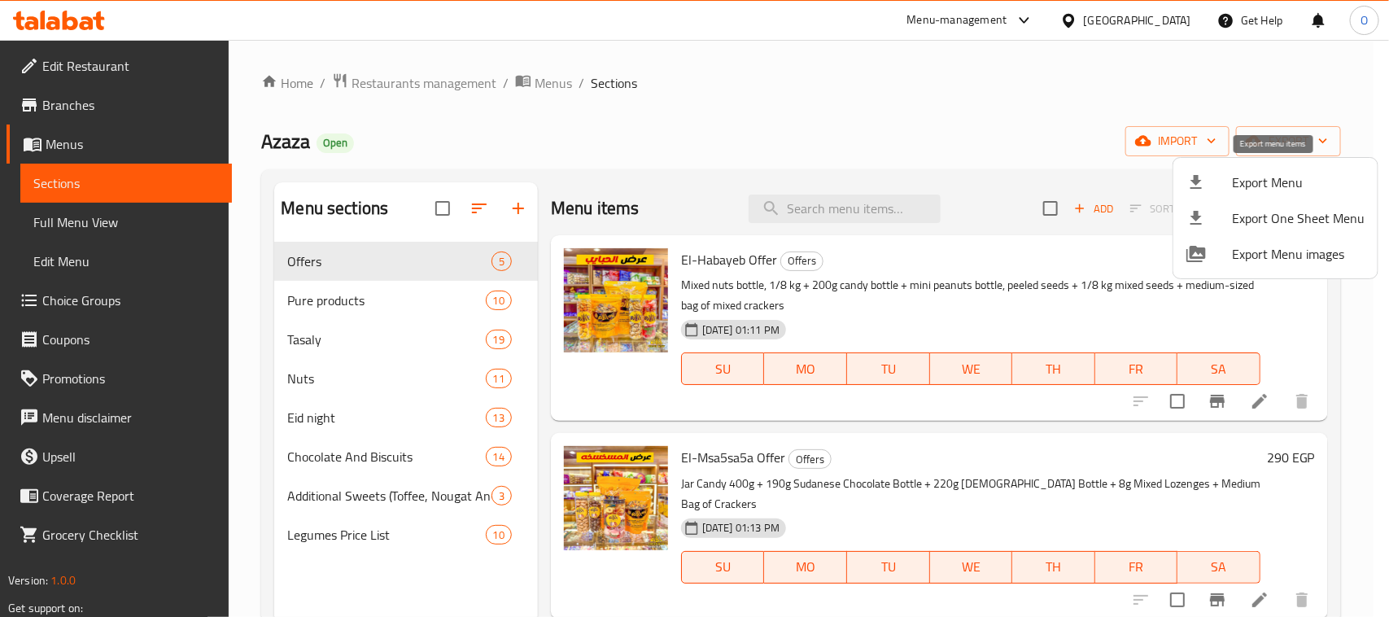
click at [1283, 179] on span "Export Menu" at bounding box center [1298, 183] width 133 height 20
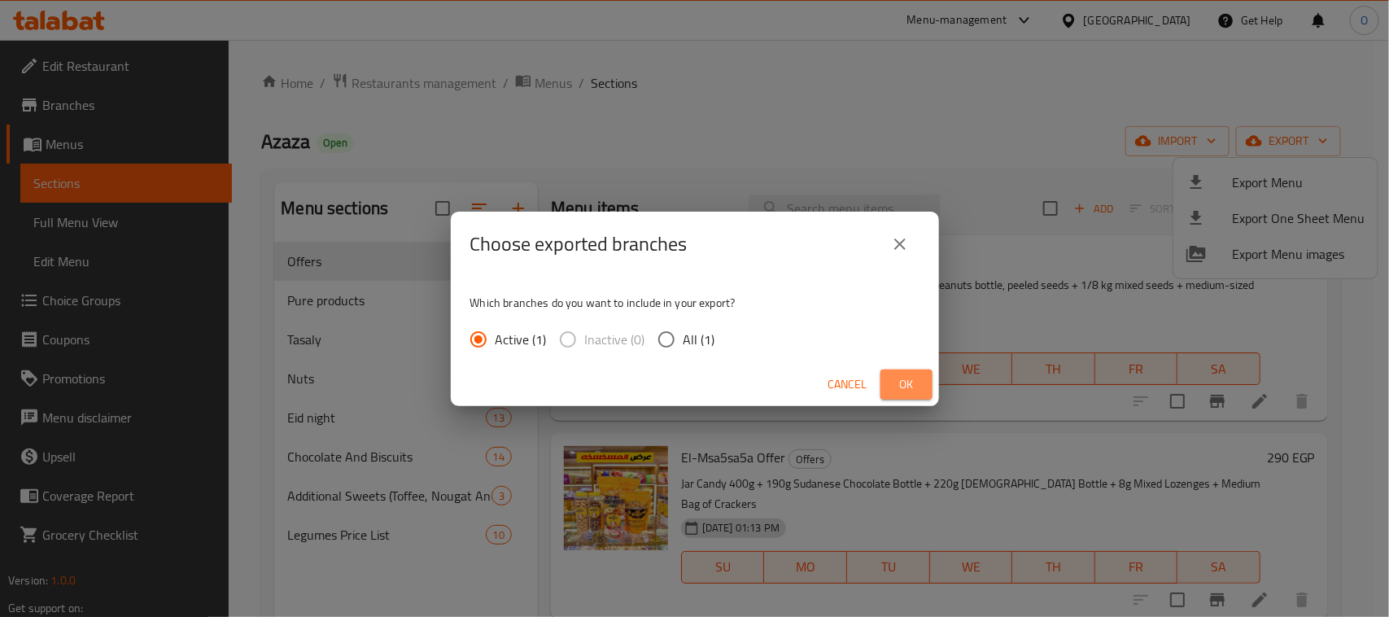
click at [913, 380] on span "Ok" at bounding box center [907, 384] width 26 height 20
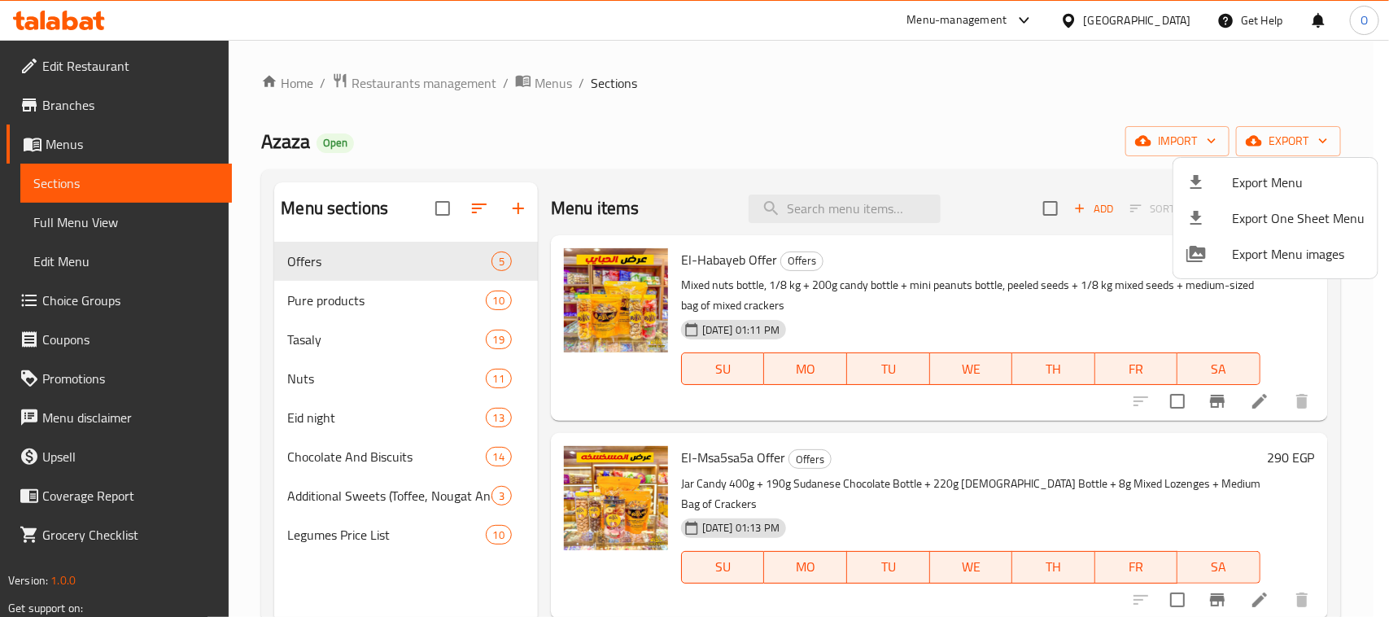
click at [391, 308] on div at bounding box center [694, 308] width 1389 height 617
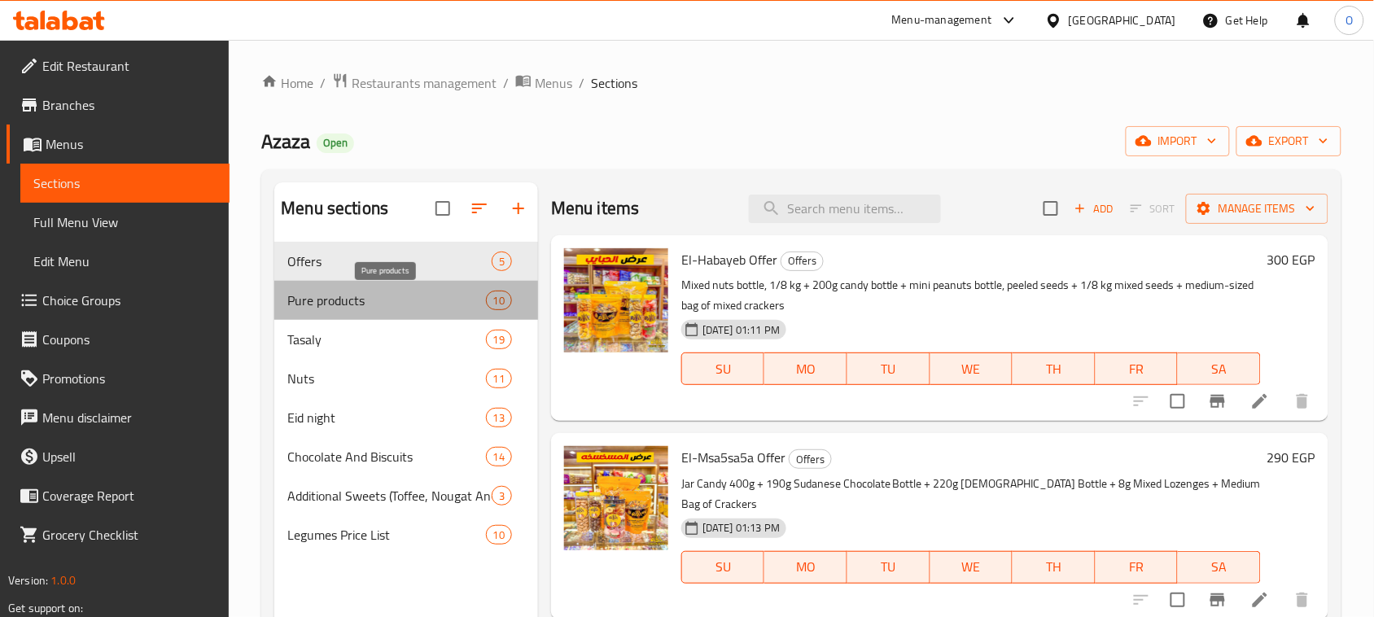
click at [387, 299] on span "Pure products" at bounding box center [386, 301] width 198 height 20
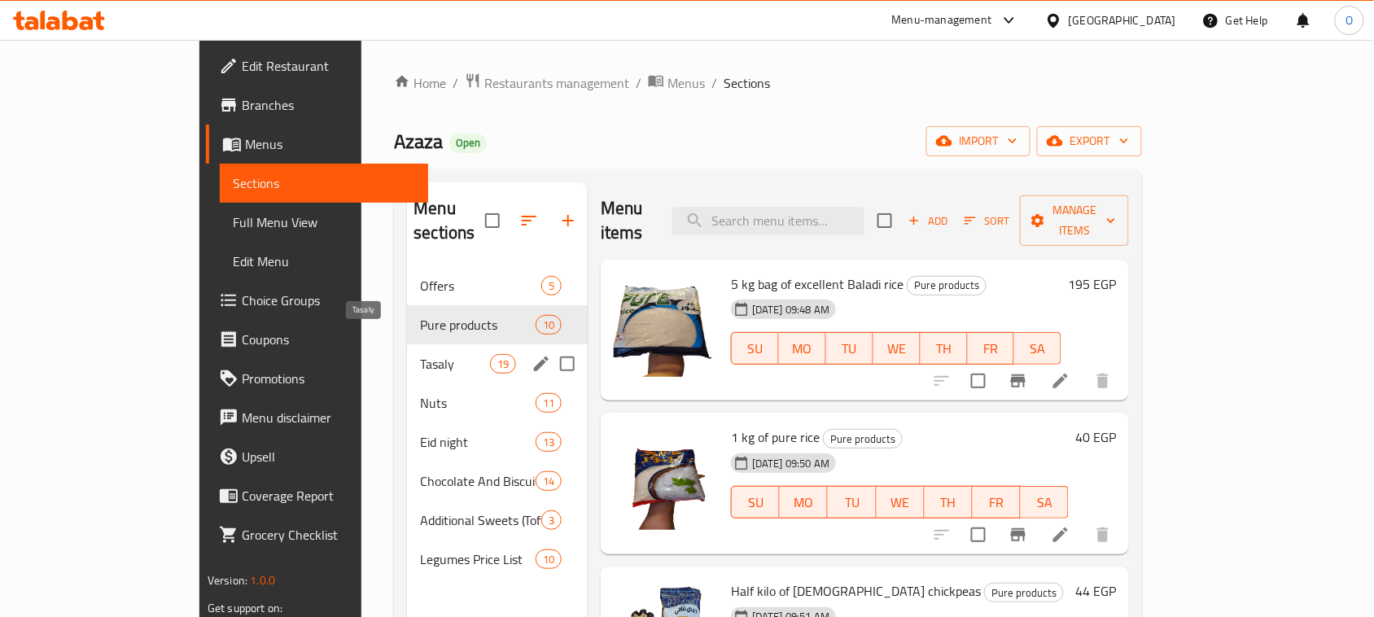
click at [420, 354] on span "Tasaly" at bounding box center [454, 364] width 69 height 20
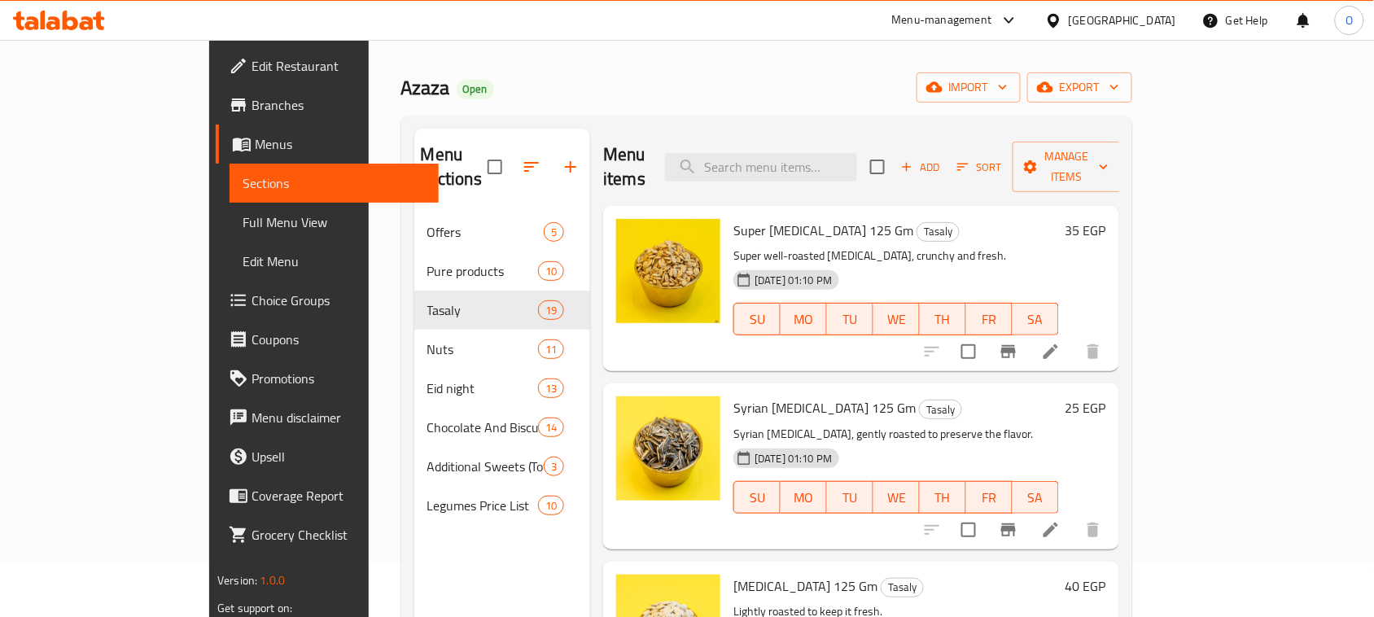
scroll to position [102, 0]
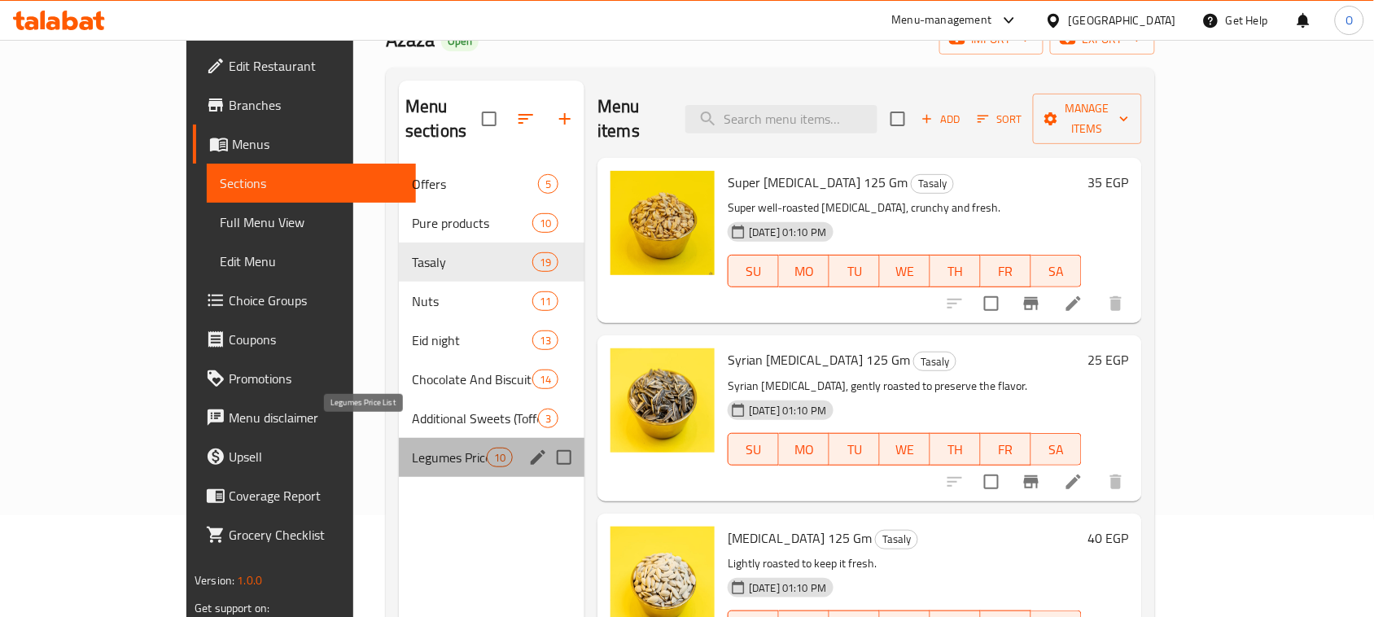
click at [412, 448] on span "Legumes Price List" at bounding box center [449, 458] width 75 height 20
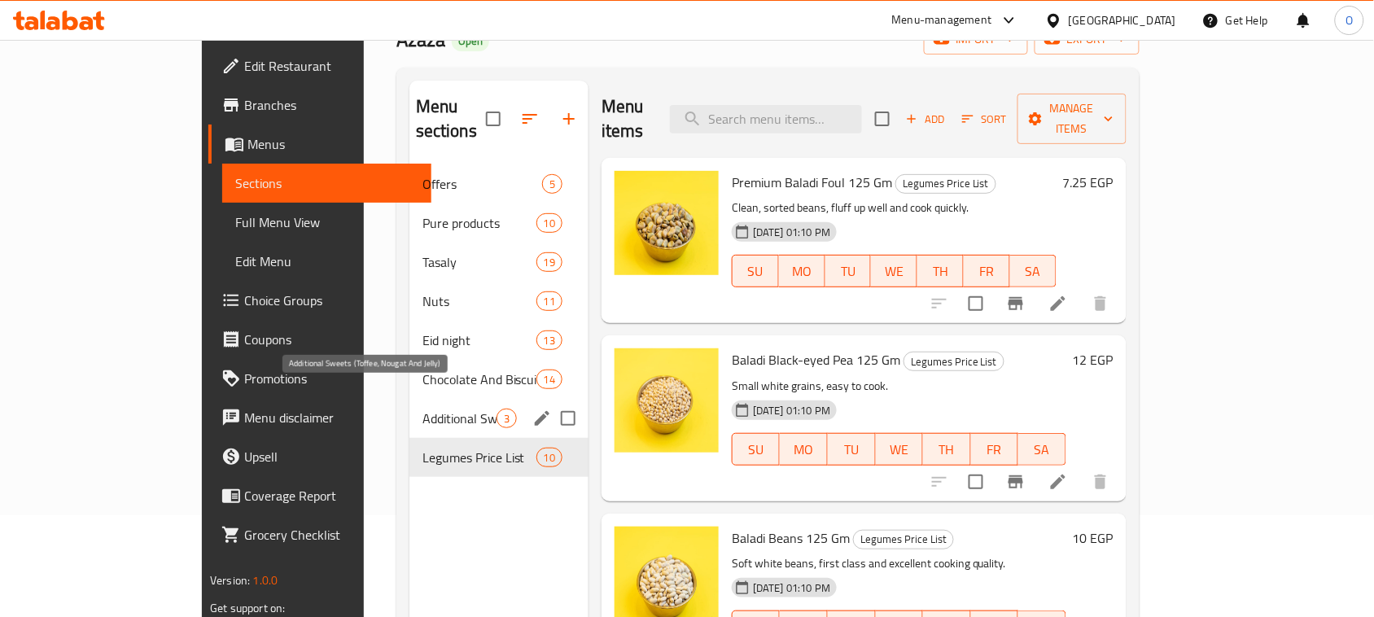
click at [422, 409] on span "Additional Sweets (Toffee, Nougat And Jelly)" at bounding box center [459, 419] width 74 height 20
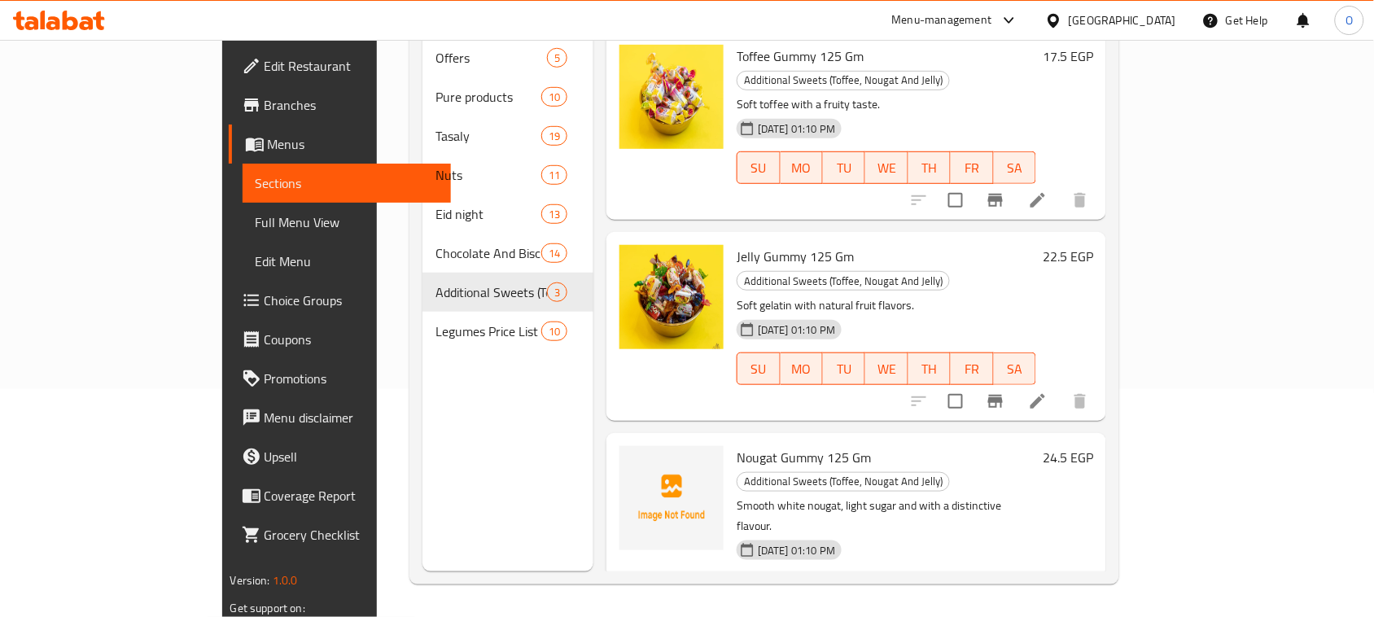
scroll to position [229, 0]
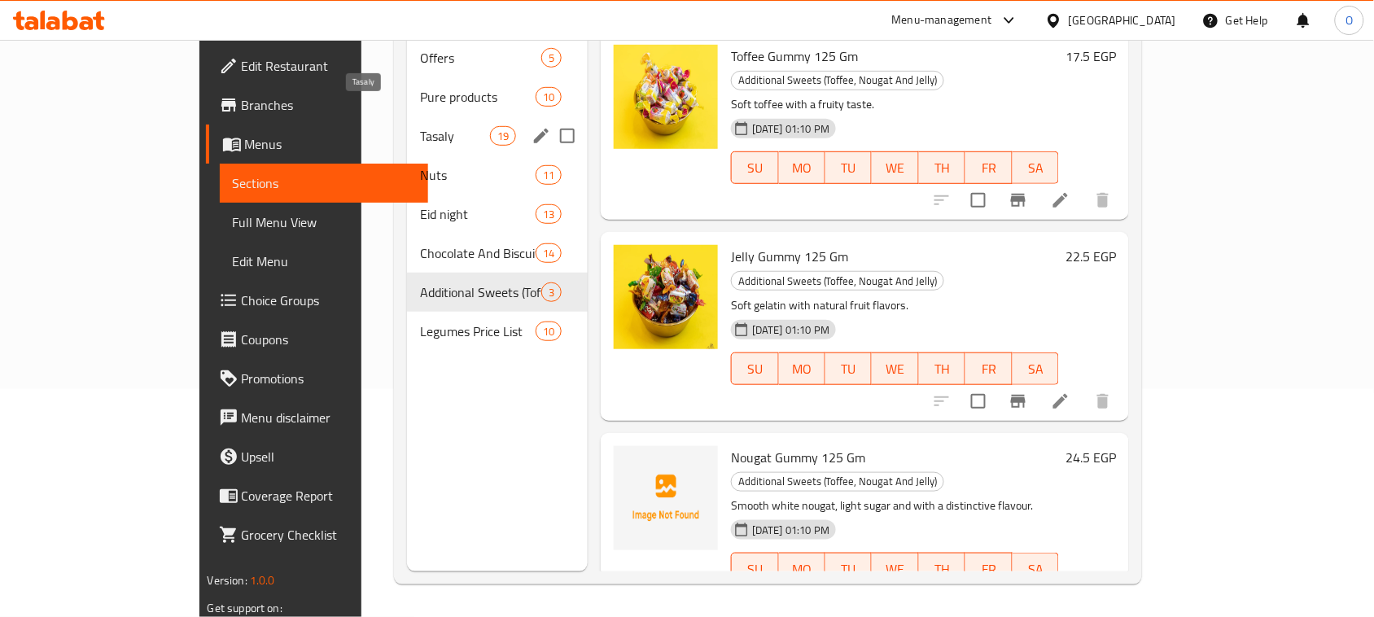
click at [420, 126] on span "Tasaly" at bounding box center [454, 136] width 69 height 20
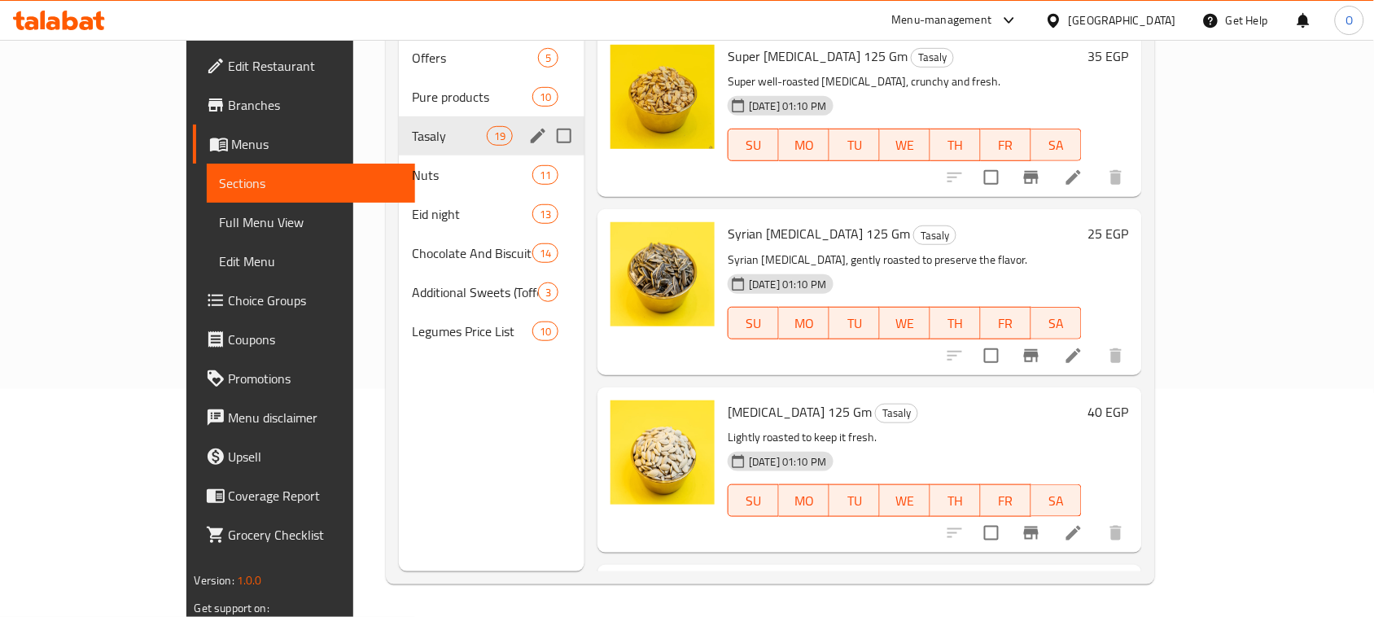
scroll to position [127, 0]
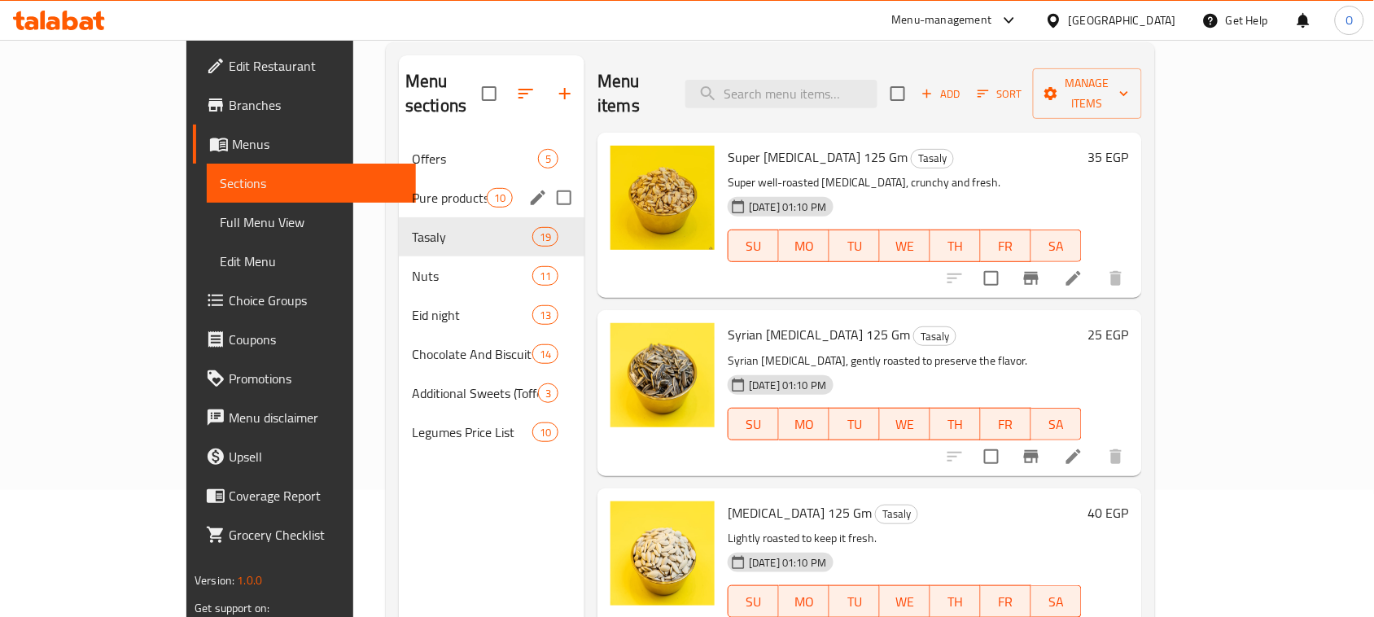
click at [399, 178] on div "Pure products 10" at bounding box center [492, 197] width 186 height 39
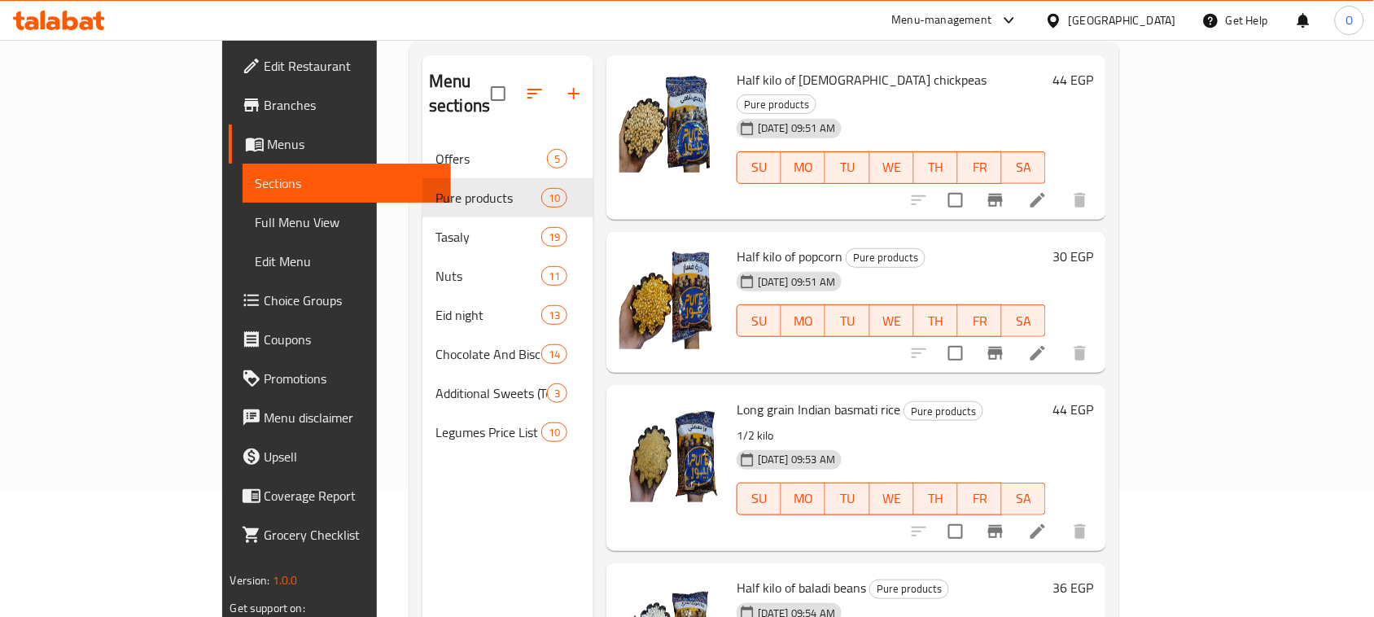
scroll to position [407, 0]
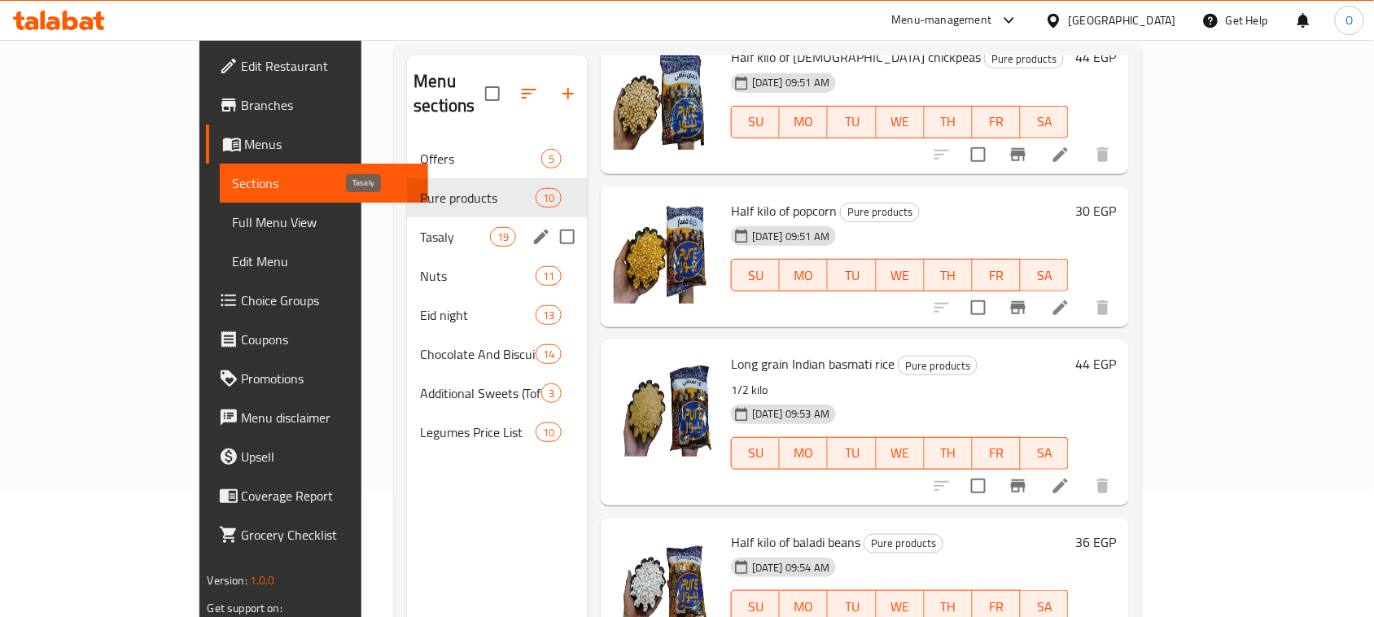
click at [420, 227] on span "Tasaly" at bounding box center [454, 237] width 69 height 20
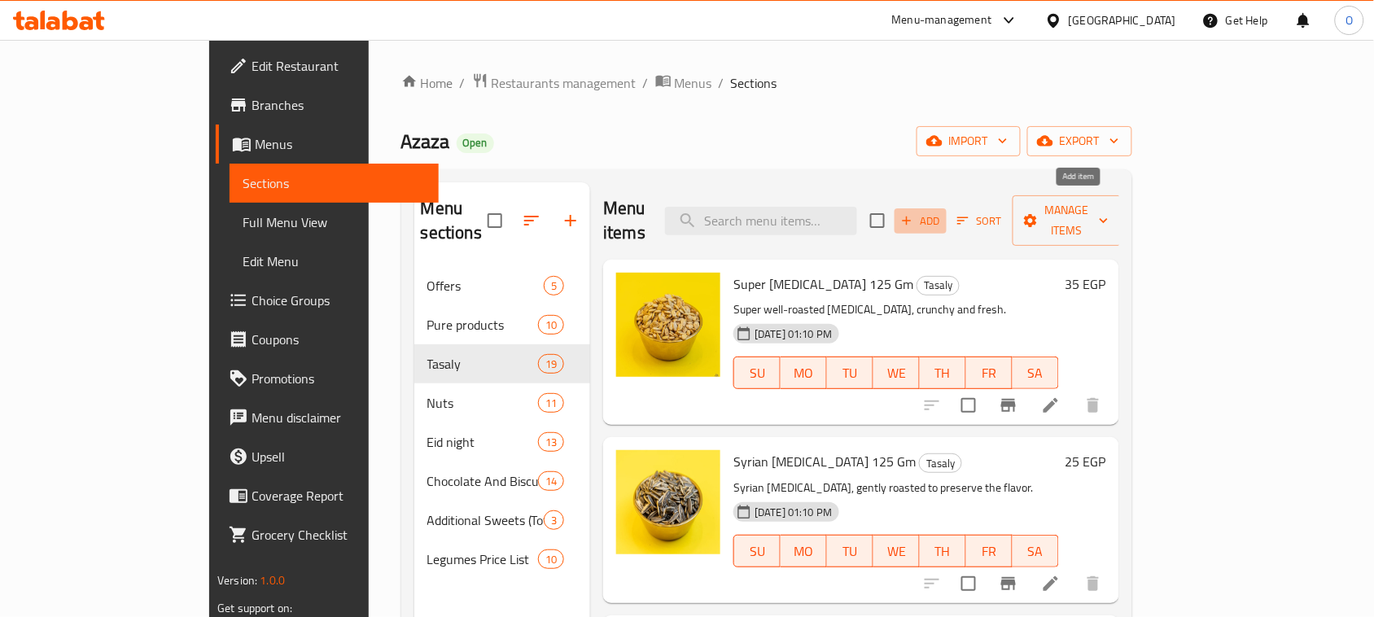
click at [947, 208] on button "Add" at bounding box center [920, 220] width 52 height 25
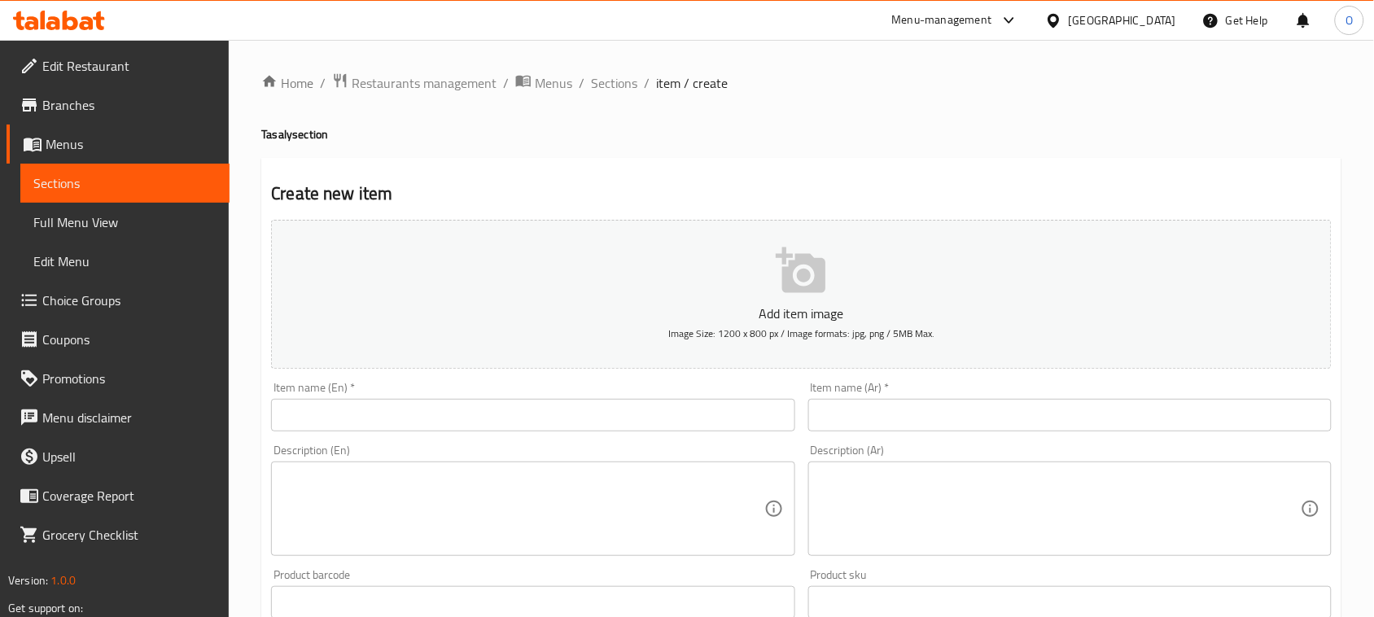
click at [887, 425] on input "text" at bounding box center [1069, 415] width 523 height 33
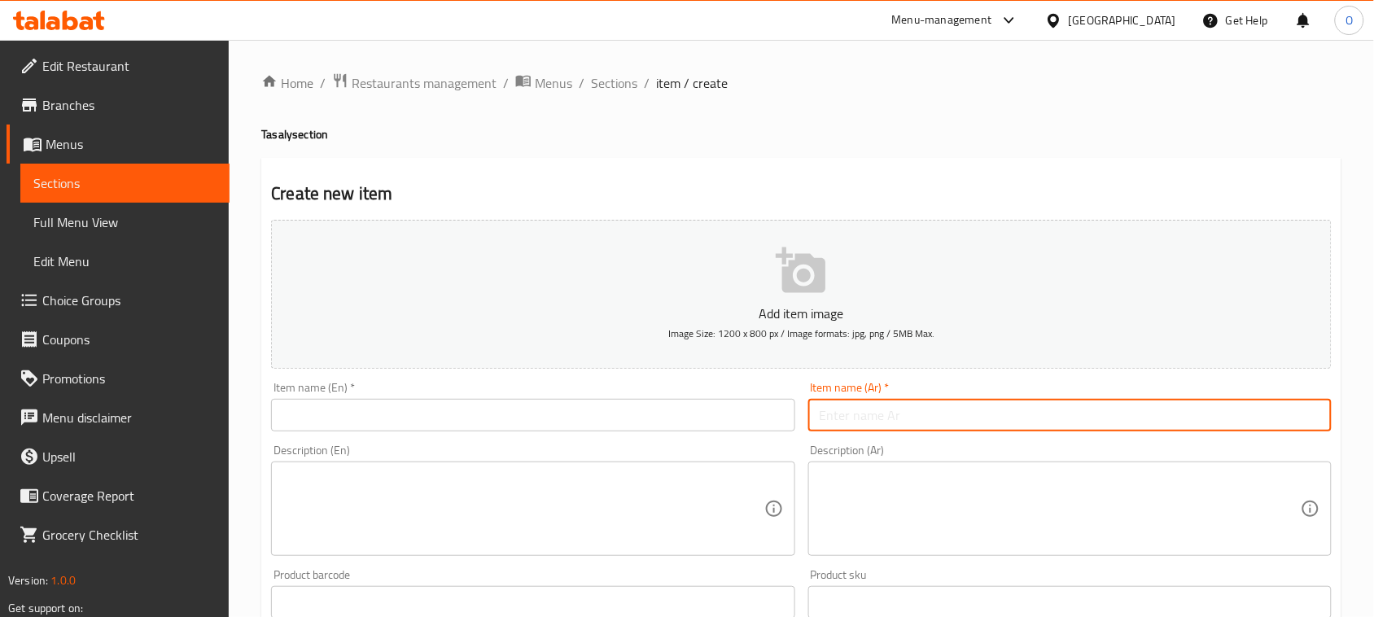
paste input "كيوي مجفف تبريد"
type input "كيوي مجفف تبريد"
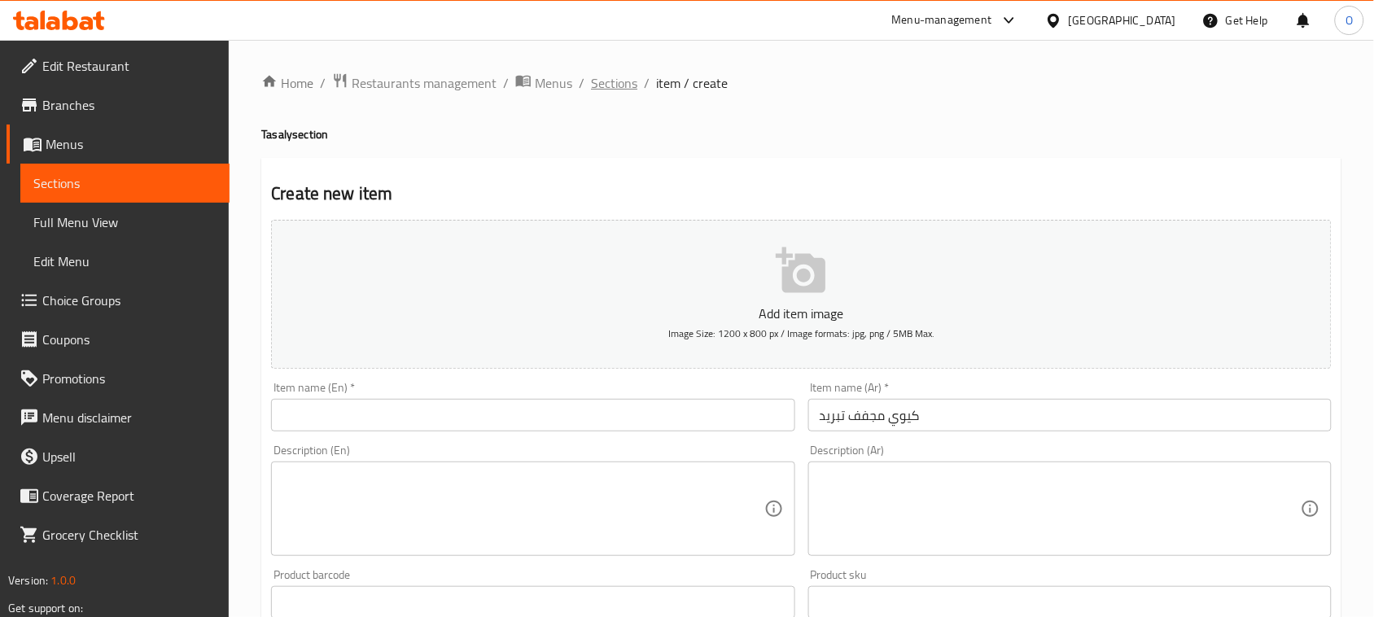
click at [627, 84] on span "Sections" at bounding box center [614, 83] width 46 height 20
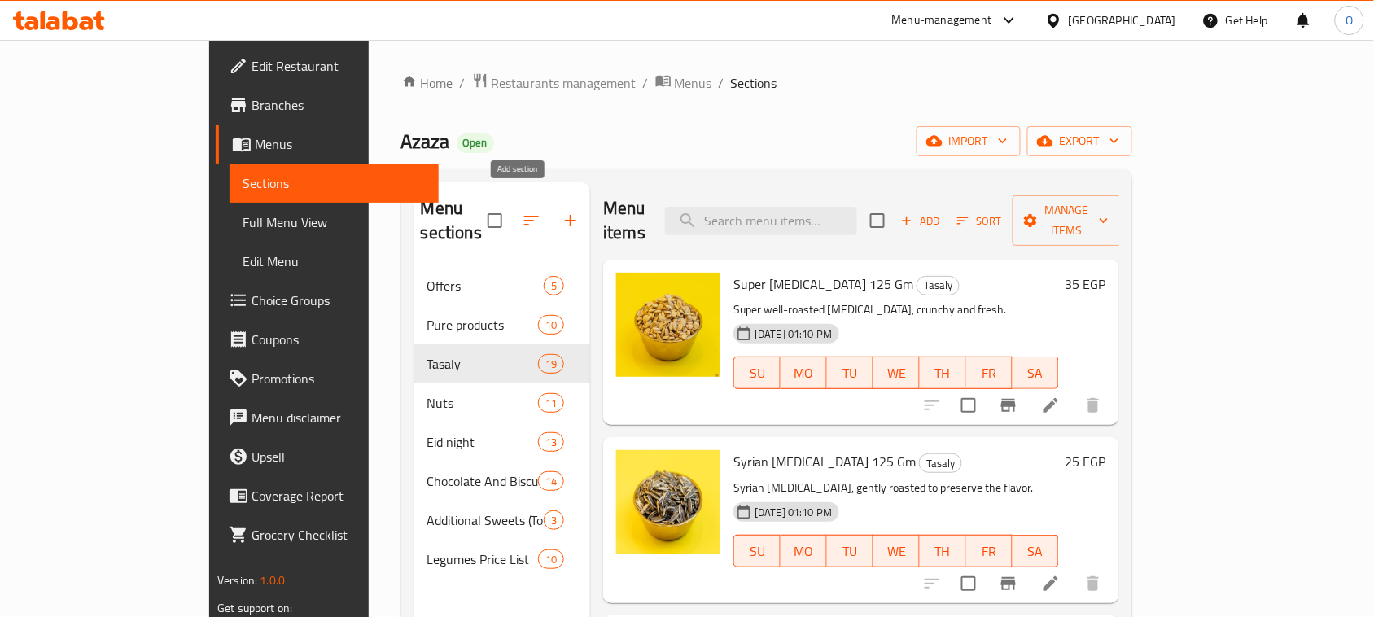
click at [561, 211] on icon "button" at bounding box center [571, 221] width 20 height 20
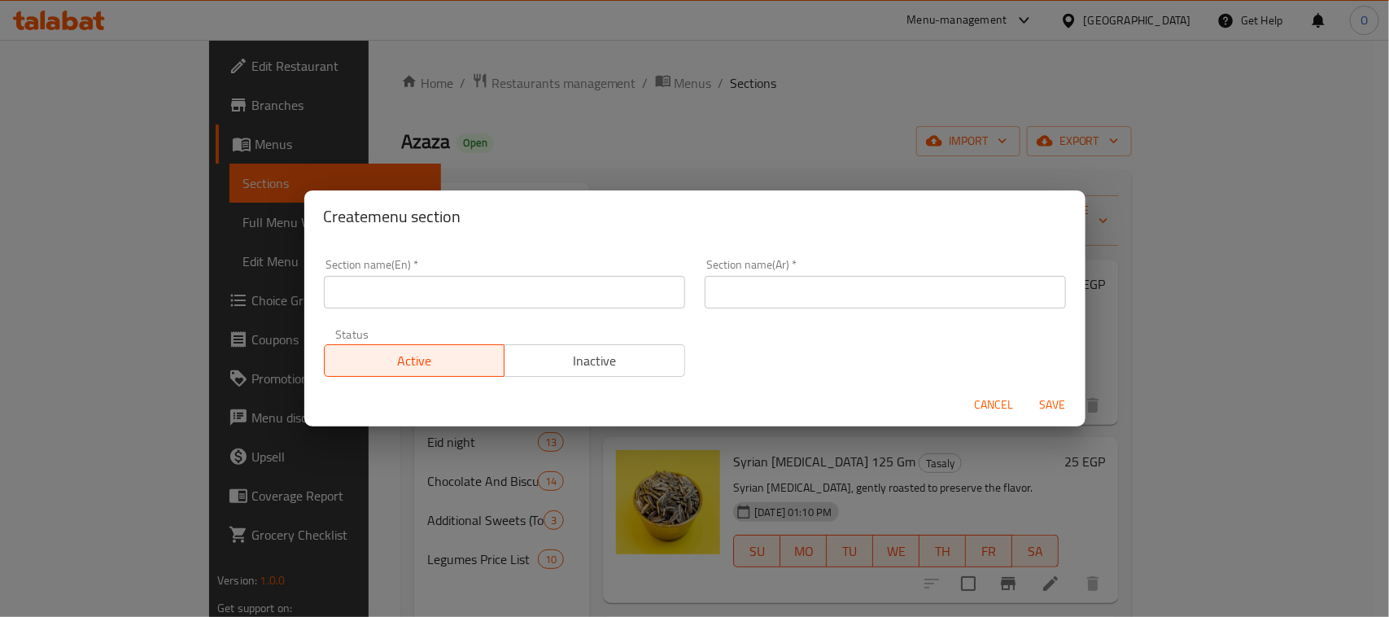
click at [578, 291] on input "text" at bounding box center [504, 292] width 361 height 33
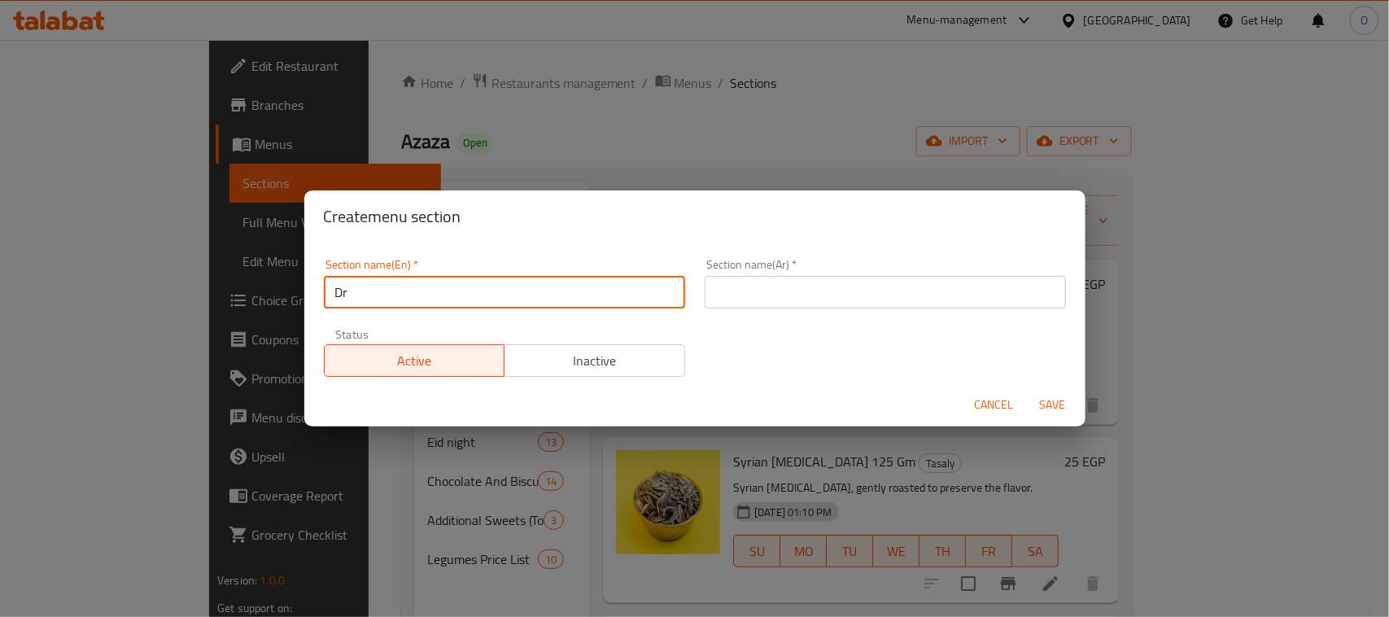
type input "Dr"
click at [814, 291] on input "text" at bounding box center [885, 292] width 361 height 33
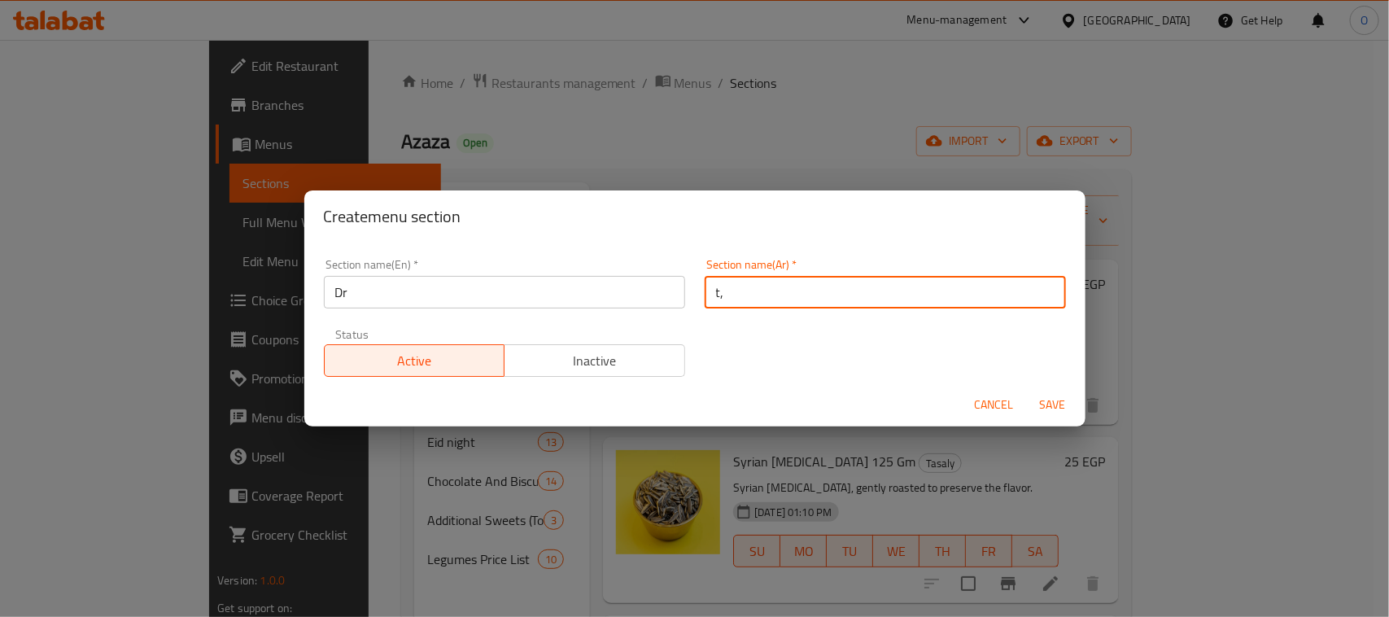
type input "t"
click at [827, 298] on input "فواكة مجففة" at bounding box center [885, 292] width 361 height 33
click at [828, 299] on input "فواكة مجففة" at bounding box center [885, 292] width 361 height 33
type input "فواكة مجففة"
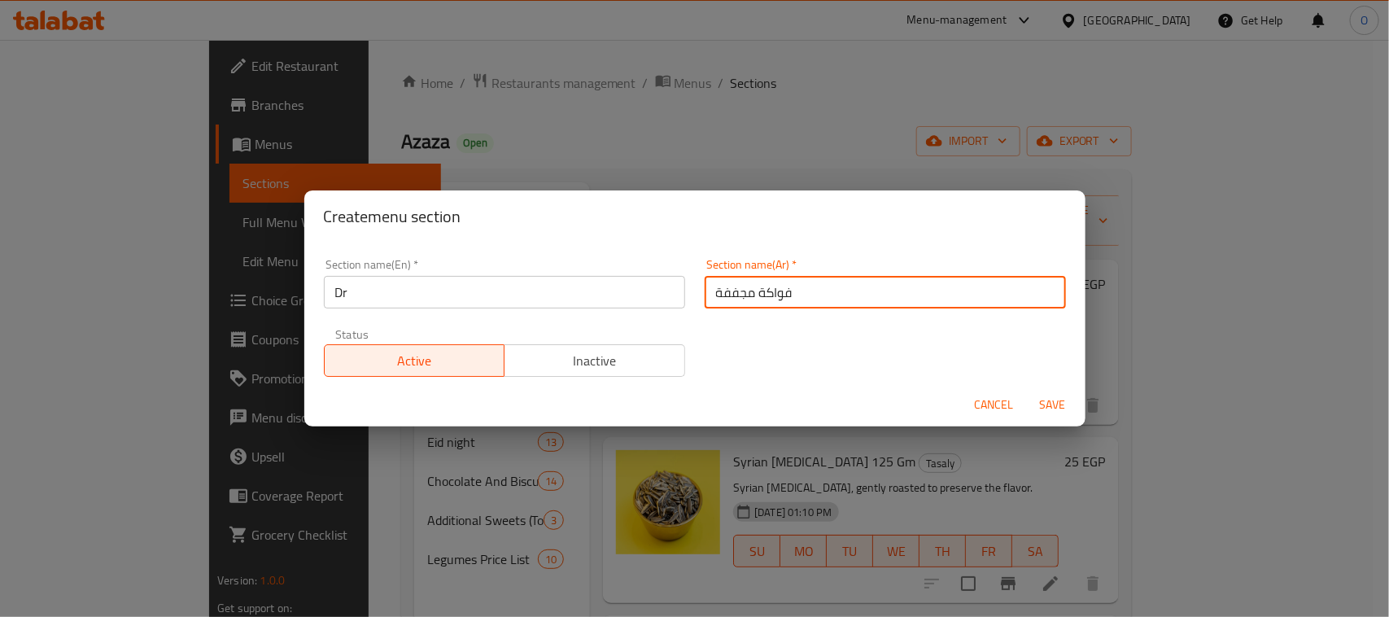
click at [396, 291] on input "Dr" at bounding box center [504, 292] width 361 height 33
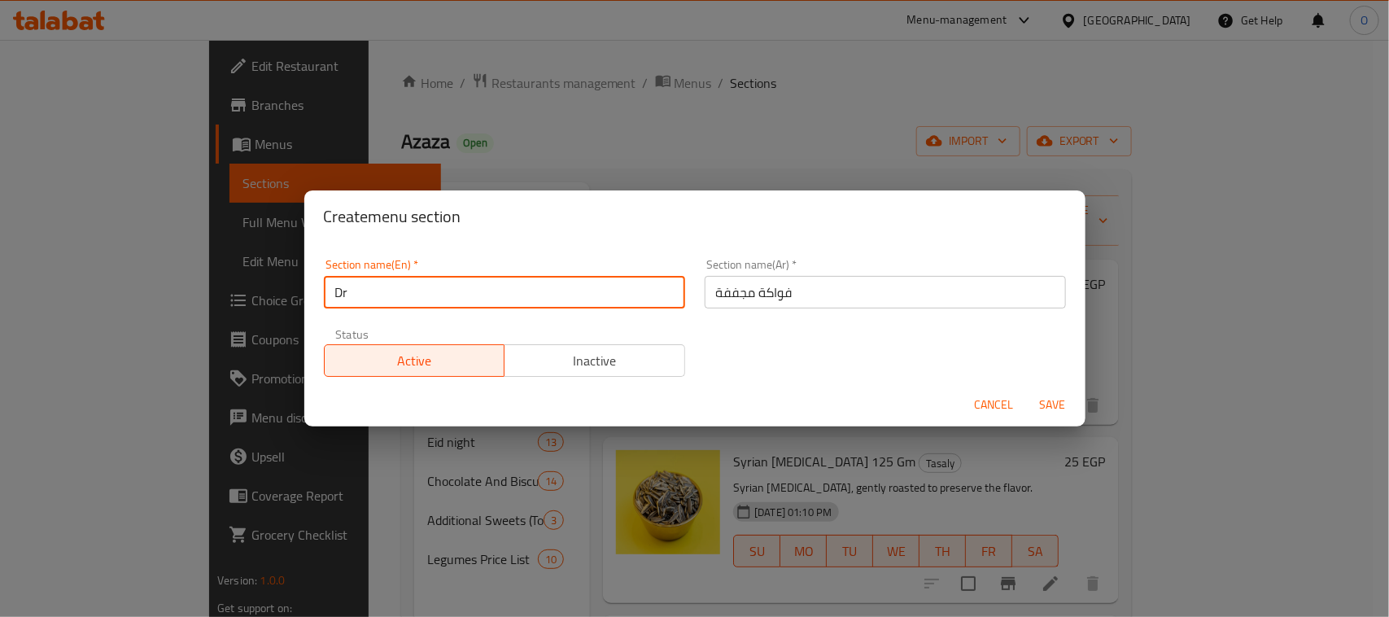
click at [396, 291] on input "Dr" at bounding box center [504, 292] width 361 height 33
paste input "ied Fruits"
type input "Dried Fruits"
click at [623, 360] on span "Inactive" at bounding box center [595, 361] width 168 height 24
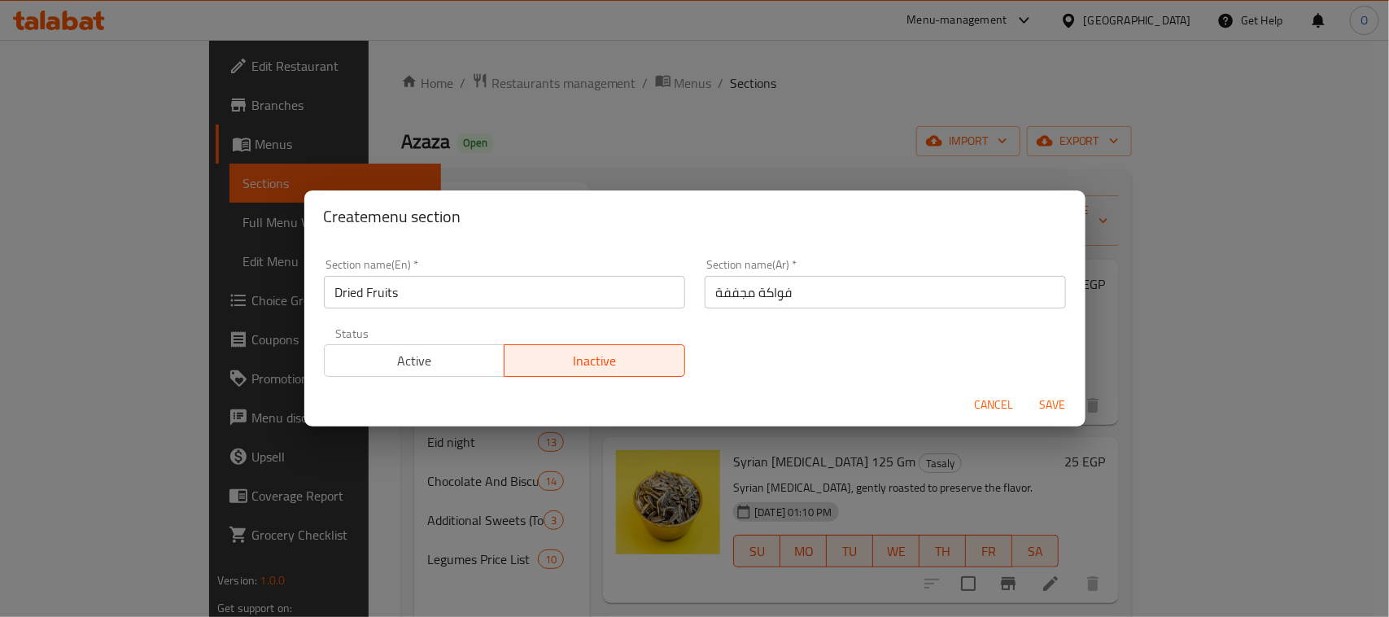
click at [1043, 409] on span "Save" at bounding box center [1053, 405] width 39 height 20
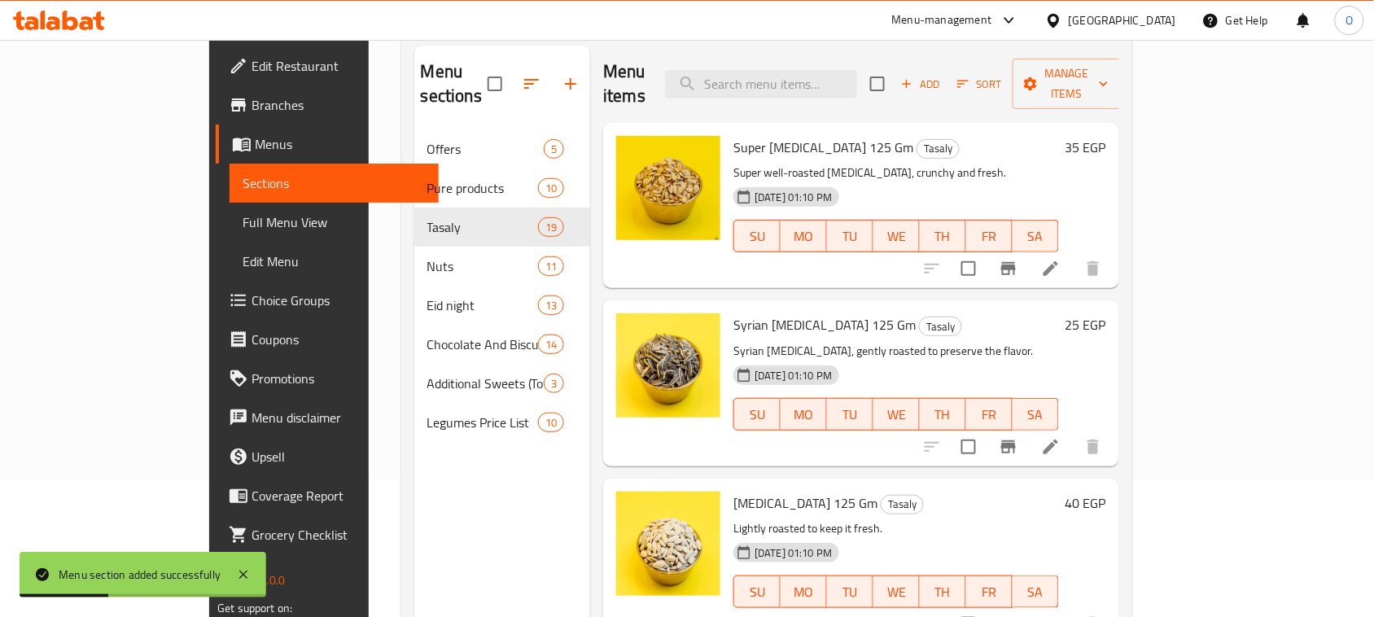
scroll to position [102, 0]
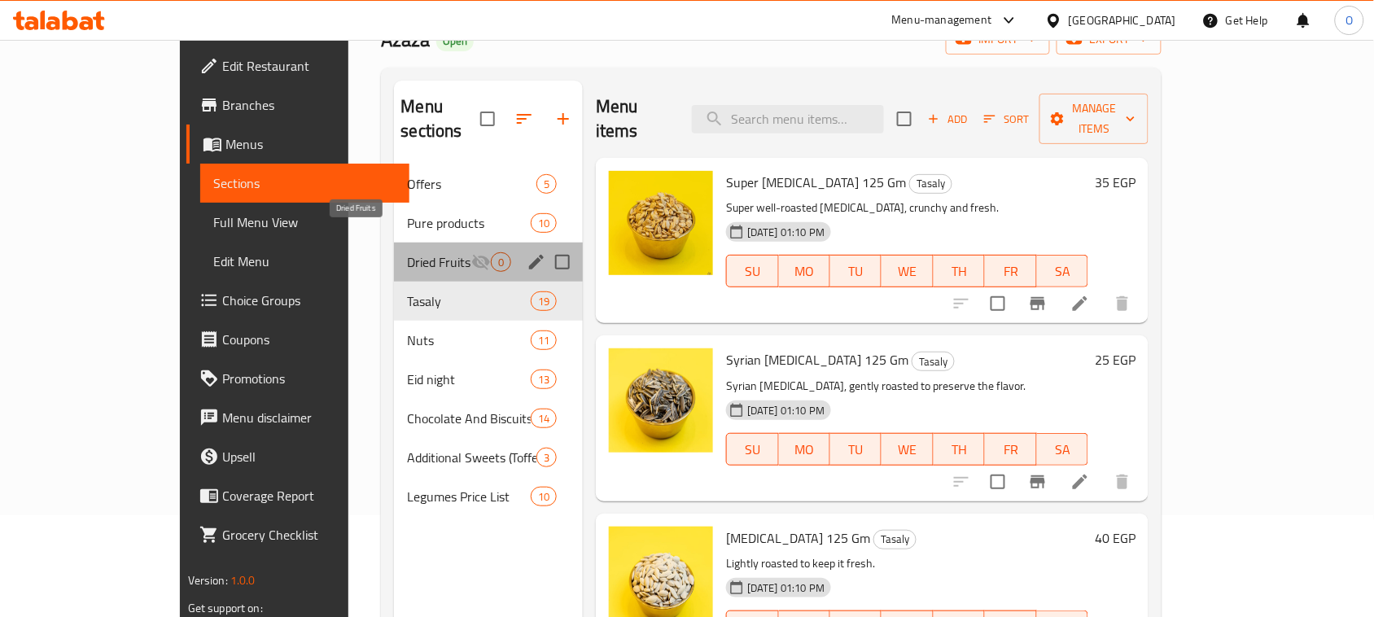
click at [407, 252] on span "Dried Fruits" at bounding box center [439, 262] width 64 height 20
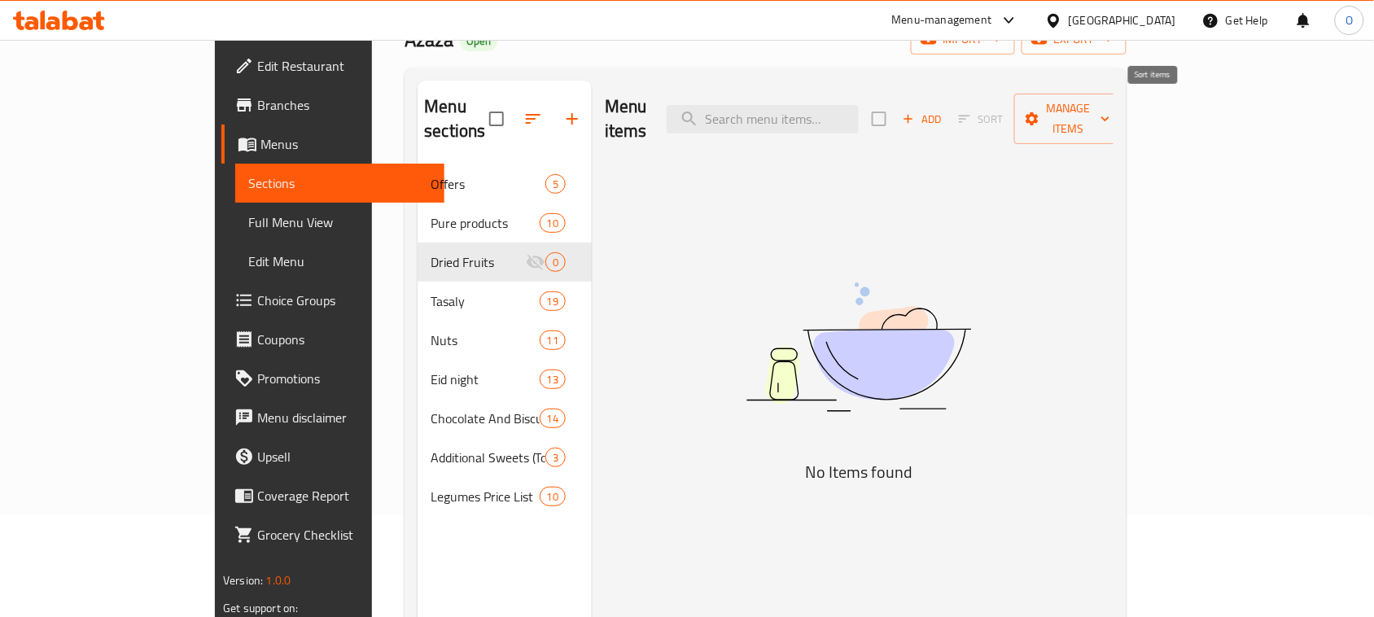
click at [1014, 107] on span "Sort" at bounding box center [981, 119] width 66 height 25
click at [944, 112] on span "Add" at bounding box center [922, 119] width 44 height 19
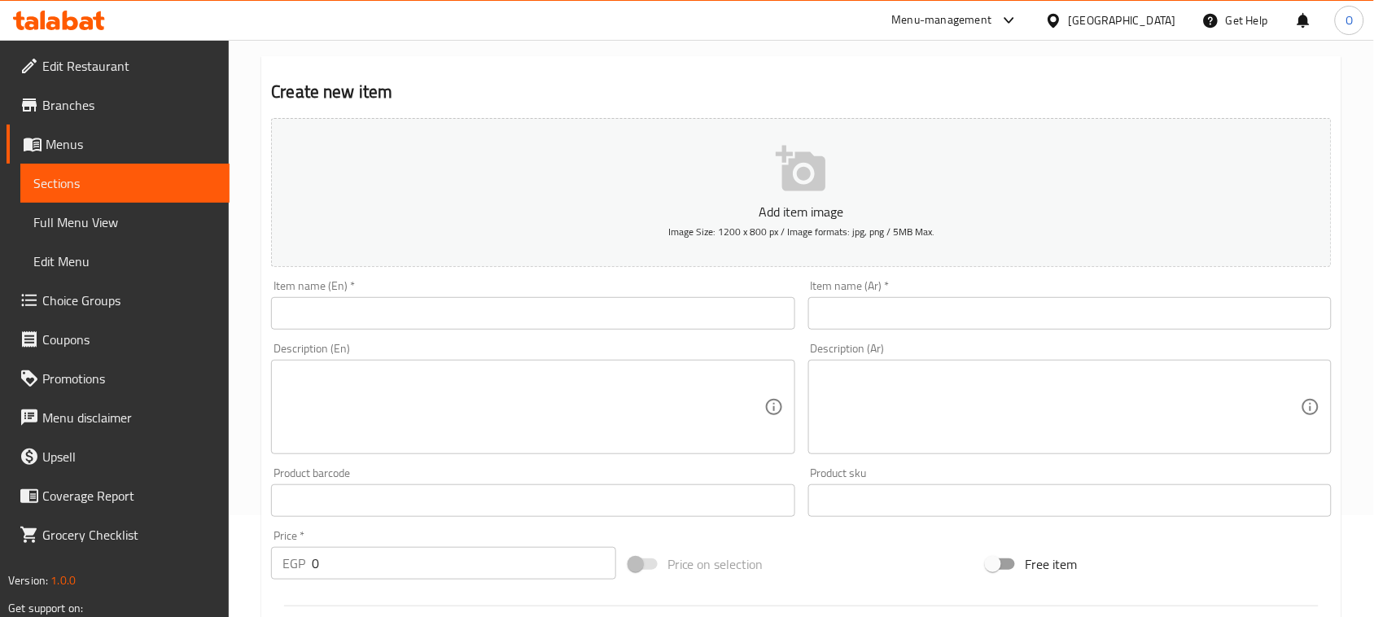
click at [881, 316] on input "text" at bounding box center [1069, 313] width 523 height 33
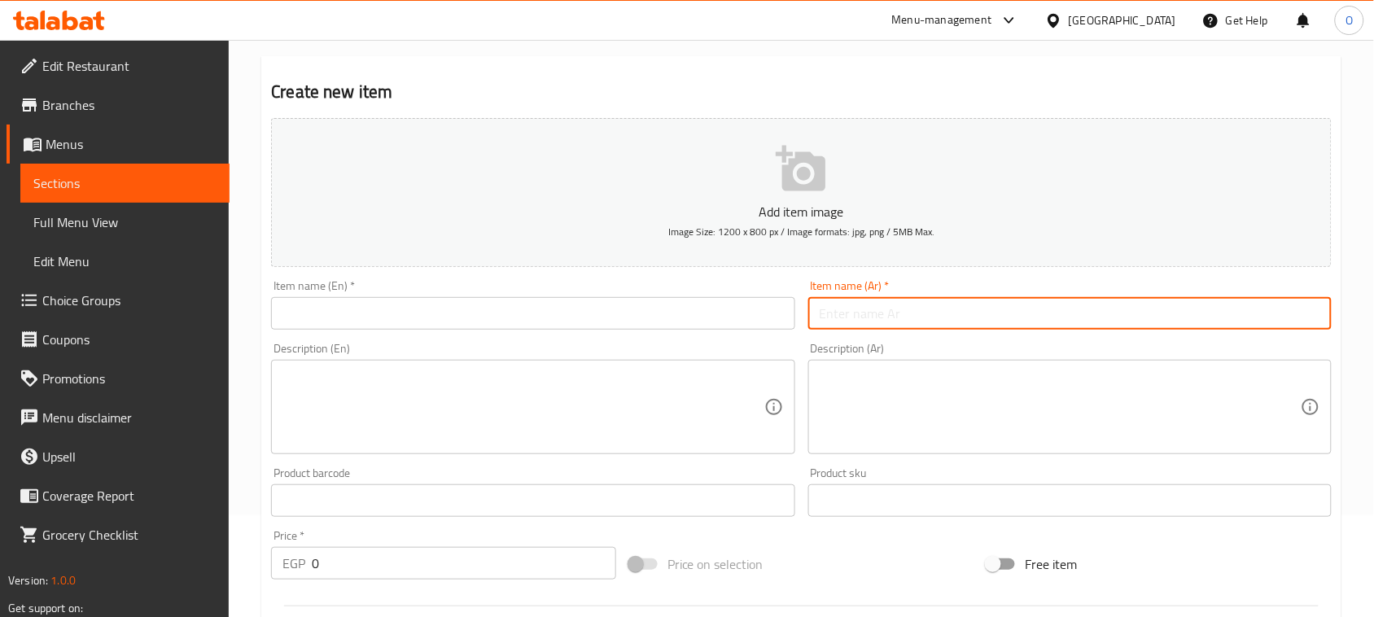
paste input "كيوي مجفف تبريد"
paste input "100جرام"
click at [868, 327] on input "كيوي مجفف تبريد 100جرام" at bounding box center [1069, 313] width 523 height 33
click at [868, 326] on input "كيوي مجفف تبريد 100جرام" at bounding box center [1069, 313] width 523 height 33
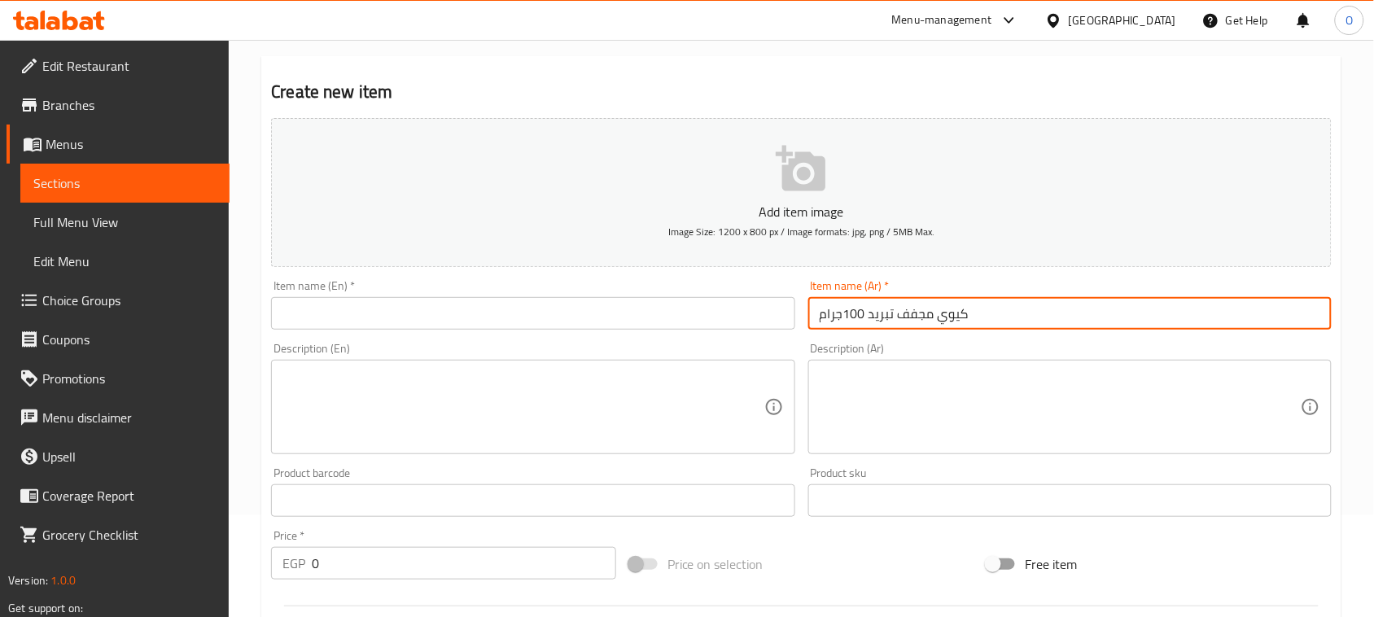
type input "كيوي مجفف تبريد 100جرام"
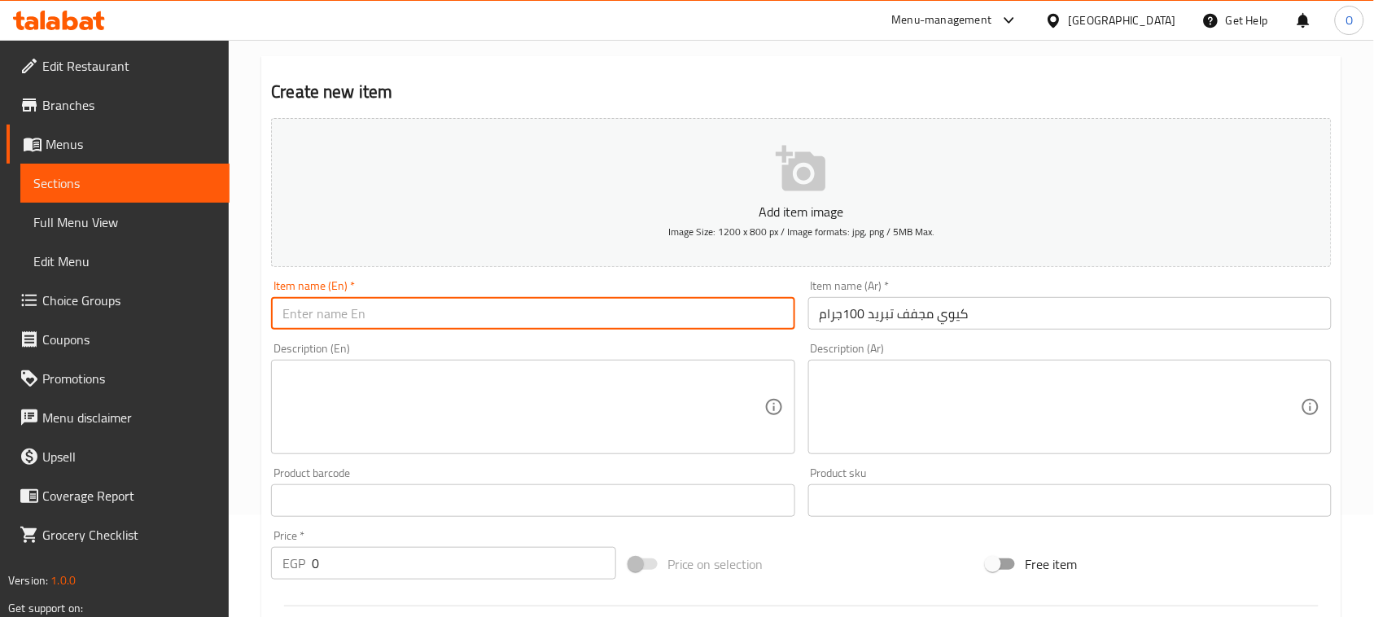
click at [413, 298] on input "text" at bounding box center [532, 313] width 523 height 33
paste input "Freeze-Dried Kiwi 100 G"
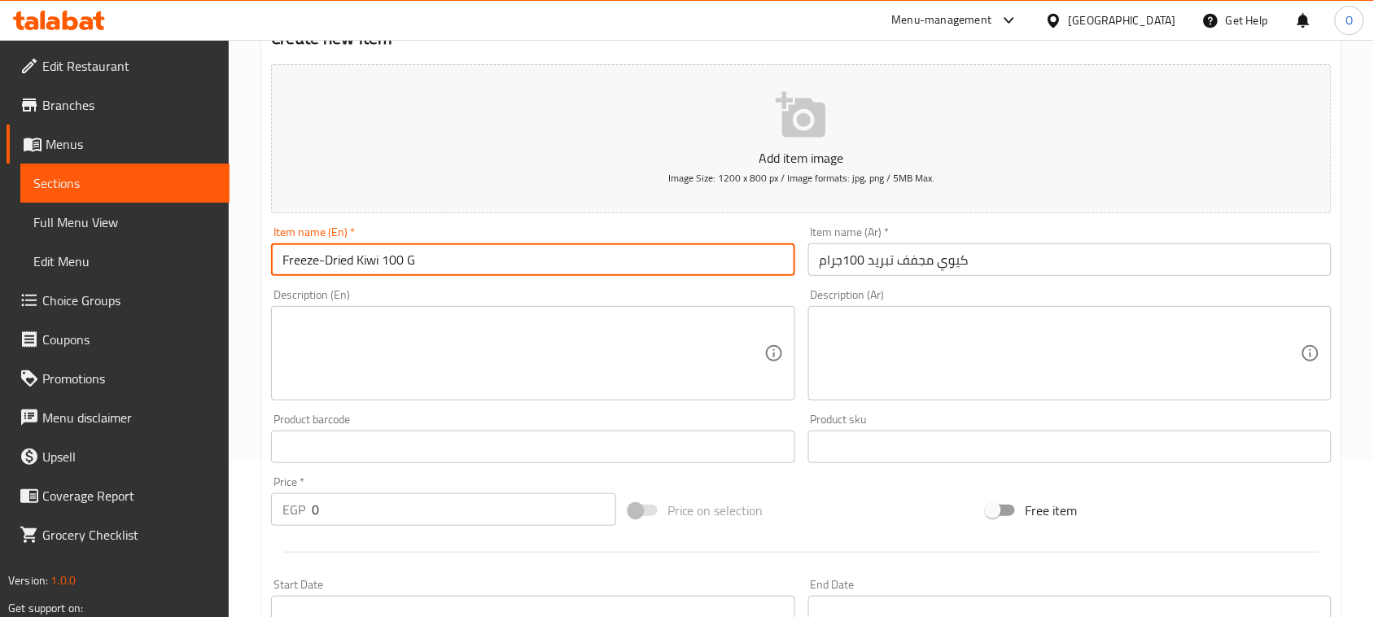
scroll to position [203, 0]
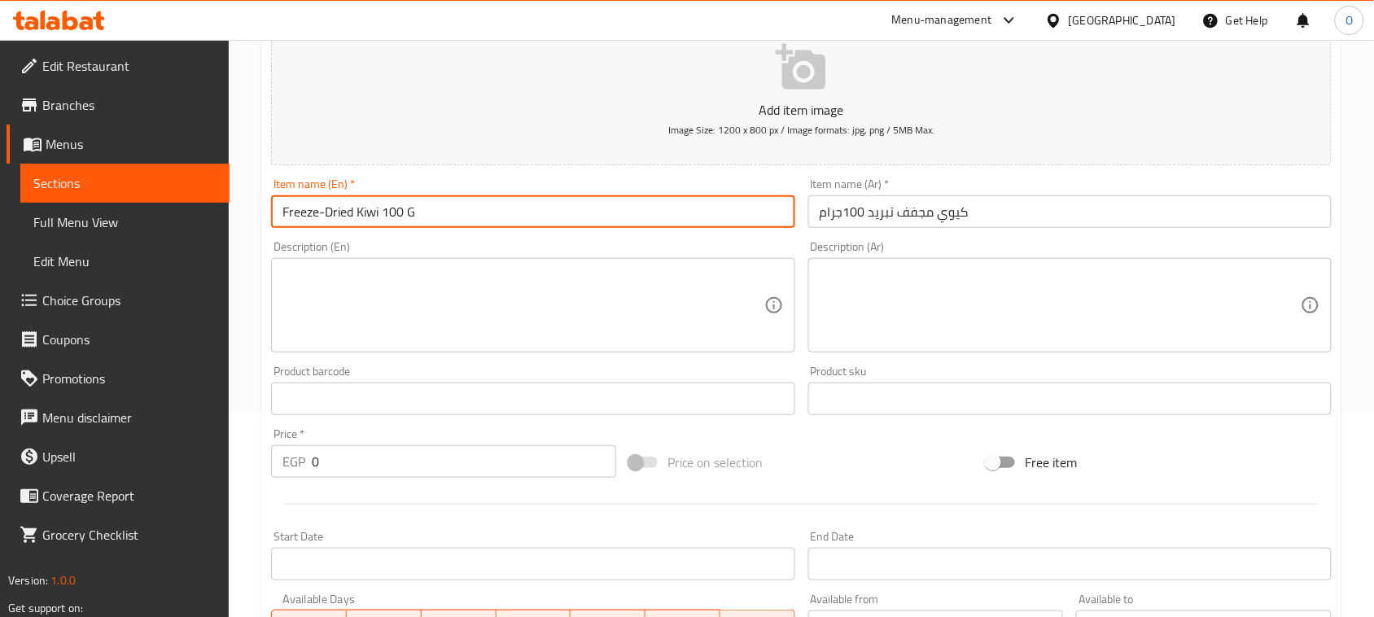
type input "Freeze-Dried Kiwi 100 G"
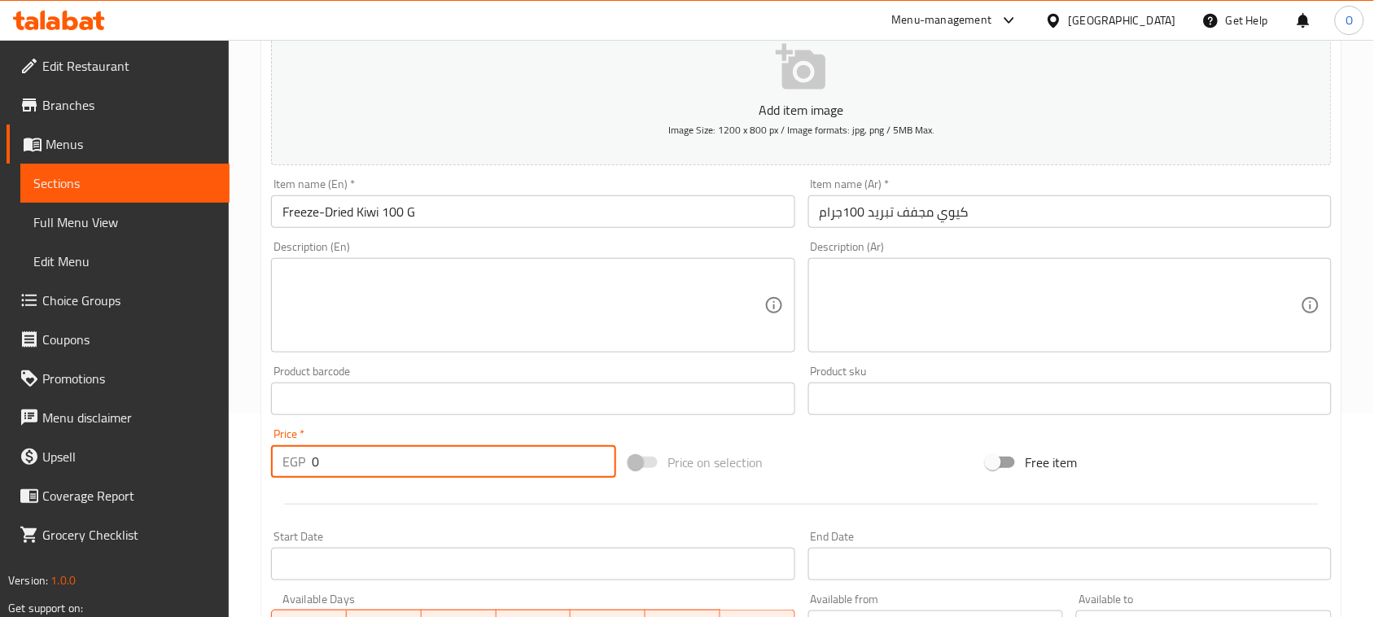
drag, startPoint x: 323, startPoint y: 466, endPoint x: 275, endPoint y: 458, distance: 48.6
click at [275, 458] on div "EGP 0 Price *" at bounding box center [443, 461] width 345 height 33
paste input "36"
type input "360"
click at [293, 497] on div at bounding box center [801, 504] width 1073 height 40
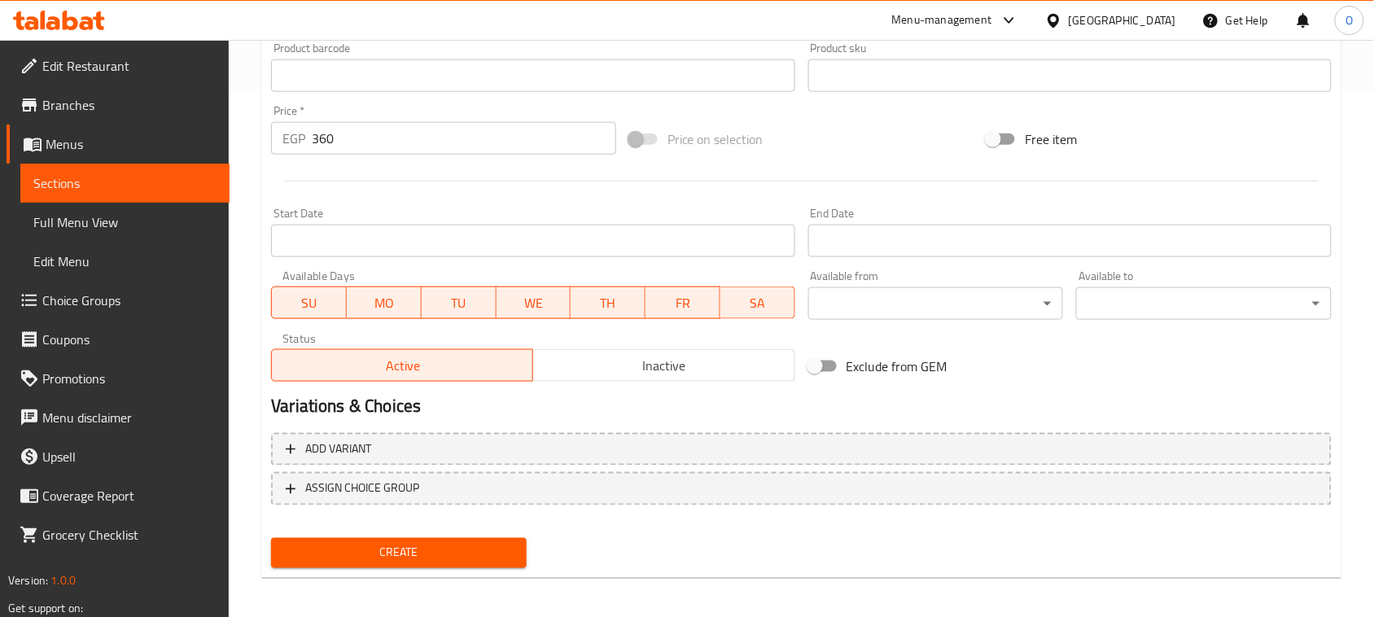
scroll to position [530, 0]
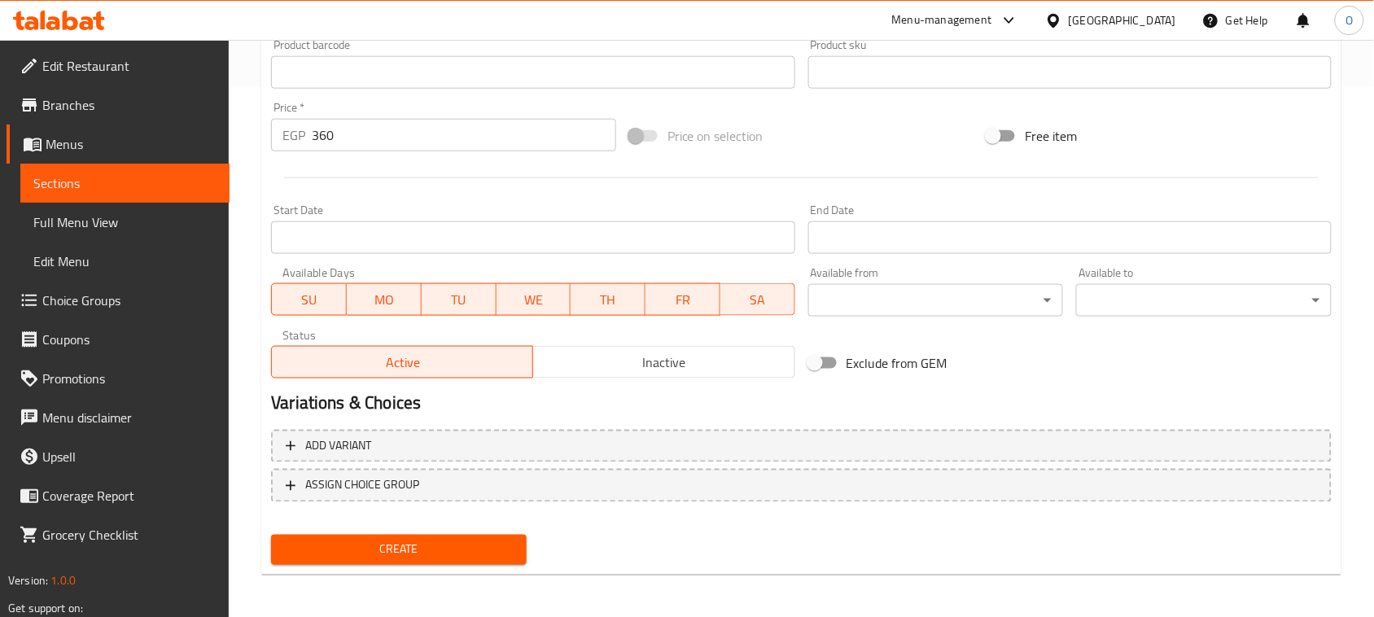
click at [342, 564] on div "Create" at bounding box center [399, 549] width 269 height 43
click at [342, 553] on span "Create" at bounding box center [399, 550] width 230 height 20
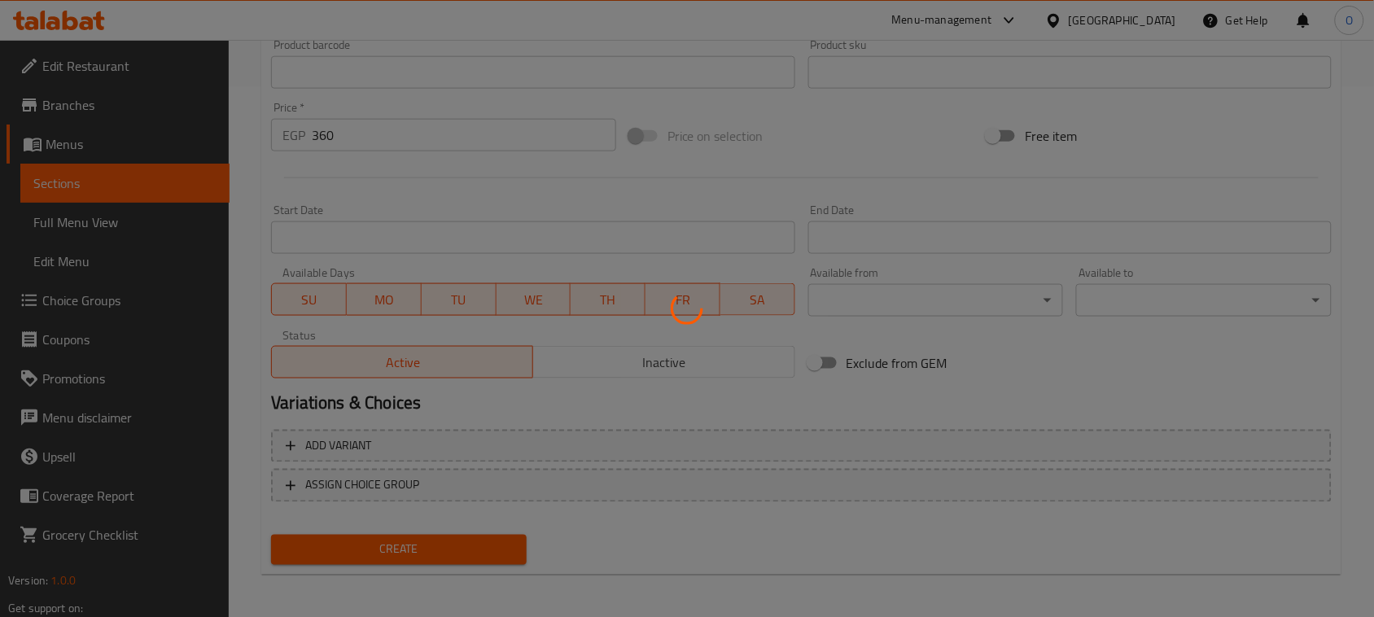
type input "0"
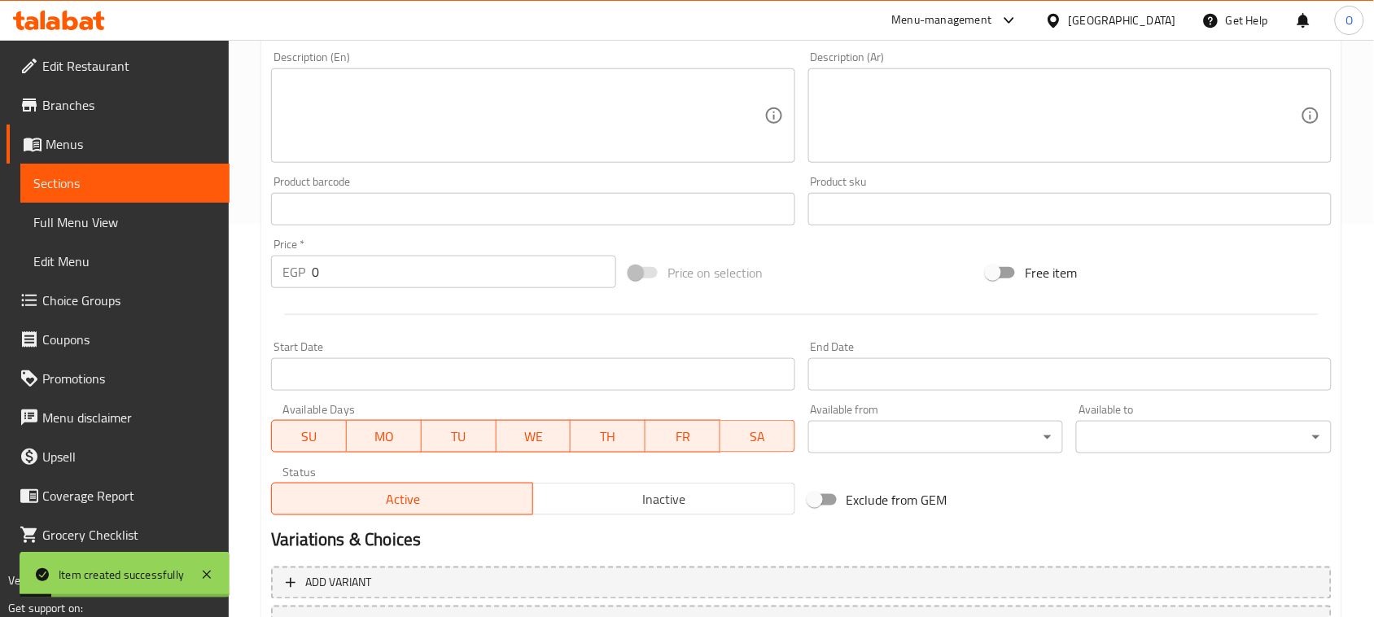
scroll to position [225, 0]
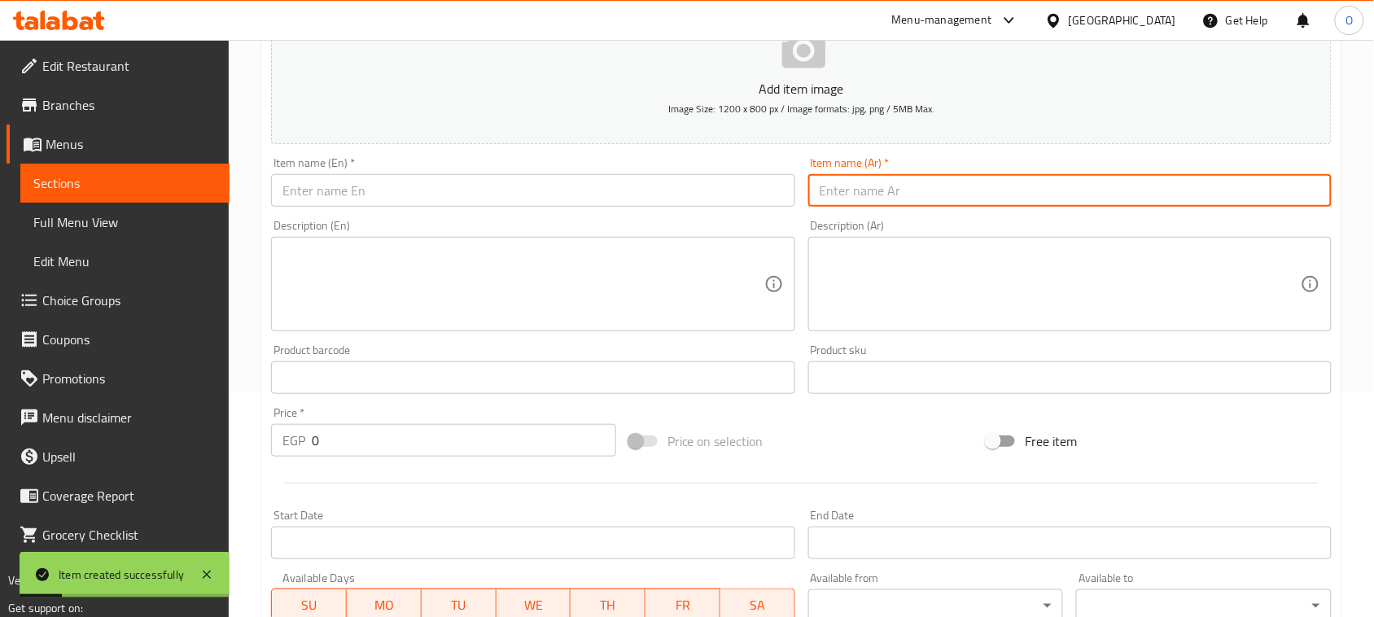
click at [920, 180] on input "text" at bounding box center [1069, 190] width 523 height 33
paste input "مانجو مجفف تبريد"
paste input "100جرام"
click at [857, 194] on input "مانجو مجفف تبريد 100جرام" at bounding box center [1069, 190] width 523 height 33
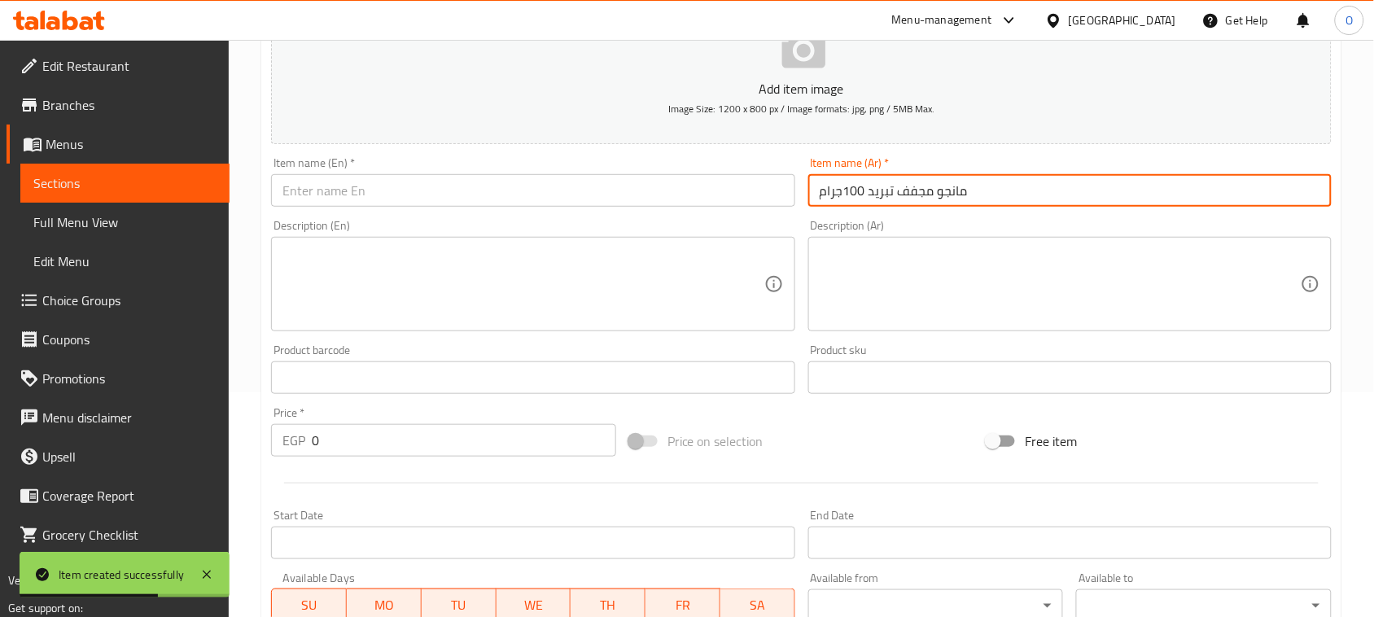
click at [857, 194] on input "مانجو مجفف تبريد 100جرام" at bounding box center [1069, 190] width 523 height 33
type input "مانجو مجفف تبريد 100جرام"
click at [413, 185] on input "text" at bounding box center [532, 190] width 523 height 33
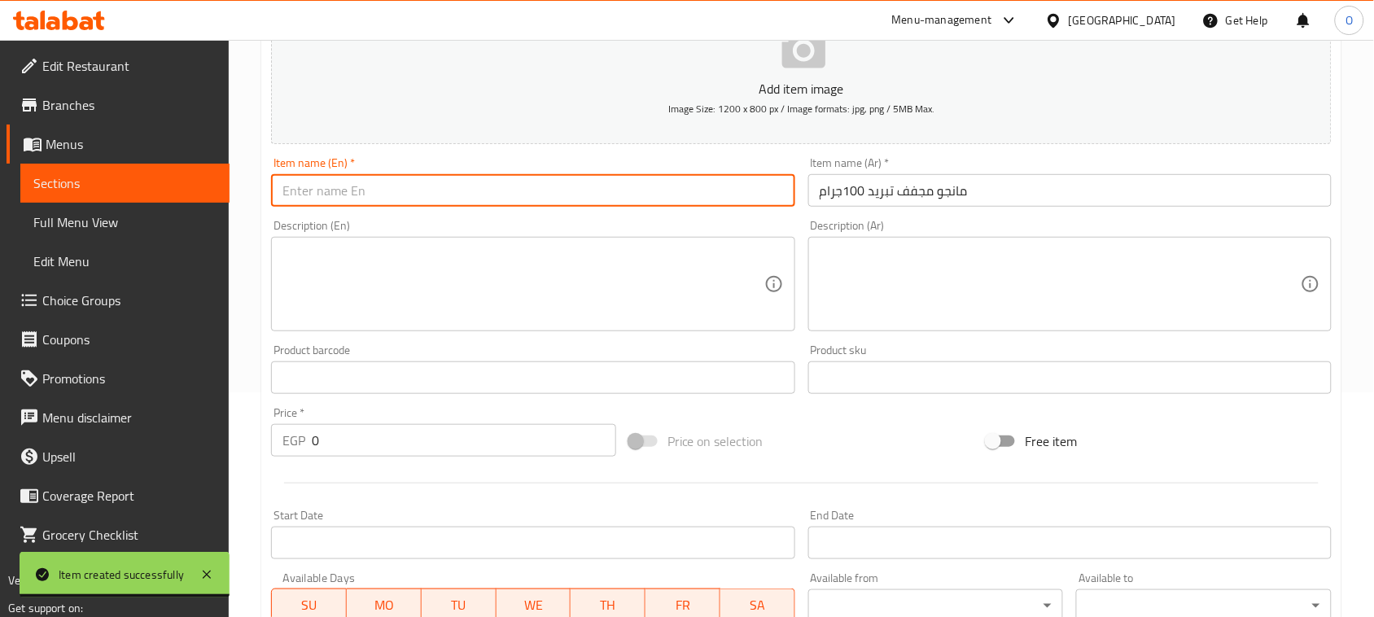
paste input "Freeze-Dried Mango 100 G"
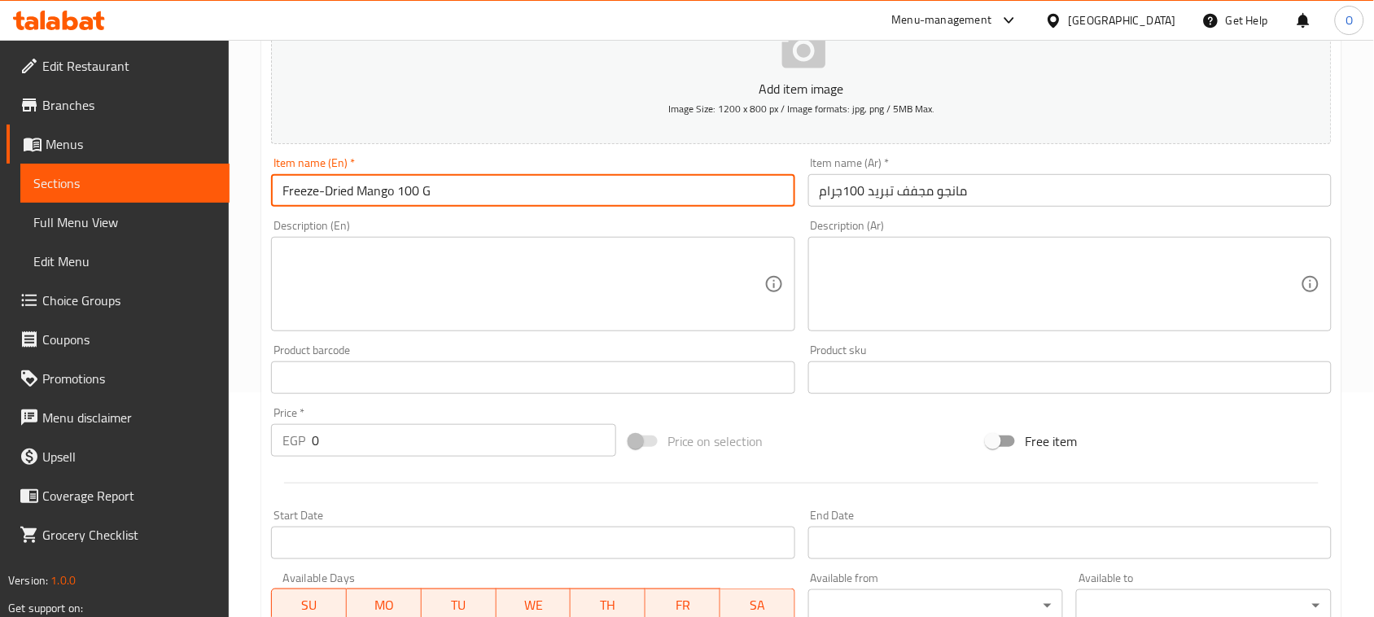
type input "Freeze-Dried Mango 100 G"
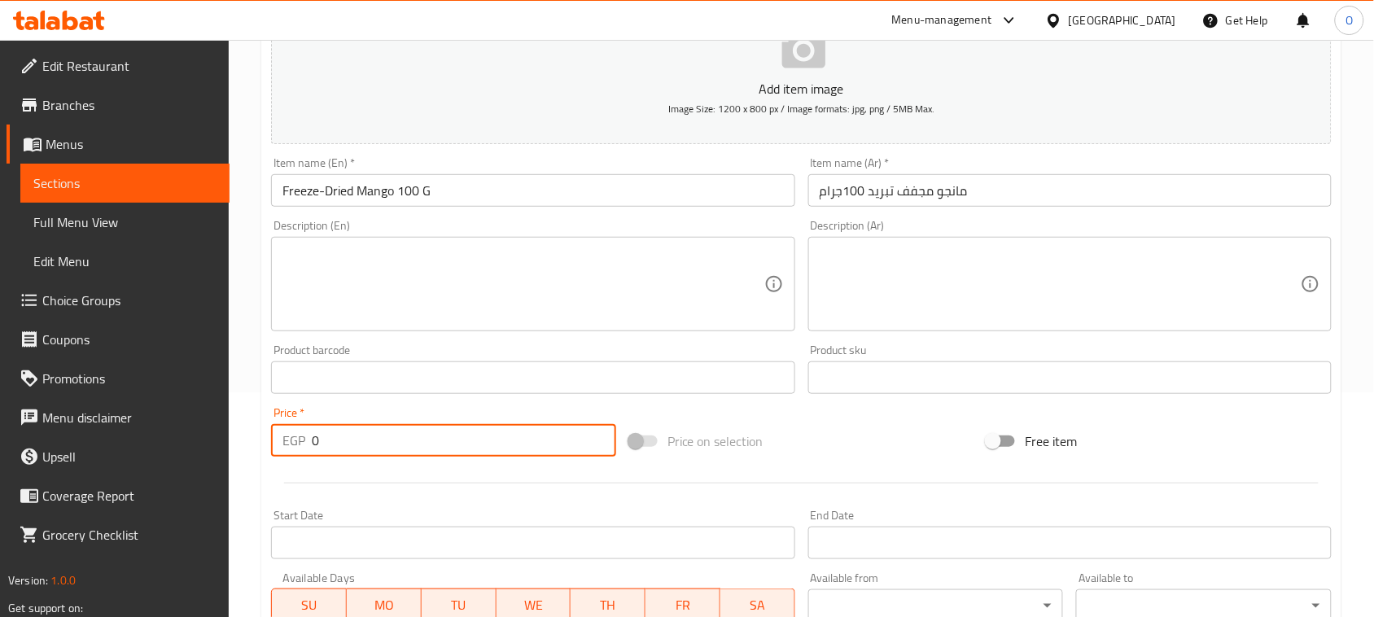
drag, startPoint x: 326, startPoint y: 445, endPoint x: 254, endPoint y: 453, distance: 72.1
click at [256, 453] on div "Home / Restaurants management / Menus / Sections / item / create Dried Fruits s…" at bounding box center [801, 370] width 1145 height 1110
paste input "36"
type input "360"
click at [278, 486] on div at bounding box center [801, 483] width 1073 height 40
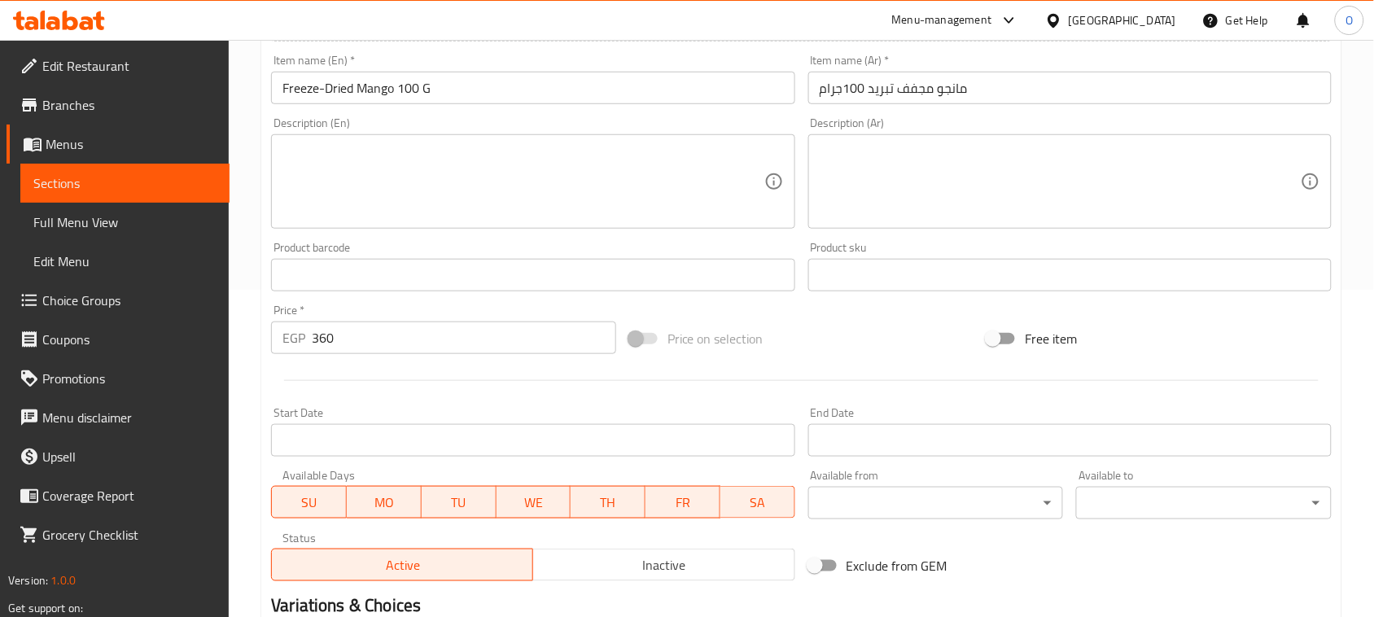
scroll to position [530, 0]
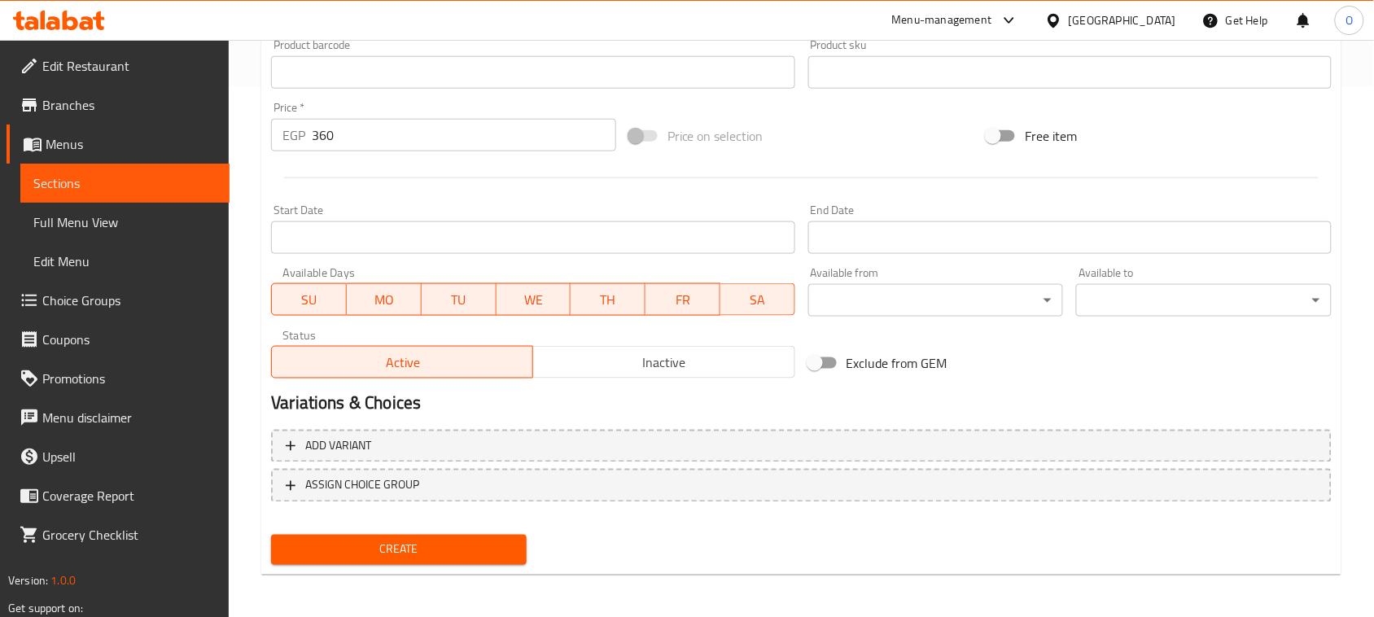
click at [348, 551] on span "Create" at bounding box center [399, 550] width 230 height 20
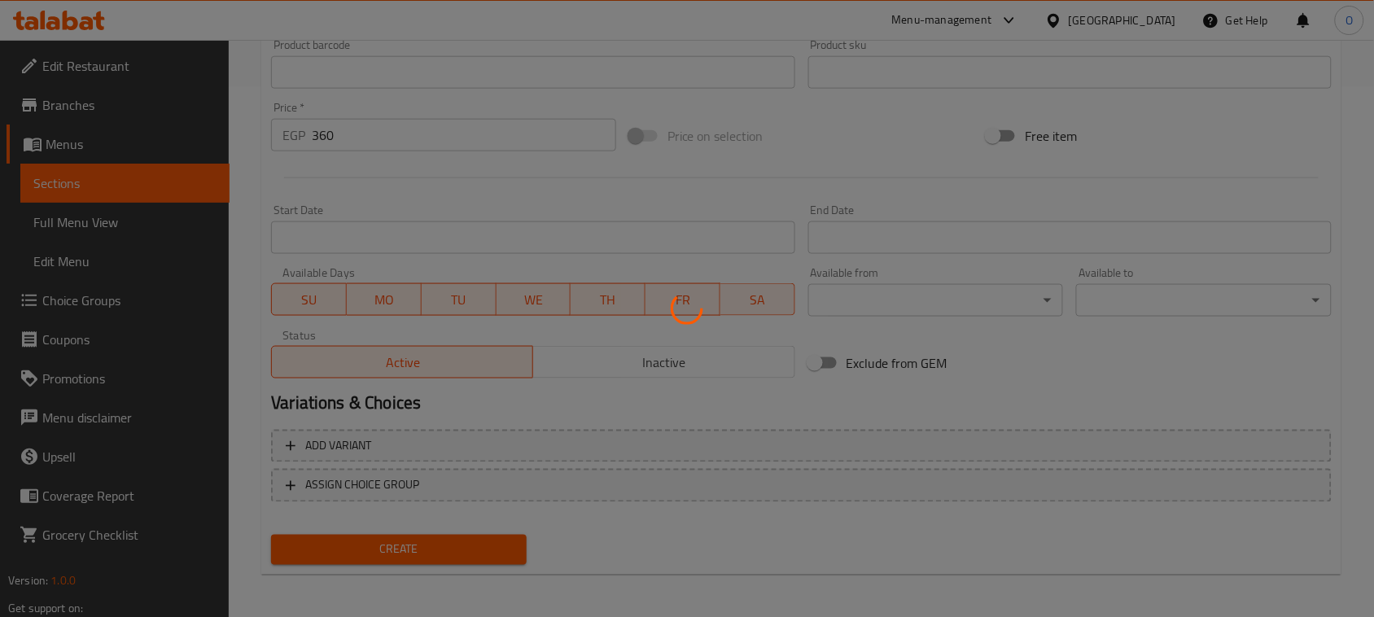
type input "0"
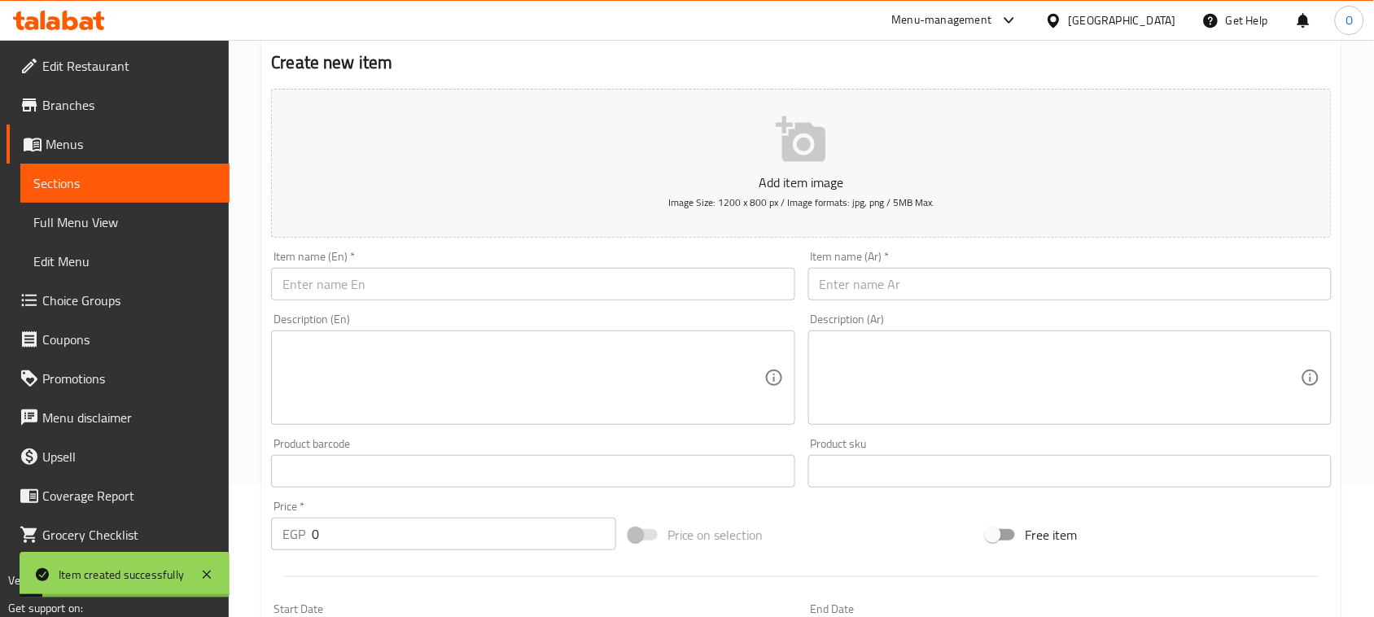
scroll to position [123, 0]
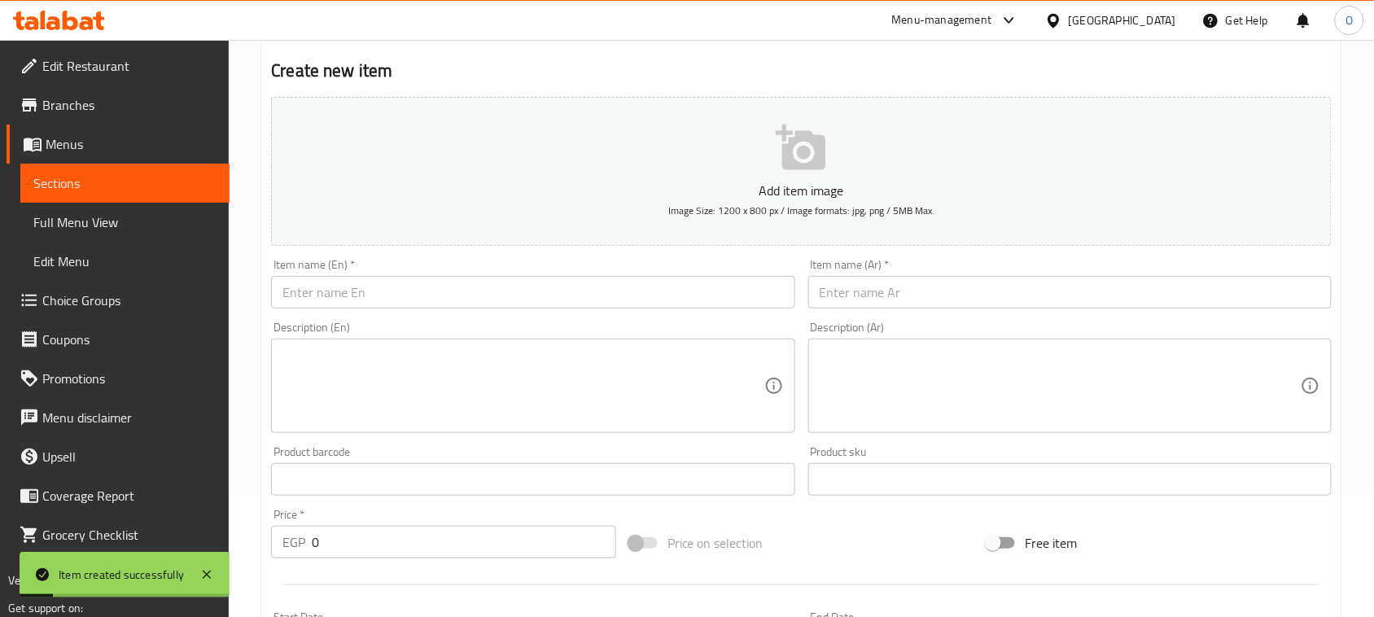
click at [877, 293] on input "text" at bounding box center [1069, 292] width 523 height 33
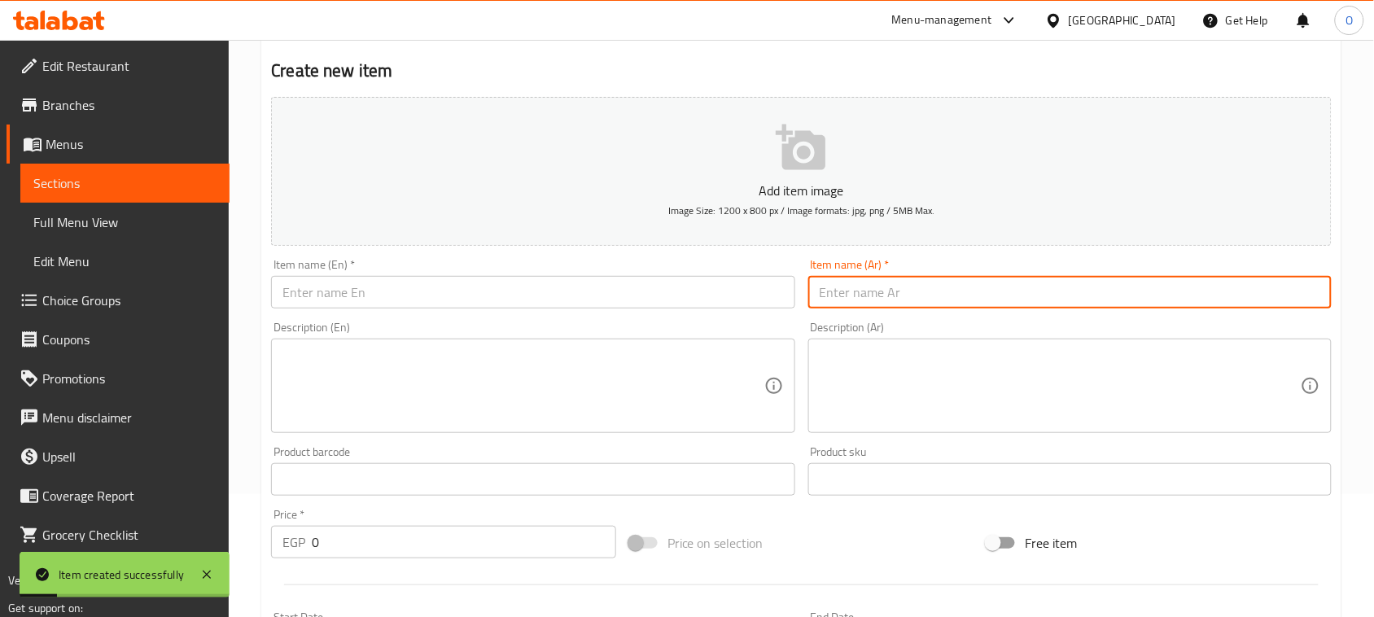
paste input "تين مجفف تبريد"
paste input "100جرام"
click at [932, 297] on input "تين مجفف تبريد 100جرام" at bounding box center [1069, 292] width 523 height 33
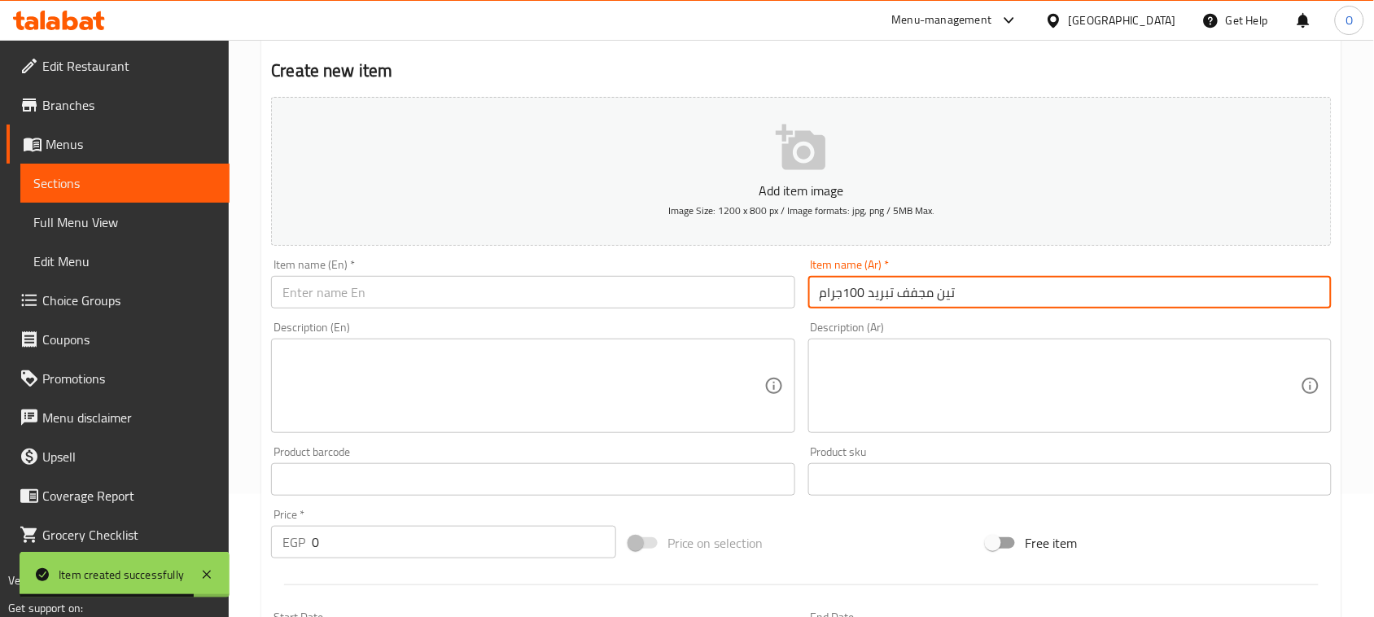
type input "تين مجفف تبريد 100جرام"
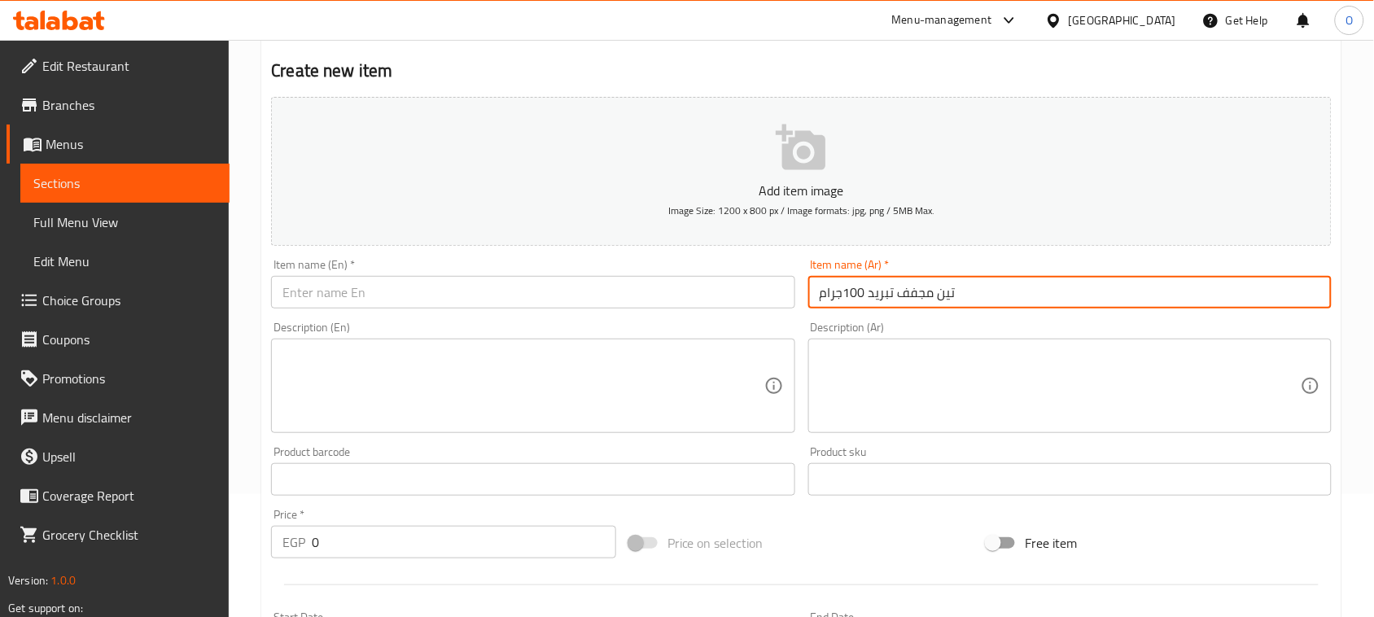
click at [396, 291] on input "text" at bounding box center [532, 292] width 523 height 33
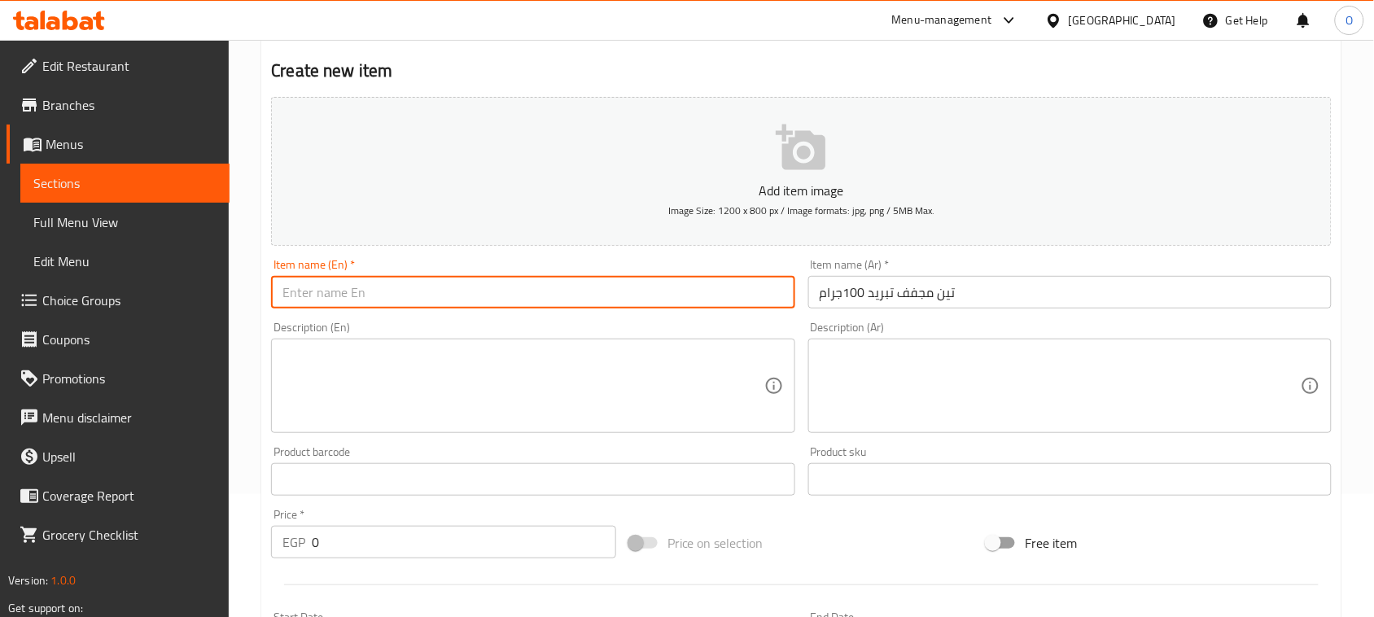
paste input "Freeze-Dried Figs 100 G"
type input "Freeze-Dried Figs 100 G"
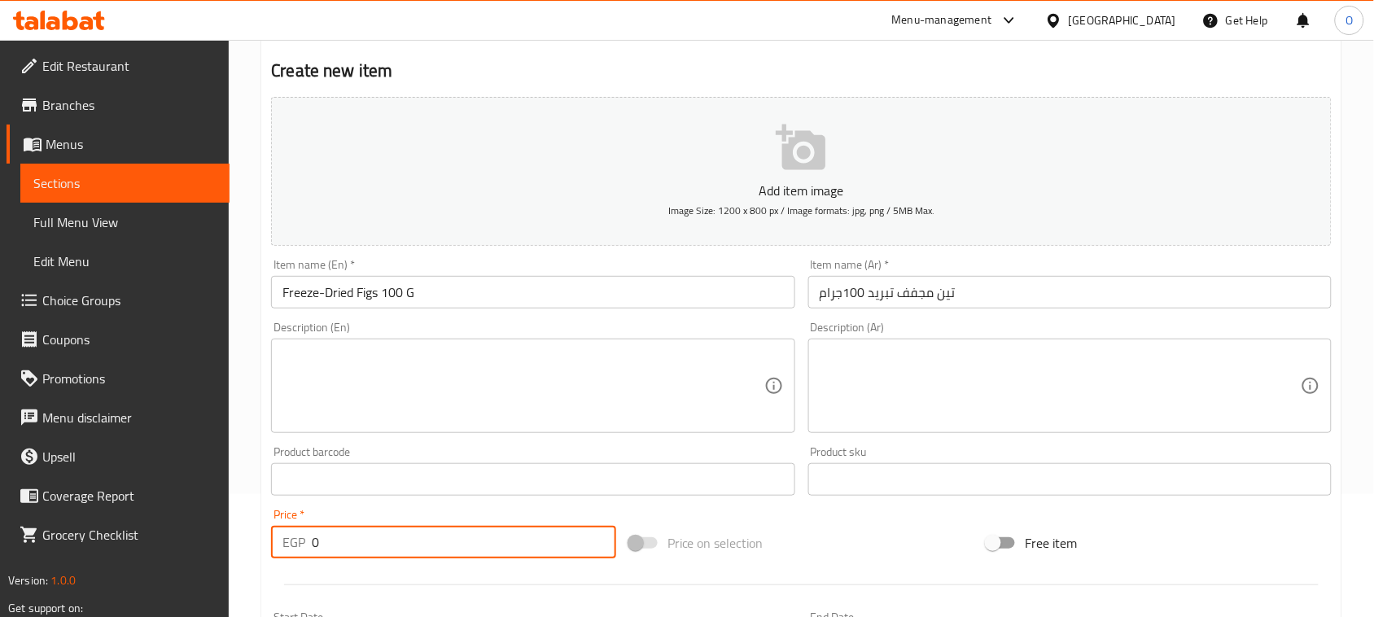
drag, startPoint x: 326, startPoint y: 553, endPoint x: 295, endPoint y: 551, distance: 31.8
click at [295, 551] on div "EGP 0 Price *" at bounding box center [443, 542] width 345 height 33
paste input "36"
type input "360"
click at [355, 404] on textarea at bounding box center [522, 386] width 481 height 77
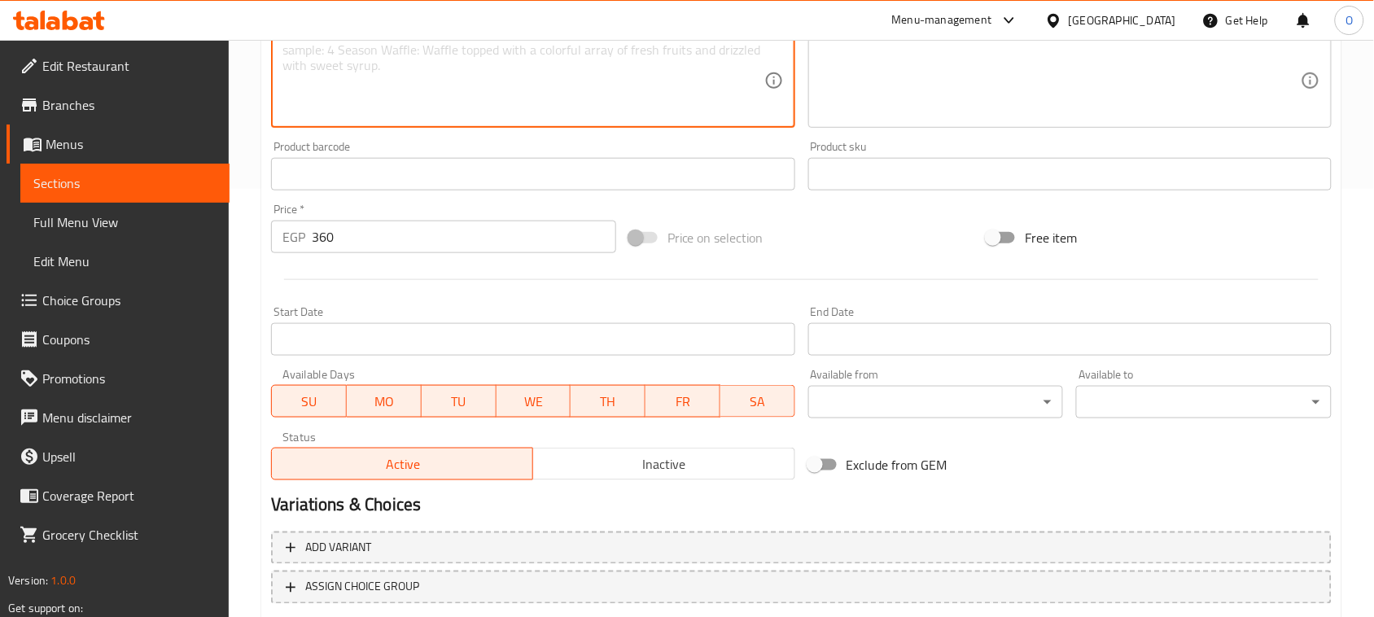
scroll to position [530, 0]
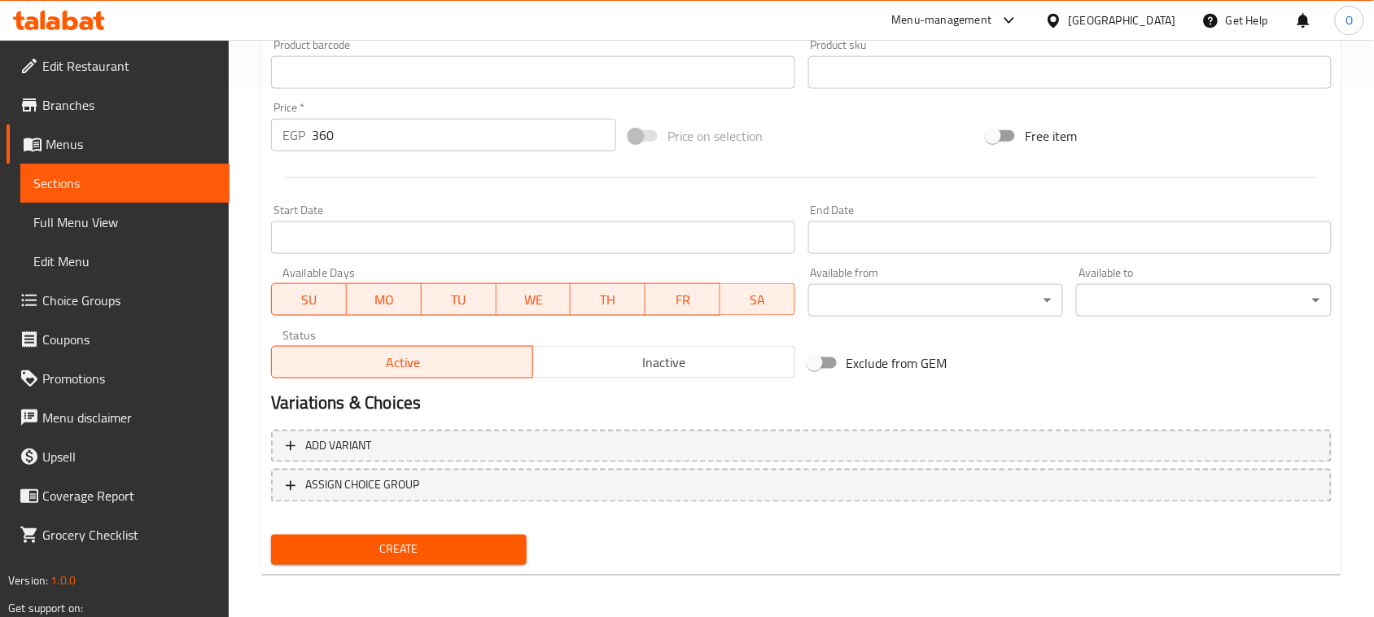
click at [348, 553] on span "Create" at bounding box center [399, 550] width 230 height 20
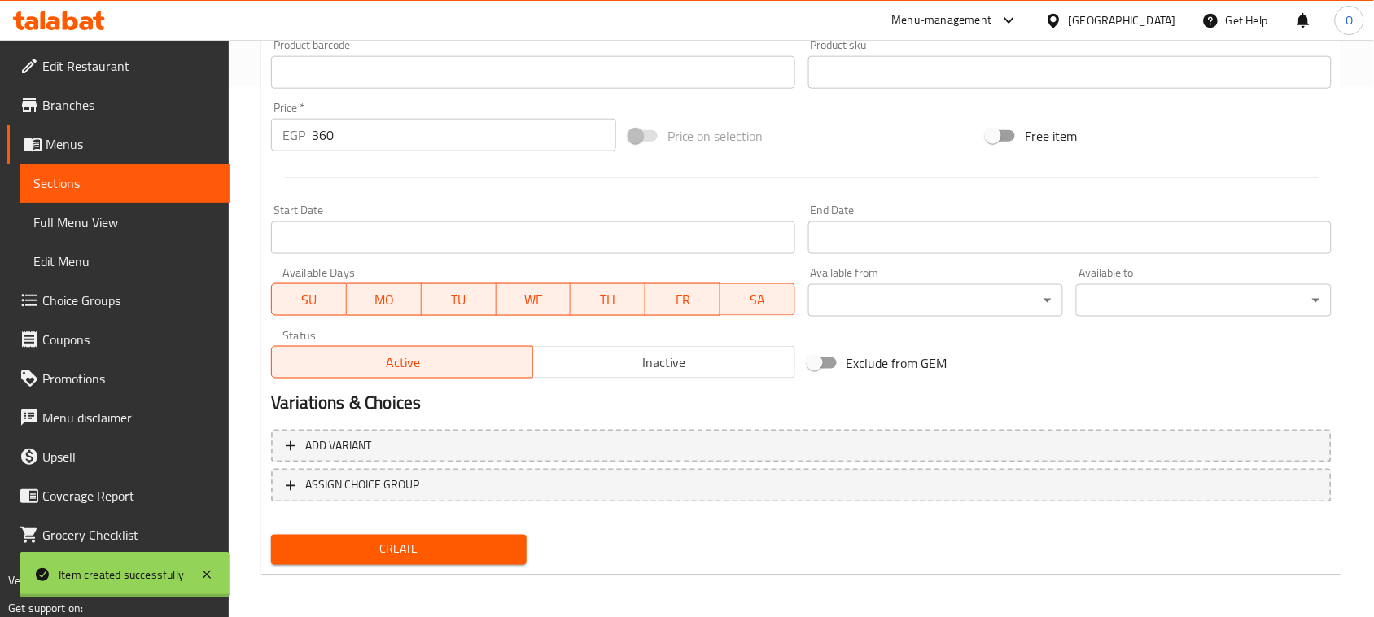
type input "0"
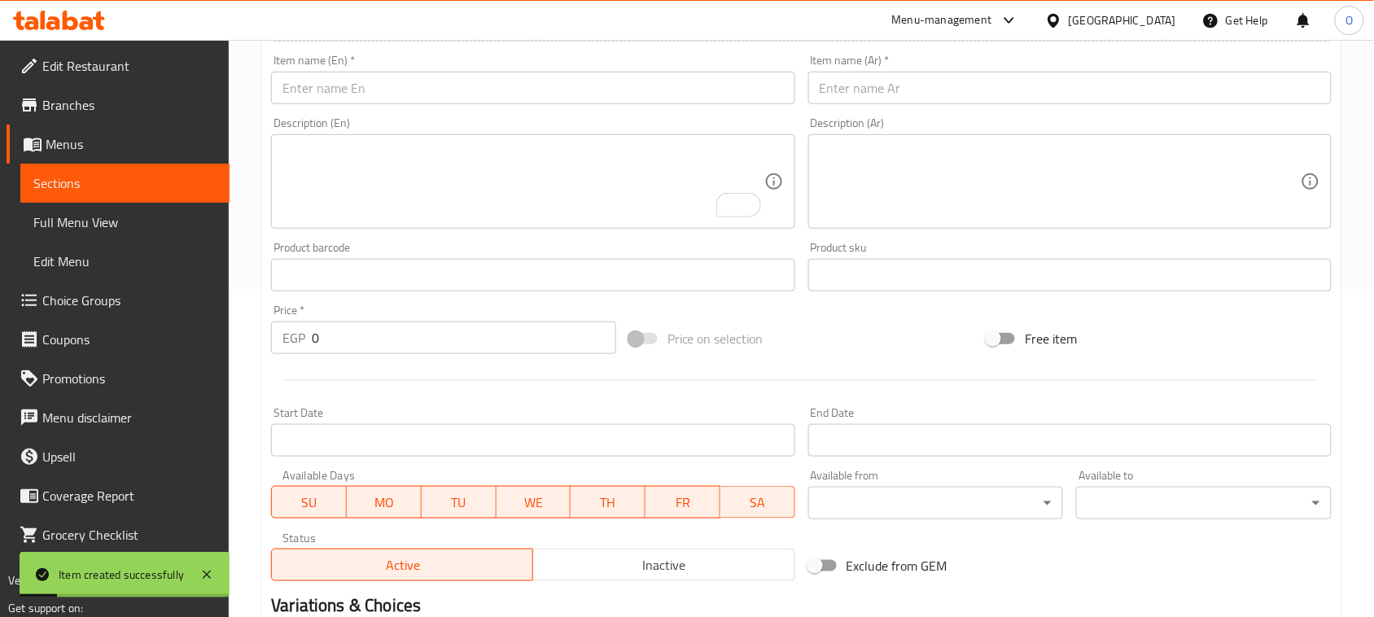
scroll to position [123, 0]
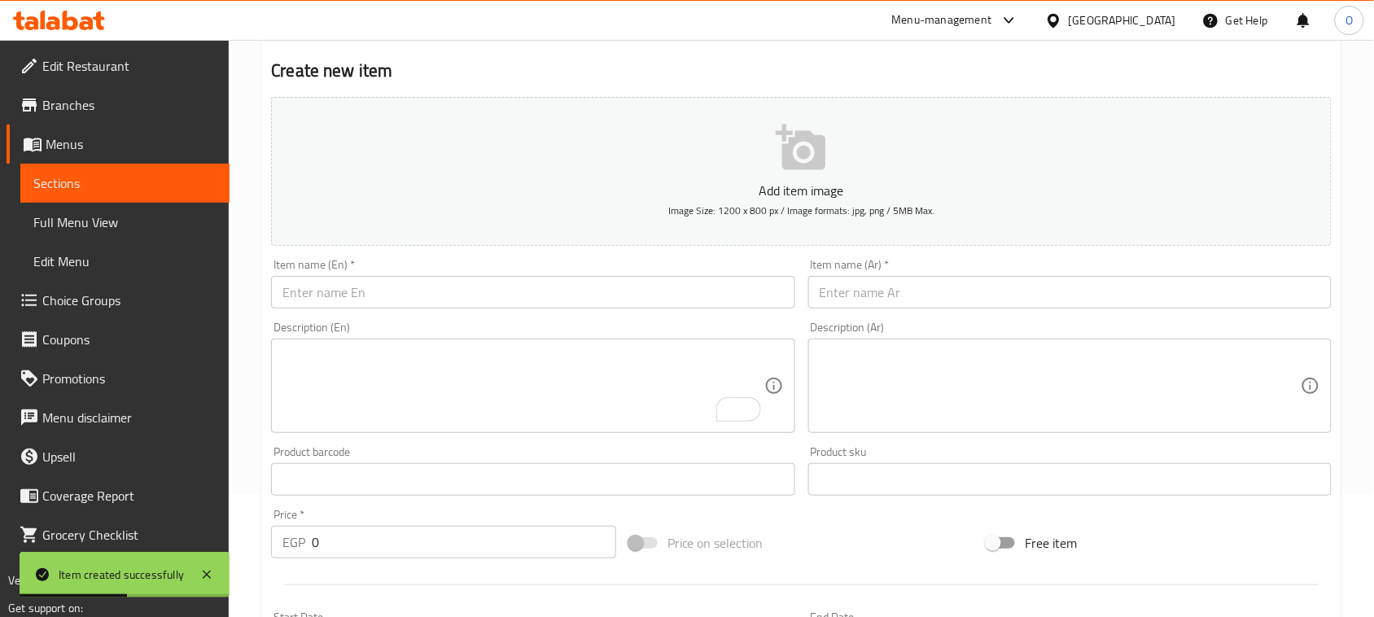
click at [914, 303] on input "text" at bounding box center [1069, 292] width 523 height 33
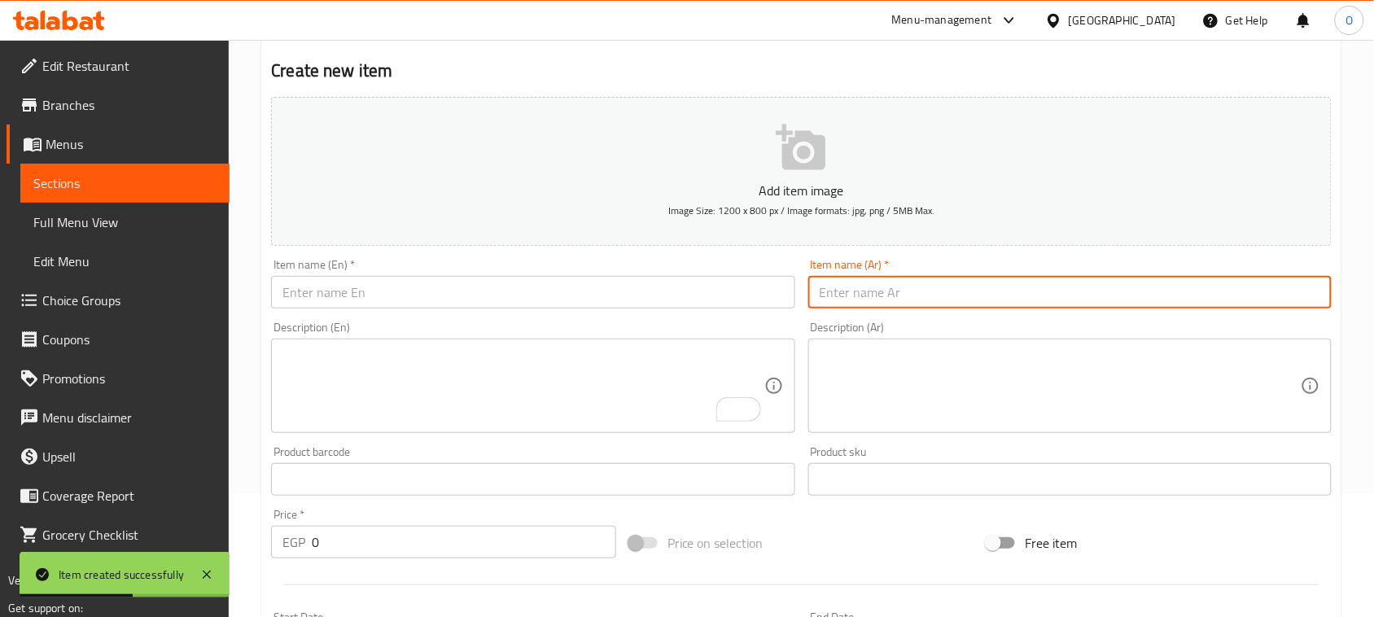
paste input "اناناس مجفف تبريد 100 جرام"
type input "اناناس مجفف تبريد 100 جرام"
click at [365, 285] on input "text" at bounding box center [532, 292] width 523 height 33
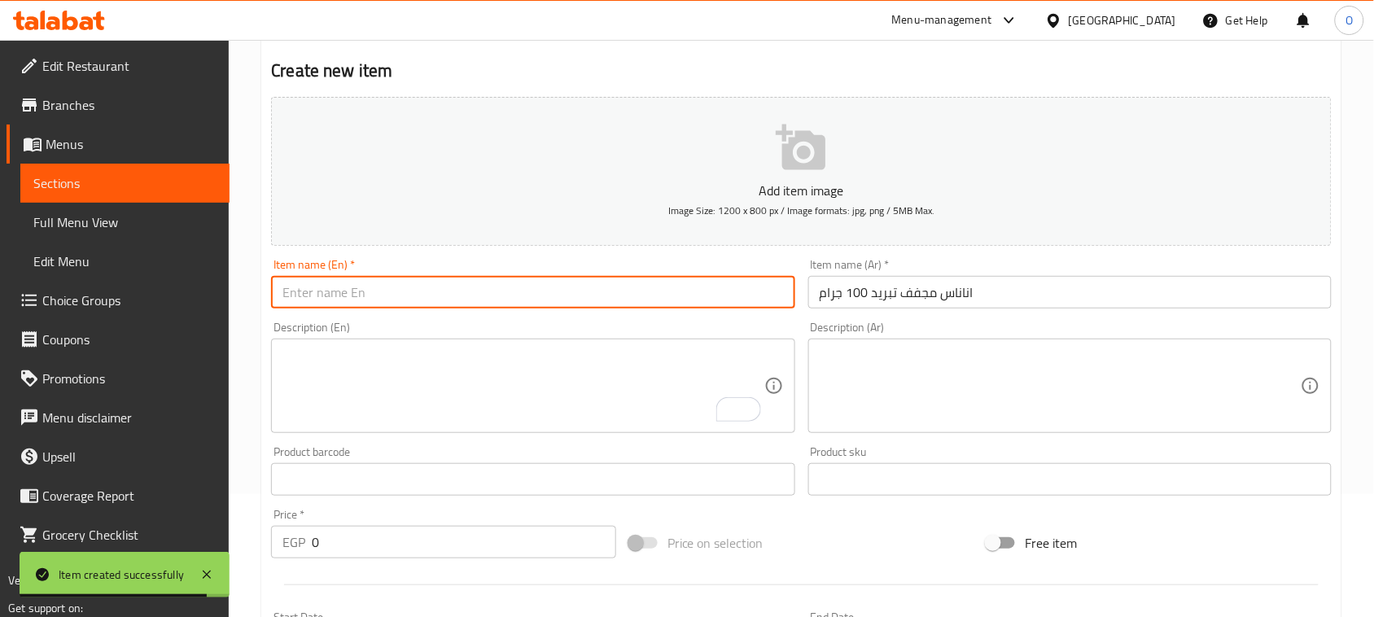
paste input "Freeze-dried Pineapple 100 G"
click at [326, 294] on input "Freeze-dried Pineapple 100 G" at bounding box center [532, 292] width 523 height 33
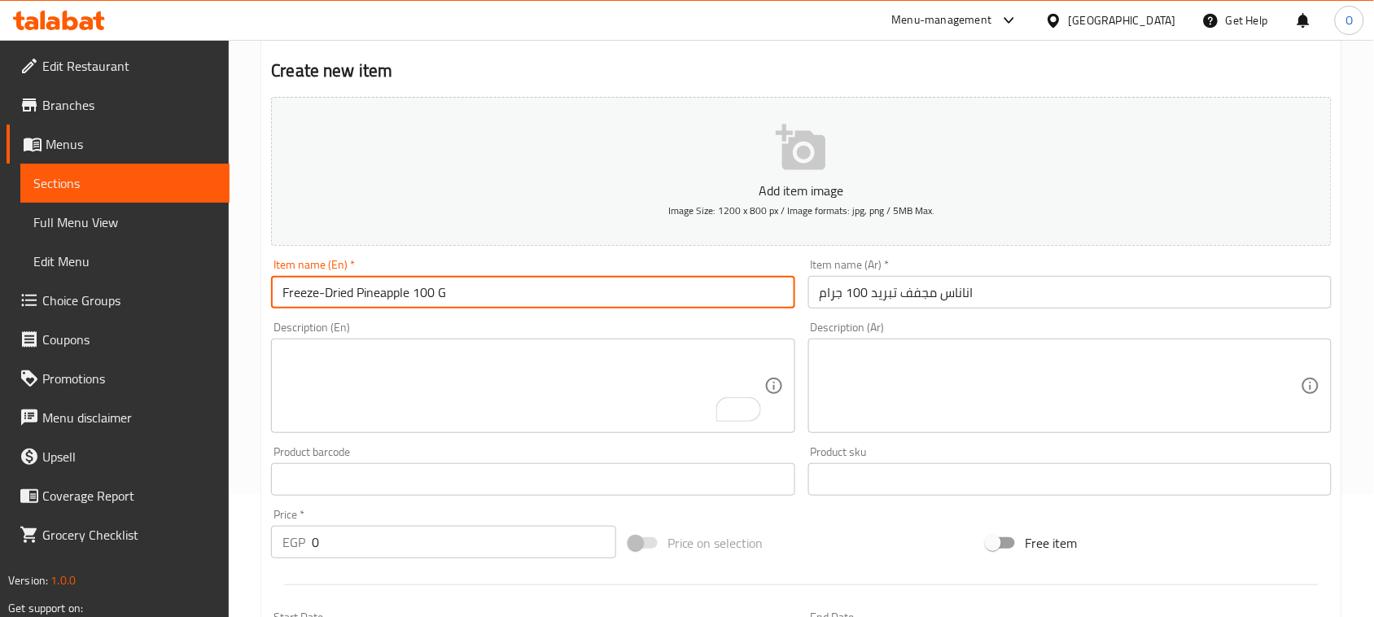
type input "Freeze-Dried Pineapple 100 G"
click at [388, 384] on textarea "To enrich screen reader interactions, please activate Accessibility in Grammarl…" at bounding box center [522, 386] width 481 height 77
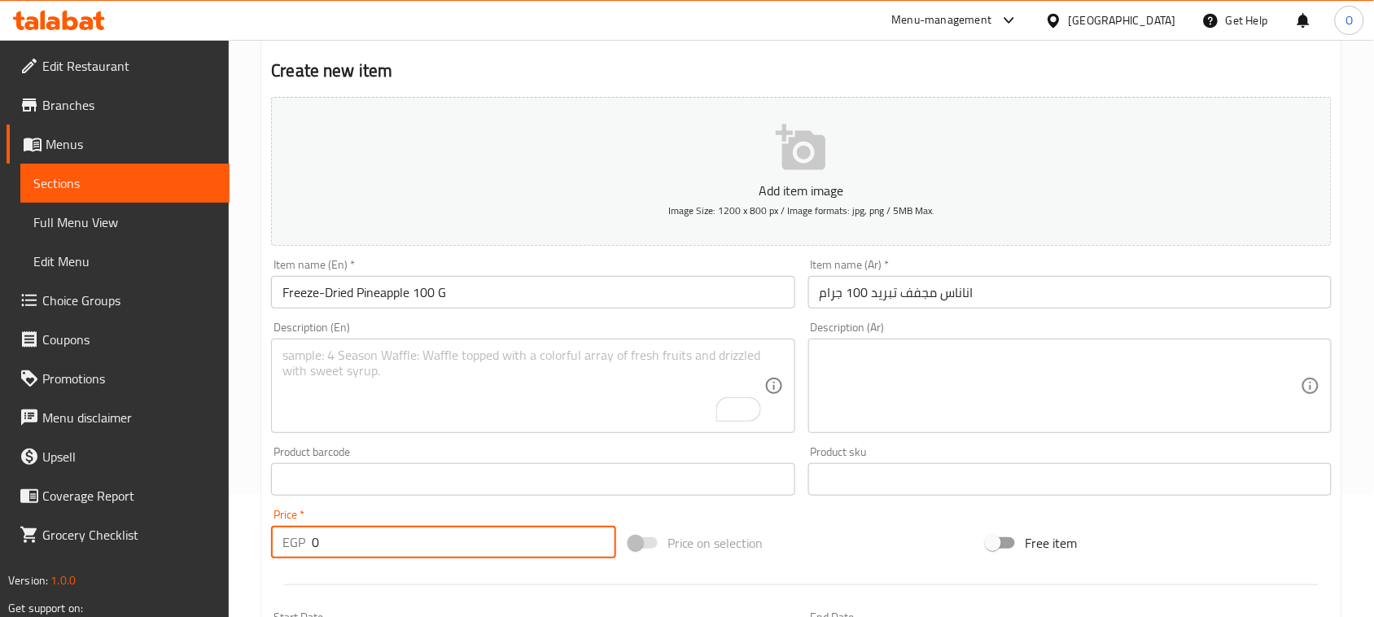
drag, startPoint x: 321, startPoint y: 556, endPoint x: 278, endPoint y: 549, distance: 44.4
click at [278, 549] on div "EGP 0 Price *" at bounding box center [443, 542] width 345 height 33
paste input "36"
type input "360"
click at [373, 385] on textarea "To enrich screen reader interactions, please activate Accessibility in Grammarl…" at bounding box center [522, 386] width 481 height 77
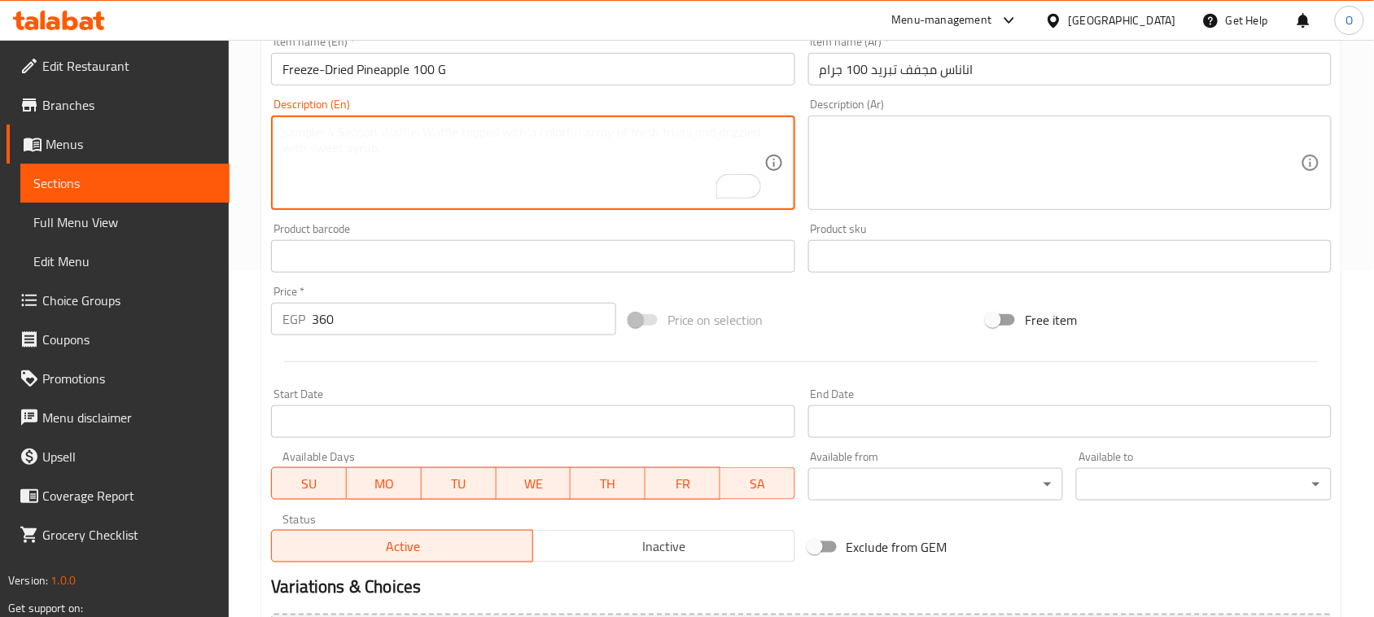
scroll to position [530, 0]
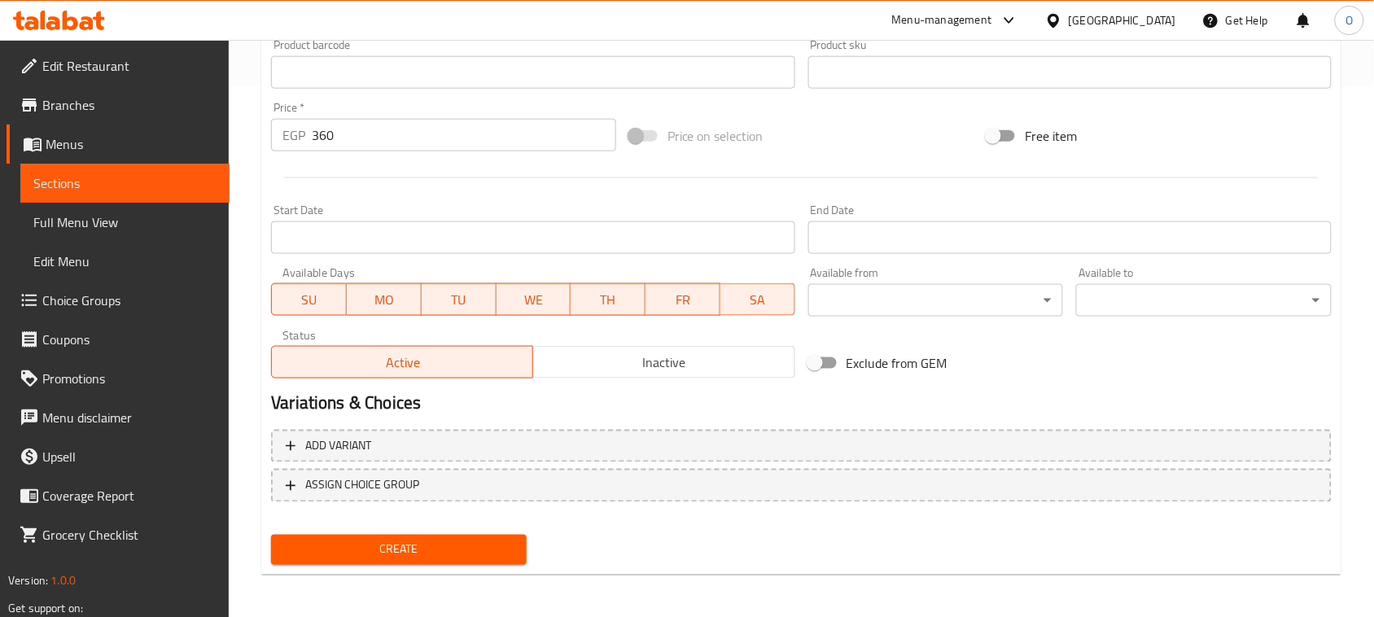
click at [365, 546] on span "Create" at bounding box center [399, 550] width 230 height 20
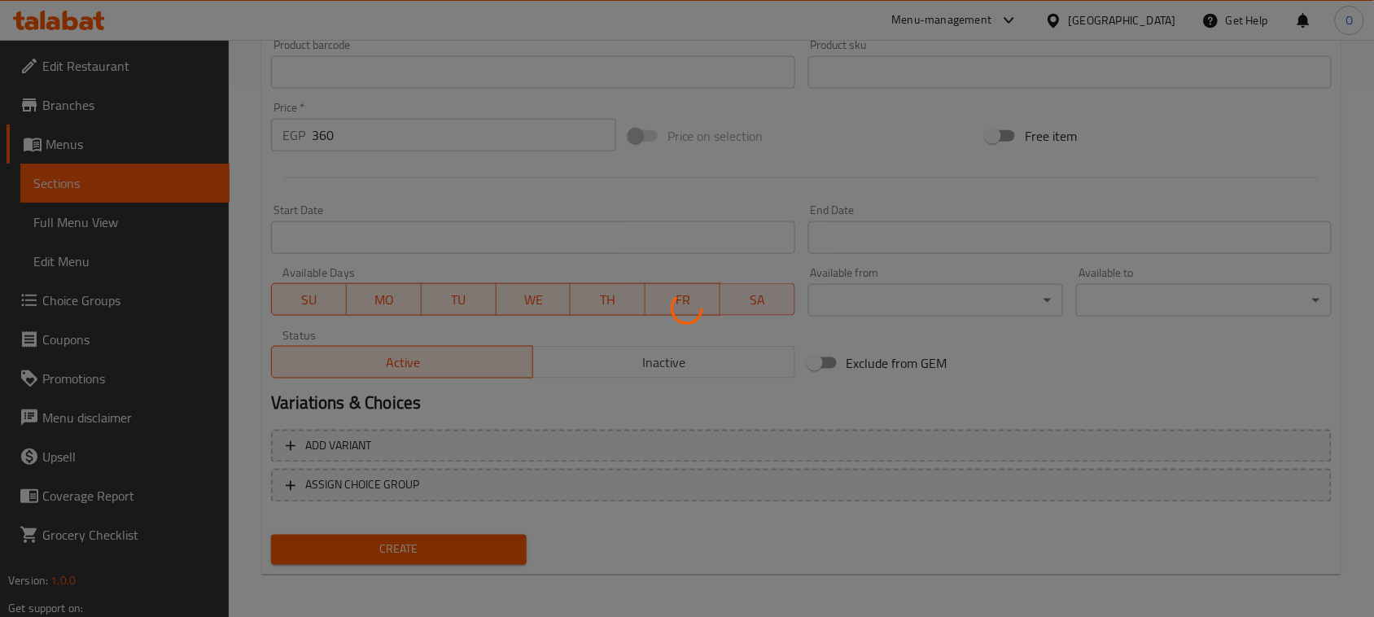
type input "0"
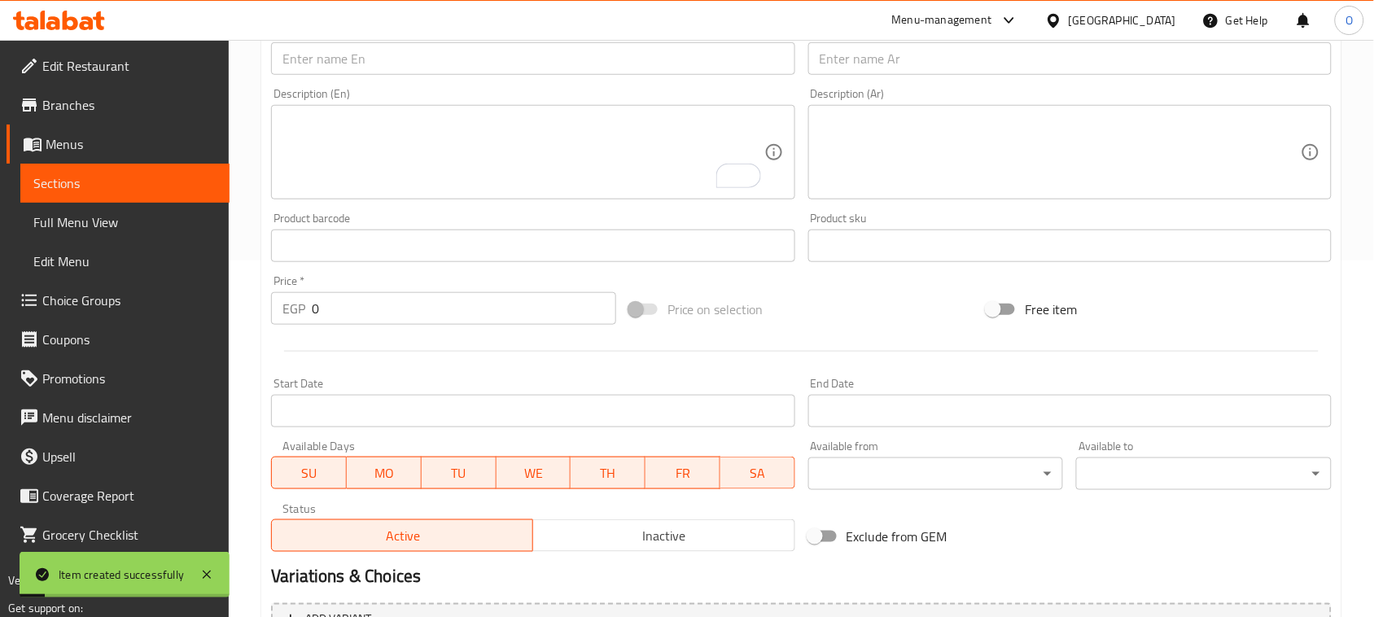
scroll to position [123, 0]
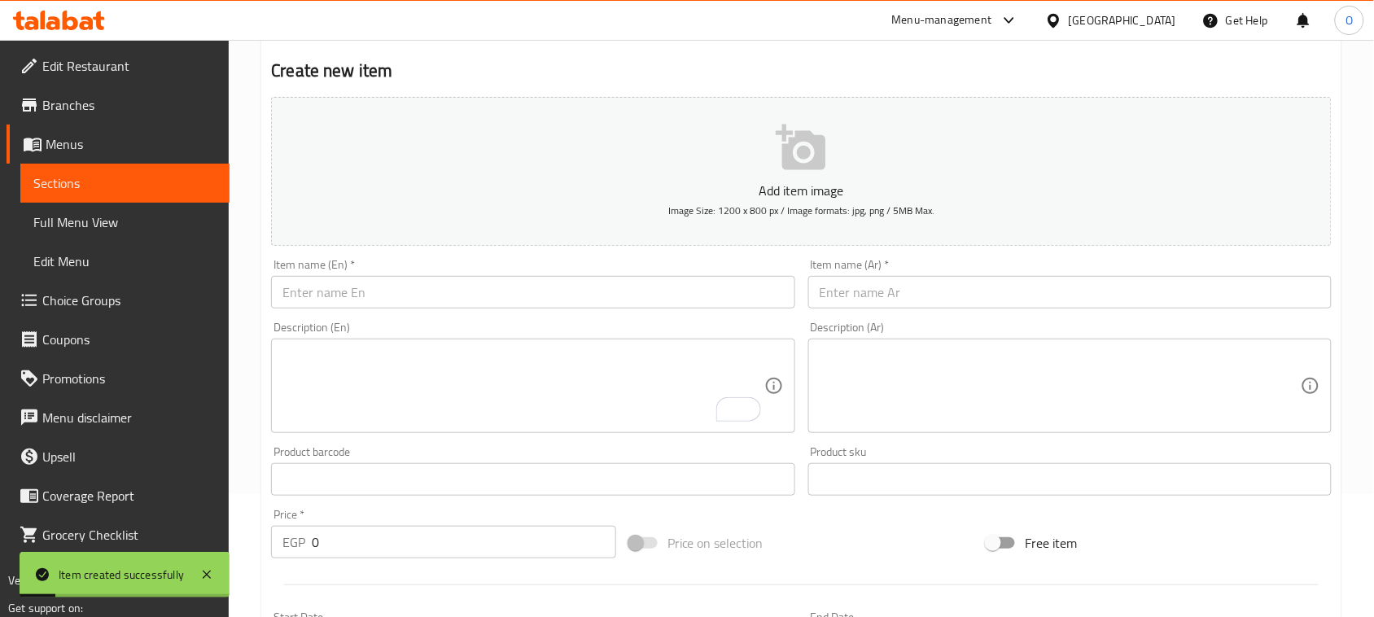
click at [956, 291] on input "text" at bounding box center [1069, 292] width 523 height 33
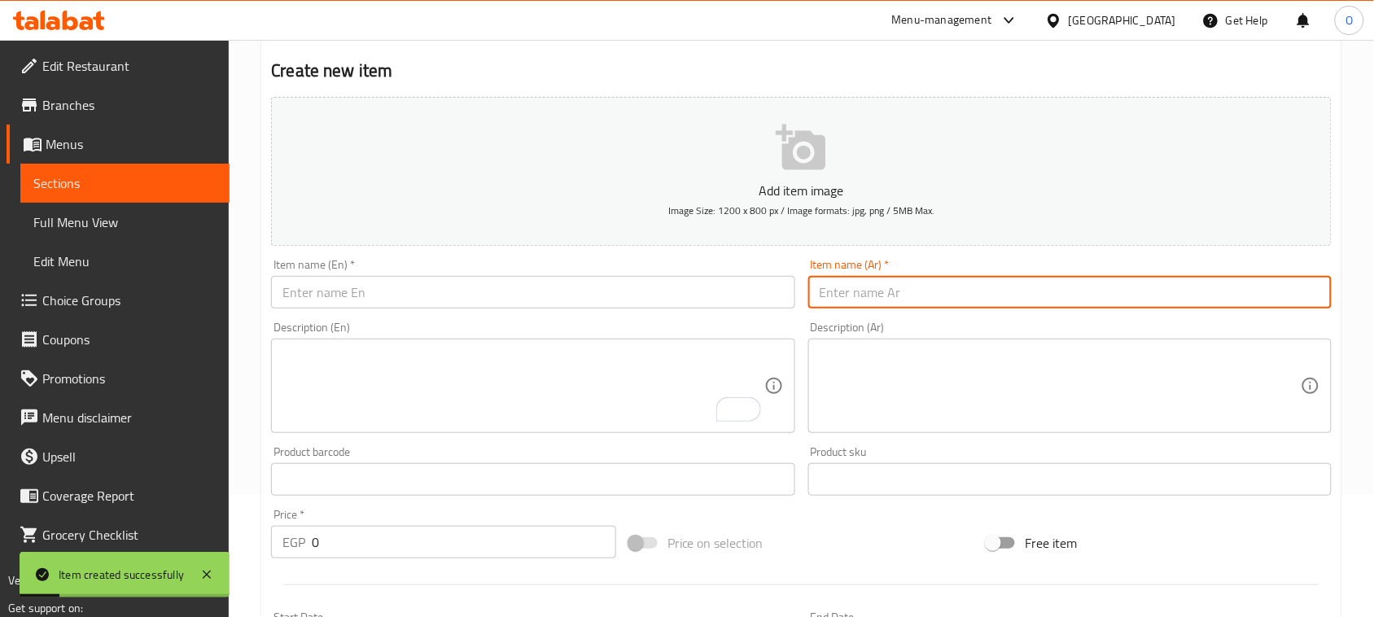
paste input "كاندي اسباني مجفف تبريد"
paste input "100جرام"
click at [876, 295] on input "كاندي اسباني مجفف تبريد 100جرام" at bounding box center [1069, 292] width 523 height 33
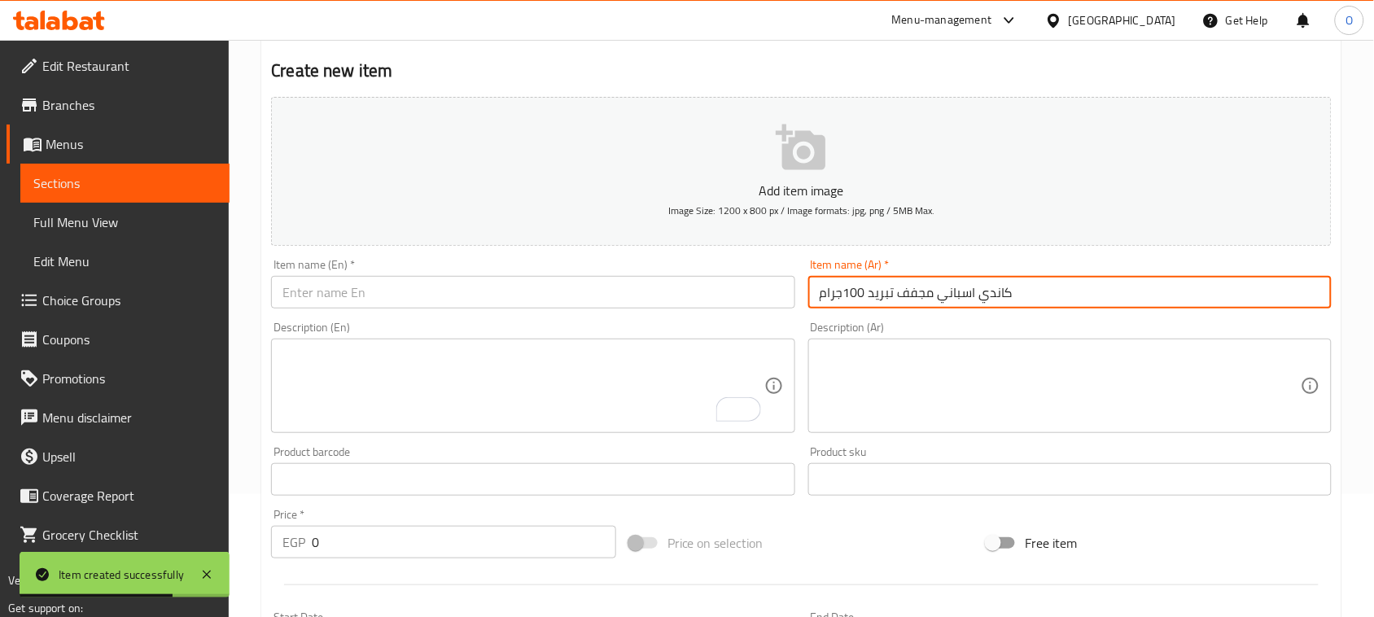
type input "كاندي اسباني مجفف تبريد 100جرام"
click at [368, 306] on input "text" at bounding box center [532, 292] width 523 height 33
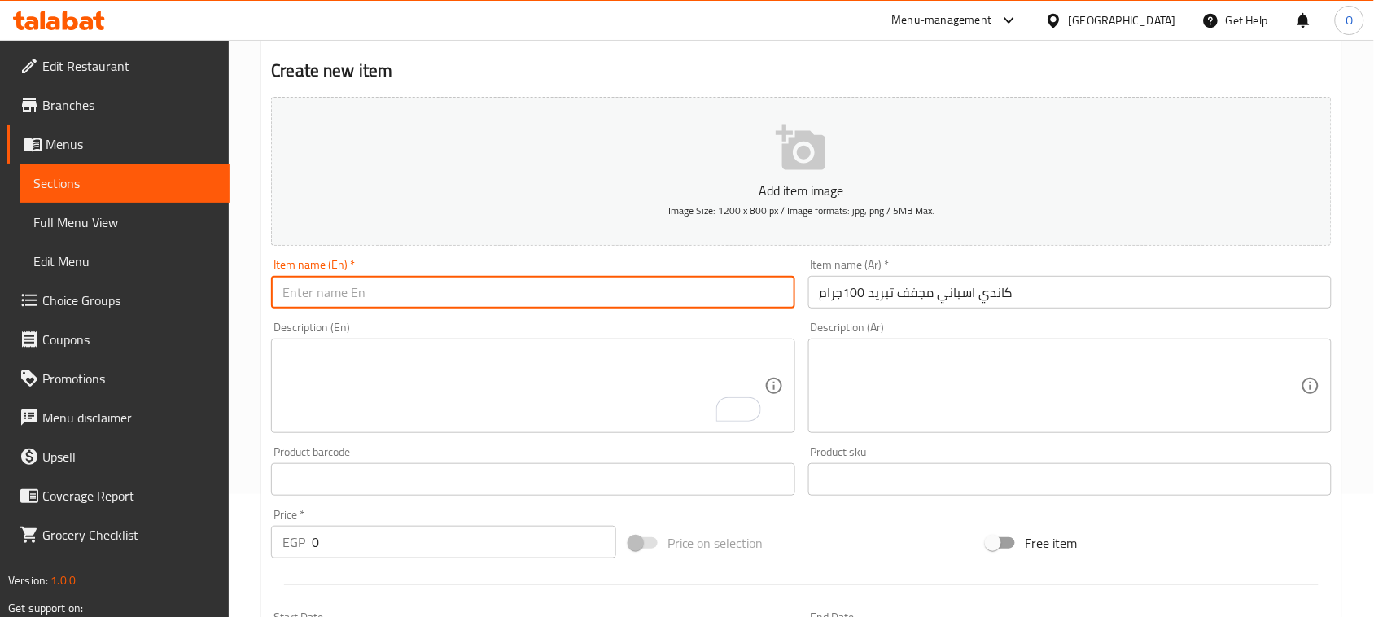
paste input "Spanish Candy Cooling Dried 100 G"
type input "Spanish Candy Cooling Dried 100 G"
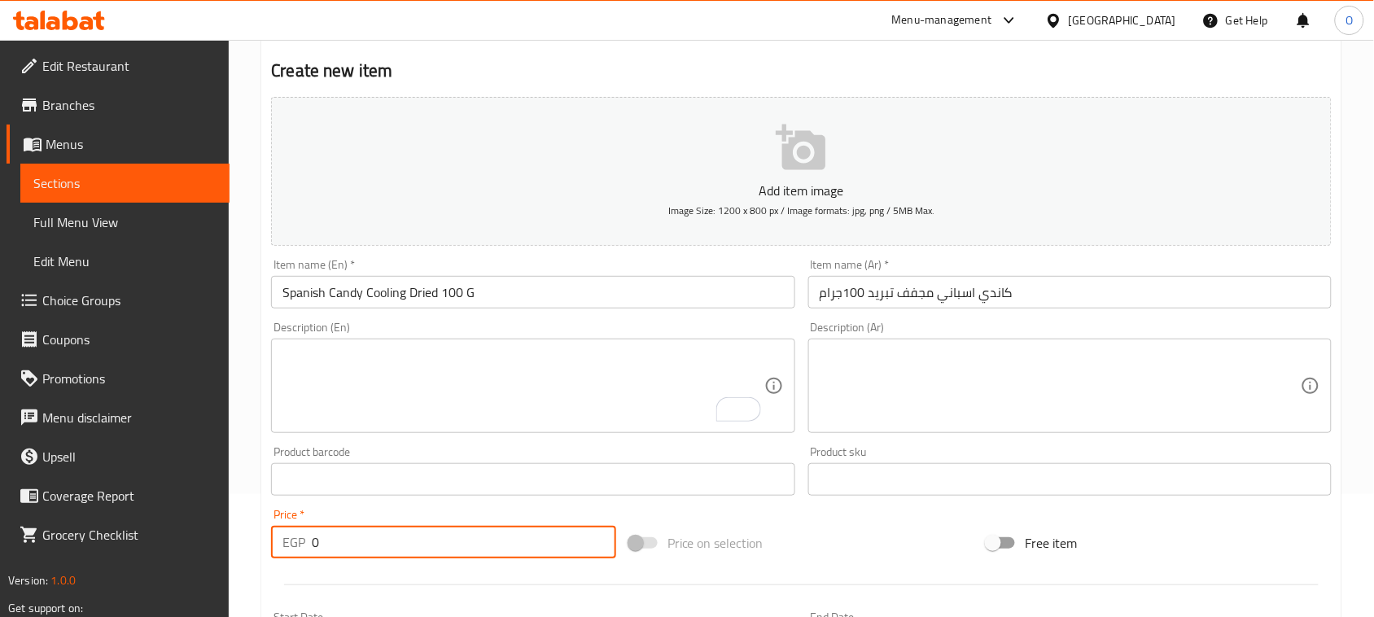
drag, startPoint x: 331, startPoint y: 549, endPoint x: 287, endPoint y: 545, distance: 44.1
click at [287, 545] on div "EGP 0 Price *" at bounding box center [443, 542] width 345 height 33
paste input "36"
type input "360"
click at [393, 362] on textarea "To enrich screen reader interactions, please activate Accessibility in Grammarl…" at bounding box center [522, 386] width 481 height 77
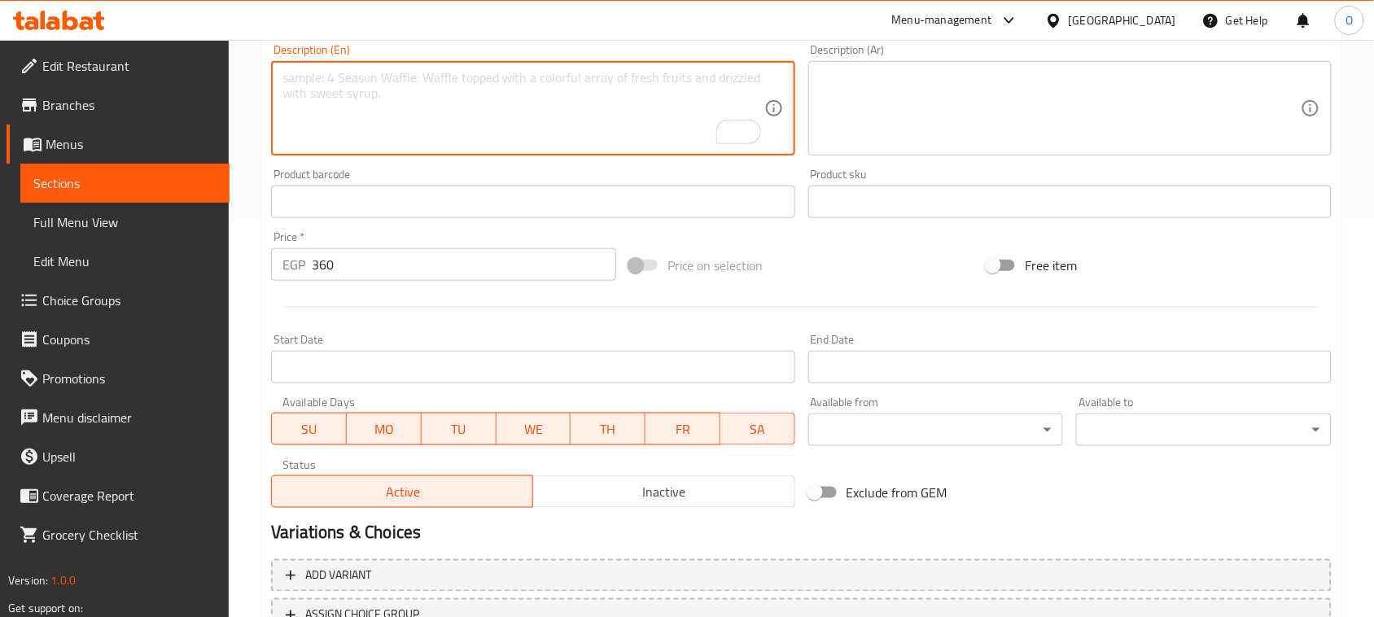
scroll to position [530, 0]
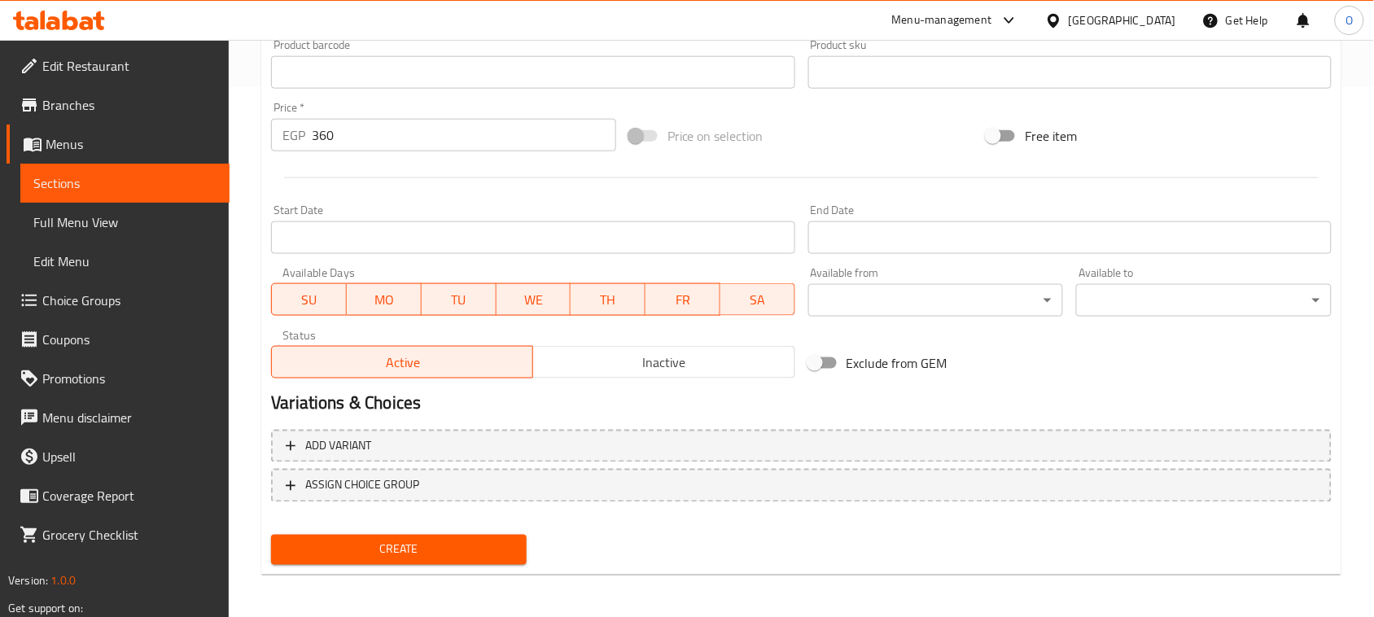
click at [385, 541] on span "Create" at bounding box center [399, 550] width 230 height 20
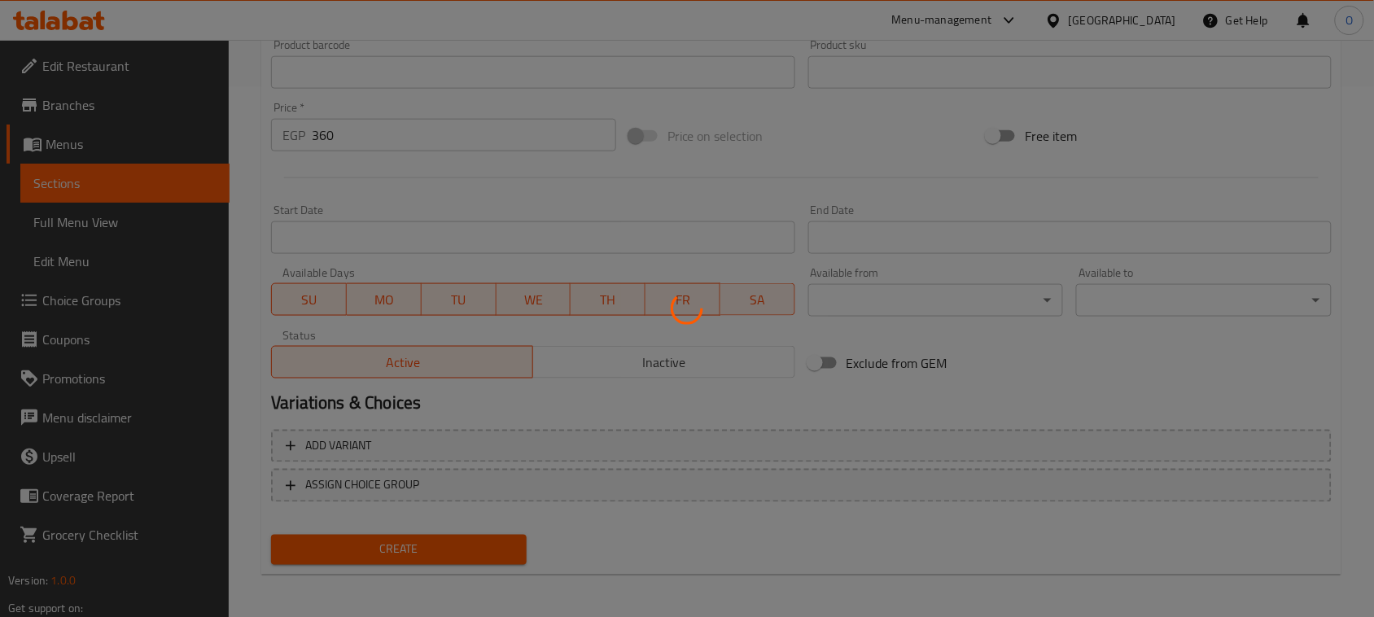
type input "0"
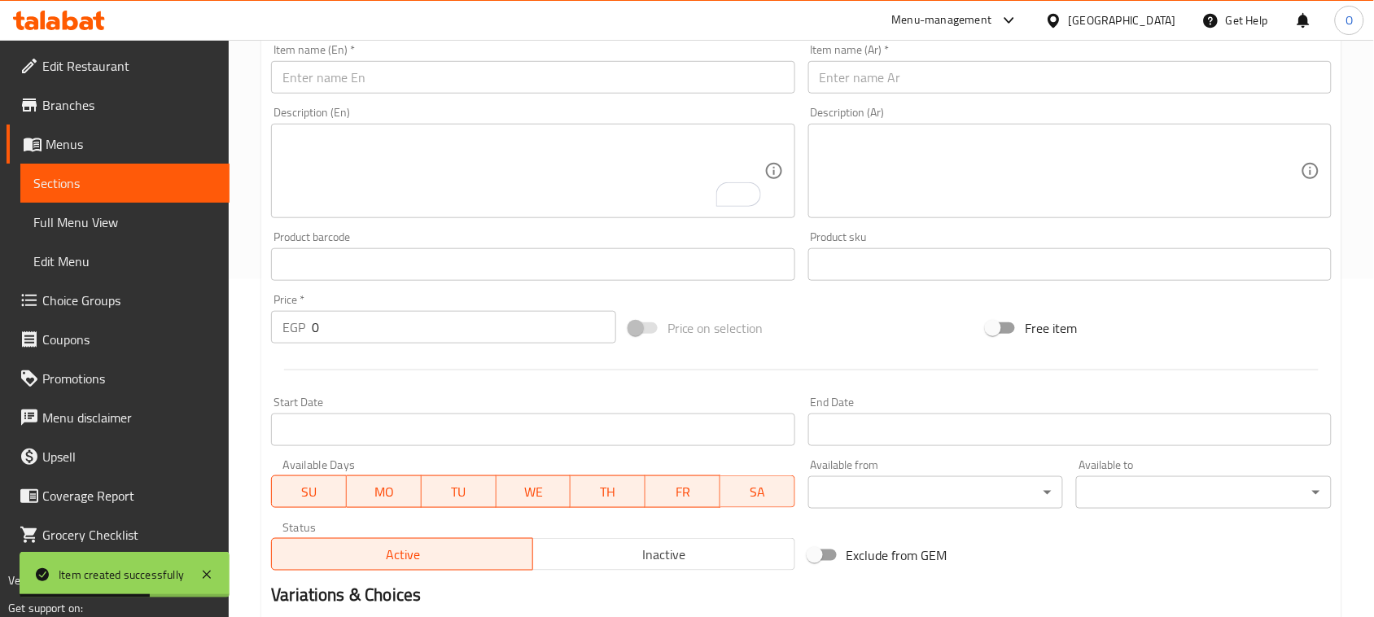
scroll to position [123, 0]
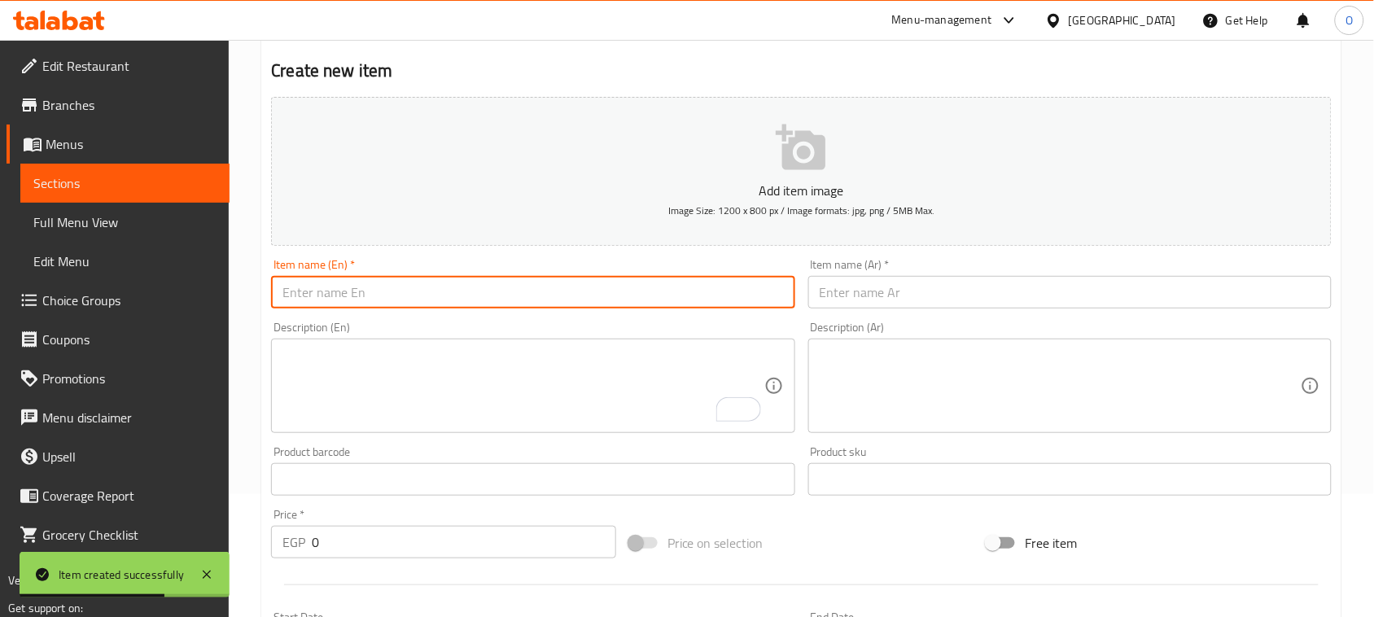
click at [400, 281] on input "text" at bounding box center [532, 292] width 523 height 33
paste input "Freeze-dried Spanish Marshmallows 100 G"
click at [326, 295] on input "Freeze-dried Spanish Marshmallows 100 G" at bounding box center [532, 292] width 523 height 33
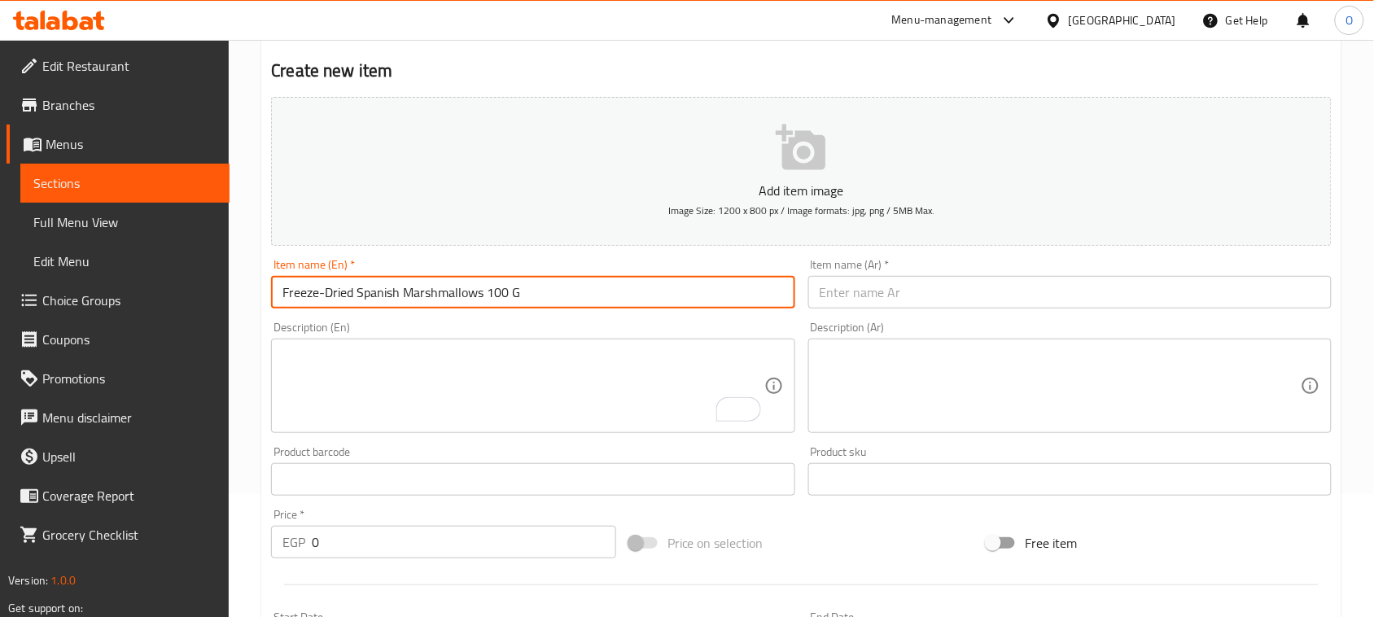
type input "Freeze-Dried Spanish Marshmallows 100 G"
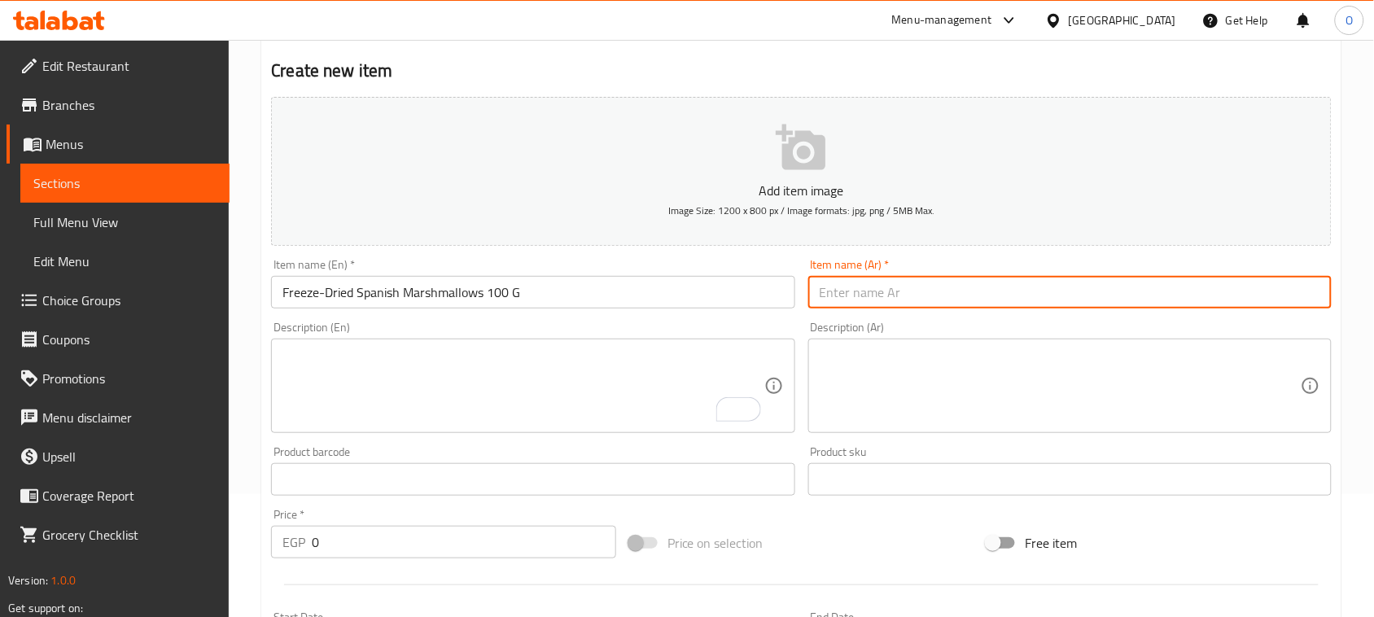
click at [837, 290] on input "text" at bounding box center [1069, 292] width 523 height 33
paste input "[PERSON_NAME] مجفف تبريد 100 جرام"
type input "[PERSON_NAME] مجفف تبريد 100 جرام"
click at [214, 545] on div "Edit Restaurant Branches Menus Sections Full Menu View Edit Menu Choice Groups …" at bounding box center [687, 472] width 1374 height 1110
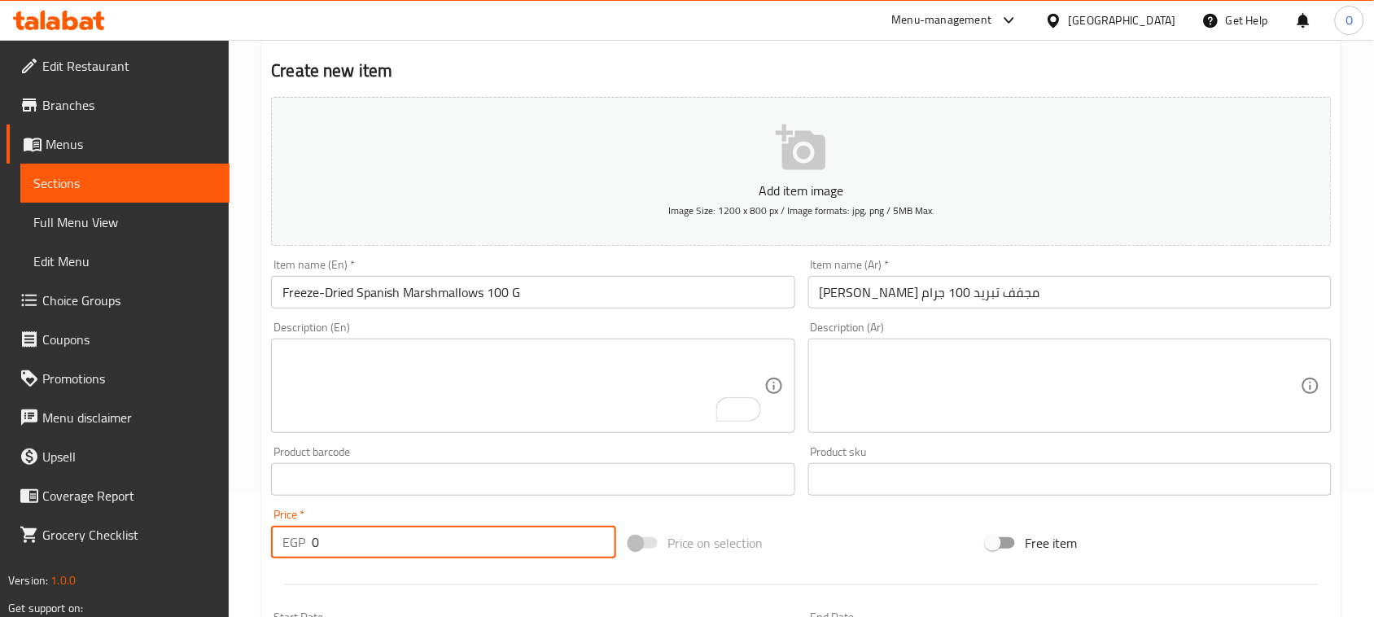
paste input "36"
type input "360"
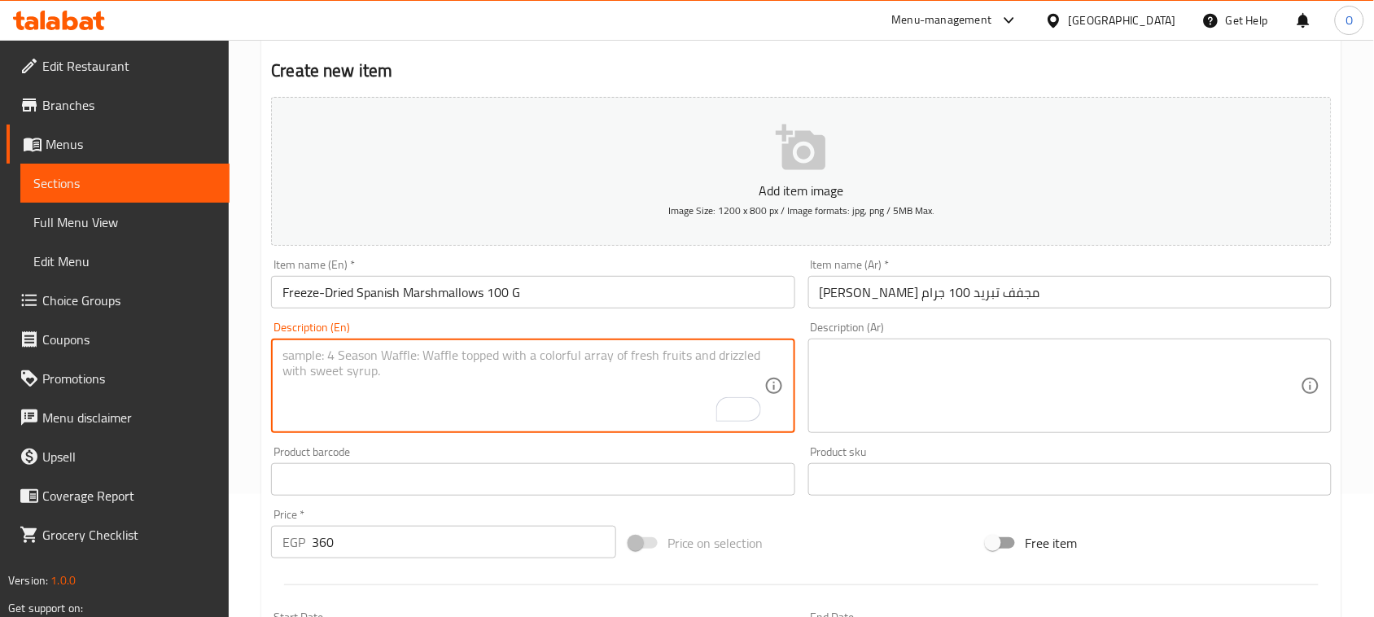
click at [442, 401] on textarea "To enrich screen reader interactions, please activate Accessibility in Grammarl…" at bounding box center [522, 386] width 481 height 77
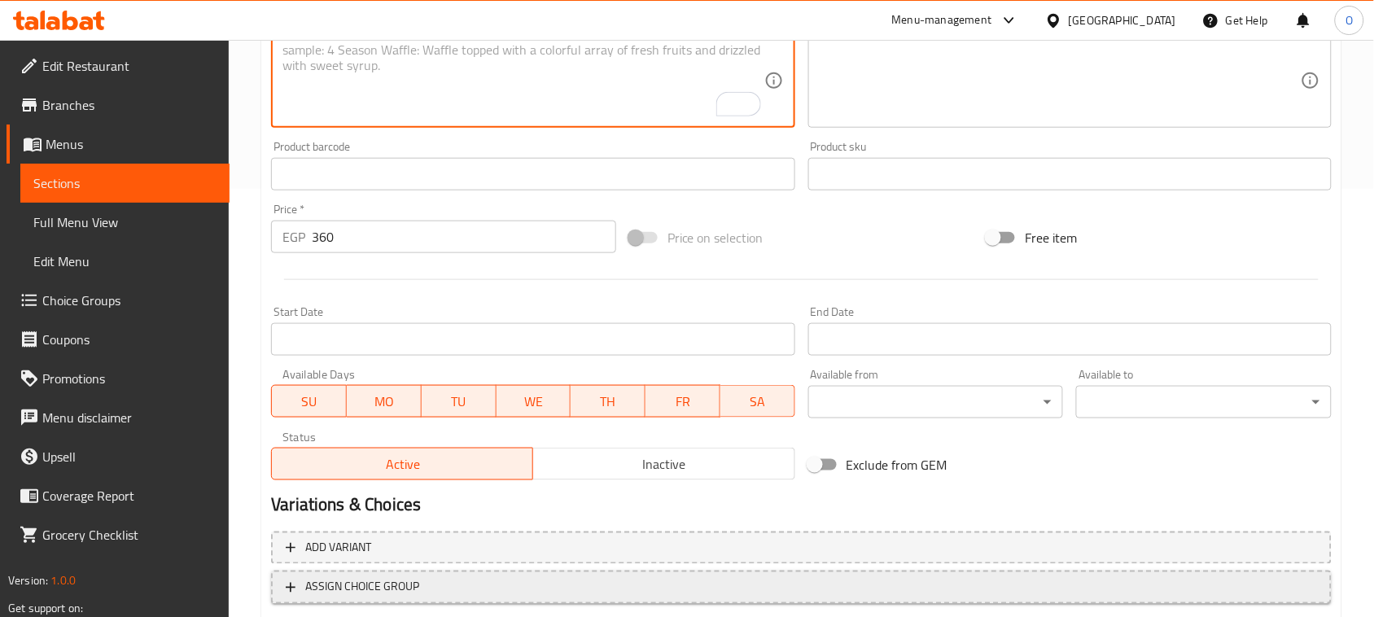
scroll to position [530, 0]
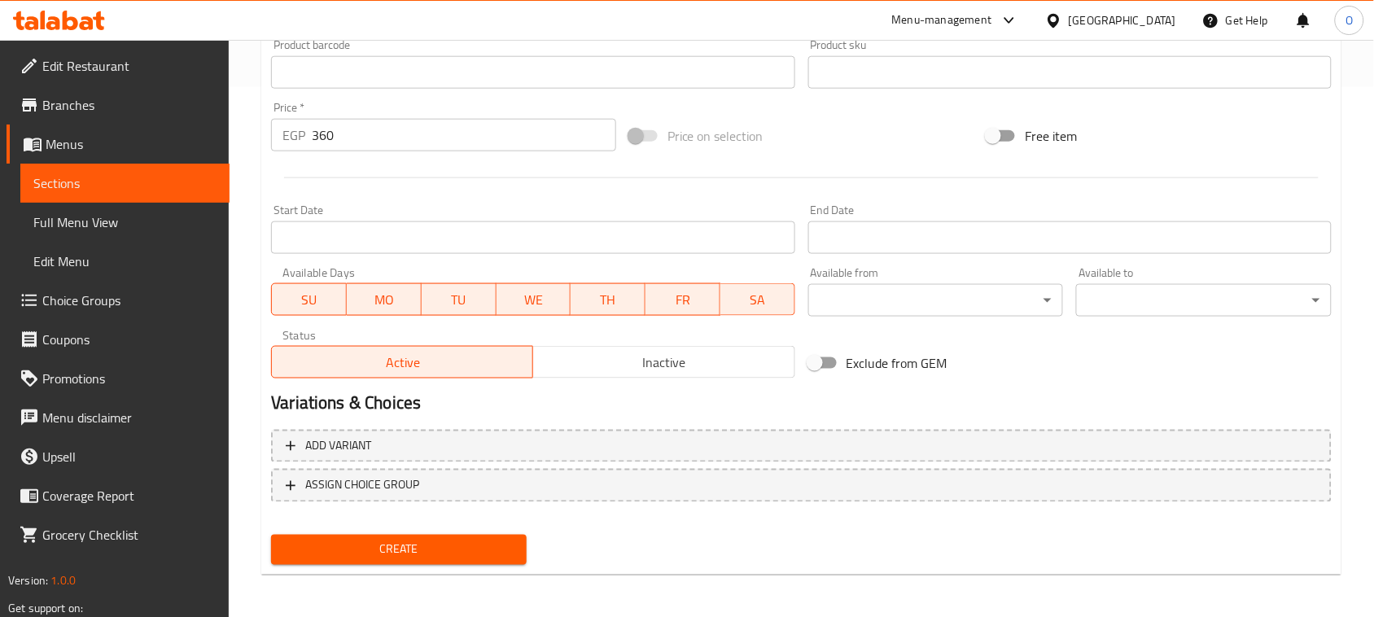
click at [388, 557] on button "Create" at bounding box center [399, 550] width 256 height 30
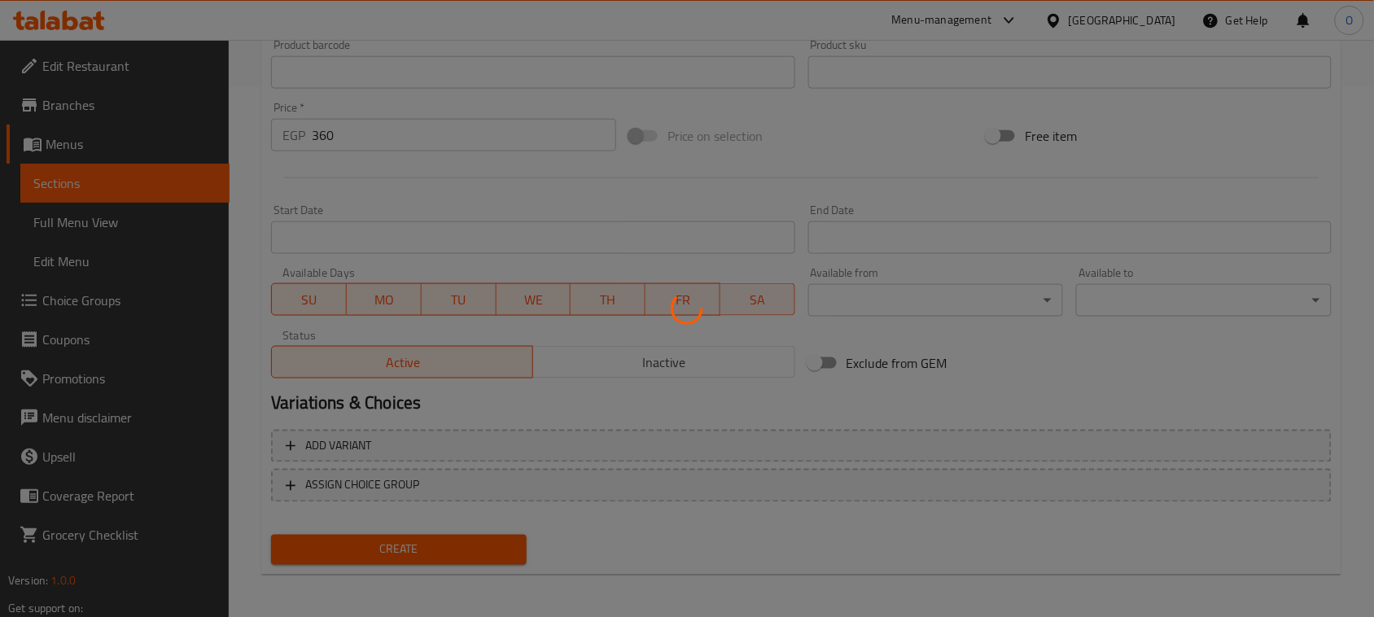
type input "0"
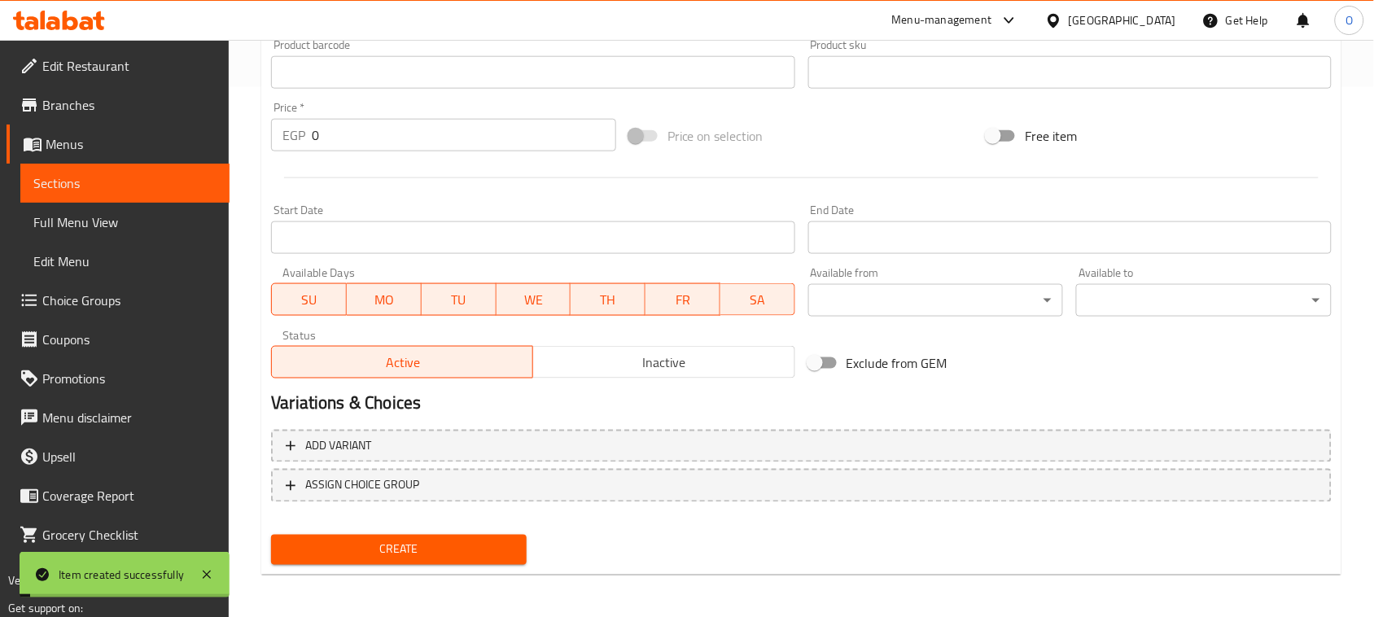
scroll to position [123, 0]
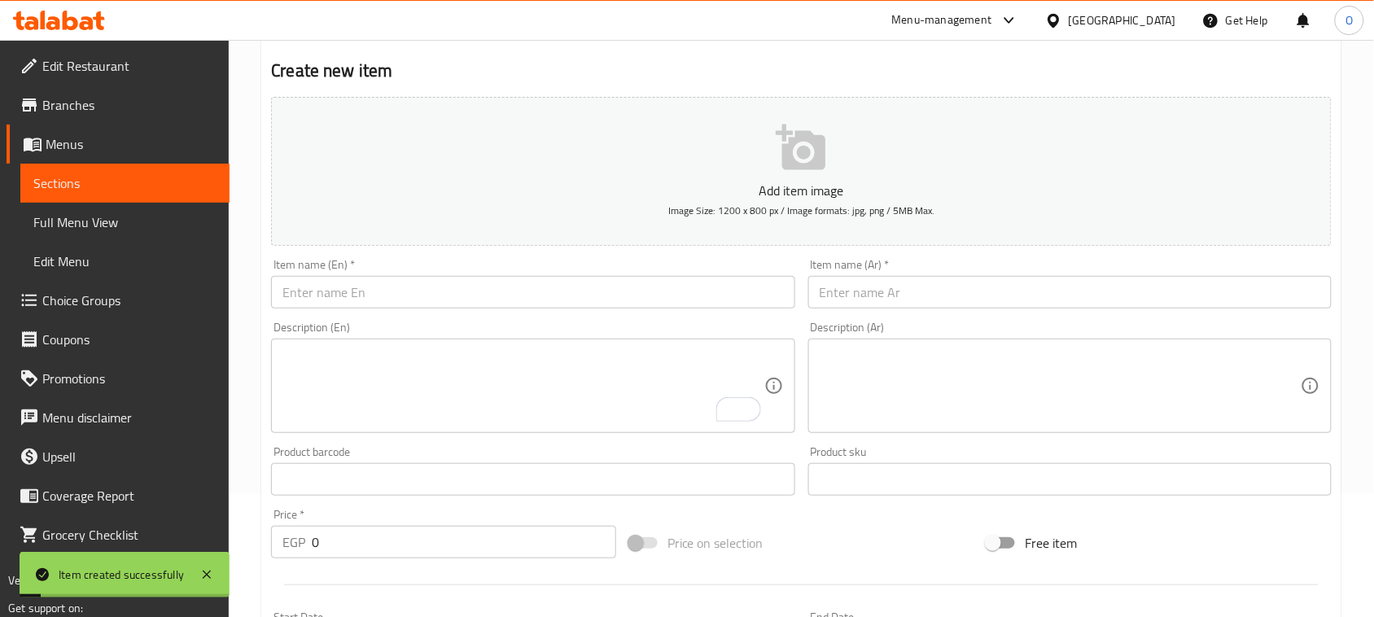
click at [893, 299] on input "text" at bounding box center [1069, 292] width 523 height 33
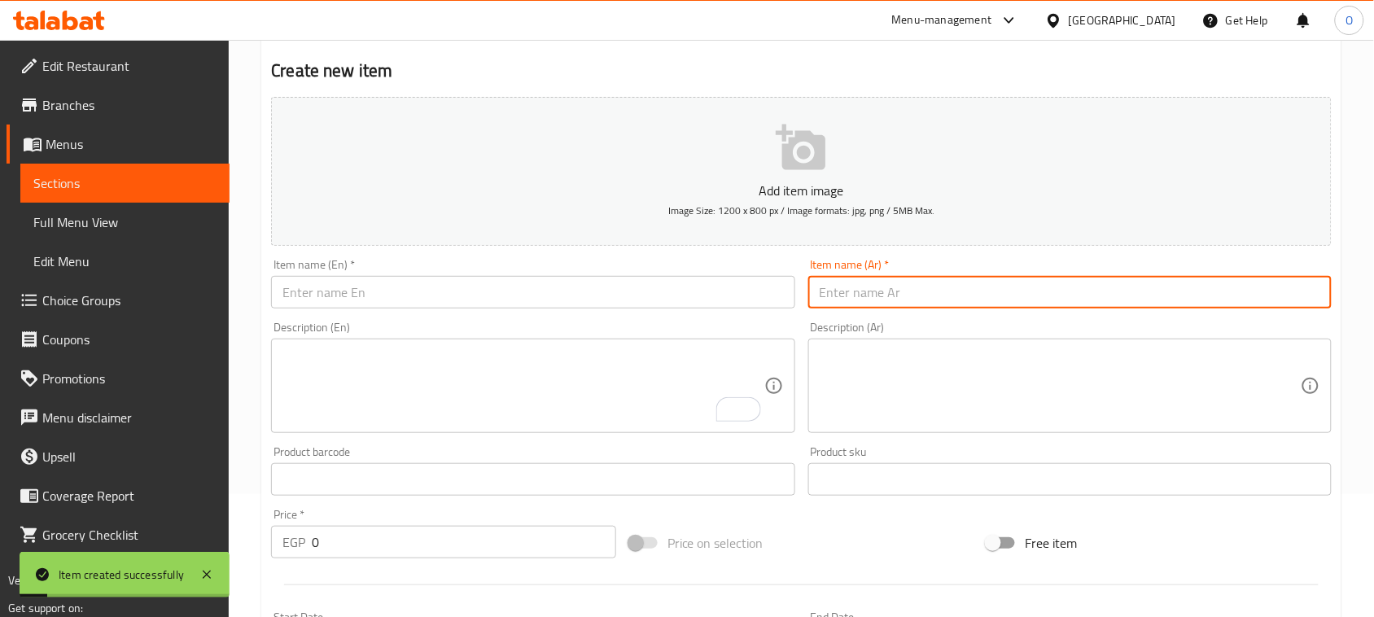
paste input "فراوله مجففه تبريد اسباني 100 جرام"
type input "فراوله مجففه تبريد اسباني 100 جرام"
click at [538, 290] on input "text" at bounding box center [532, 292] width 523 height 33
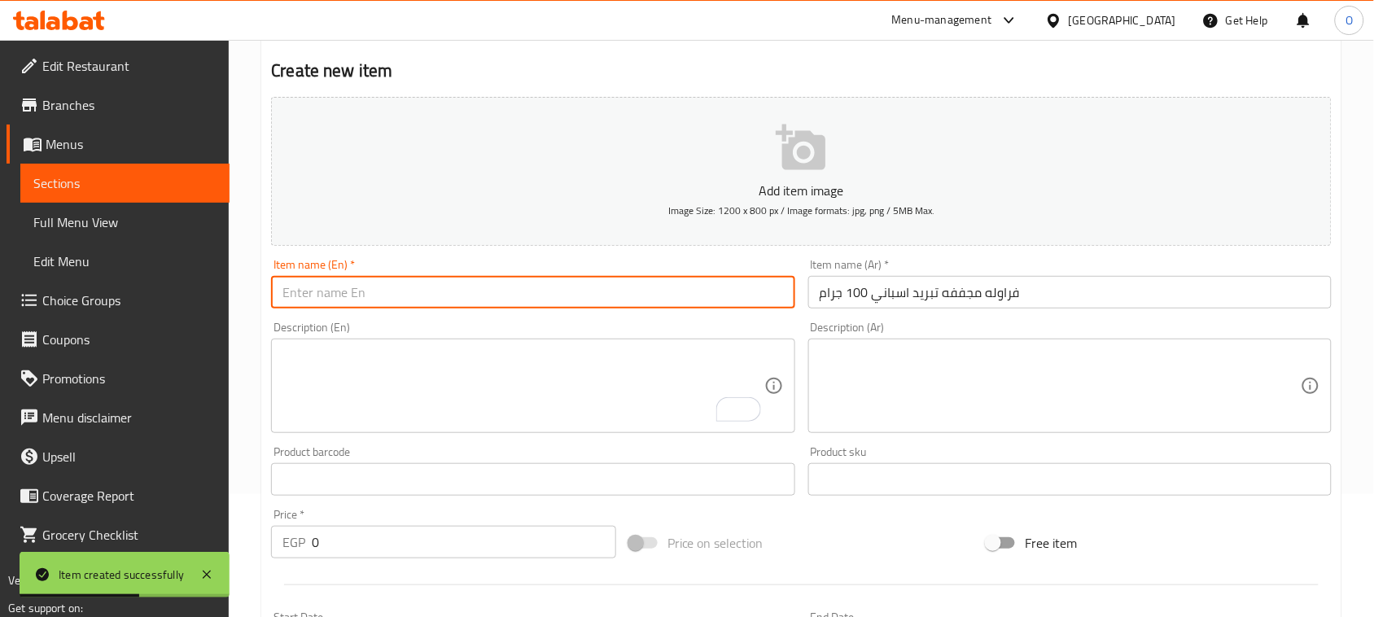
paste input "Spanish Freeze-dried Strawberries 100 G"
click at [908, 299] on input "فراوله مجففه تبريد اسباني 100 جرام" at bounding box center [1069, 292] width 523 height 33
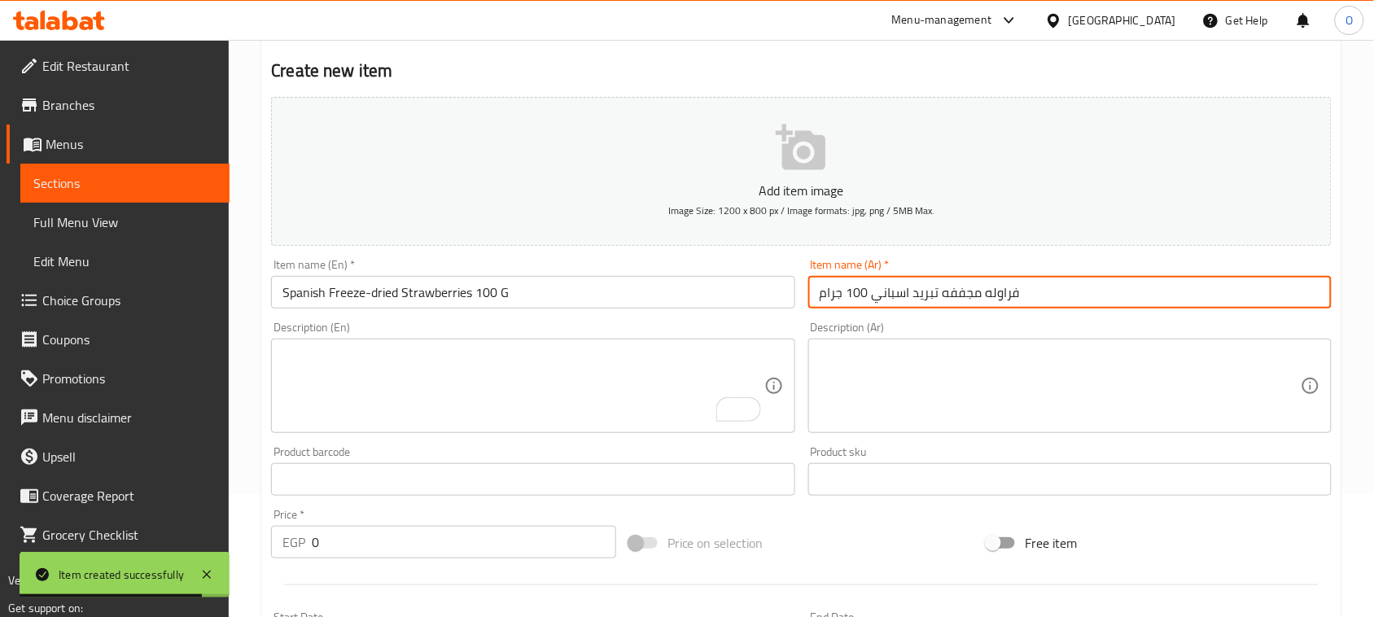
click at [908, 299] on input "فراوله مجففه تبريد اسباني 100 جرام" at bounding box center [1069, 292] width 523 height 33
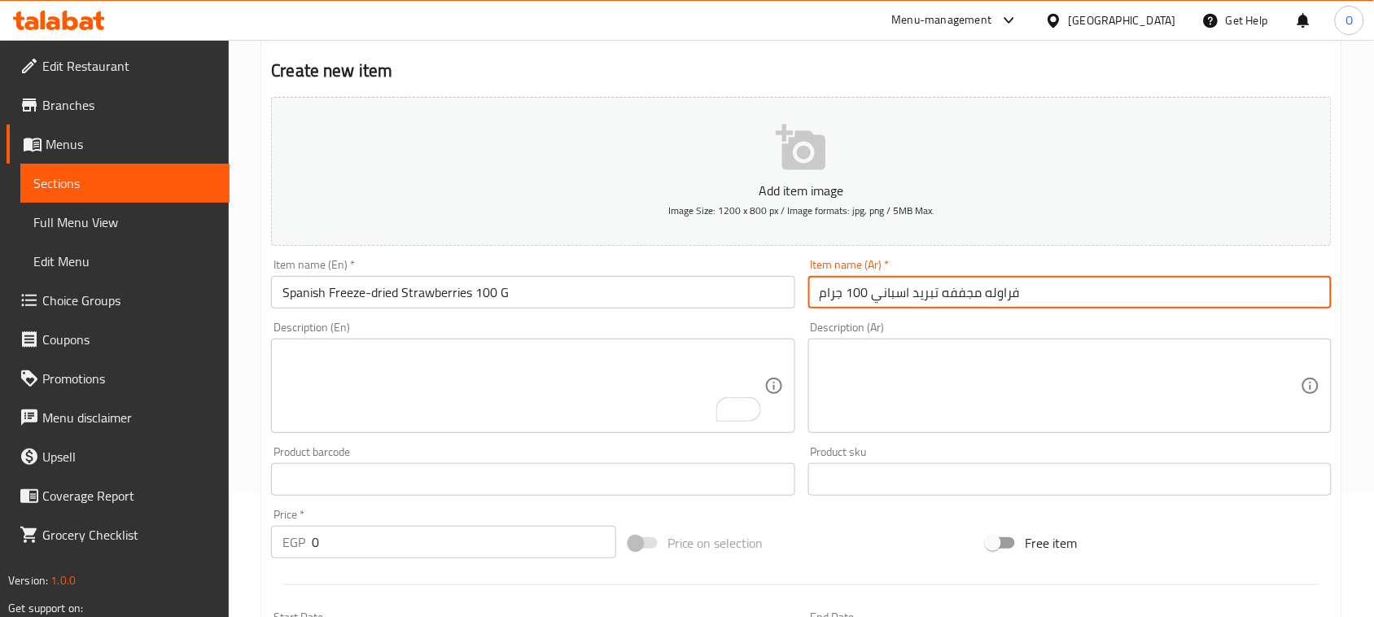
drag, startPoint x: 908, startPoint y: 299, endPoint x: 810, endPoint y: 299, distance: 98.5
click at [810, 299] on input "فراوله مجففه تبريد اسباني 100 جرام" at bounding box center [1069, 292] width 523 height 33
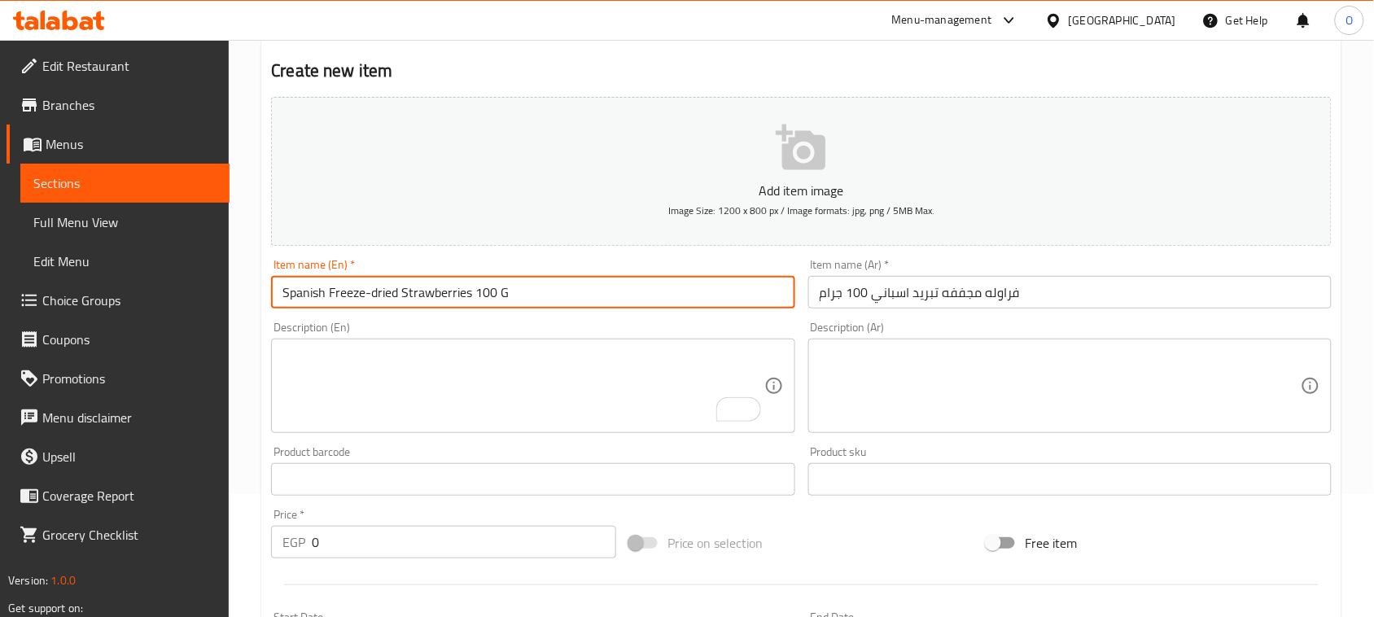
click at [374, 291] on input "Spanish Freeze-dried Strawberries 100 G" at bounding box center [532, 292] width 523 height 33
type input "Spanish Freeze-Dried Strawberries 100 G"
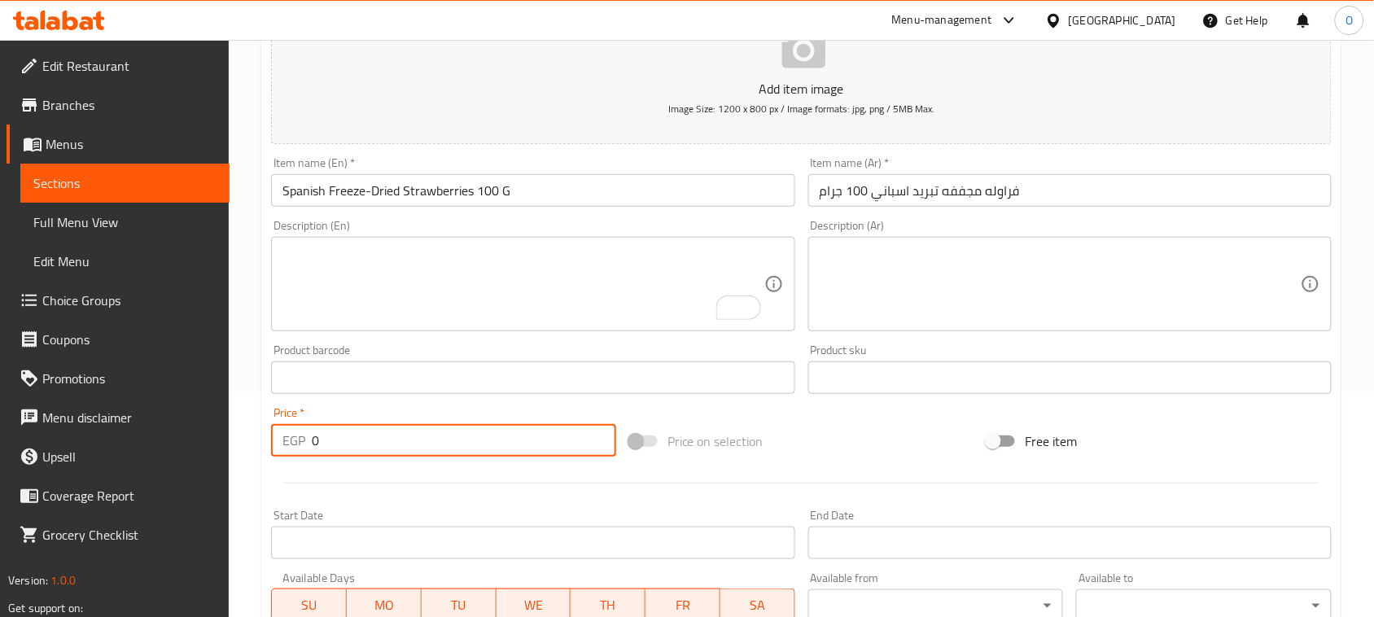
drag, startPoint x: 319, startPoint y: 438, endPoint x: 306, endPoint y: 439, distance: 13.1
click at [306, 439] on div "EGP 0 Price *" at bounding box center [443, 440] width 345 height 33
paste input "36"
type input "360"
click at [338, 492] on div at bounding box center [801, 483] width 1073 height 40
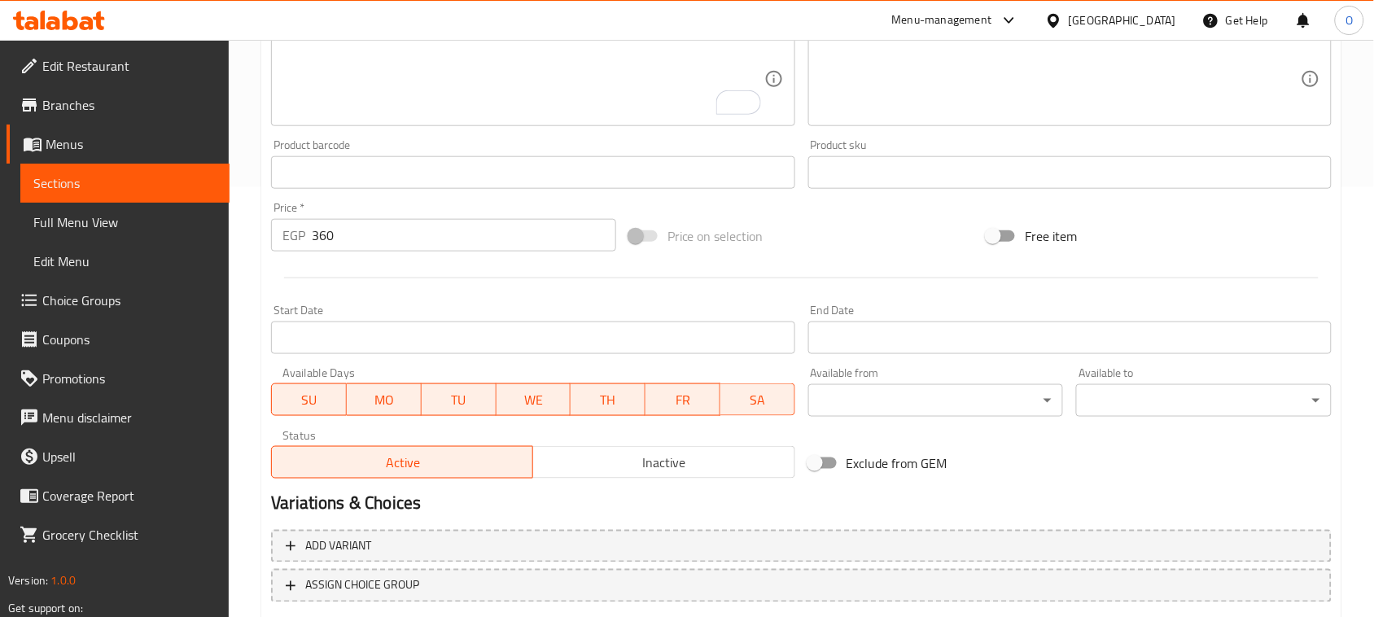
scroll to position [530, 0]
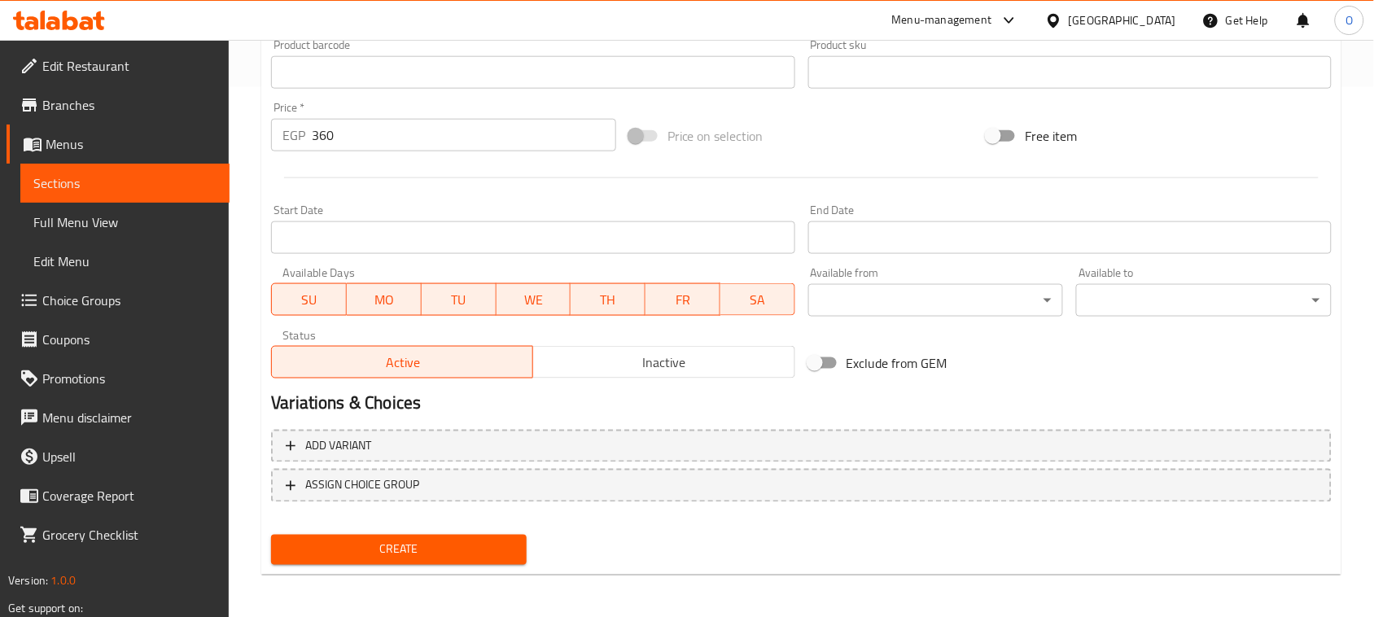
click at [376, 552] on span "Create" at bounding box center [399, 550] width 230 height 20
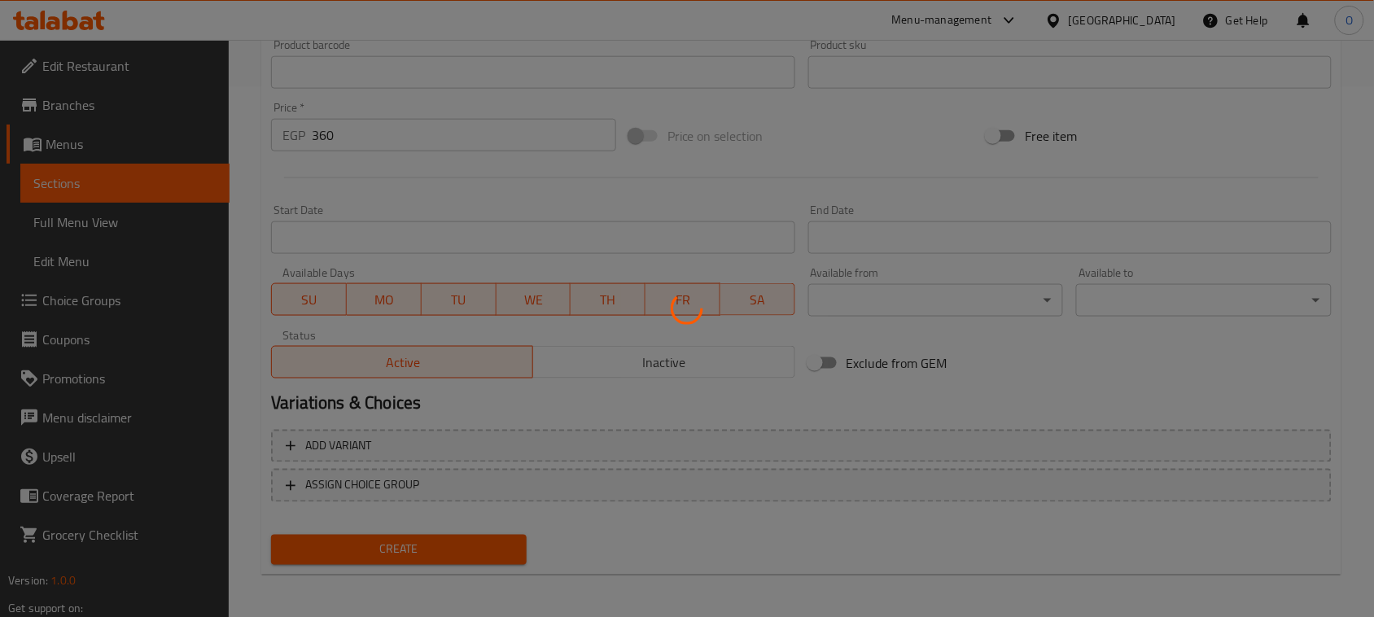
type input "0"
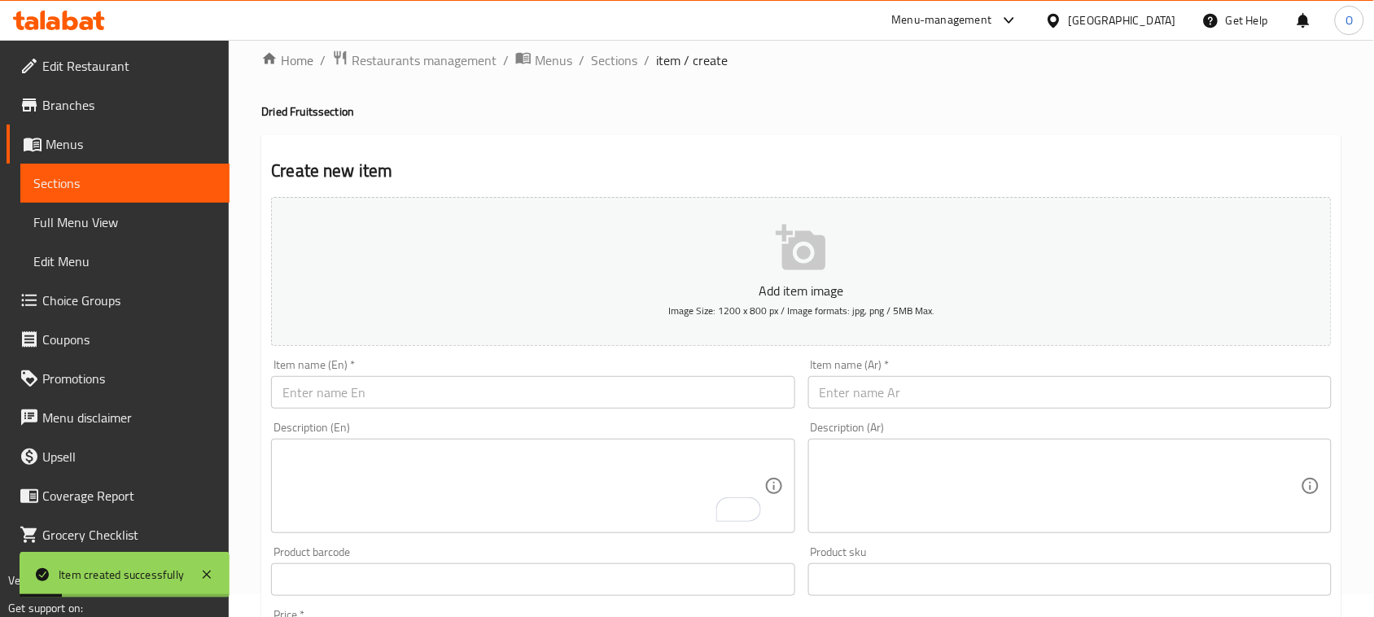
scroll to position [0, 0]
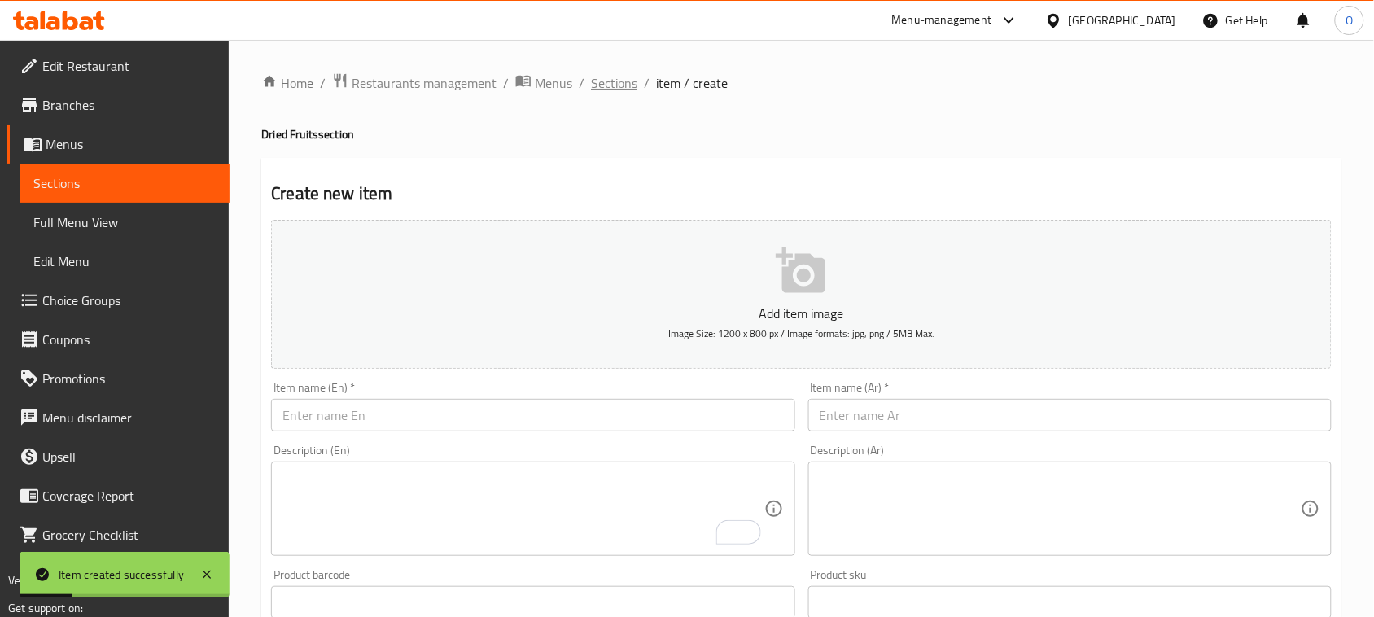
click at [610, 86] on span "Sections" at bounding box center [614, 83] width 46 height 20
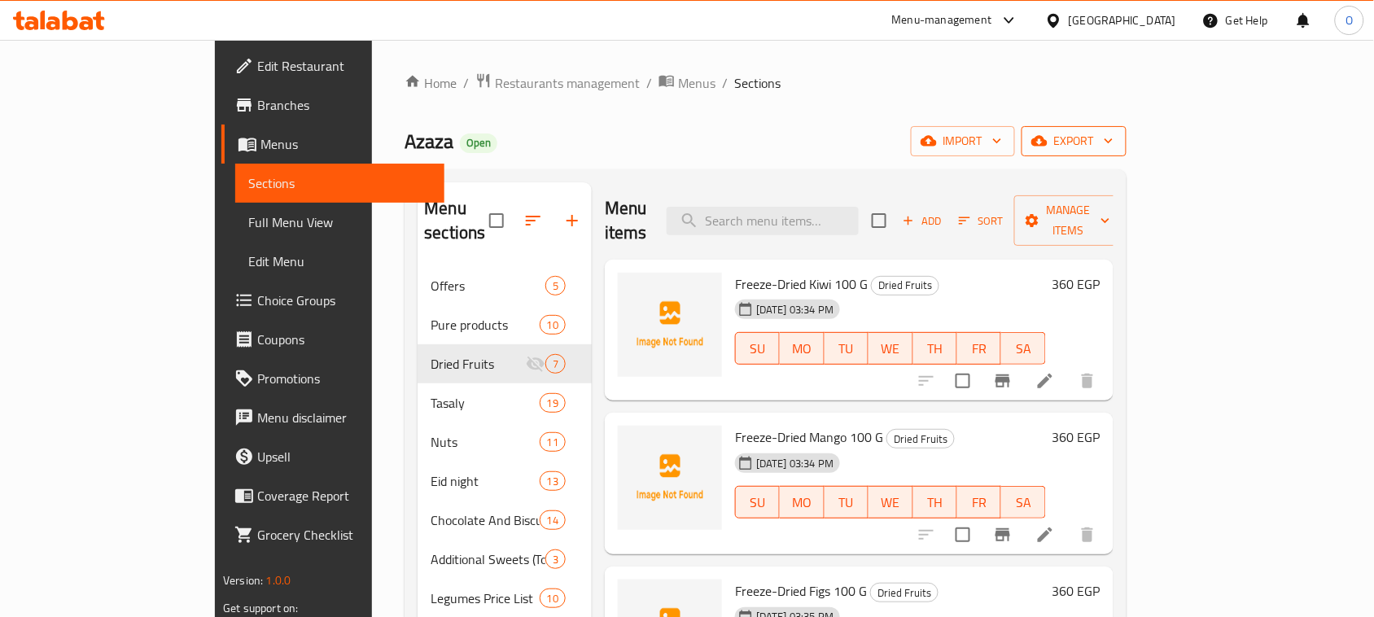
click at [1113, 140] on span "export" at bounding box center [1073, 141] width 79 height 20
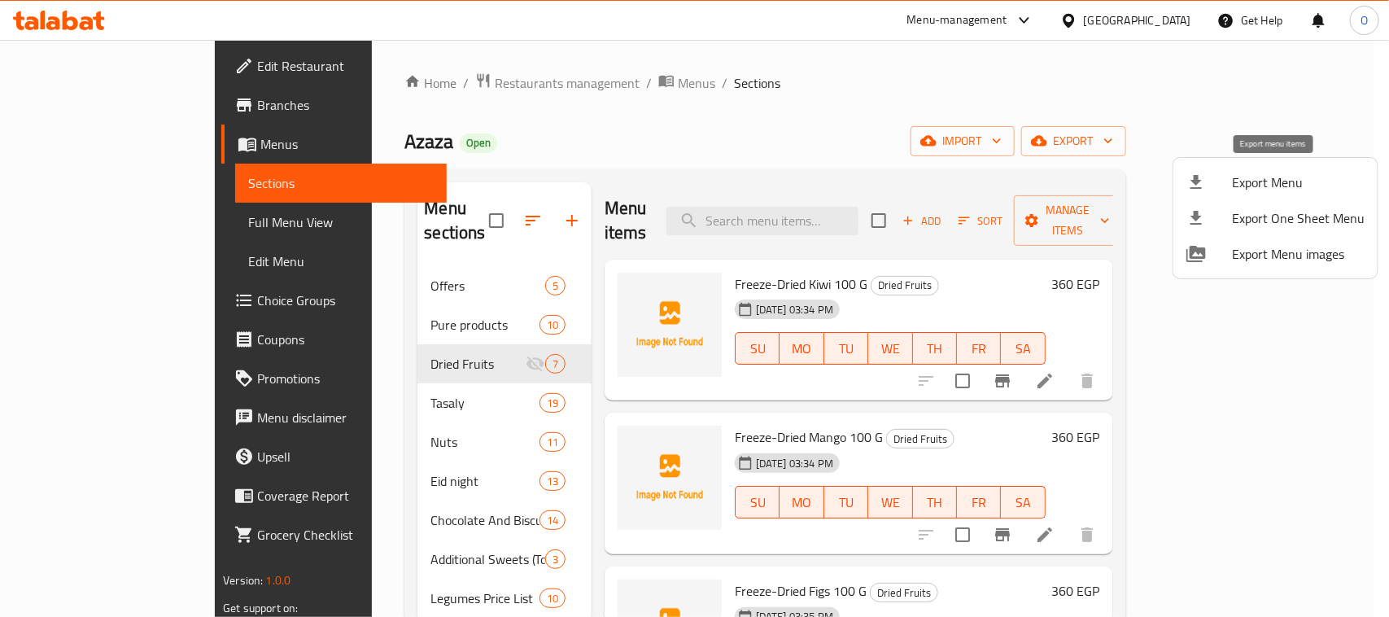
click at [1275, 177] on span "Export Menu" at bounding box center [1298, 183] width 133 height 20
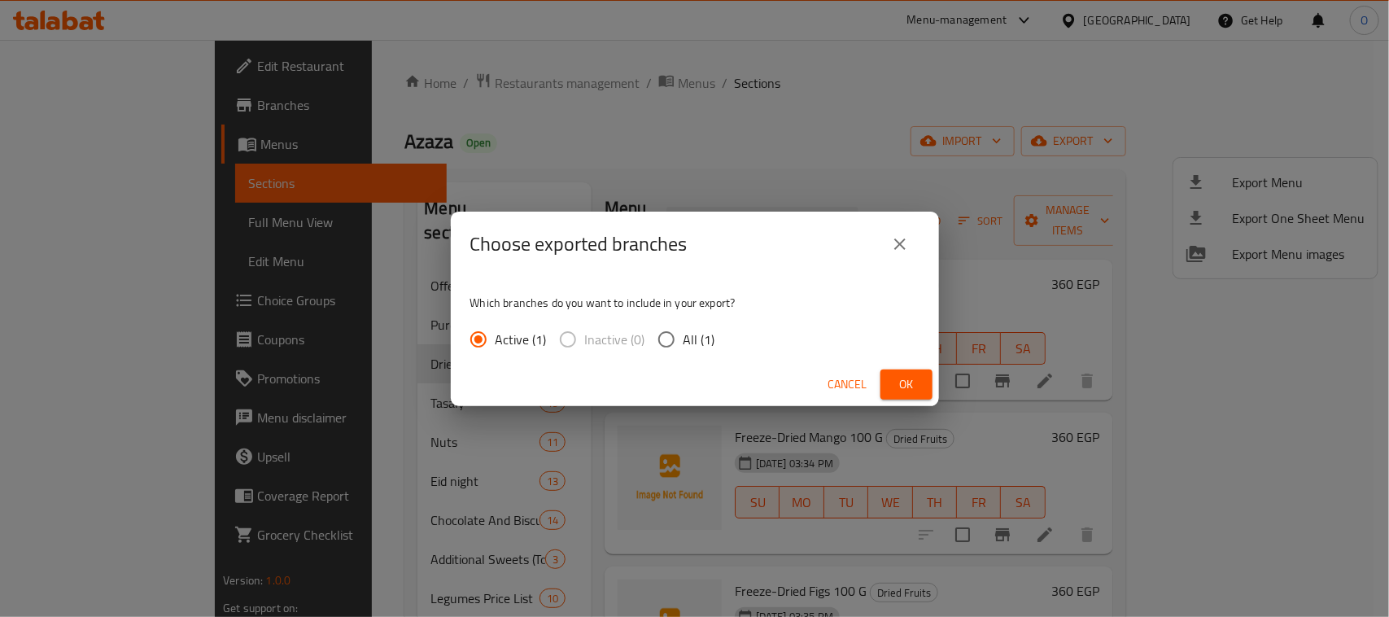
click at [887, 377] on button "Ok" at bounding box center [907, 384] width 52 height 30
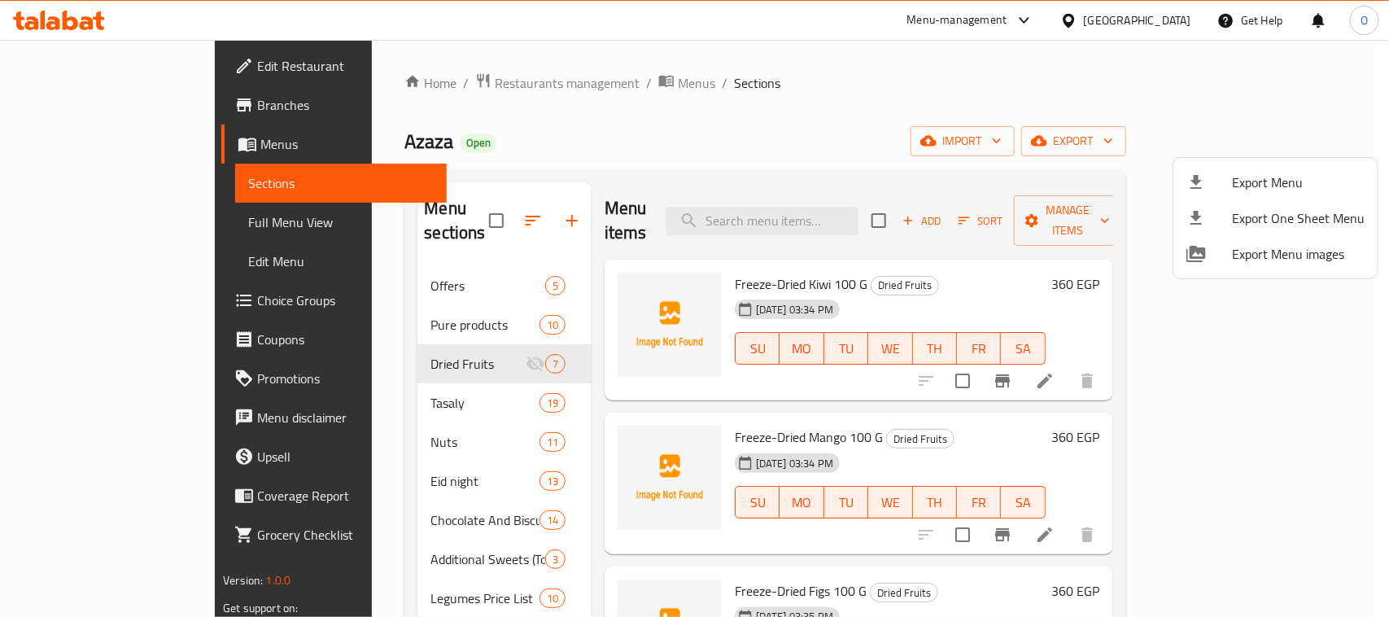
click at [448, 80] on div at bounding box center [694, 308] width 1389 height 617
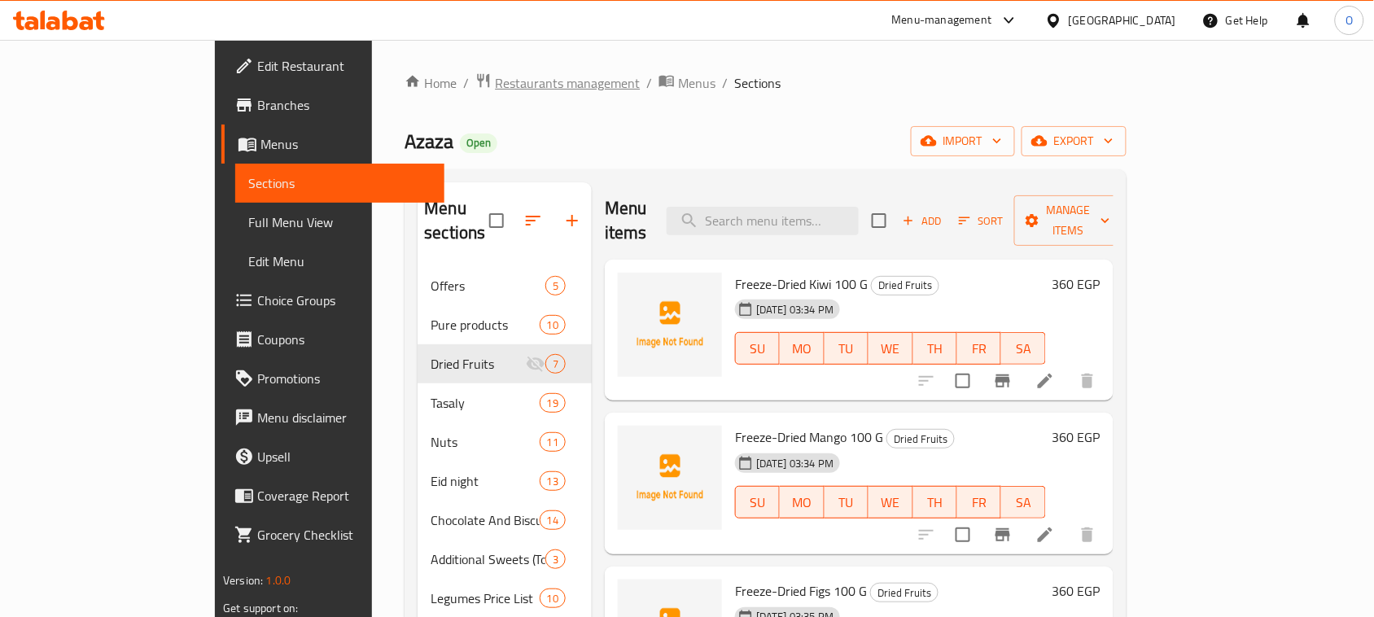
click at [495, 83] on span "Restaurants management" at bounding box center [567, 83] width 145 height 20
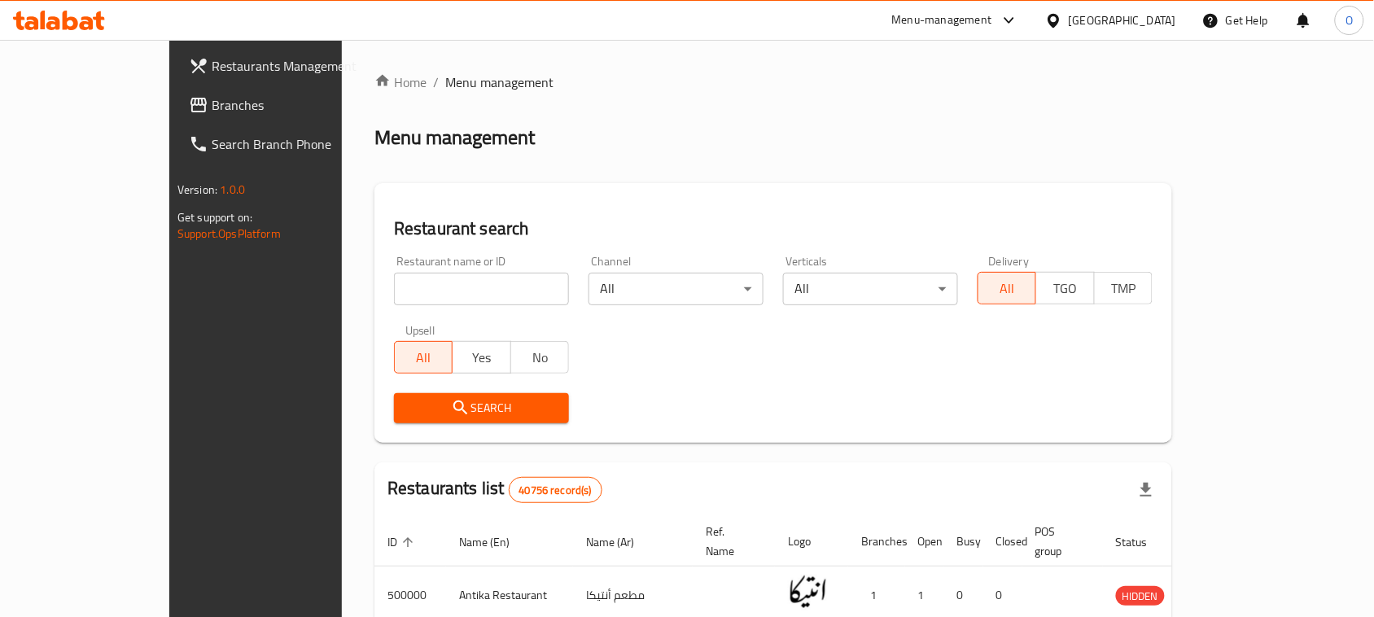
click at [212, 110] on span "Branches" at bounding box center [299, 105] width 174 height 20
